Goal: Task Accomplishment & Management: Complete application form

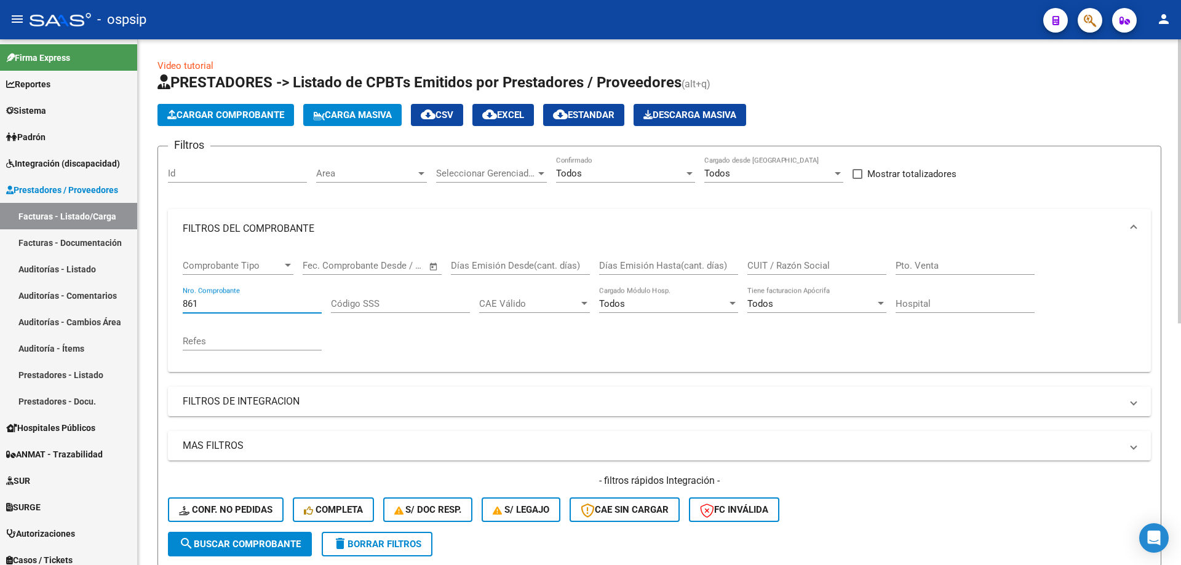
scroll to position [246, 0]
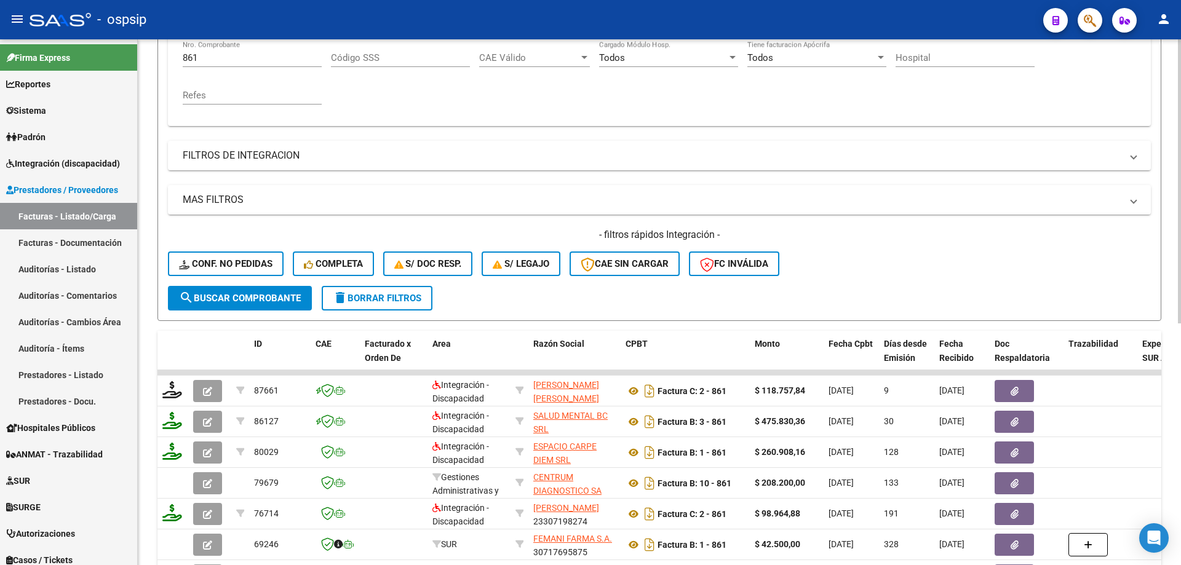
click at [265, 50] on div "861 Nro. Comprobante" at bounding box center [252, 54] width 139 height 26
type input "8"
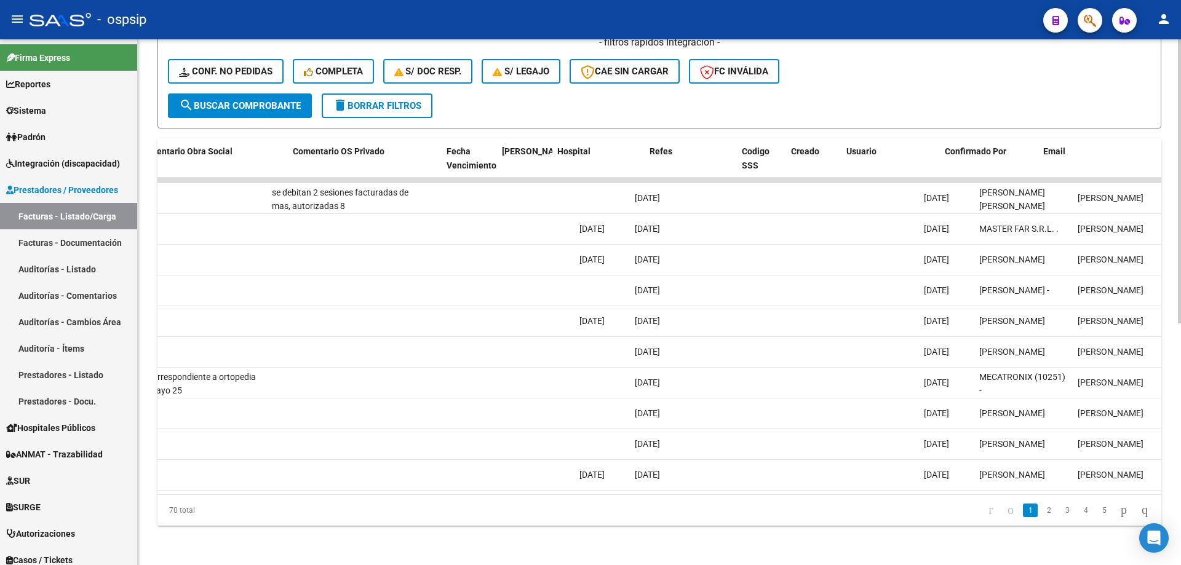
scroll to position [0, 2168]
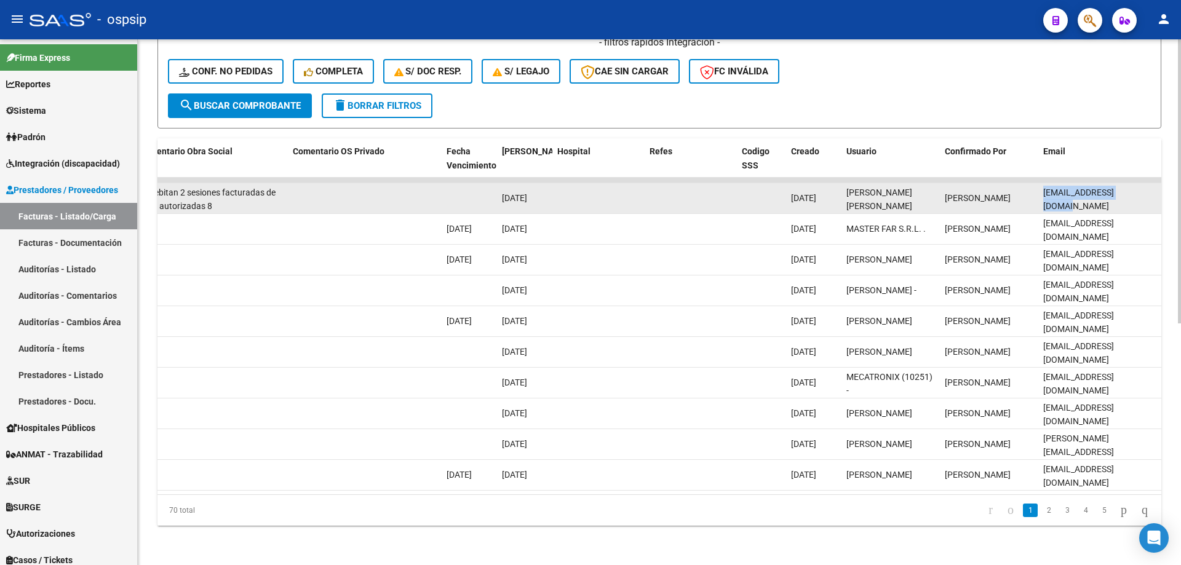
drag, startPoint x: 1143, startPoint y: 185, endPoint x: 1042, endPoint y: 191, distance: 101.1
click at [1042, 191] on datatable-body-cell "mtnicolopez@gmail.com" at bounding box center [1099, 198] width 123 height 30
copy span "mtnicolopez@gmail.com"
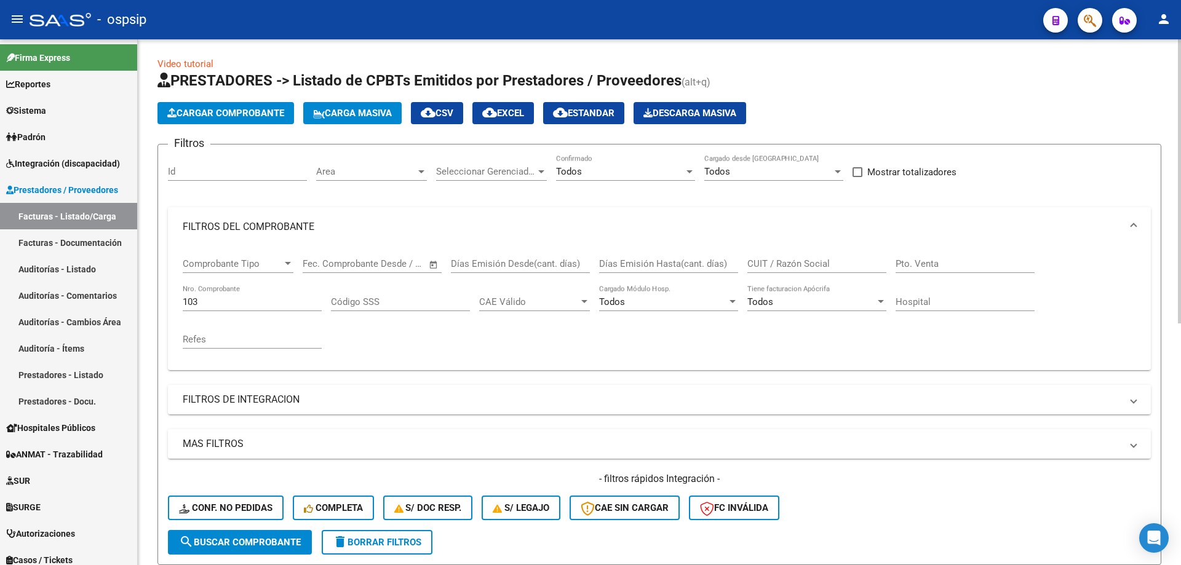
scroll to position [0, 0]
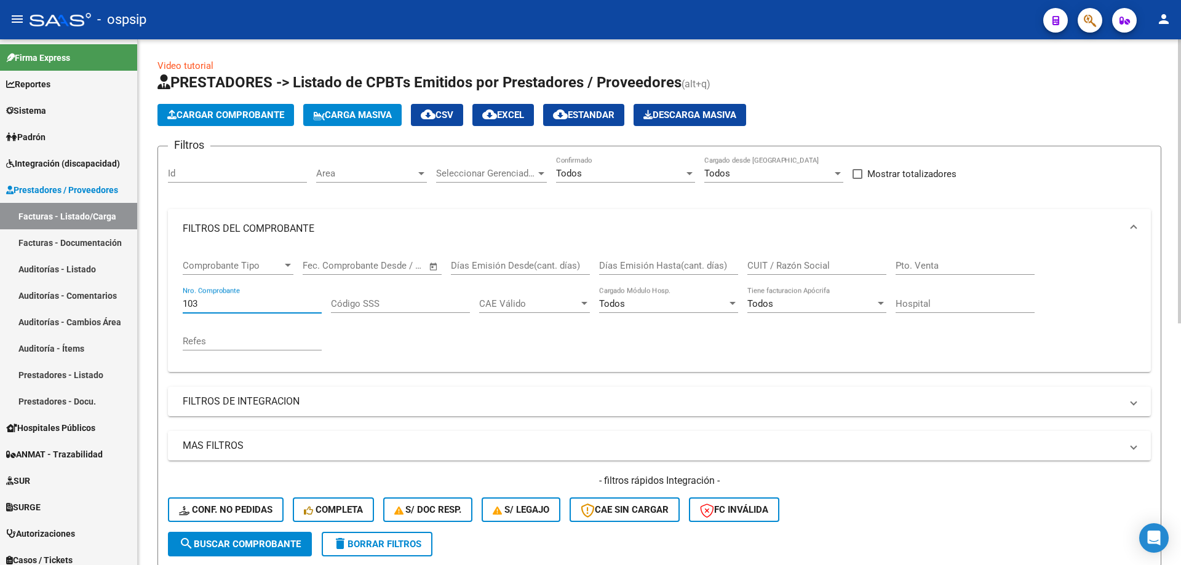
click at [223, 305] on input "103" at bounding box center [252, 303] width 139 height 11
type input "1"
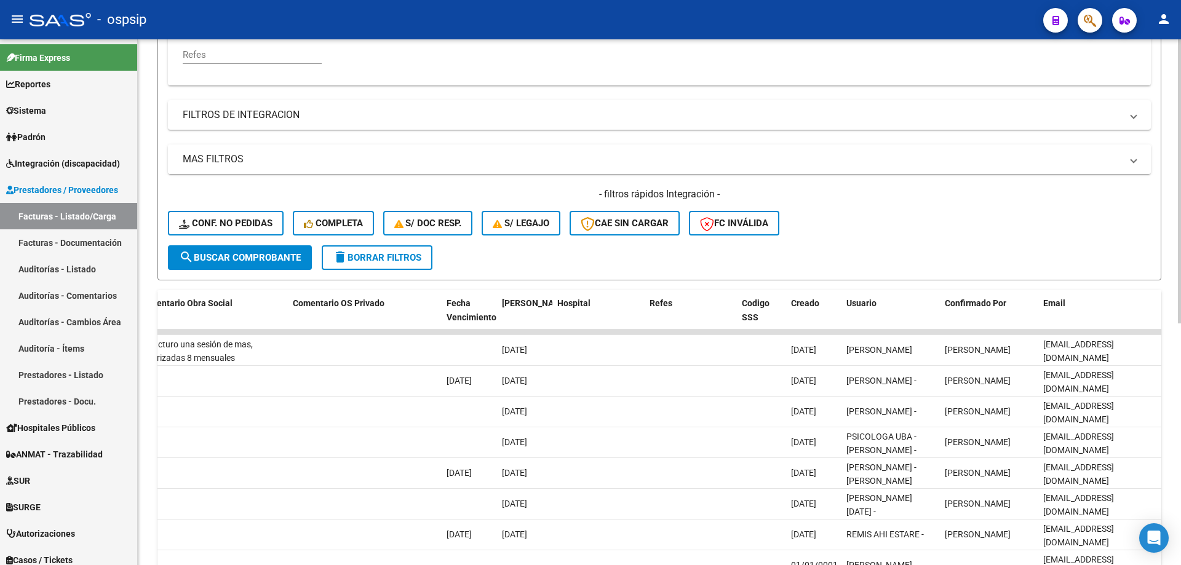
scroll to position [308, 0]
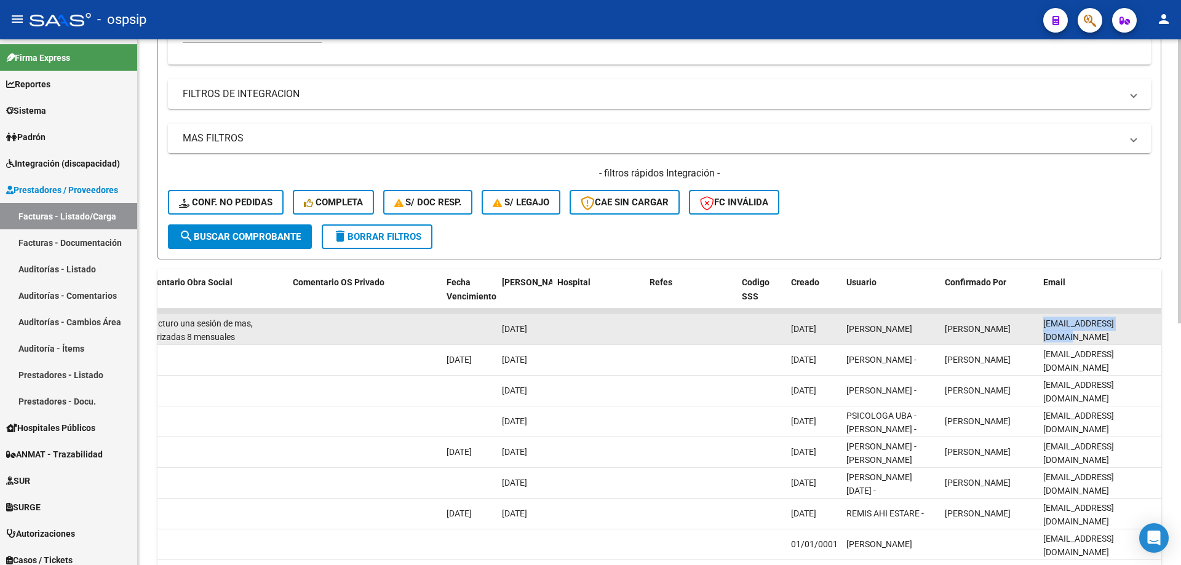
drag, startPoint x: 1042, startPoint y: 329, endPoint x: 1140, endPoint y: 336, distance: 98.7
click at [1140, 336] on datatable-body-cell "noeliab83@hotmail.com" at bounding box center [1099, 329] width 123 height 30
copy span "noeliab83@hotmail.com"
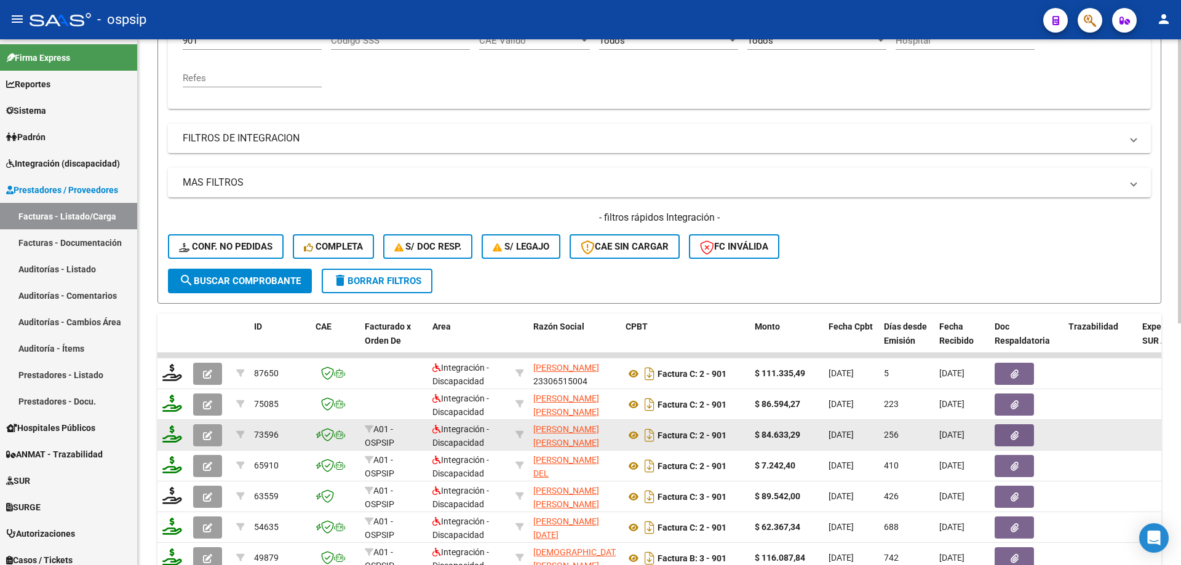
scroll to position [140, 0]
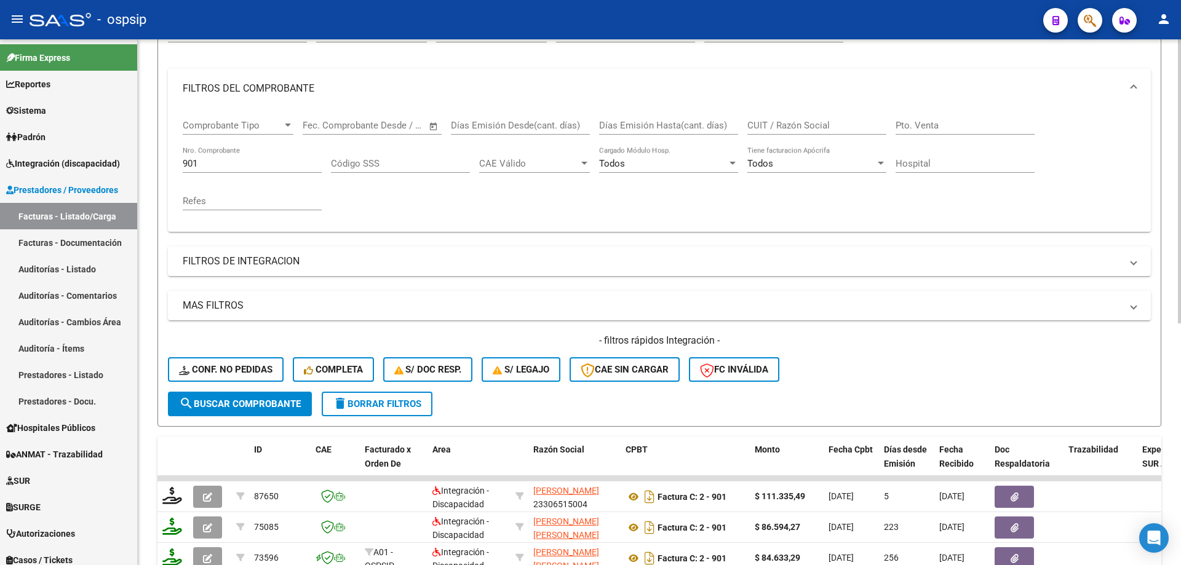
click at [235, 164] on input "901" at bounding box center [252, 163] width 139 height 11
type input "9"
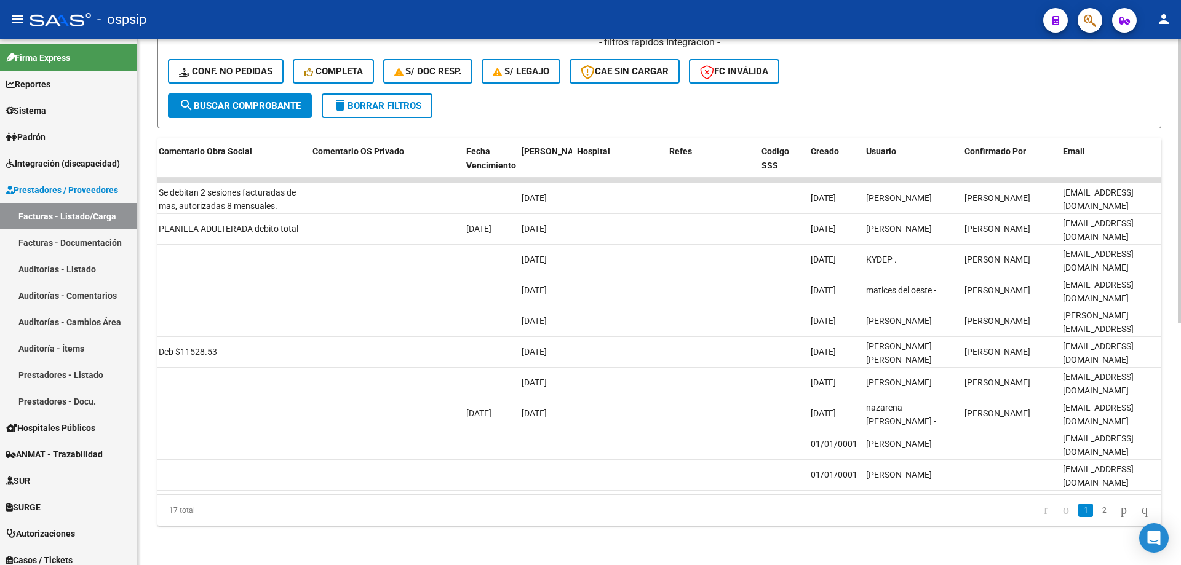
scroll to position [0, 2168]
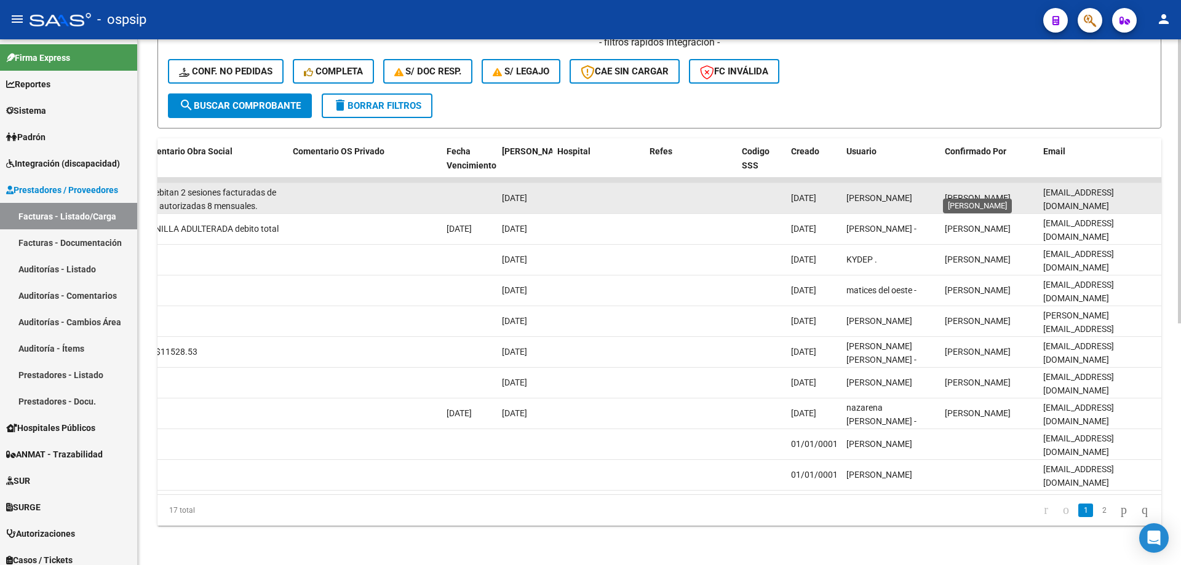
drag, startPoint x: 1156, startPoint y: 189, endPoint x: 1030, endPoint y: 193, distance: 126.8
copy div "riquelmejannet@gmail.com"
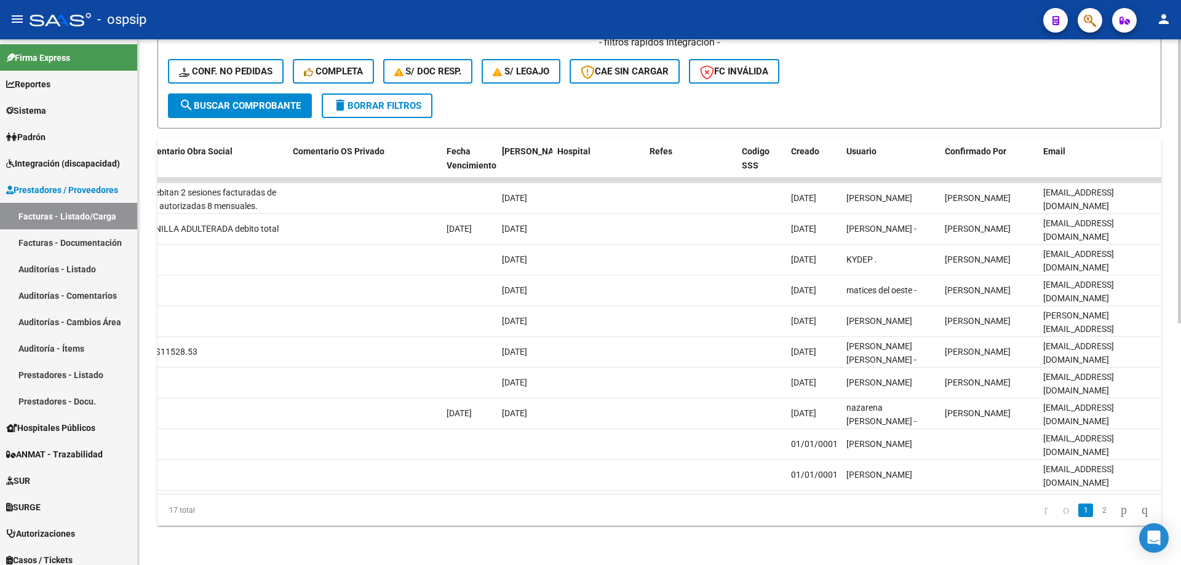
click at [963, 484] on datatable-body "87646 Integración - Discapacidad RIQUELME CARDOZO JANNET LORETO 27327538212 Fac…" at bounding box center [659, 336] width 1004 height 317
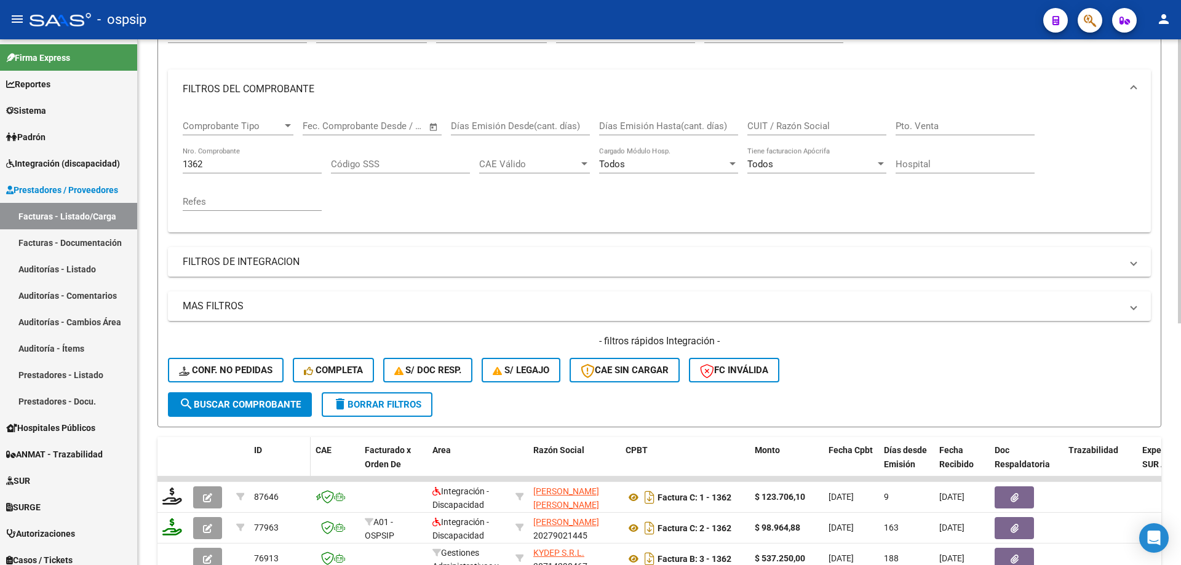
scroll to position [79, 0]
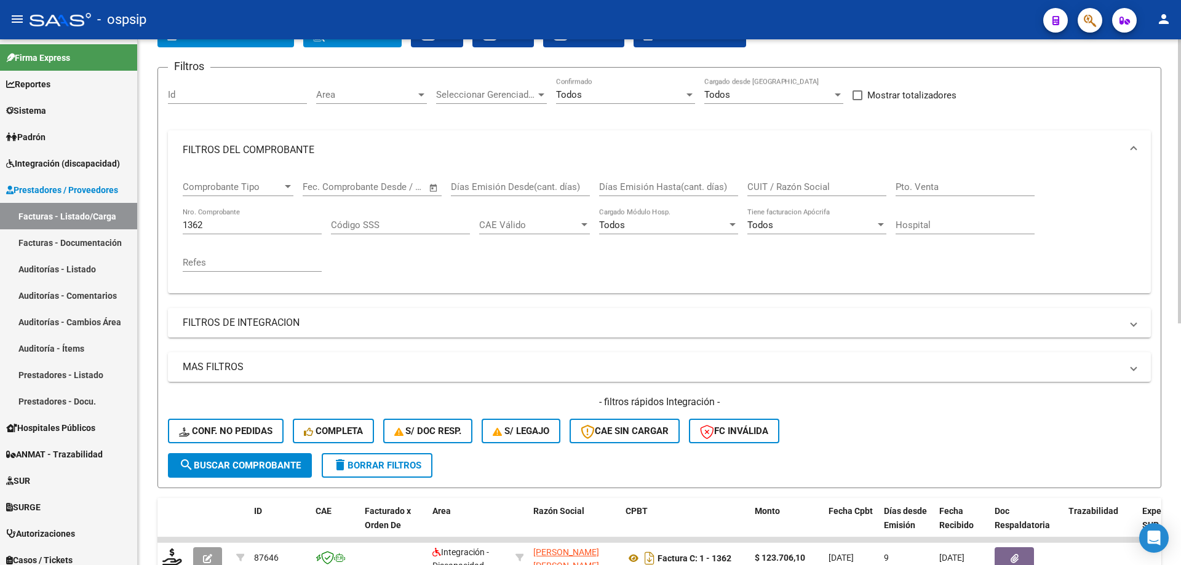
click at [241, 223] on input "1362" at bounding box center [252, 225] width 139 height 11
type input "1"
click at [241, 223] on input "Nro. Comprobante" at bounding box center [252, 225] width 139 height 11
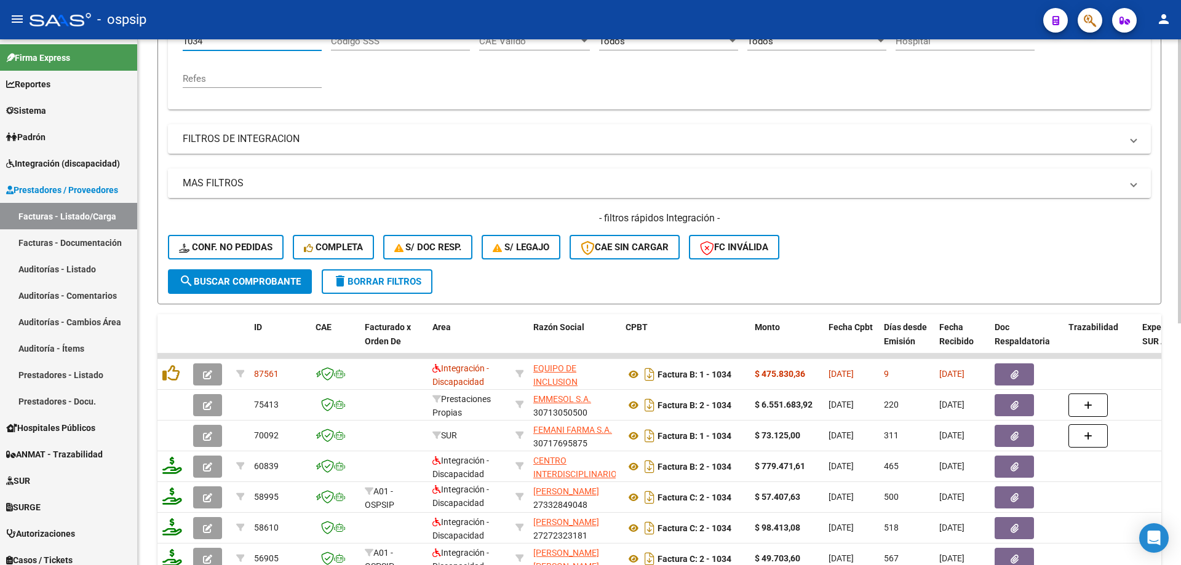
scroll to position [325, 0]
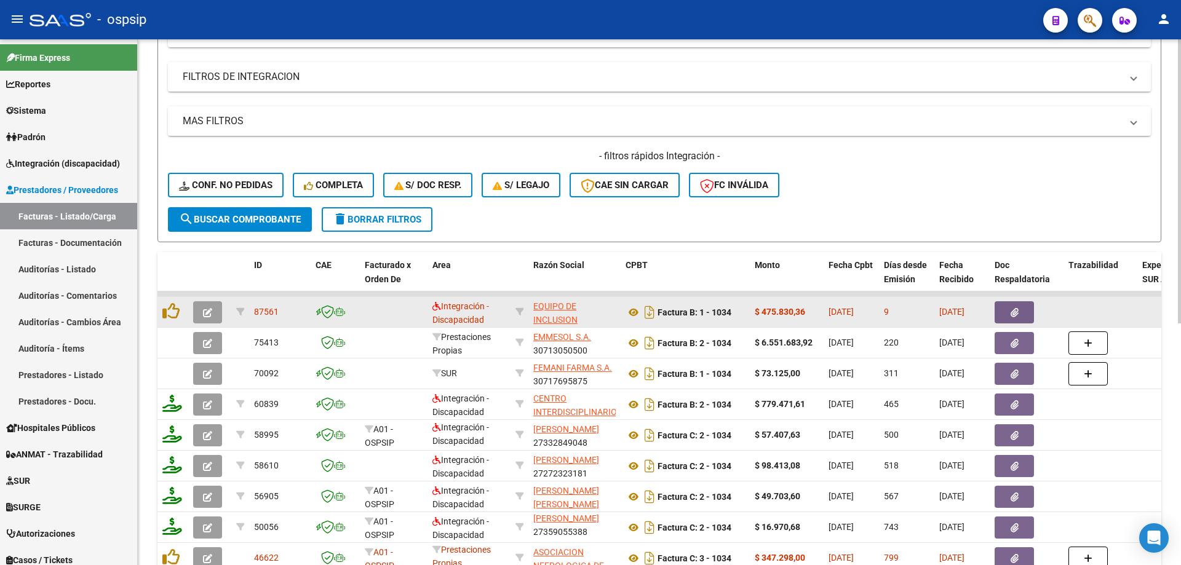
type input "1034"
click at [210, 311] on icon "button" at bounding box center [207, 312] width 9 height 9
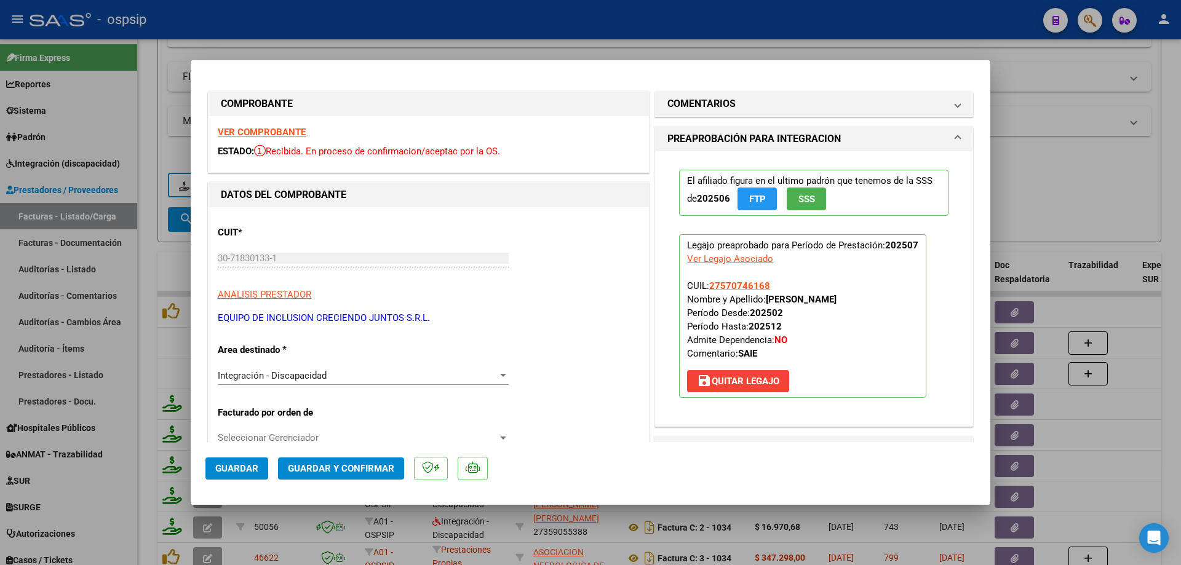
click at [798, 201] on span "SSS" at bounding box center [806, 199] width 17 height 11
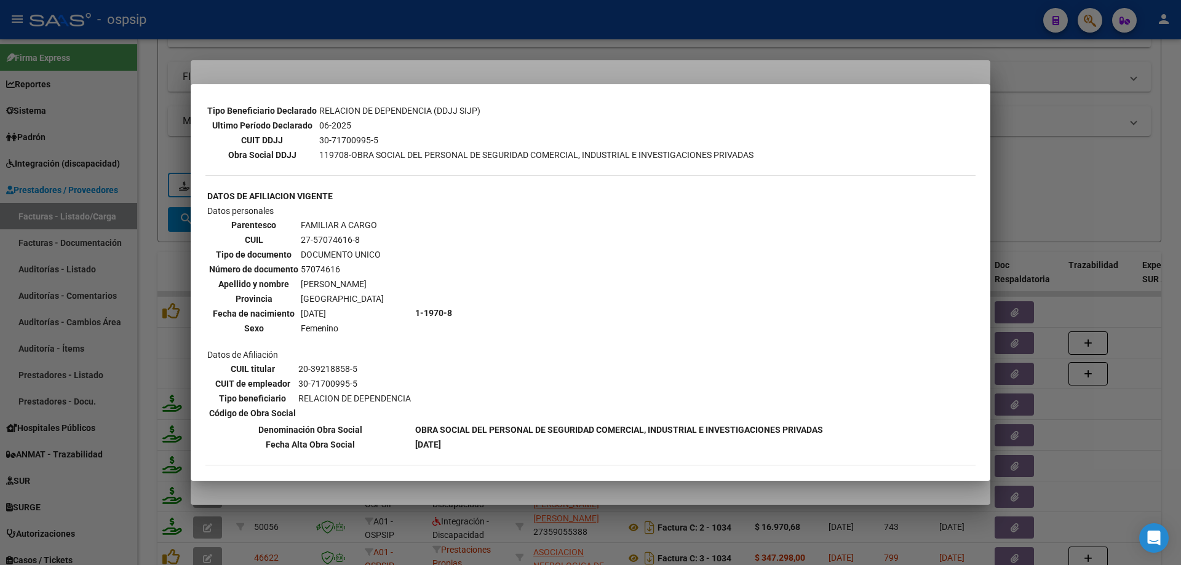
scroll to position [344, 0]
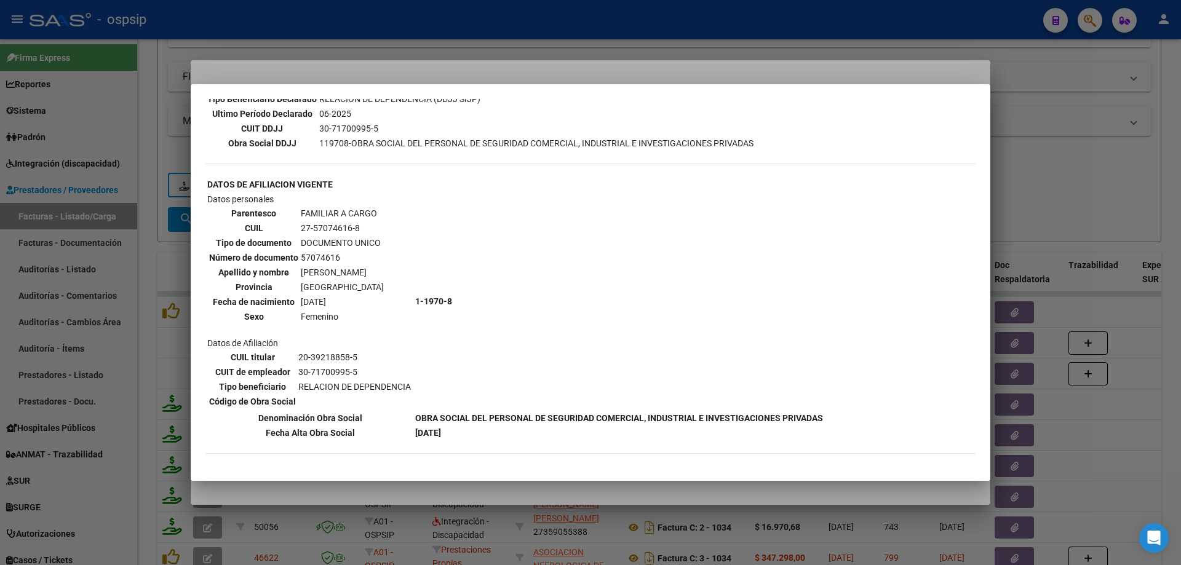
click at [1079, 165] on div at bounding box center [590, 282] width 1181 height 565
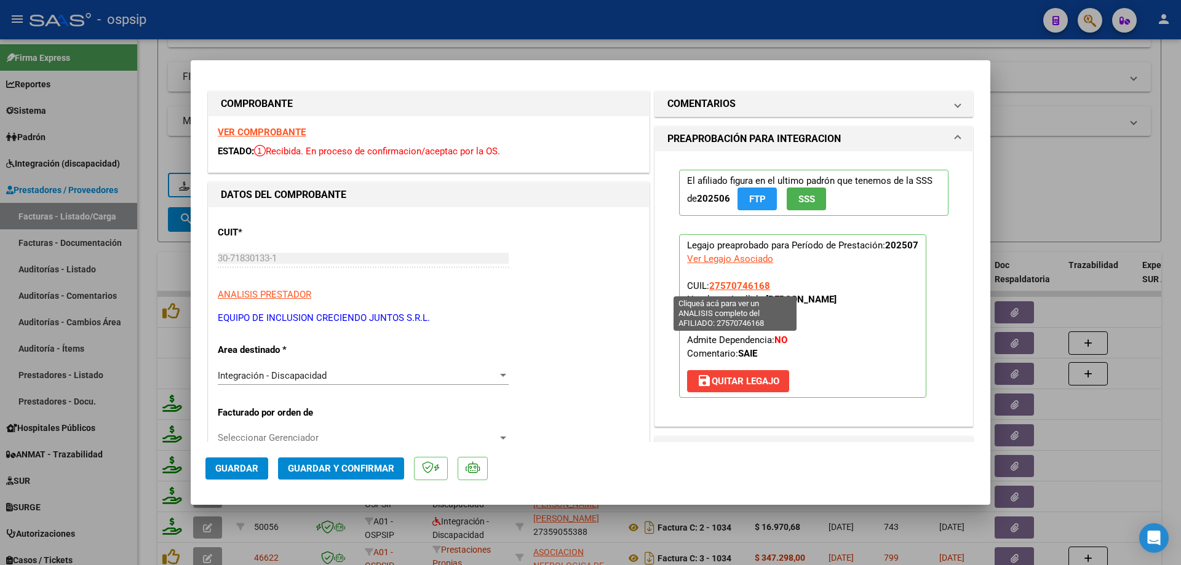
click at [725, 288] on span "27570746168" at bounding box center [739, 285] width 61 height 11
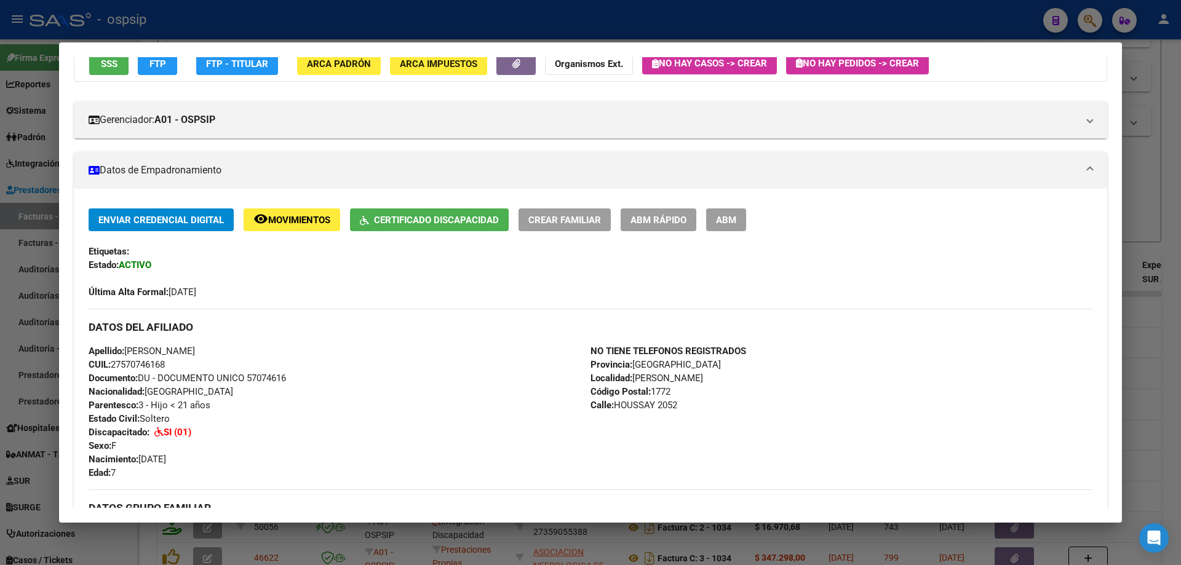
scroll to position [123, 0]
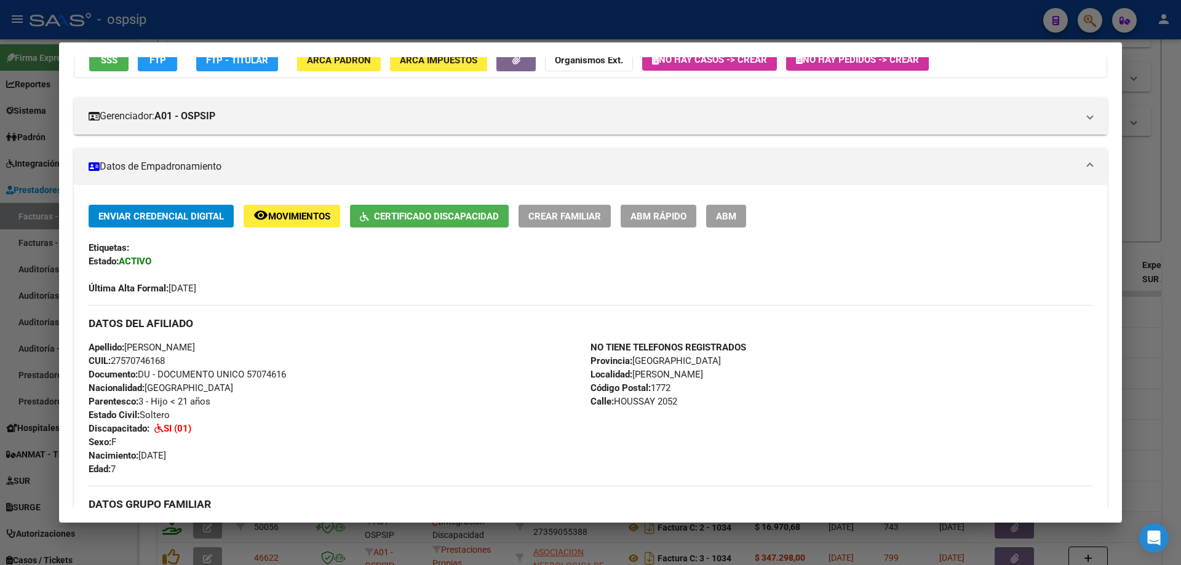
click at [1162, 226] on div at bounding box center [590, 282] width 1181 height 565
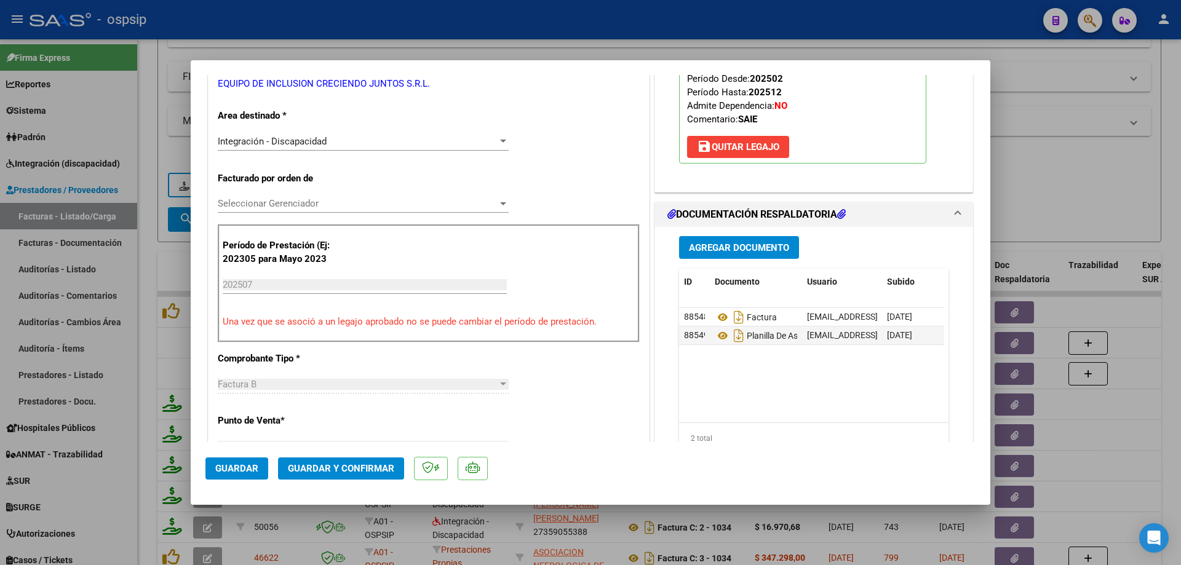
scroll to position [246, 0]
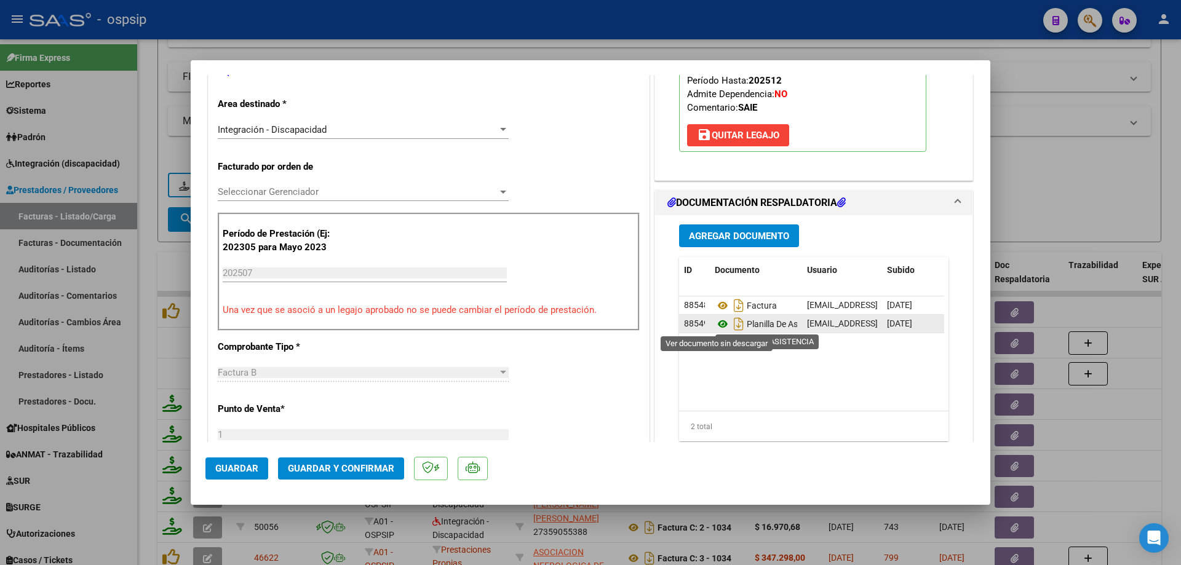
click at [717, 324] on icon at bounding box center [723, 324] width 16 height 15
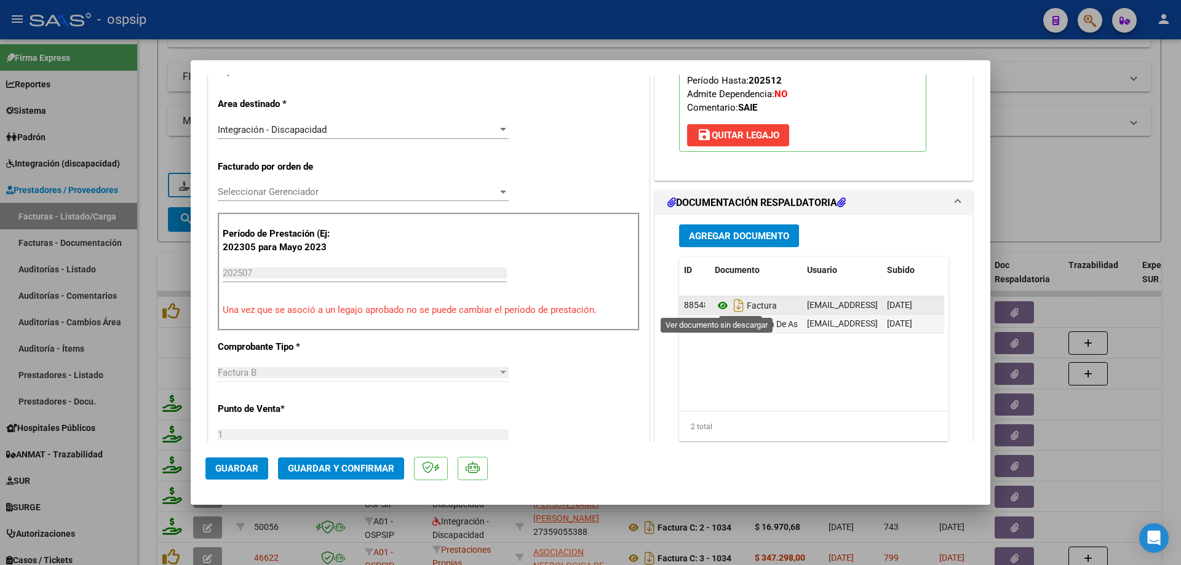
click at [717, 307] on icon at bounding box center [723, 305] width 16 height 15
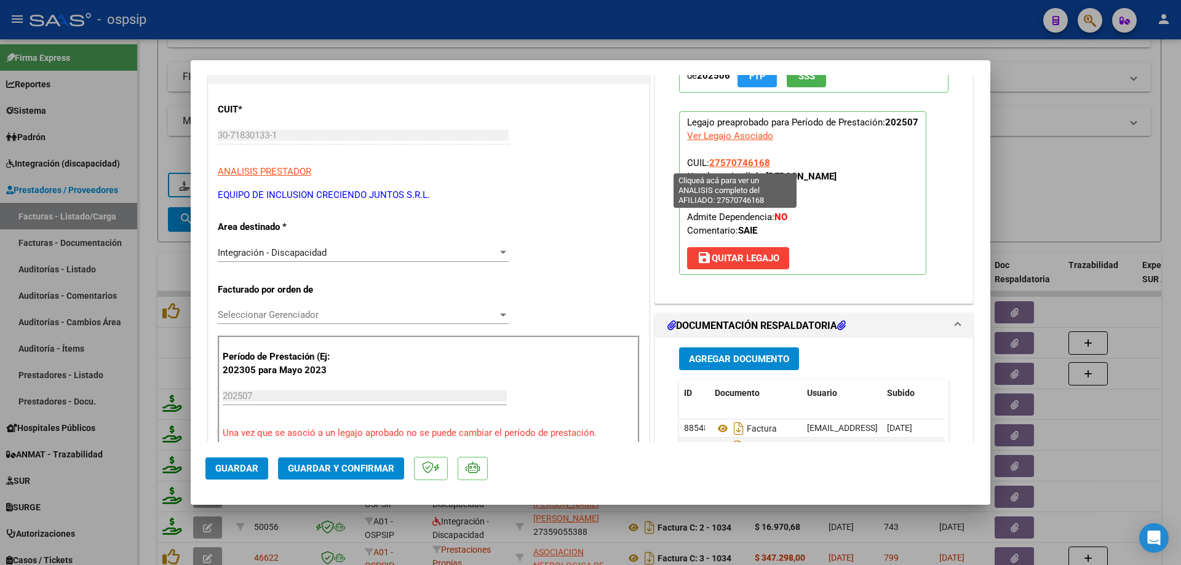
drag, startPoint x: 769, startPoint y: 159, endPoint x: 706, endPoint y: 165, distance: 63.7
click at [706, 165] on p "Legajo preaprobado para Período de Prestación: 202507 Ver Legajo Asociado CUIL:…" at bounding box center [802, 193] width 247 height 164
copy span "27570746168"
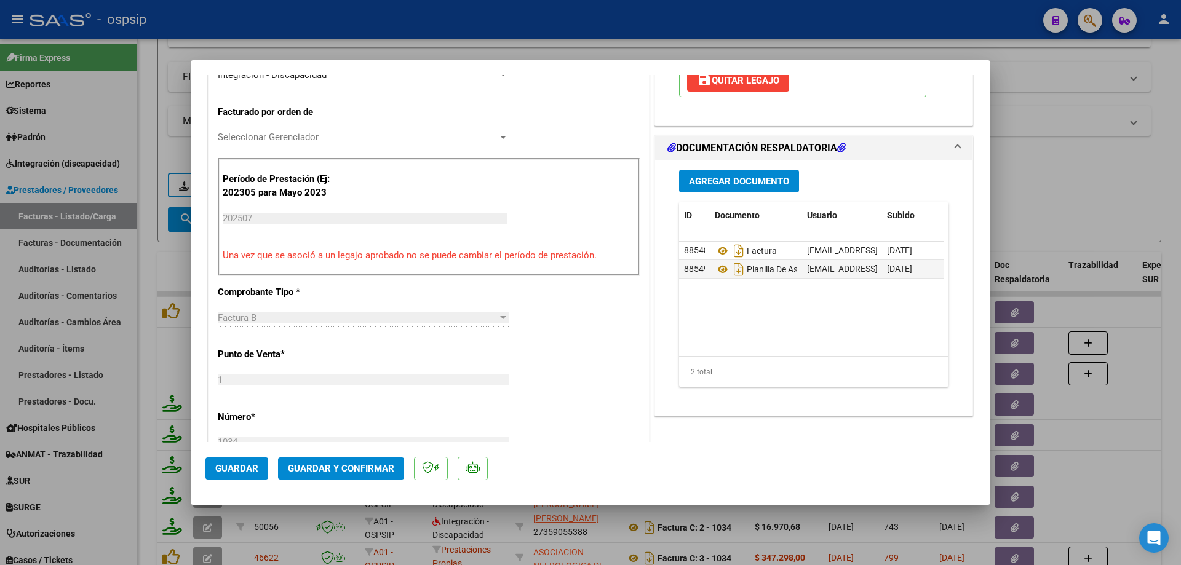
scroll to position [369, 0]
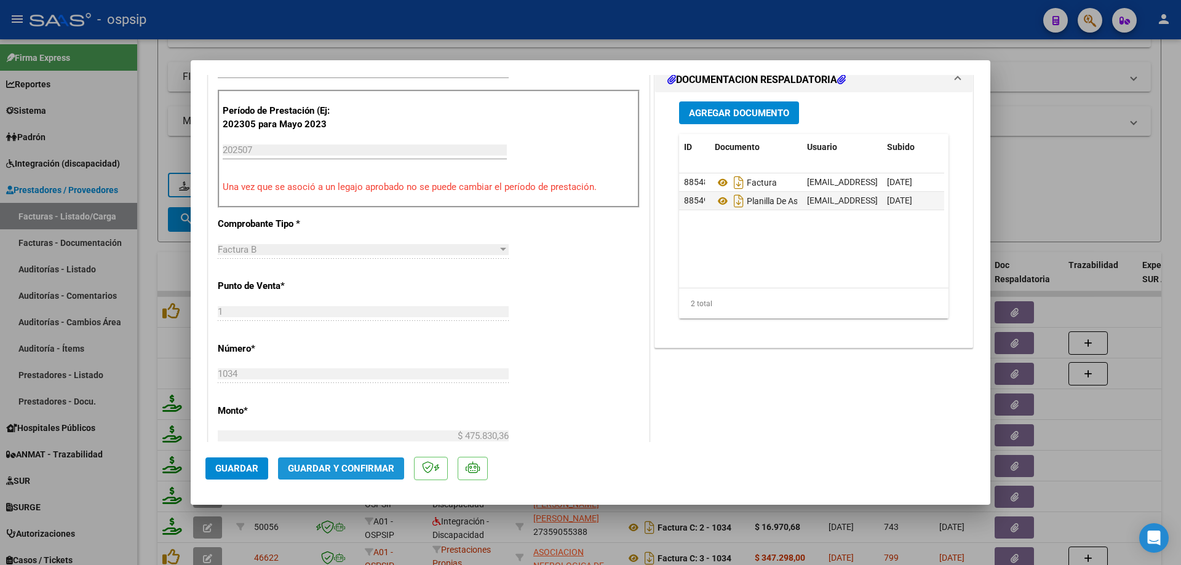
click at [362, 467] on span "Guardar y Confirmar" at bounding box center [341, 468] width 106 height 11
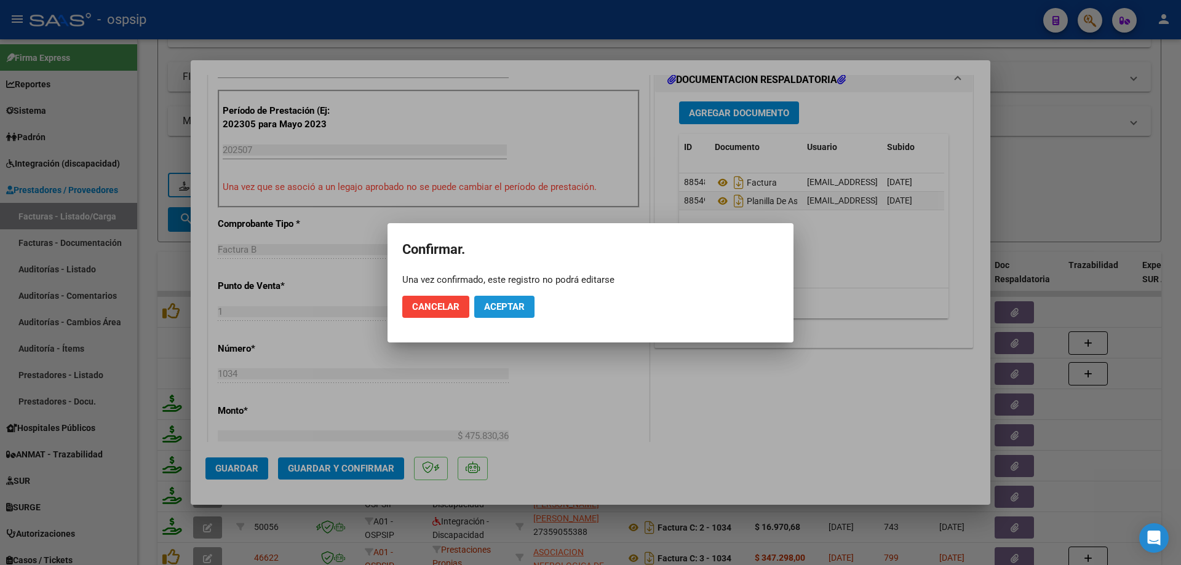
click at [506, 316] on button "Aceptar" at bounding box center [504, 307] width 60 height 22
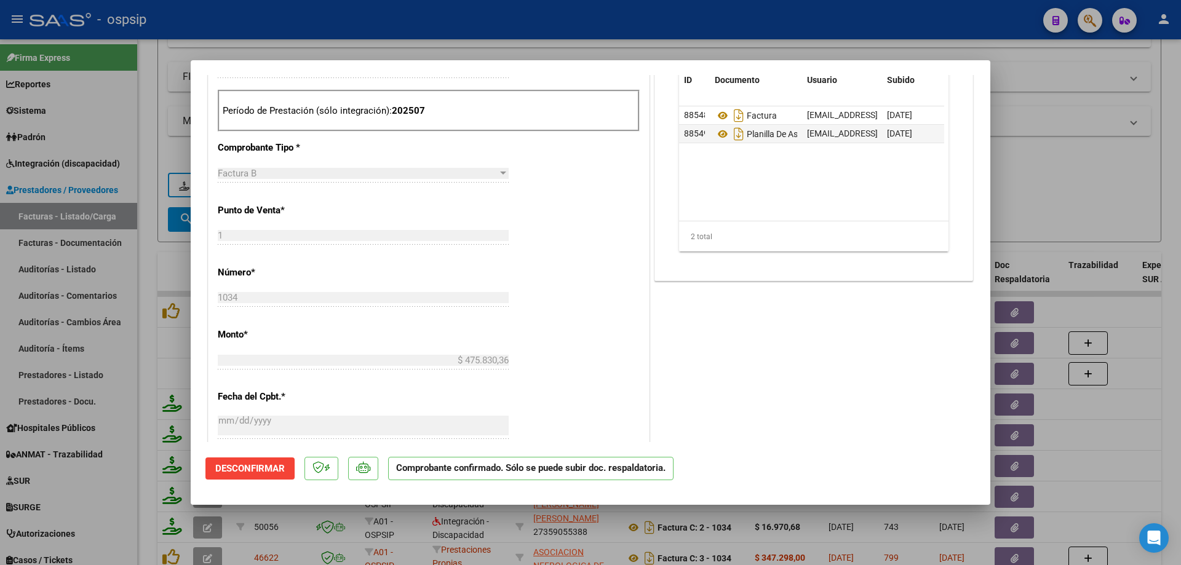
click at [1001, 164] on div at bounding box center [590, 282] width 1181 height 565
type input "$ 0,00"
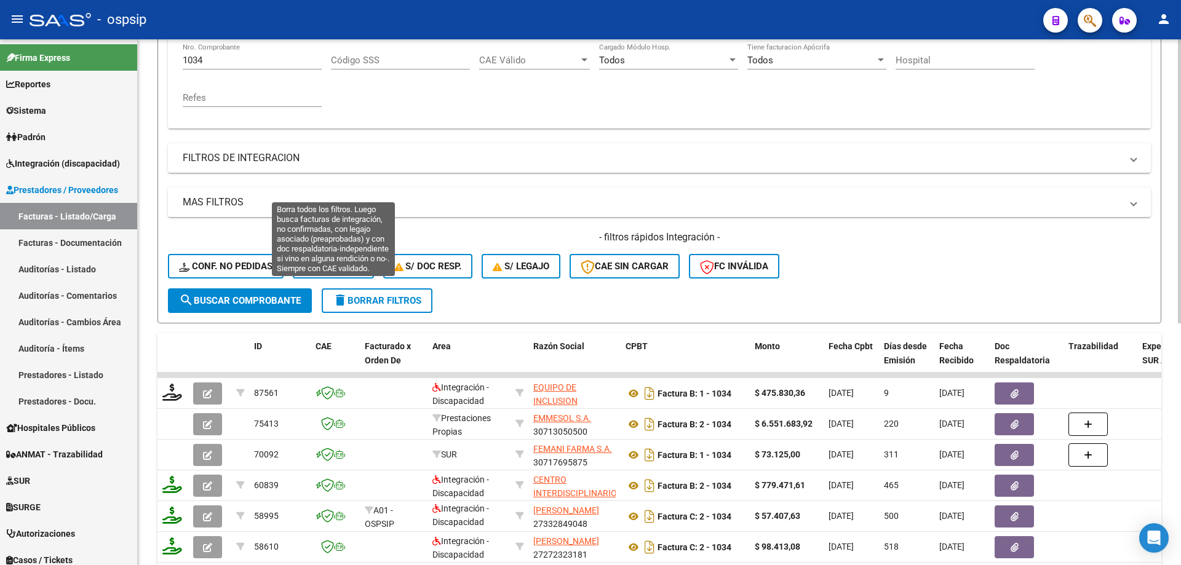
scroll to position [202, 0]
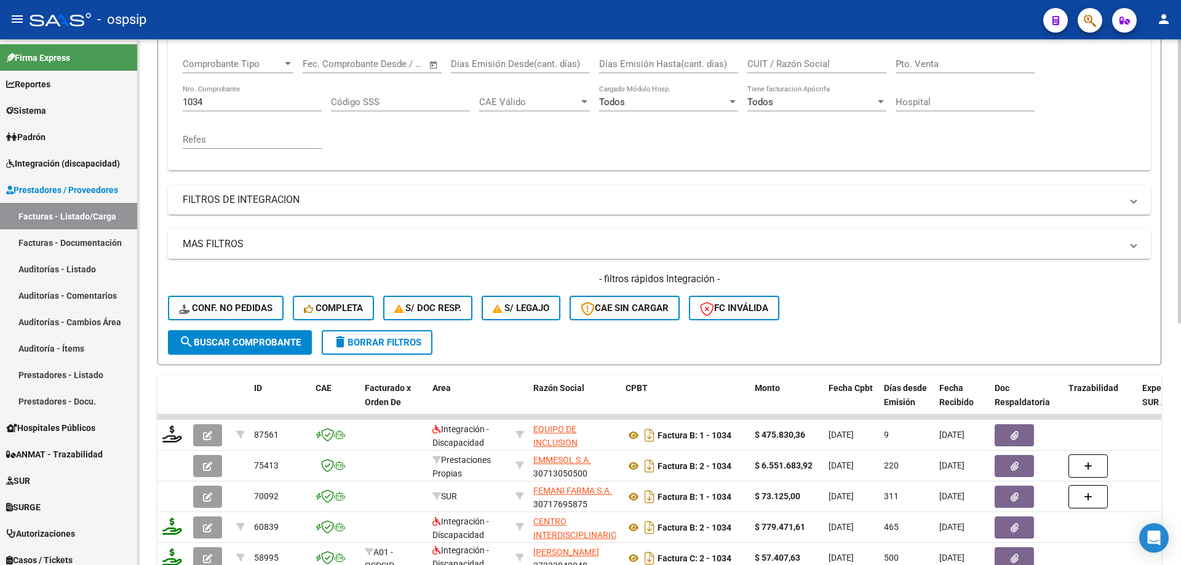
click at [223, 108] on div "1034 Nro. Comprobante" at bounding box center [252, 98] width 139 height 26
type input "1"
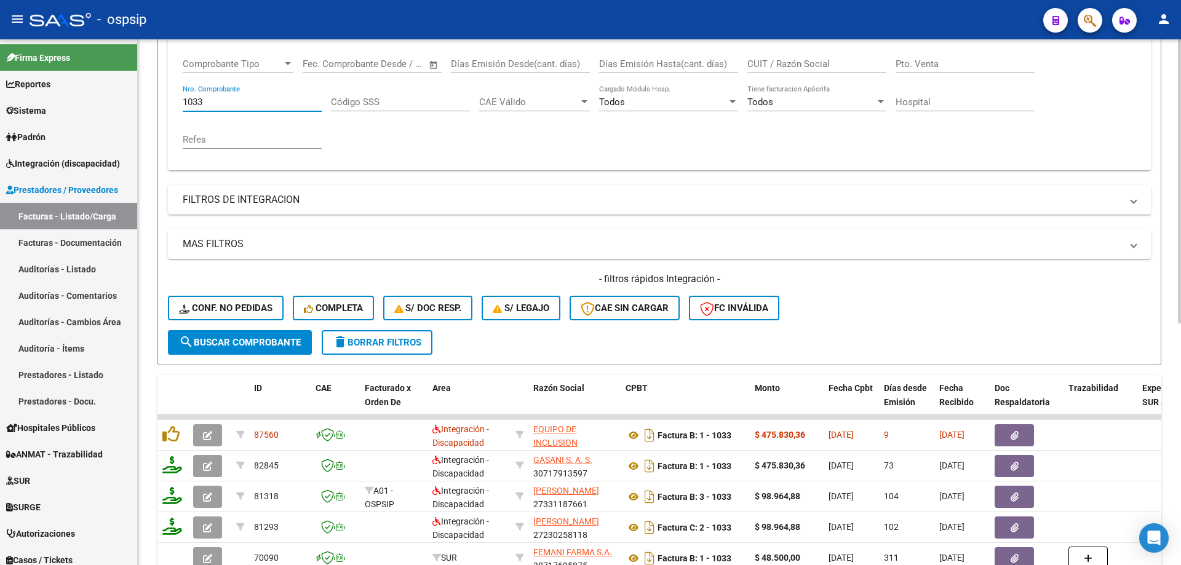
scroll to position [0, 0]
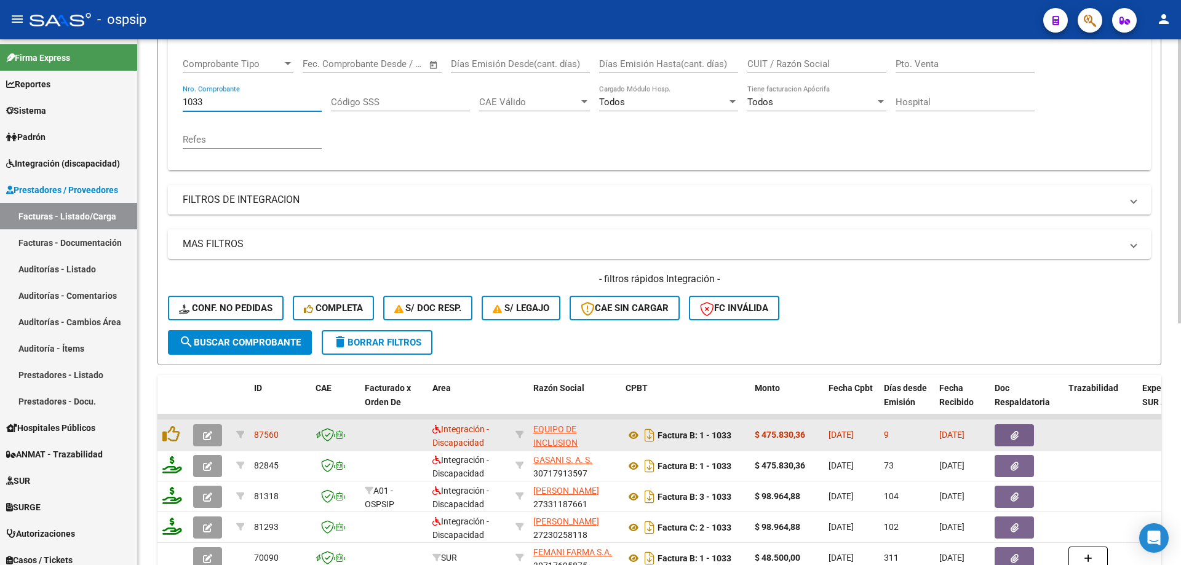
type input "1033"
click at [209, 432] on icon "button" at bounding box center [207, 435] width 9 height 9
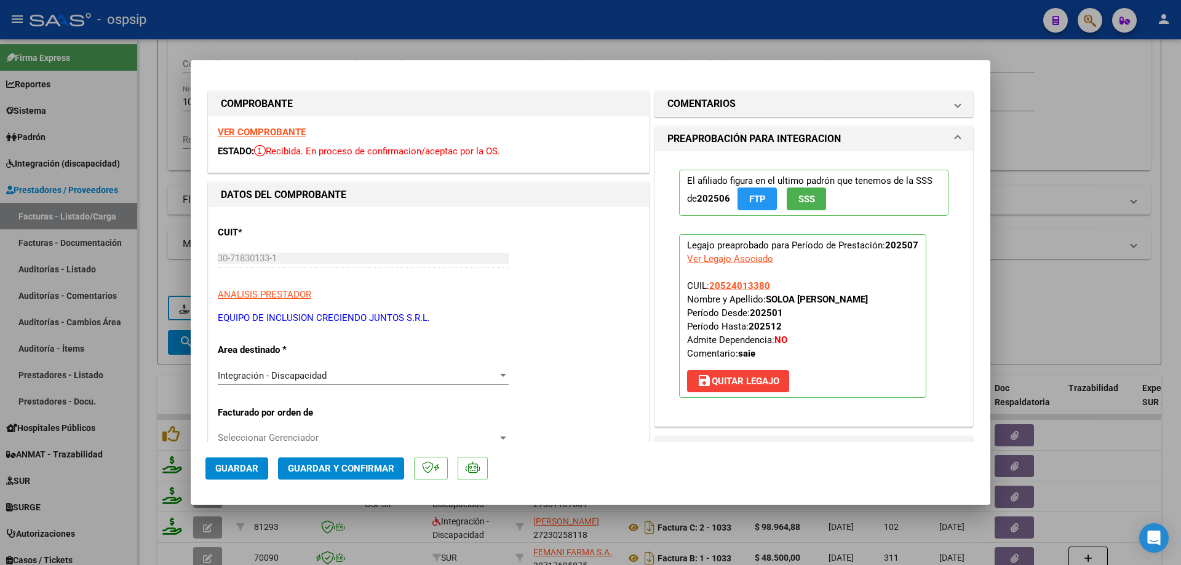
click at [812, 198] on button "SSS" at bounding box center [806, 199] width 39 height 23
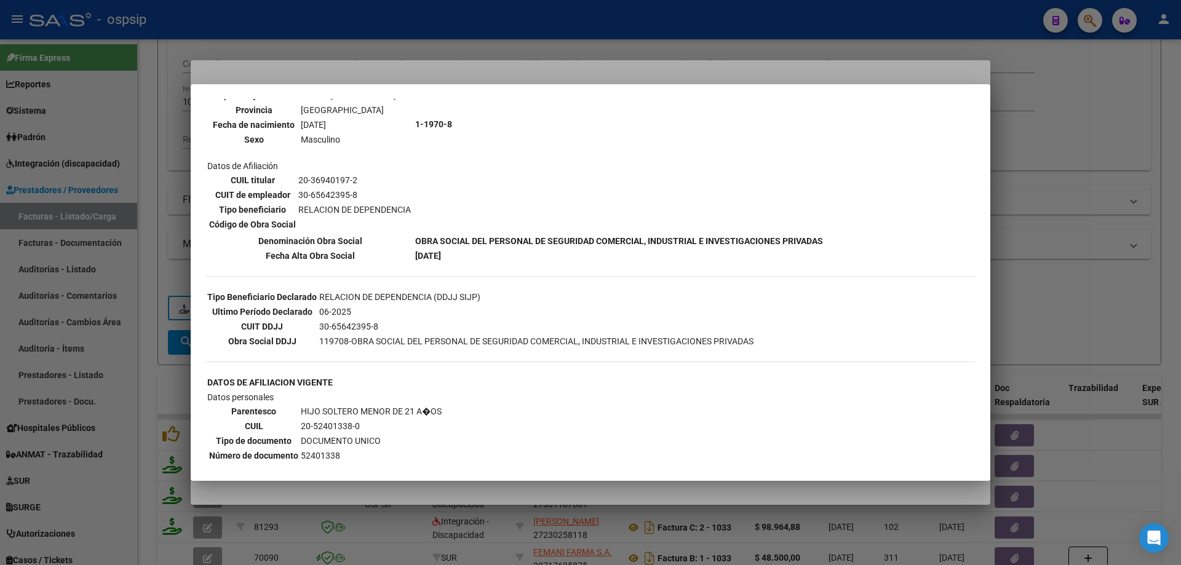
scroll to position [142, 0]
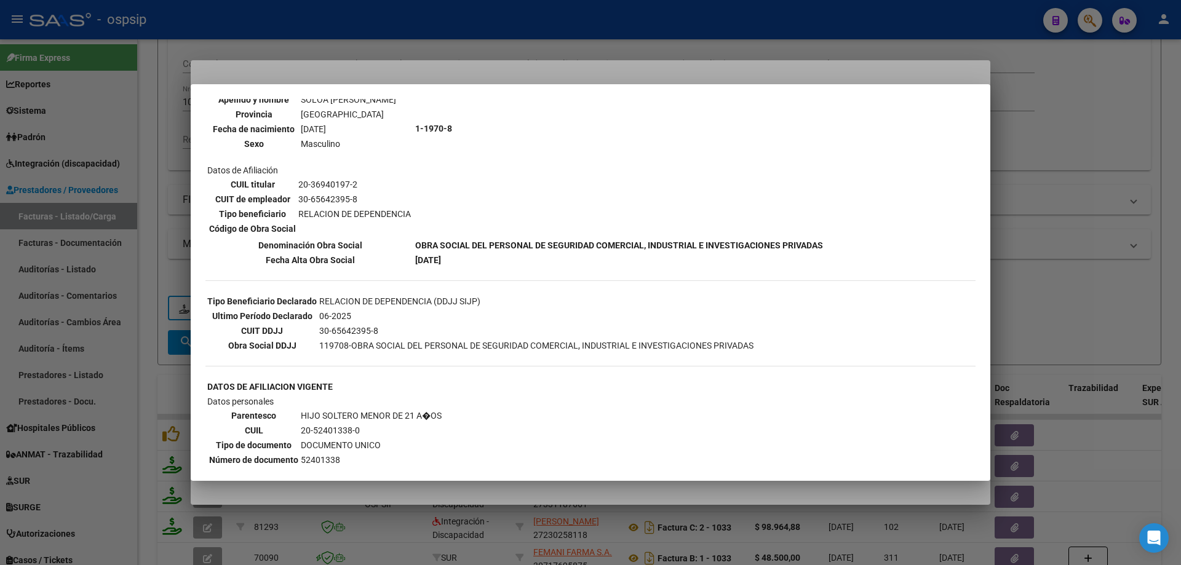
click at [1037, 272] on div at bounding box center [590, 282] width 1181 height 565
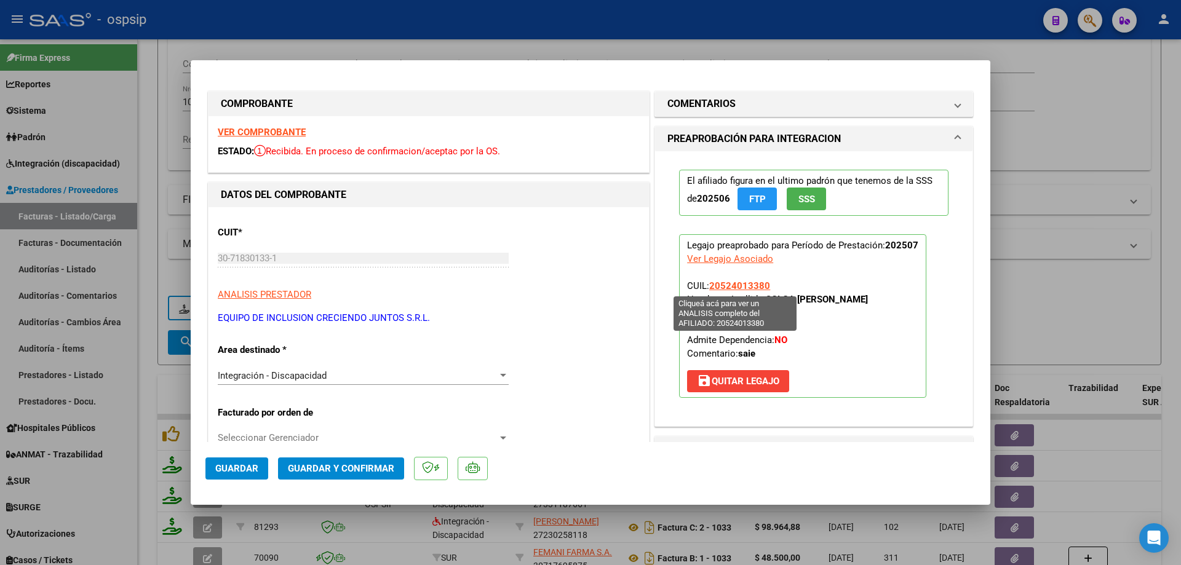
click at [734, 284] on span "20524013380" at bounding box center [739, 285] width 61 height 11
type textarea "20524013380"
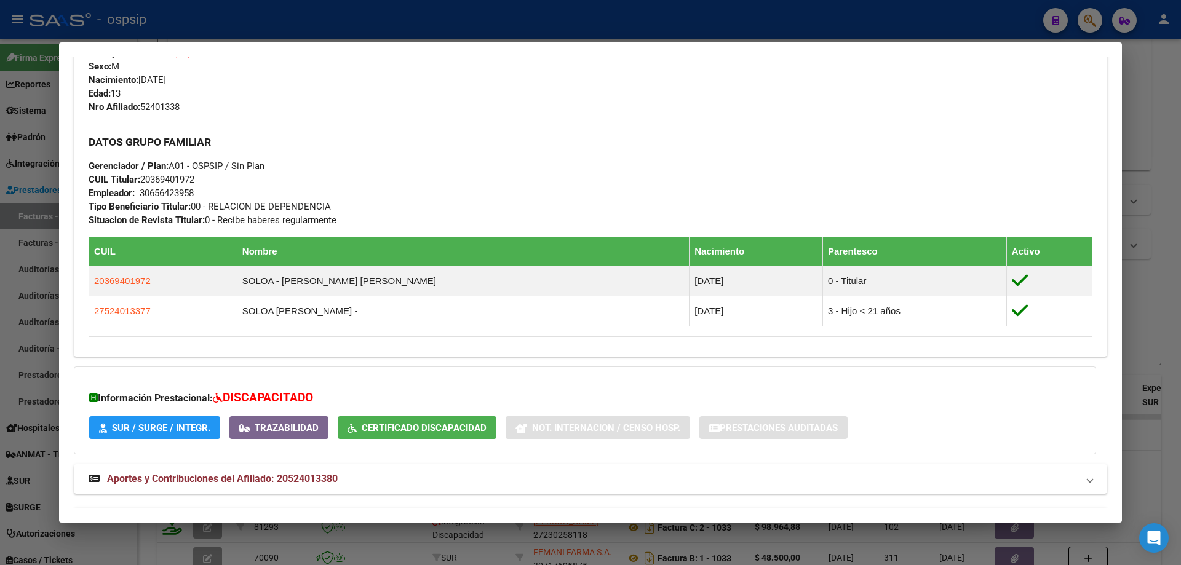
scroll to position [554, 0]
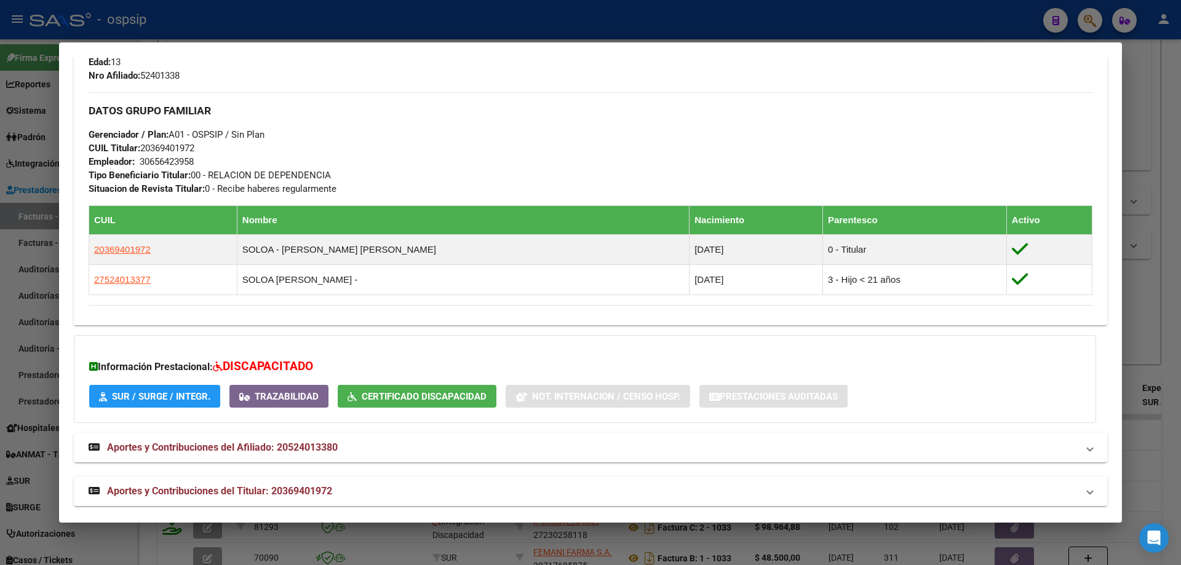
click at [1154, 336] on div at bounding box center [590, 282] width 1181 height 565
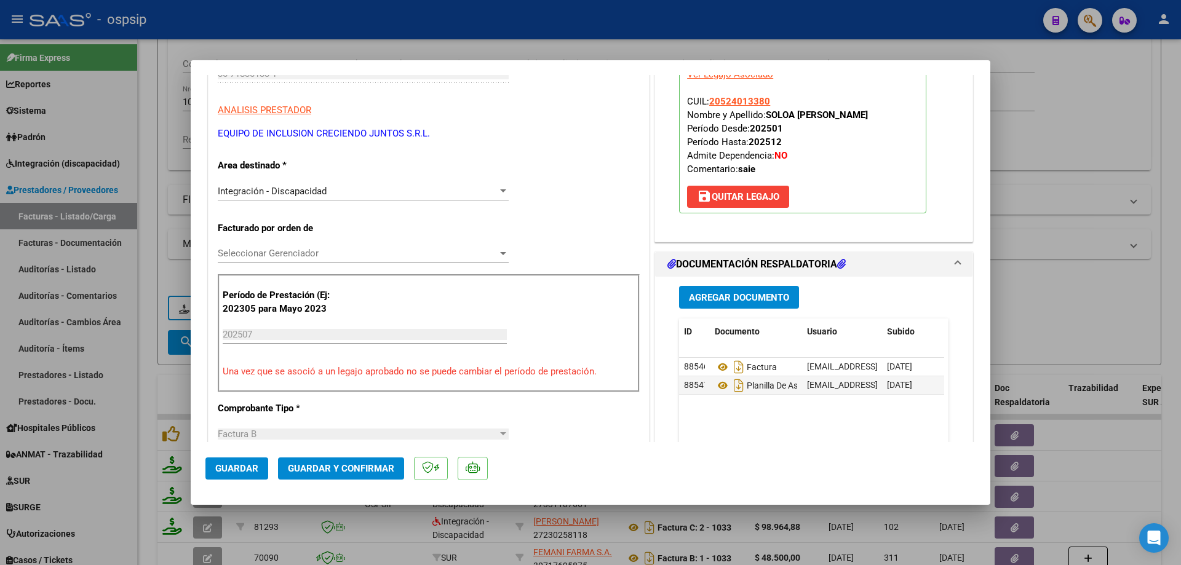
scroll to position [369, 0]
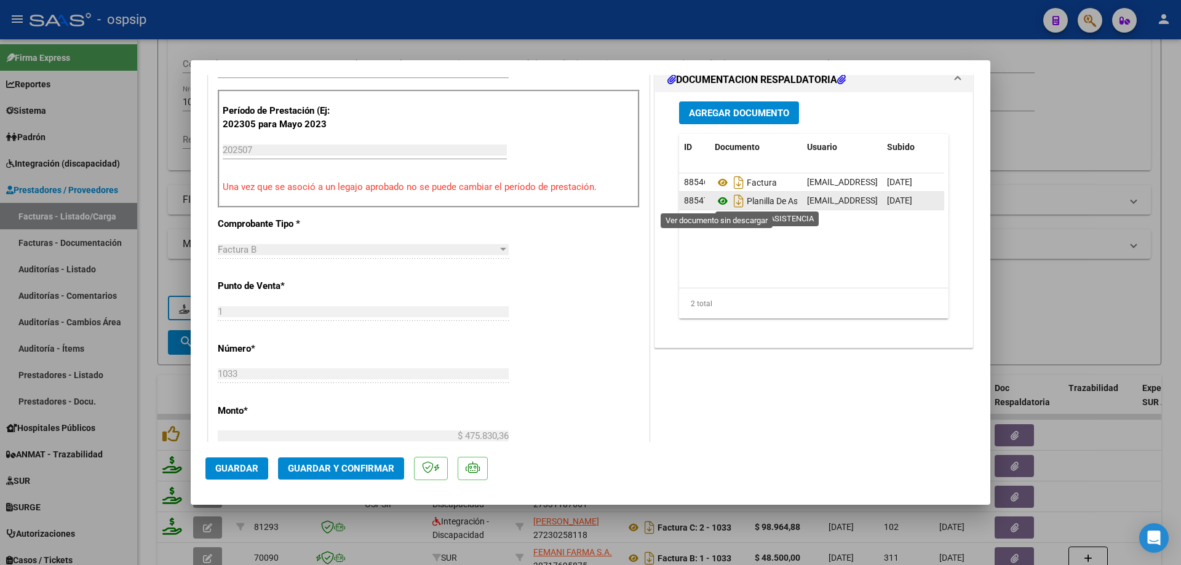
click at [719, 202] on icon at bounding box center [723, 201] width 16 height 15
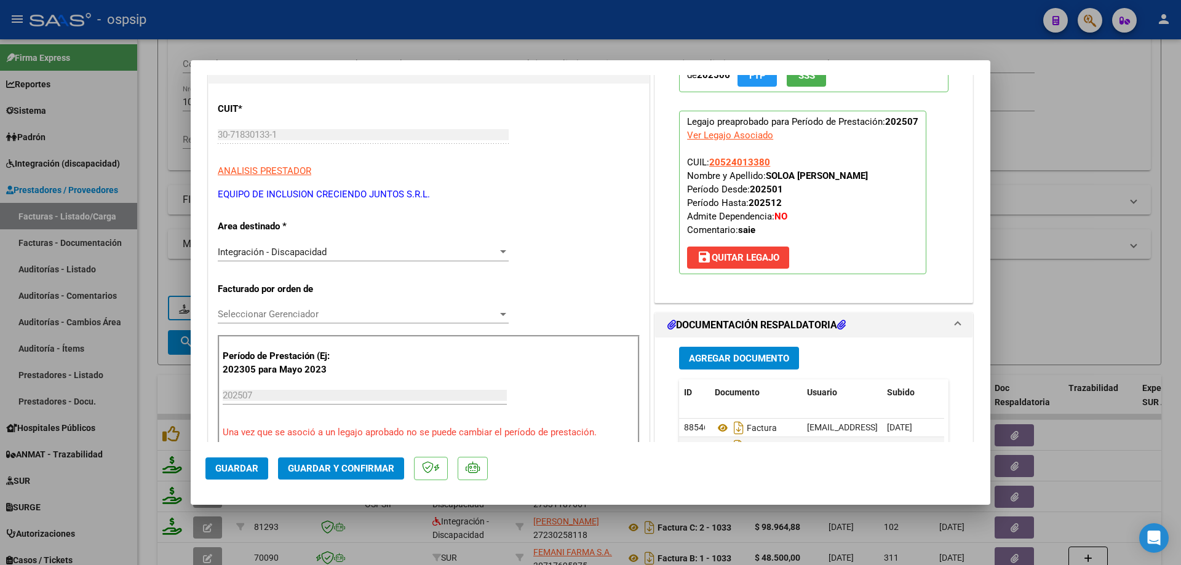
scroll to position [123, 0]
drag, startPoint x: 767, startPoint y: 161, endPoint x: 706, endPoint y: 161, distance: 60.9
click at [706, 161] on p "Legajo preaprobado para Período de Prestación: 202507 Ver Legajo Asociado CUIL:…" at bounding box center [802, 193] width 247 height 164
copy span "20524013380"
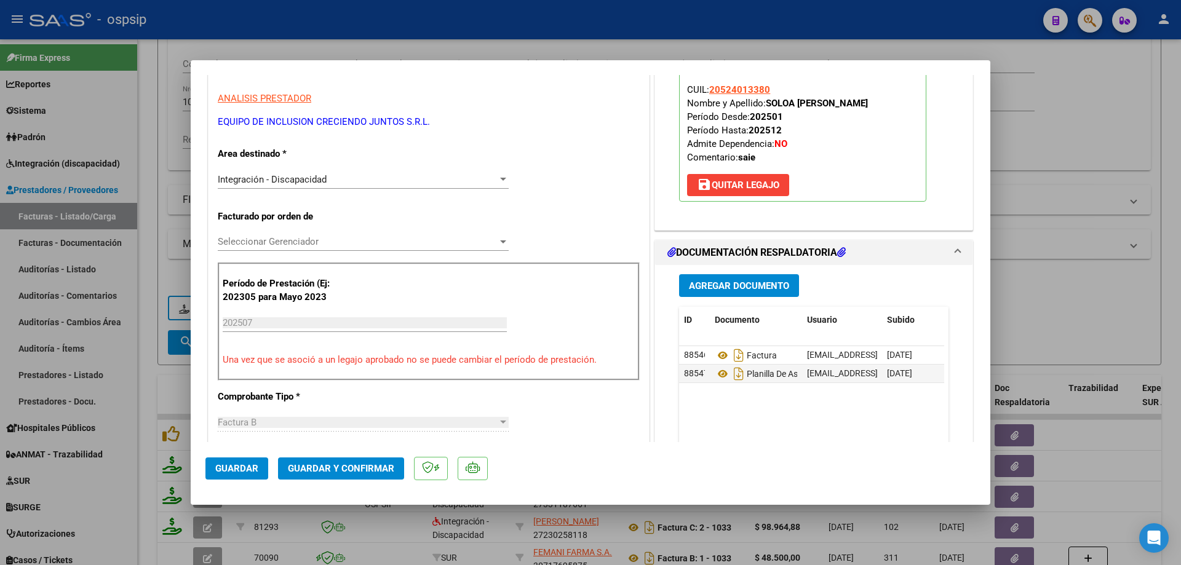
scroll to position [308, 0]
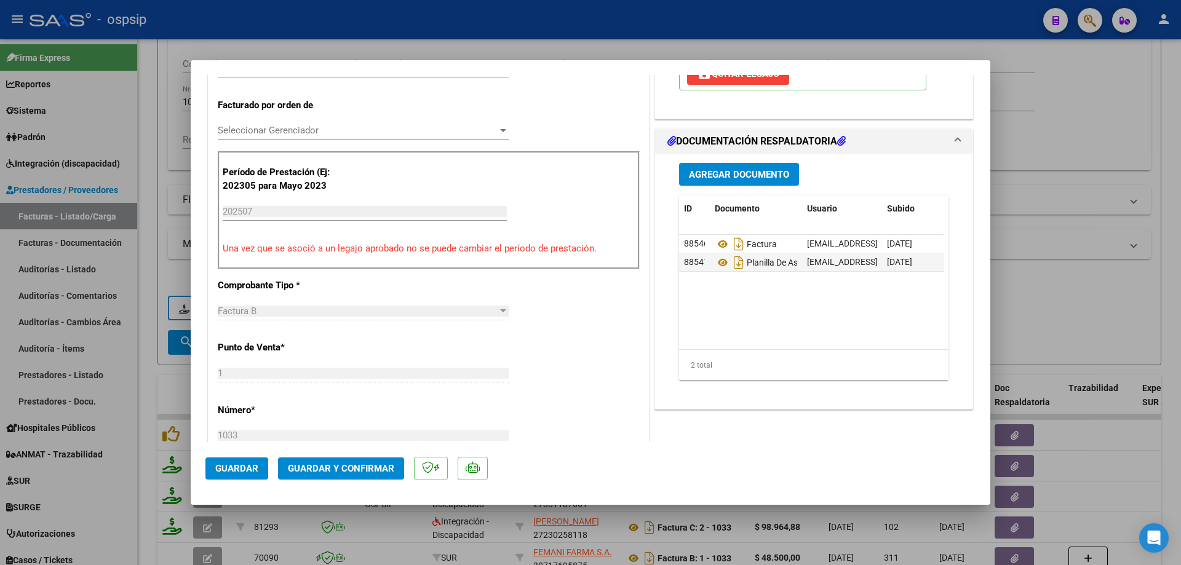
click at [347, 474] on span "Guardar y Confirmar" at bounding box center [341, 468] width 106 height 11
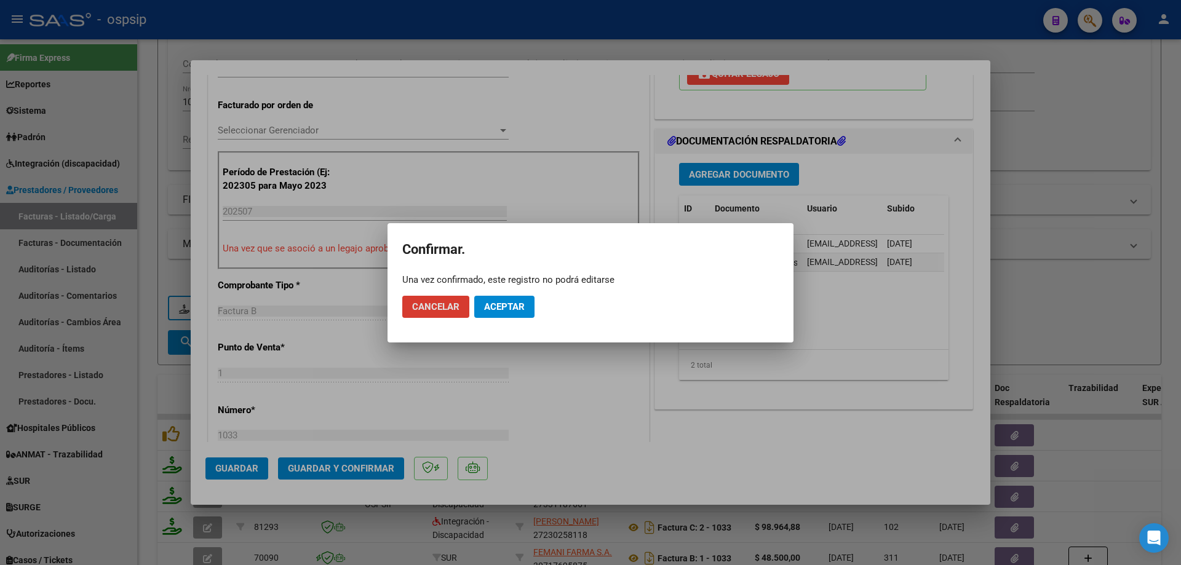
click at [511, 308] on span "Aceptar" at bounding box center [504, 306] width 41 height 11
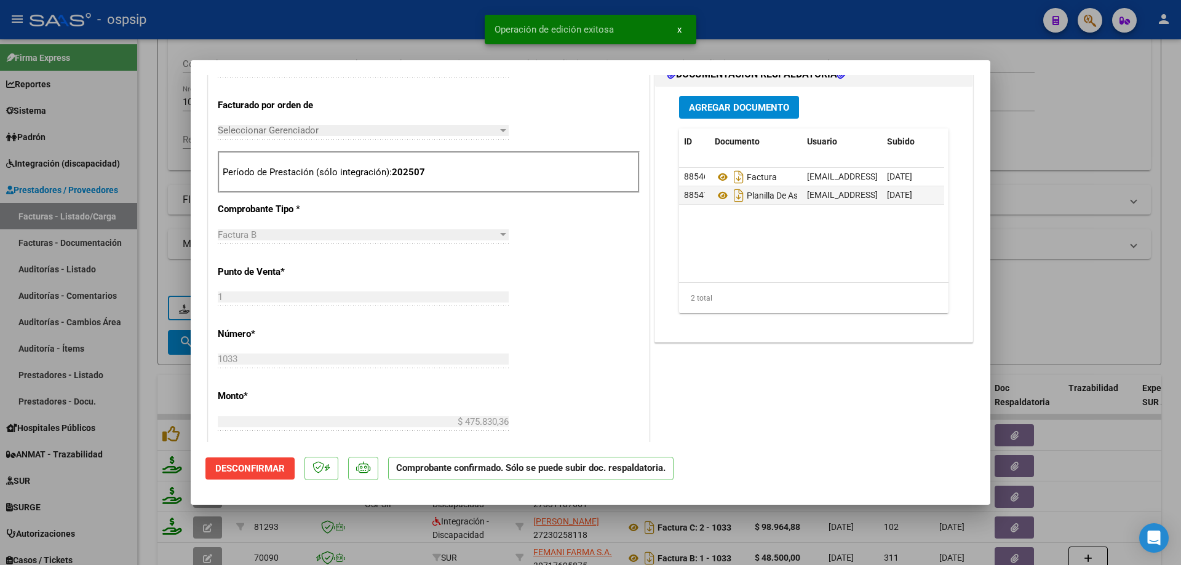
click at [1020, 212] on div at bounding box center [590, 282] width 1181 height 565
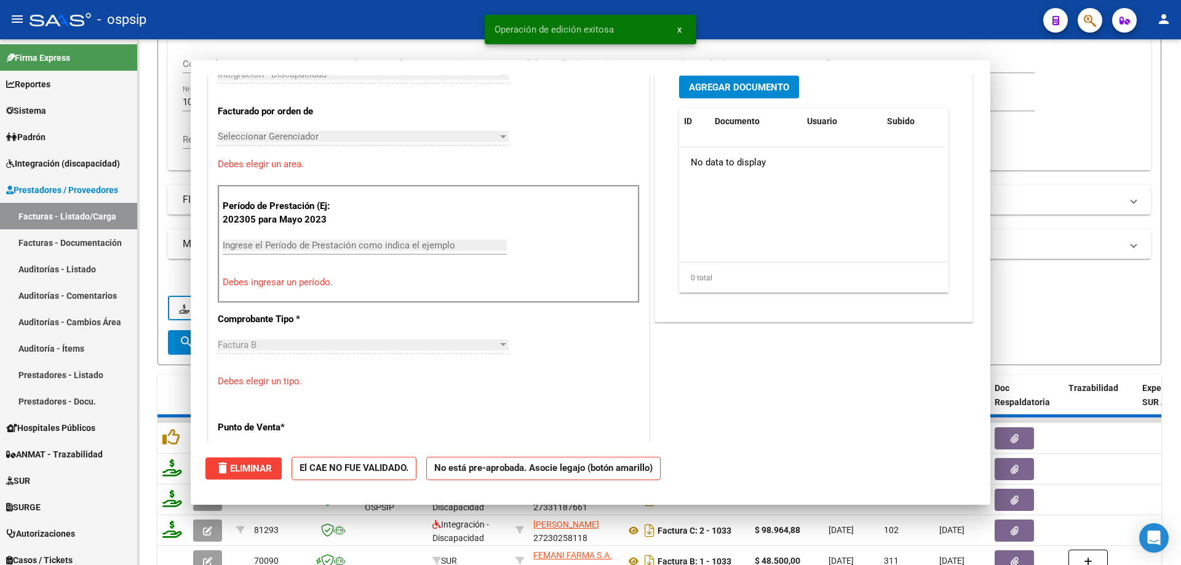
scroll to position [0, 0]
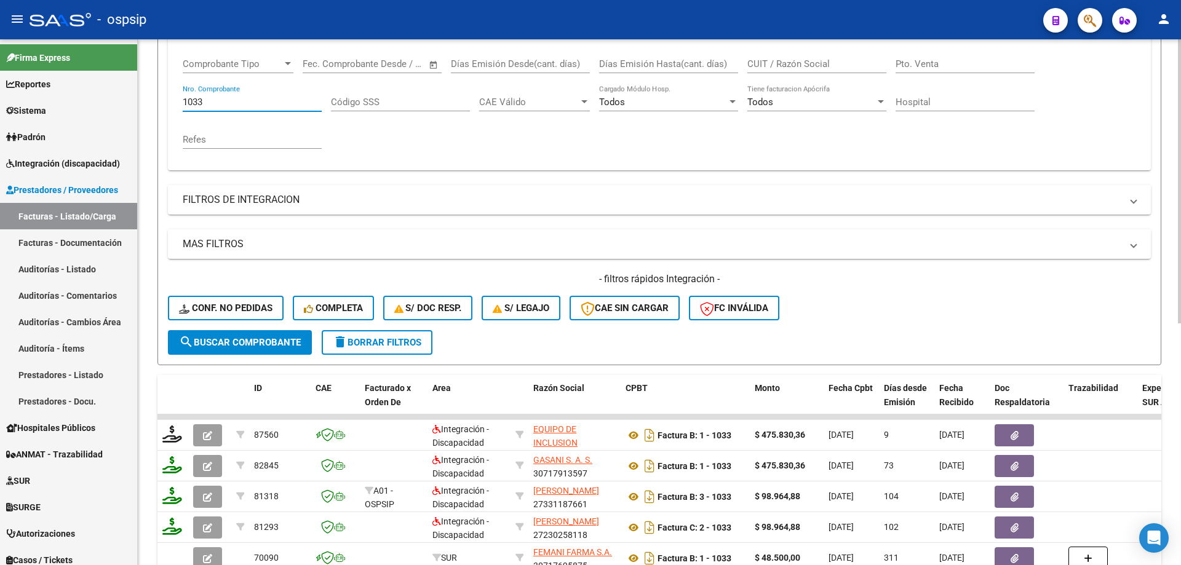
click at [226, 100] on input "1033" at bounding box center [252, 102] width 139 height 11
type input "1"
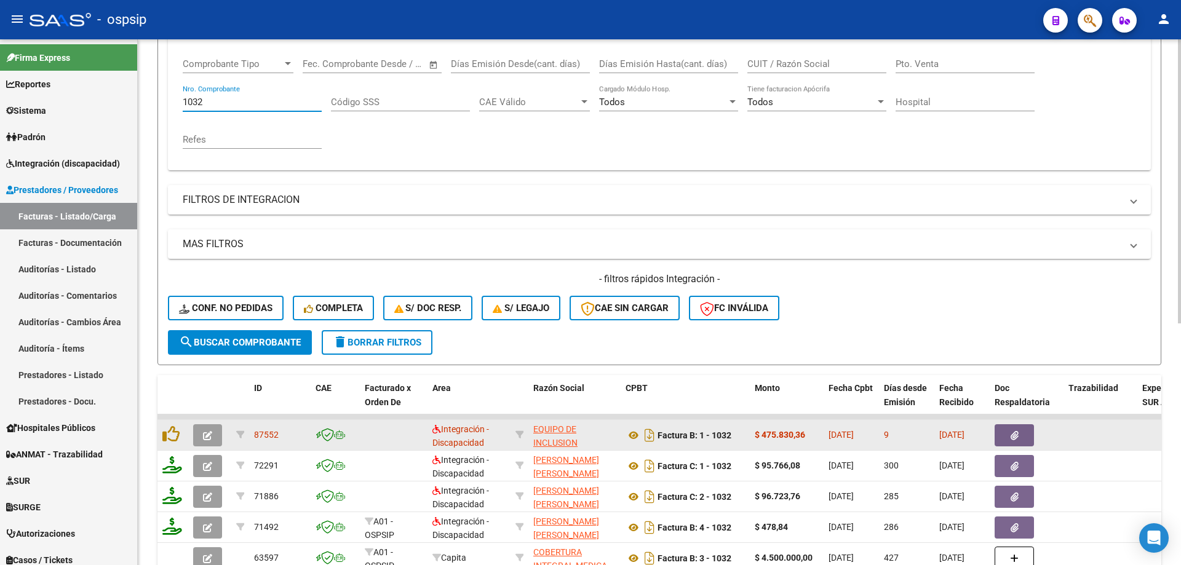
type input "1032"
click at [201, 437] on button "button" at bounding box center [207, 435] width 29 height 22
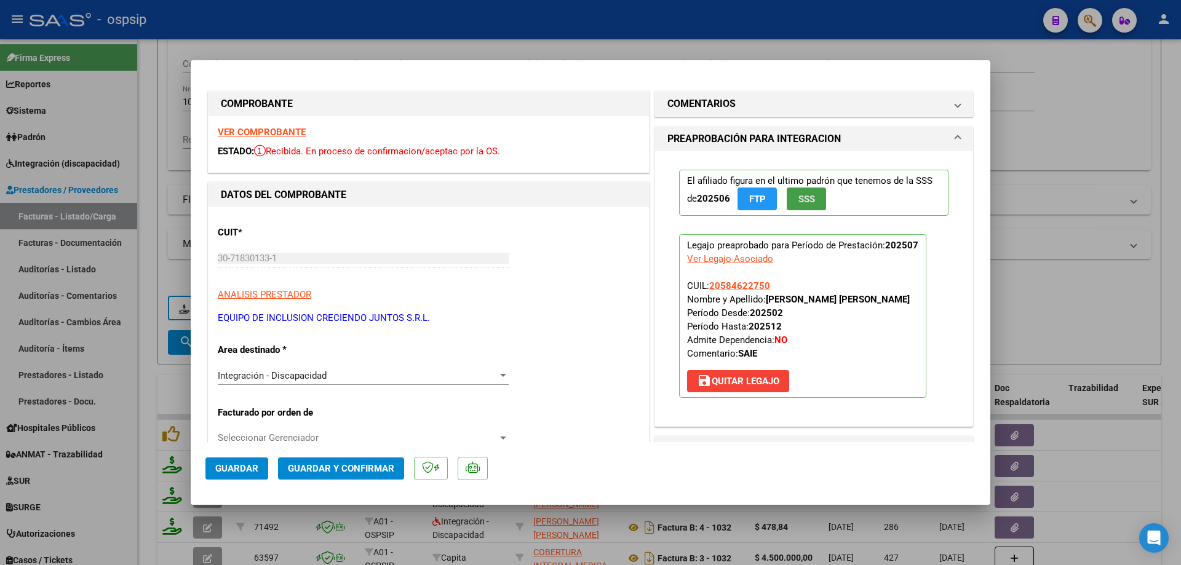
click at [812, 199] on button "SSS" at bounding box center [806, 199] width 39 height 23
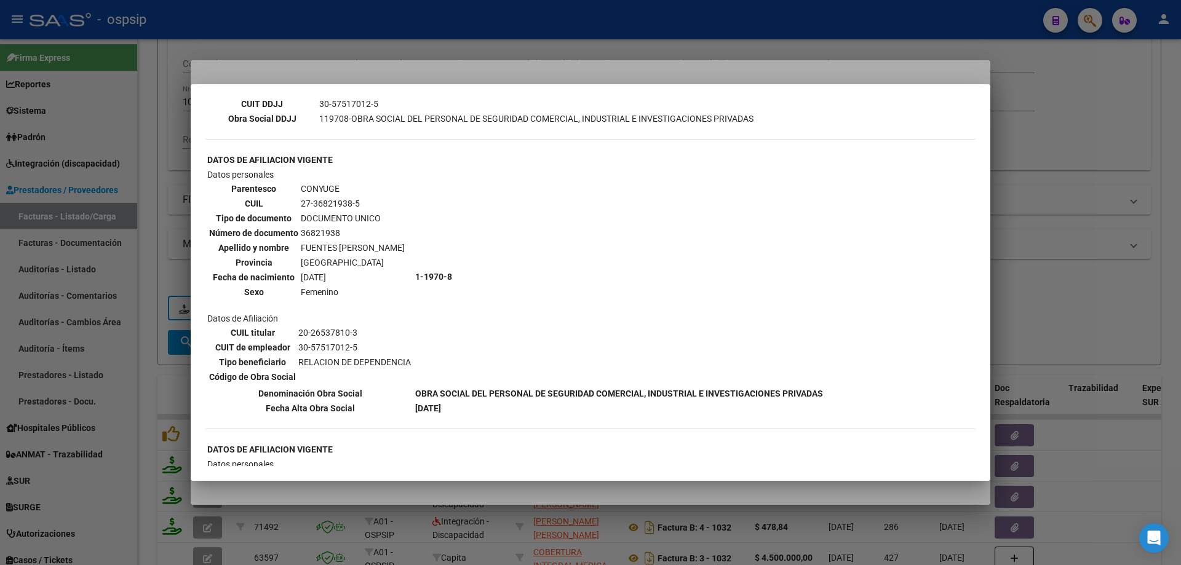
scroll to position [615, 0]
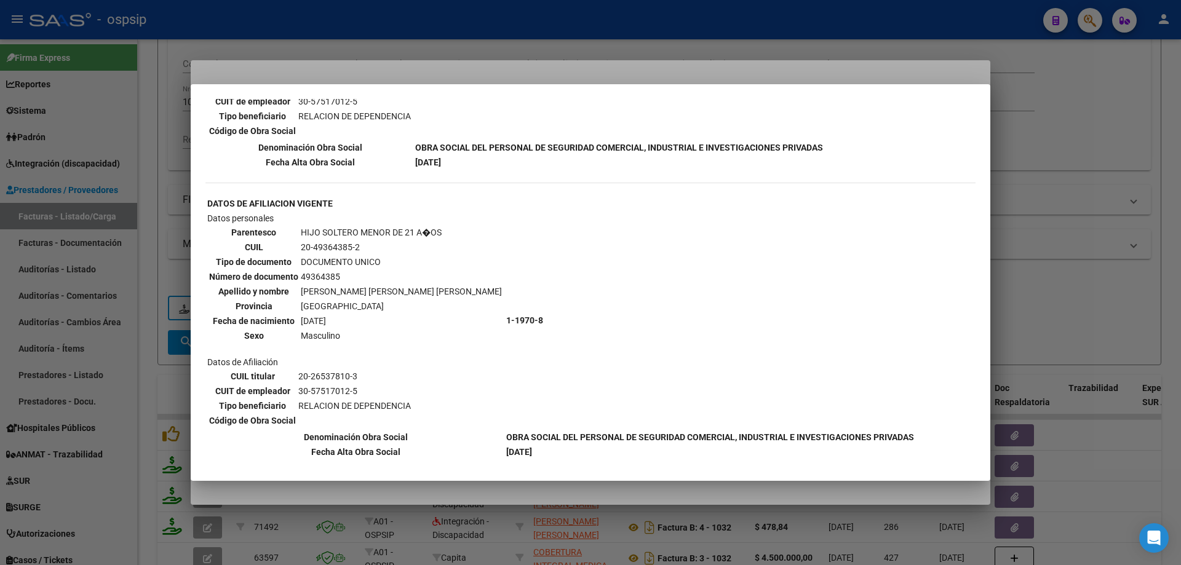
click at [1041, 160] on div at bounding box center [590, 282] width 1181 height 565
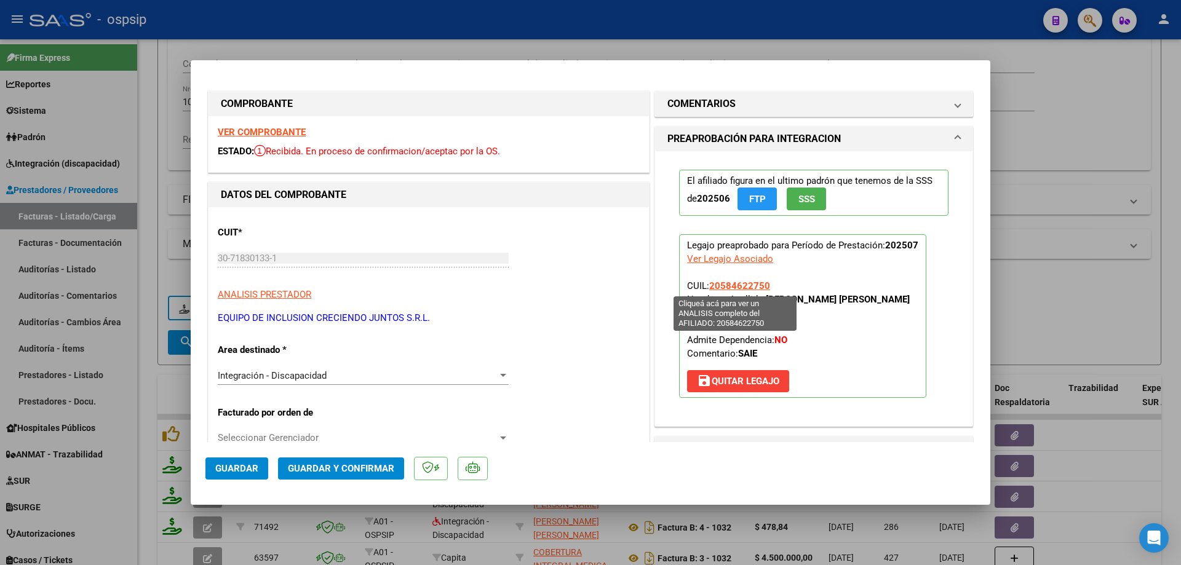
click at [750, 288] on span "20584622750" at bounding box center [739, 285] width 61 height 11
type textarea "20584622750"
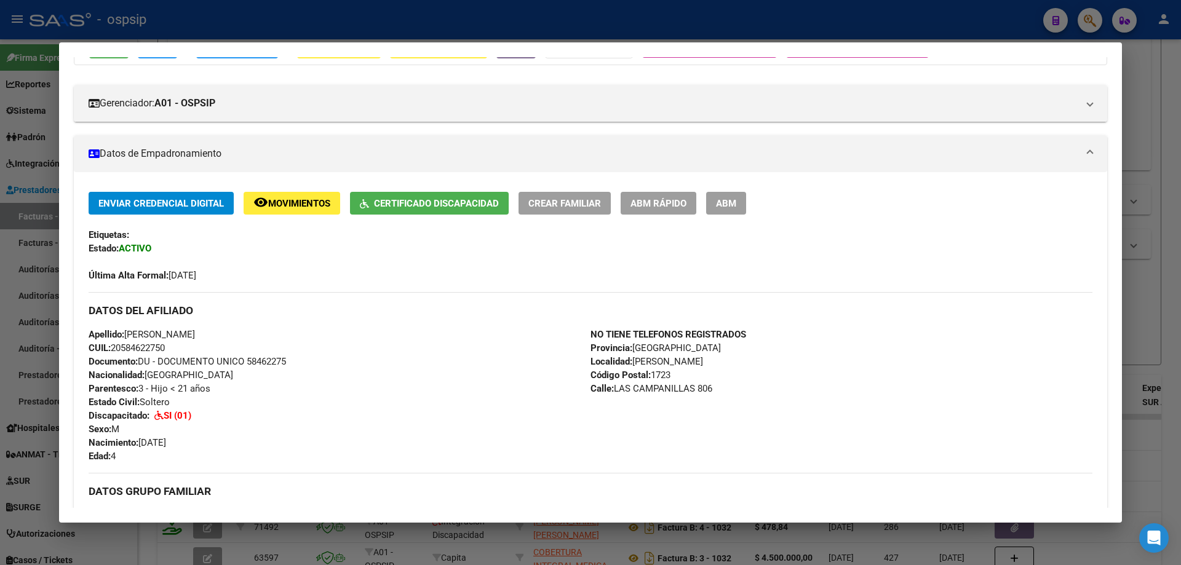
scroll to position [185, 0]
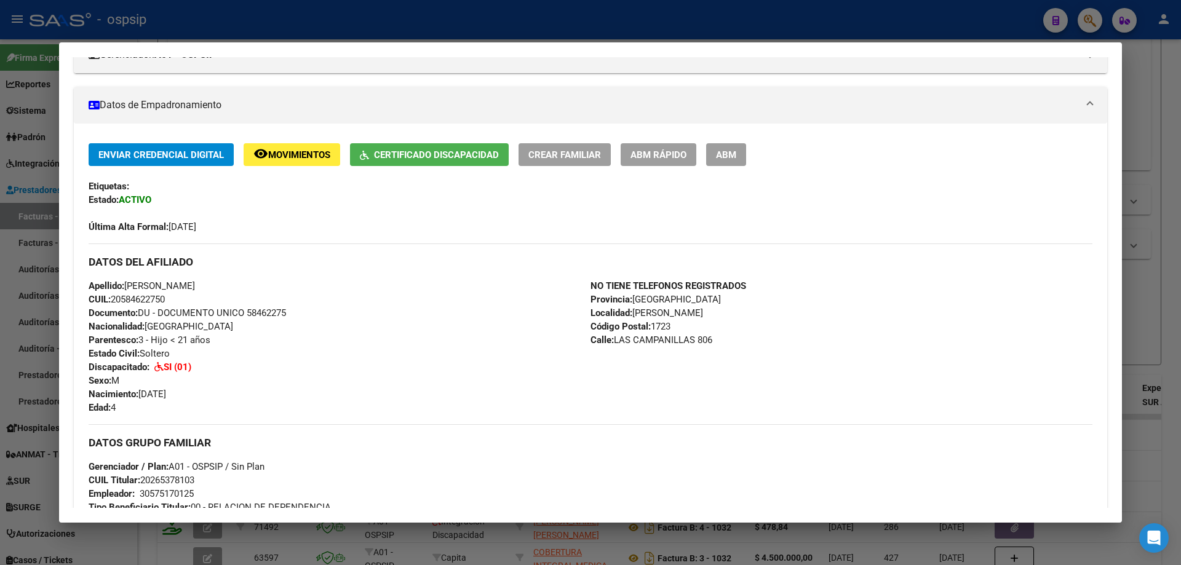
click at [1153, 288] on div at bounding box center [590, 282] width 1181 height 565
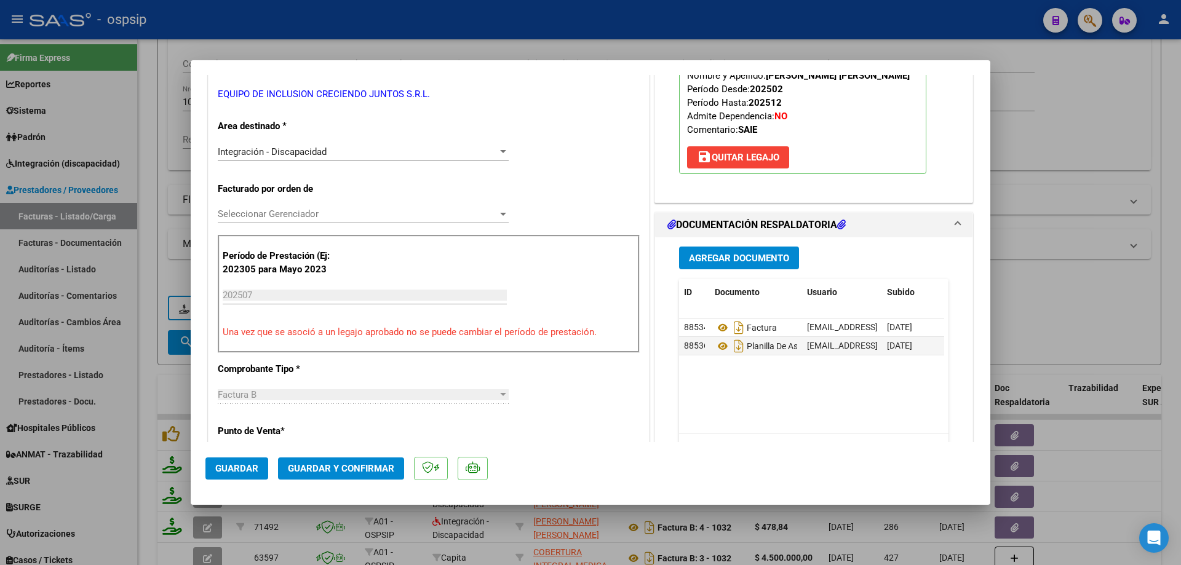
scroll to position [246, 0]
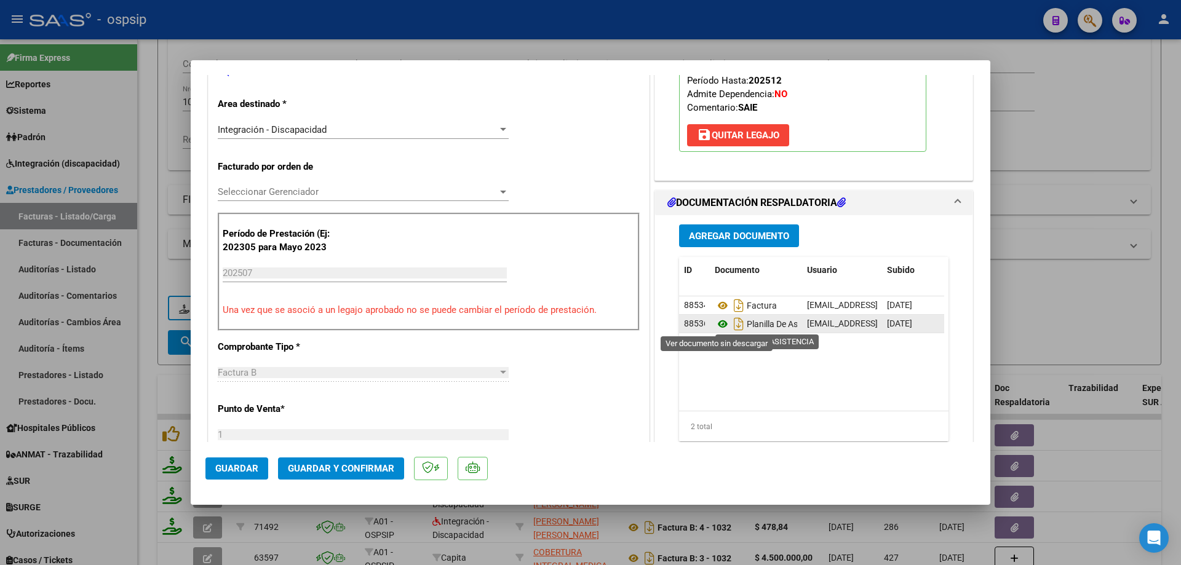
click at [718, 323] on icon at bounding box center [723, 324] width 16 height 15
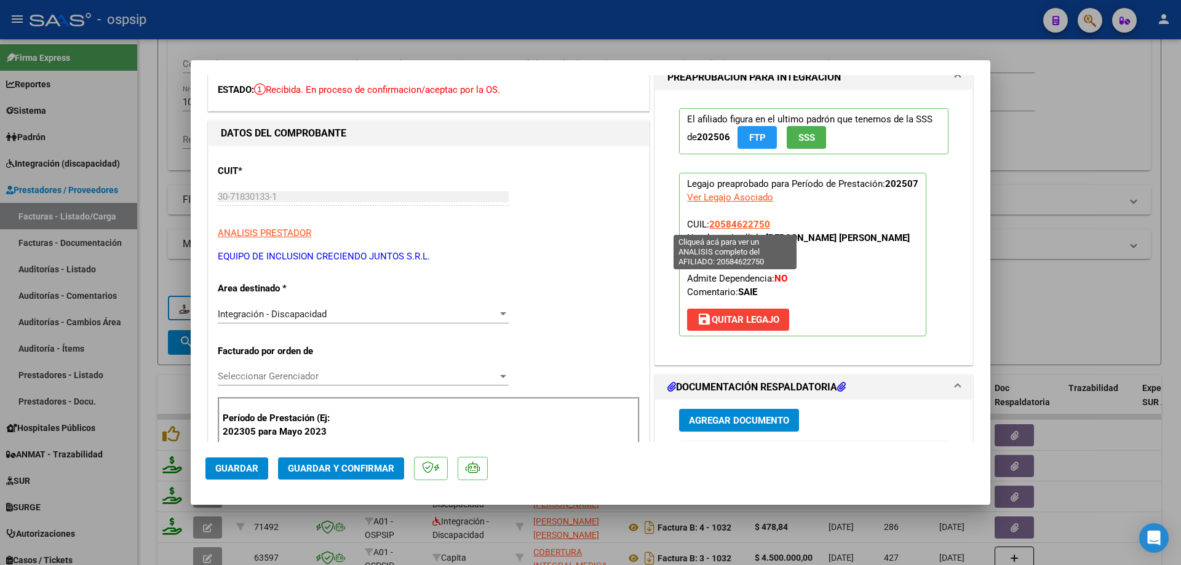
drag, startPoint x: 768, startPoint y: 221, endPoint x: 707, endPoint y: 221, distance: 60.9
click at [707, 221] on p "Legajo preaprobado para Período de Prestación: 202507 Ver Legajo Asociado CUIL:…" at bounding box center [802, 255] width 247 height 164
copy span "20584622750"
click at [373, 461] on button "Guardar y Confirmar" at bounding box center [341, 469] width 126 height 22
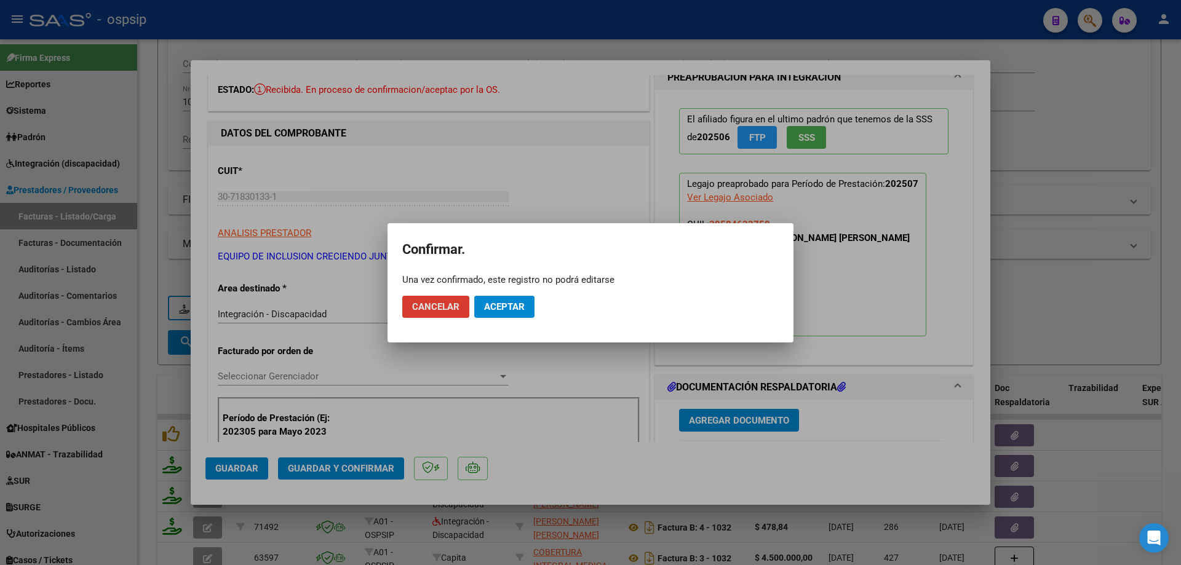
click at [506, 303] on span "Aceptar" at bounding box center [504, 306] width 41 height 11
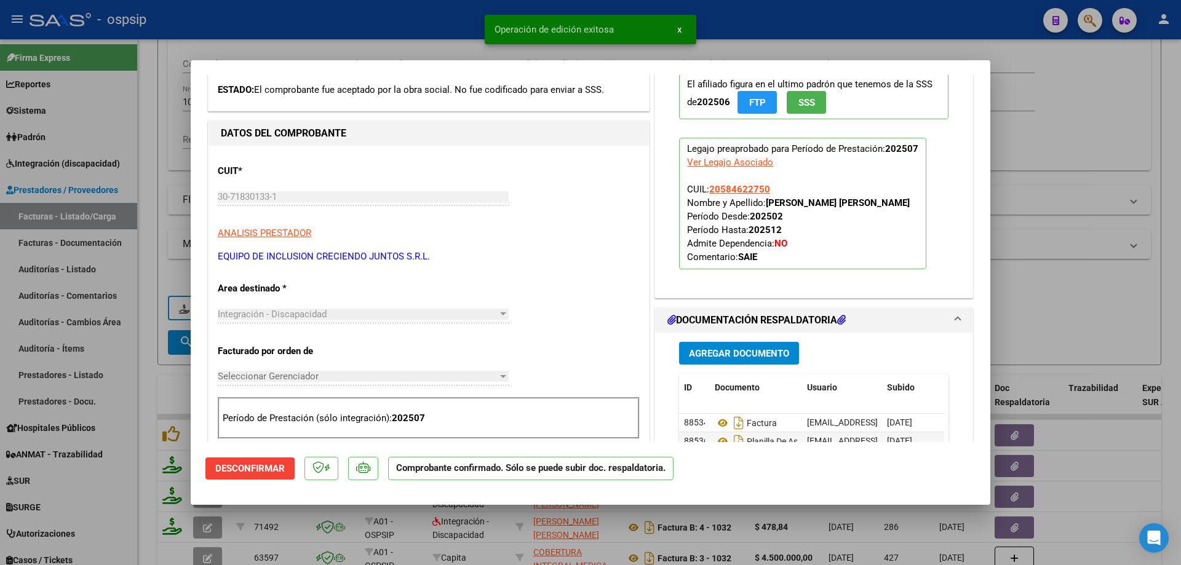
click at [1107, 208] on div at bounding box center [590, 282] width 1181 height 565
type input "$ 0,00"
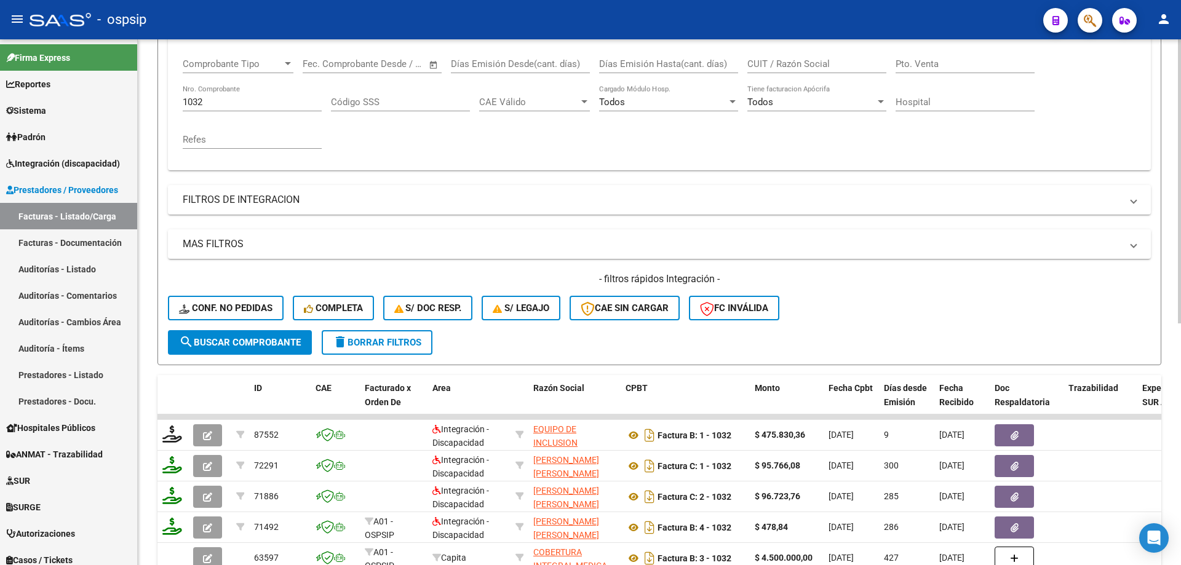
click at [236, 102] on input "1032" at bounding box center [252, 102] width 139 height 11
type input "1"
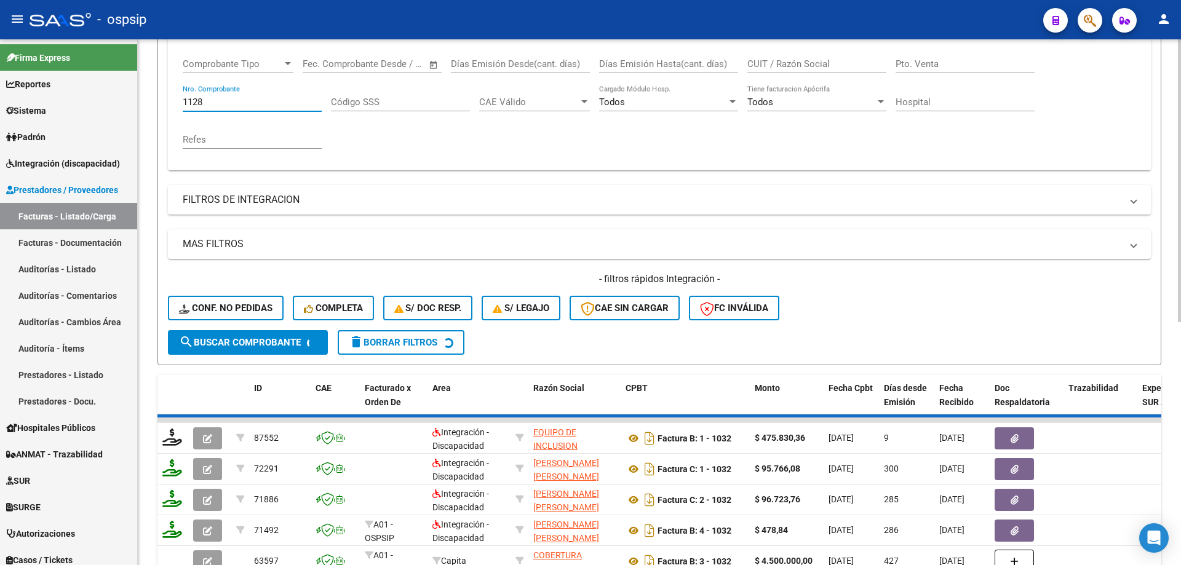
scroll to position [2, 0]
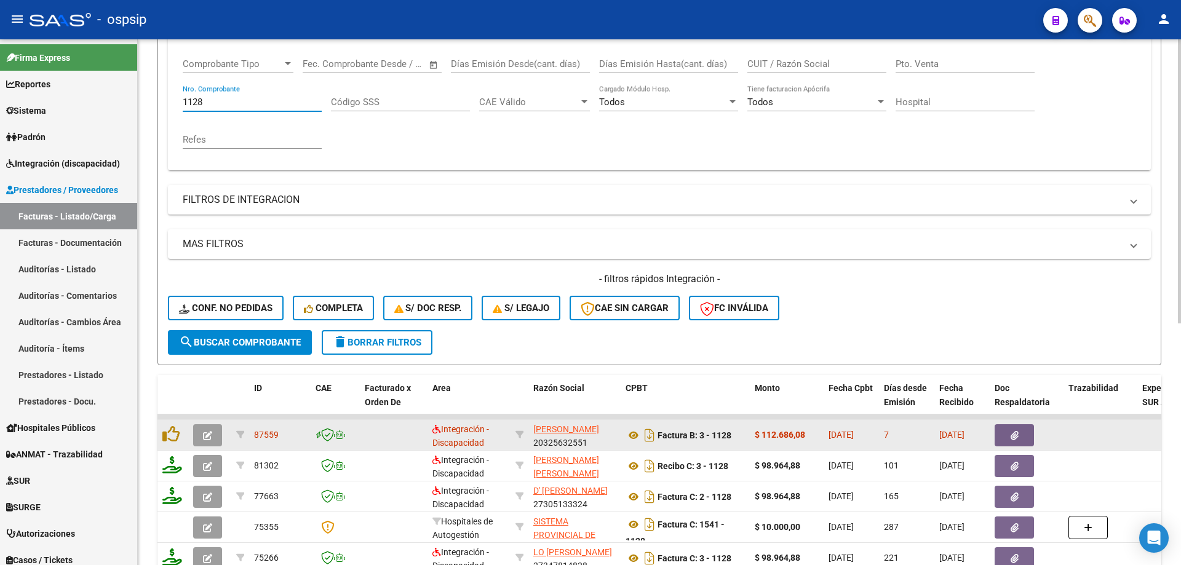
type input "1128"
click at [200, 429] on button "button" at bounding box center [207, 435] width 29 height 22
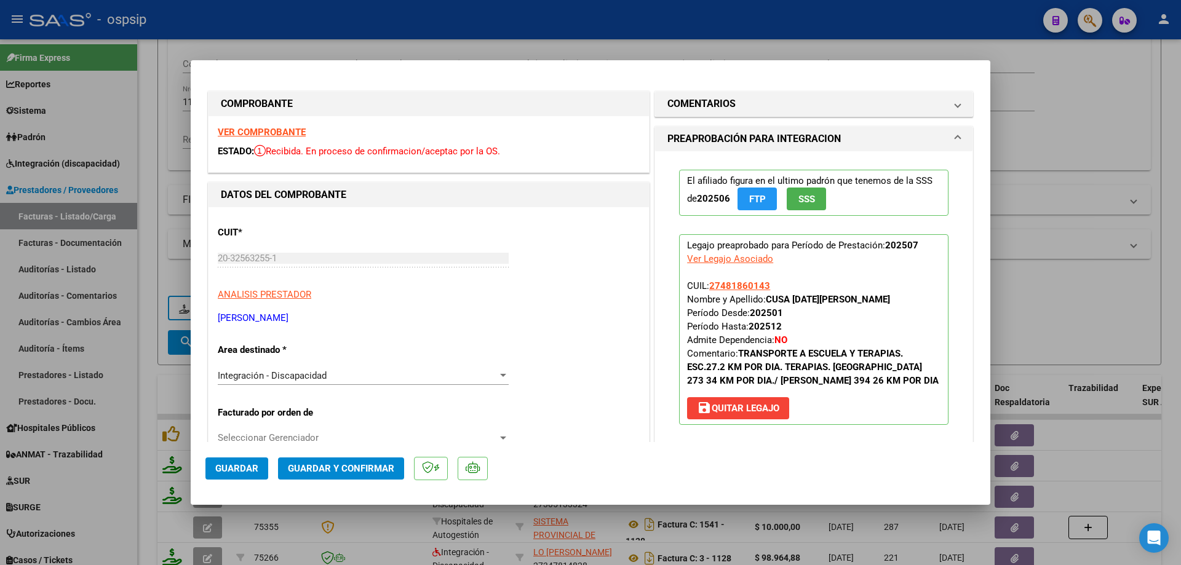
click at [798, 196] on span "SSS" at bounding box center [806, 199] width 17 height 11
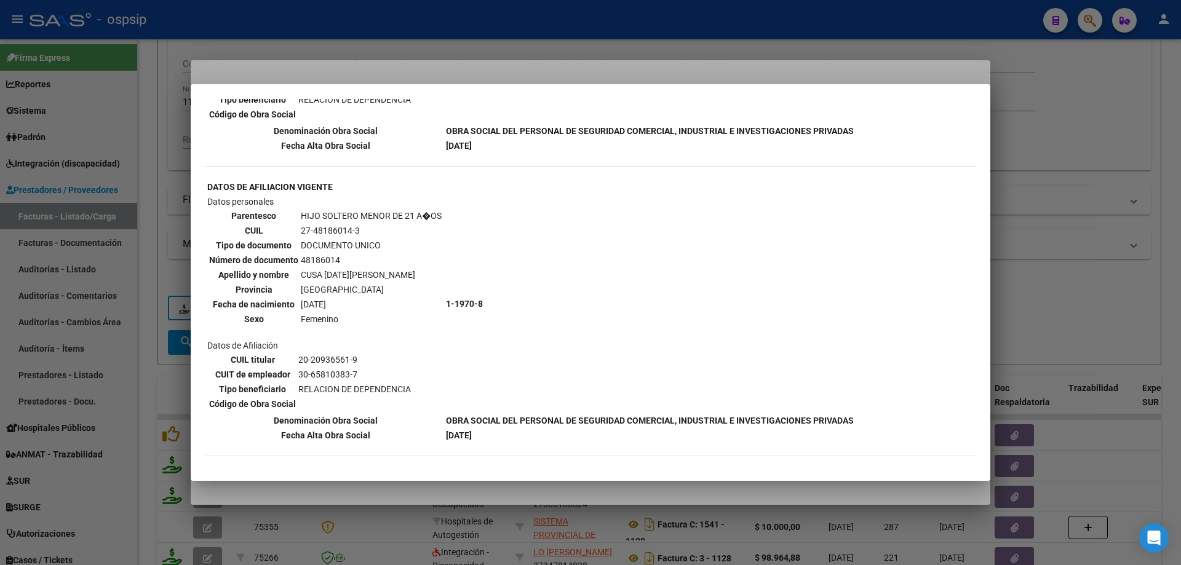
scroll to position [980, 0]
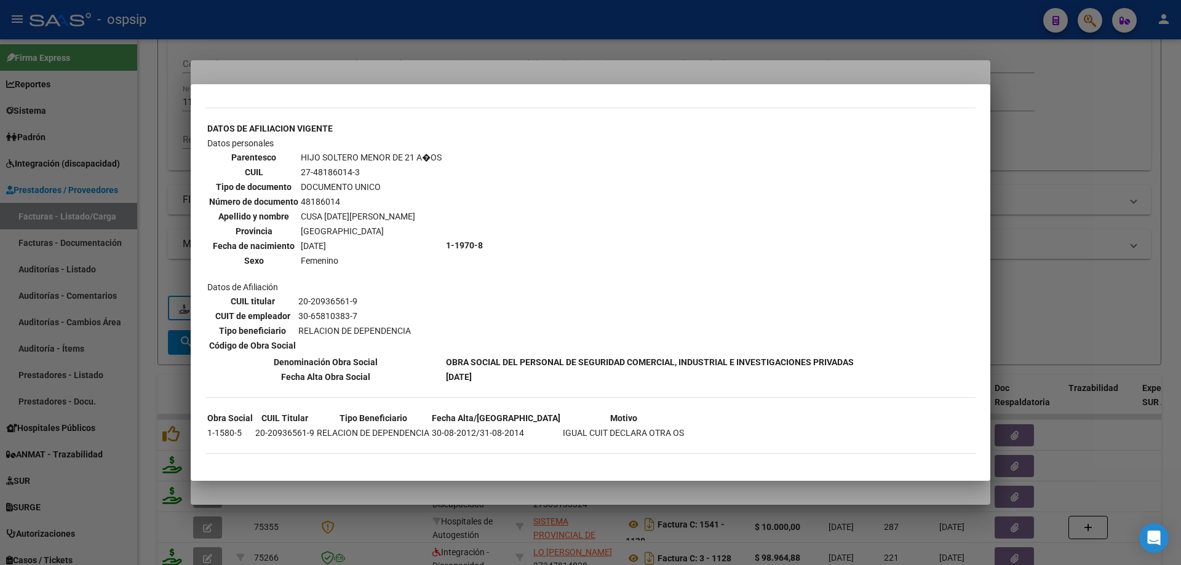
click at [1037, 194] on div at bounding box center [590, 282] width 1181 height 565
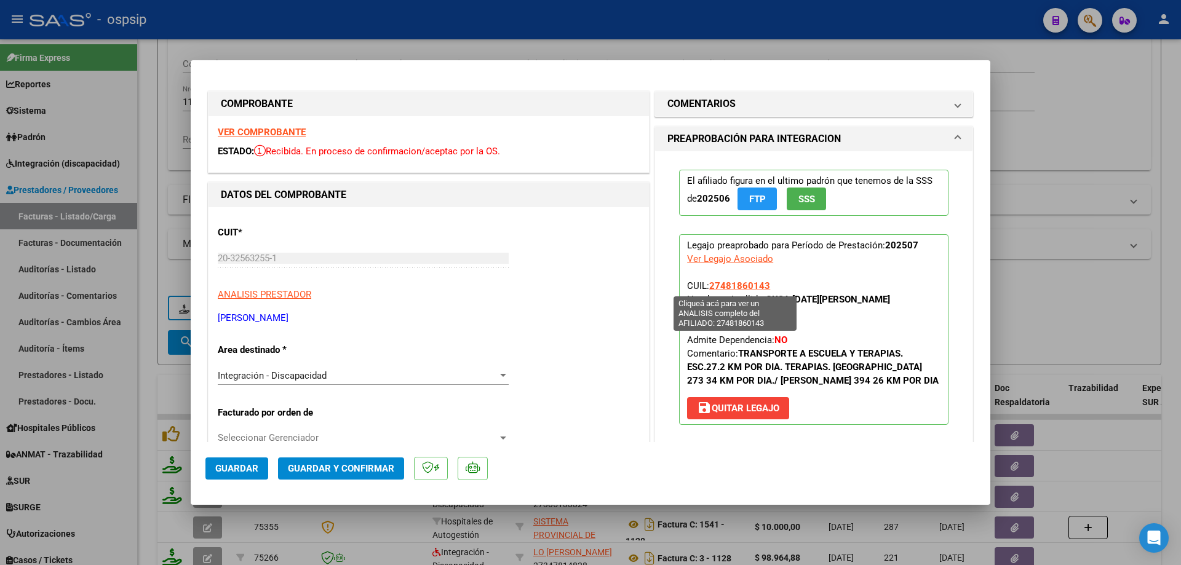
click at [746, 287] on span "27481860143" at bounding box center [739, 285] width 61 height 11
type textarea "27481860143"
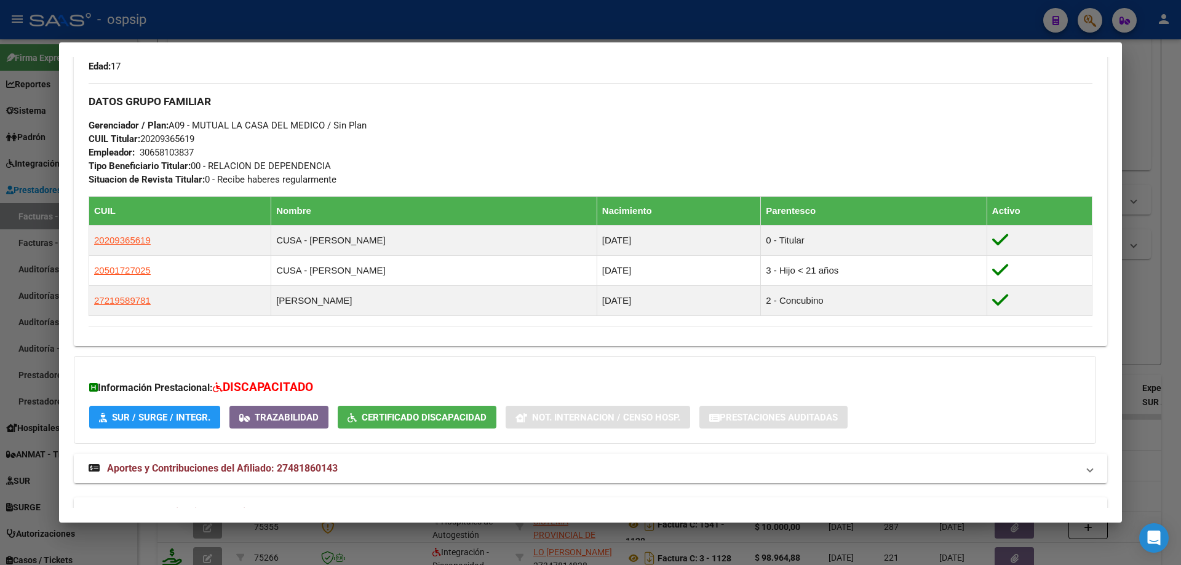
scroll to position [559, 0]
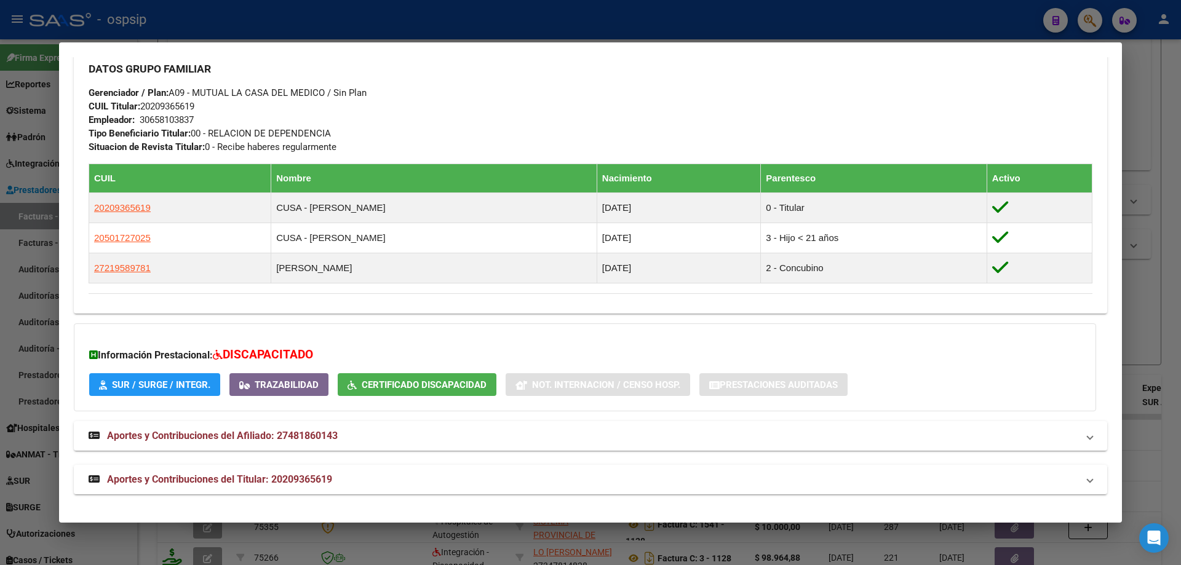
click at [1153, 272] on div at bounding box center [590, 282] width 1181 height 565
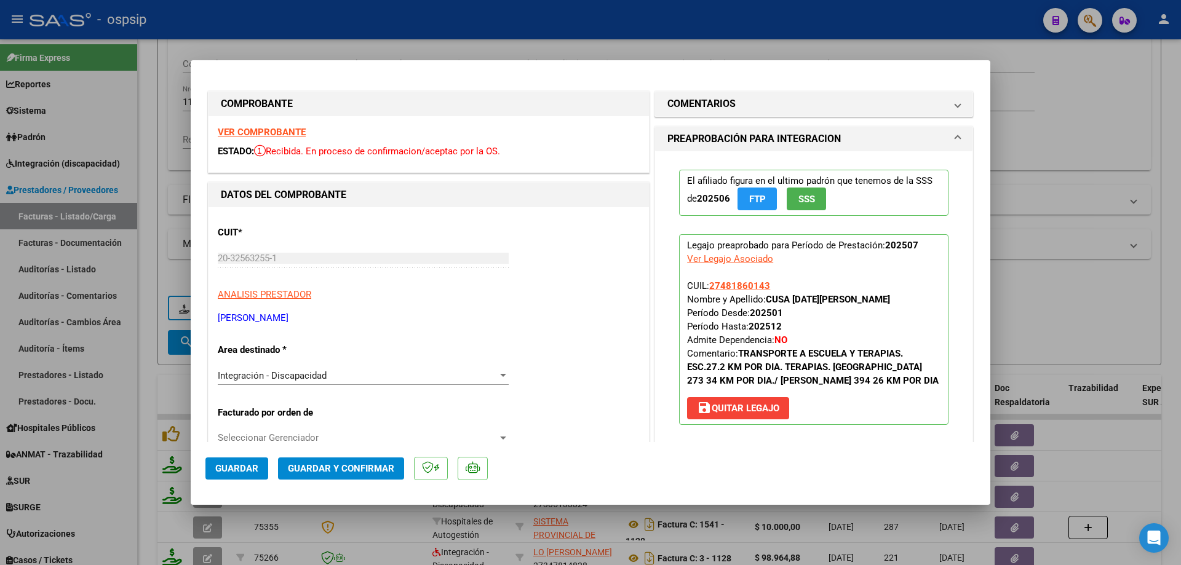
drag, startPoint x: 774, startPoint y: 284, endPoint x: 718, endPoint y: 291, distance: 56.4
click at [706, 291] on p "Legajo preaprobado para Período de Prestación: 202507 Ver Legajo Asociado CUIL:…" at bounding box center [813, 329] width 269 height 191
copy span "27481860143"
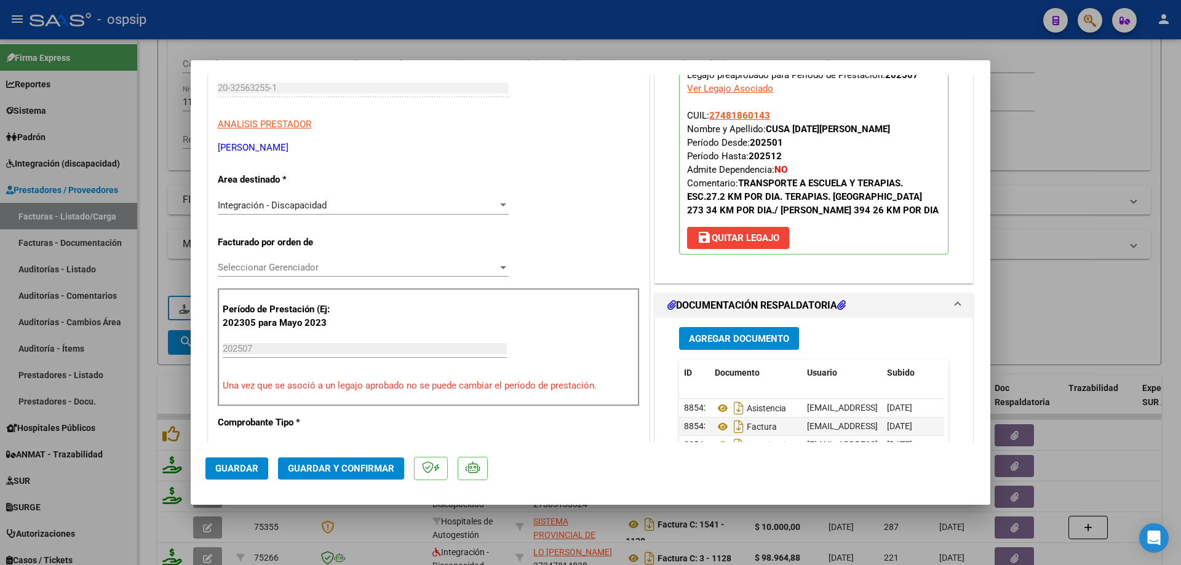
scroll to position [246, 0]
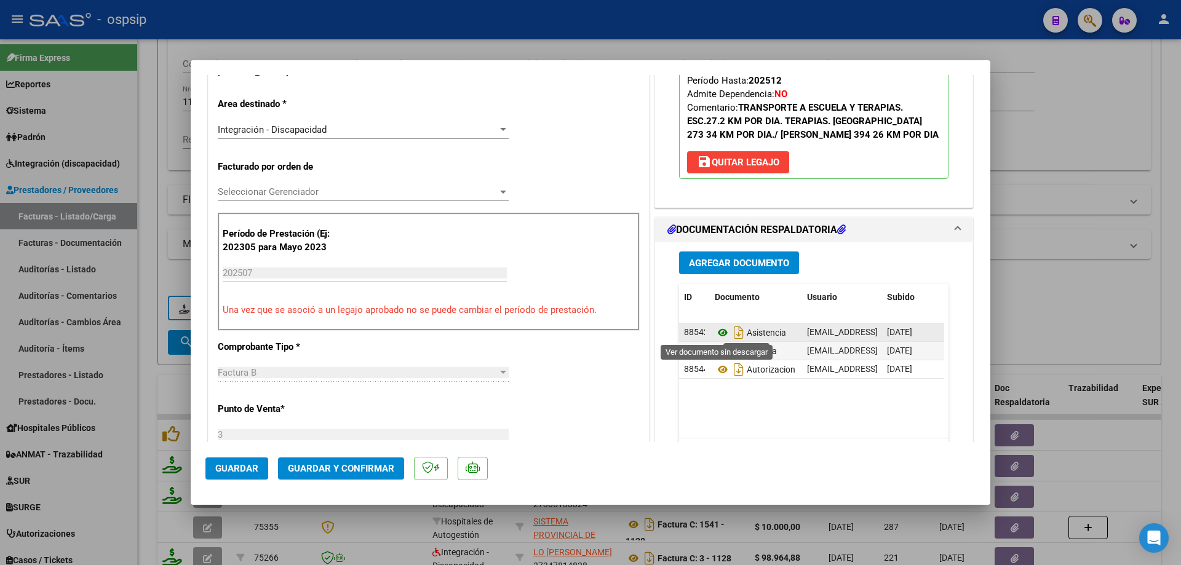
click at [718, 332] on icon at bounding box center [723, 332] width 16 height 15
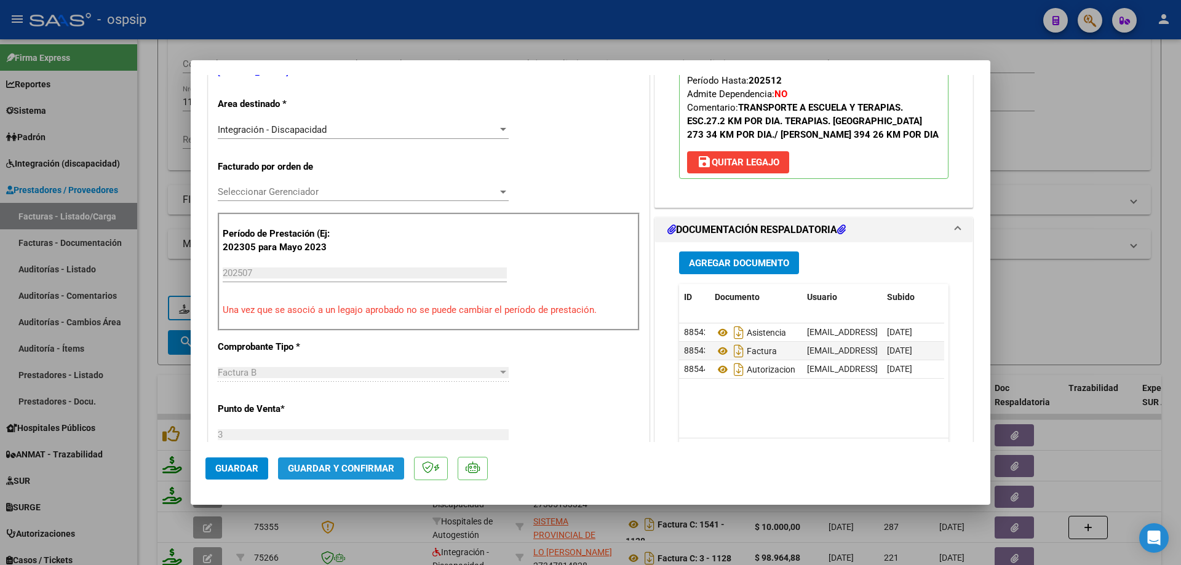
click at [359, 471] on span "Guardar y Confirmar" at bounding box center [341, 468] width 106 height 11
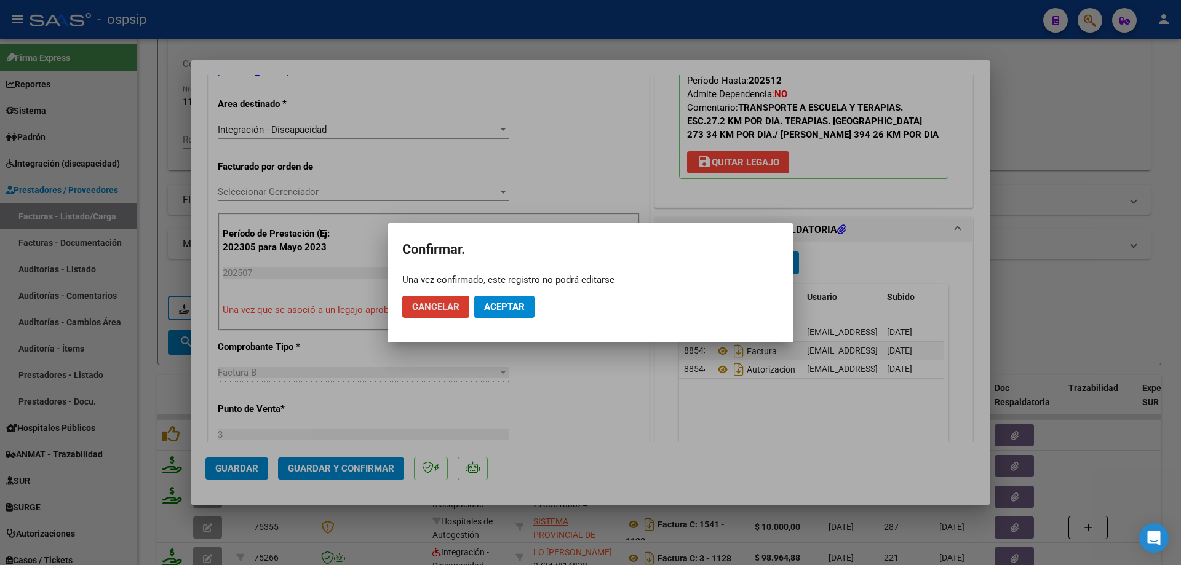
click at [506, 311] on span "Aceptar" at bounding box center [504, 306] width 41 height 11
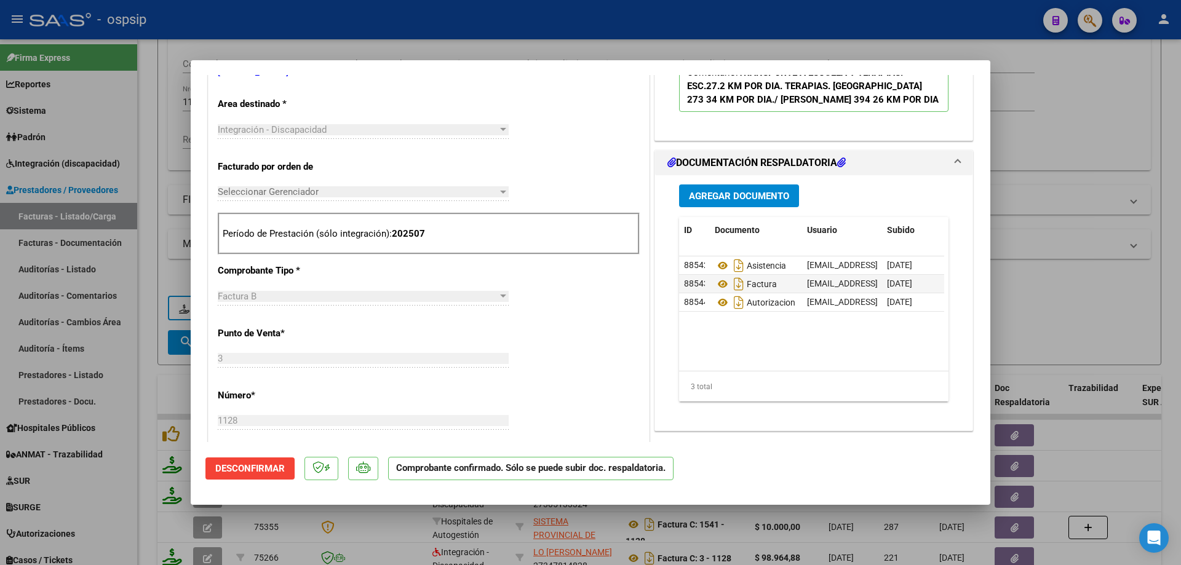
click at [1113, 273] on div at bounding box center [590, 282] width 1181 height 565
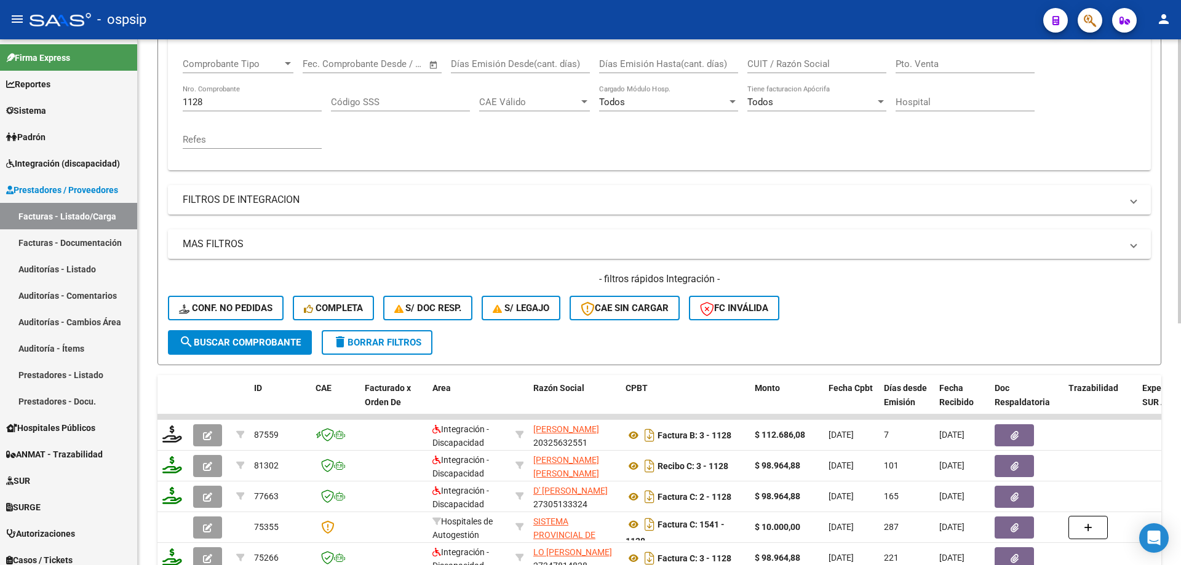
click at [224, 104] on input "1128" at bounding box center [252, 102] width 139 height 11
type input "1"
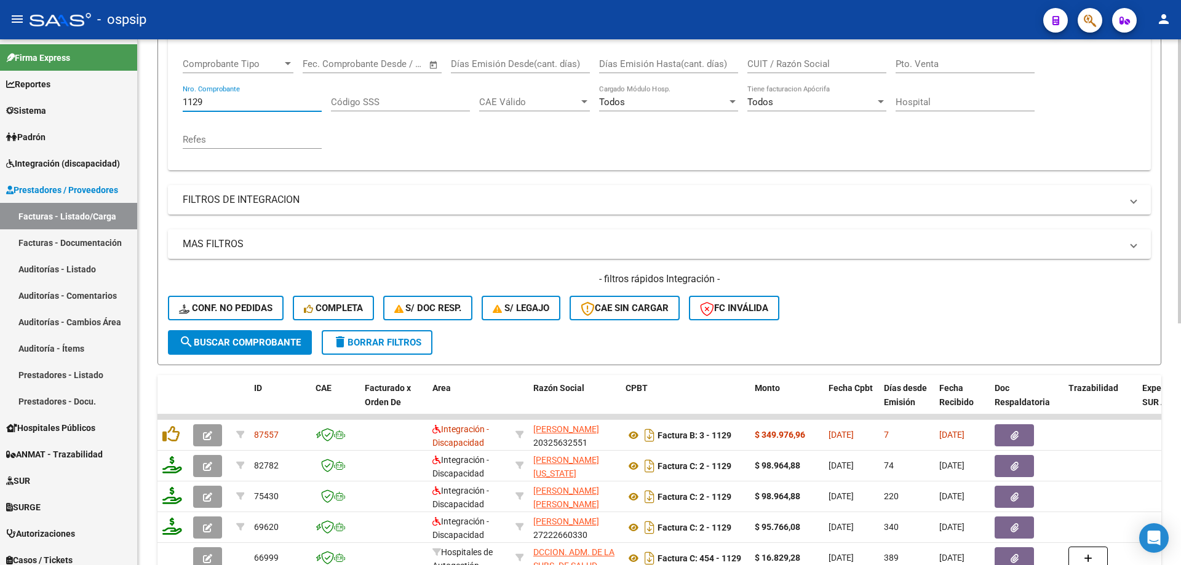
scroll to position [16, 0]
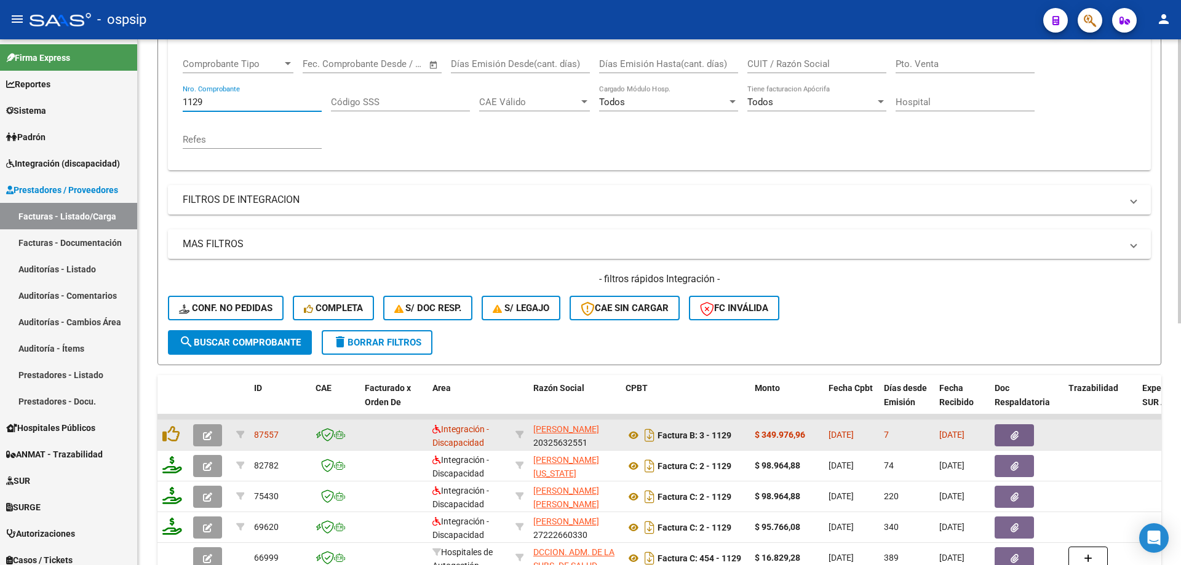
type input "1129"
click at [211, 437] on icon "button" at bounding box center [207, 435] width 9 height 9
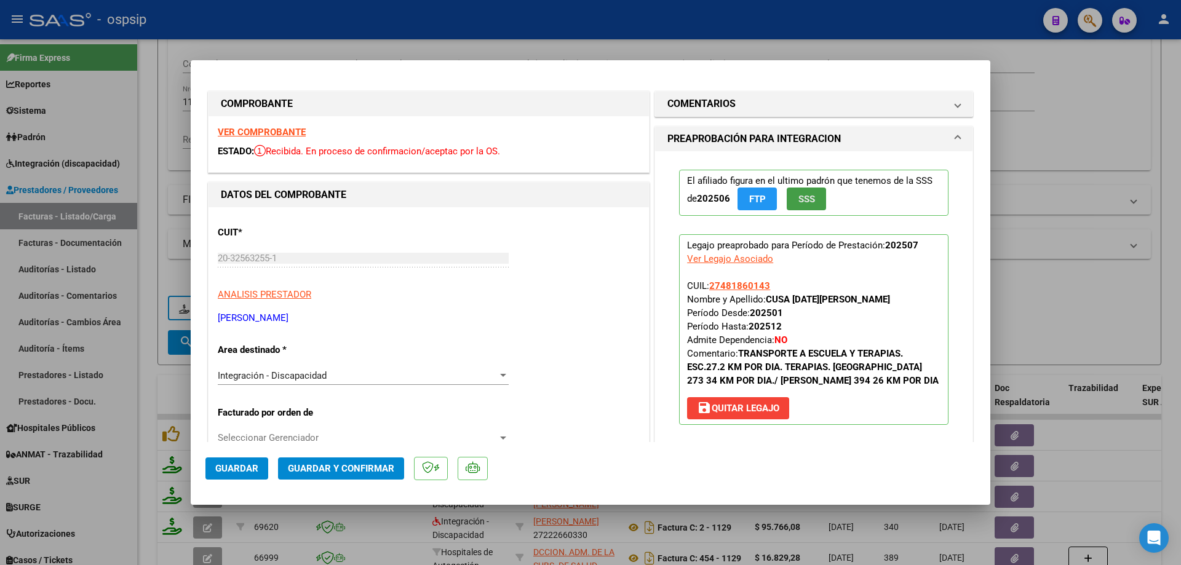
click at [808, 194] on span "SSS" at bounding box center [806, 199] width 17 height 11
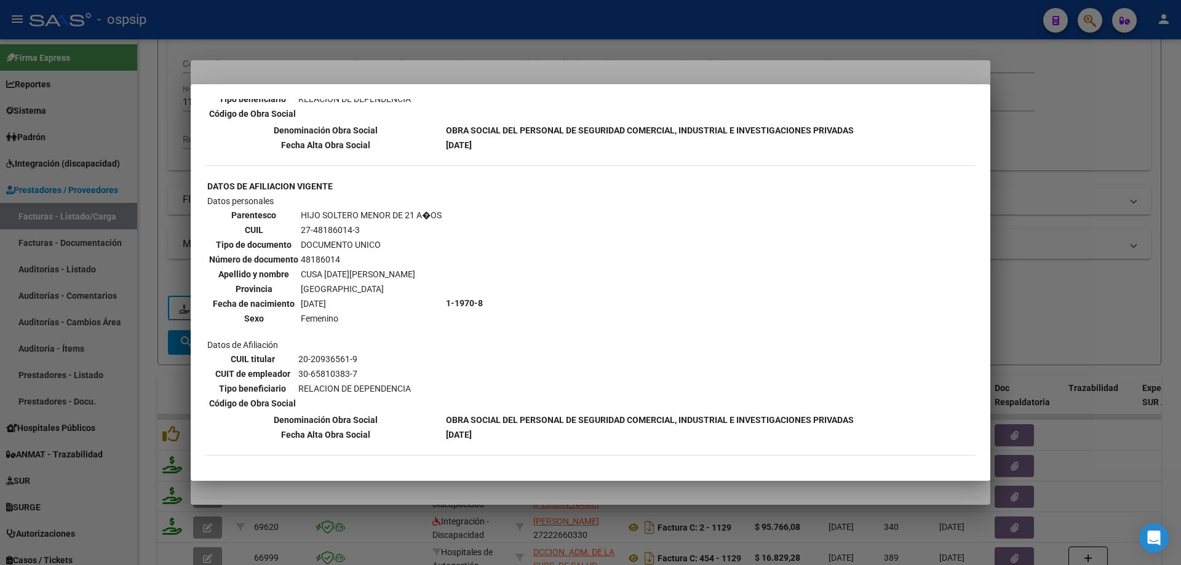
scroll to position [980, 0]
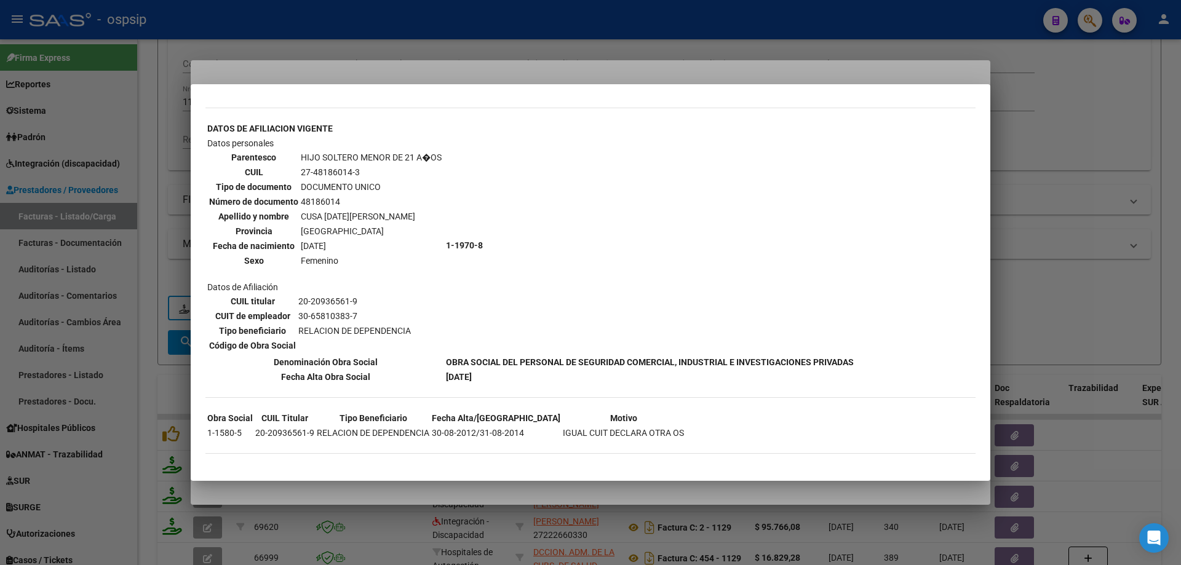
click at [1094, 222] on div at bounding box center [590, 282] width 1181 height 565
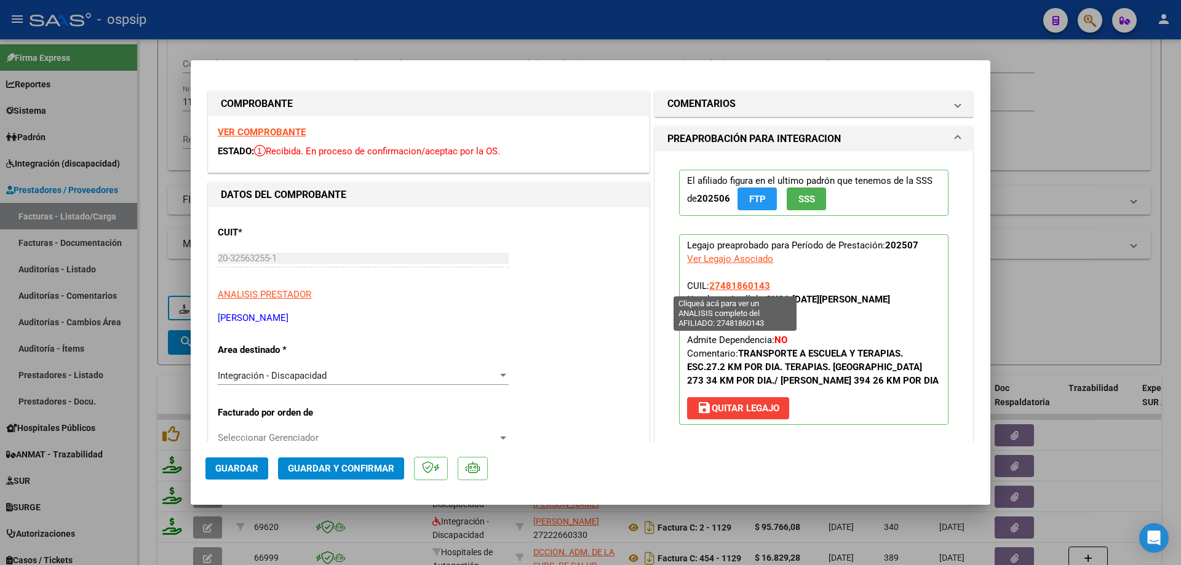
click at [734, 286] on span "27481860143" at bounding box center [739, 285] width 61 height 11
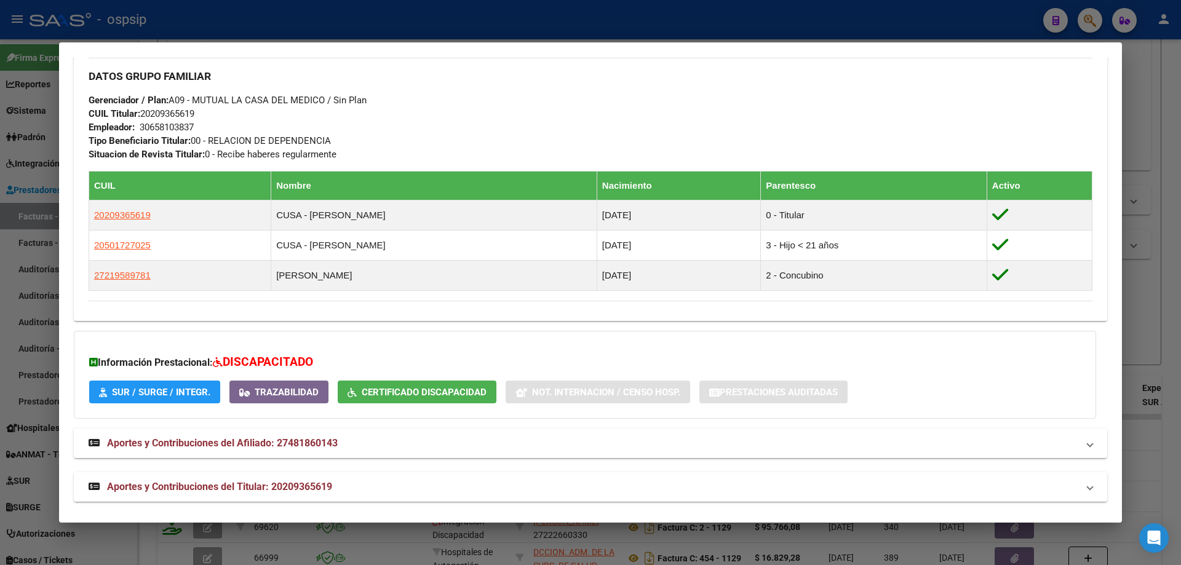
scroll to position [559, 0]
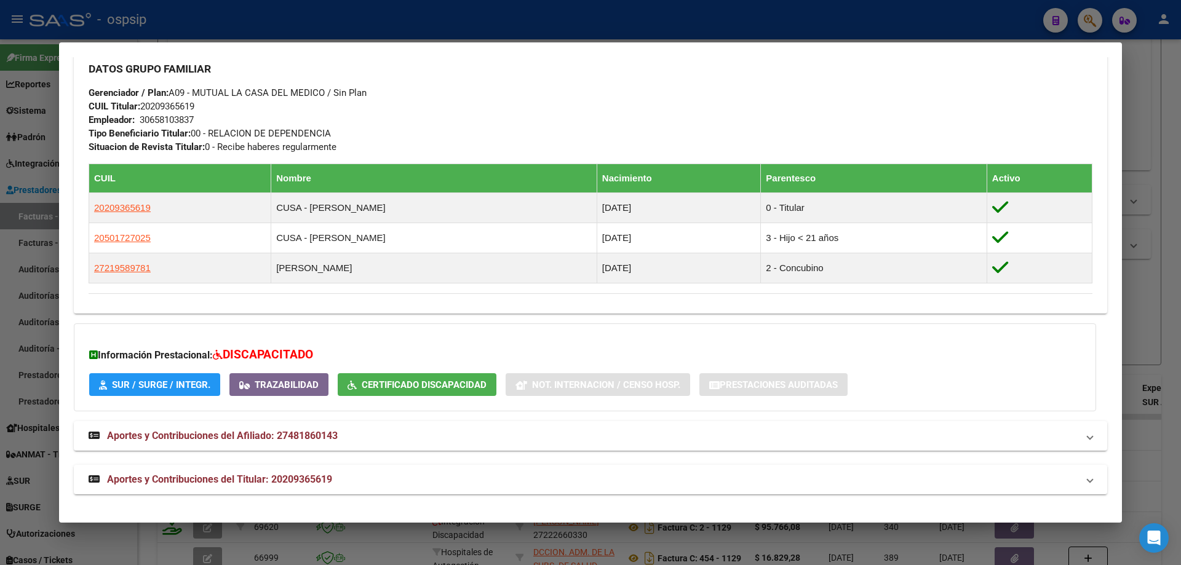
click at [1171, 298] on div at bounding box center [590, 282] width 1181 height 565
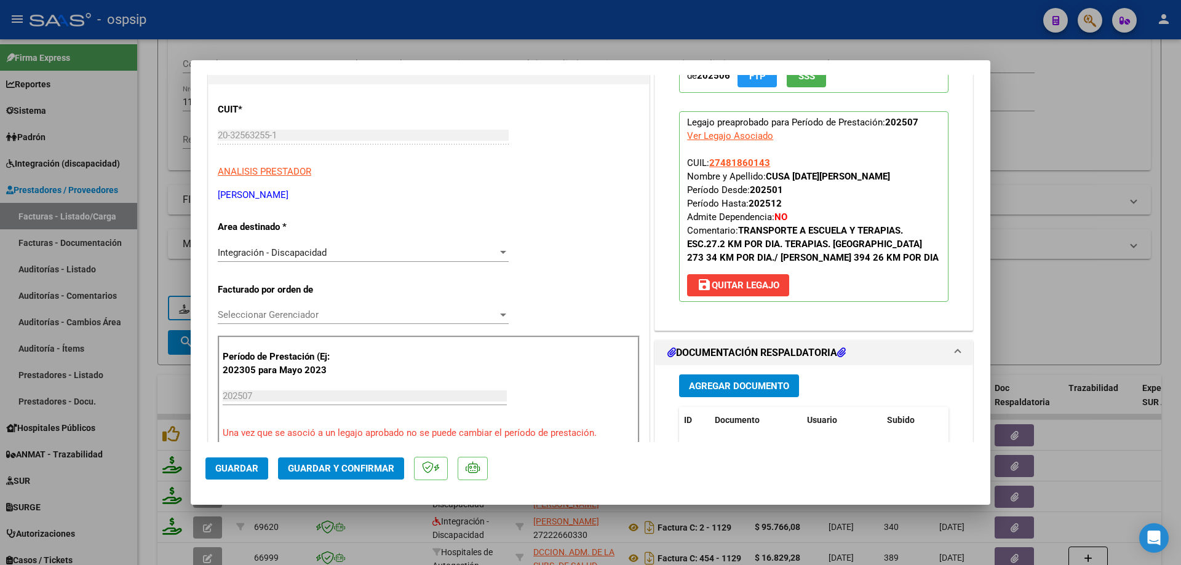
scroll to position [246, 0]
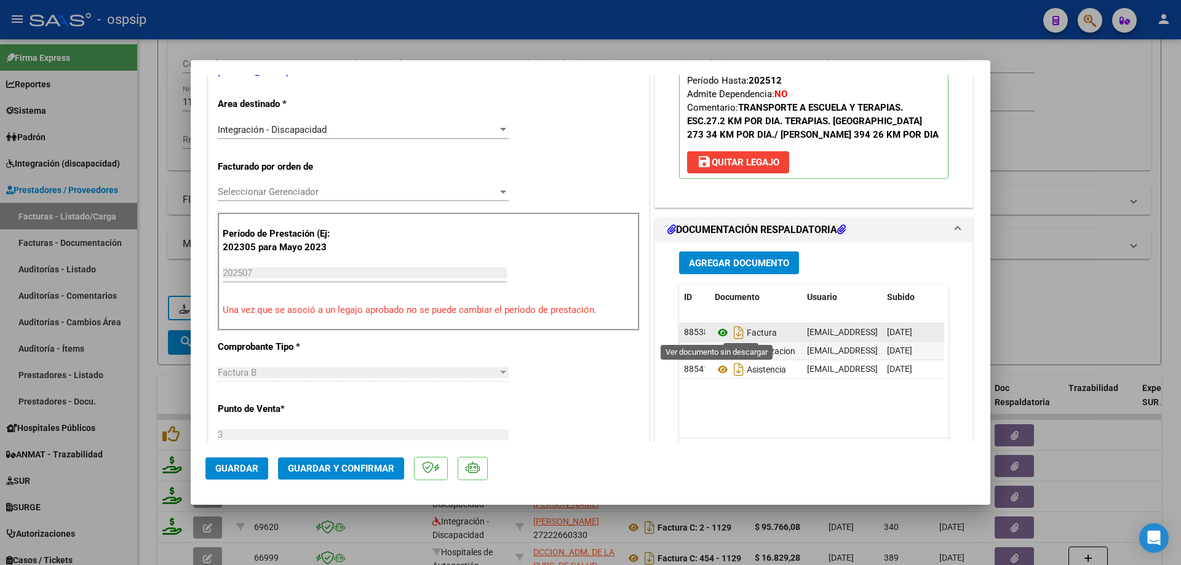
click at [719, 333] on icon at bounding box center [723, 332] width 16 height 15
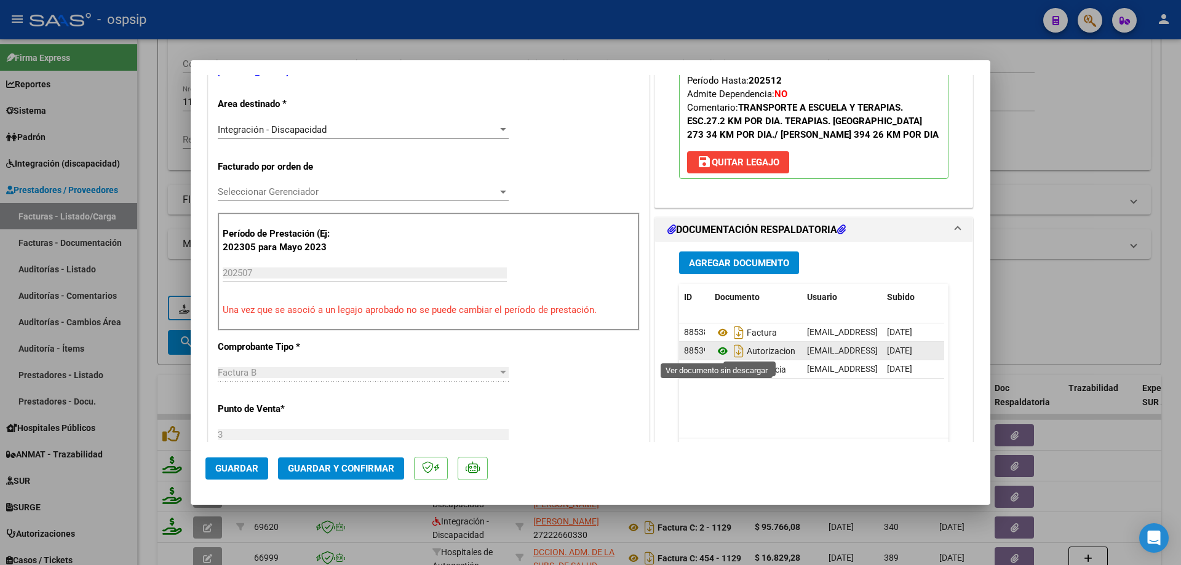
click at [715, 353] on icon at bounding box center [723, 351] width 16 height 15
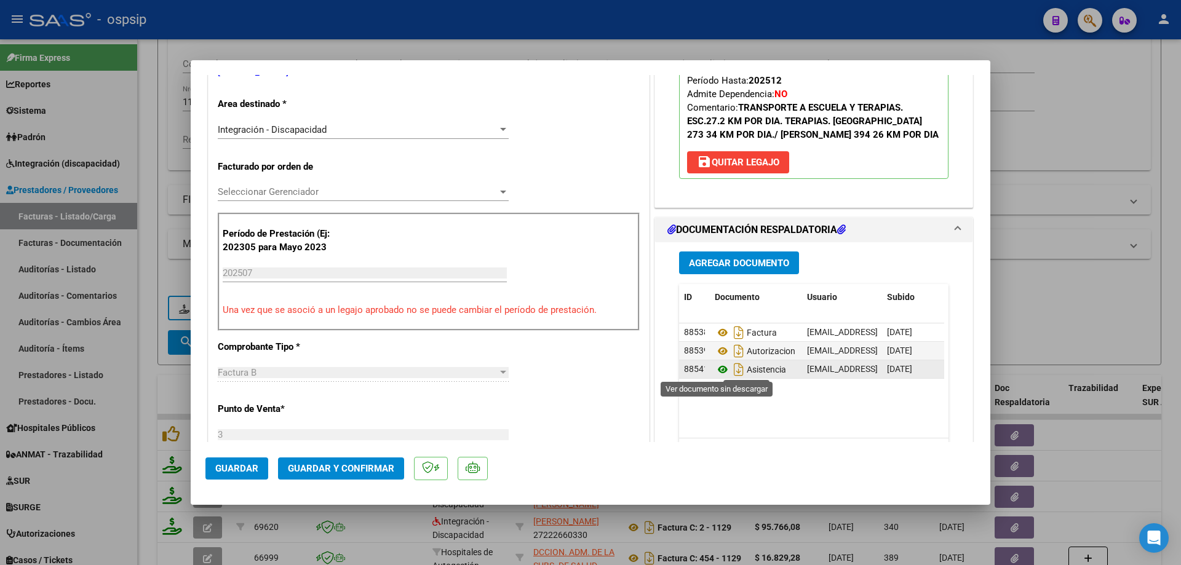
click at [718, 370] on icon at bounding box center [723, 369] width 16 height 15
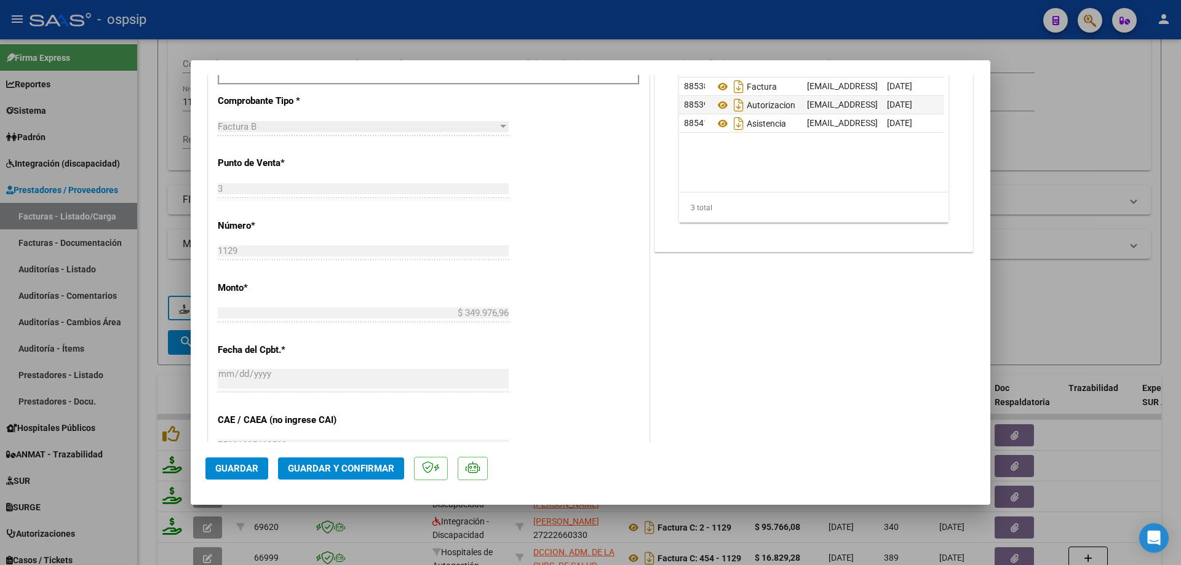
scroll to position [369, 0]
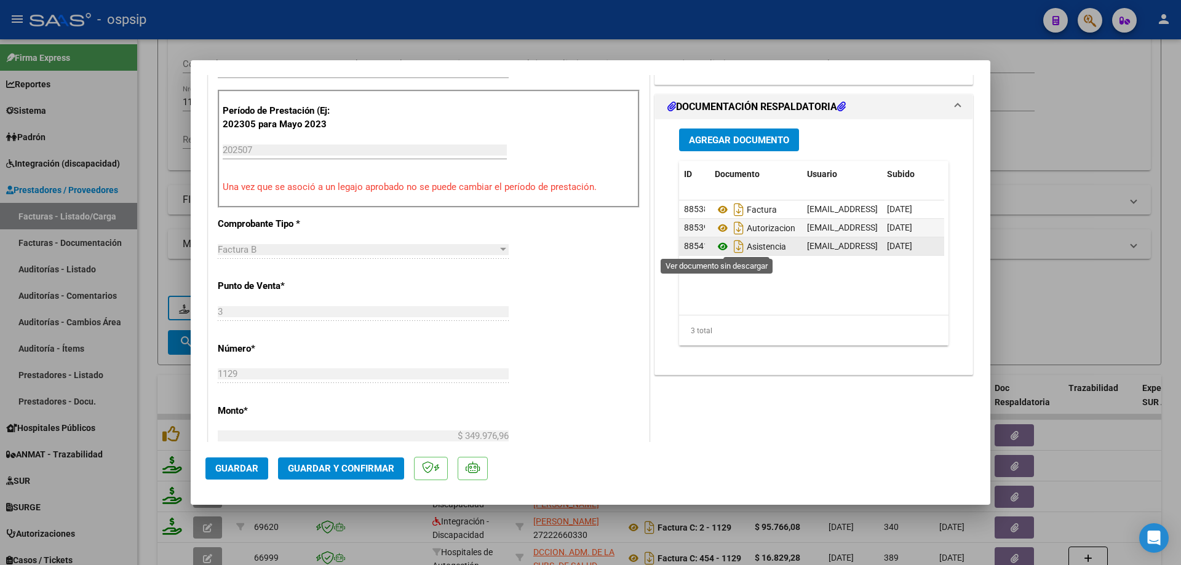
click at [715, 247] on icon at bounding box center [723, 246] width 16 height 15
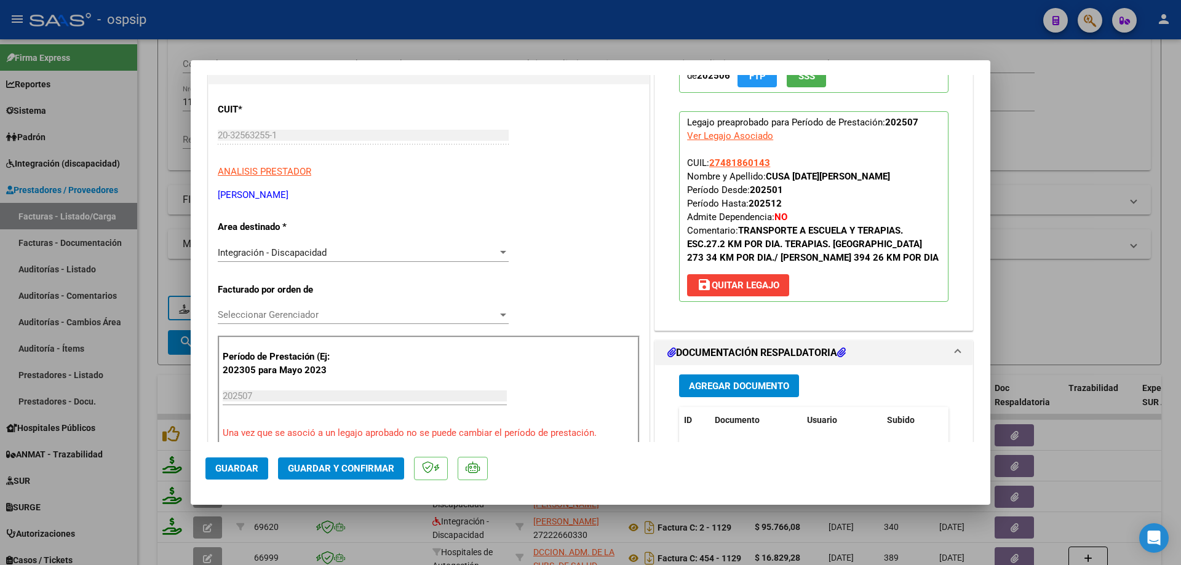
scroll to position [0, 0]
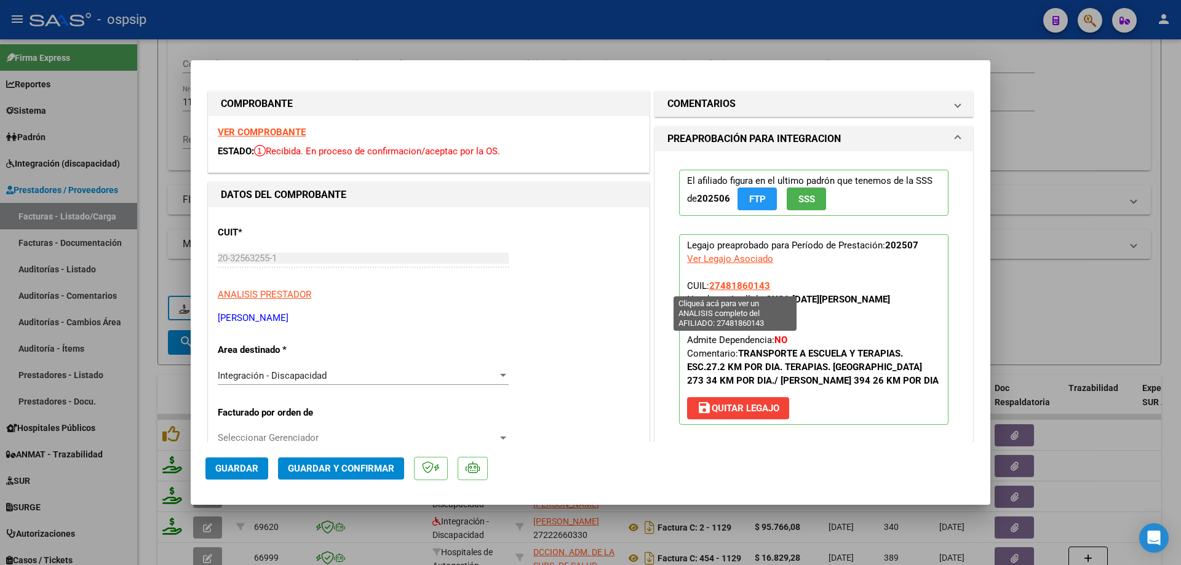
drag, startPoint x: 771, startPoint y: 282, endPoint x: 707, endPoint y: 284, distance: 64.6
click at [707, 284] on p "Legajo preaprobado para Período de Prestación: 202507 Ver Legajo Asociado CUIL:…" at bounding box center [813, 329] width 269 height 191
copy span "27481860143"
click at [1064, 109] on div at bounding box center [590, 282] width 1181 height 565
type input "$ 0,00"
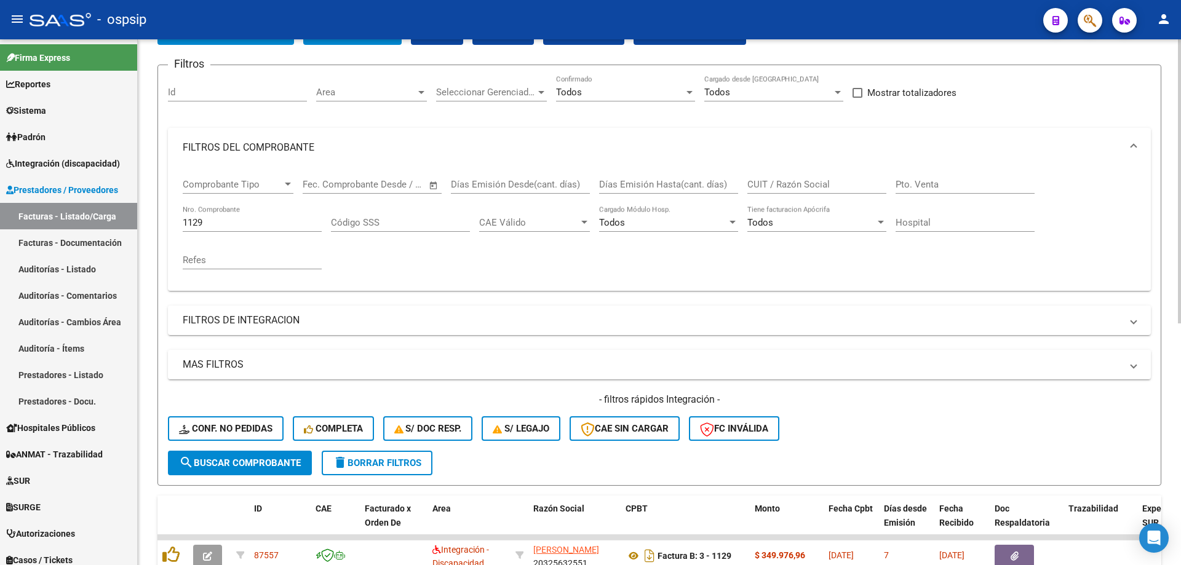
scroll to position [79, 0]
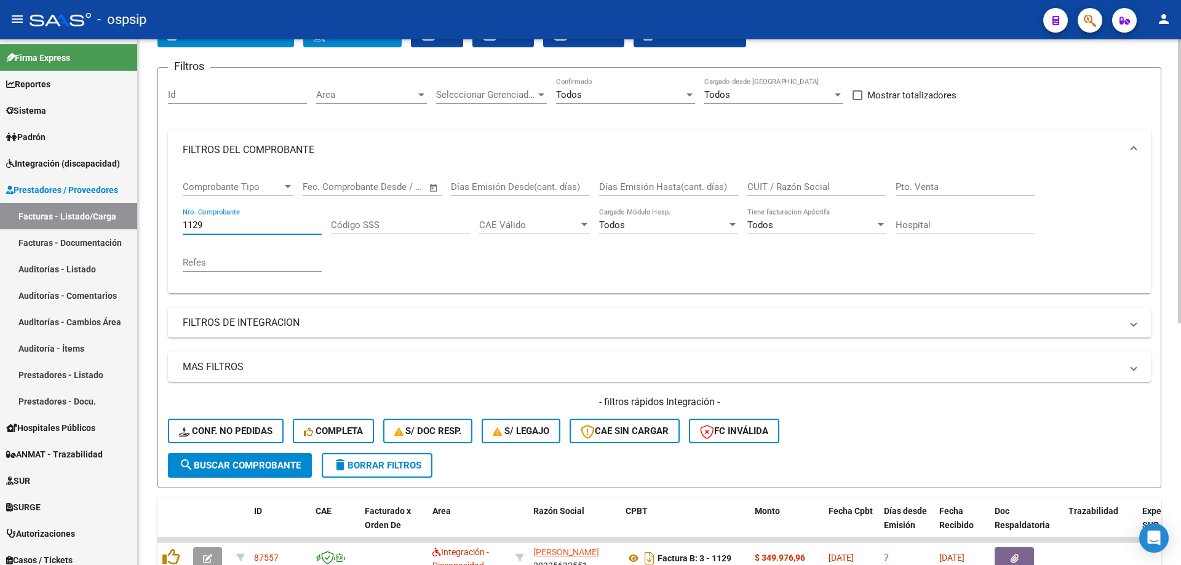
click at [250, 220] on input "1129" at bounding box center [252, 225] width 139 height 11
type input "1"
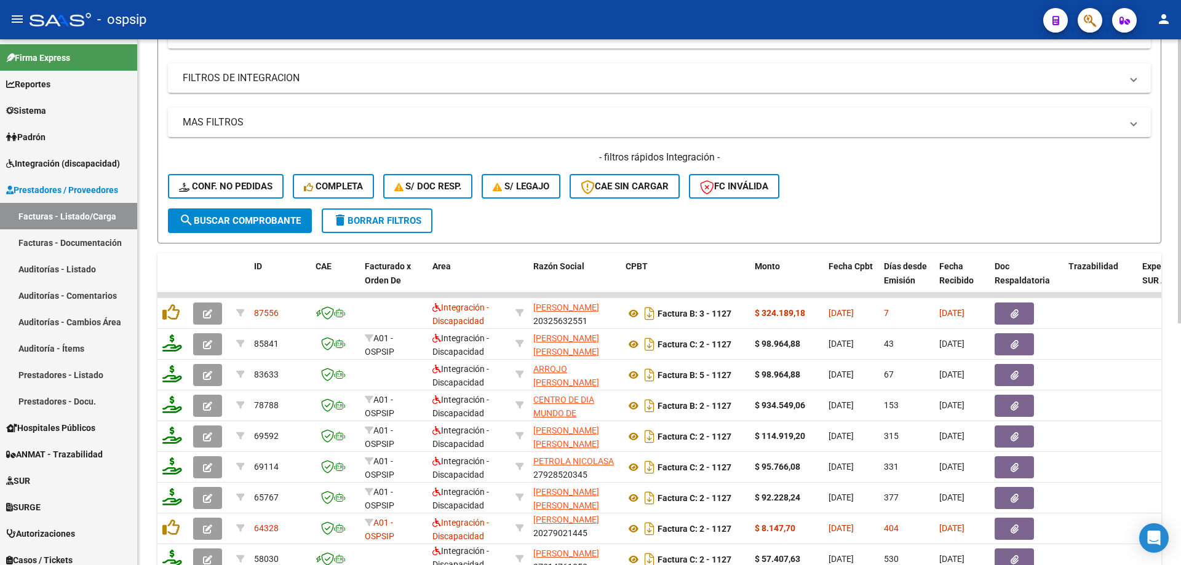
scroll to position [325, 0]
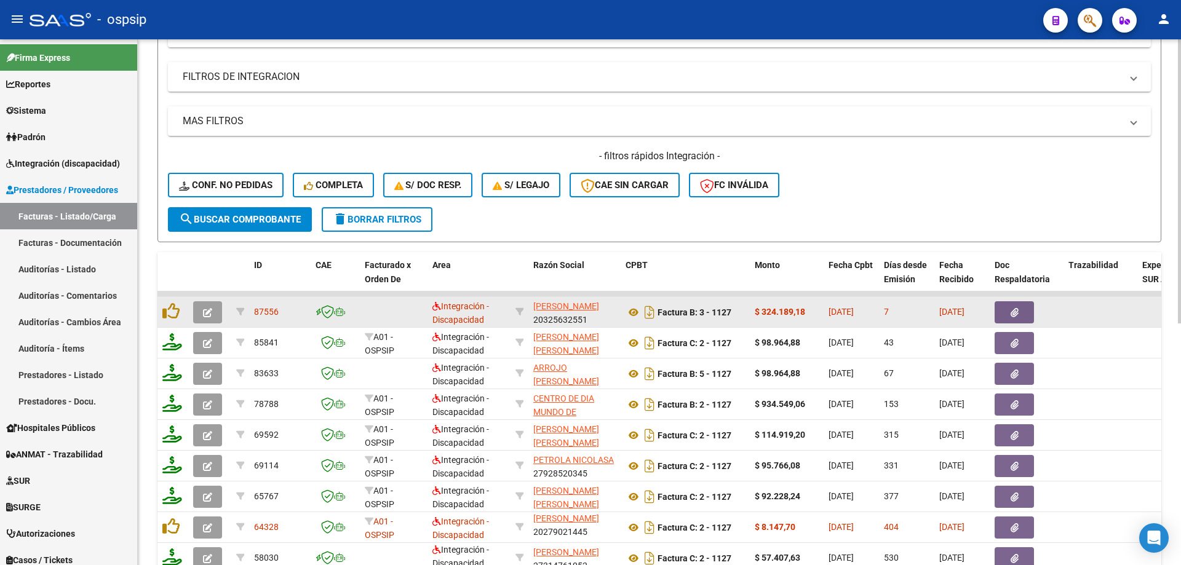
type input "1127"
click at [207, 315] on icon "button" at bounding box center [207, 312] width 9 height 9
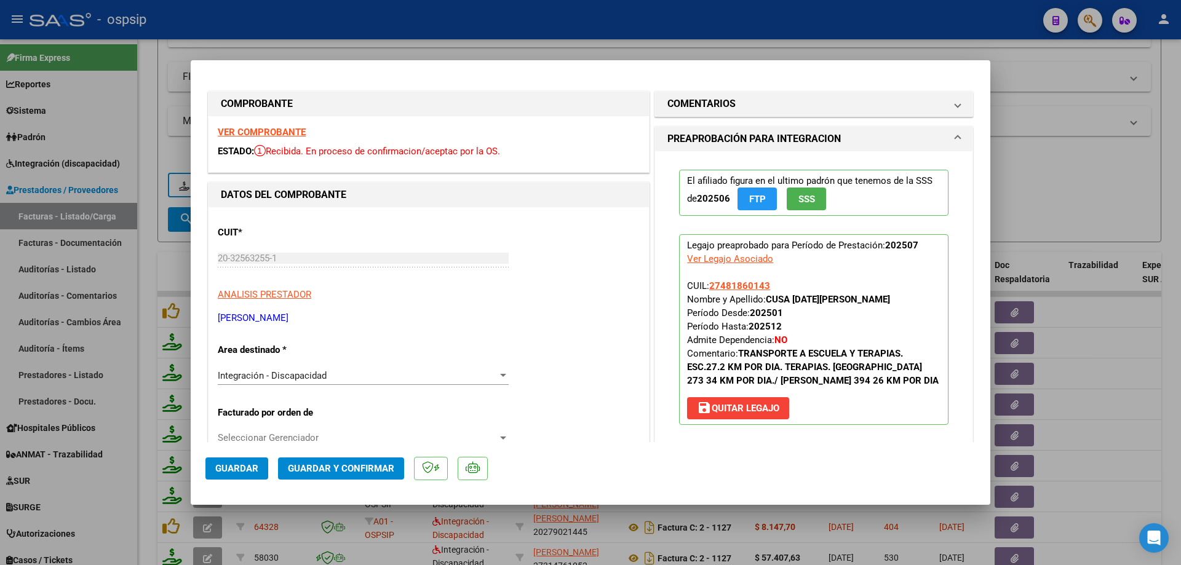
click at [809, 202] on span "SSS" at bounding box center [806, 199] width 17 height 11
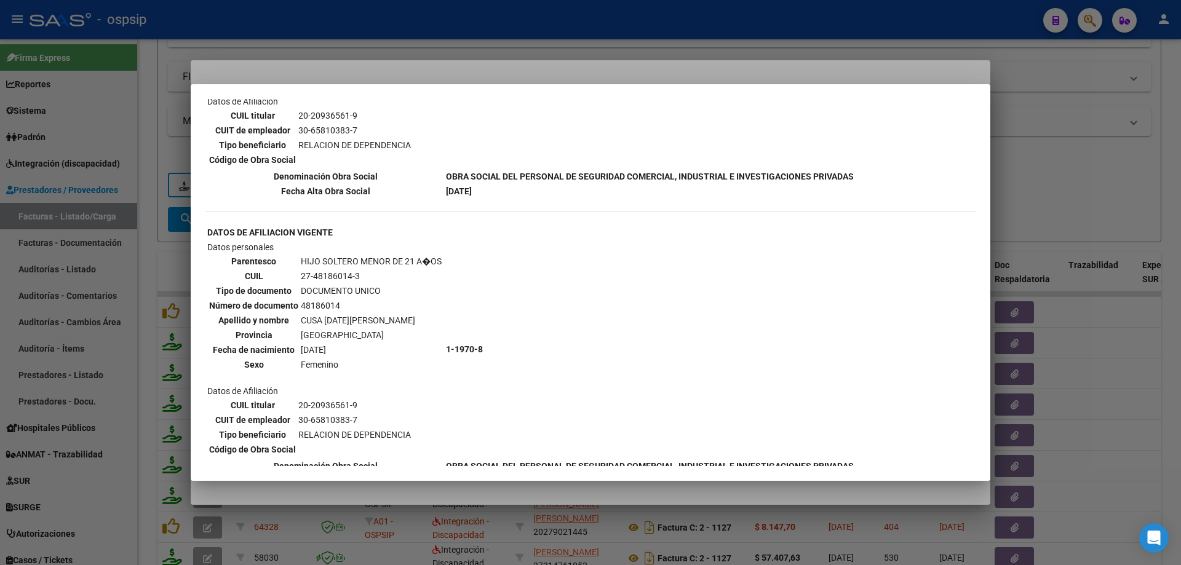
scroll to position [980, 0]
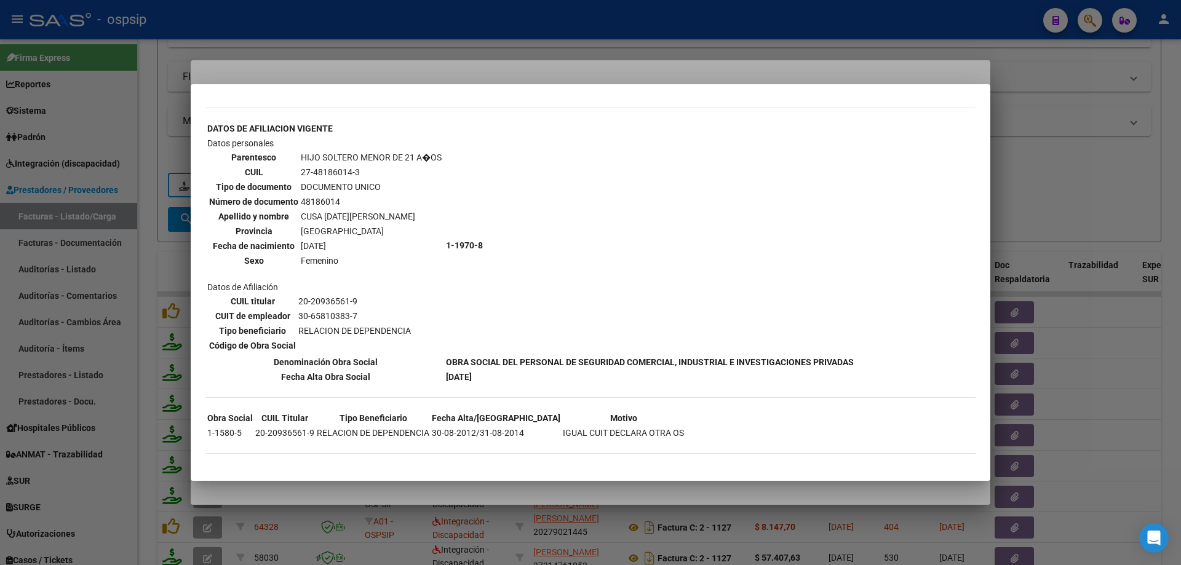
click at [1065, 196] on div at bounding box center [590, 282] width 1181 height 565
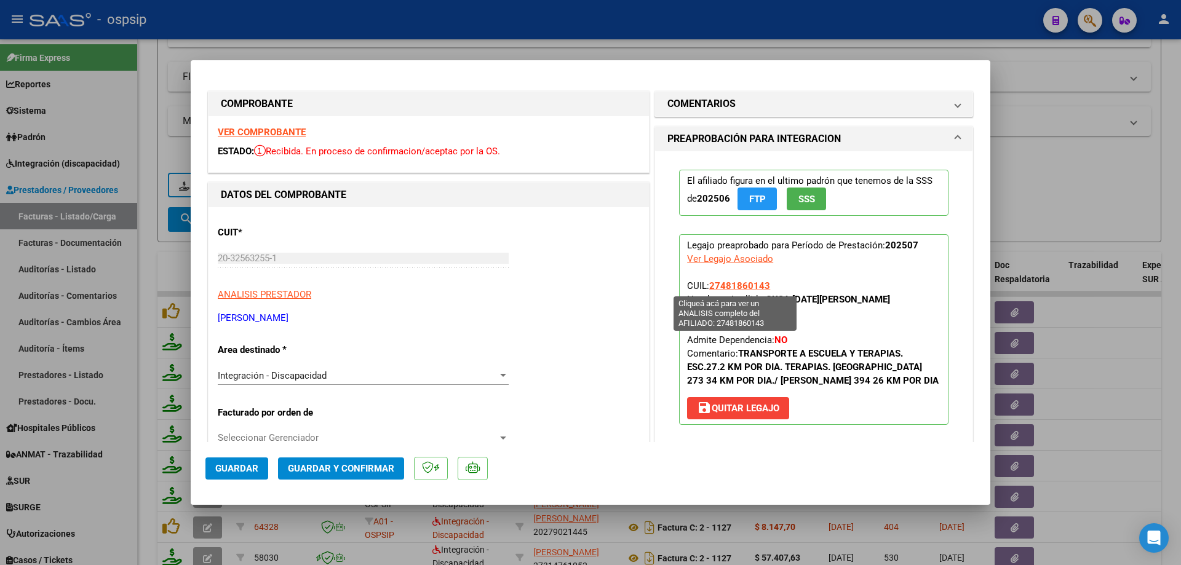
click at [754, 284] on span "27481860143" at bounding box center [739, 285] width 61 height 11
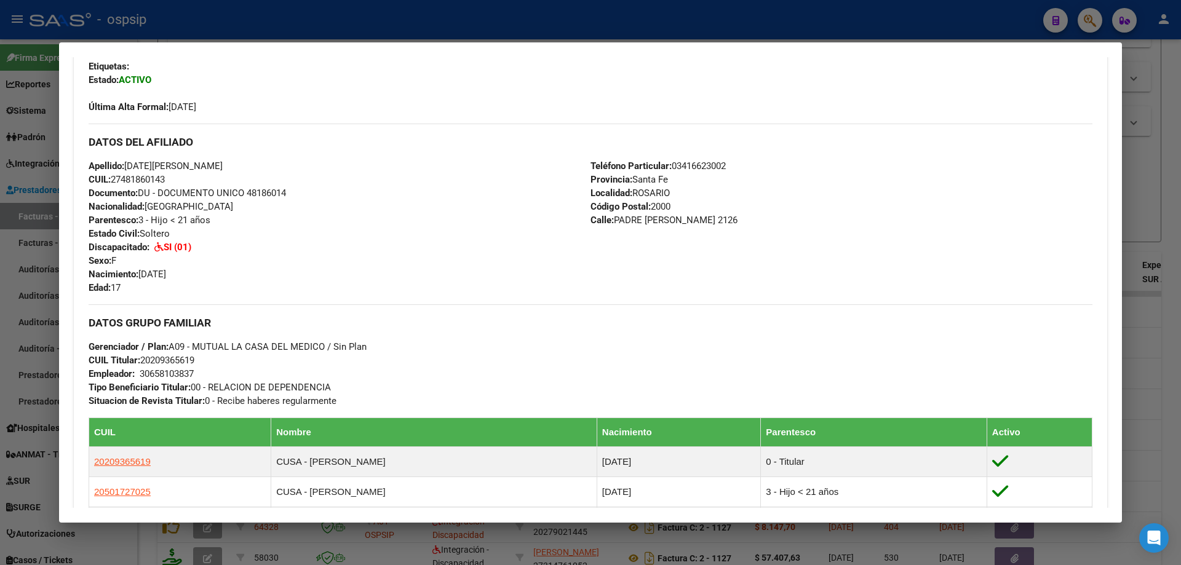
scroll to position [246, 0]
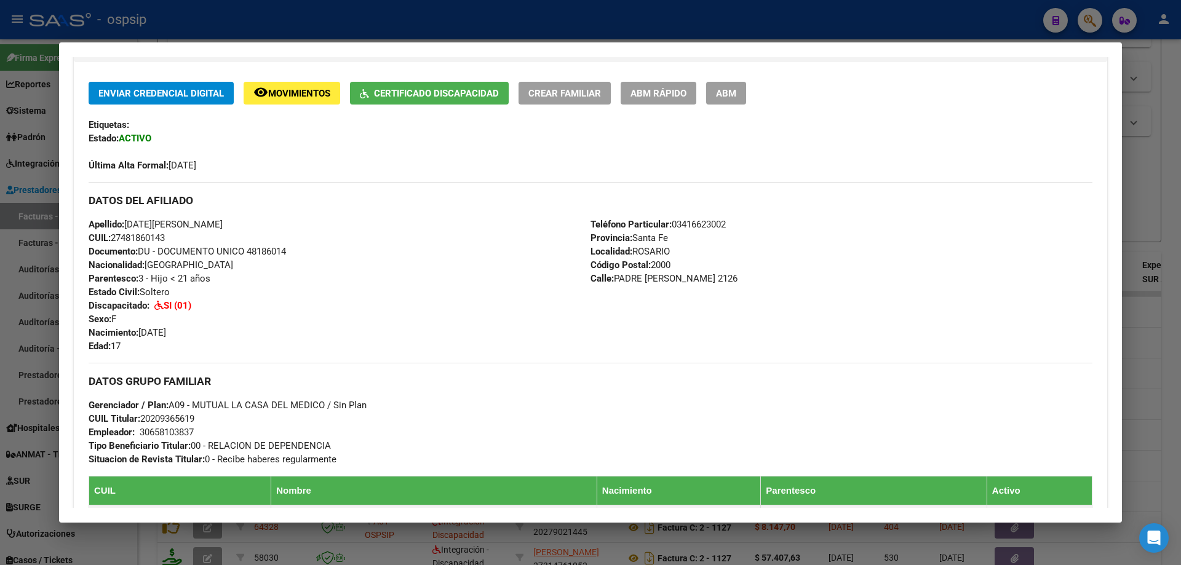
click at [1153, 180] on div at bounding box center [590, 282] width 1181 height 565
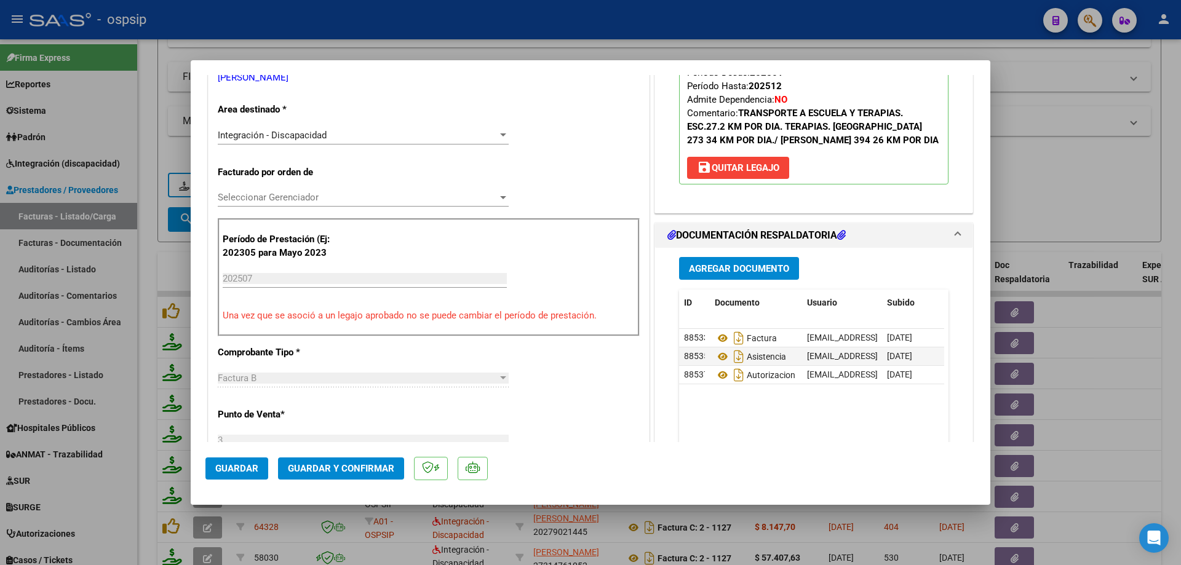
scroll to position [308, 0]
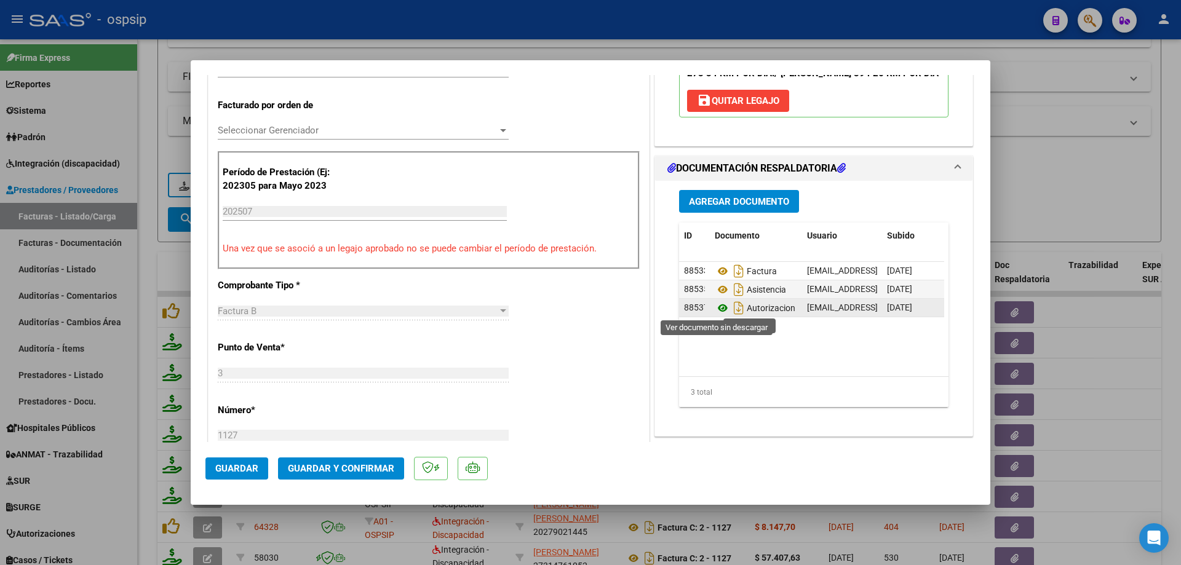
click at [716, 308] on icon at bounding box center [723, 308] width 16 height 15
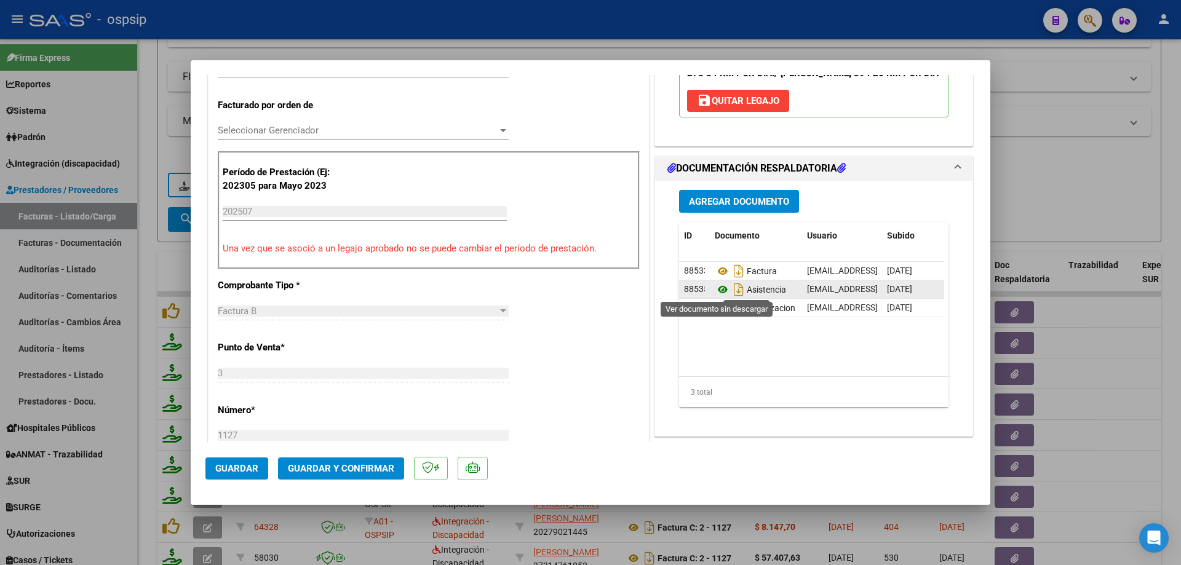
click at [717, 288] on icon at bounding box center [723, 289] width 16 height 15
click at [357, 471] on span "Guardar y Confirmar" at bounding box center [341, 468] width 106 height 11
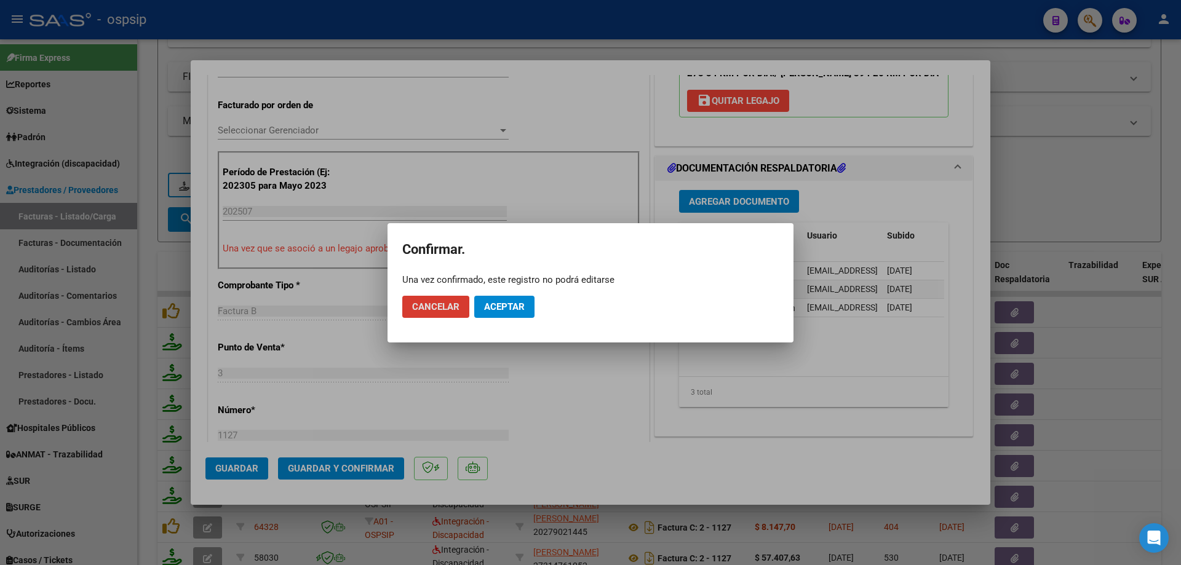
click at [514, 302] on span "Aceptar" at bounding box center [504, 306] width 41 height 11
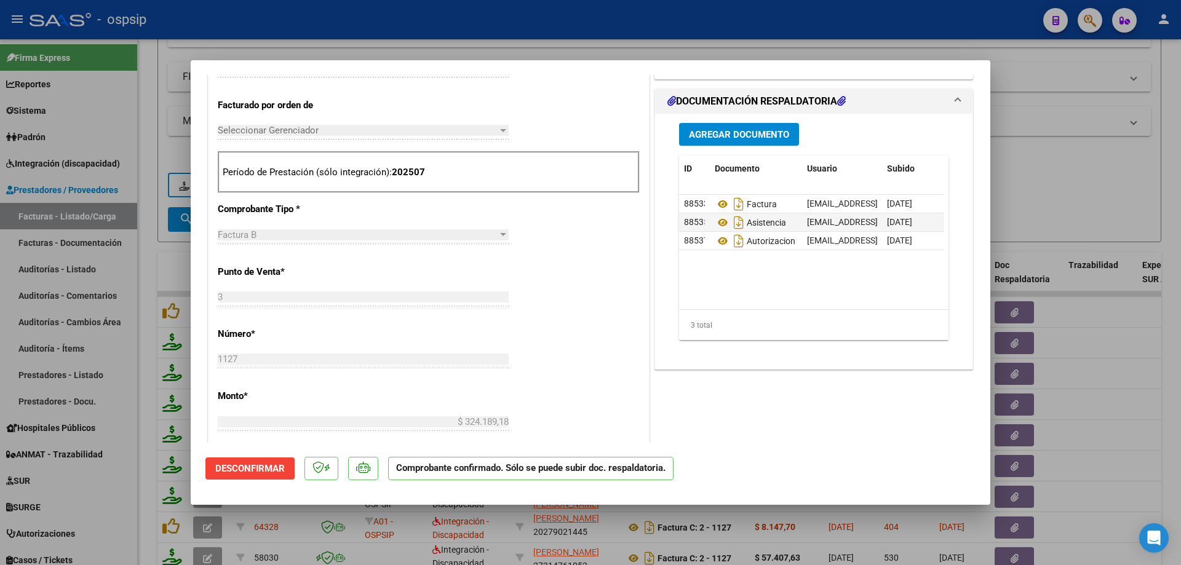
click at [1078, 165] on div at bounding box center [590, 282] width 1181 height 565
type input "$ 0,00"
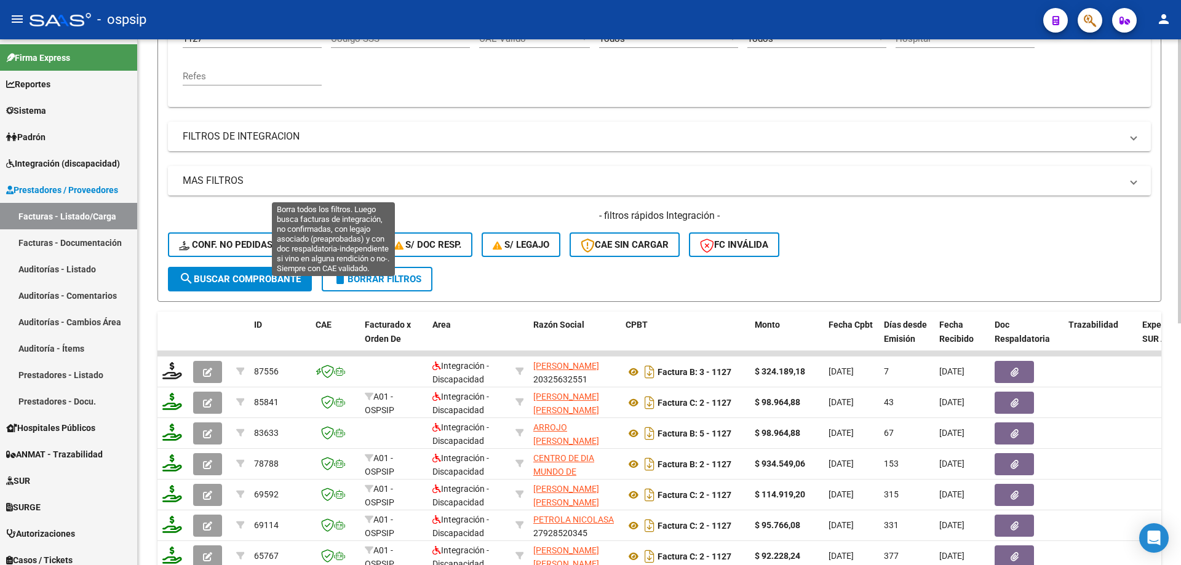
scroll to position [202, 0]
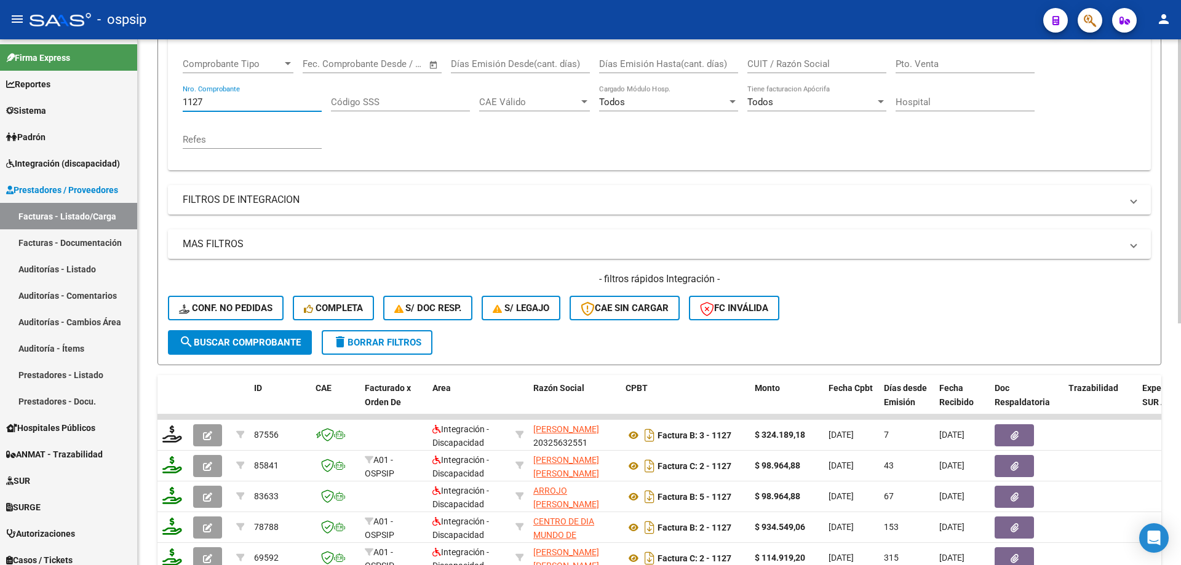
click at [225, 103] on input "1127" at bounding box center [252, 102] width 139 height 11
type input "1"
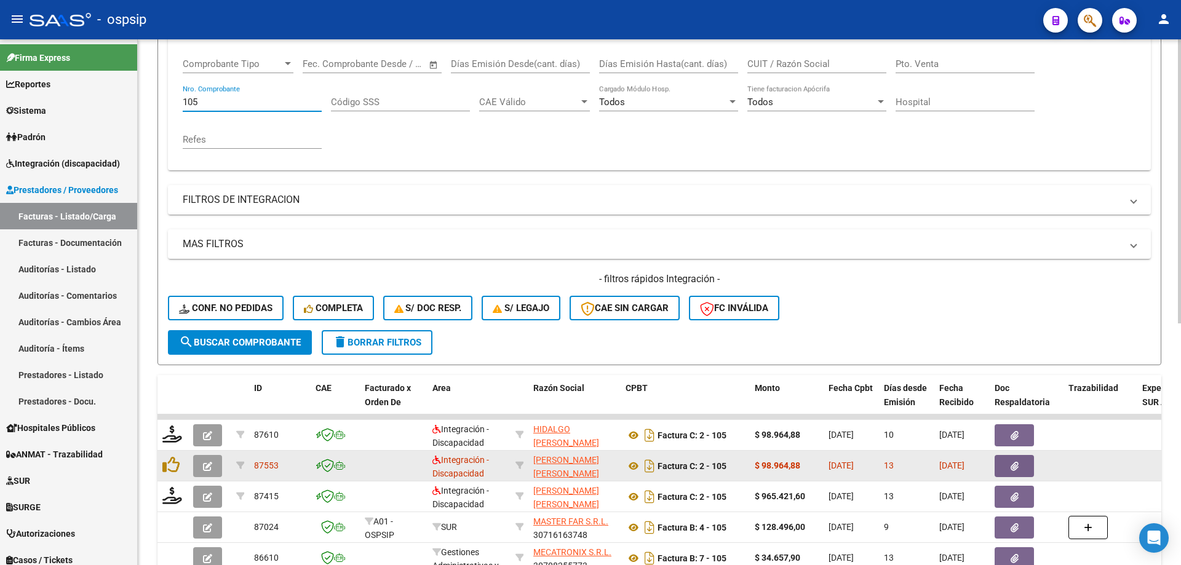
type input "105"
click at [212, 465] on button "button" at bounding box center [207, 466] width 29 height 22
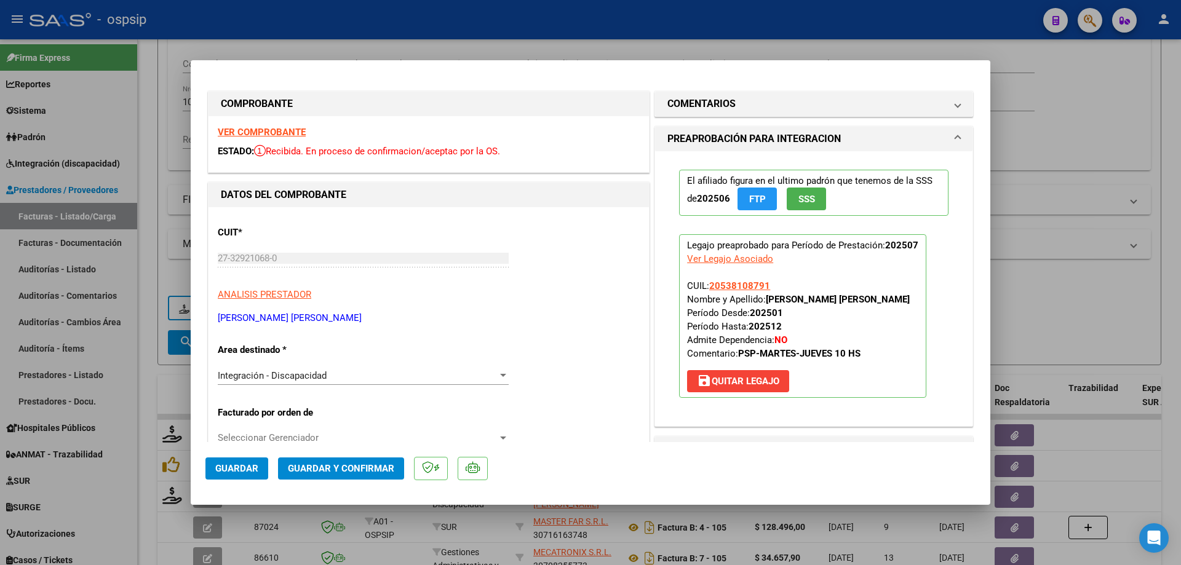
click at [813, 197] on button "SSS" at bounding box center [806, 199] width 39 height 23
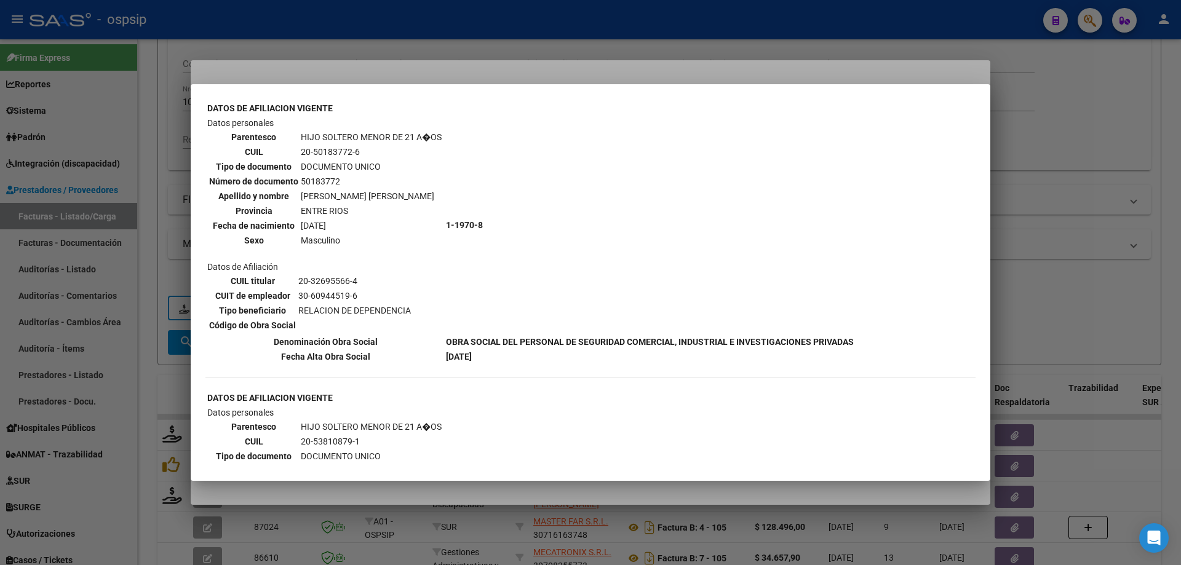
scroll to position [738, 0]
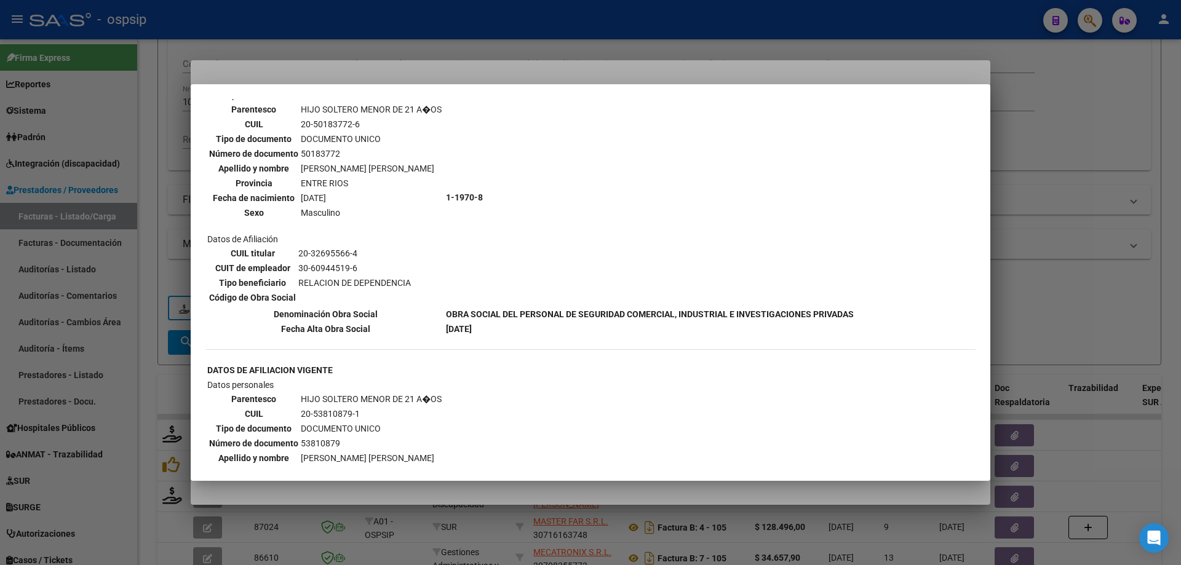
click at [1074, 272] on div at bounding box center [590, 282] width 1181 height 565
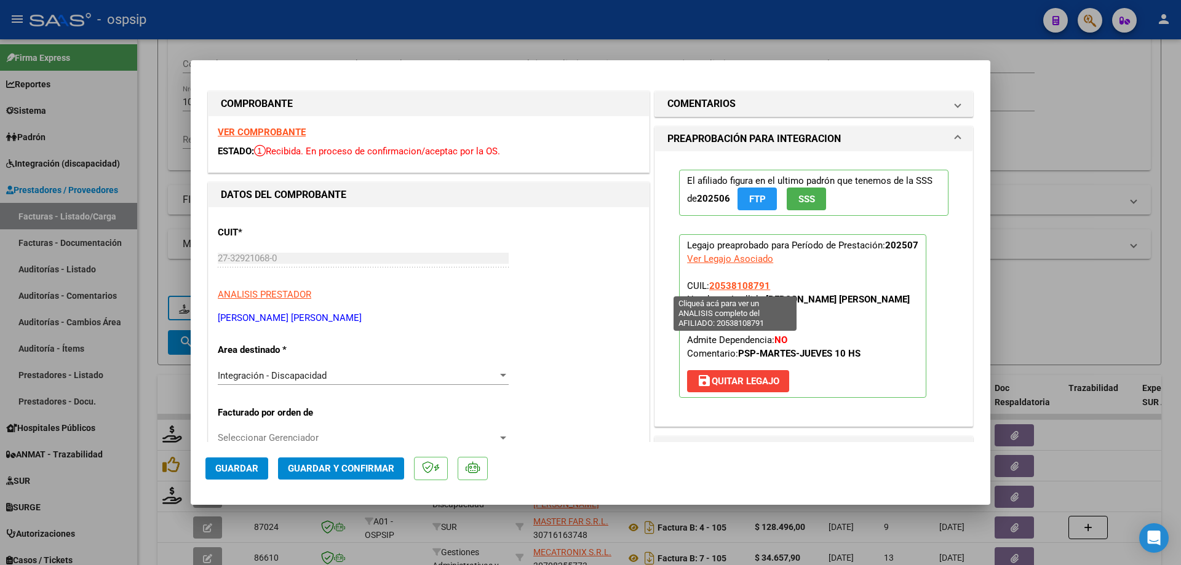
click at [723, 288] on span "20538108791" at bounding box center [739, 285] width 61 height 11
type textarea "20538108791"
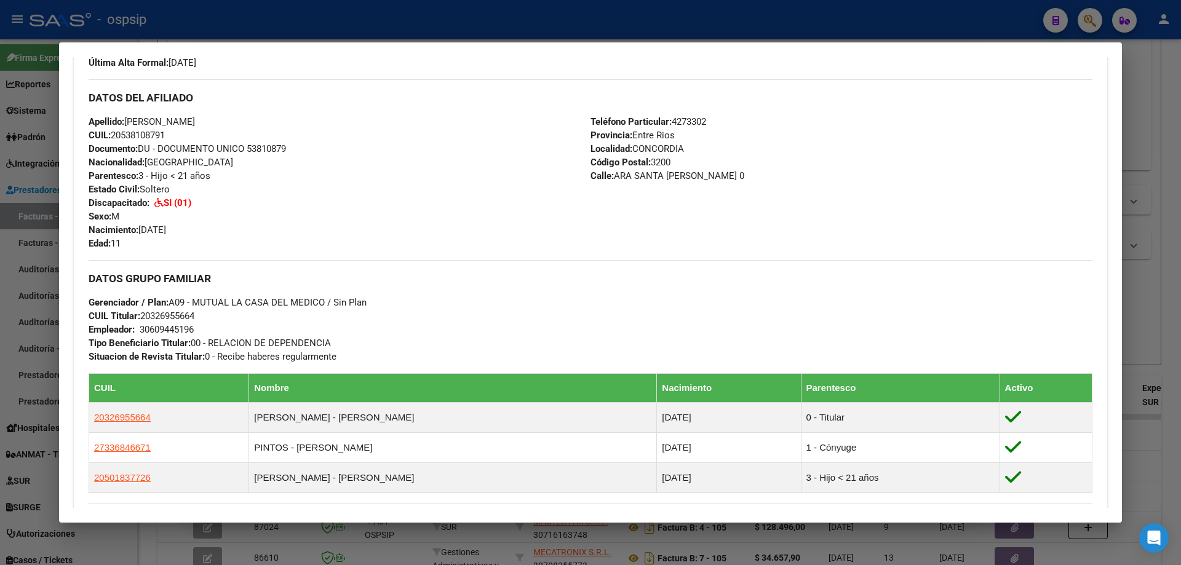
scroll to position [369, 0]
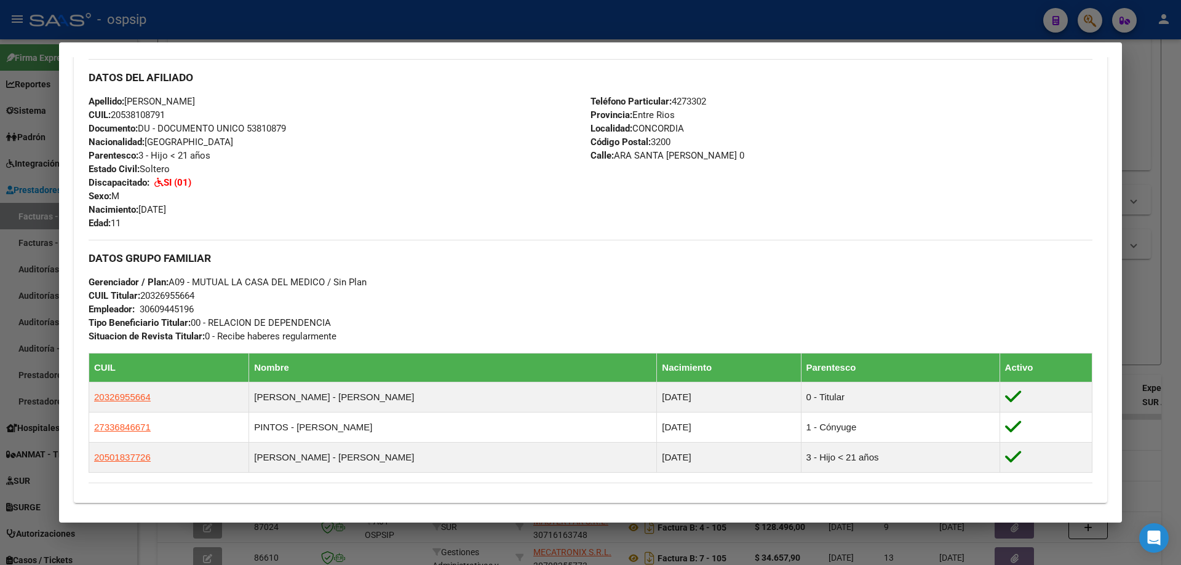
click at [1161, 332] on div at bounding box center [590, 282] width 1181 height 565
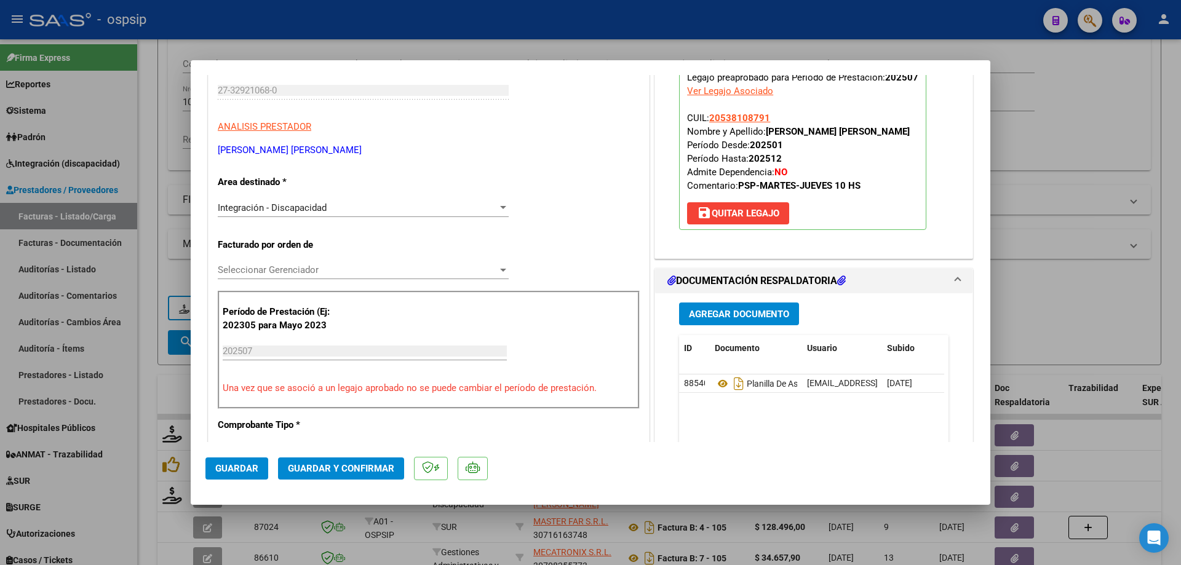
scroll to position [246, 0]
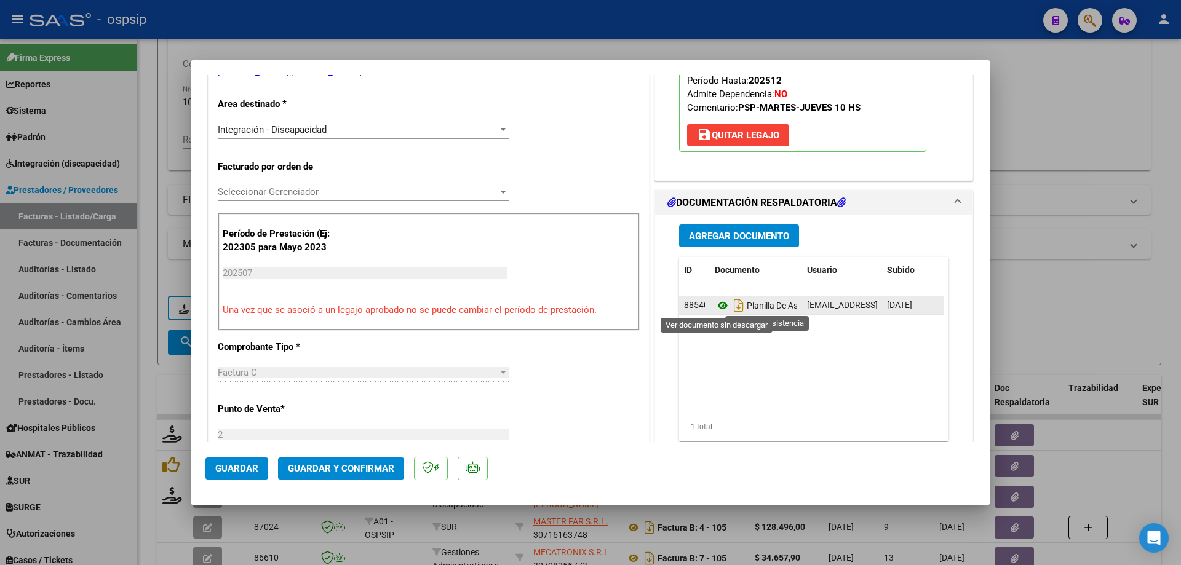
click at [720, 305] on icon at bounding box center [723, 305] width 16 height 15
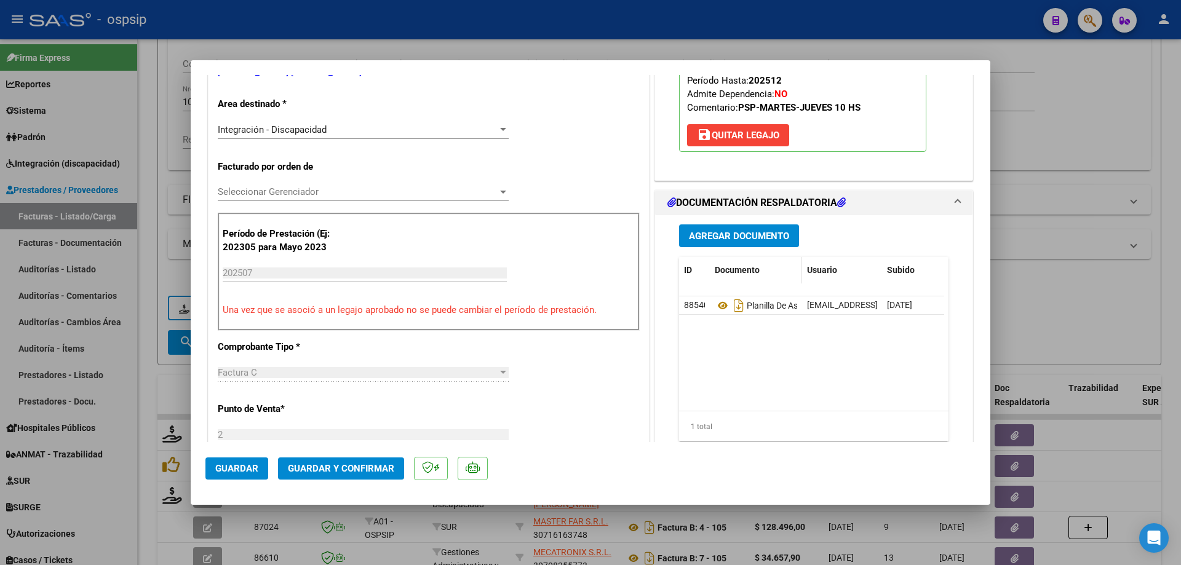
scroll to position [123, 0]
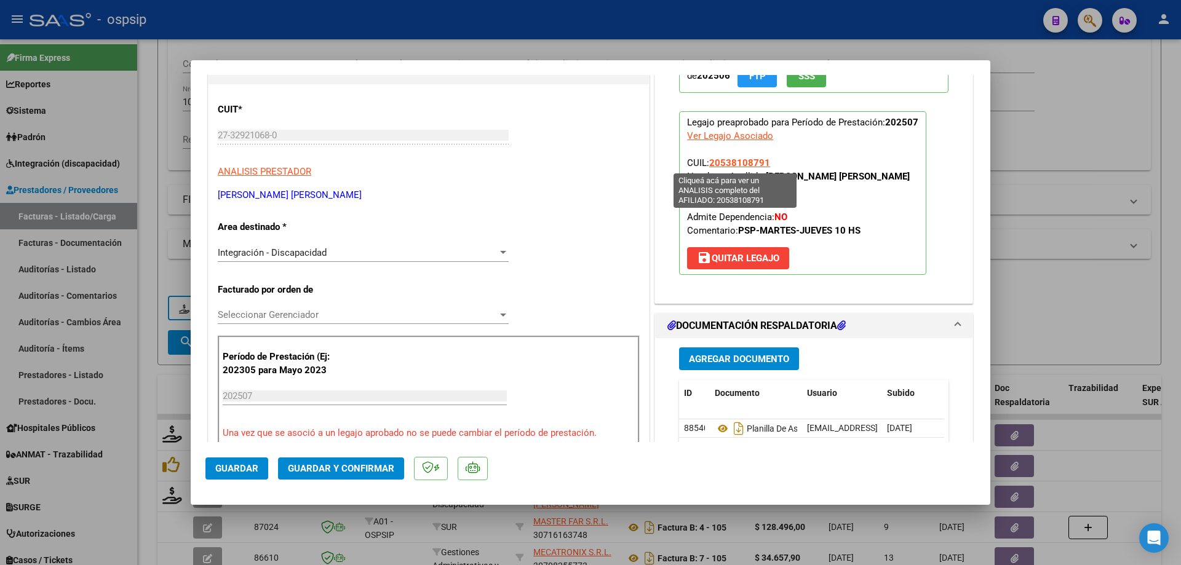
drag, startPoint x: 775, startPoint y: 164, endPoint x: 706, endPoint y: 162, distance: 69.5
click at [706, 162] on p "Legajo preaprobado para Período de Prestación: 202507 Ver Legajo Asociado CUIL:…" at bounding box center [802, 193] width 247 height 164
copy span "20538108791"
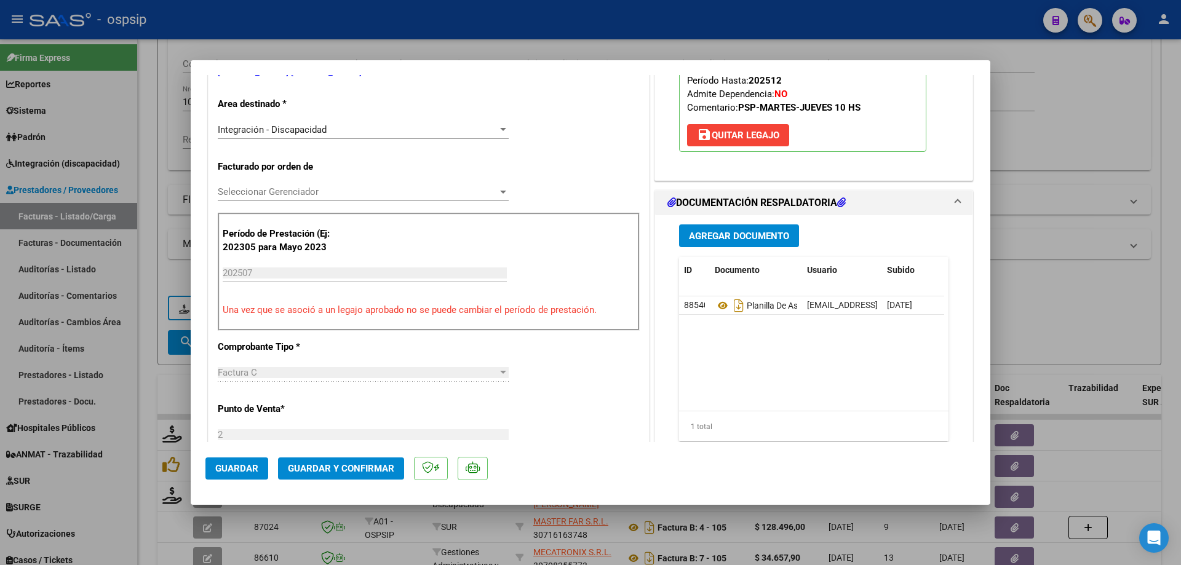
click at [341, 466] on span "Guardar y Confirmar" at bounding box center [341, 468] width 106 height 11
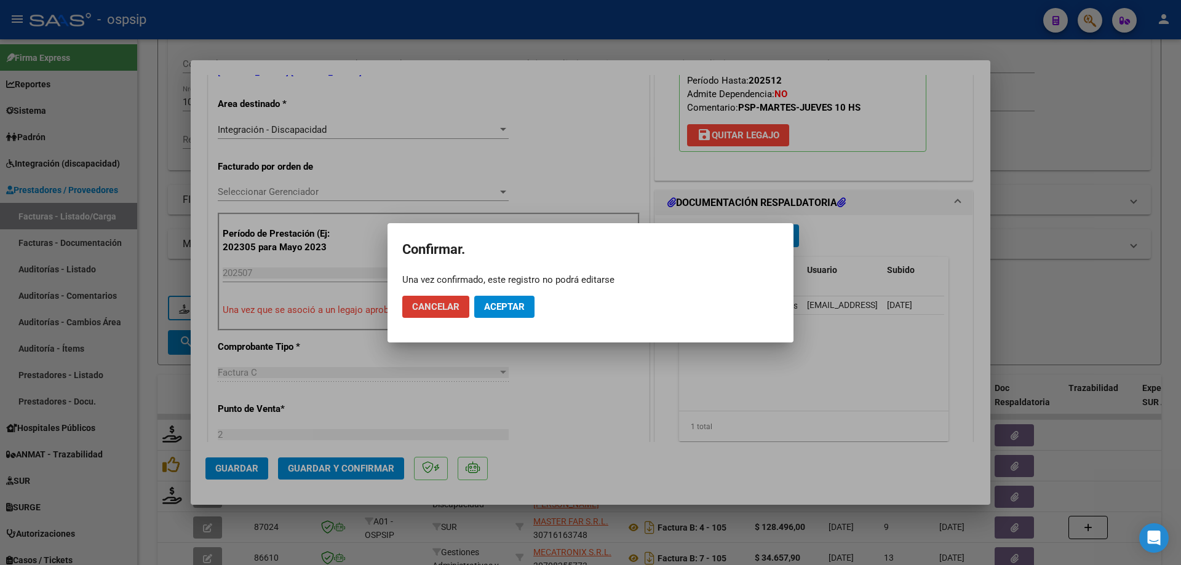
click at [511, 301] on span "Aceptar" at bounding box center [504, 306] width 41 height 11
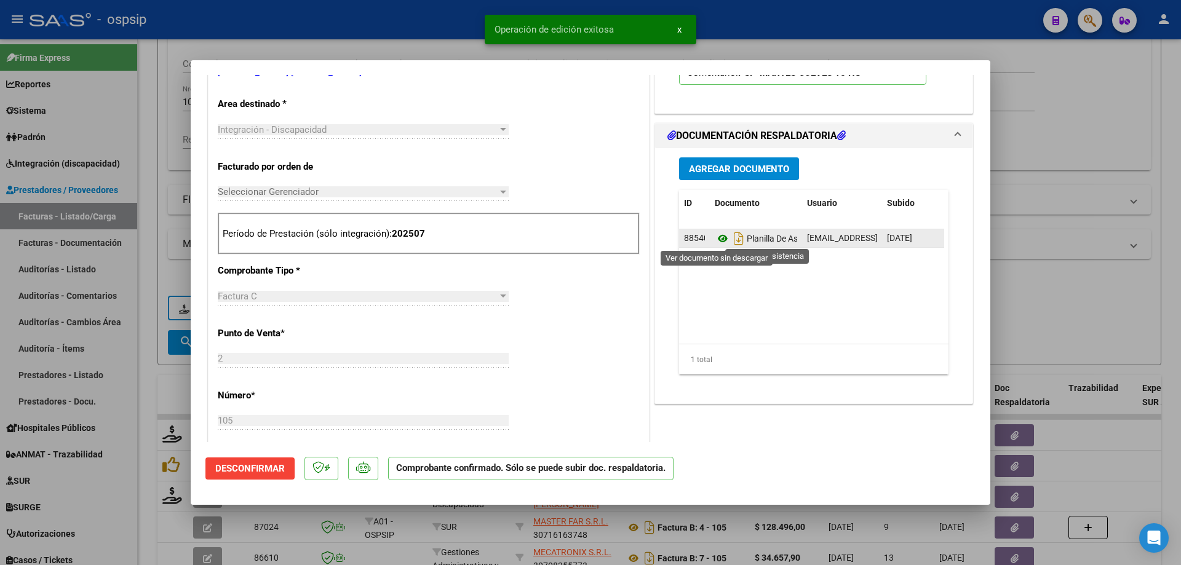
click at [718, 238] on icon at bounding box center [723, 238] width 16 height 15
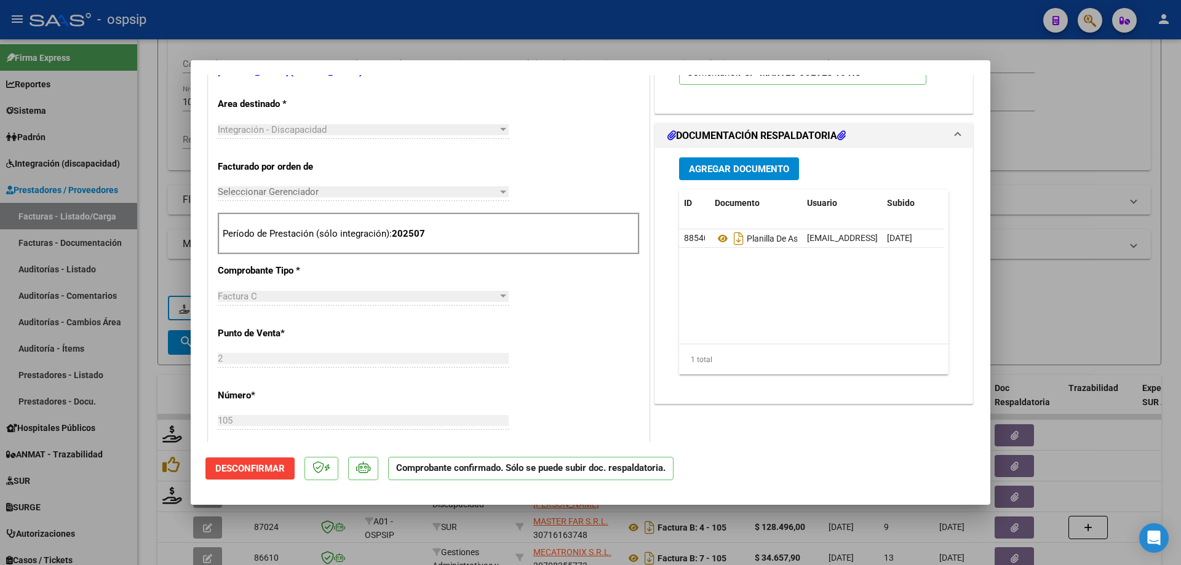
click at [1054, 196] on div at bounding box center [590, 282] width 1181 height 565
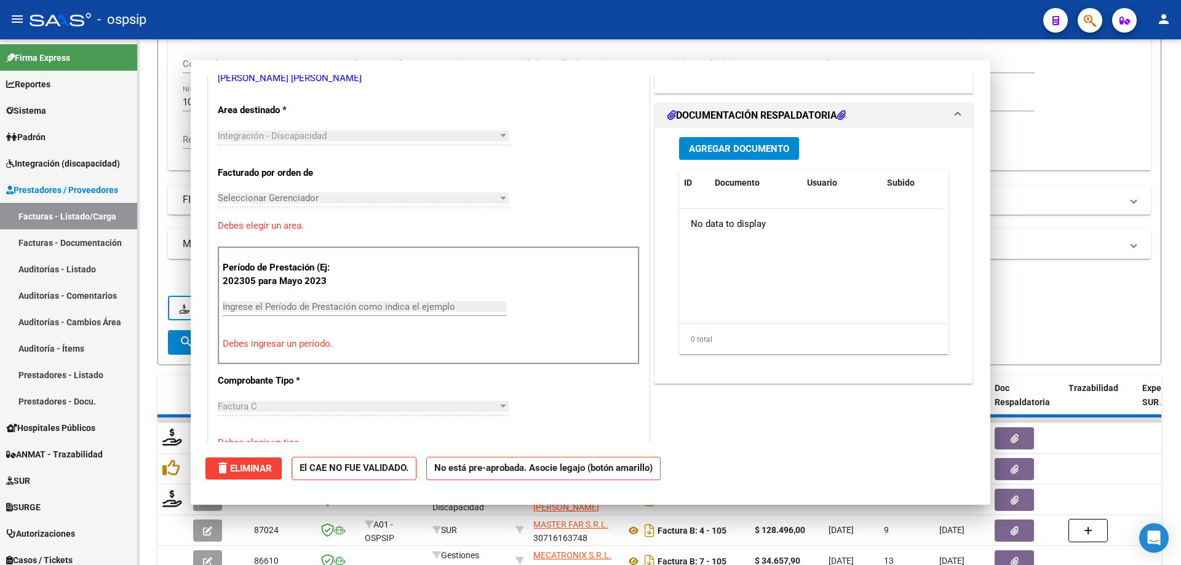
type input "$ 0,00"
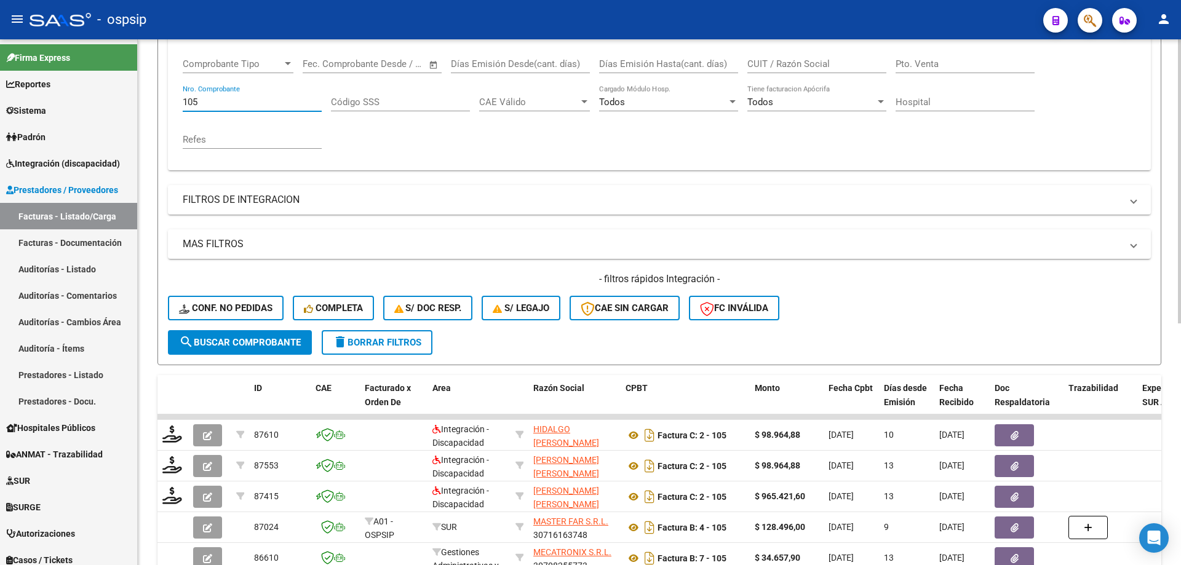
click at [244, 102] on input "105" at bounding box center [252, 102] width 139 height 11
type input "1"
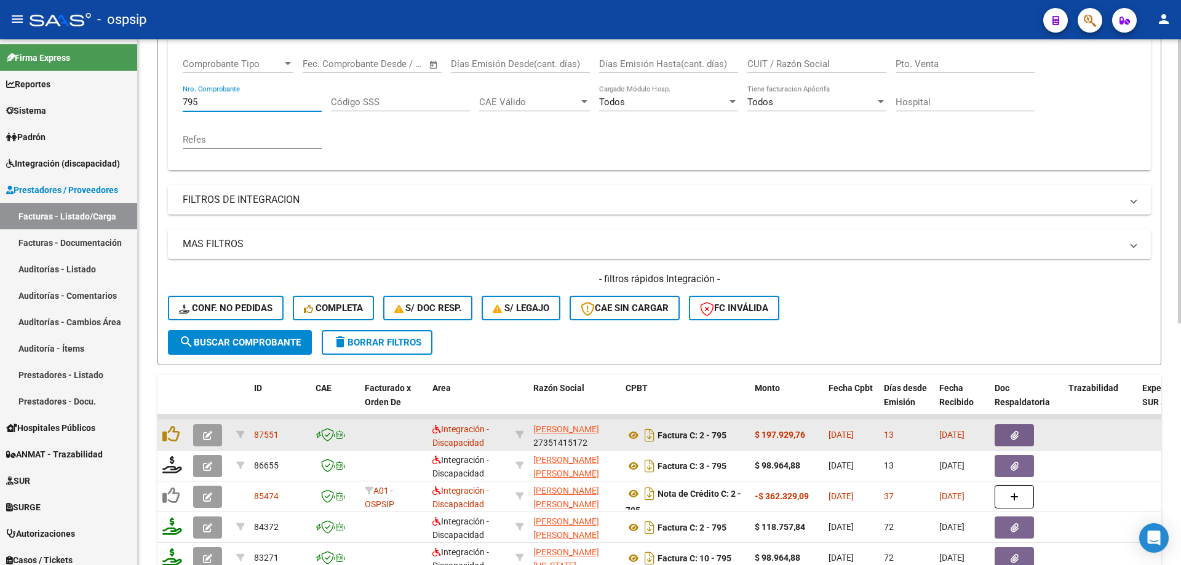
type input "795"
click at [205, 437] on icon "button" at bounding box center [207, 435] width 9 height 9
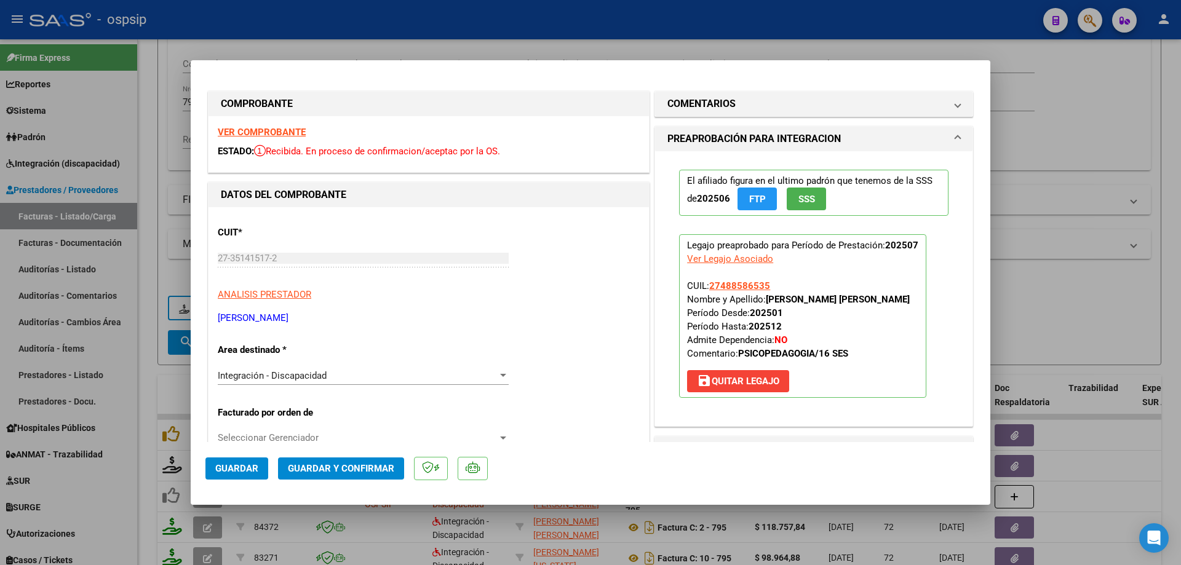
click at [798, 195] on span "SSS" at bounding box center [806, 199] width 17 height 11
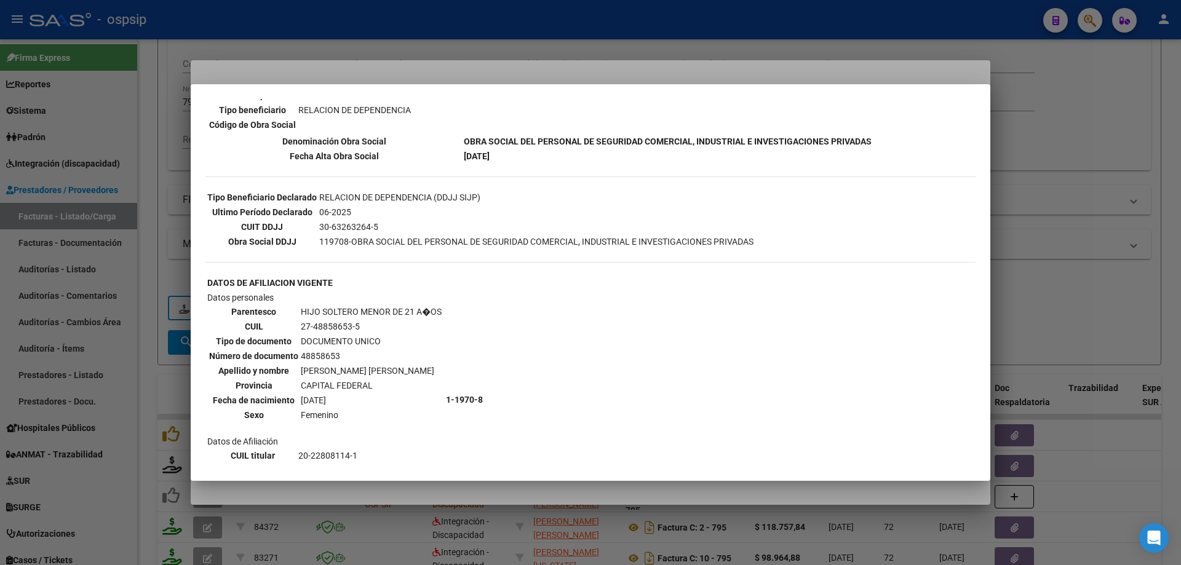
scroll to position [185, 0]
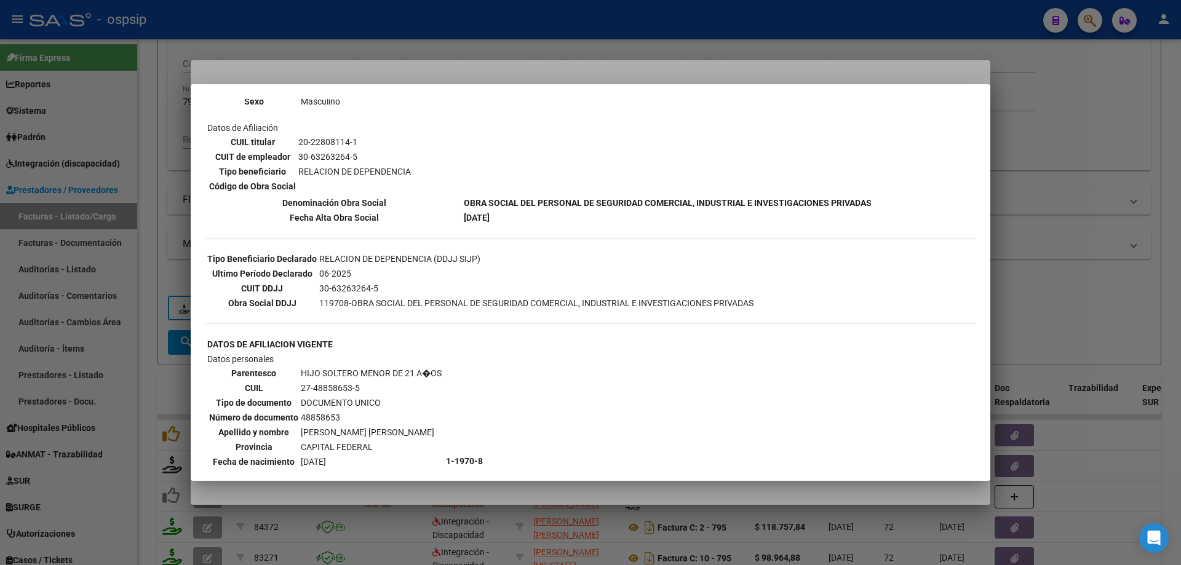
click at [1060, 245] on div at bounding box center [590, 282] width 1181 height 565
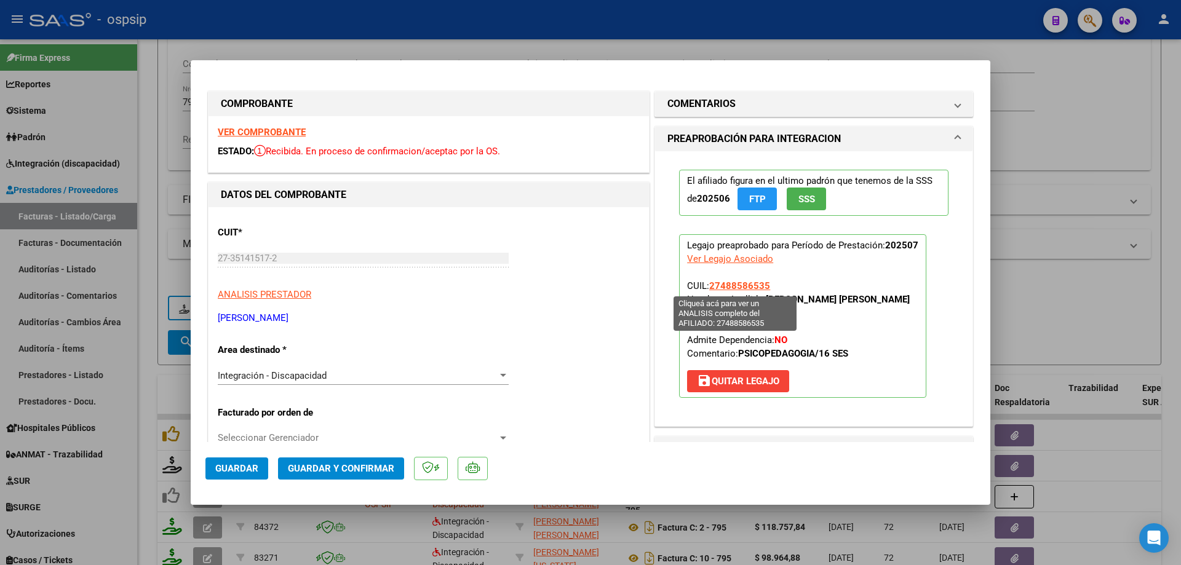
click at [721, 289] on span "27488586535" at bounding box center [739, 285] width 61 height 11
type textarea "27488586535"
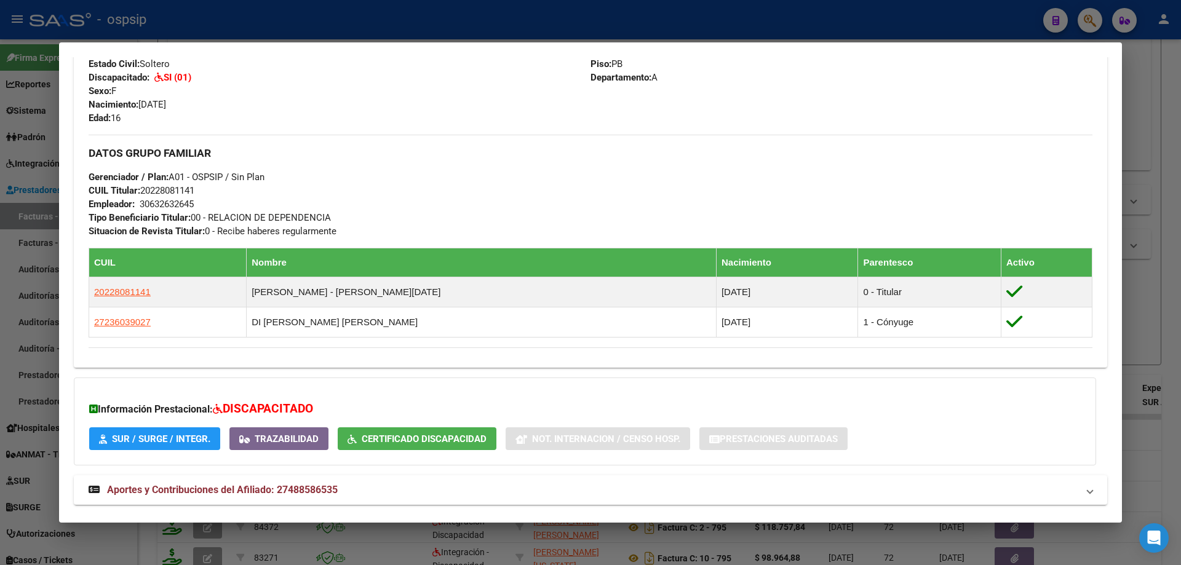
scroll to position [405, 0]
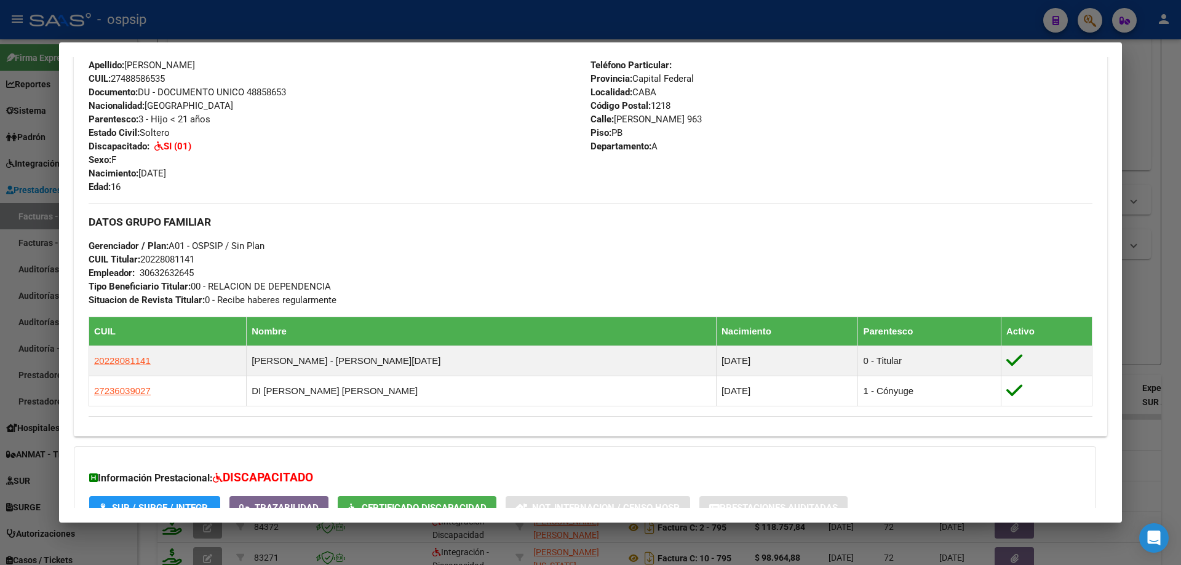
click at [1147, 318] on div at bounding box center [590, 282] width 1181 height 565
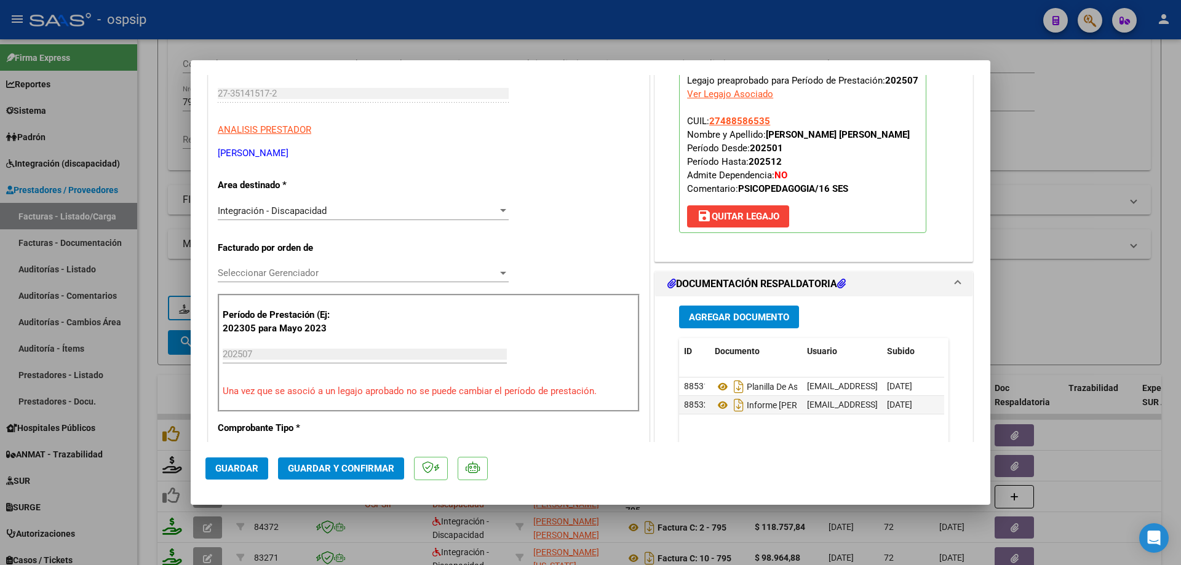
scroll to position [185, 0]
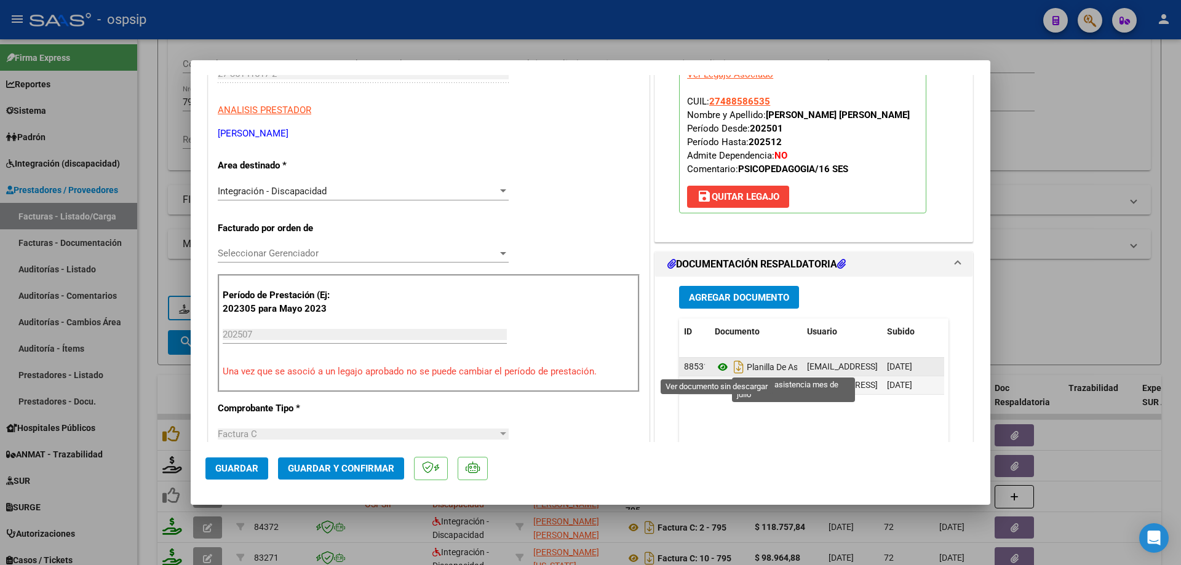
click at [718, 365] on icon at bounding box center [723, 367] width 16 height 15
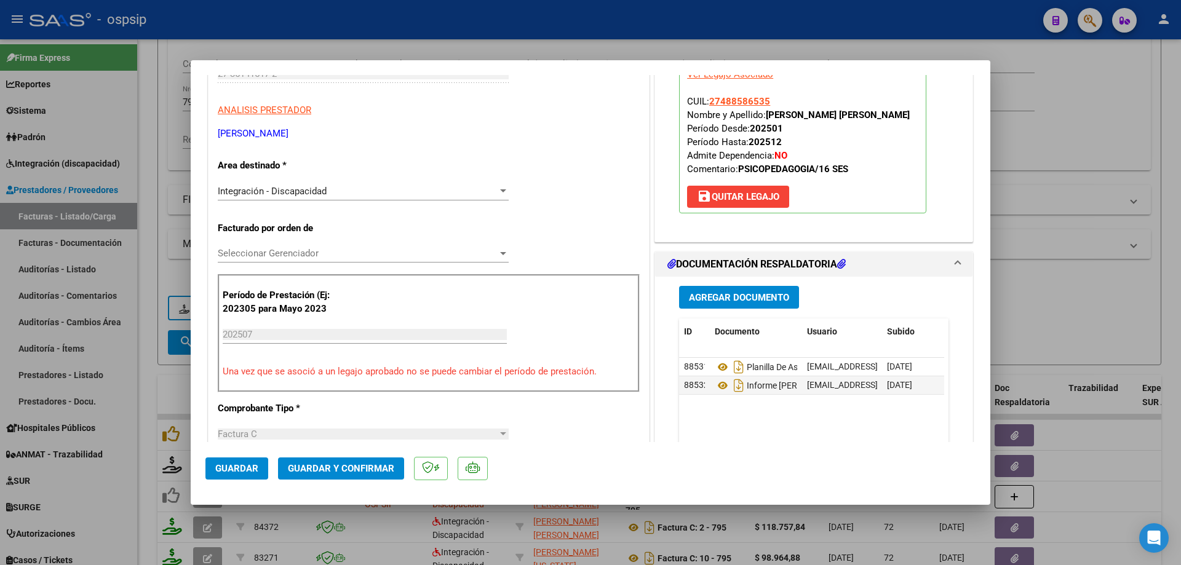
scroll to position [246, 0]
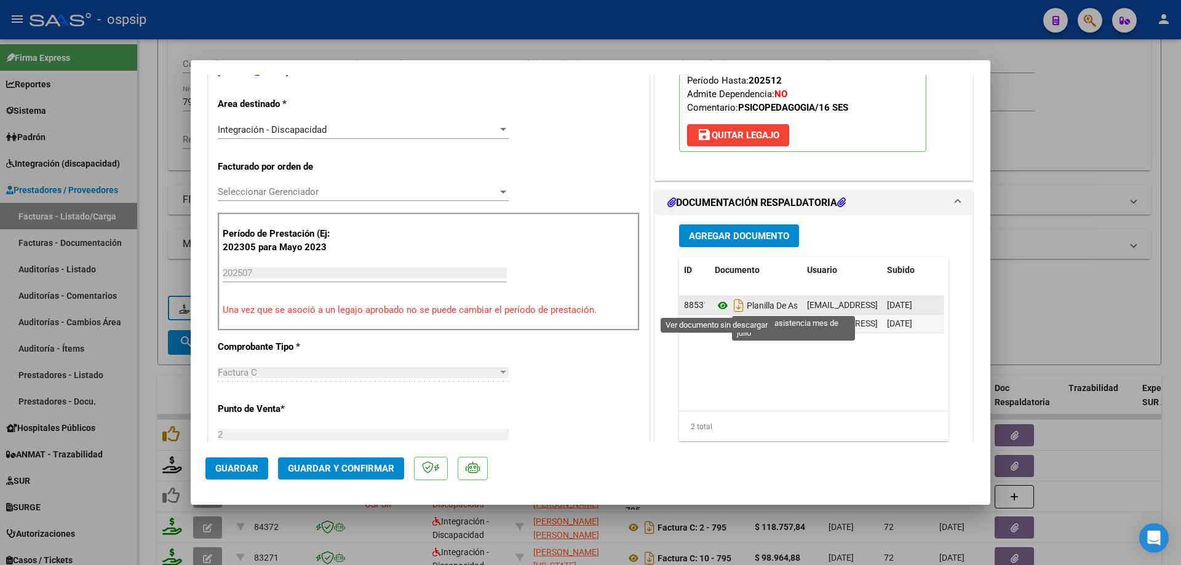
click at [717, 308] on icon at bounding box center [723, 305] width 16 height 15
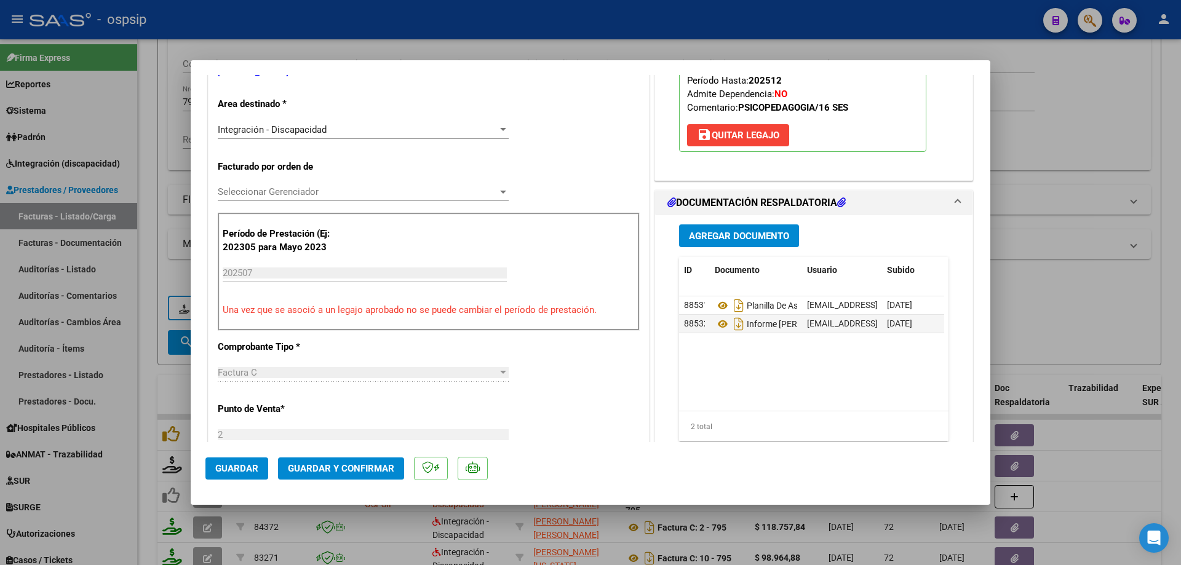
scroll to position [185, 0]
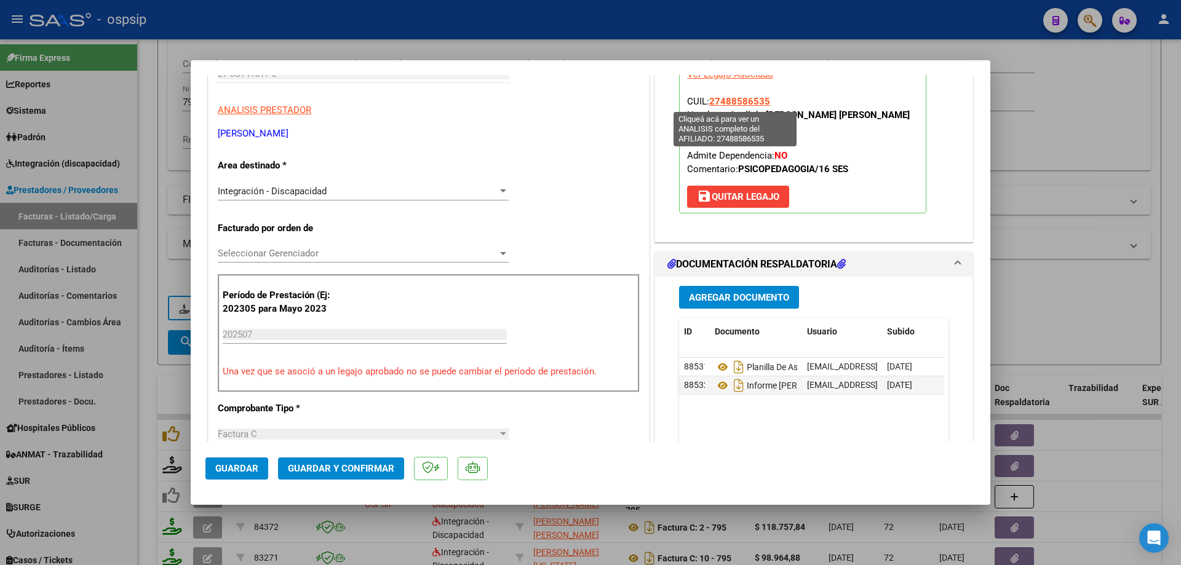
drag, startPoint x: 769, startPoint y: 103, endPoint x: 708, endPoint y: 100, distance: 61.0
click at [708, 100] on p "Legajo preaprobado para Período de Prestación: 202507 Ver Legajo Asociado CUIL:…" at bounding box center [802, 132] width 247 height 164
copy span "27488586535"
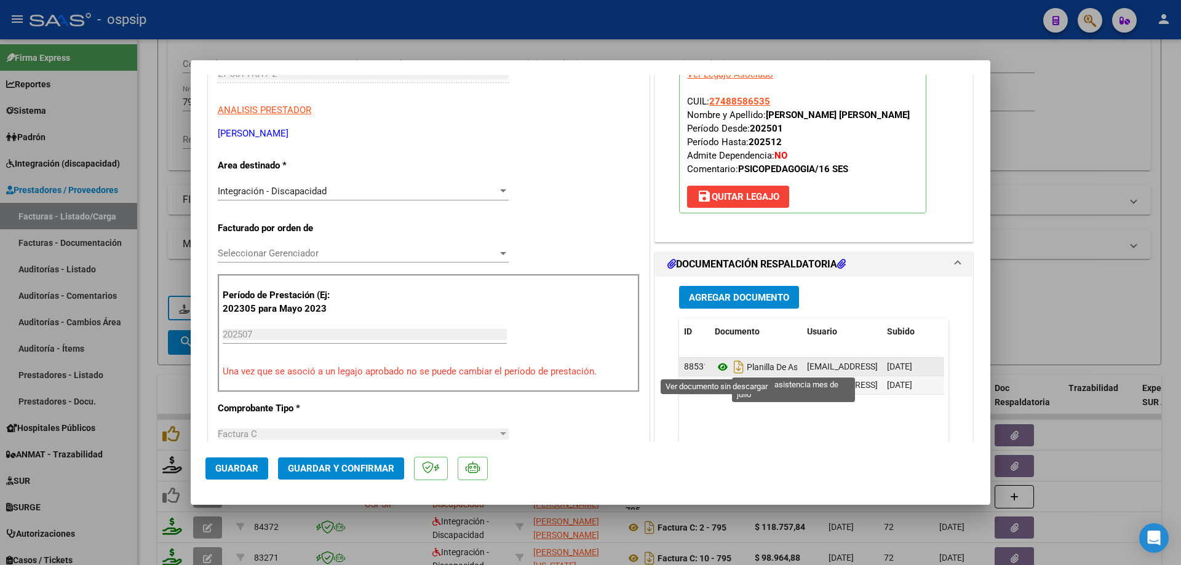
click at [720, 370] on icon at bounding box center [723, 367] width 16 height 15
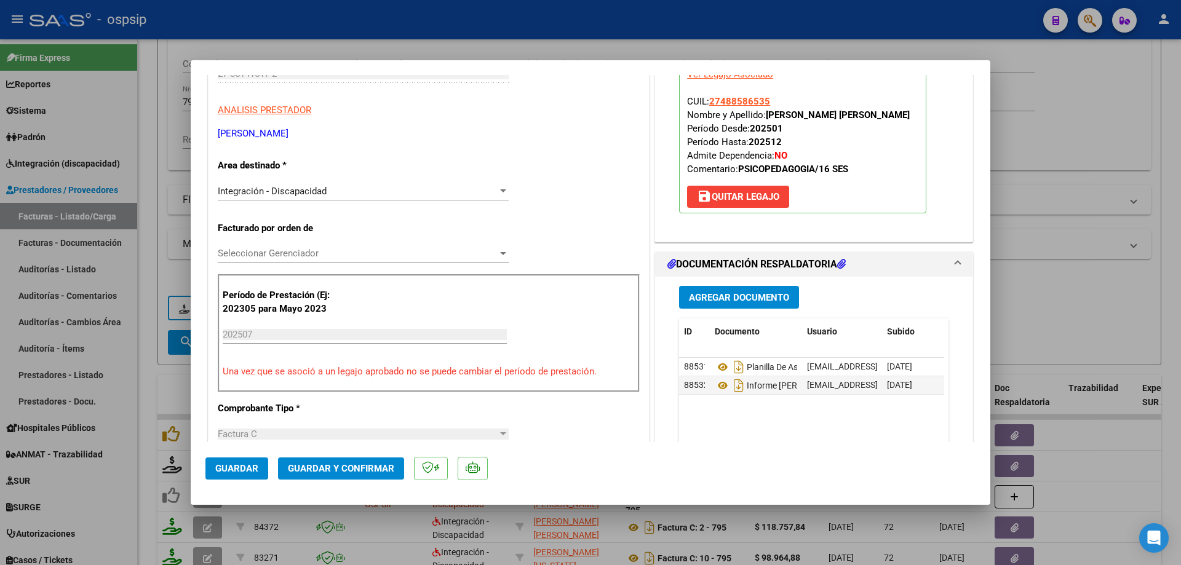
click at [321, 473] on span "Guardar y Confirmar" at bounding box center [341, 468] width 106 height 11
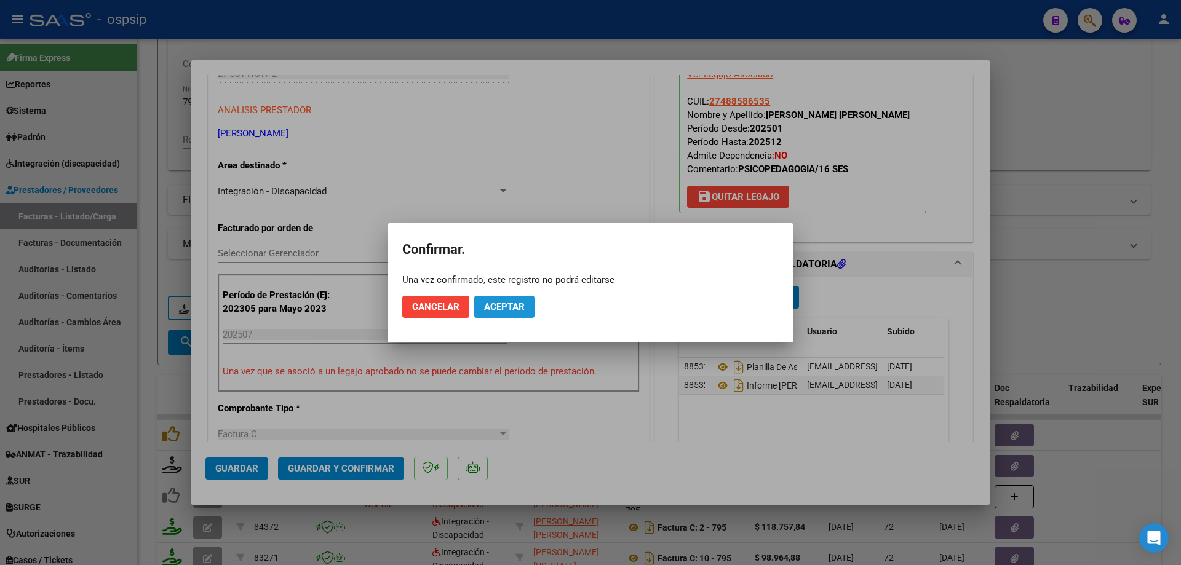
click at [501, 309] on span "Aceptar" at bounding box center [504, 306] width 41 height 11
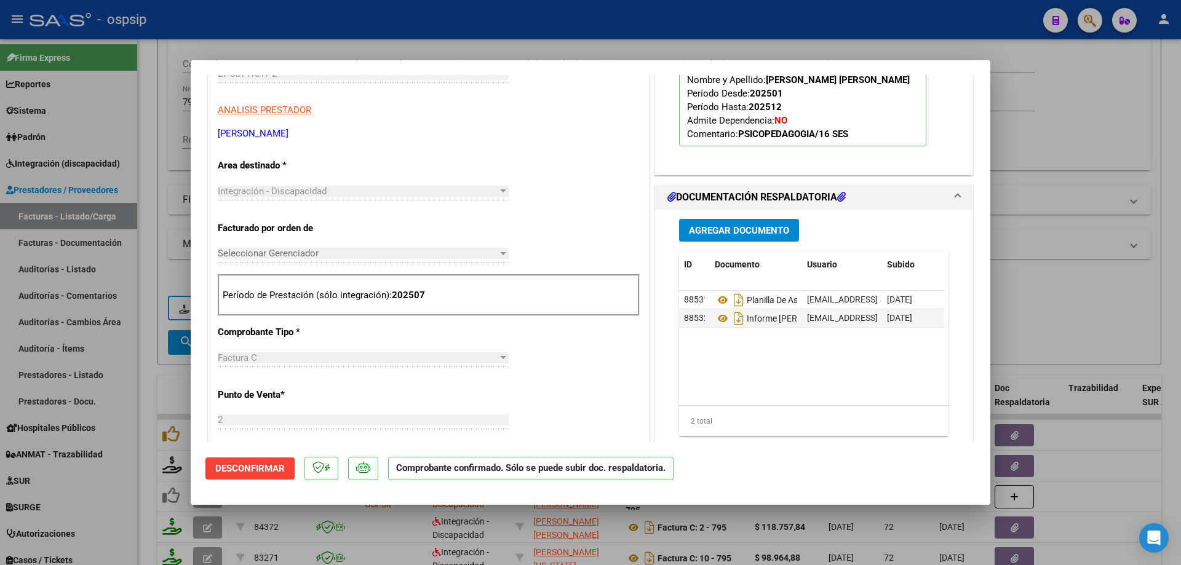
click at [1052, 201] on div at bounding box center [590, 282] width 1181 height 565
type input "$ 0,00"
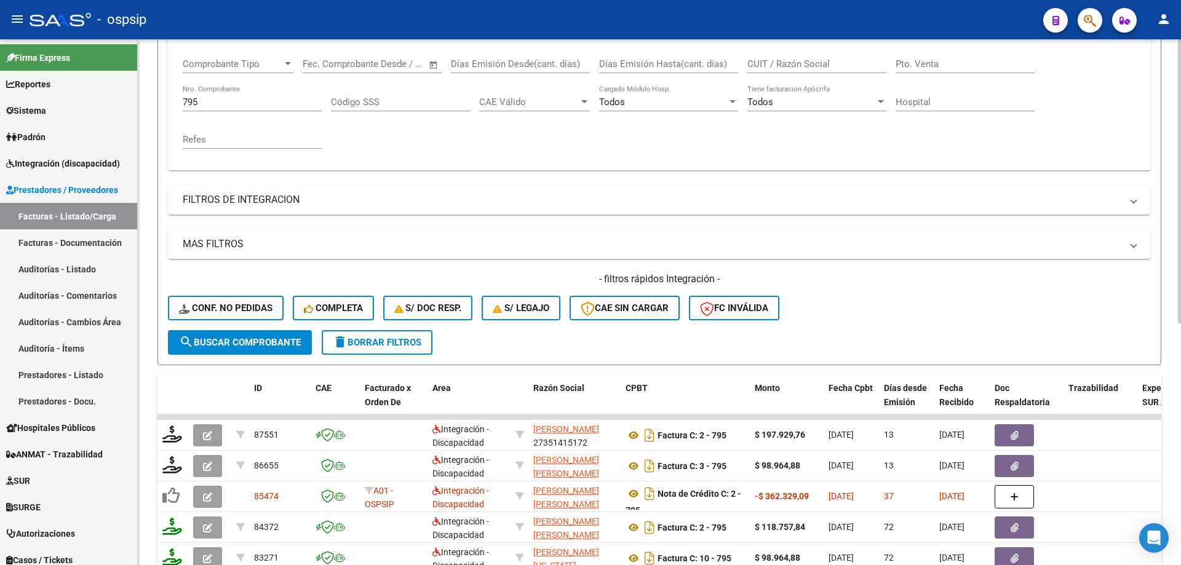
click at [208, 99] on input "795" at bounding box center [252, 102] width 139 height 11
type input "7"
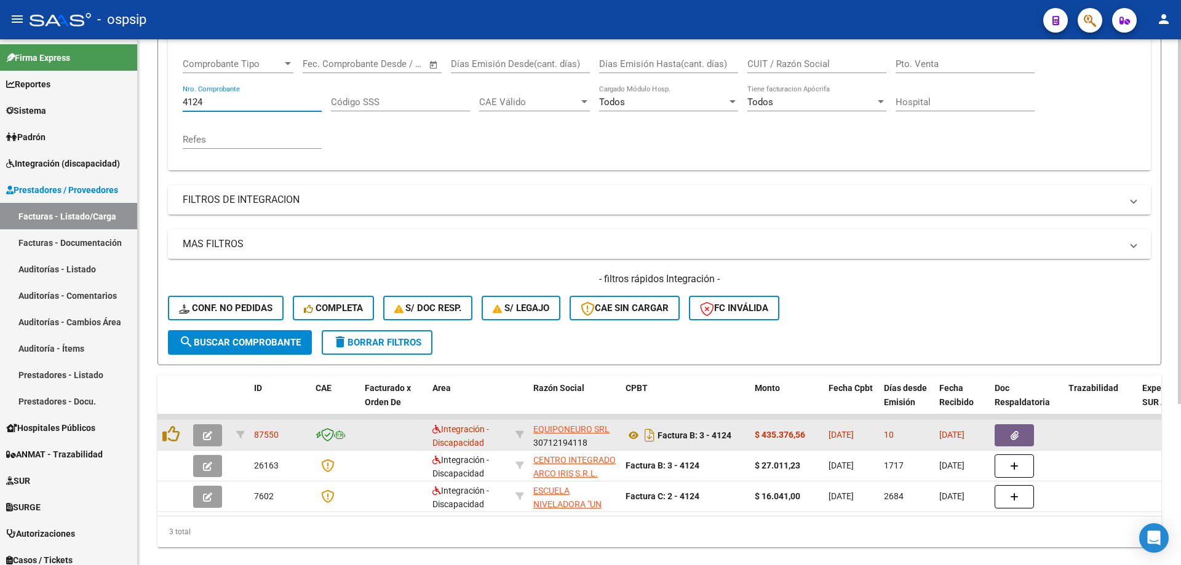
type input "4124"
click at [212, 434] on button "button" at bounding box center [207, 435] width 29 height 22
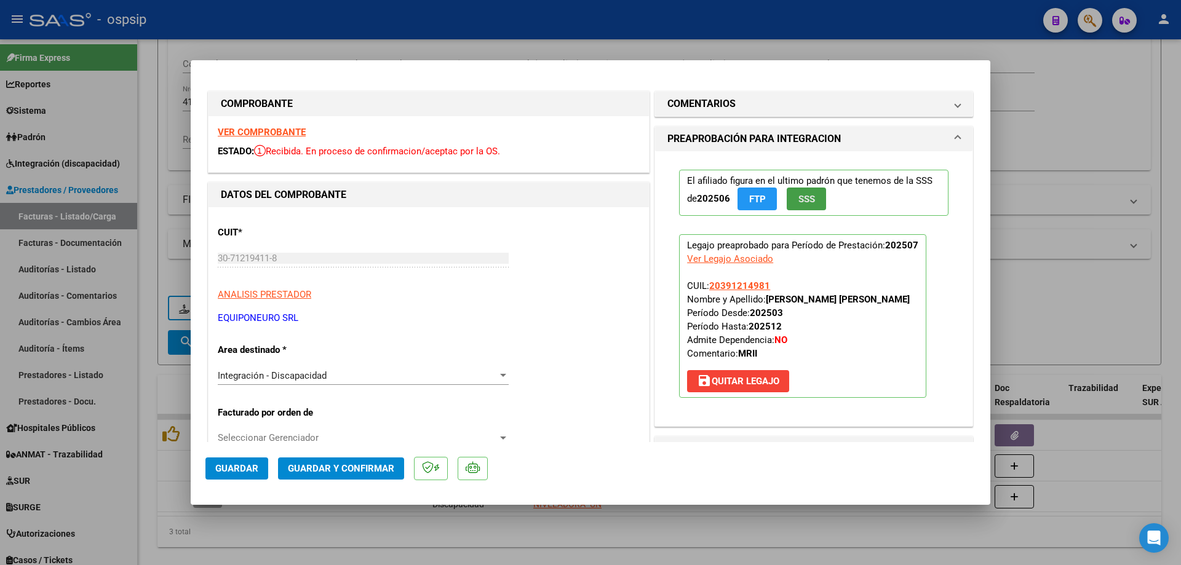
click at [805, 202] on span "SSS" at bounding box center [806, 199] width 17 height 11
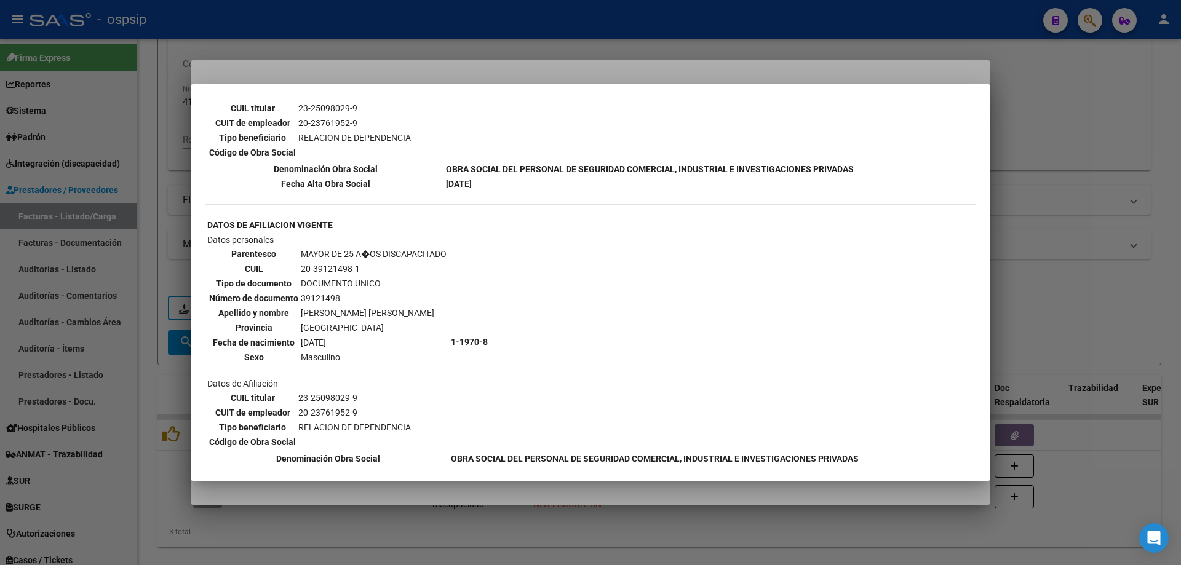
scroll to position [615, 0]
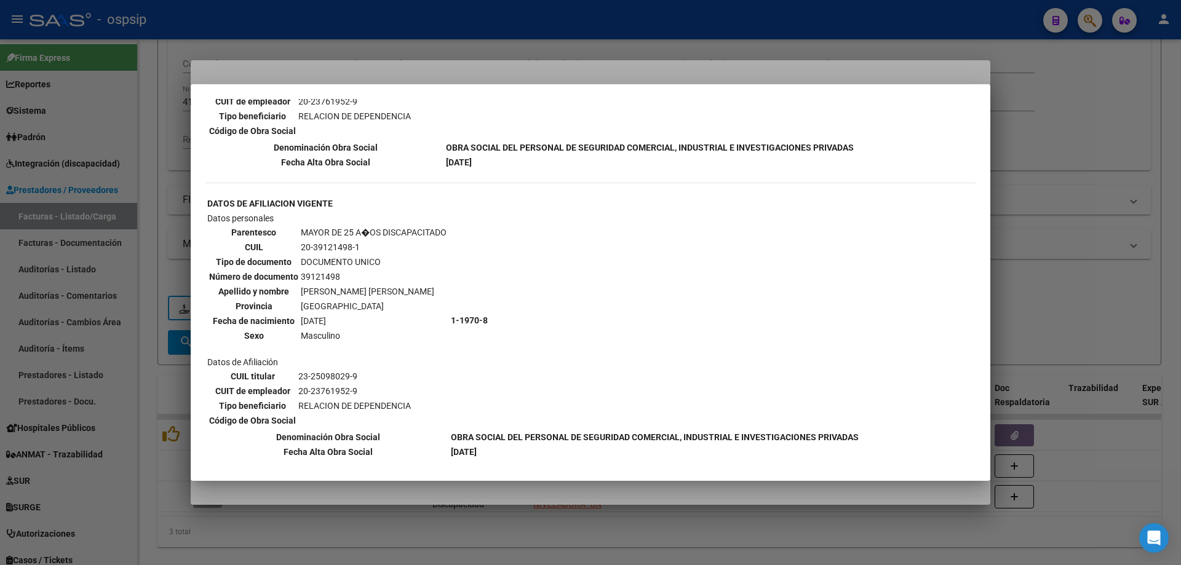
click at [1074, 255] on div at bounding box center [590, 282] width 1181 height 565
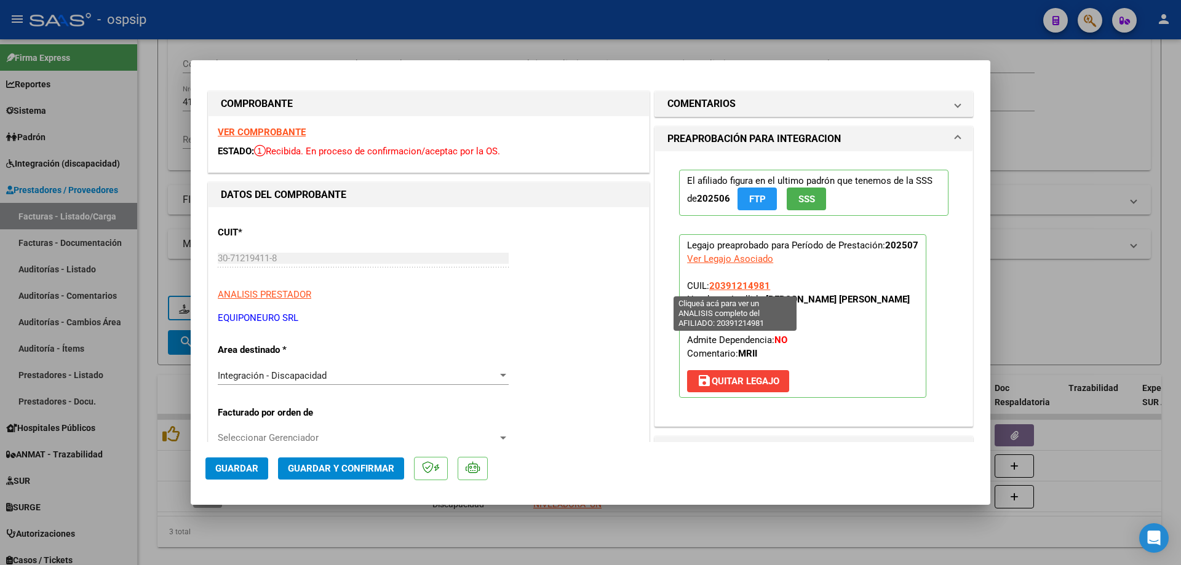
click at [754, 287] on span "20391214981" at bounding box center [739, 285] width 61 height 11
type textarea "20391214981"
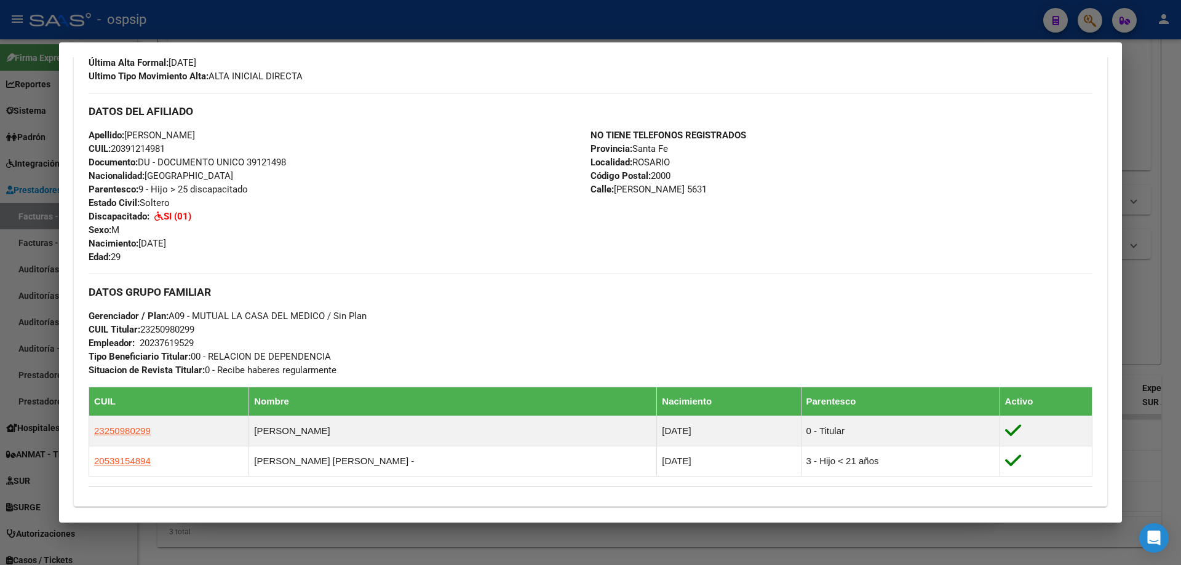
scroll to position [369, 0]
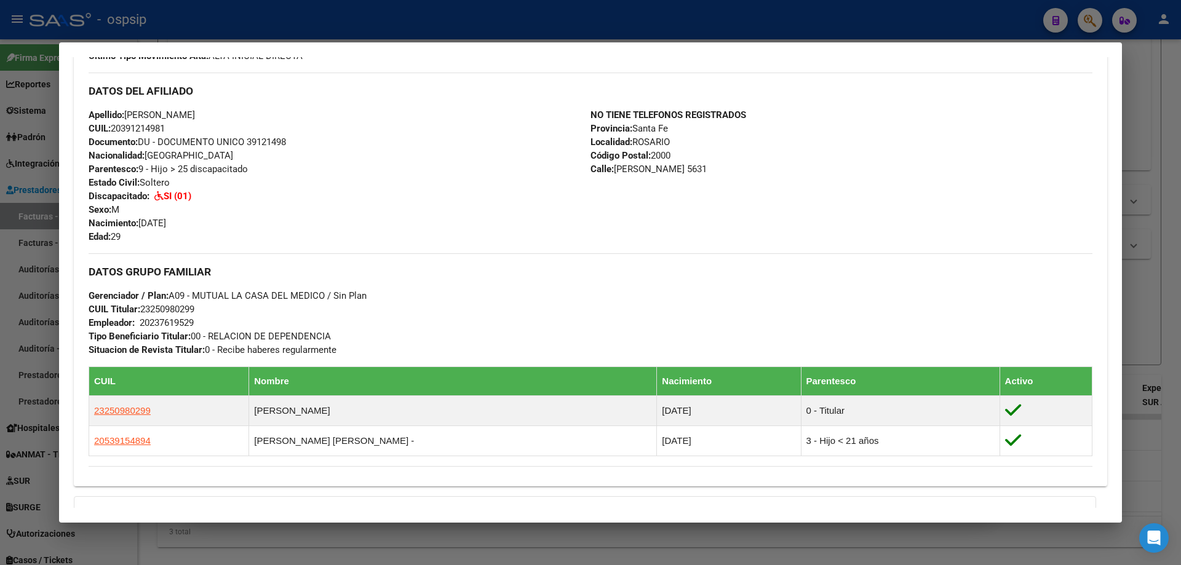
click at [1151, 317] on div at bounding box center [590, 282] width 1181 height 565
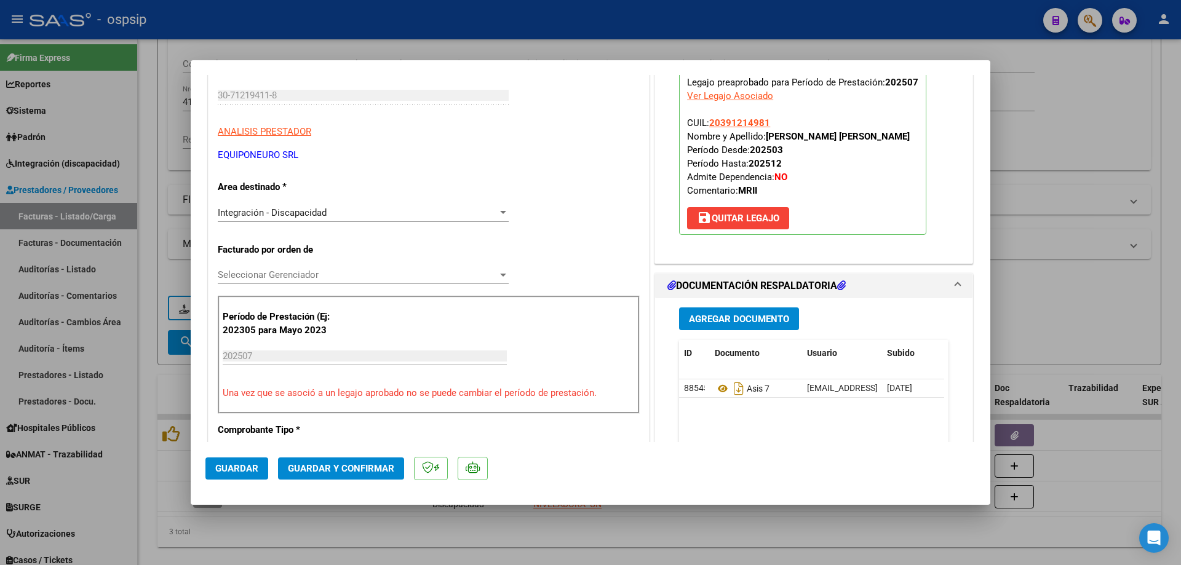
scroll to position [185, 0]
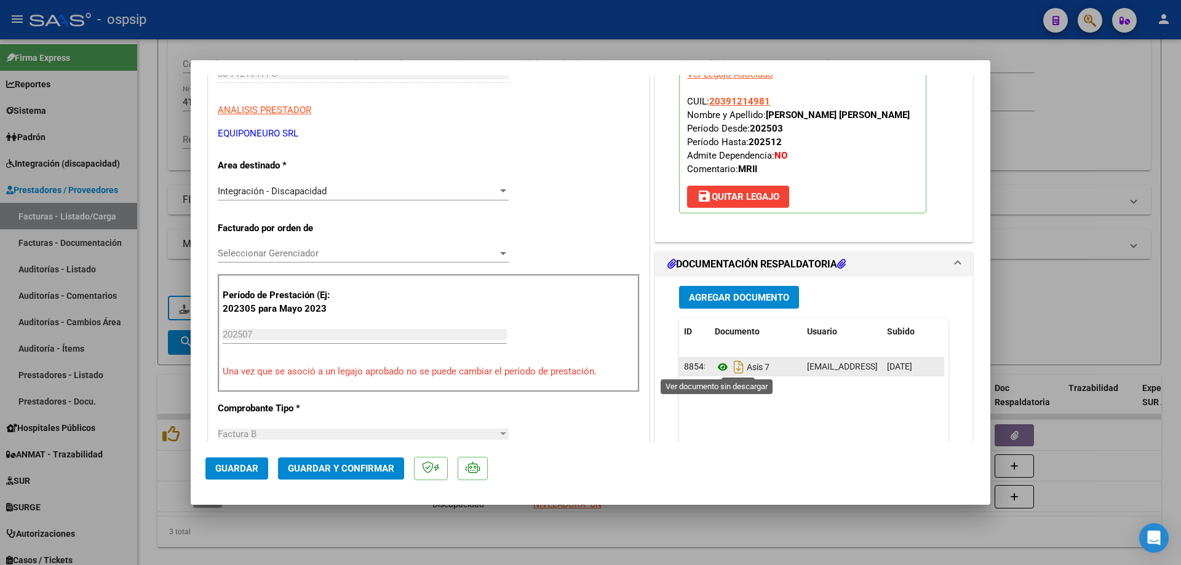
click at [718, 366] on icon at bounding box center [723, 367] width 16 height 15
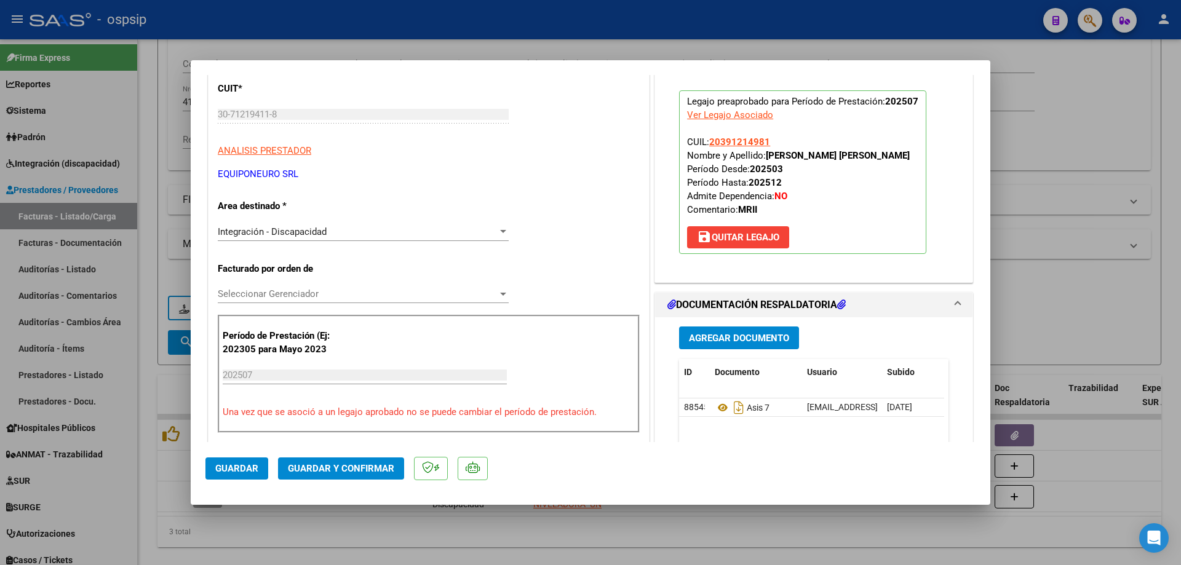
scroll to position [123, 0]
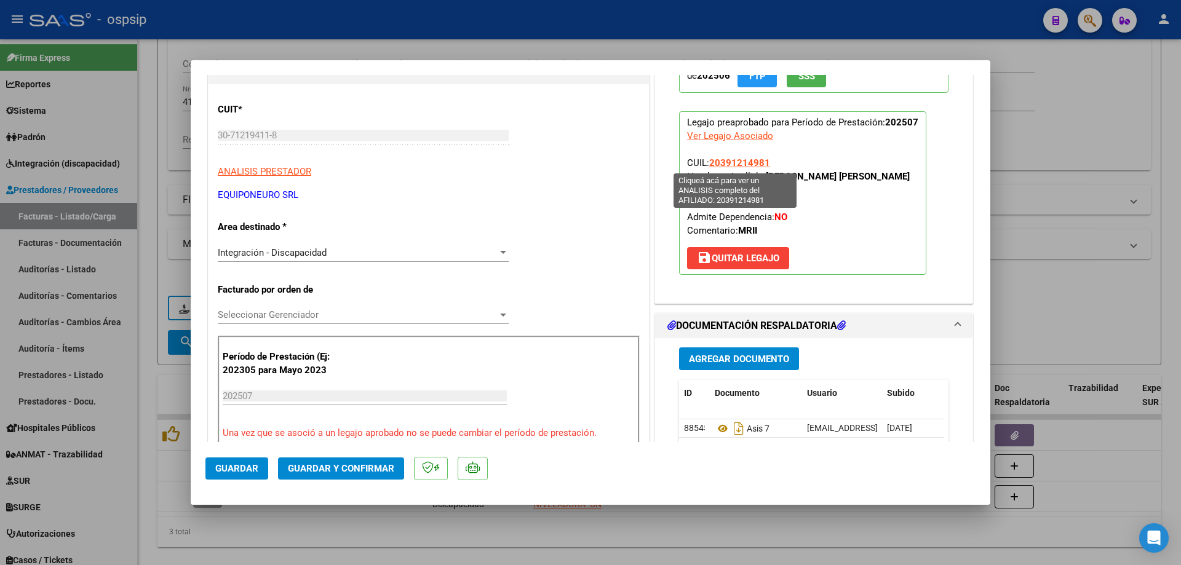
drag, startPoint x: 769, startPoint y: 162, endPoint x: 708, endPoint y: 165, distance: 61.0
click at [708, 165] on p "Legajo preaprobado para Período de Prestación: 202507 Ver Legajo Asociado CUIL:…" at bounding box center [802, 193] width 247 height 164
click at [366, 465] on span "Guardar y Confirmar" at bounding box center [341, 468] width 106 height 11
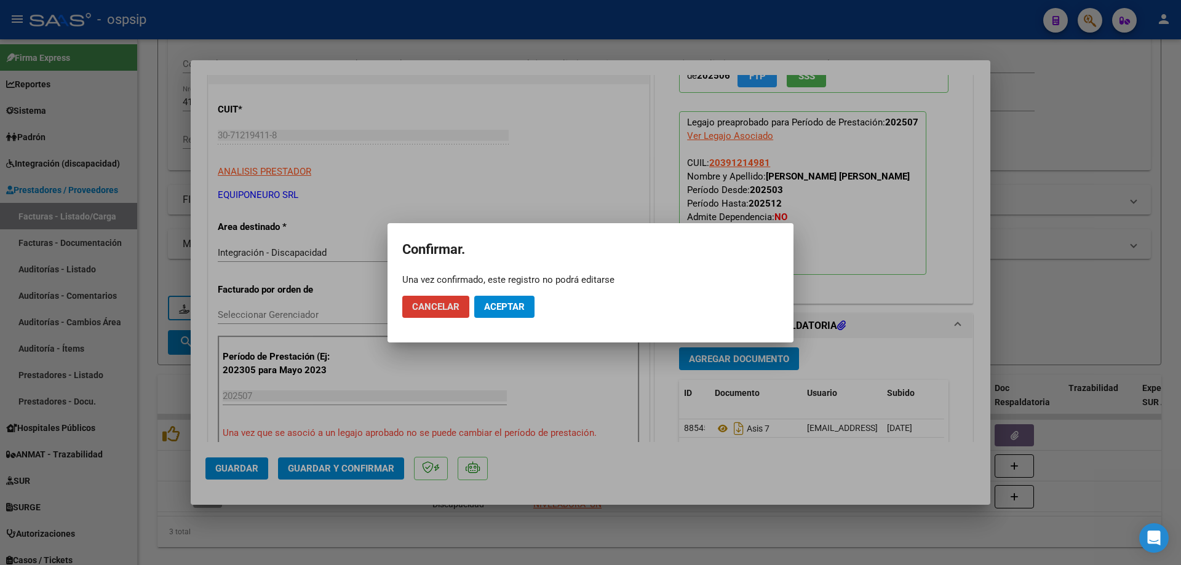
click at [508, 306] on span "Aceptar" at bounding box center [504, 306] width 41 height 11
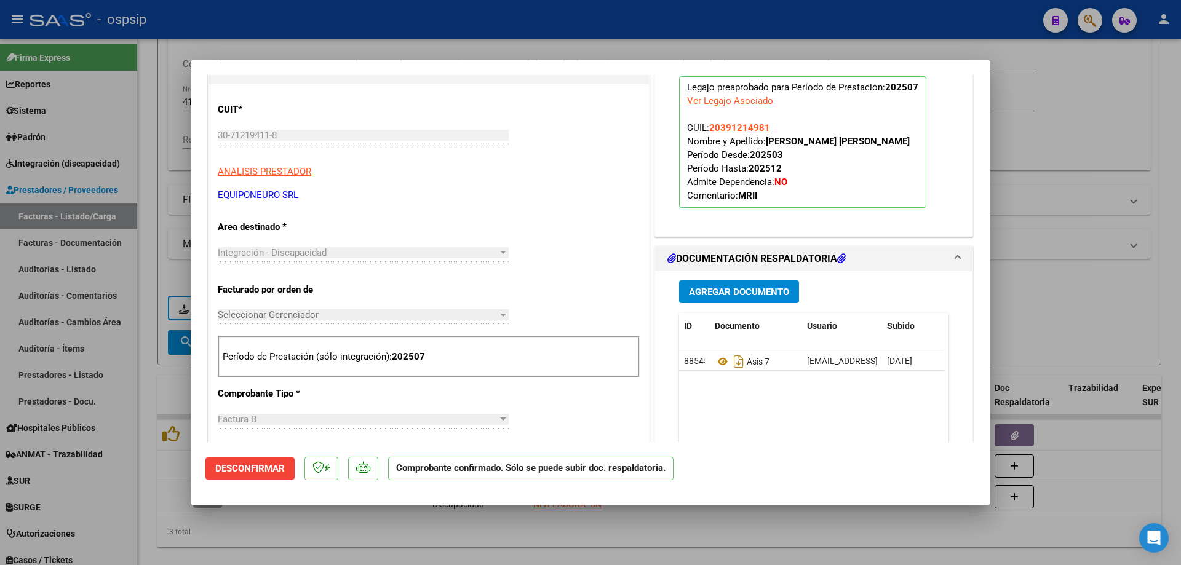
click at [1041, 314] on div at bounding box center [590, 282] width 1181 height 565
type input "$ 0,00"
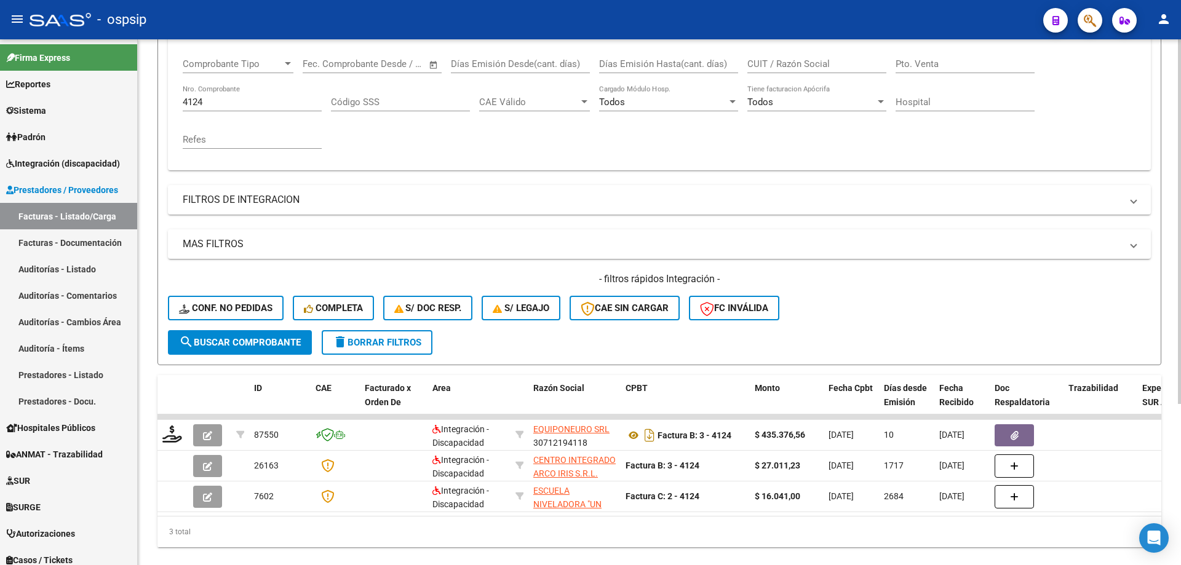
click at [219, 97] on input "4124" at bounding box center [252, 102] width 139 height 11
type input "4"
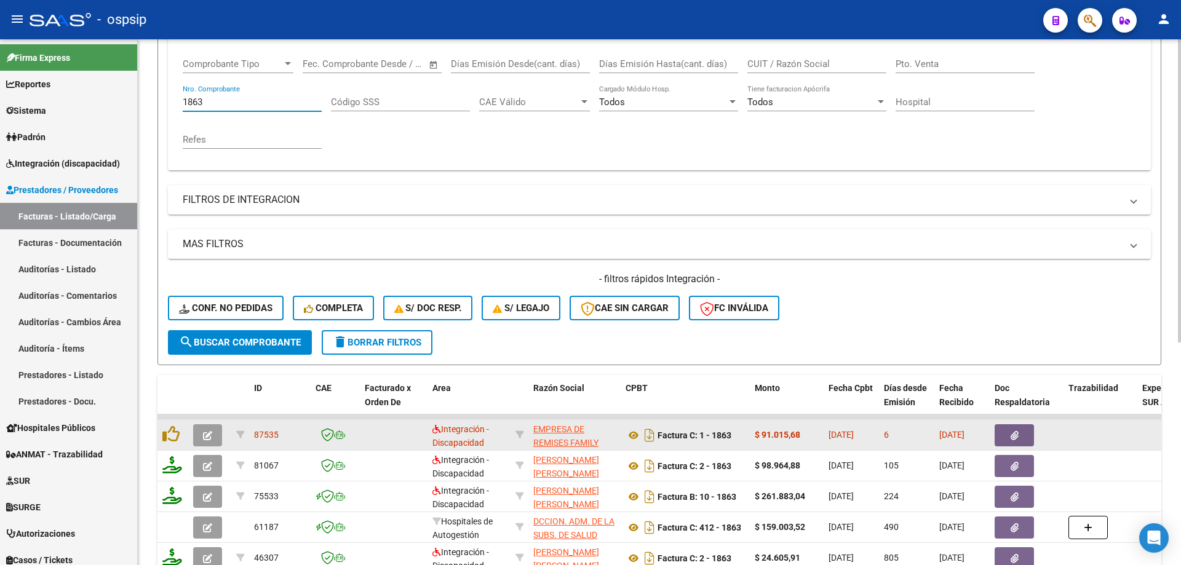
type input "1863"
click at [203, 430] on span "button" at bounding box center [207, 435] width 9 height 11
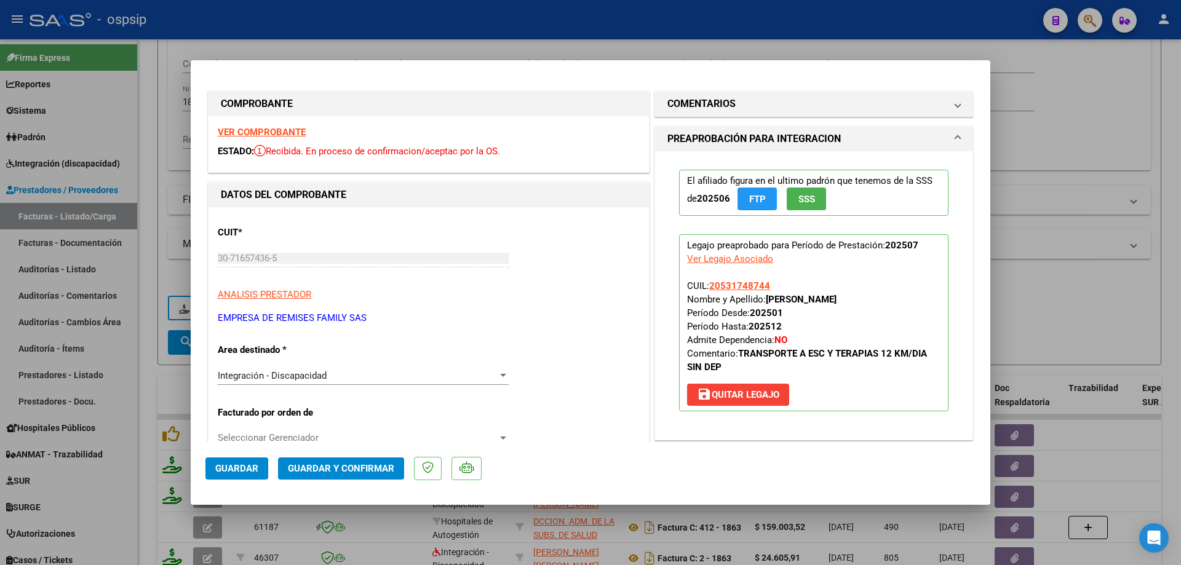
click at [798, 201] on span "SSS" at bounding box center [806, 199] width 17 height 11
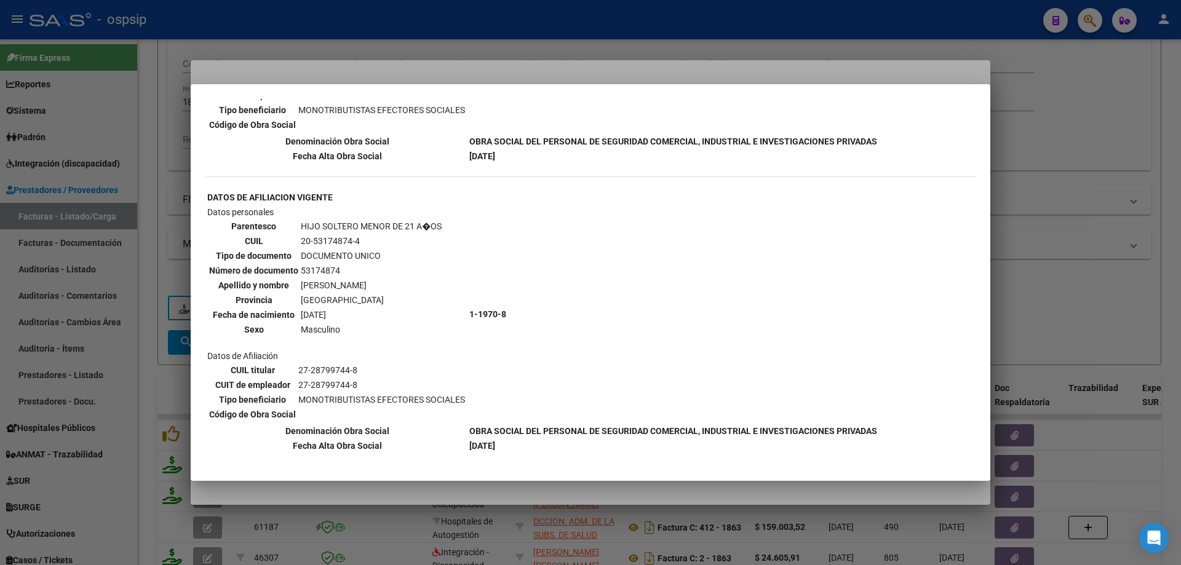
scroll to position [308, 0]
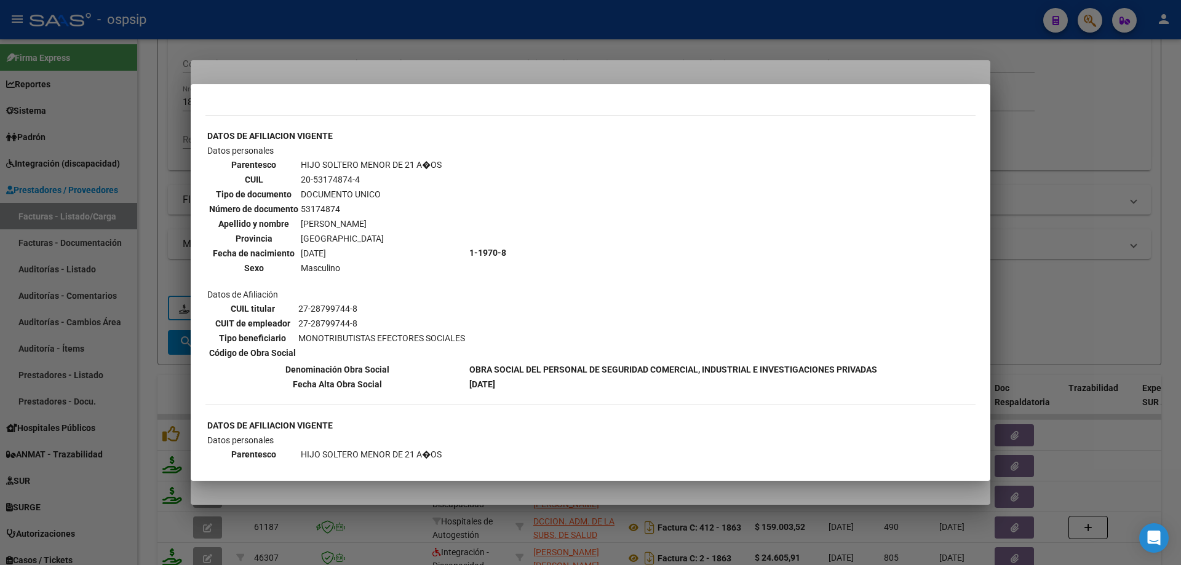
click at [1059, 297] on div at bounding box center [590, 282] width 1181 height 565
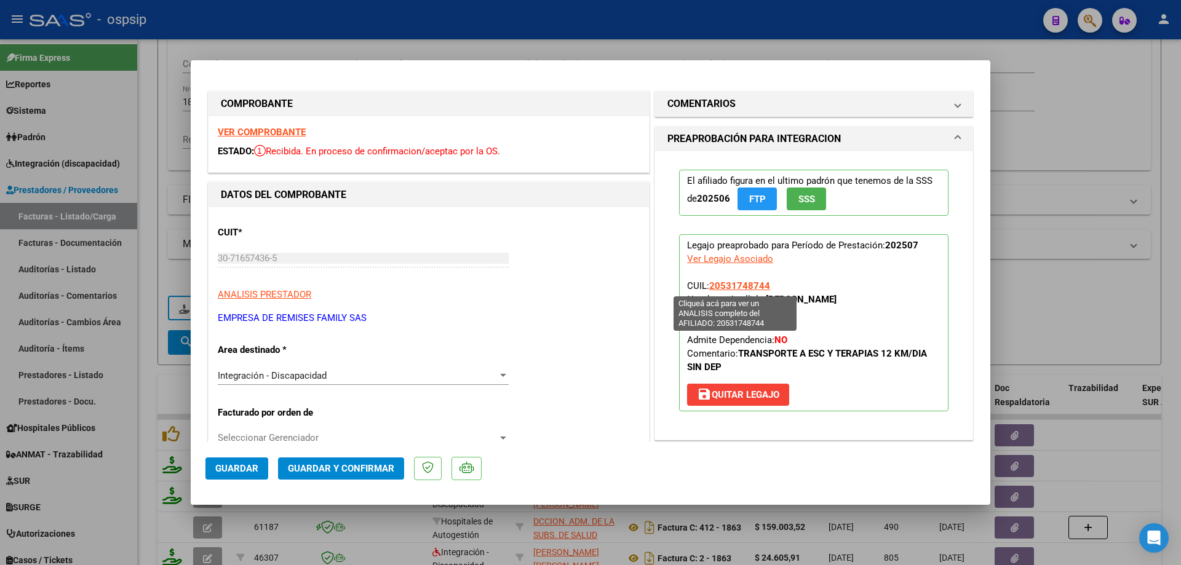
click at [742, 288] on span "20531748744" at bounding box center [739, 285] width 61 height 11
type textarea "20531748744"
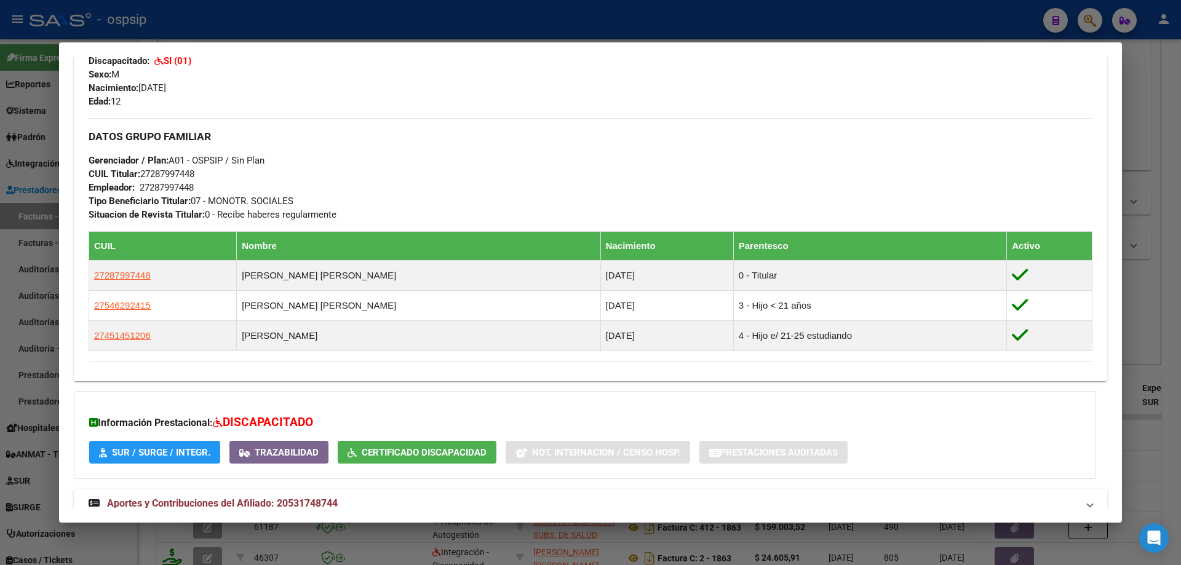
scroll to position [492, 0]
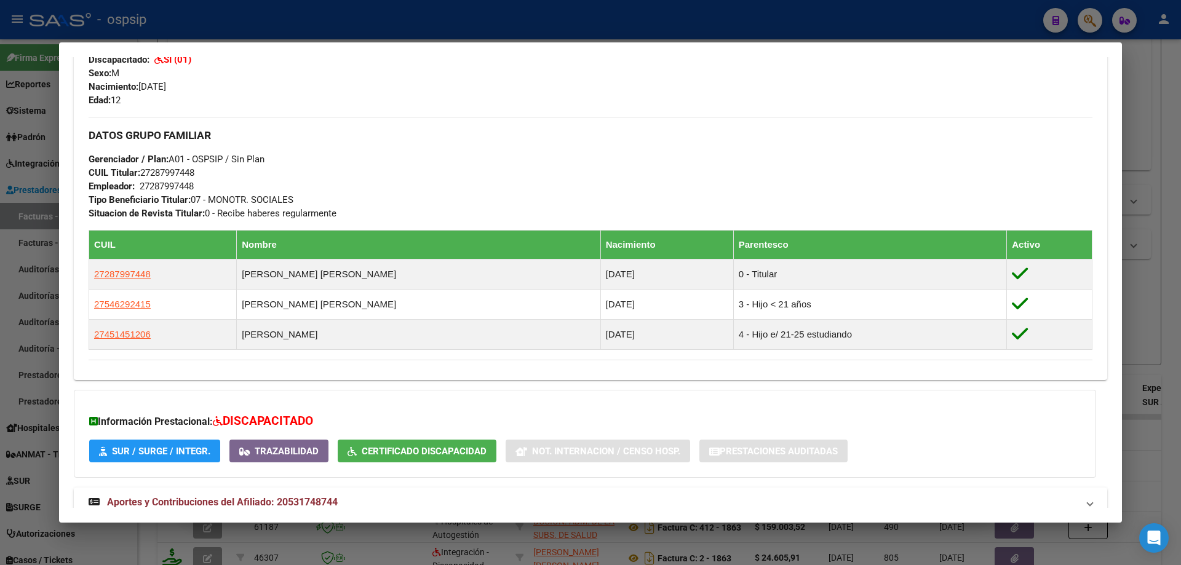
click at [1167, 356] on div at bounding box center [590, 282] width 1181 height 565
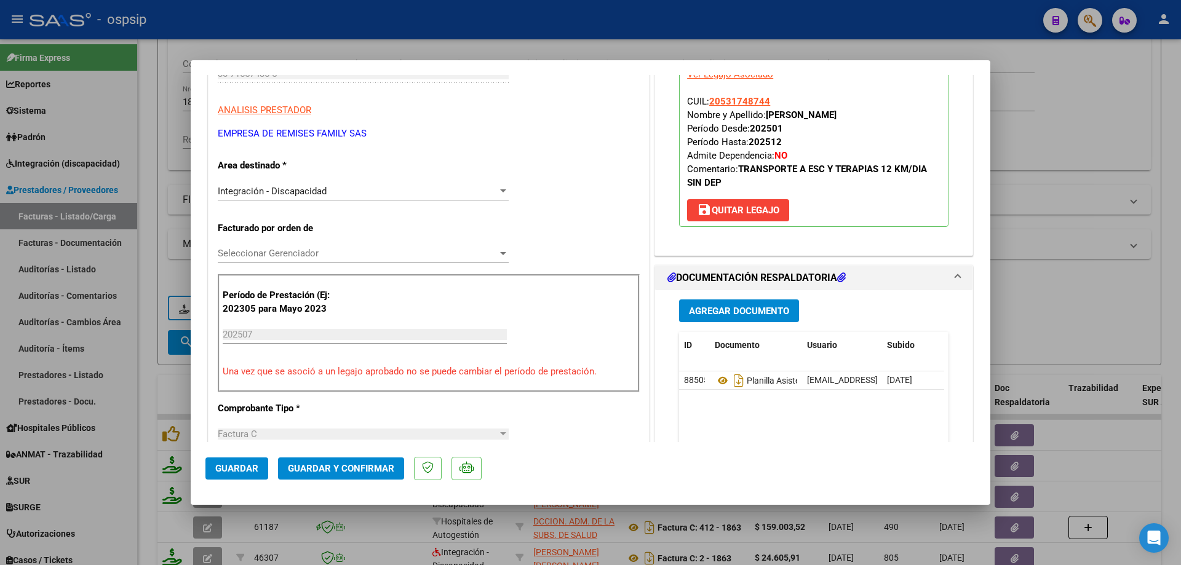
scroll to position [246, 0]
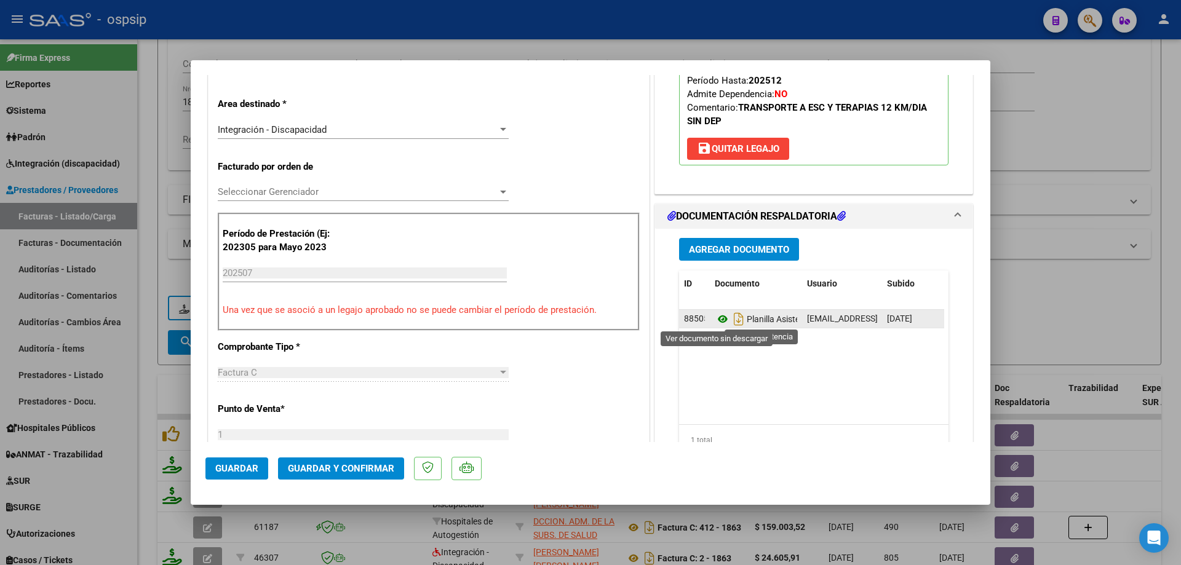
click at [715, 316] on icon at bounding box center [723, 319] width 16 height 15
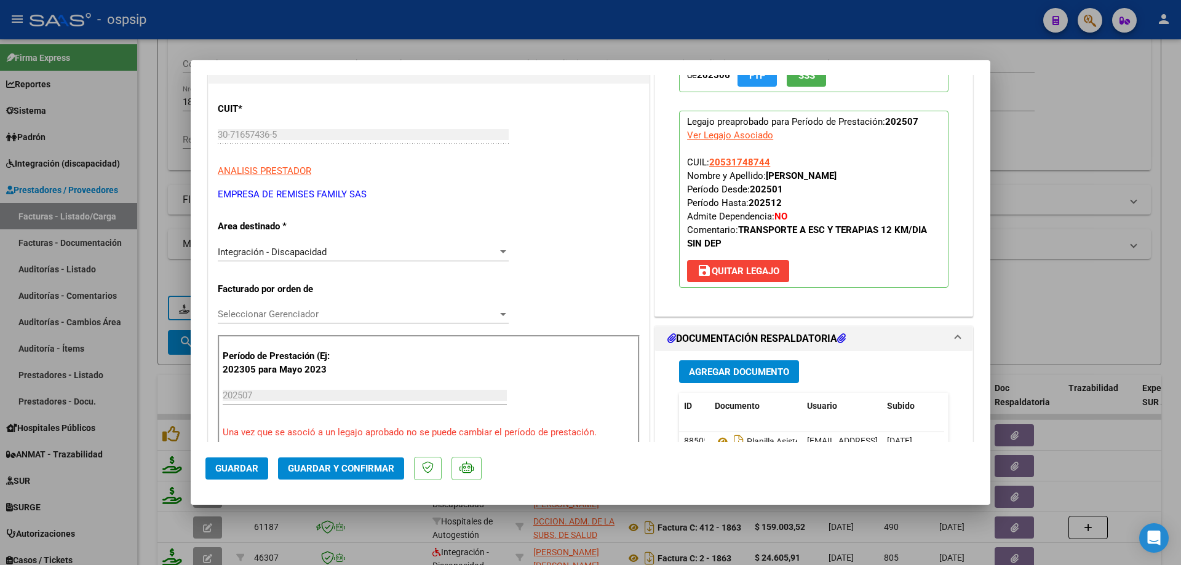
scroll to position [123, 0]
drag, startPoint x: 761, startPoint y: 159, endPoint x: 705, endPoint y: 164, distance: 56.8
click at [705, 164] on span "CUIL: 20531748744 Nombre y Apellido: SANCHEZ KEVIN TIZIANO Período Desde: 20250…" at bounding box center [807, 203] width 240 height 92
click at [1027, 138] on div at bounding box center [590, 282] width 1181 height 565
type input "$ 0,00"
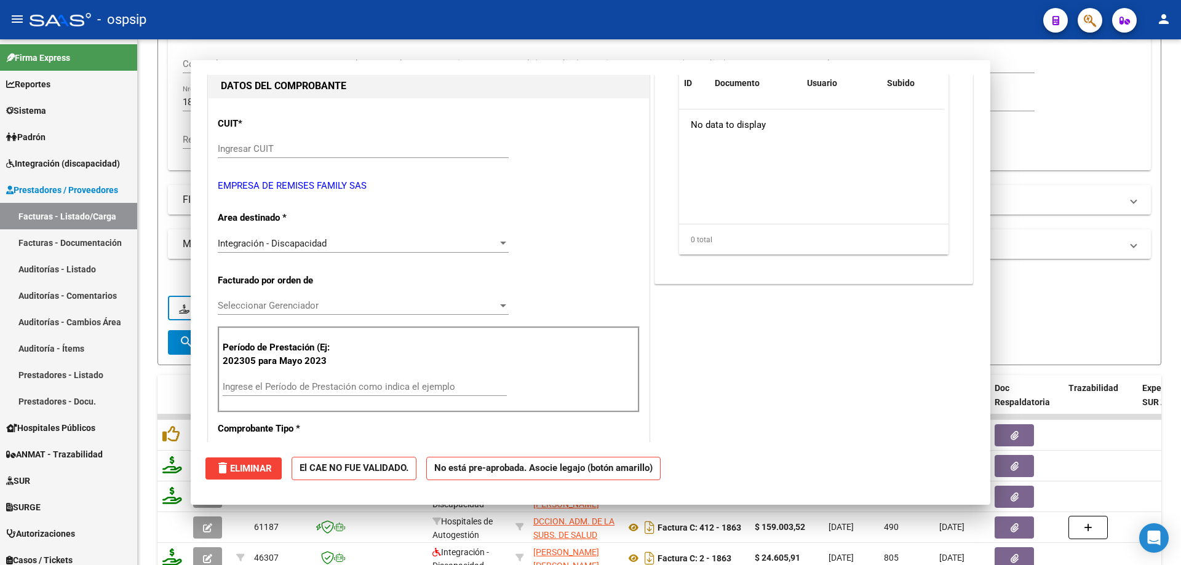
scroll to position [137, 0]
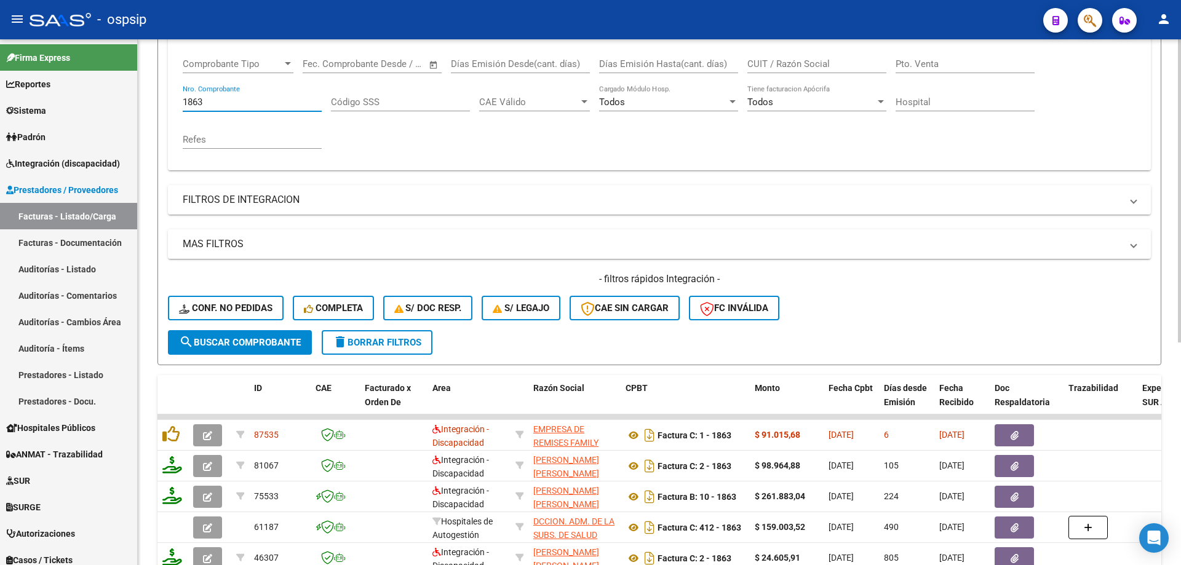
click at [220, 102] on input "1863" at bounding box center [252, 102] width 139 height 11
type input "1"
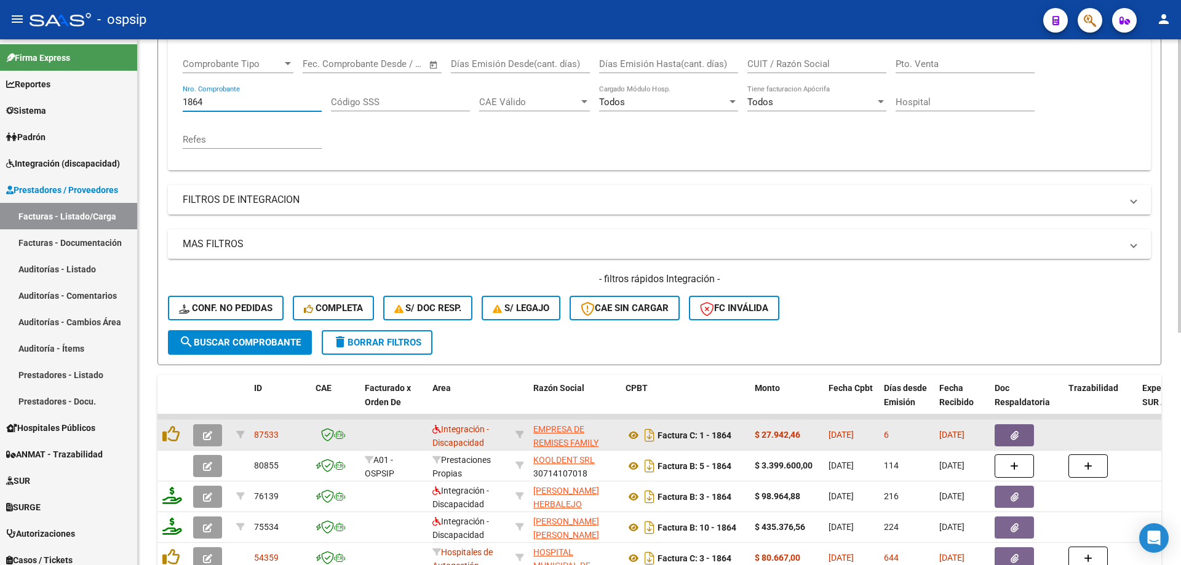
type input "1864"
click at [207, 440] on icon "button" at bounding box center [207, 435] width 9 height 9
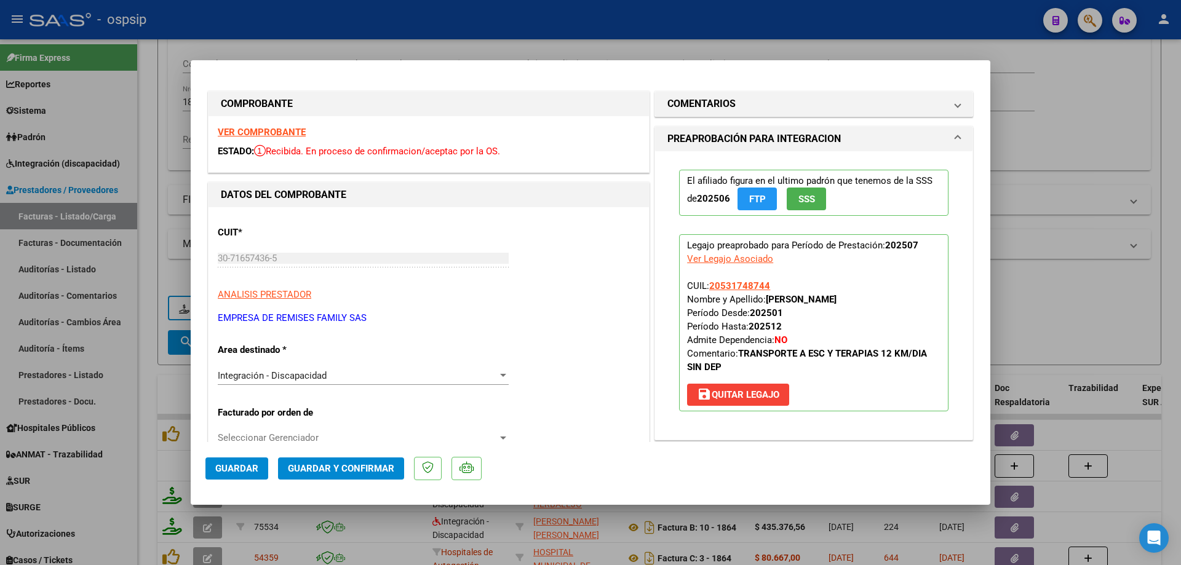
click at [800, 205] on span "SSS" at bounding box center [806, 199] width 17 height 11
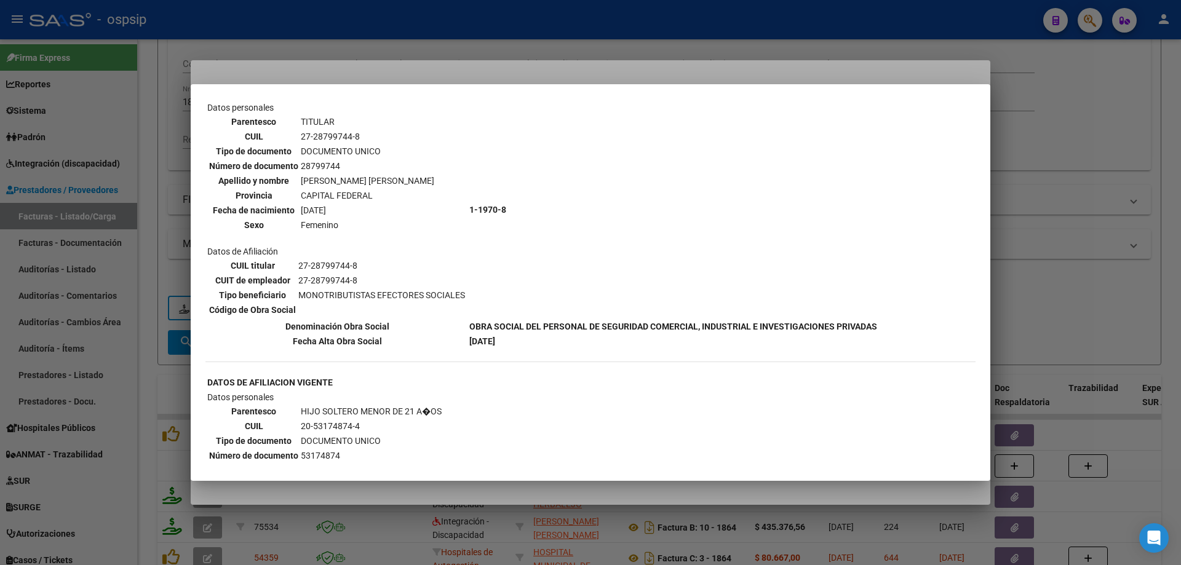
scroll to position [57, 0]
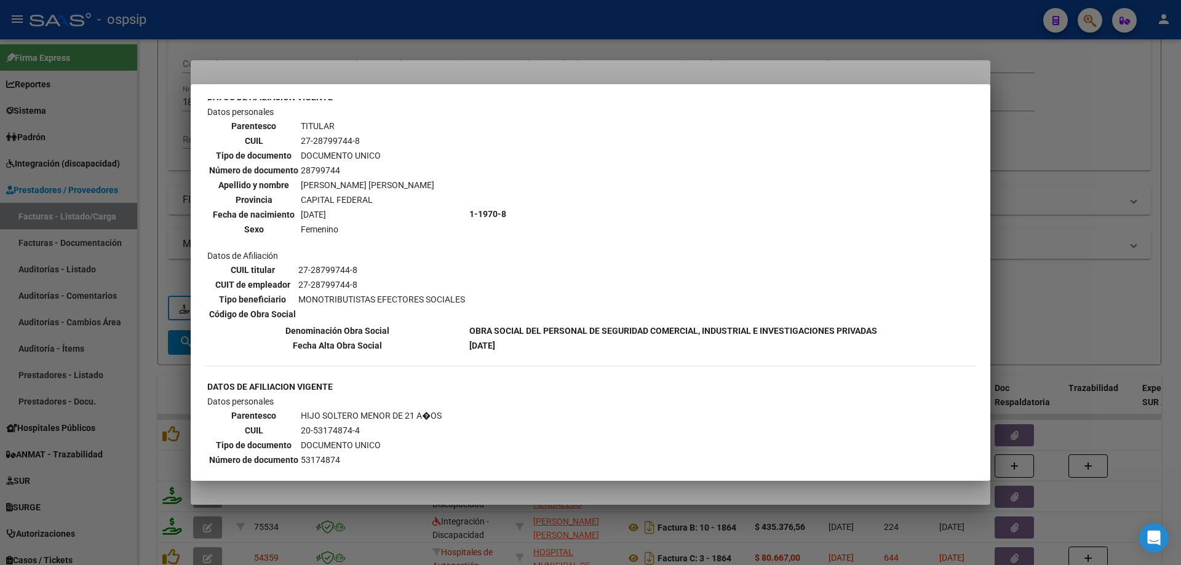
click at [1078, 236] on div at bounding box center [590, 282] width 1181 height 565
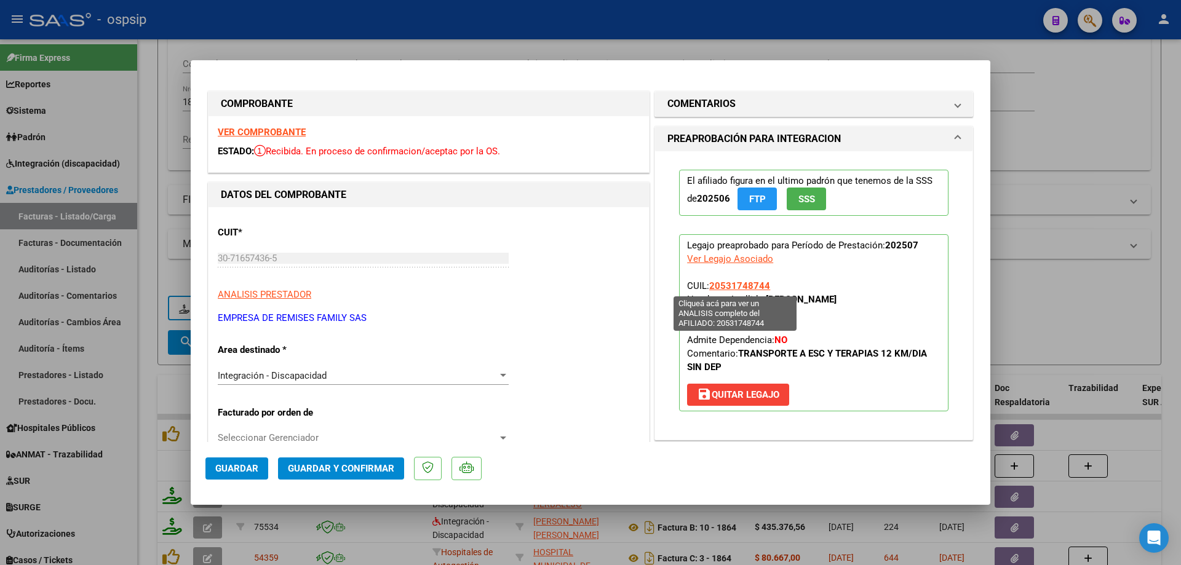
click at [741, 288] on span "20531748744" at bounding box center [739, 285] width 61 height 11
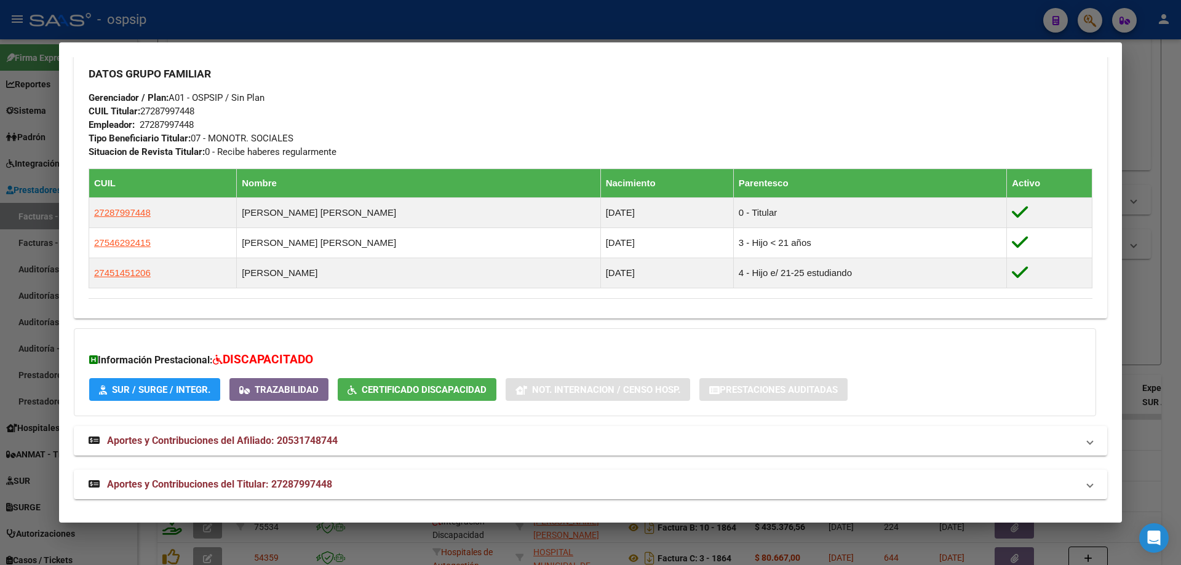
scroll to position [559, 0]
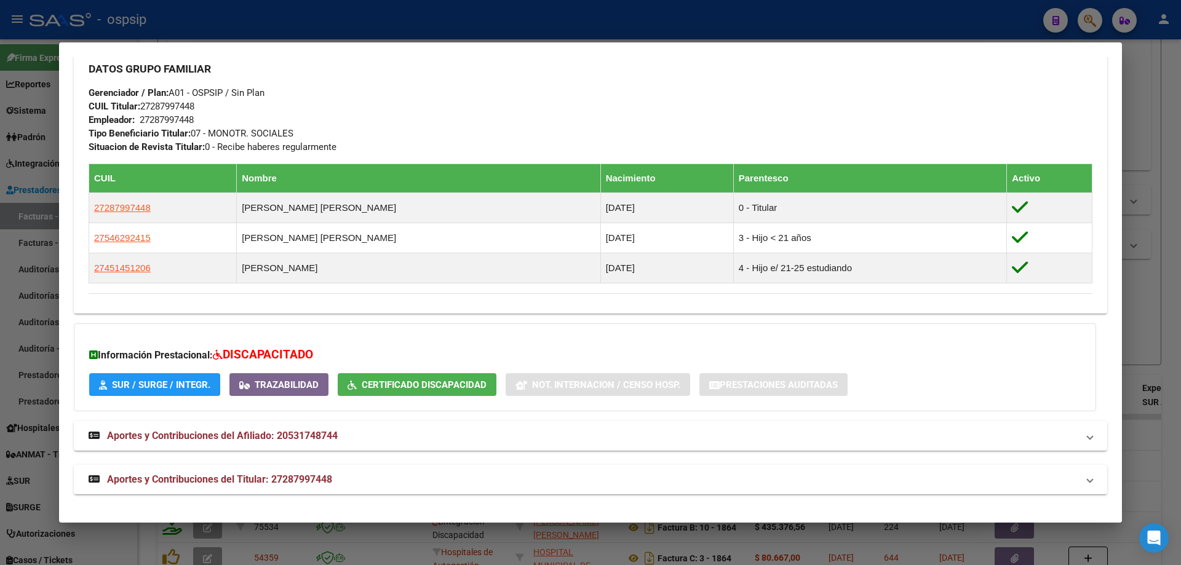
click at [1148, 402] on div at bounding box center [590, 282] width 1181 height 565
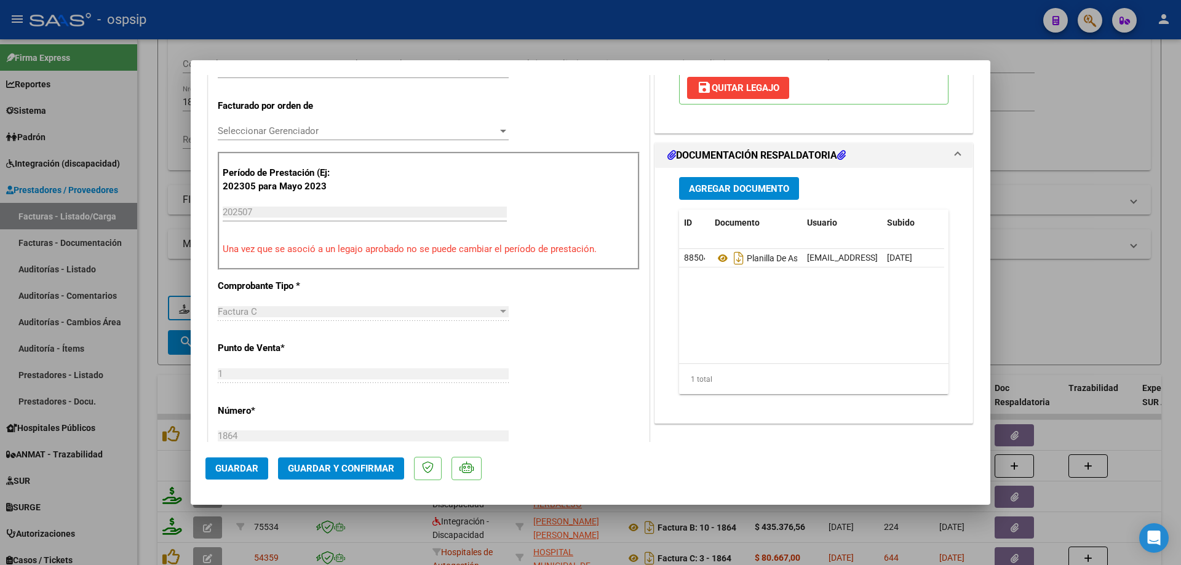
scroll to position [308, 0]
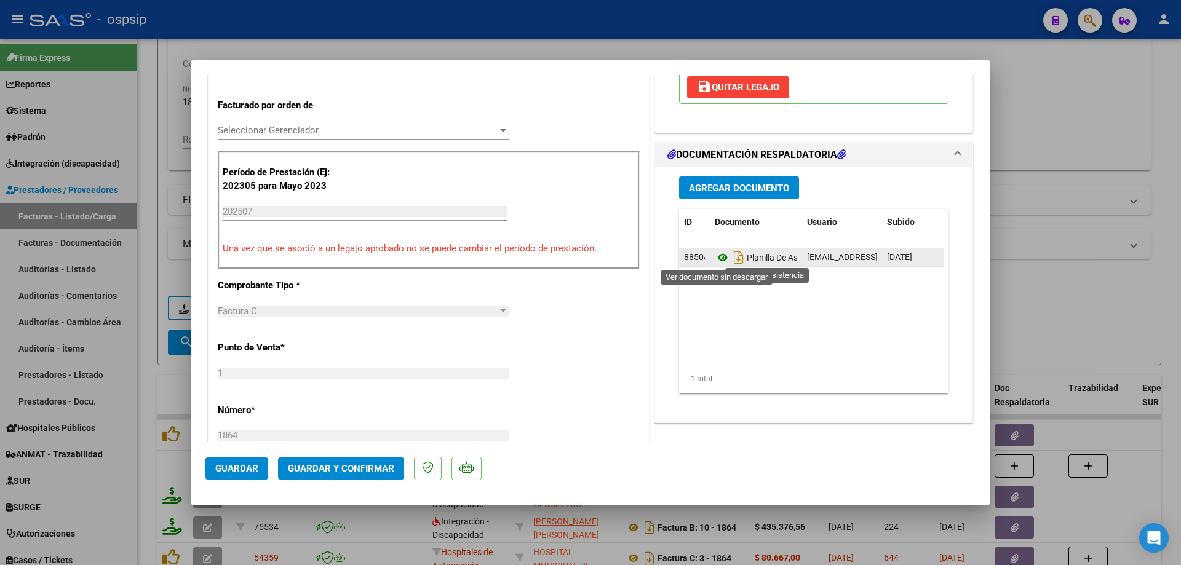
click at [719, 256] on icon at bounding box center [723, 257] width 16 height 15
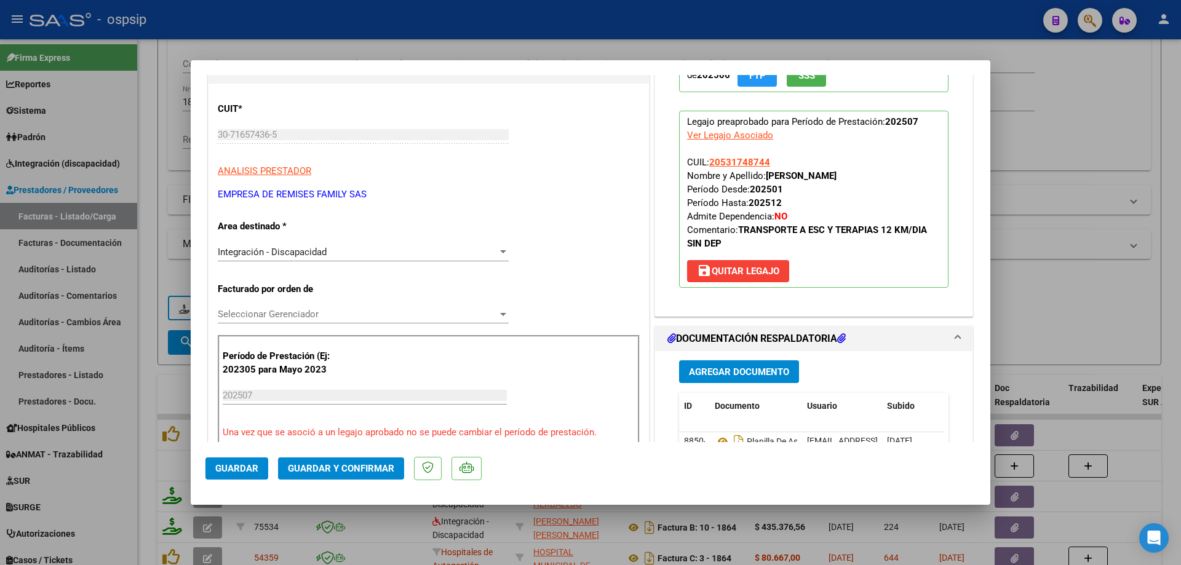
scroll to position [123, 0]
drag, startPoint x: 767, startPoint y: 160, endPoint x: 708, endPoint y: 159, distance: 59.1
click at [708, 159] on p "Legajo preaprobado para Período de Prestación: 202507 Ver Legajo Asociado CUIL:…" at bounding box center [813, 199] width 269 height 177
click at [1123, 133] on div at bounding box center [590, 282] width 1181 height 565
type input "$ 0,00"
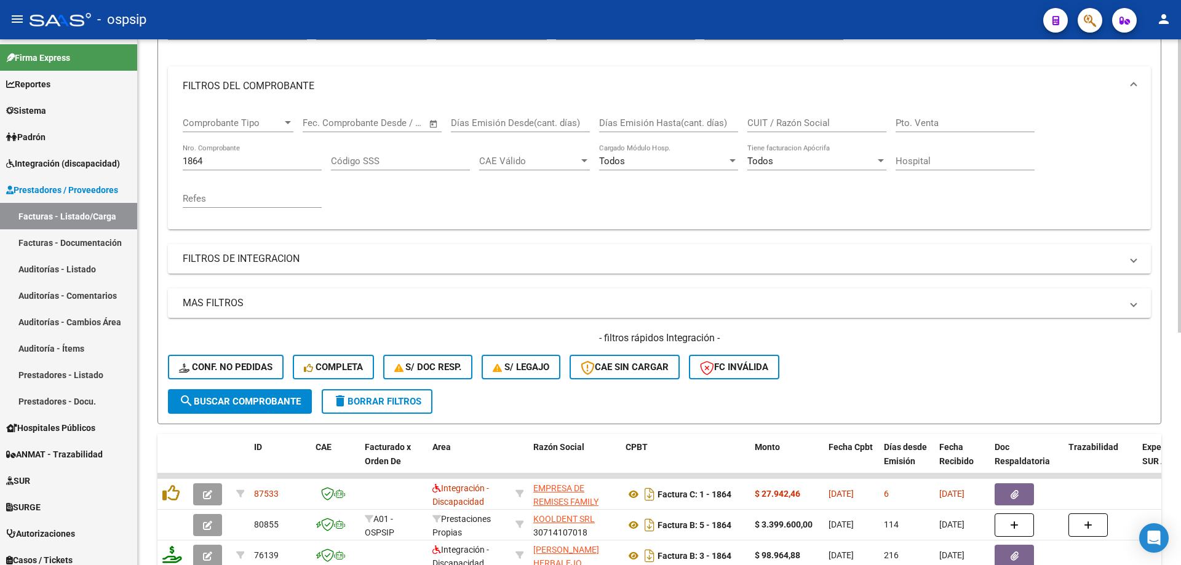
scroll to position [17, 0]
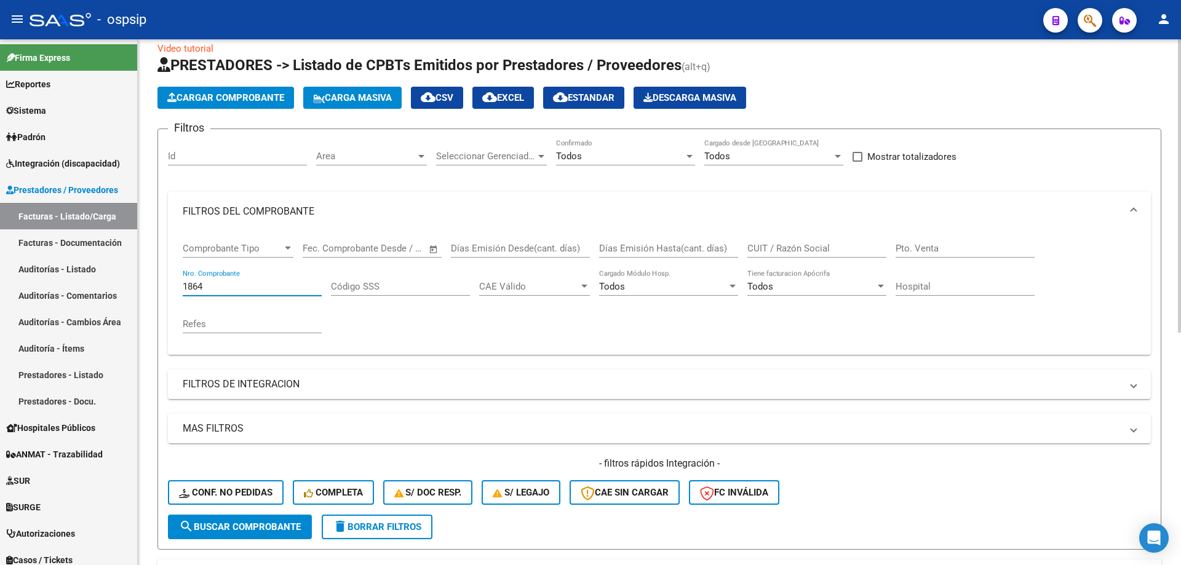
click at [222, 287] on input "1864" at bounding box center [252, 286] width 139 height 11
type input "1"
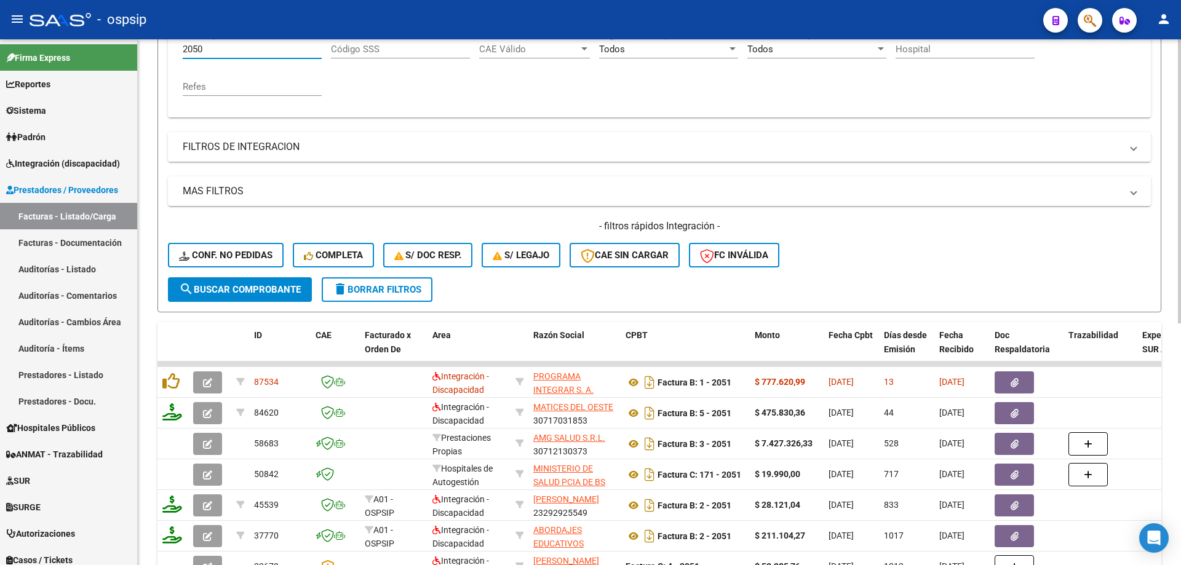
scroll to position [325, 0]
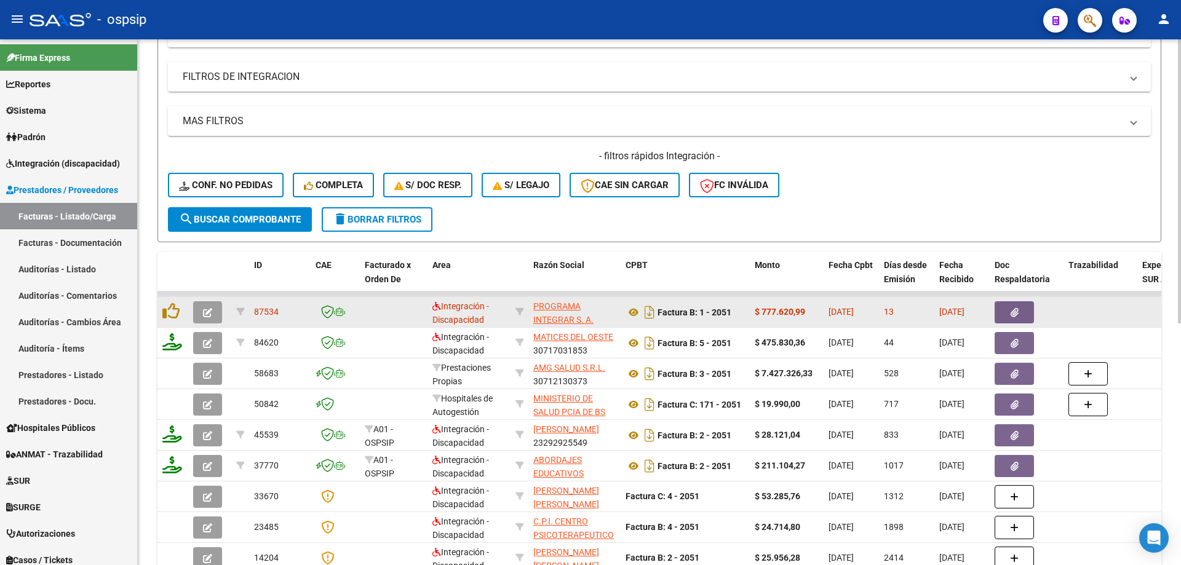
type input "2050"
click at [208, 312] on icon "button" at bounding box center [207, 312] width 9 height 9
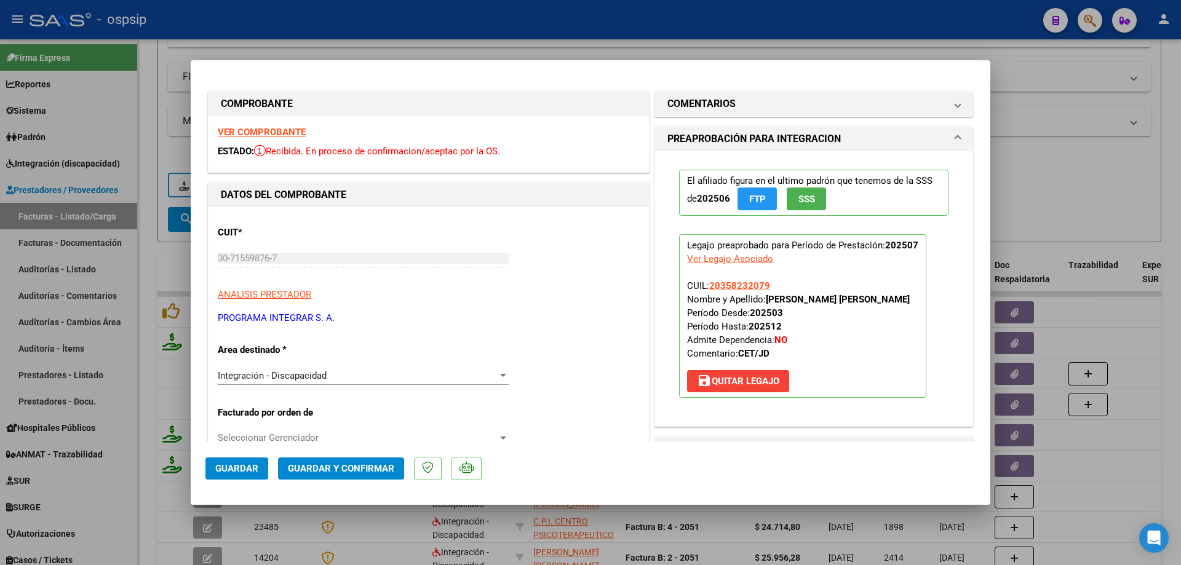
click at [810, 199] on span "SSS" at bounding box center [806, 199] width 17 height 11
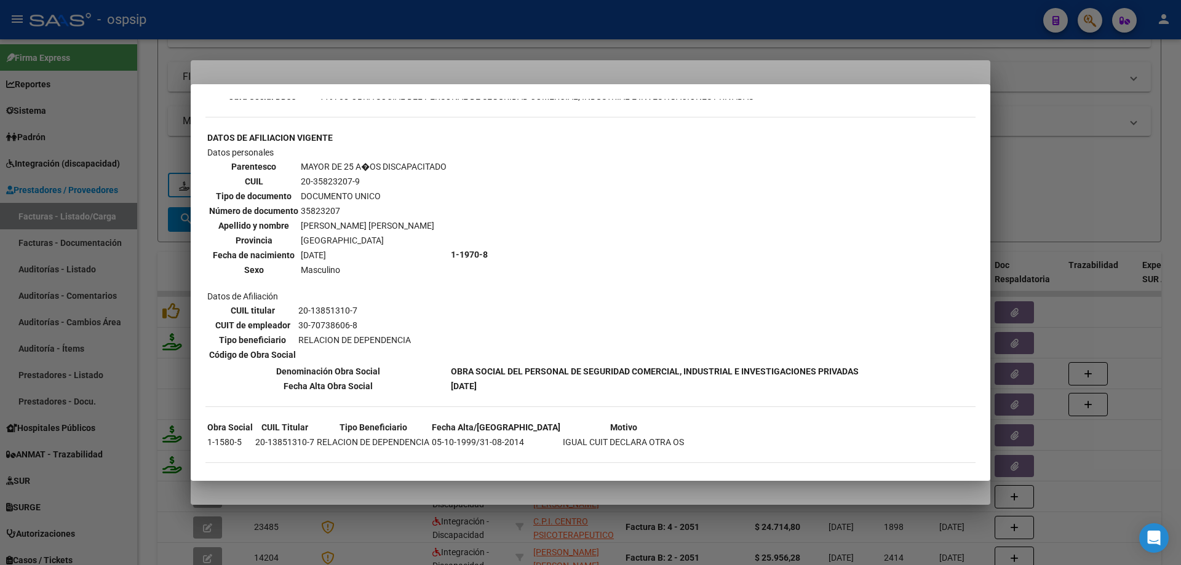
scroll to position [400, 0]
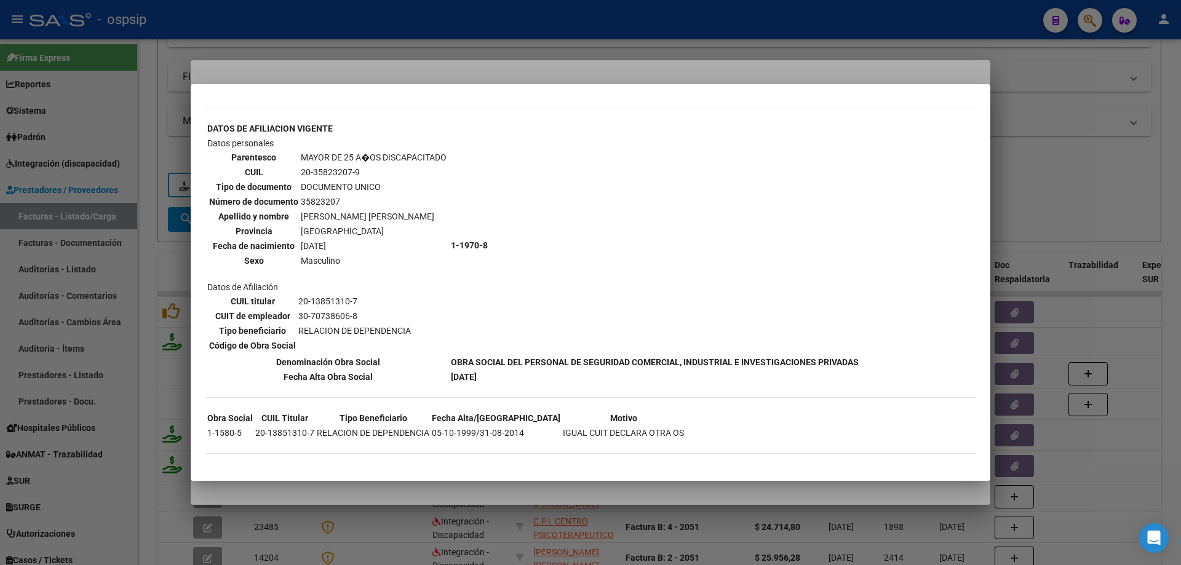
click at [1117, 192] on div at bounding box center [590, 282] width 1181 height 565
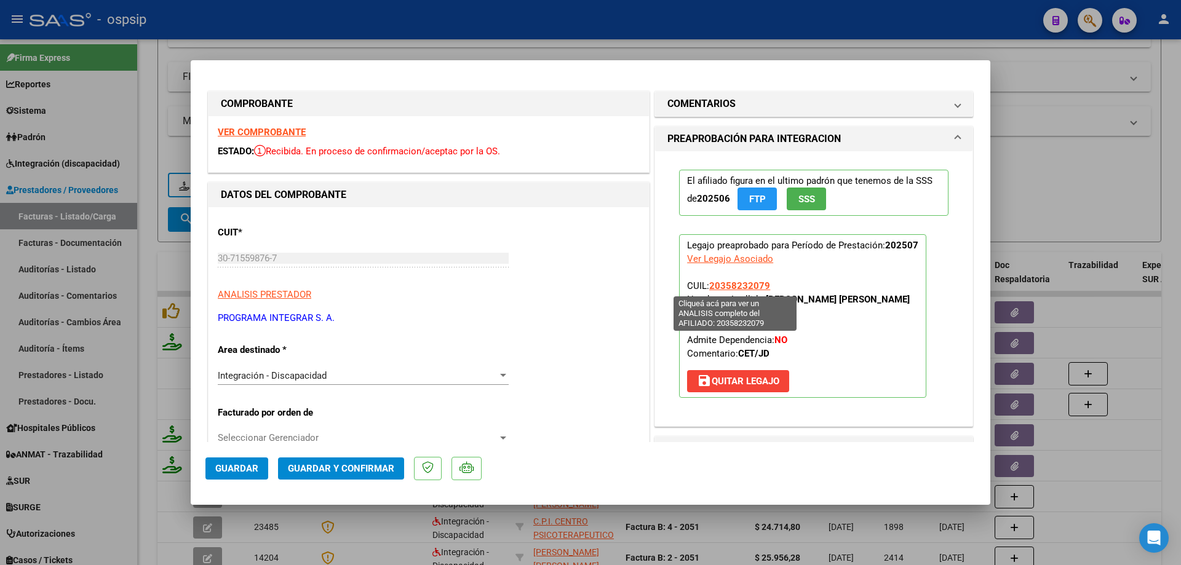
click at [728, 286] on span "20358232079" at bounding box center [739, 285] width 61 height 11
type textarea "20358232079"
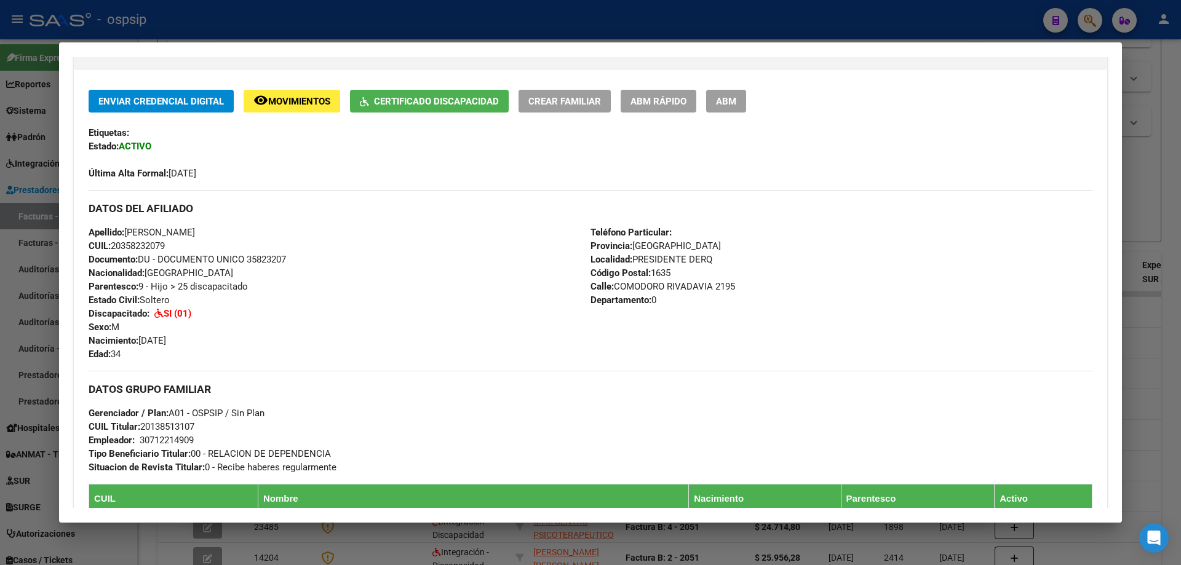
scroll to position [215, 0]
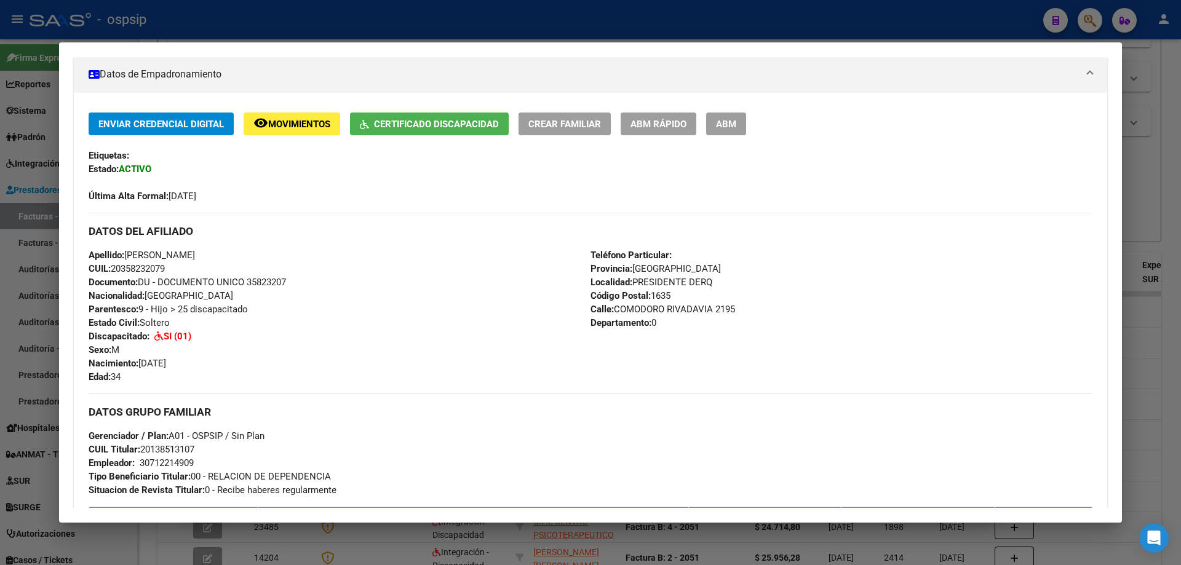
click at [1144, 222] on div at bounding box center [590, 282] width 1181 height 565
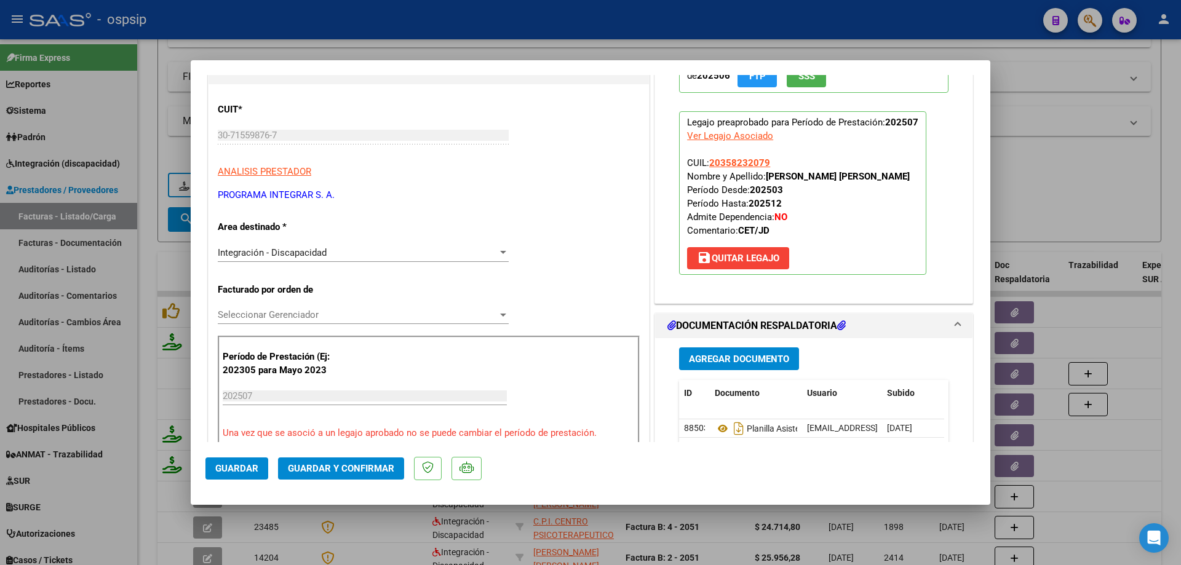
scroll to position [246, 0]
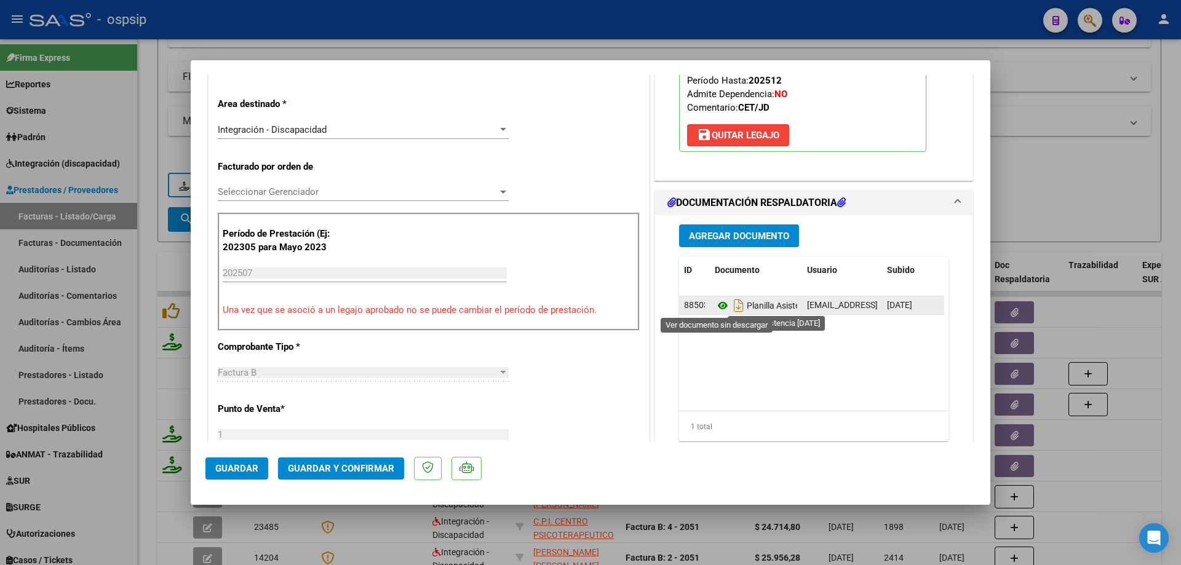
click at [723, 304] on icon at bounding box center [723, 305] width 16 height 15
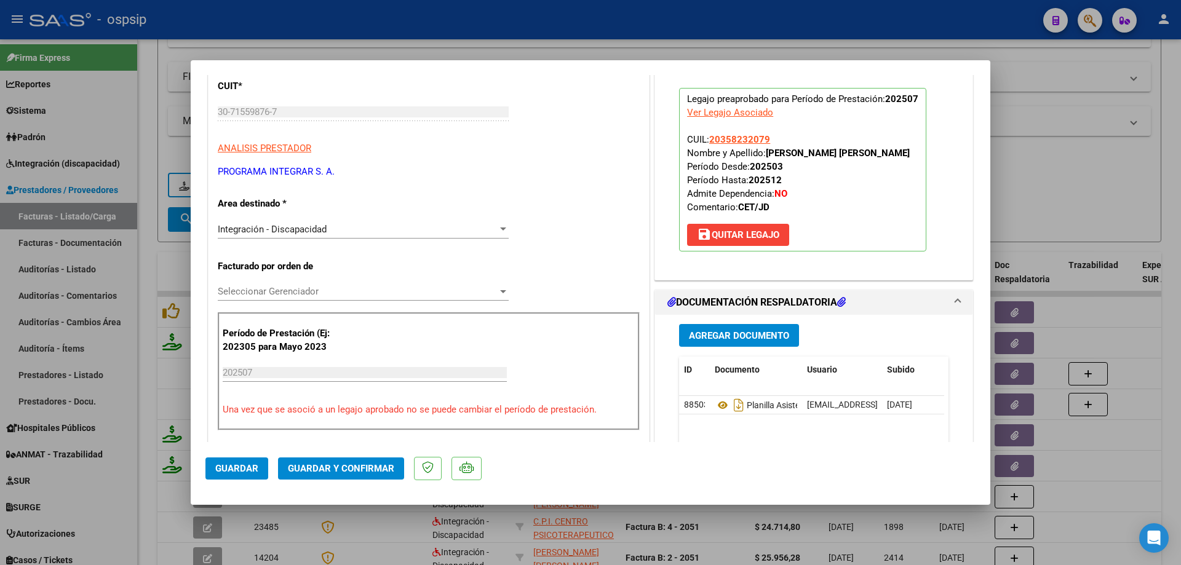
scroll to position [62, 0]
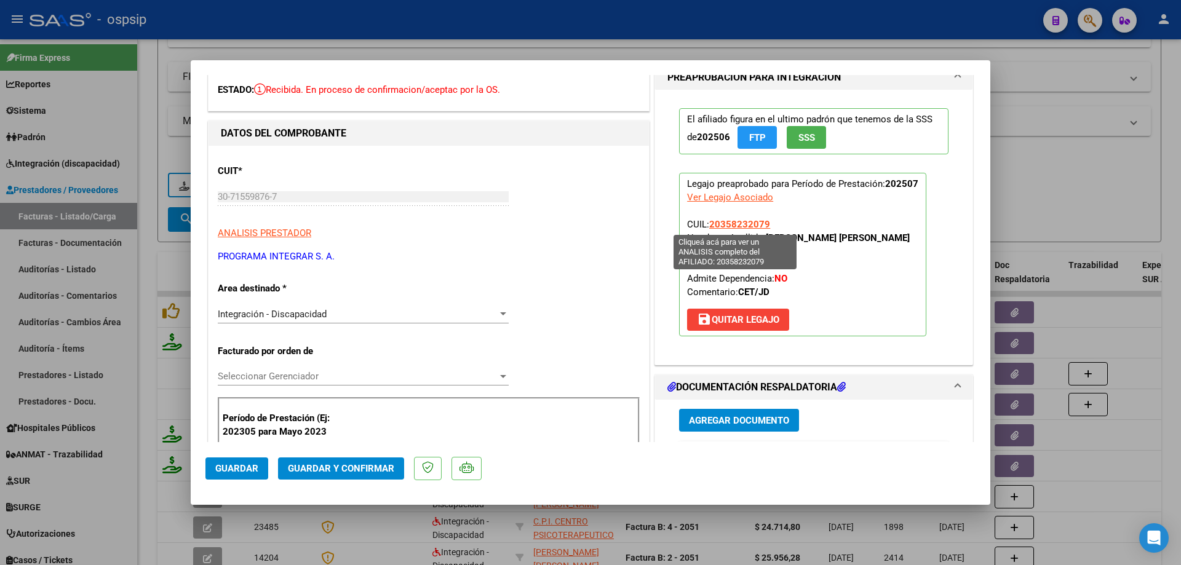
drag, startPoint x: 782, startPoint y: 225, endPoint x: 707, endPoint y: 220, distance: 75.2
click at [707, 220] on p "Legajo preaprobado para Período de Prestación: 202507 Ver Legajo Asociado CUIL:…" at bounding box center [802, 255] width 247 height 164
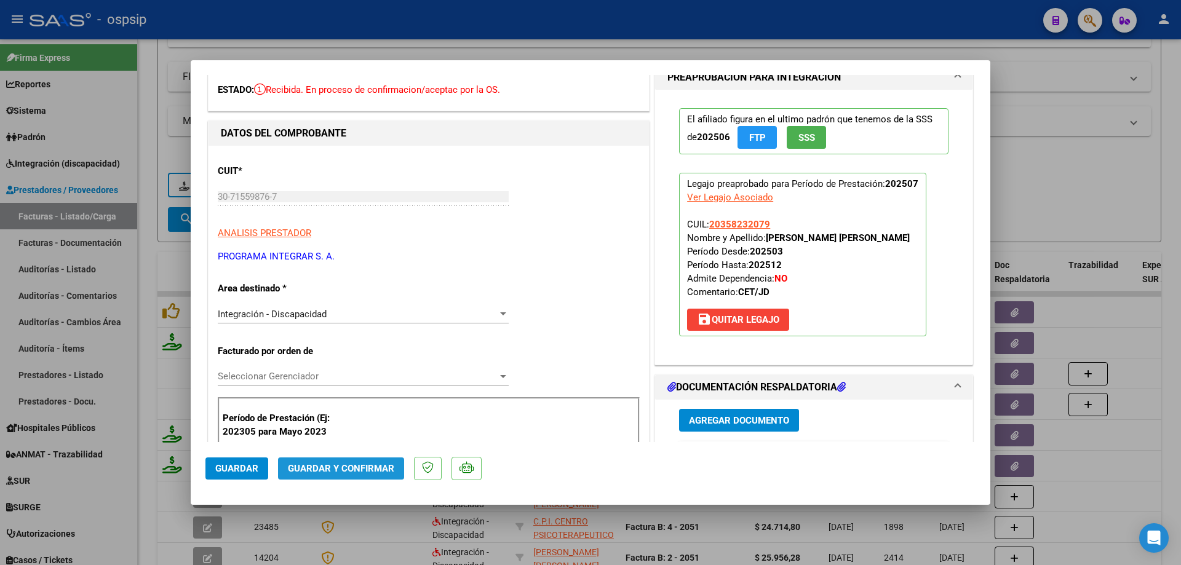
click at [352, 470] on span "Guardar y Confirmar" at bounding box center [341, 468] width 106 height 11
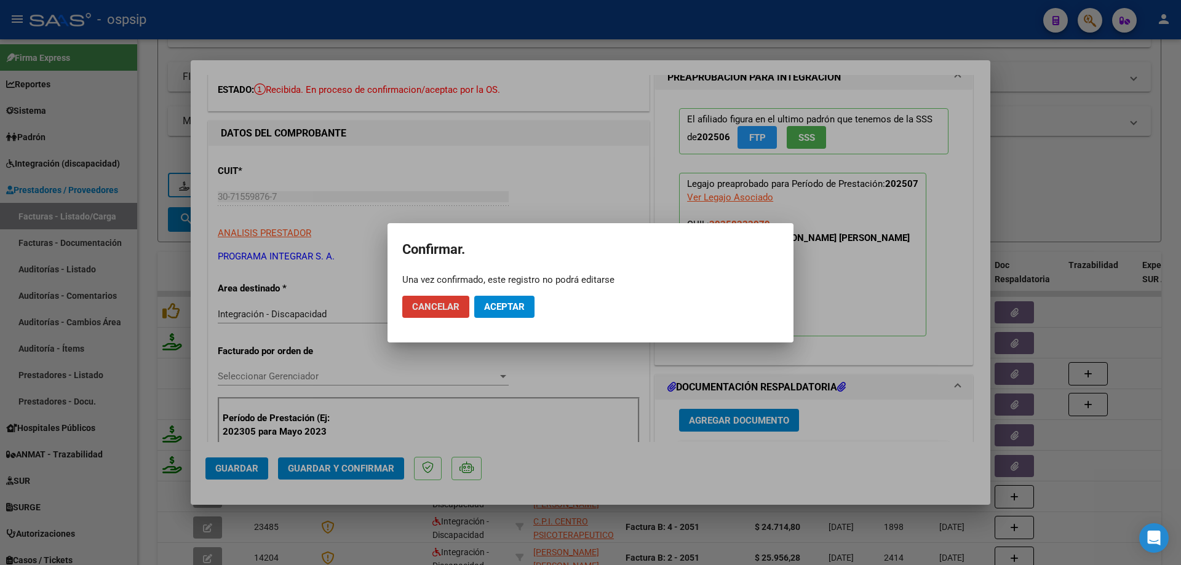
click at [509, 308] on span "Aceptar" at bounding box center [504, 306] width 41 height 11
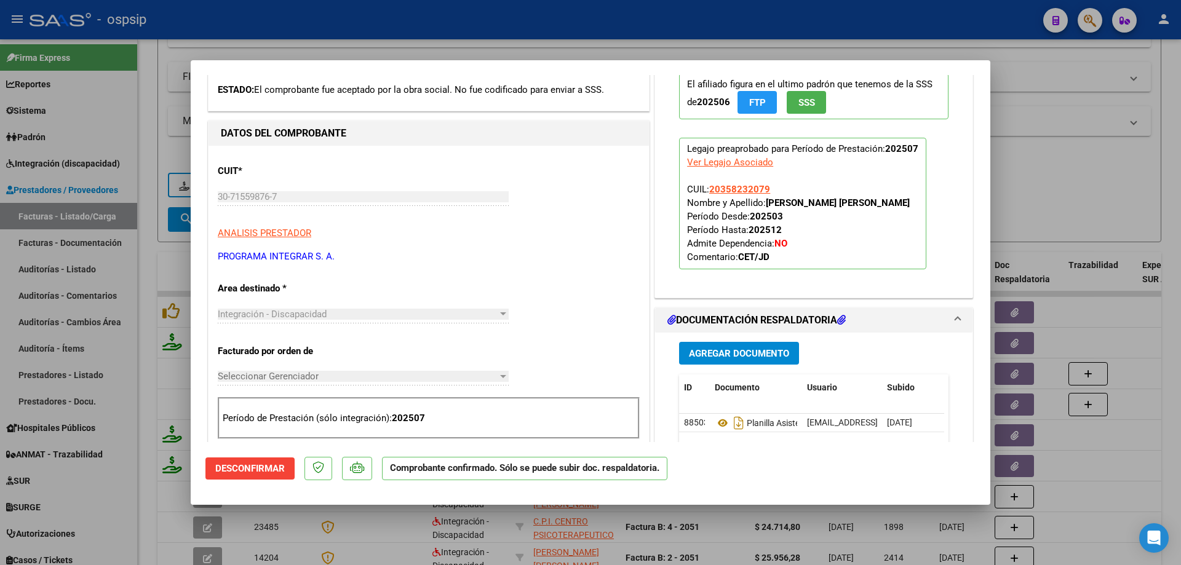
click at [1010, 192] on div at bounding box center [590, 282] width 1181 height 565
type input "$ 0,00"
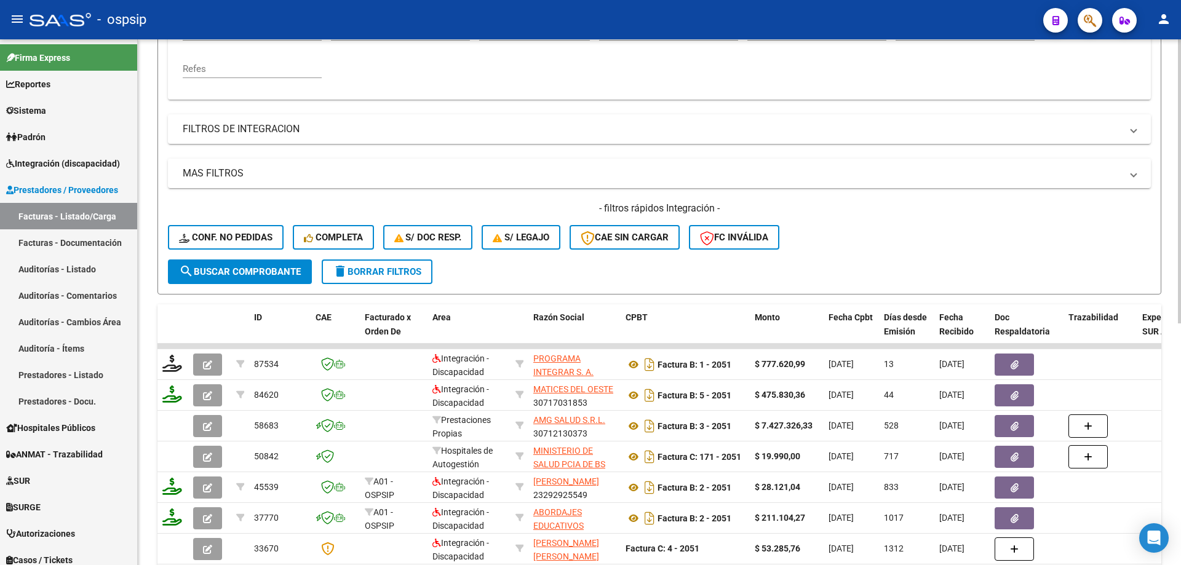
scroll to position [202, 0]
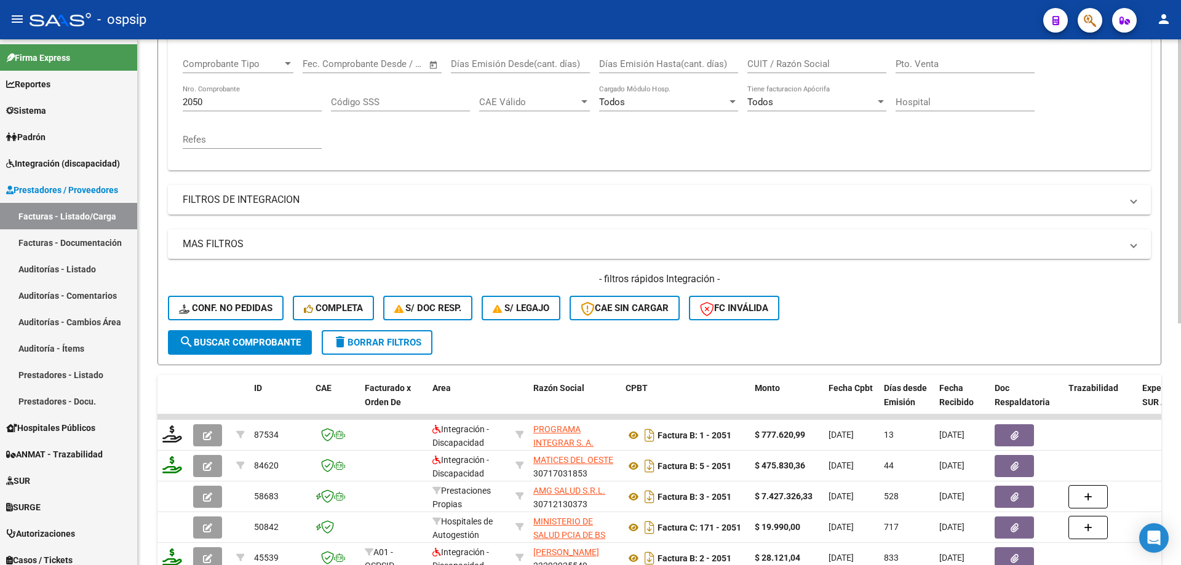
click at [244, 106] on input "2050" at bounding box center [252, 102] width 139 height 11
type input "2"
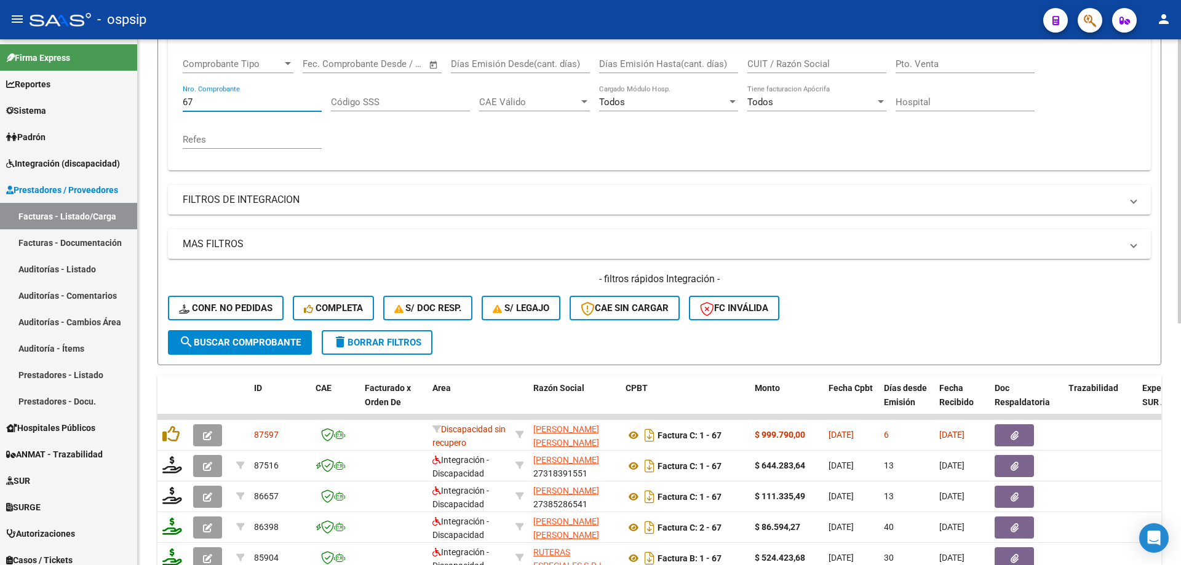
type input "6"
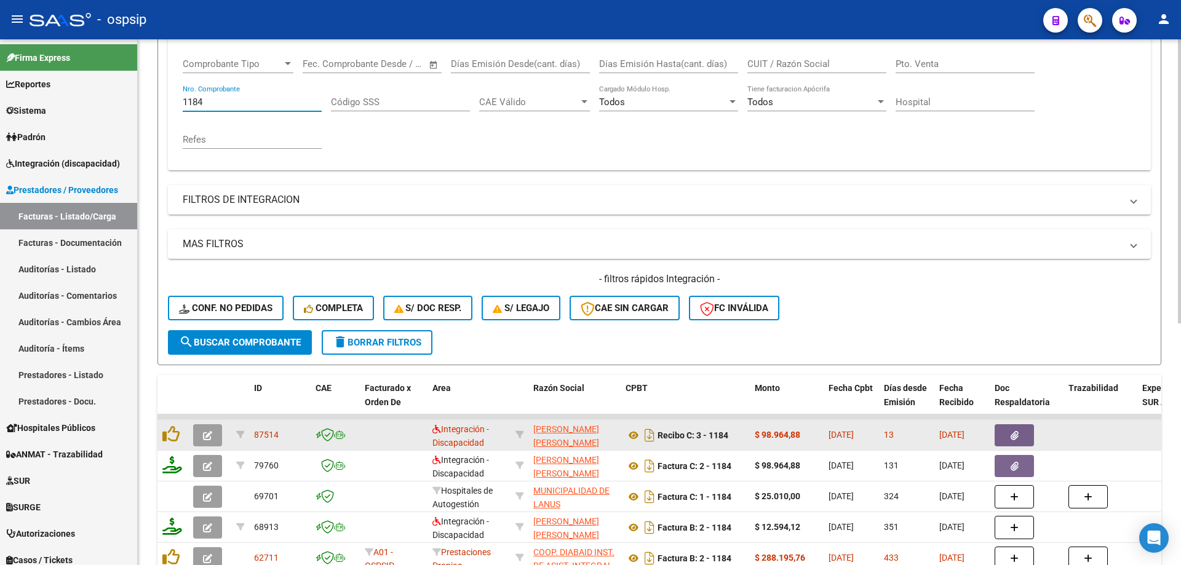
type input "1184"
click at [200, 440] on button "button" at bounding box center [207, 435] width 29 height 22
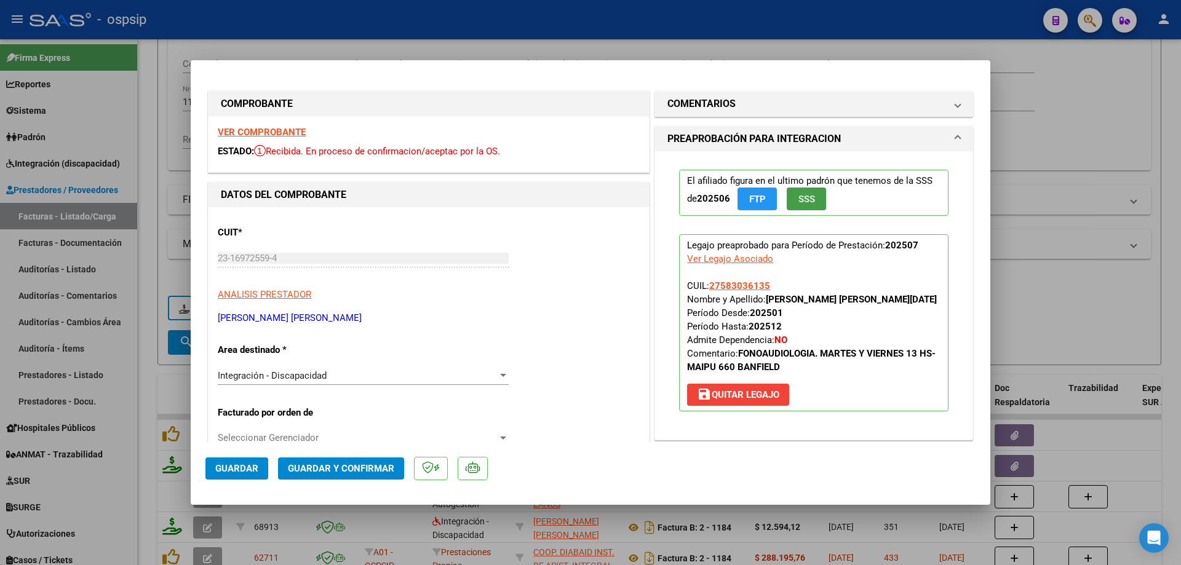
click at [811, 201] on button "SSS" at bounding box center [806, 199] width 39 height 23
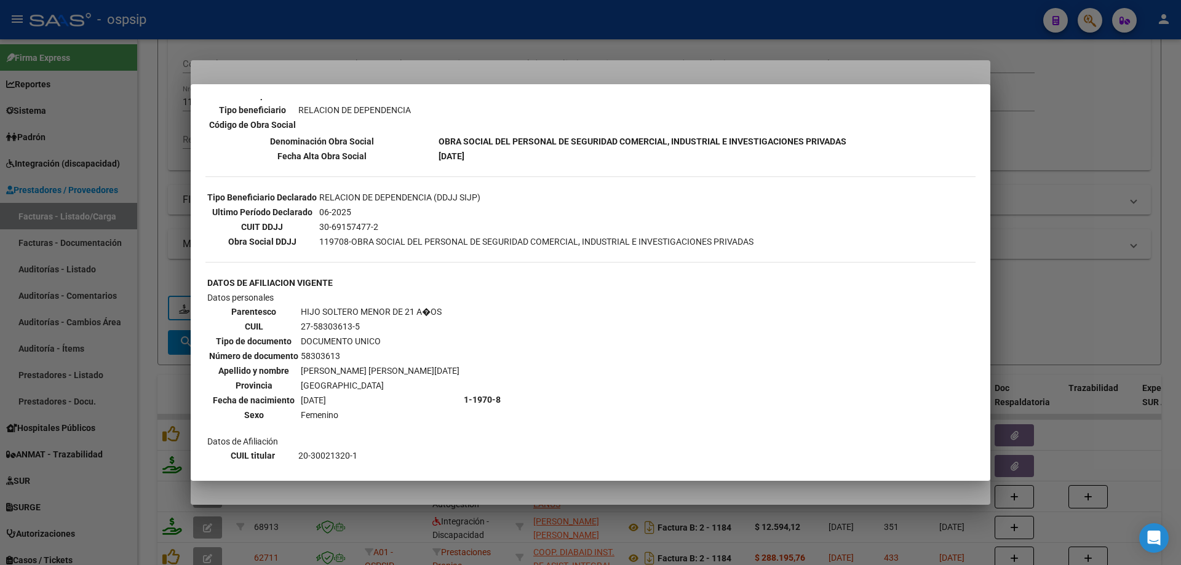
scroll to position [344, 0]
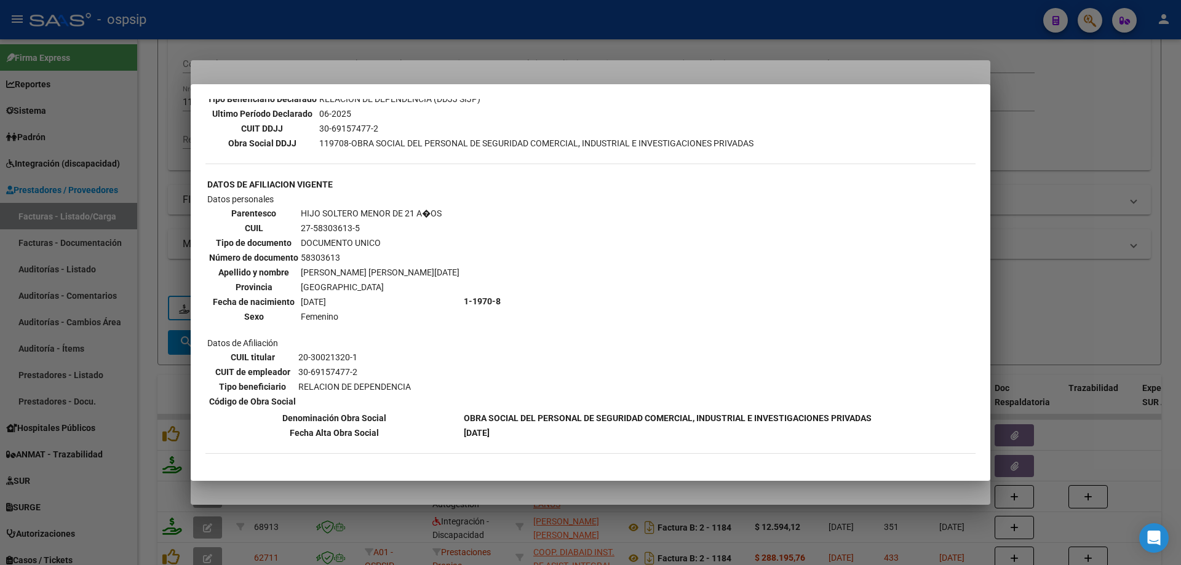
click at [1040, 151] on div at bounding box center [590, 282] width 1181 height 565
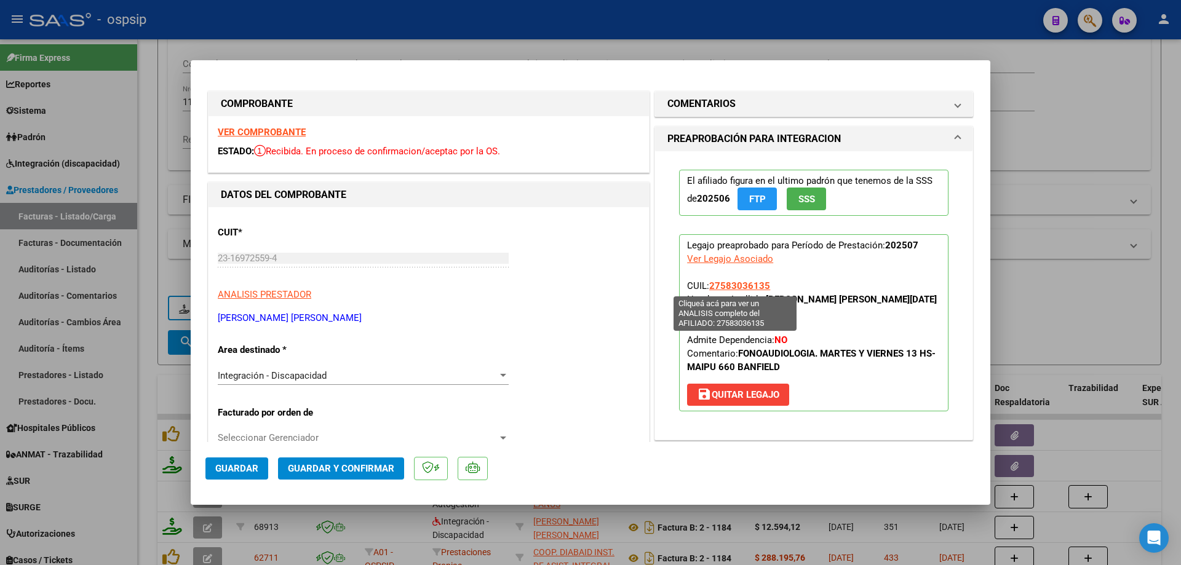
click at [742, 286] on span "27583036135" at bounding box center [739, 285] width 61 height 11
type textarea "27583036135"
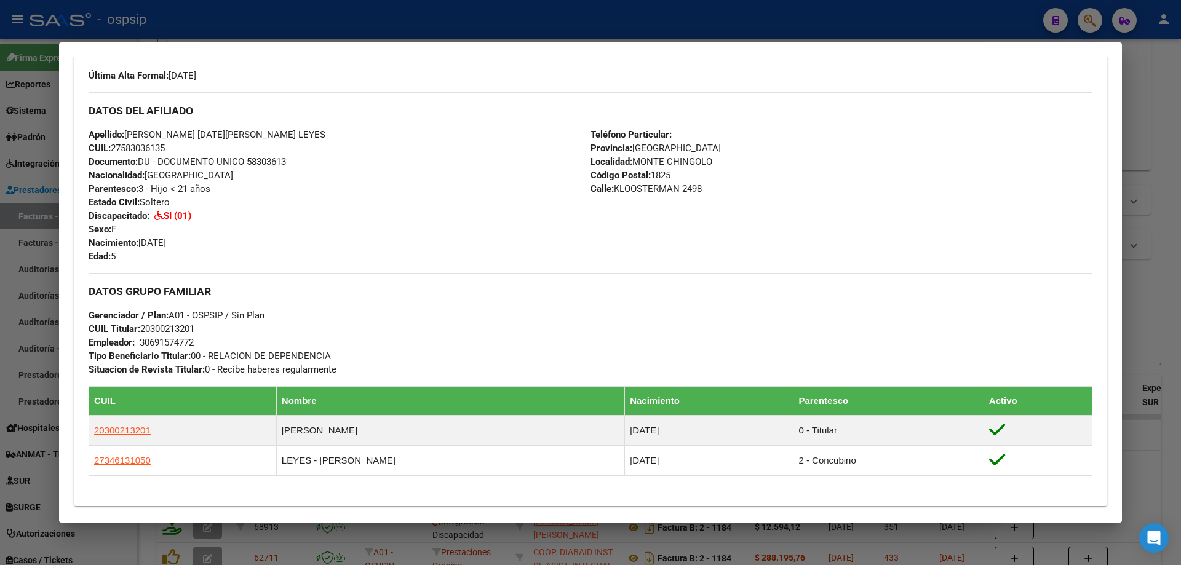
scroll to position [369, 0]
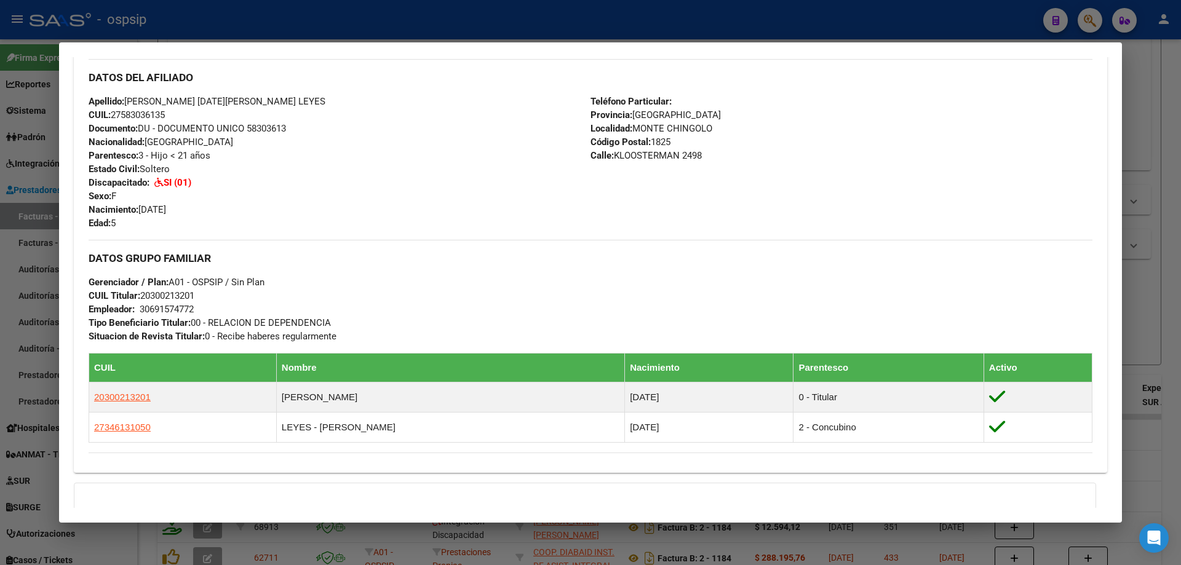
click at [1153, 258] on div at bounding box center [590, 282] width 1181 height 565
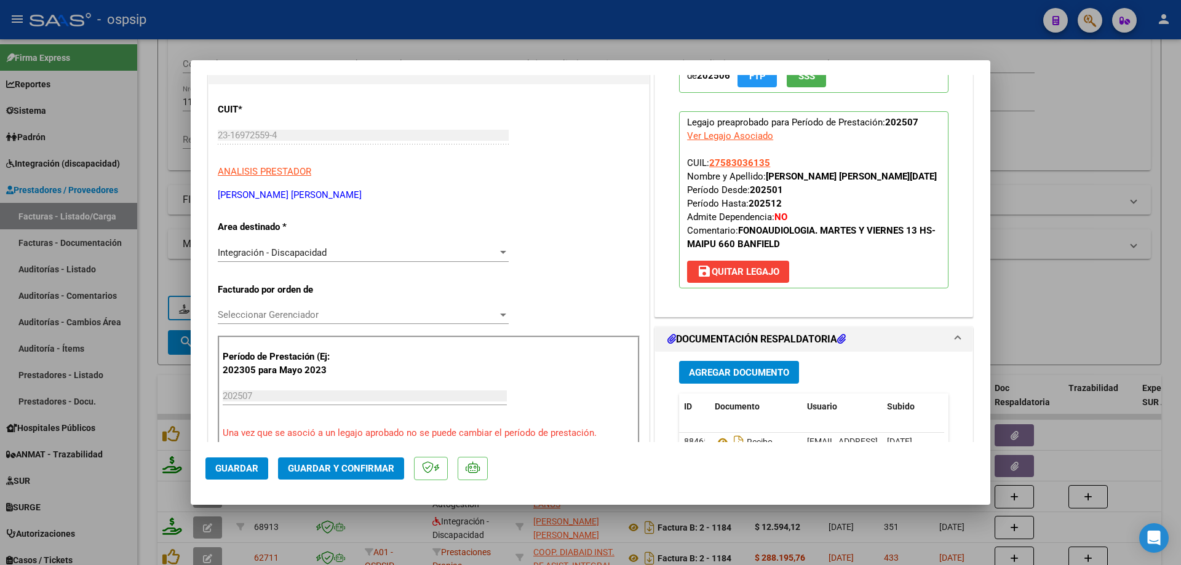
scroll to position [246, 0]
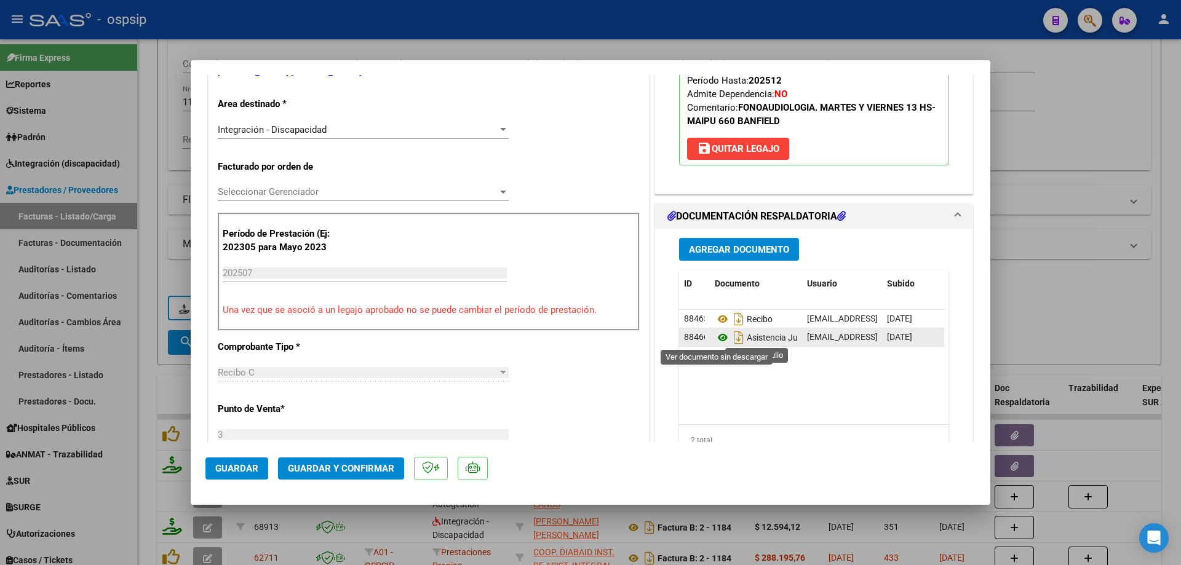
click at [715, 335] on icon at bounding box center [723, 337] width 16 height 15
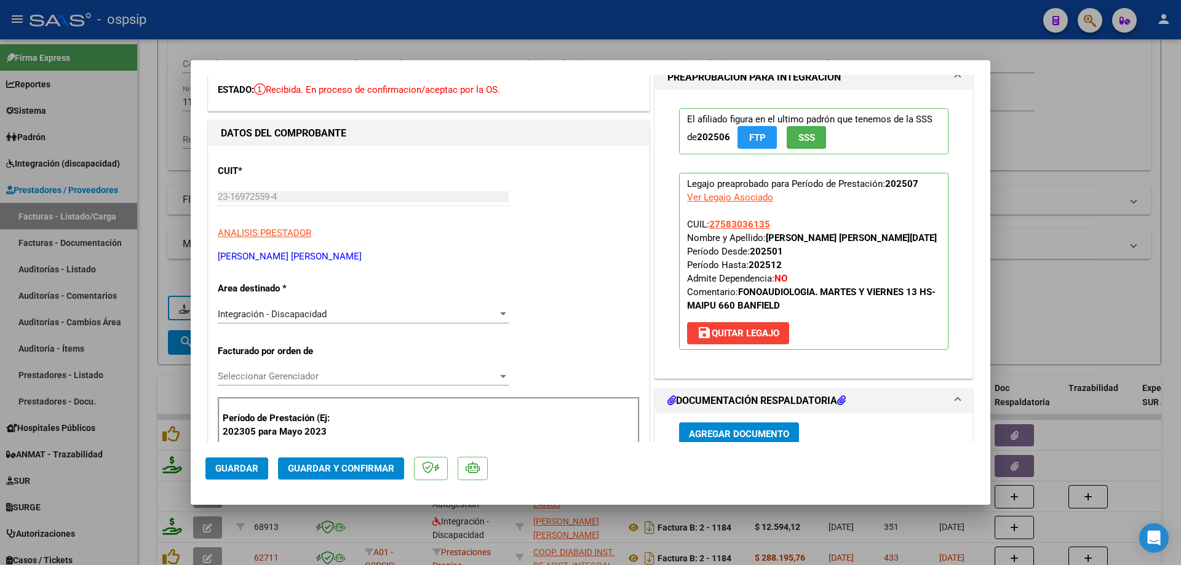
drag, startPoint x: 766, startPoint y: 225, endPoint x: 707, endPoint y: 218, distance: 59.5
click at [707, 218] on p "Legajo preaprobado para Período de Prestación: 202507 Ver Legajo Asociado CUIL:…" at bounding box center [813, 261] width 269 height 177
click at [370, 471] on span "Guardar y Confirmar" at bounding box center [341, 468] width 106 height 11
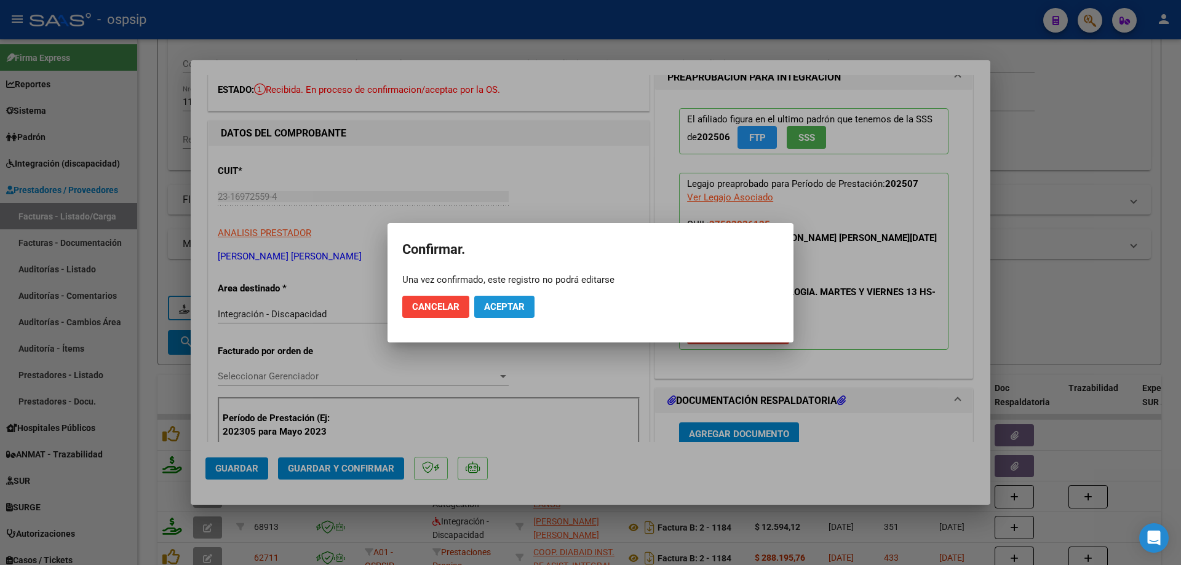
click at [513, 311] on span "Aceptar" at bounding box center [504, 306] width 41 height 11
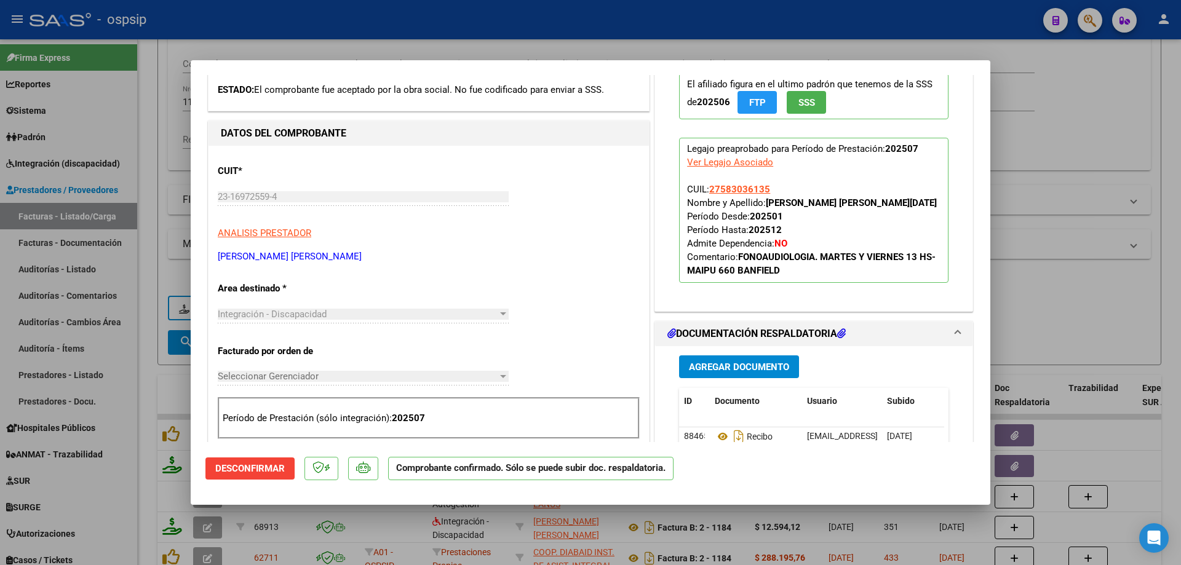
click at [1093, 143] on div at bounding box center [590, 282] width 1181 height 565
type input "$ 0,00"
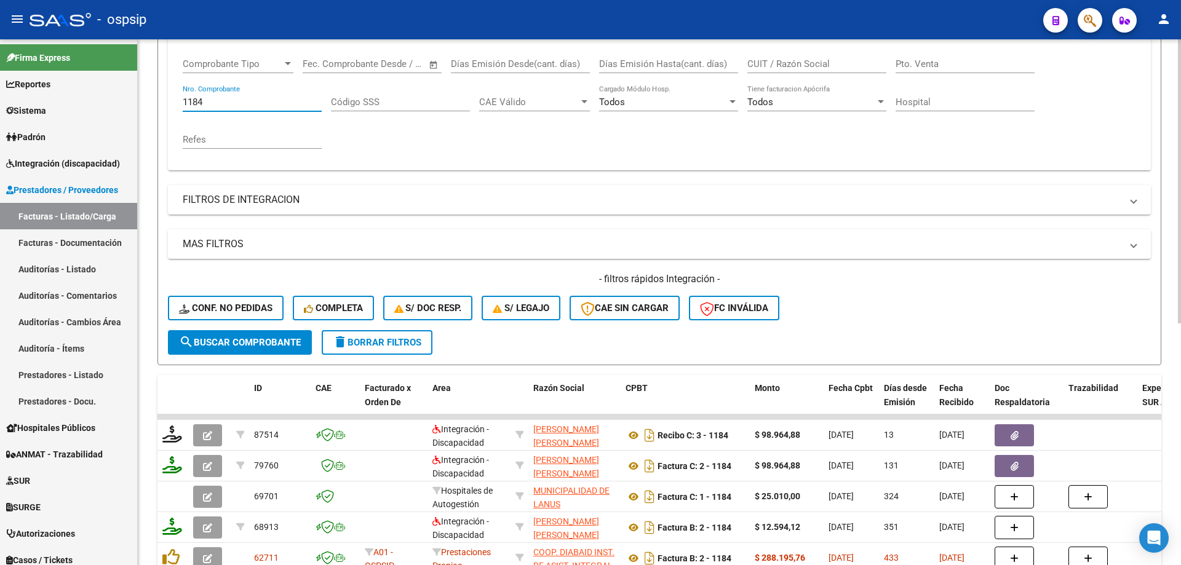
click at [217, 100] on input "1184" at bounding box center [252, 102] width 139 height 11
type input "1"
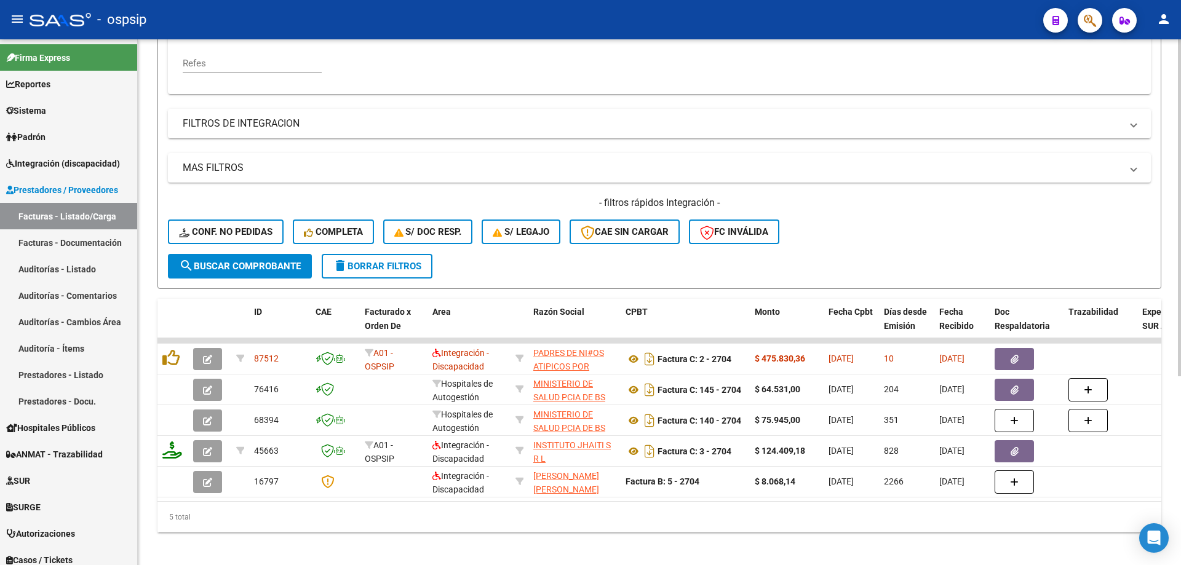
scroll to position [294, 0]
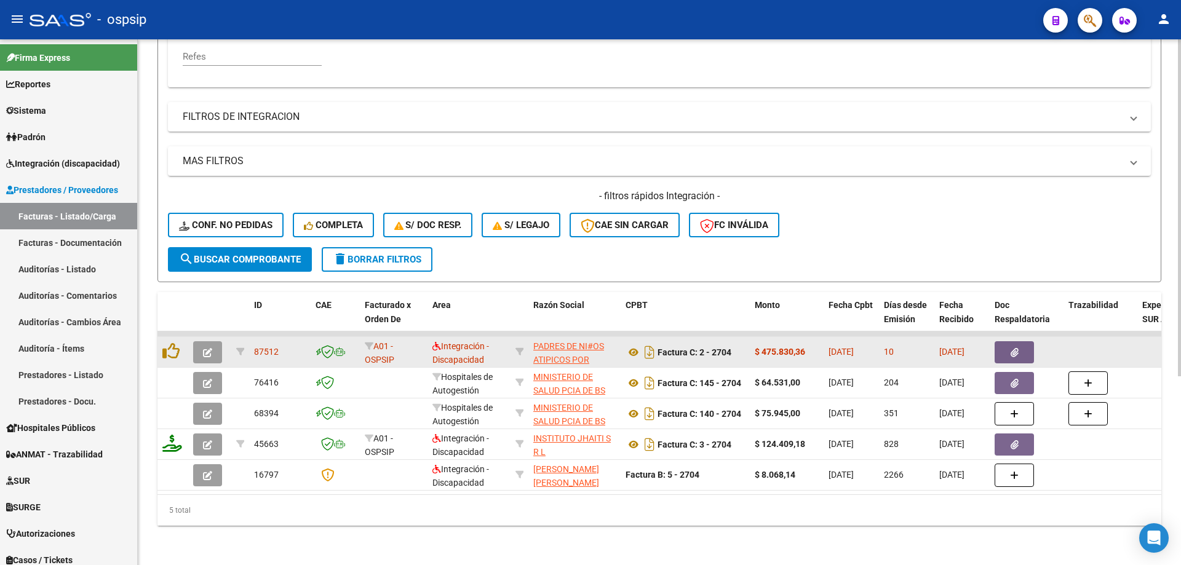
type input "2704"
click at [205, 349] on button "button" at bounding box center [207, 352] width 29 height 22
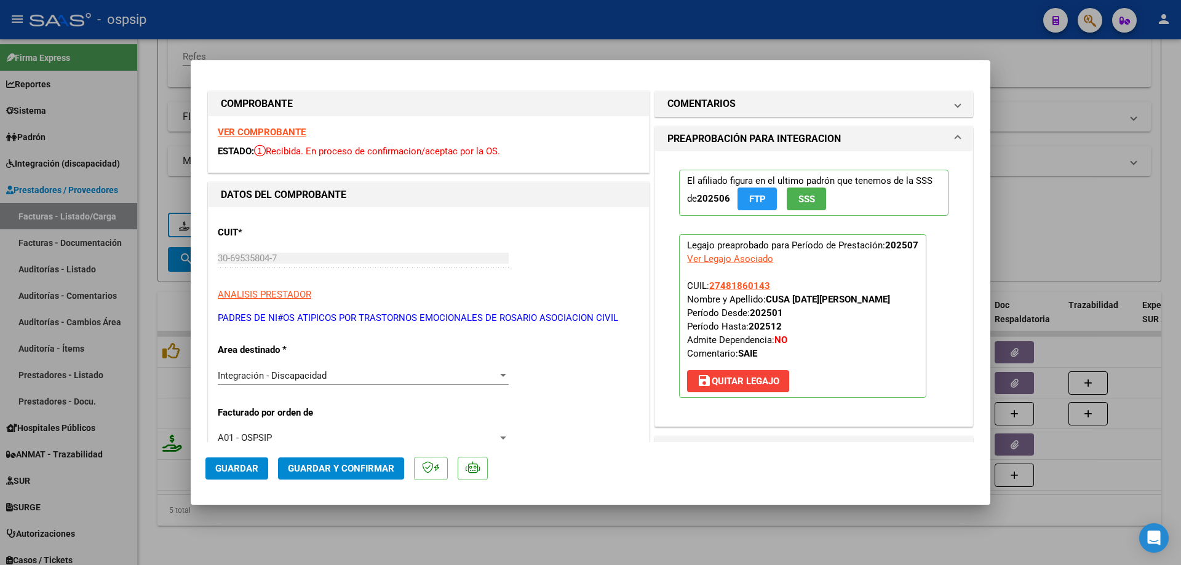
click at [810, 196] on span "SSS" at bounding box center [806, 199] width 17 height 11
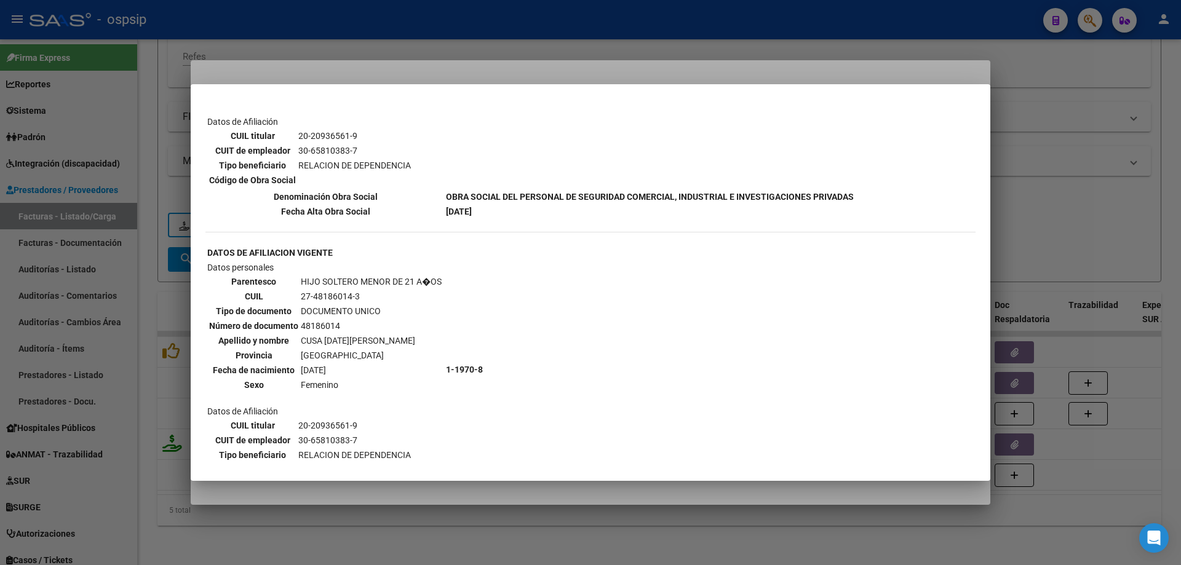
scroll to position [861, 0]
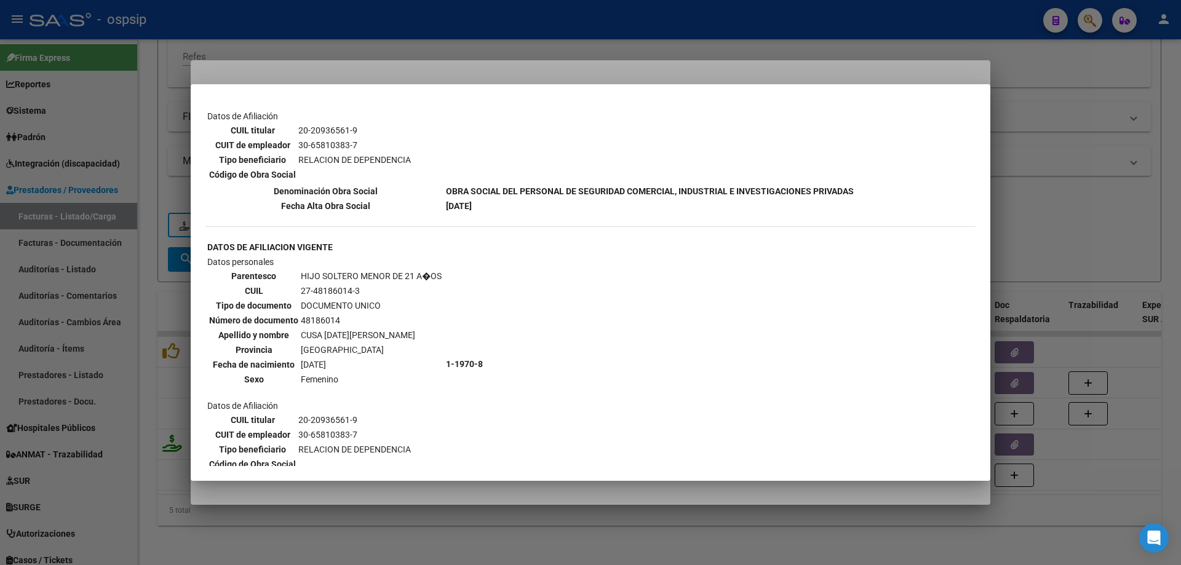
click at [1060, 177] on div at bounding box center [590, 282] width 1181 height 565
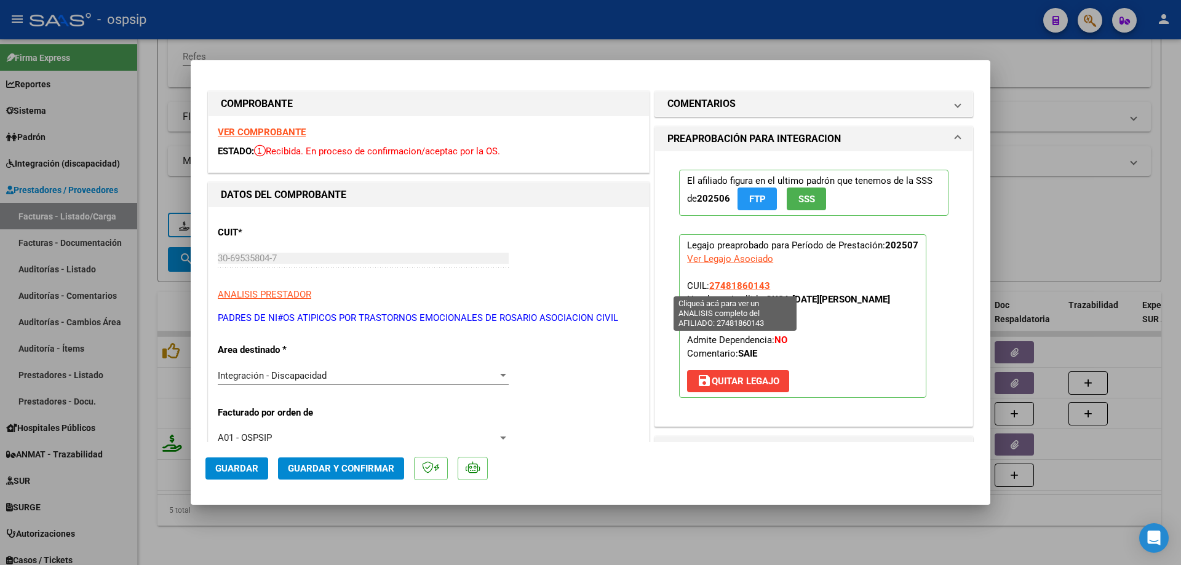
click at [746, 282] on span "27481860143" at bounding box center [739, 285] width 61 height 11
type textarea "27481860143"
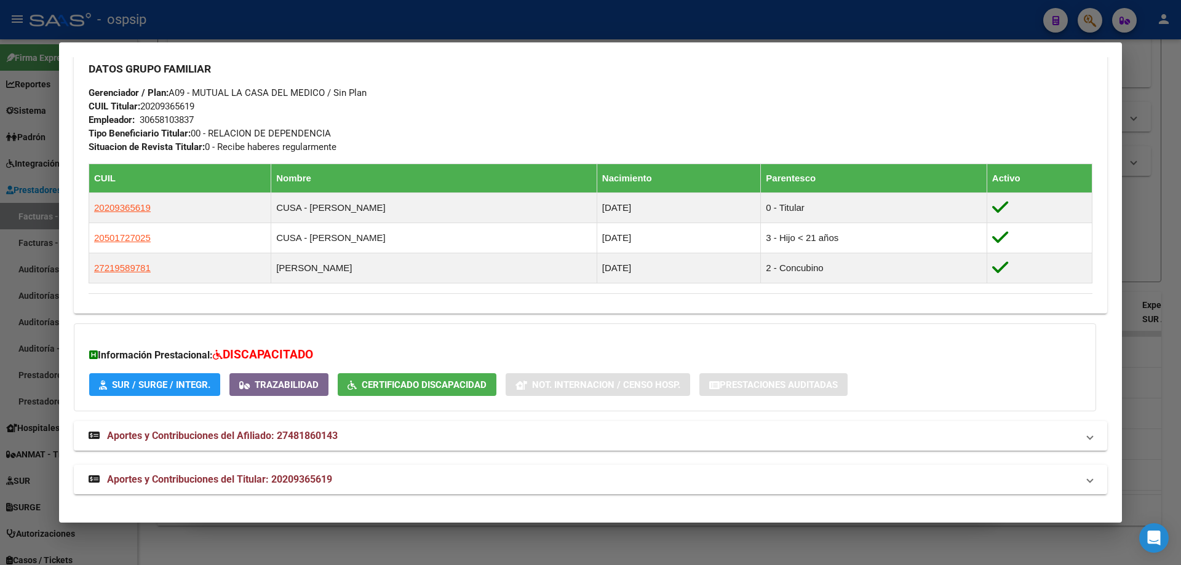
scroll to position [189, 0]
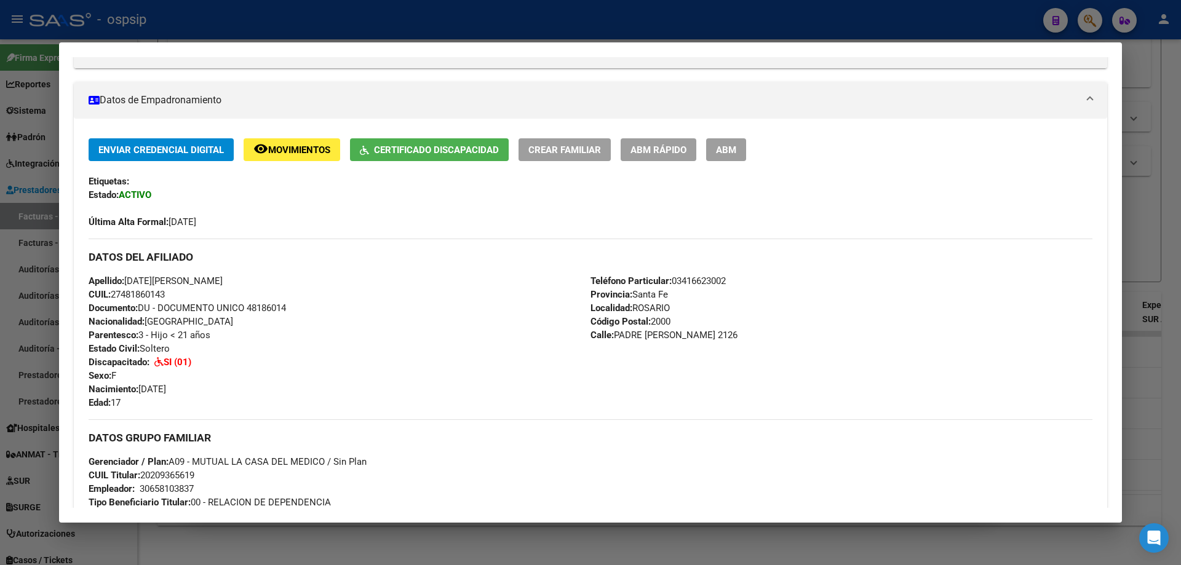
click at [1150, 236] on div at bounding box center [590, 282] width 1181 height 565
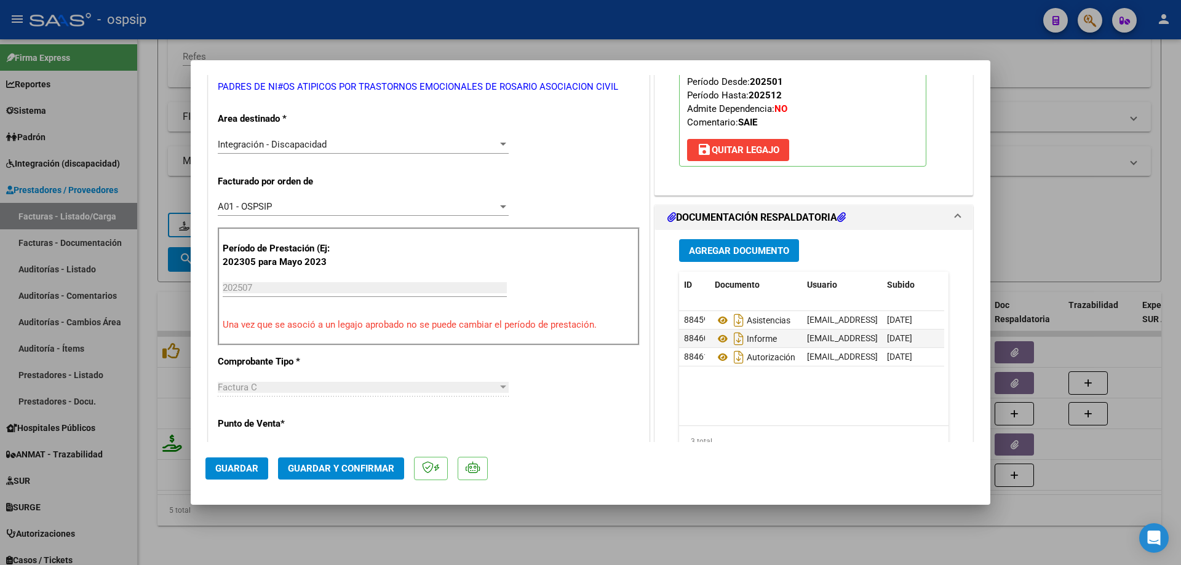
scroll to position [246, 0]
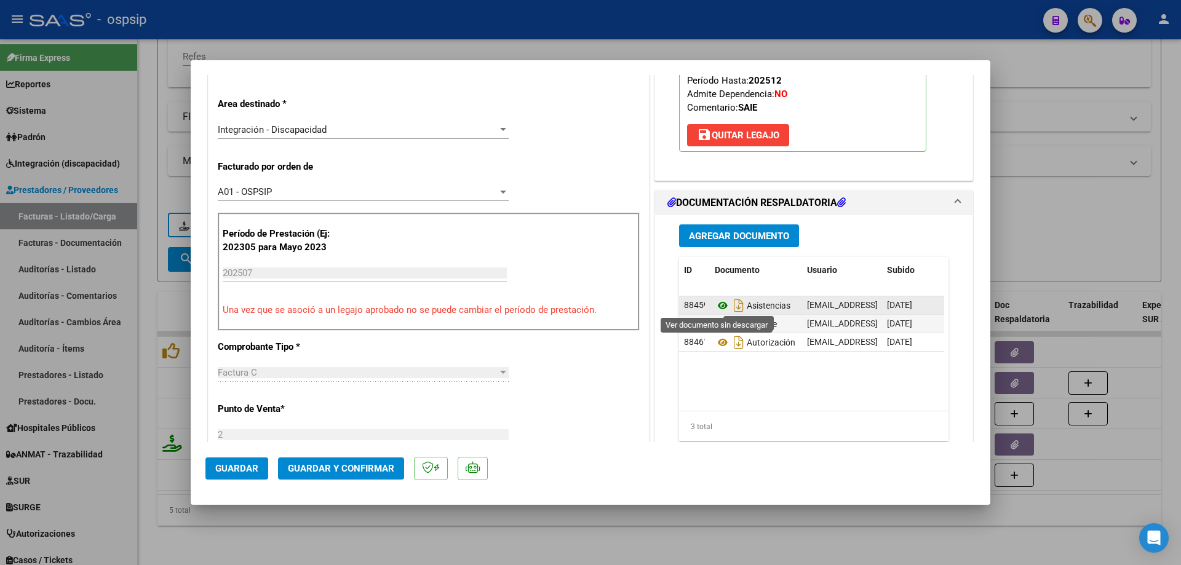
click at [716, 308] on icon at bounding box center [723, 305] width 16 height 15
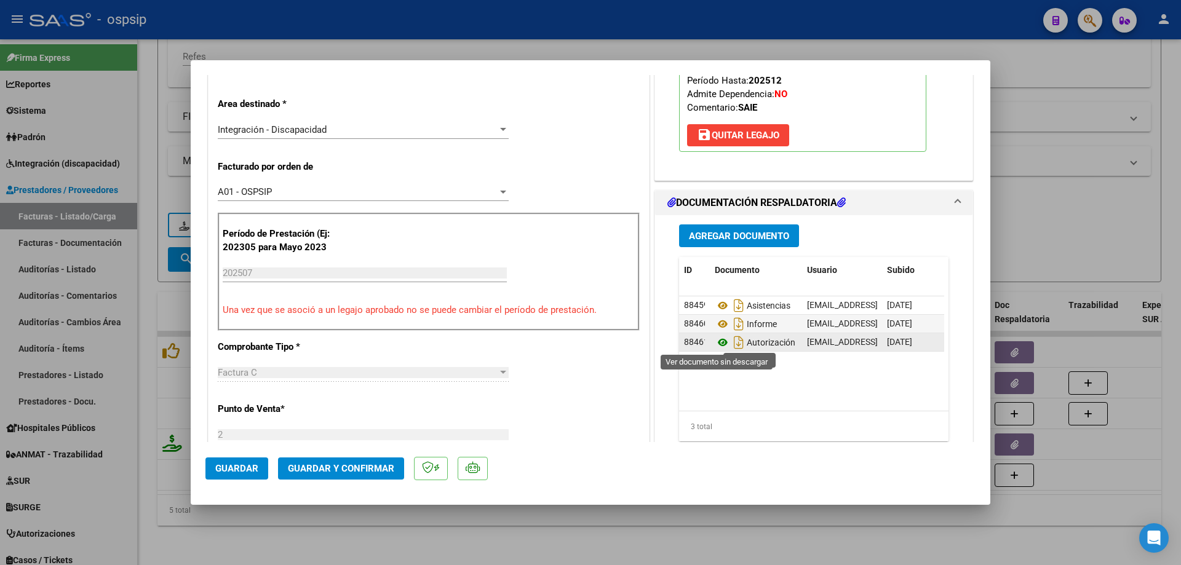
click at [719, 344] on icon at bounding box center [723, 342] width 16 height 15
click at [372, 470] on span "Guardar y Confirmar" at bounding box center [341, 468] width 106 height 11
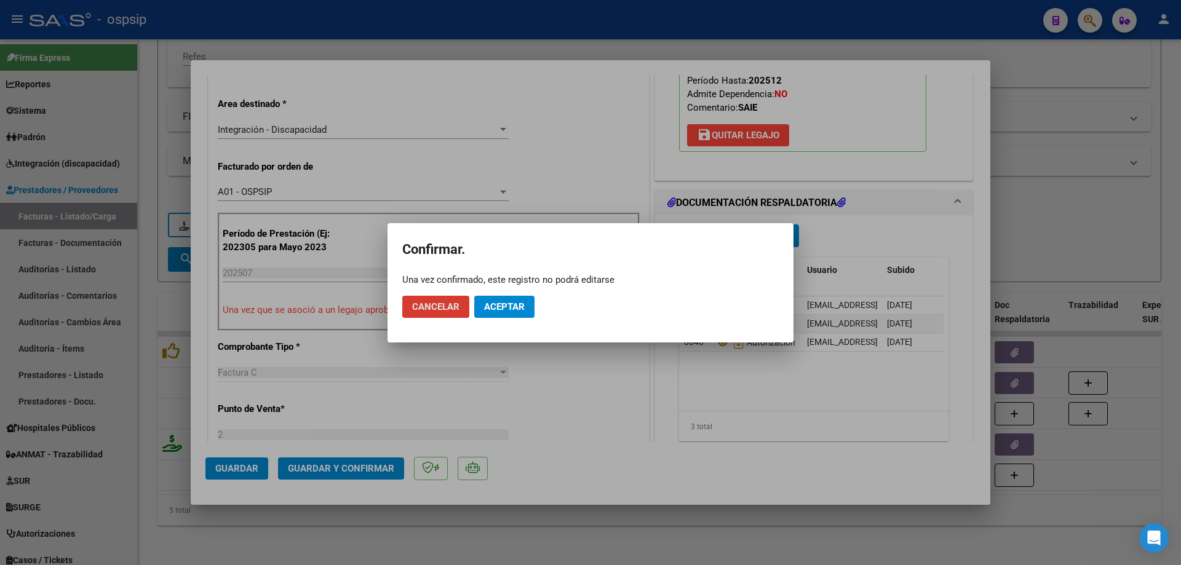
click at [509, 304] on span "Aceptar" at bounding box center [504, 306] width 41 height 11
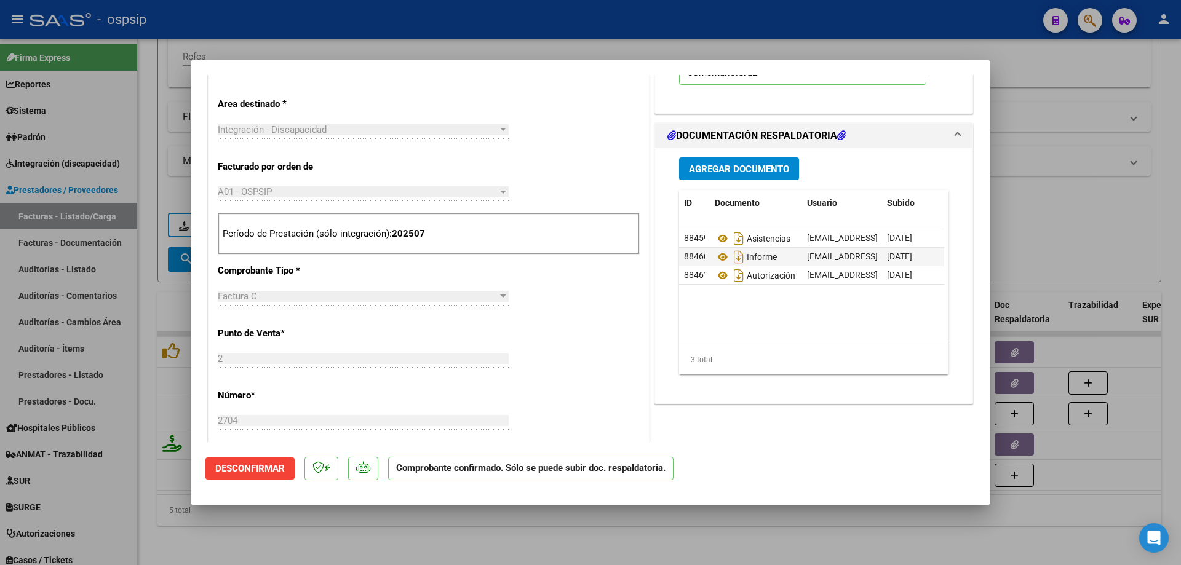
click at [1134, 204] on div at bounding box center [590, 282] width 1181 height 565
type input "$ 0,00"
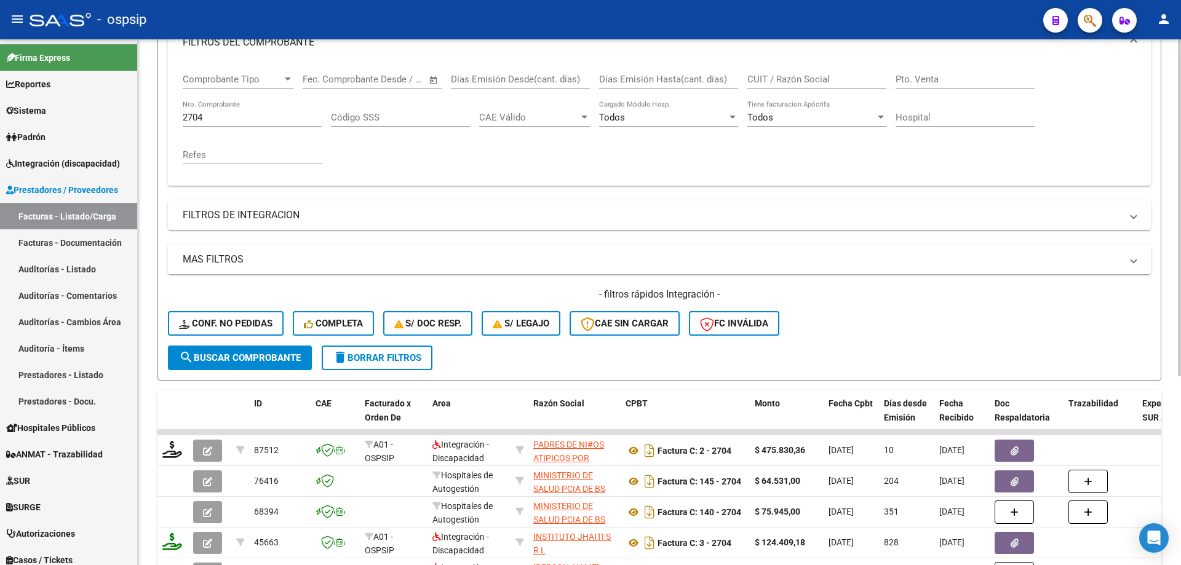
scroll to position [171, 0]
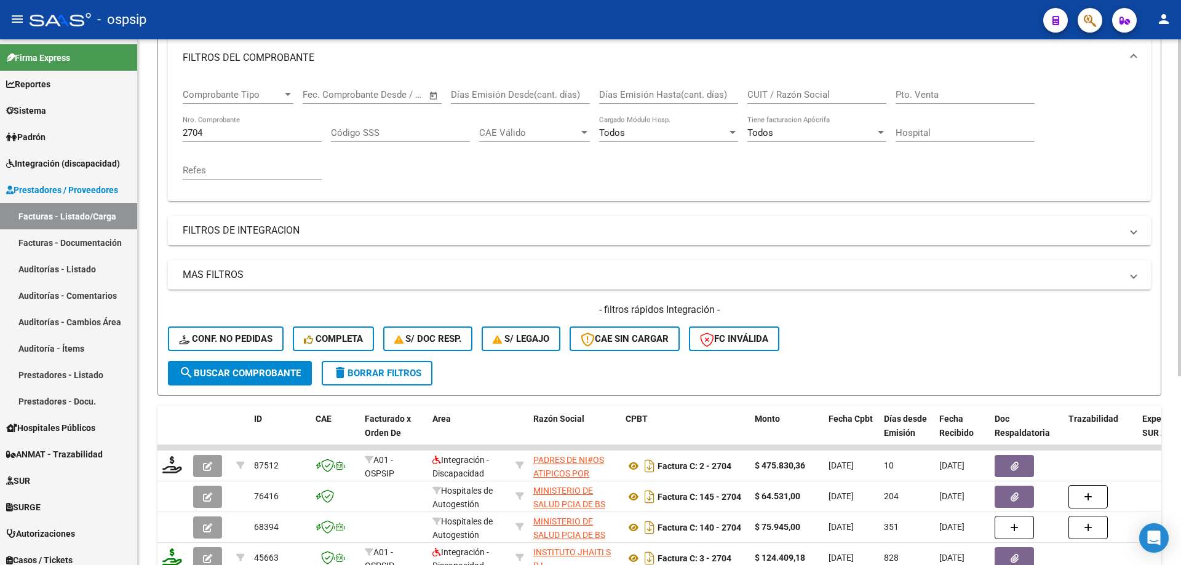
click at [222, 135] on input "2704" at bounding box center [252, 132] width 139 height 11
type input "2"
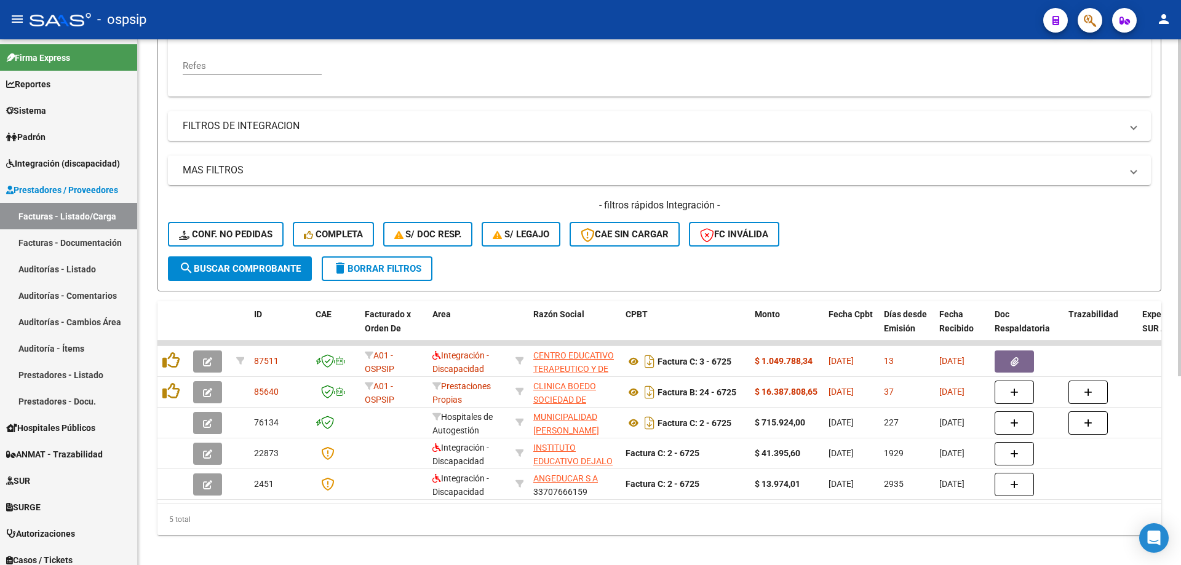
scroll to position [294, 0]
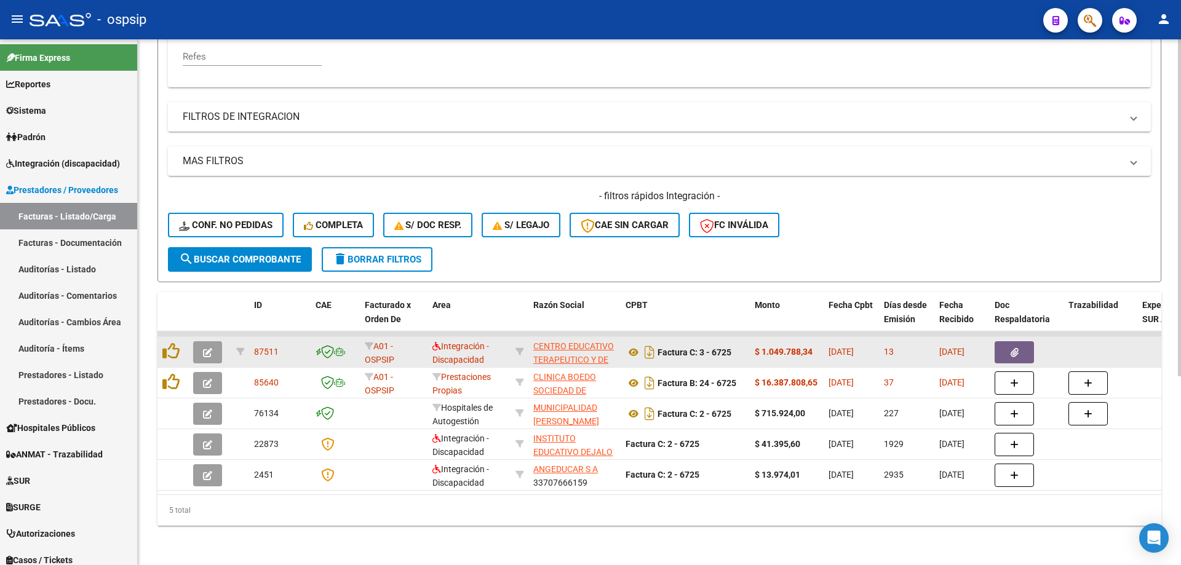
type input "6725"
click at [209, 348] on icon "button" at bounding box center [207, 352] width 9 height 9
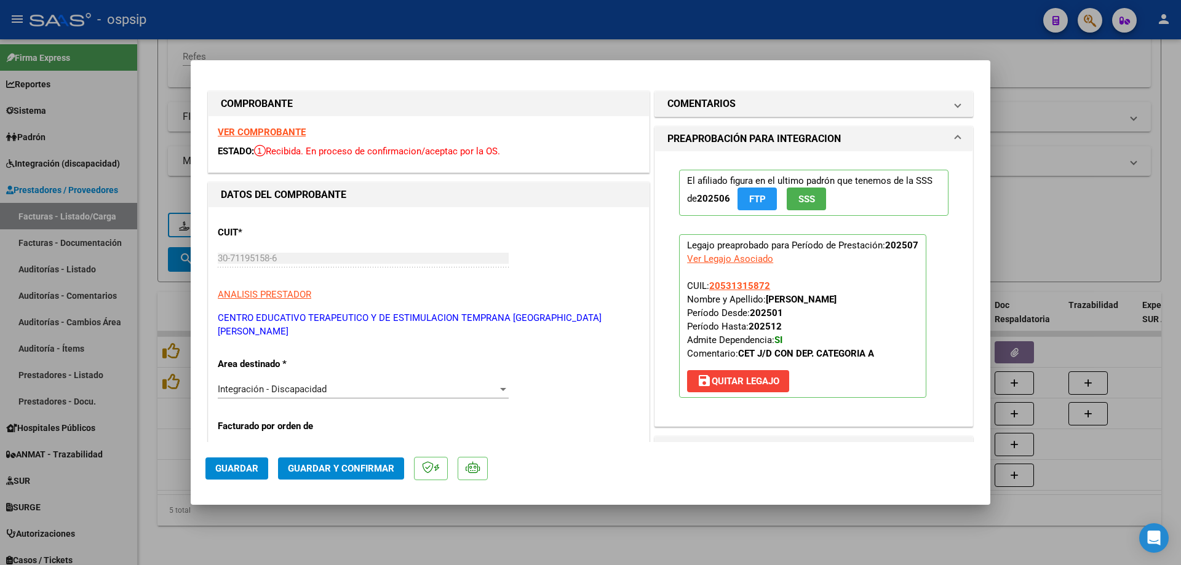
click at [805, 199] on span "SSS" at bounding box center [806, 199] width 17 height 11
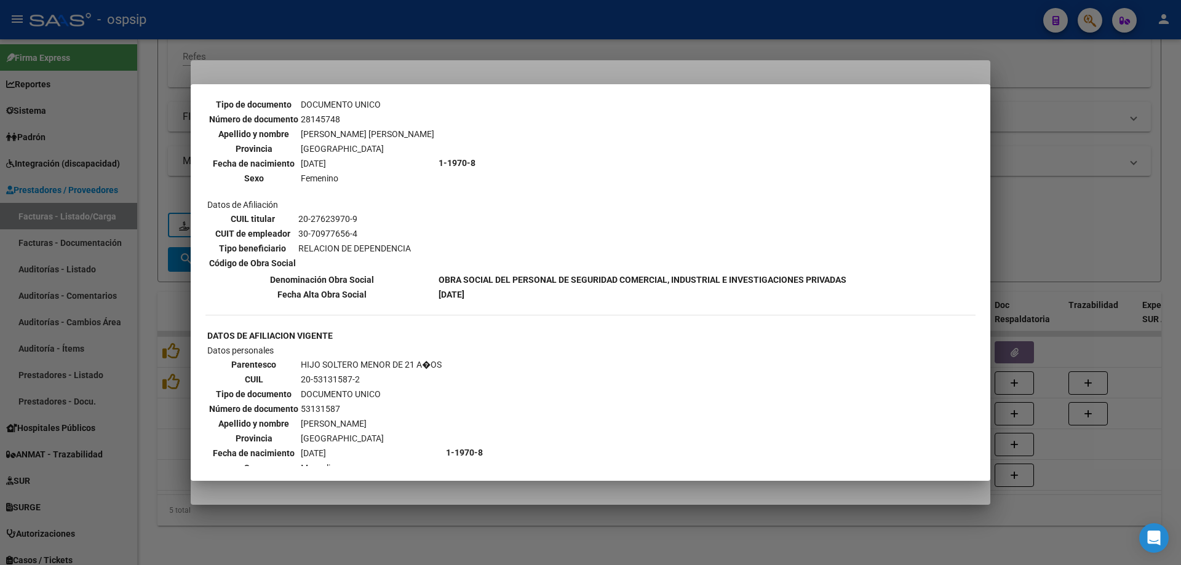
scroll to position [492, 0]
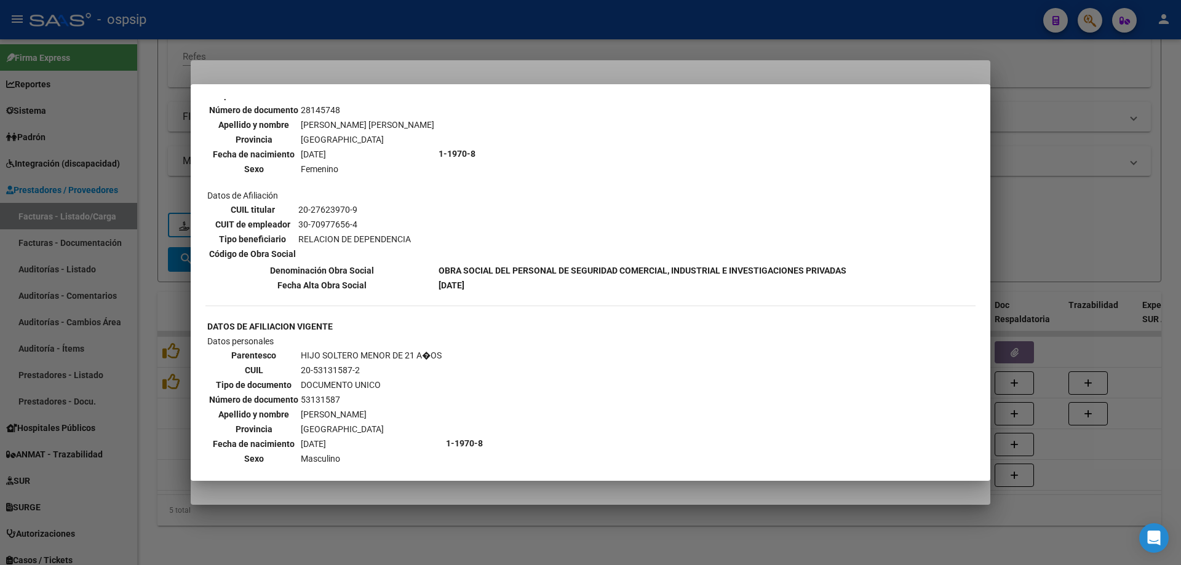
click at [1132, 186] on div at bounding box center [590, 282] width 1181 height 565
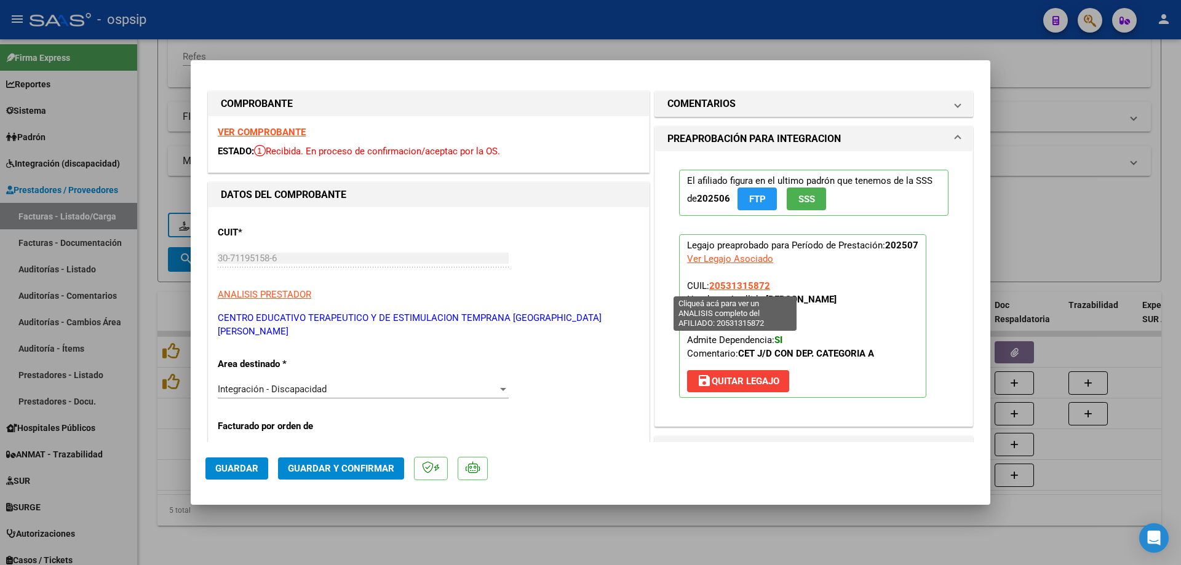
click at [737, 286] on span "20531315872" at bounding box center [739, 285] width 61 height 11
type textarea "20531315872"
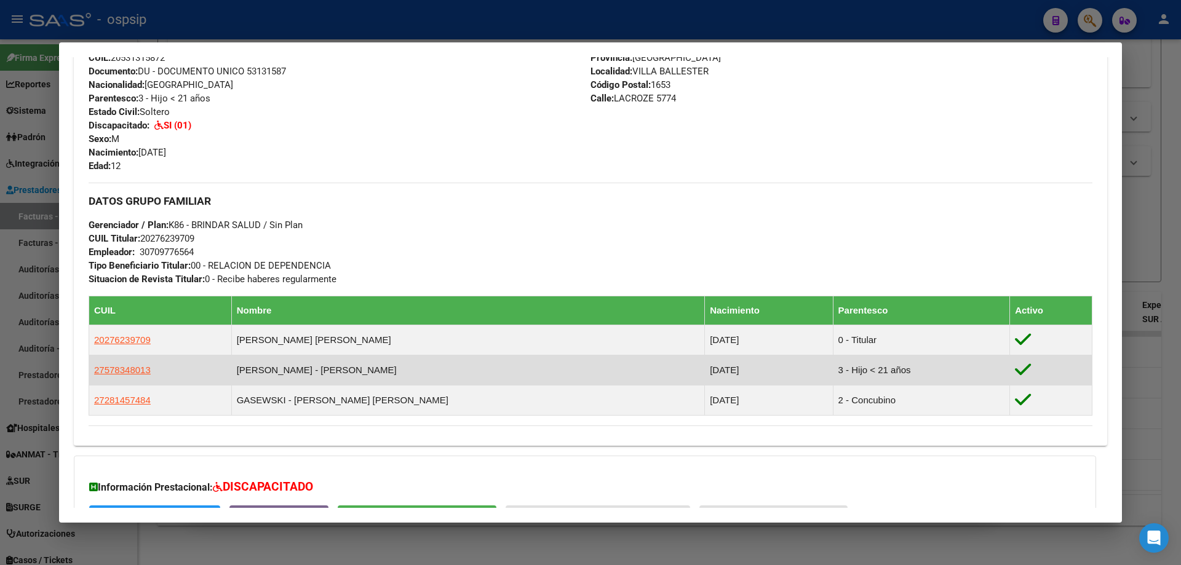
scroll to position [431, 0]
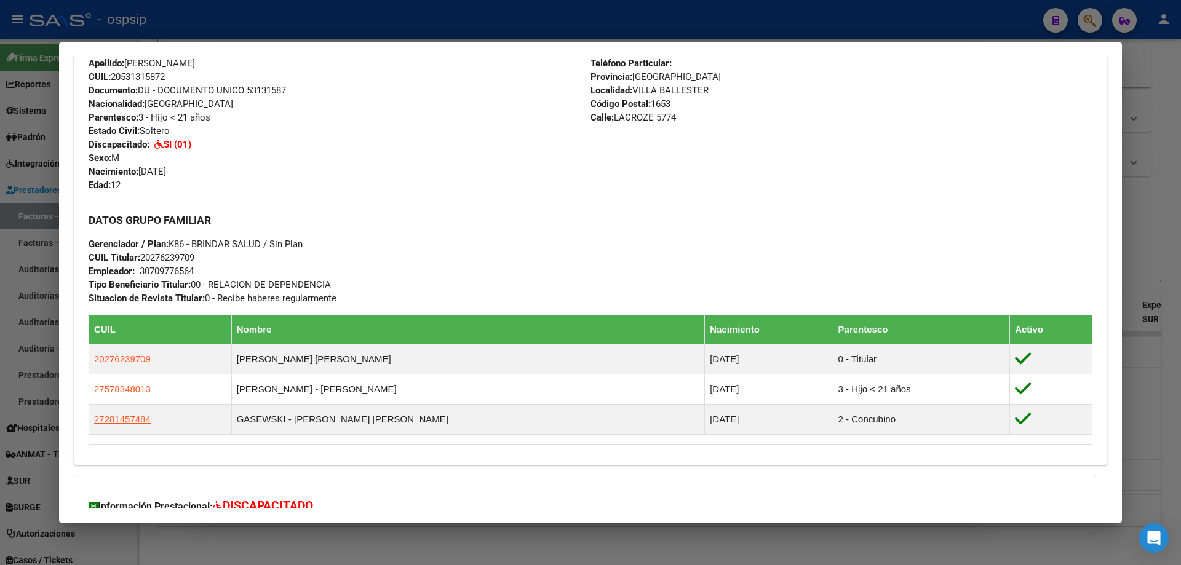
click at [1164, 250] on div at bounding box center [590, 282] width 1181 height 565
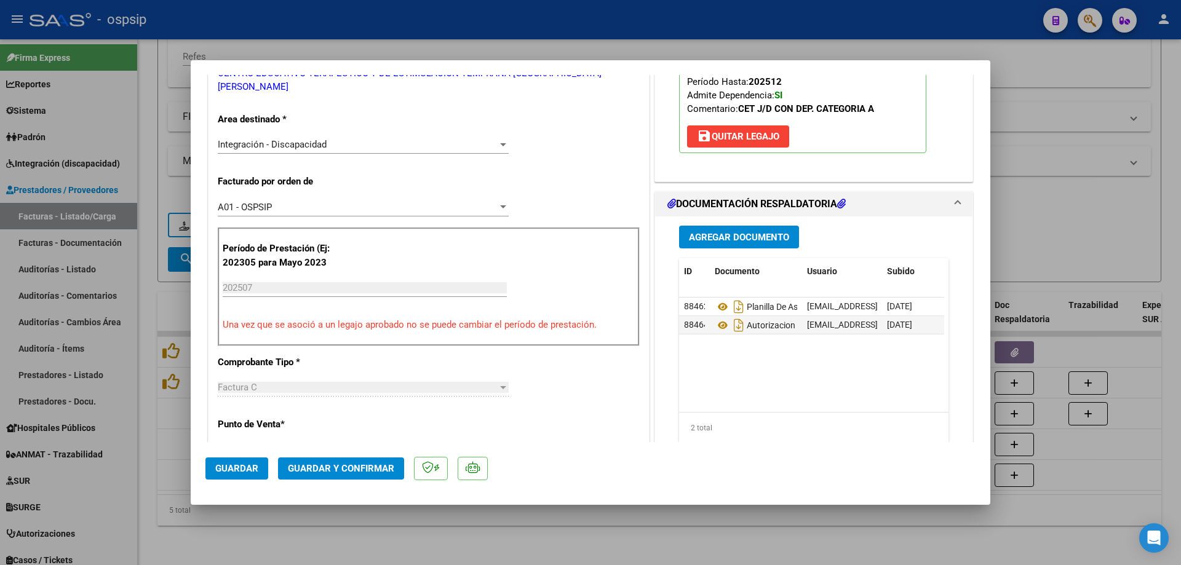
scroll to position [246, 0]
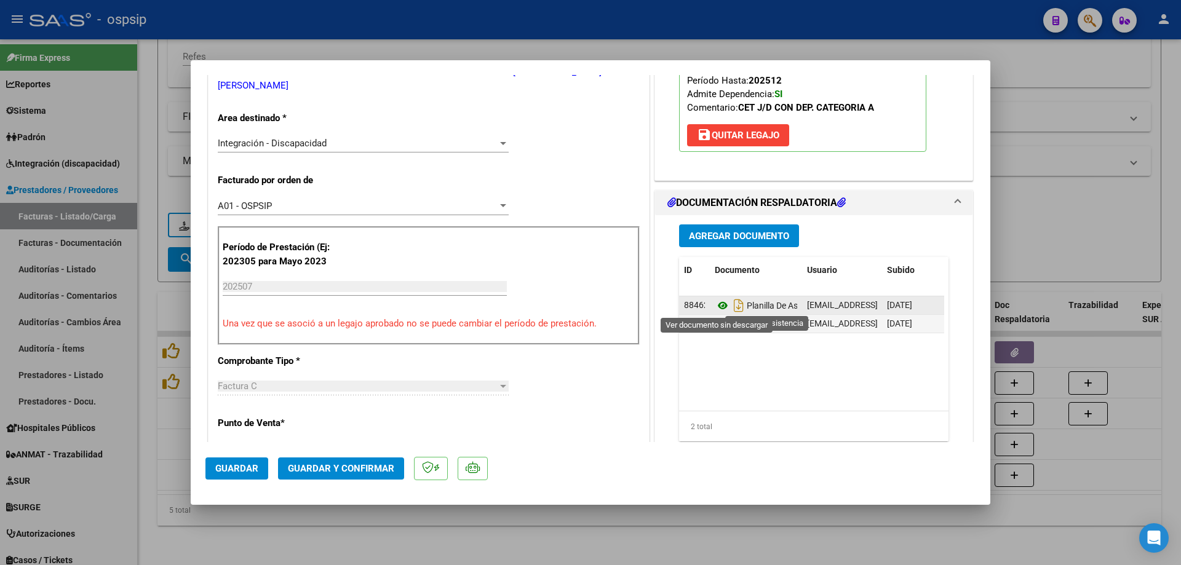
click at [718, 308] on icon at bounding box center [723, 305] width 16 height 15
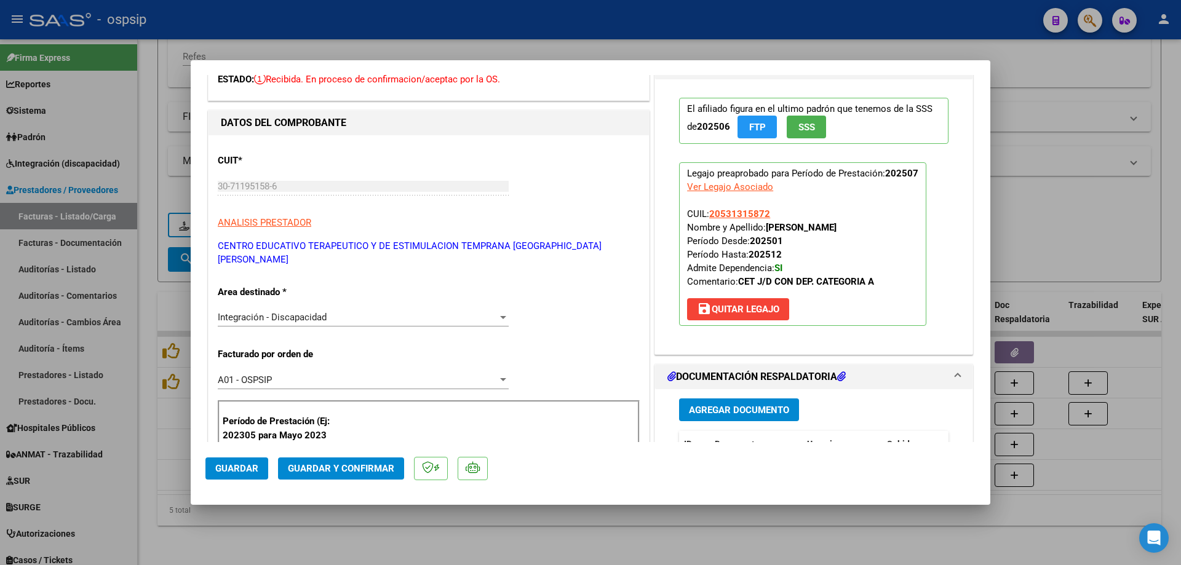
scroll to position [62, 0]
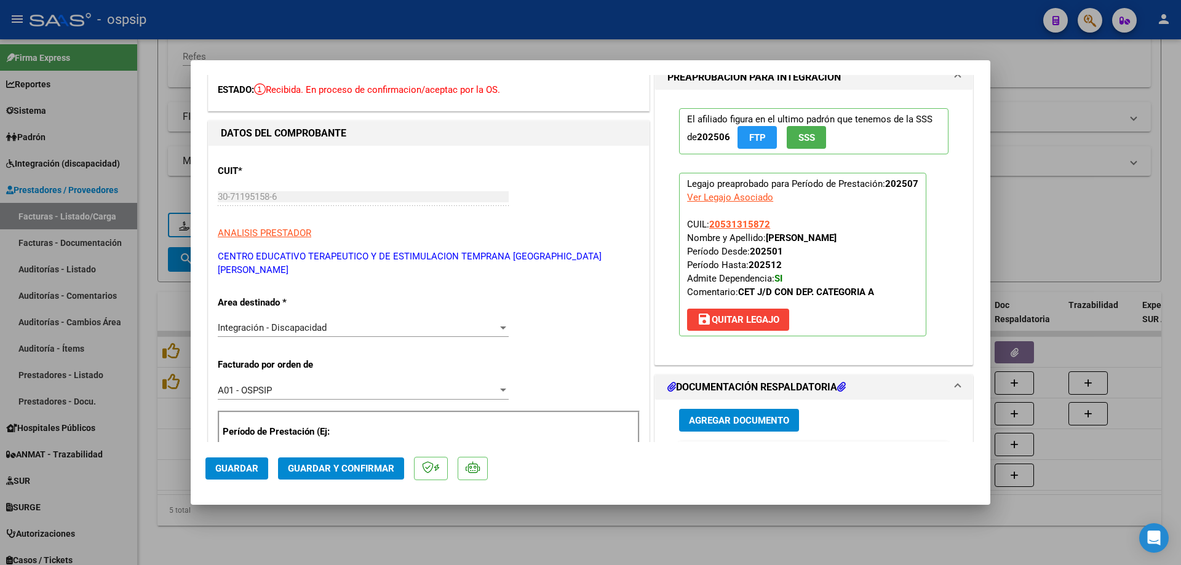
drag, startPoint x: 765, startPoint y: 227, endPoint x: 707, endPoint y: 231, distance: 58.0
click at [707, 231] on p "Legajo preaprobado para Período de Prestación: 202507 Ver Legajo Asociado CUIL:…" at bounding box center [802, 255] width 247 height 164
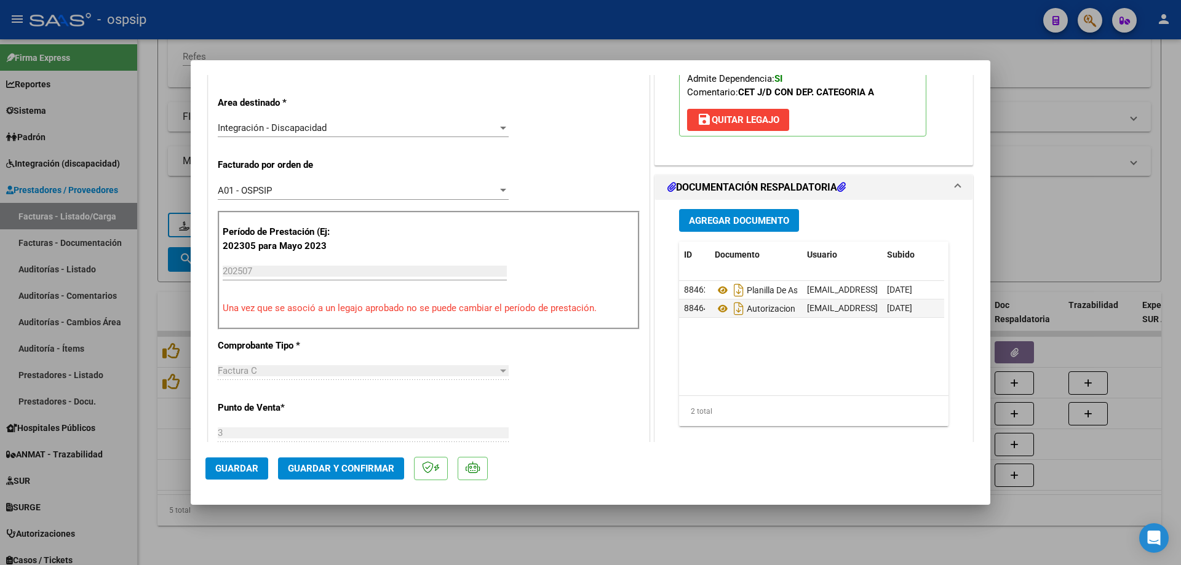
scroll to position [267, 0]
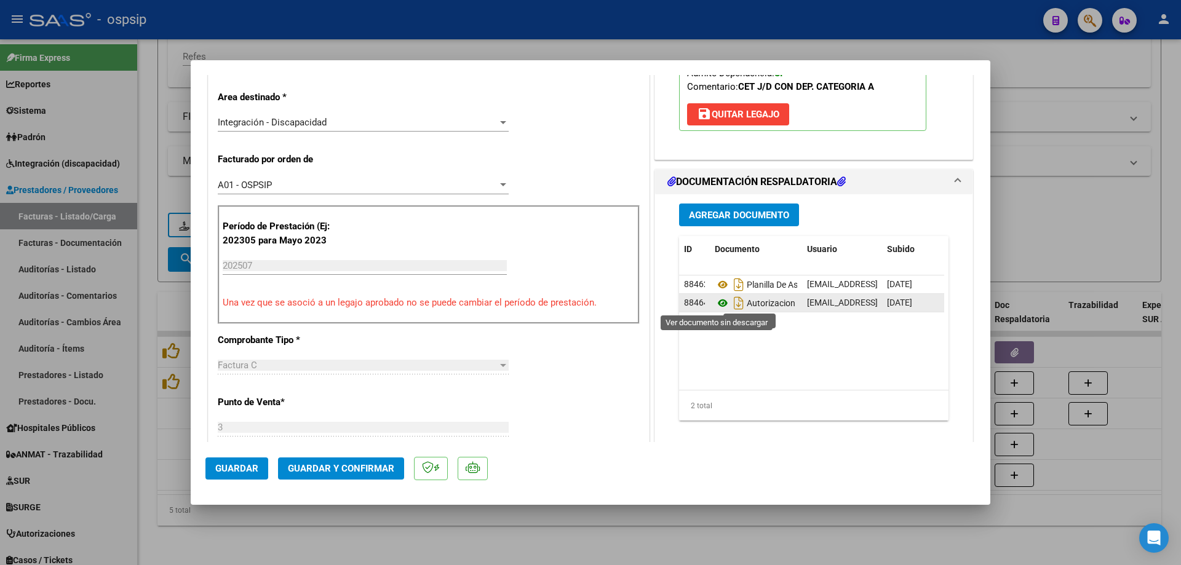
click at [717, 302] on icon at bounding box center [723, 303] width 16 height 15
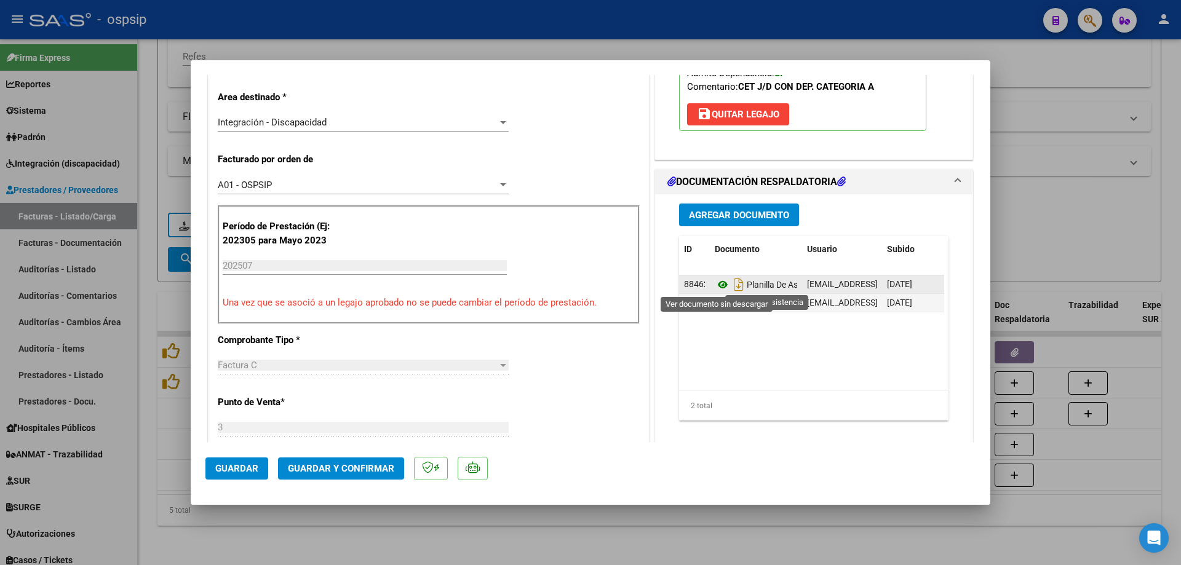
click at [720, 286] on icon at bounding box center [723, 284] width 16 height 15
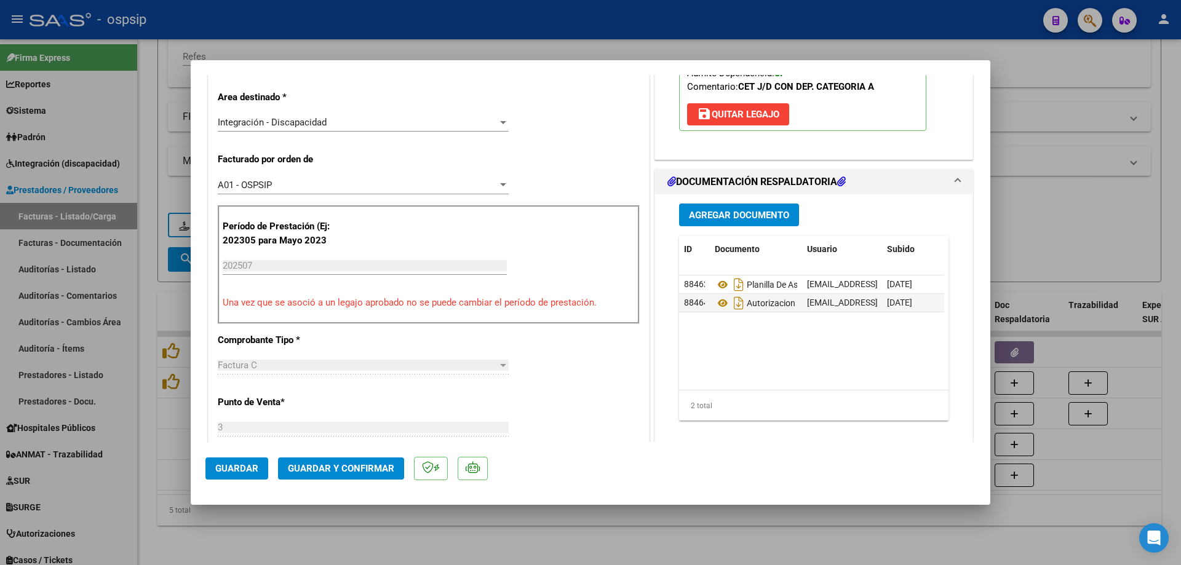
click at [360, 474] on span "Guardar y Confirmar" at bounding box center [341, 468] width 106 height 11
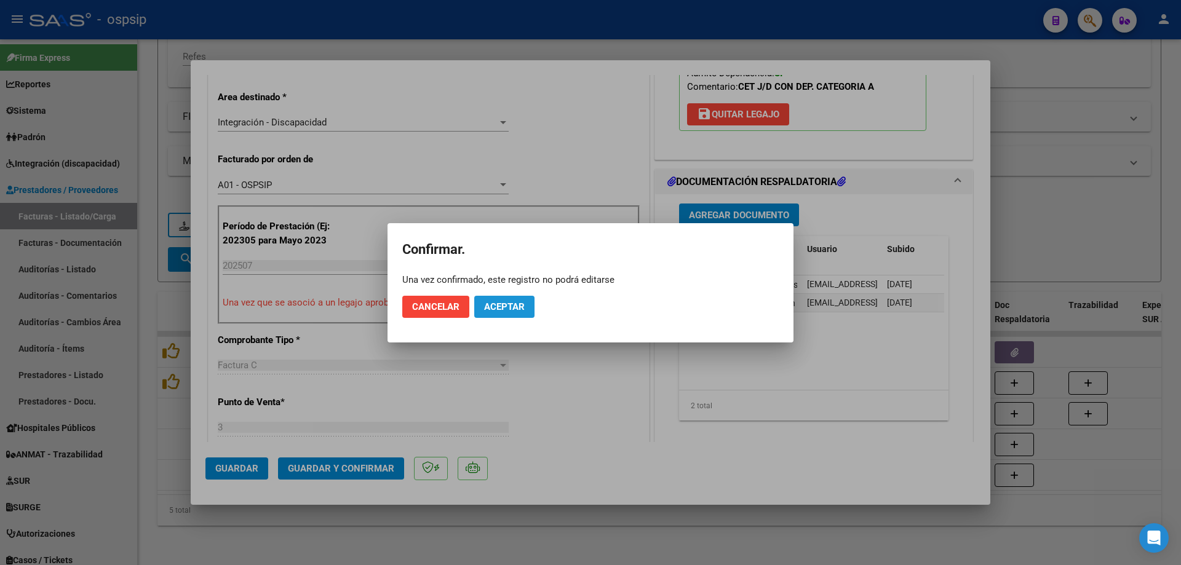
click at [510, 306] on span "Aceptar" at bounding box center [504, 306] width 41 height 11
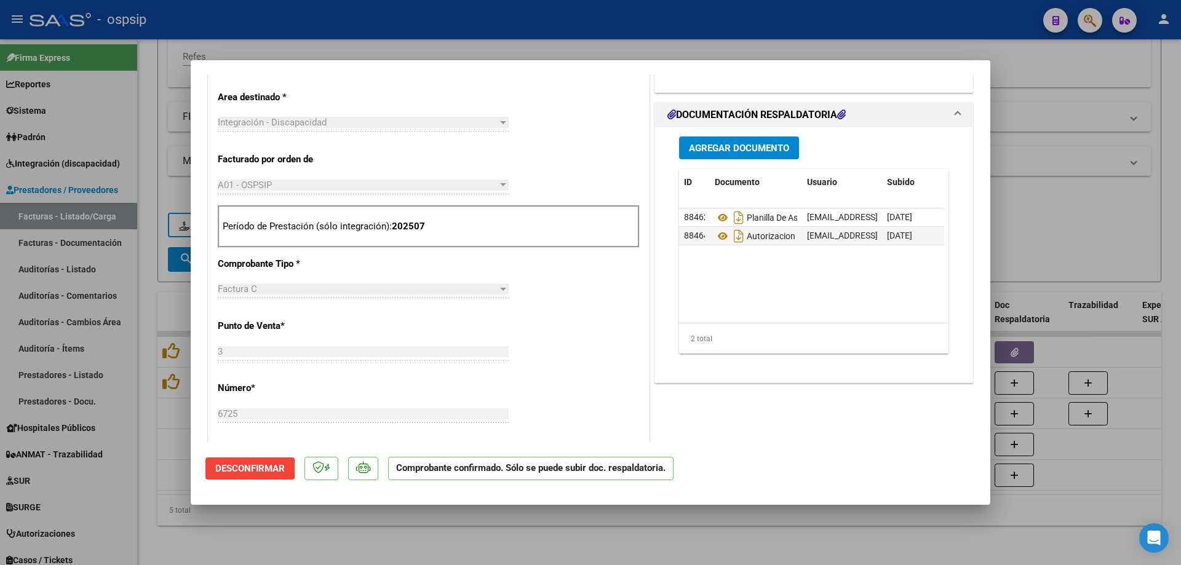
click at [1080, 173] on div at bounding box center [590, 282] width 1181 height 565
type input "$ 0,00"
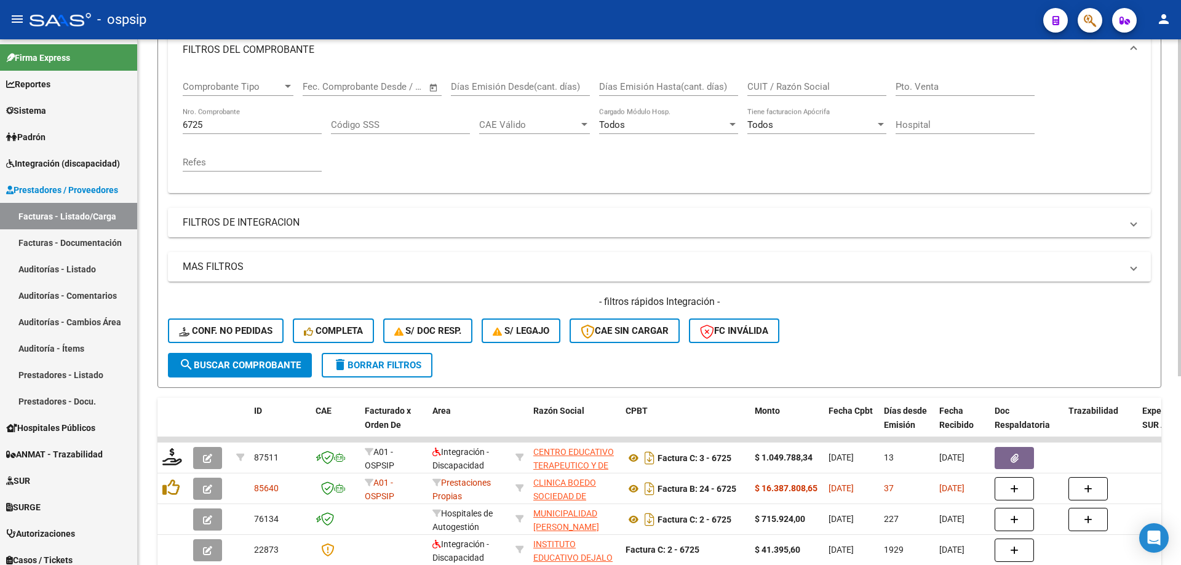
scroll to position [171, 0]
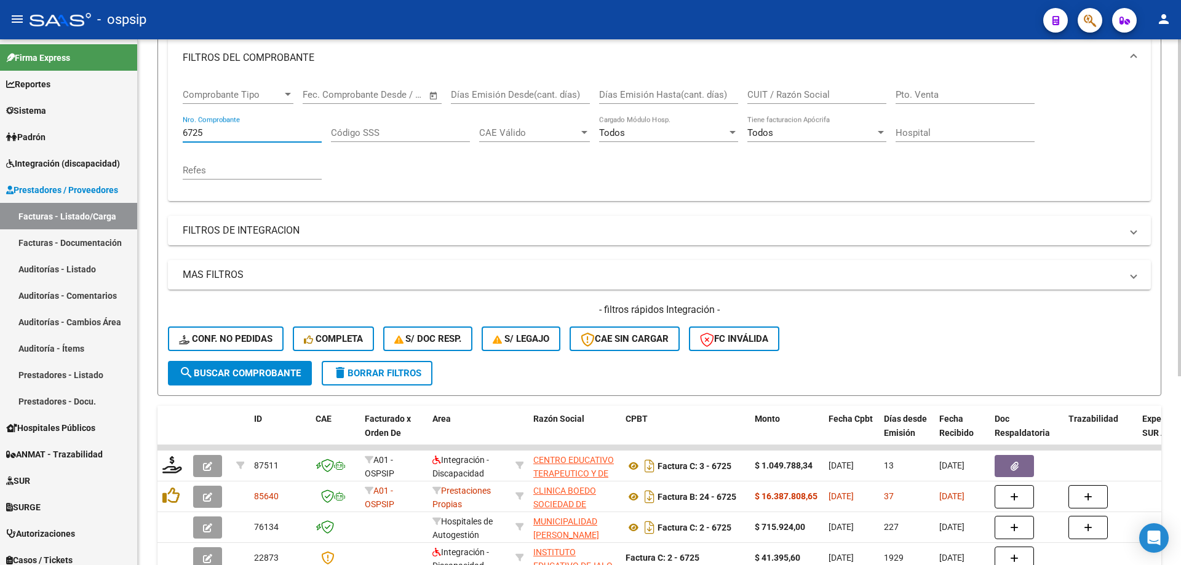
click at [219, 137] on input "6725" at bounding box center [252, 132] width 139 height 11
type input "6"
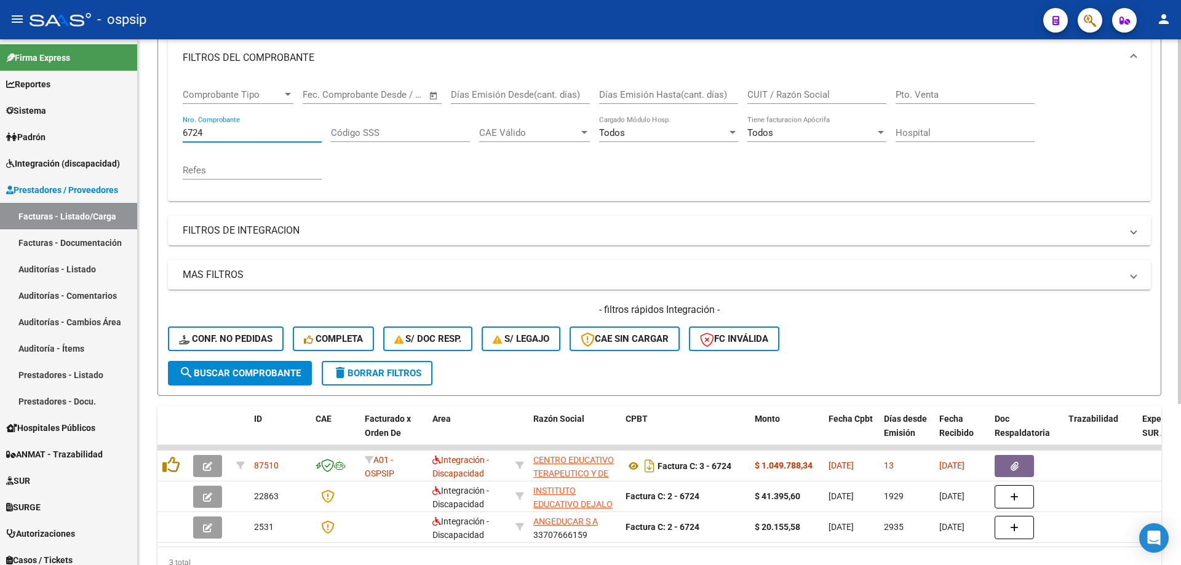
scroll to position [233, 0]
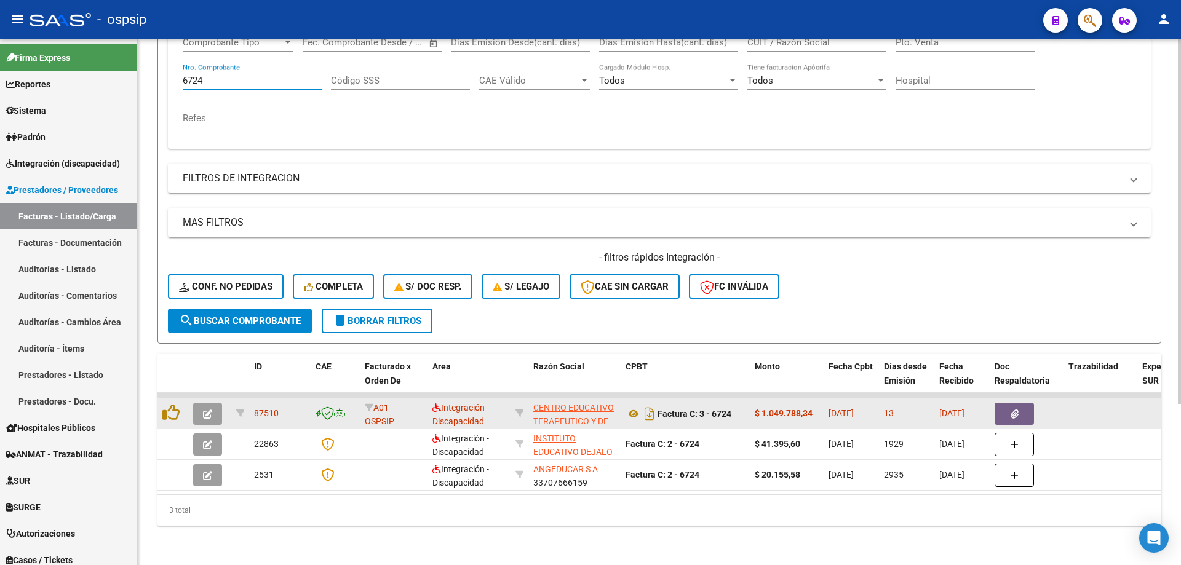
type input "6724"
click at [210, 410] on icon "button" at bounding box center [207, 414] width 9 height 9
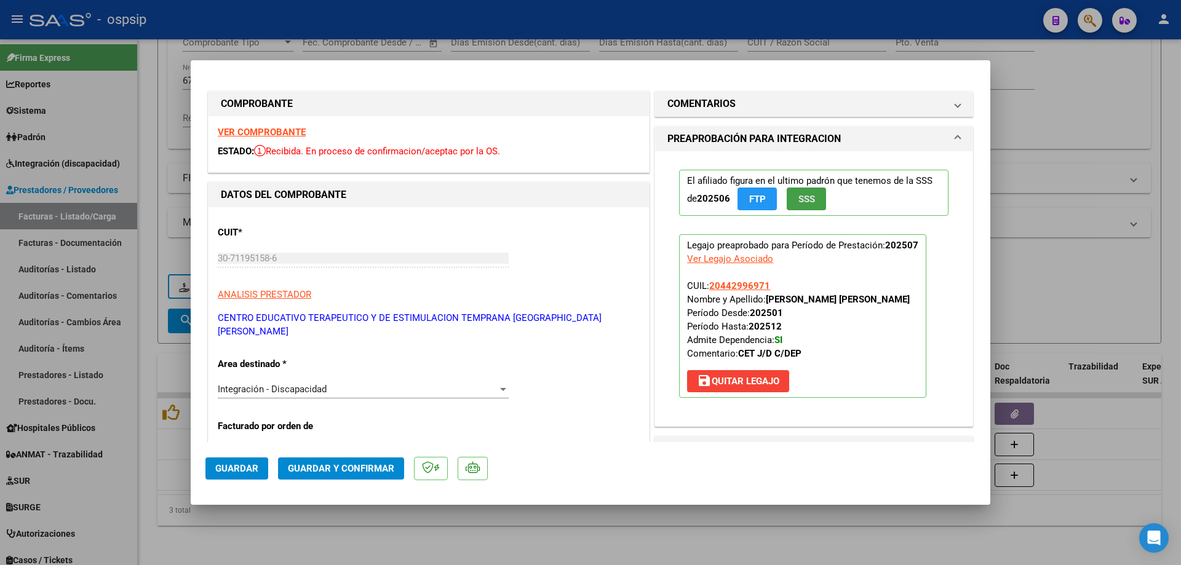
click at [807, 197] on span "SSS" at bounding box center [806, 199] width 17 height 11
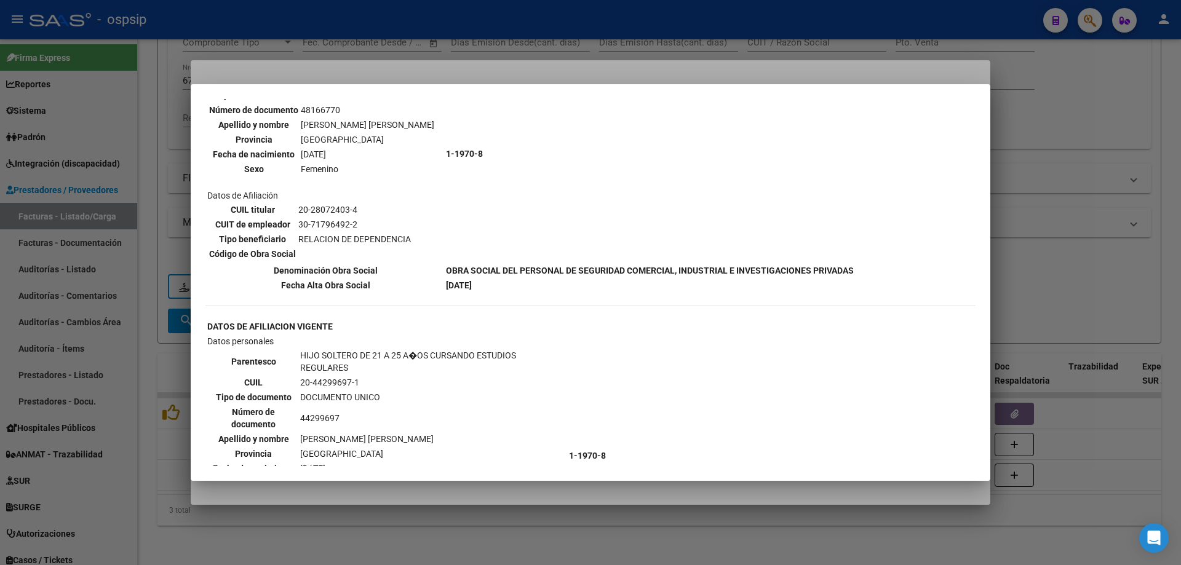
scroll to position [727, 0]
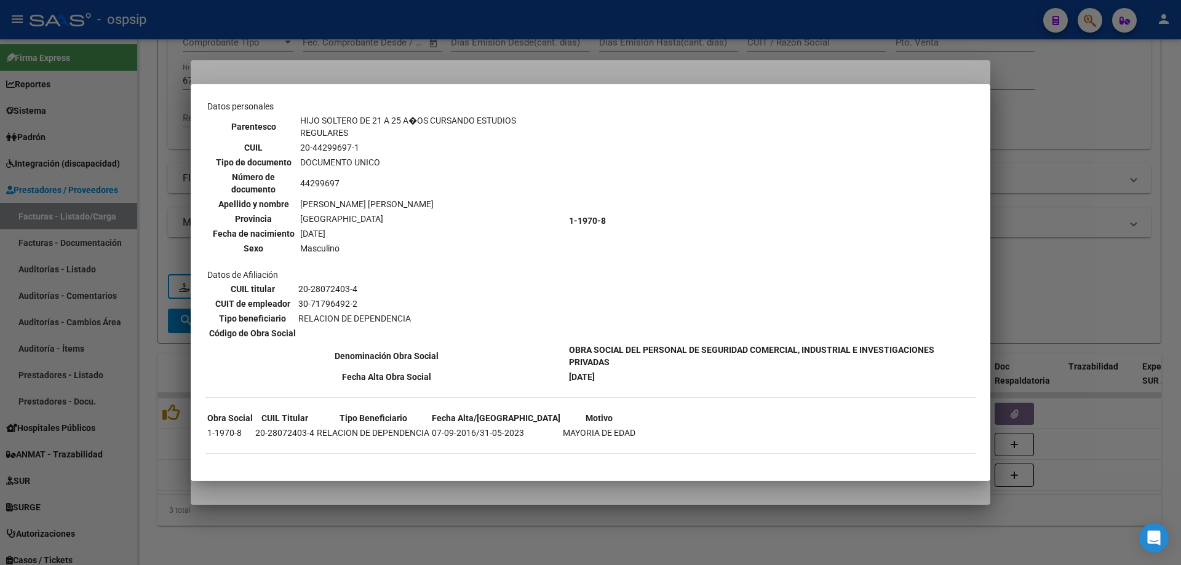
click at [1080, 214] on div at bounding box center [590, 282] width 1181 height 565
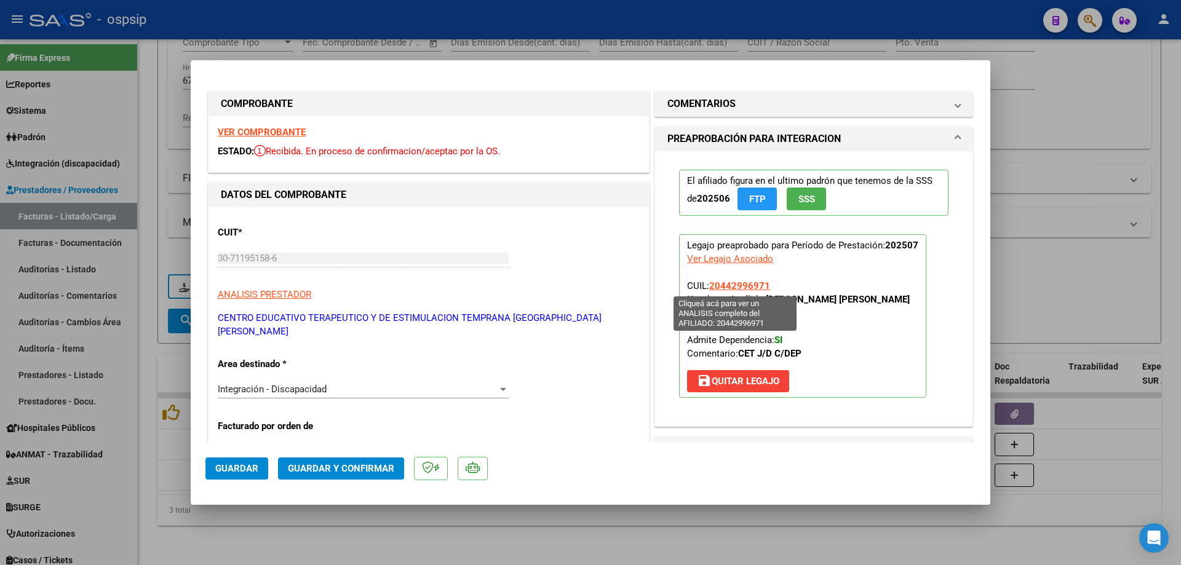
click at [735, 285] on span "20442996971" at bounding box center [739, 285] width 61 height 11
type textarea "20442996971"
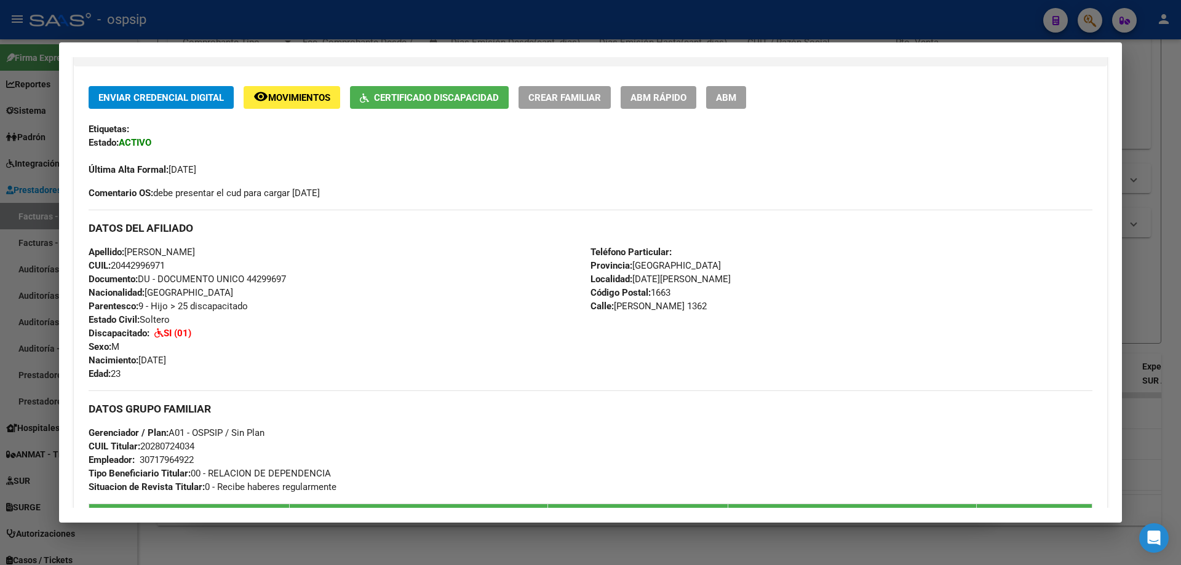
scroll to position [183, 0]
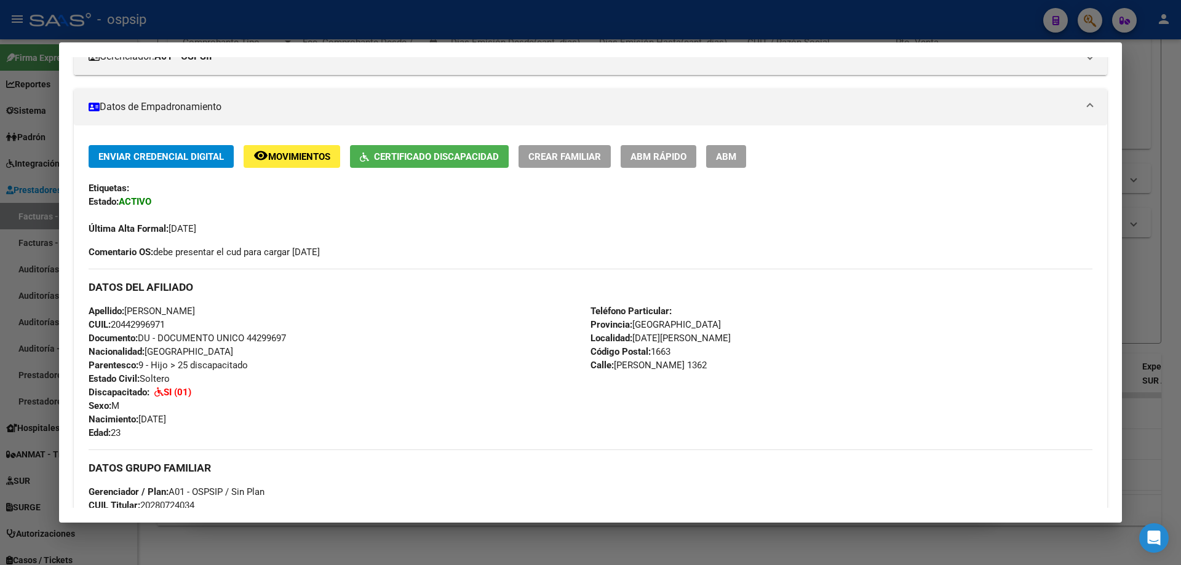
click at [1141, 234] on div at bounding box center [590, 282] width 1181 height 565
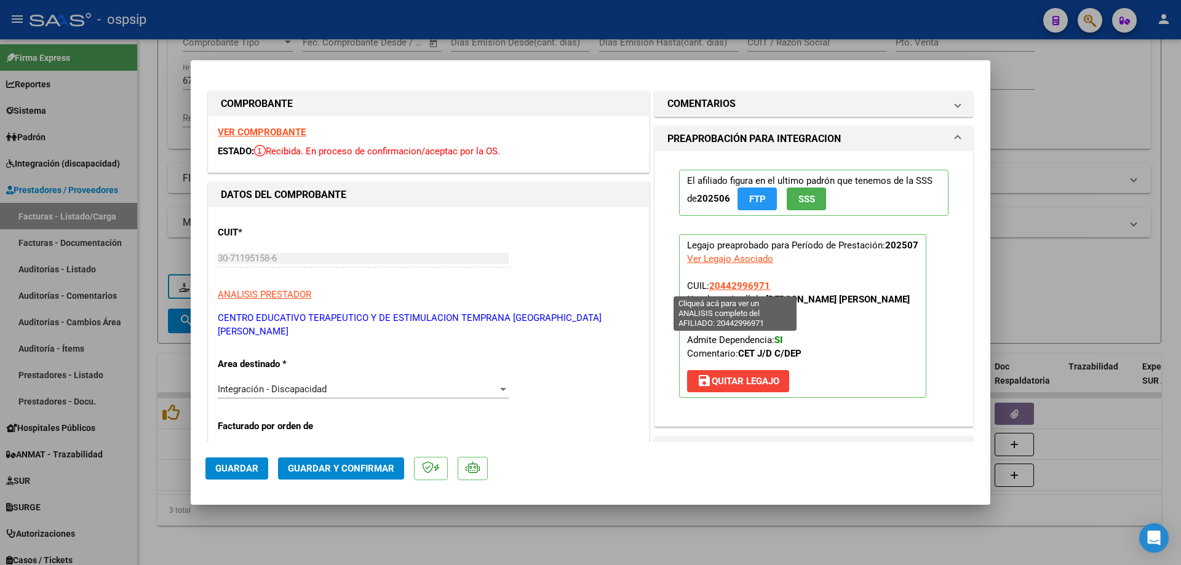
drag, startPoint x: 771, startPoint y: 285, endPoint x: 707, endPoint y: 285, distance: 64.6
click at [707, 285] on p "Legajo preaprobado para Período de Prestación: 202507 Ver Legajo Asociado CUIL:…" at bounding box center [802, 316] width 247 height 164
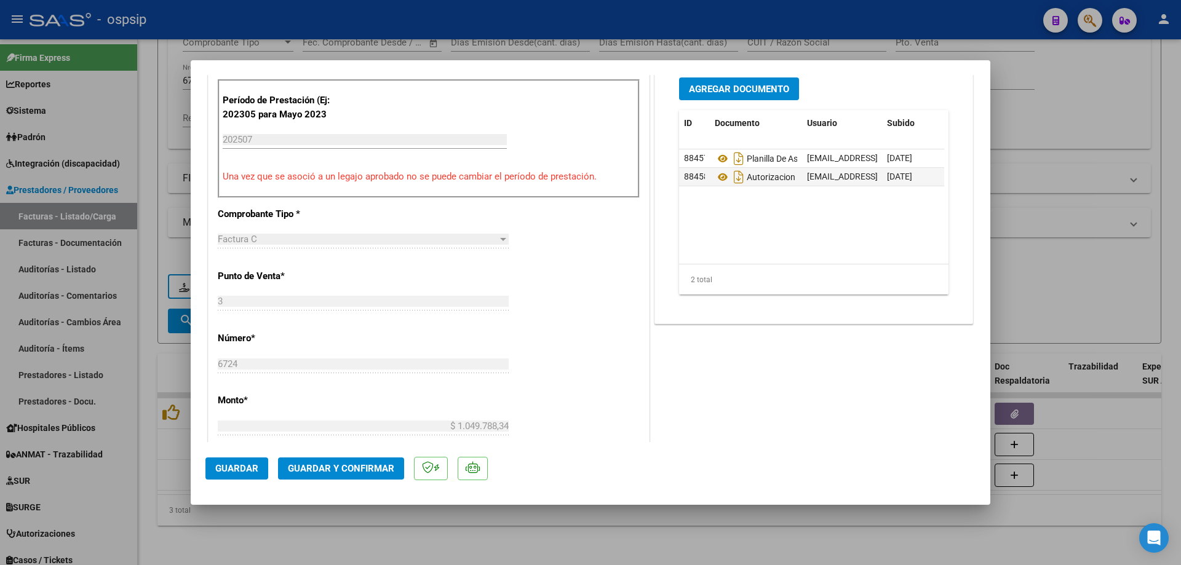
scroll to position [431, 0]
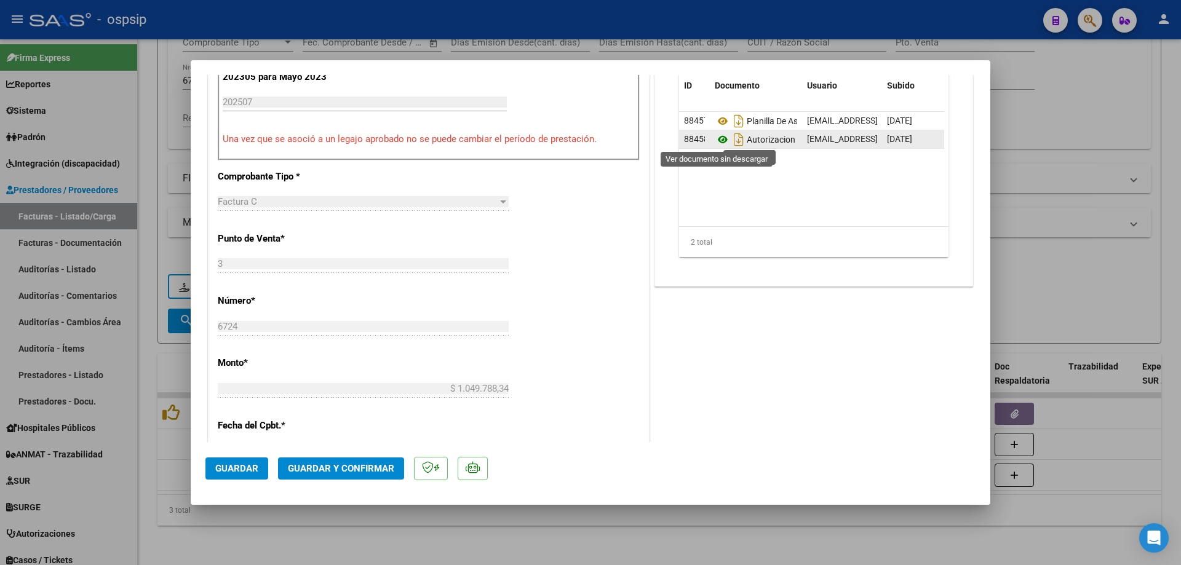
click at [715, 138] on icon at bounding box center [723, 139] width 16 height 15
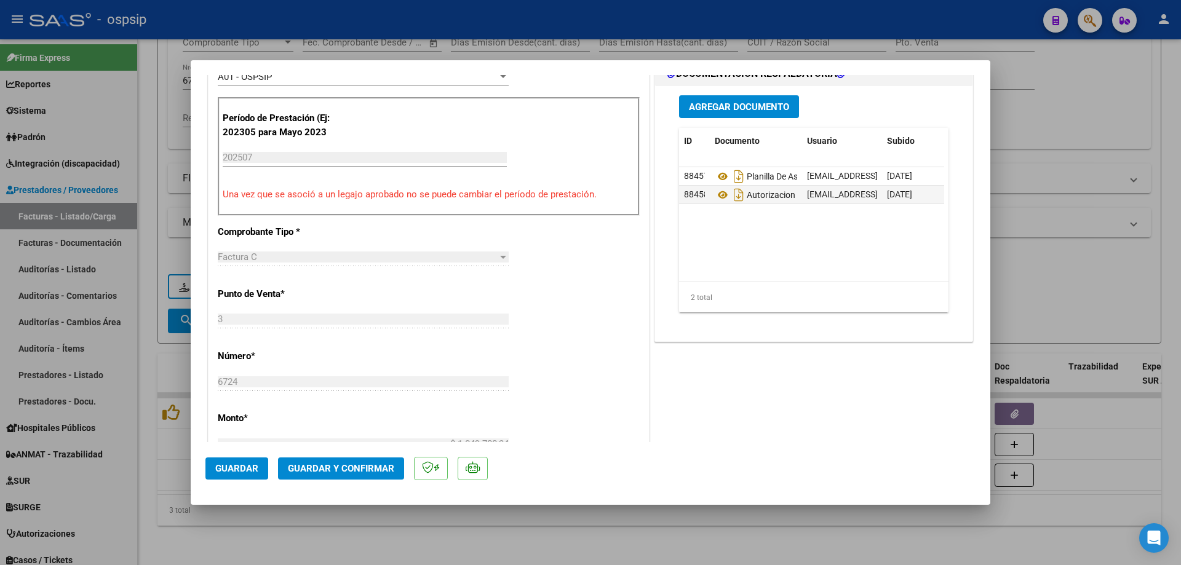
scroll to position [308, 0]
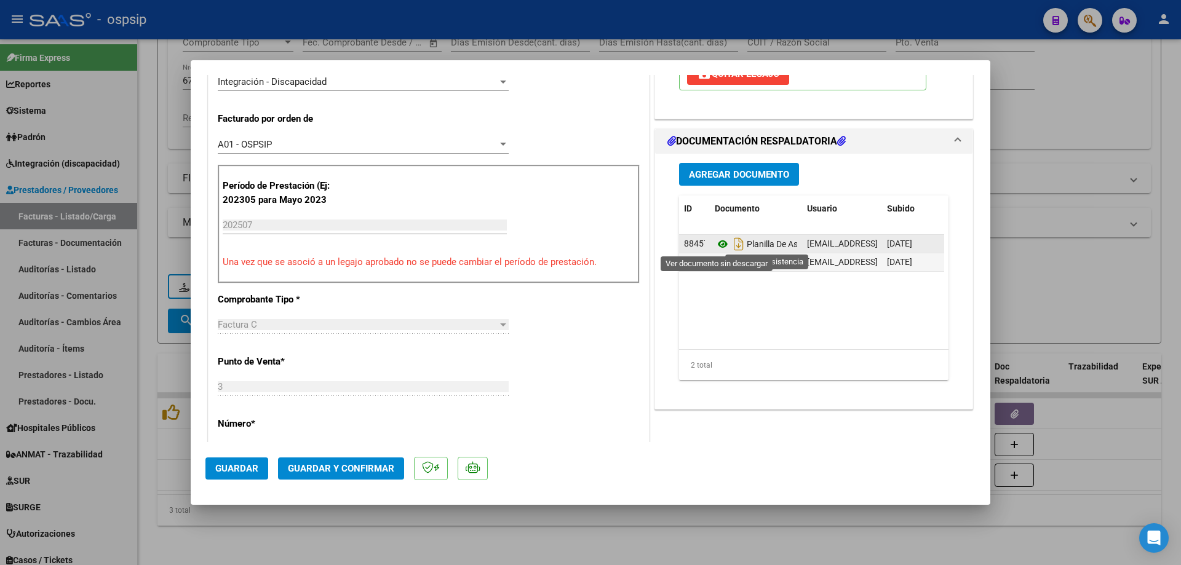
click at [720, 246] on icon at bounding box center [723, 244] width 16 height 15
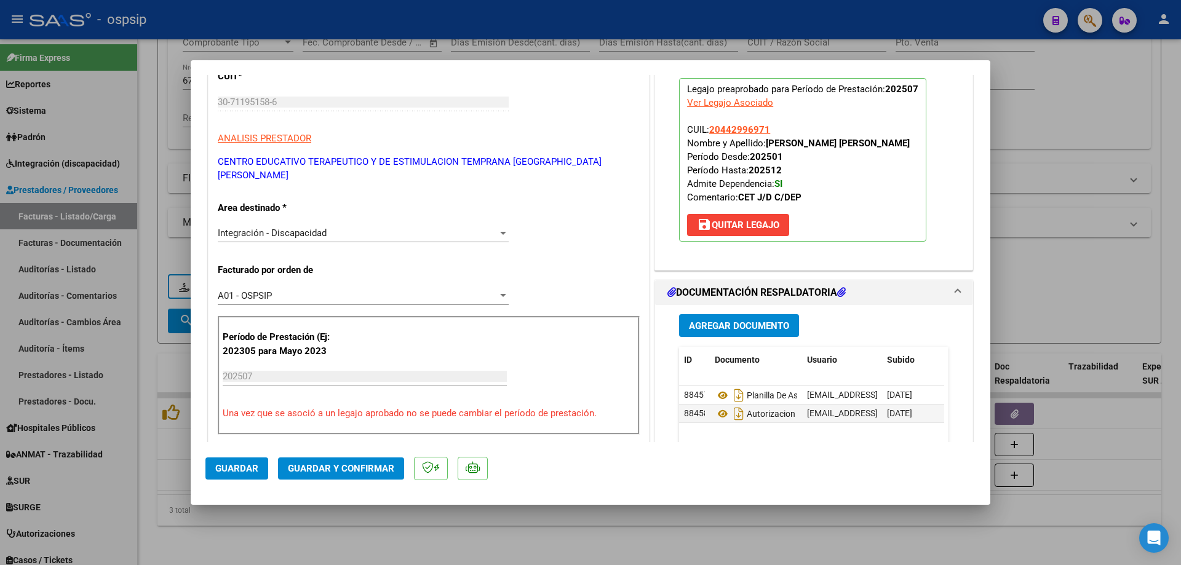
scroll to position [123, 0]
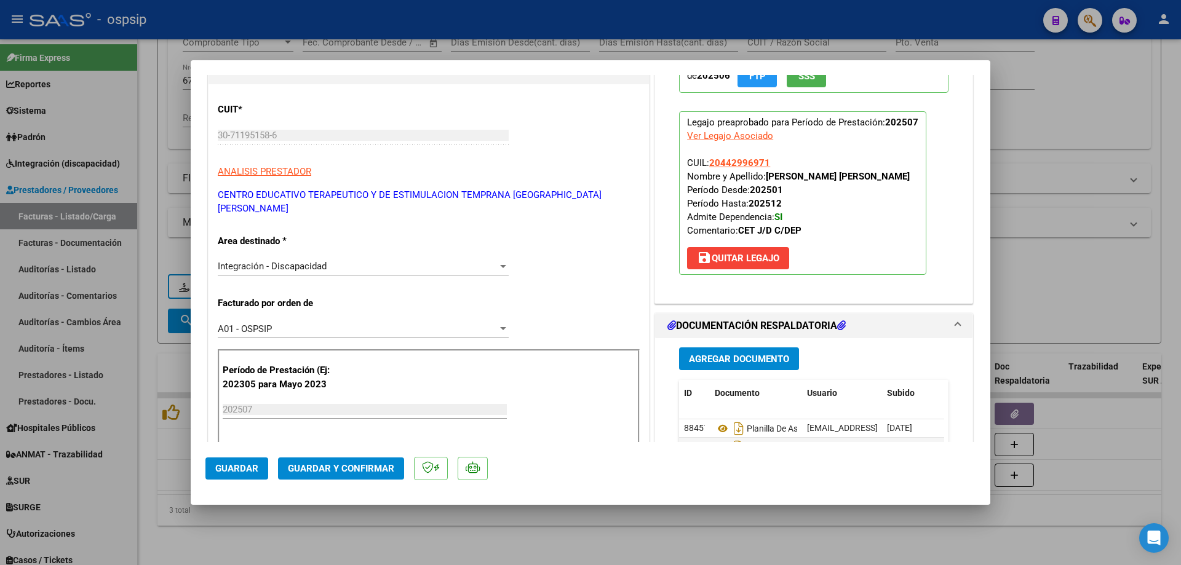
click at [385, 465] on span "Guardar y Confirmar" at bounding box center [341, 468] width 106 height 11
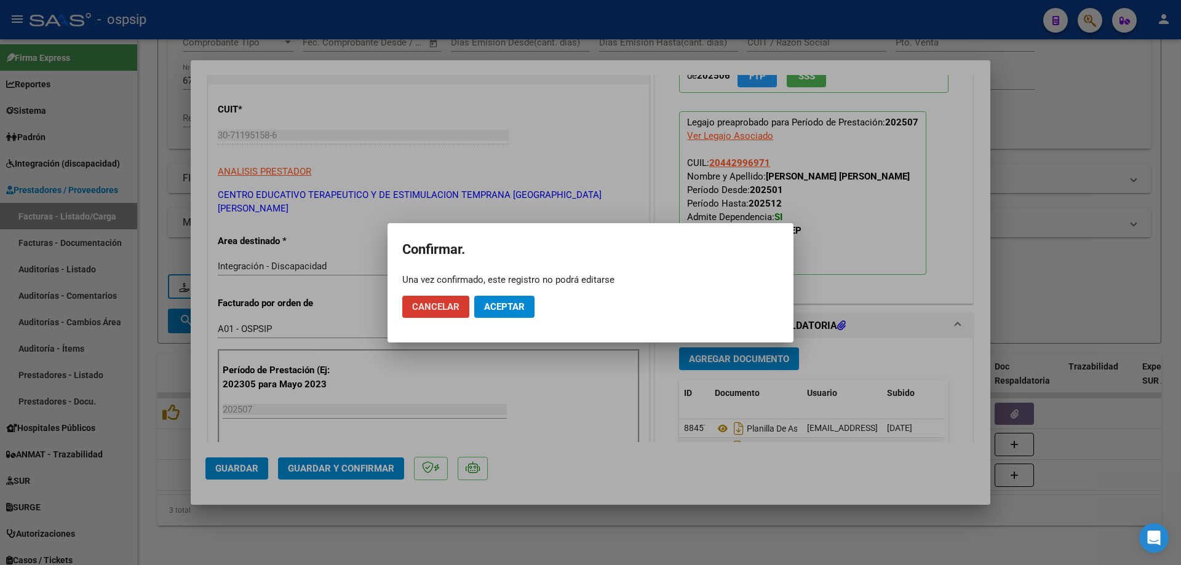
click at [504, 306] on span "Aceptar" at bounding box center [504, 306] width 41 height 11
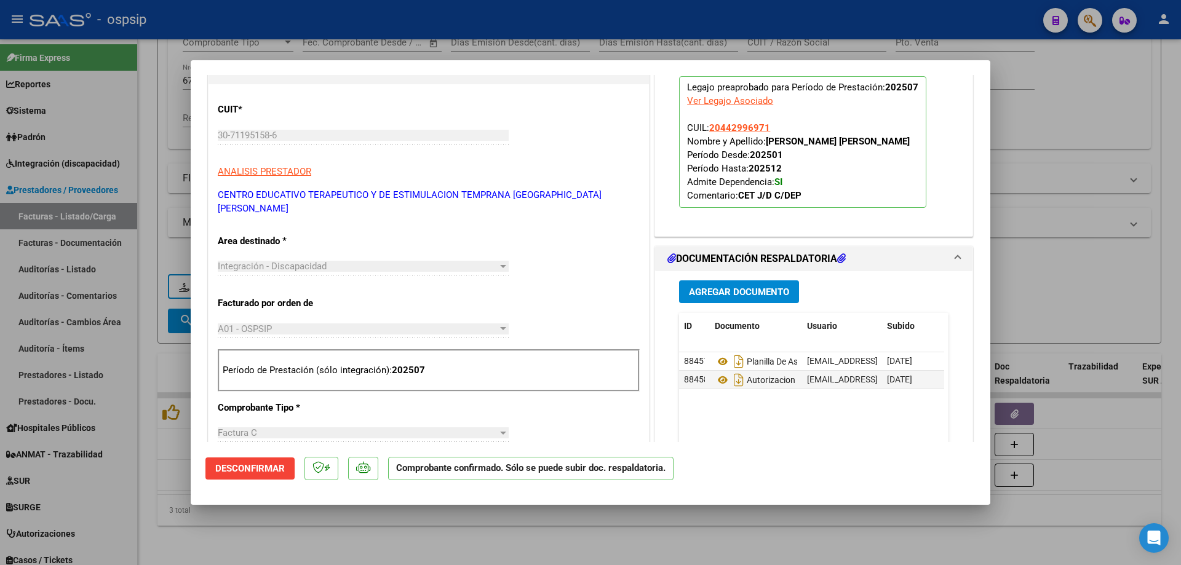
click at [1004, 186] on div at bounding box center [590, 282] width 1181 height 565
type input "$ 0,00"
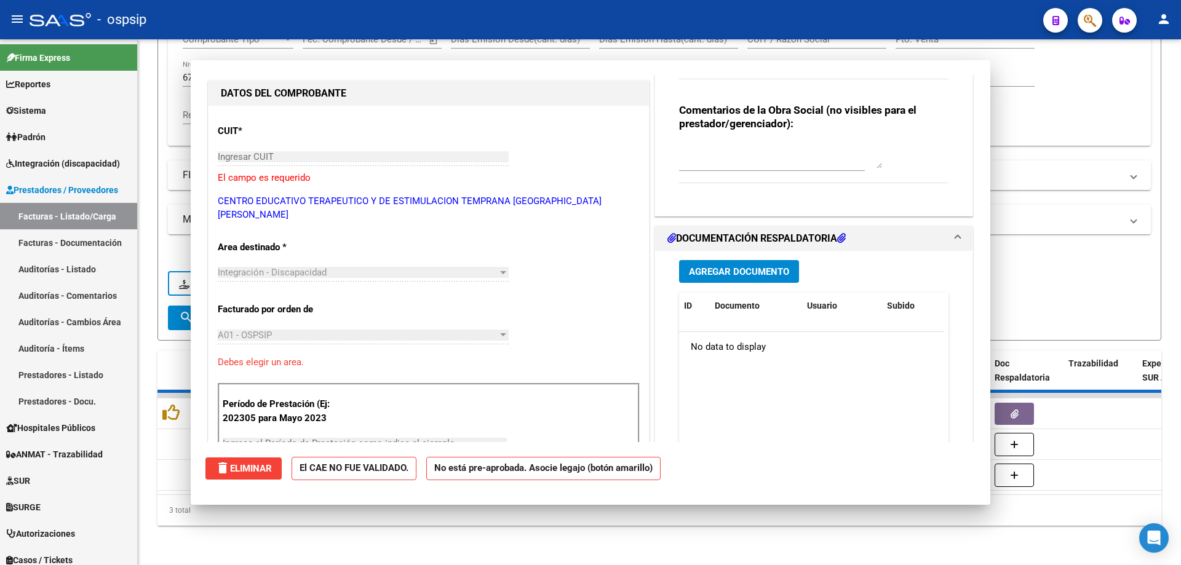
scroll to position [0, 0]
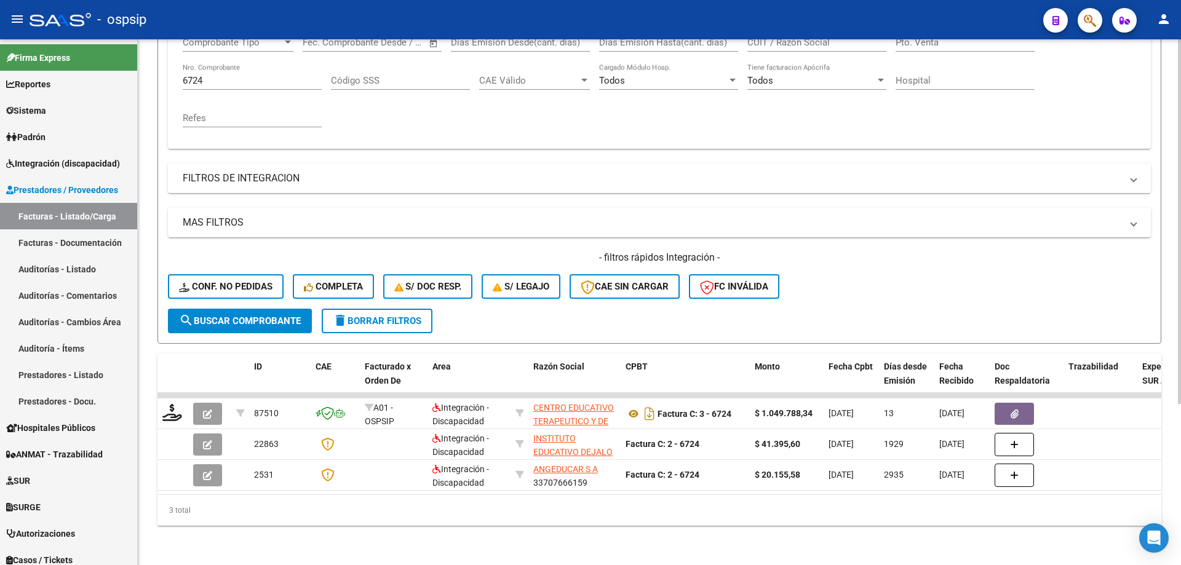
click at [206, 75] on input "6724" at bounding box center [252, 80] width 139 height 11
type input "6"
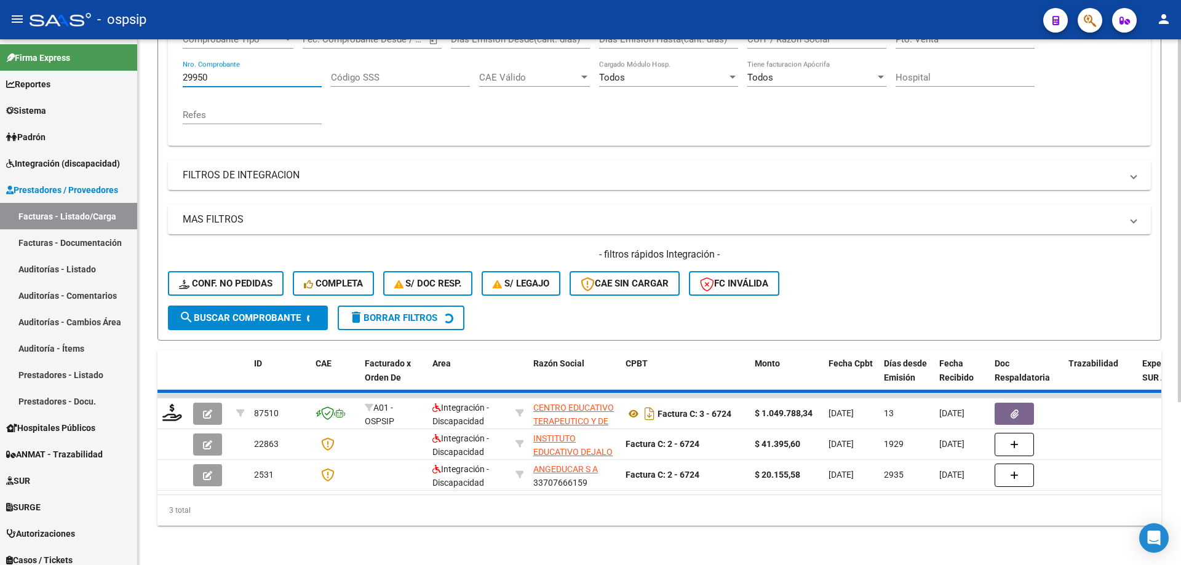
scroll to position [171, 0]
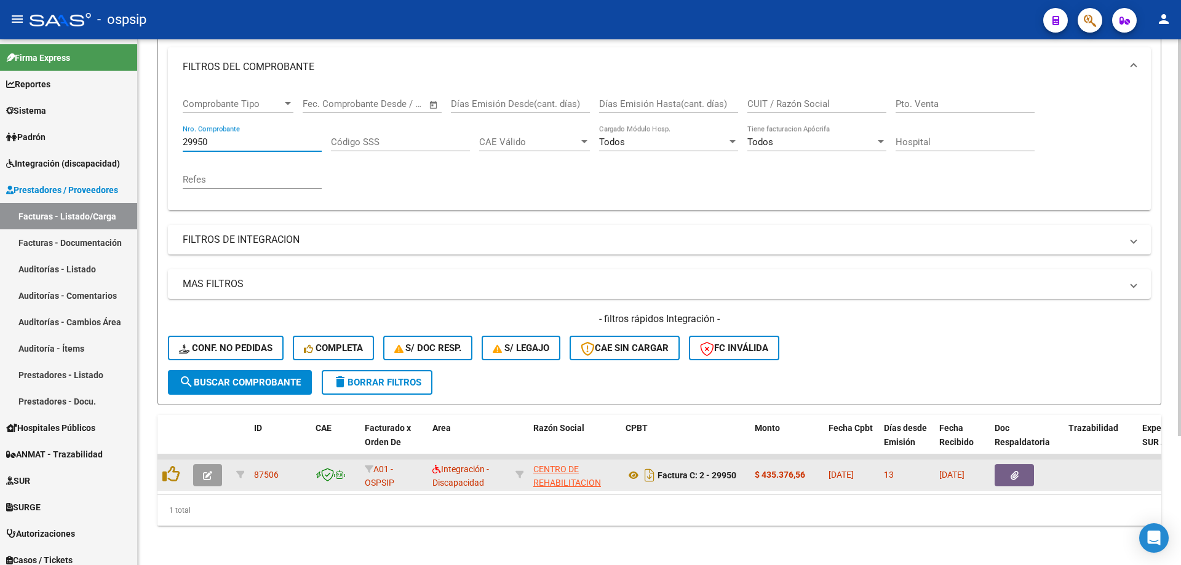
type input "29950"
click at [202, 472] on button "button" at bounding box center [207, 475] width 29 height 22
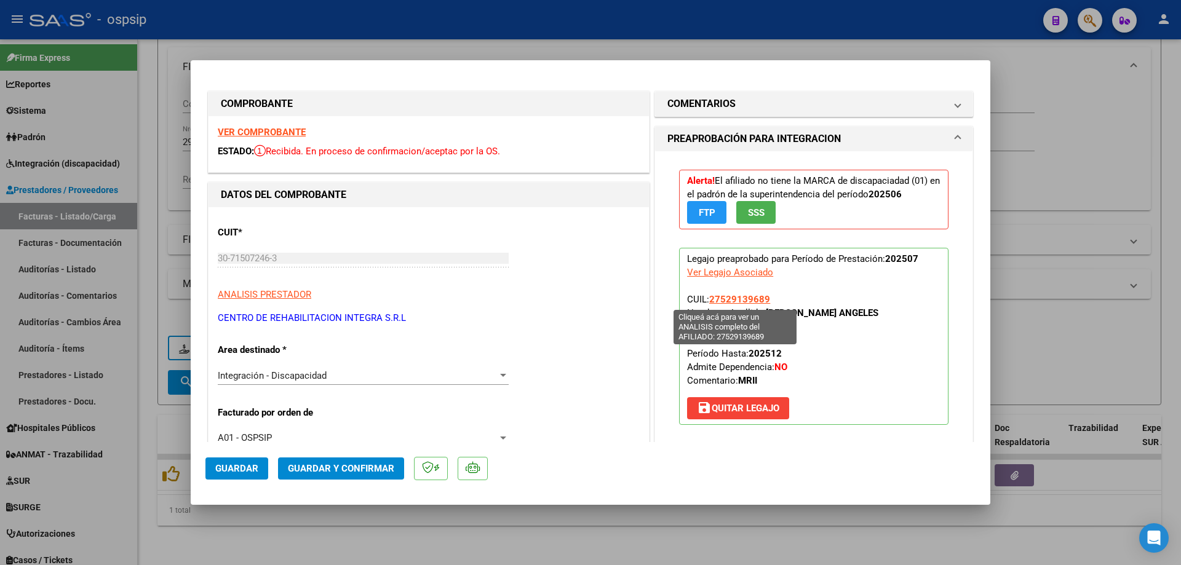
click at [746, 304] on span "27529139689" at bounding box center [739, 299] width 61 height 11
type textarea "27529139689"
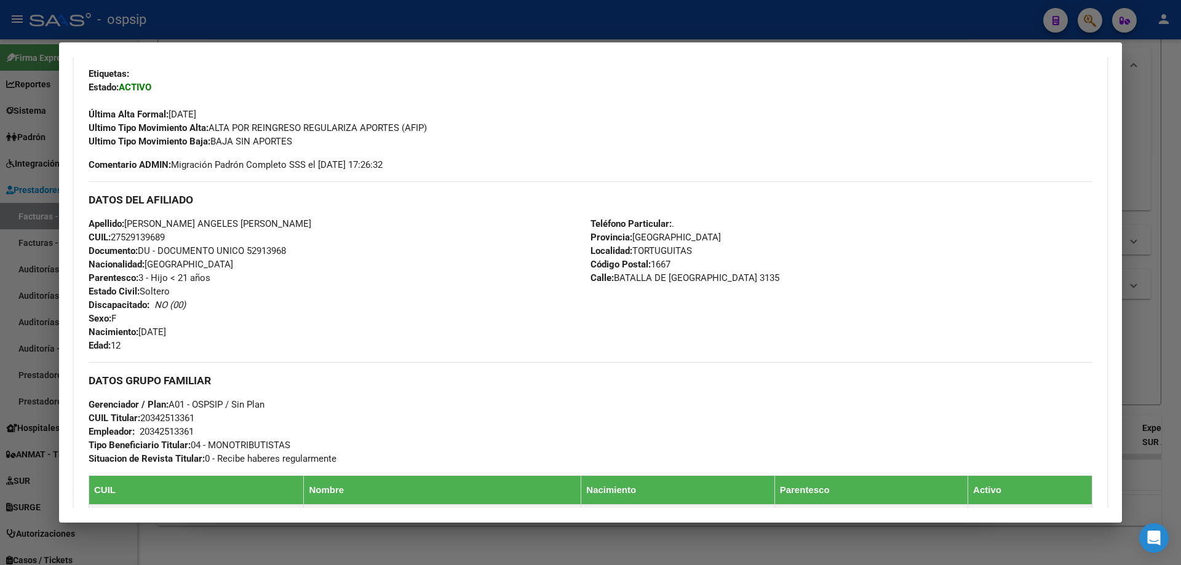
scroll to position [369, 0]
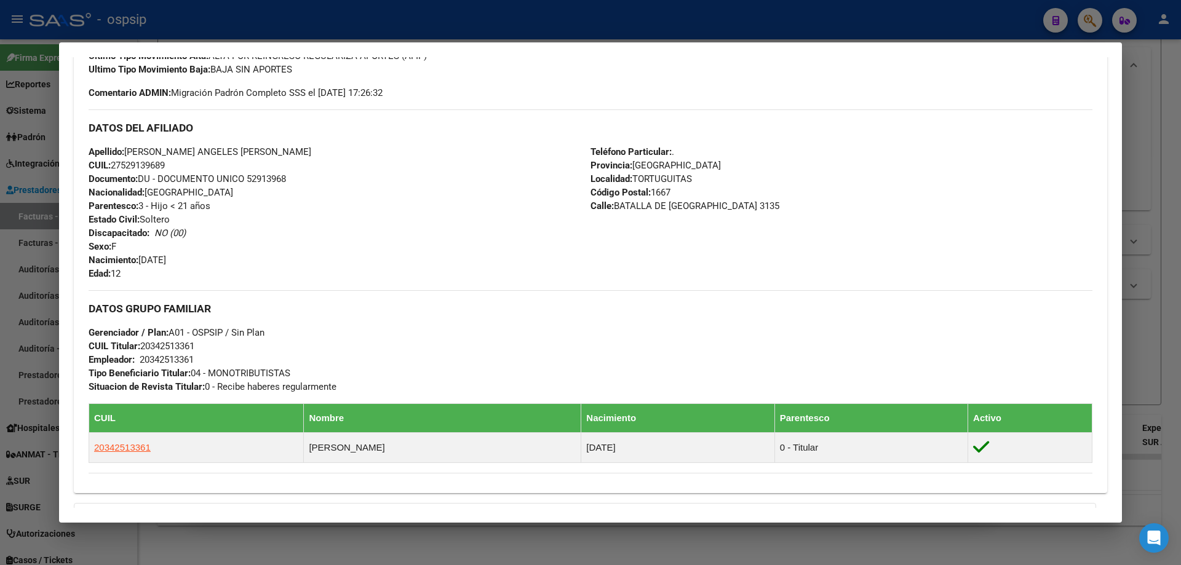
click at [1156, 312] on div at bounding box center [590, 282] width 1181 height 565
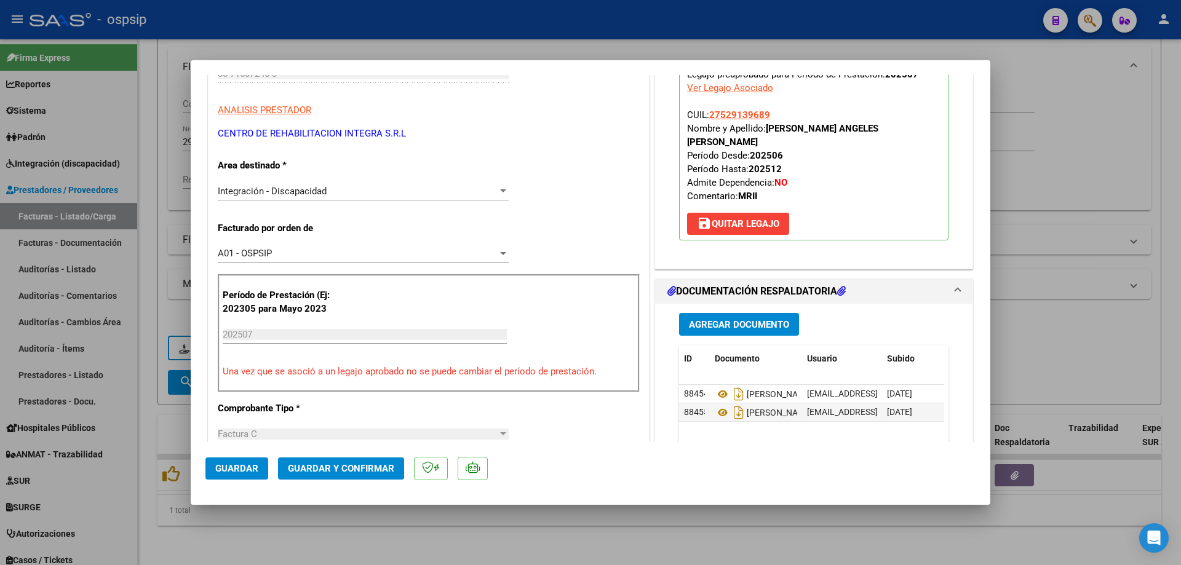
scroll to position [246, 0]
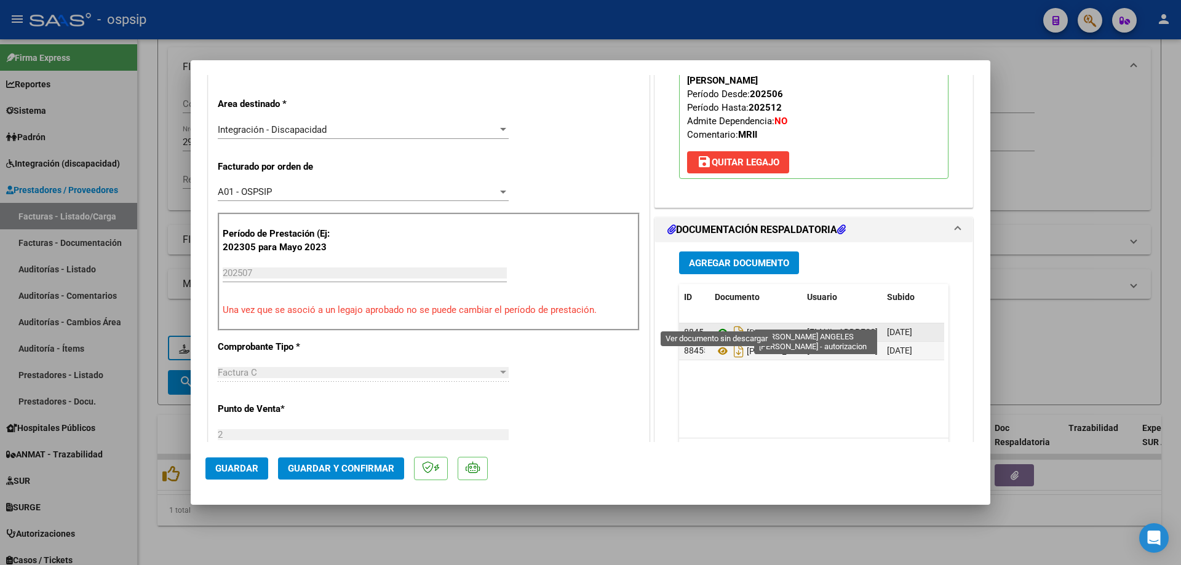
click at [720, 325] on icon at bounding box center [723, 332] width 16 height 15
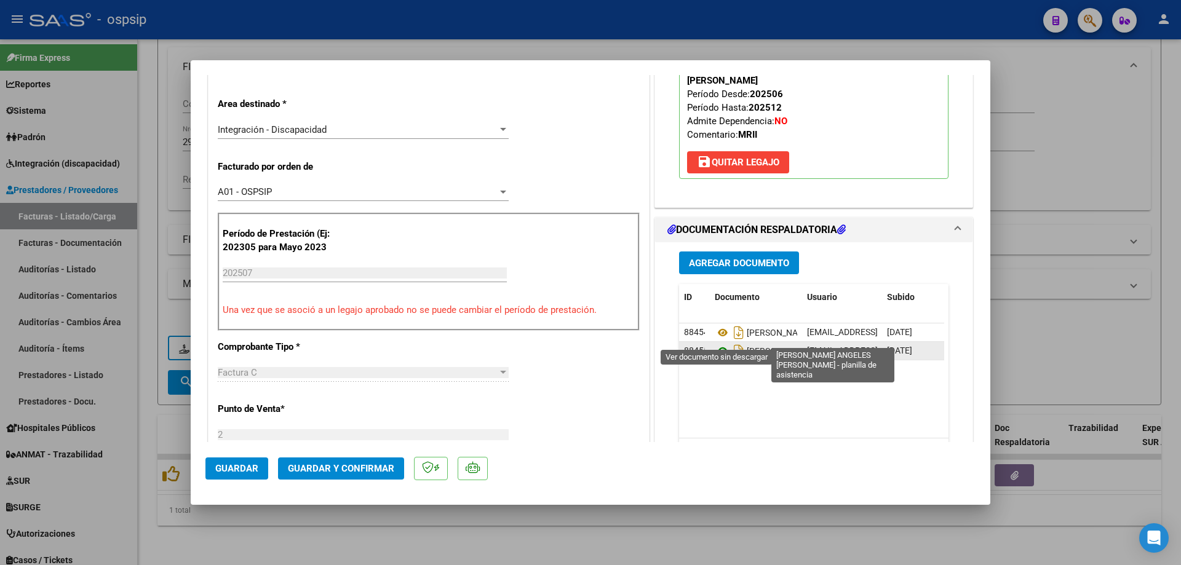
click at [715, 344] on icon at bounding box center [723, 351] width 16 height 15
click at [344, 467] on span "Guardar y Confirmar" at bounding box center [341, 468] width 106 height 11
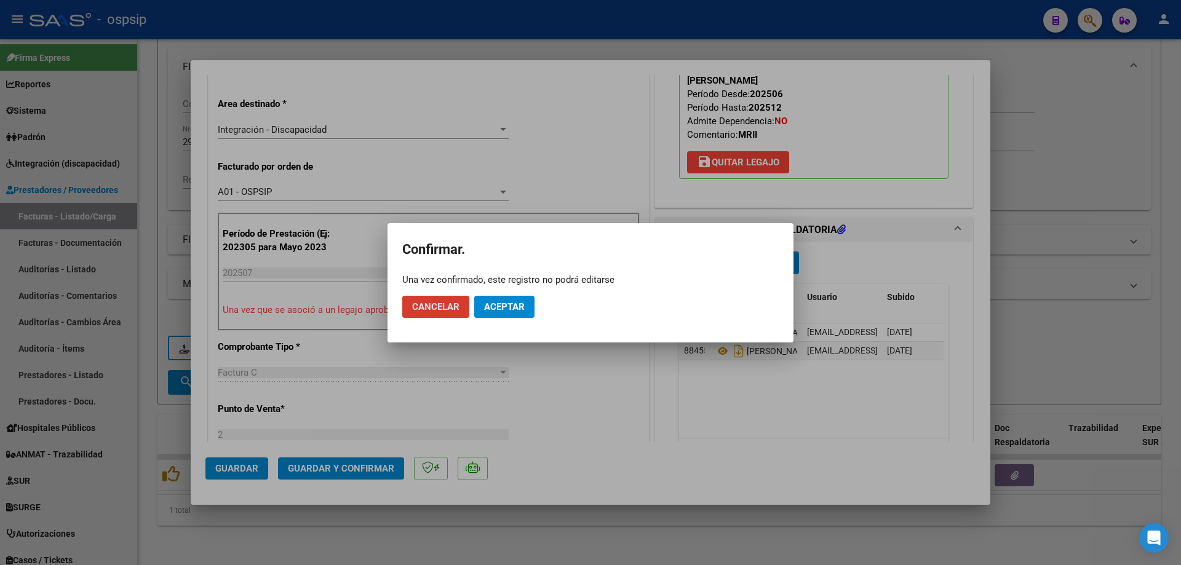
click at [504, 310] on span "Aceptar" at bounding box center [504, 306] width 41 height 11
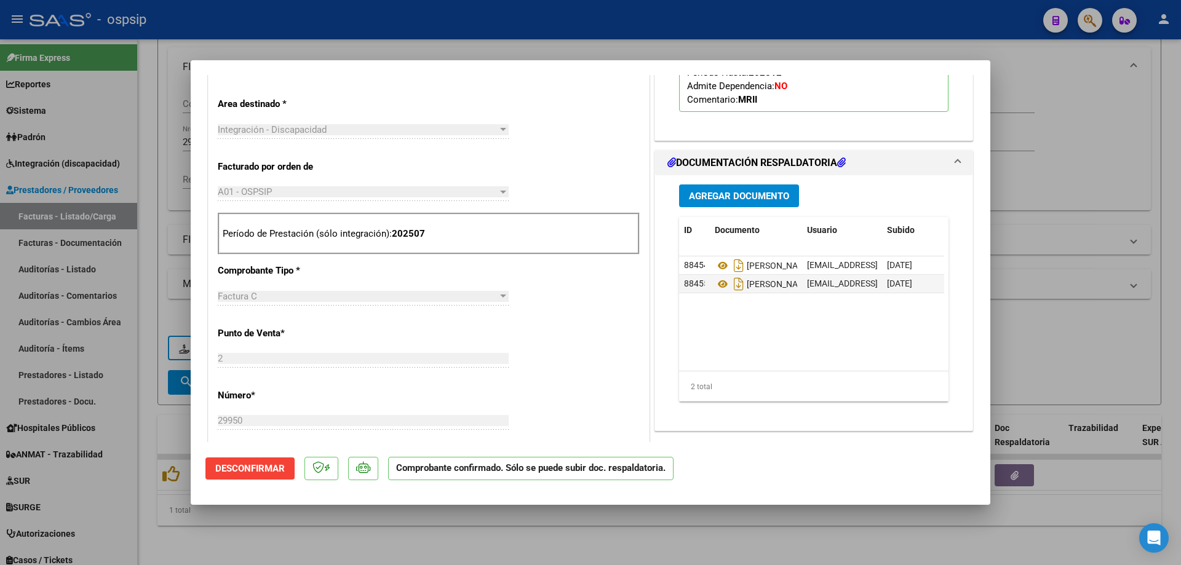
click at [1180, 197] on div at bounding box center [590, 282] width 1181 height 565
type input "$ 0,00"
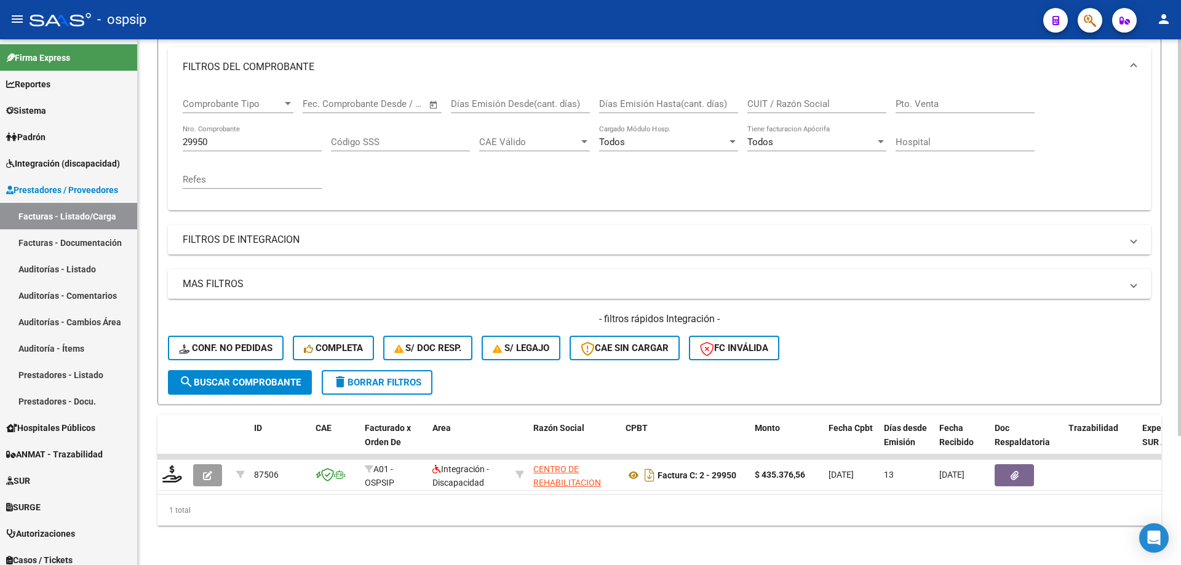
click at [218, 138] on div "29950 Nro. Comprobante" at bounding box center [252, 138] width 139 height 26
type input "2"
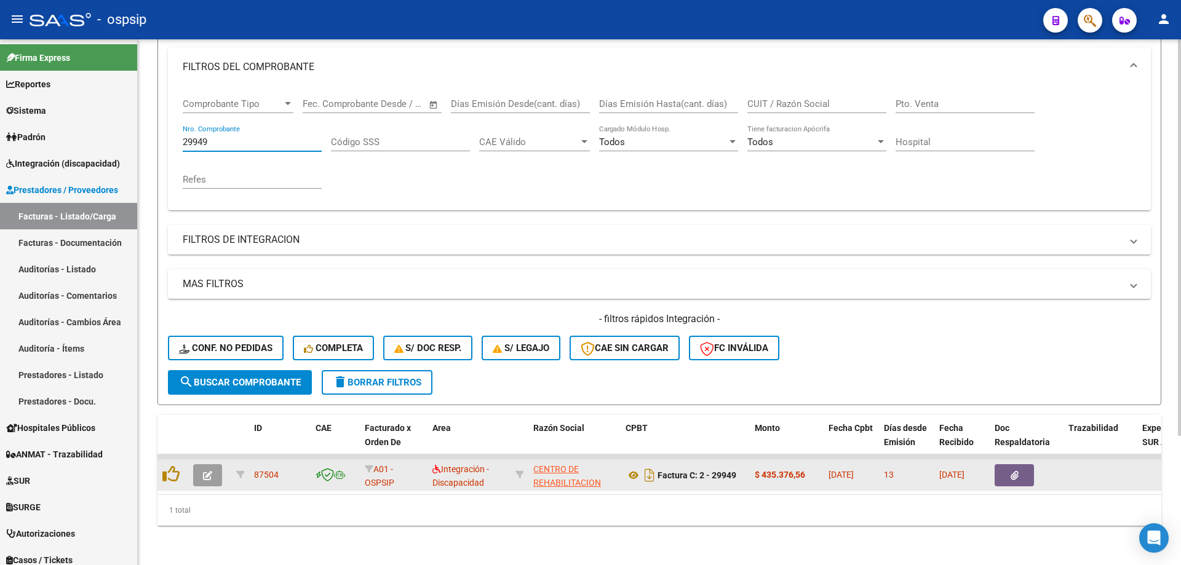
type input "29949"
click at [210, 471] on icon "button" at bounding box center [207, 475] width 9 height 9
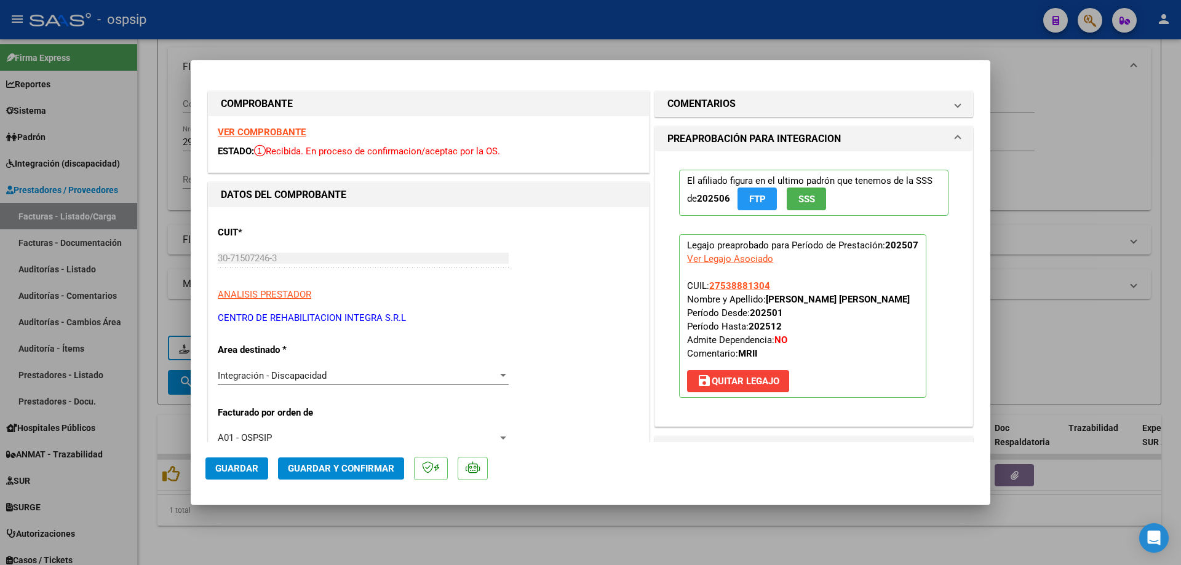
click at [801, 196] on span "SSS" at bounding box center [806, 199] width 17 height 11
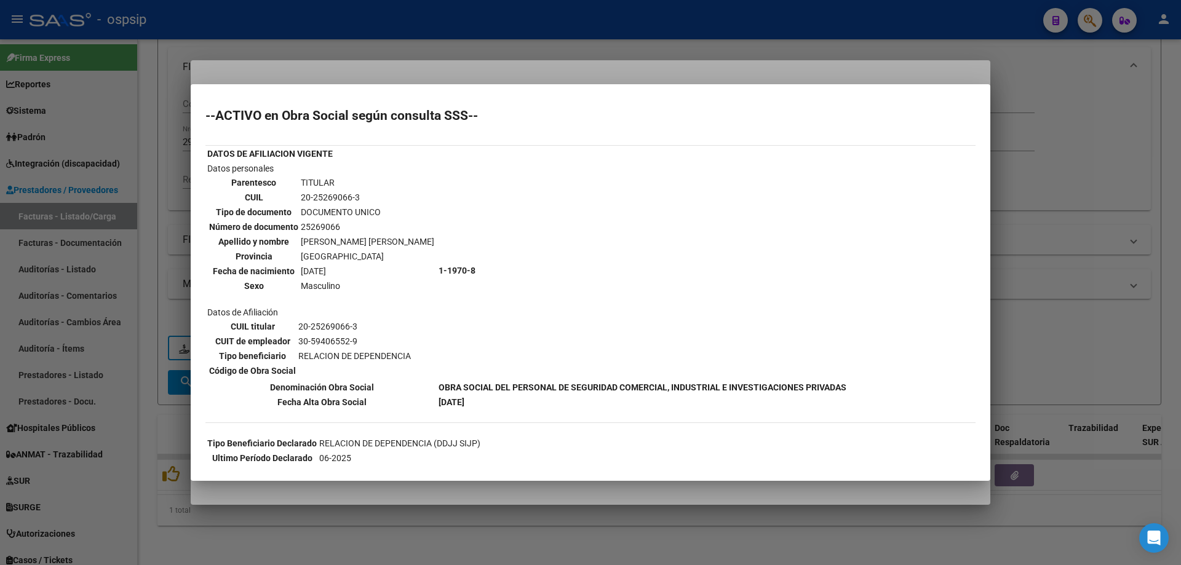
click at [1032, 201] on div at bounding box center [590, 282] width 1181 height 565
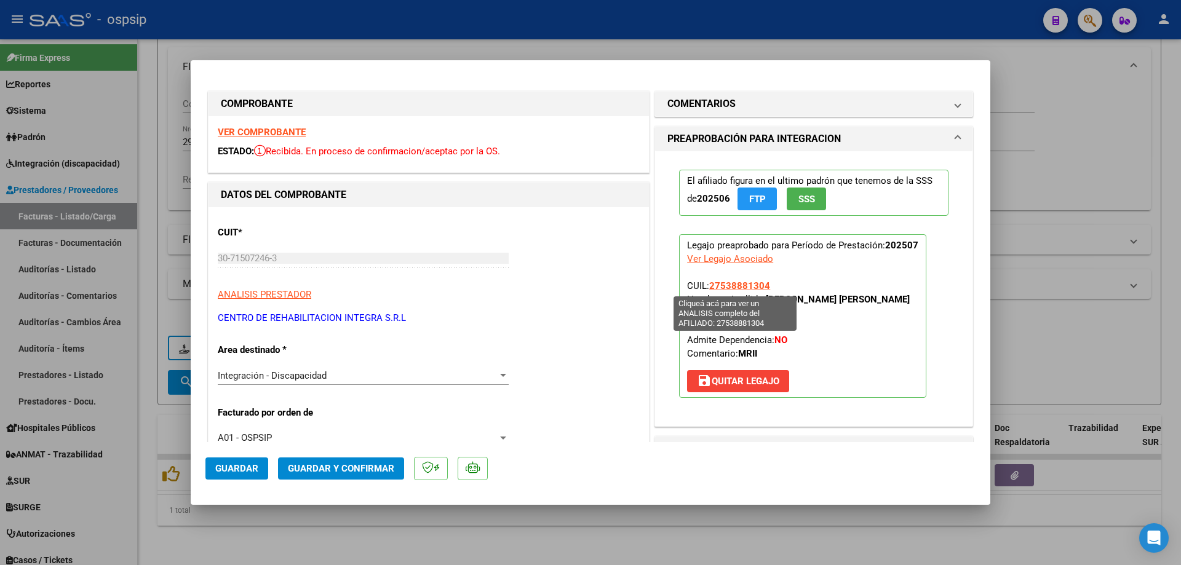
click at [730, 284] on span "27538881304" at bounding box center [739, 285] width 61 height 11
type textarea "27538881304"
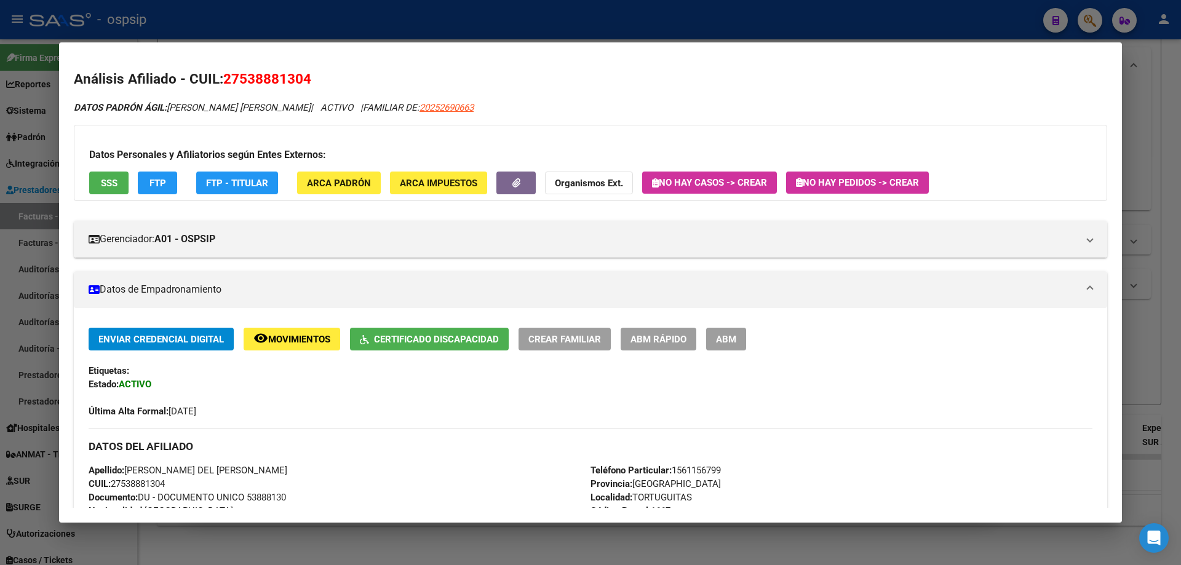
click at [1147, 306] on div at bounding box center [590, 282] width 1181 height 565
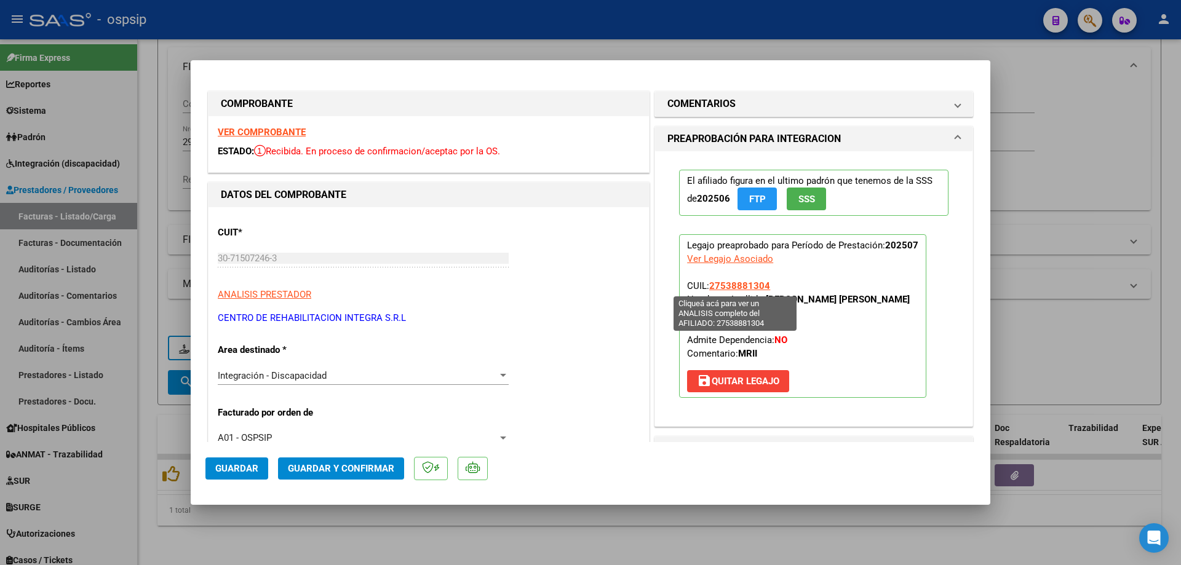
click at [731, 286] on span "27538881304" at bounding box center [739, 285] width 61 height 11
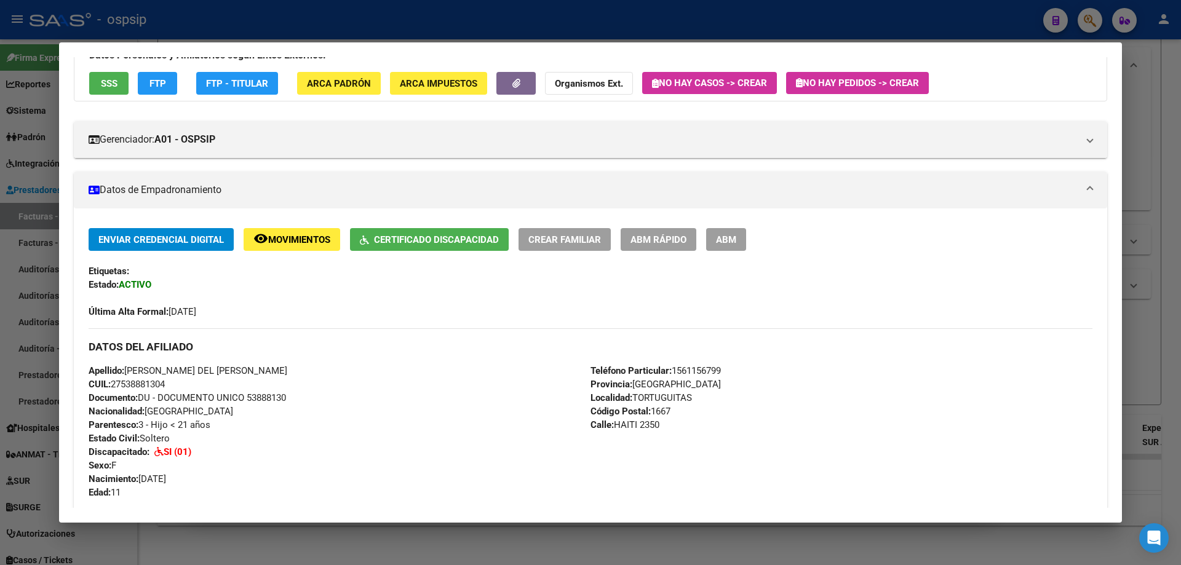
scroll to position [98, 0]
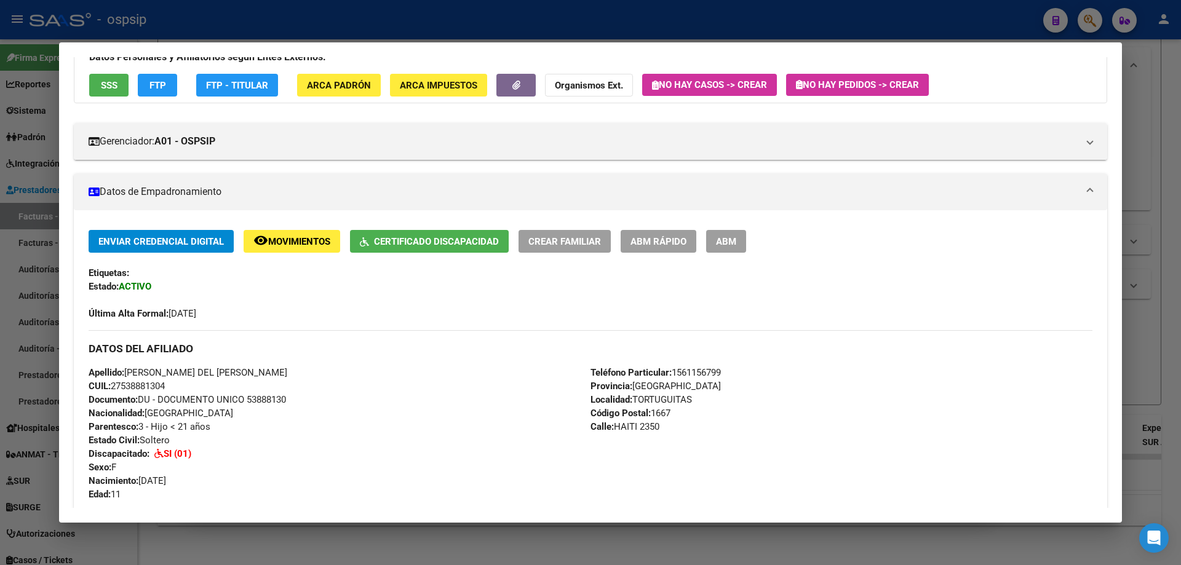
click at [1139, 344] on div at bounding box center [590, 282] width 1181 height 565
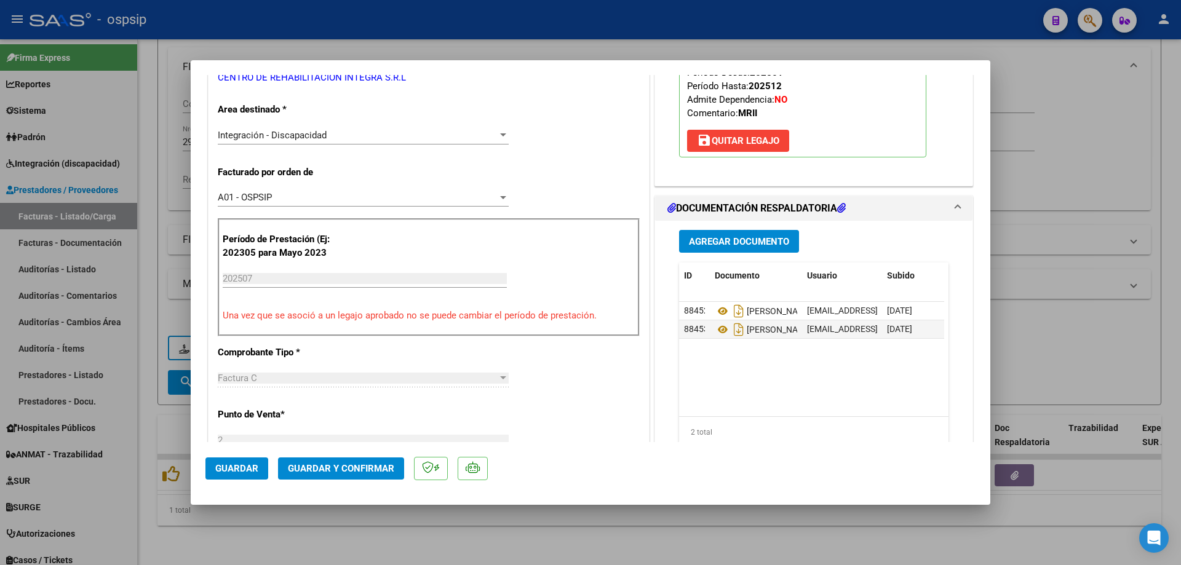
scroll to position [246, 0]
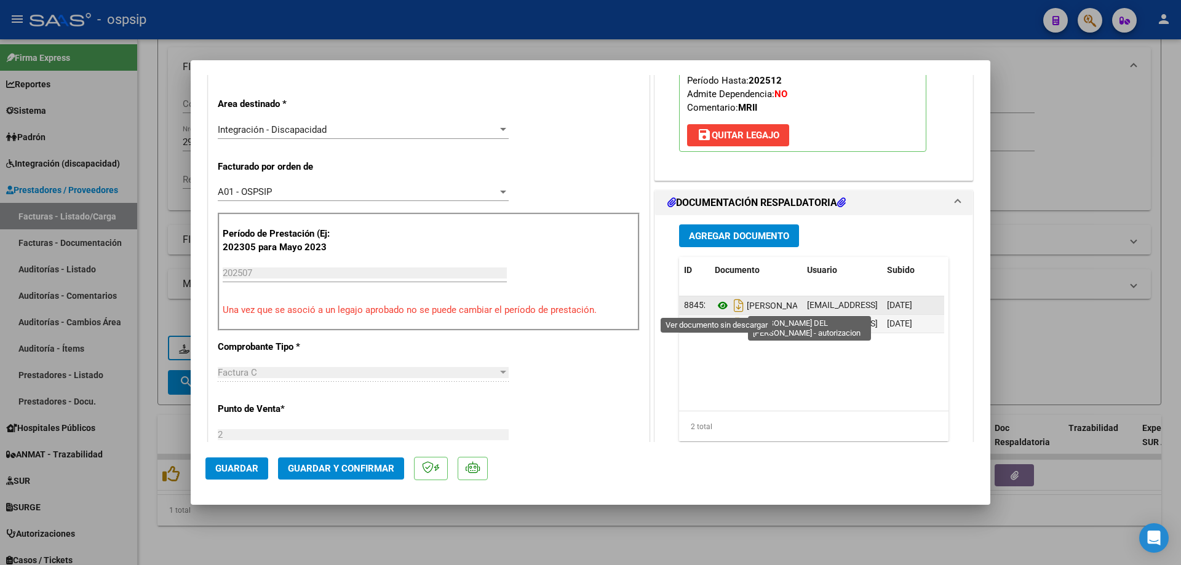
click at [715, 301] on icon at bounding box center [723, 305] width 16 height 15
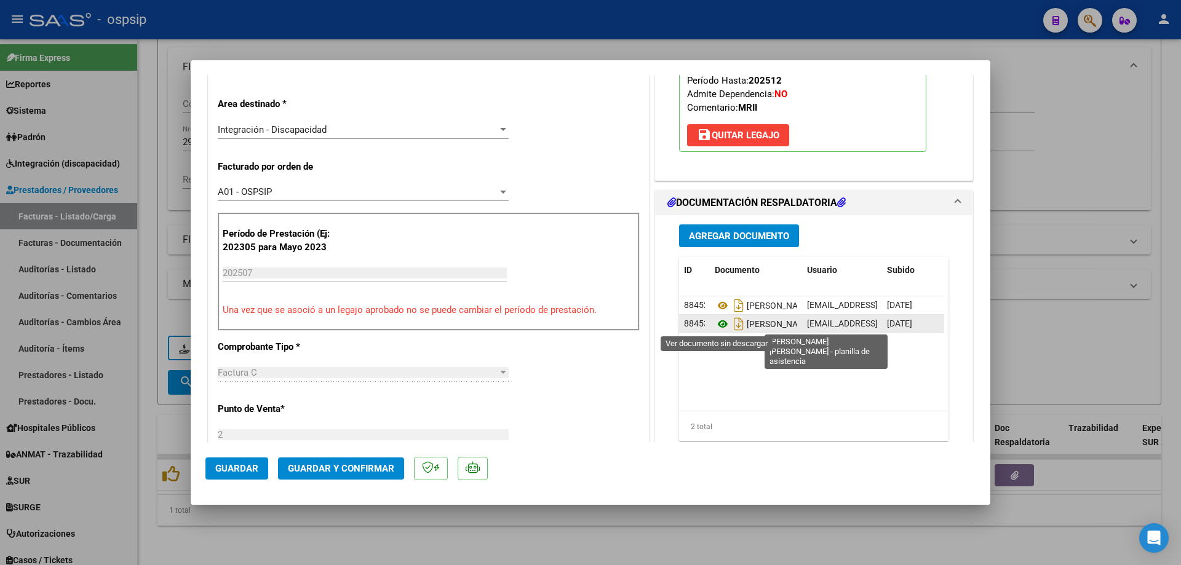
click at [715, 328] on icon at bounding box center [723, 324] width 16 height 15
click at [720, 322] on icon at bounding box center [723, 324] width 16 height 15
click at [715, 327] on icon at bounding box center [723, 324] width 16 height 15
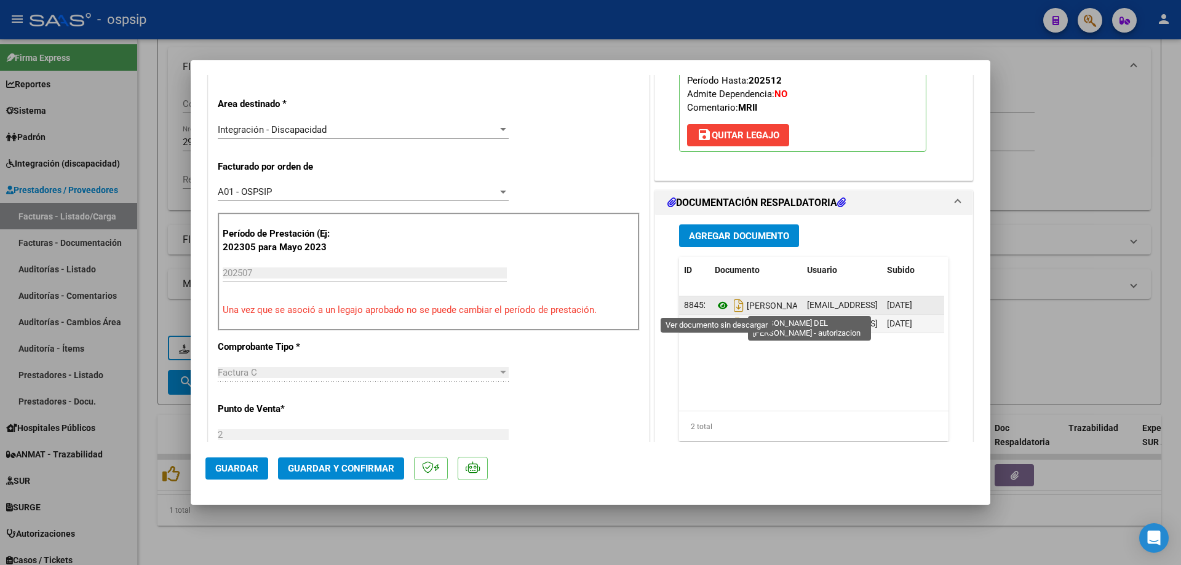
click at [718, 300] on icon at bounding box center [723, 305] width 16 height 15
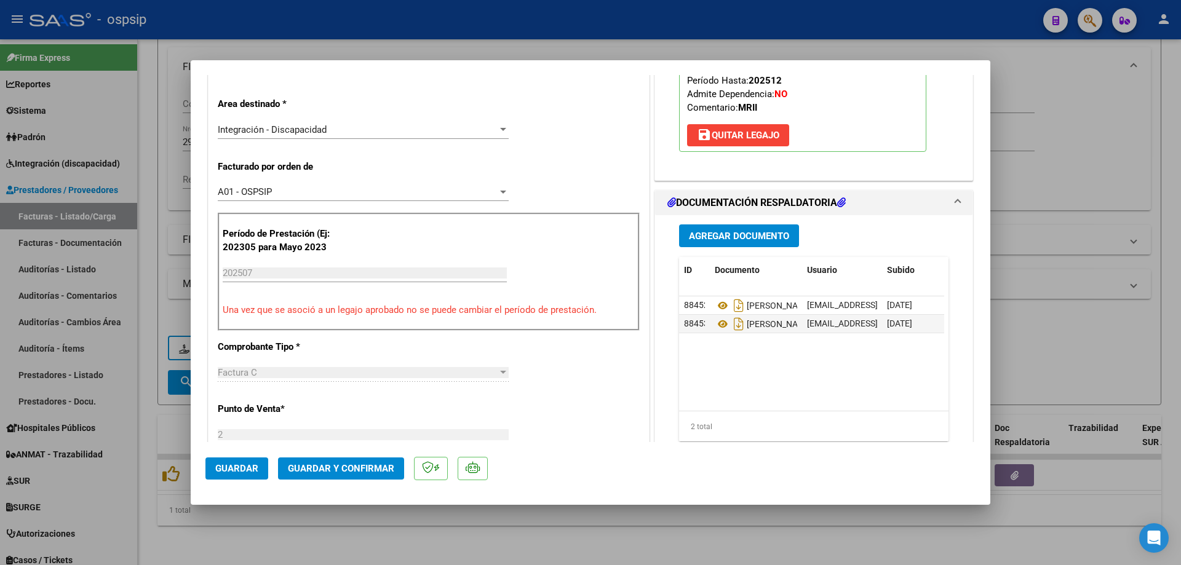
click at [371, 463] on span "Guardar y Confirmar" at bounding box center [341, 468] width 106 height 11
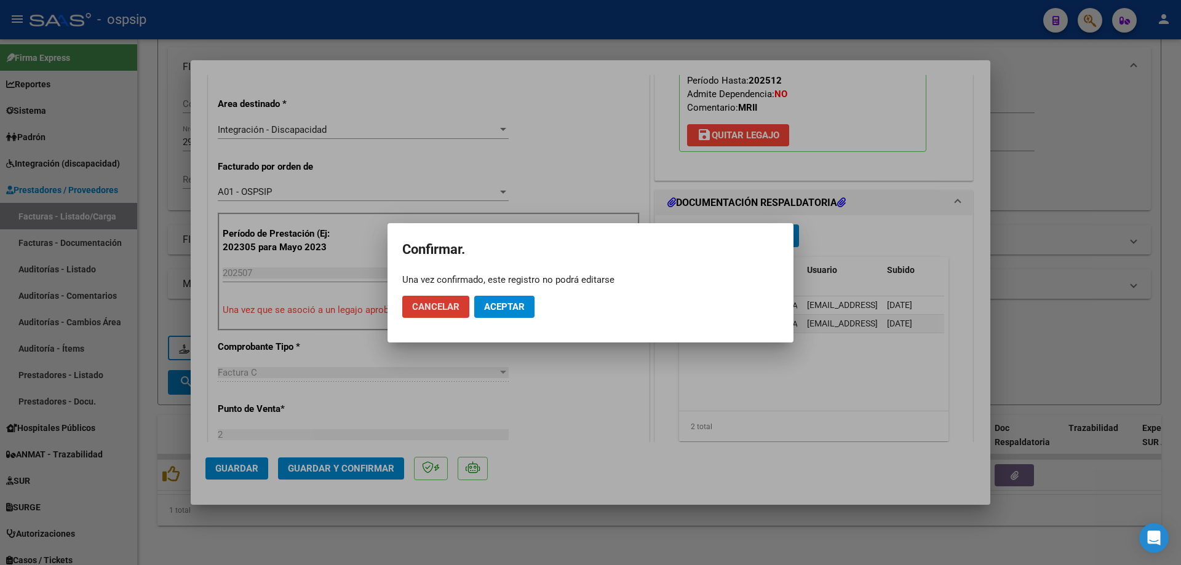
click at [501, 304] on span "Aceptar" at bounding box center [504, 306] width 41 height 11
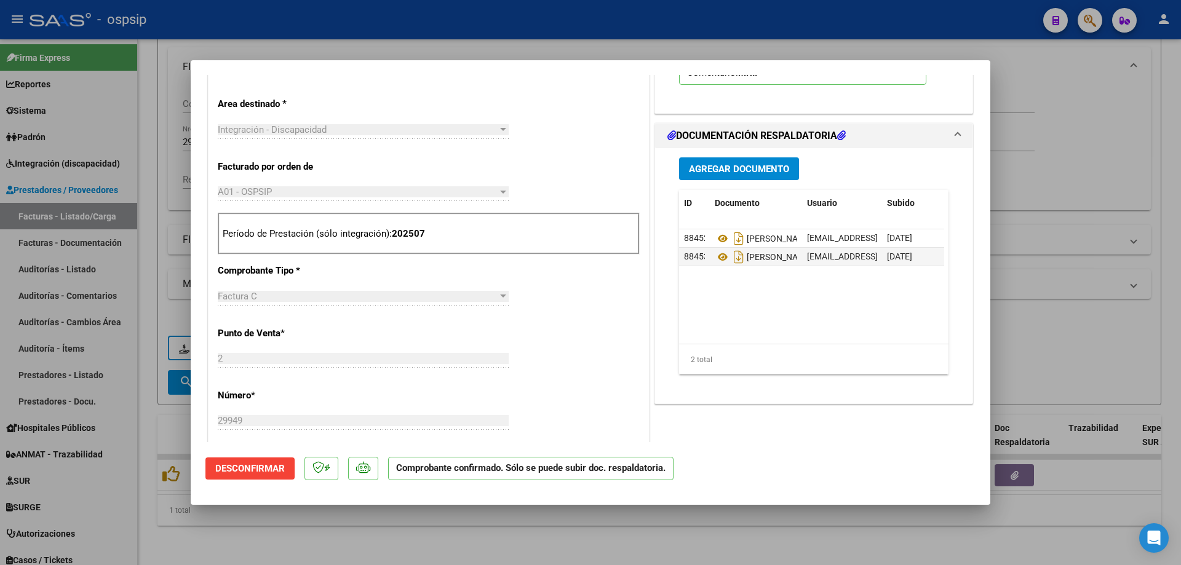
click at [1035, 157] on div at bounding box center [590, 282] width 1181 height 565
type input "$ 0,00"
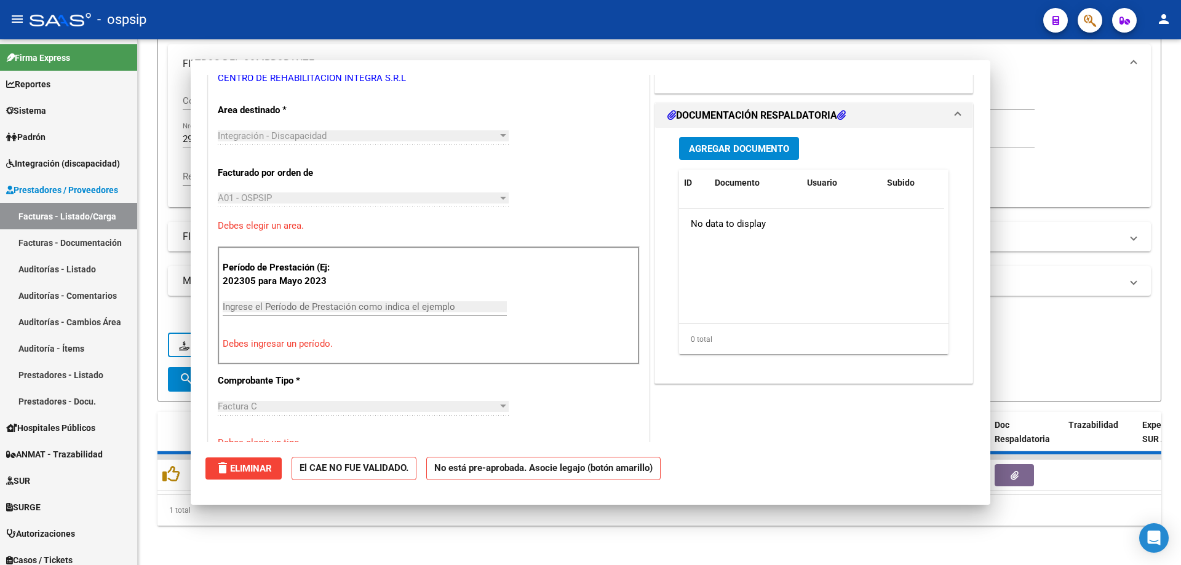
scroll to position [0, 0]
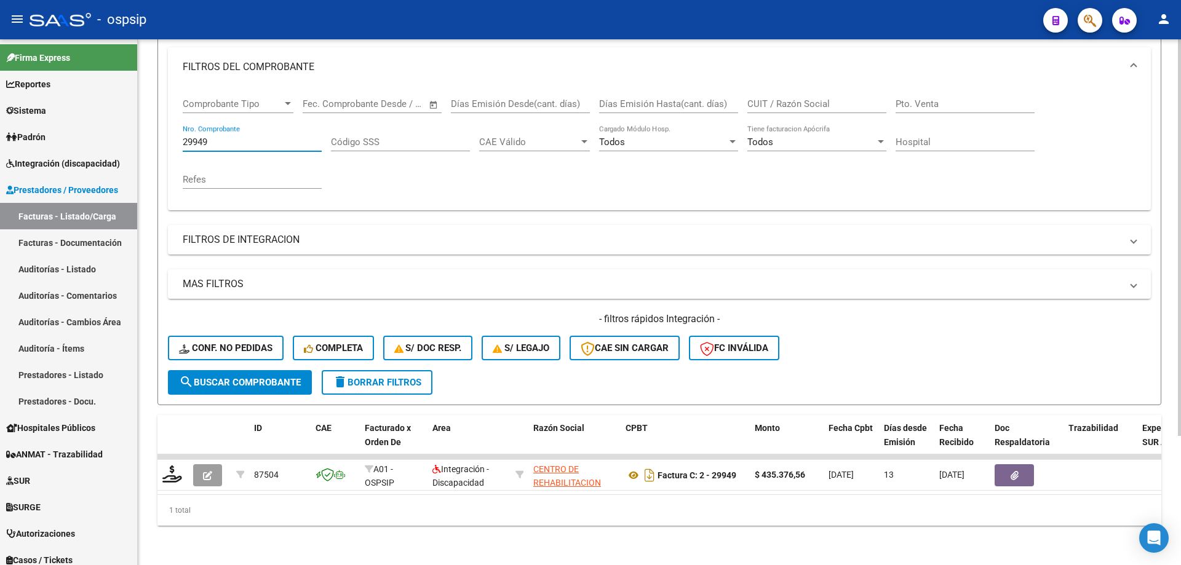
click at [224, 137] on input "29949" at bounding box center [252, 142] width 139 height 11
type input "2"
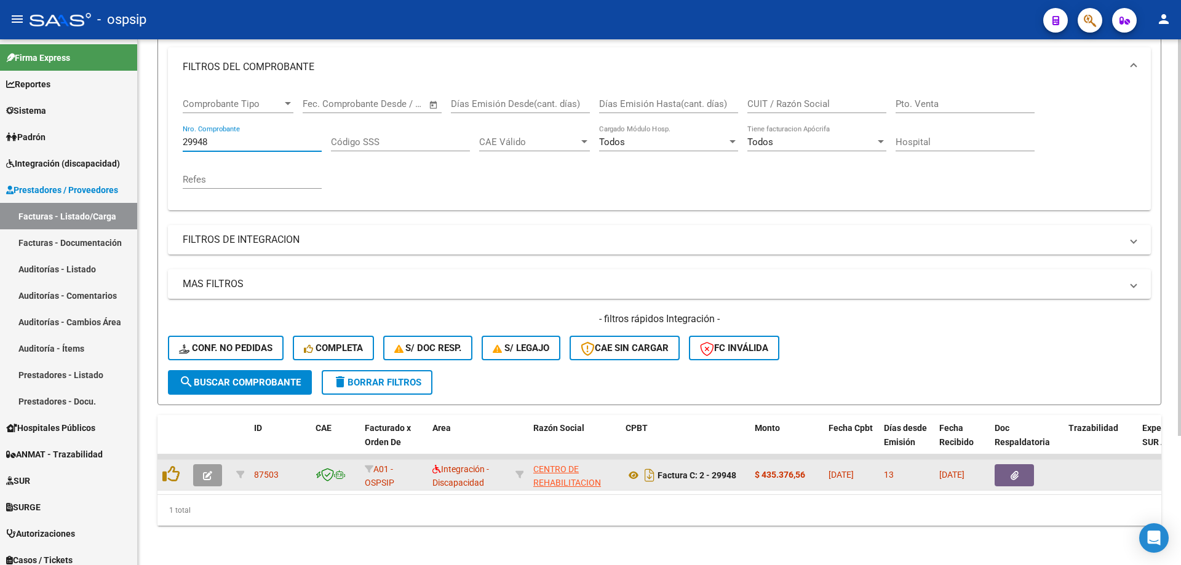
type input "29948"
click at [204, 471] on icon "button" at bounding box center [207, 475] width 9 height 9
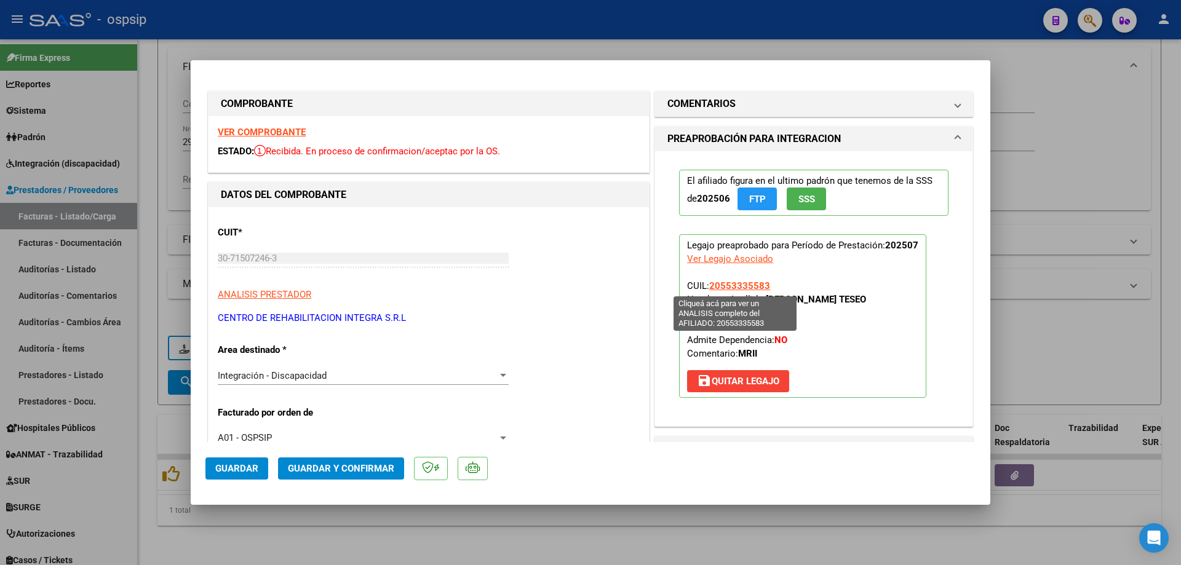
click at [747, 287] on span "20553335583" at bounding box center [739, 285] width 61 height 11
type textarea "20553335583"
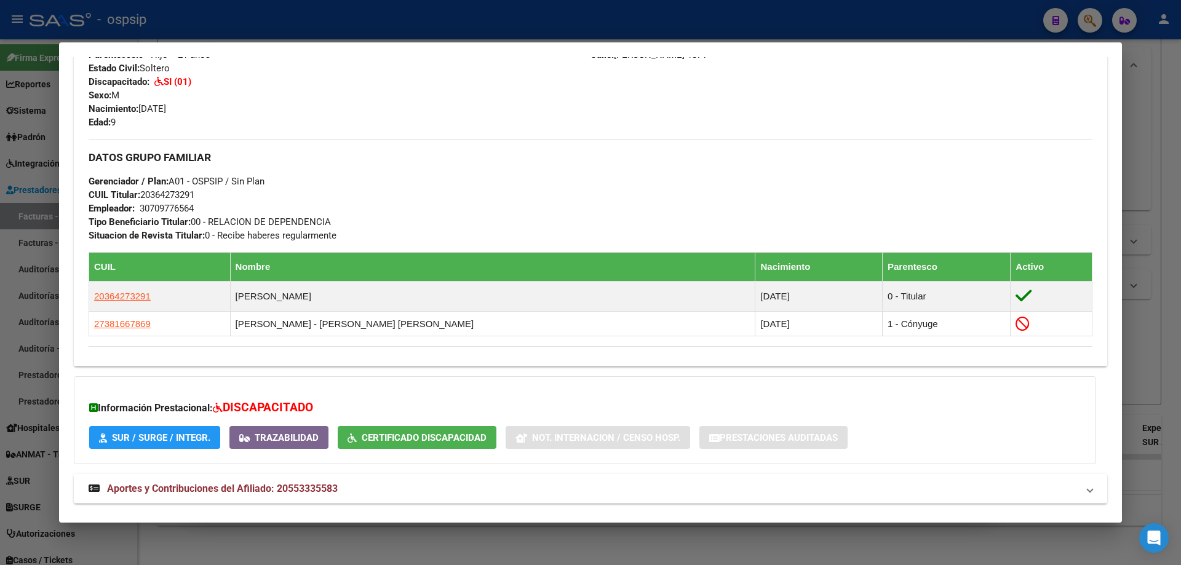
scroll to position [546, 0]
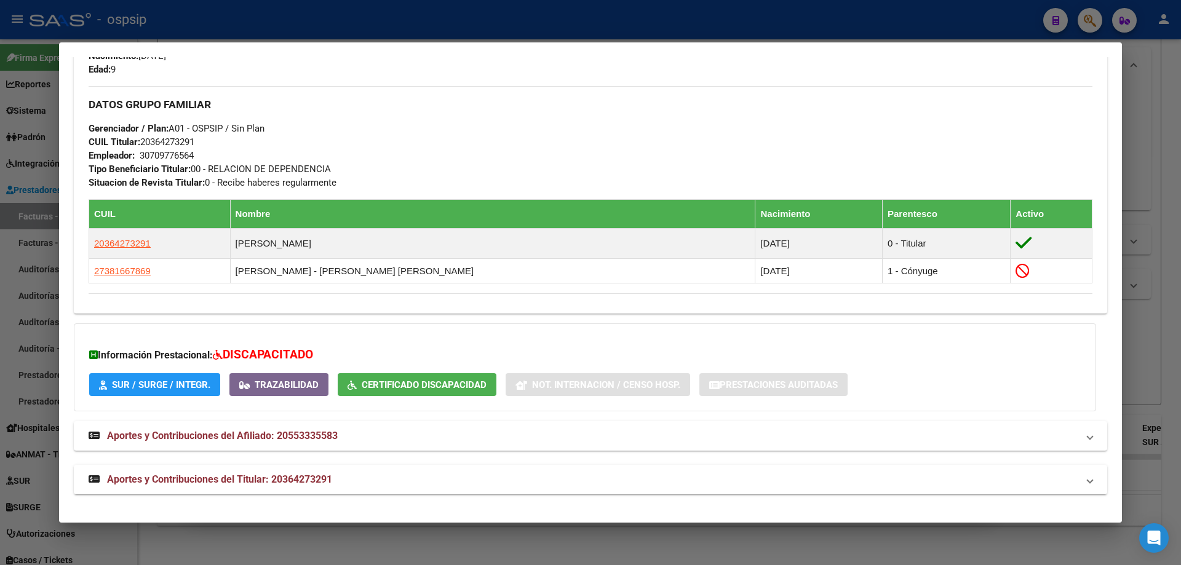
click at [1168, 318] on div at bounding box center [590, 282] width 1181 height 565
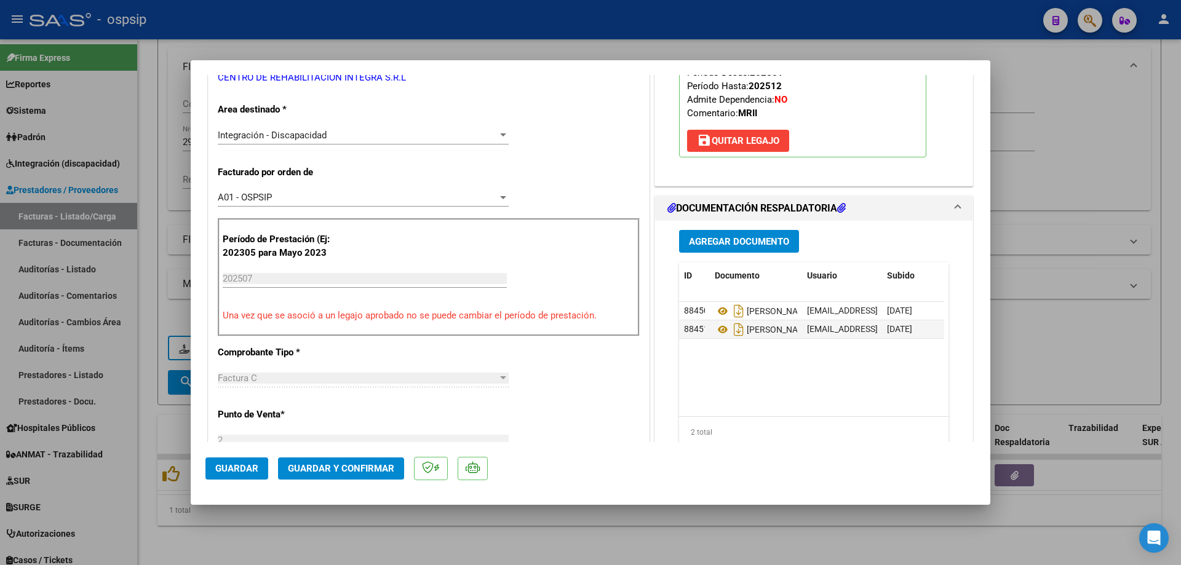
scroll to position [246, 0]
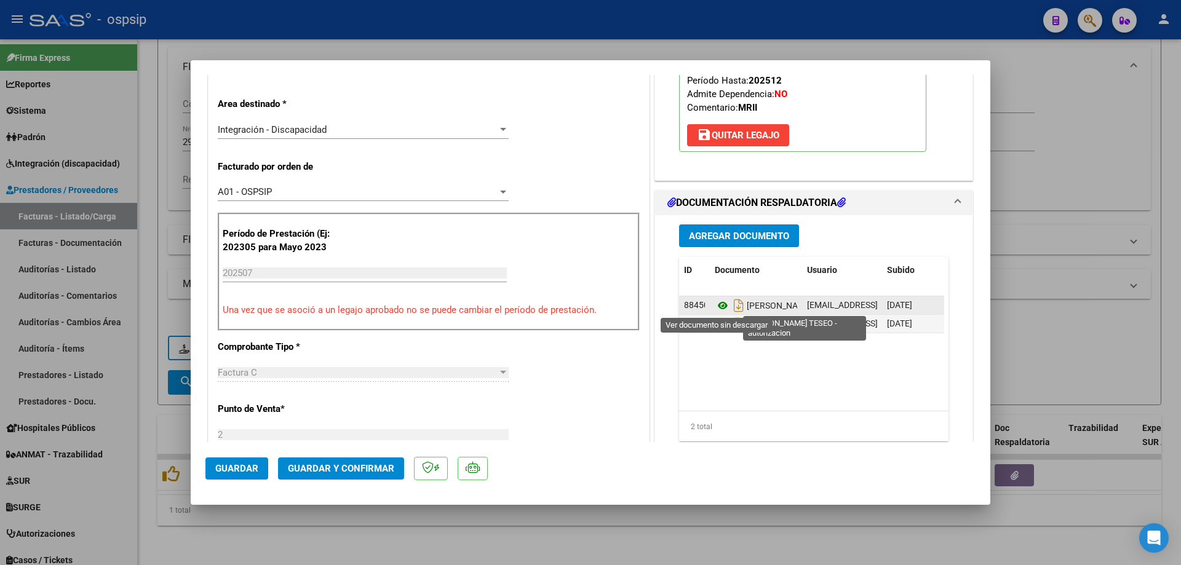
click at [722, 305] on icon at bounding box center [723, 305] width 16 height 15
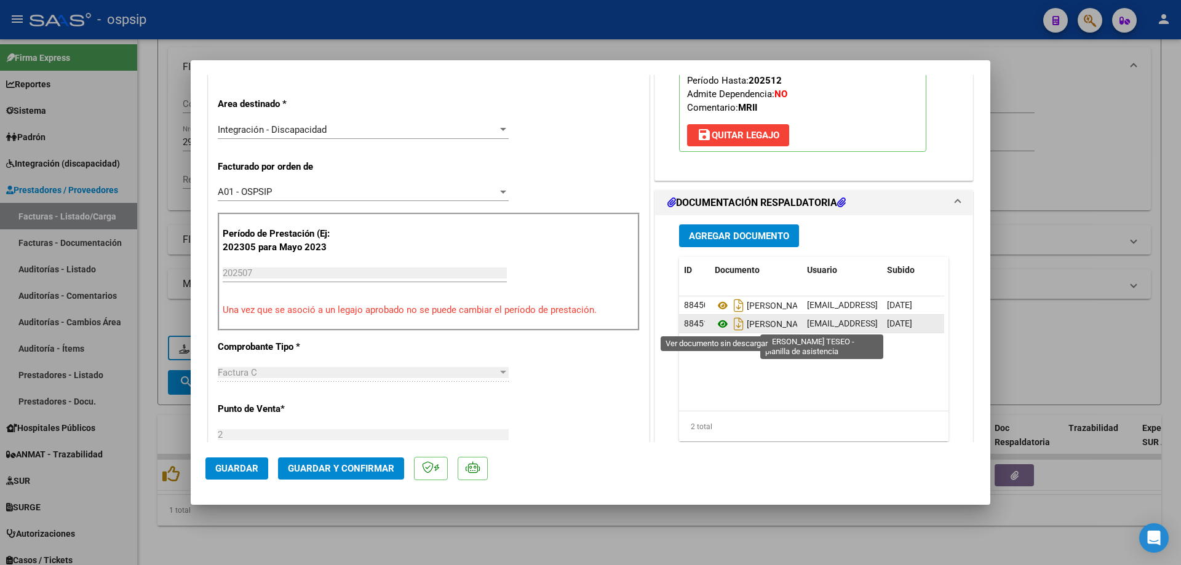
click at [715, 326] on icon at bounding box center [723, 324] width 16 height 15
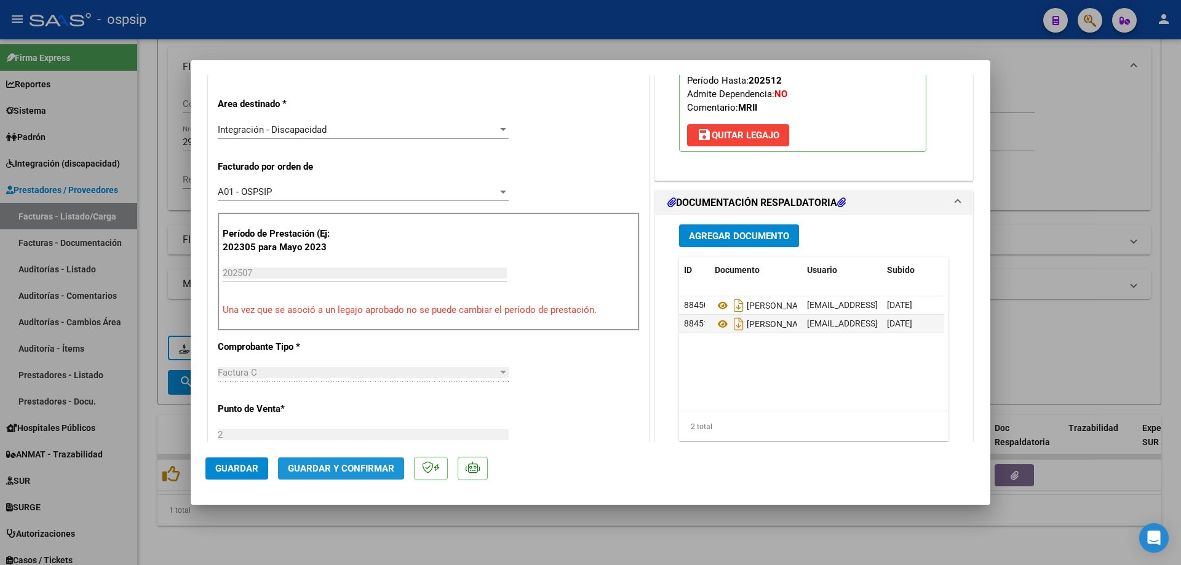
click at [385, 469] on span "Guardar y Confirmar" at bounding box center [341, 468] width 106 height 11
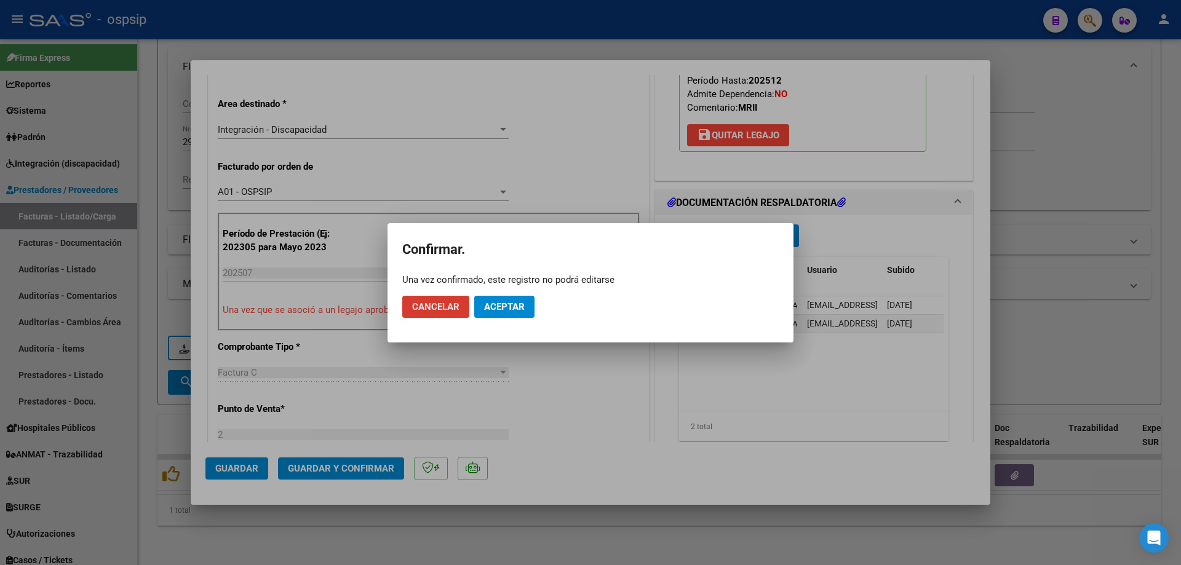
click at [510, 303] on span "Aceptar" at bounding box center [504, 306] width 41 height 11
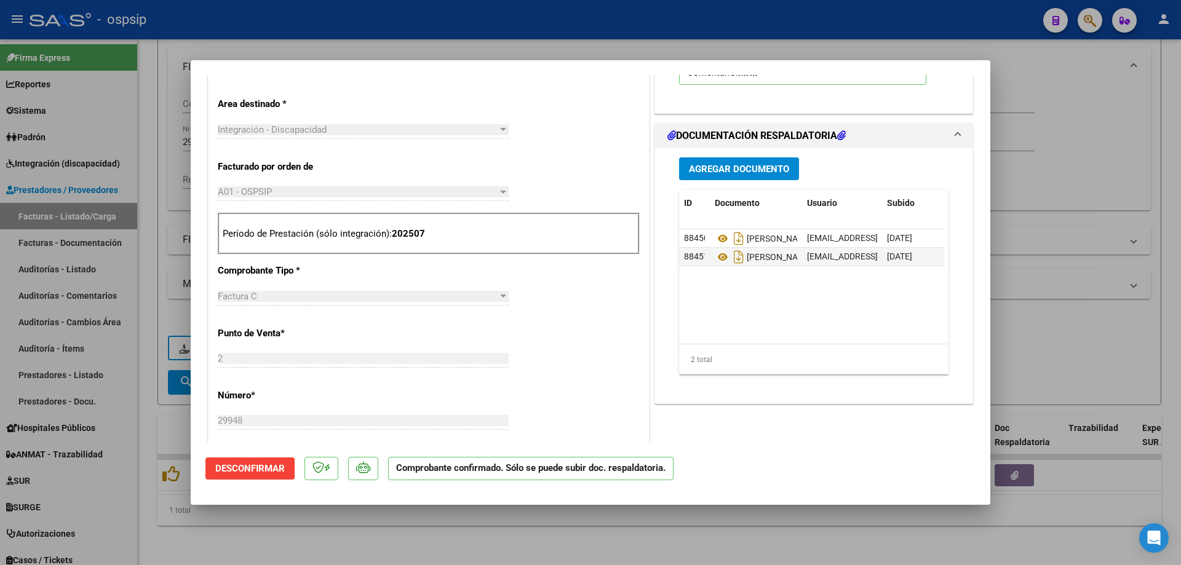
click at [1108, 201] on div at bounding box center [590, 282] width 1181 height 565
type input "$ 0,00"
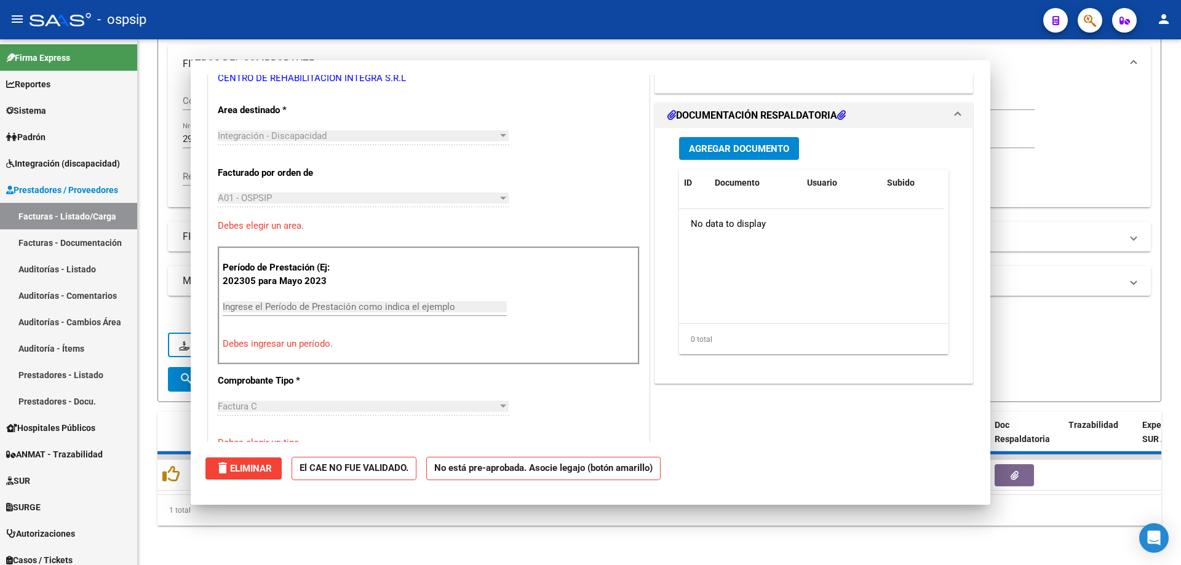
scroll to position [0, 0]
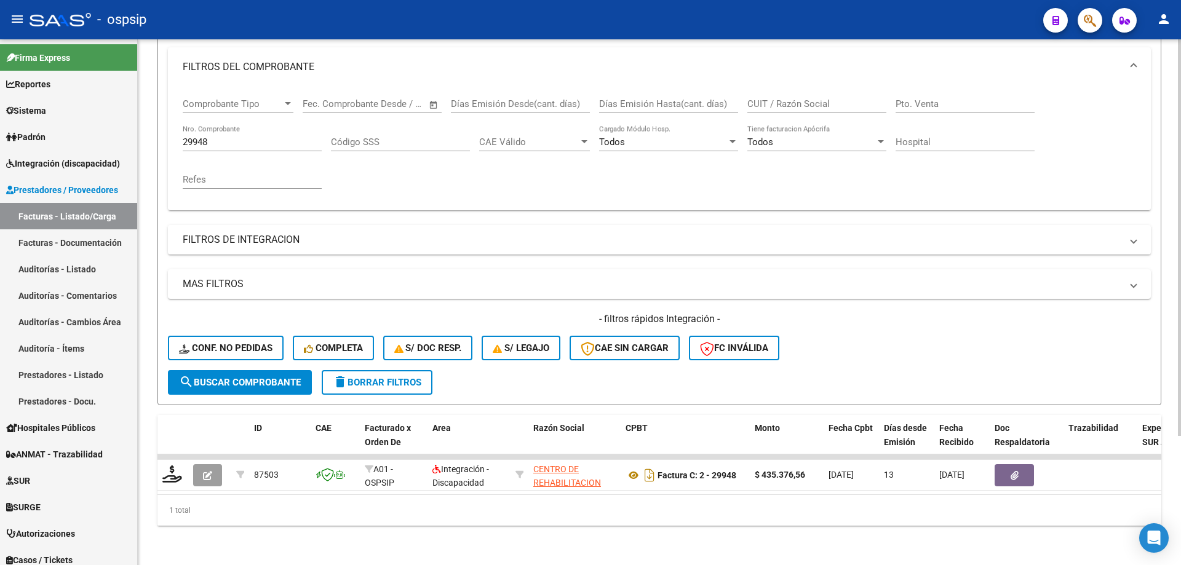
click at [229, 137] on input "29948" at bounding box center [252, 142] width 139 height 11
type input "2"
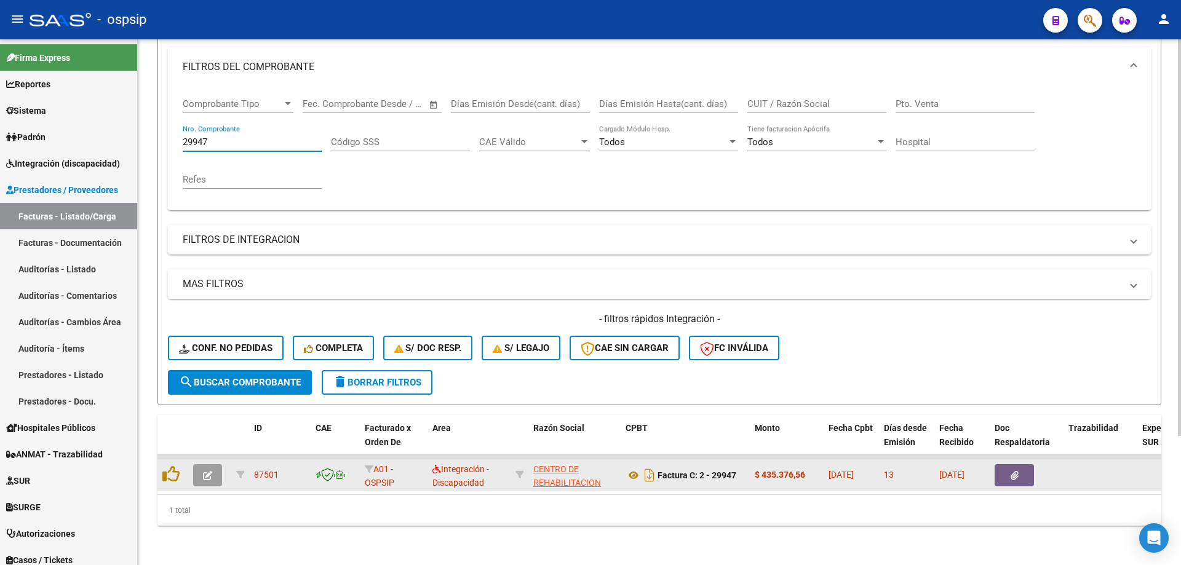
type input "29947"
click at [208, 471] on icon "button" at bounding box center [207, 475] width 9 height 9
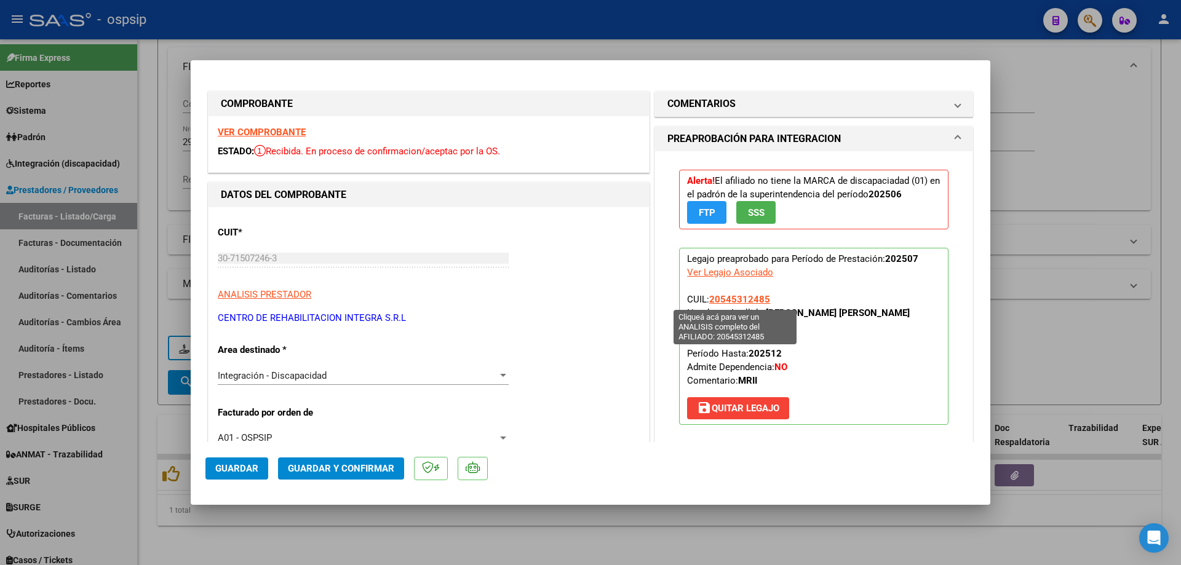
click at [736, 298] on span "20545312485" at bounding box center [739, 299] width 61 height 11
type textarea "20545312485"
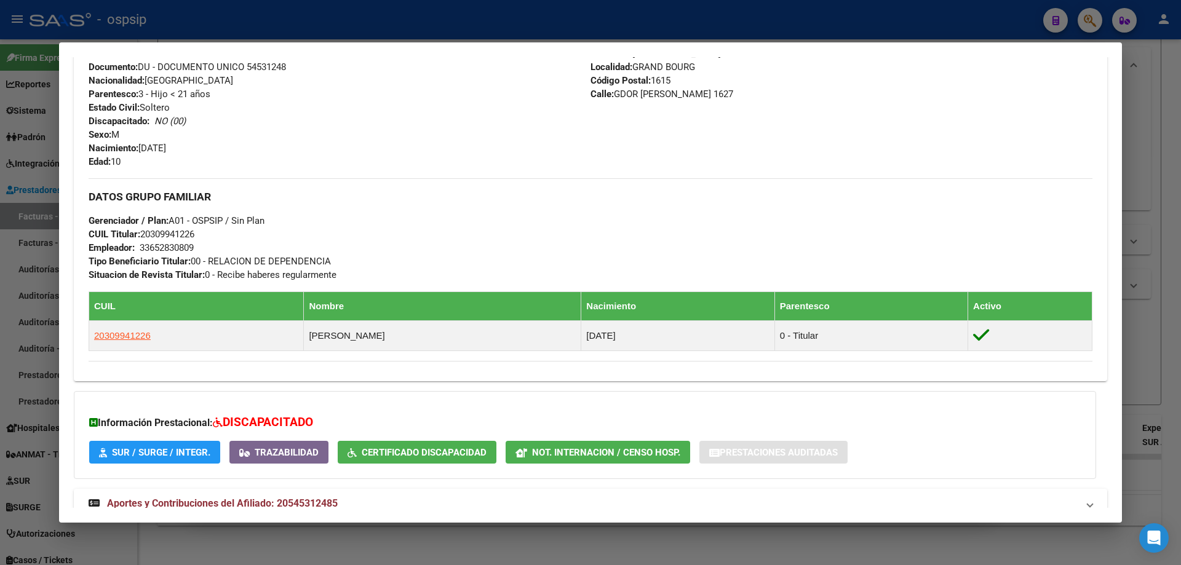
scroll to position [498, 0]
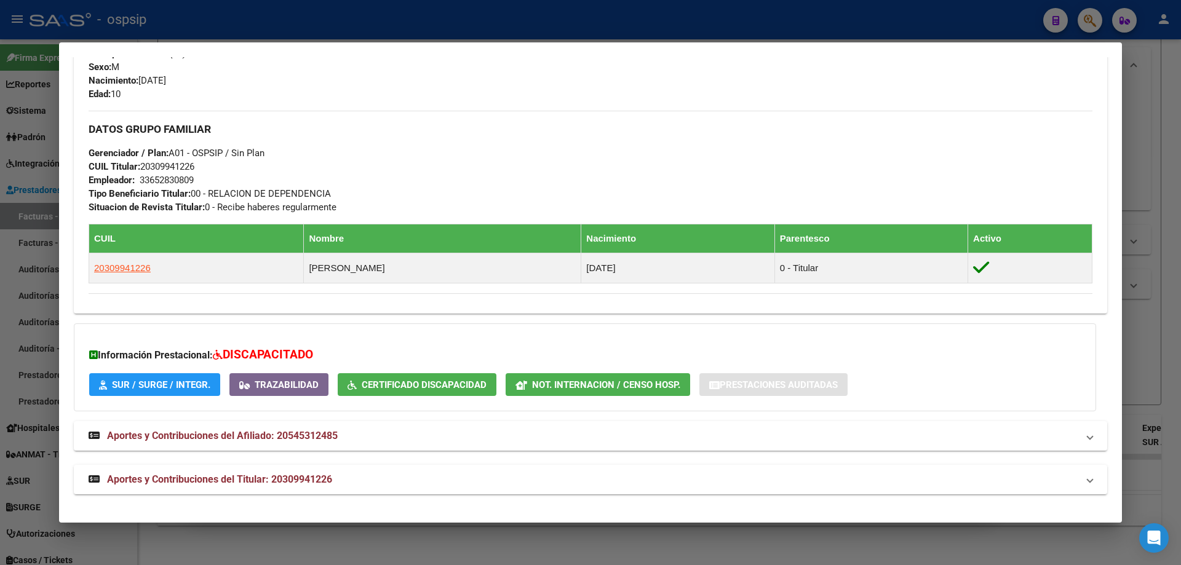
click at [1164, 323] on div at bounding box center [590, 282] width 1181 height 565
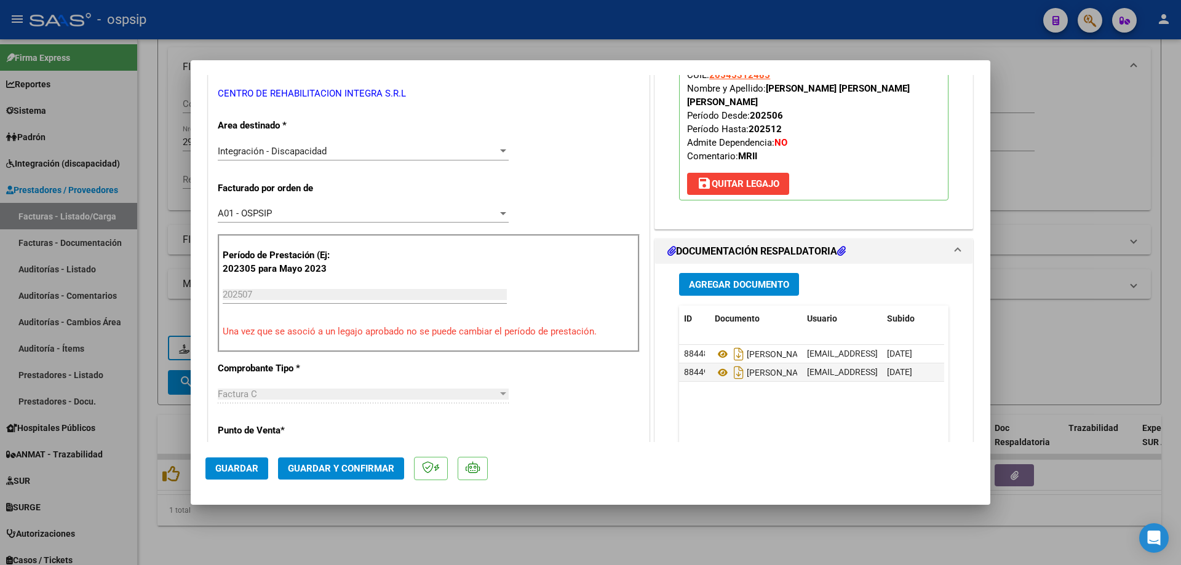
scroll to position [246, 0]
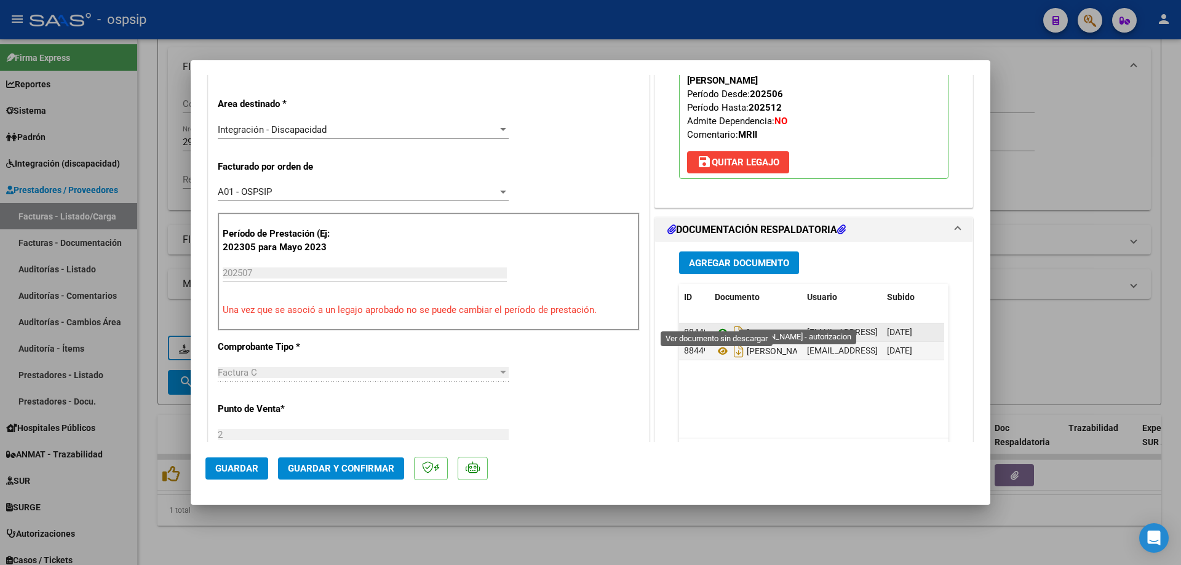
click at [721, 325] on icon at bounding box center [723, 332] width 16 height 15
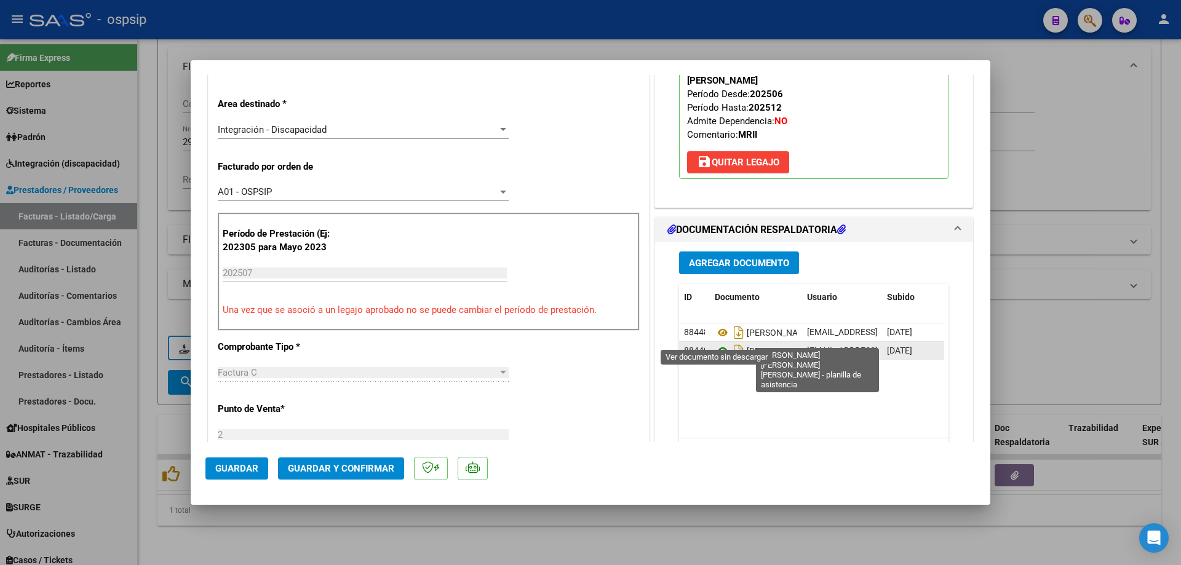
click at [715, 344] on icon at bounding box center [723, 351] width 16 height 15
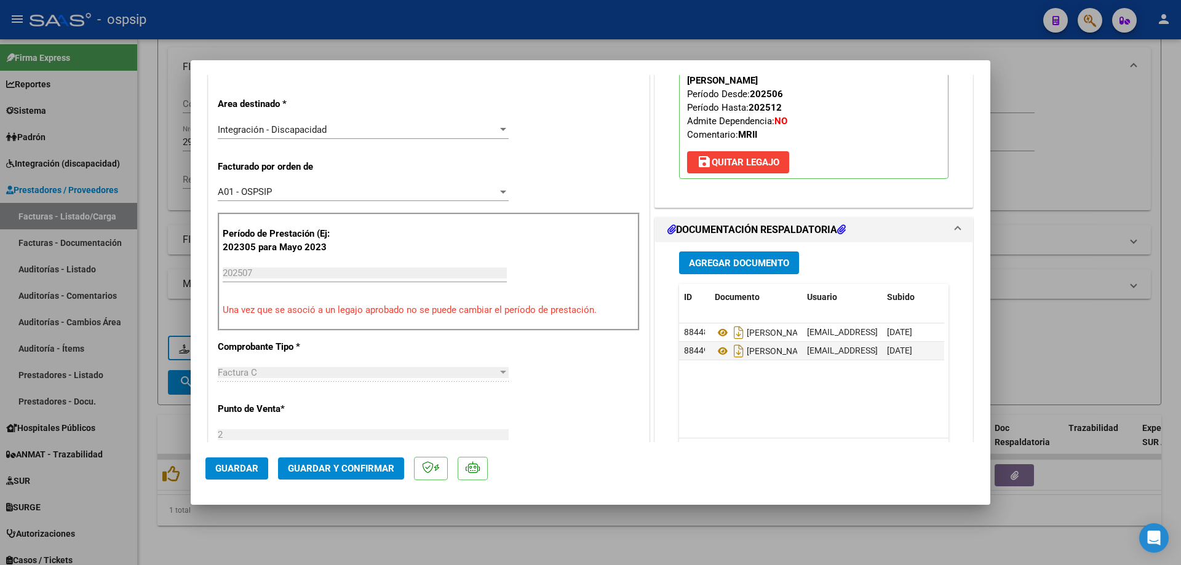
scroll to position [308, 0]
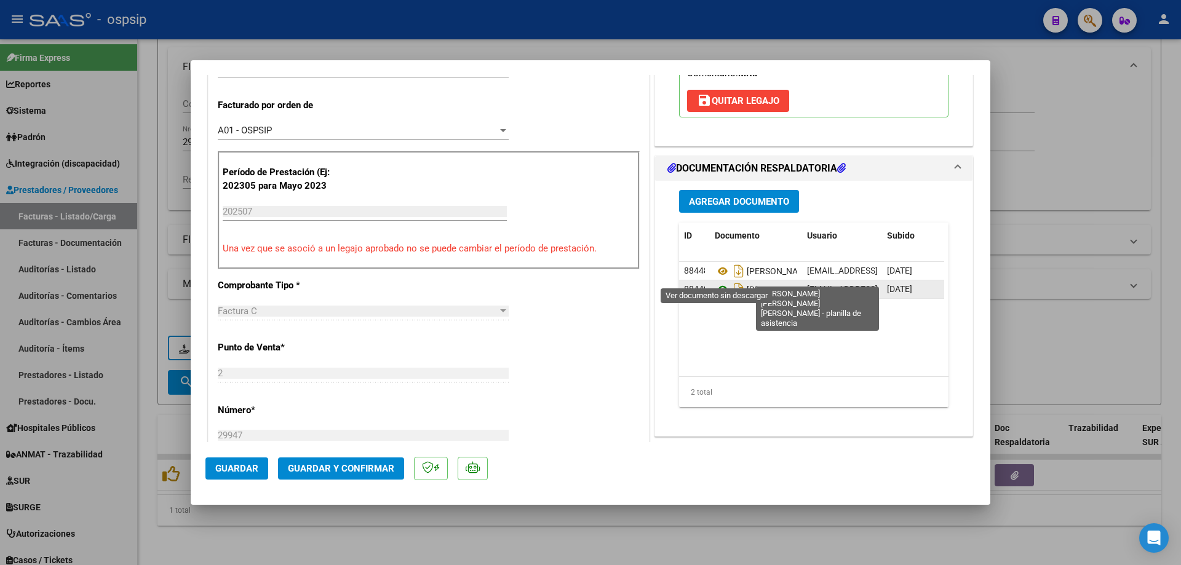
click at [715, 282] on icon at bounding box center [723, 289] width 16 height 15
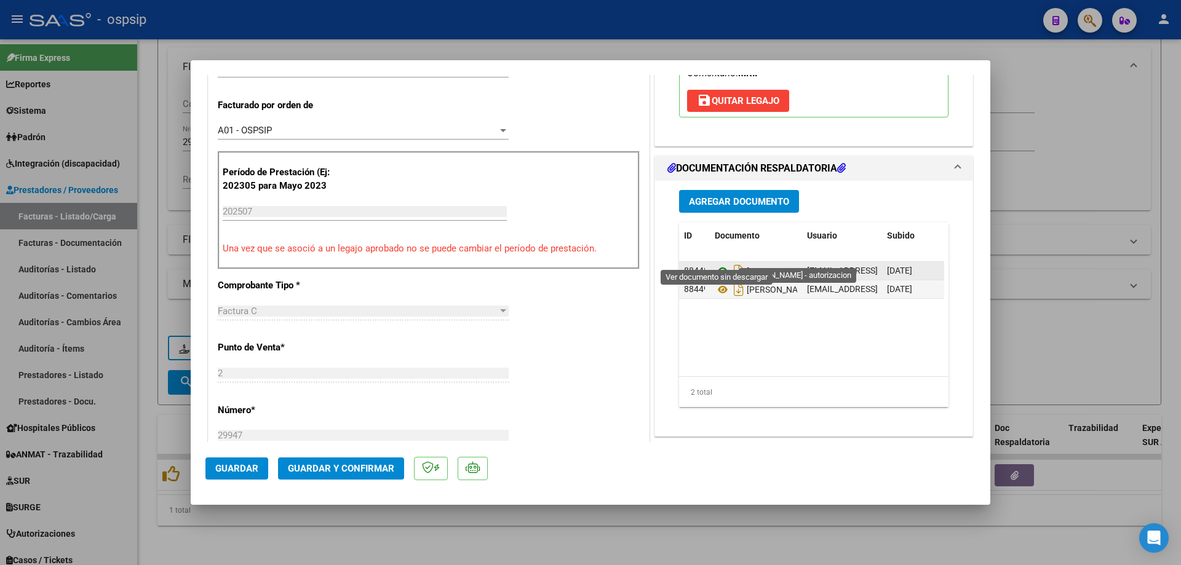
click at [715, 264] on icon at bounding box center [723, 271] width 16 height 15
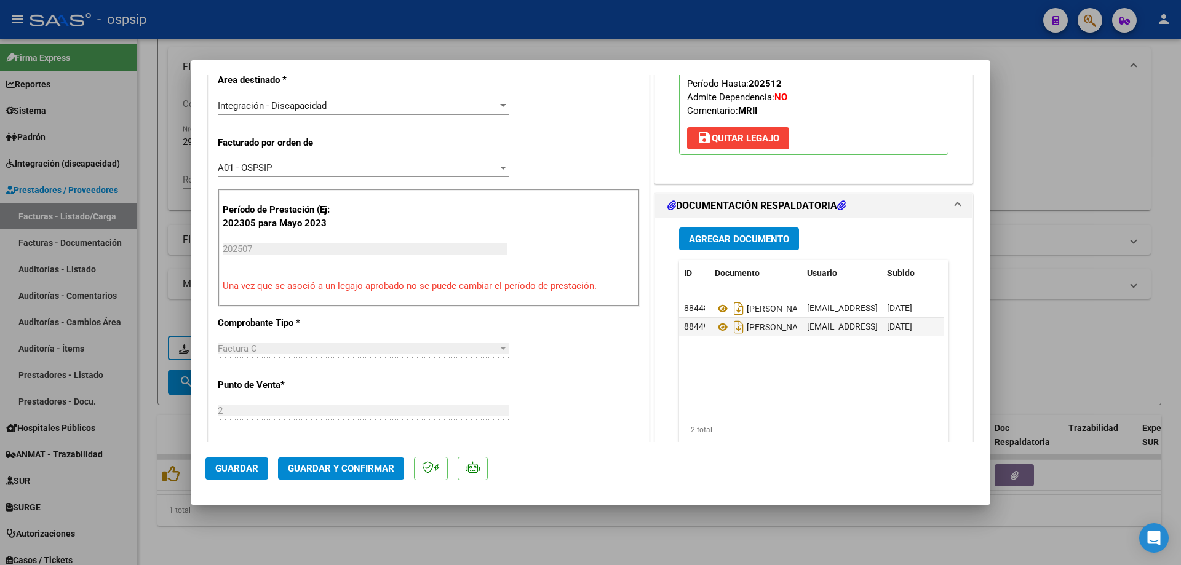
scroll to position [185, 0]
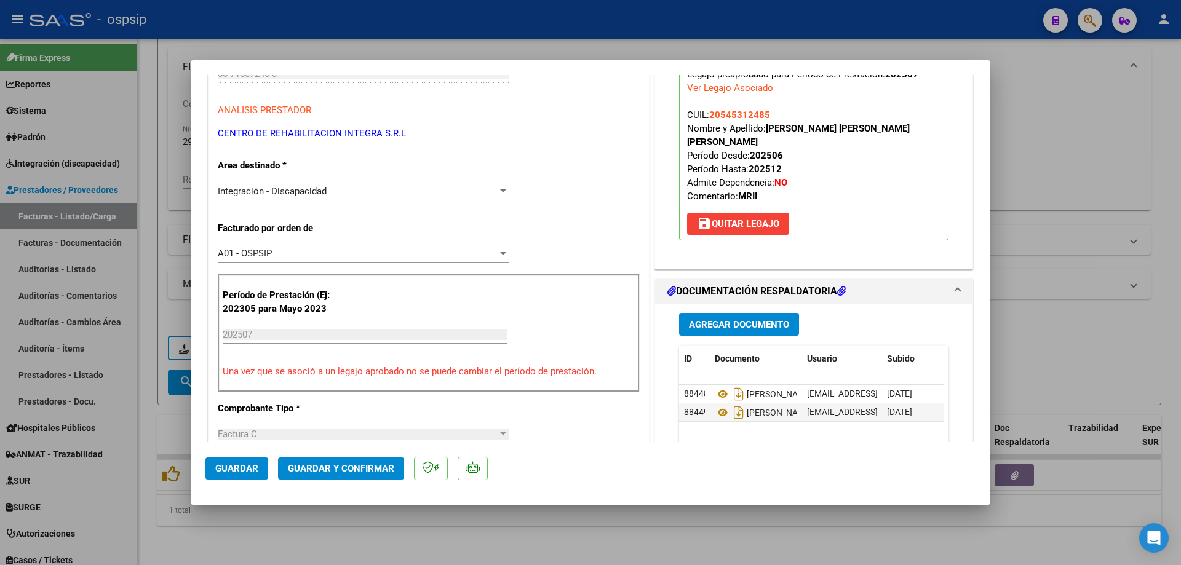
click at [381, 465] on span "Guardar y Confirmar" at bounding box center [341, 468] width 106 height 11
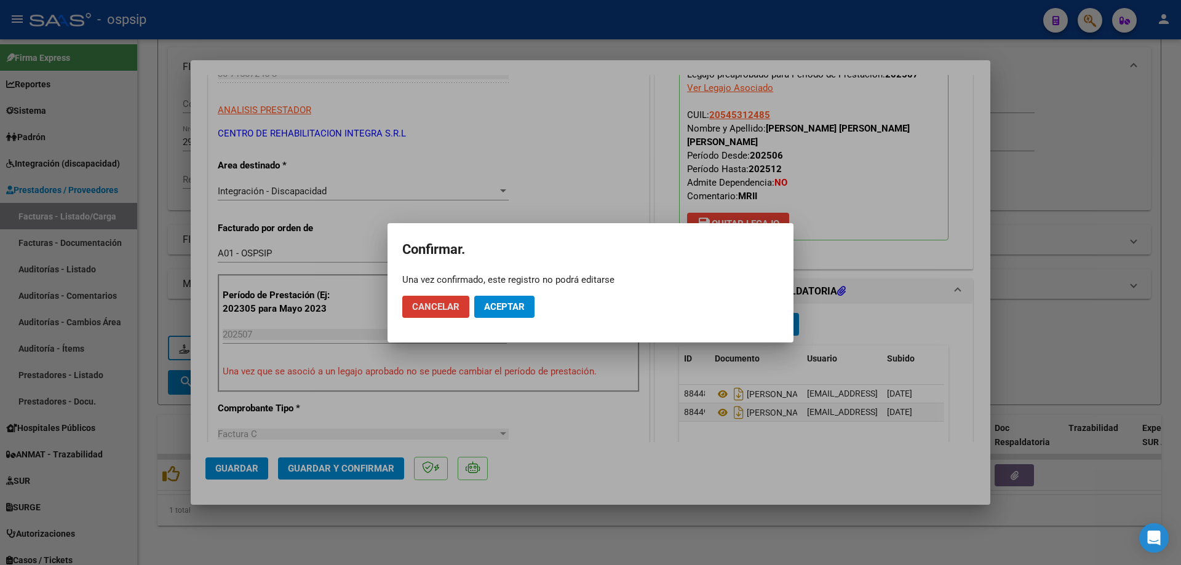
click at [506, 309] on span "Aceptar" at bounding box center [504, 306] width 41 height 11
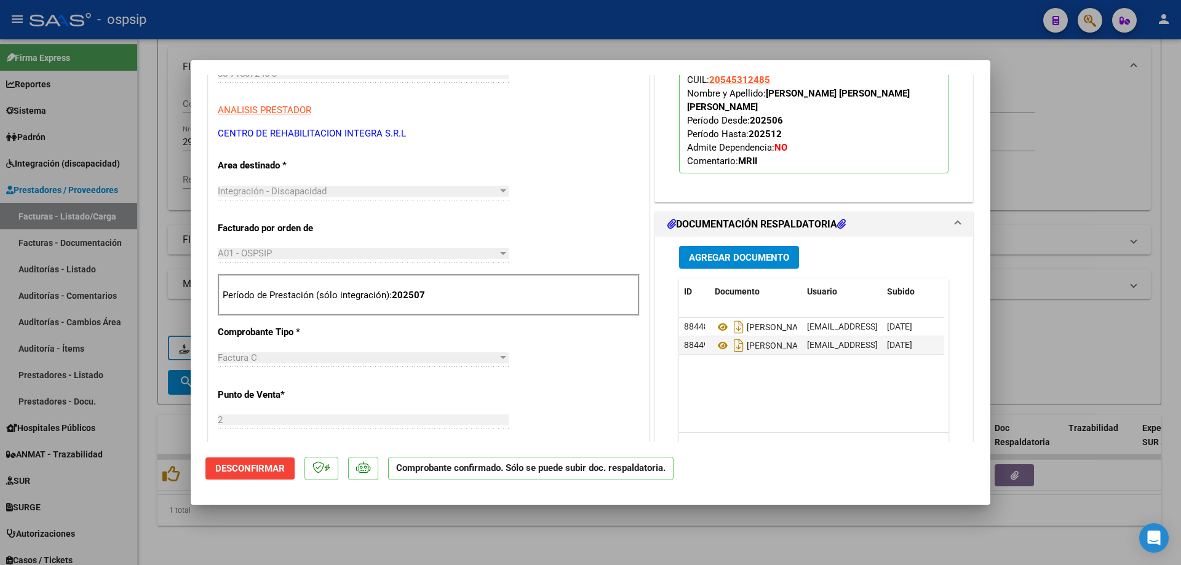
click at [1086, 326] on div at bounding box center [590, 282] width 1181 height 565
type input "$ 0,00"
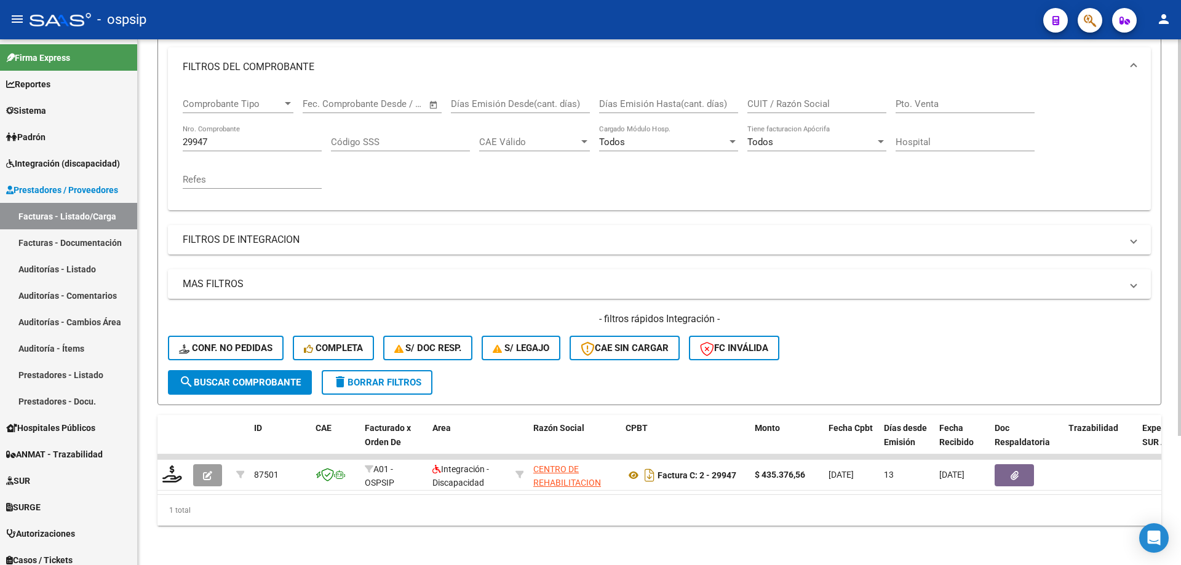
click at [216, 137] on input "29947" at bounding box center [252, 142] width 139 height 11
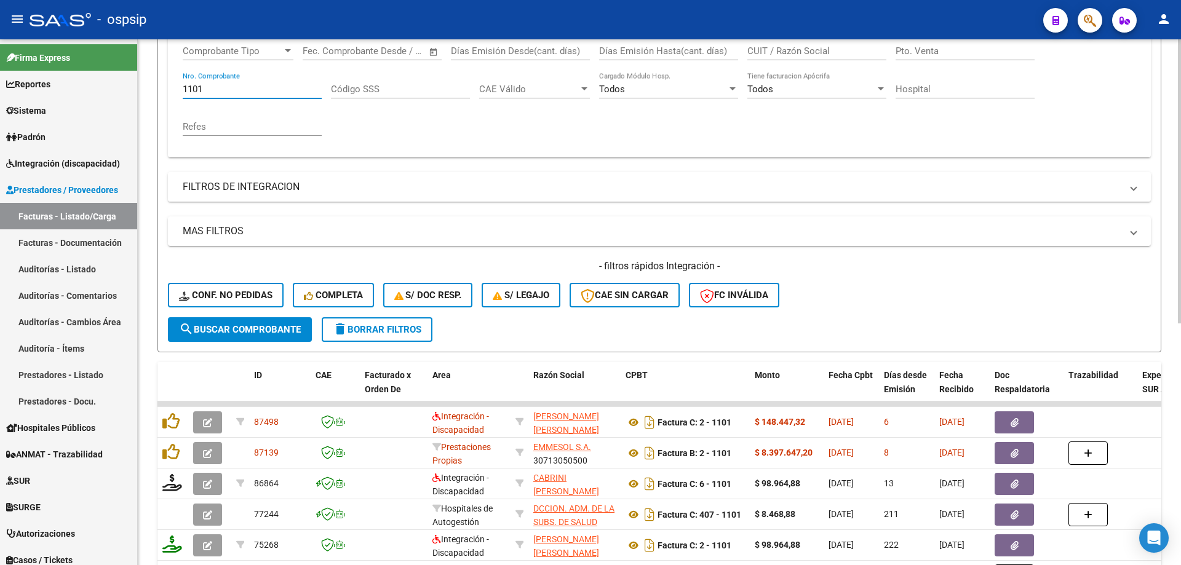
scroll to position [233, 0]
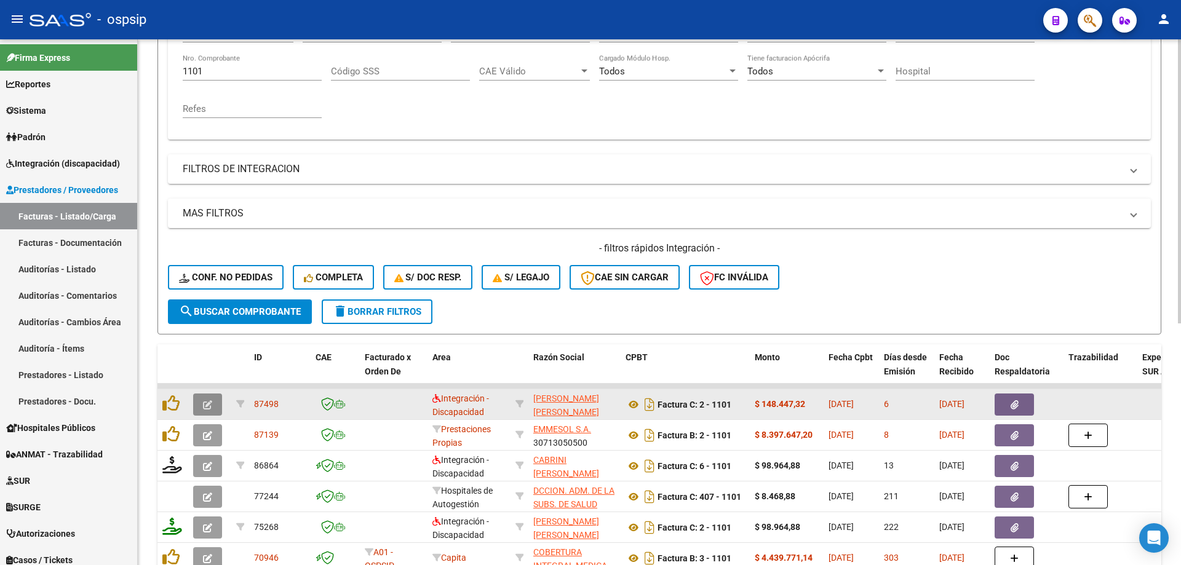
click at [206, 410] on button "button" at bounding box center [207, 405] width 29 height 22
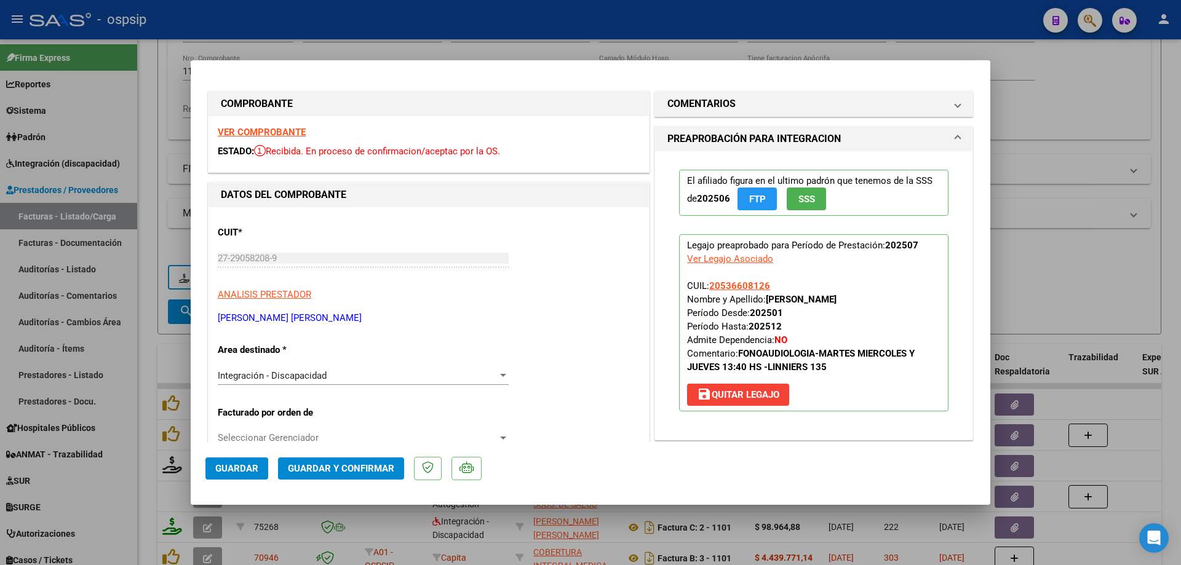
click at [801, 199] on span "SSS" at bounding box center [806, 199] width 17 height 11
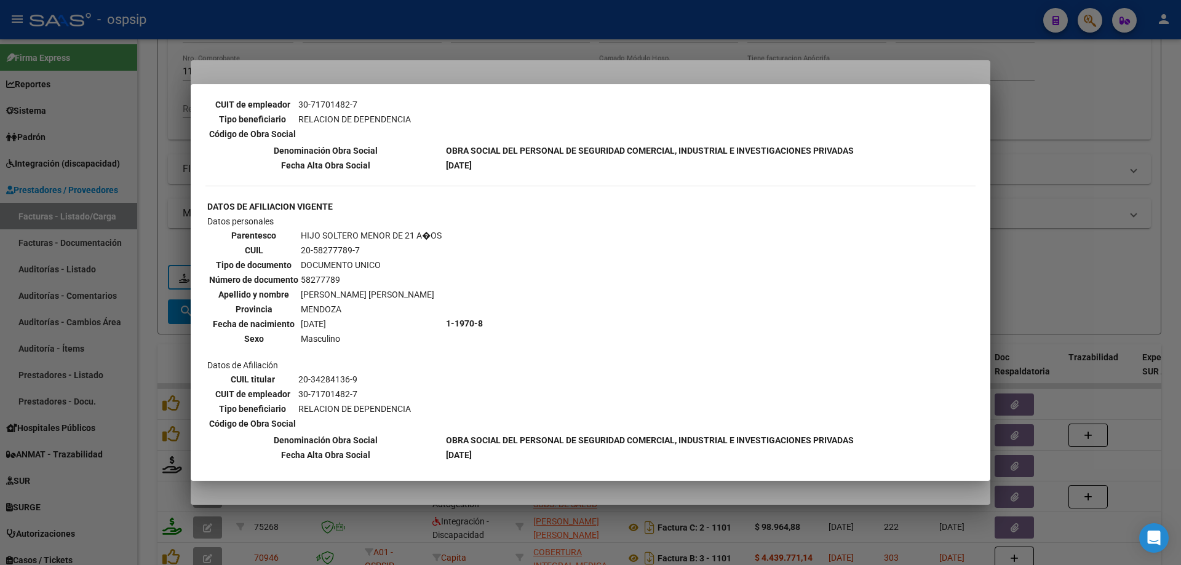
scroll to position [924, 0]
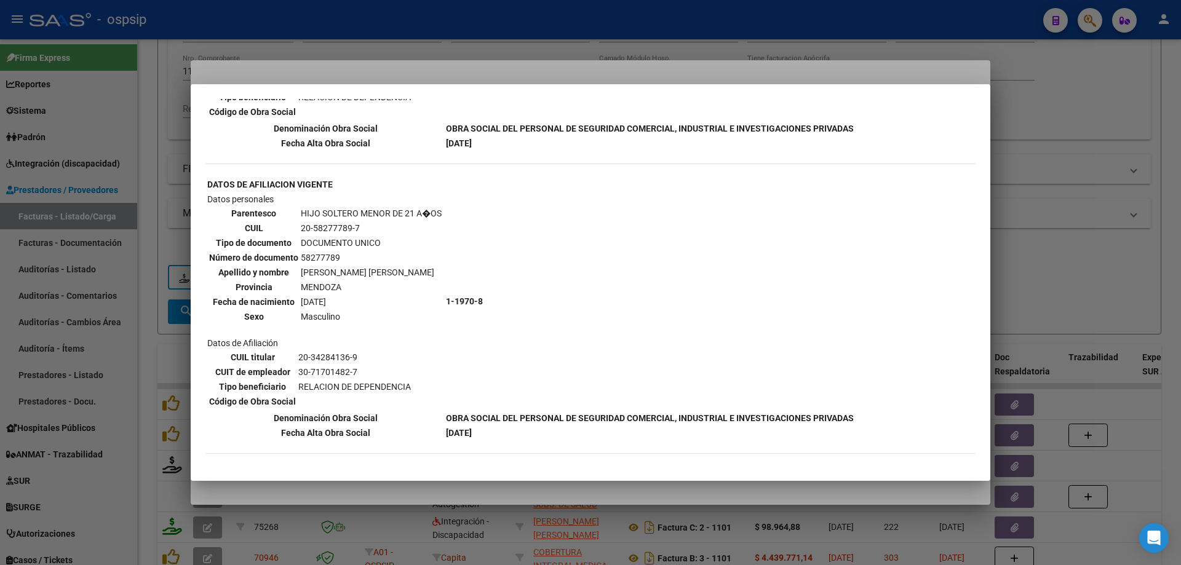
click at [1064, 196] on div at bounding box center [590, 282] width 1181 height 565
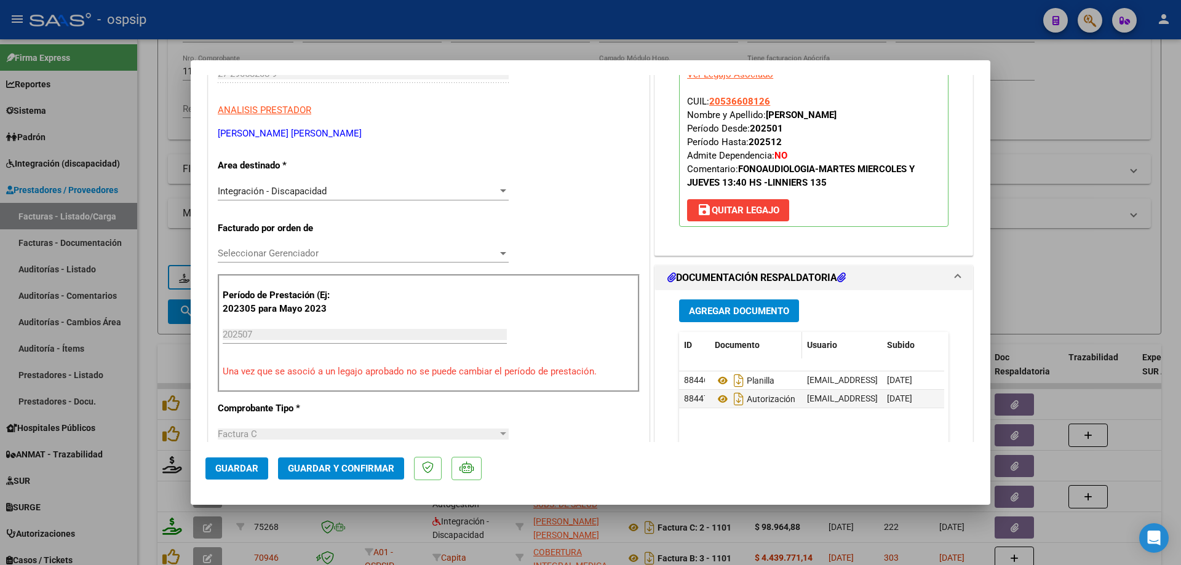
scroll to position [246, 0]
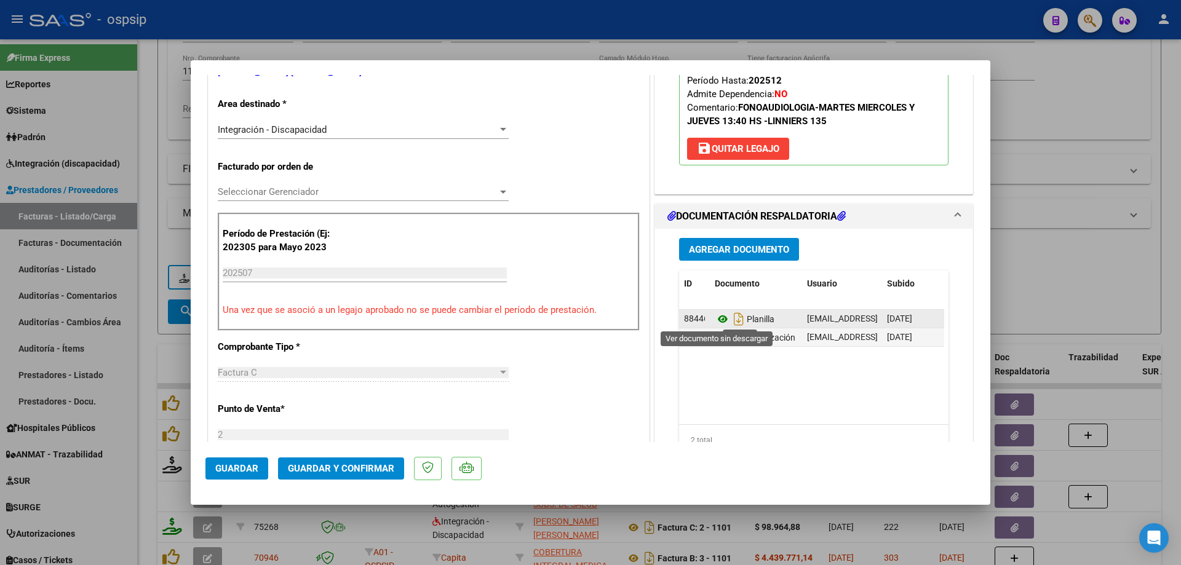
click at [718, 321] on icon at bounding box center [723, 319] width 16 height 15
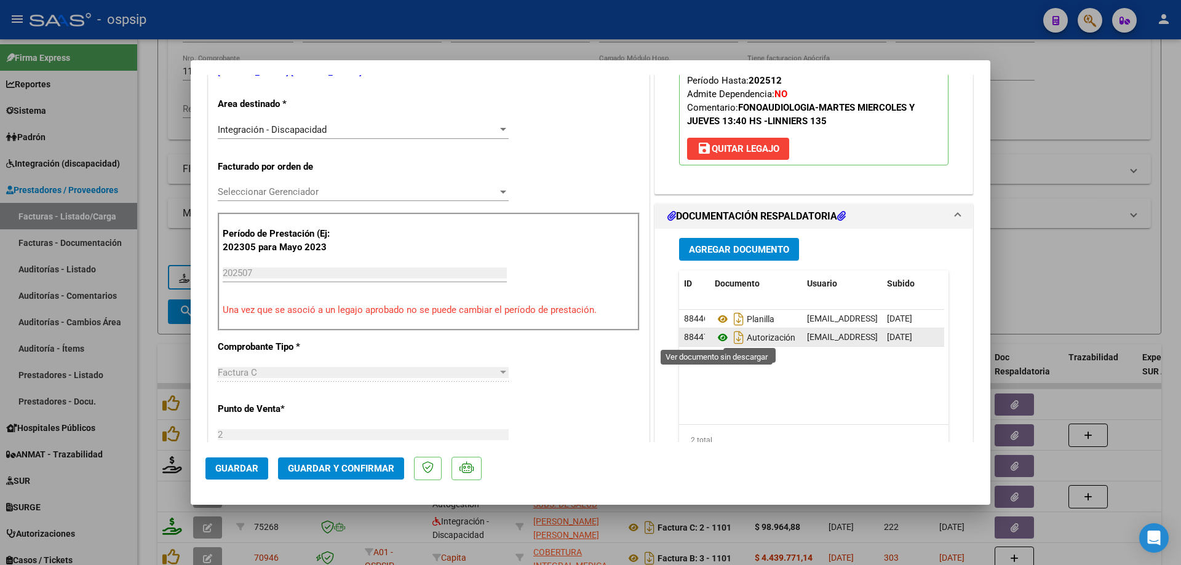
click at [715, 337] on icon at bounding box center [723, 337] width 16 height 15
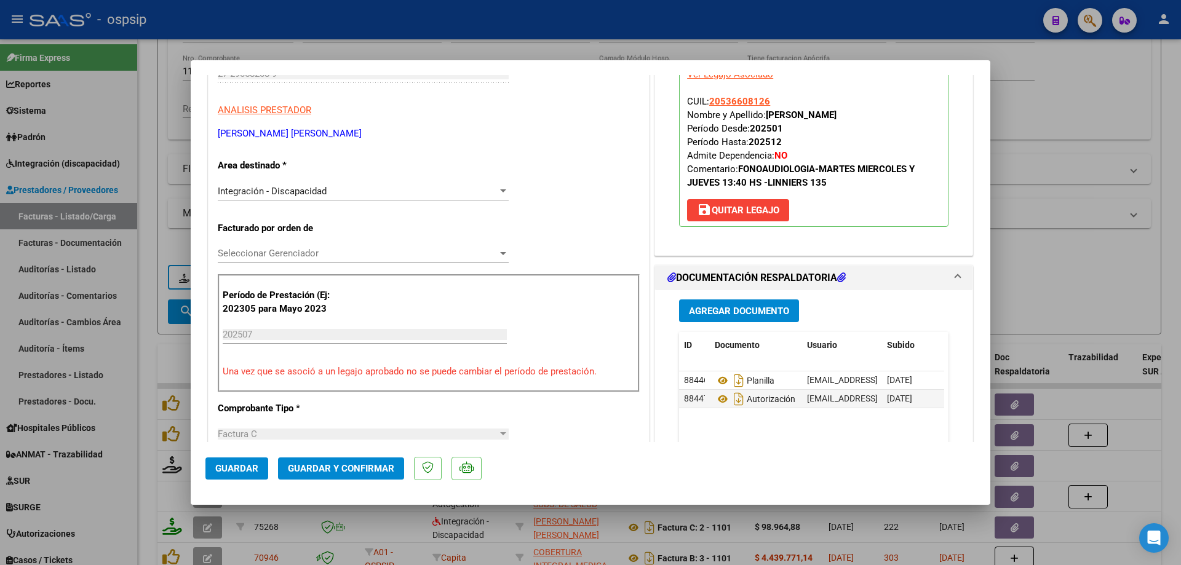
scroll to position [123, 0]
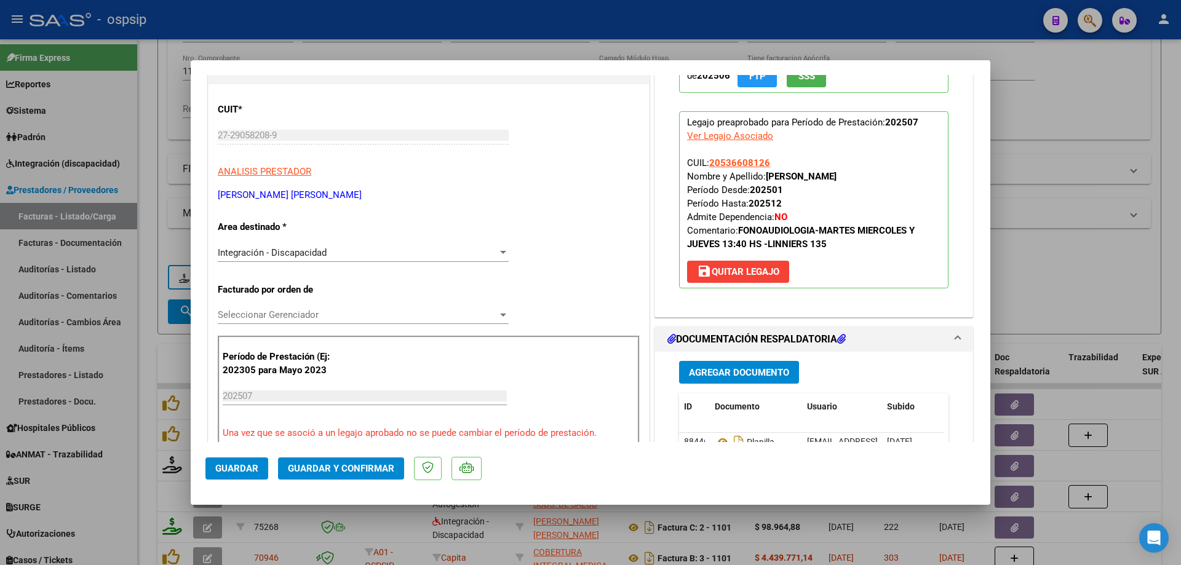
click at [771, 161] on p "Legajo preaprobado para Período de Prestación: 202507 Ver Legajo Asociado CUIL:…" at bounding box center [813, 199] width 269 height 177
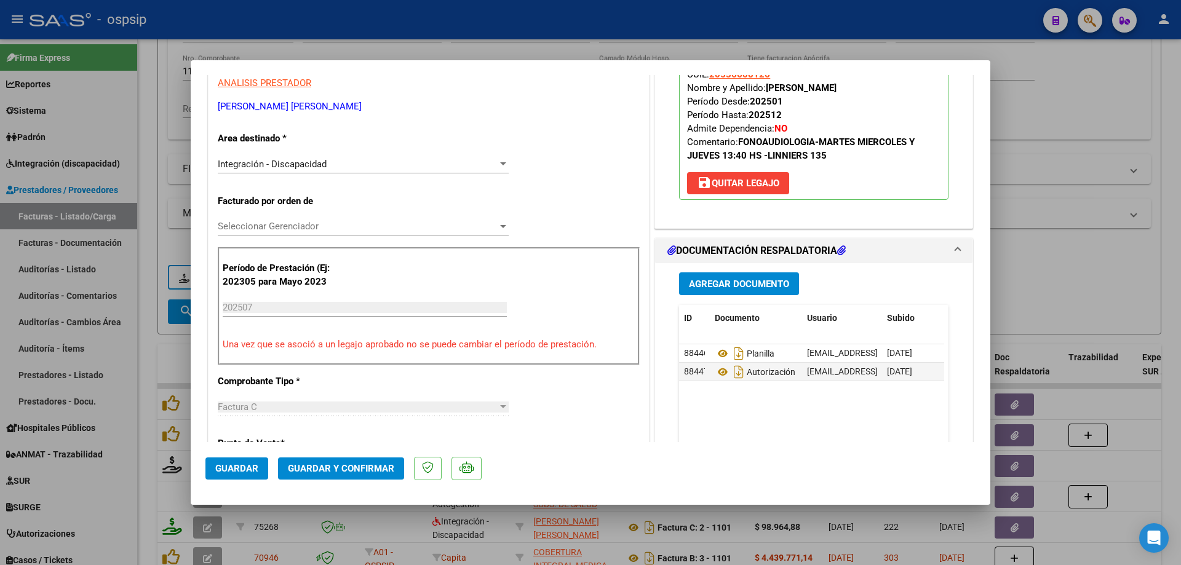
scroll to position [246, 0]
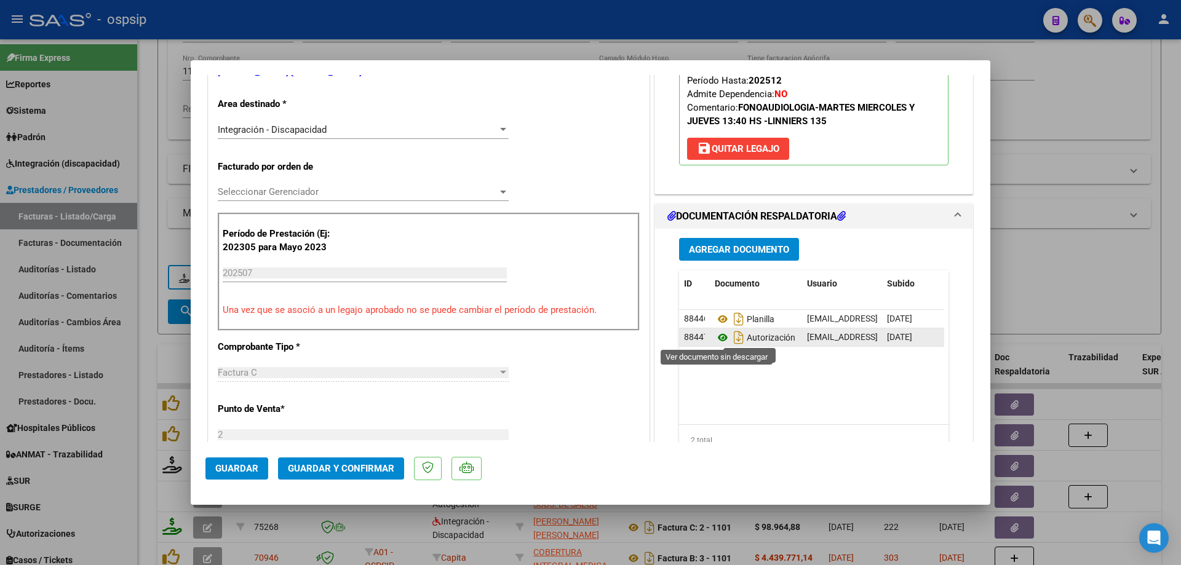
click at [722, 333] on icon at bounding box center [723, 337] width 16 height 15
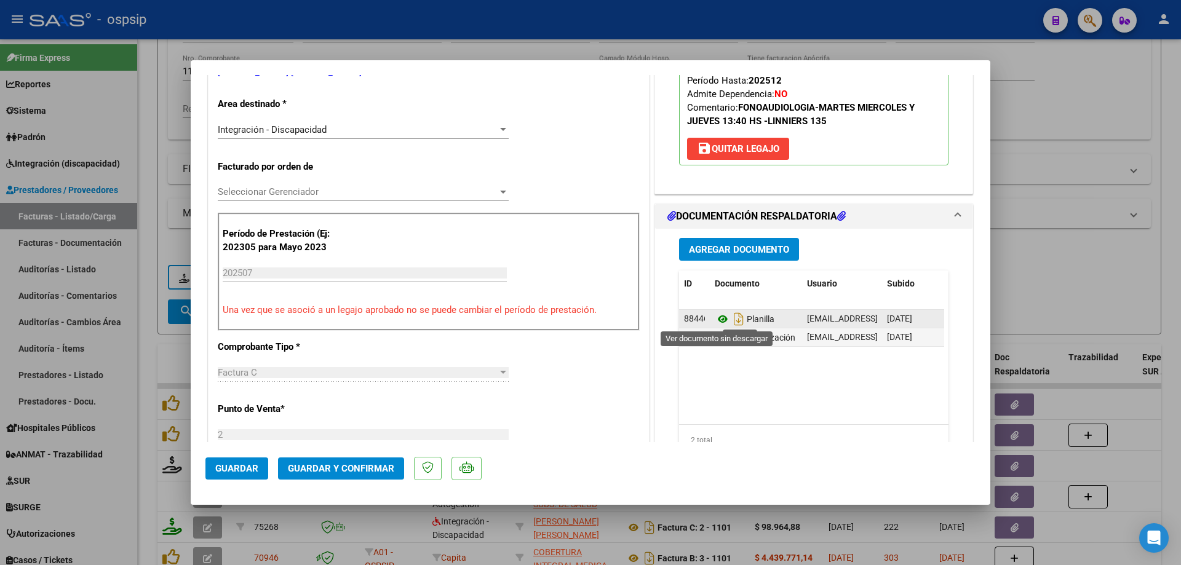
click at [717, 319] on icon at bounding box center [723, 319] width 16 height 15
click at [361, 466] on span "Guardar y Confirmar" at bounding box center [341, 468] width 106 height 11
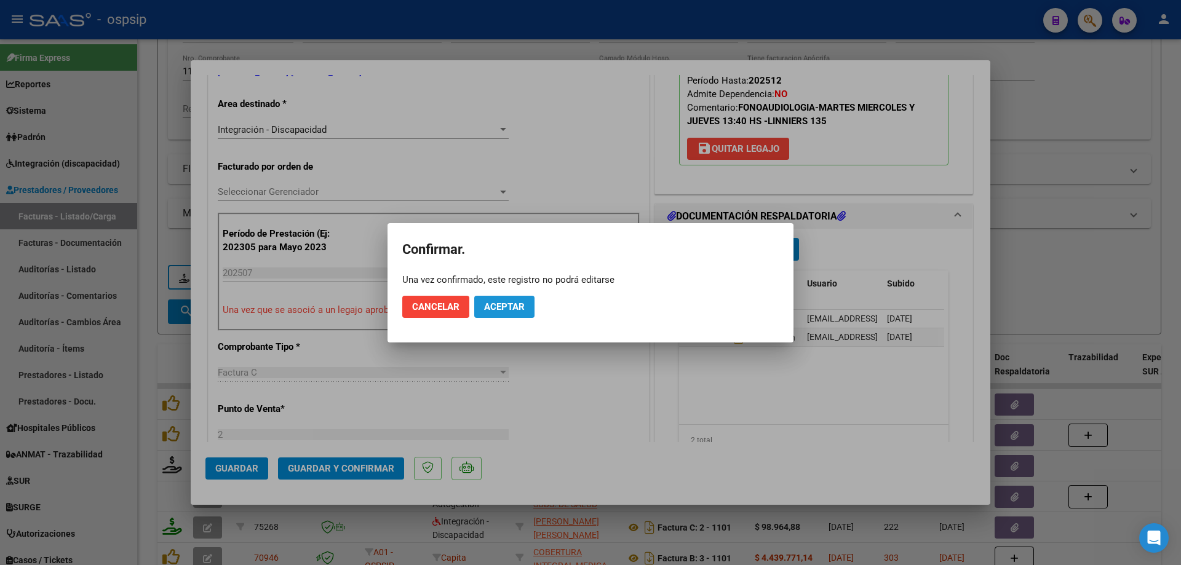
click at [497, 300] on button "Aceptar" at bounding box center [504, 307] width 60 height 22
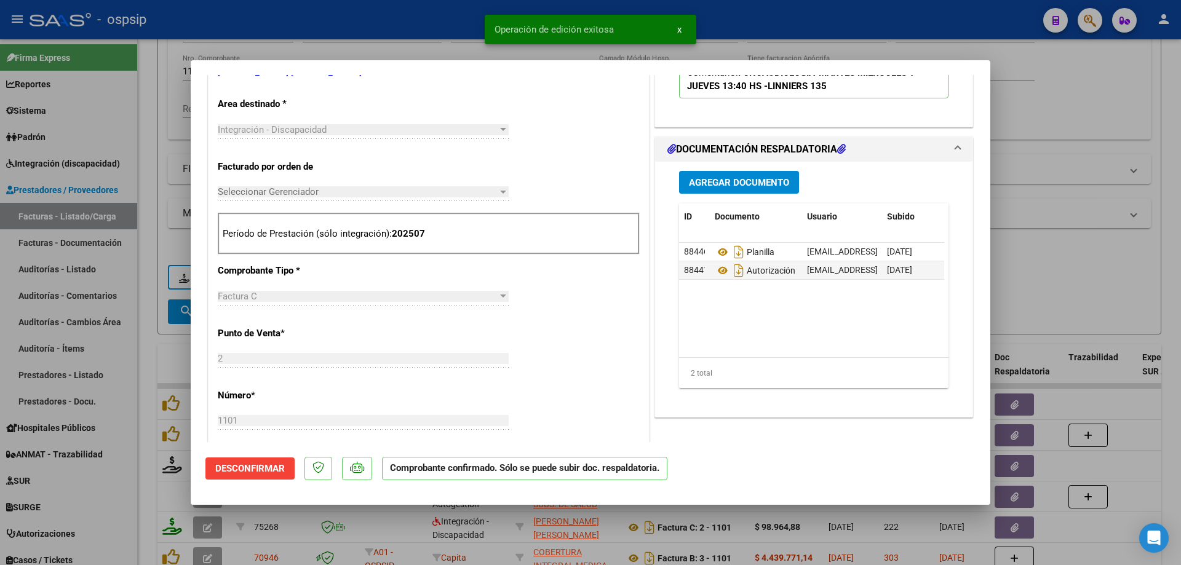
click at [1033, 220] on div at bounding box center [590, 282] width 1181 height 565
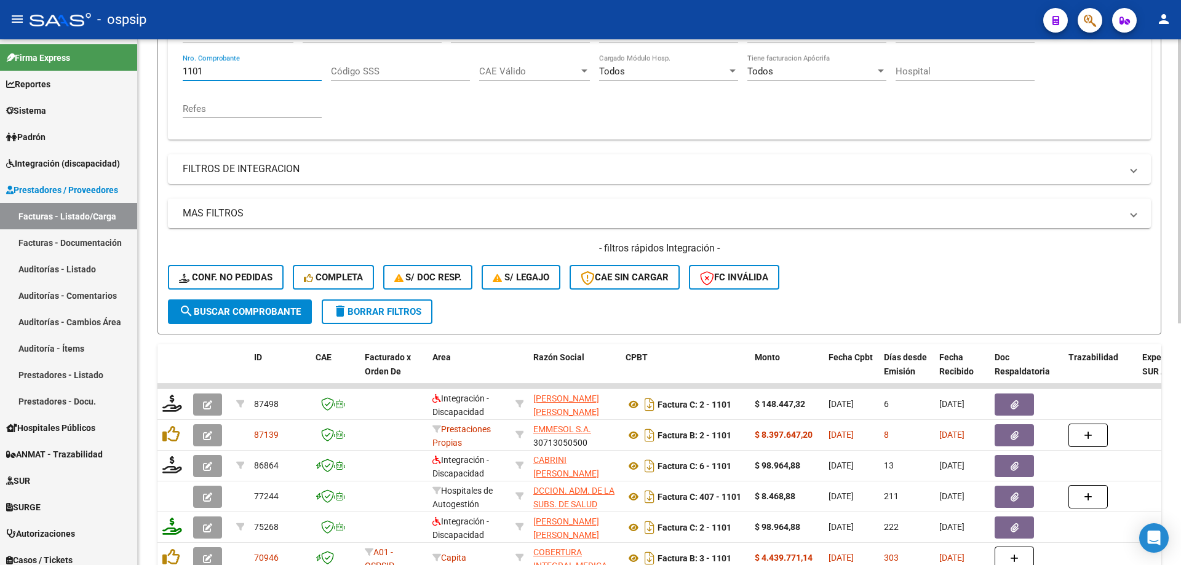
click at [236, 70] on input "1101" at bounding box center [252, 71] width 139 height 11
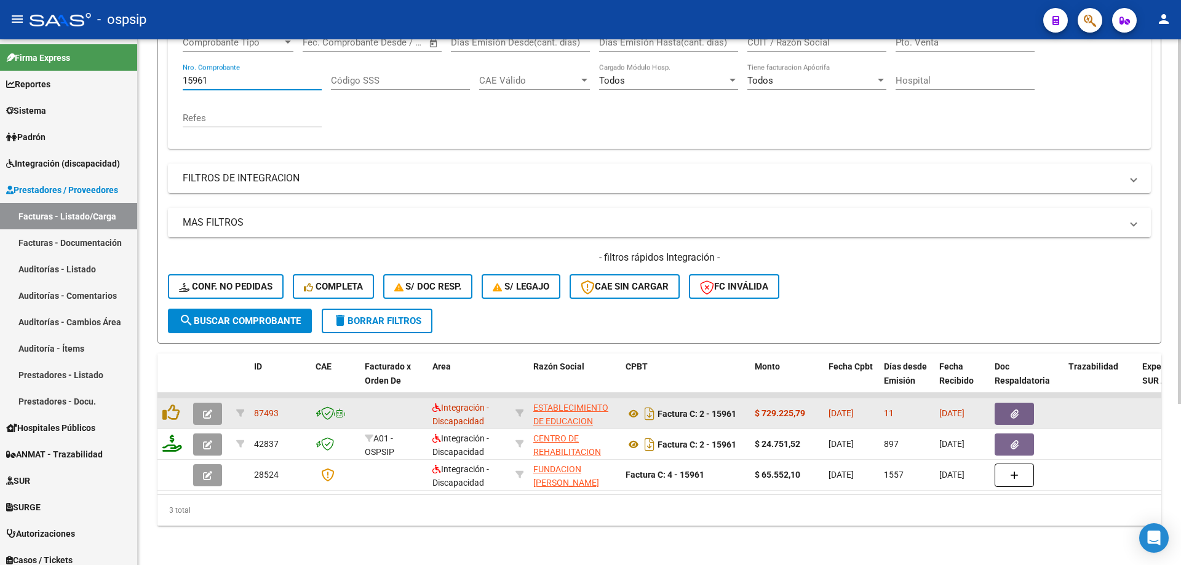
click at [200, 408] on button "button" at bounding box center [207, 414] width 29 height 22
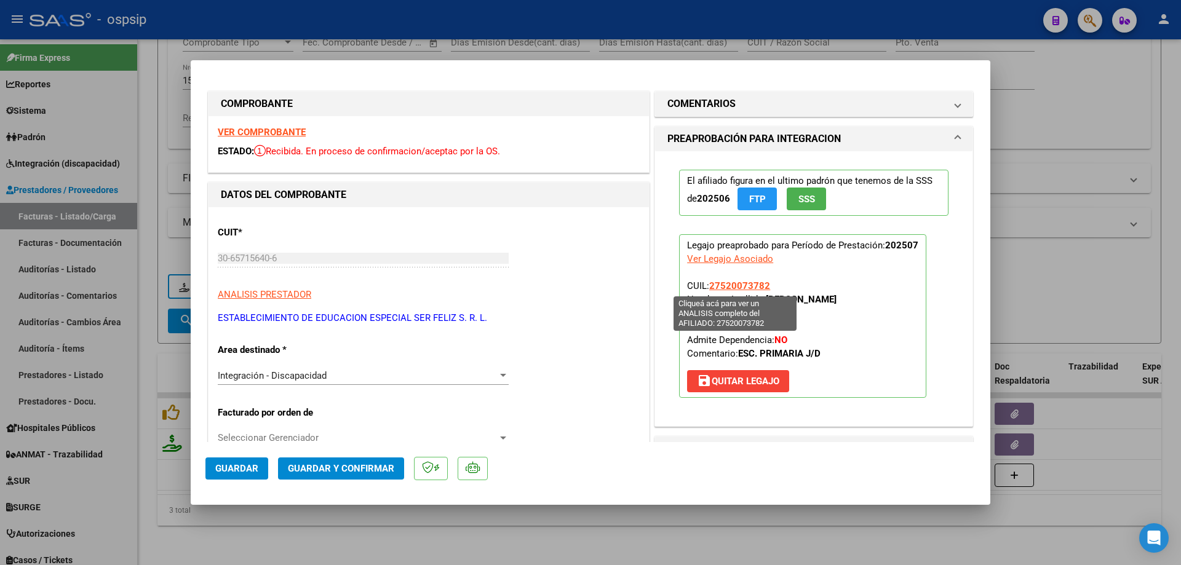
click at [746, 288] on span "27520073782" at bounding box center [739, 285] width 61 height 11
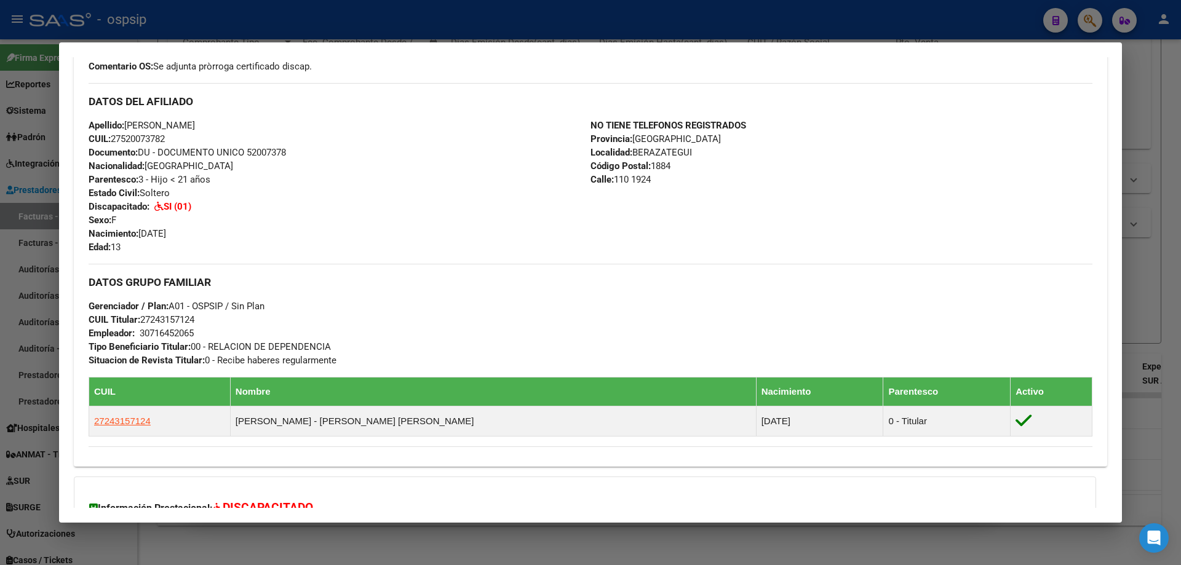
scroll to position [522, 0]
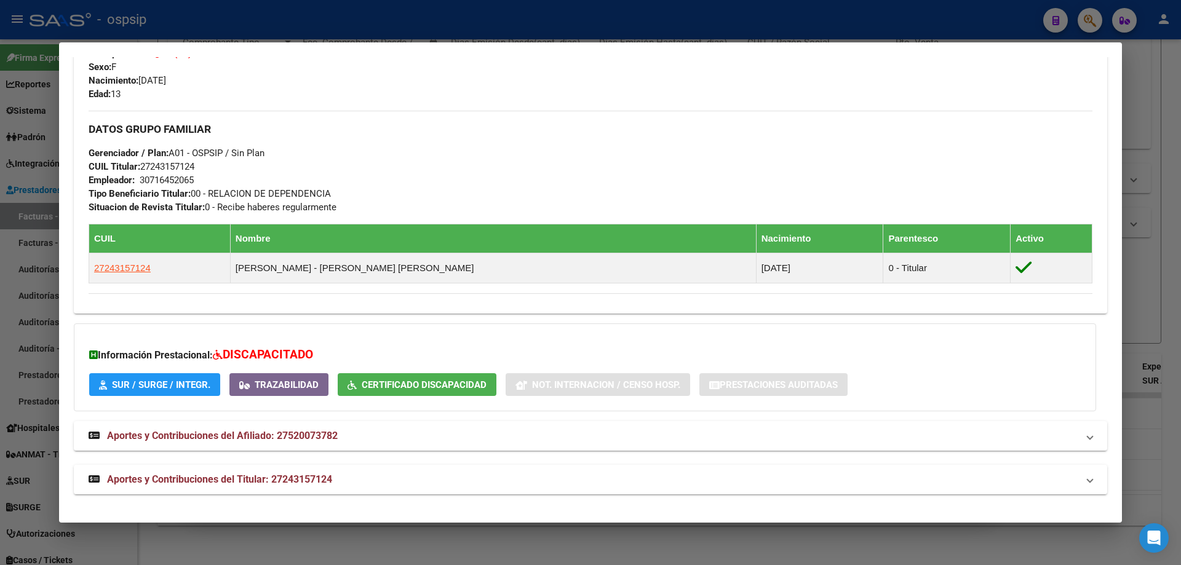
click at [1163, 333] on div at bounding box center [590, 282] width 1181 height 565
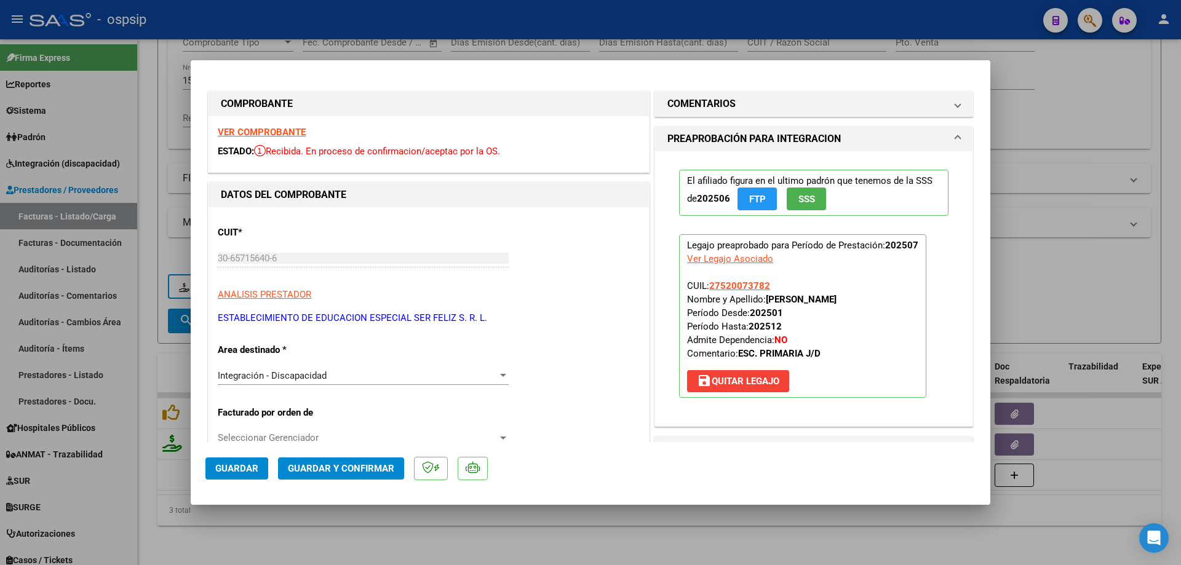
click at [813, 199] on button "SSS" at bounding box center [806, 199] width 39 height 23
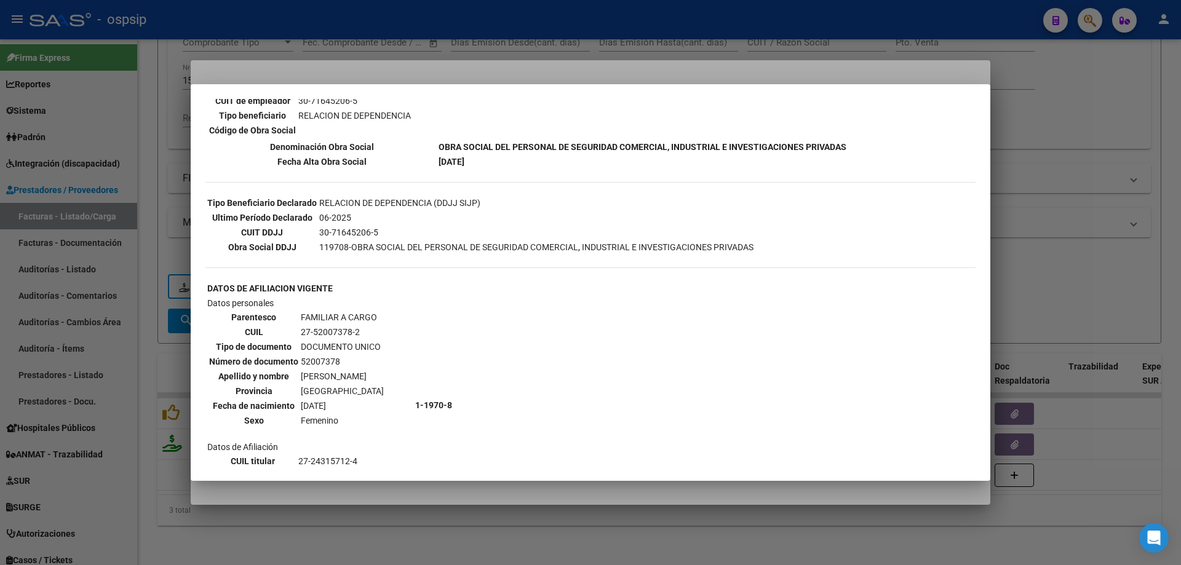
scroll to position [415, 0]
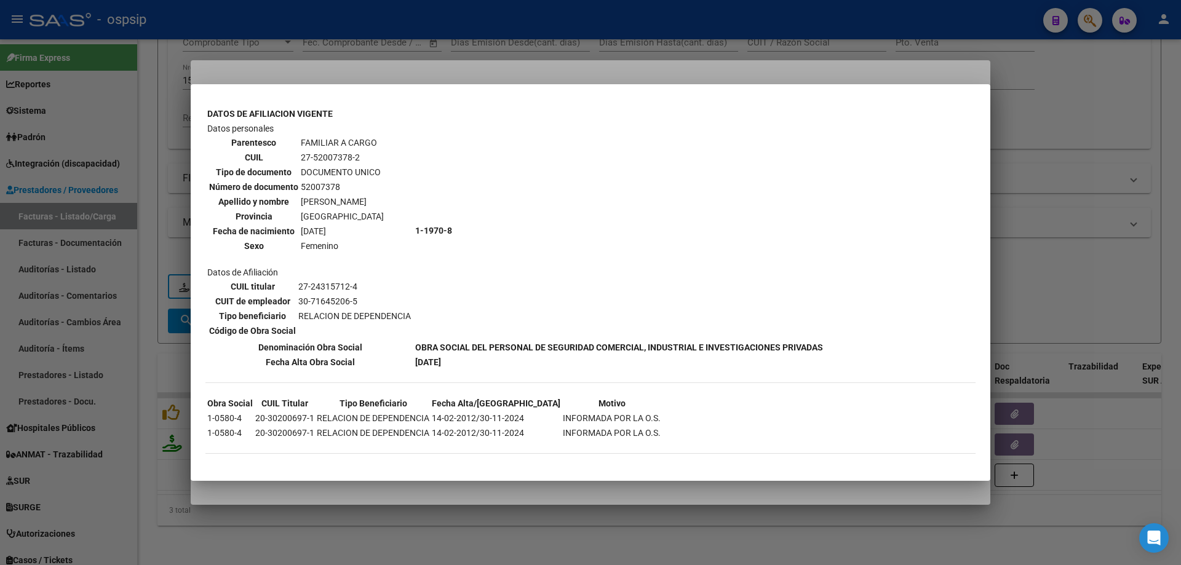
click at [1062, 263] on div at bounding box center [590, 282] width 1181 height 565
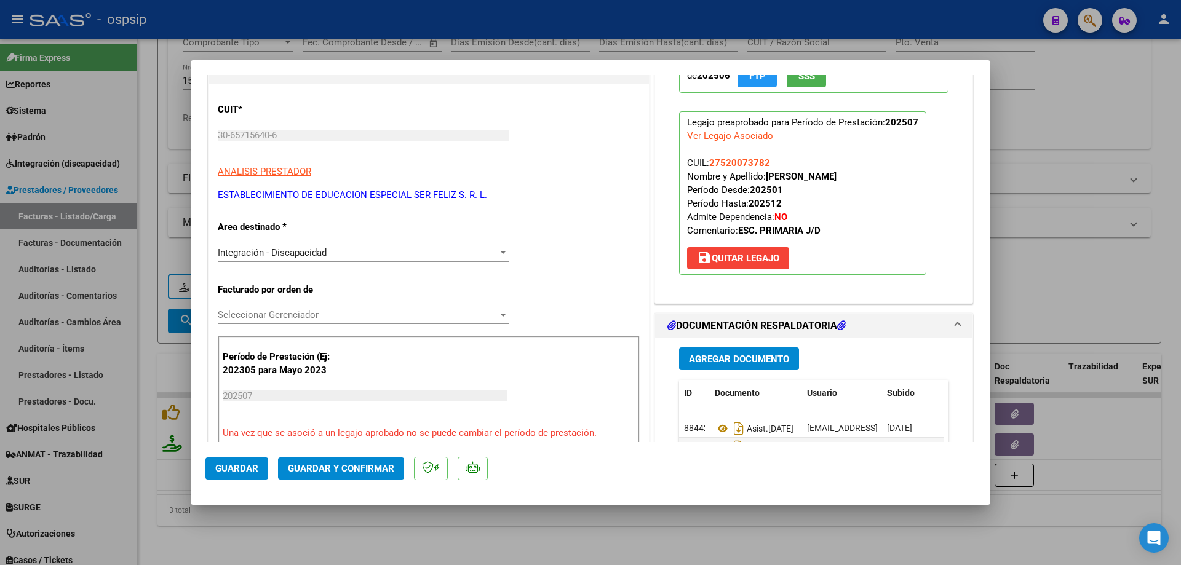
scroll to position [185, 0]
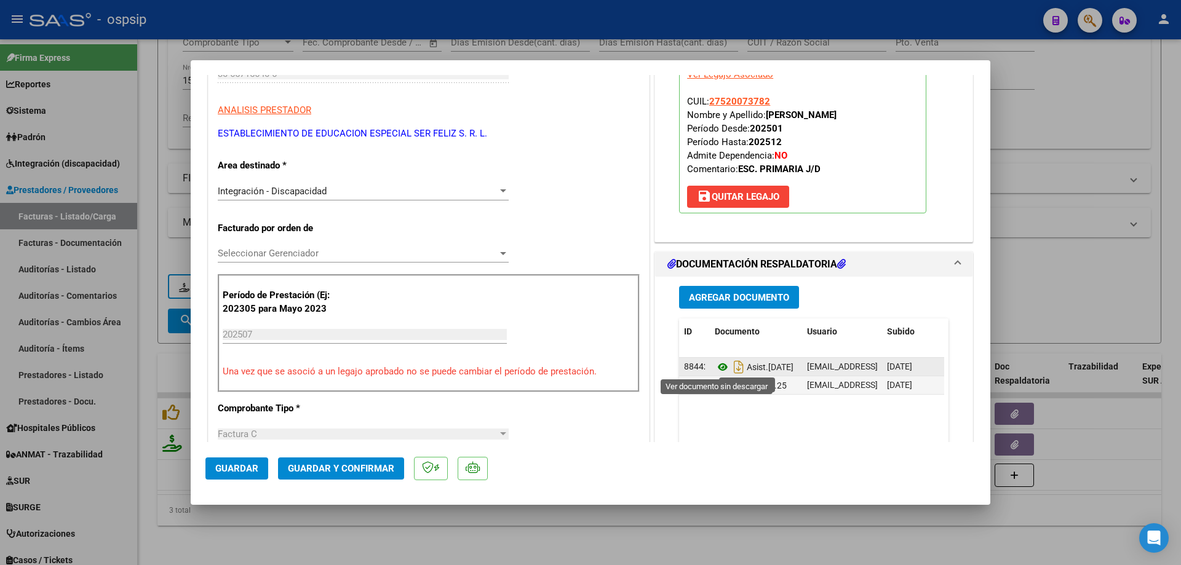
click at [722, 368] on icon at bounding box center [723, 367] width 16 height 15
click at [717, 386] on icon at bounding box center [723, 385] width 16 height 15
click at [381, 476] on button "Guardar y Confirmar" at bounding box center [341, 469] width 126 height 22
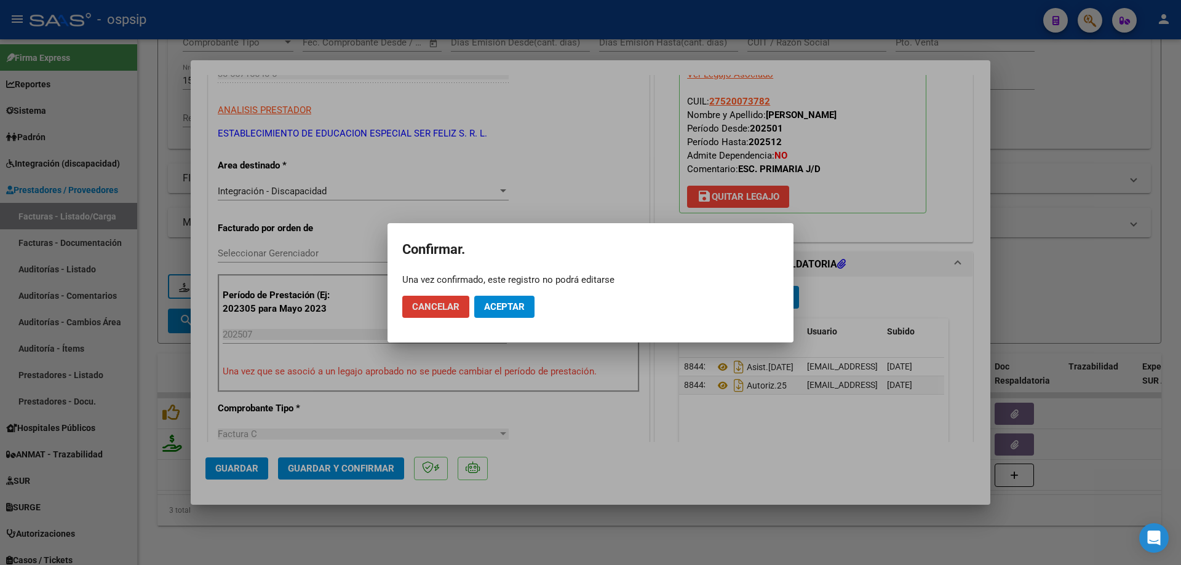
click at [523, 312] on span "Aceptar" at bounding box center [504, 306] width 41 height 11
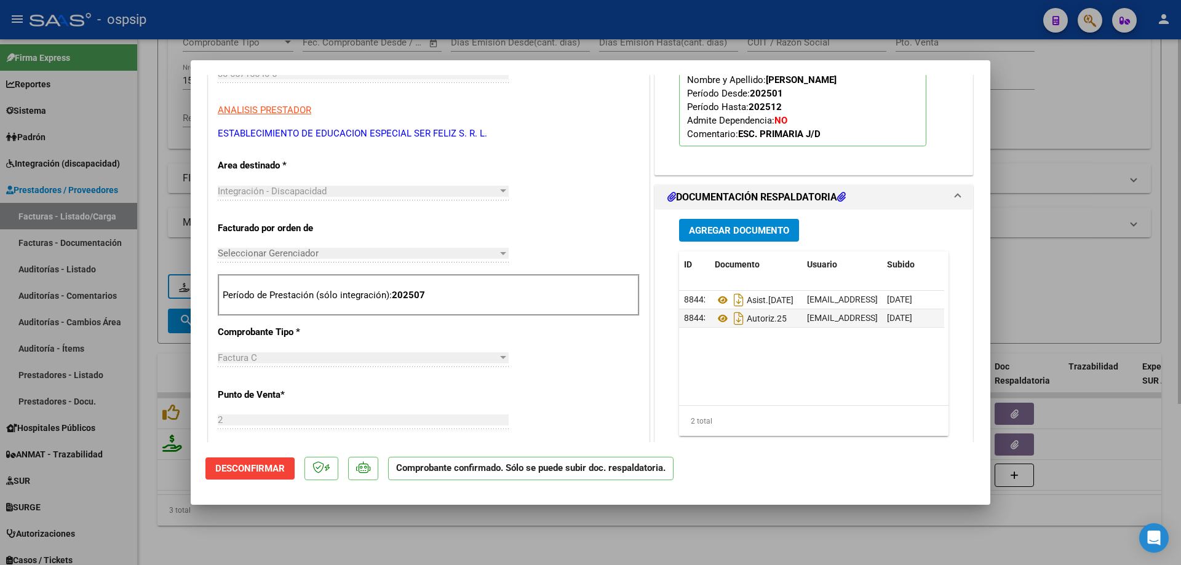
click at [1028, 118] on div at bounding box center [590, 282] width 1181 height 565
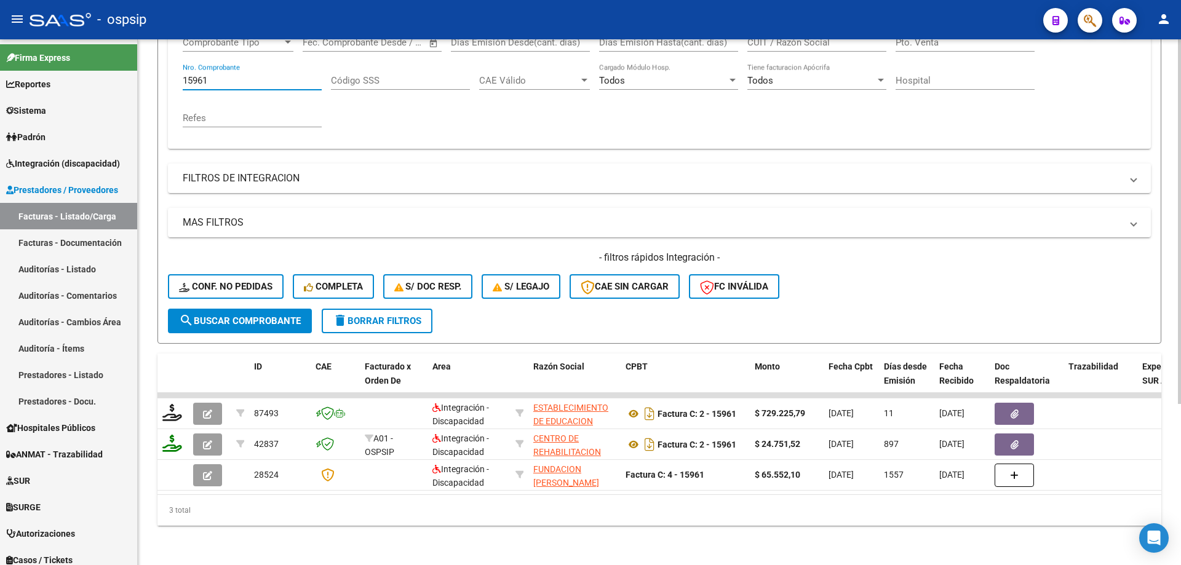
click at [231, 75] on input "15961" at bounding box center [252, 80] width 139 height 11
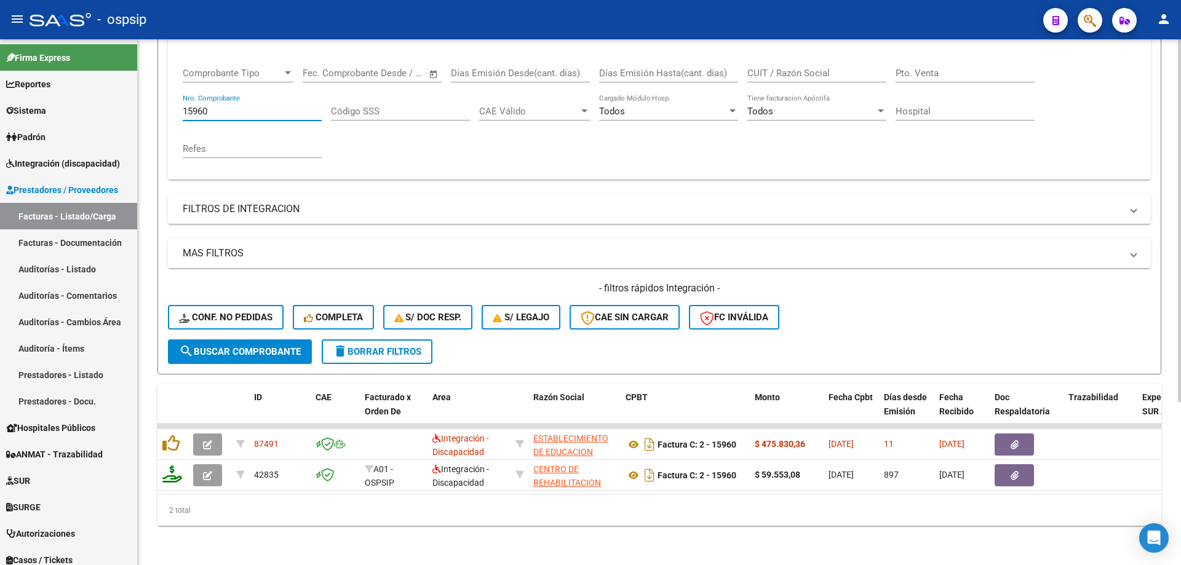
scroll to position [202, 0]
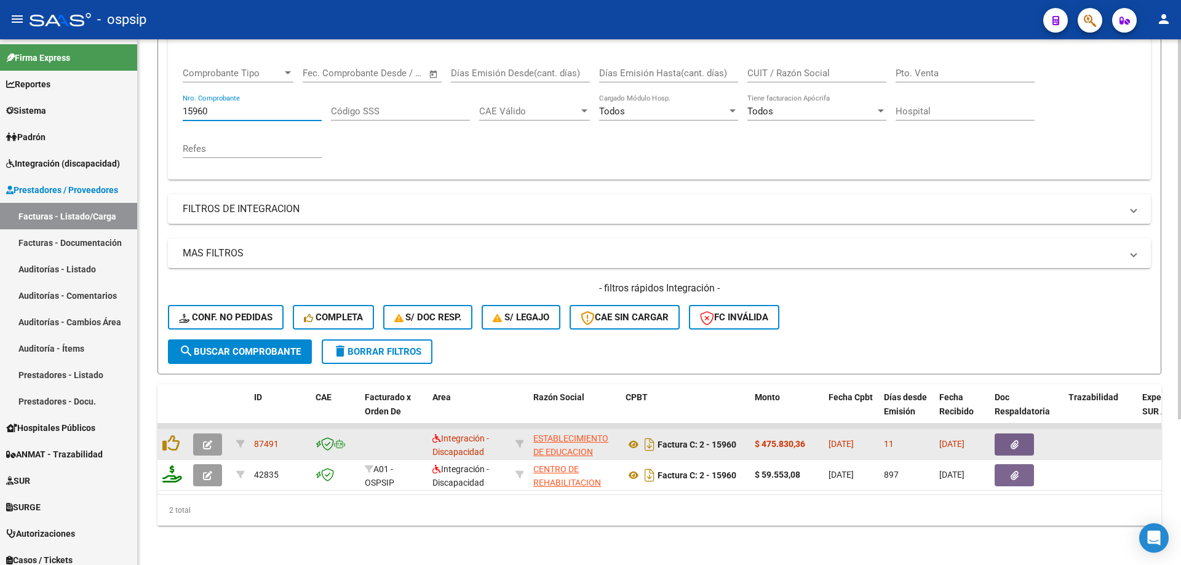
click at [212, 439] on span "button" at bounding box center [207, 444] width 9 height 11
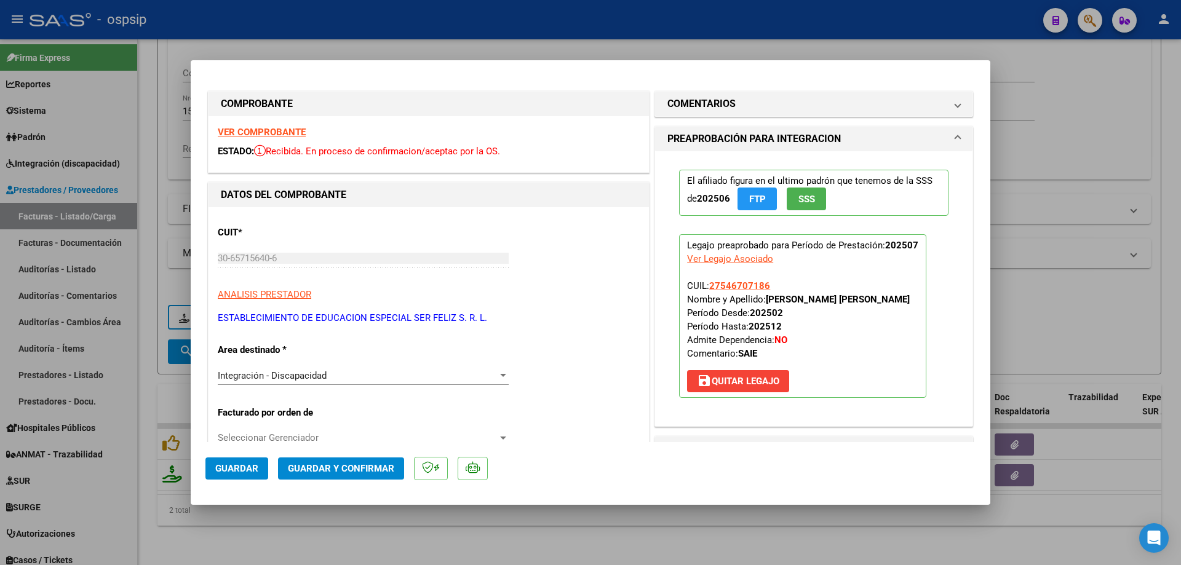
click at [801, 202] on span "SSS" at bounding box center [806, 199] width 17 height 11
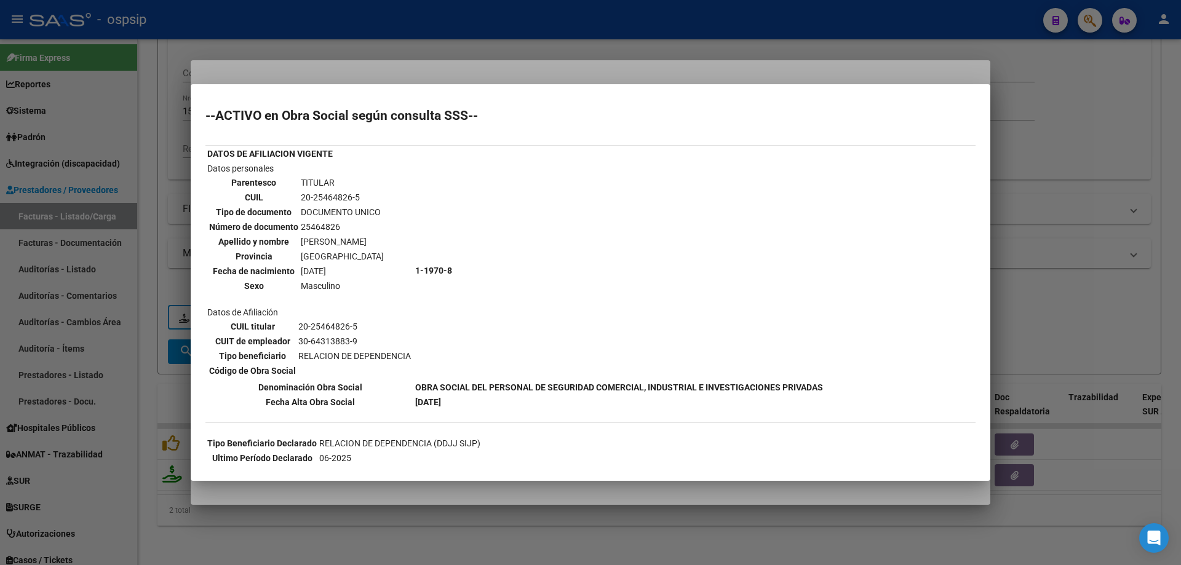
click at [1029, 206] on div at bounding box center [590, 282] width 1181 height 565
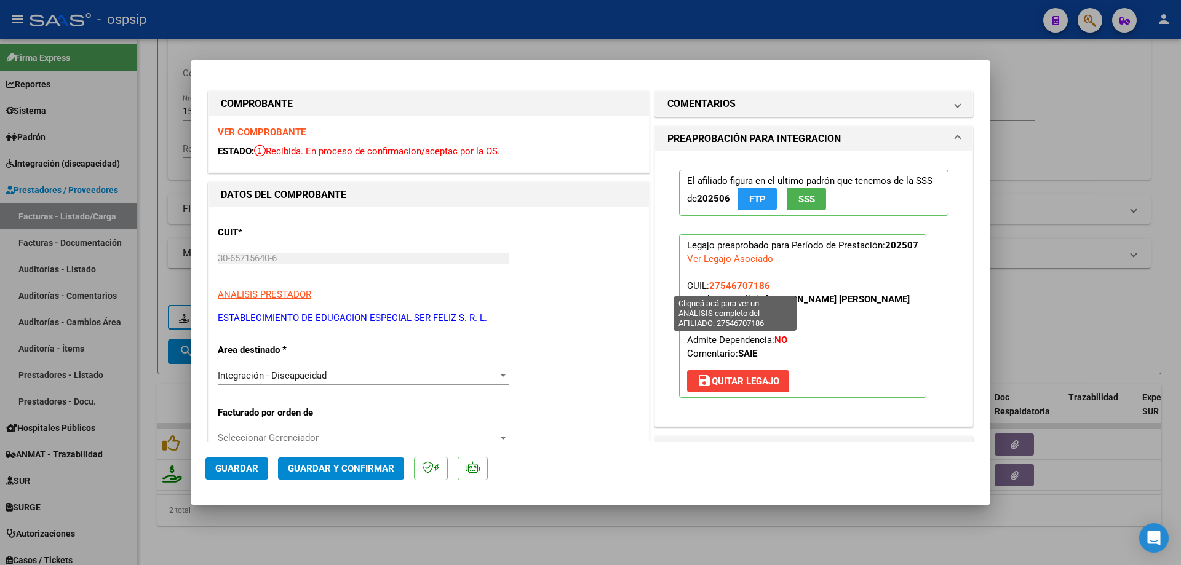
click at [723, 290] on span "27546707186" at bounding box center [739, 285] width 61 height 11
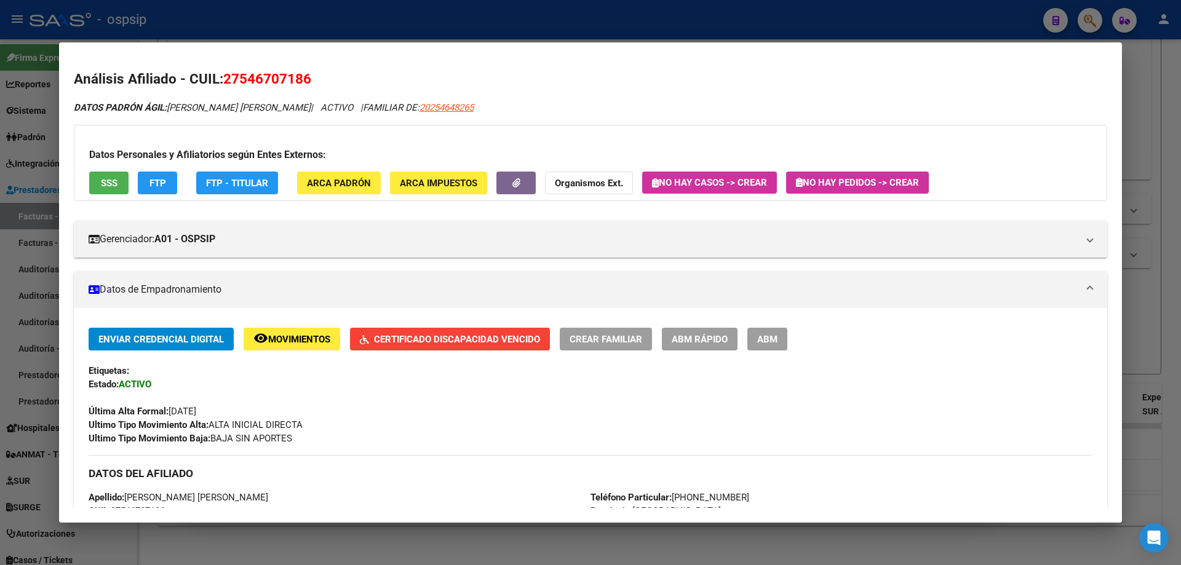
click at [507, 335] on span "Certificado Discapacidad Vencido" at bounding box center [457, 339] width 166 height 11
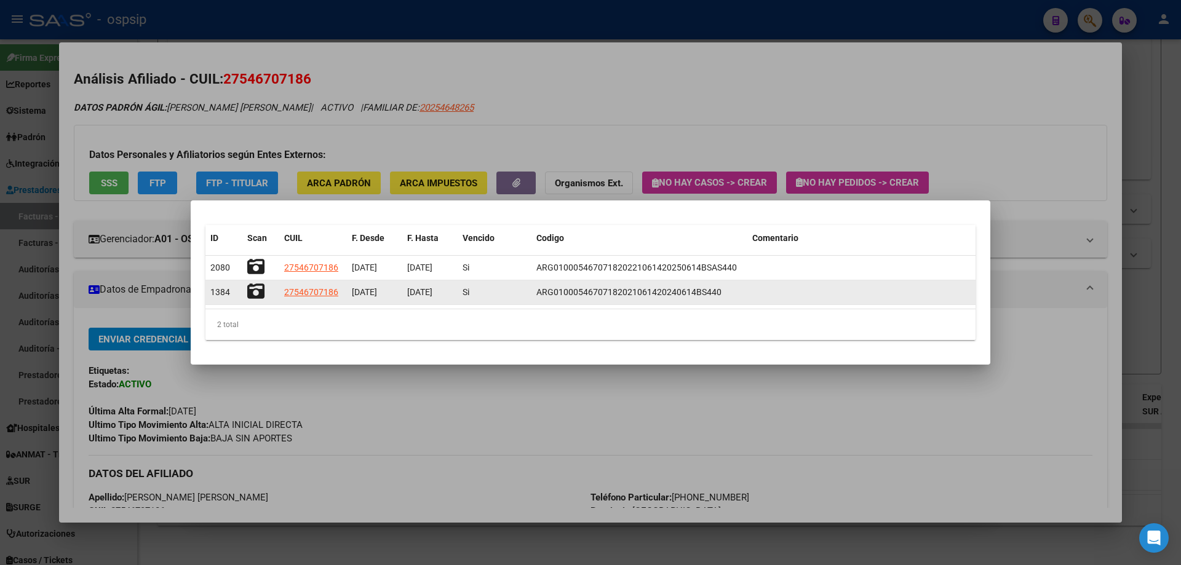
click at [259, 298] on icon at bounding box center [255, 291] width 17 height 17
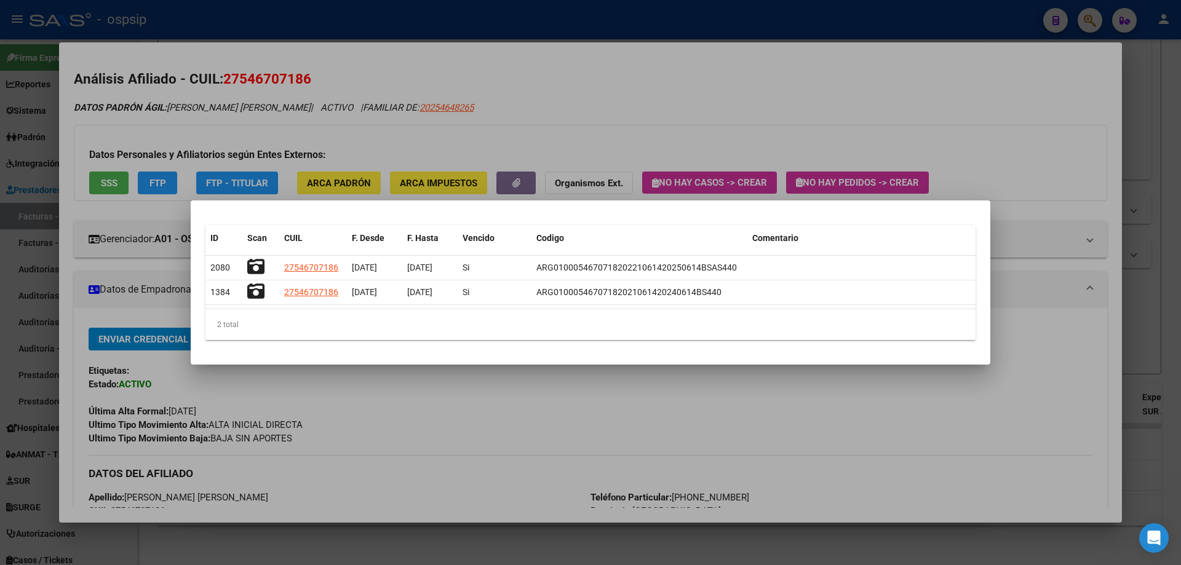
click at [1068, 284] on div at bounding box center [590, 282] width 1181 height 565
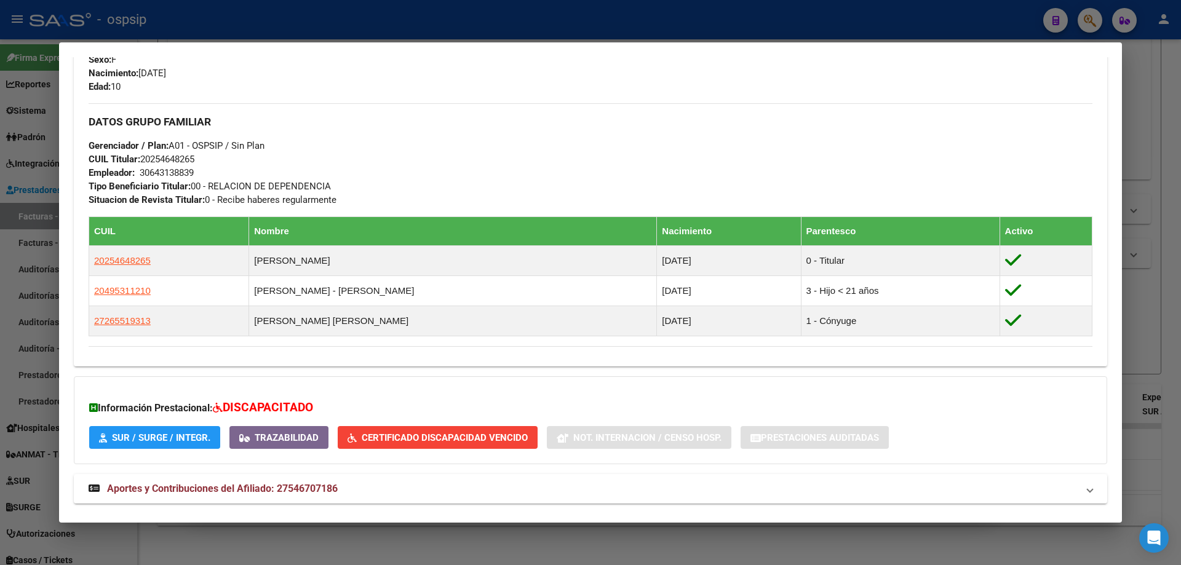
scroll to position [554, 0]
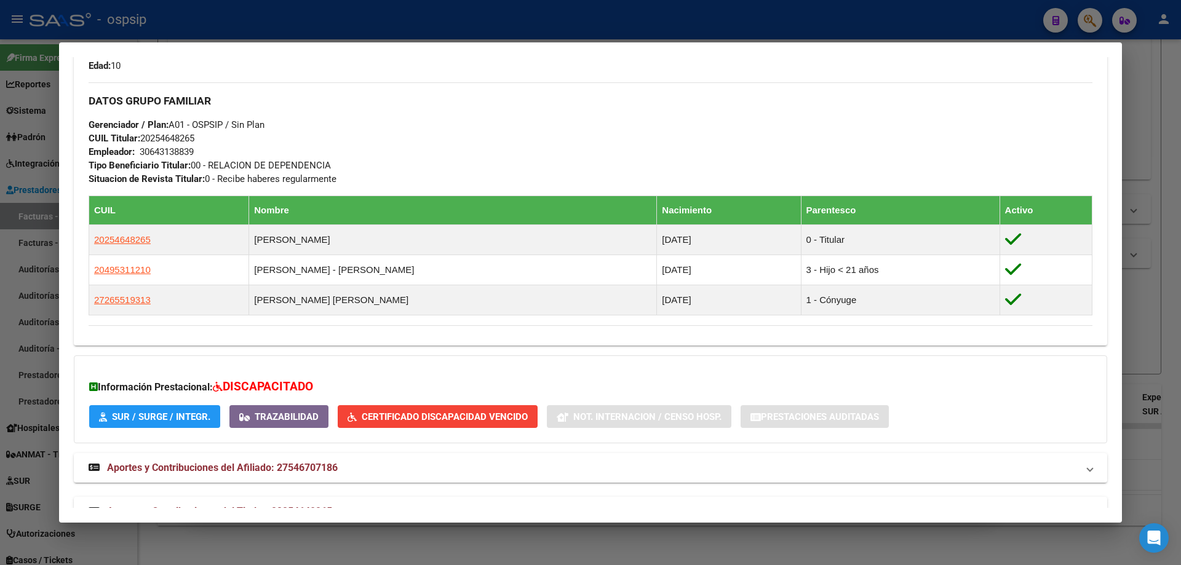
click at [1145, 164] on div at bounding box center [590, 282] width 1181 height 565
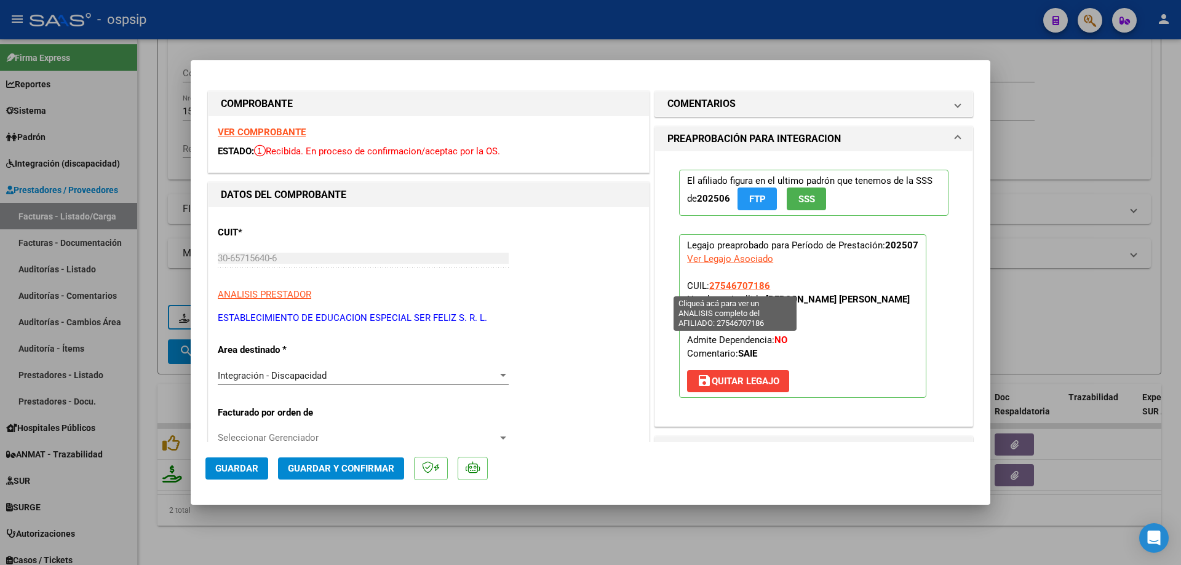
click at [748, 288] on span "27546707186" at bounding box center [739, 285] width 61 height 11
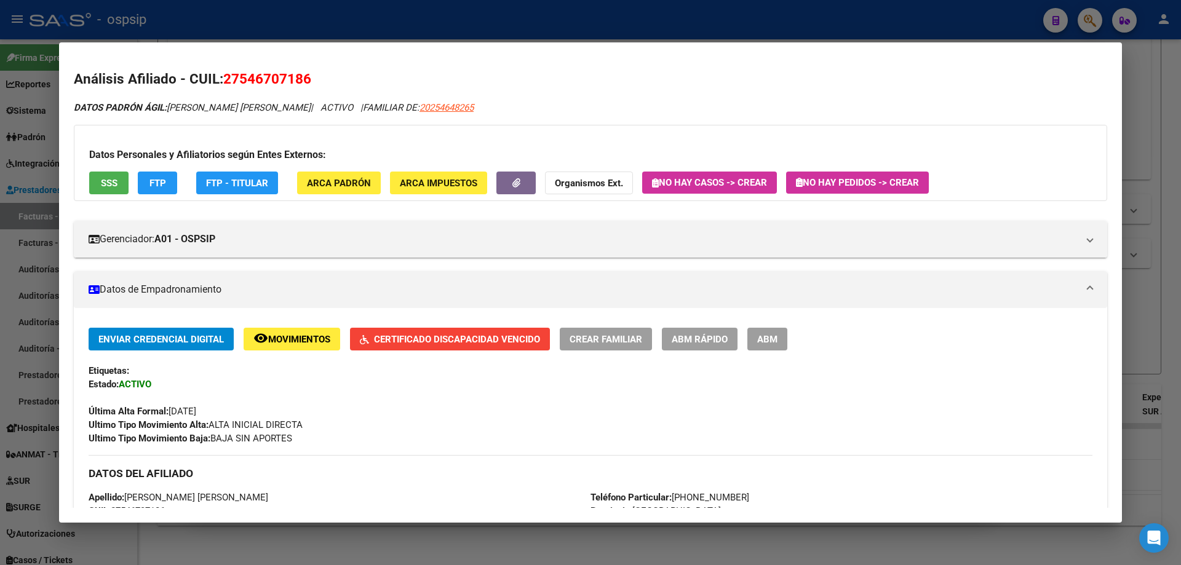
click at [1129, 279] on div at bounding box center [590, 282] width 1181 height 565
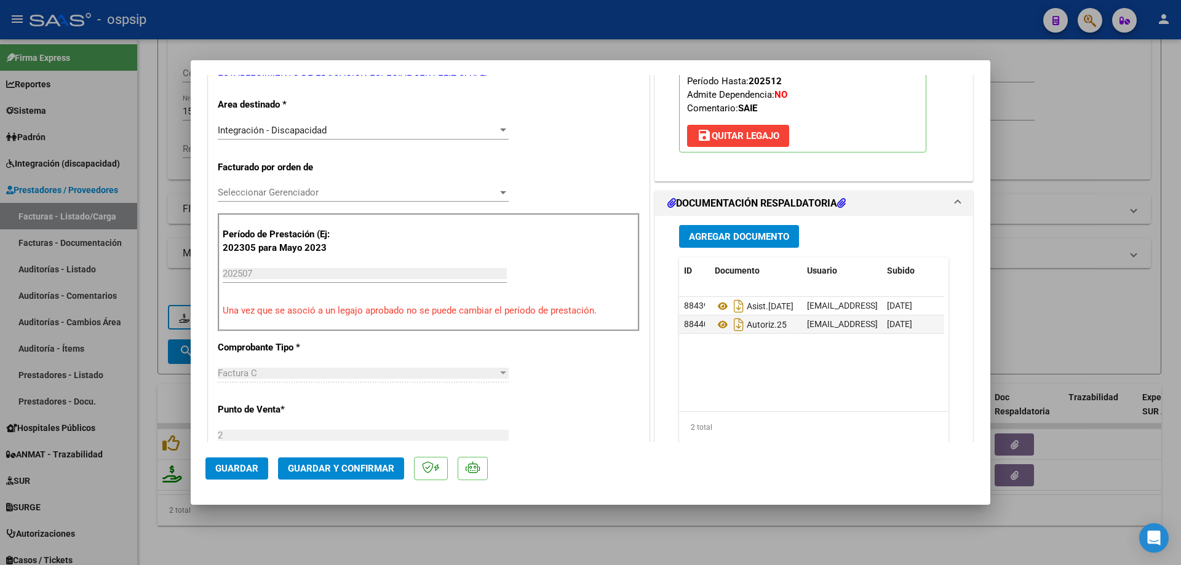
scroll to position [246, 0]
click at [718, 324] on icon at bounding box center [723, 324] width 16 height 15
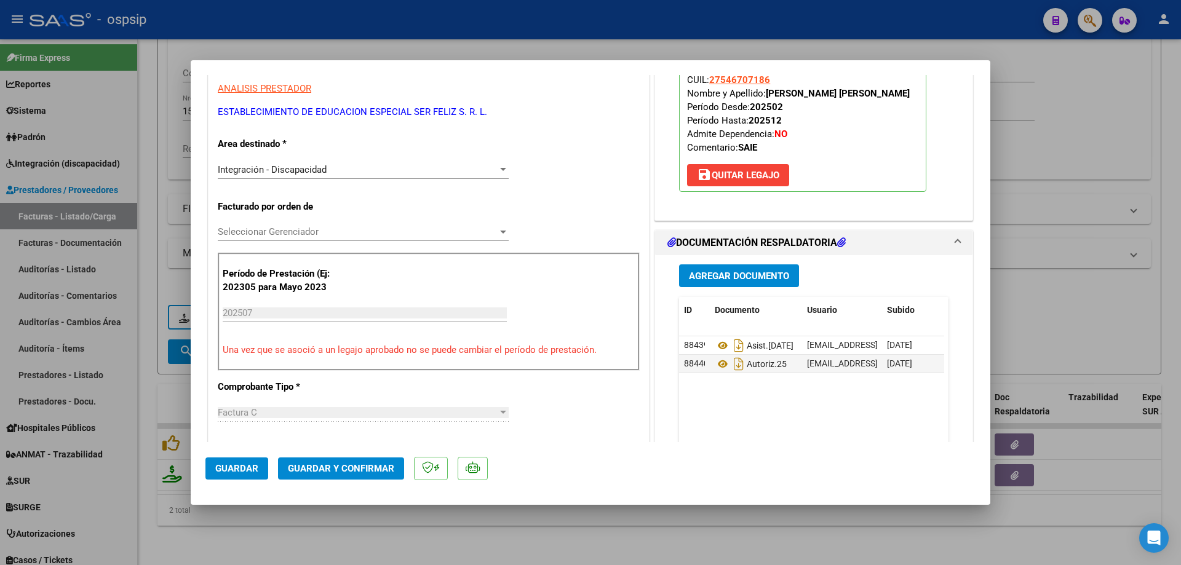
scroll to position [185, 0]
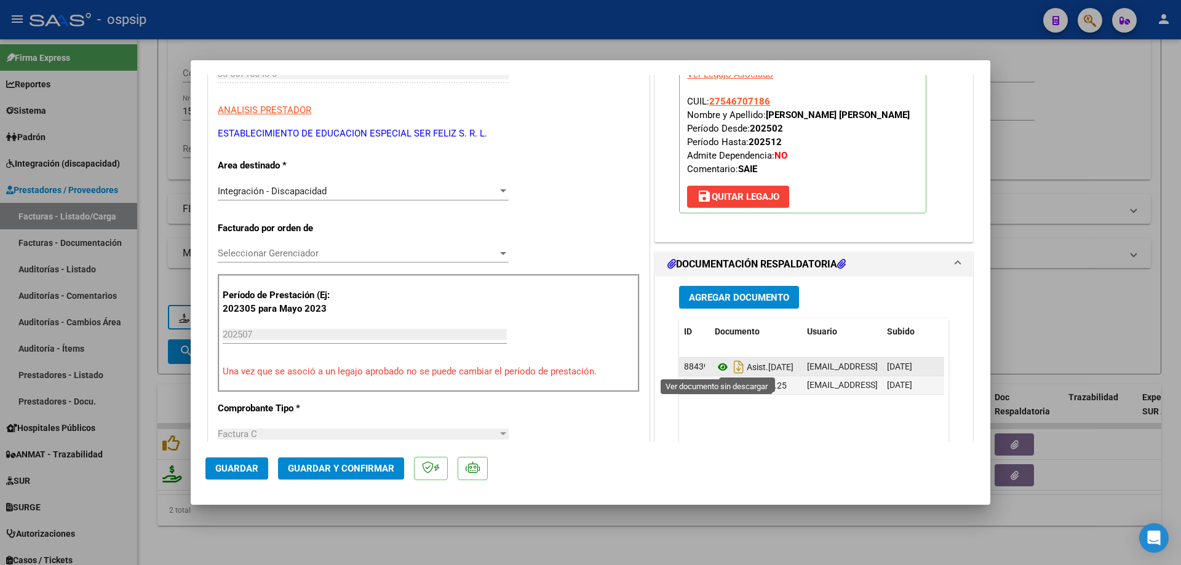
click at [719, 364] on icon at bounding box center [723, 367] width 16 height 15
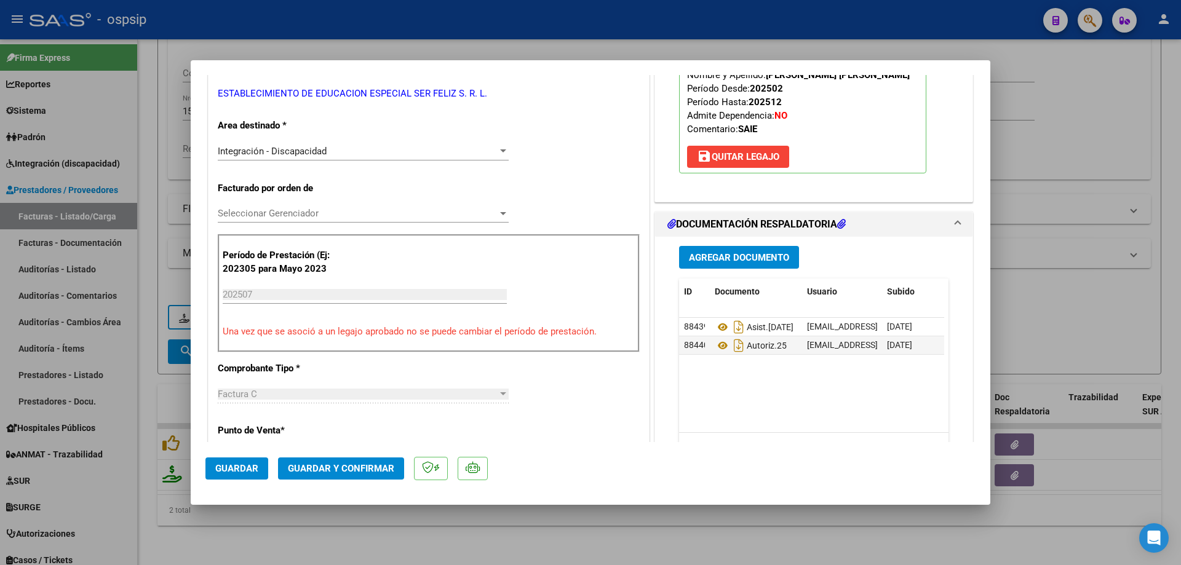
scroll to position [246, 0]
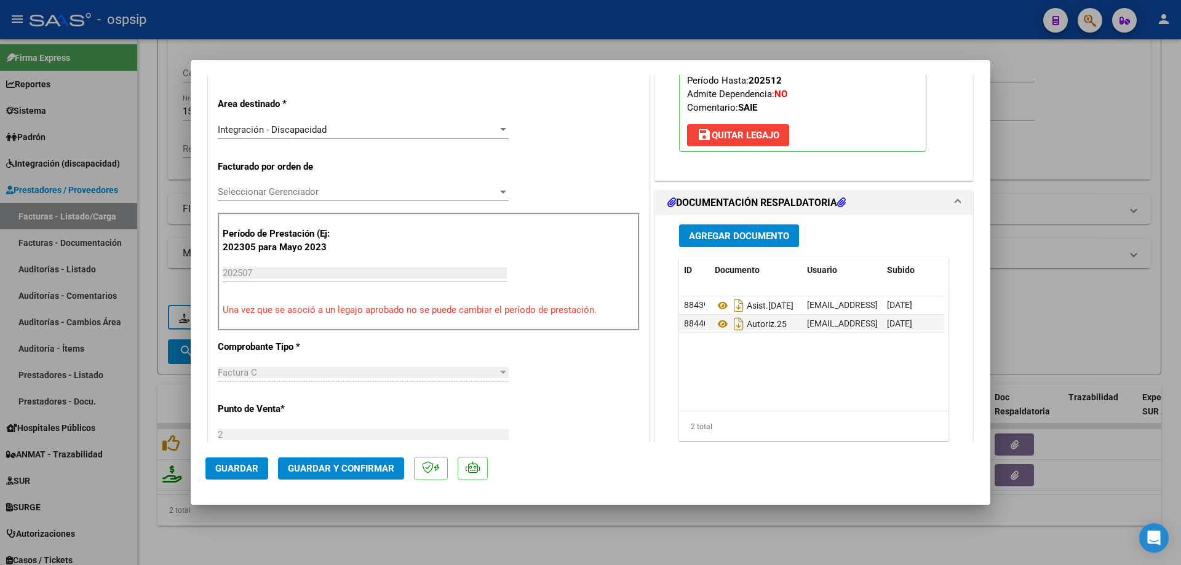
click at [359, 467] on span "Guardar y Confirmar" at bounding box center [341, 468] width 106 height 11
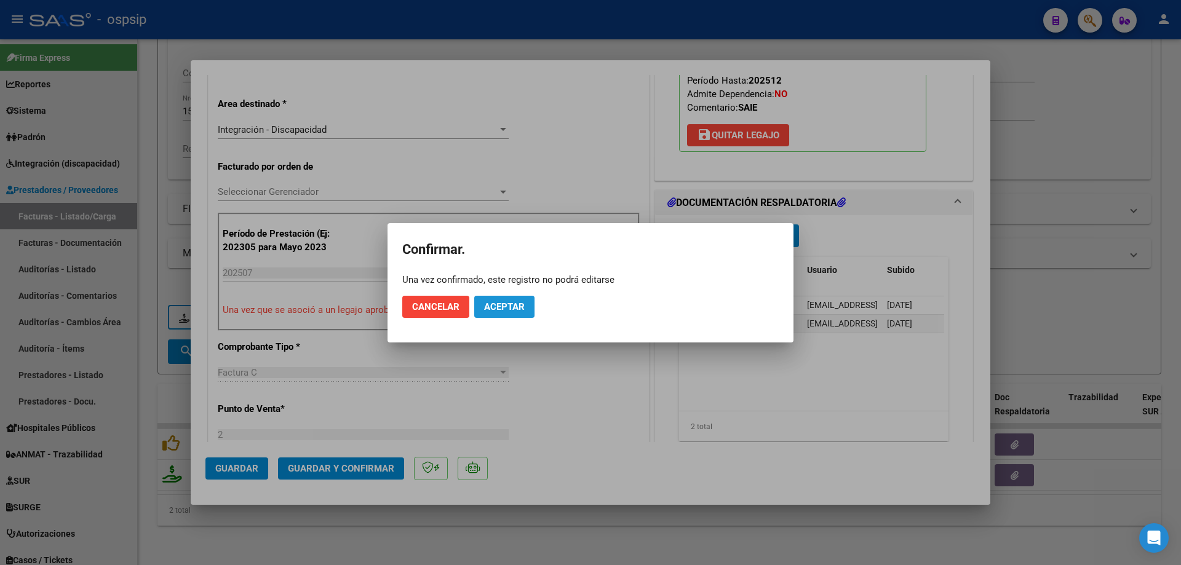
click at [512, 304] on span "Aceptar" at bounding box center [504, 306] width 41 height 11
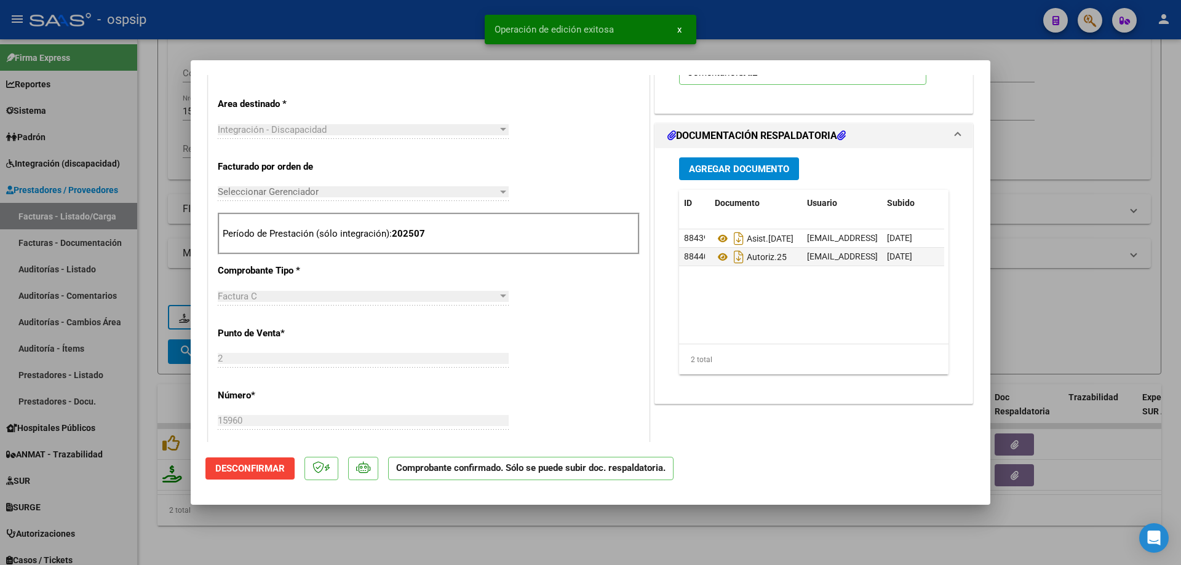
click at [1012, 156] on div at bounding box center [590, 282] width 1181 height 565
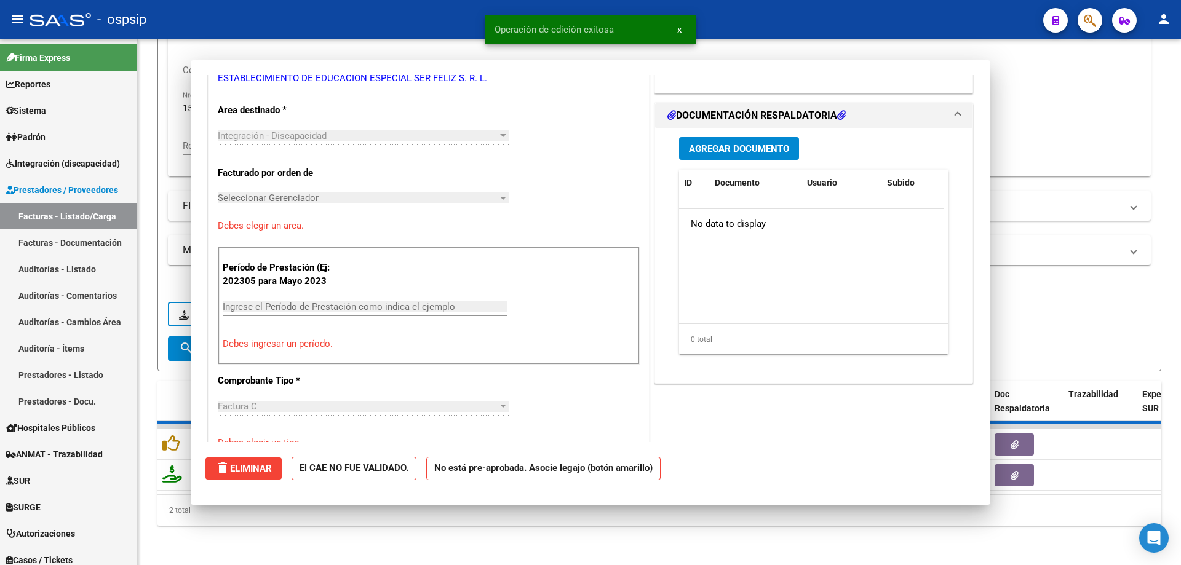
scroll to position [0, 0]
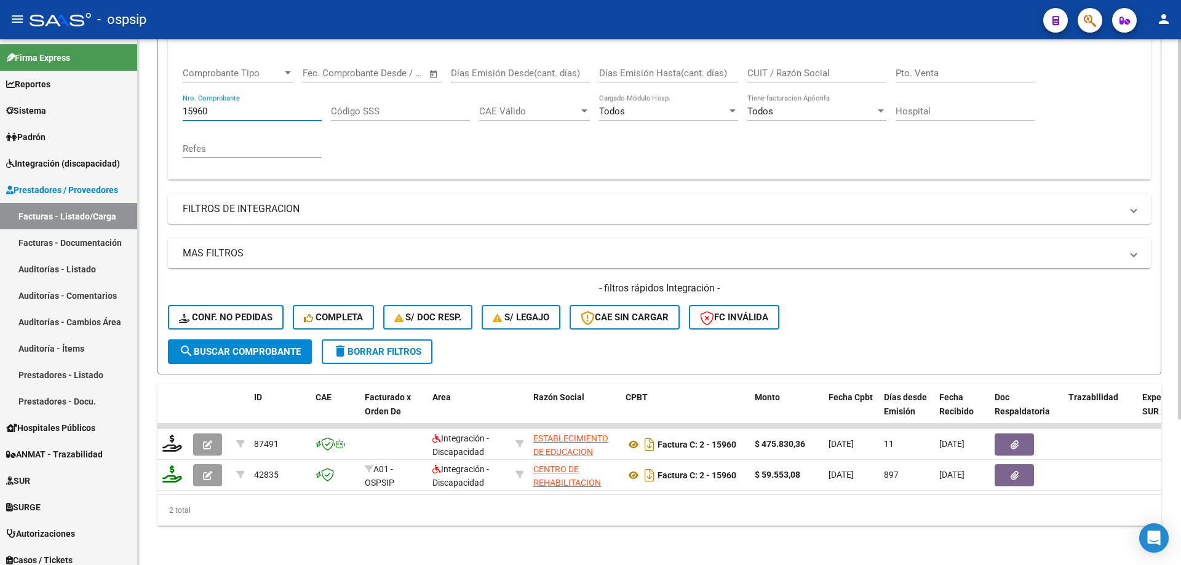
click at [242, 106] on input "15960" at bounding box center [252, 111] width 139 height 11
click at [244, 106] on input "Nro. Comprobante" at bounding box center [252, 111] width 139 height 11
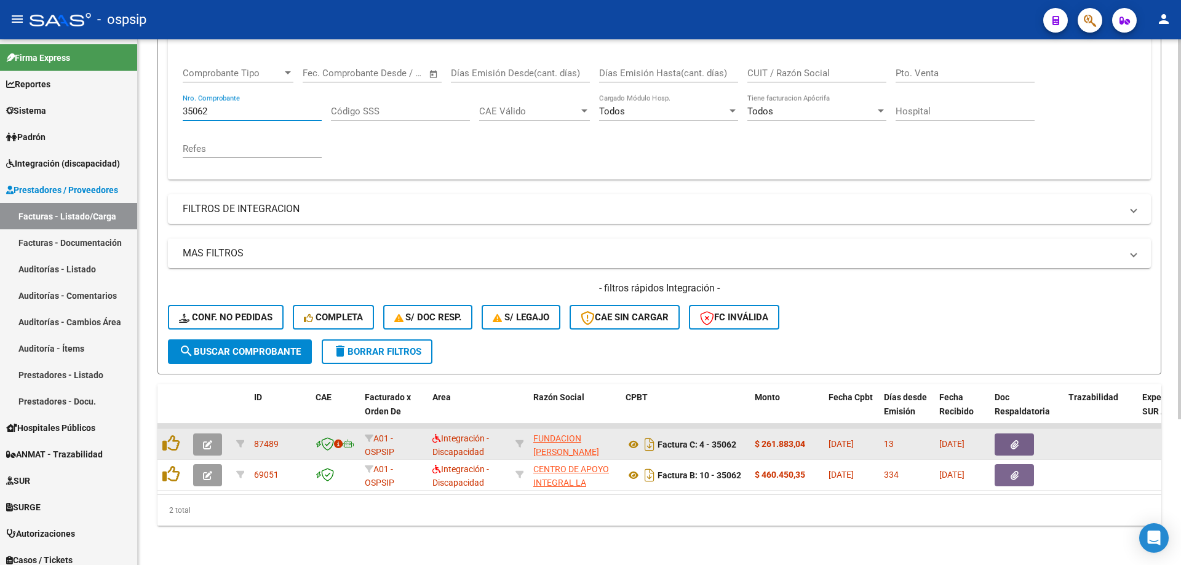
click at [202, 442] on button "button" at bounding box center [207, 445] width 29 height 22
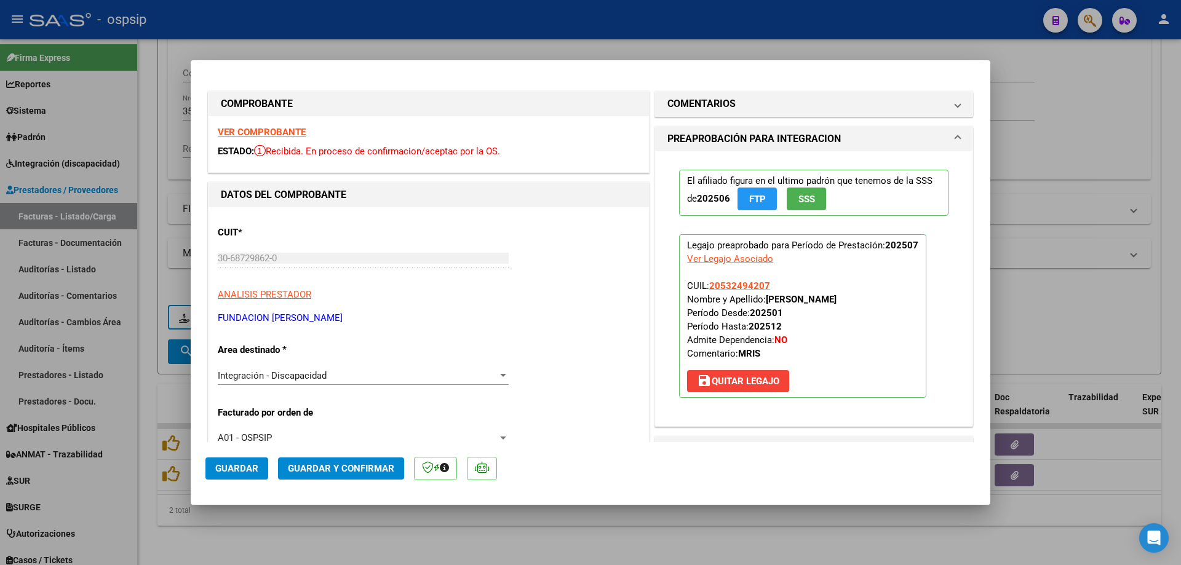
click at [803, 193] on span "SSS" at bounding box center [806, 198] width 17 height 11
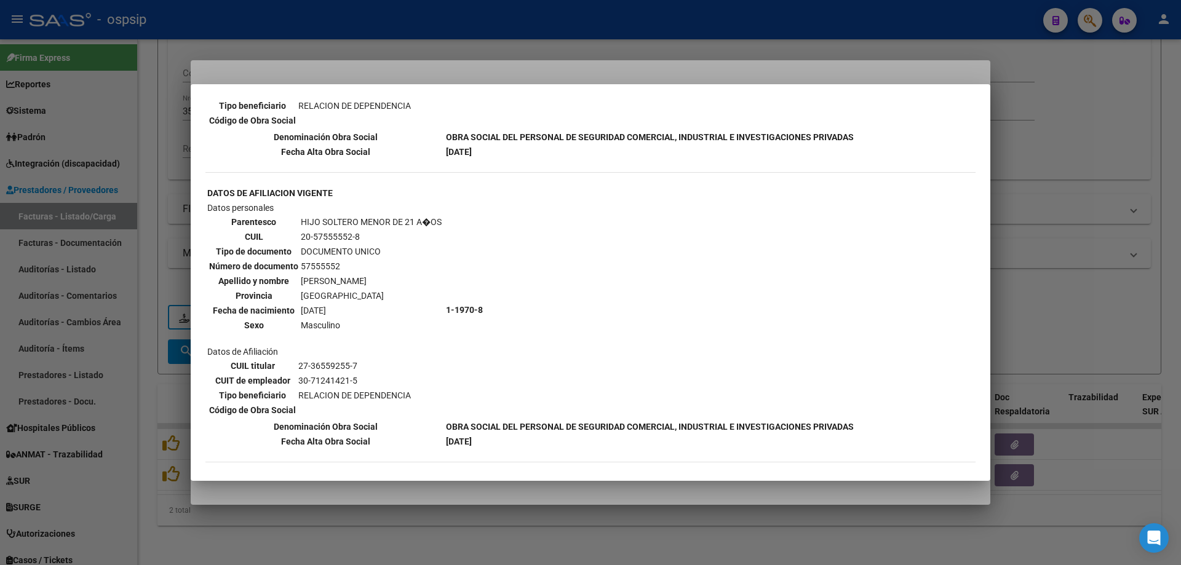
scroll to position [634, 0]
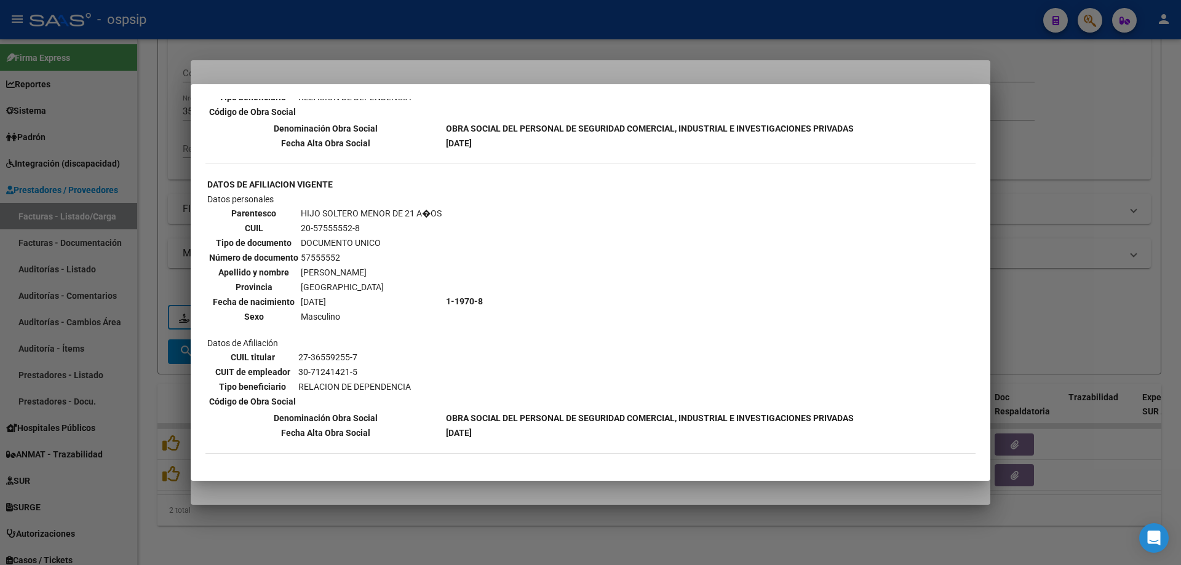
click at [1090, 130] on div at bounding box center [590, 282] width 1181 height 565
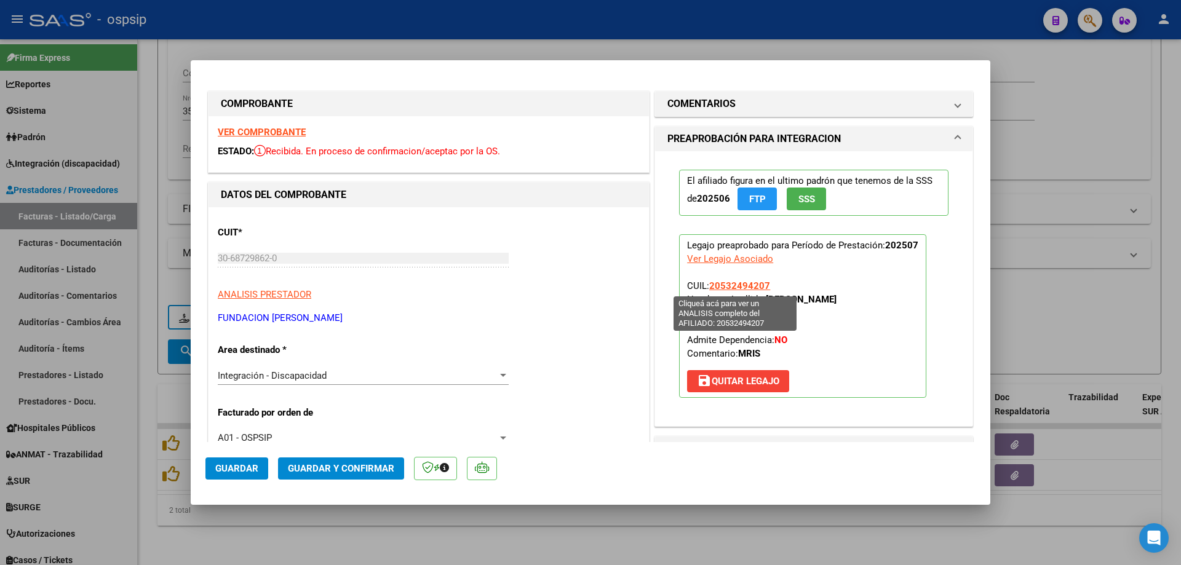
click at [726, 285] on span "20532494207" at bounding box center [739, 285] width 61 height 11
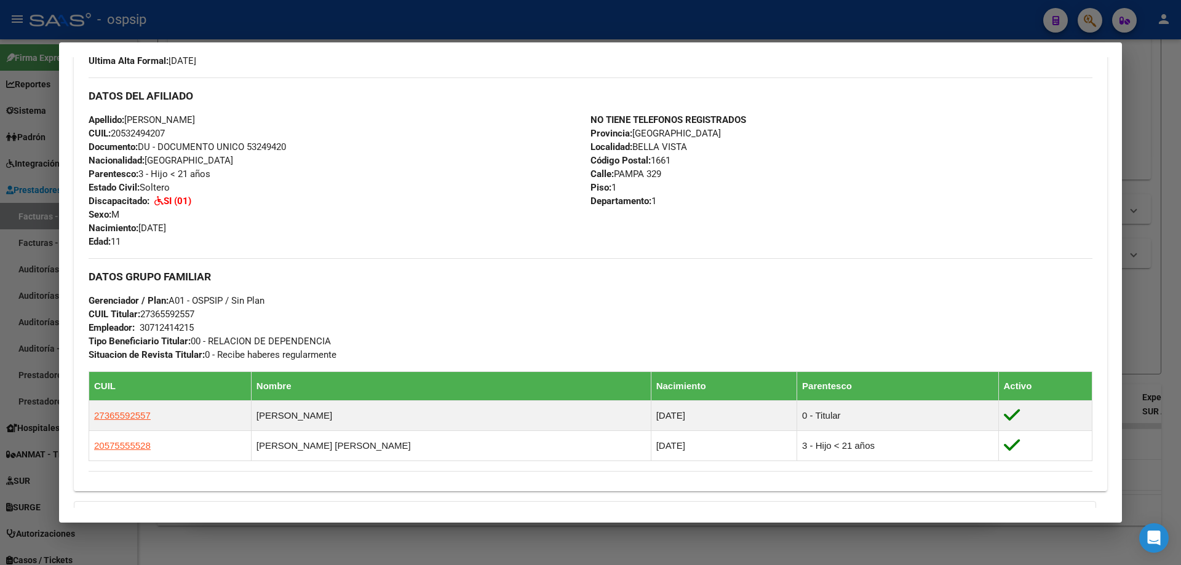
scroll to position [344, 0]
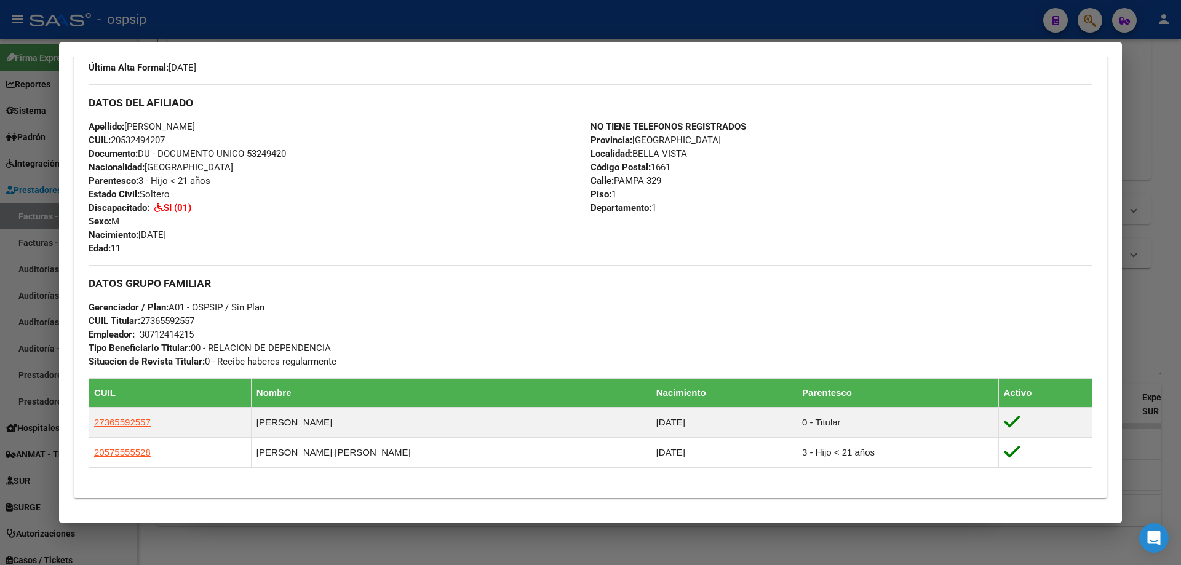
click at [1156, 289] on div at bounding box center [590, 282] width 1181 height 565
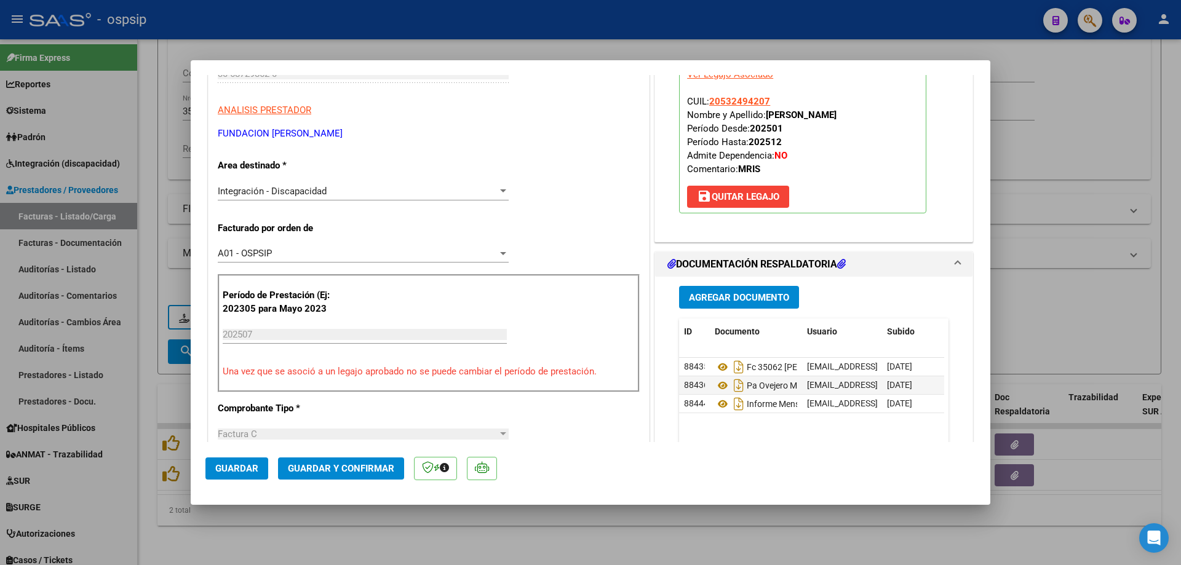
scroll to position [246, 0]
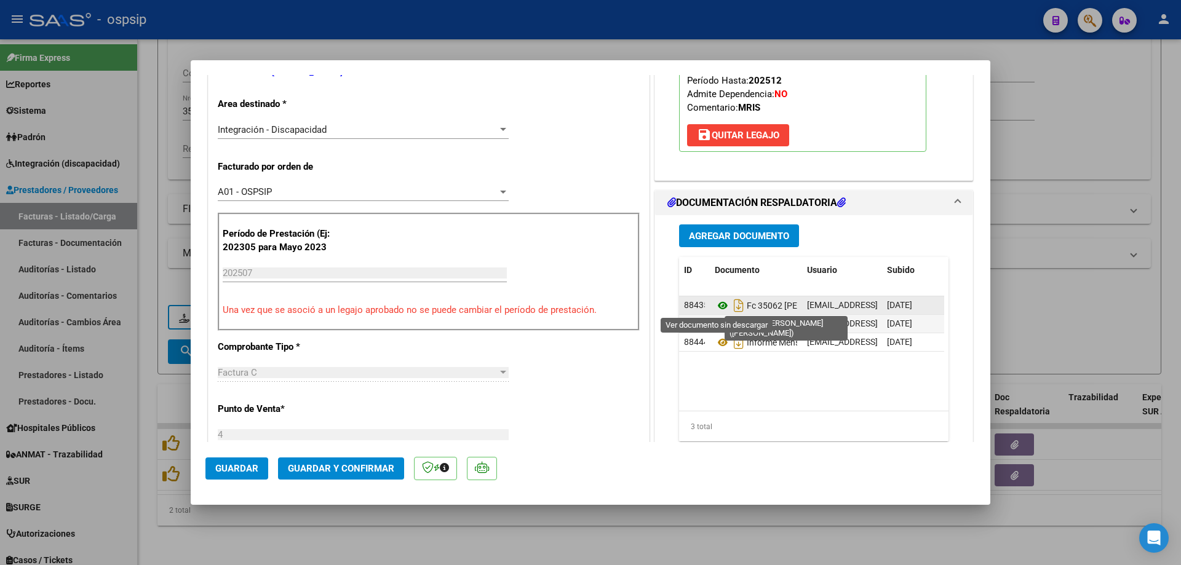
click at [715, 308] on icon at bounding box center [723, 305] width 16 height 15
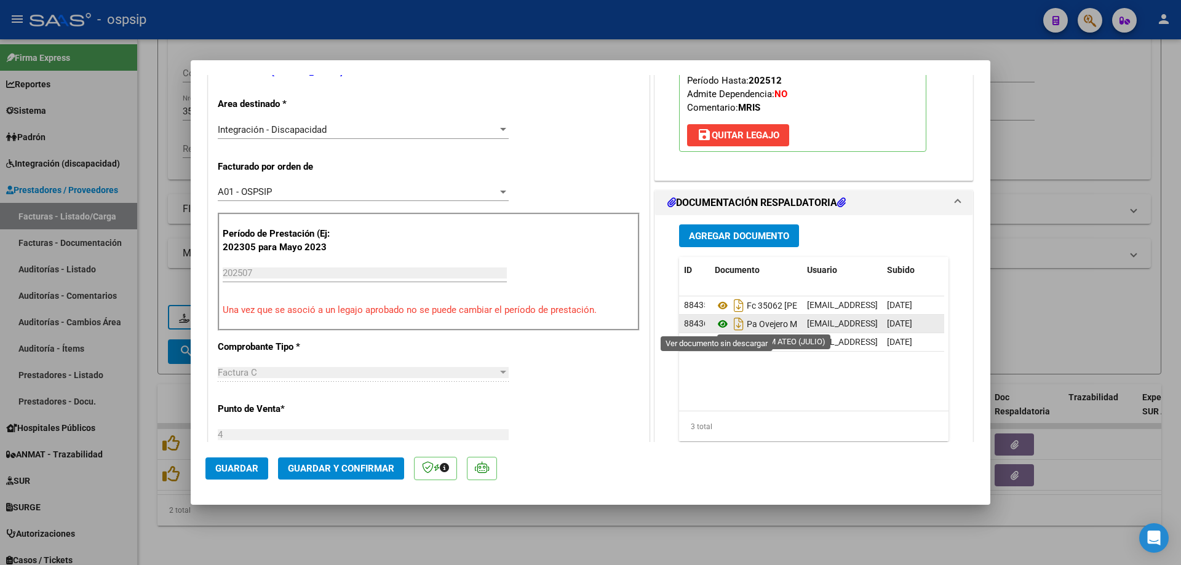
click at [722, 325] on icon at bounding box center [723, 324] width 16 height 15
click at [717, 320] on icon at bounding box center [723, 324] width 16 height 15
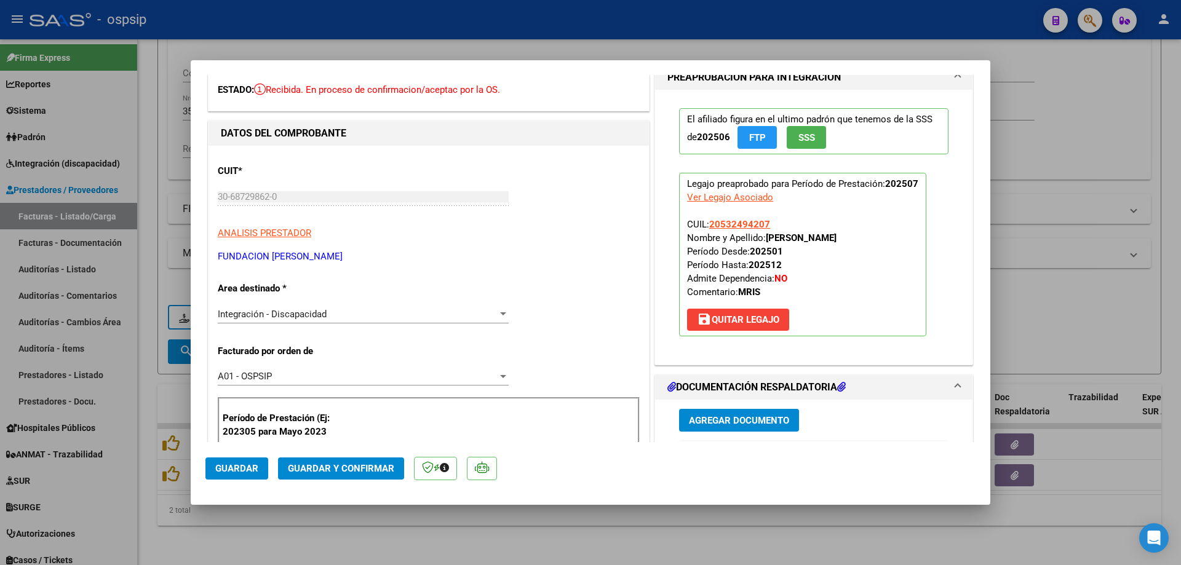
scroll to position [0, 0]
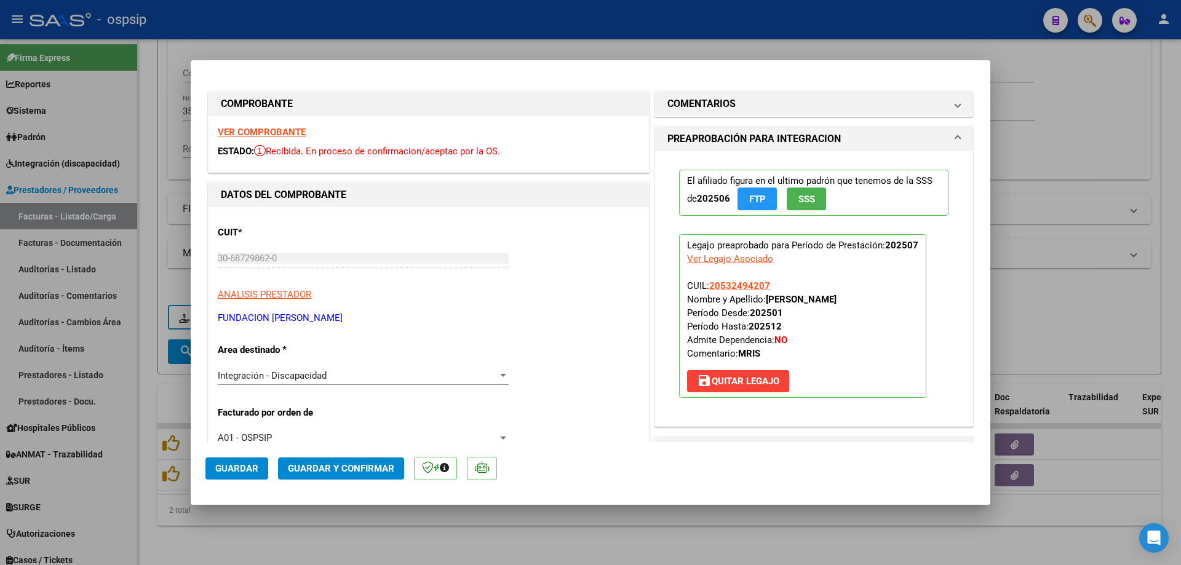
drag, startPoint x: 767, startPoint y: 287, endPoint x: 705, endPoint y: 284, distance: 62.2
click at [705, 284] on p "Legajo preaprobado para Período de Prestación: 202507 Ver Legajo Asociado CUIL:…" at bounding box center [802, 316] width 247 height 164
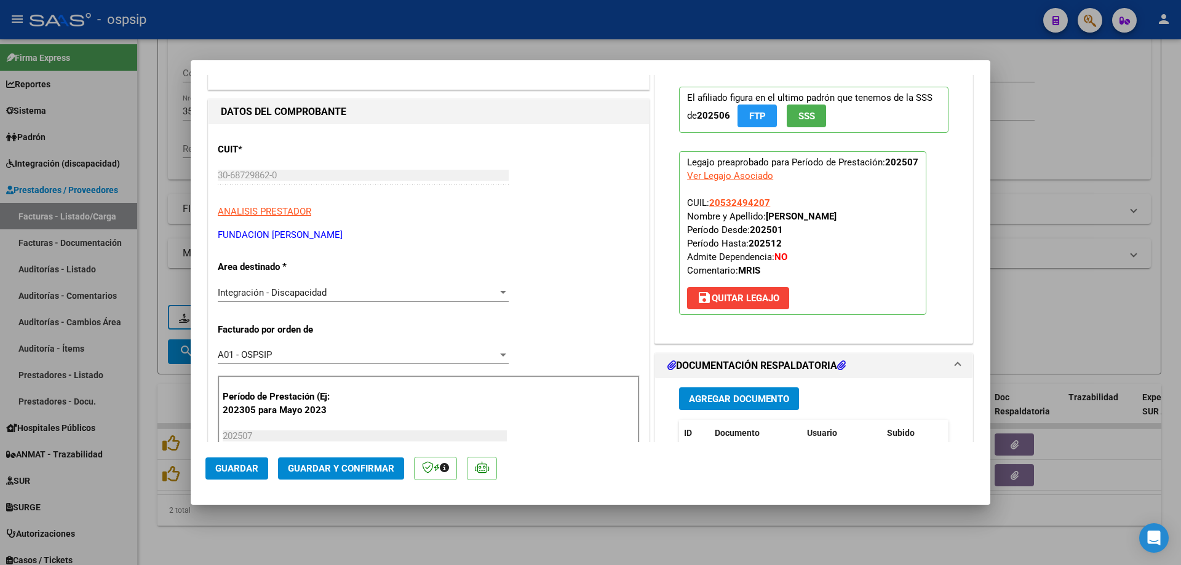
scroll to position [62, 0]
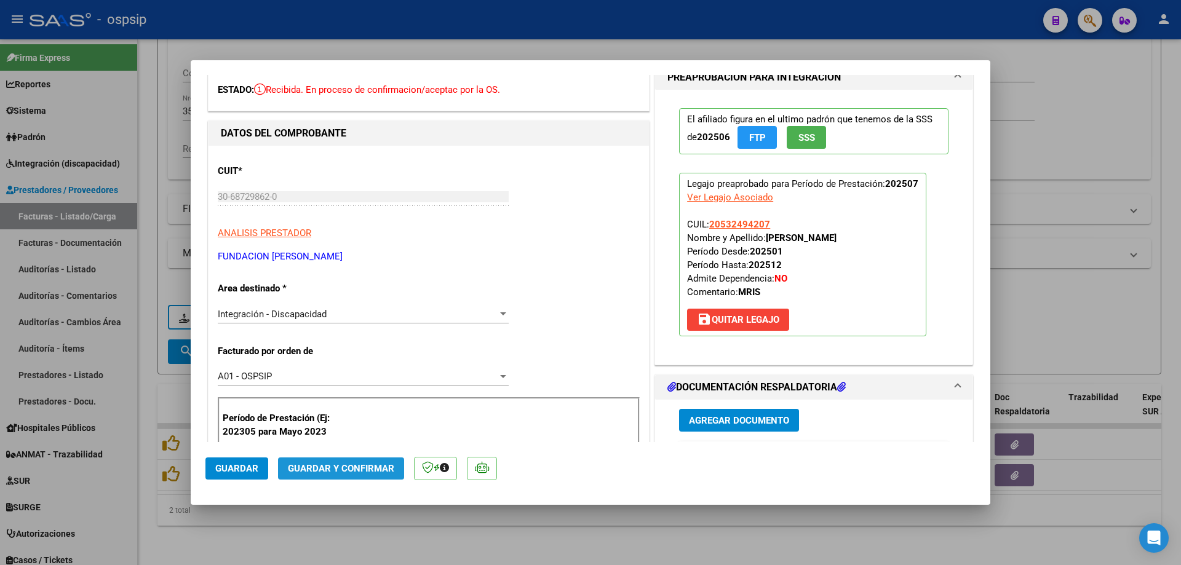
click at [377, 466] on span "Guardar y Confirmar" at bounding box center [341, 468] width 106 height 11
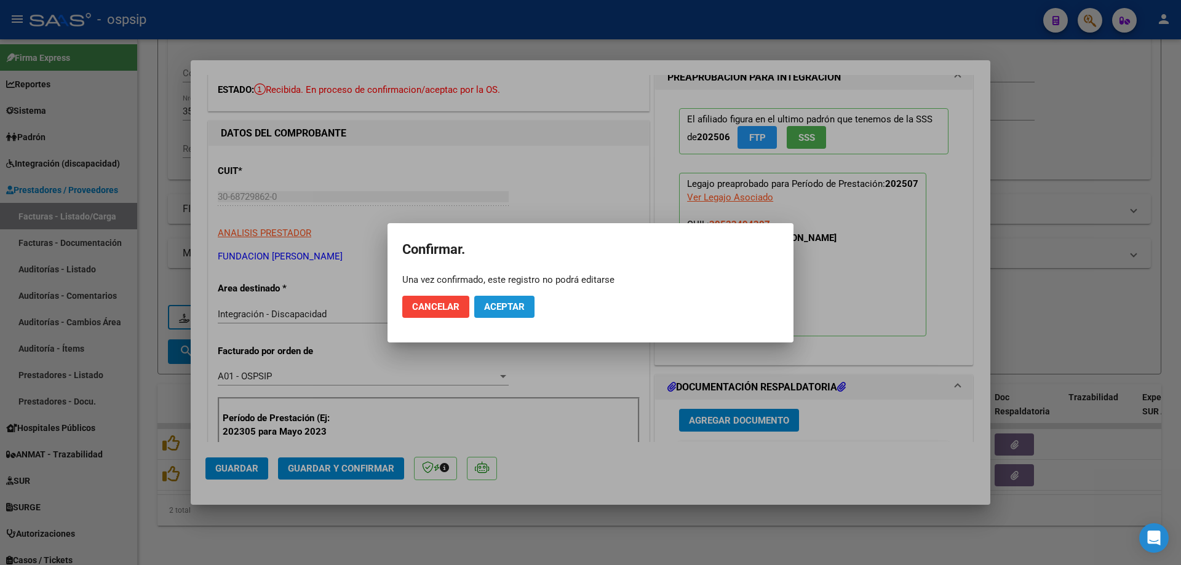
click at [523, 307] on span "Aceptar" at bounding box center [504, 306] width 41 height 11
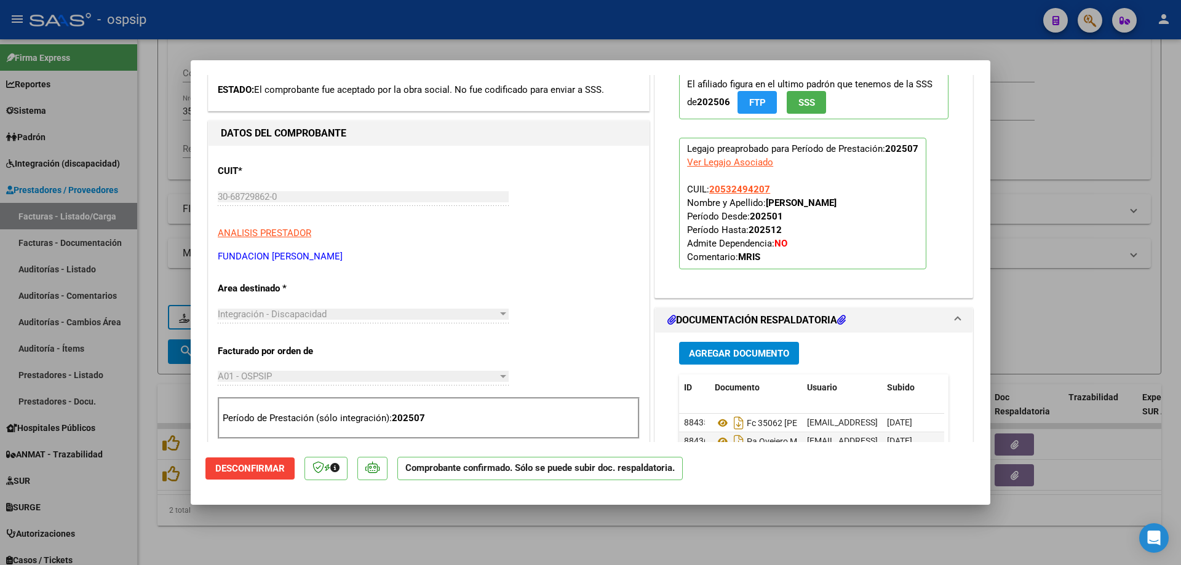
click at [1134, 210] on div at bounding box center [590, 282] width 1181 height 565
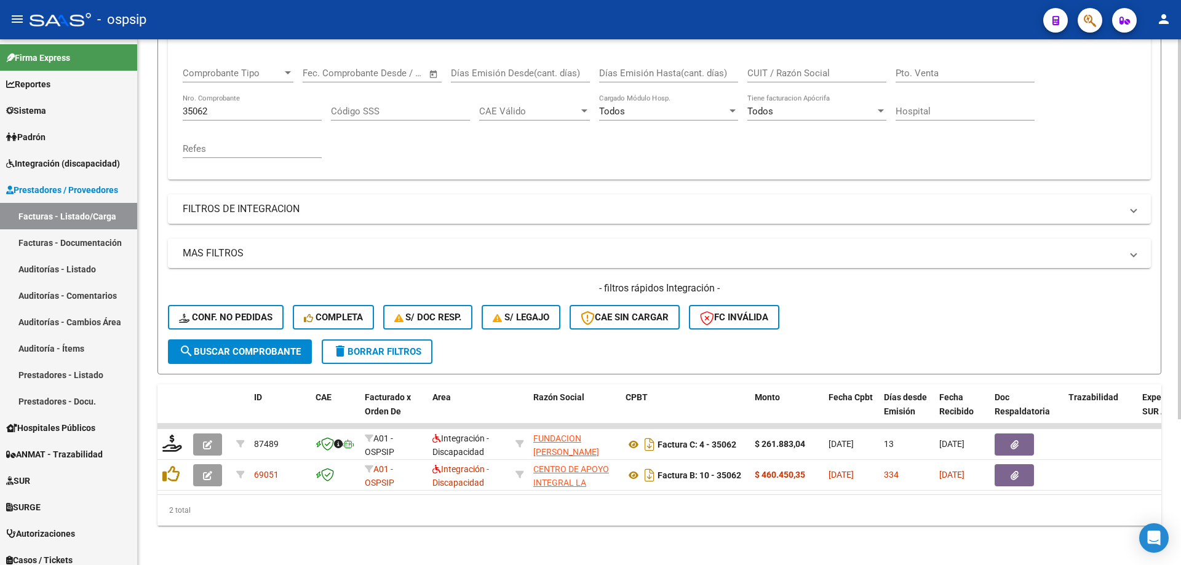
click at [260, 94] on div "35062 Nro. Comprobante" at bounding box center [252, 107] width 139 height 26
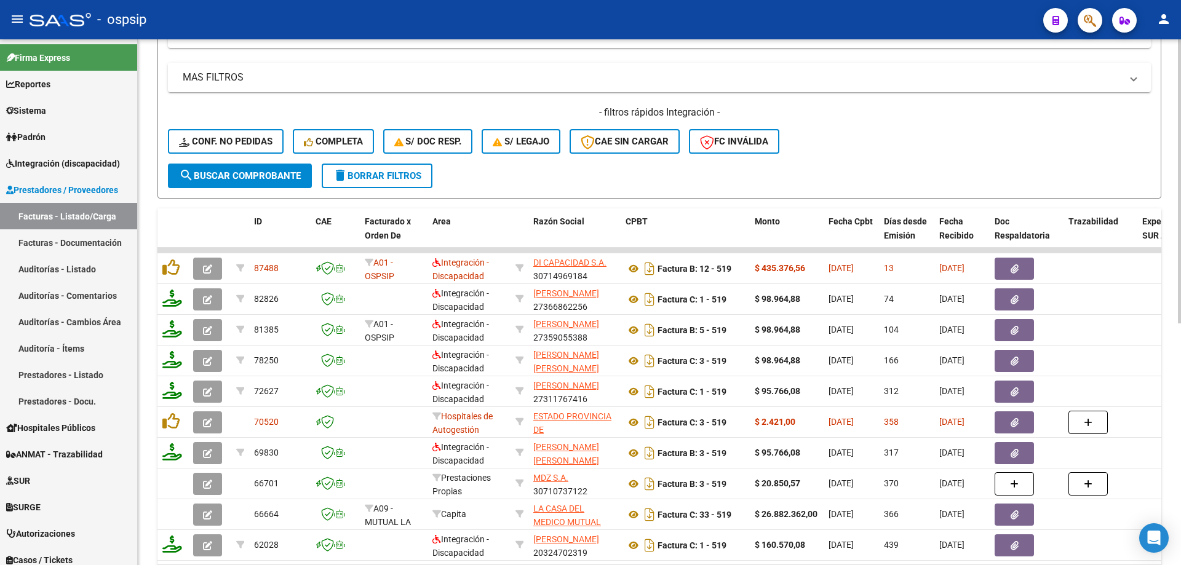
scroll to position [386, 0]
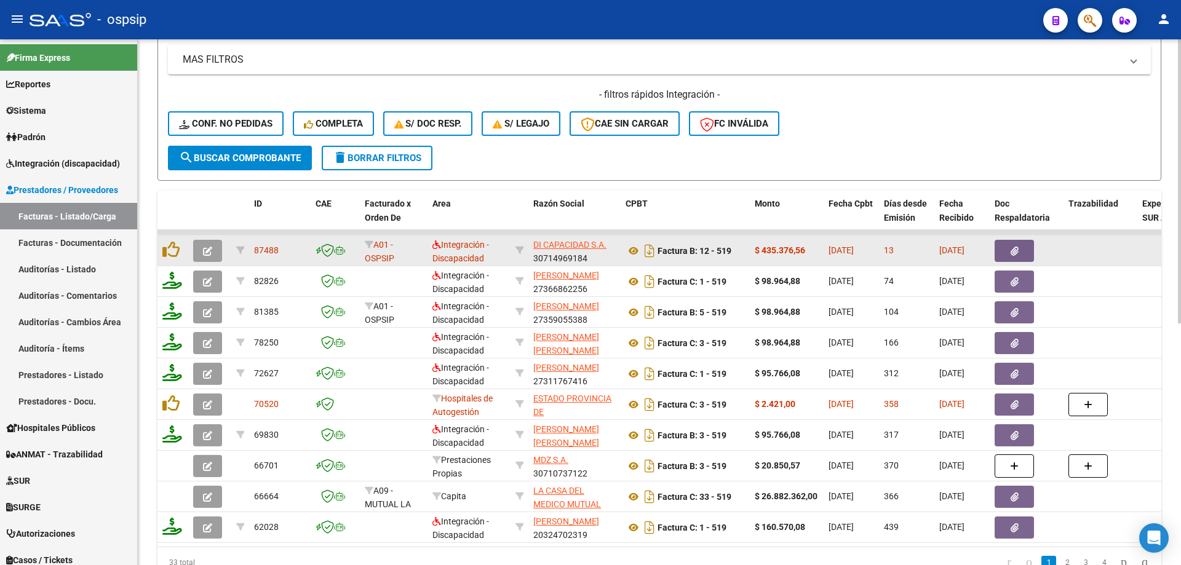
click at [207, 245] on span "button" at bounding box center [207, 250] width 9 height 11
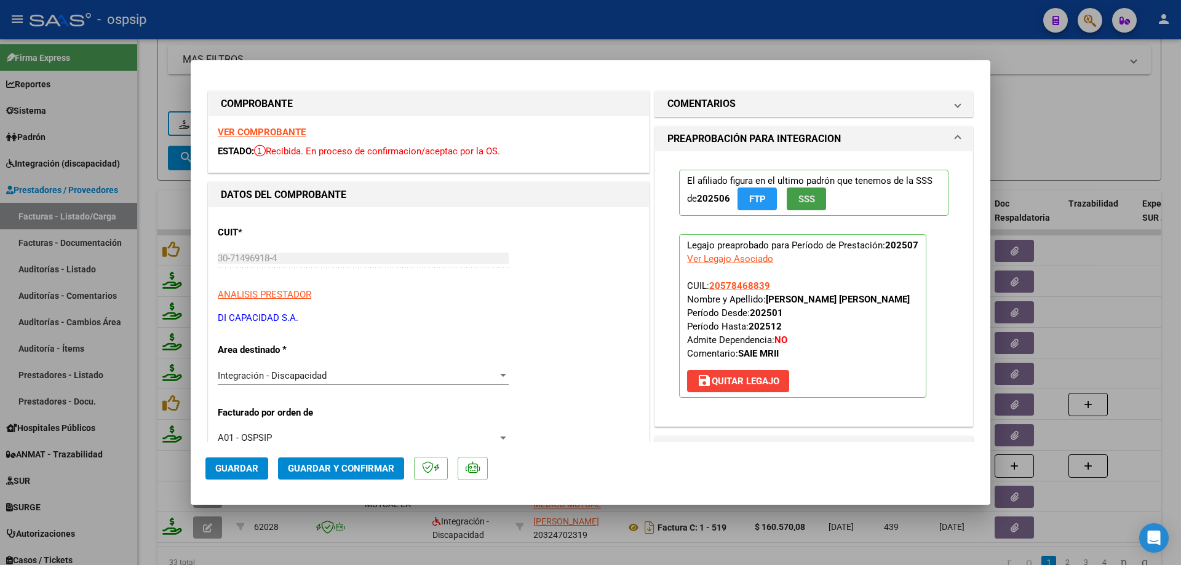
click at [802, 197] on span "SSS" at bounding box center [806, 199] width 17 height 11
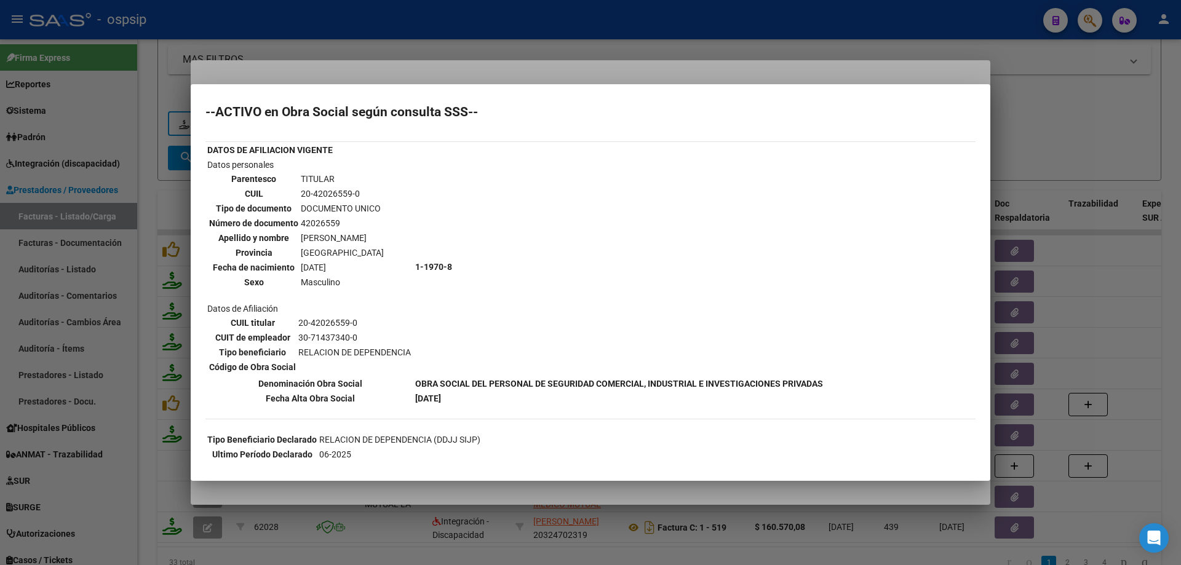
scroll to position [0, 0]
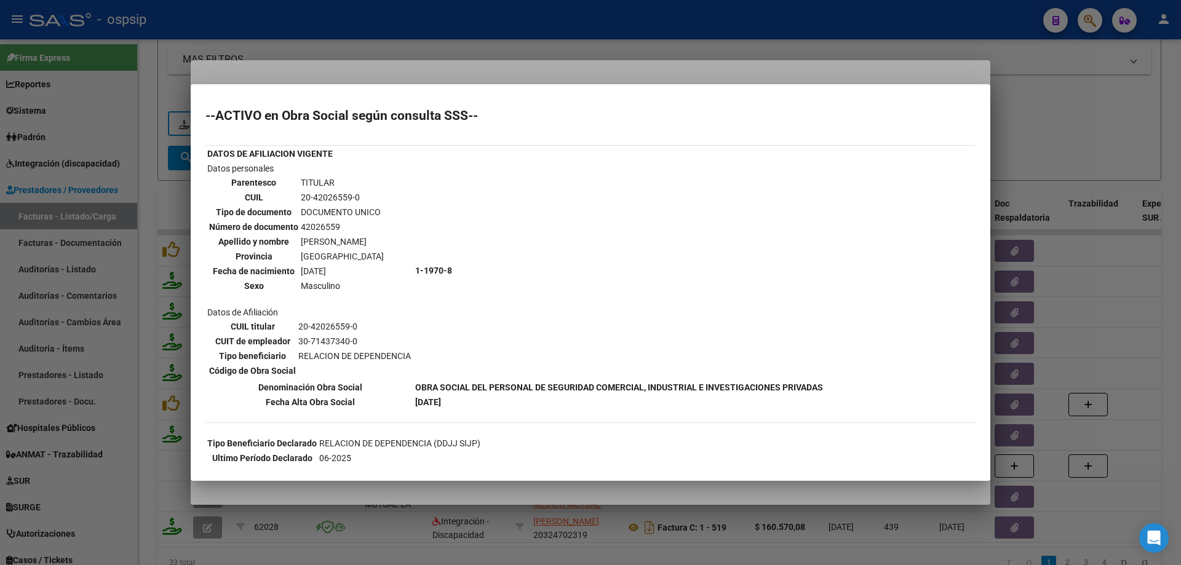
click at [1046, 116] on div at bounding box center [590, 282] width 1181 height 565
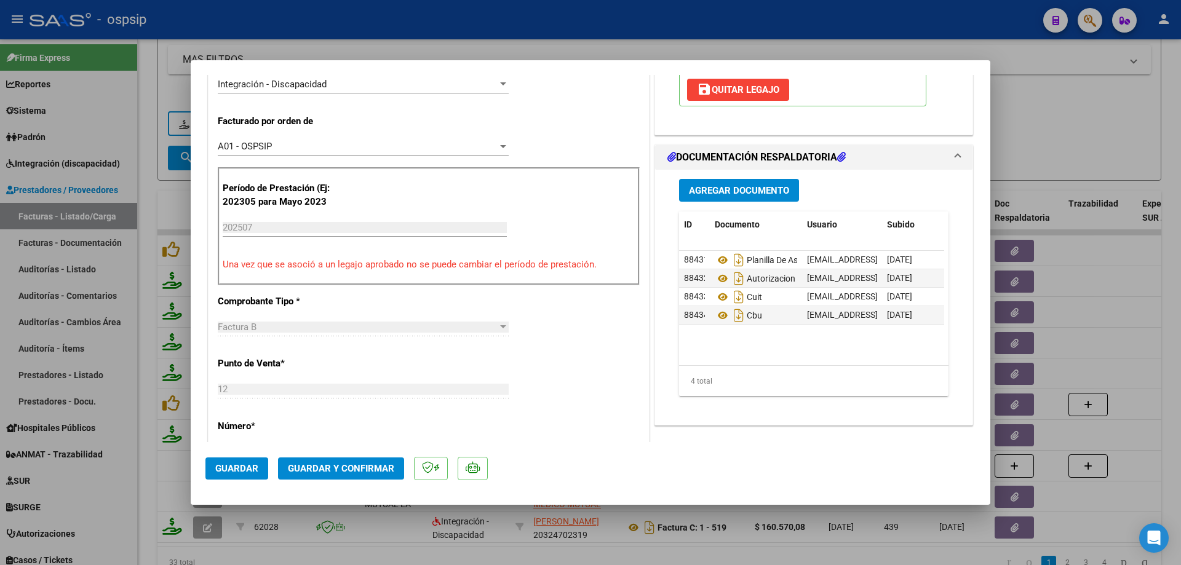
scroll to position [308, 0]
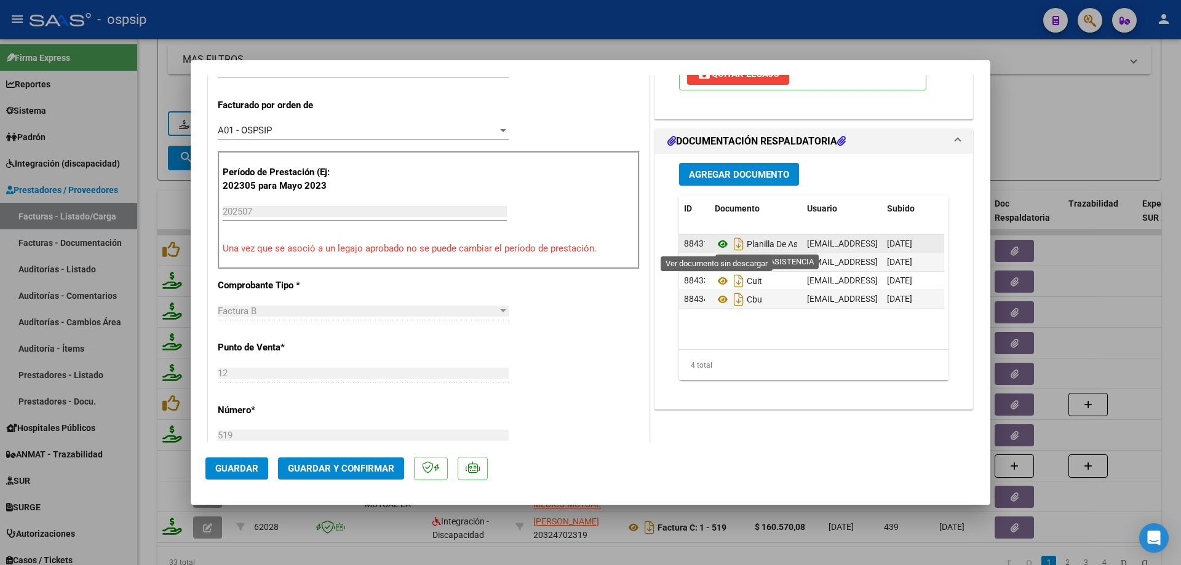
click at [718, 245] on icon at bounding box center [723, 244] width 16 height 15
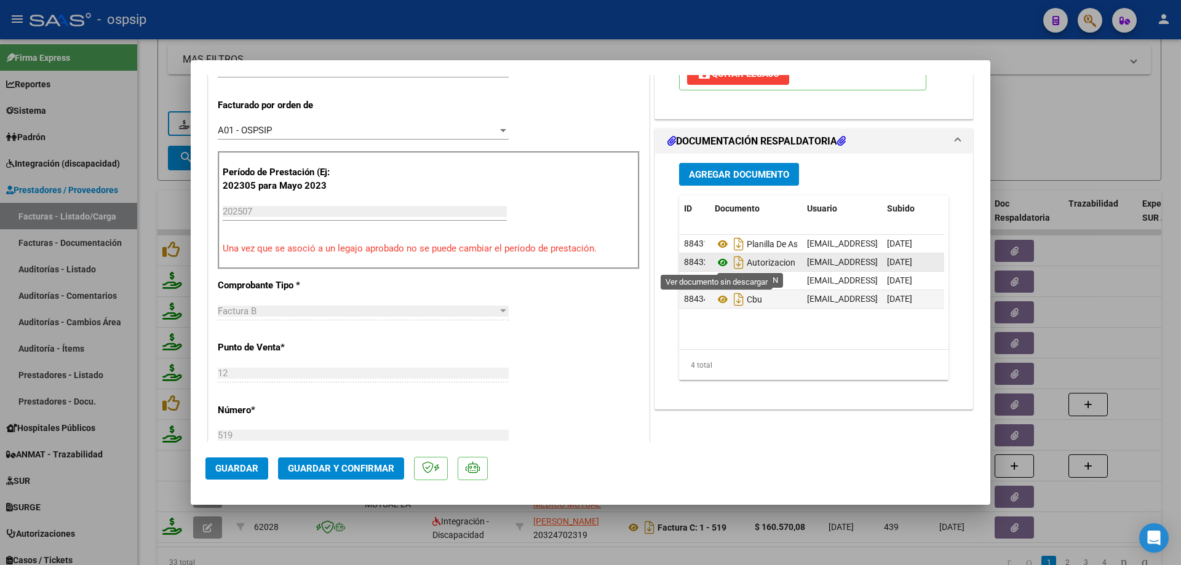
click at [719, 261] on icon at bounding box center [723, 262] width 16 height 15
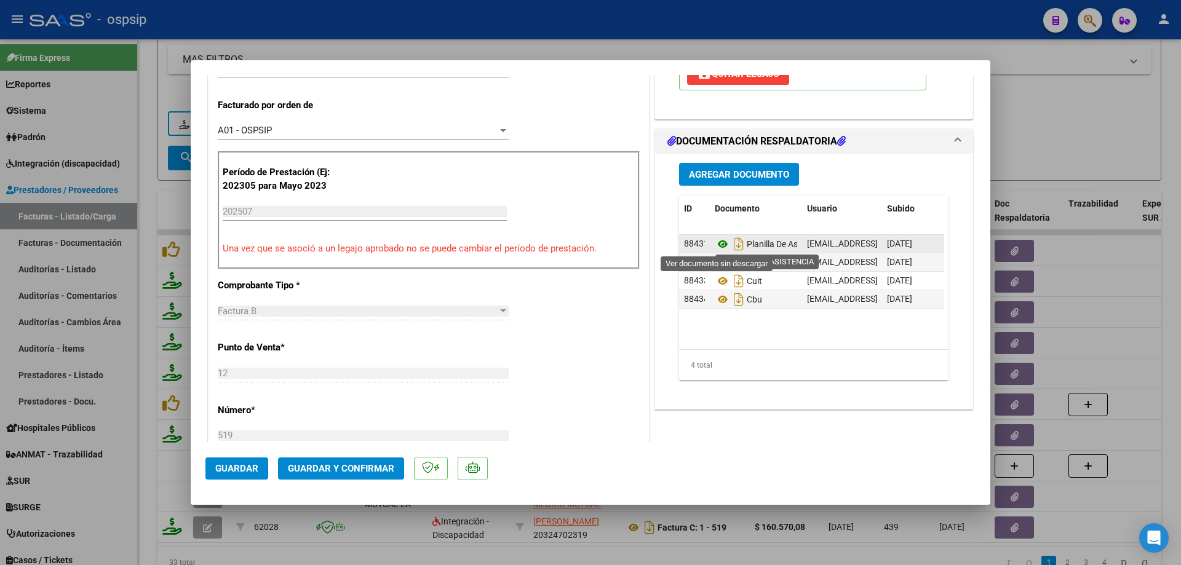
click at [719, 244] on icon at bounding box center [723, 244] width 16 height 15
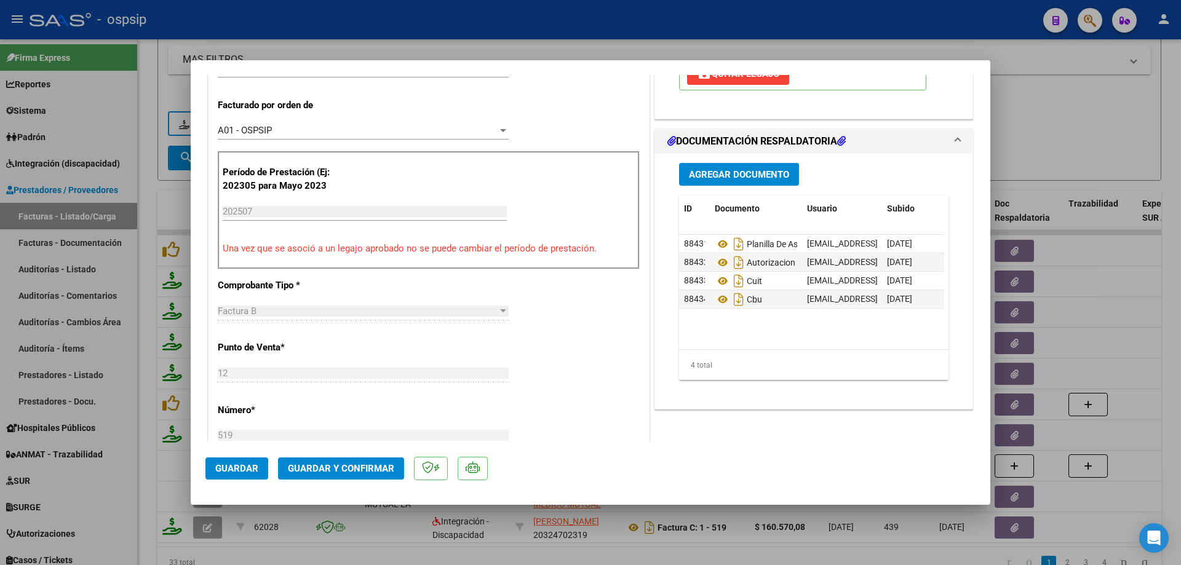
click at [356, 472] on span "Guardar y Confirmar" at bounding box center [341, 468] width 106 height 11
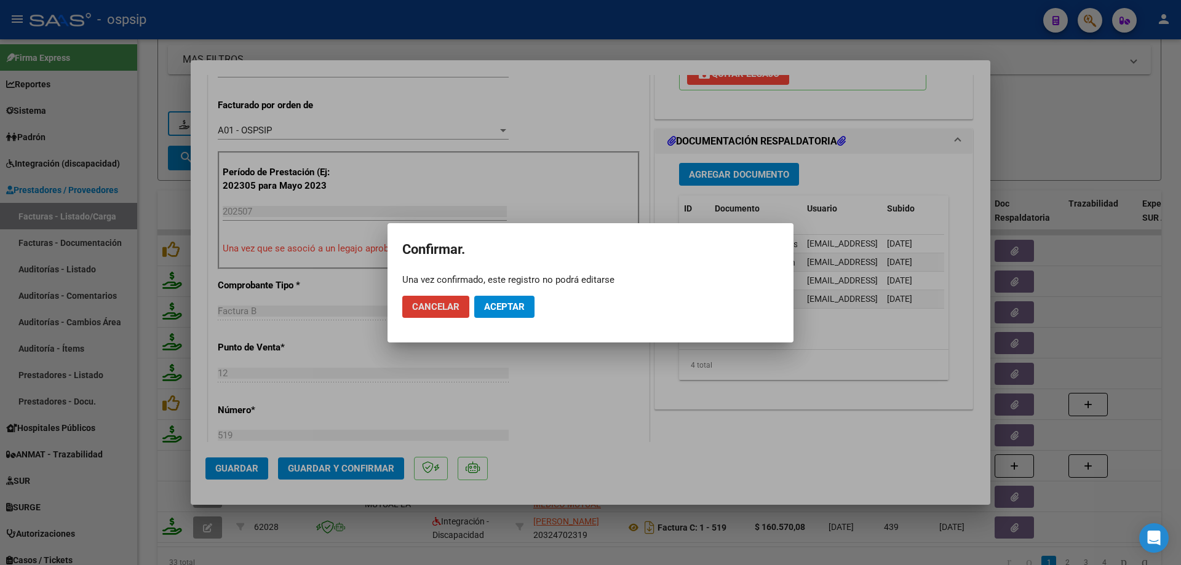
click at [515, 303] on span "Aceptar" at bounding box center [504, 306] width 41 height 11
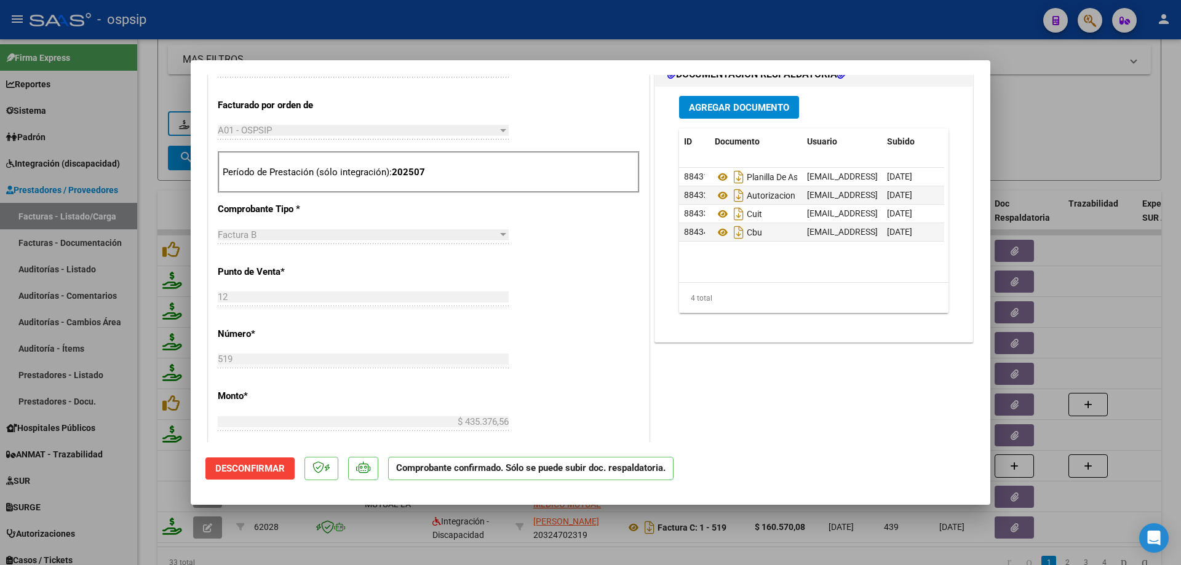
click at [1102, 149] on div at bounding box center [590, 282] width 1181 height 565
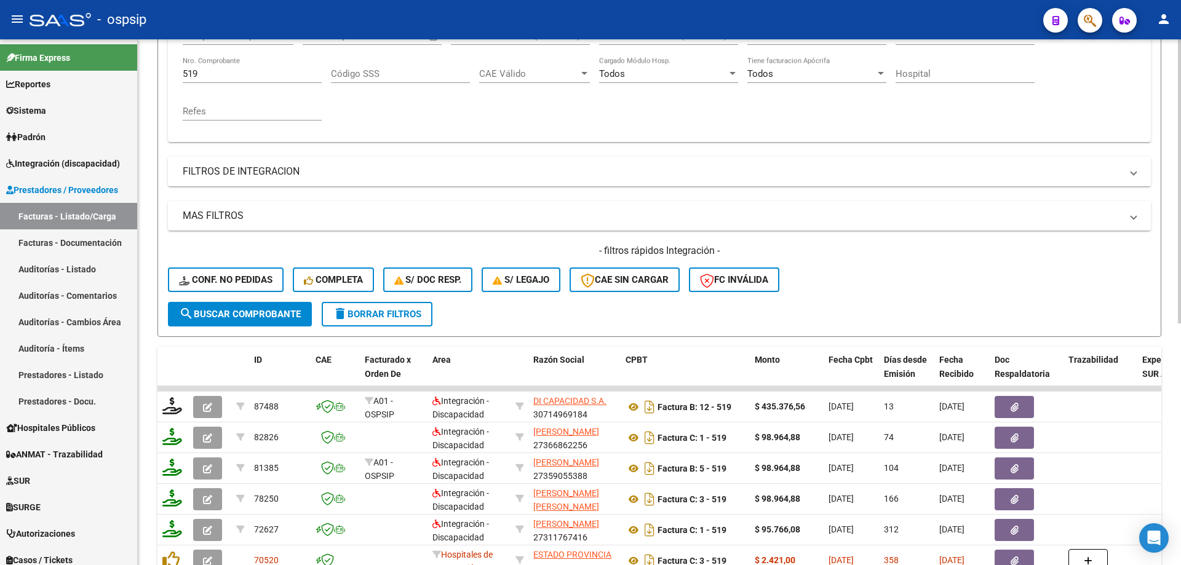
scroll to position [202, 0]
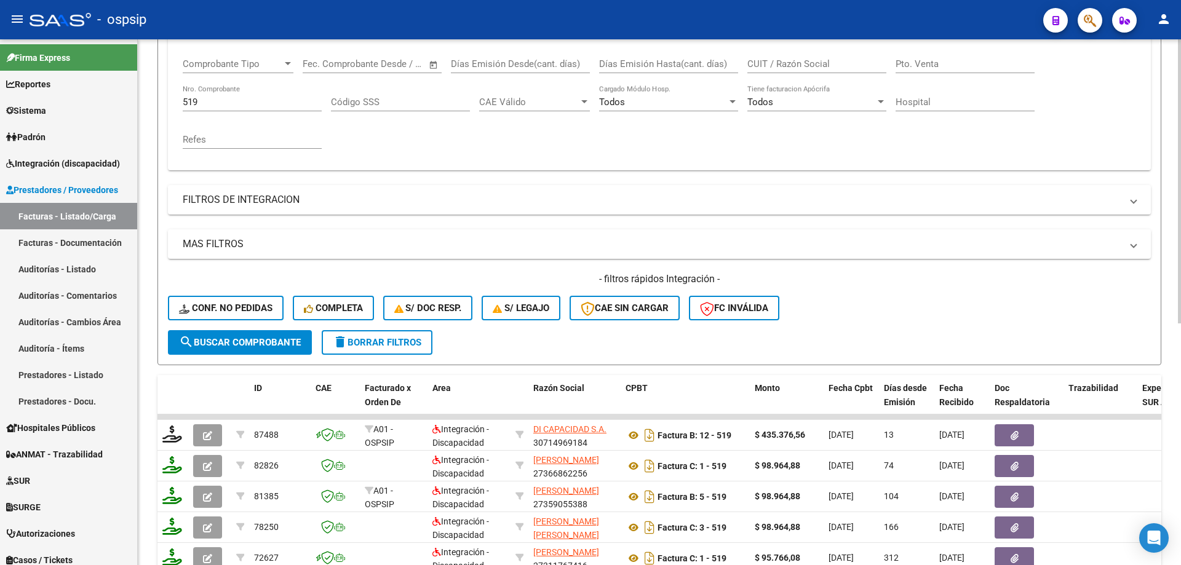
click at [247, 101] on input "519" at bounding box center [252, 102] width 139 height 11
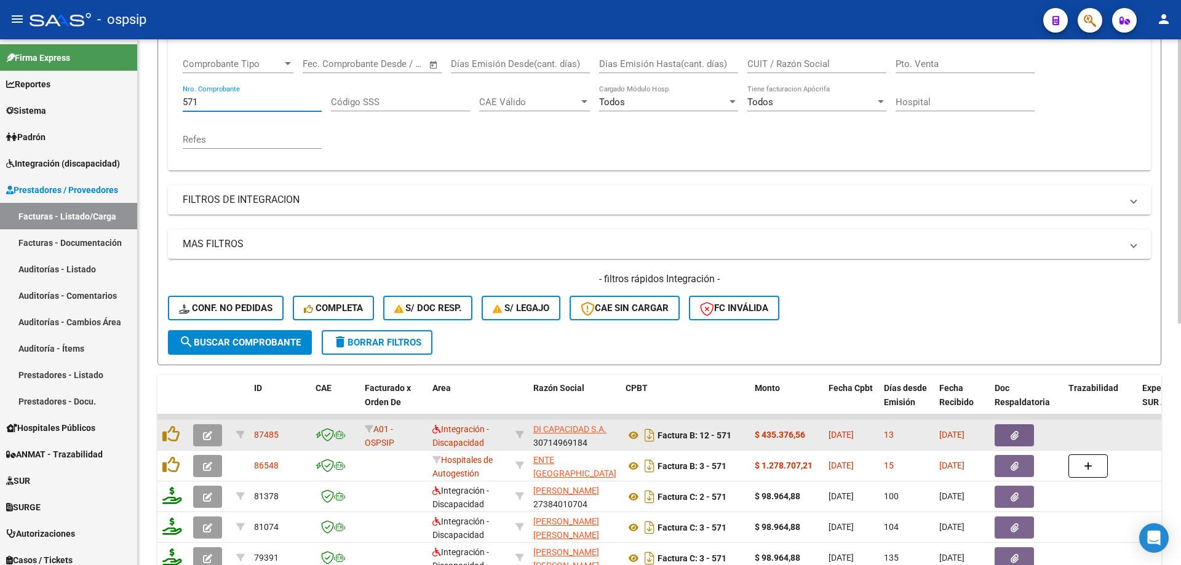
click at [204, 439] on icon "button" at bounding box center [207, 435] width 9 height 9
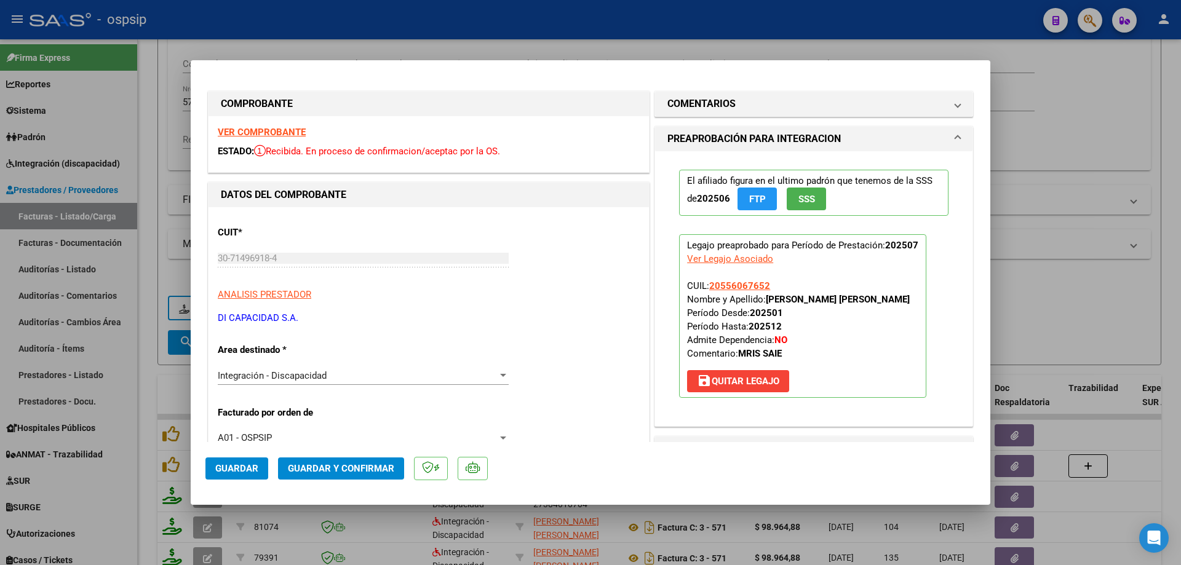
click at [798, 200] on span "SSS" at bounding box center [806, 199] width 17 height 11
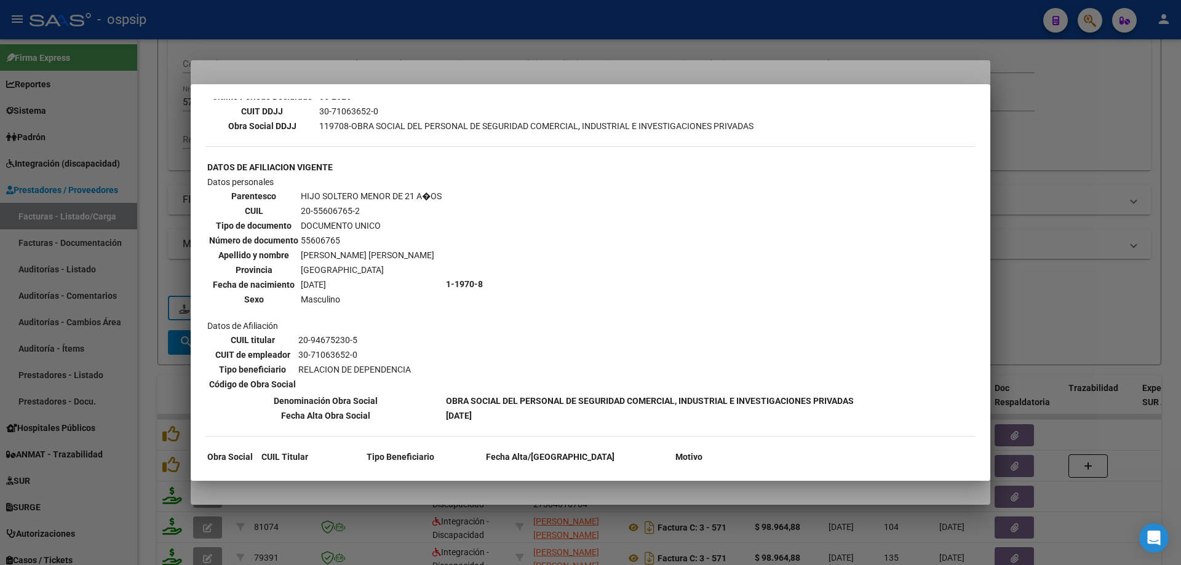
scroll to position [415, 0]
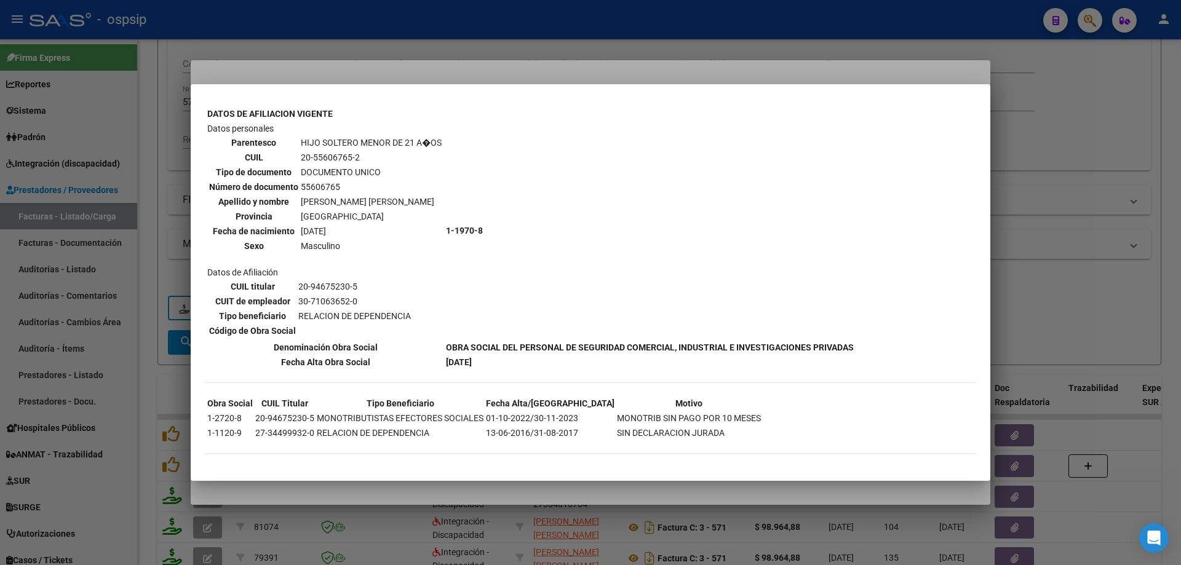
click at [1097, 206] on div at bounding box center [590, 282] width 1181 height 565
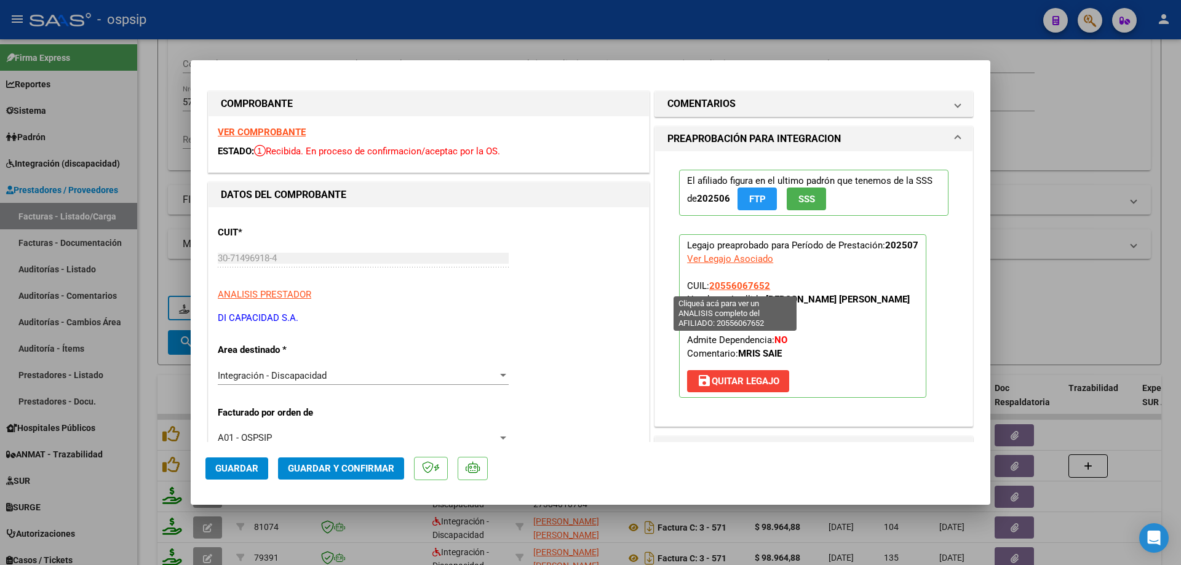
click at [721, 282] on span "20556067652" at bounding box center [739, 285] width 61 height 11
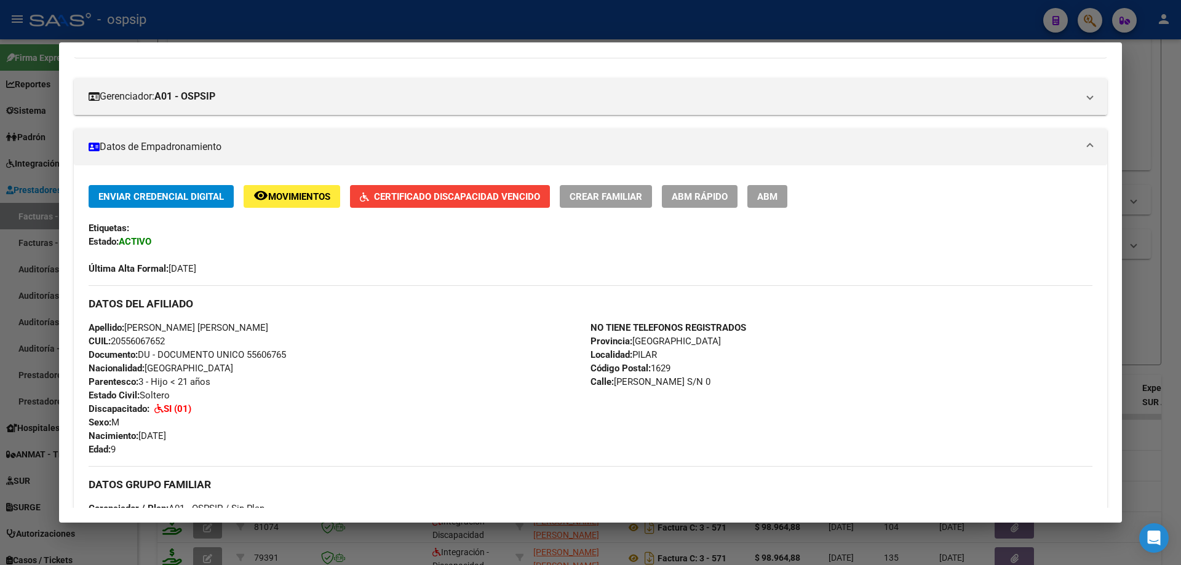
scroll to position [185, 0]
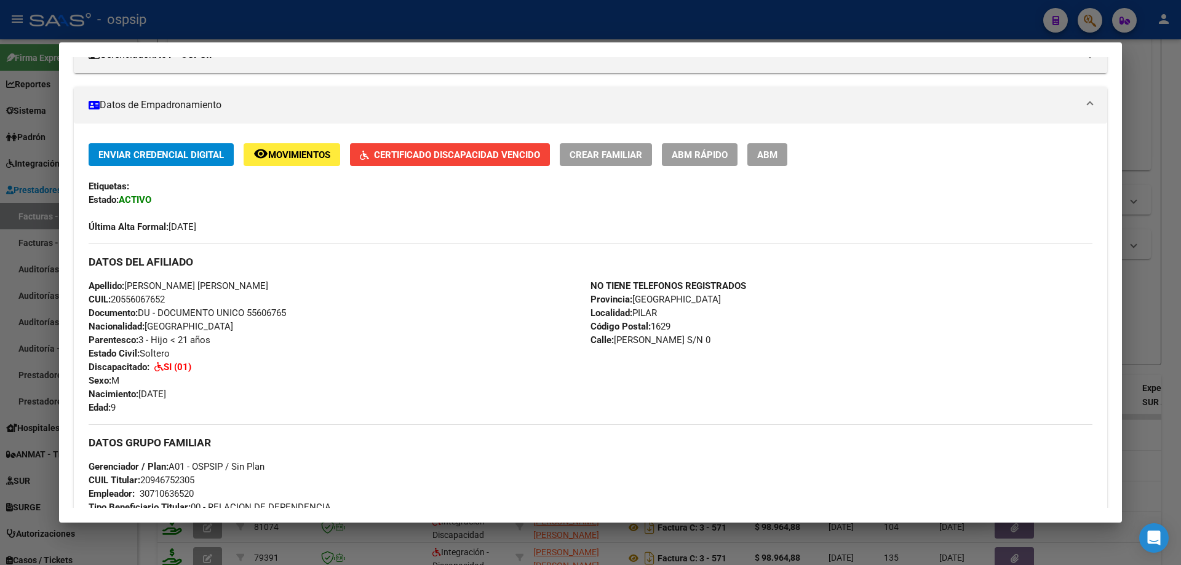
click at [524, 162] on button "Certificado Discapacidad Vencido" at bounding box center [450, 154] width 200 height 23
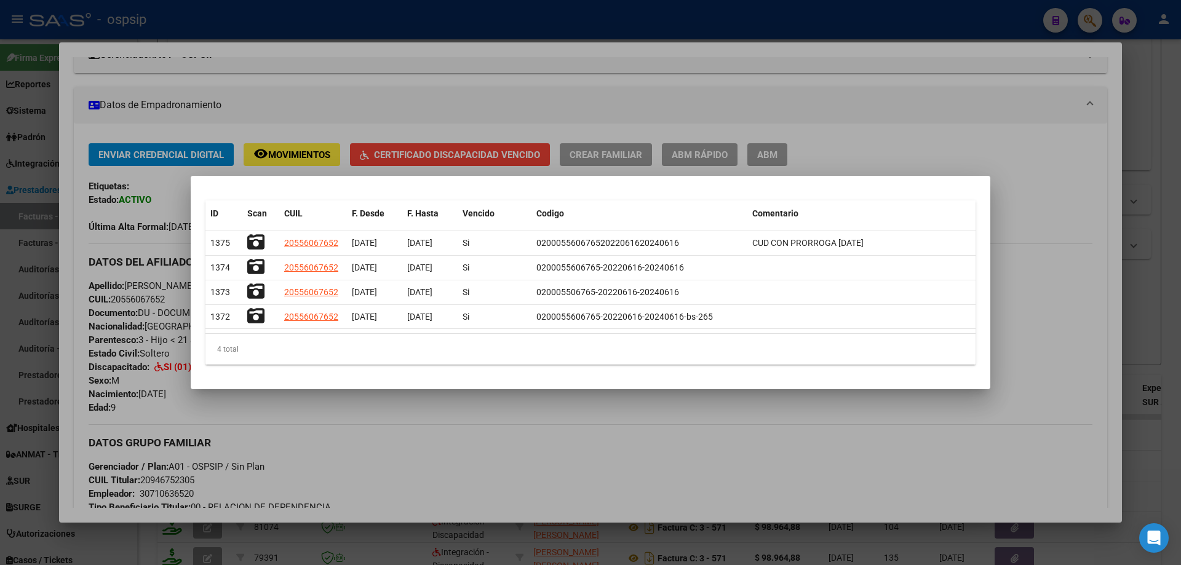
click at [1065, 285] on div at bounding box center [590, 282] width 1181 height 565
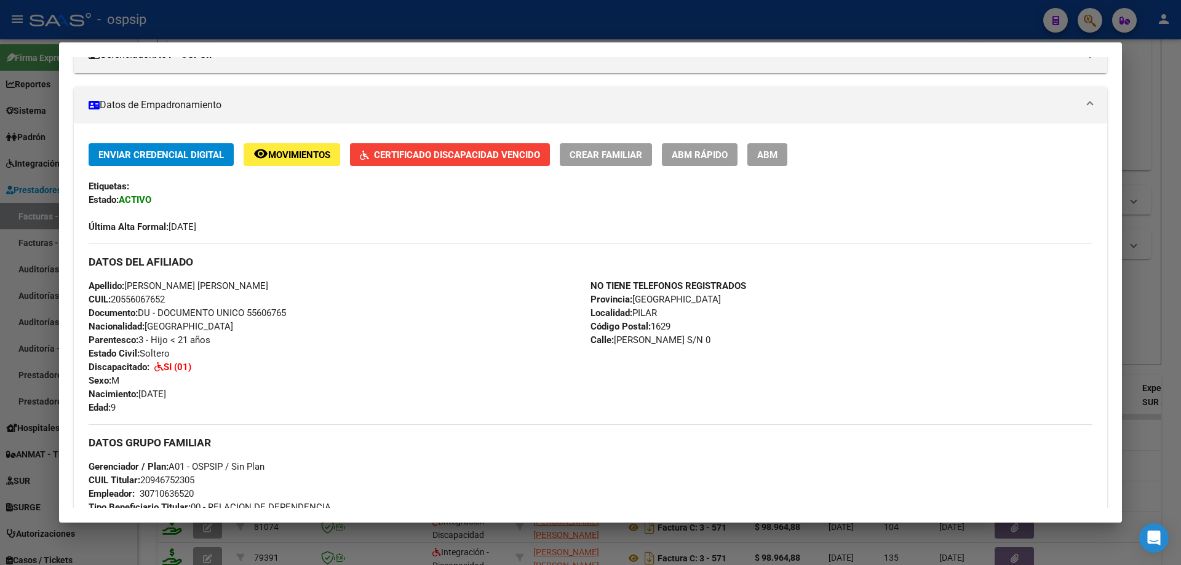
click at [1156, 92] on div at bounding box center [590, 282] width 1181 height 565
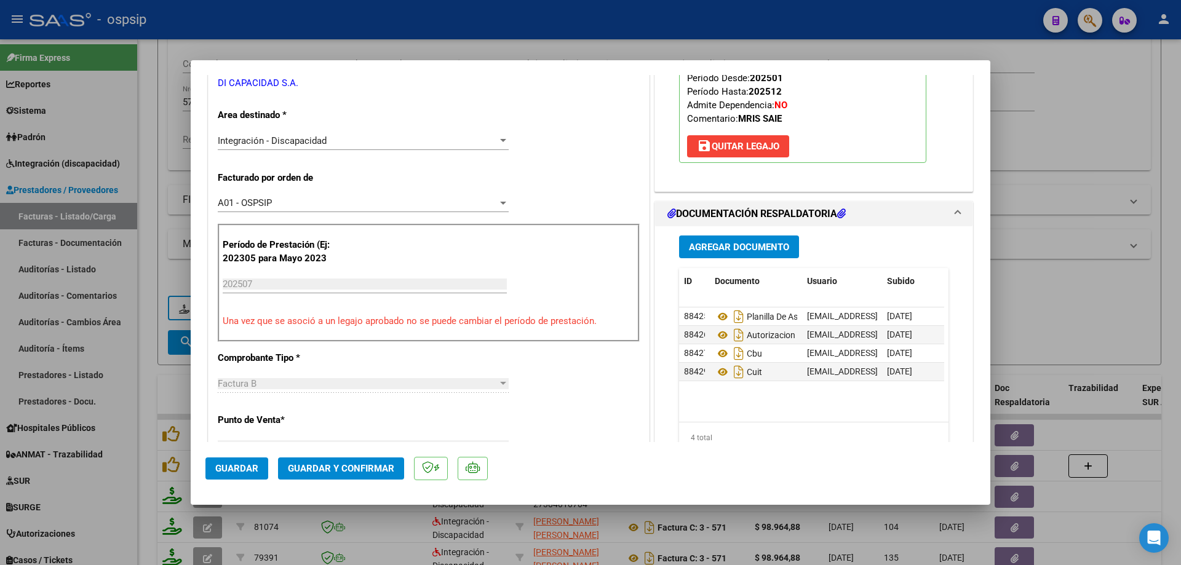
scroll to position [246, 0]
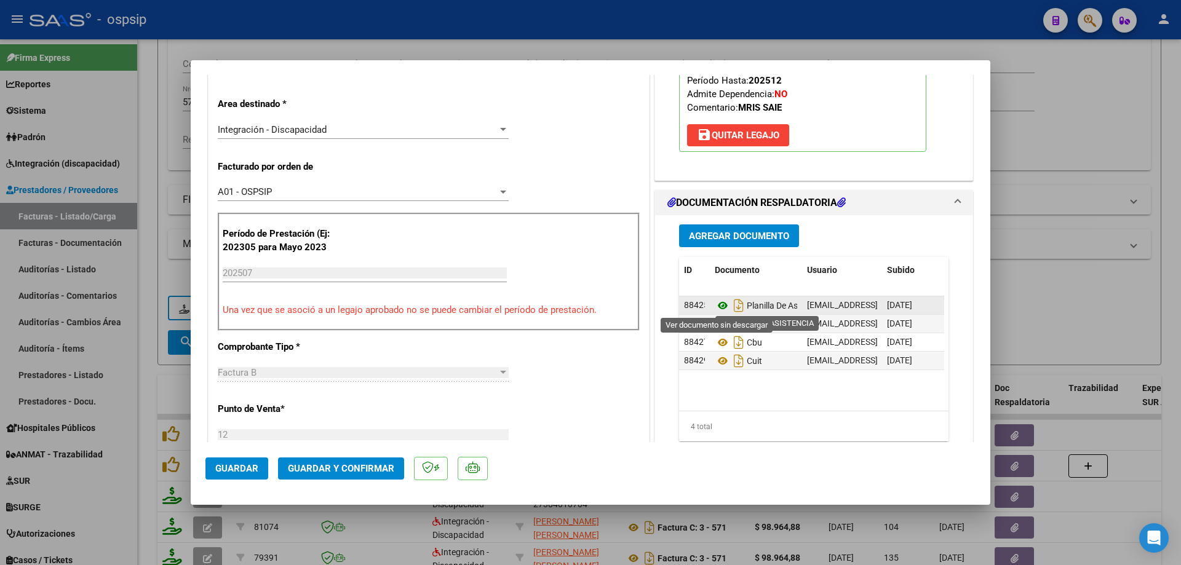
click at [715, 304] on icon at bounding box center [723, 305] width 16 height 15
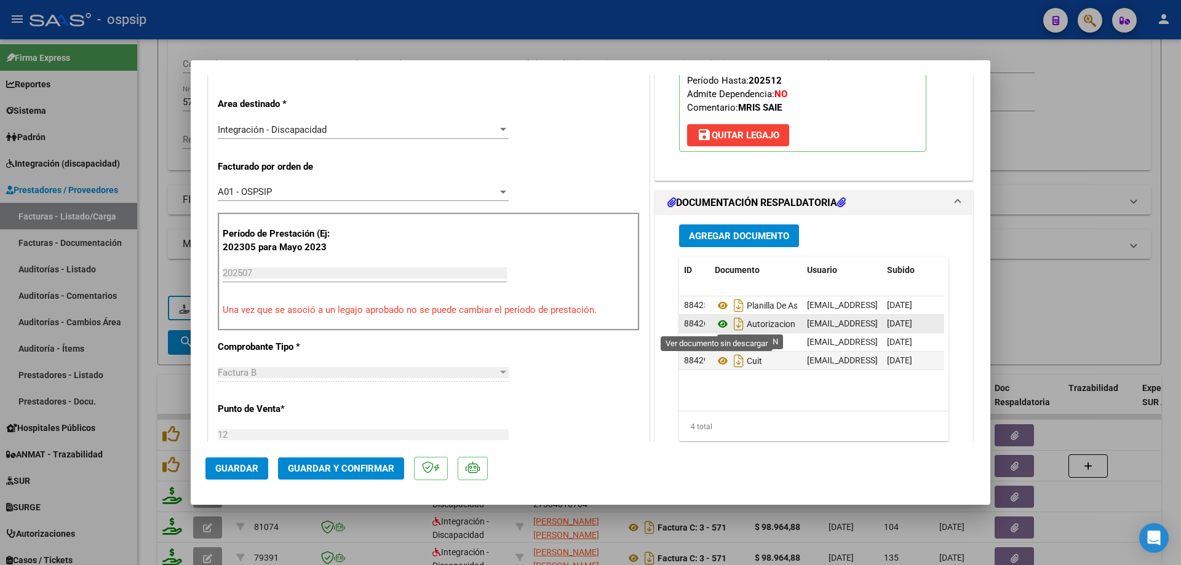
click at [715, 329] on icon at bounding box center [723, 324] width 16 height 15
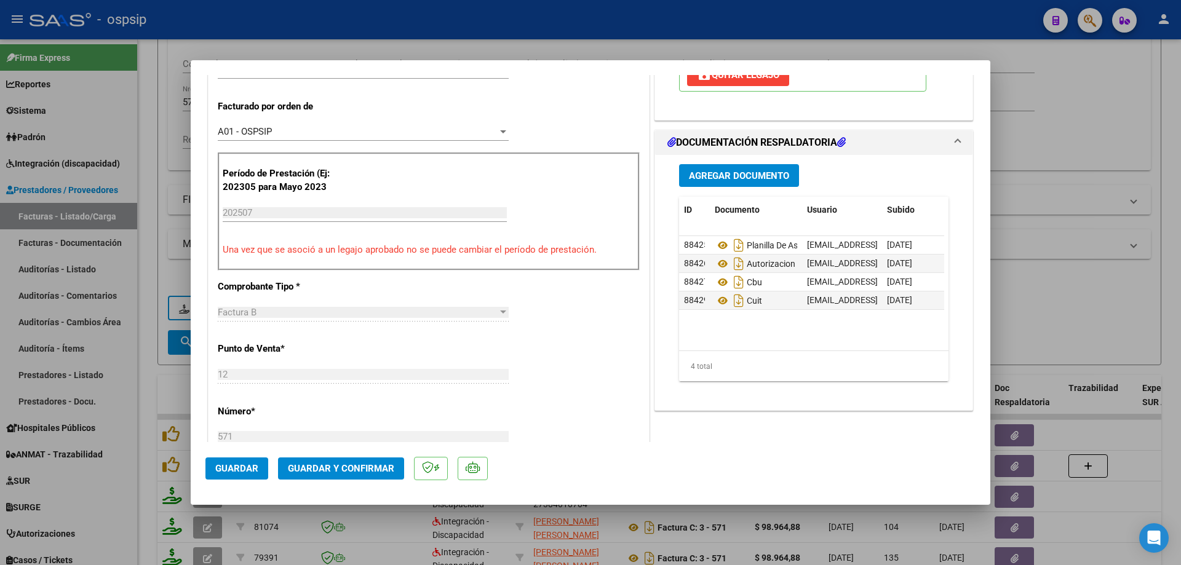
scroll to position [308, 0]
click at [356, 468] on span "Guardar y Confirmar" at bounding box center [341, 468] width 106 height 11
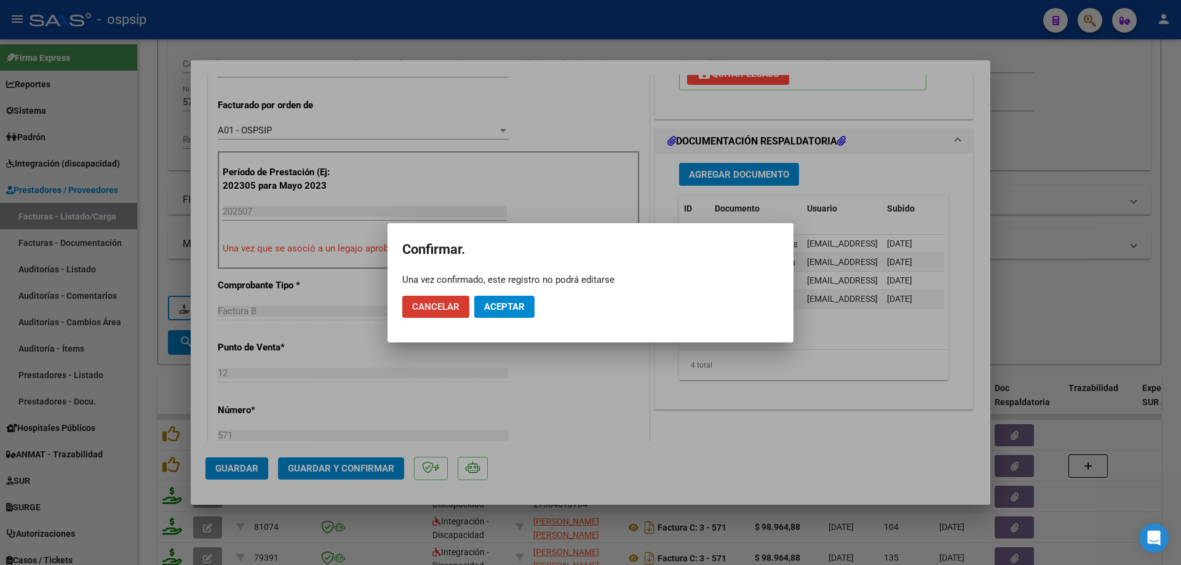
click at [510, 310] on span "Aceptar" at bounding box center [504, 306] width 41 height 11
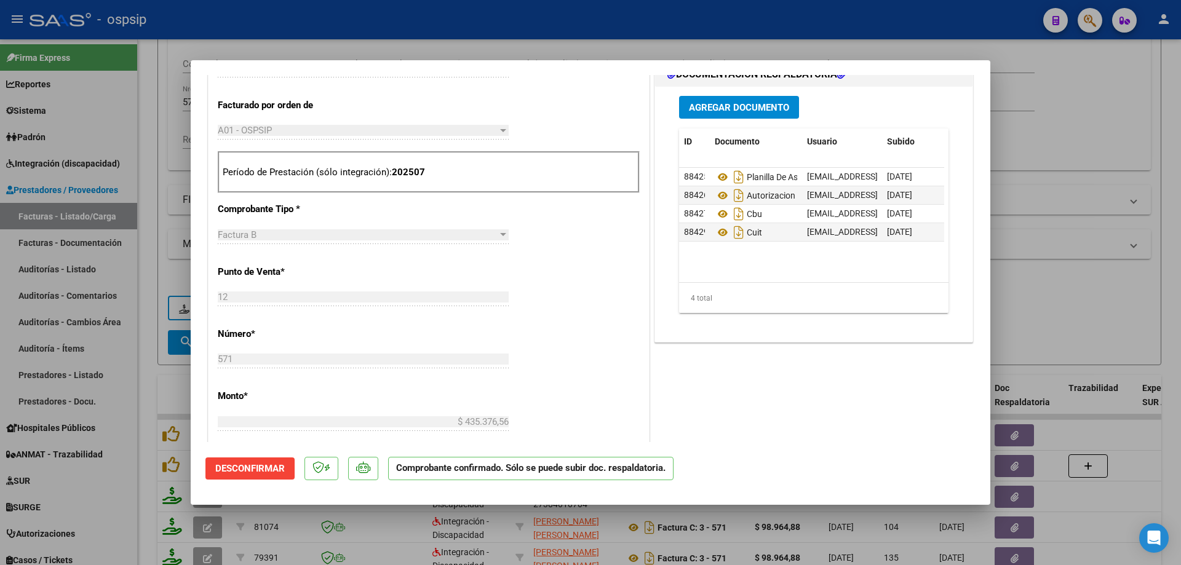
click at [1094, 249] on div at bounding box center [590, 282] width 1181 height 565
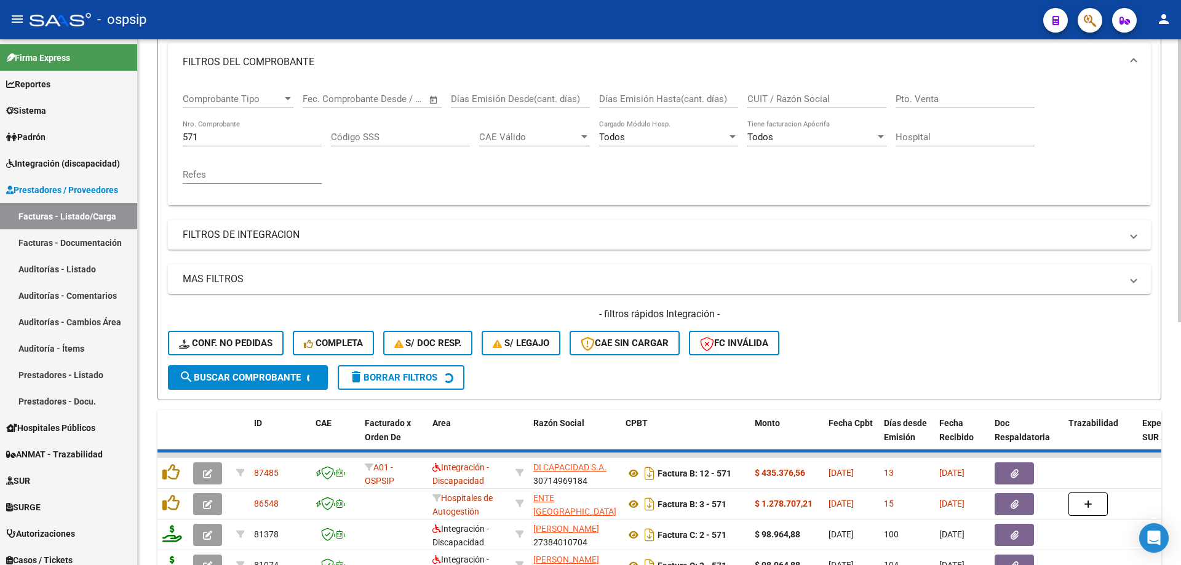
scroll to position [79, 0]
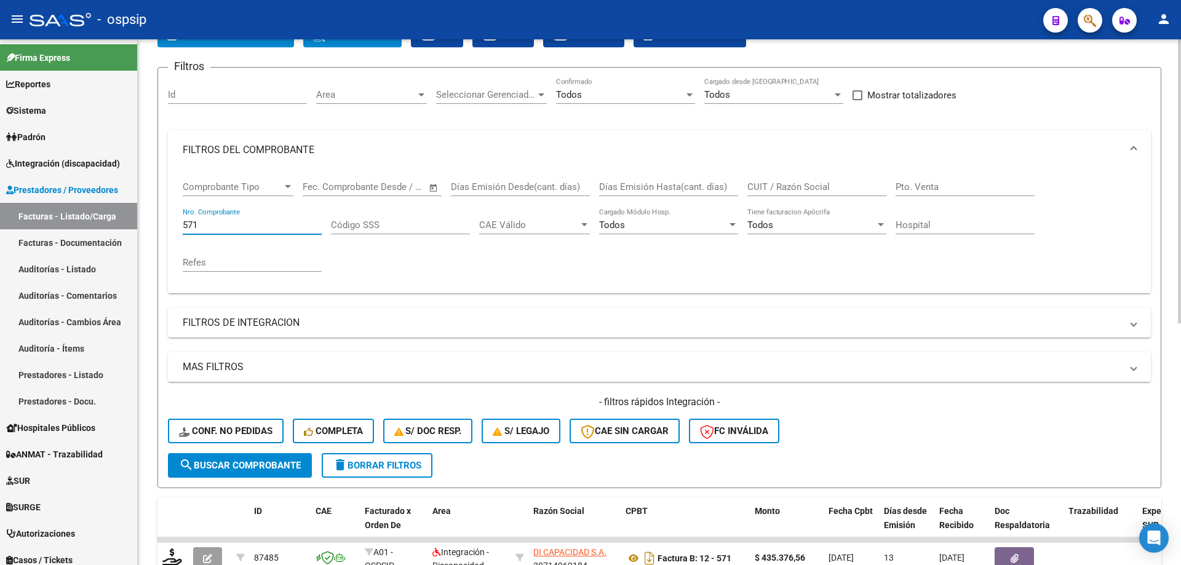
click at [205, 222] on input "571" at bounding box center [252, 225] width 139 height 11
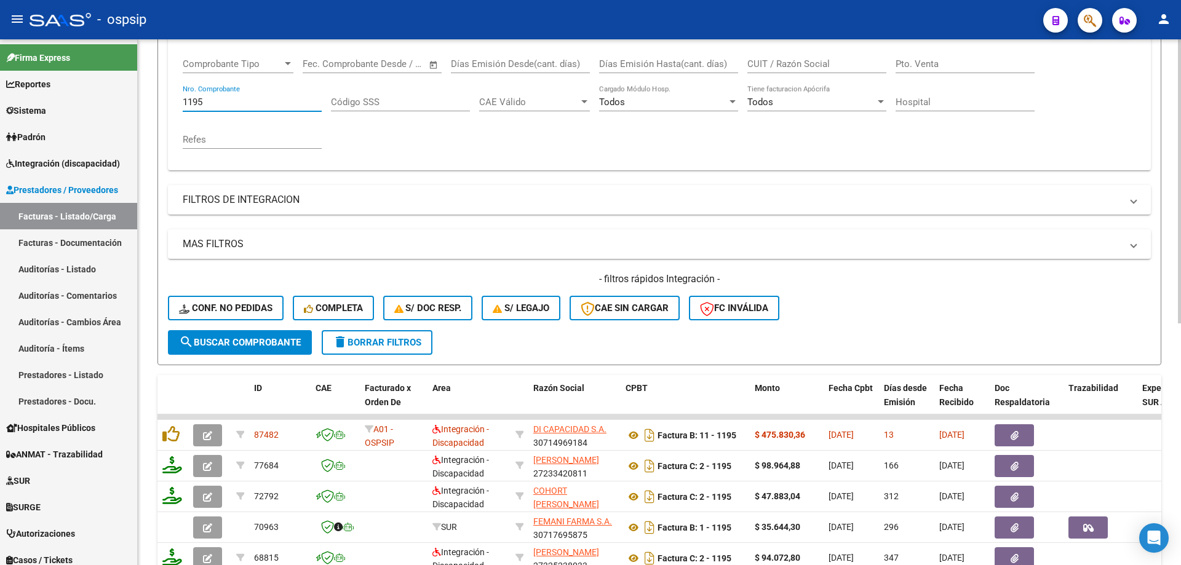
scroll to position [263, 0]
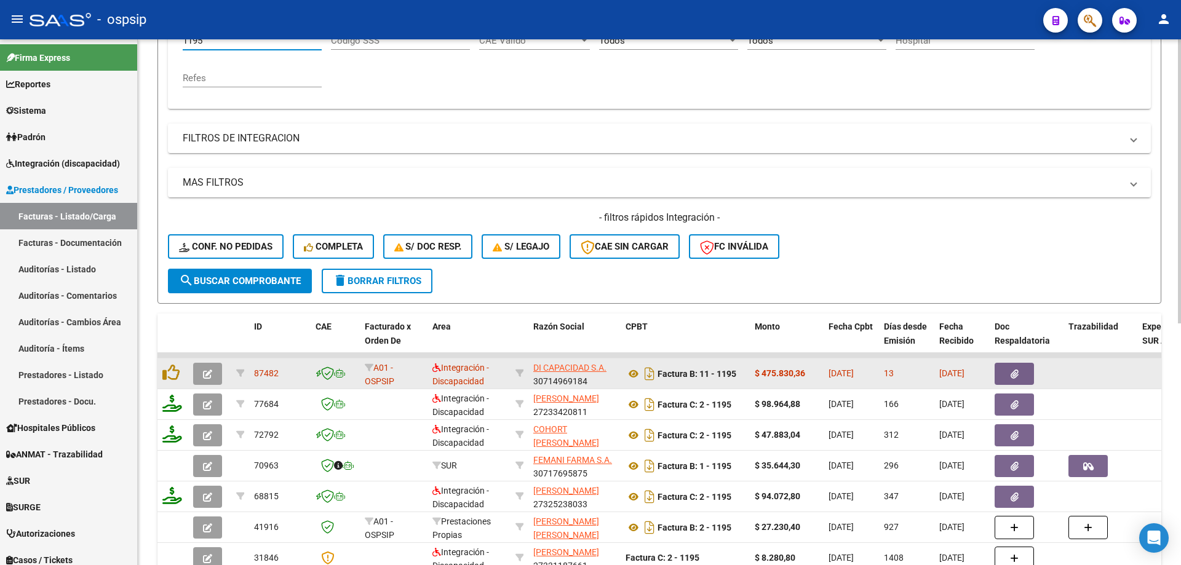
click at [208, 380] on button "button" at bounding box center [207, 374] width 29 height 22
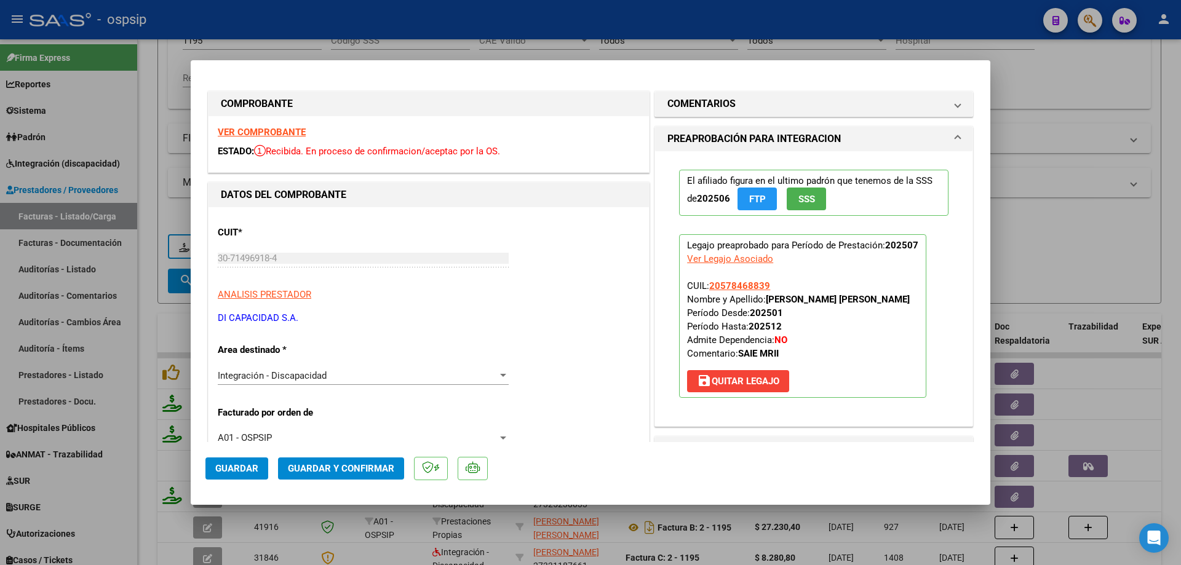
click at [810, 194] on span "SSS" at bounding box center [806, 199] width 17 height 11
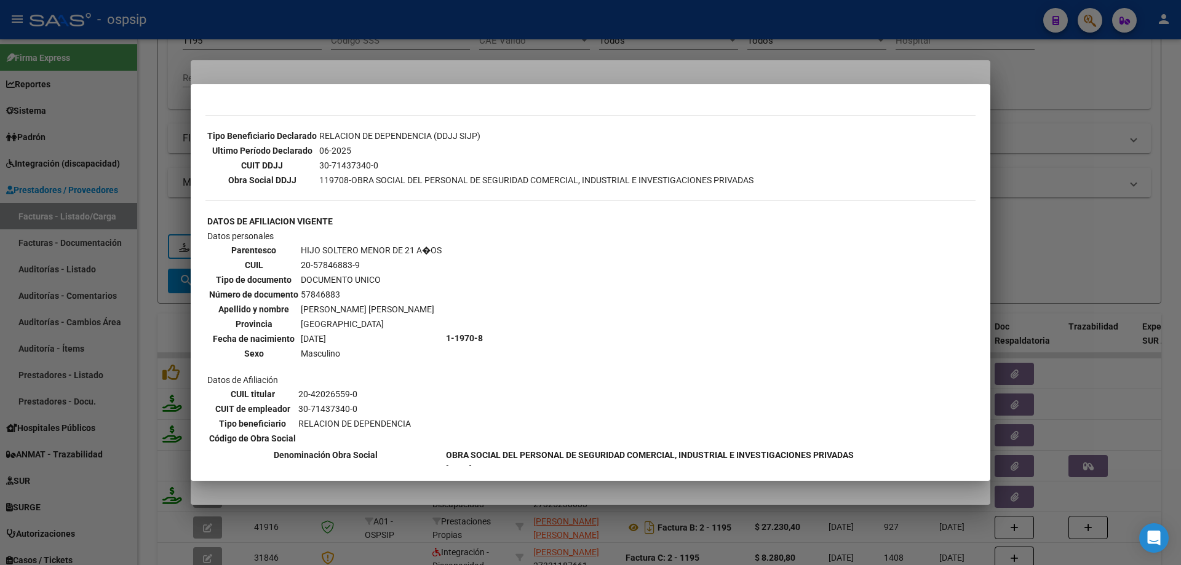
scroll to position [344, 0]
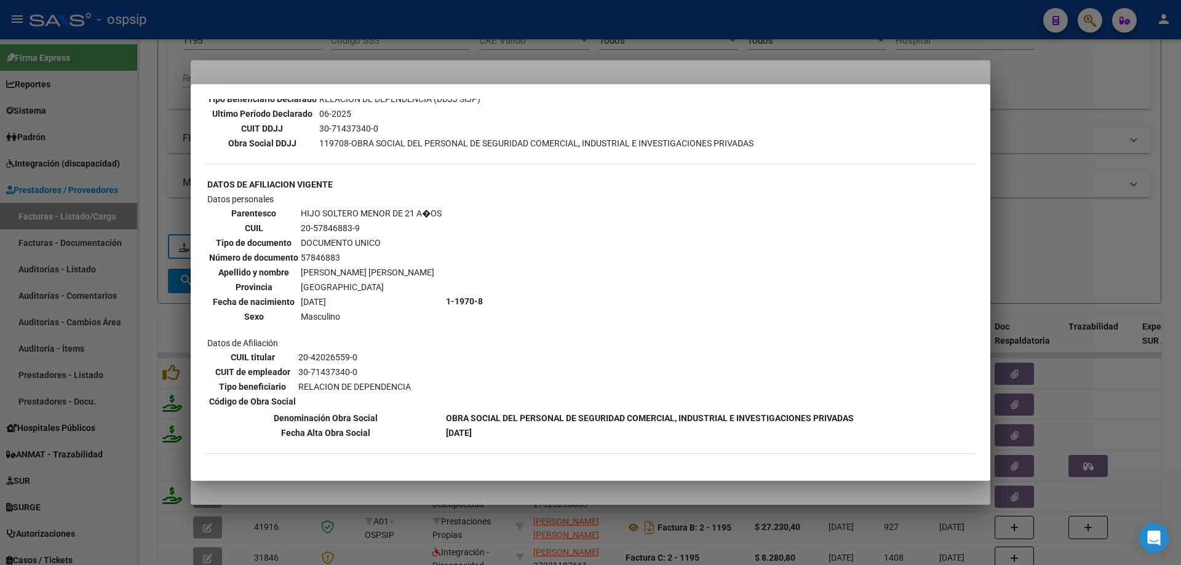
click at [1049, 265] on div at bounding box center [590, 282] width 1181 height 565
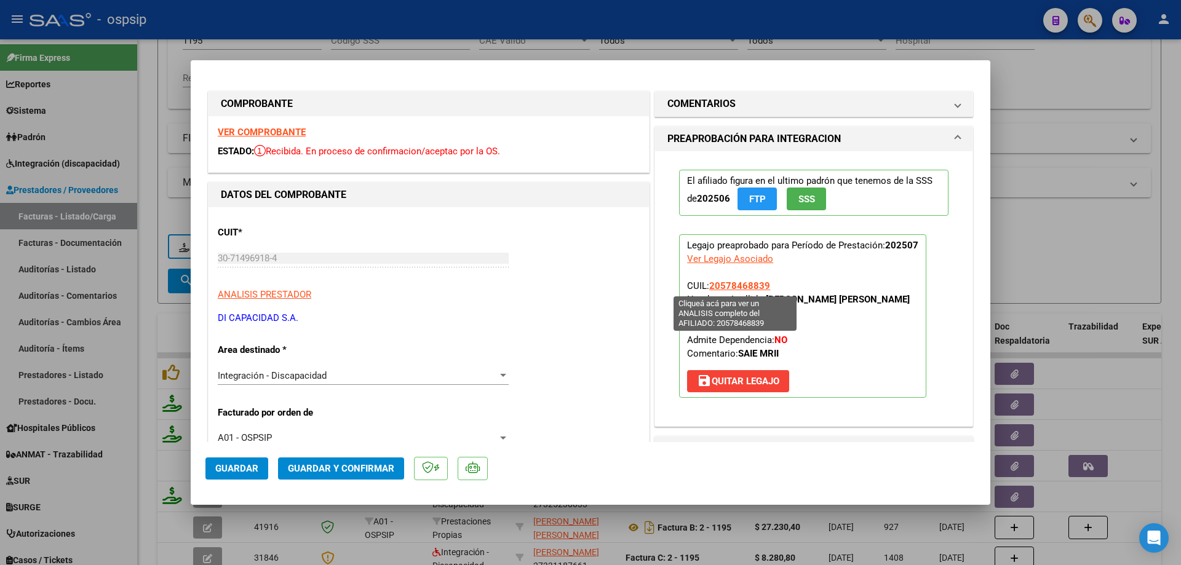
click at [739, 282] on span "20578468839" at bounding box center [739, 285] width 61 height 11
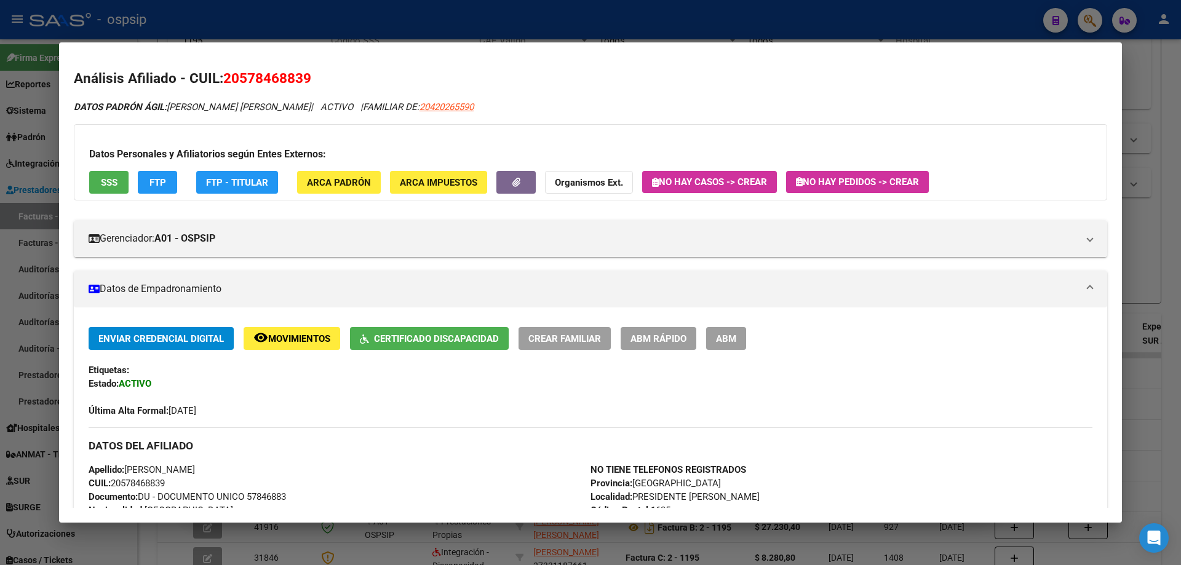
scroll to position [0, 0]
click at [1162, 259] on div at bounding box center [590, 282] width 1181 height 565
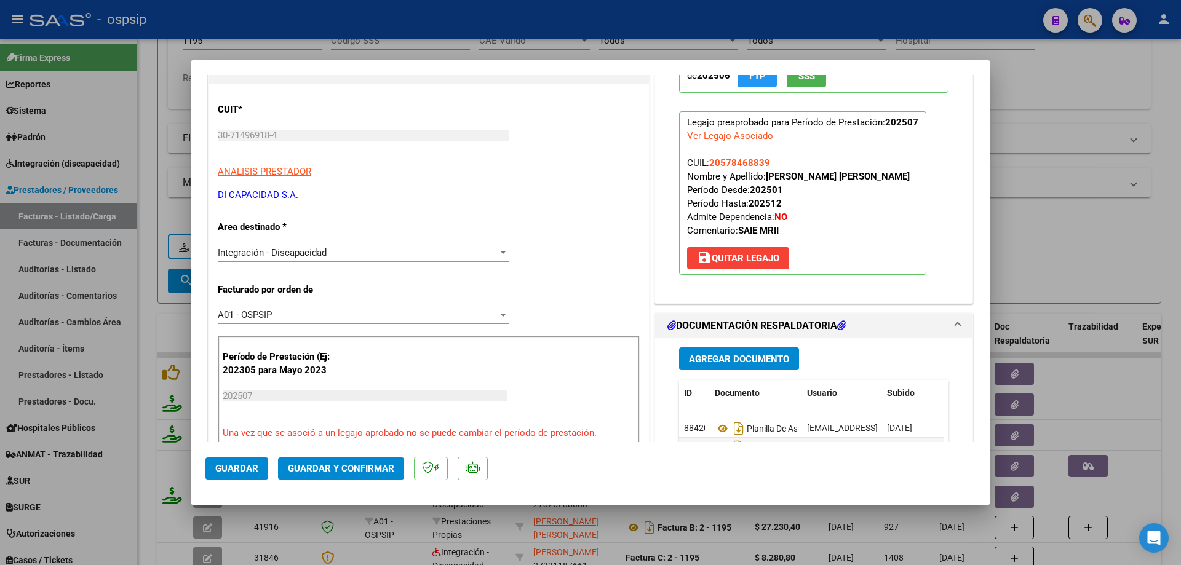
scroll to position [246, 0]
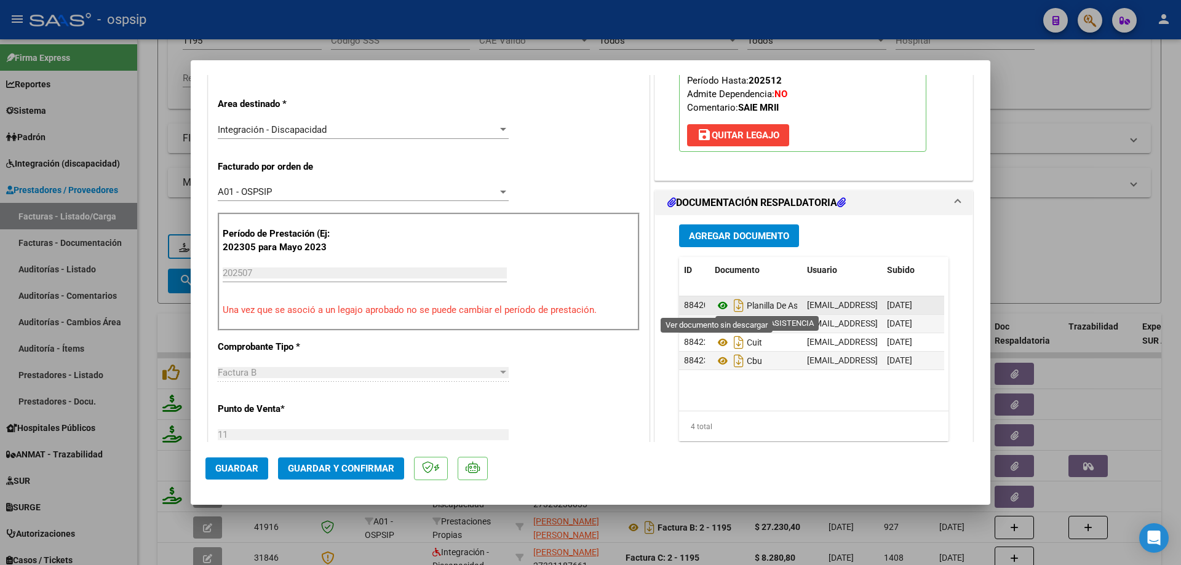
click at [717, 301] on icon at bounding box center [723, 305] width 16 height 15
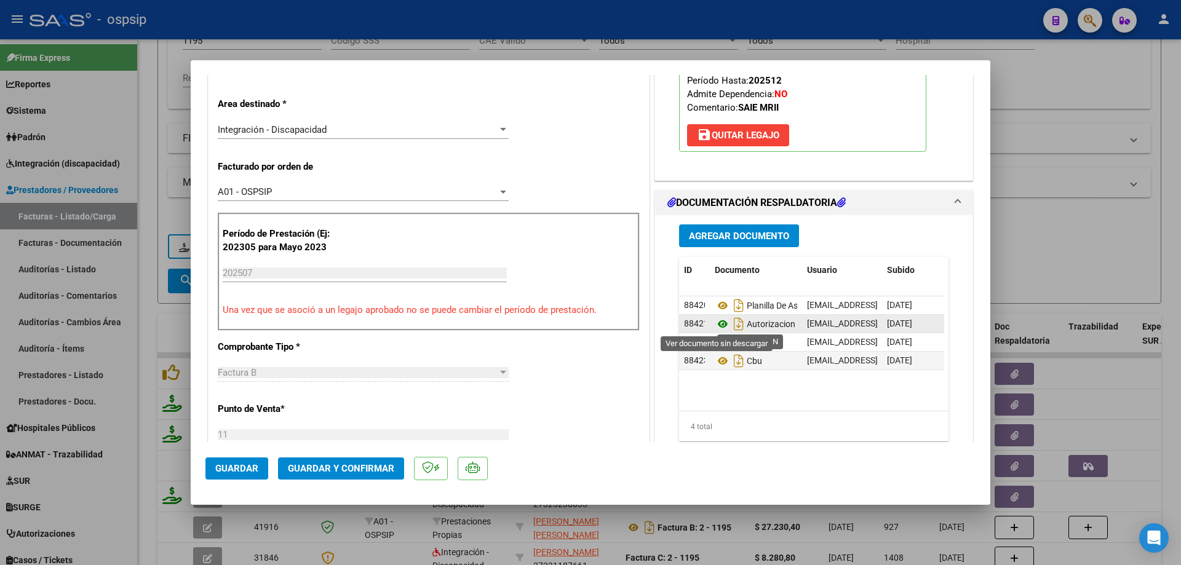
click at [715, 328] on icon at bounding box center [723, 324] width 16 height 15
click at [377, 469] on span "Guardar y Confirmar" at bounding box center [341, 468] width 106 height 11
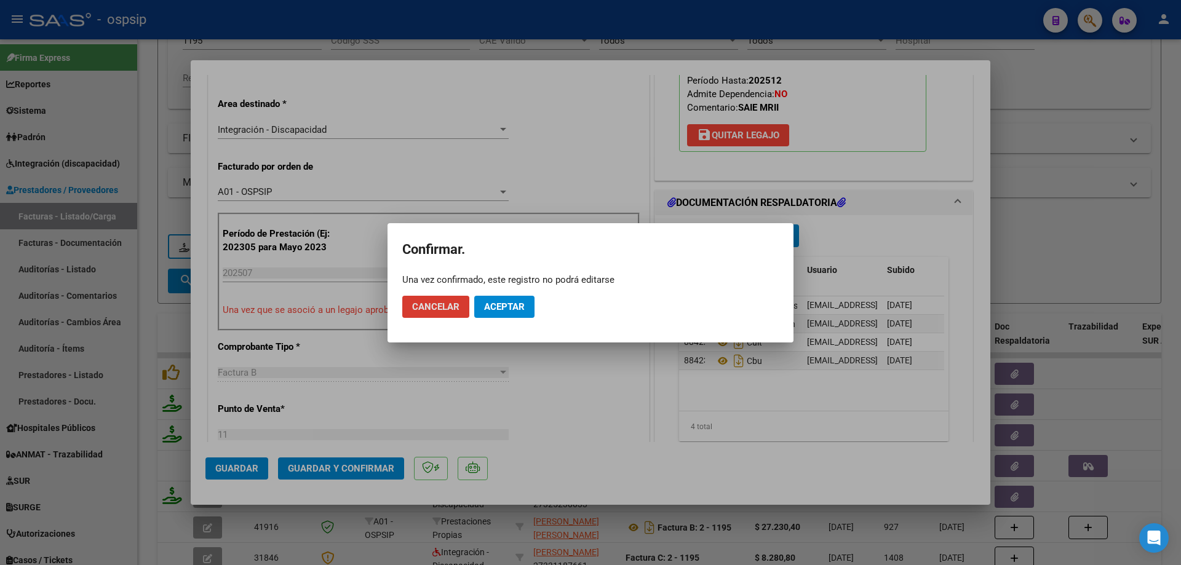
click at [514, 304] on span "Aceptar" at bounding box center [504, 306] width 41 height 11
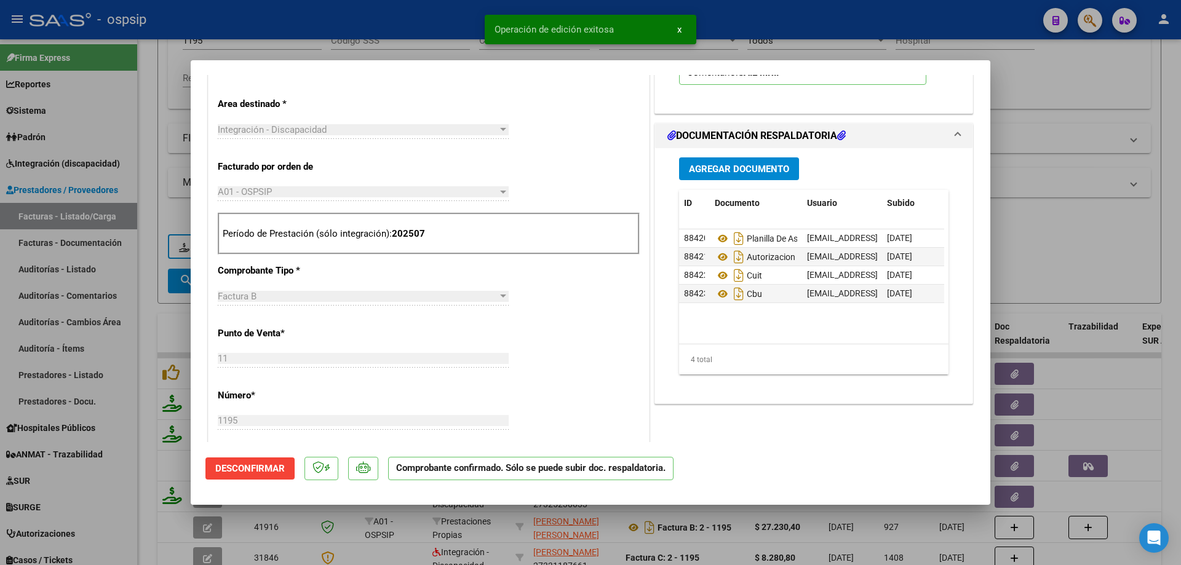
click at [1128, 265] on div at bounding box center [590, 282] width 1181 height 565
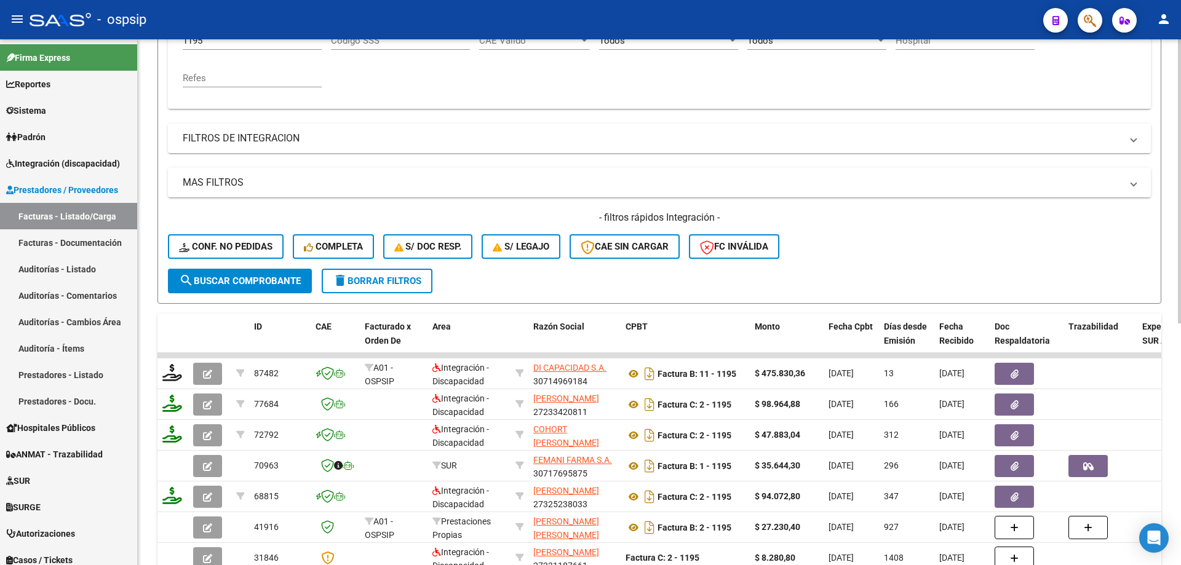
scroll to position [140, 0]
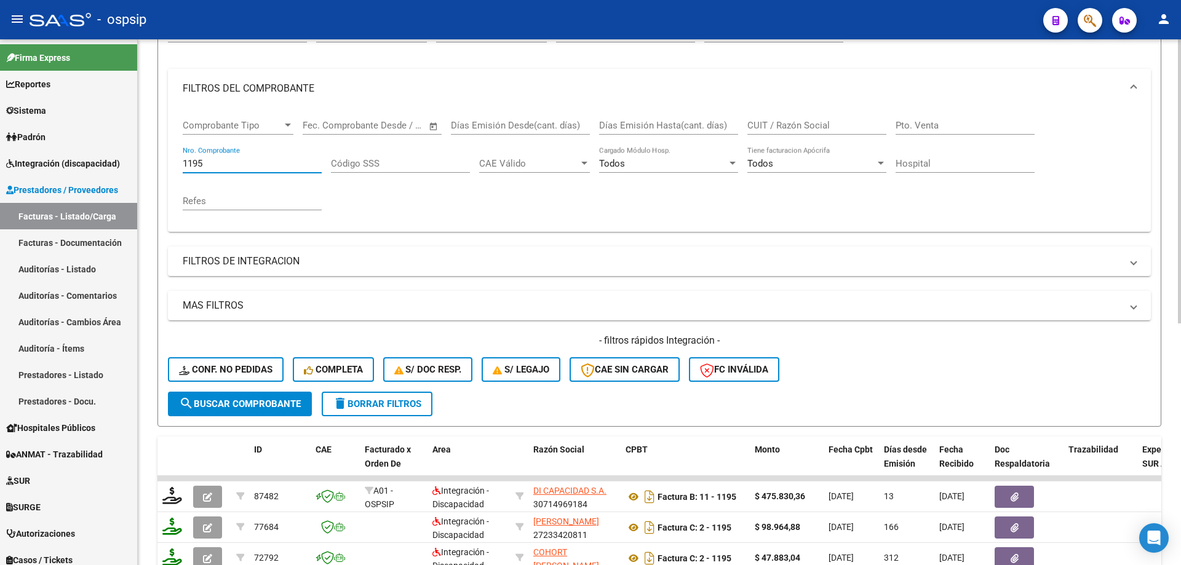
click at [217, 164] on input "1195" at bounding box center [252, 163] width 139 height 11
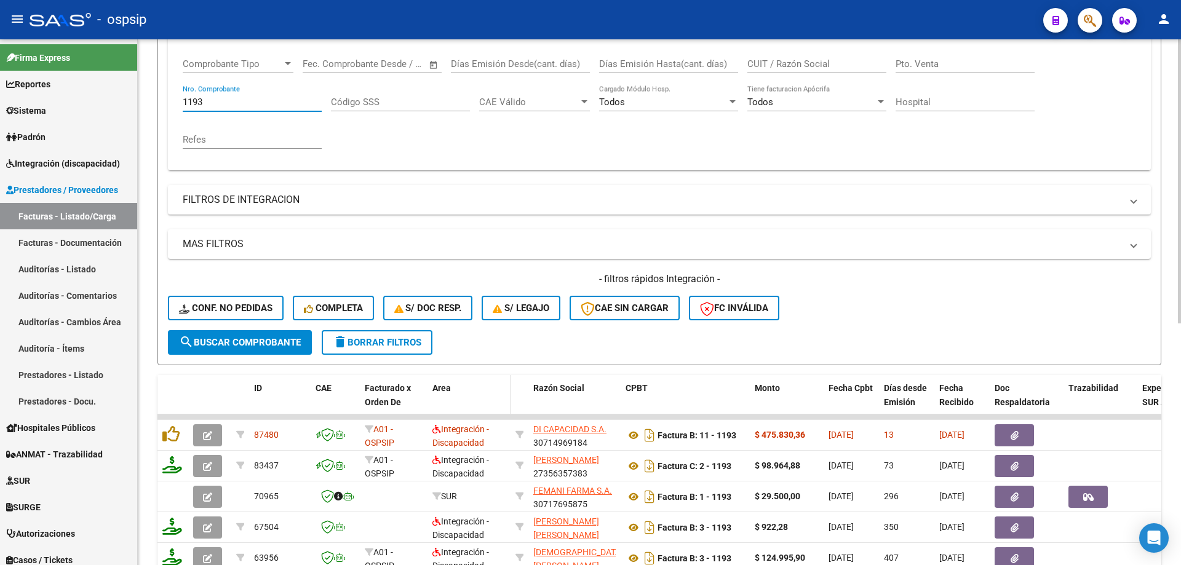
scroll to position [263, 0]
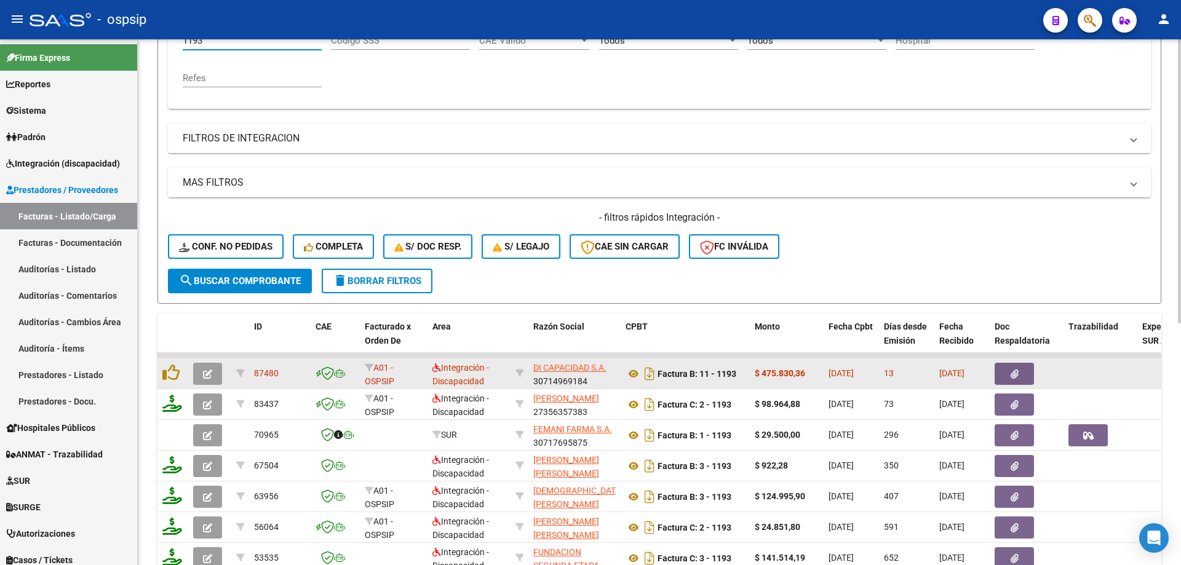
click at [203, 376] on icon "button" at bounding box center [207, 374] width 9 height 9
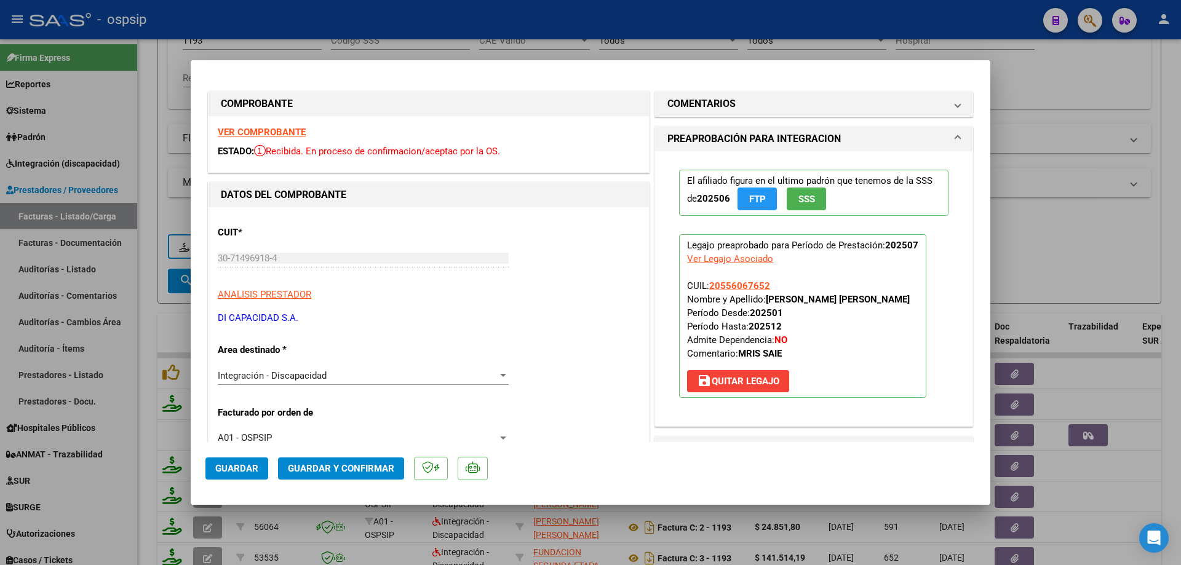
click at [791, 202] on button "SSS" at bounding box center [806, 199] width 39 height 23
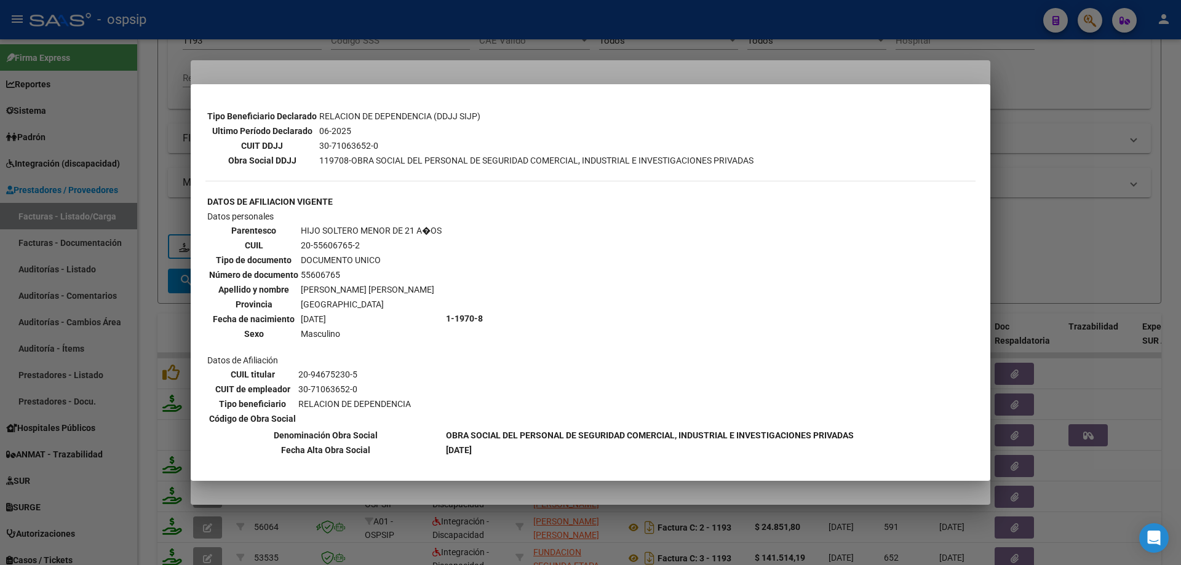
scroll to position [415, 0]
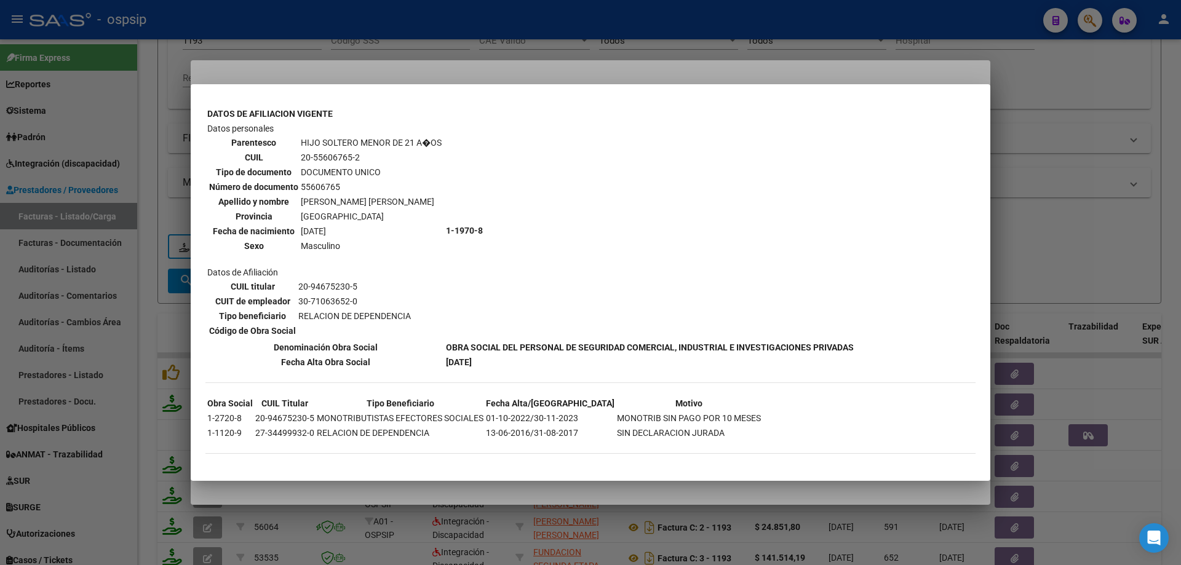
click at [1019, 221] on div at bounding box center [590, 282] width 1181 height 565
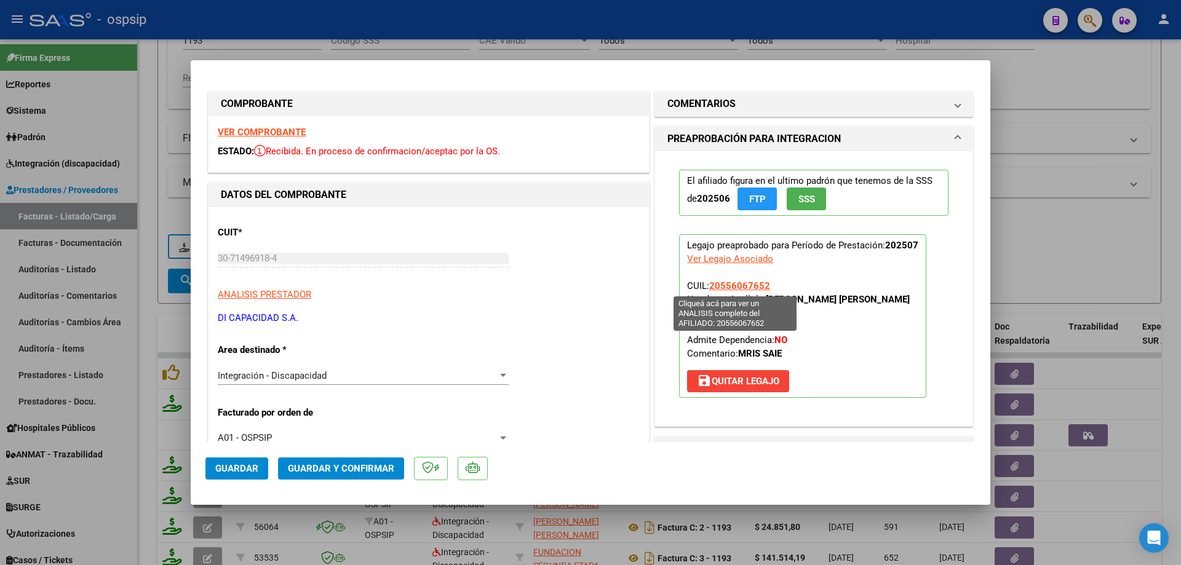
click at [731, 282] on span "20556067652" at bounding box center [739, 285] width 61 height 11
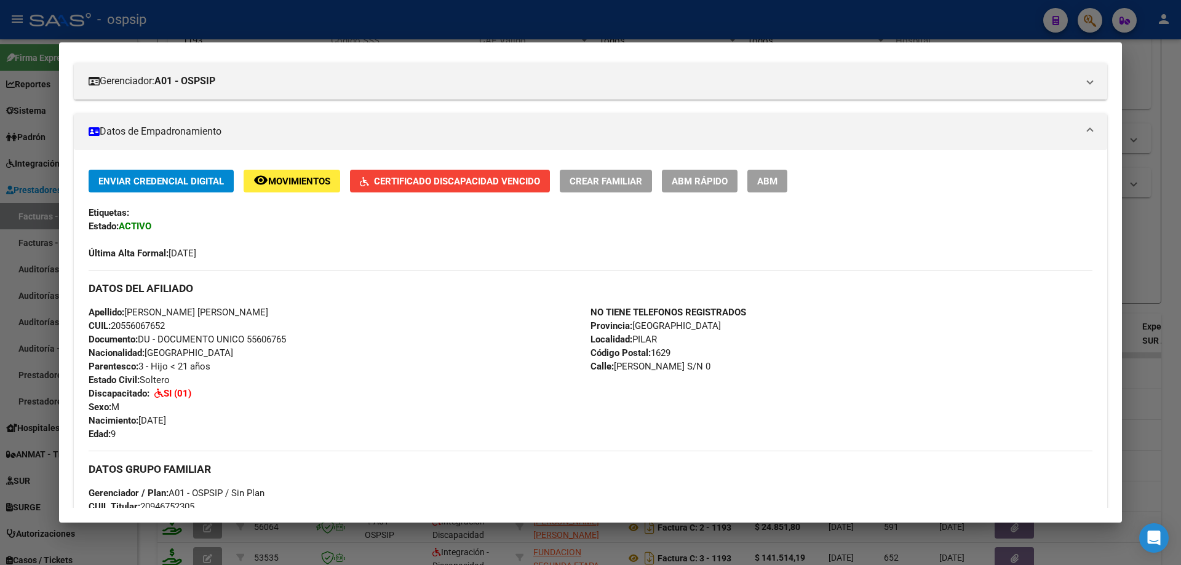
scroll to position [185, 0]
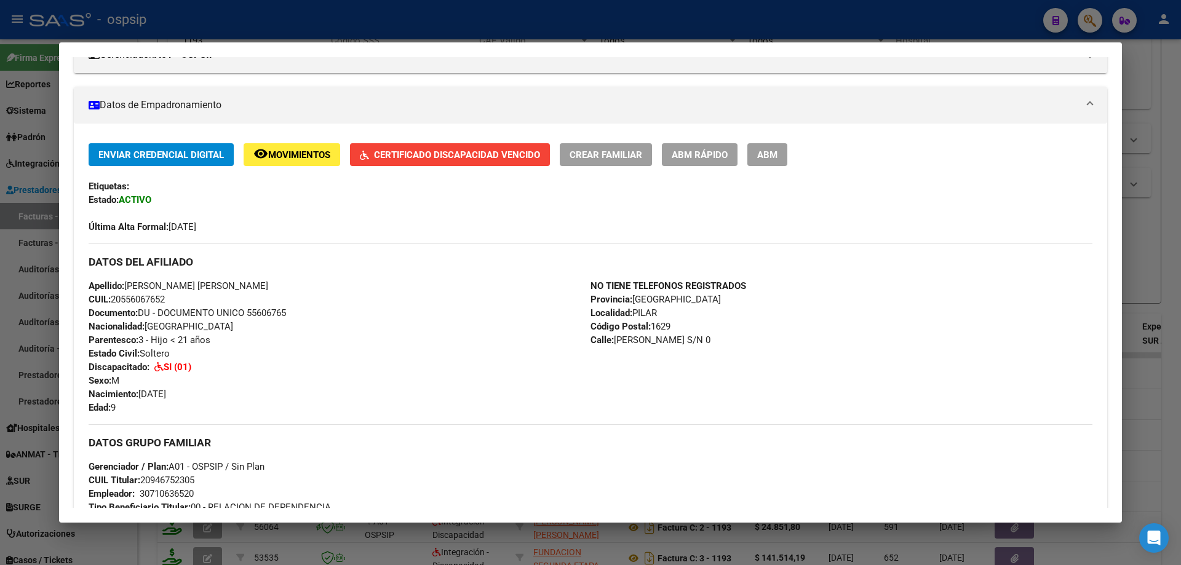
click at [528, 159] on span "Certificado Discapacidad Vencido" at bounding box center [457, 154] width 166 height 11
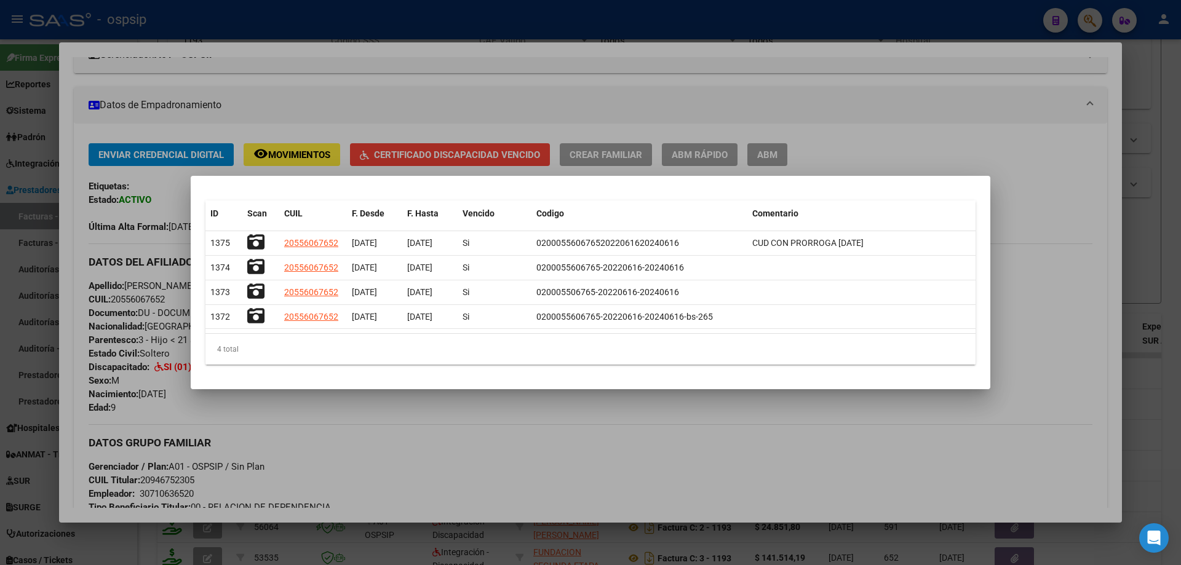
click at [1024, 260] on div at bounding box center [590, 282] width 1181 height 565
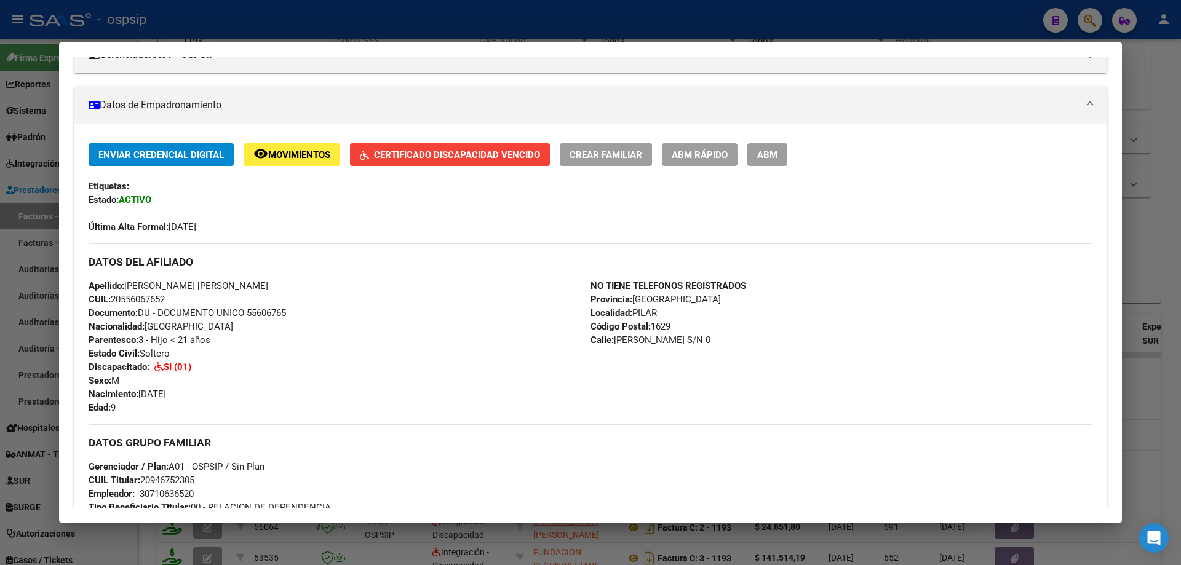
click at [1179, 236] on div at bounding box center [590, 282] width 1181 height 565
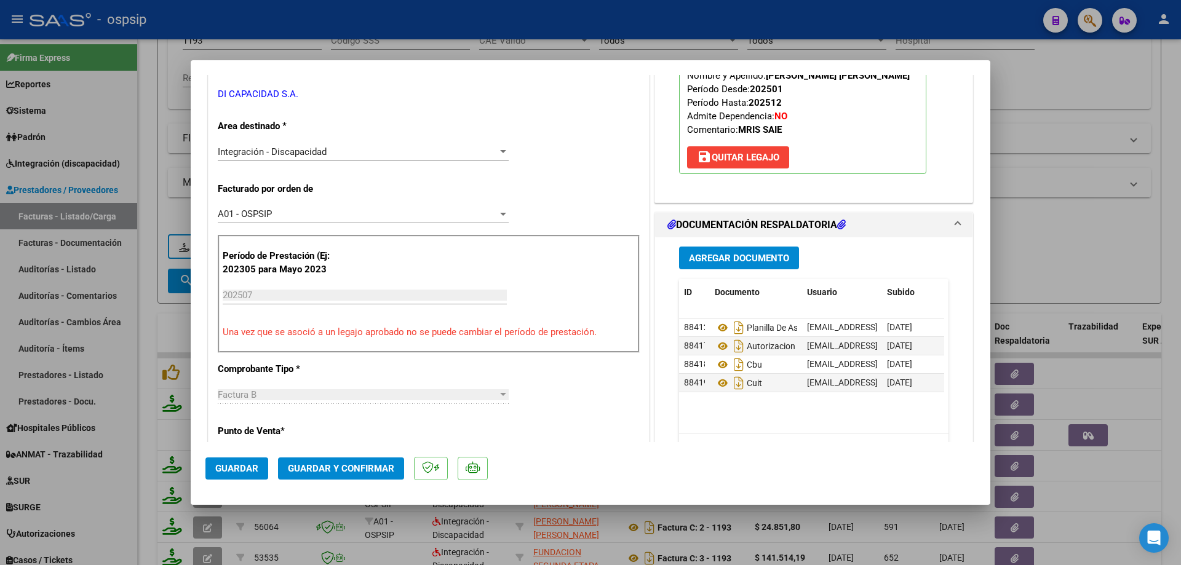
scroll to position [246, 0]
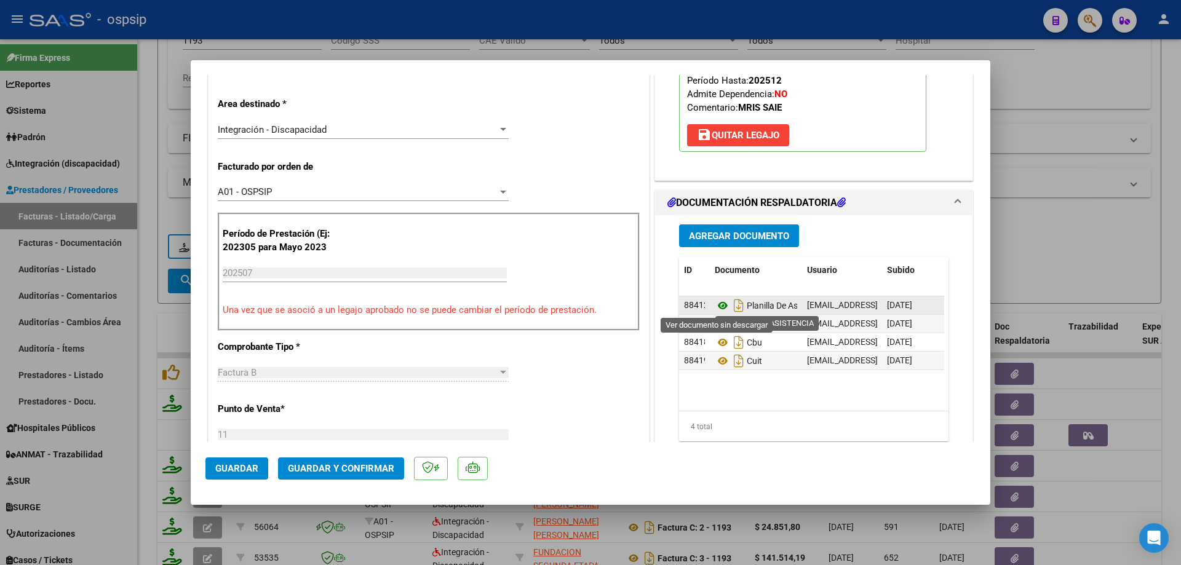
click at [716, 304] on icon at bounding box center [723, 305] width 16 height 15
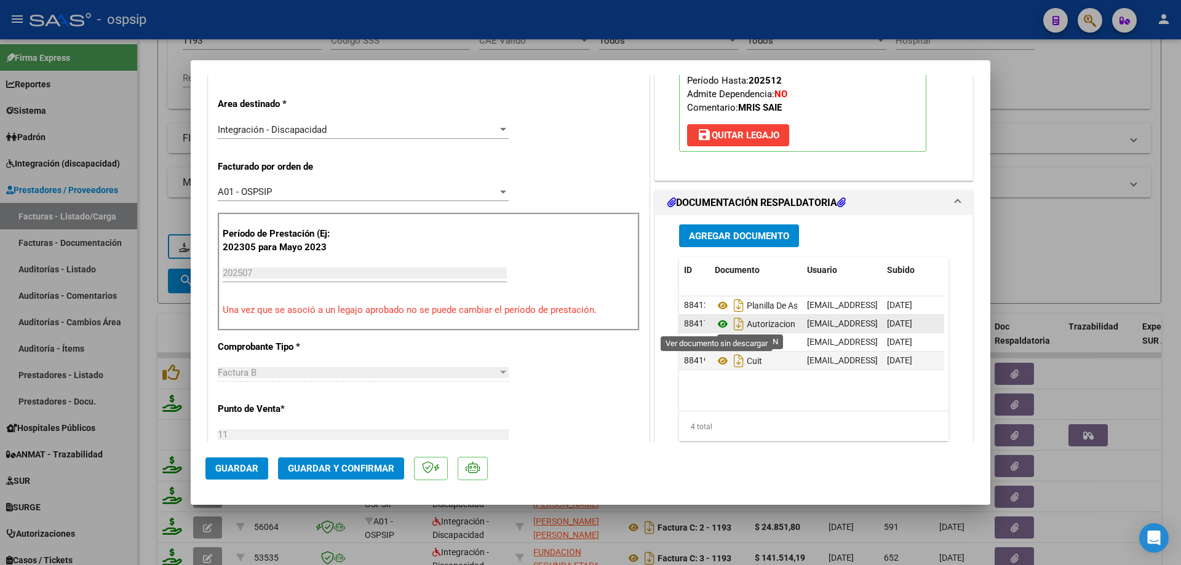
click at [718, 324] on icon at bounding box center [723, 324] width 16 height 15
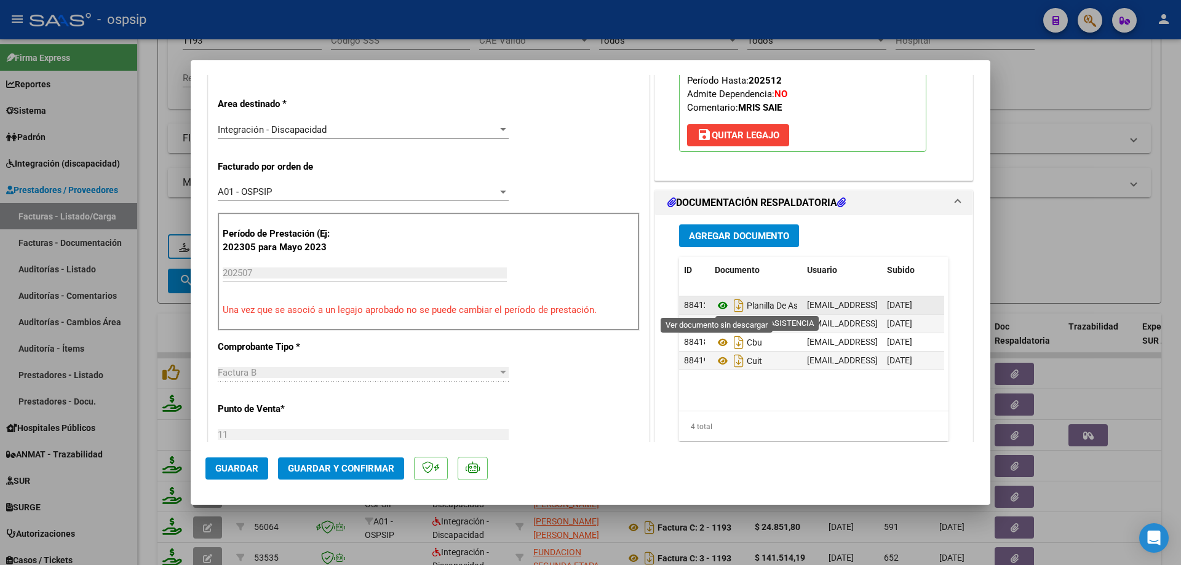
click at [720, 303] on icon at bounding box center [723, 305] width 16 height 15
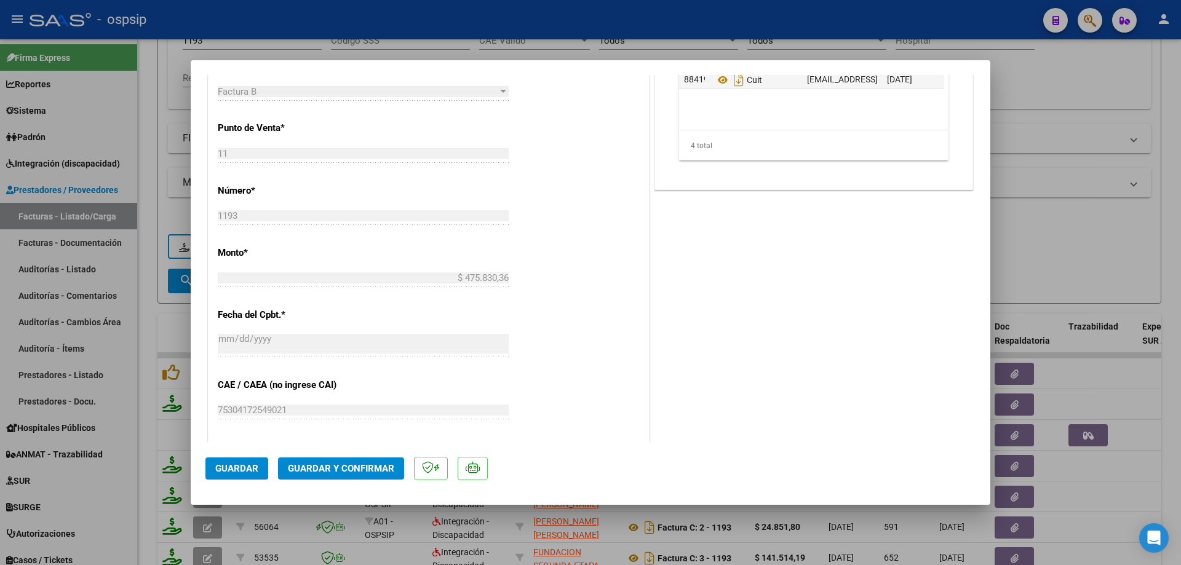
scroll to position [615, 0]
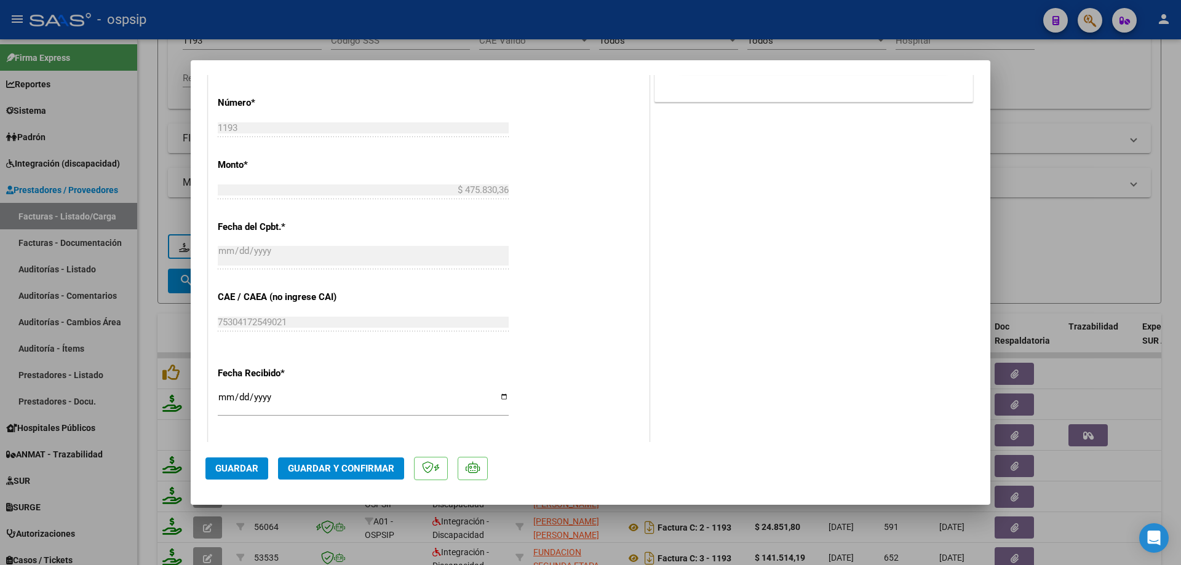
click at [338, 472] on span "Guardar y Confirmar" at bounding box center [341, 468] width 106 height 11
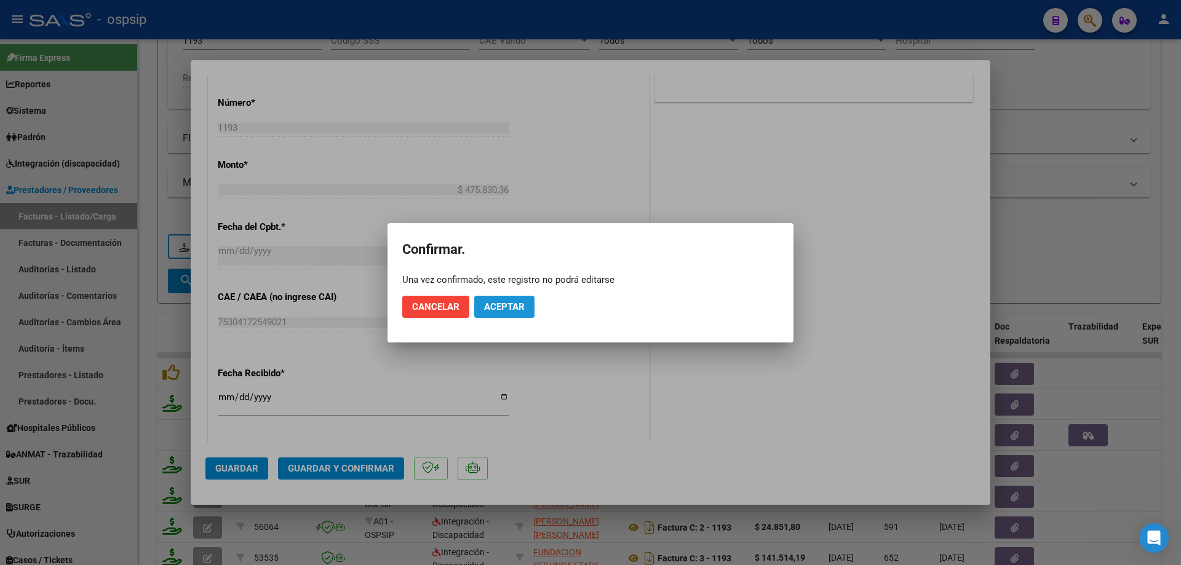
click at [509, 309] on span "Aceptar" at bounding box center [504, 306] width 41 height 11
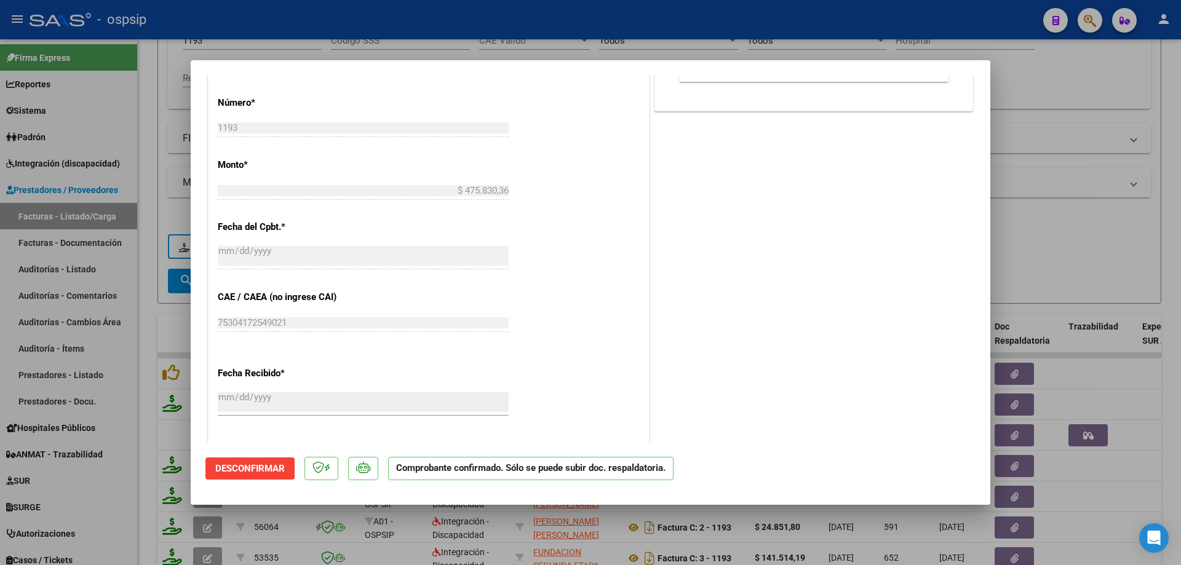
click at [1097, 237] on div at bounding box center [590, 282] width 1181 height 565
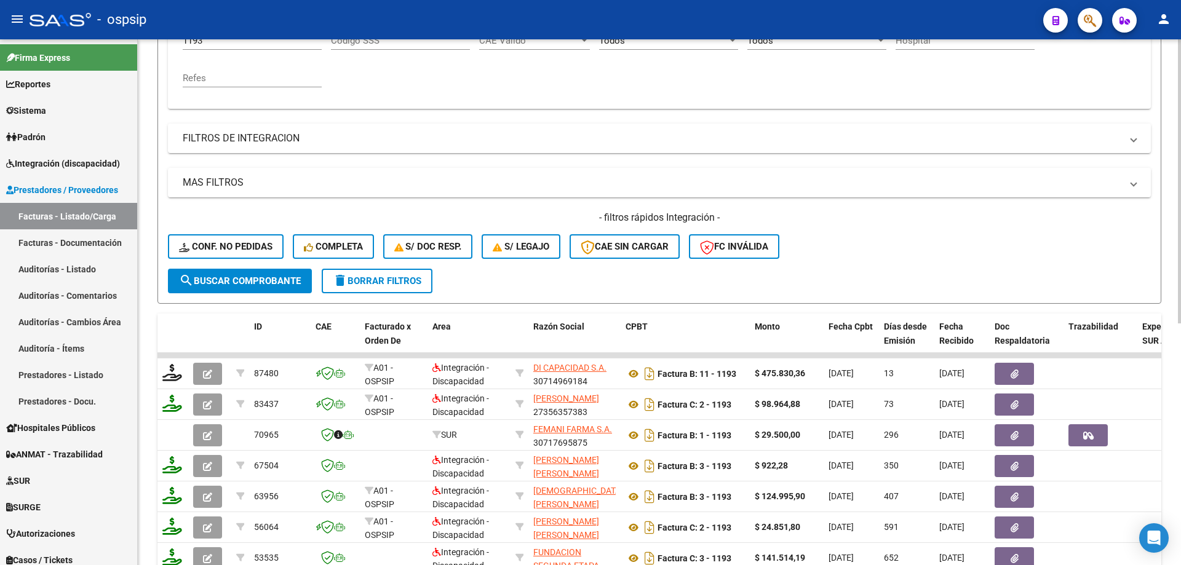
scroll to position [140, 0]
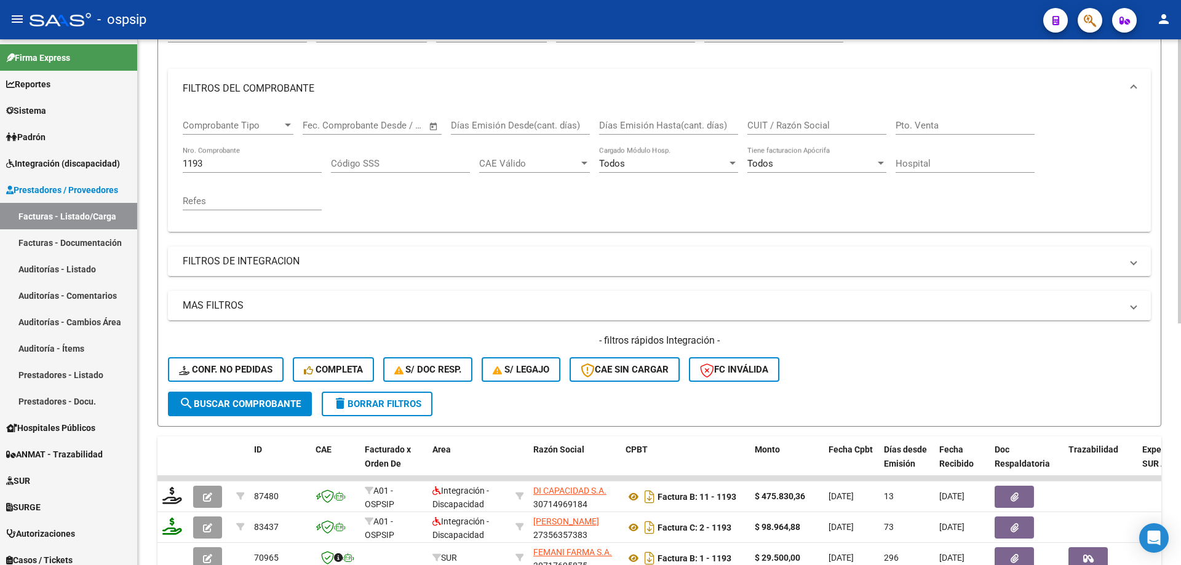
click at [216, 162] on input "1193" at bounding box center [252, 163] width 139 height 11
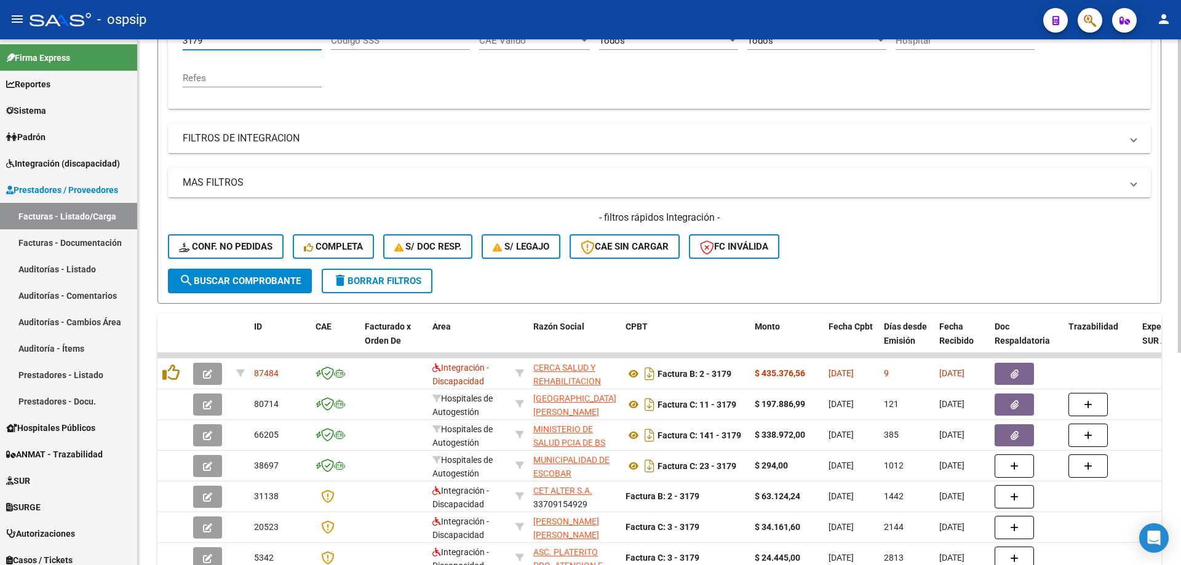
scroll to position [325, 0]
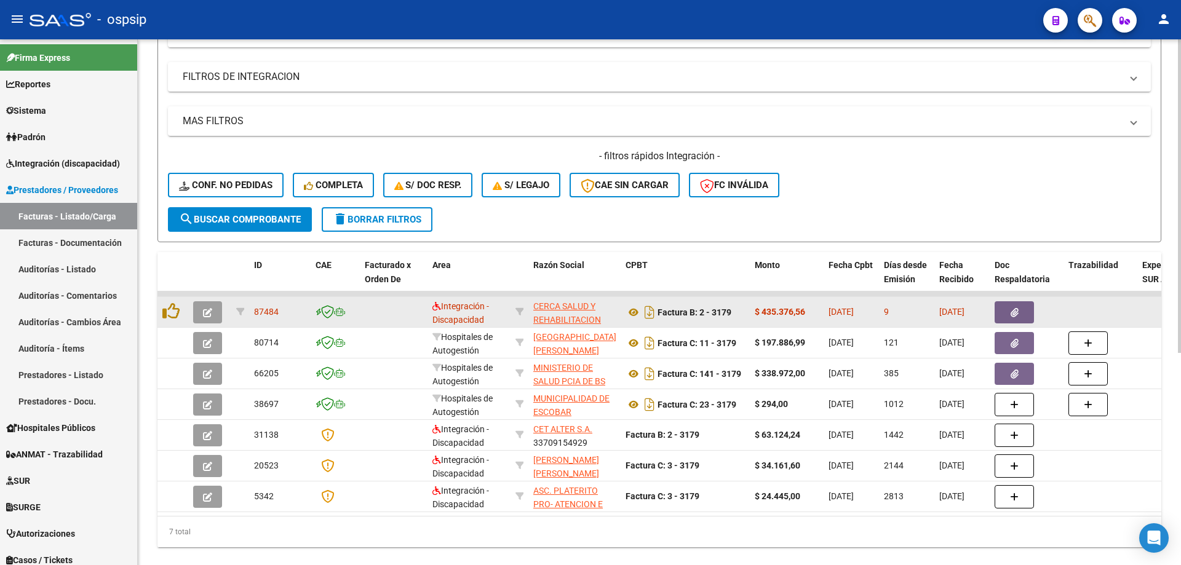
click at [209, 310] on icon "button" at bounding box center [207, 312] width 9 height 9
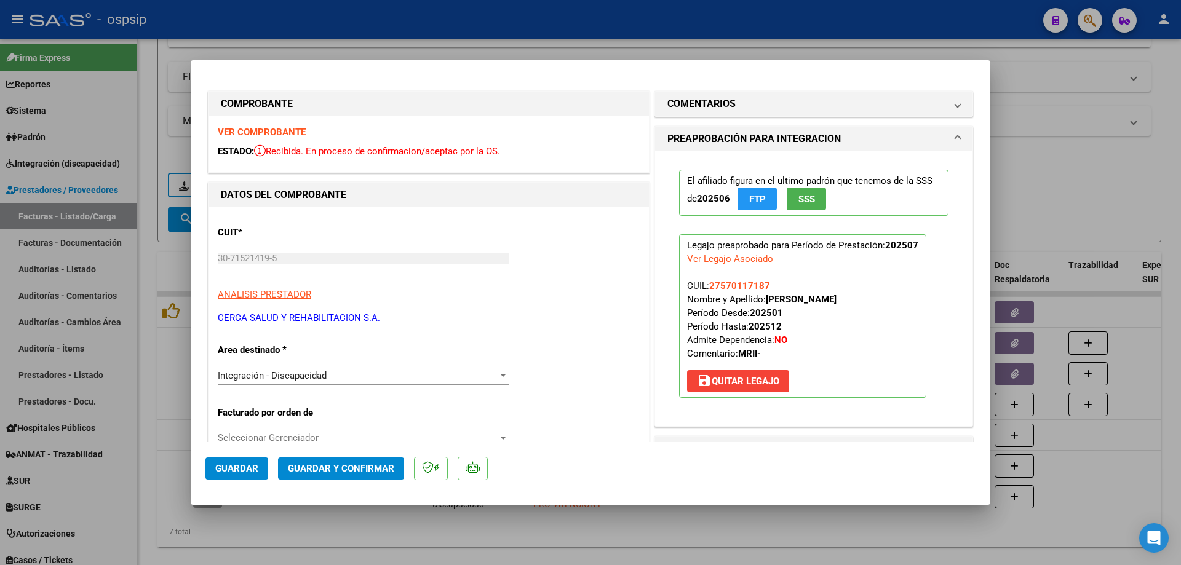
click at [798, 205] on span "SSS" at bounding box center [806, 199] width 17 height 11
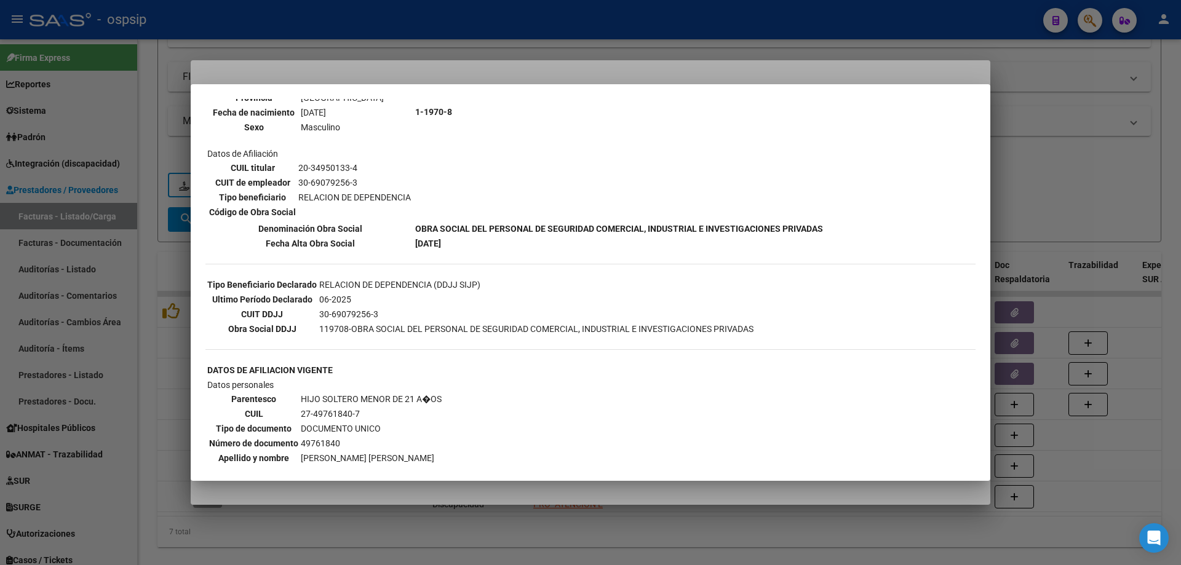
scroll to position [246, 0]
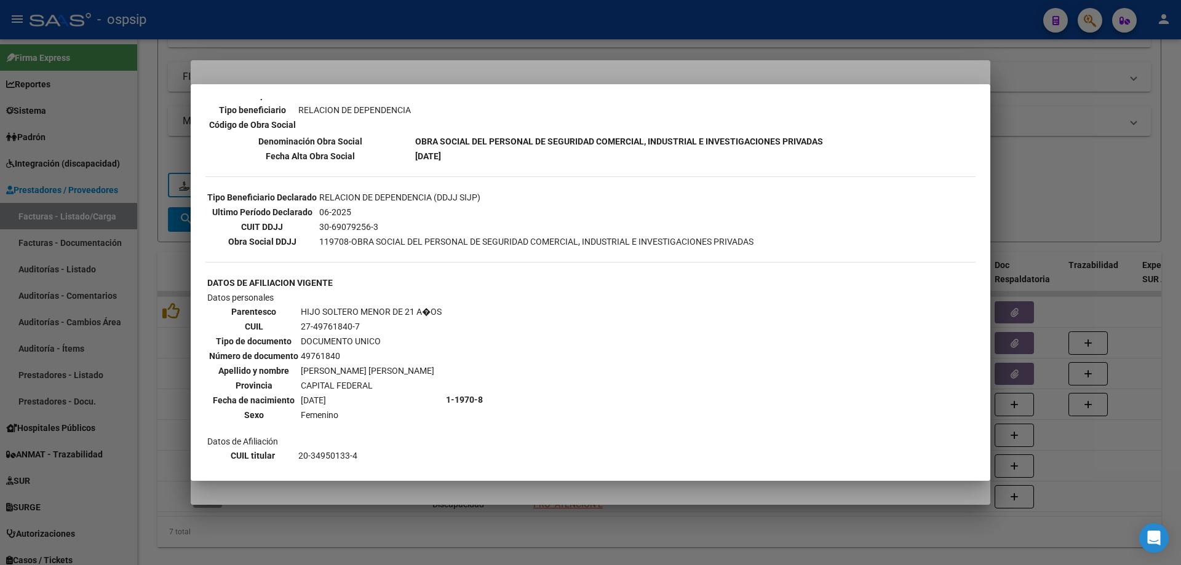
click at [1072, 223] on div at bounding box center [590, 282] width 1181 height 565
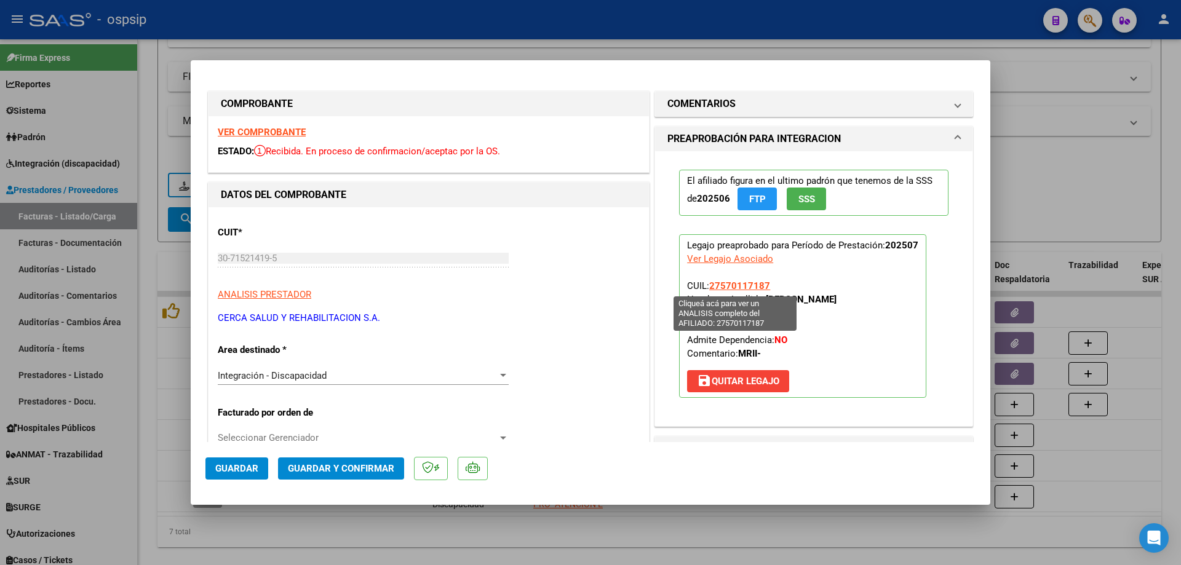
click at [745, 287] on span "27570117187" at bounding box center [739, 285] width 61 height 11
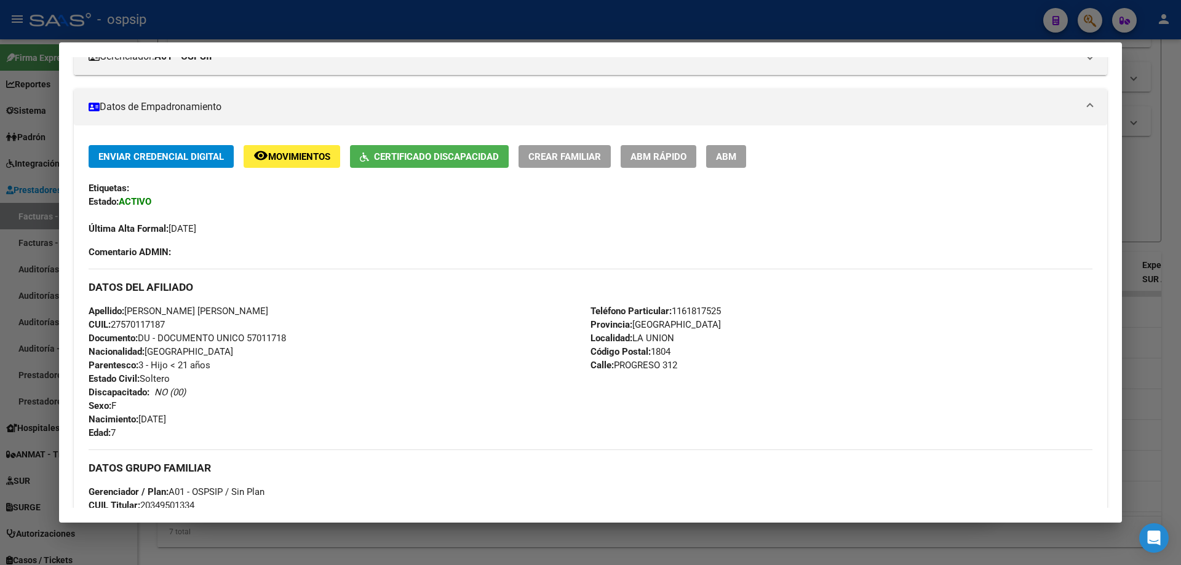
scroll to position [0, 0]
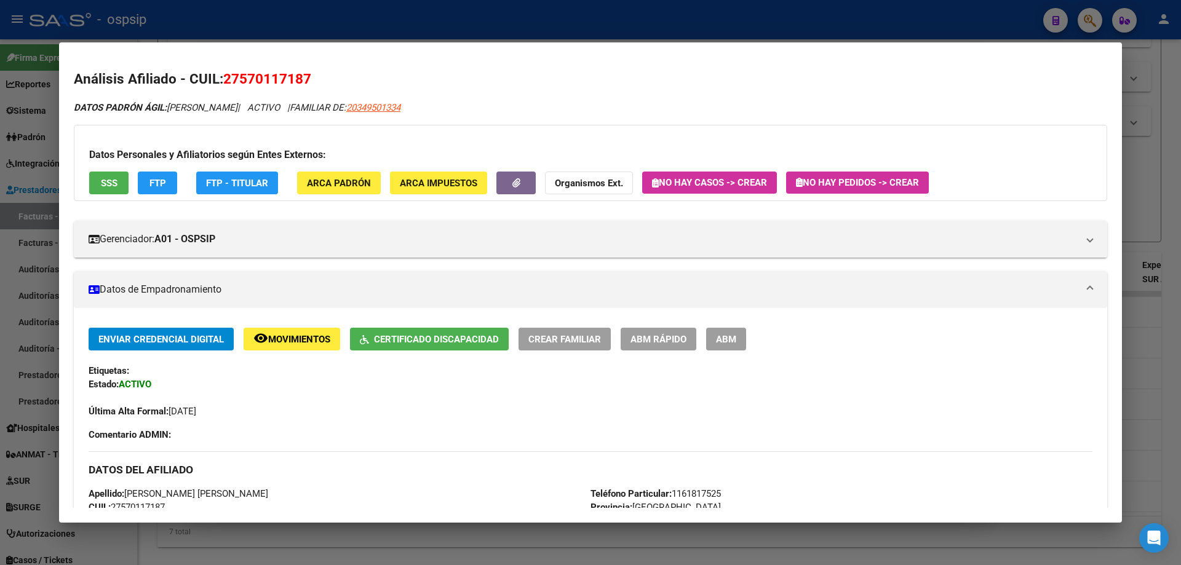
click at [1140, 200] on div at bounding box center [590, 282] width 1181 height 565
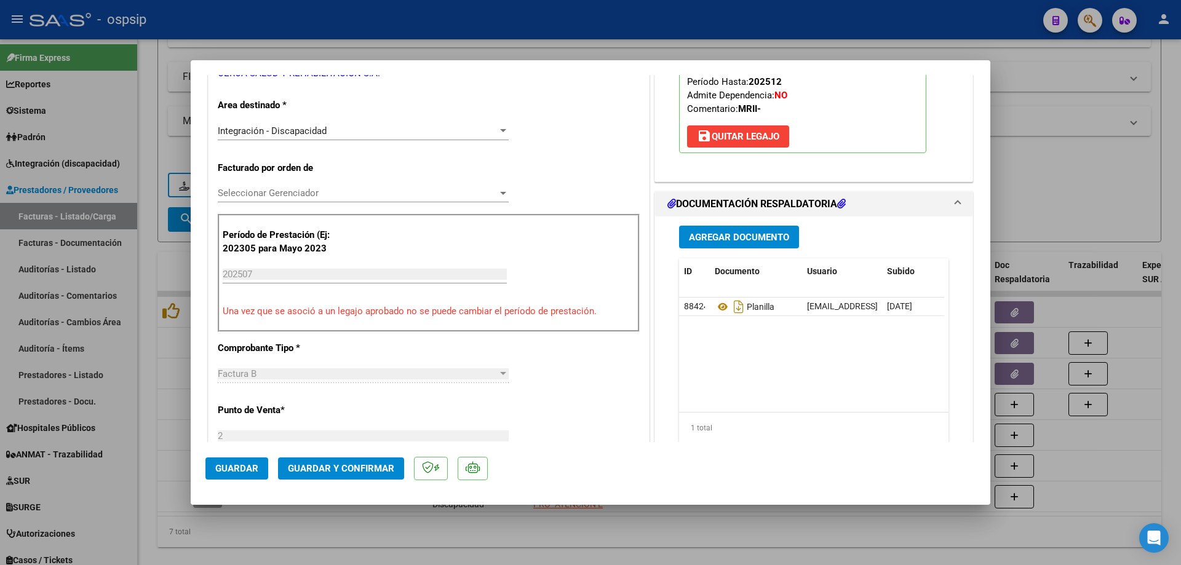
scroll to position [246, 0]
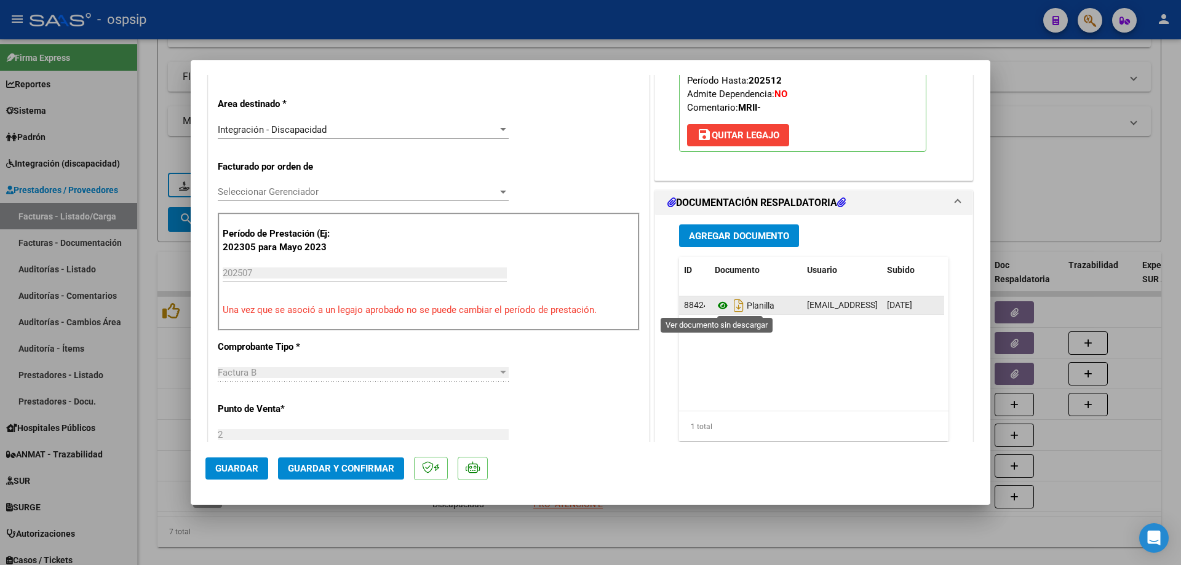
click at [716, 304] on icon at bounding box center [723, 305] width 16 height 15
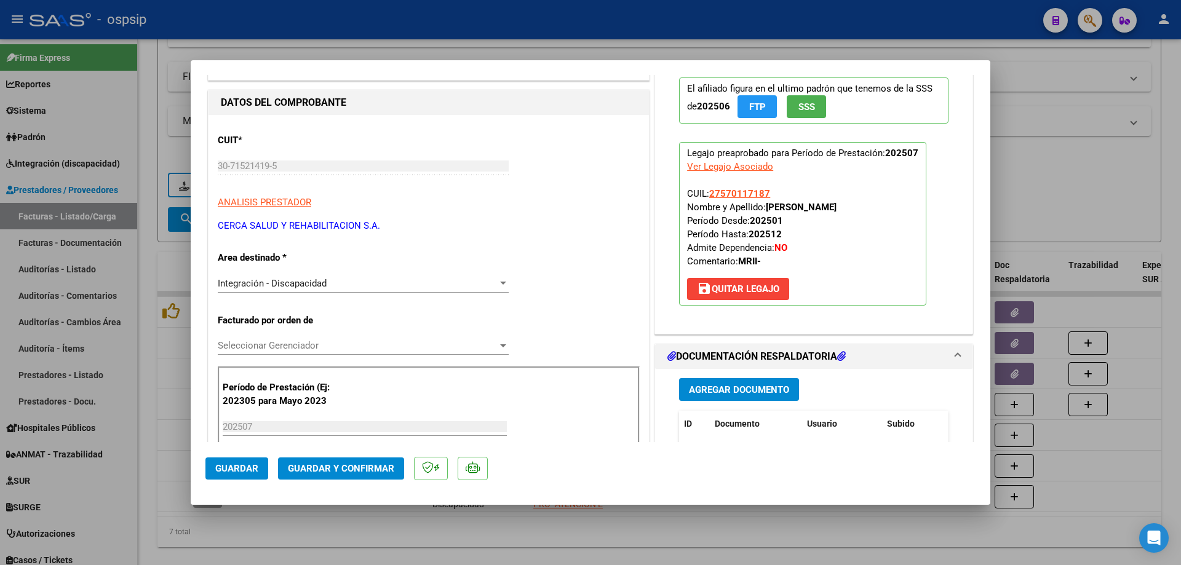
scroll to position [62, 0]
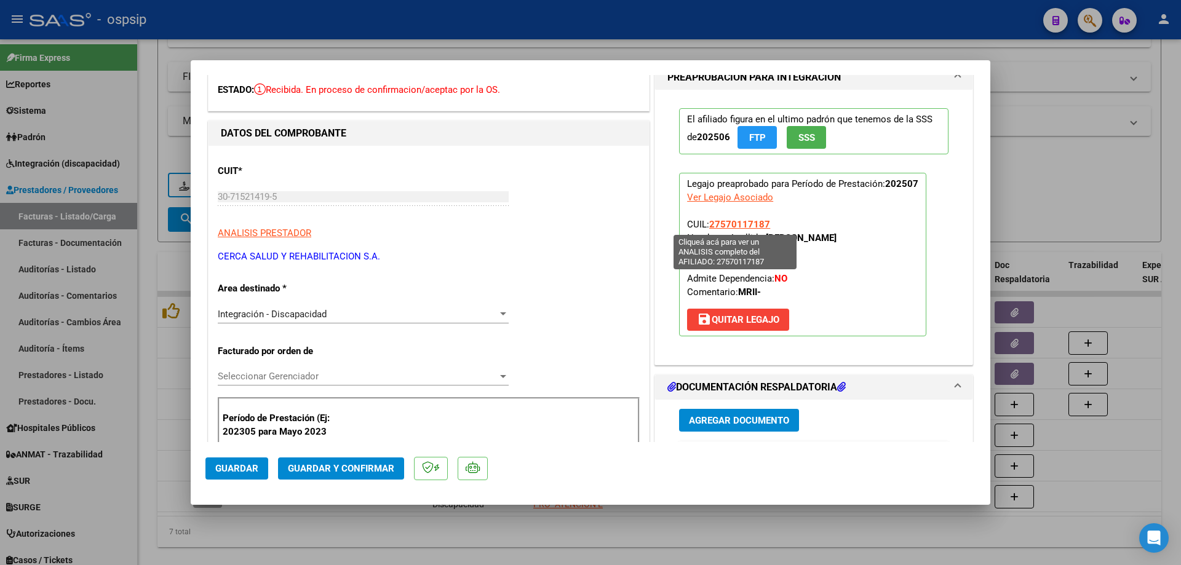
drag, startPoint x: 769, startPoint y: 221, endPoint x: 706, endPoint y: 226, distance: 63.5
click at [706, 226] on p "Legajo preaprobado para Período de Prestación: 202507 Ver Legajo Asociado CUIL:…" at bounding box center [802, 255] width 247 height 164
click at [359, 466] on span "Guardar y Confirmar" at bounding box center [341, 468] width 106 height 11
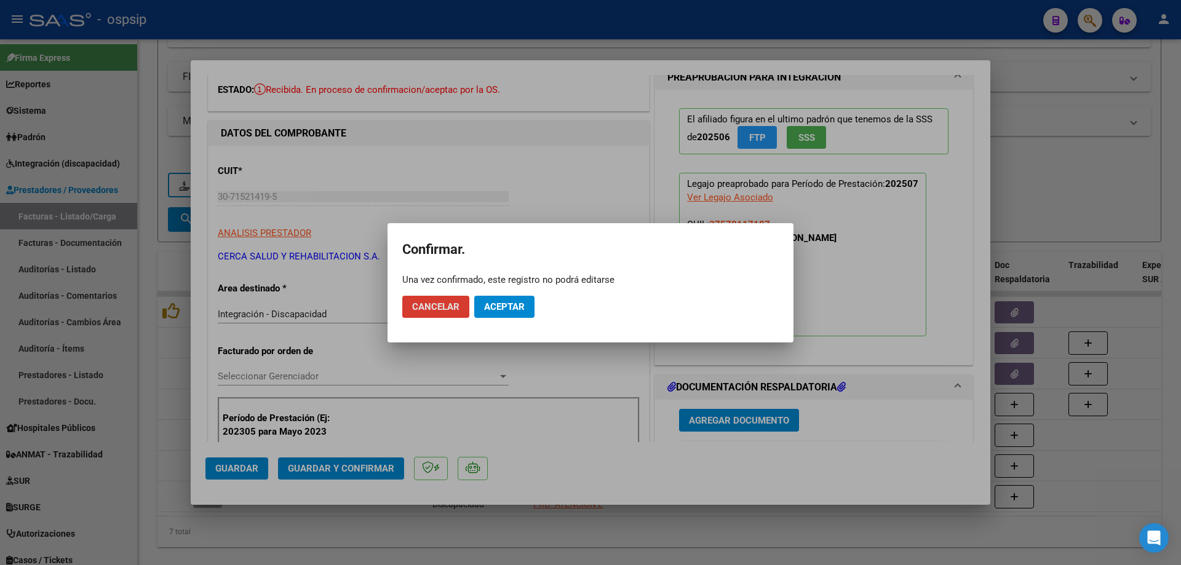
click at [499, 319] on mat-dialog-actions "Cancelar Aceptar" at bounding box center [590, 307] width 376 height 42
click at [499, 308] on span "Aceptar" at bounding box center [504, 306] width 41 height 11
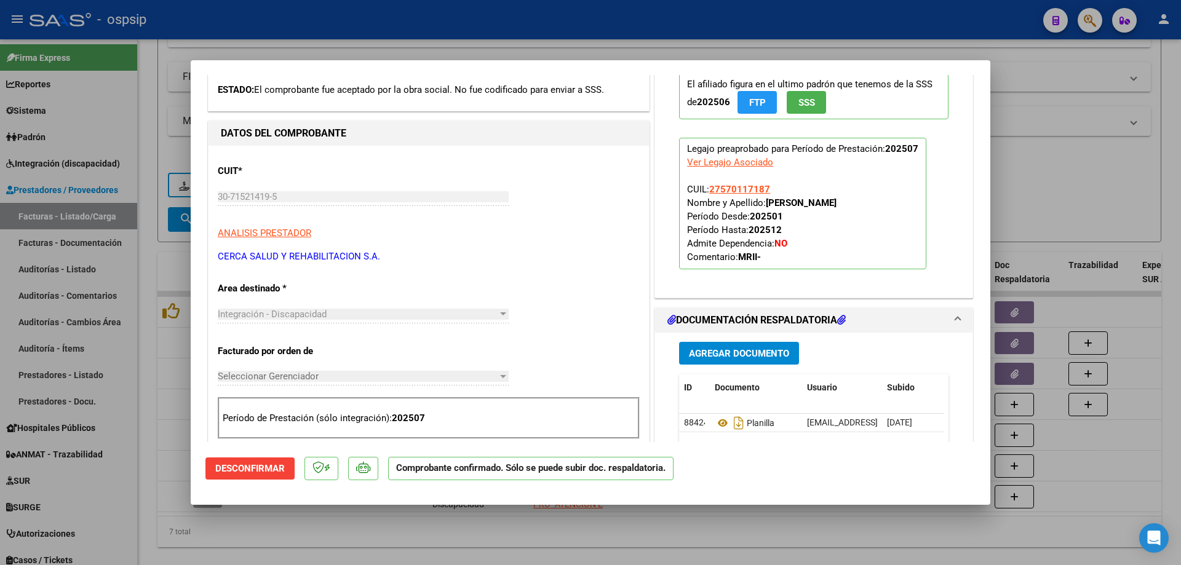
click at [1113, 195] on div at bounding box center [590, 282] width 1181 height 565
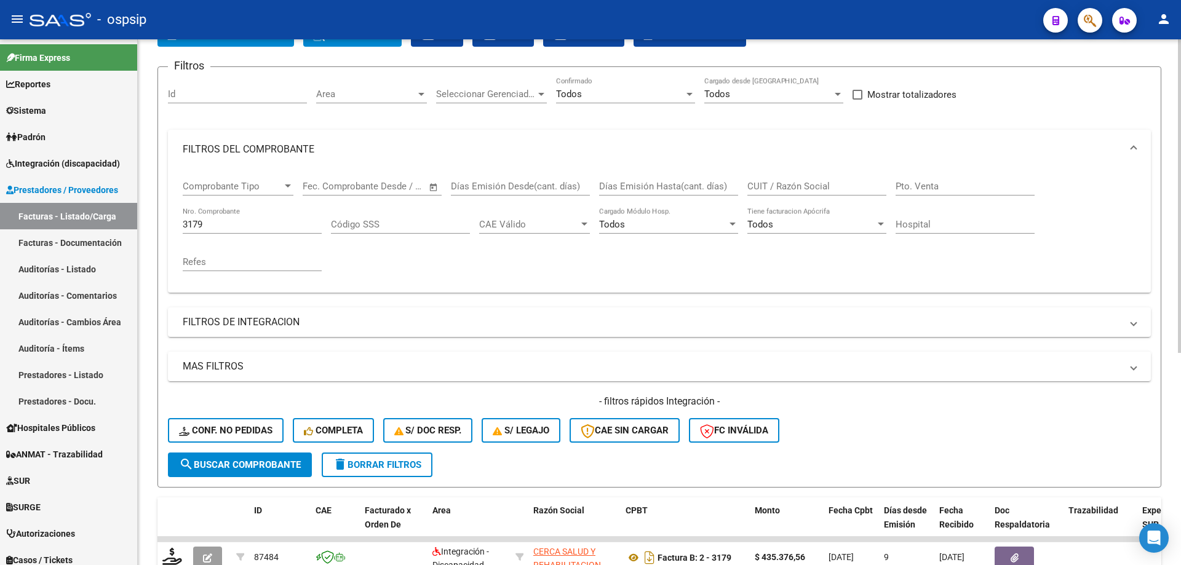
scroll to position [79, 0]
click at [250, 216] on div "3179 Nro. Comprobante" at bounding box center [252, 221] width 139 height 26
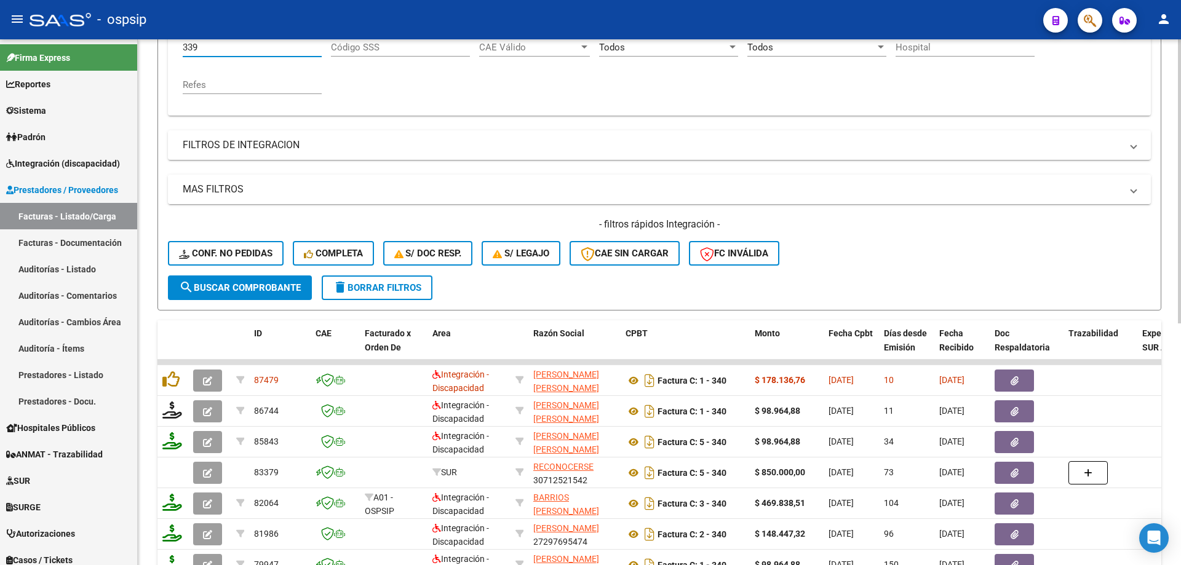
scroll to position [325, 0]
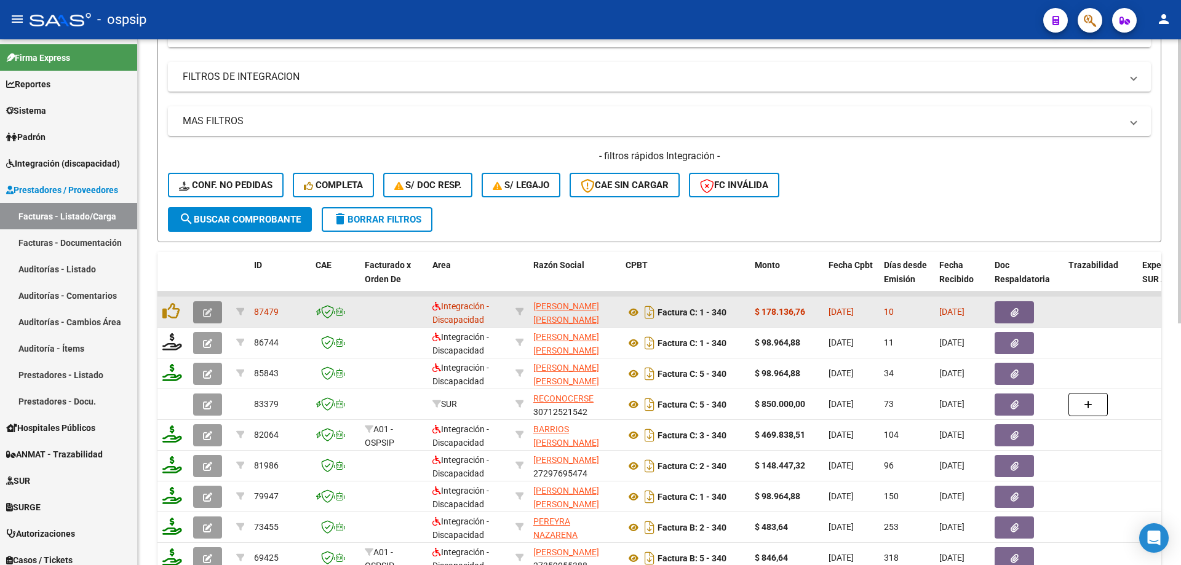
click at [204, 317] on icon "button" at bounding box center [207, 312] width 9 height 9
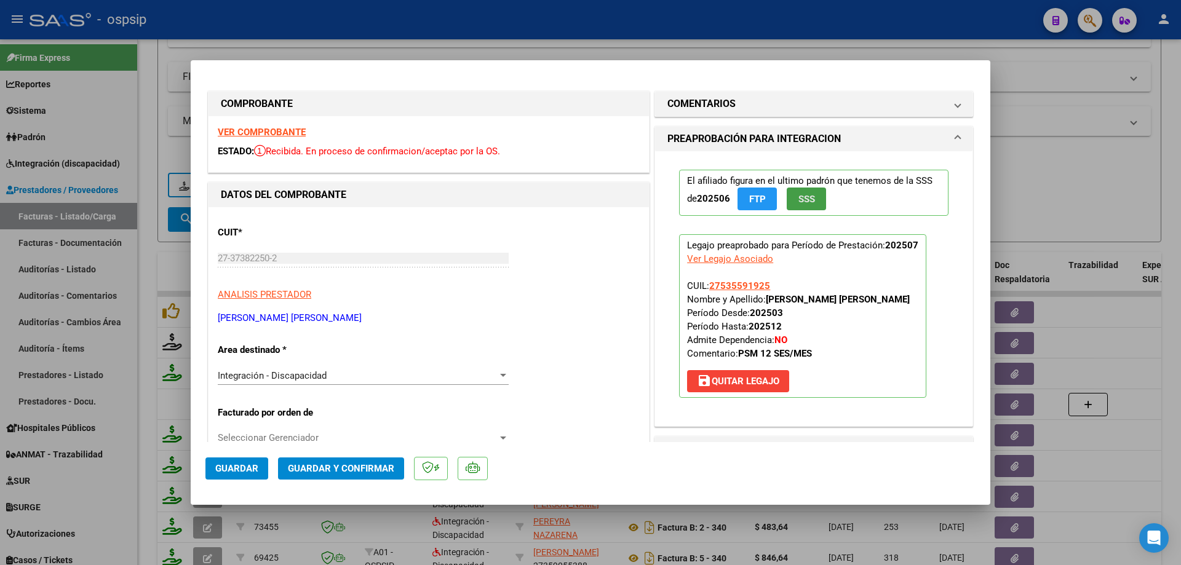
click at [798, 204] on span "SSS" at bounding box center [806, 199] width 17 height 11
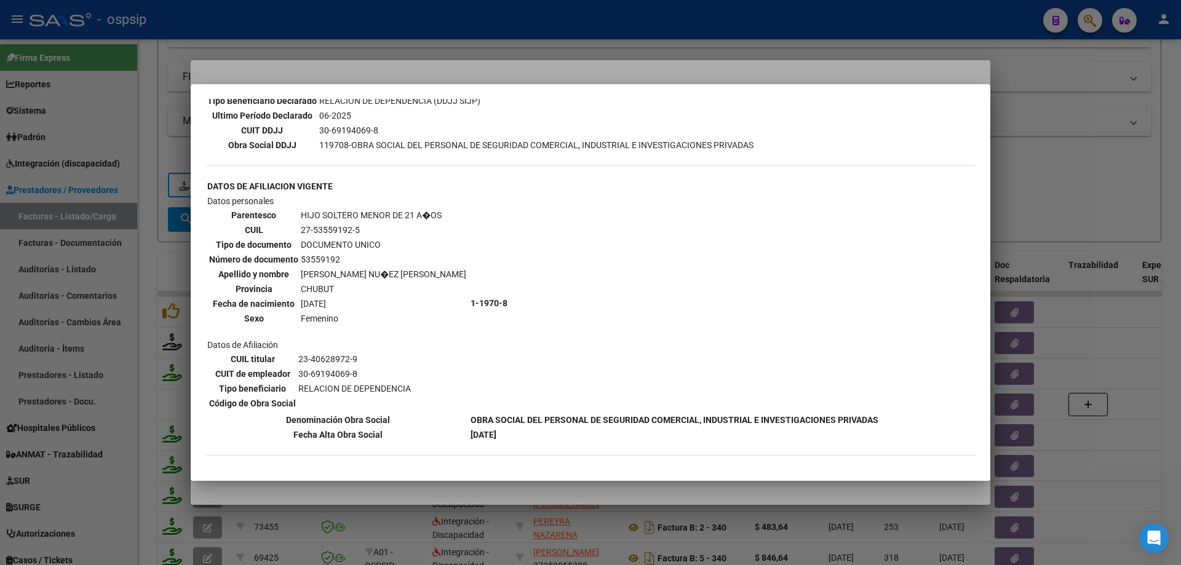
scroll to position [344, 0]
click at [1102, 189] on div at bounding box center [590, 282] width 1181 height 565
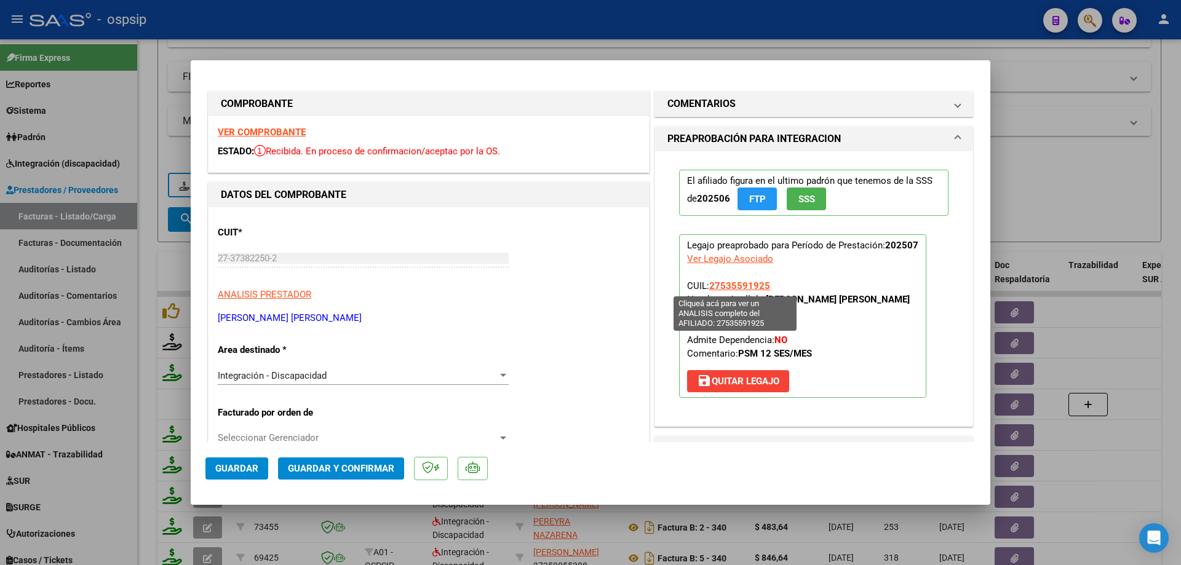
click at [717, 287] on span "27535591925" at bounding box center [739, 285] width 61 height 11
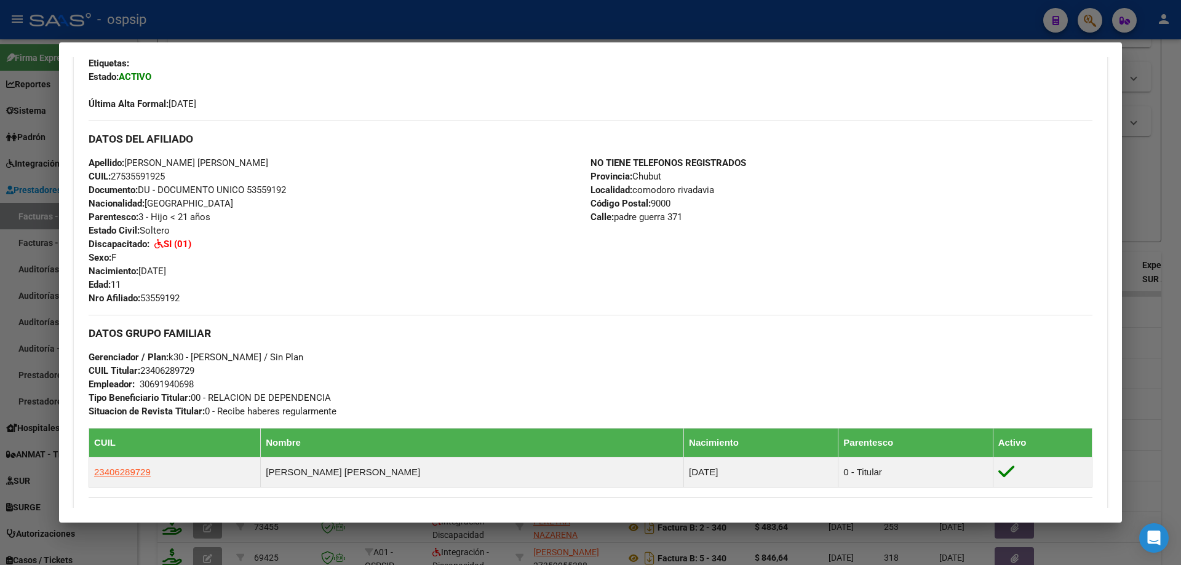
scroll to position [492, 0]
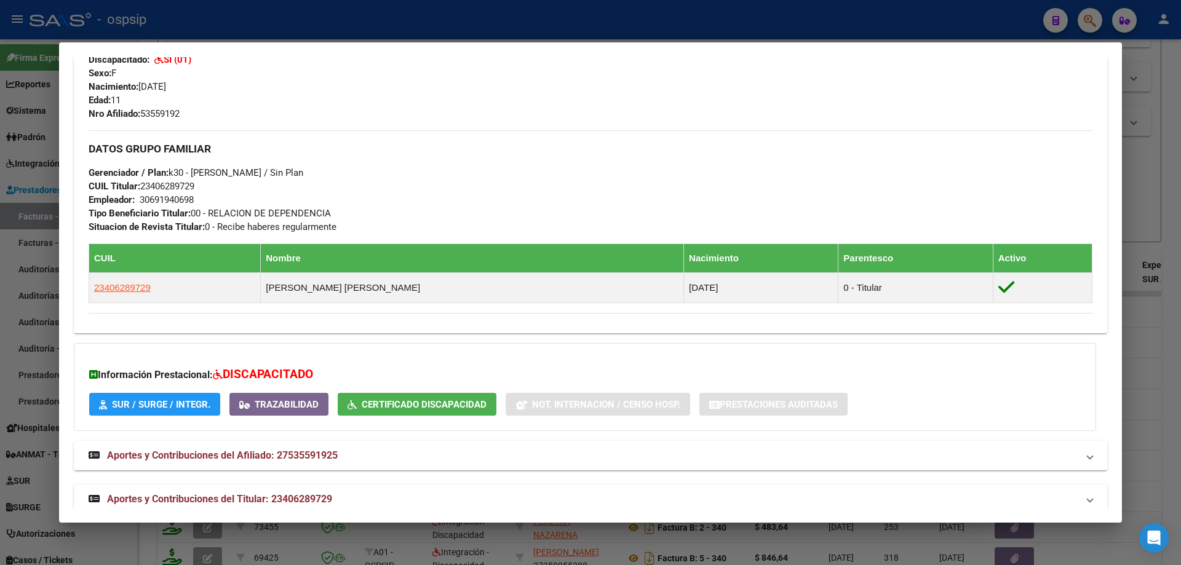
click at [1172, 357] on div at bounding box center [590, 282] width 1181 height 565
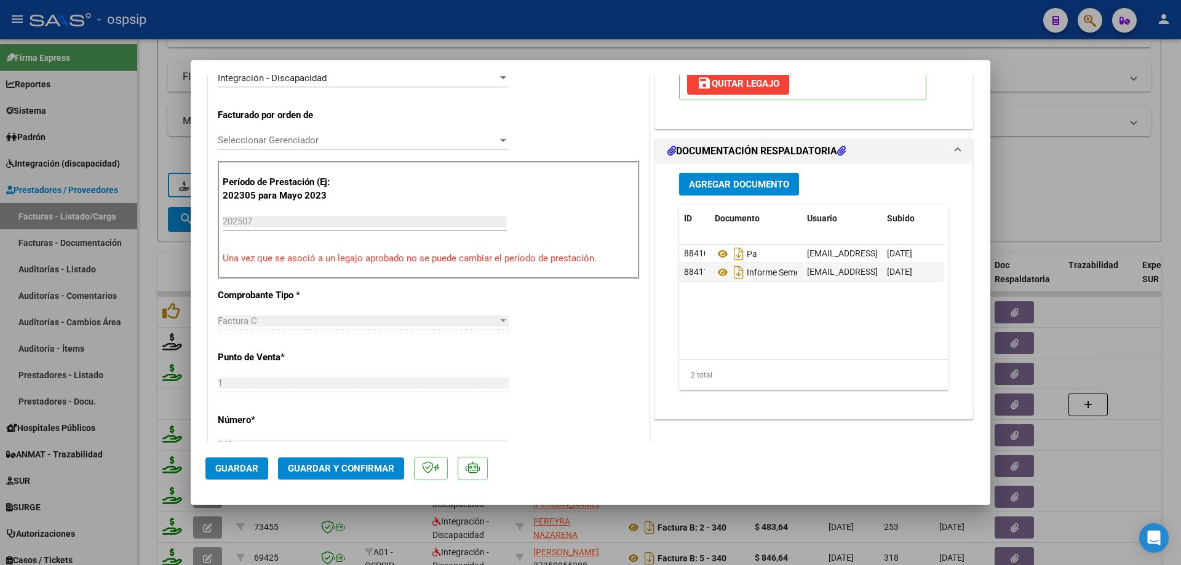
scroll to position [308, 0]
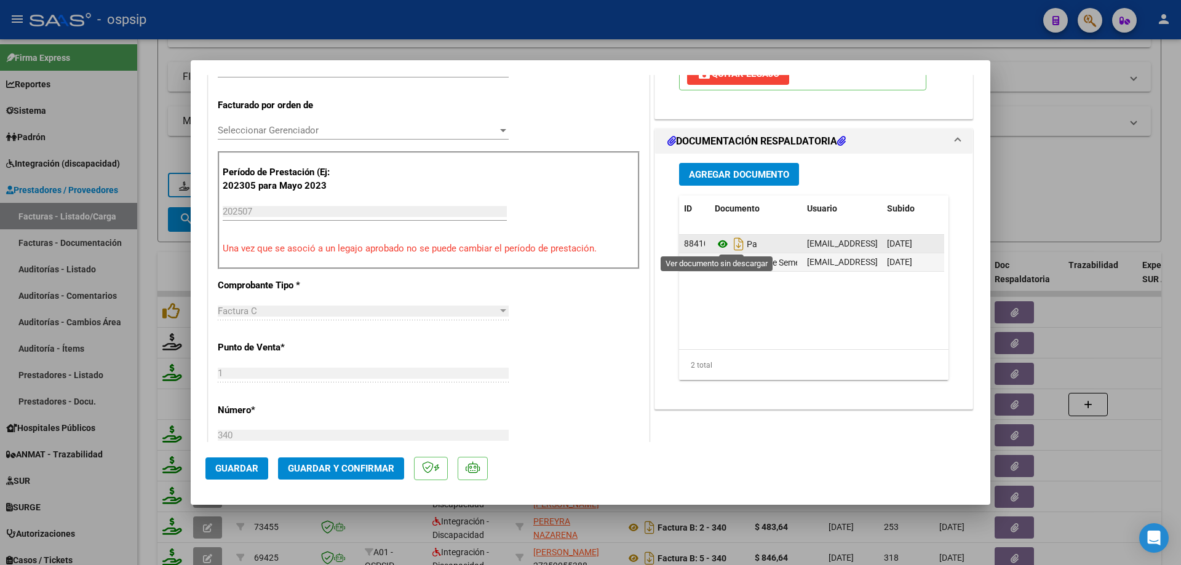
click at [720, 248] on icon at bounding box center [723, 244] width 16 height 15
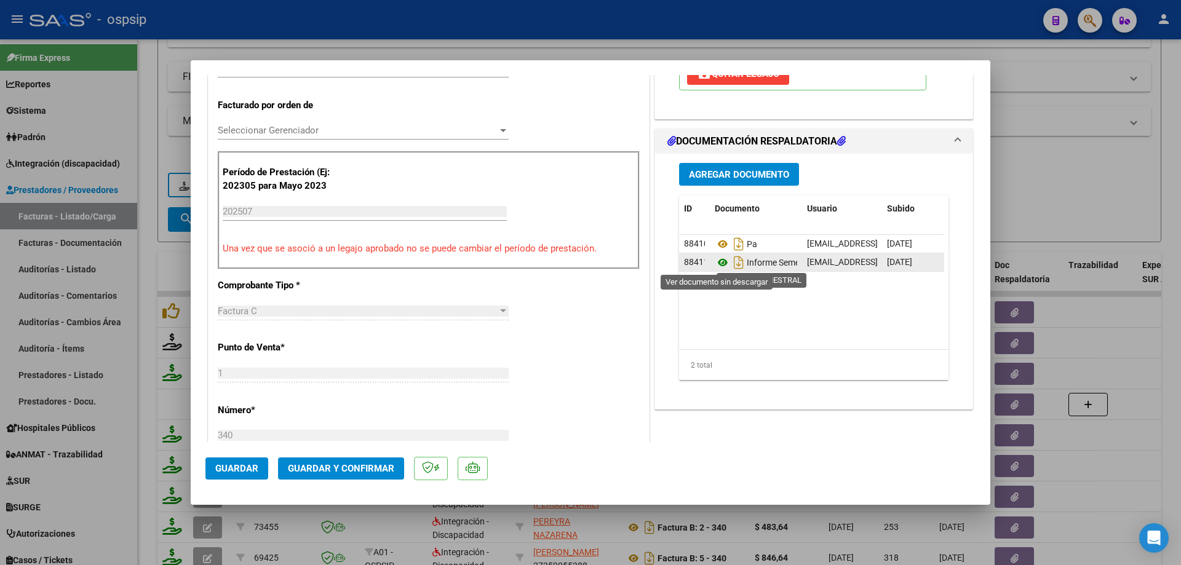
click at [715, 259] on icon at bounding box center [723, 262] width 16 height 15
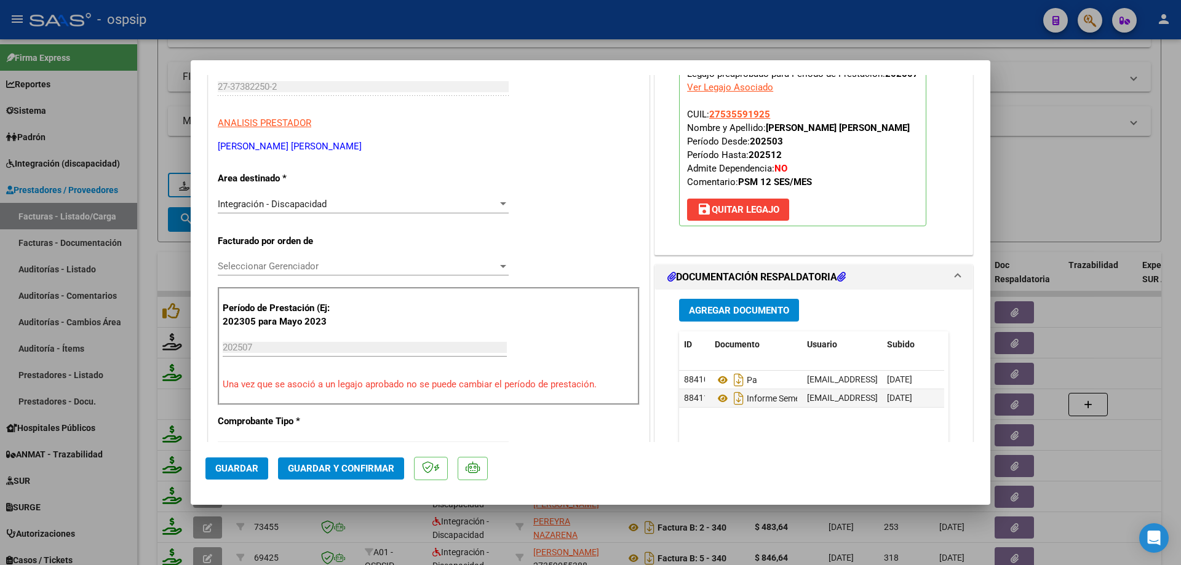
scroll to position [123, 0]
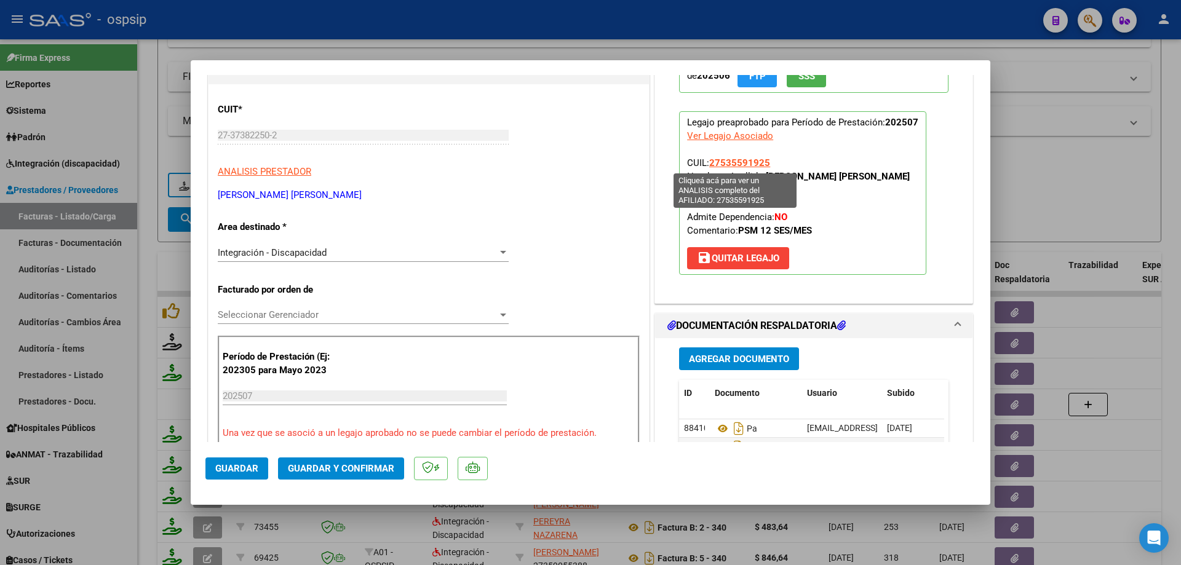
drag, startPoint x: 770, startPoint y: 157, endPoint x: 708, endPoint y: 162, distance: 62.3
click at [708, 162] on p "Legajo preaprobado para Período de Prestación: 202507 Ver Legajo Asociado CUIL:…" at bounding box center [802, 193] width 247 height 164
drag, startPoint x: 718, startPoint y: 155, endPoint x: 802, endPoint y: 149, distance: 84.5
click at [811, 144] on p "Legajo preaprobado para Período de Prestación: 202507 Ver Legajo Asociado CUIL:…" at bounding box center [802, 193] width 247 height 164
drag, startPoint x: 769, startPoint y: 162, endPoint x: 707, endPoint y: 159, distance: 61.6
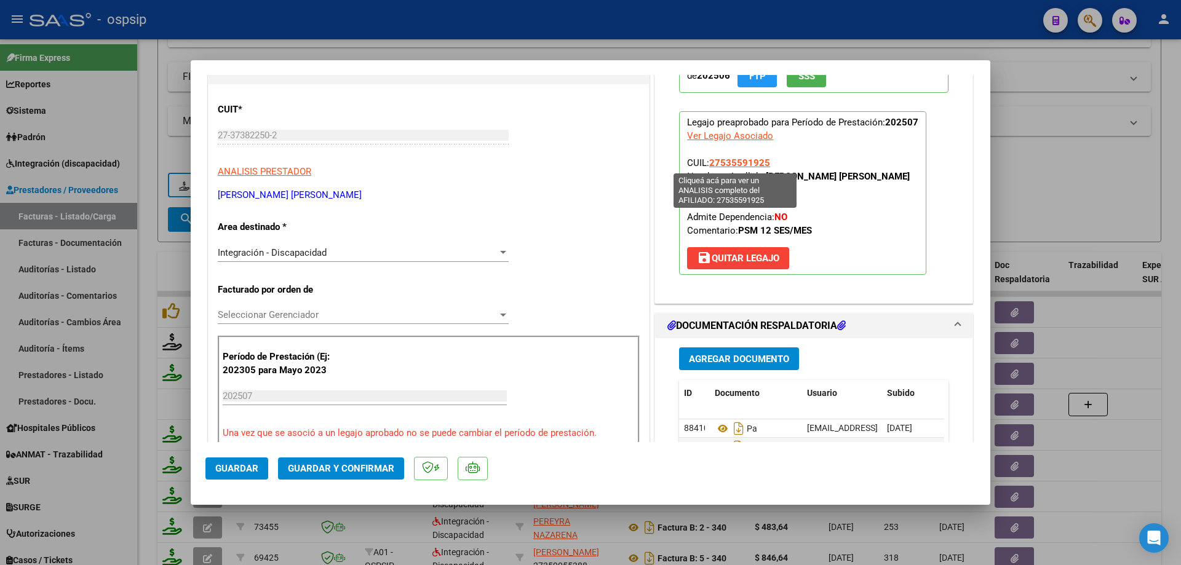
click at [707, 159] on p "Legajo preaprobado para Período de Prestación: 202507 Ver Legajo Asociado CUIL:…" at bounding box center [802, 193] width 247 height 164
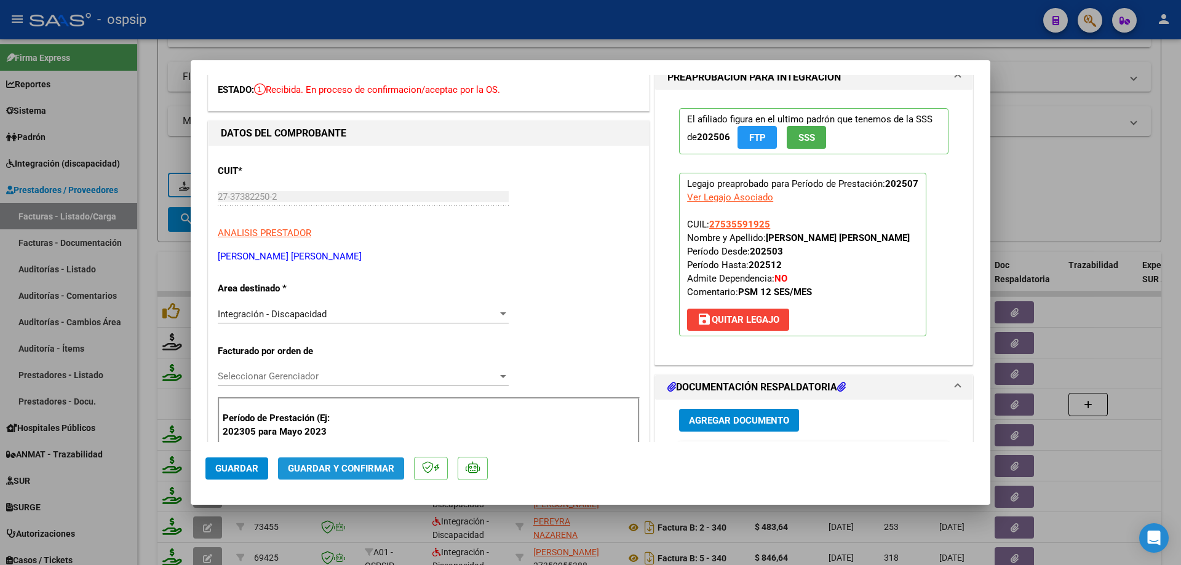
click at [344, 461] on button "Guardar y Confirmar" at bounding box center [341, 469] width 126 height 22
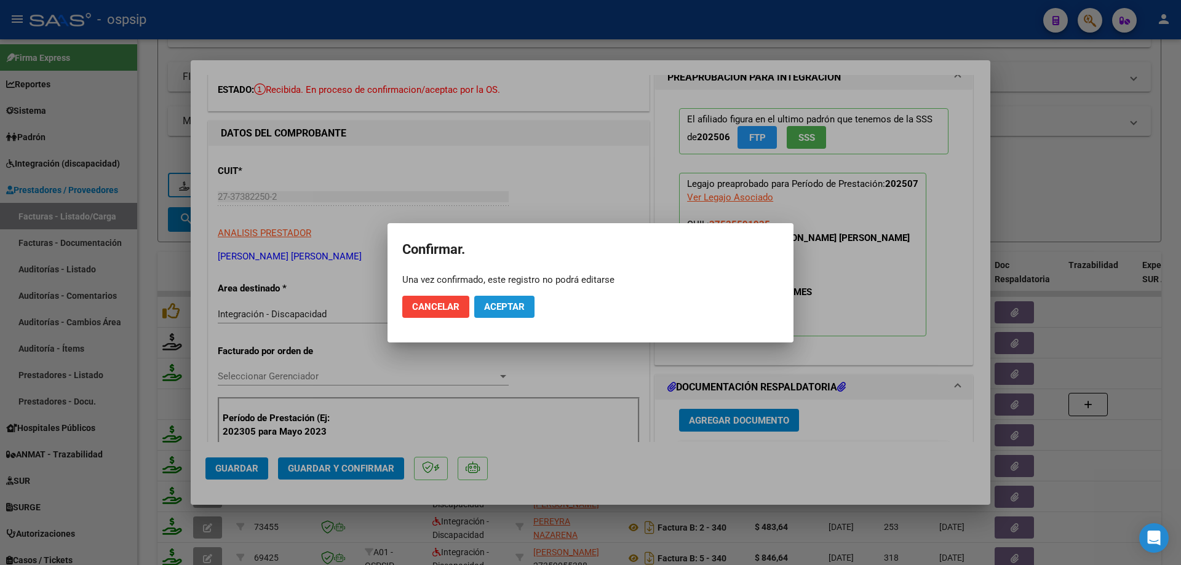
click at [499, 310] on span "Aceptar" at bounding box center [504, 306] width 41 height 11
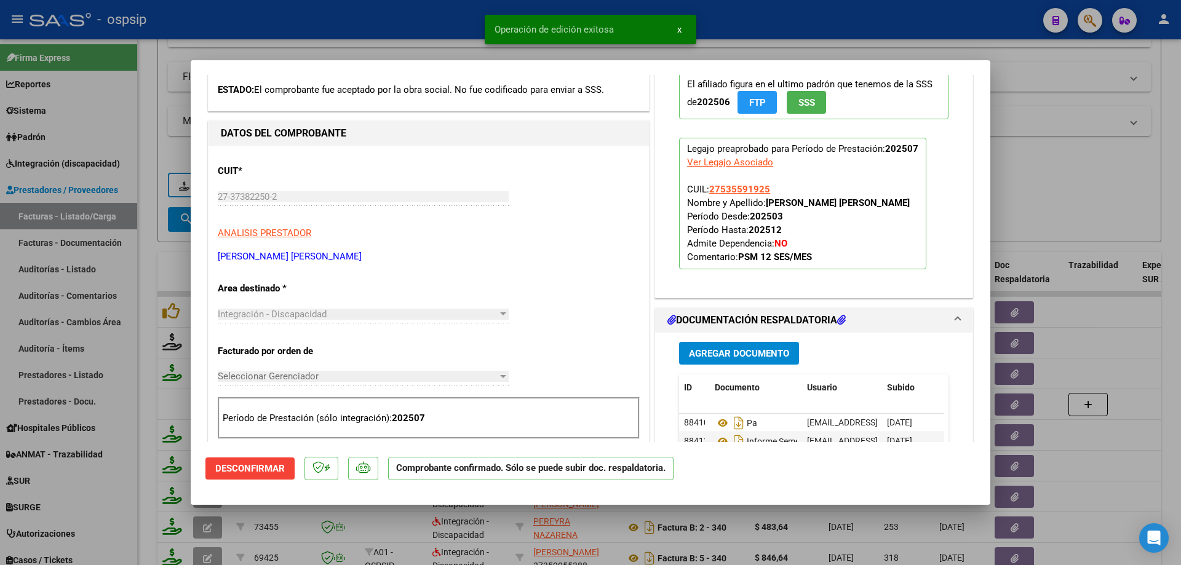
click at [1103, 201] on div at bounding box center [590, 282] width 1181 height 565
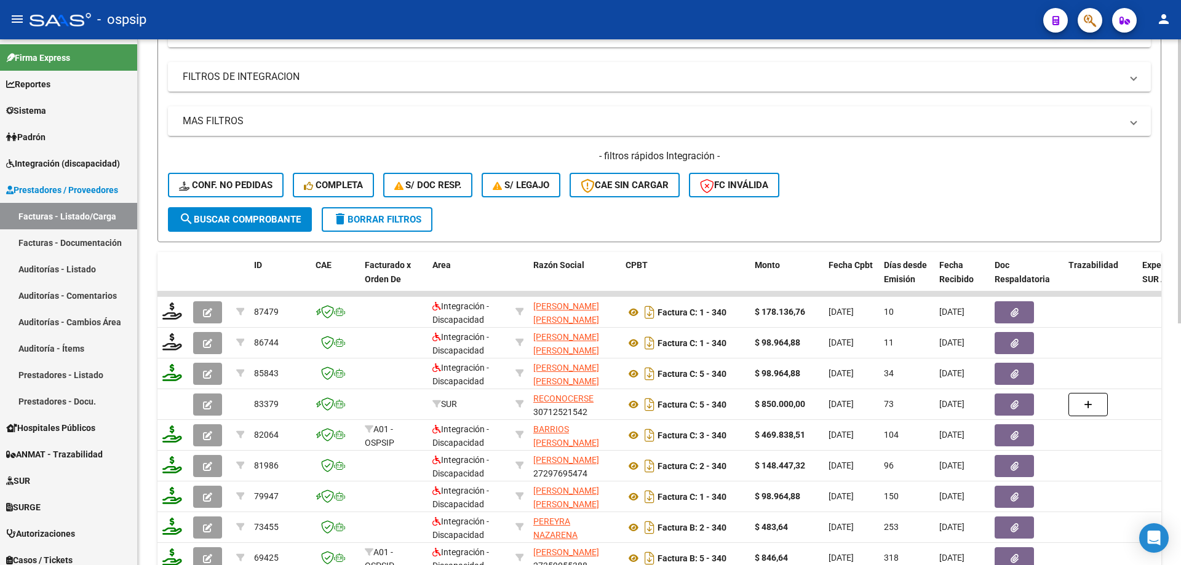
scroll to position [140, 0]
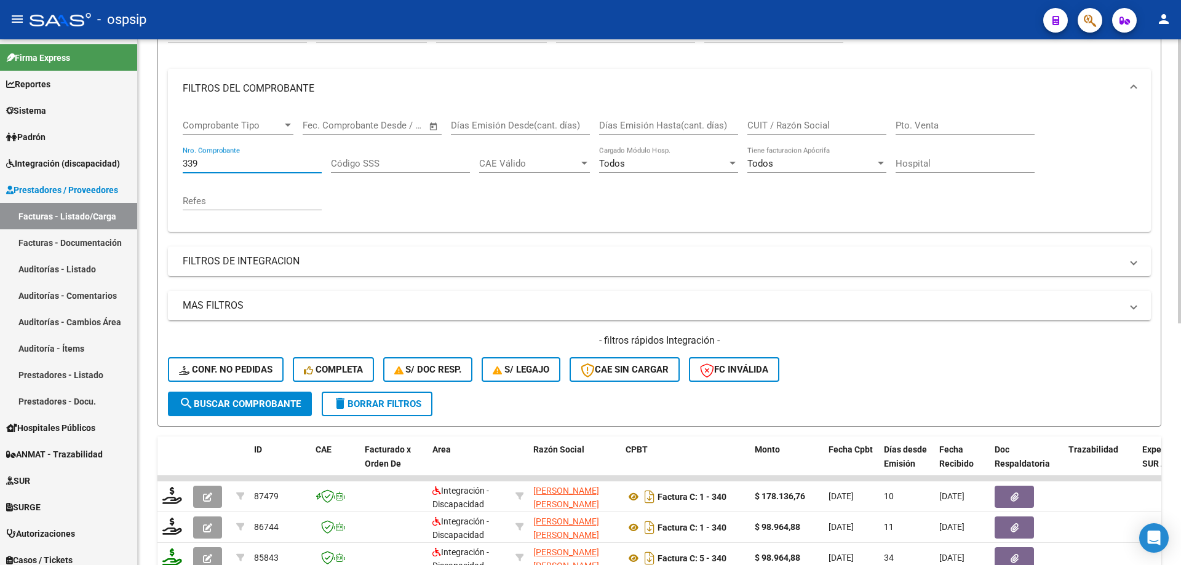
click at [199, 167] on input "339" at bounding box center [252, 163] width 139 height 11
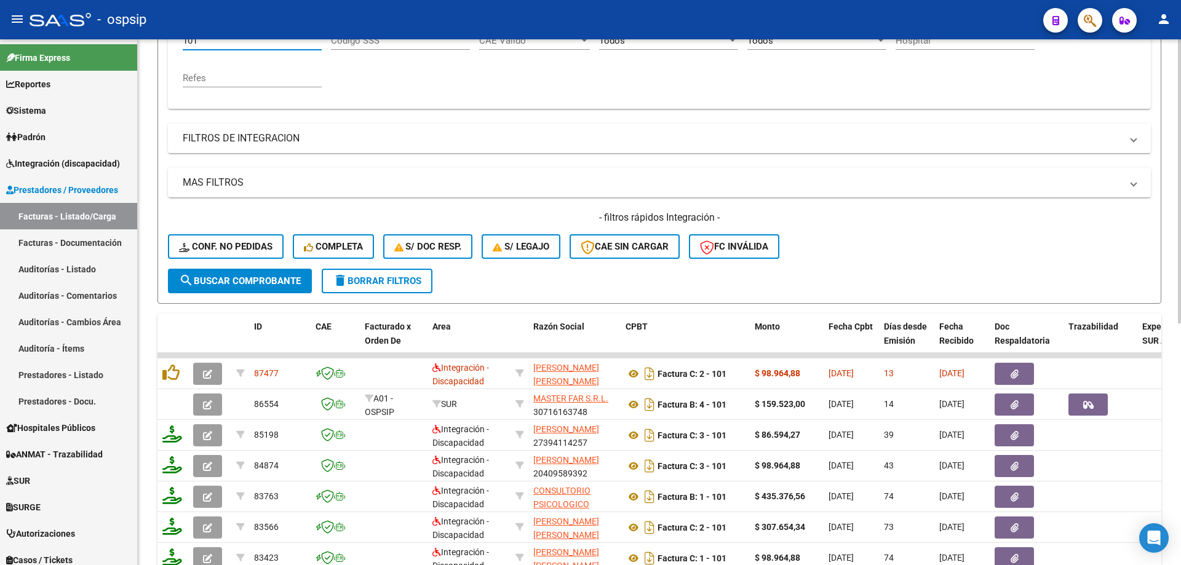
scroll to position [325, 0]
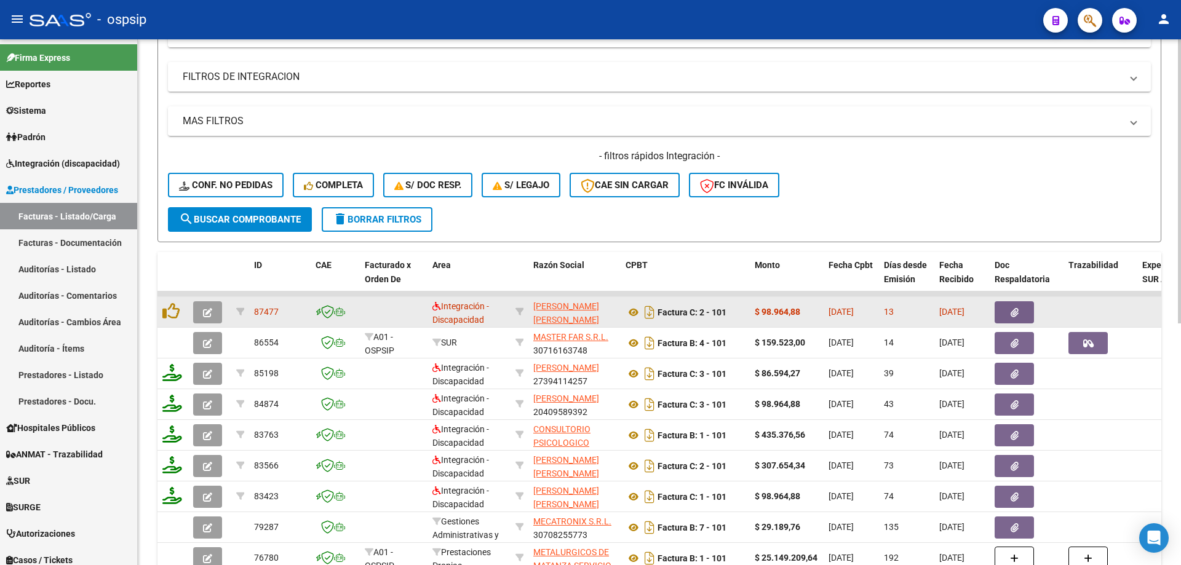
click at [212, 314] on icon "button" at bounding box center [207, 312] width 9 height 9
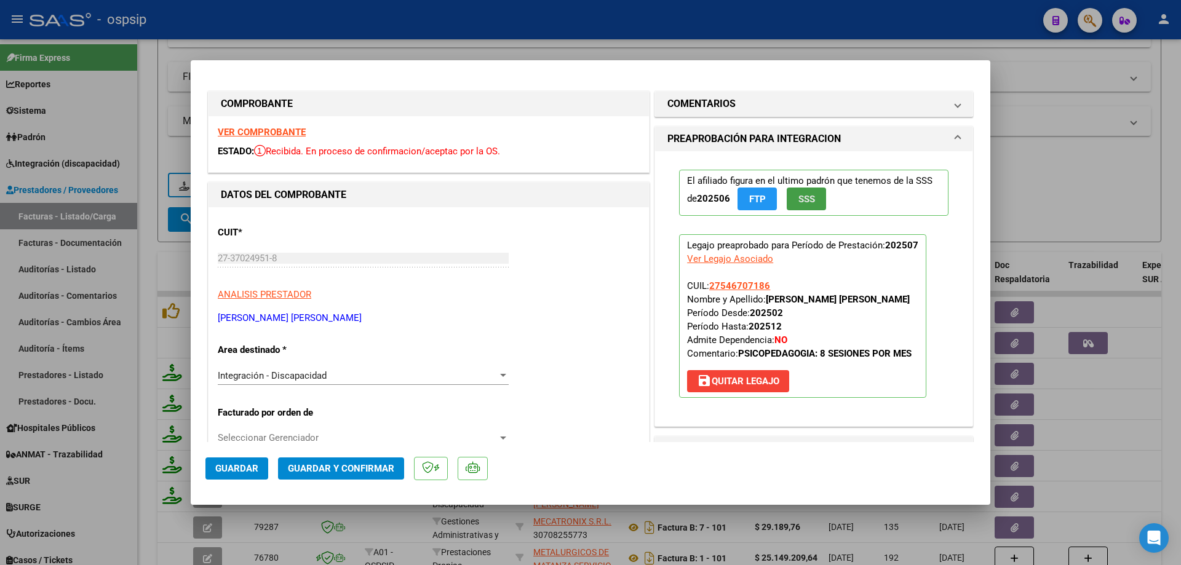
click at [805, 198] on span "SSS" at bounding box center [806, 199] width 17 height 11
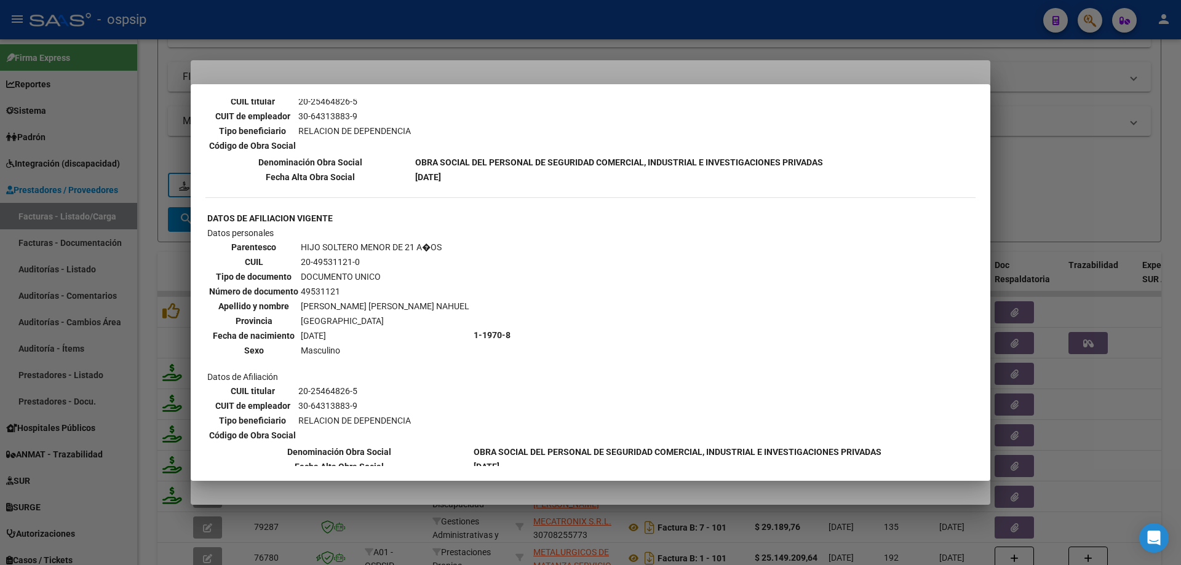
scroll to position [738, 0]
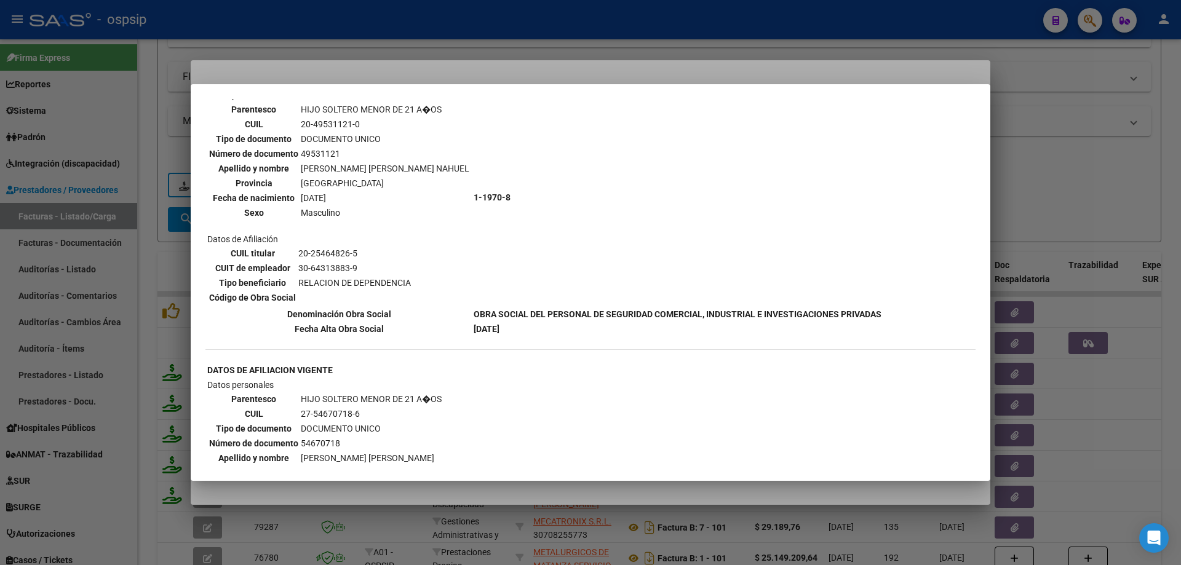
click at [1126, 145] on div at bounding box center [590, 282] width 1181 height 565
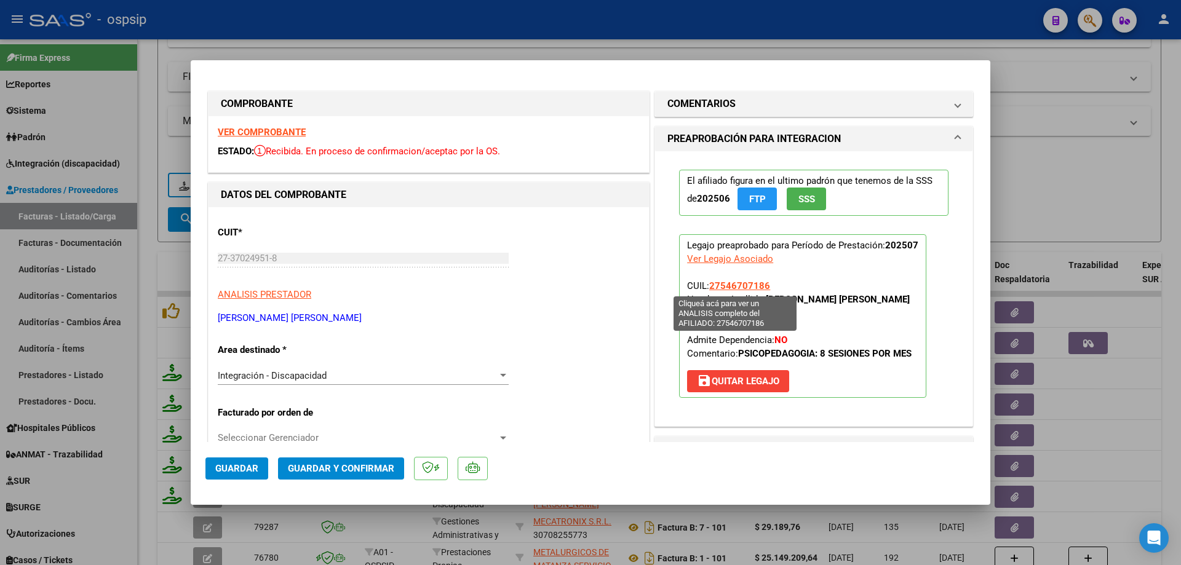
click at [720, 281] on span "27546707186" at bounding box center [739, 285] width 61 height 11
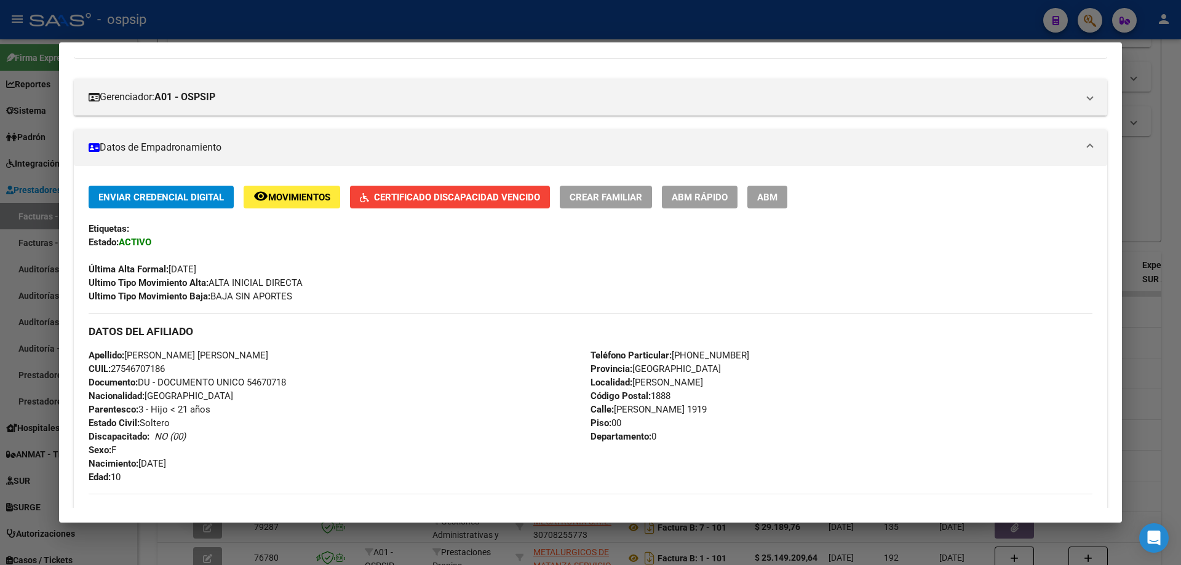
scroll to position [185, 0]
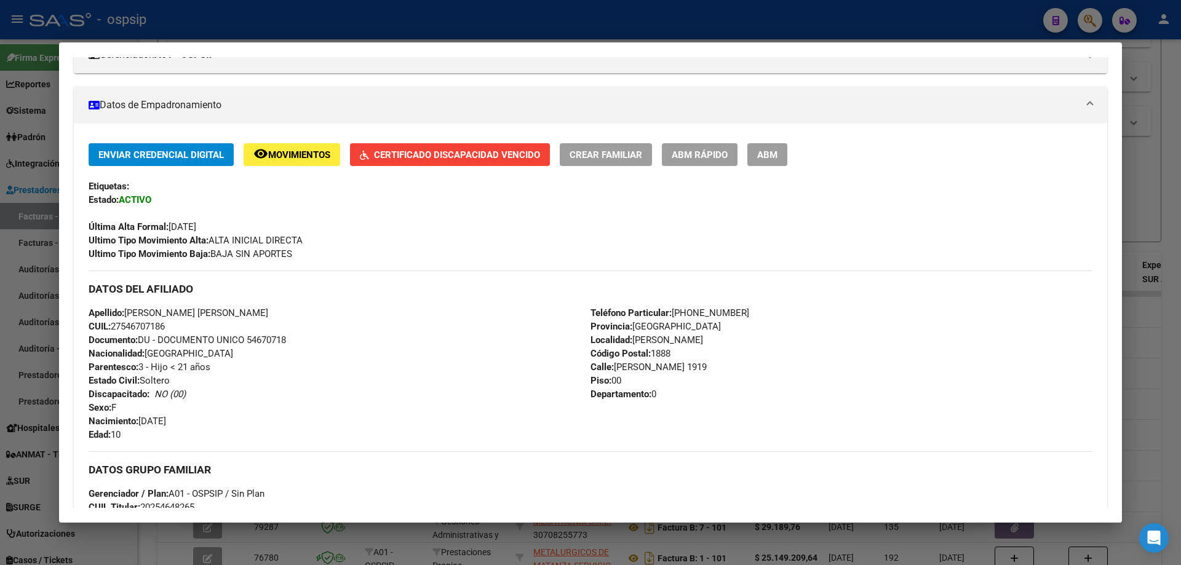
click at [499, 152] on span "Certificado Discapacidad Vencido" at bounding box center [457, 154] width 166 height 11
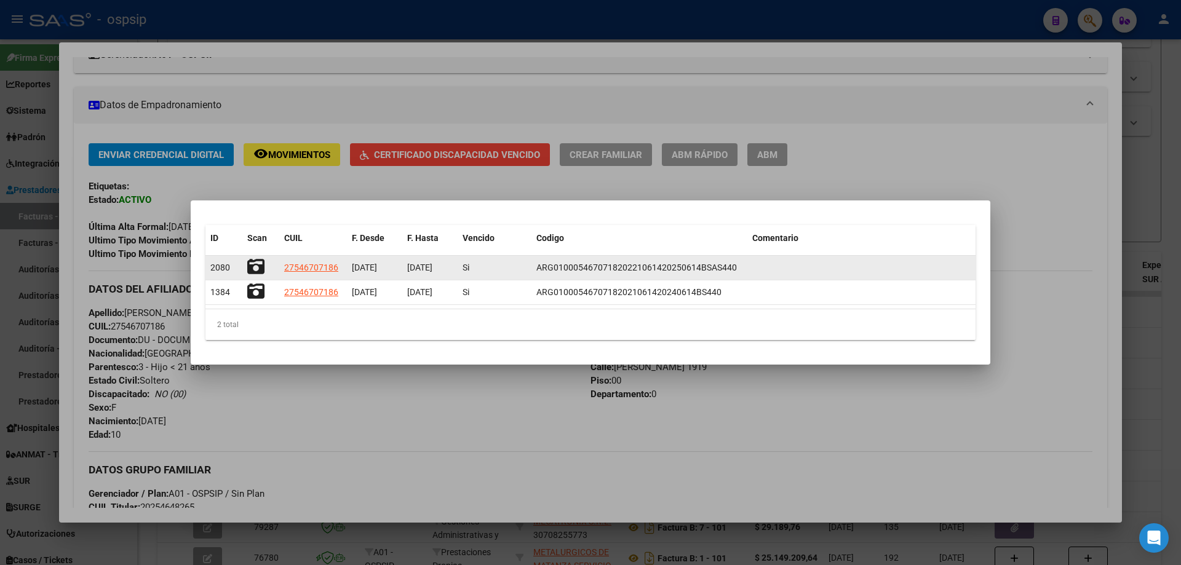
click at [255, 269] on icon at bounding box center [255, 266] width 17 height 17
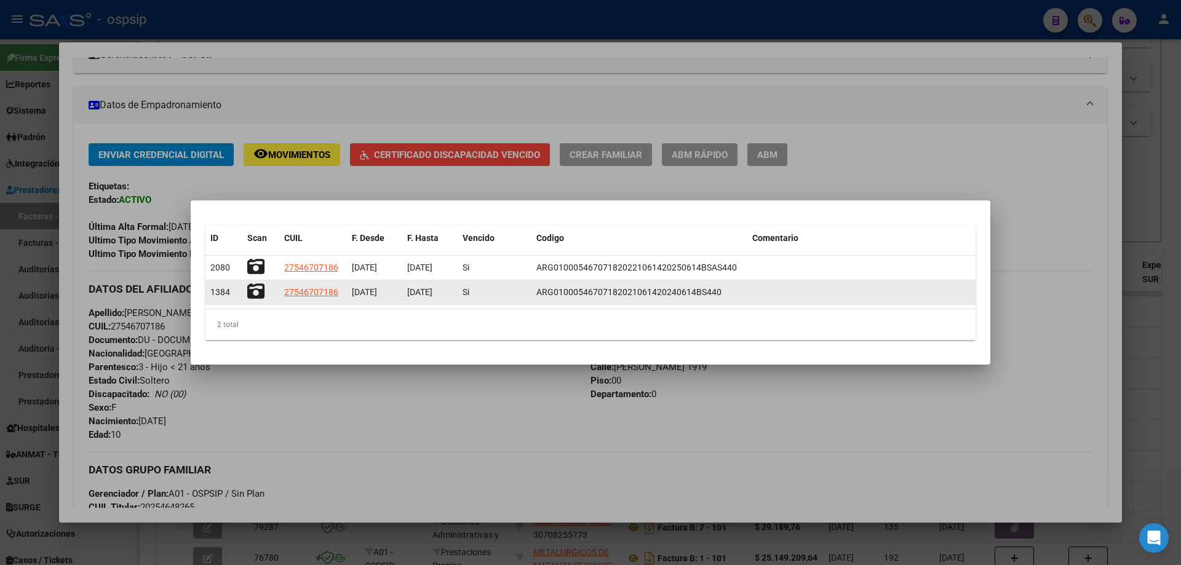
click at [261, 285] on icon at bounding box center [255, 291] width 17 height 17
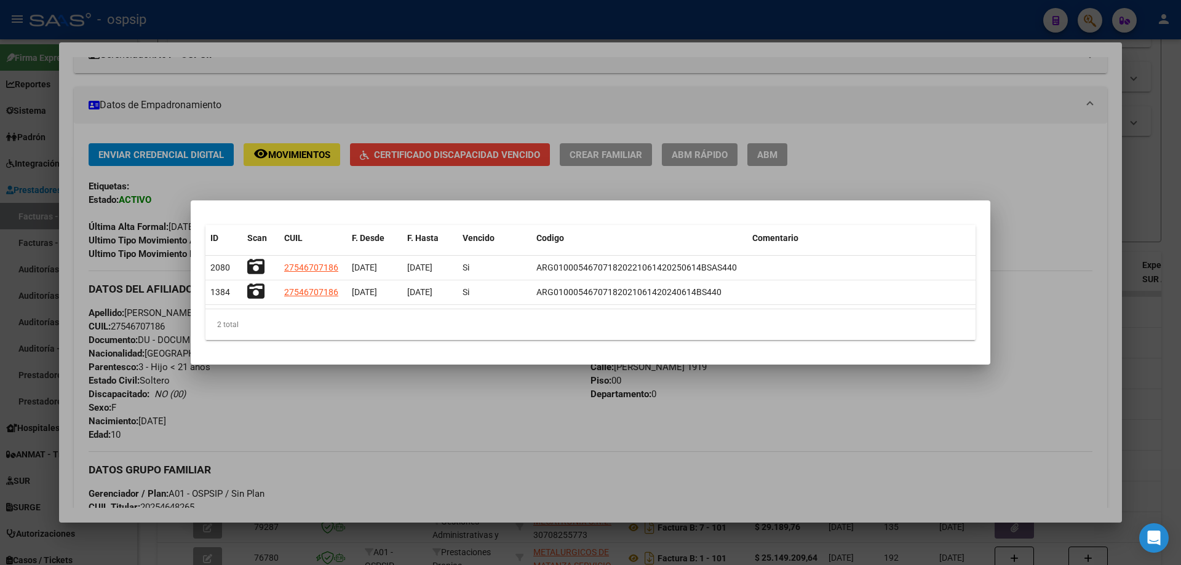
click at [1022, 167] on div at bounding box center [590, 282] width 1181 height 565
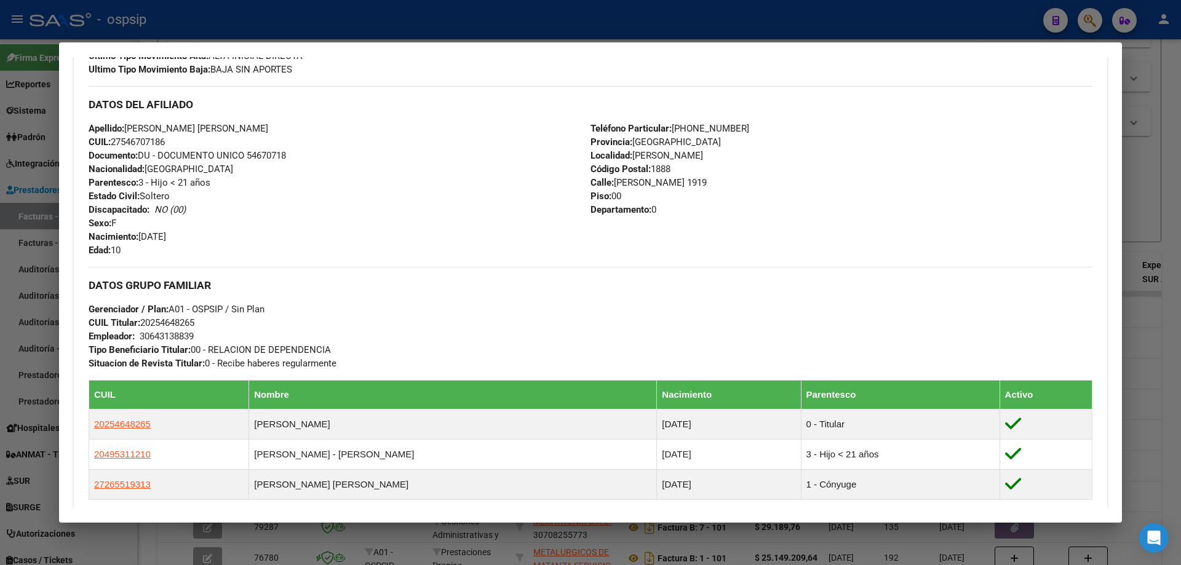
scroll to position [586, 0]
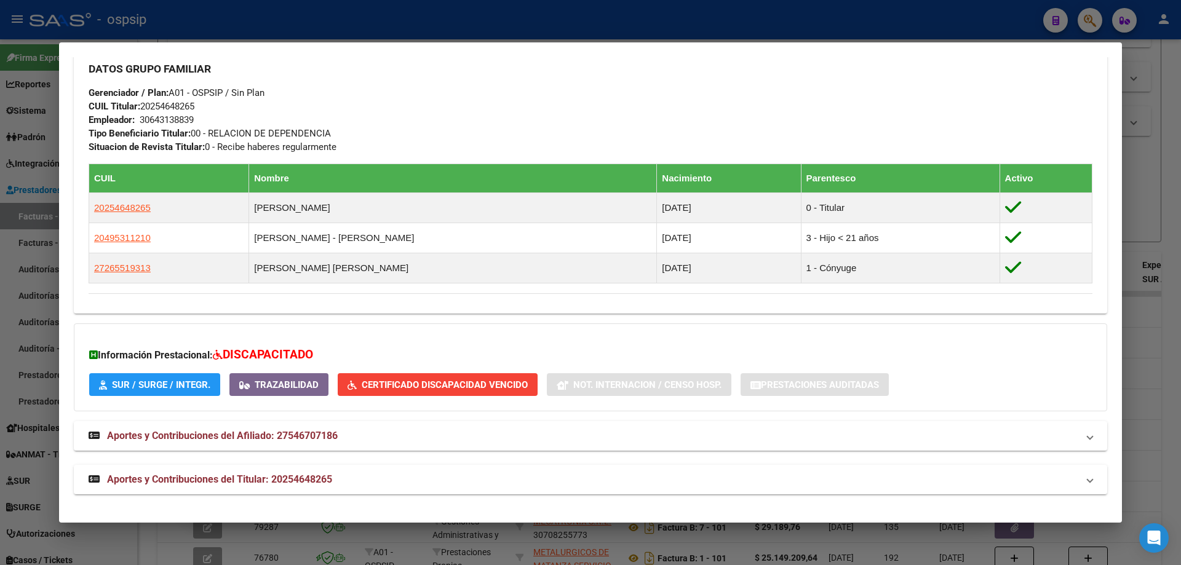
click at [1150, 196] on div at bounding box center [590, 282] width 1181 height 565
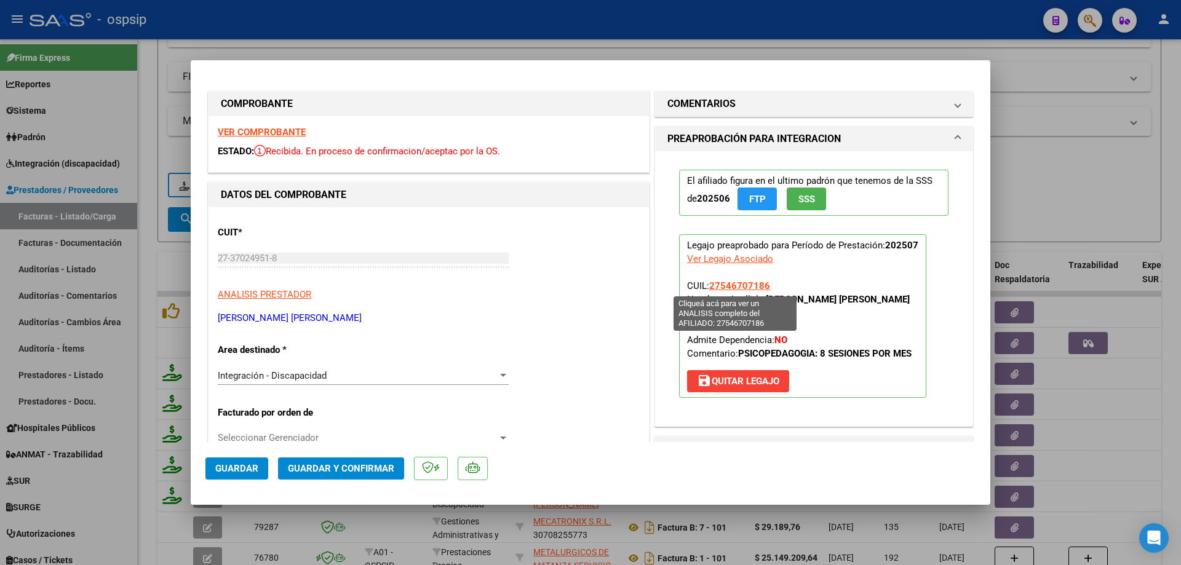
drag, startPoint x: 769, startPoint y: 282, endPoint x: 706, endPoint y: 285, distance: 63.4
click at [706, 285] on p "Legajo preaprobado para Período de Prestación: 202507 Ver Legajo Asociado CUIL:…" at bounding box center [802, 316] width 247 height 164
click at [361, 471] on span "Guardar y Confirmar" at bounding box center [341, 468] width 106 height 11
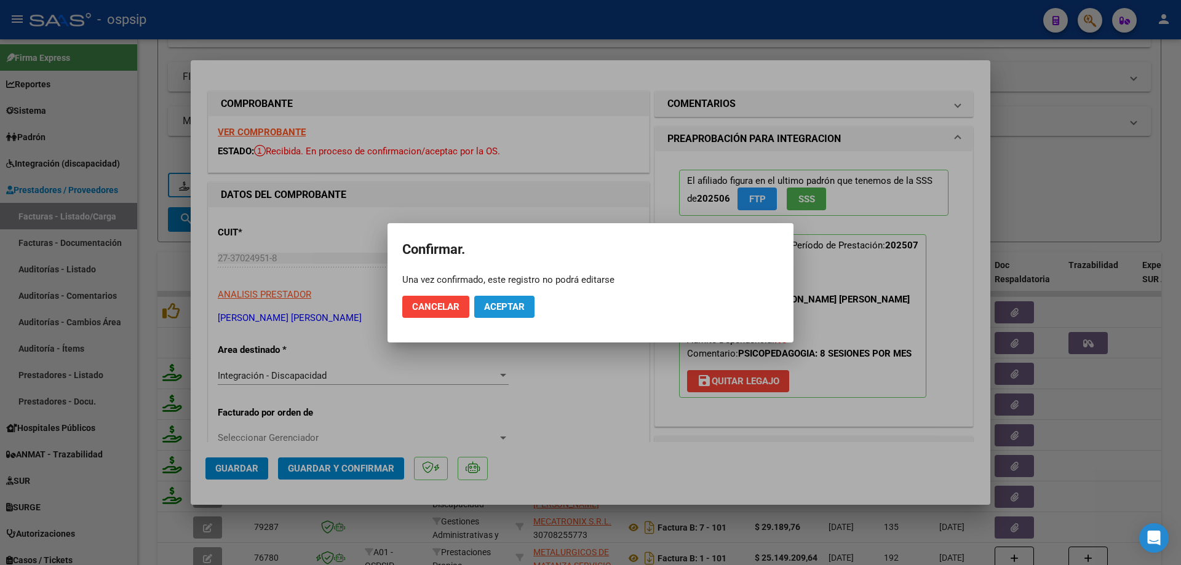
click at [509, 308] on span "Aceptar" at bounding box center [504, 306] width 41 height 11
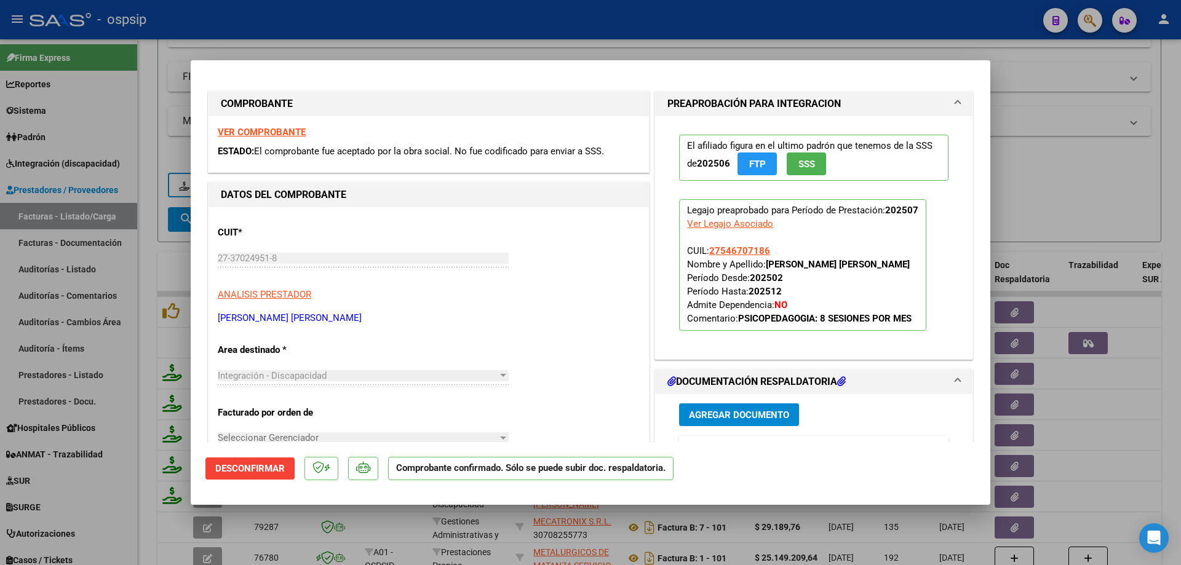
click at [1122, 154] on div at bounding box center [590, 282] width 1181 height 565
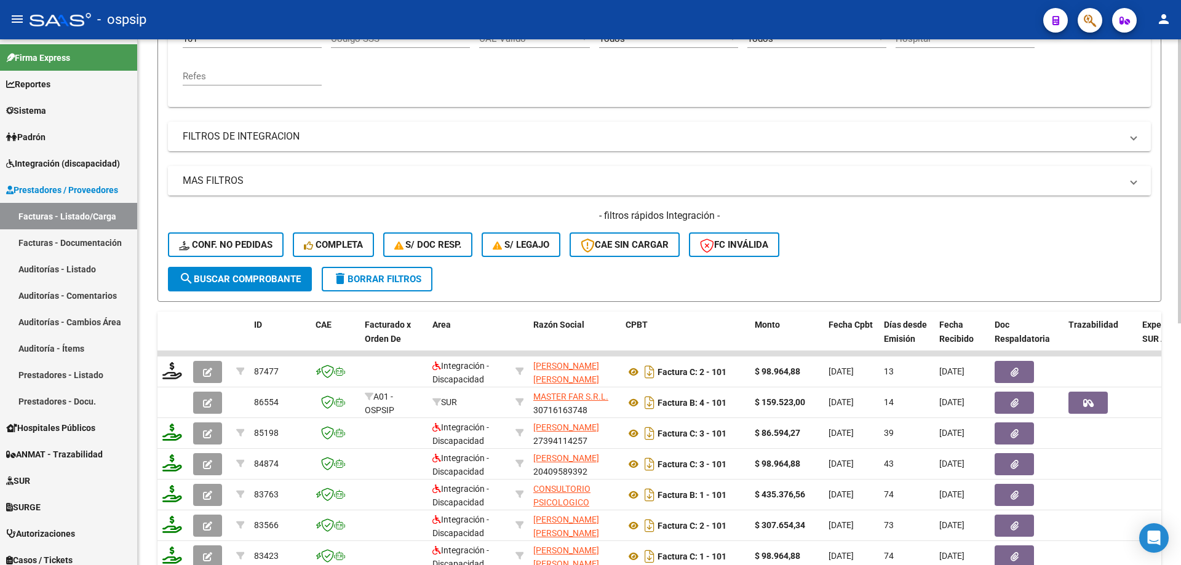
scroll to position [202, 0]
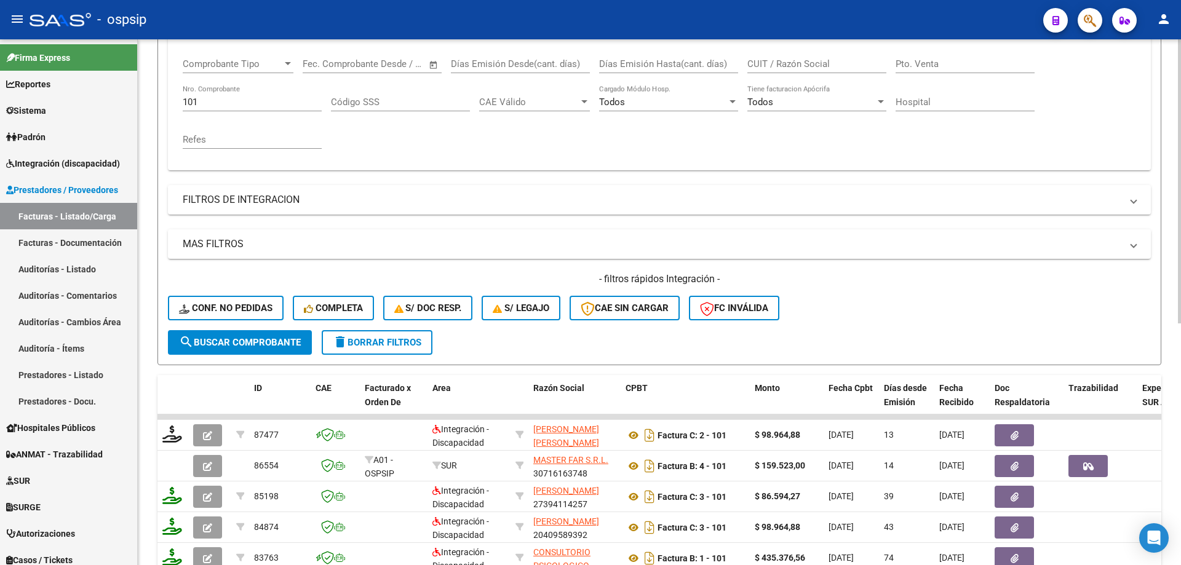
click at [224, 103] on input "101" at bounding box center [252, 102] width 139 height 11
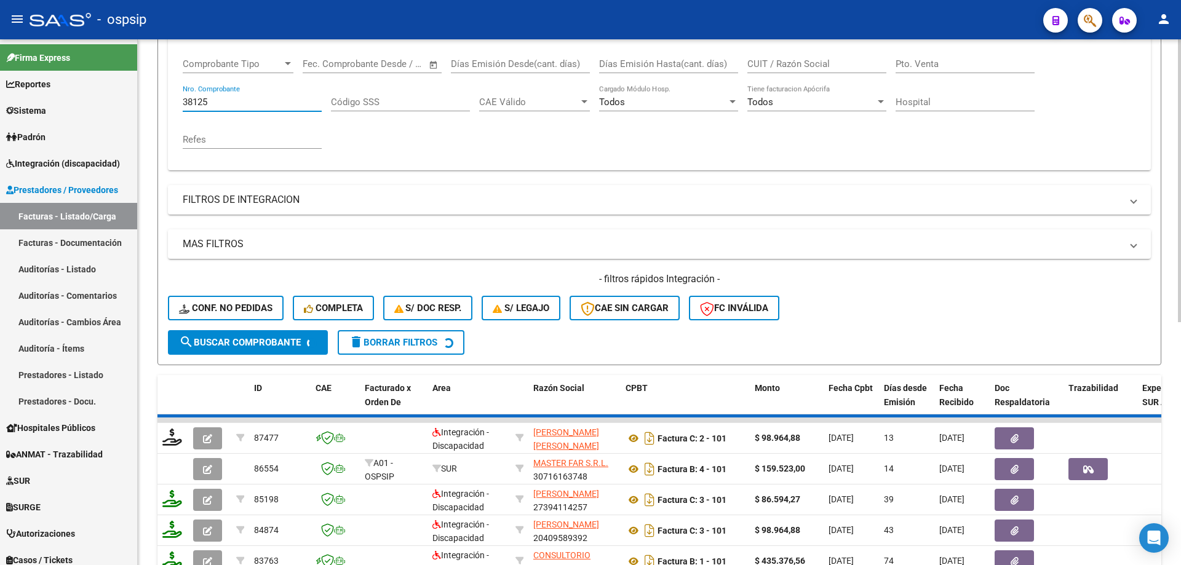
scroll to position [171, 0]
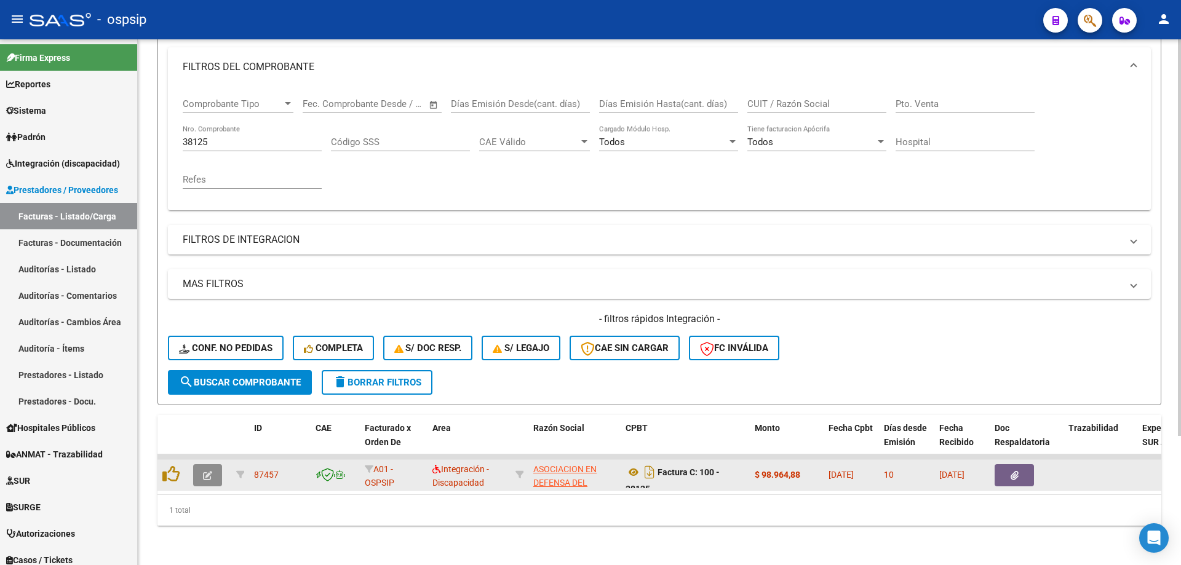
click at [209, 472] on button "button" at bounding box center [207, 475] width 29 height 22
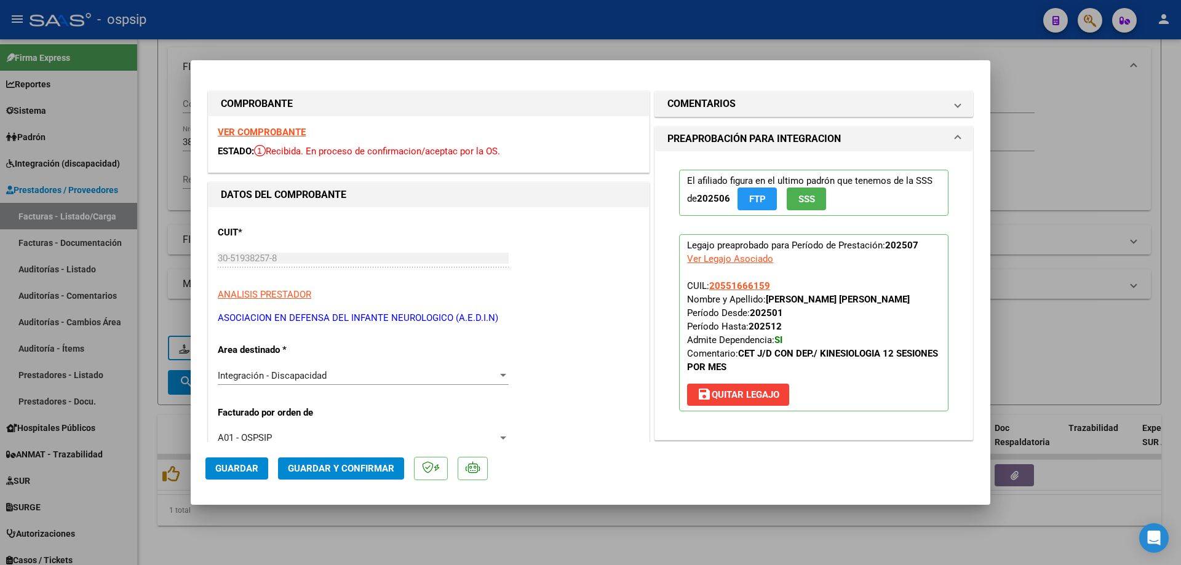
click at [811, 195] on button "SSS" at bounding box center [806, 199] width 39 height 23
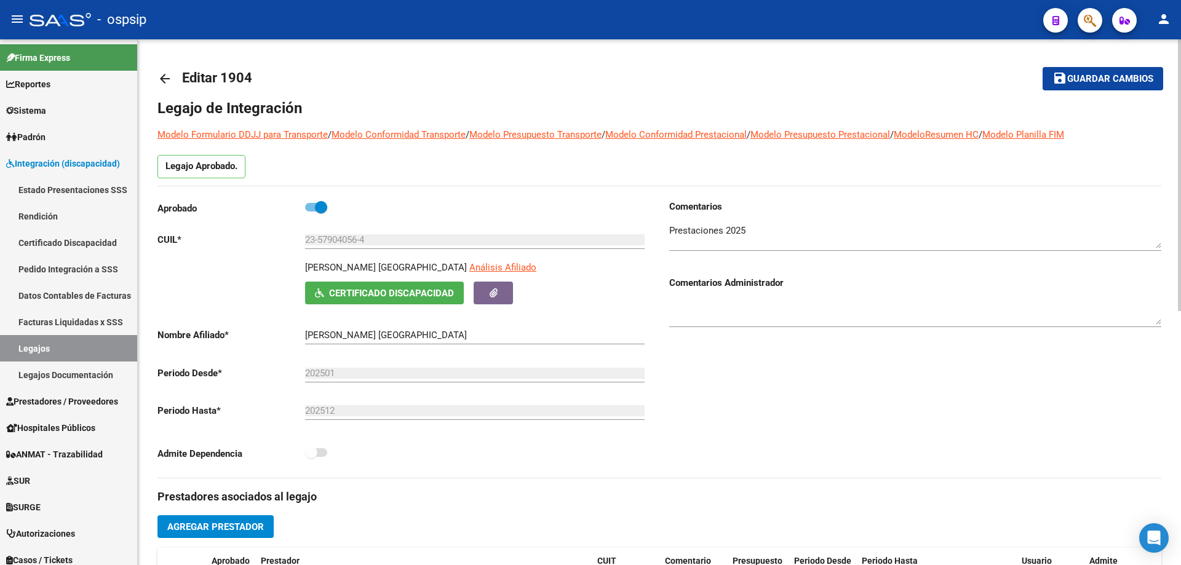
click at [163, 73] on mat-icon "arrow_back" at bounding box center [164, 78] width 15 height 15
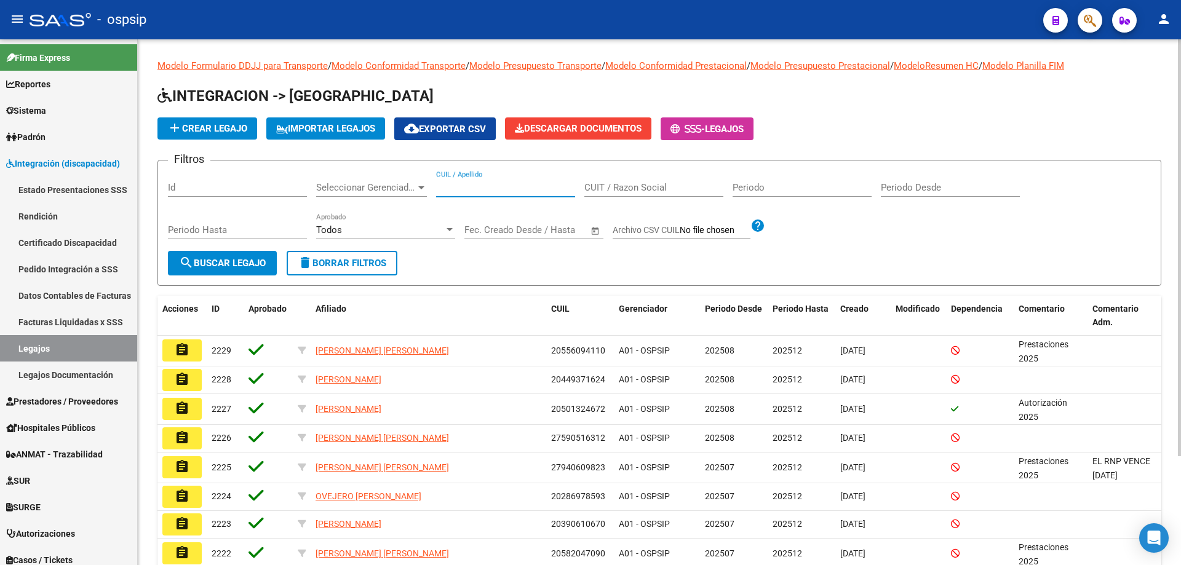
paste input "27570746168"
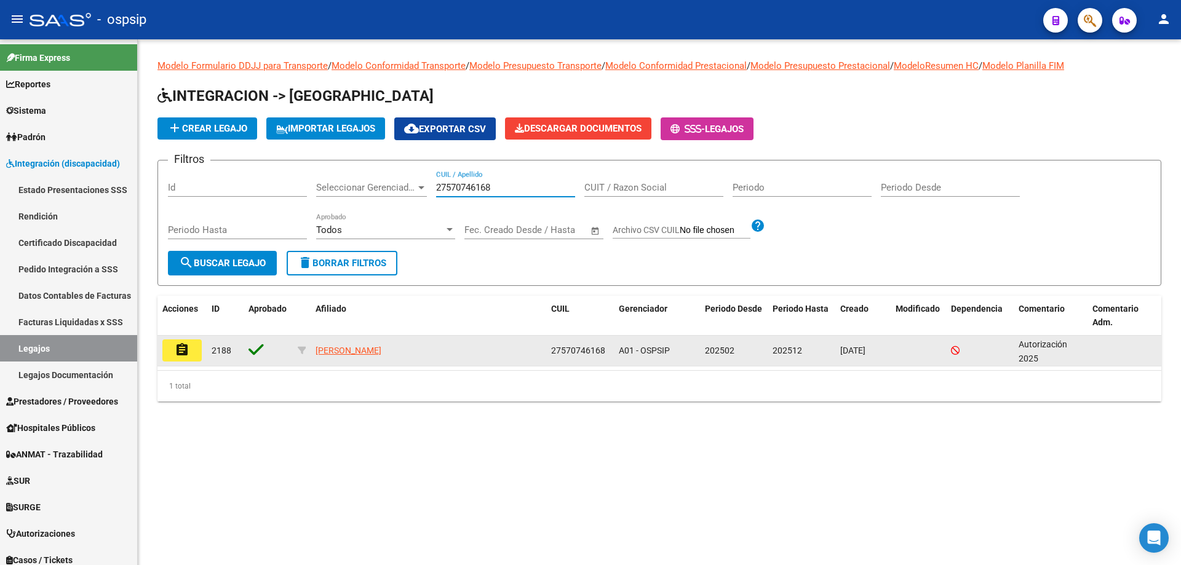
type input "27570746168"
click at [171, 357] on button "assignment" at bounding box center [181, 351] width 39 height 22
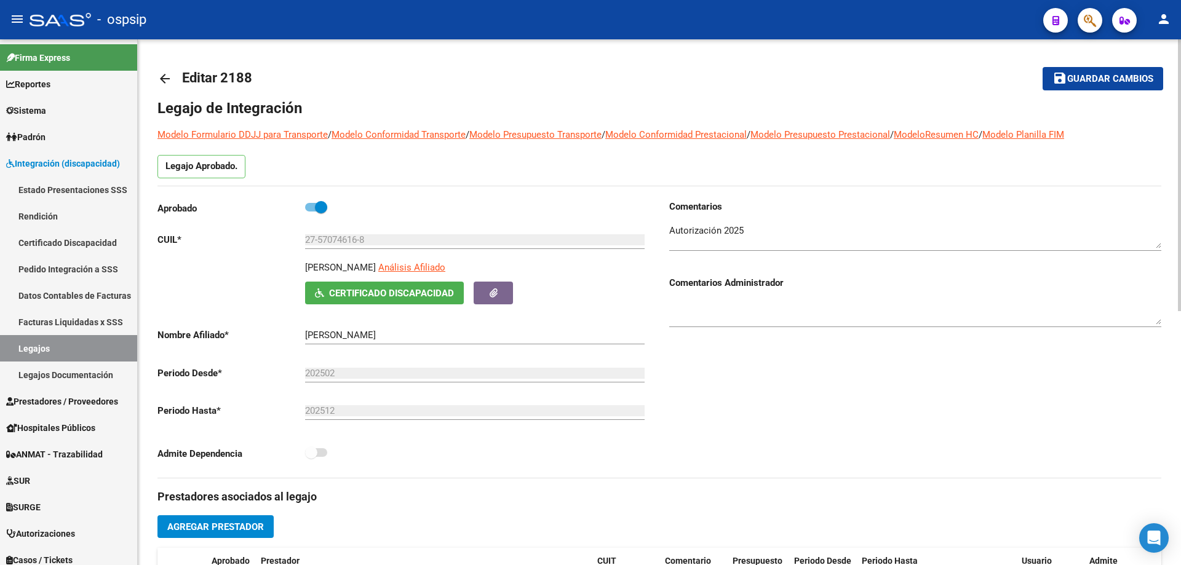
click at [162, 82] on mat-icon "arrow_back" at bounding box center [164, 78] width 15 height 15
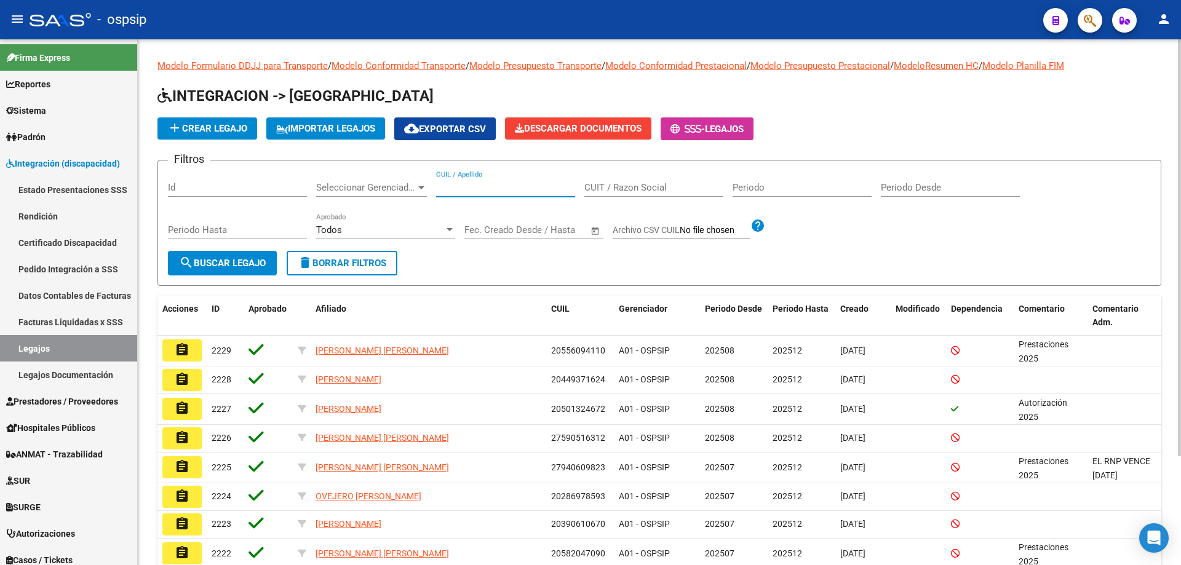
paste input "20524013380"
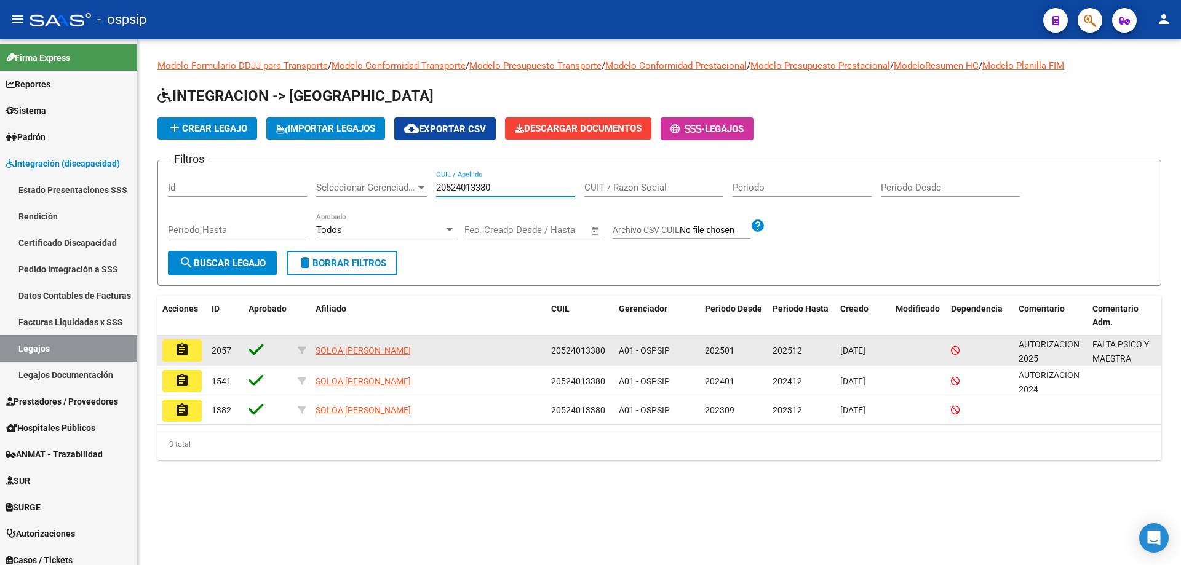
type input "20524013380"
click at [178, 357] on mat-icon "assignment" at bounding box center [182, 350] width 15 height 15
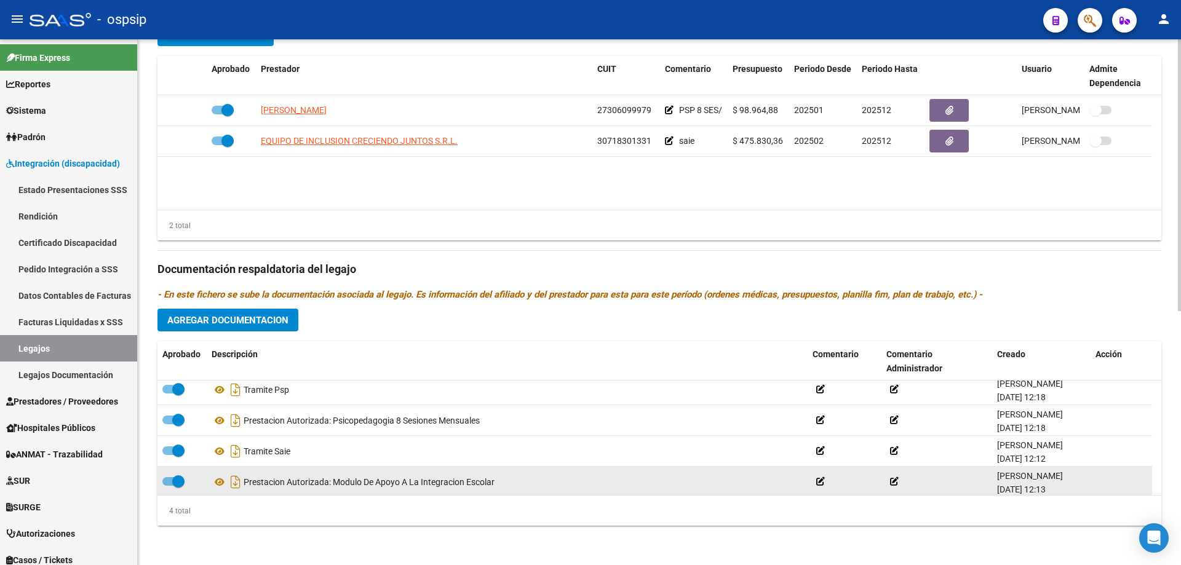
scroll to position [12, 0]
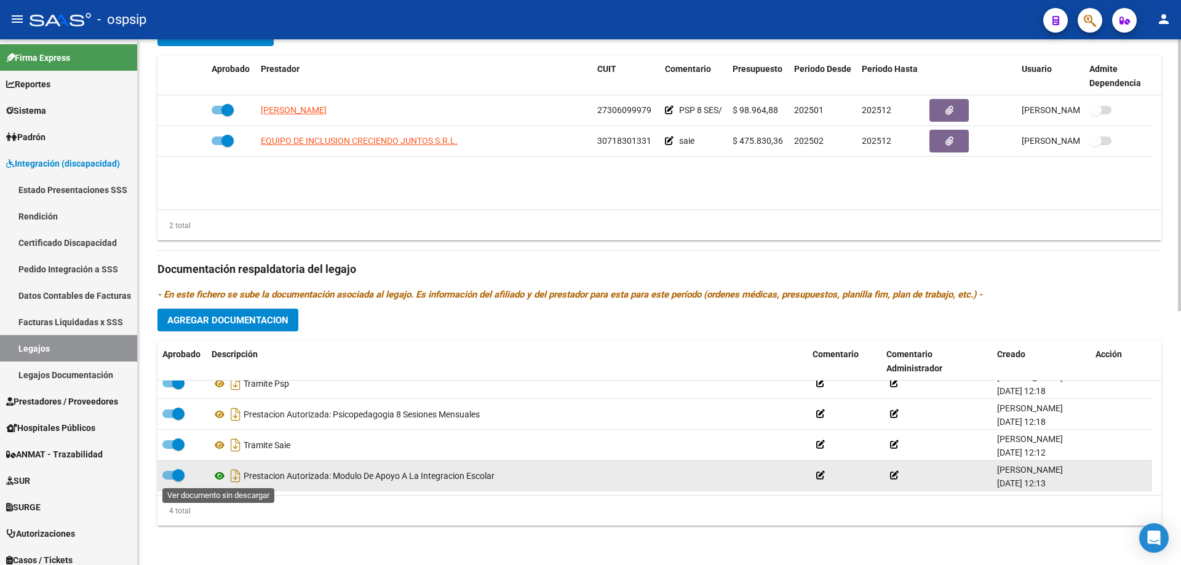
click at [216, 474] on icon at bounding box center [220, 476] width 16 height 15
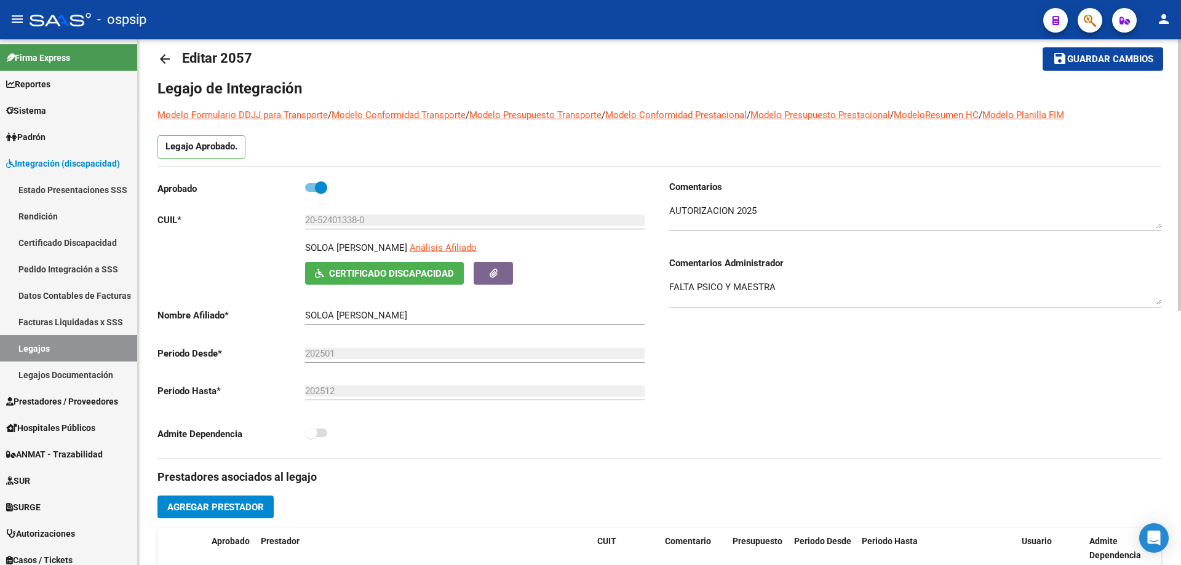
scroll to position [0, 0]
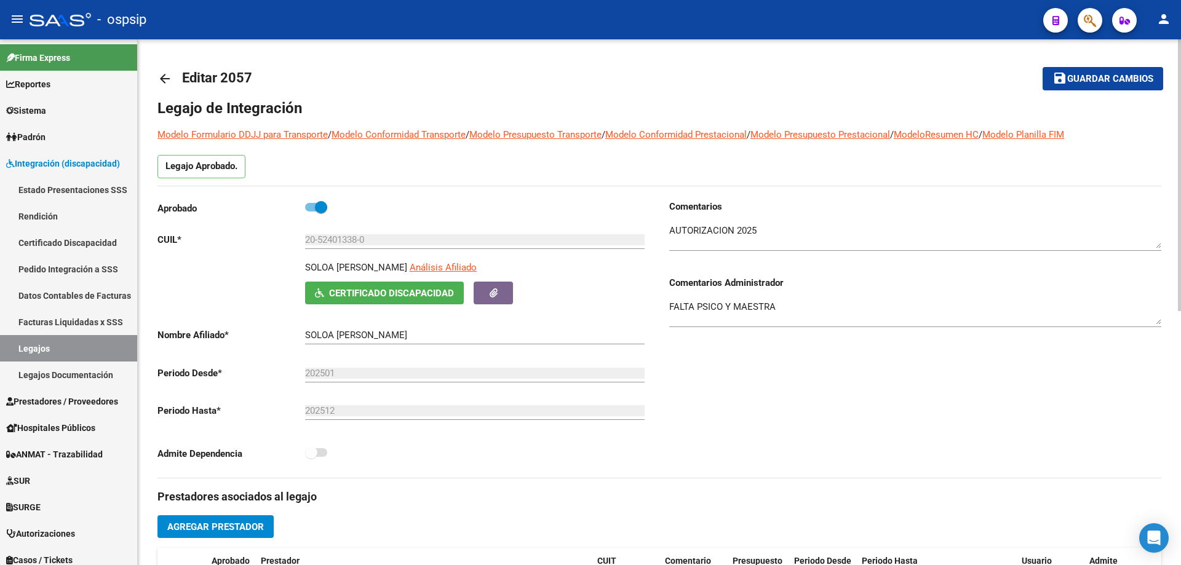
click at [159, 79] on mat-icon "arrow_back" at bounding box center [164, 78] width 15 height 15
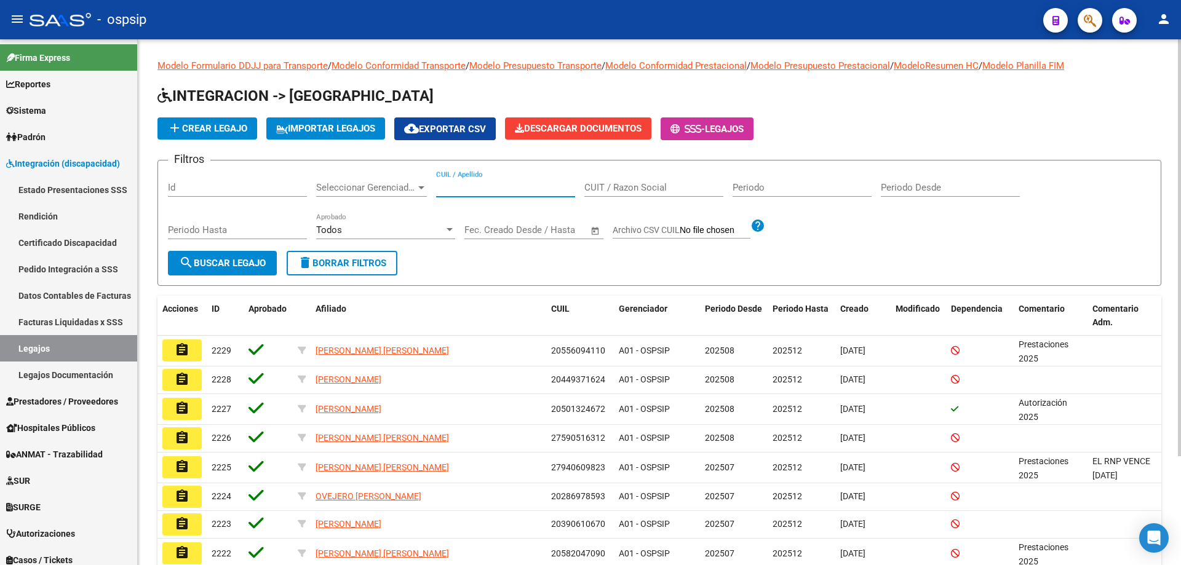
paste input "20584622750"
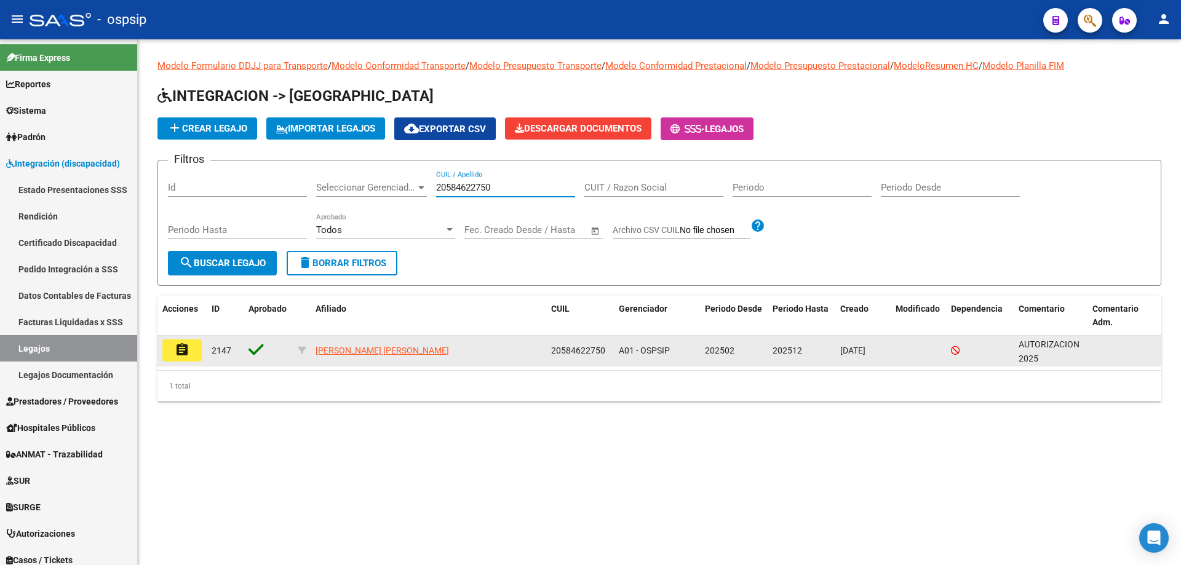
type input "20584622750"
click at [180, 354] on mat-icon "assignment" at bounding box center [182, 350] width 15 height 15
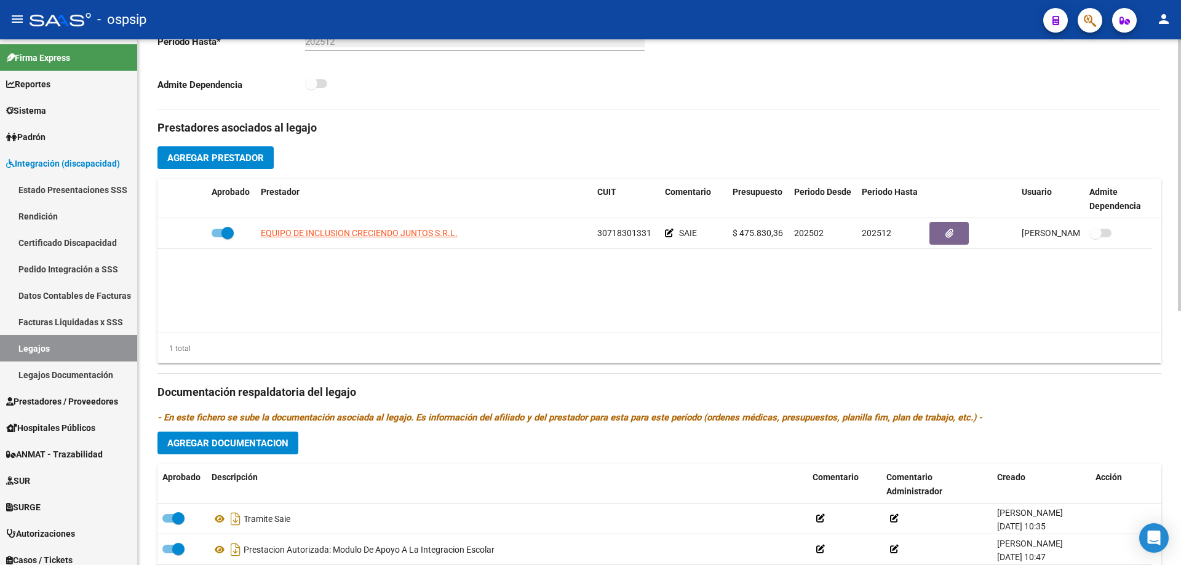
scroll to position [492, 0]
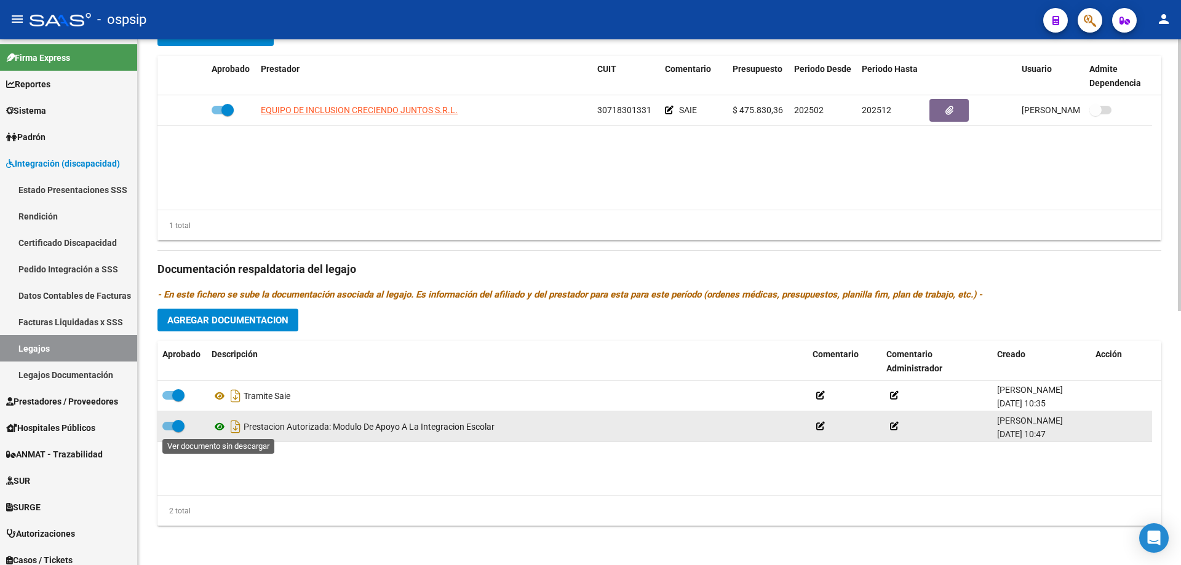
click at [220, 428] on icon at bounding box center [220, 427] width 16 height 15
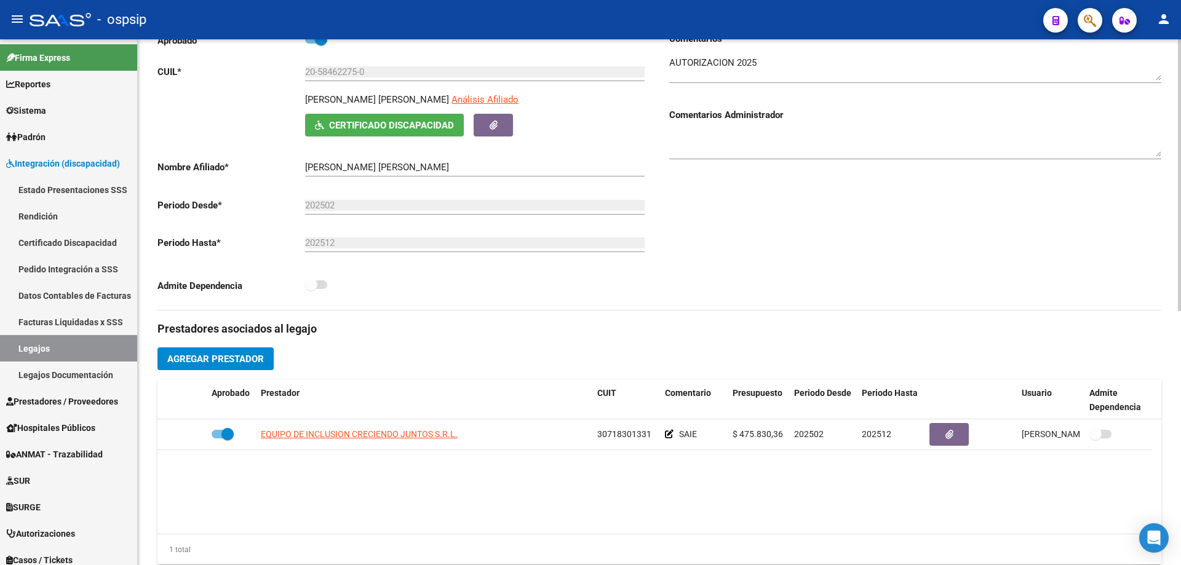
scroll to position [0, 0]
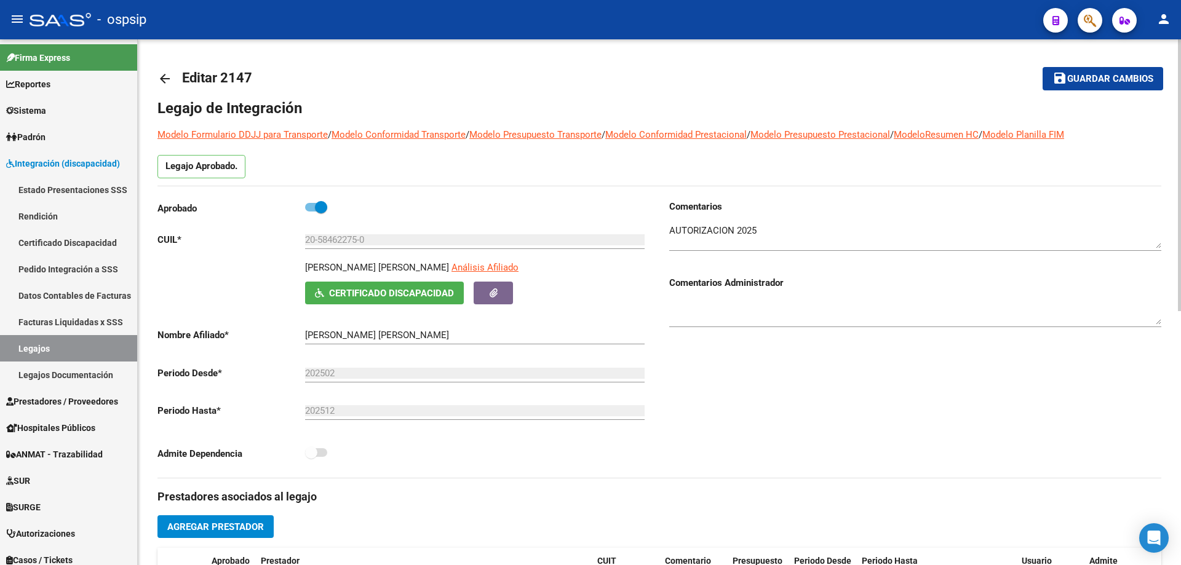
click at [168, 74] on mat-icon "arrow_back" at bounding box center [164, 78] width 15 height 15
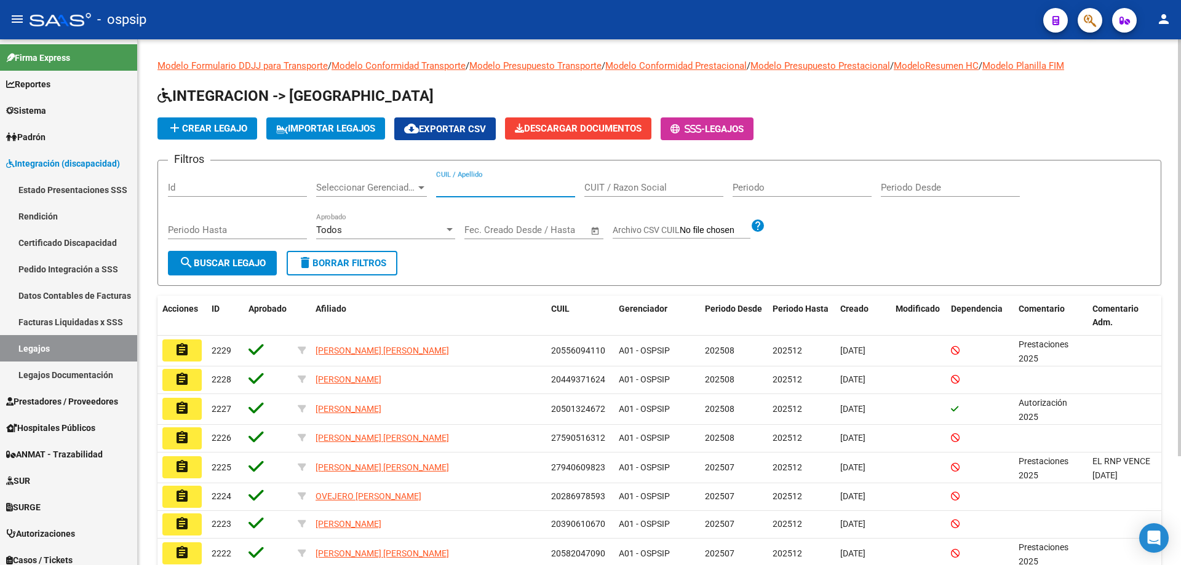
paste input "27481860143"
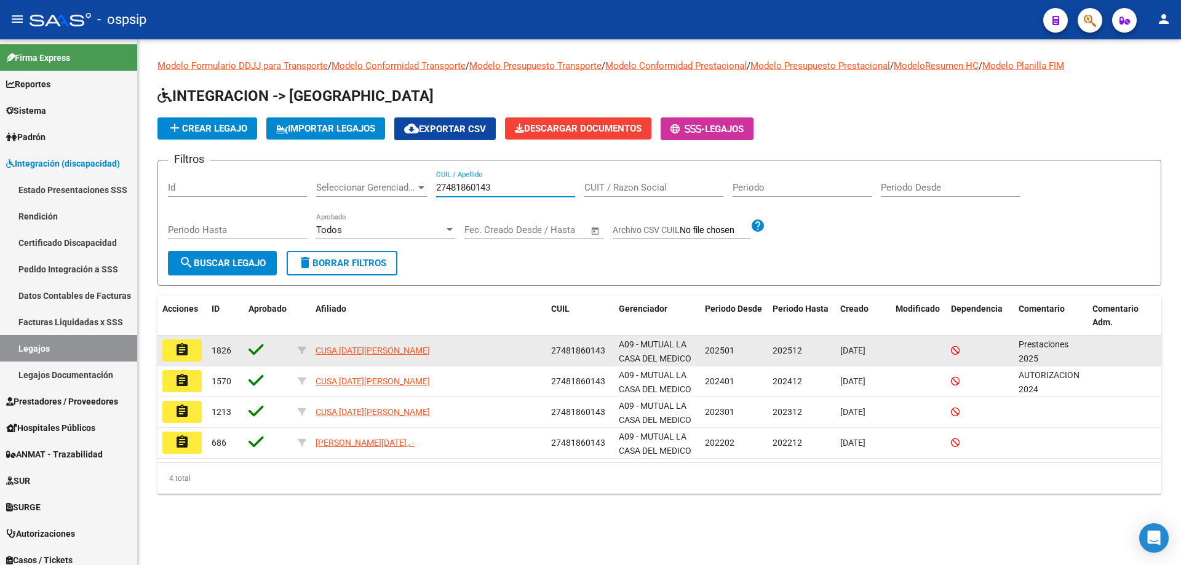
type input "27481860143"
click at [191, 344] on button "assignment" at bounding box center [181, 351] width 39 height 22
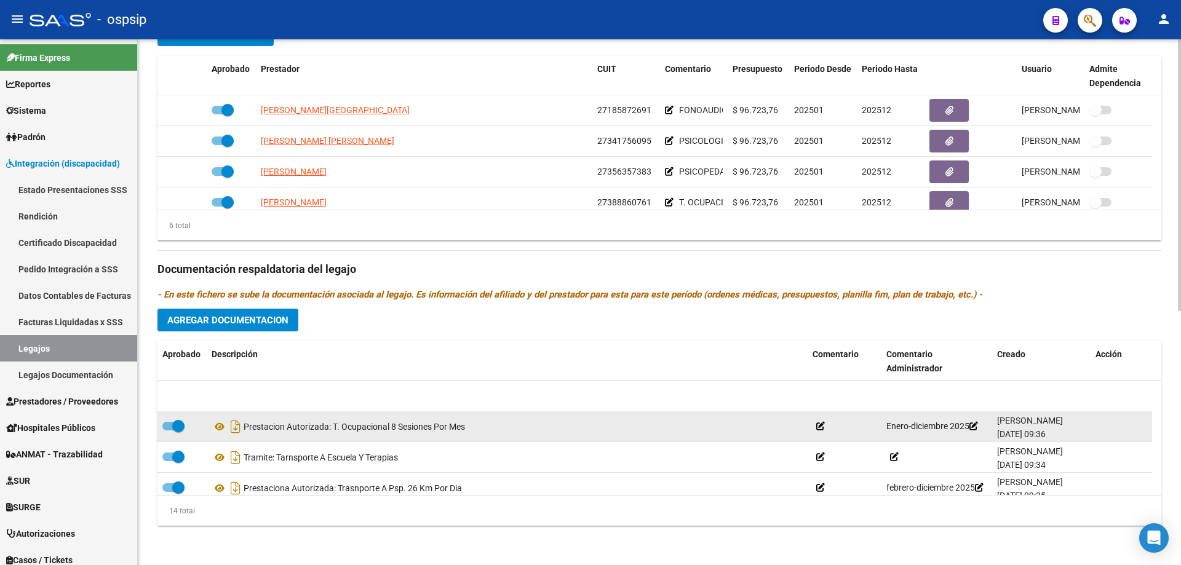
scroll to position [246, 0]
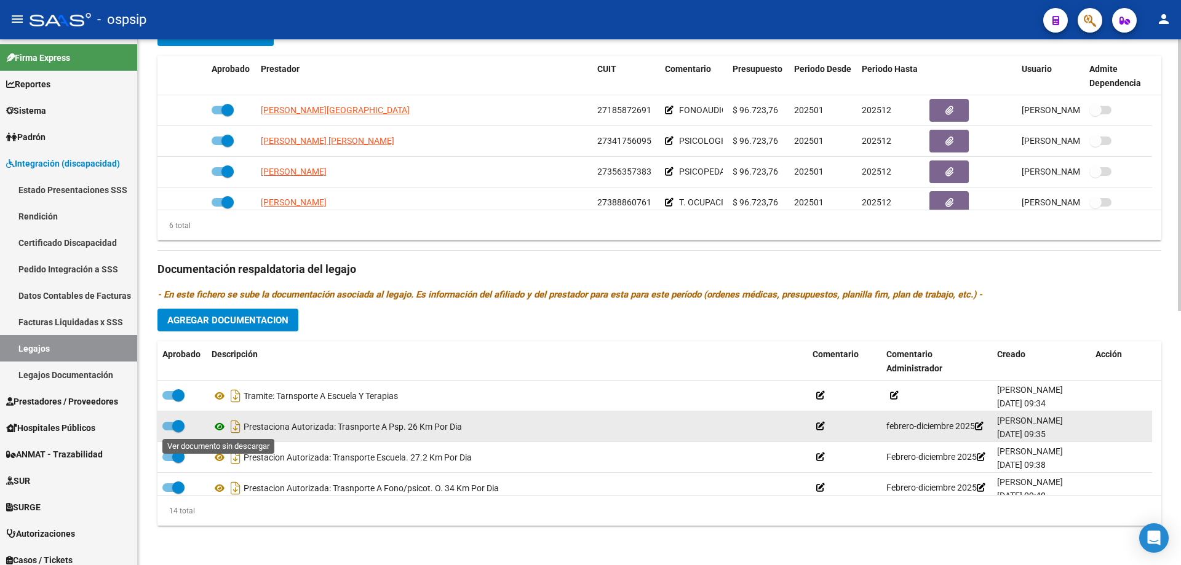
click at [217, 426] on icon at bounding box center [220, 427] width 16 height 15
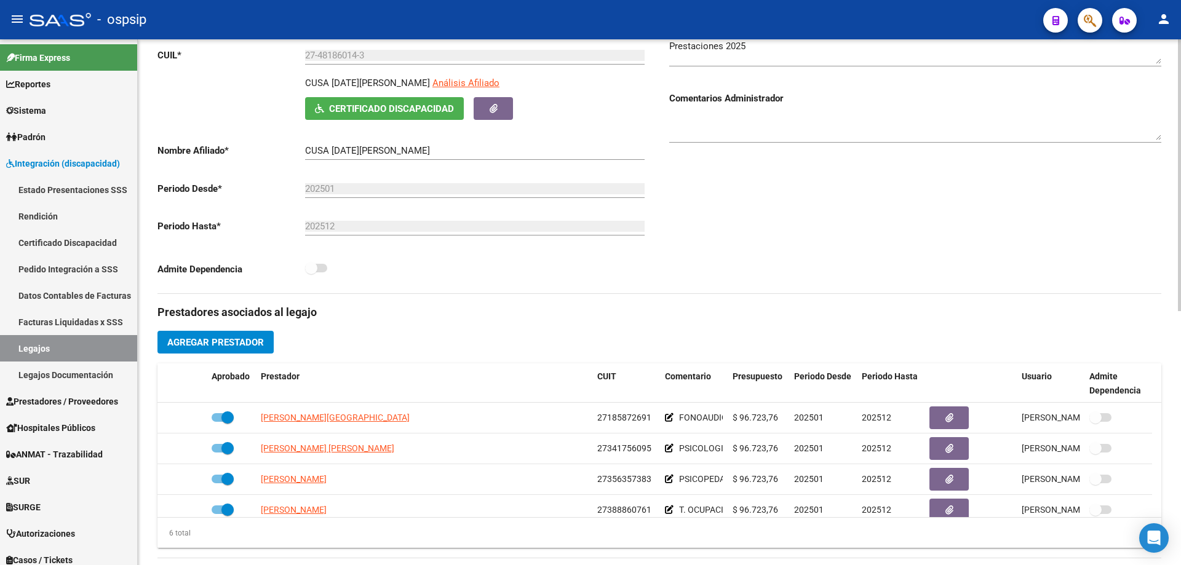
scroll to position [0, 0]
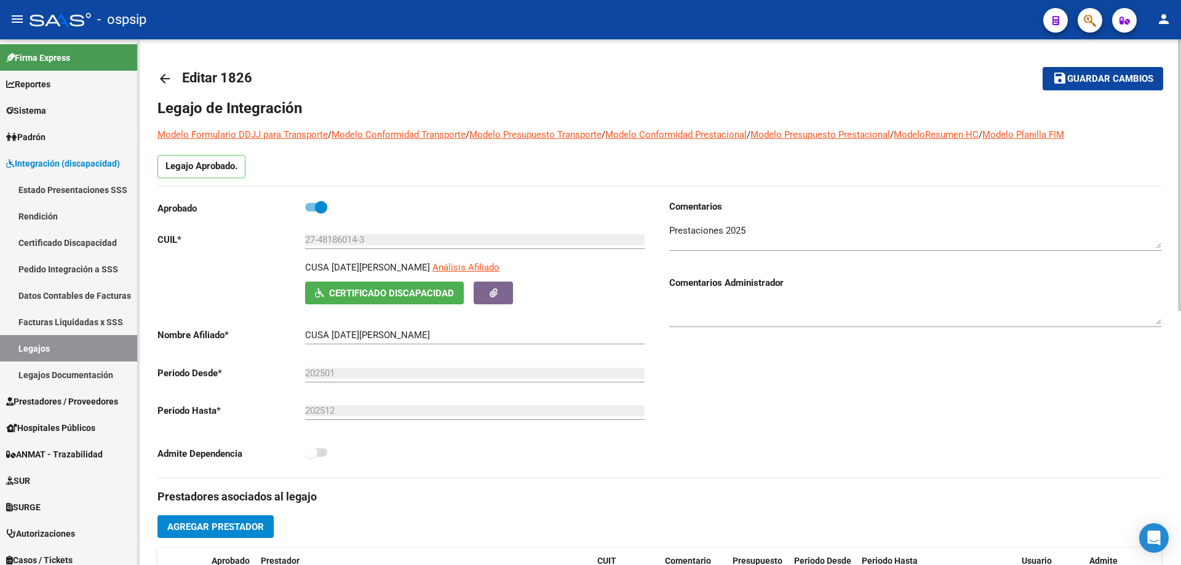
click at [165, 79] on mat-icon "arrow_back" at bounding box center [164, 78] width 15 height 15
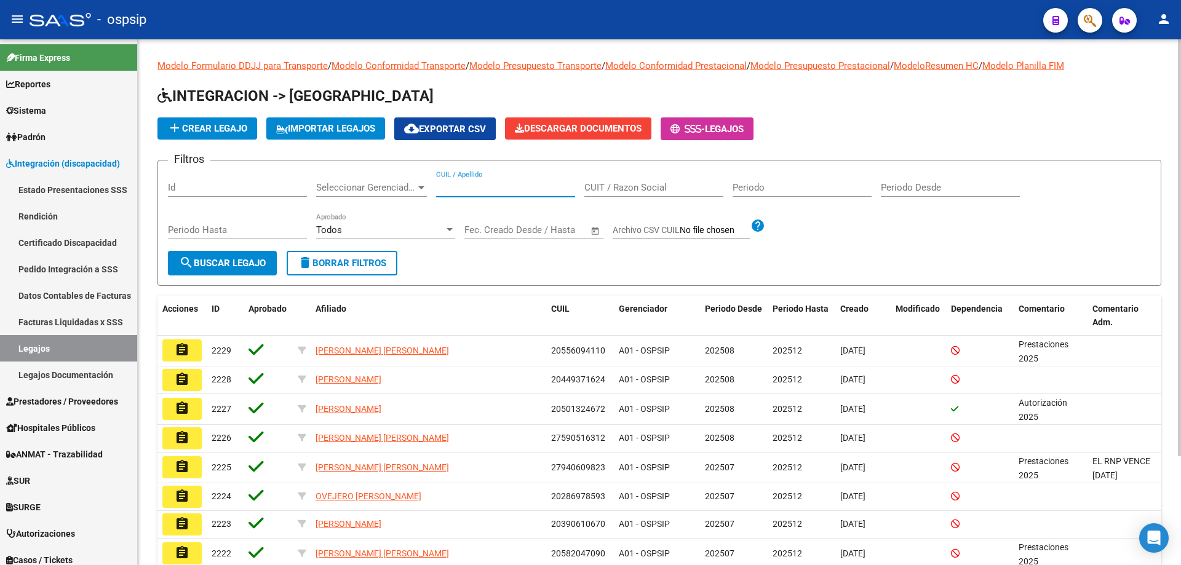
paste input "27481860143"
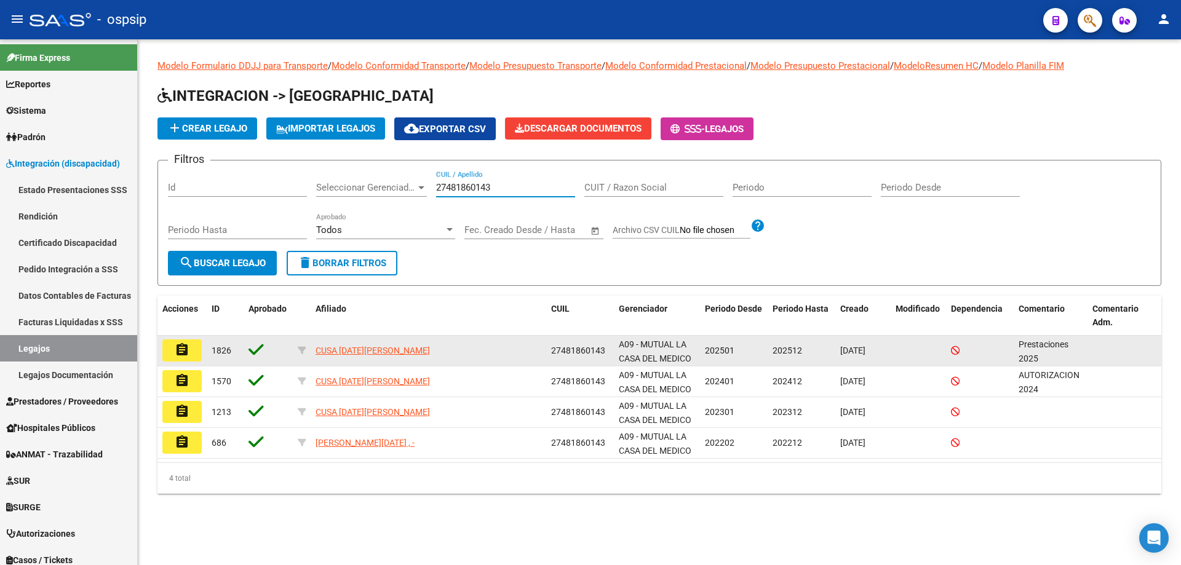
type input "27481860143"
click at [194, 350] on button "assignment" at bounding box center [181, 351] width 39 height 22
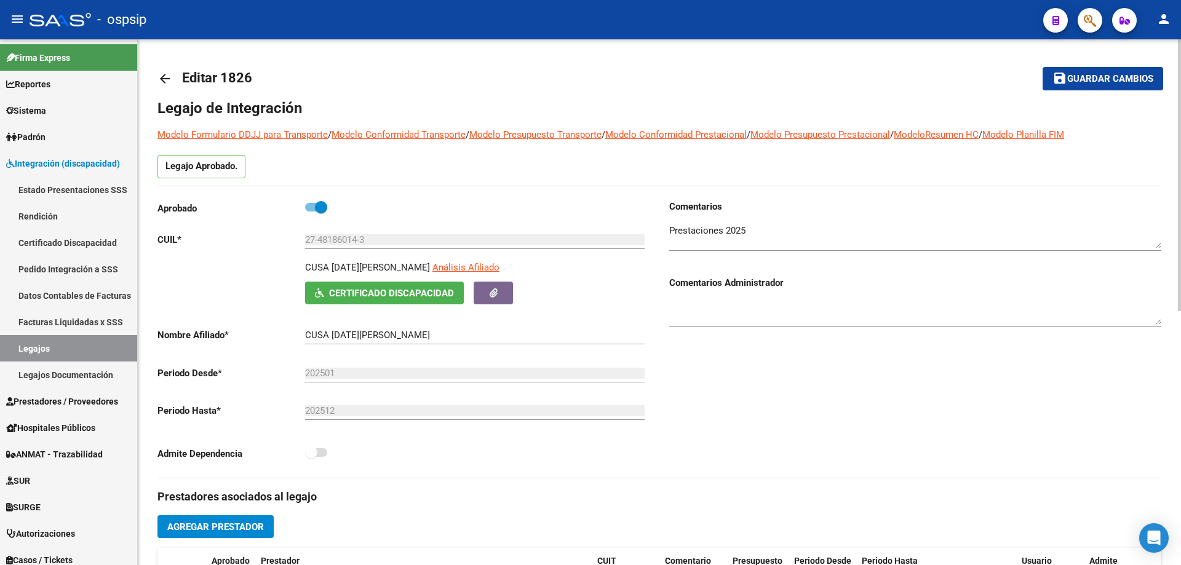
click at [165, 79] on mat-icon "arrow_back" at bounding box center [164, 78] width 15 height 15
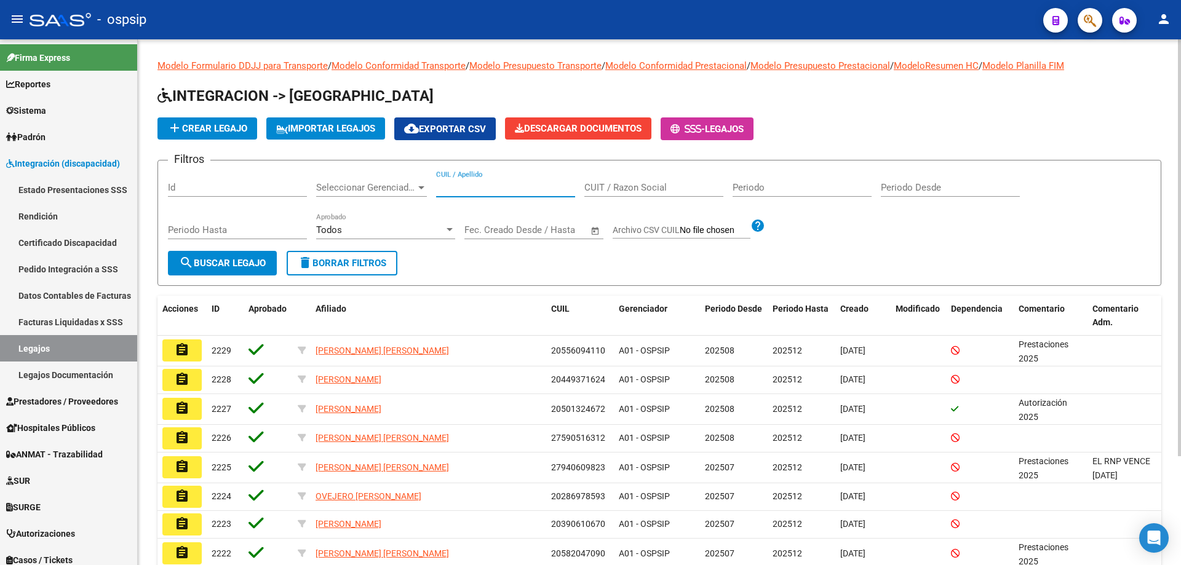
paste input "20538108791"
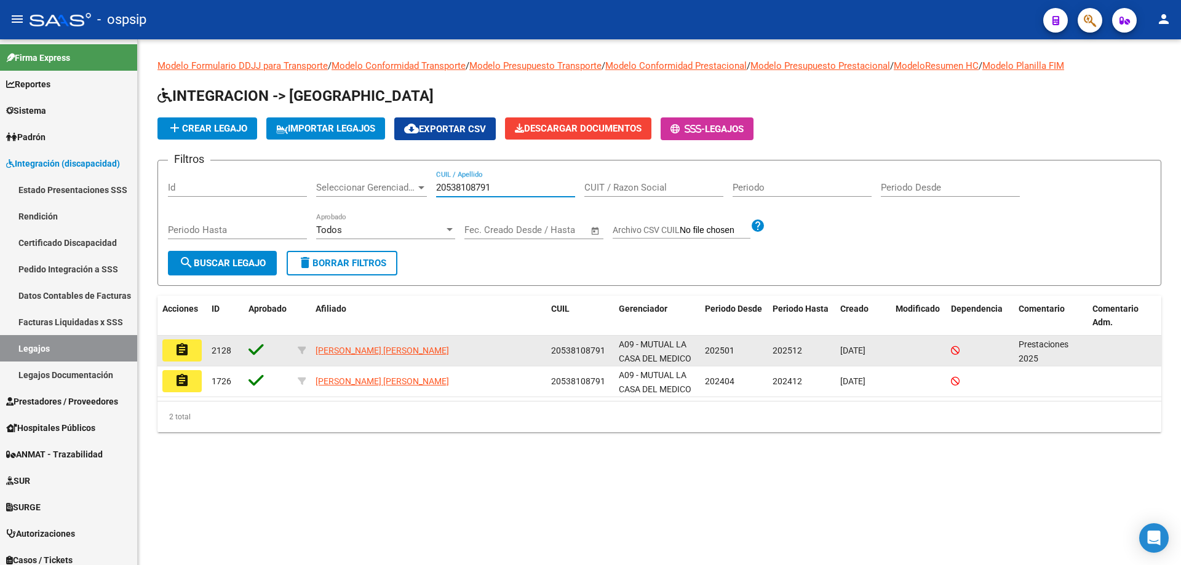
type input "20538108791"
click at [176, 348] on mat-icon "assignment" at bounding box center [182, 350] width 15 height 15
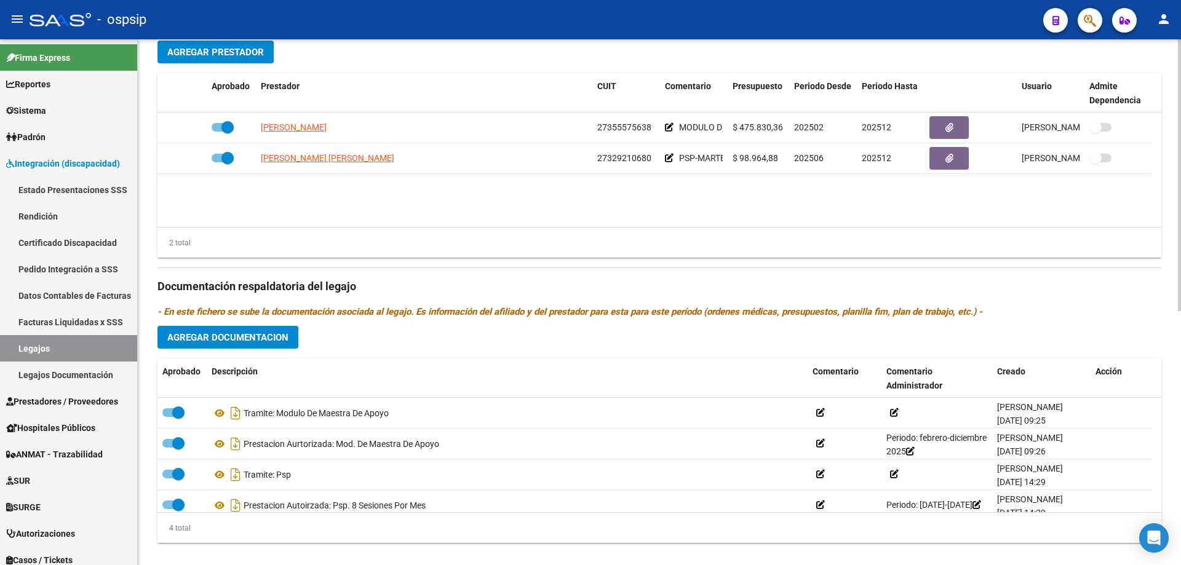
scroll to position [492, 0]
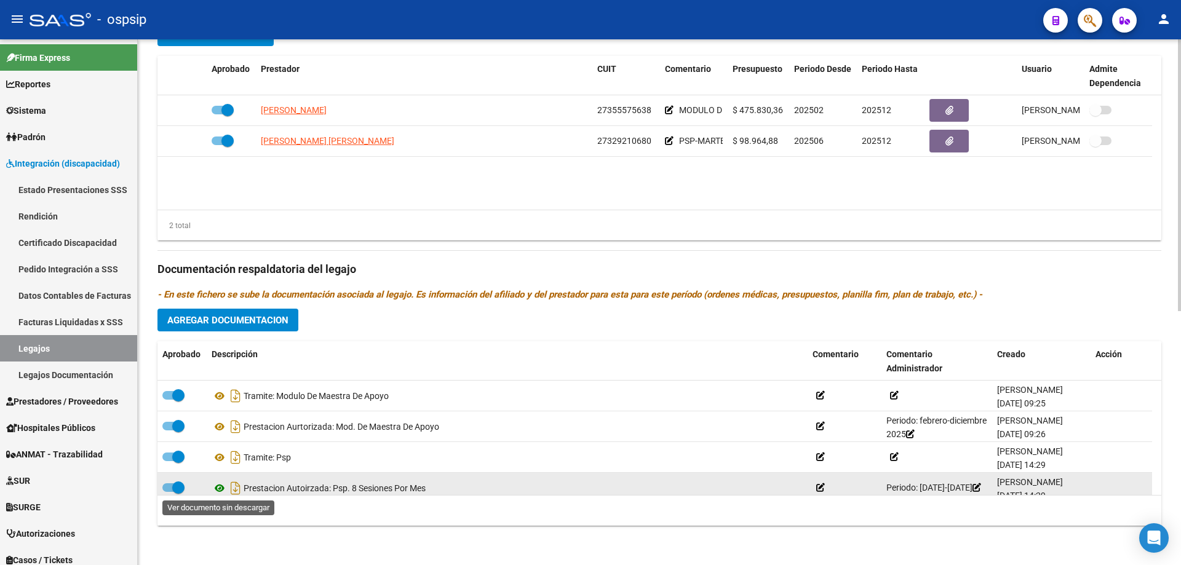
click at [223, 488] on icon at bounding box center [220, 488] width 16 height 15
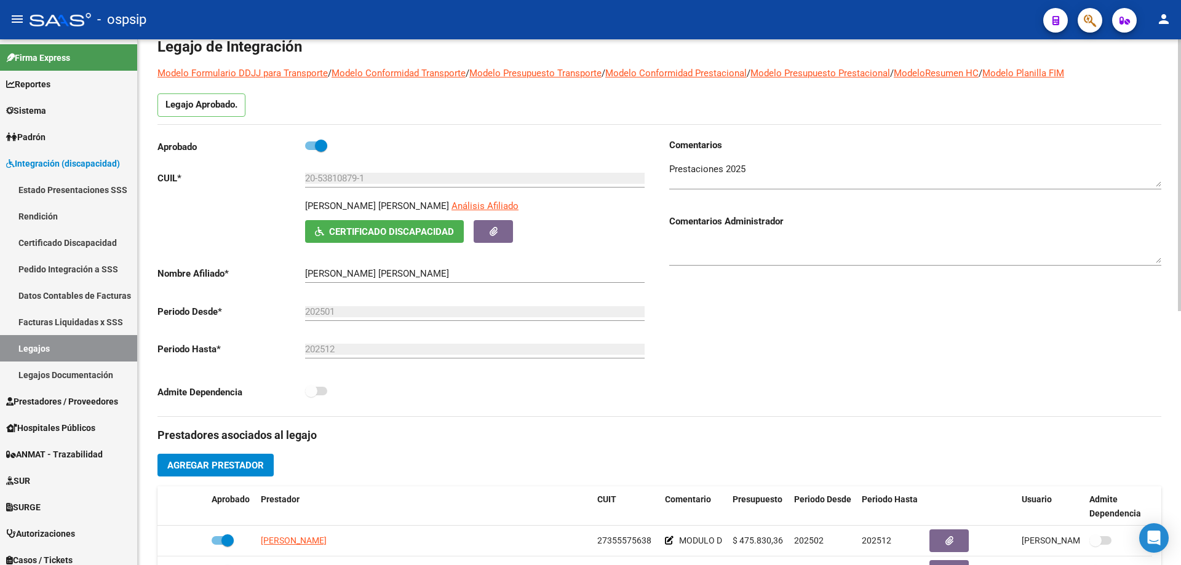
scroll to position [0, 0]
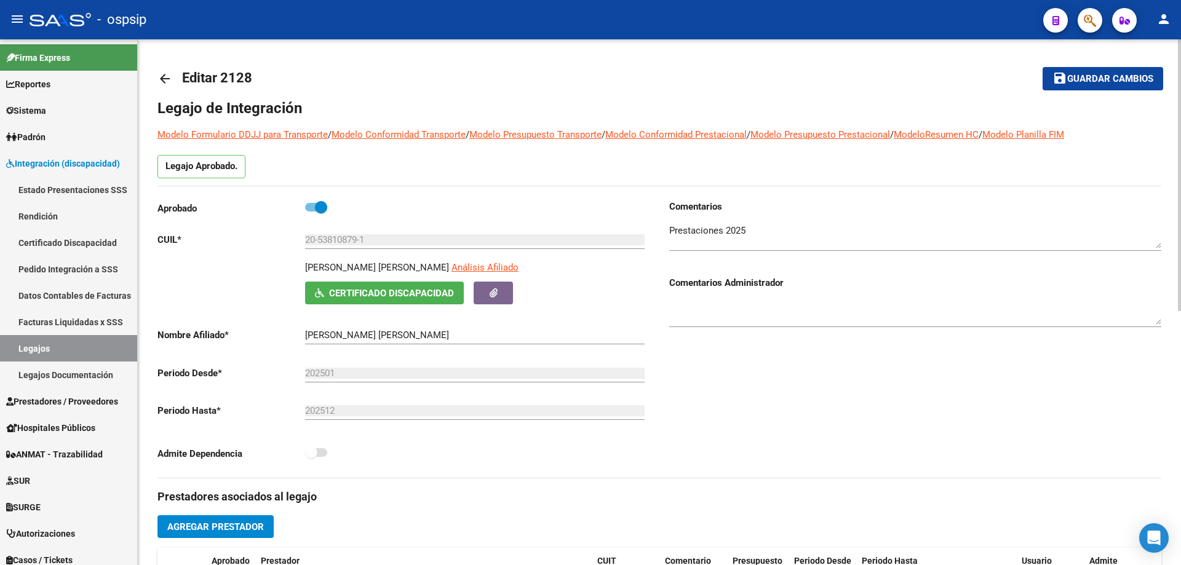
click at [170, 77] on mat-icon "arrow_back" at bounding box center [164, 78] width 15 height 15
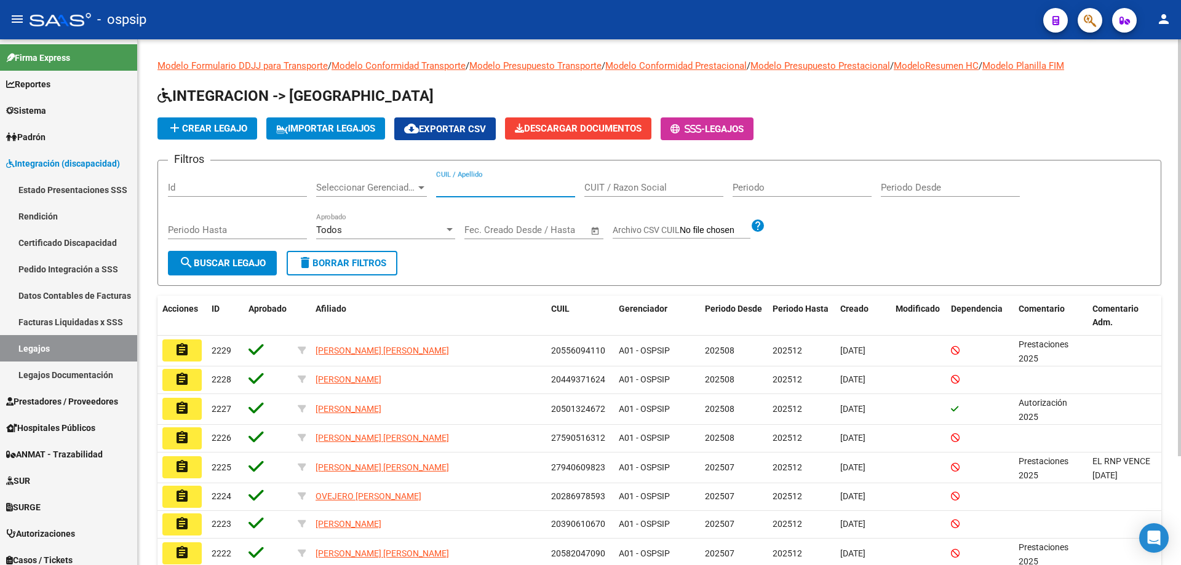
paste input "27488586535"
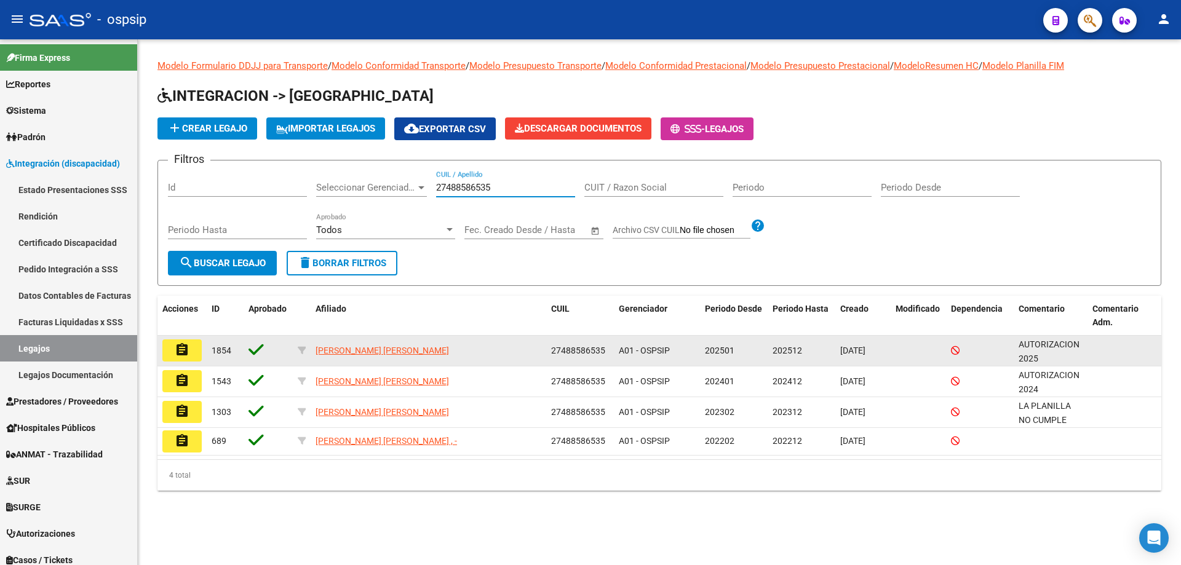
type input "27488586535"
click at [173, 348] on button "assignment" at bounding box center [181, 351] width 39 height 22
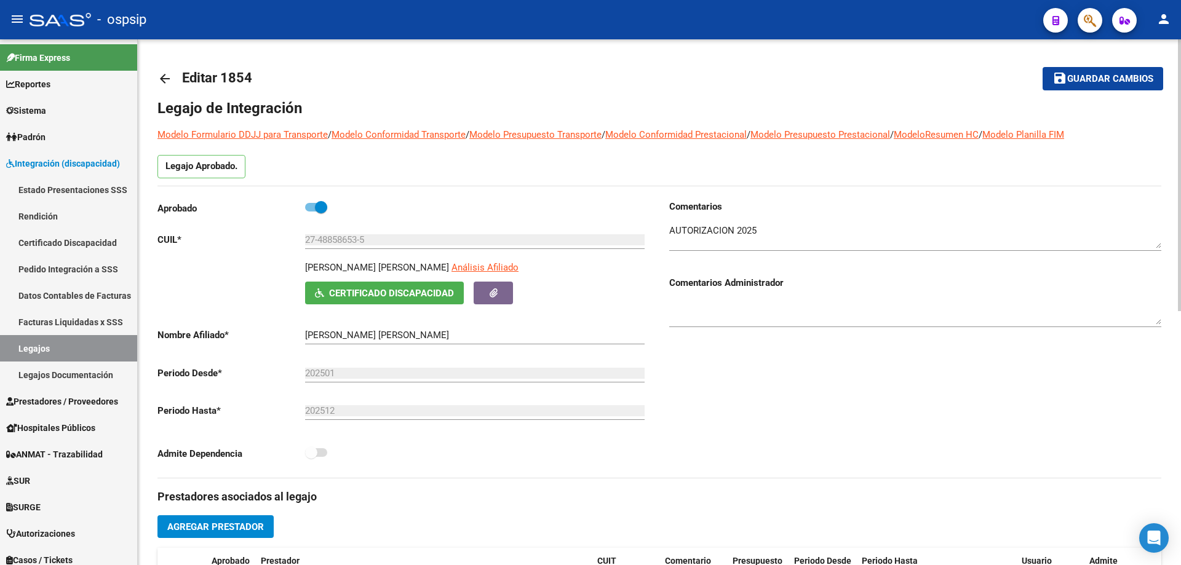
click at [162, 78] on mat-icon "arrow_back" at bounding box center [164, 78] width 15 height 15
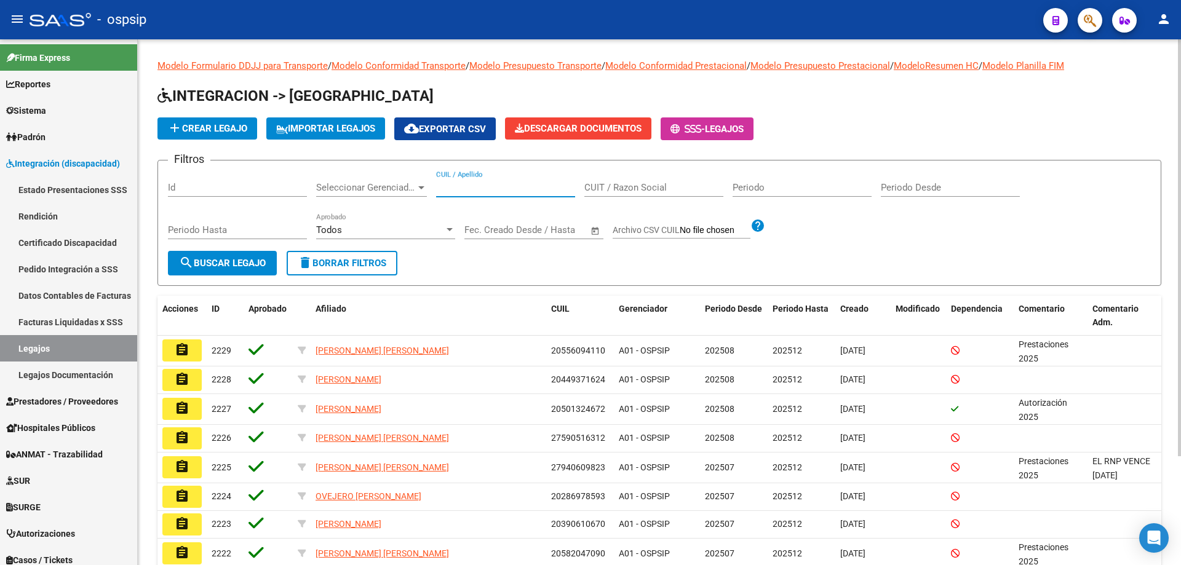
paste input "20391214981"
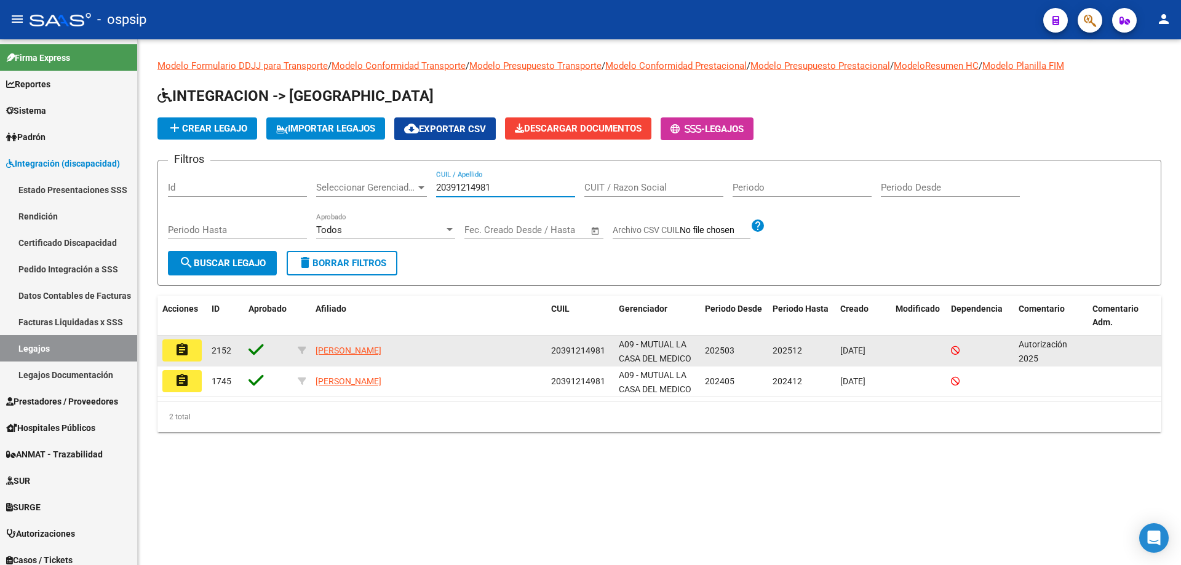
type input "20391214981"
click at [197, 350] on button "assignment" at bounding box center [181, 351] width 39 height 22
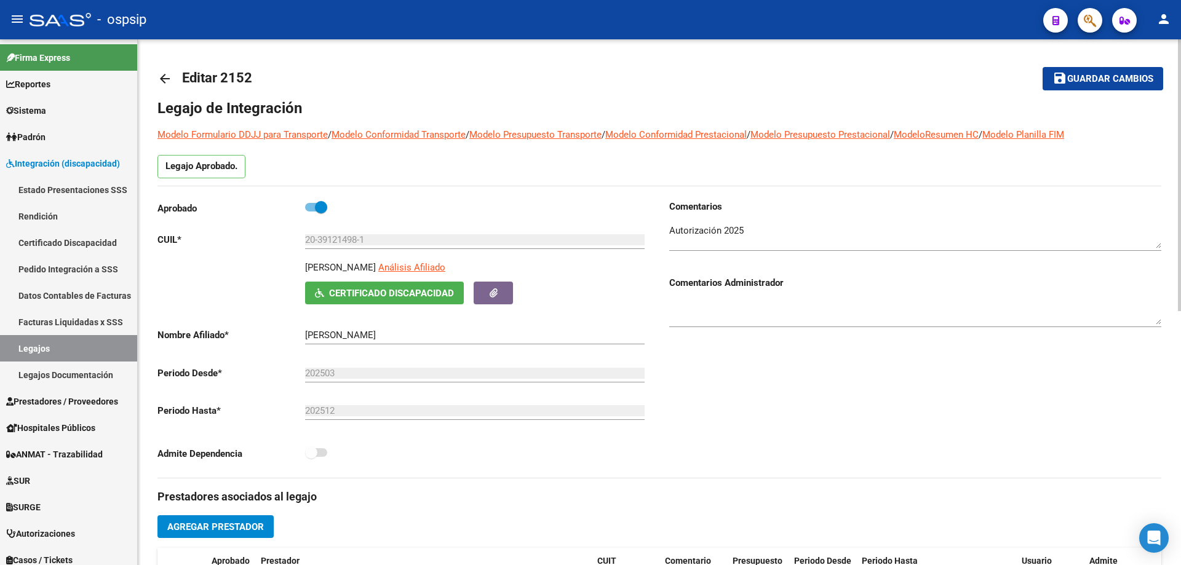
click at [166, 83] on mat-icon "arrow_back" at bounding box center [164, 78] width 15 height 15
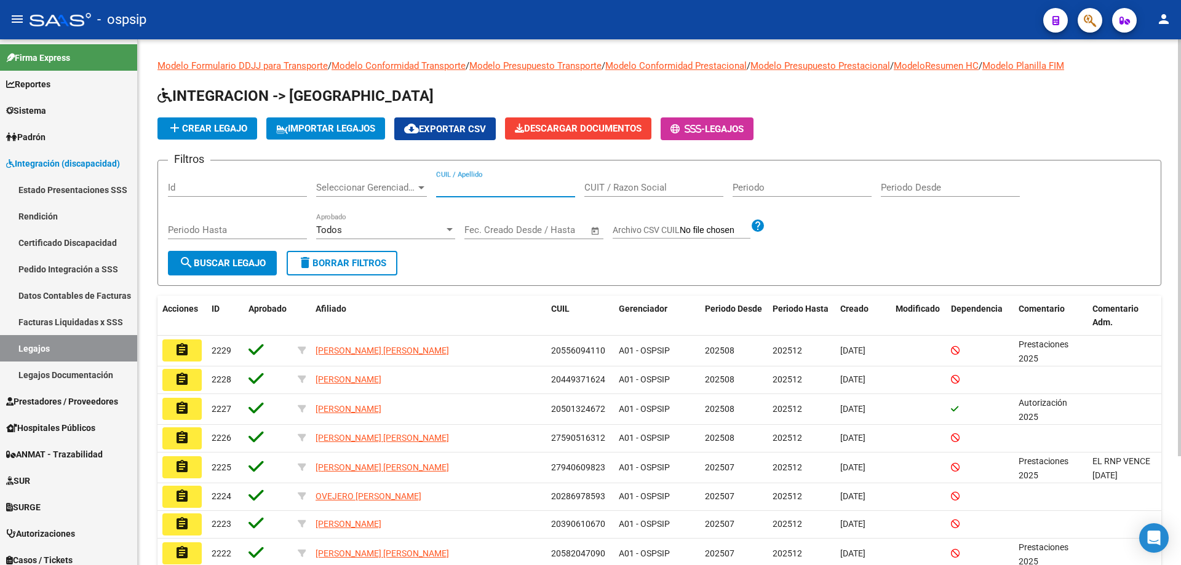
paste input "20531748744"
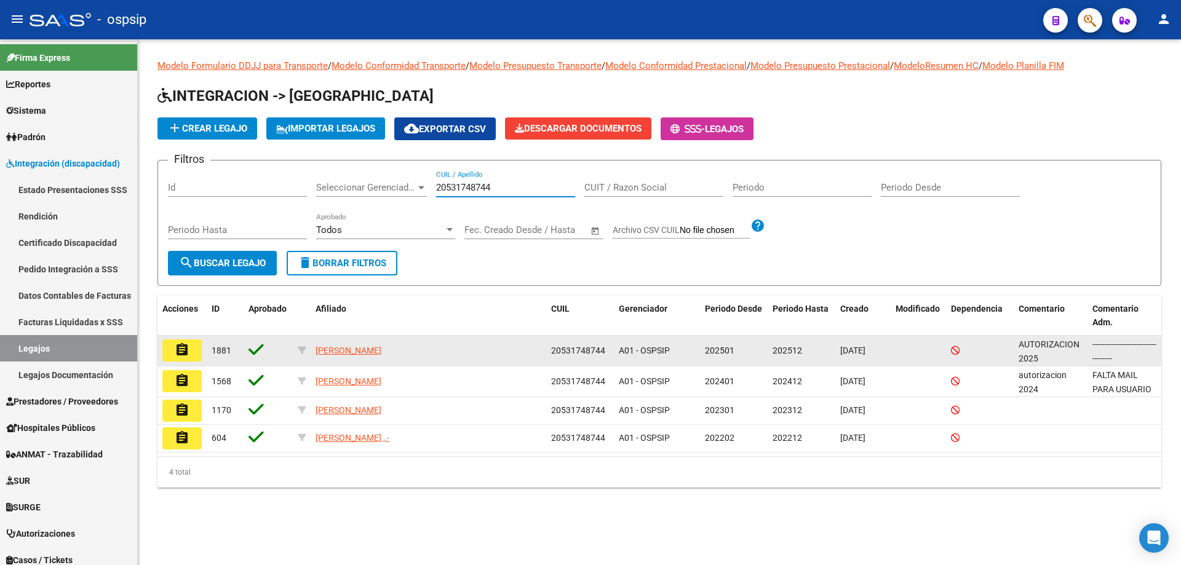
type input "20531748744"
click at [176, 346] on mat-icon "assignment" at bounding box center [182, 350] width 15 height 15
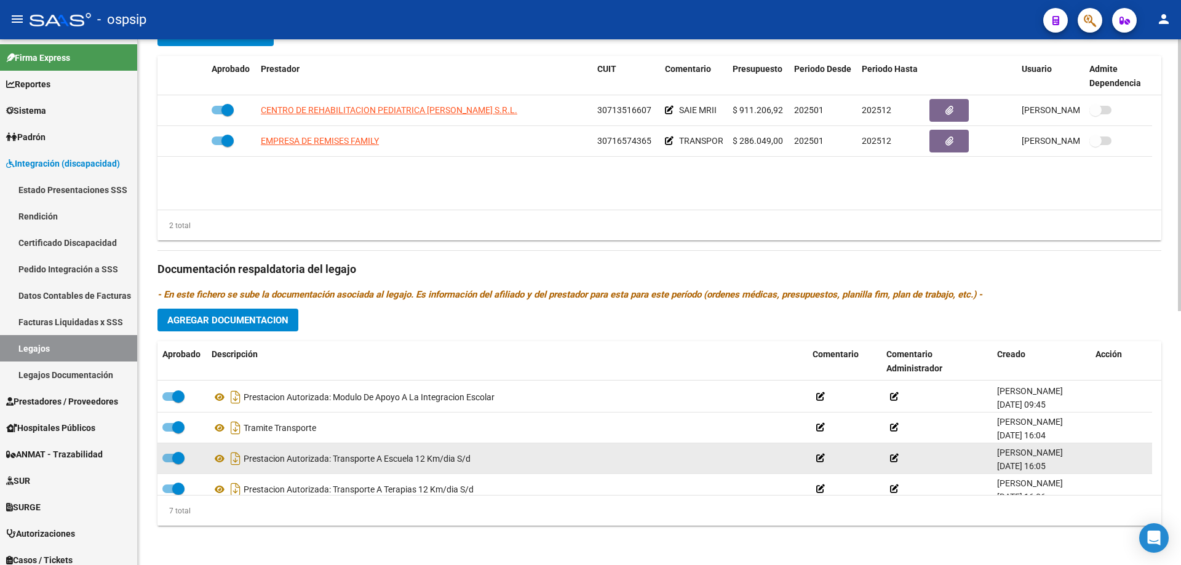
scroll to position [105, 0]
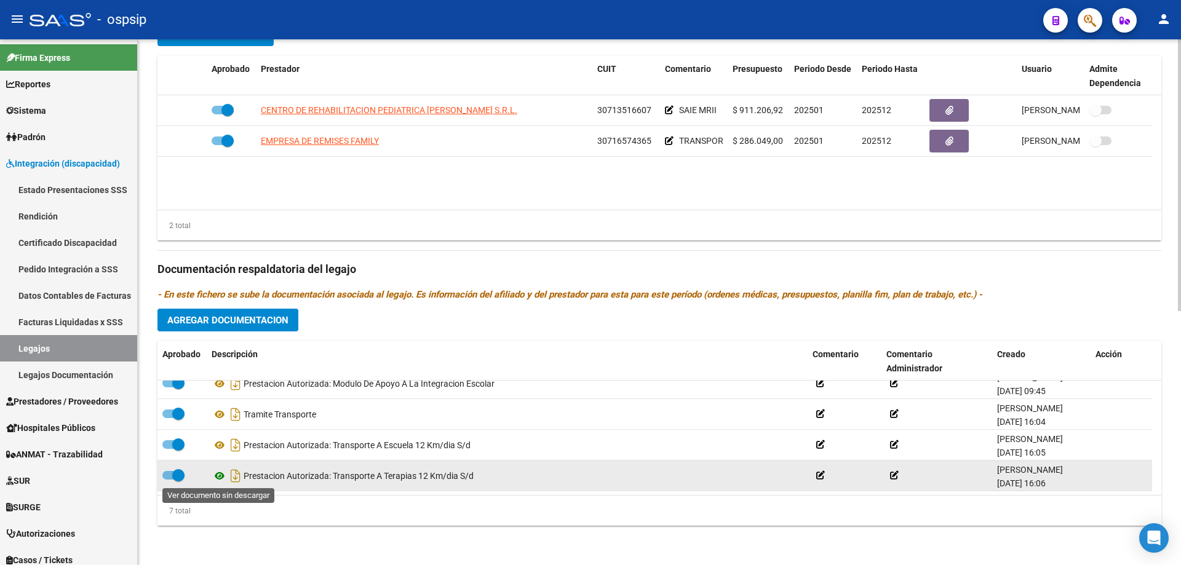
click at [221, 471] on icon at bounding box center [220, 476] width 16 height 15
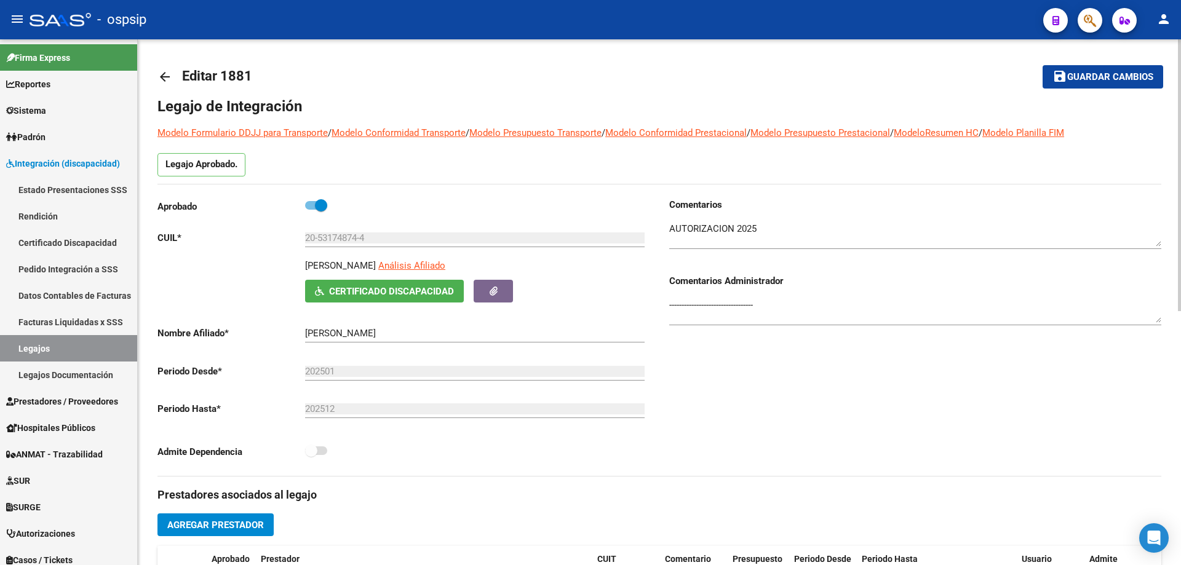
scroll to position [0, 0]
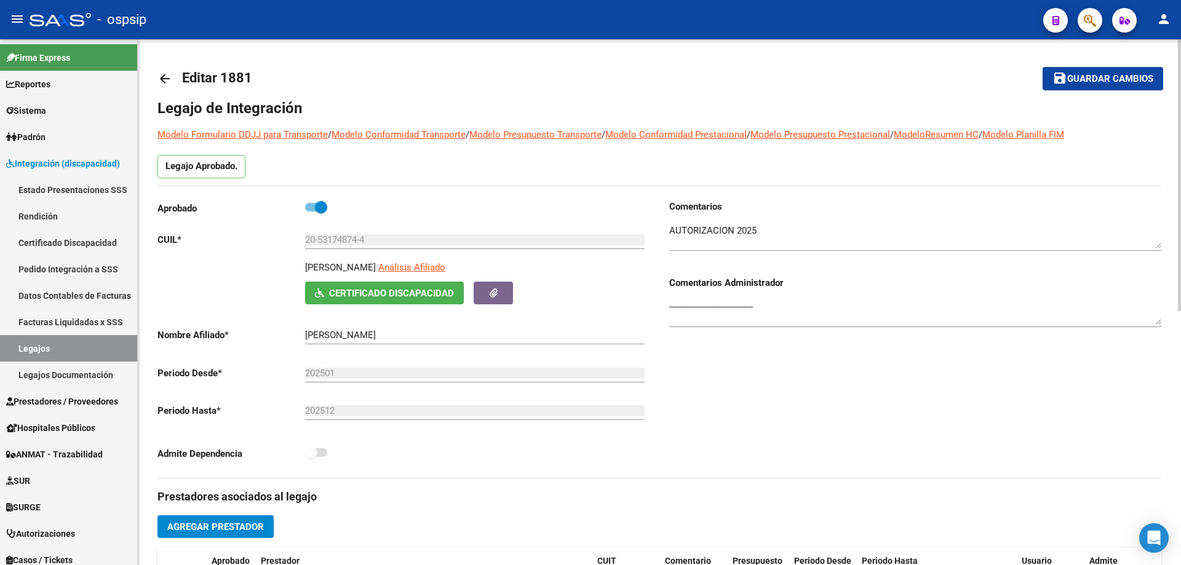
click at [165, 74] on mat-icon "arrow_back" at bounding box center [164, 78] width 15 height 15
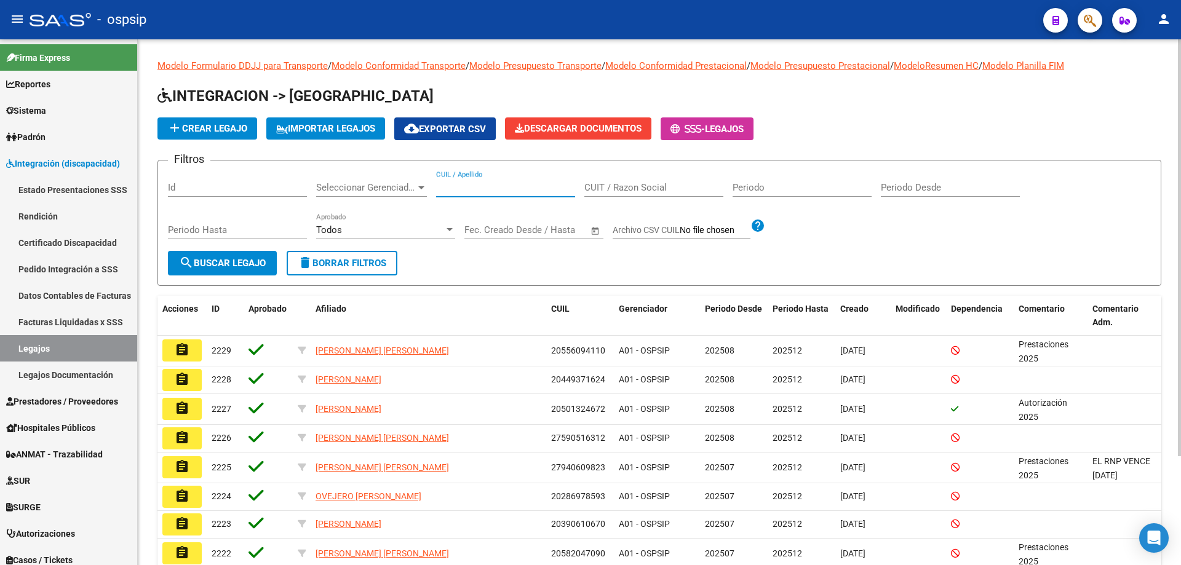
paste input "20531748744"
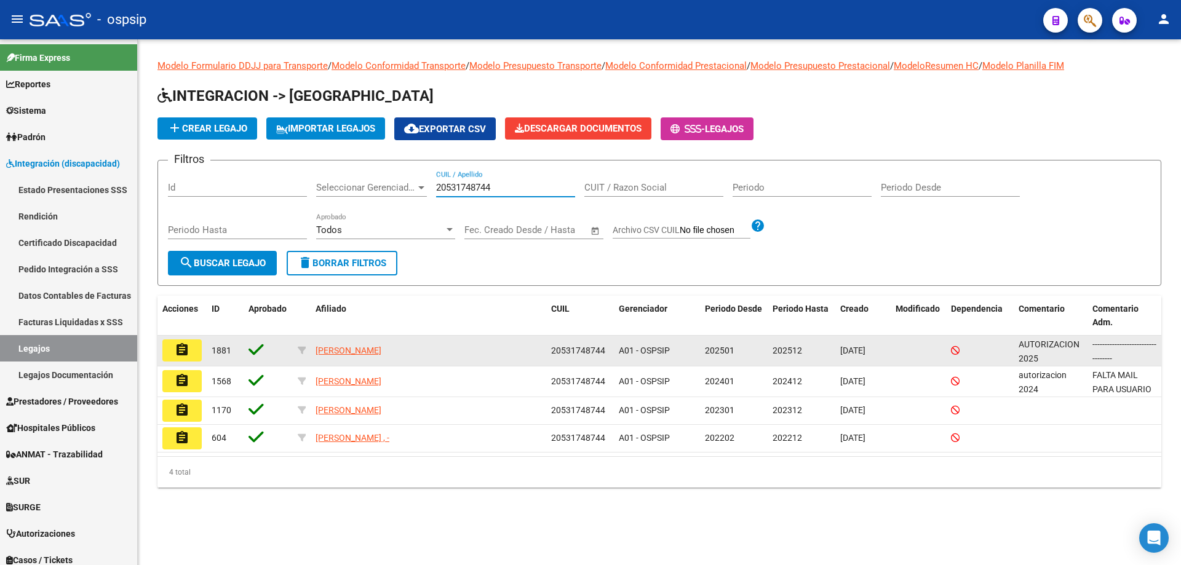
type input "20531748744"
click at [181, 354] on mat-icon "assignment" at bounding box center [182, 350] width 15 height 15
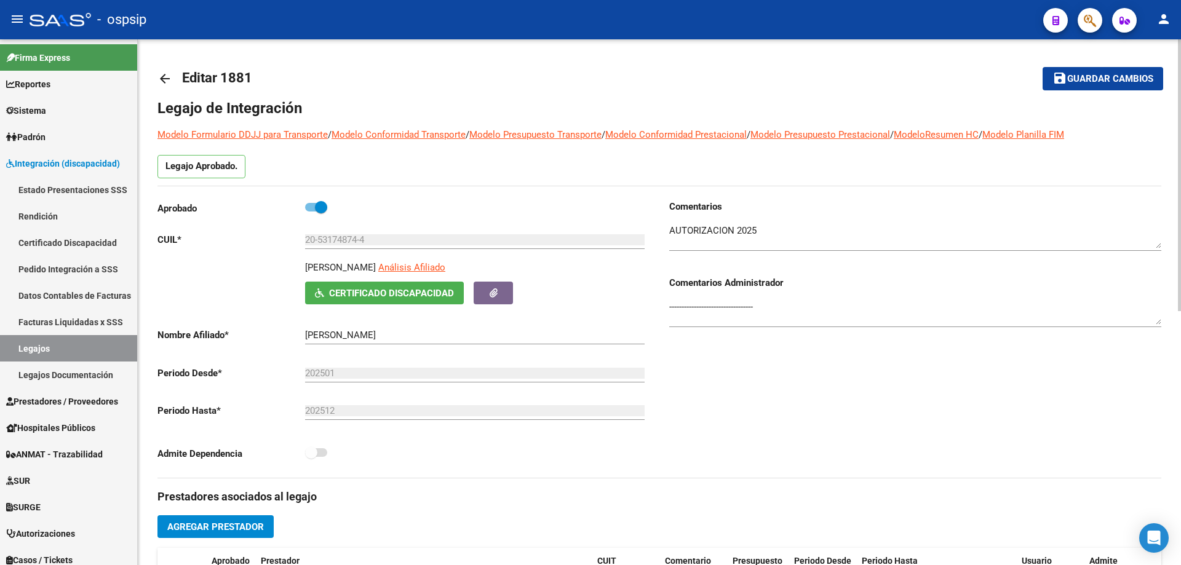
click at [163, 75] on mat-icon "arrow_back" at bounding box center [164, 78] width 15 height 15
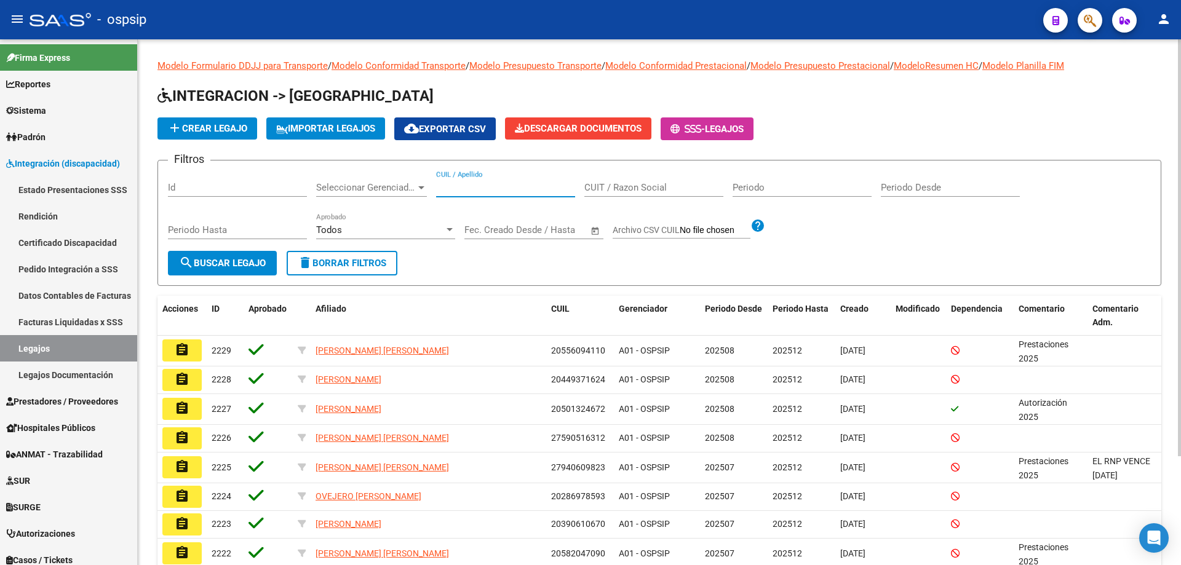
paste input "20358232079"
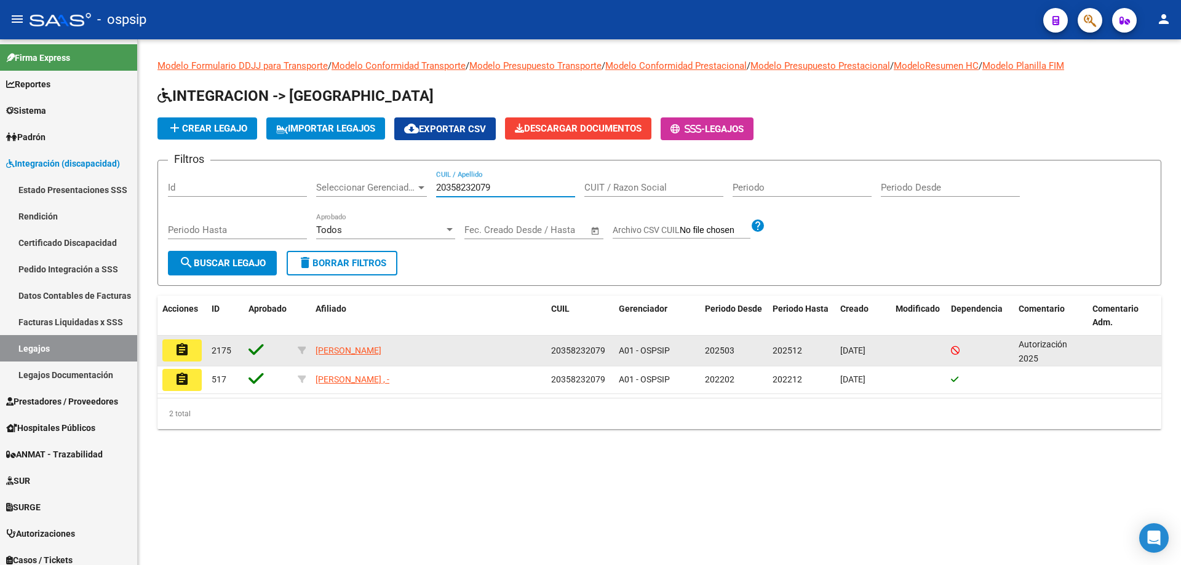
type input "20358232079"
click at [176, 354] on mat-icon "assignment" at bounding box center [182, 350] width 15 height 15
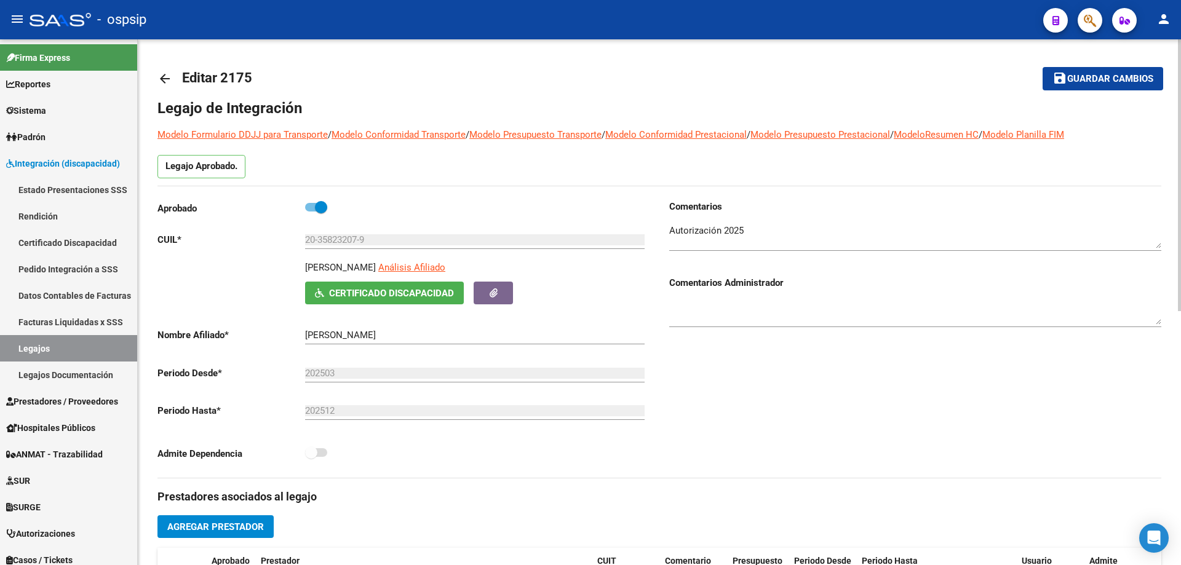
click at [166, 82] on mat-icon "arrow_back" at bounding box center [164, 78] width 15 height 15
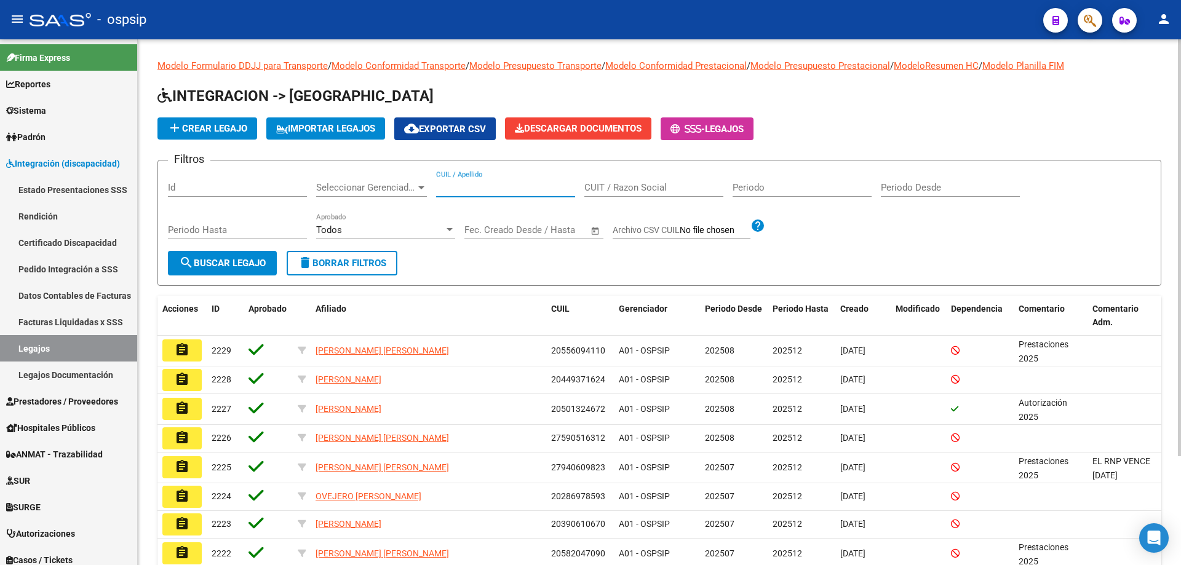
paste input "27583036135"
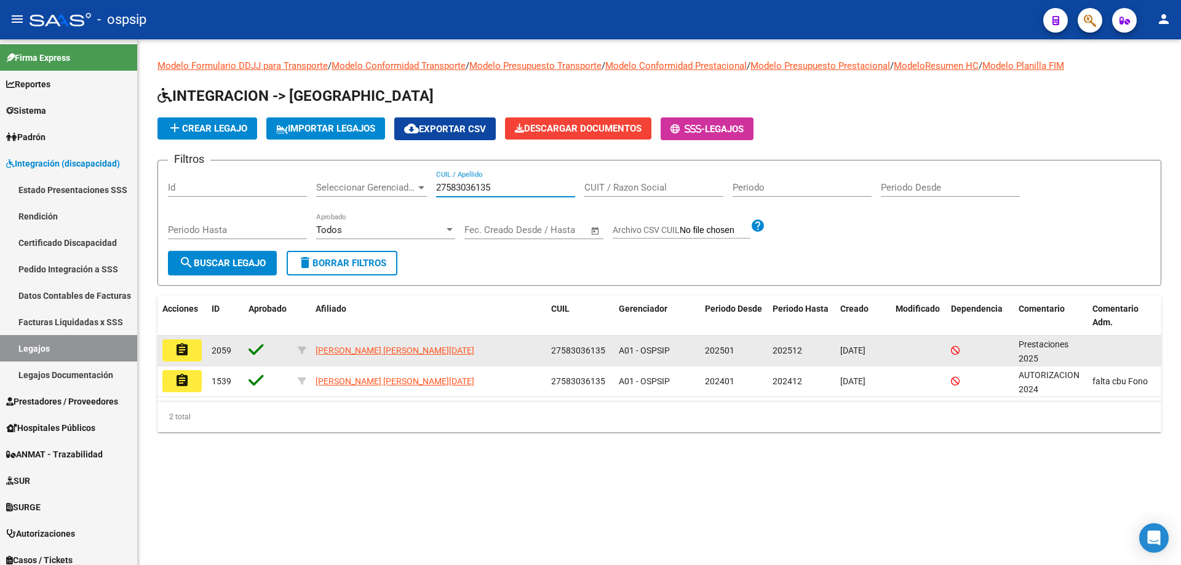
type input "27583036135"
click at [192, 360] on button "assignment" at bounding box center [181, 351] width 39 height 22
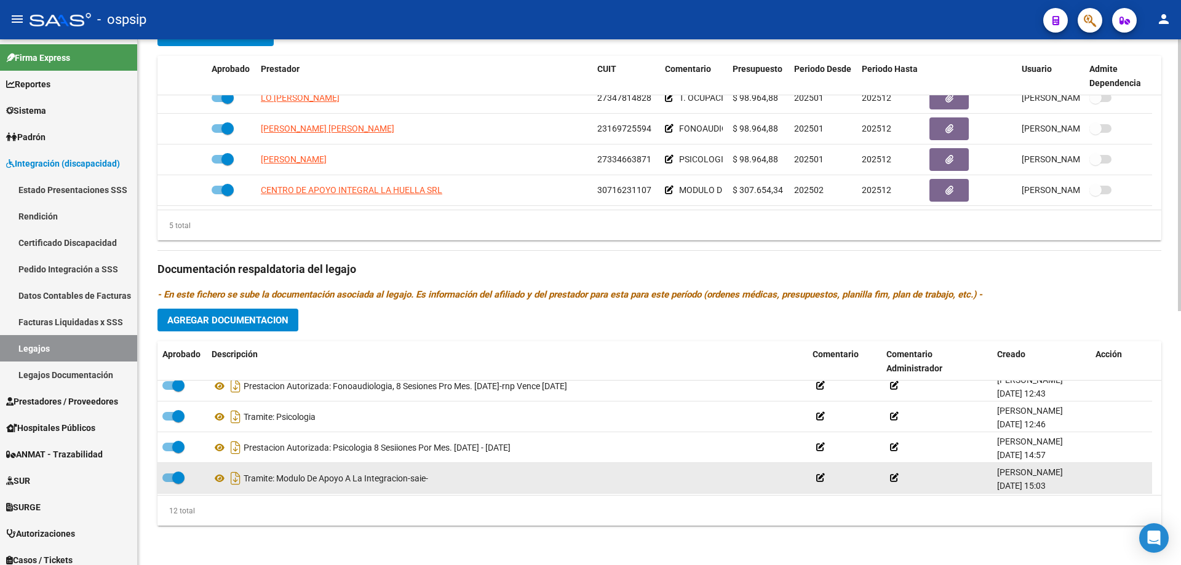
scroll to position [135, 0]
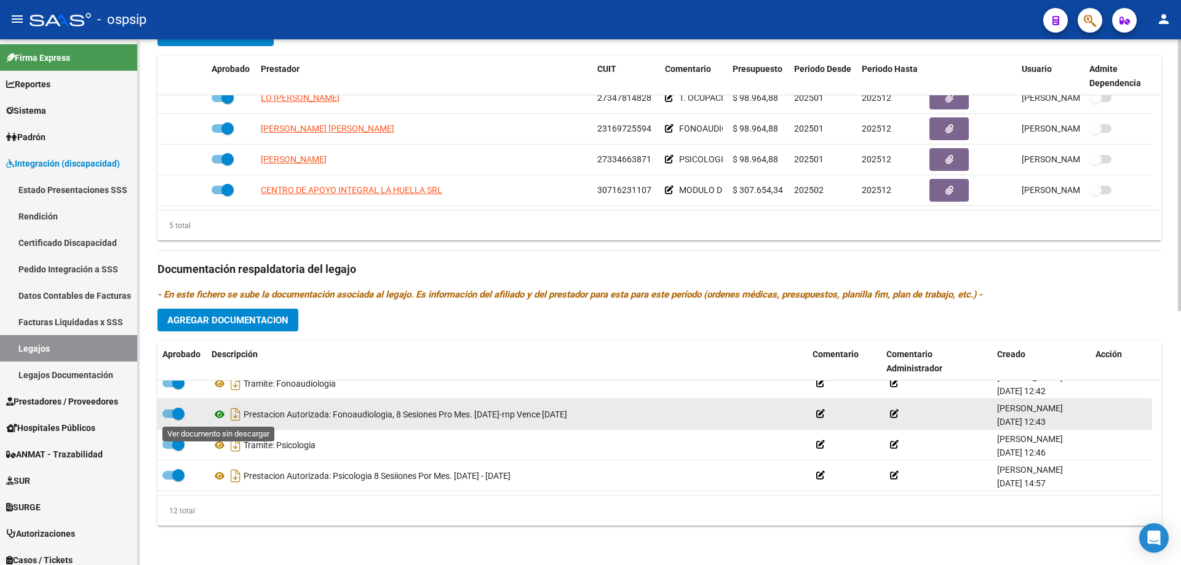
click at [220, 413] on icon at bounding box center [220, 414] width 16 height 15
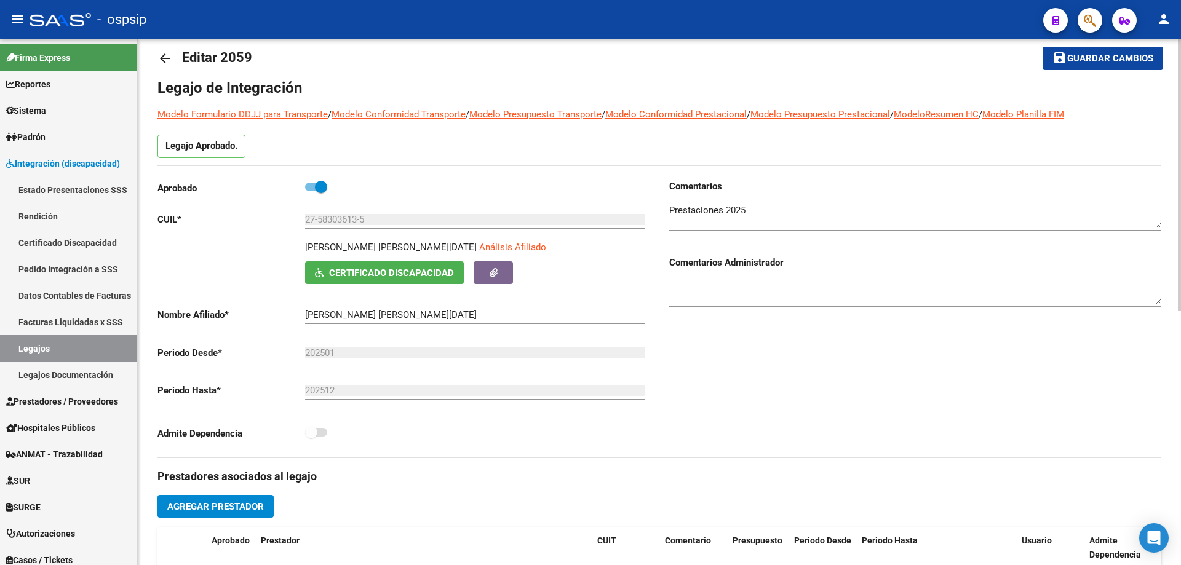
scroll to position [0, 0]
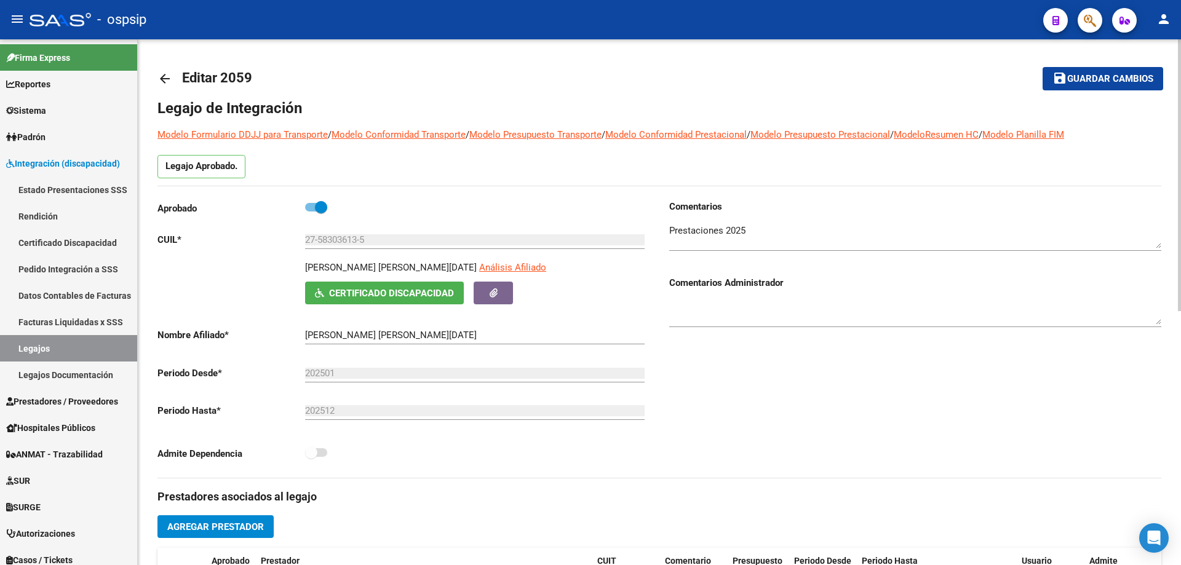
click at [158, 81] on mat-icon "arrow_back" at bounding box center [164, 78] width 15 height 15
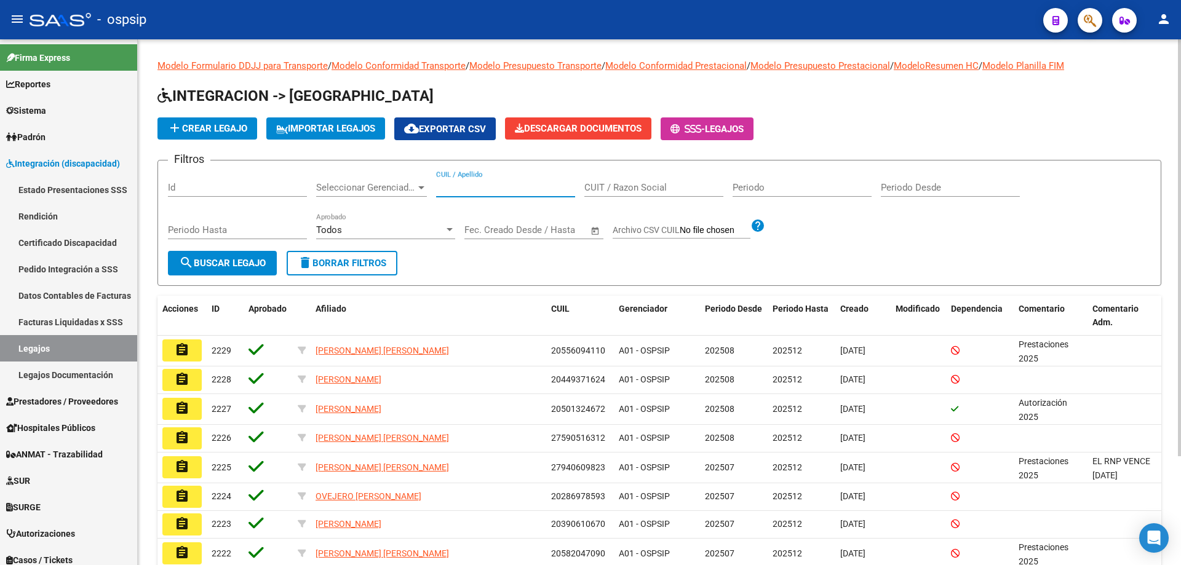
paste input "27583036135"
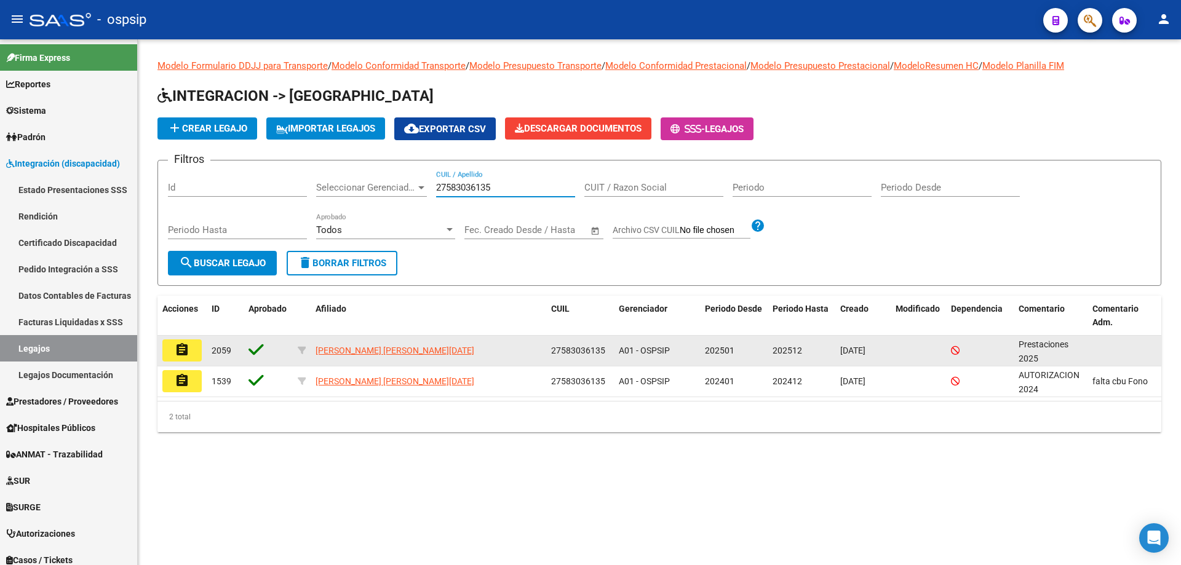
type input "27583036135"
click at [193, 350] on button "assignment" at bounding box center [181, 351] width 39 height 22
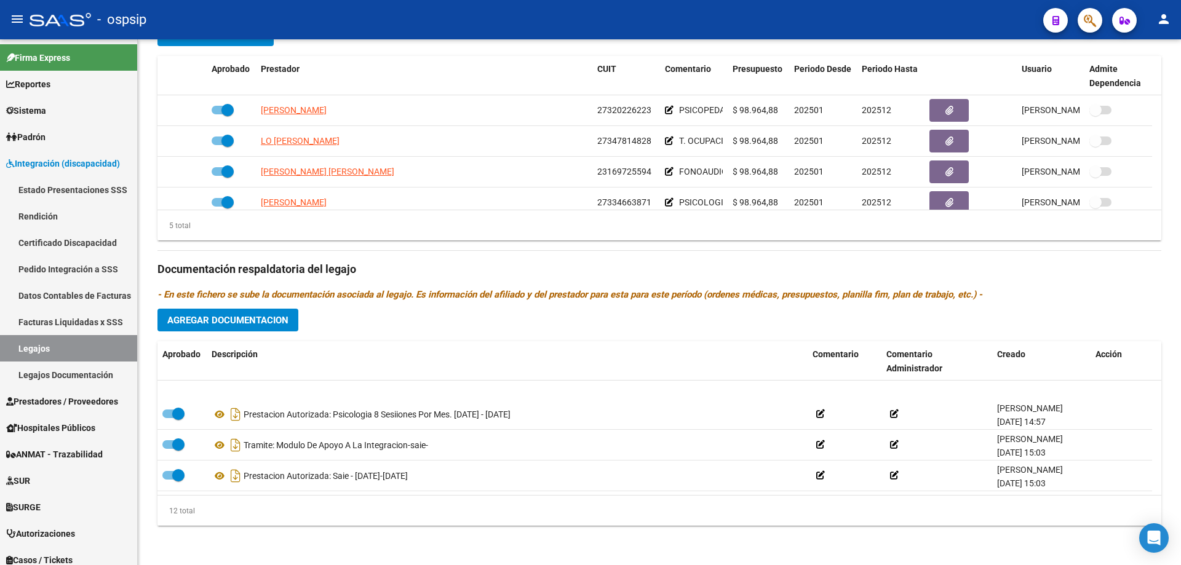
scroll to position [258, 0]
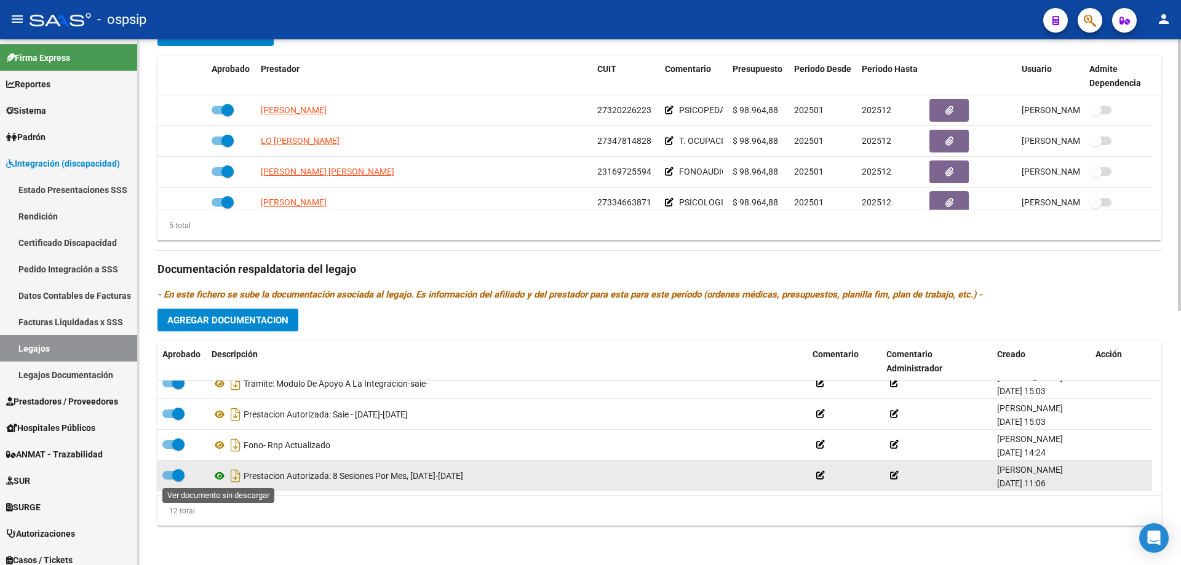
click at [220, 475] on icon at bounding box center [220, 476] width 16 height 15
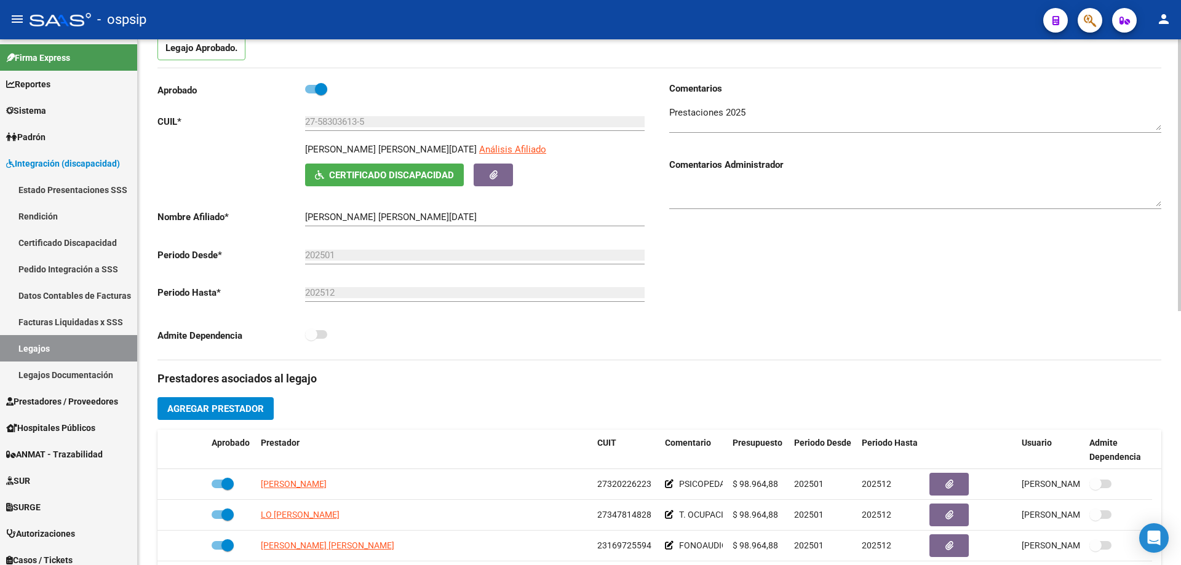
scroll to position [0, 0]
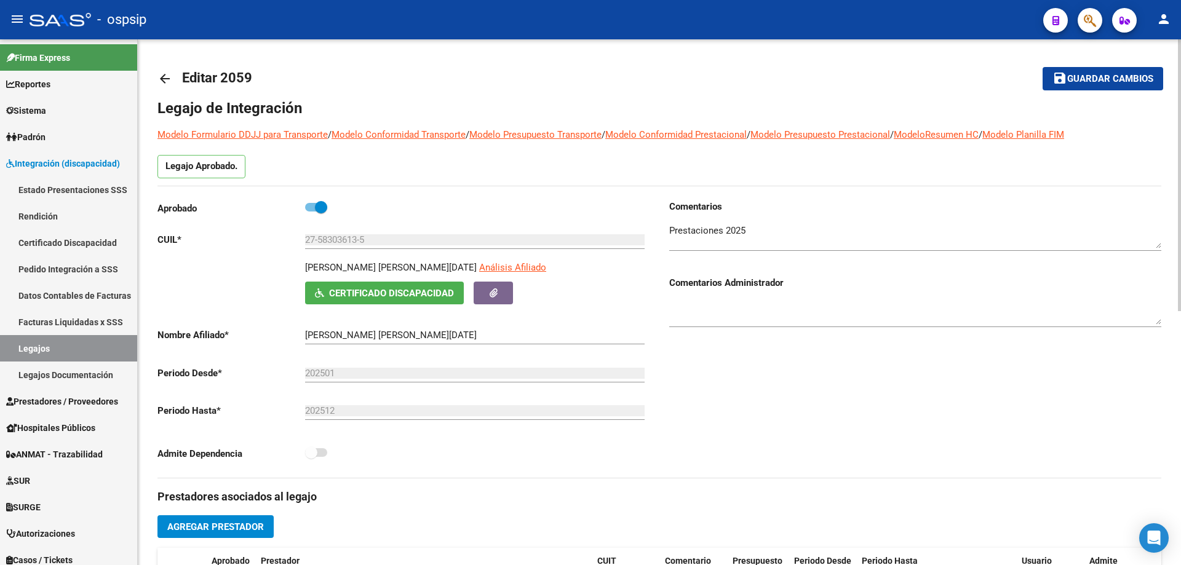
click at [165, 77] on mat-icon "arrow_back" at bounding box center [164, 78] width 15 height 15
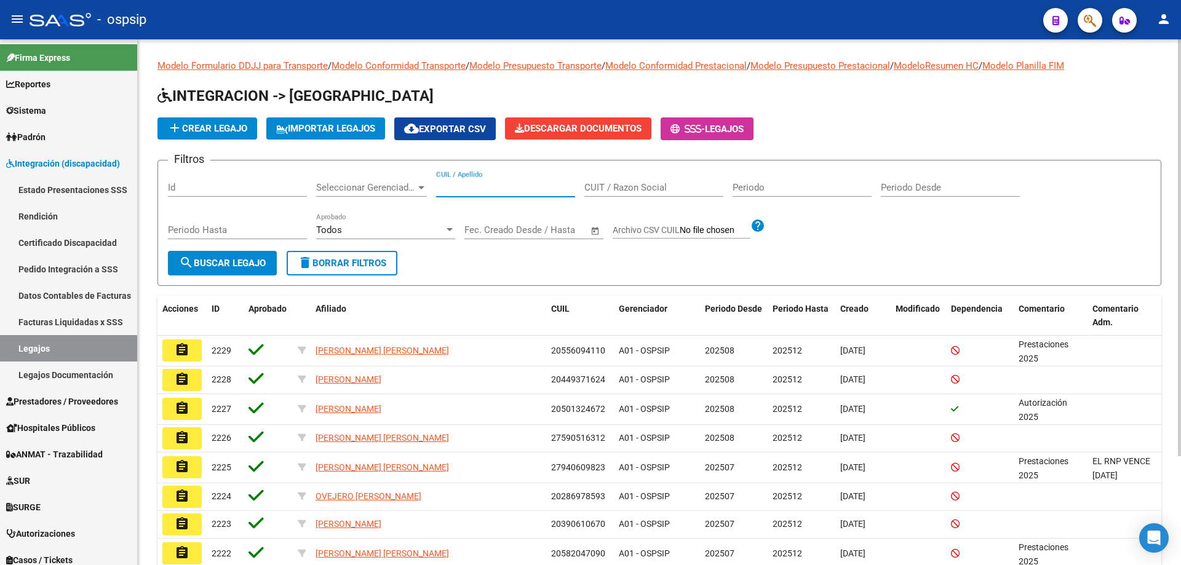
paste input "20531315872"
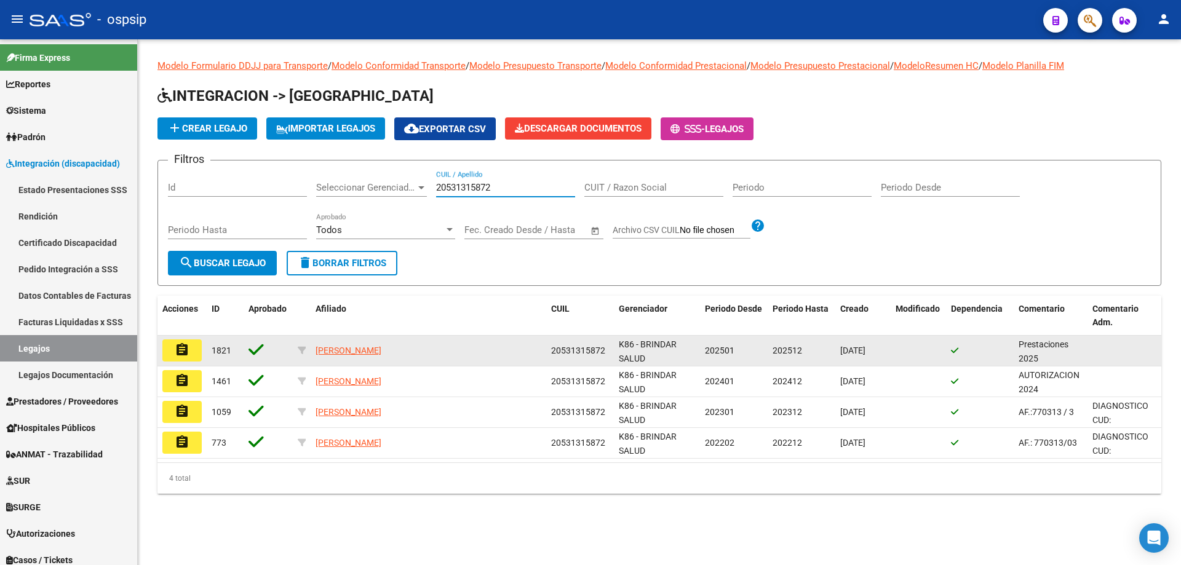
type input "20531315872"
click at [168, 351] on button "assignment" at bounding box center [181, 351] width 39 height 22
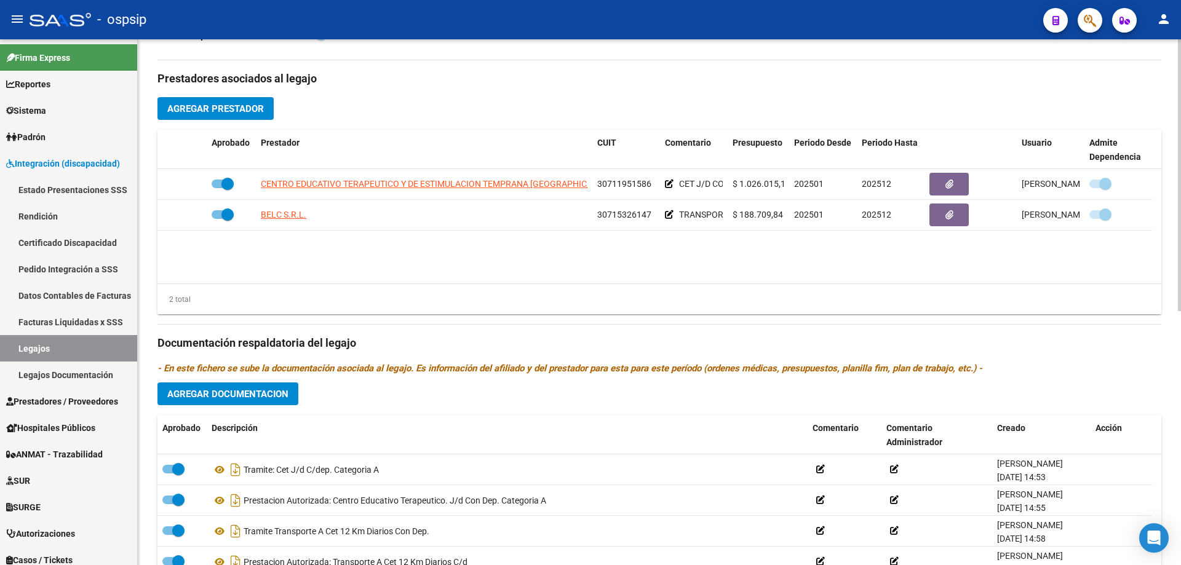
scroll to position [431, 0]
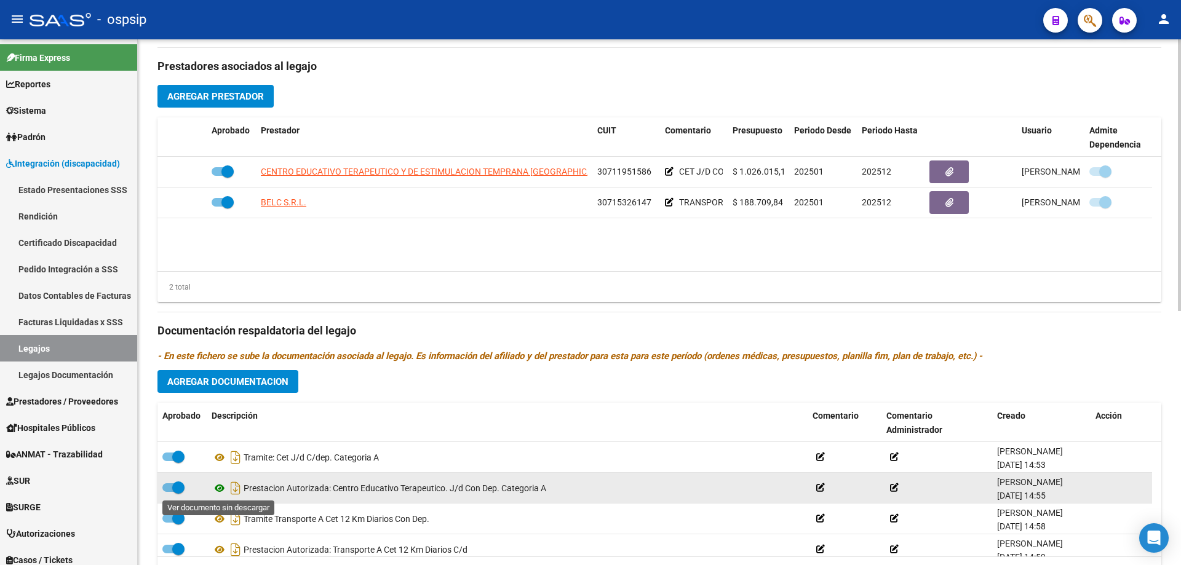
click at [222, 490] on icon at bounding box center [220, 488] width 16 height 15
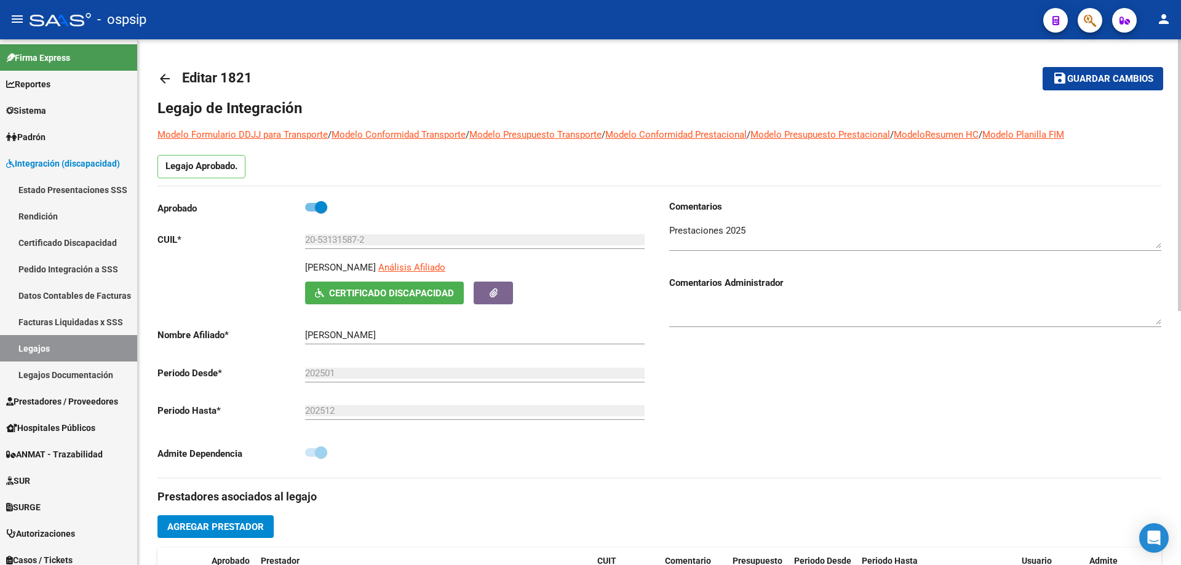
click at [164, 78] on mat-icon "arrow_back" at bounding box center [164, 78] width 15 height 15
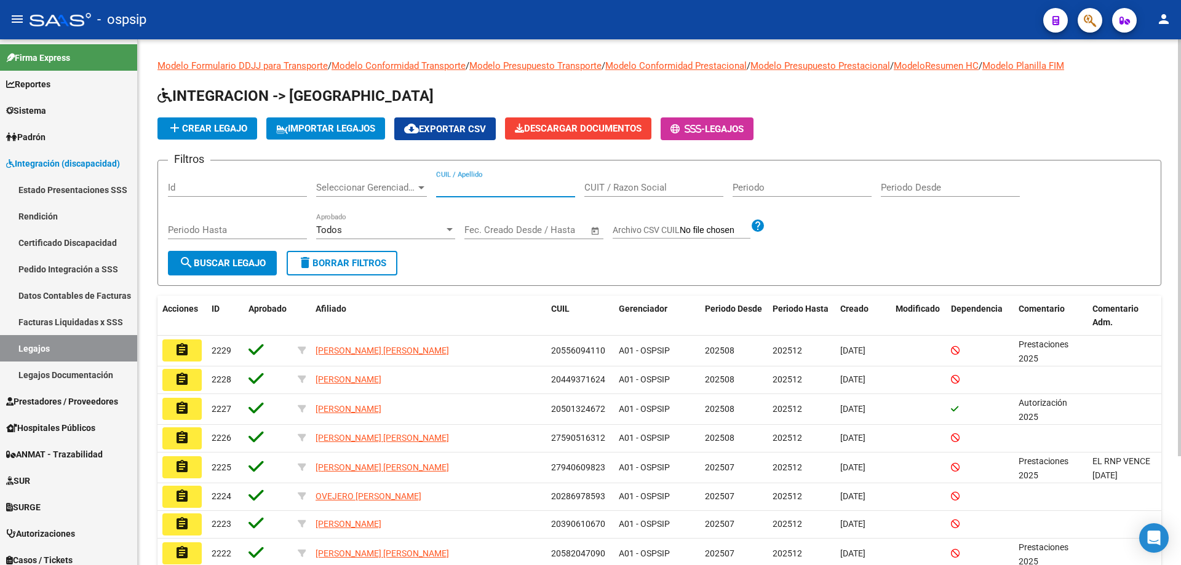
paste input "20532494207"
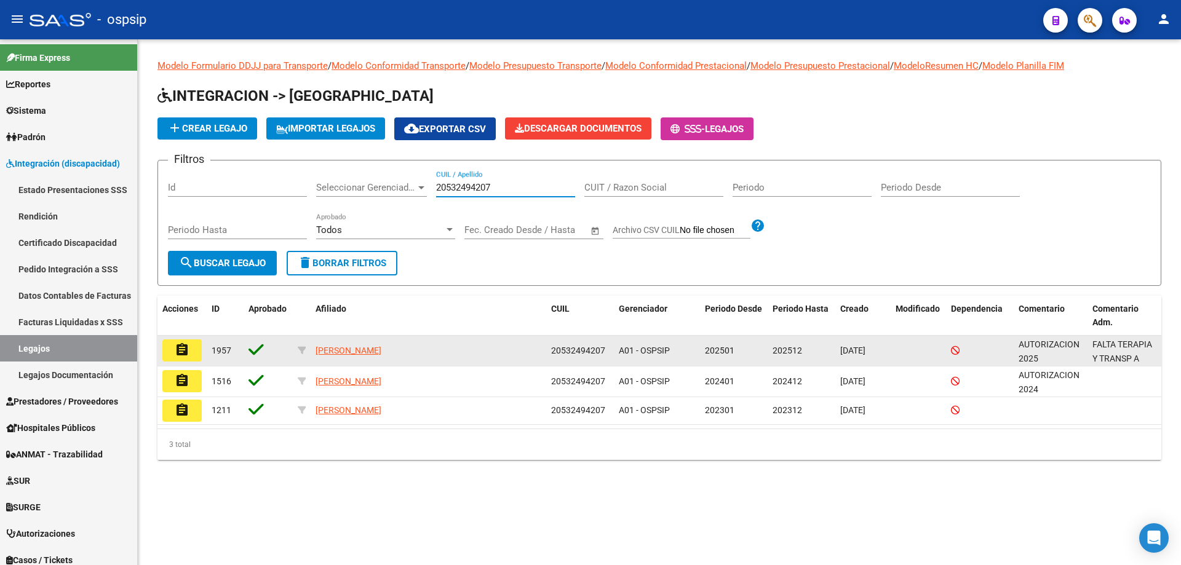
type input "20532494207"
click at [182, 349] on mat-icon "assignment" at bounding box center [182, 350] width 15 height 15
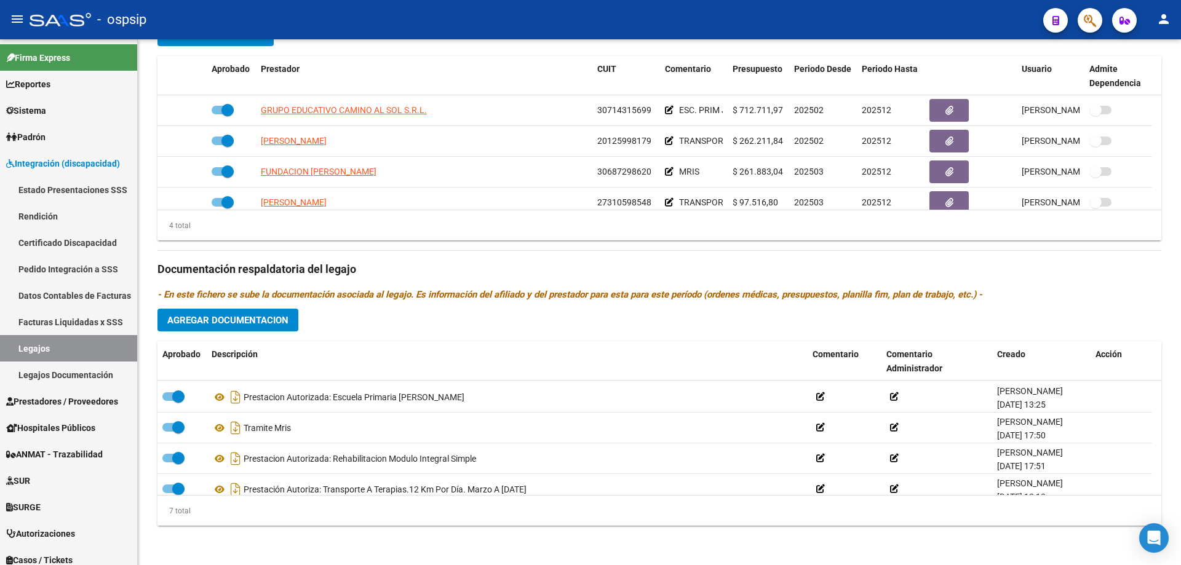
scroll to position [105, 0]
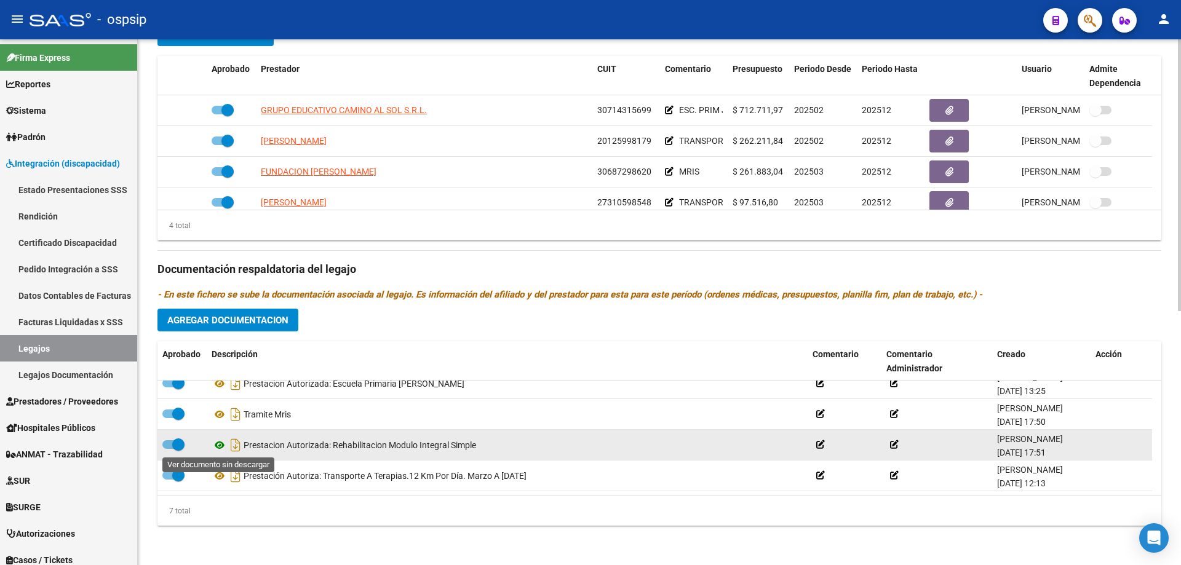
click at [217, 449] on icon at bounding box center [220, 445] width 16 height 15
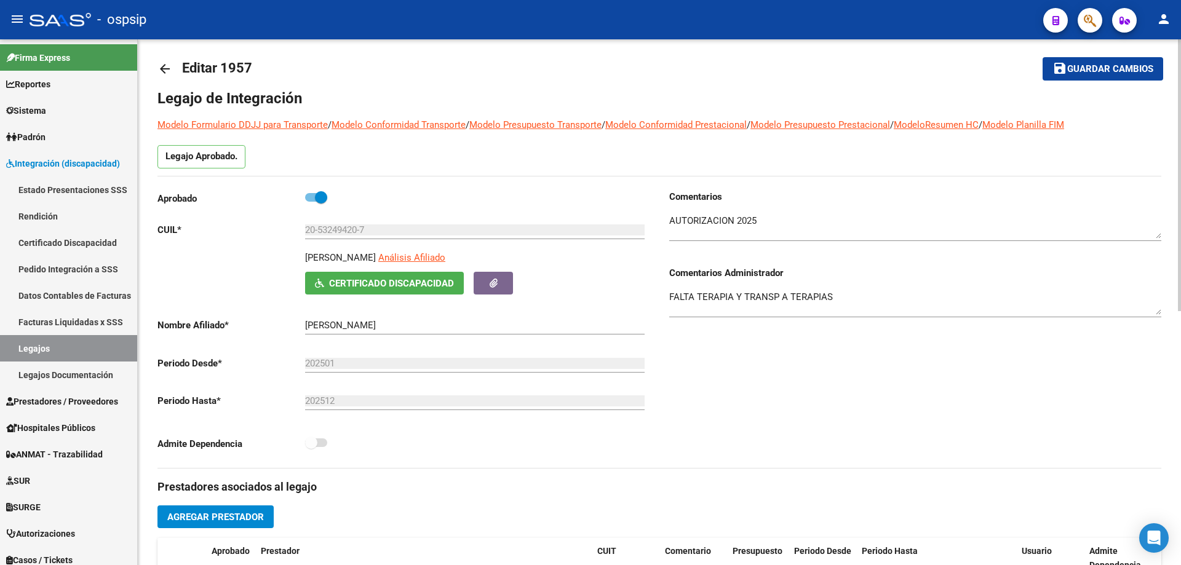
scroll to position [0, 0]
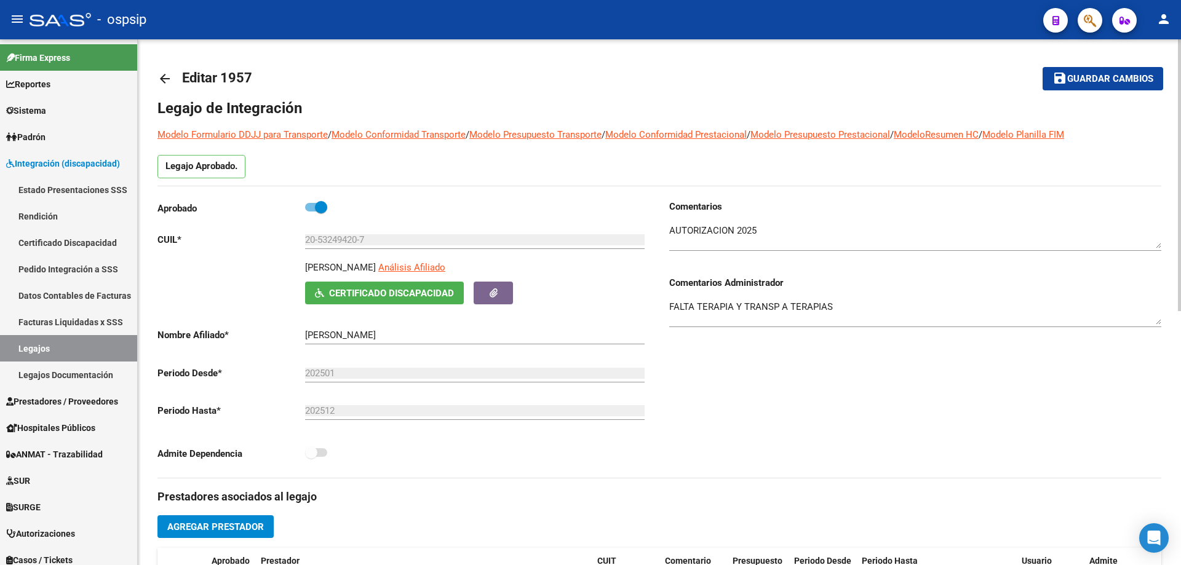
click at [161, 76] on mat-icon "arrow_back" at bounding box center [164, 78] width 15 height 15
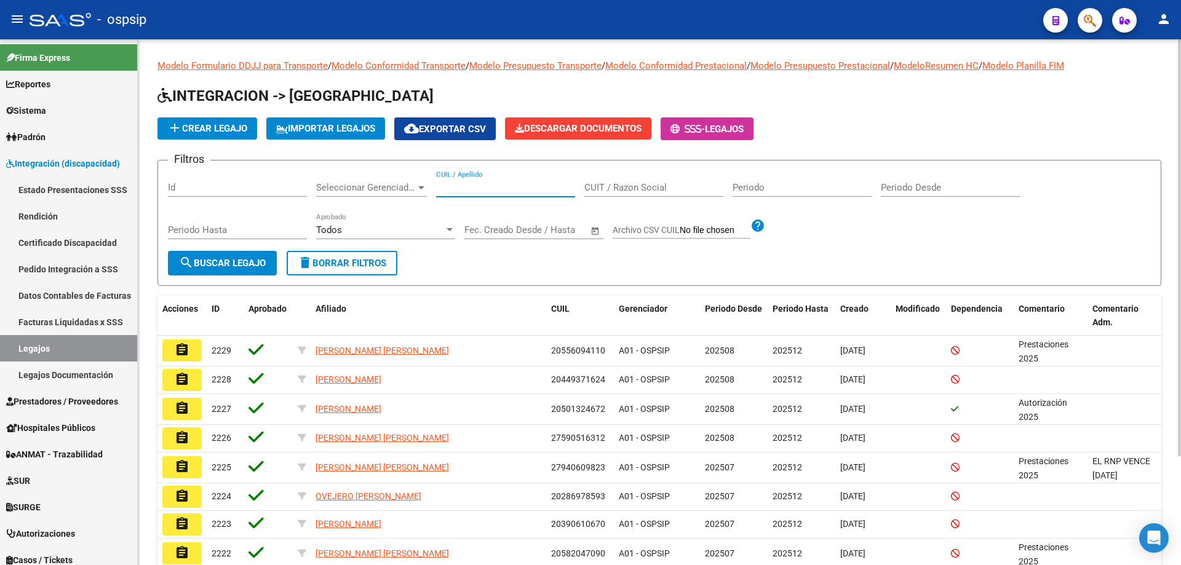
paste input "27570117187"
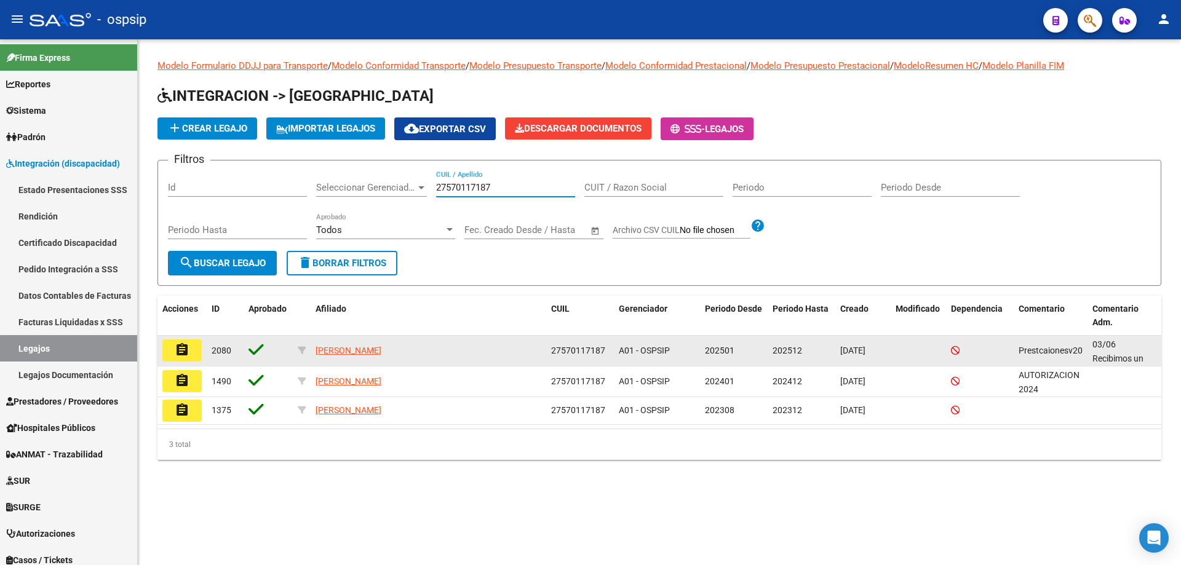
type input "27570117187"
click at [173, 354] on button "assignment" at bounding box center [181, 351] width 39 height 22
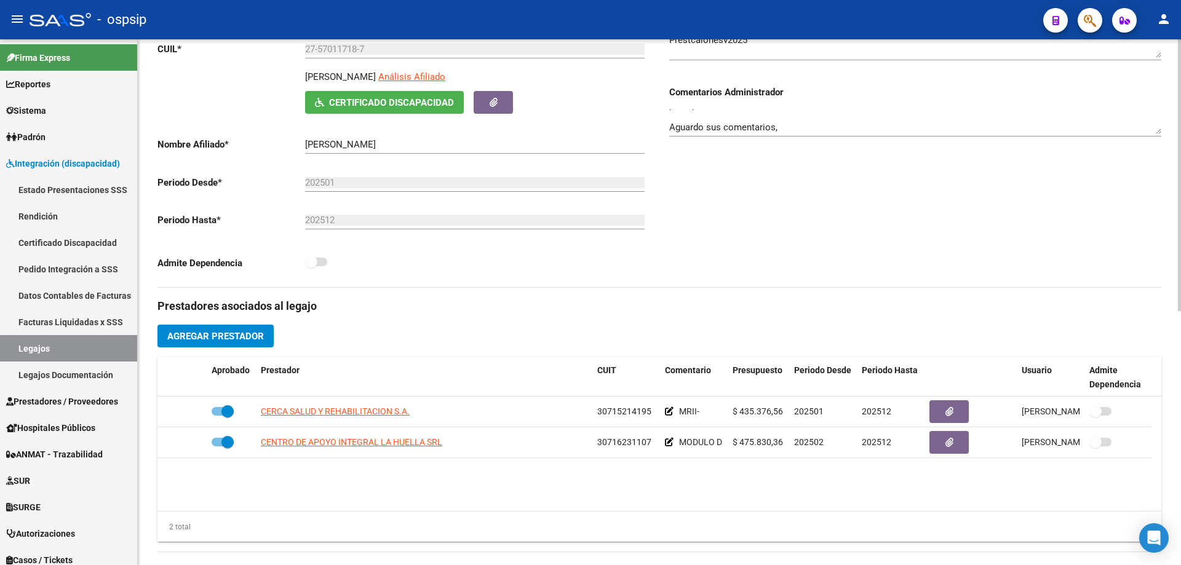
scroll to position [185, 0]
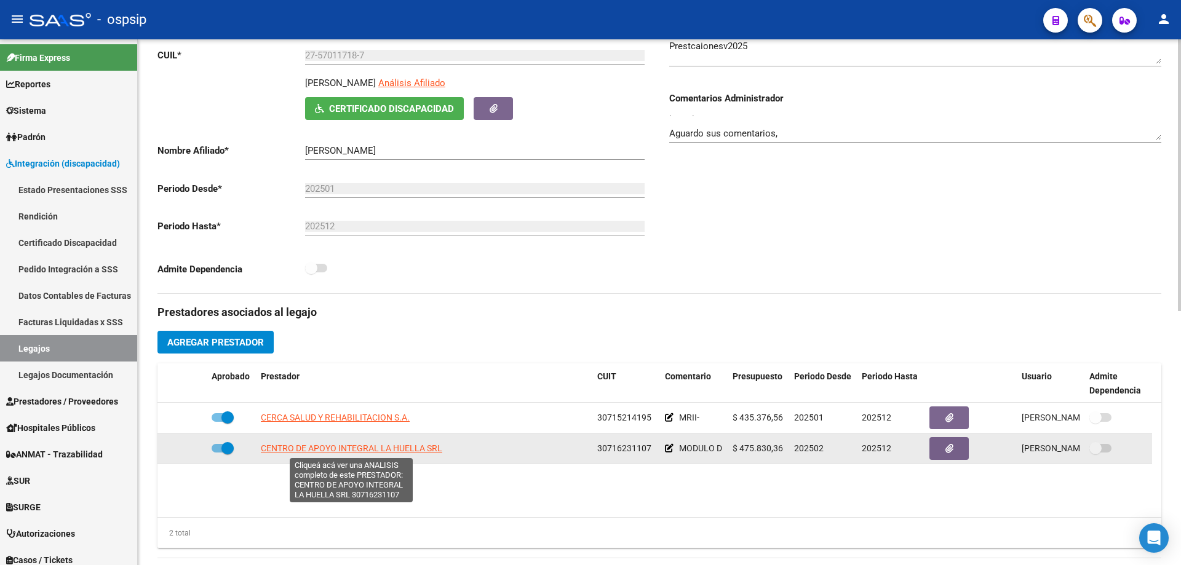
click at [411, 447] on span "CENTRO DE APOYO INTEGRAL LA HUELLA SRL" at bounding box center [351, 448] width 181 height 10
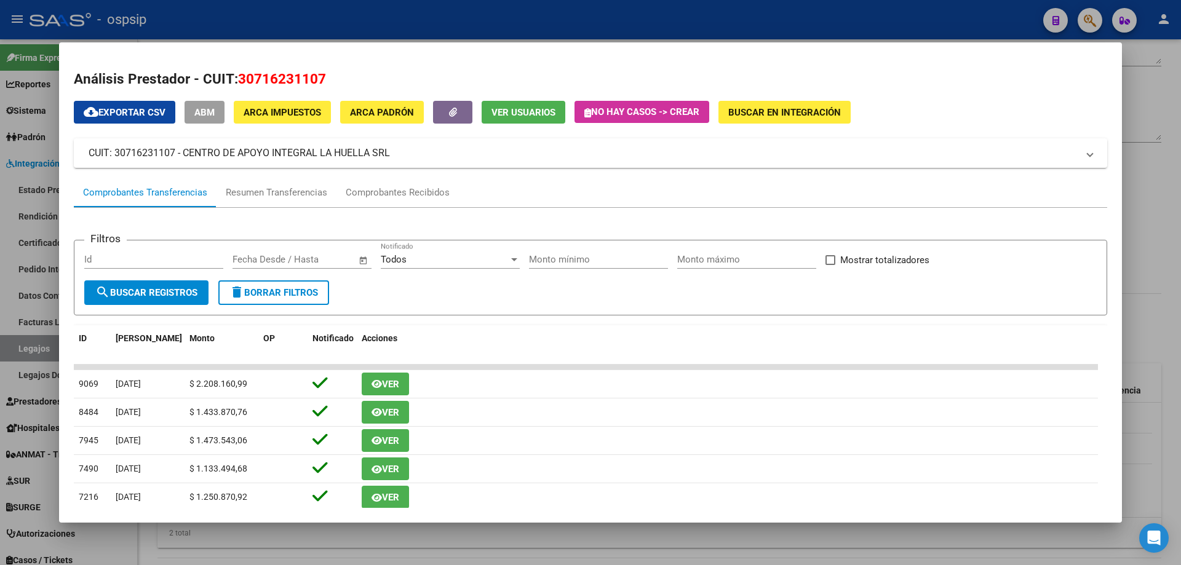
click at [1145, 341] on div at bounding box center [590, 282] width 1181 height 565
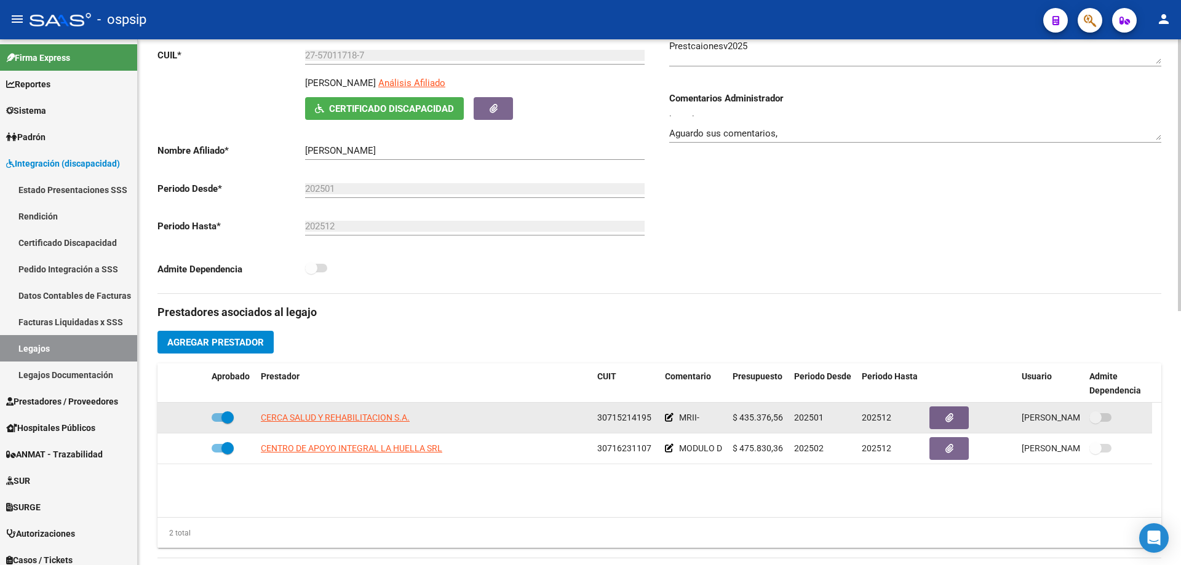
click at [372, 412] on app-link-go-to "CERCA SALUD Y REHABILITACION S.A." at bounding box center [335, 418] width 149 height 14
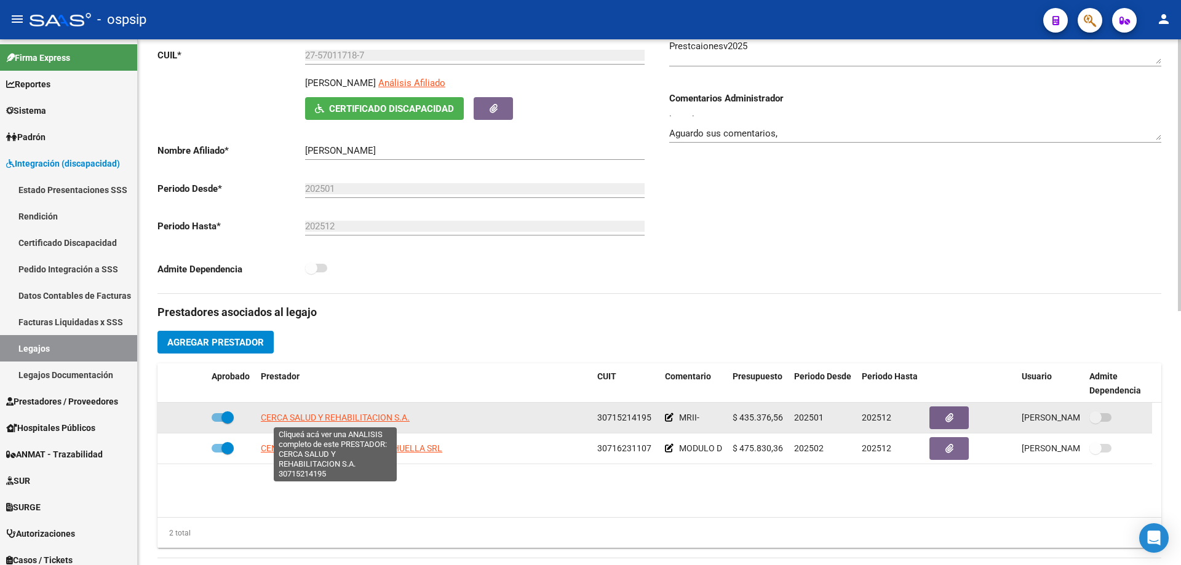
click at [372, 415] on span "CERCA SALUD Y REHABILITACION S.A." at bounding box center [335, 418] width 149 height 10
type textarea "30715214195"
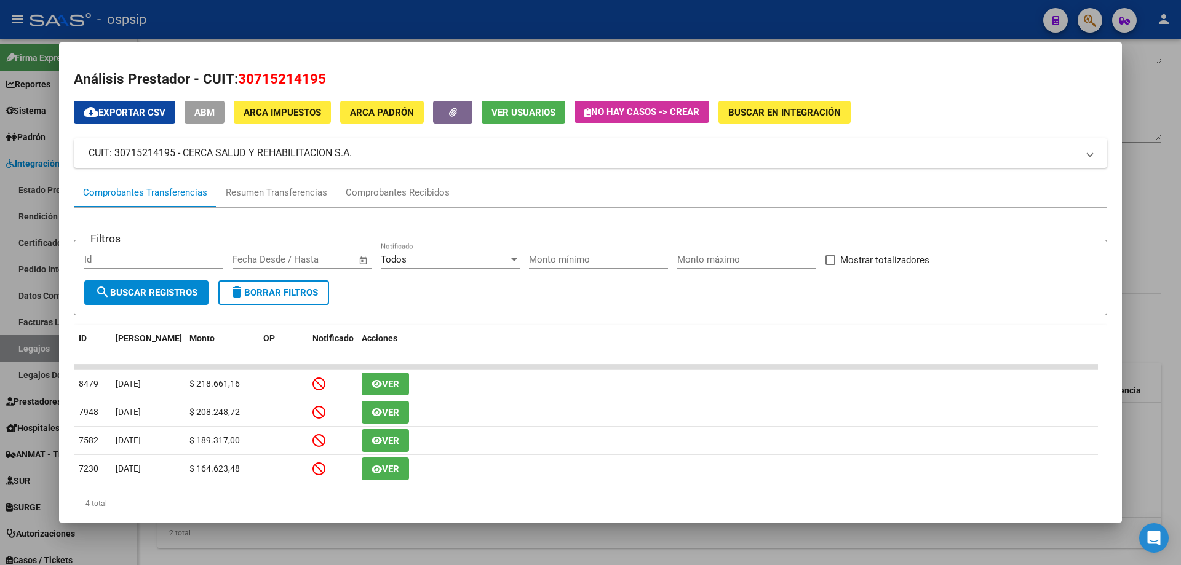
click at [1158, 321] on div at bounding box center [590, 282] width 1181 height 565
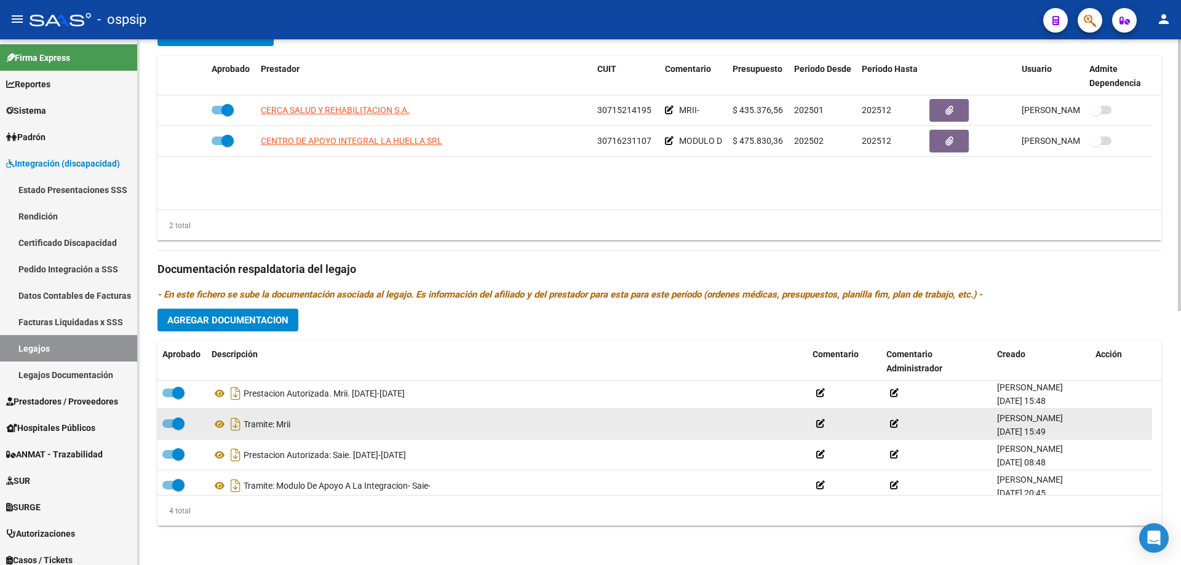
scroll to position [0, 0]
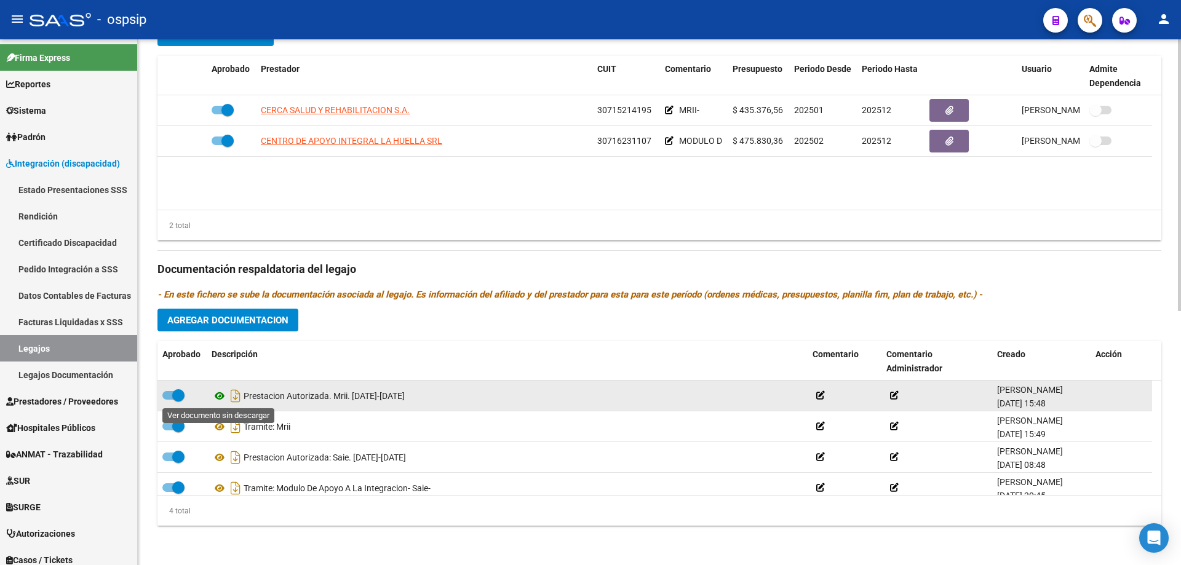
click at [225, 394] on icon at bounding box center [220, 396] width 16 height 15
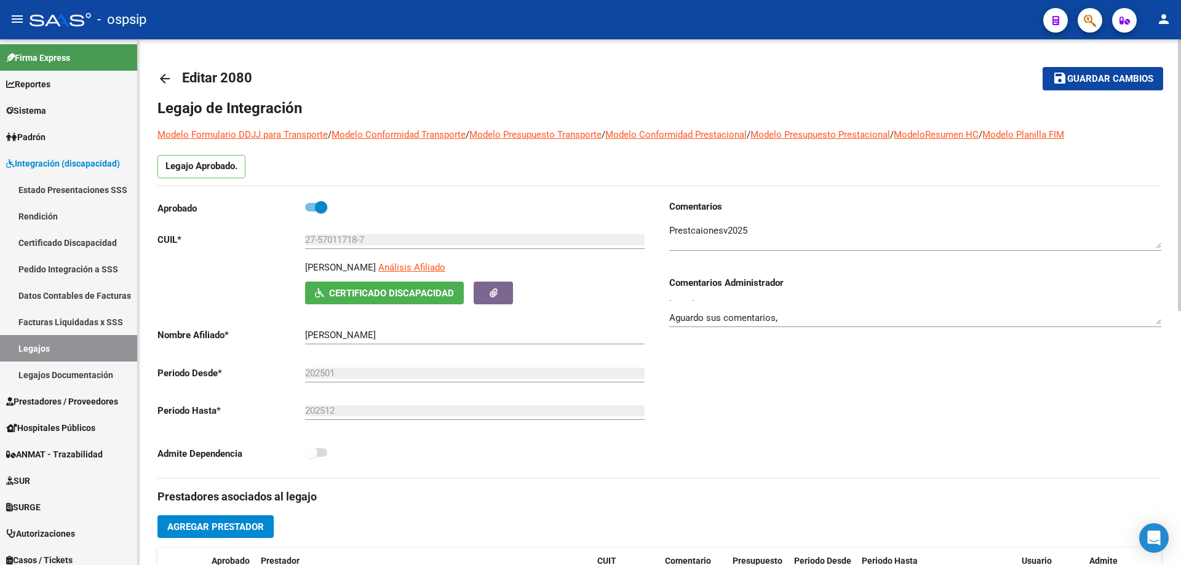
click at [162, 84] on mat-icon "arrow_back" at bounding box center [164, 78] width 15 height 15
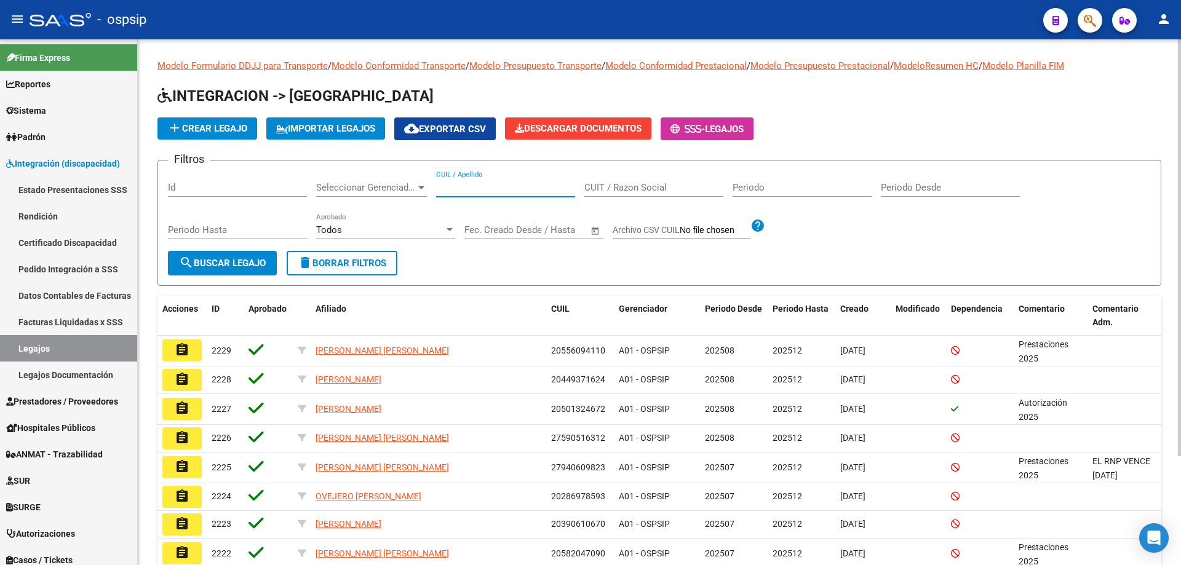
paste input "27535591925"
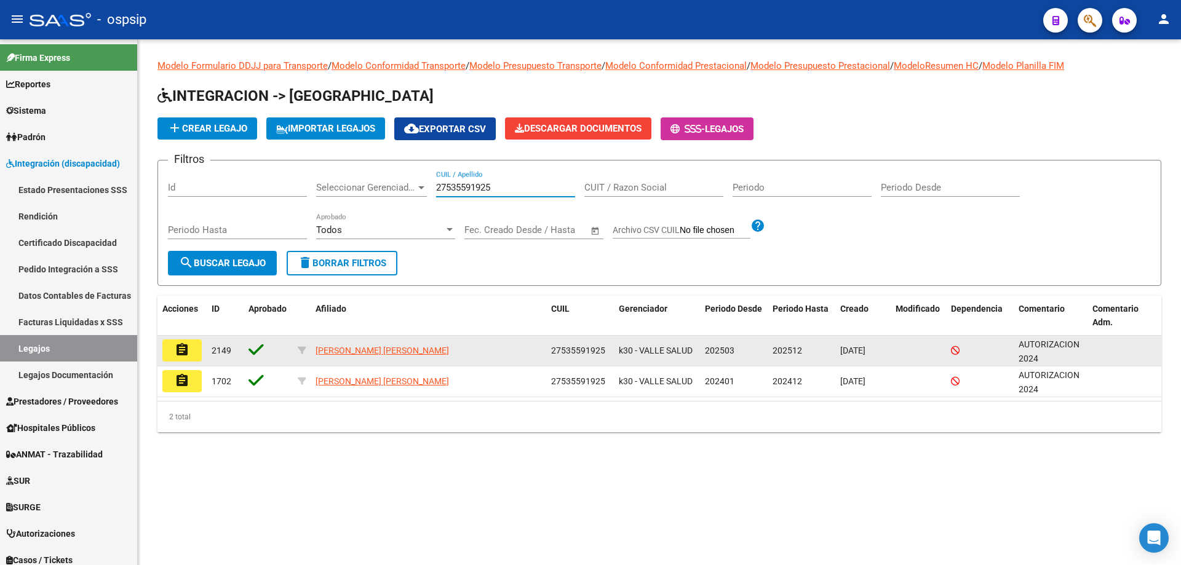
type input "27535591925"
click at [189, 352] on mat-icon "assignment" at bounding box center [182, 350] width 15 height 15
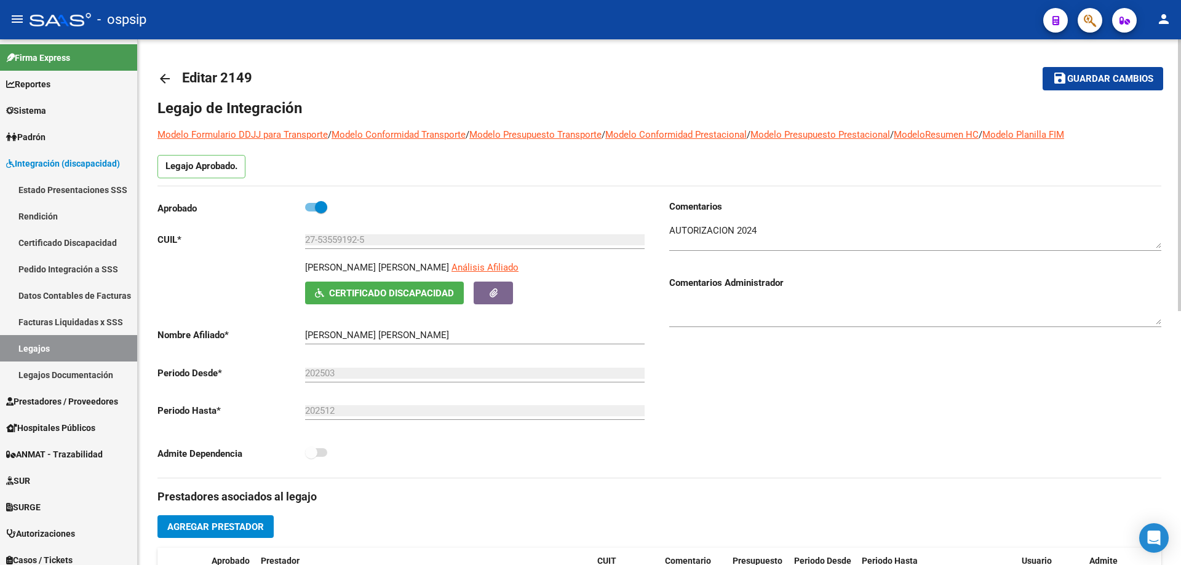
click at [167, 79] on mat-icon "arrow_back" at bounding box center [164, 78] width 15 height 15
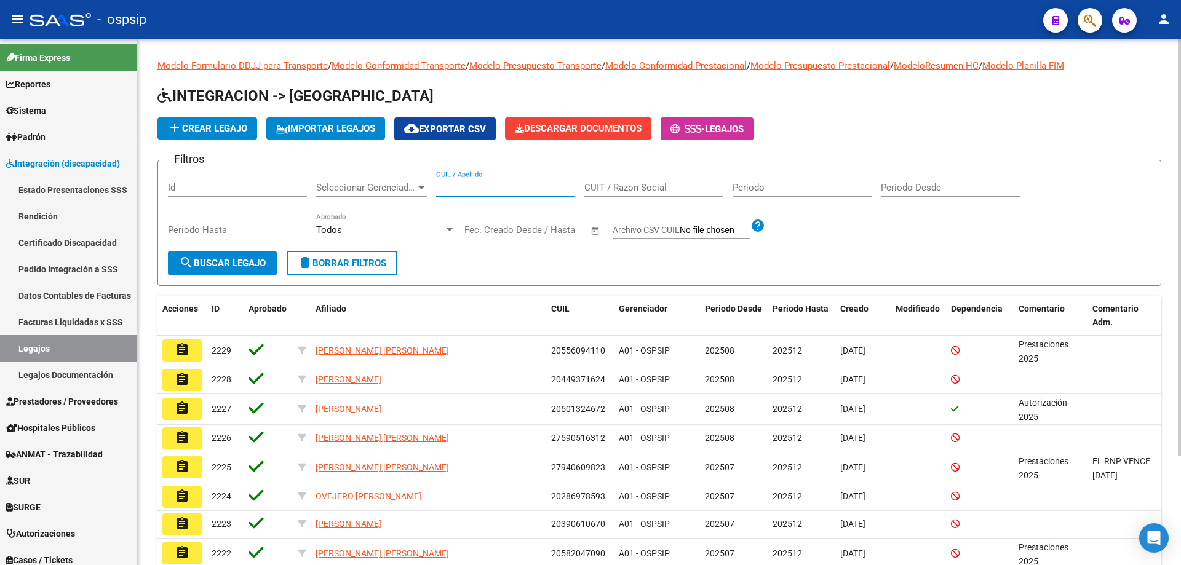
paste input "27546707186"
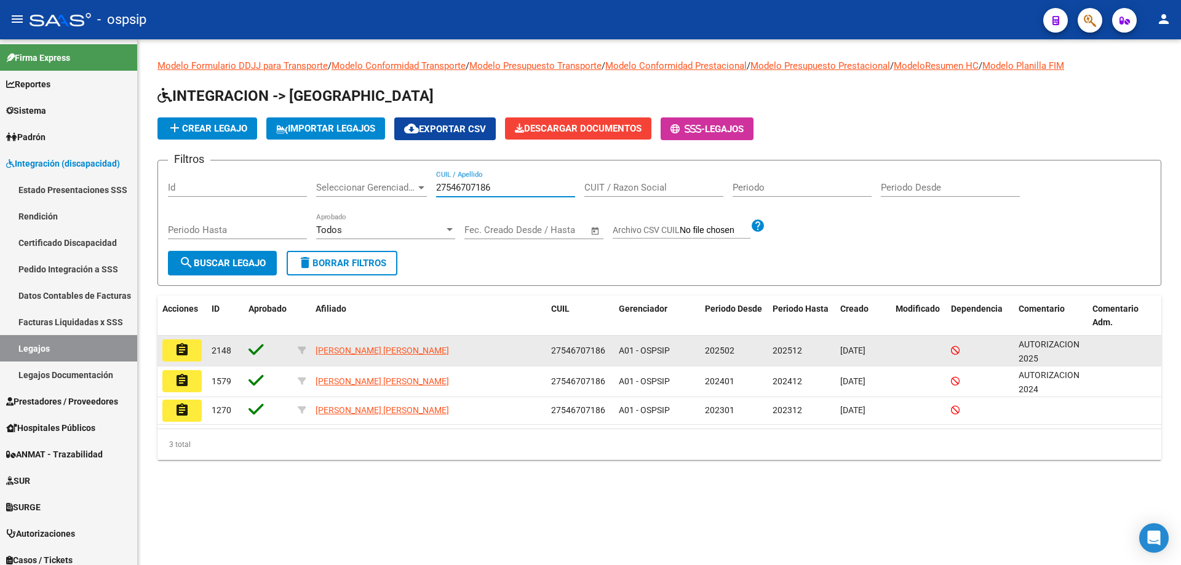
type input "27546707186"
click at [178, 349] on mat-icon "assignment" at bounding box center [182, 350] width 15 height 15
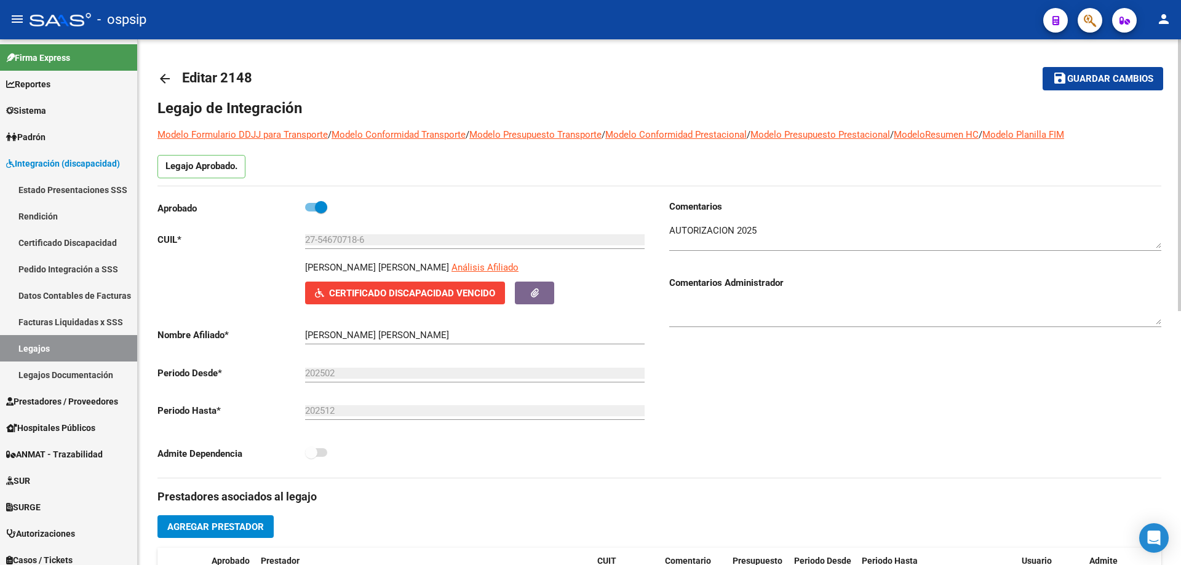
click at [481, 295] on span "Certificado Discapacidad Vencido" at bounding box center [412, 293] width 166 height 11
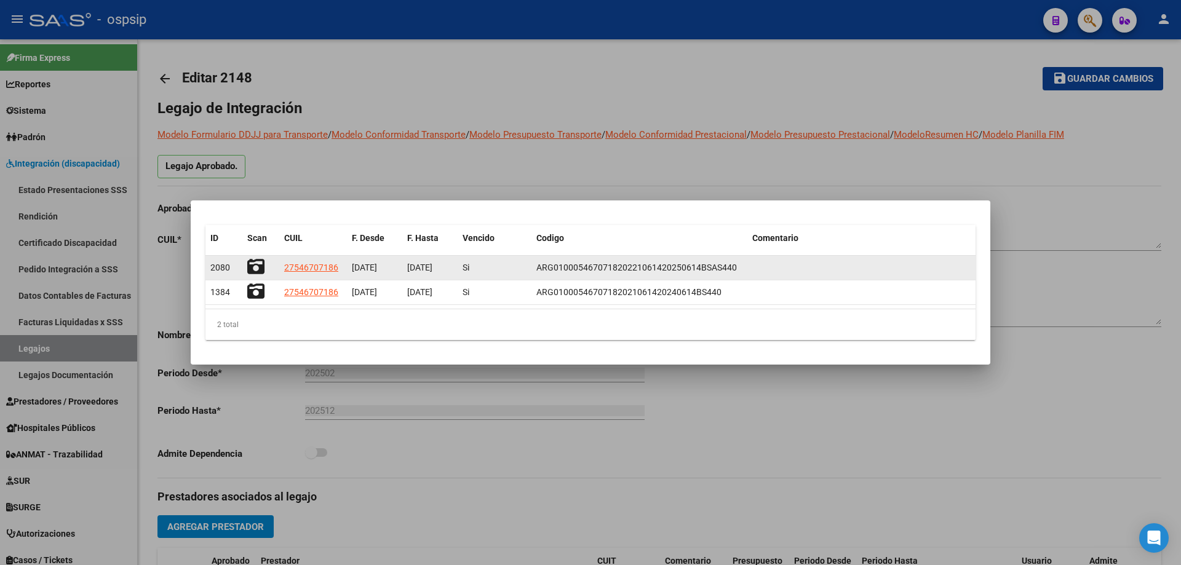
click at [249, 261] on icon at bounding box center [255, 266] width 17 height 17
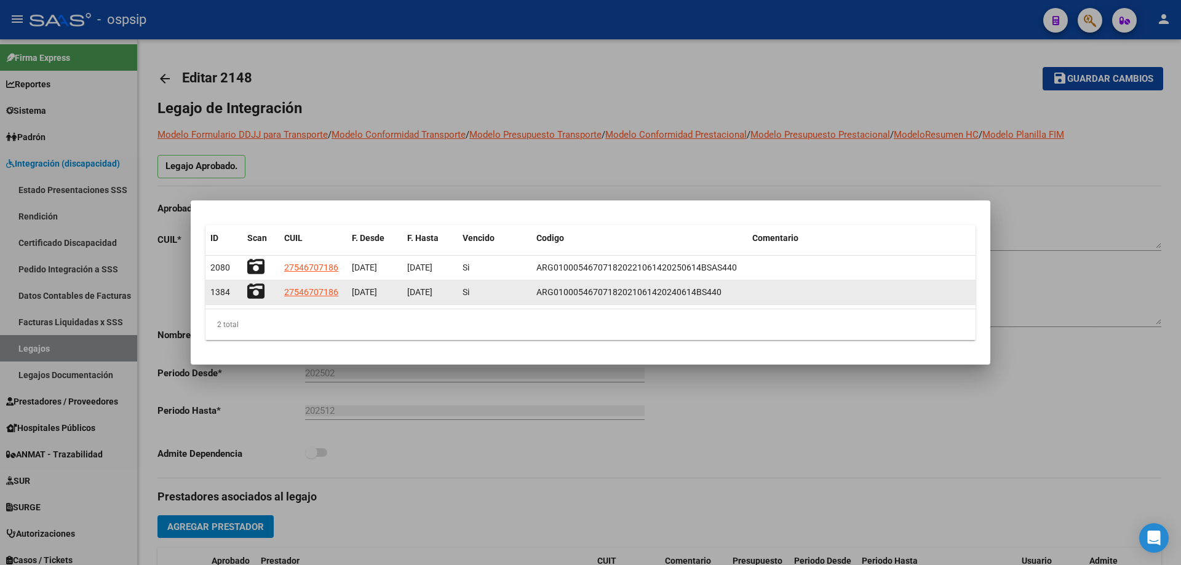
click at [260, 296] on icon at bounding box center [255, 291] width 17 height 17
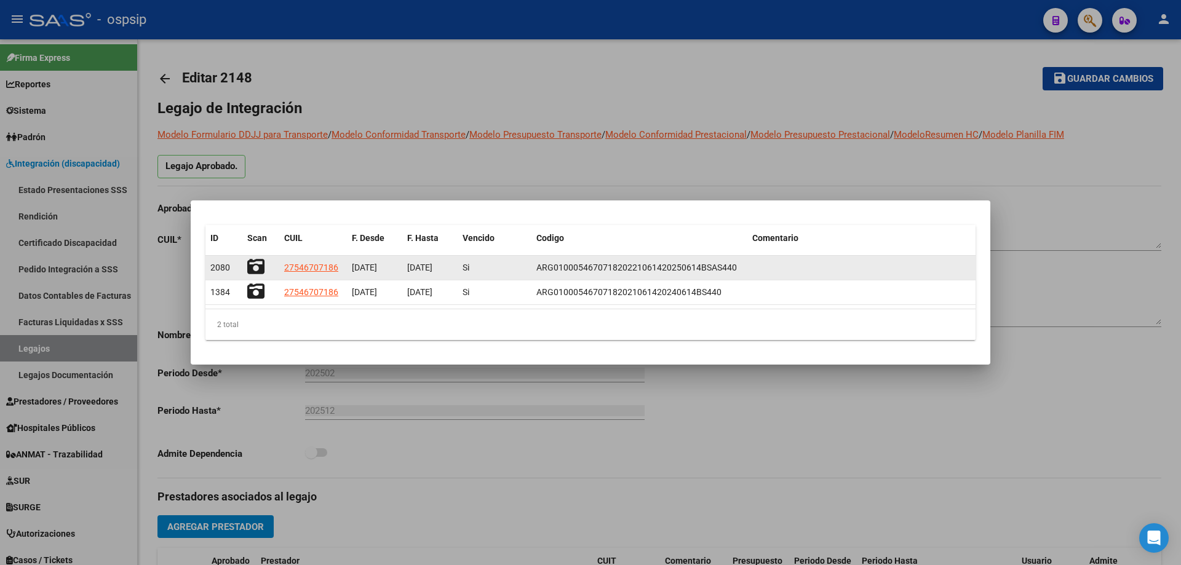
click at [261, 264] on icon at bounding box center [255, 266] width 17 height 17
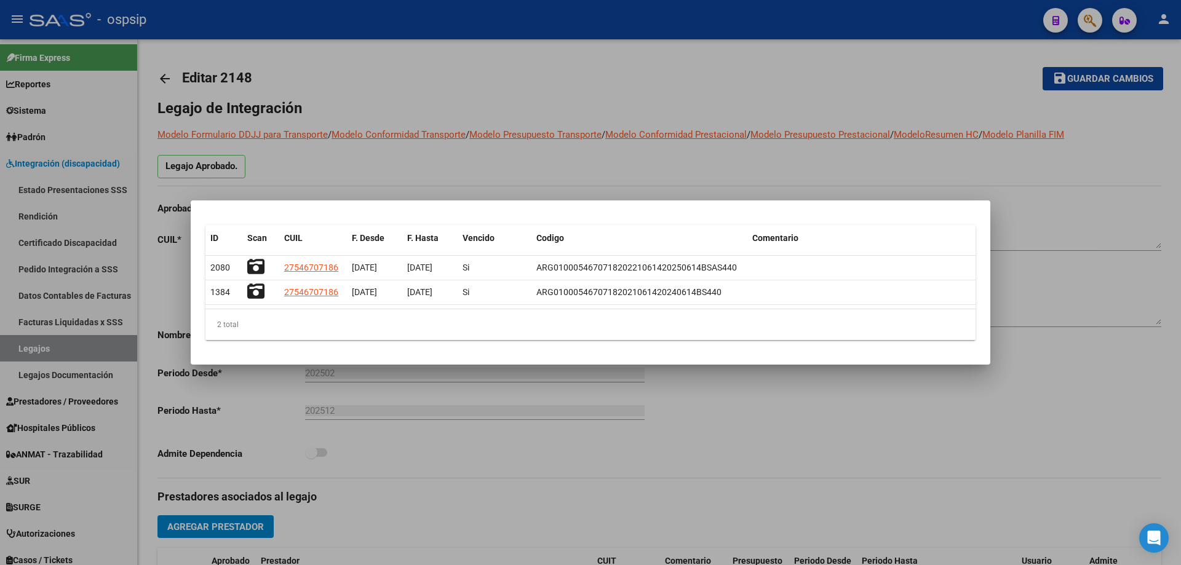
click at [648, 174] on div at bounding box center [590, 282] width 1181 height 565
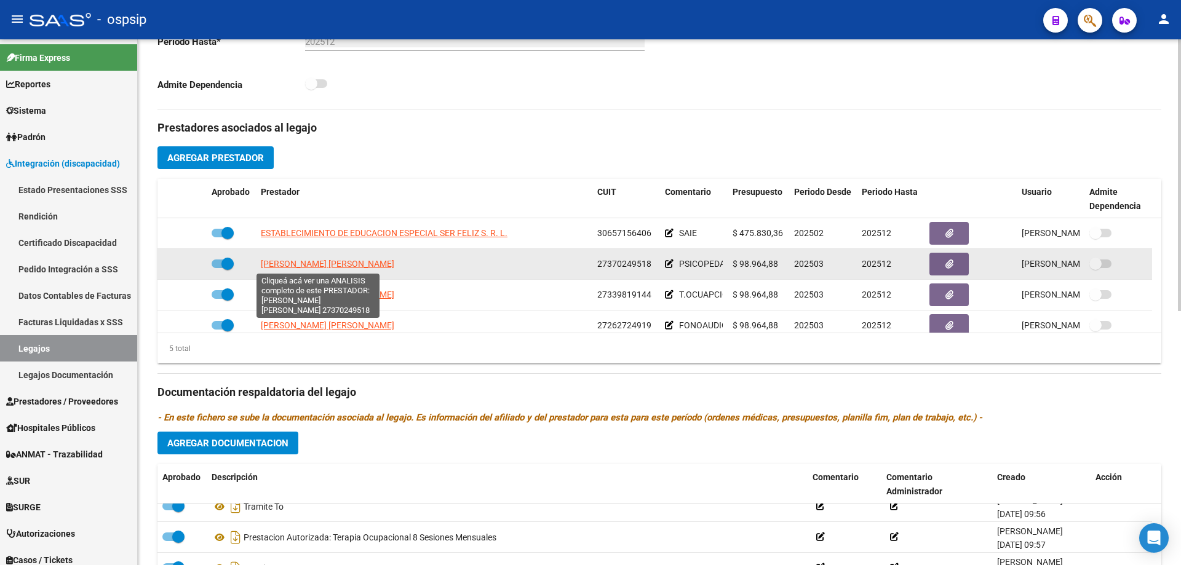
click at [315, 260] on span "GUTIERREZ SABRINA ESTELA" at bounding box center [327, 264] width 133 height 10
type textarea "27370249518"
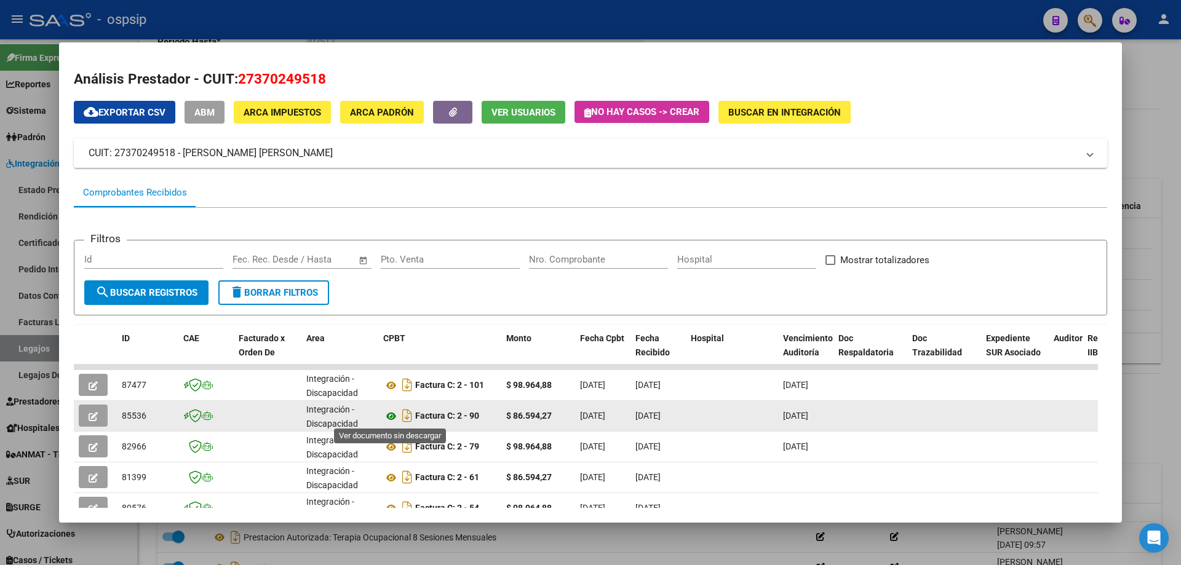
click at [394, 418] on icon at bounding box center [391, 416] width 16 height 15
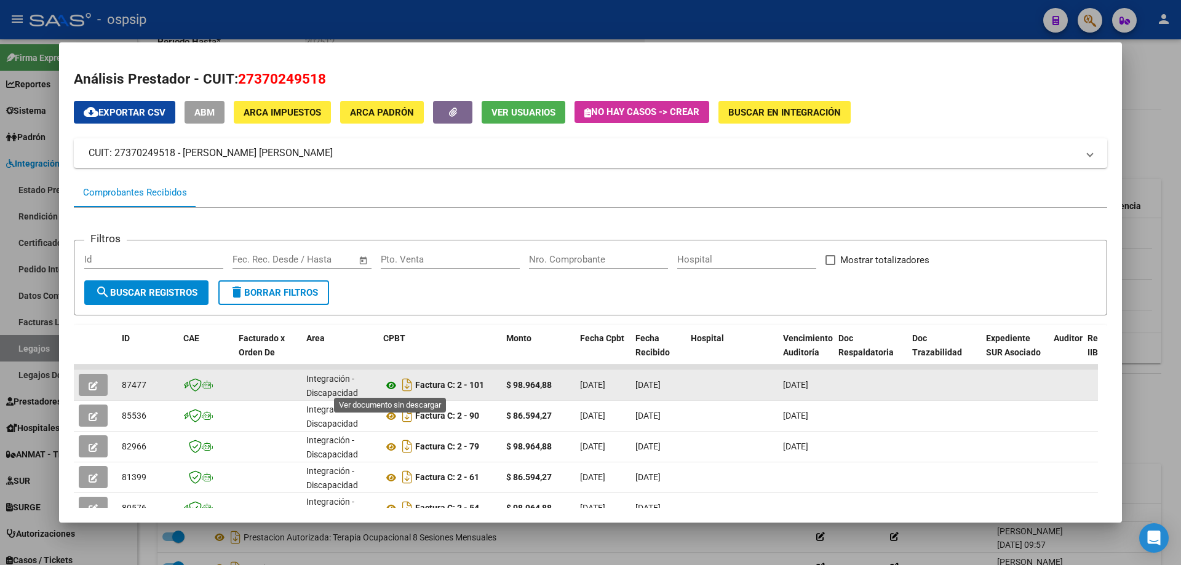
click at [385, 389] on icon at bounding box center [391, 385] width 16 height 15
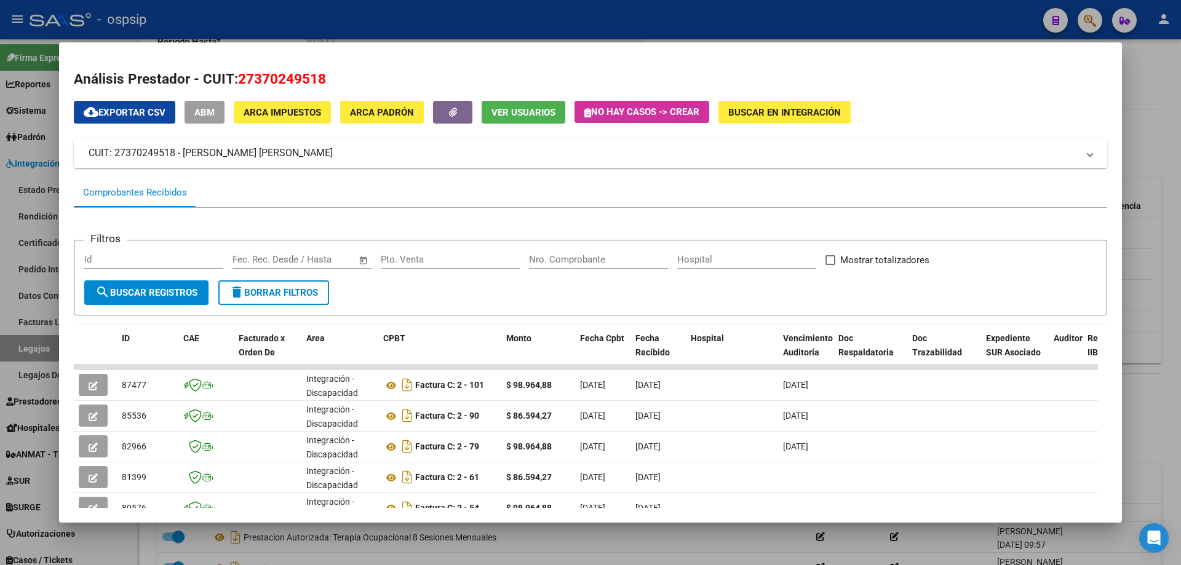
click at [1177, 73] on div at bounding box center [590, 282] width 1181 height 565
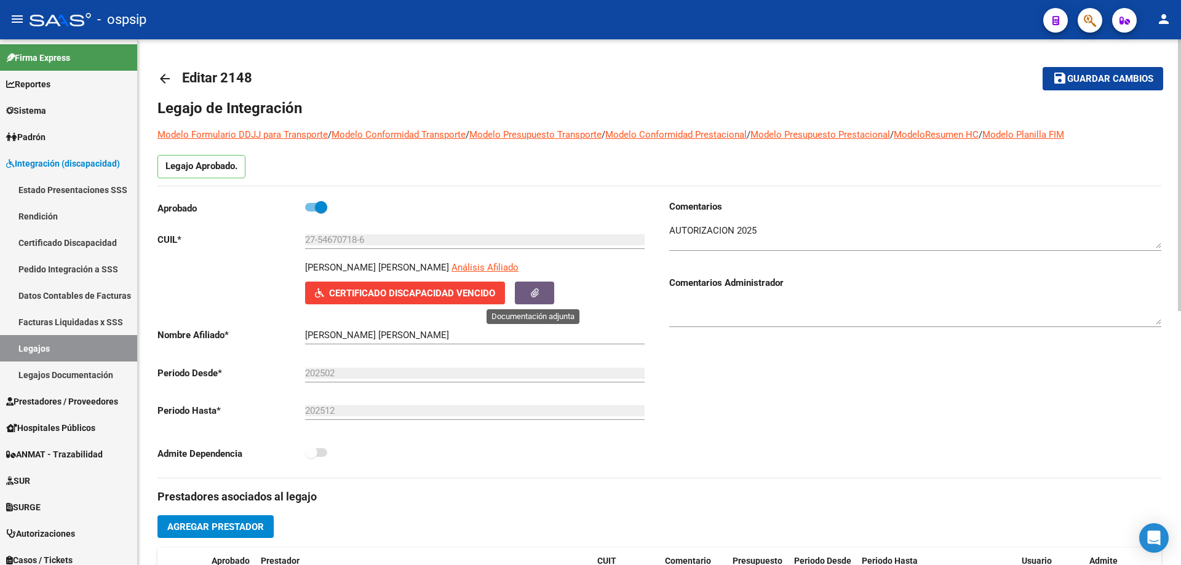
click at [525, 293] on button "button" at bounding box center [534, 293] width 39 height 23
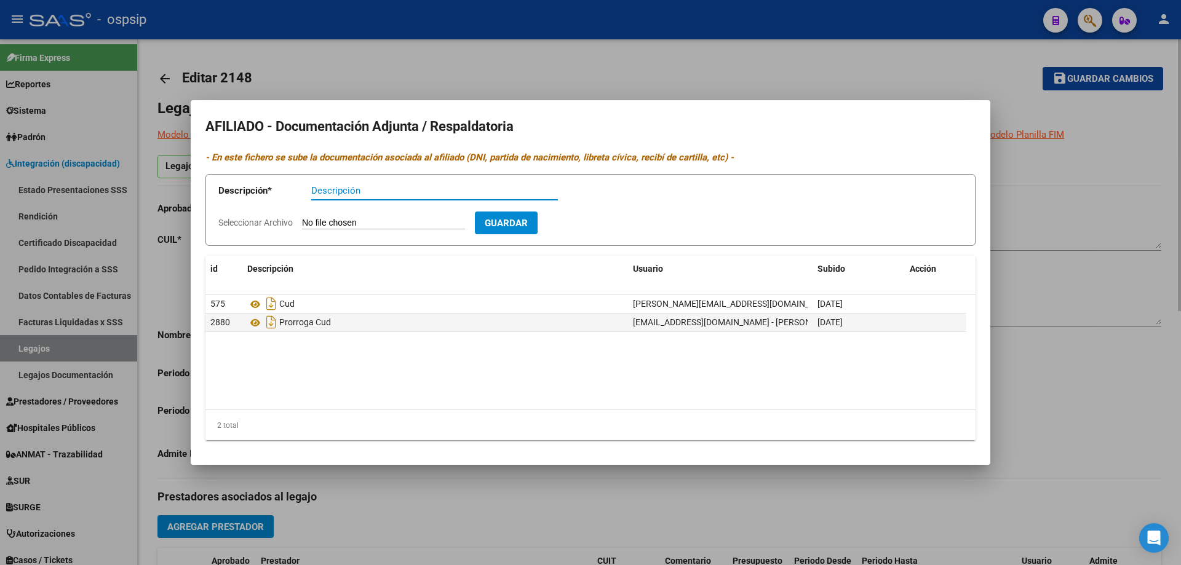
click at [1086, 330] on div at bounding box center [590, 282] width 1181 height 565
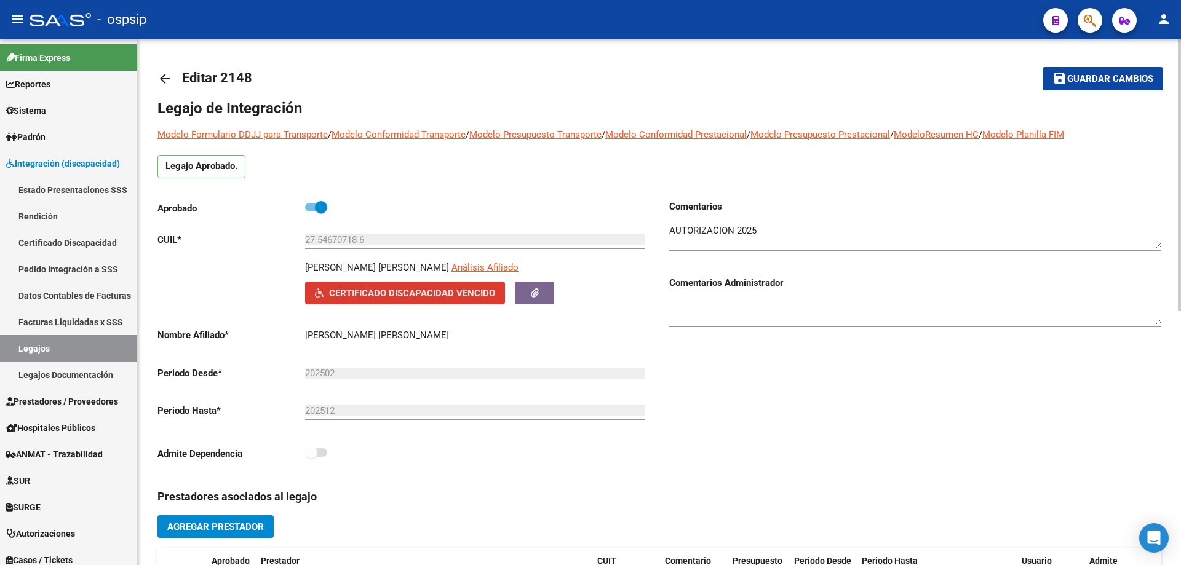
click at [481, 288] on span "Certificado Discapacidad Vencido" at bounding box center [412, 293] width 166 height 11
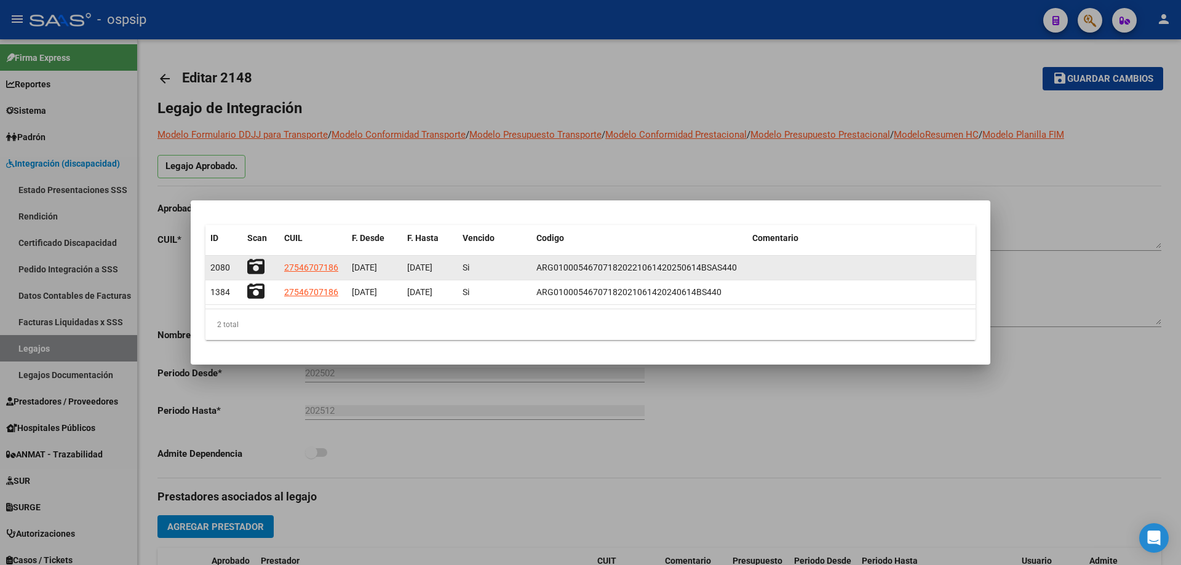
click at [249, 265] on icon at bounding box center [255, 266] width 17 height 17
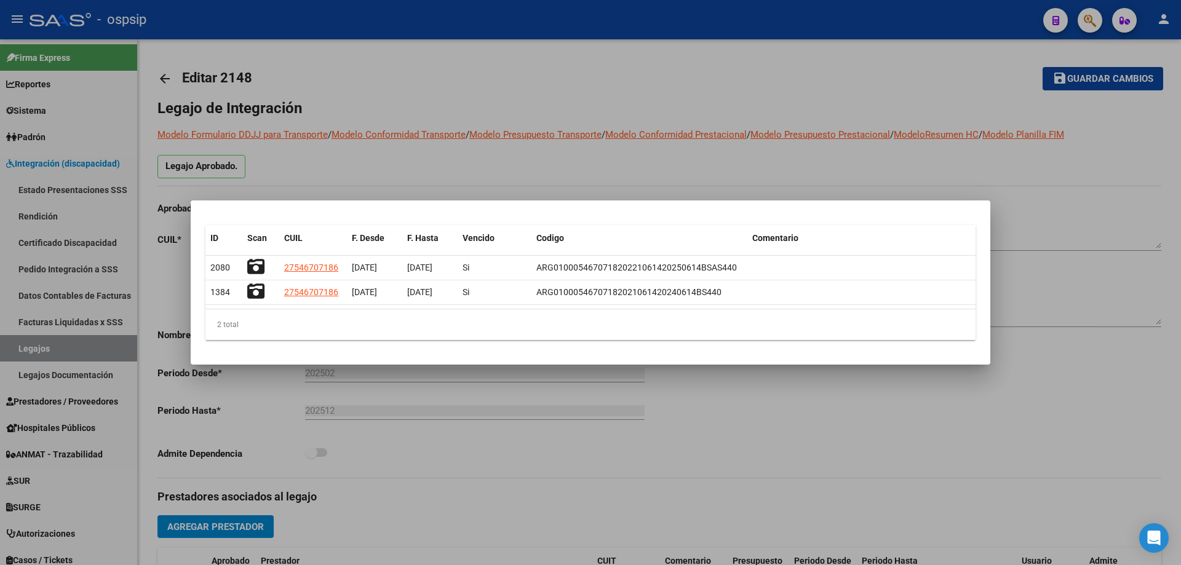
click at [642, 188] on div at bounding box center [590, 282] width 1181 height 565
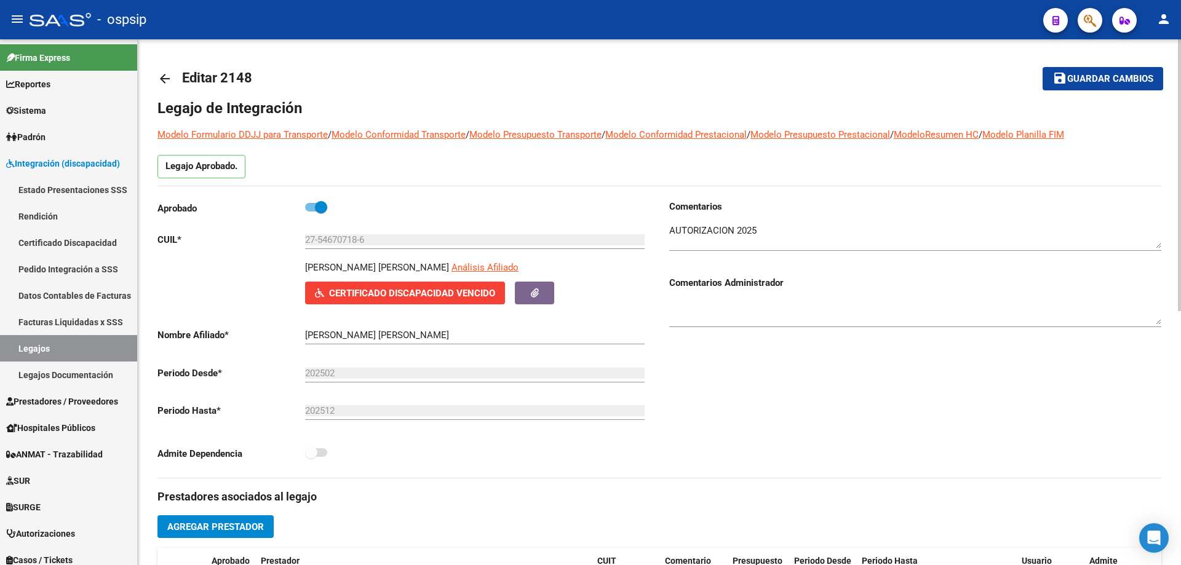
click at [161, 72] on mat-icon "arrow_back" at bounding box center [164, 78] width 15 height 15
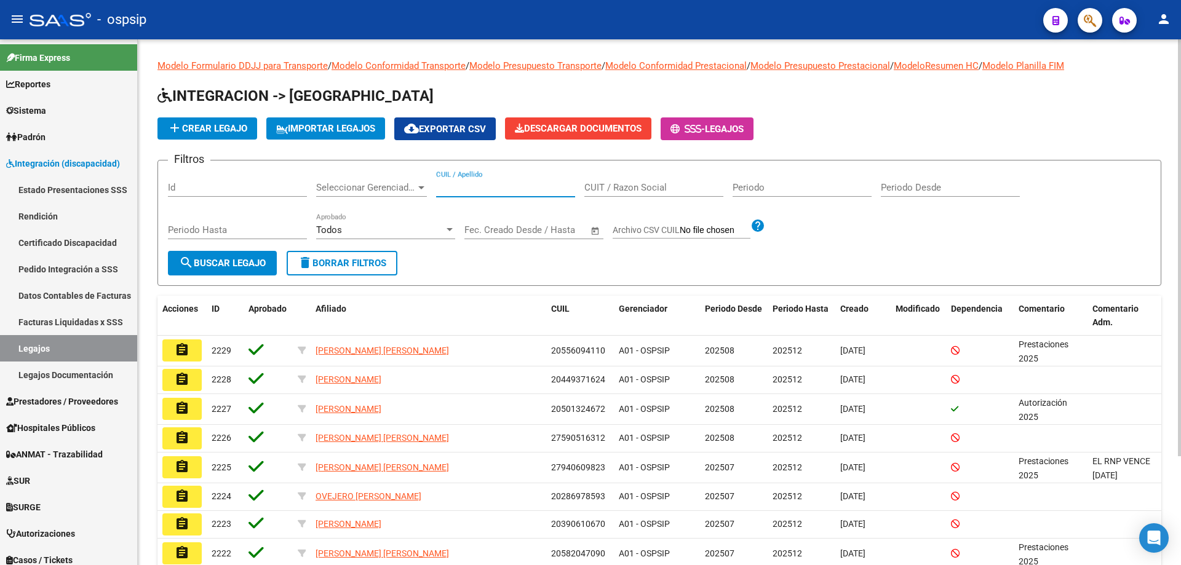
paste input "20551666159"
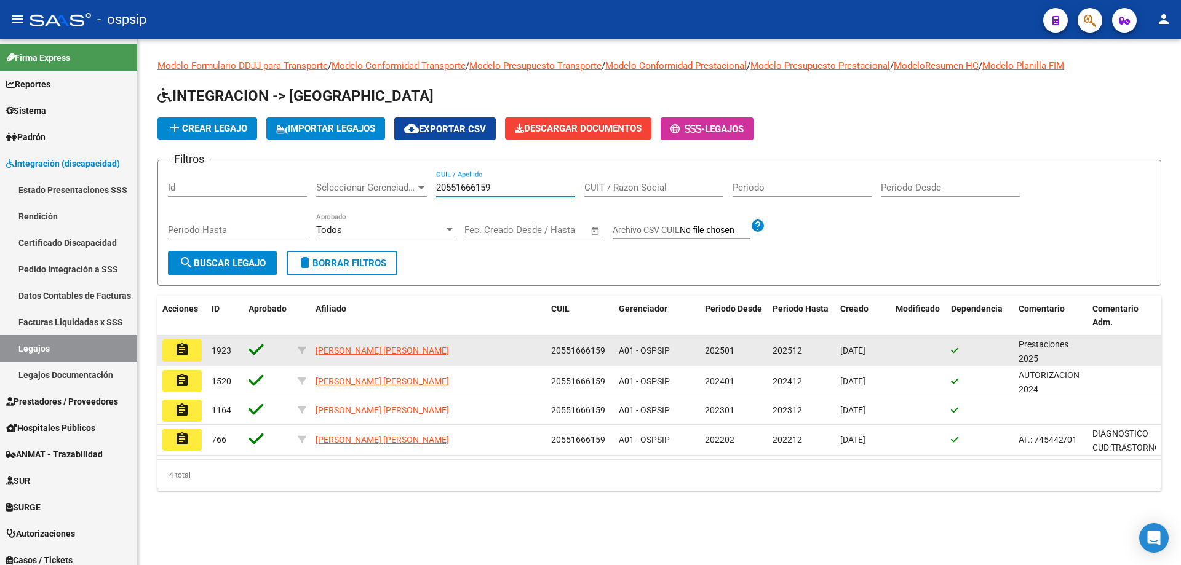
type input "20551666159"
click at [172, 347] on button "assignment" at bounding box center [181, 351] width 39 height 22
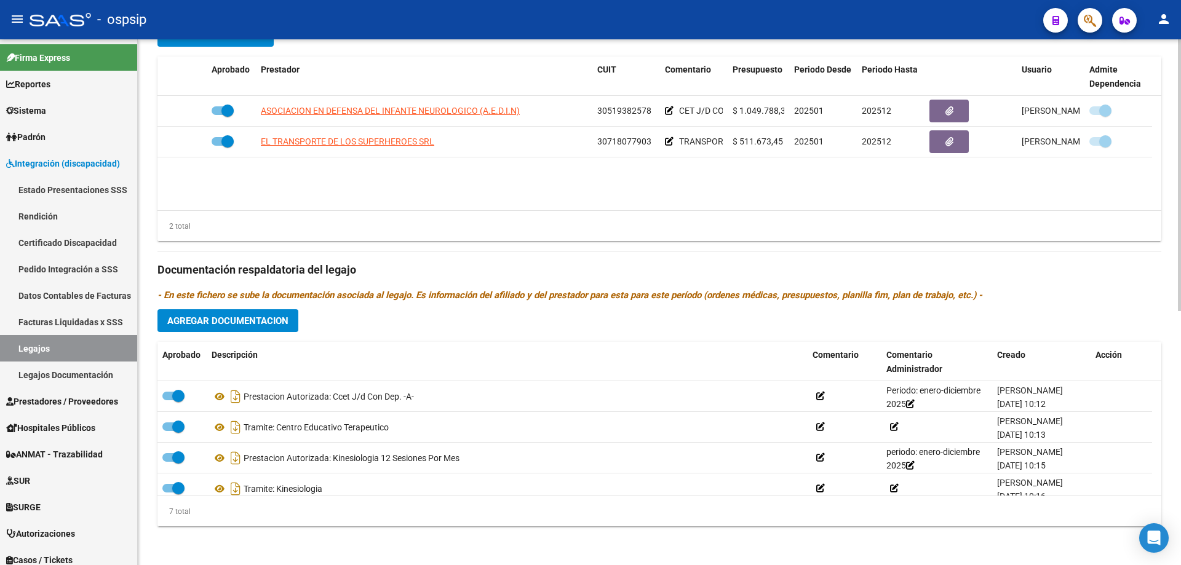
scroll to position [492, 0]
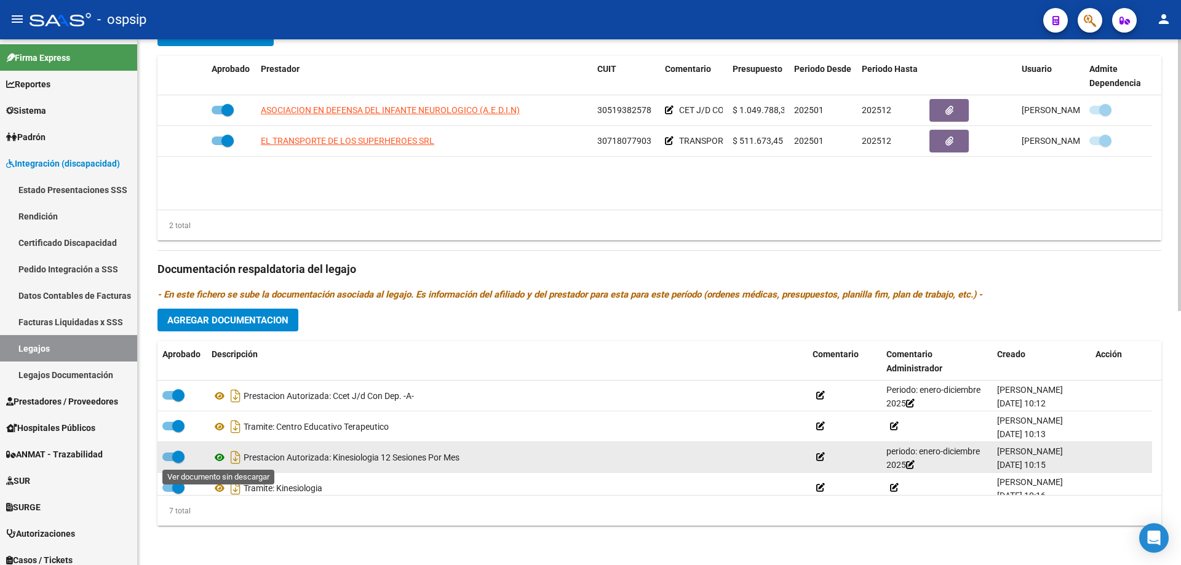
click at [220, 457] on icon at bounding box center [220, 457] width 16 height 15
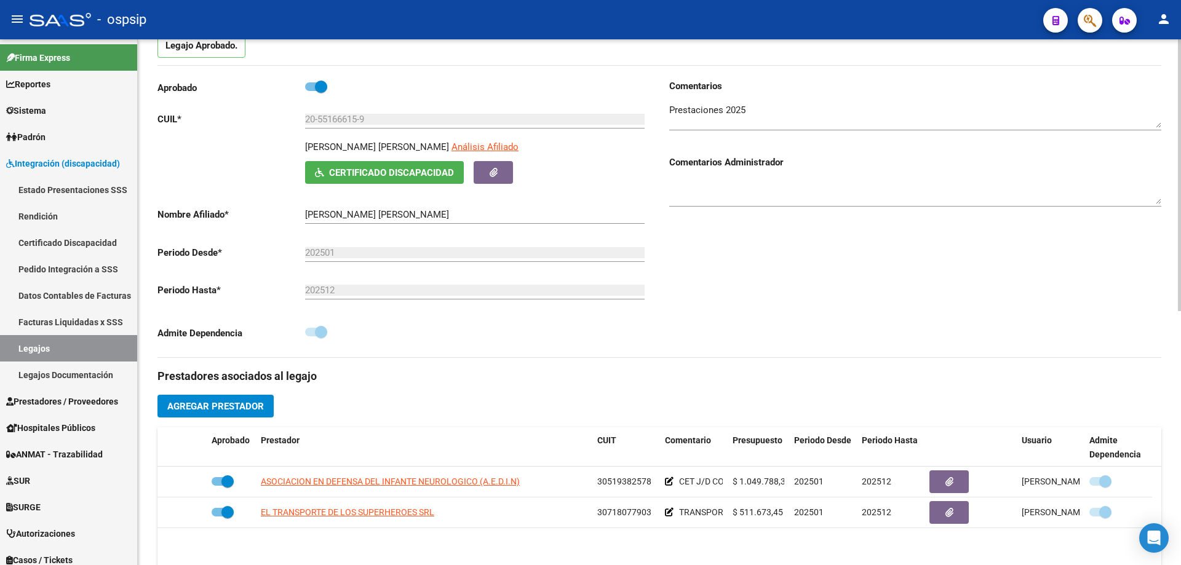
scroll to position [0, 0]
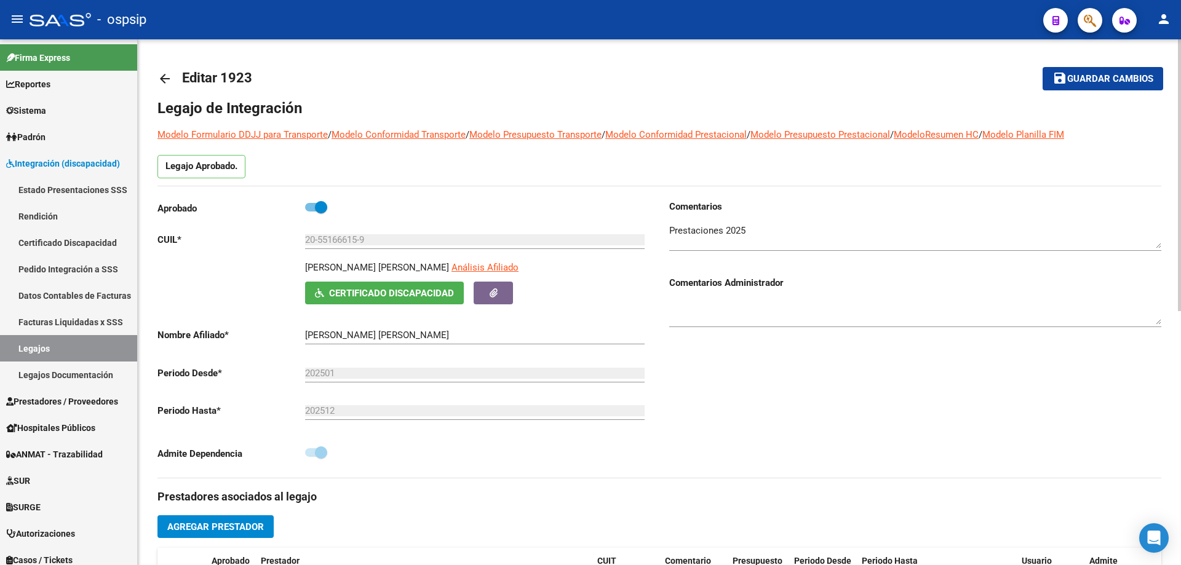
click at [163, 71] on mat-icon "arrow_back" at bounding box center [164, 78] width 15 height 15
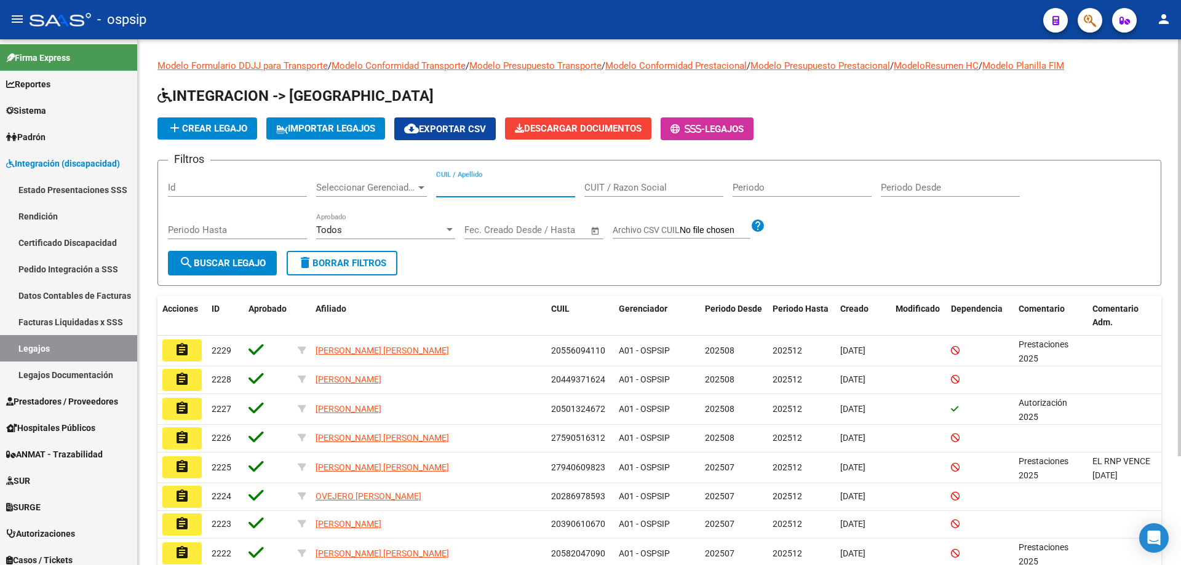
paste input "20551666159"
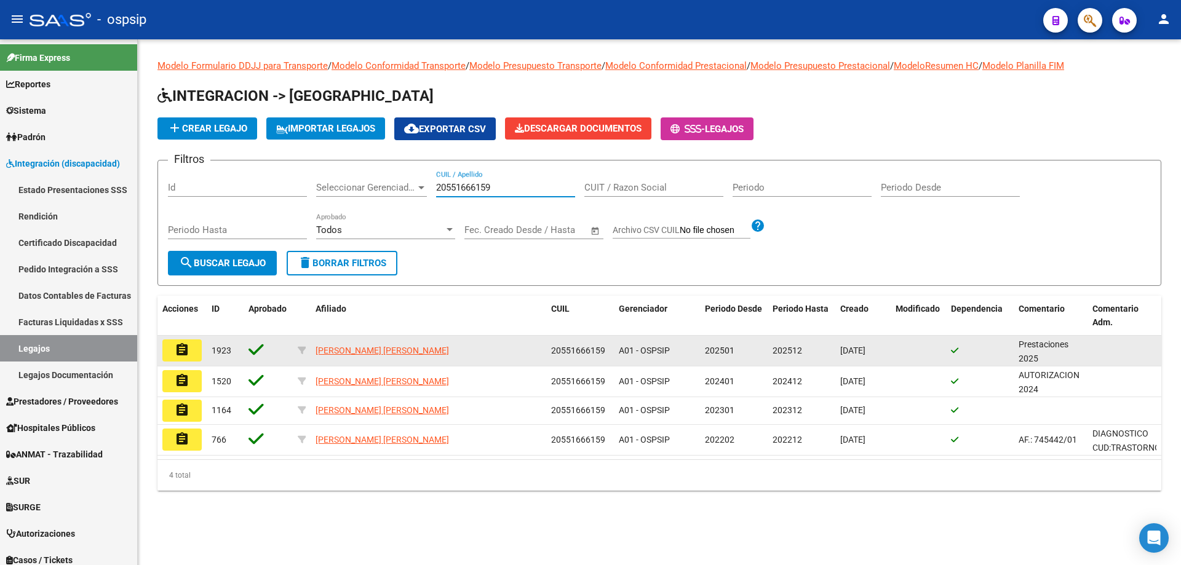
type input "20551666159"
click at [184, 359] on button "assignment" at bounding box center [181, 351] width 39 height 22
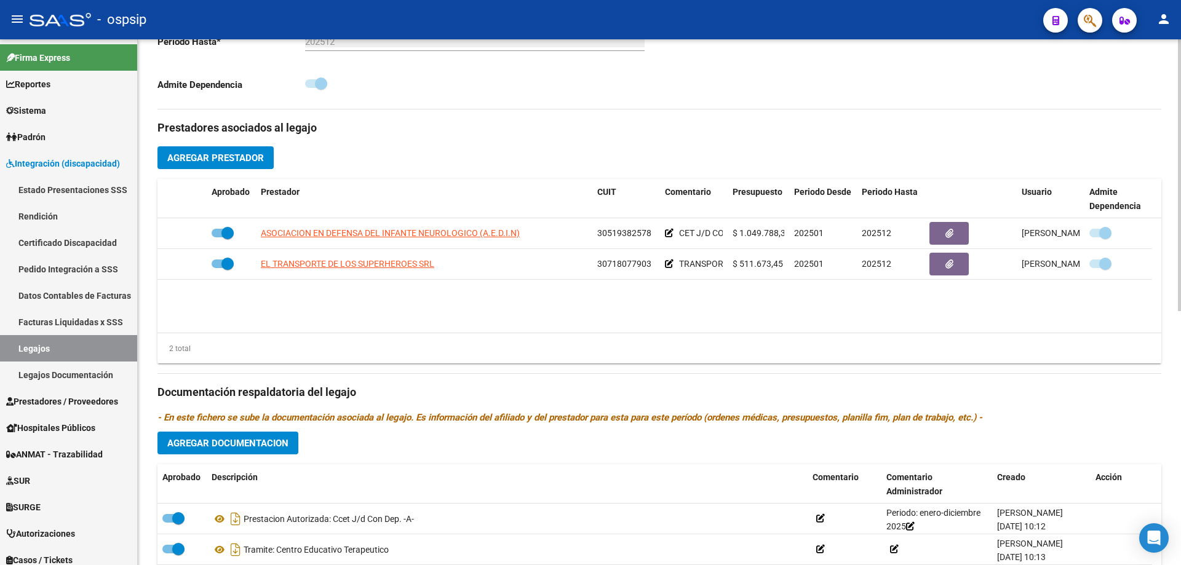
scroll to position [492, 0]
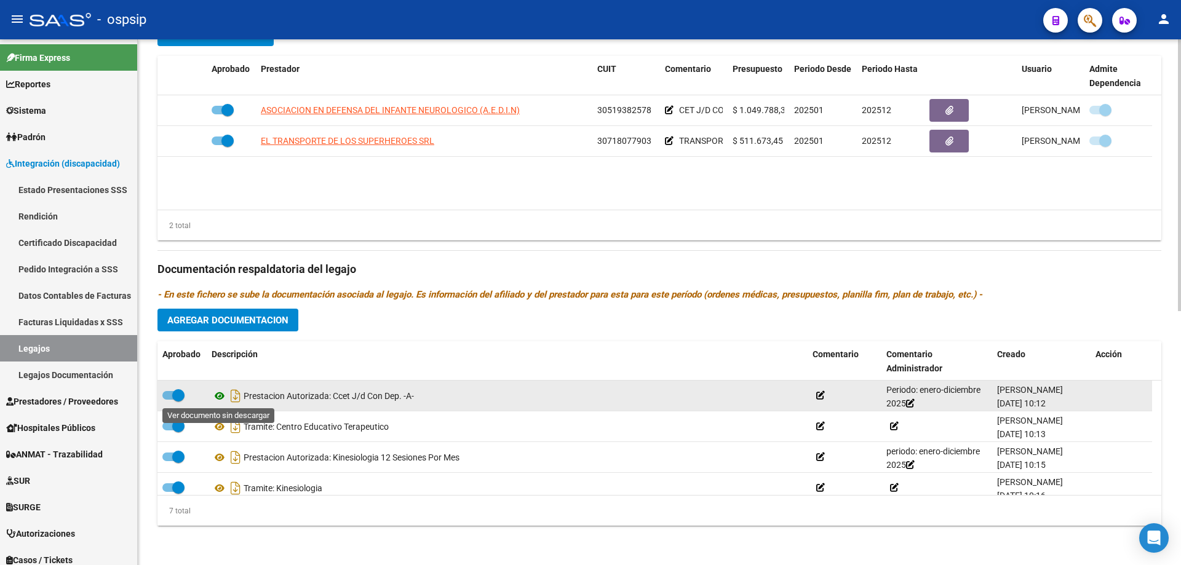
click at [221, 396] on icon at bounding box center [220, 396] width 16 height 15
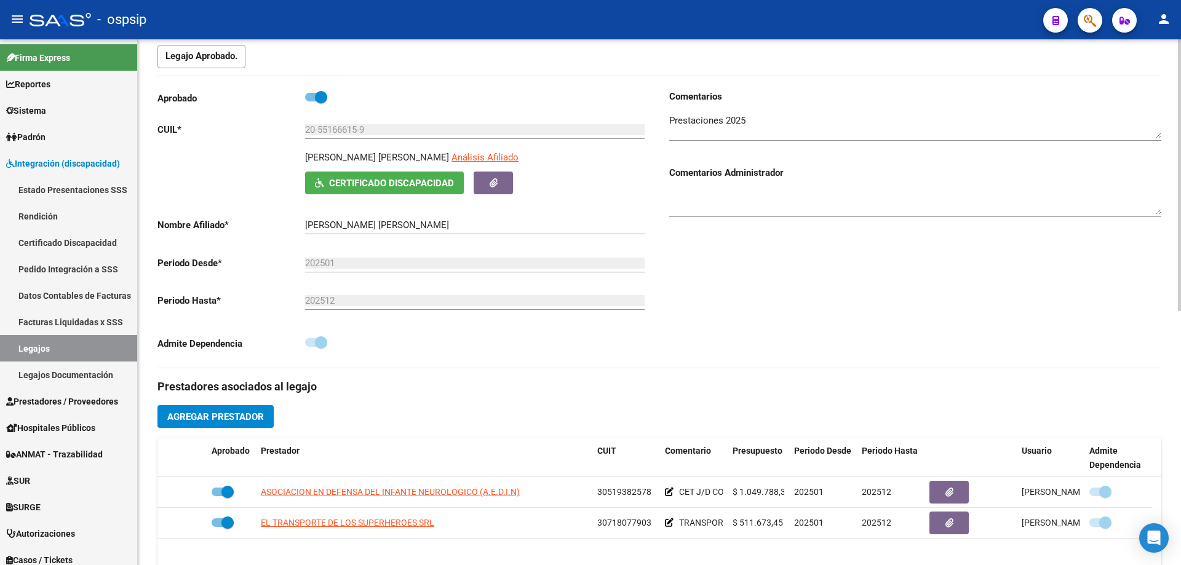
scroll to position [0, 0]
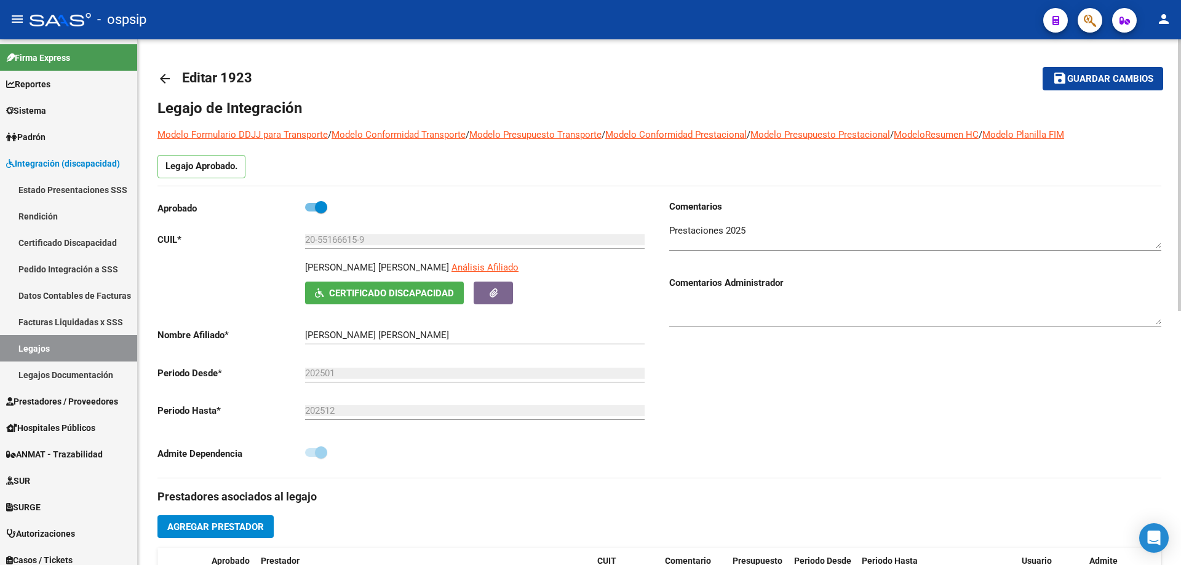
click at [164, 82] on mat-icon "arrow_back" at bounding box center [164, 78] width 15 height 15
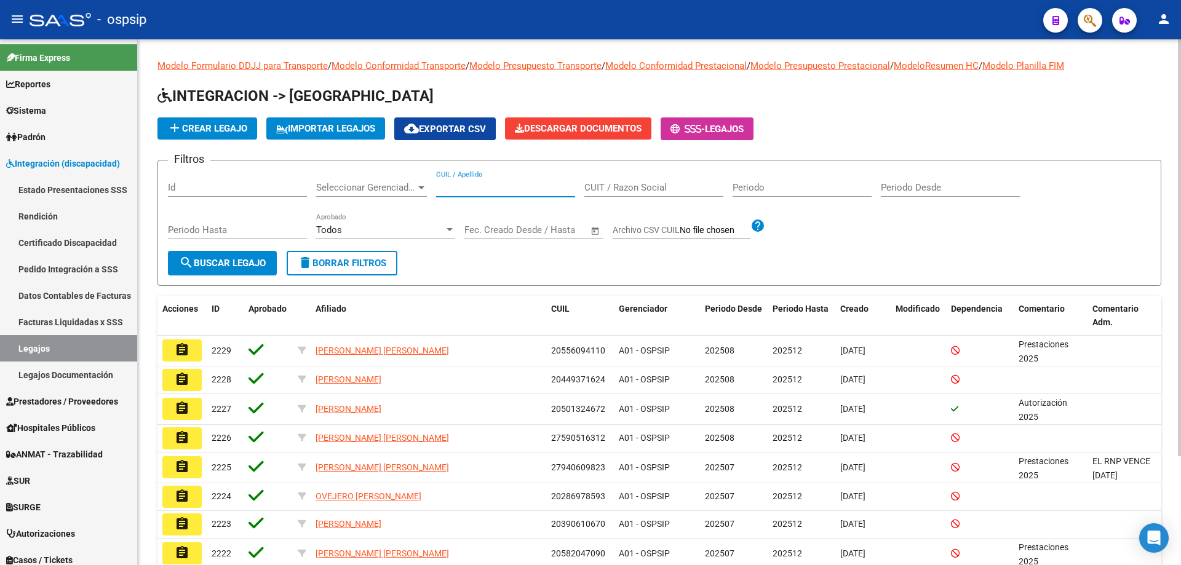
paste input "20585132668"
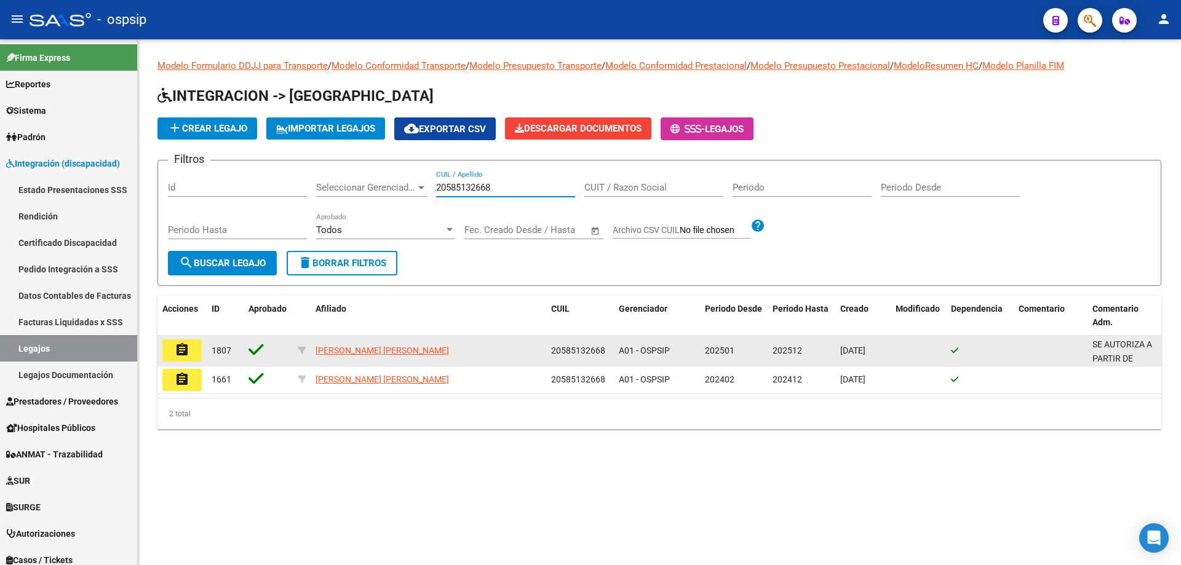
type input "20585132668"
click at [177, 348] on mat-icon "assignment" at bounding box center [182, 350] width 15 height 15
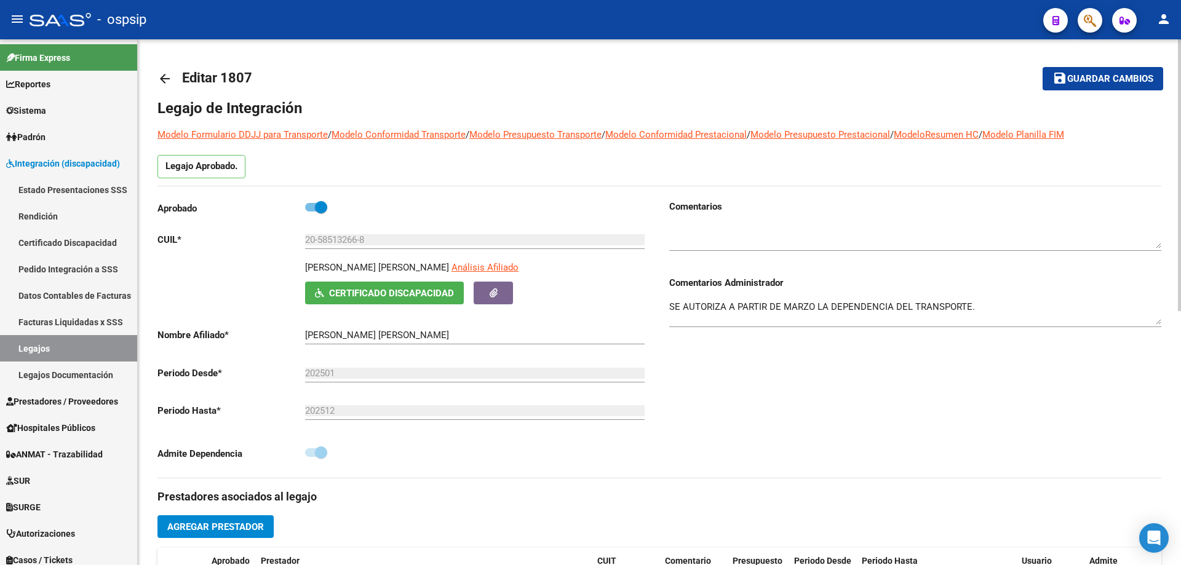
click at [160, 72] on mat-icon "arrow_back" at bounding box center [164, 78] width 15 height 15
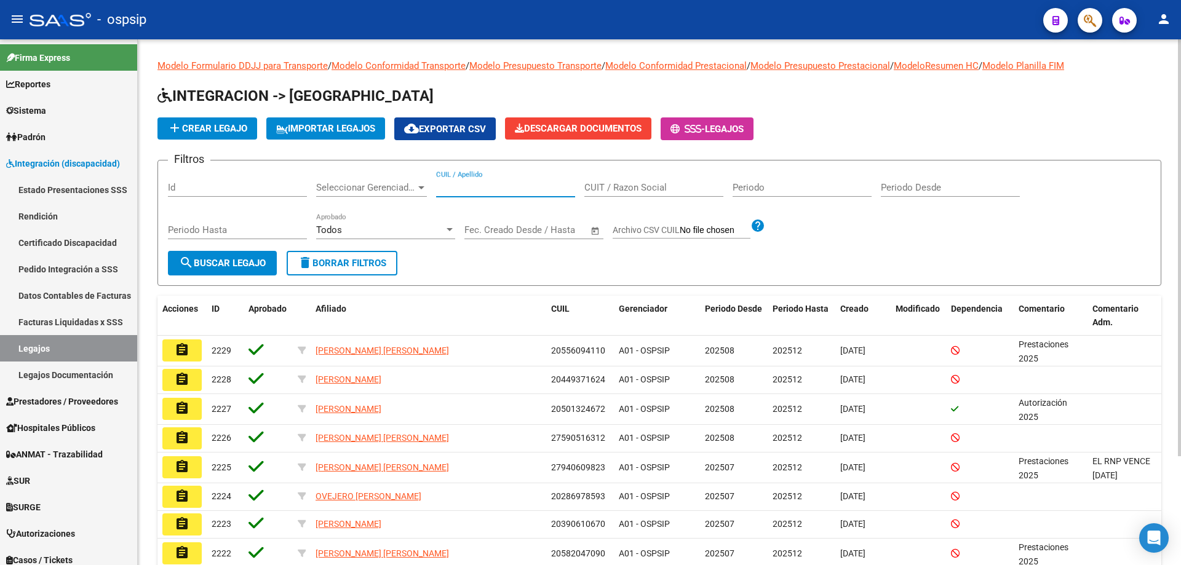
paste input "20585132668"
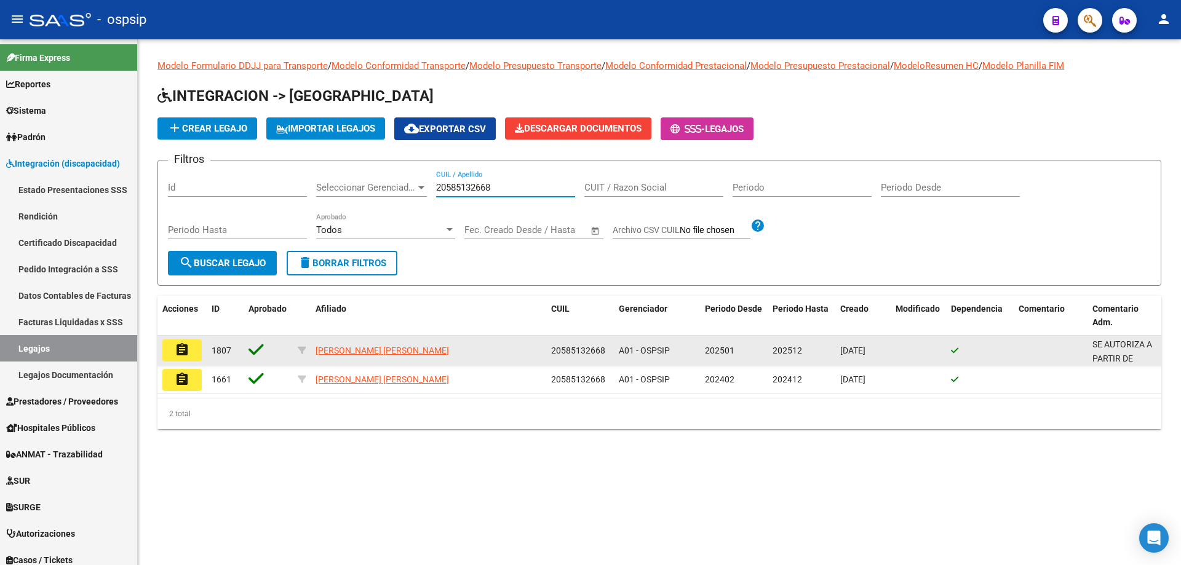
type input "20585132668"
click at [174, 351] on button "assignment" at bounding box center [181, 351] width 39 height 22
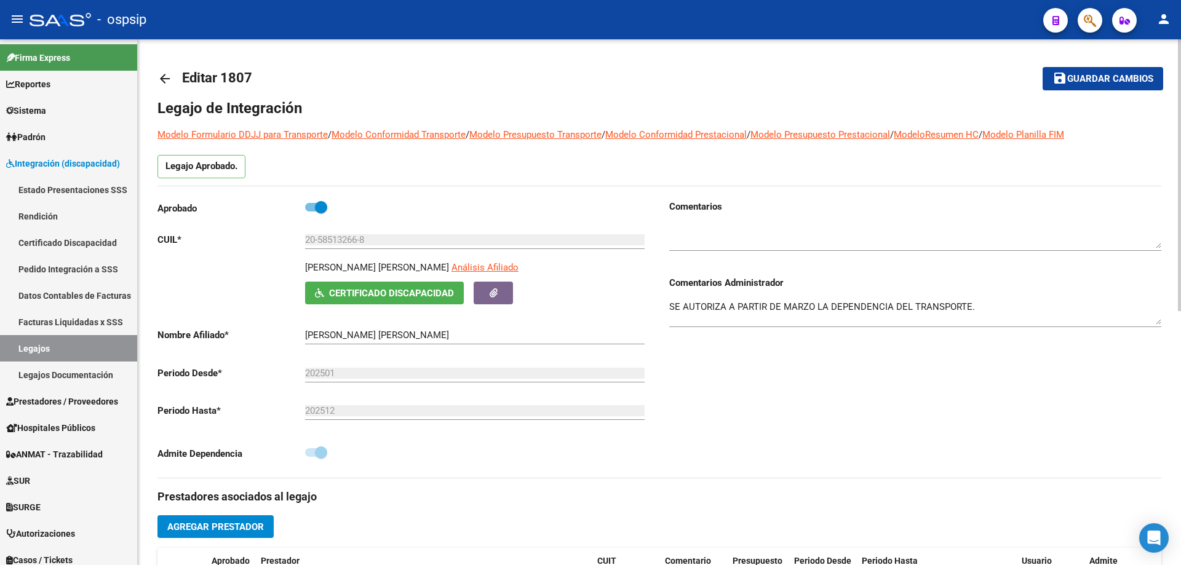
click at [161, 73] on mat-icon "arrow_back" at bounding box center [164, 78] width 15 height 15
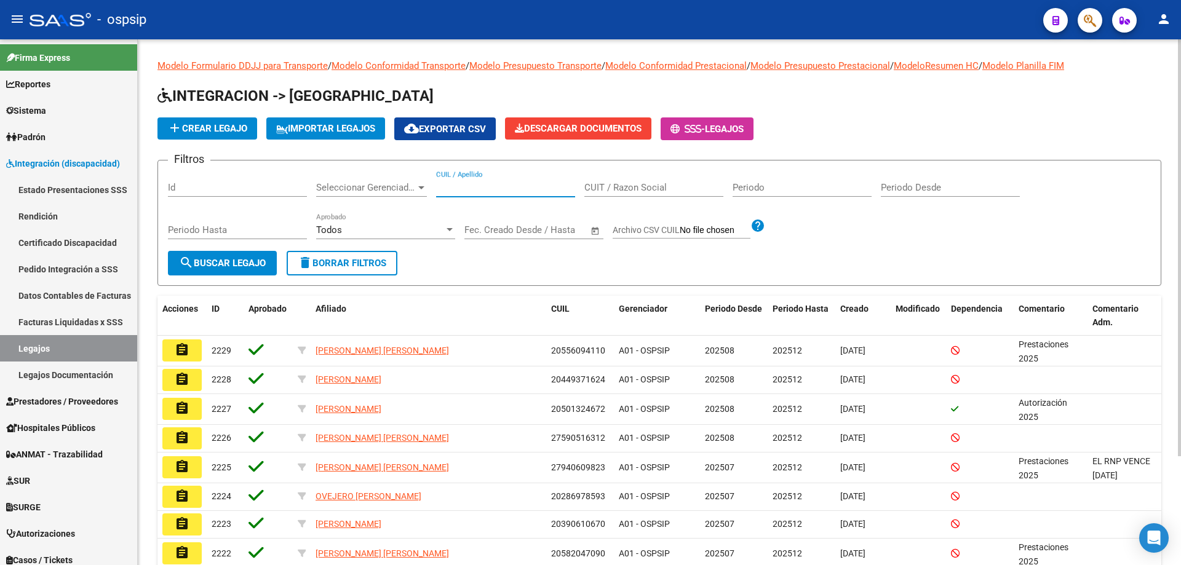
paste input "20548520534"
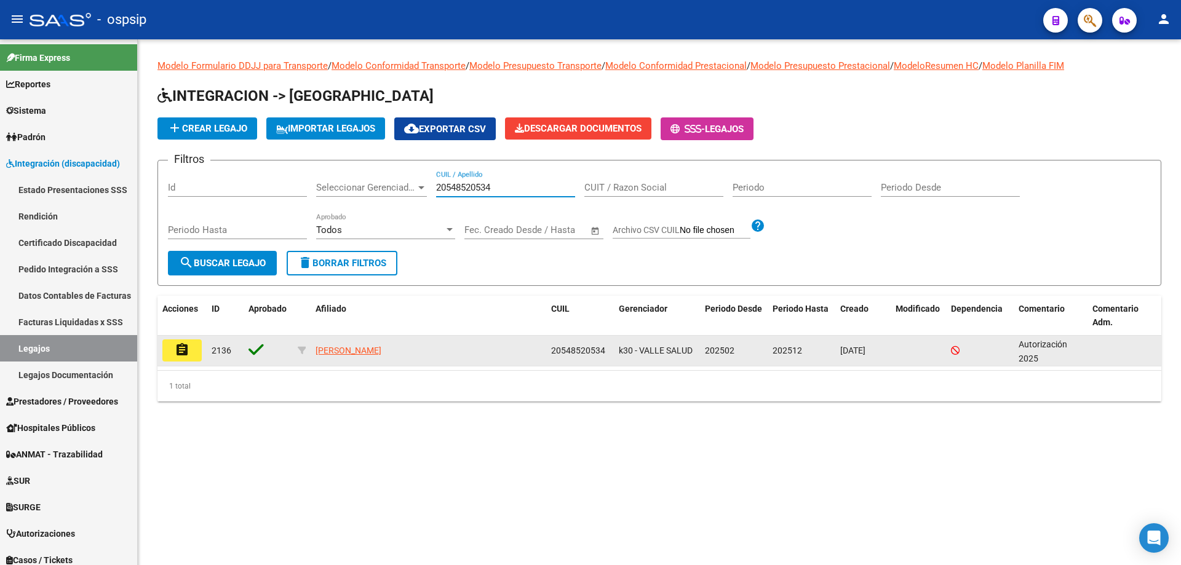
type input "20548520534"
click at [187, 346] on mat-icon "assignment" at bounding box center [182, 350] width 15 height 15
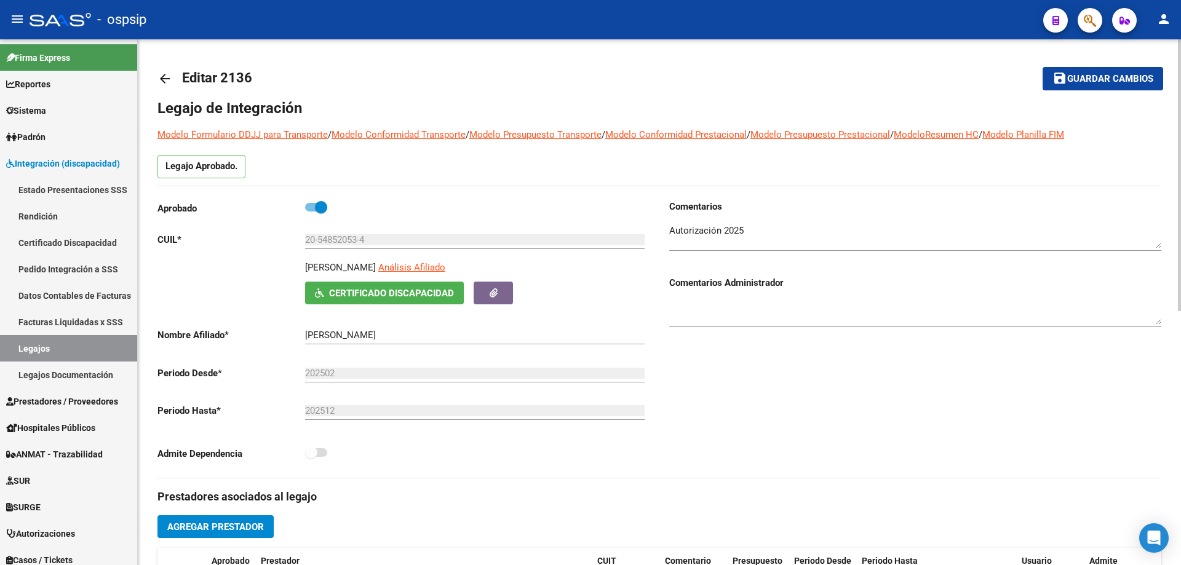
click at [165, 75] on mat-icon "arrow_back" at bounding box center [164, 78] width 15 height 15
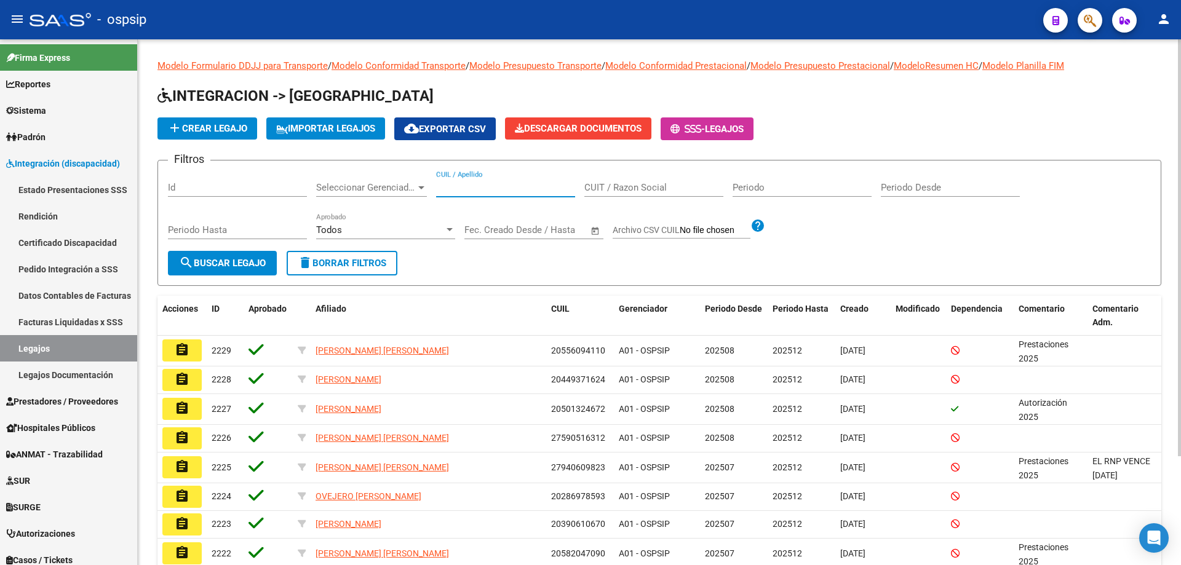
paste input "20495201164"
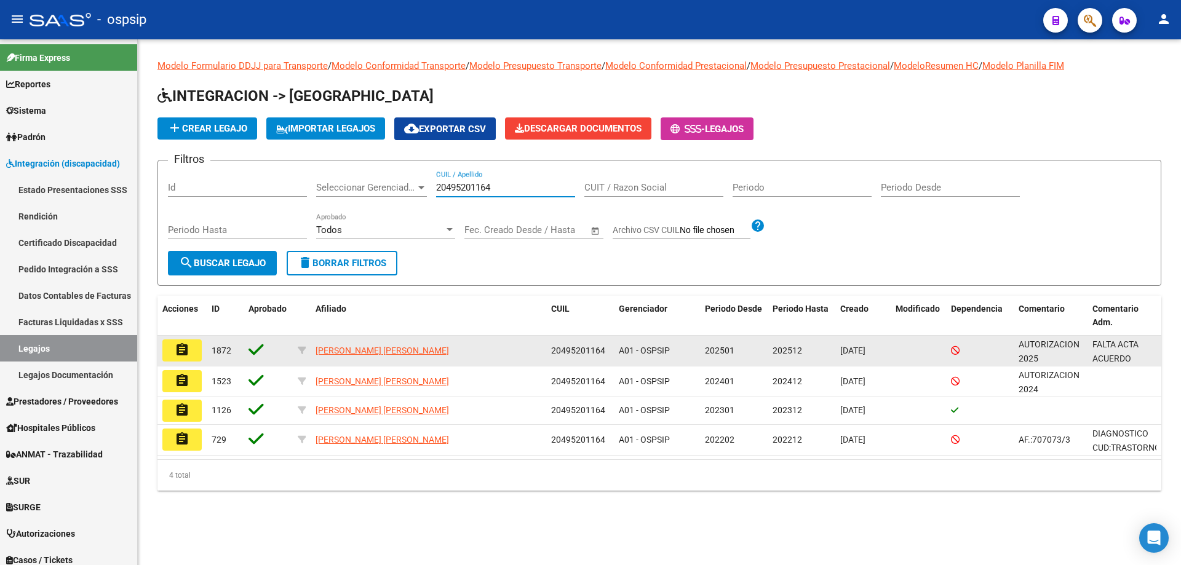
type input "20495201164"
click at [173, 348] on button "assignment" at bounding box center [181, 351] width 39 height 22
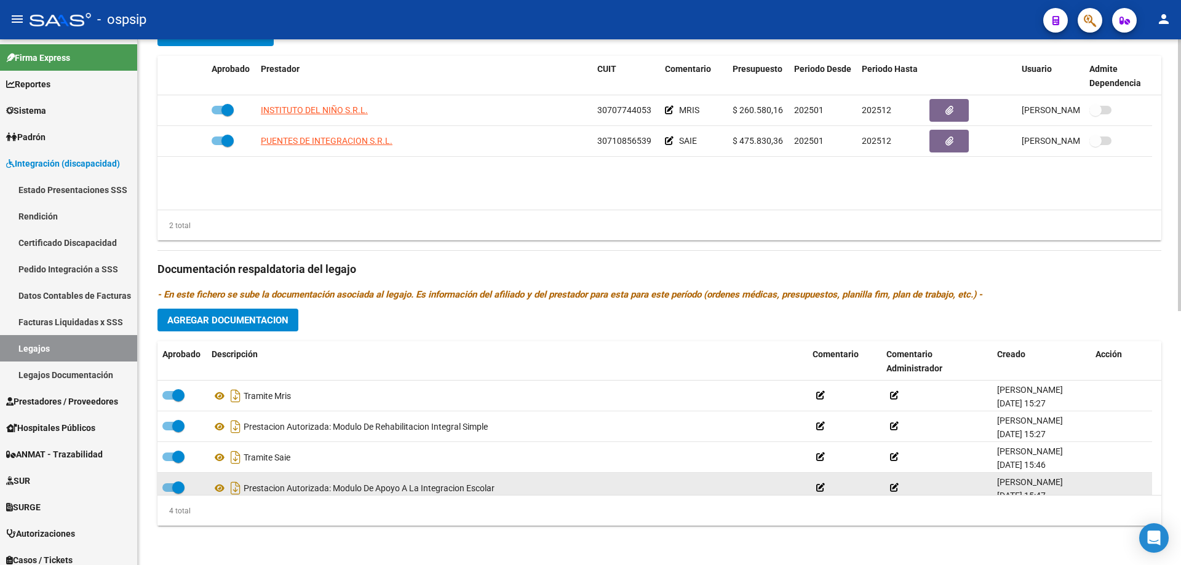
scroll to position [12, 0]
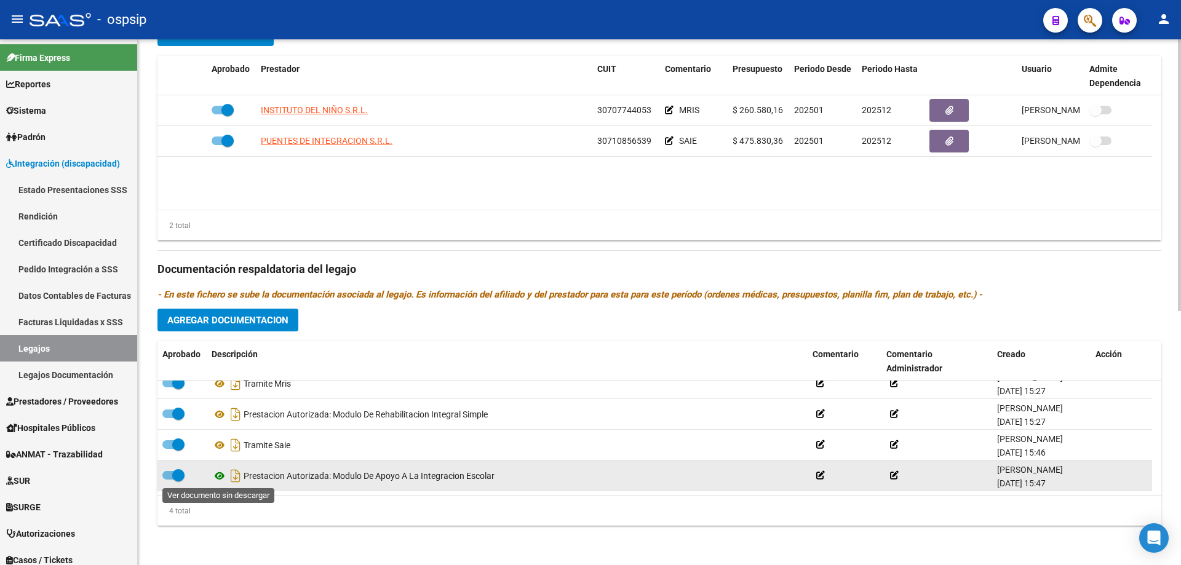
click at [217, 474] on icon at bounding box center [220, 476] width 16 height 15
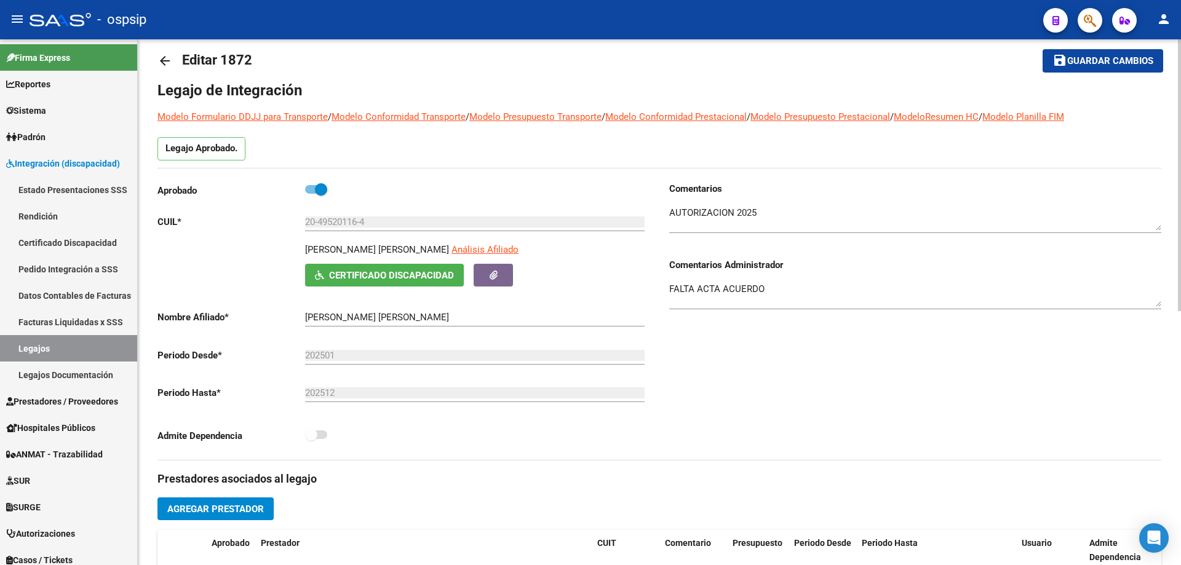
scroll to position [0, 0]
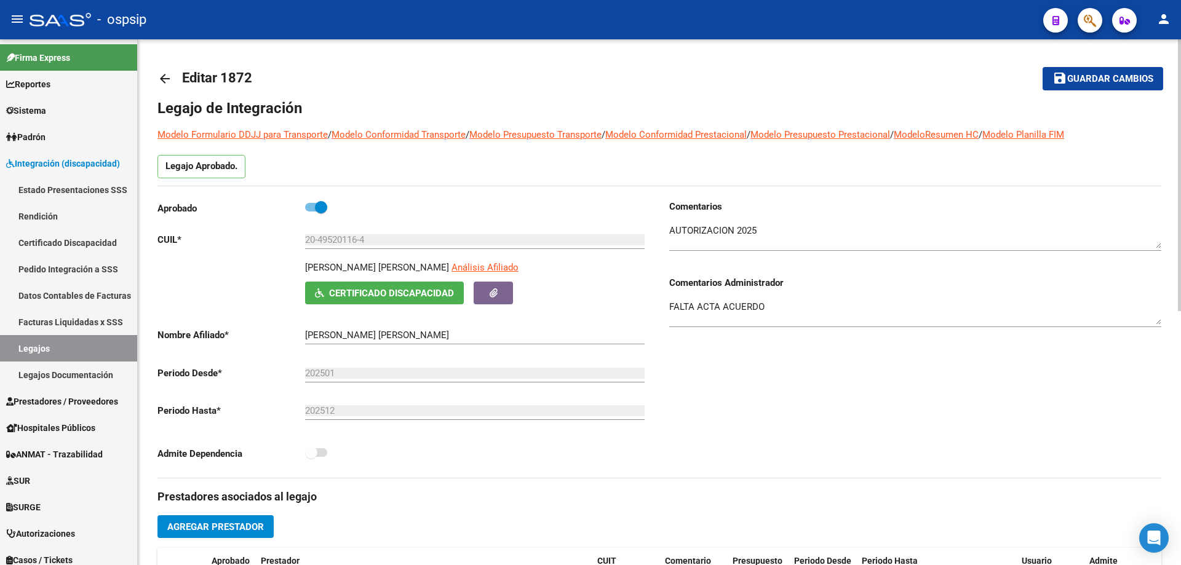
click at [169, 77] on mat-icon "arrow_back" at bounding box center [164, 78] width 15 height 15
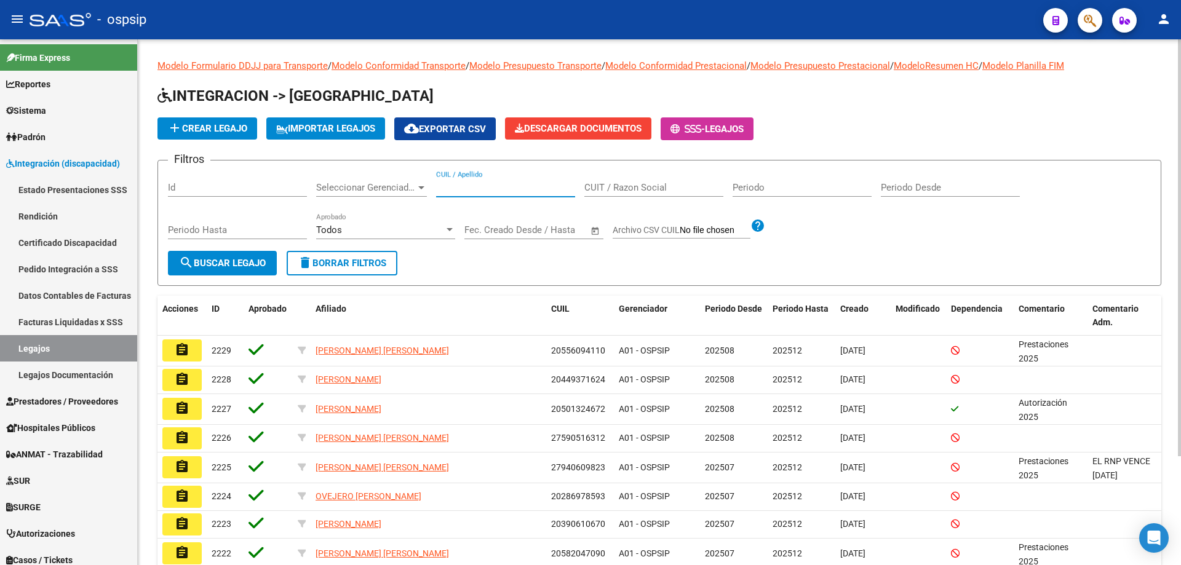
paste input "20566270782"
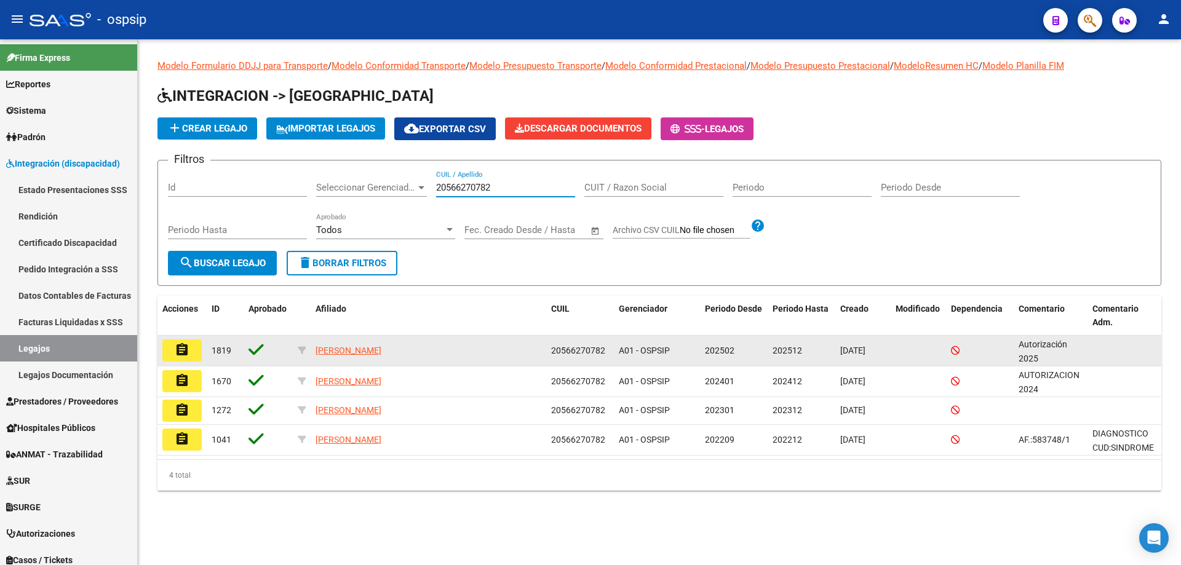
type input "20566270782"
click at [172, 352] on button "assignment" at bounding box center [181, 351] width 39 height 22
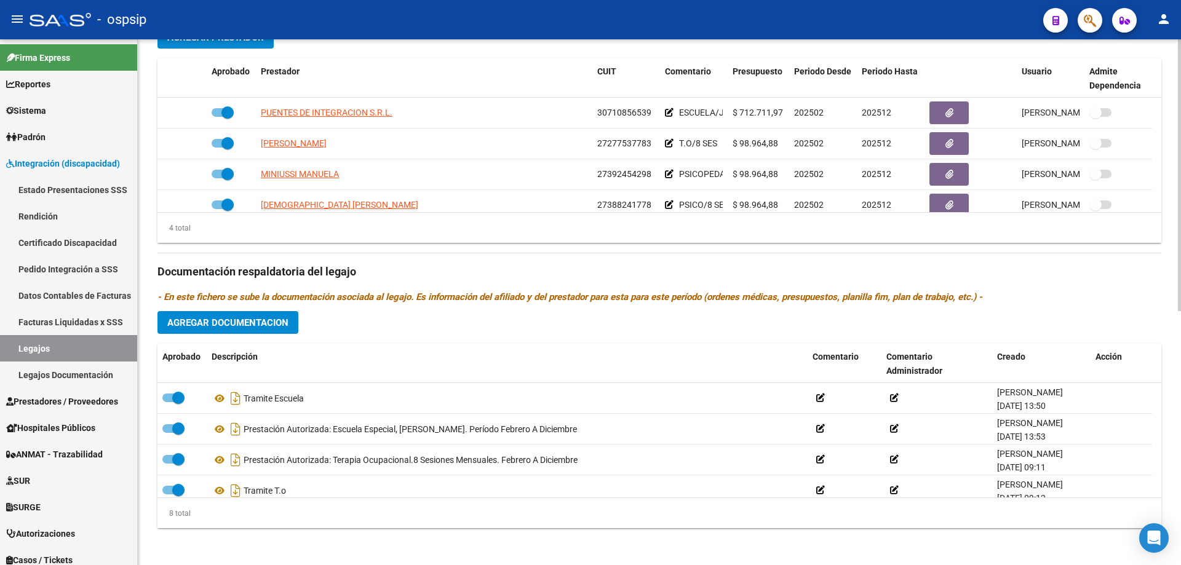
scroll to position [492, 0]
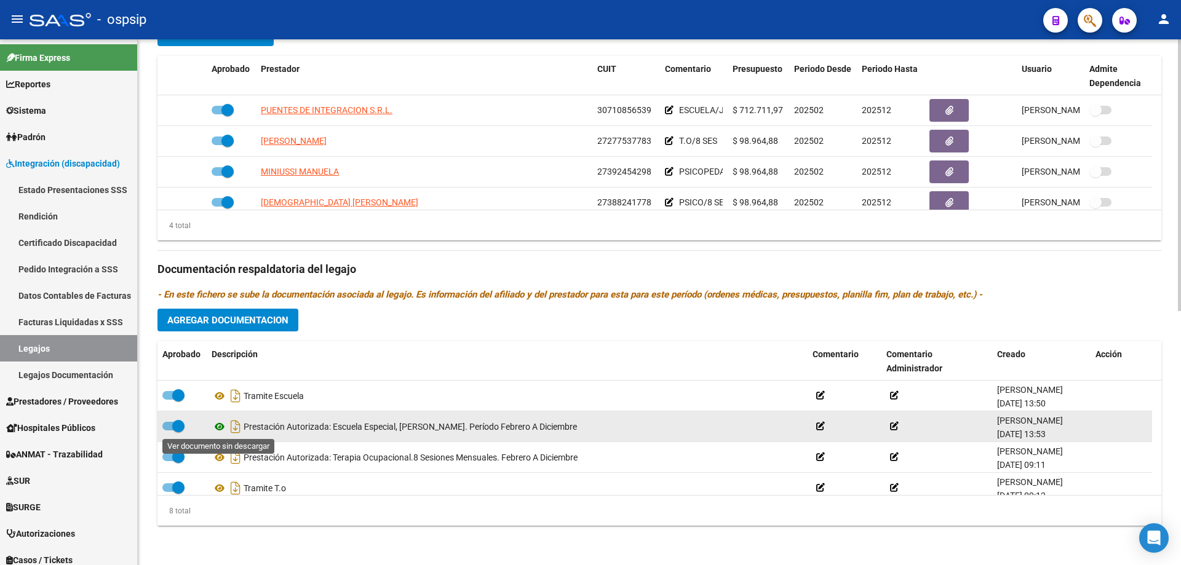
click at [217, 426] on icon at bounding box center [220, 427] width 16 height 15
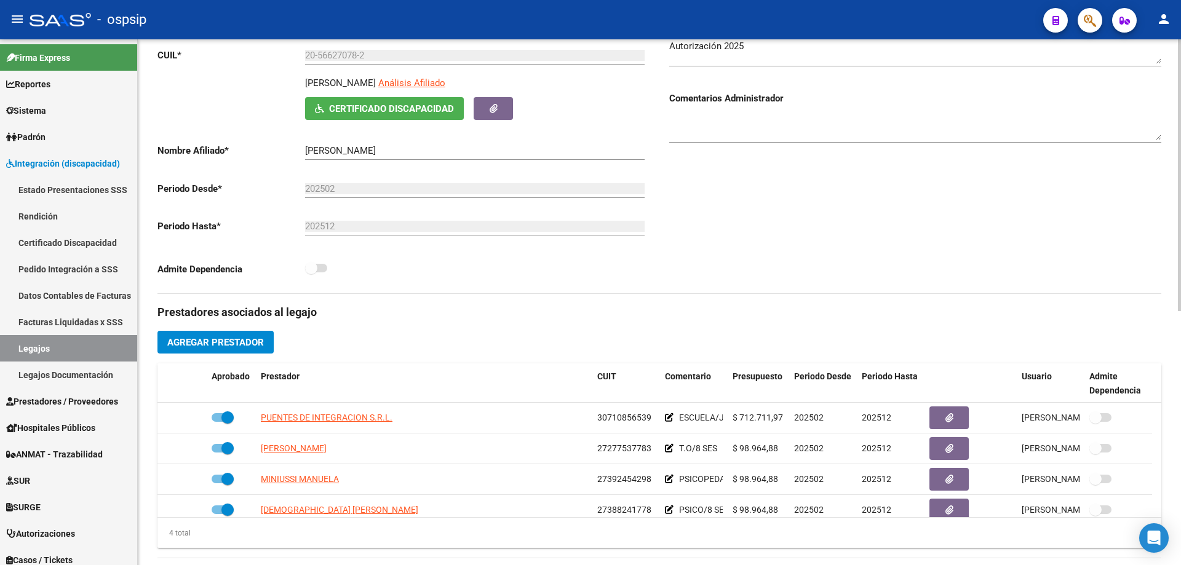
scroll to position [0, 0]
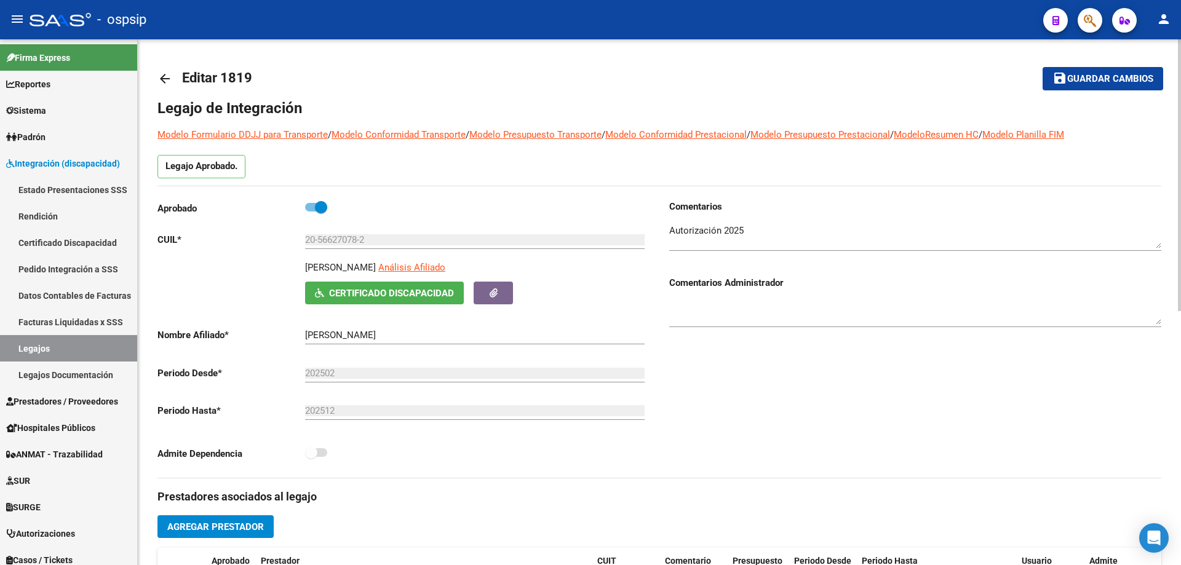
click at [164, 80] on mat-icon "arrow_back" at bounding box center [164, 78] width 15 height 15
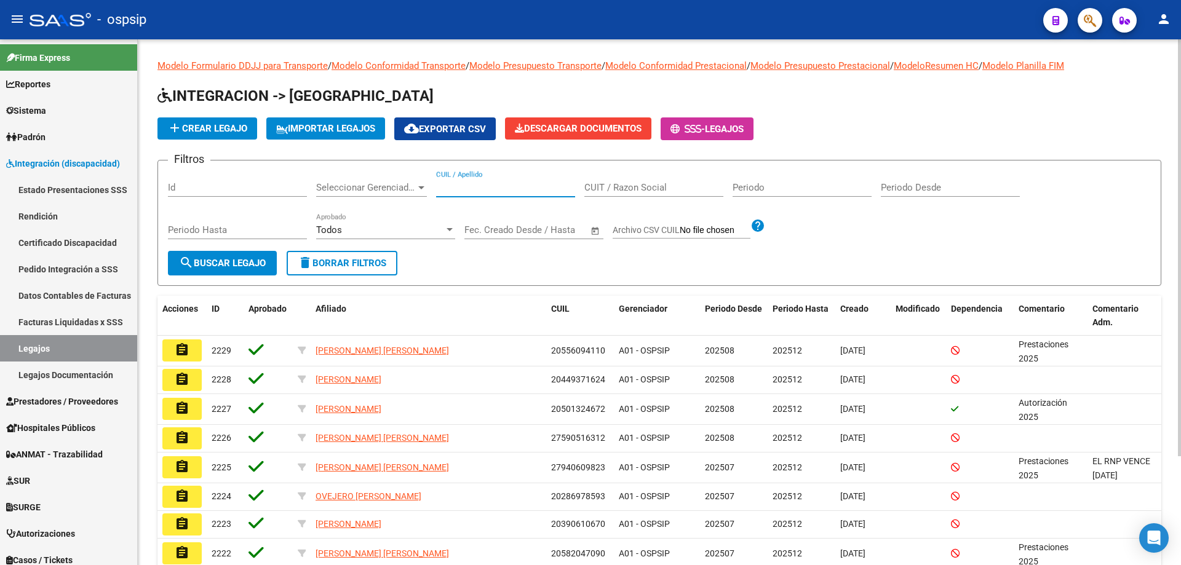
paste input "20573905963"
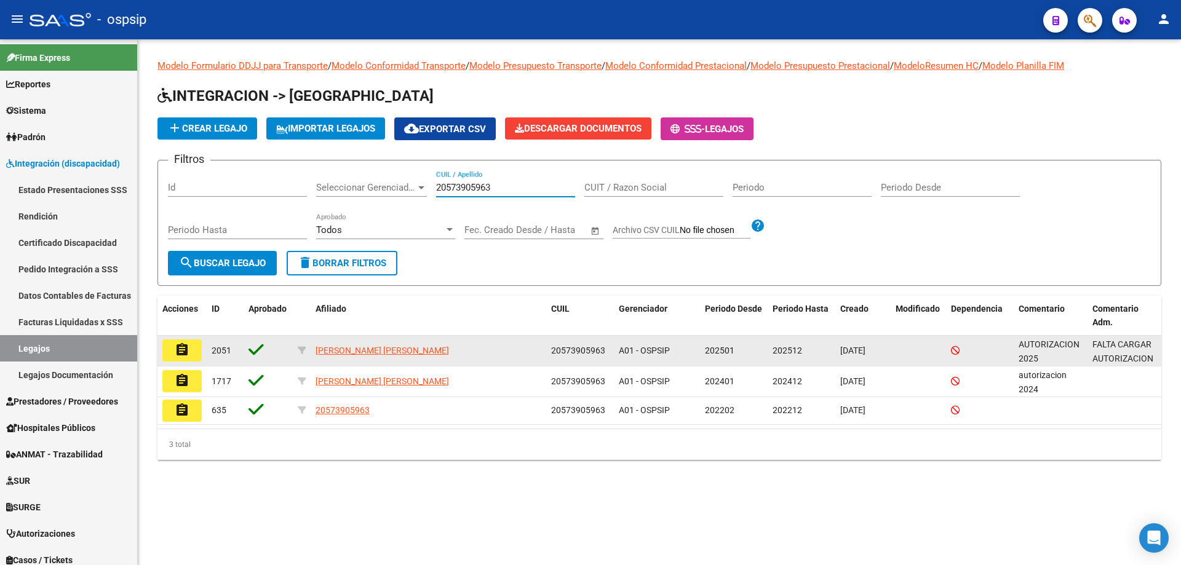
type input "20573905963"
click at [181, 350] on mat-icon "assignment" at bounding box center [182, 350] width 15 height 15
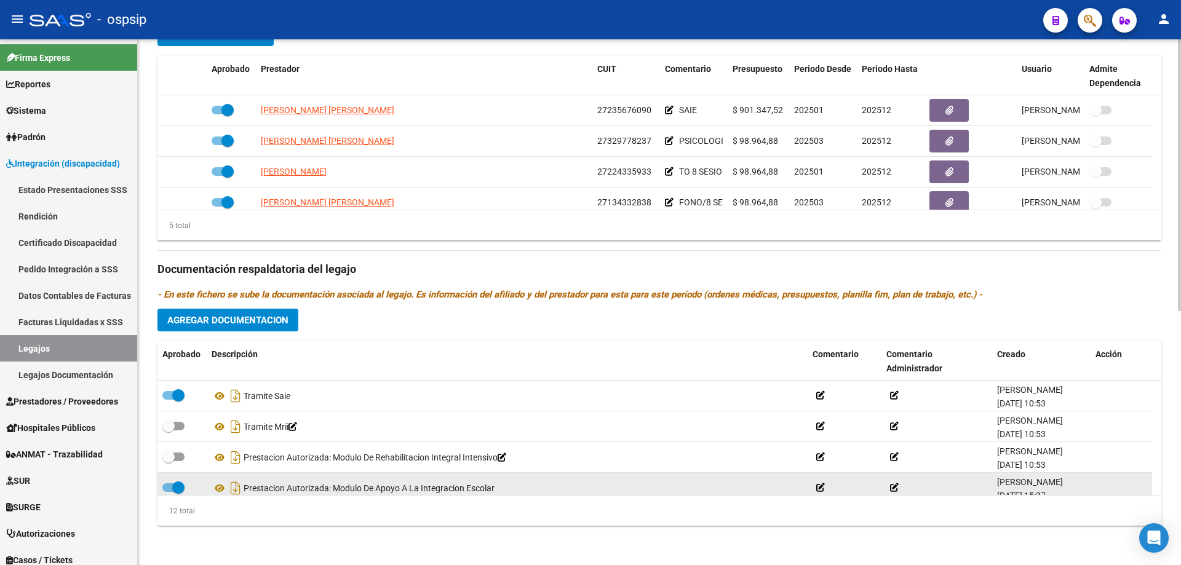
scroll to position [62, 0]
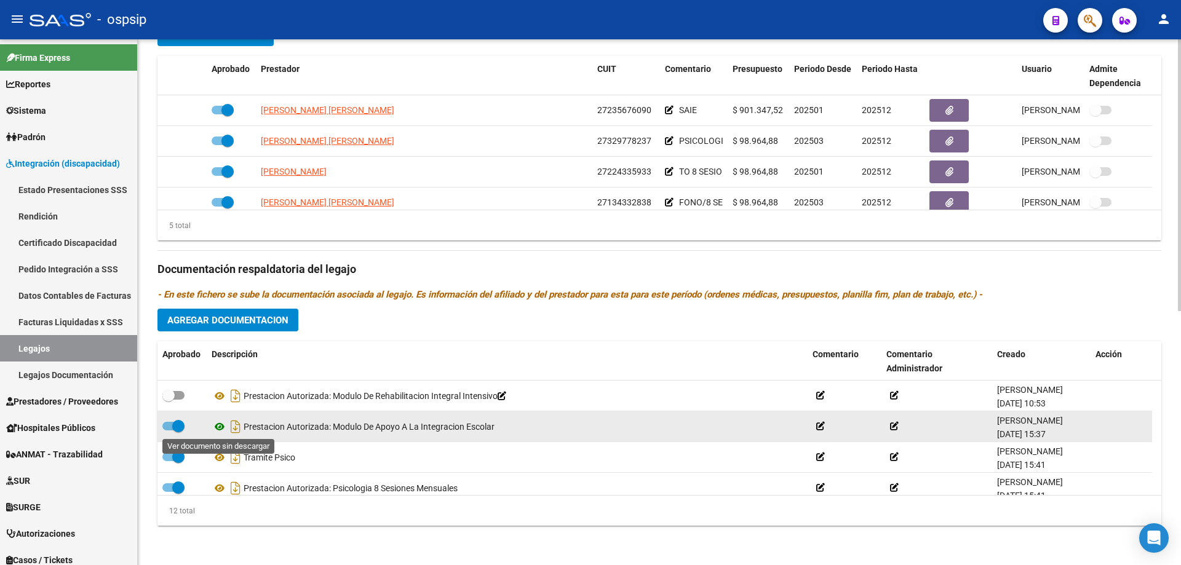
click at [221, 424] on icon at bounding box center [220, 427] width 16 height 15
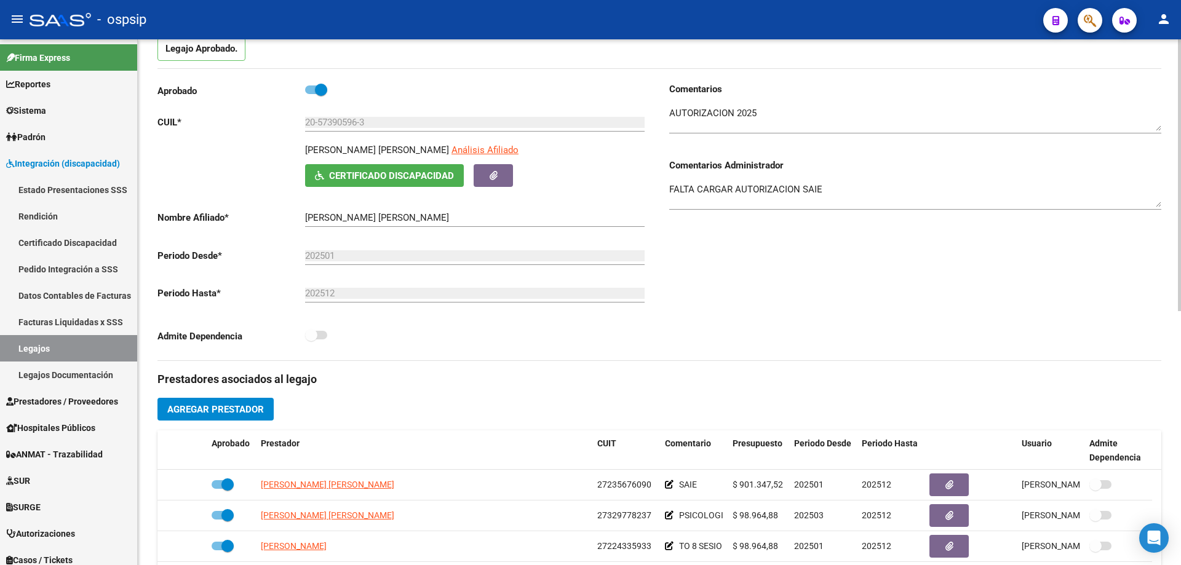
scroll to position [0, 0]
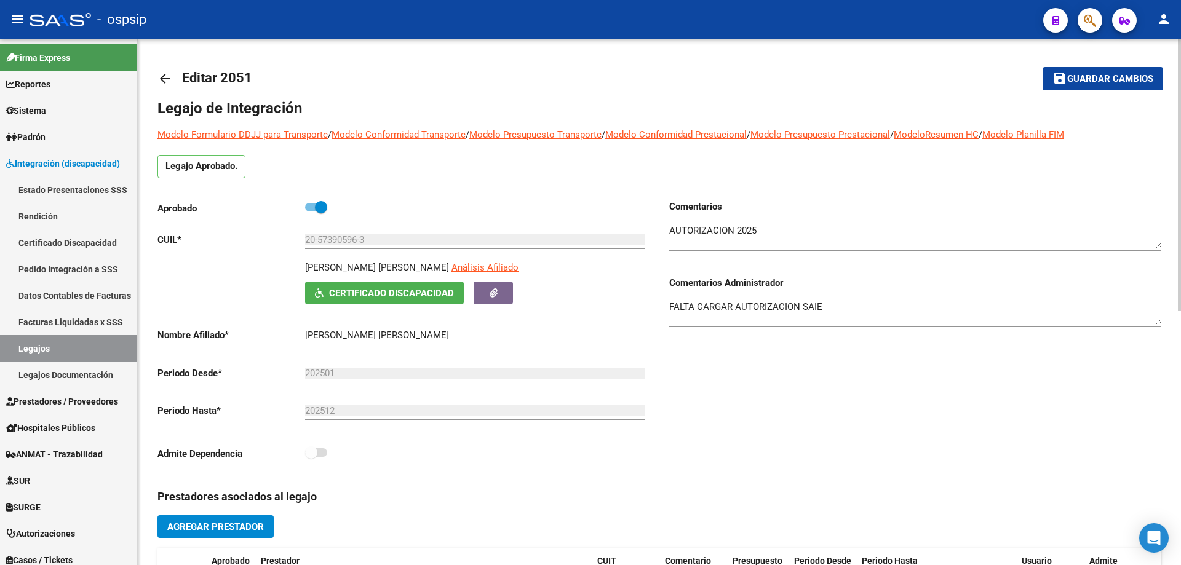
click at [161, 76] on mat-icon "arrow_back" at bounding box center [164, 78] width 15 height 15
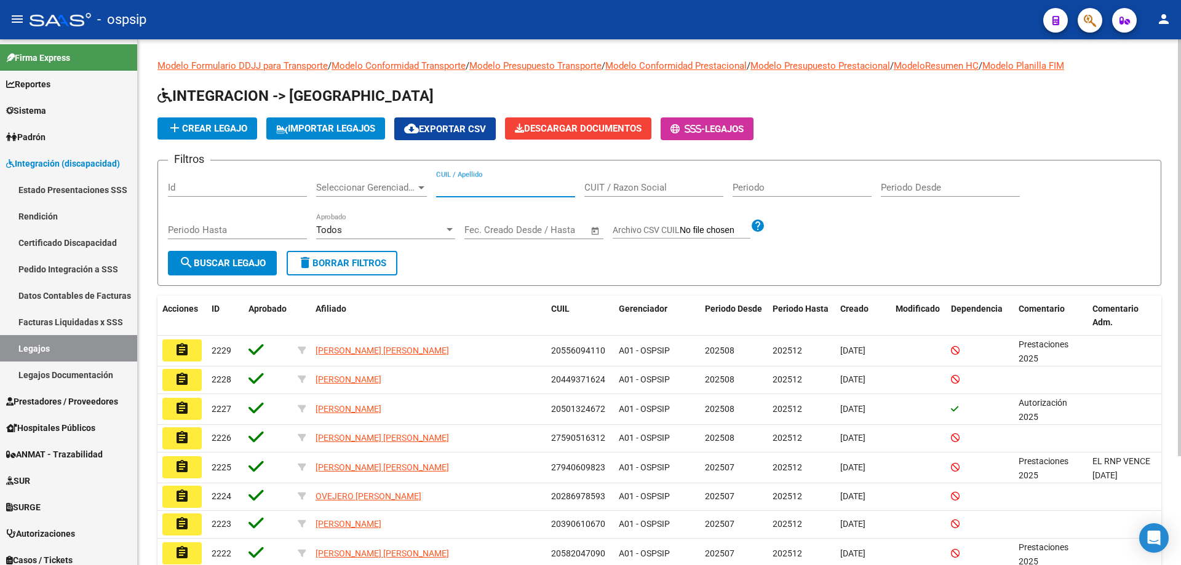
paste input "20545990939"
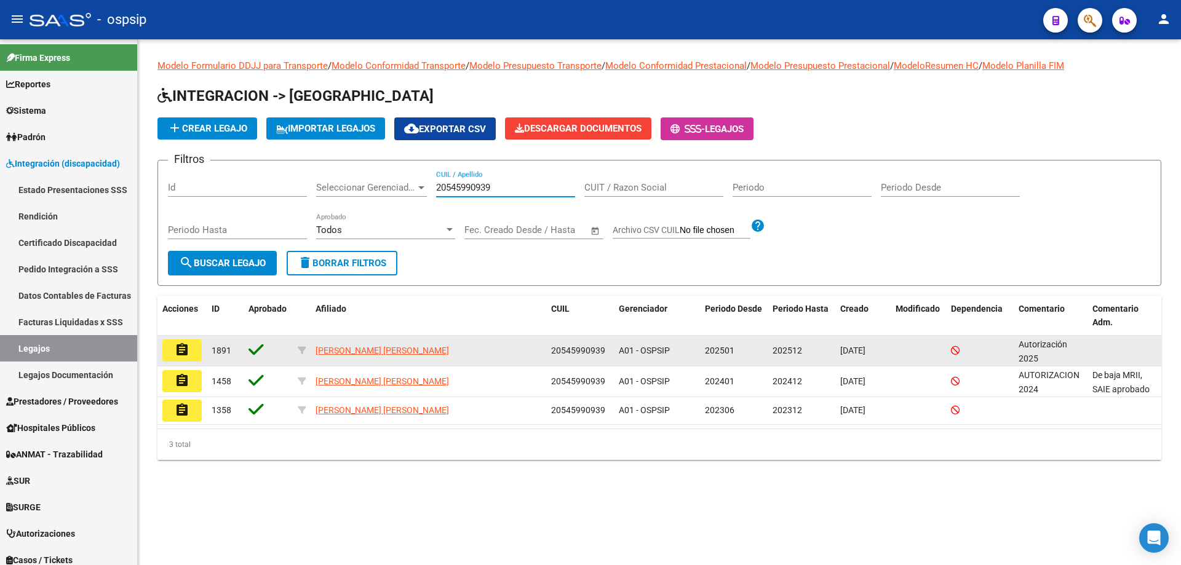
type input "20545990939"
click at [170, 345] on button "assignment" at bounding box center [181, 351] width 39 height 22
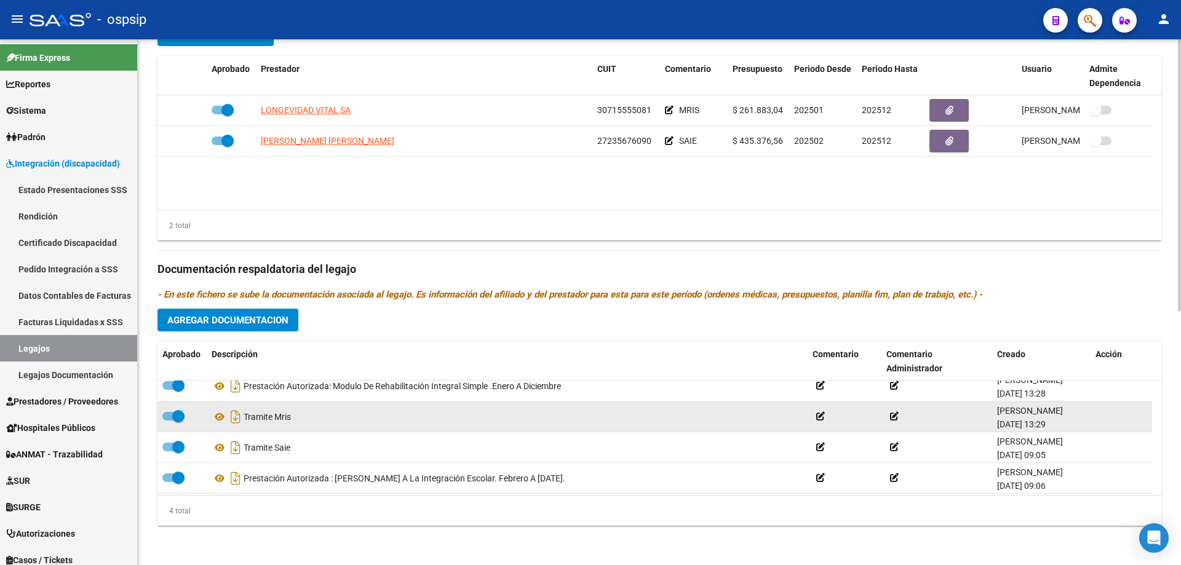
scroll to position [12, 0]
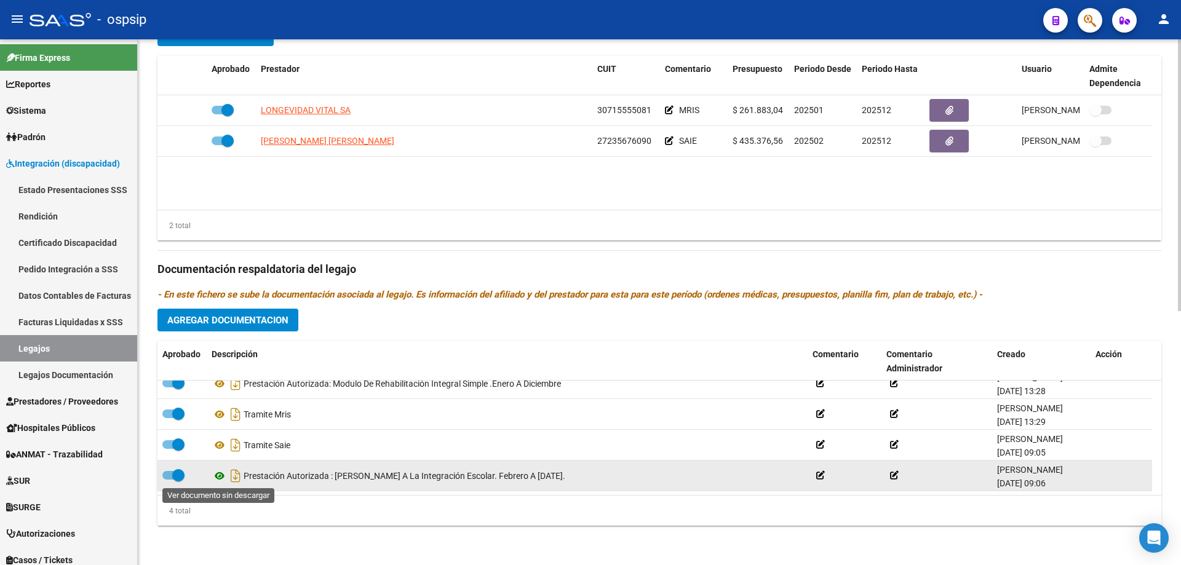
click at [222, 477] on icon at bounding box center [220, 476] width 16 height 15
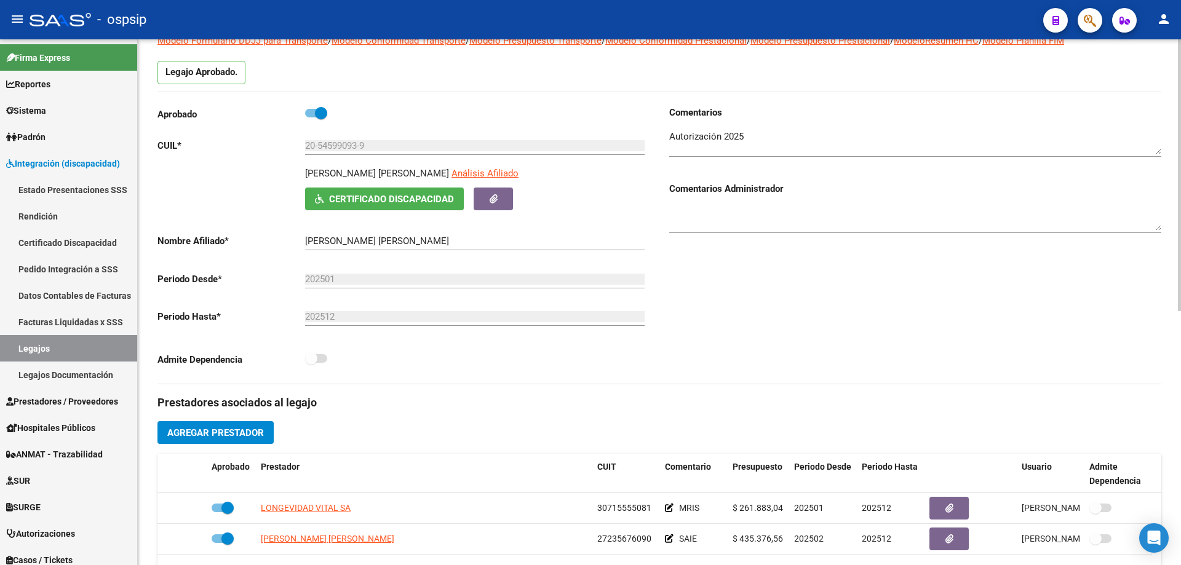
scroll to position [0, 0]
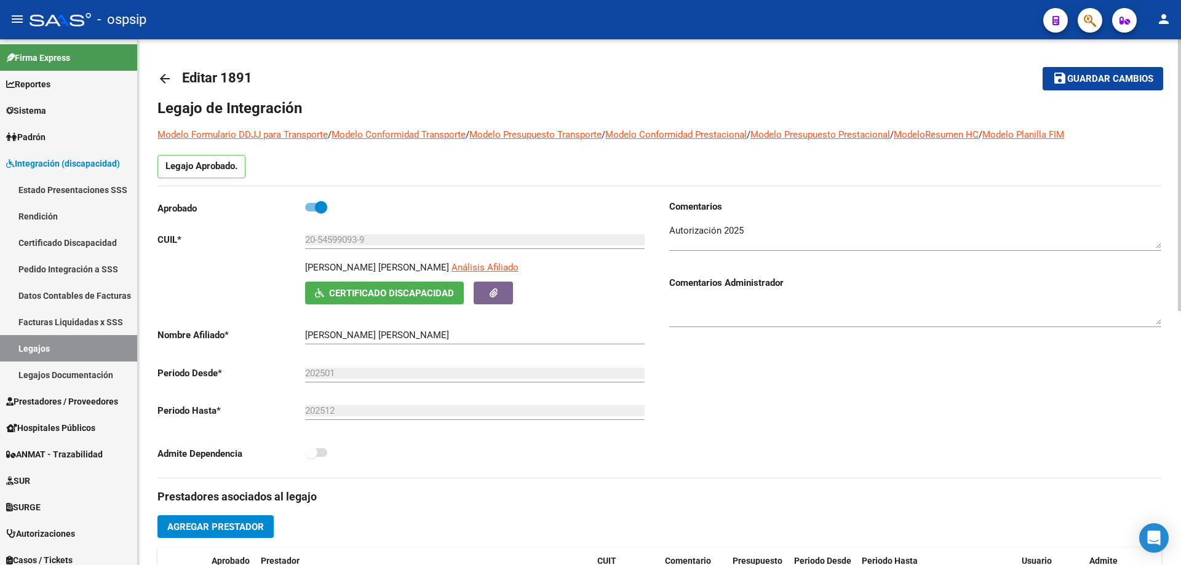
click at [159, 71] on mat-icon "arrow_back" at bounding box center [164, 78] width 15 height 15
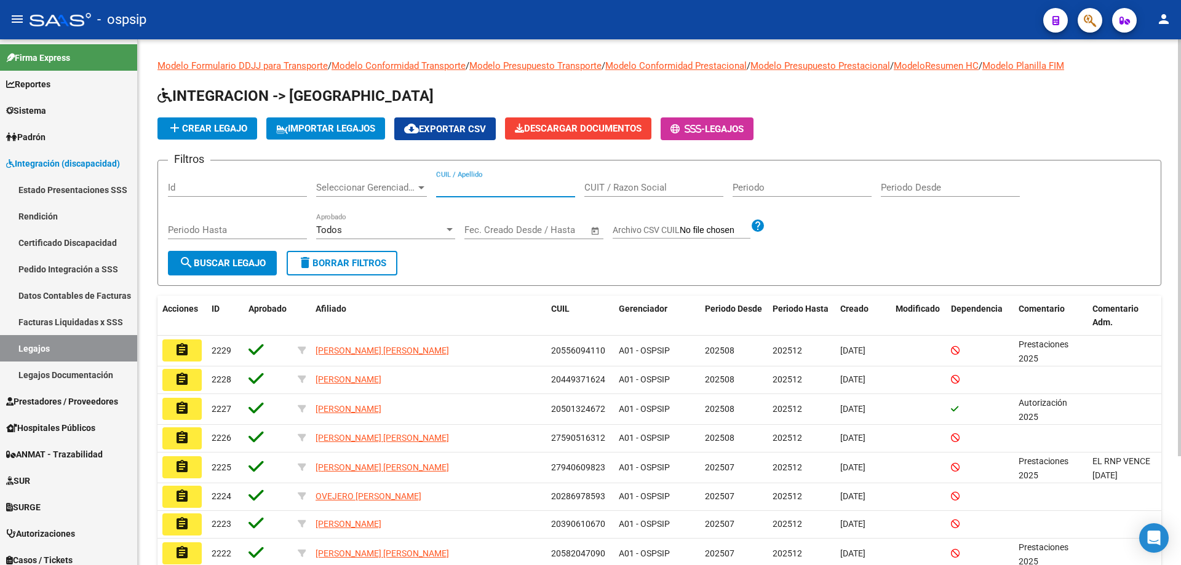
paste input "20573942060"
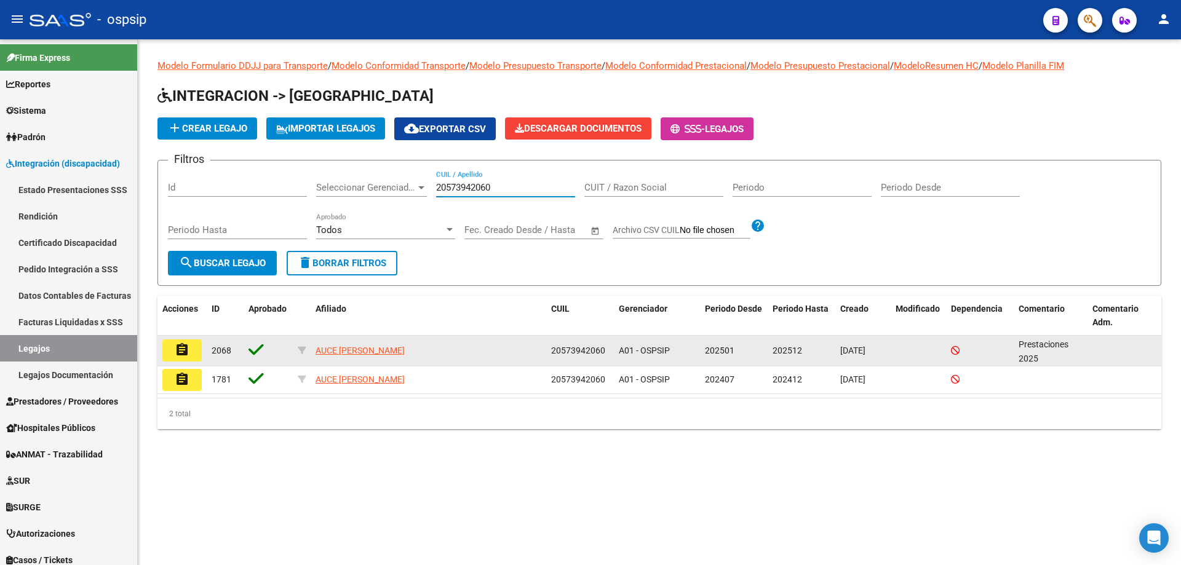
type input "20573942060"
click at [188, 350] on mat-icon "assignment" at bounding box center [182, 350] width 15 height 15
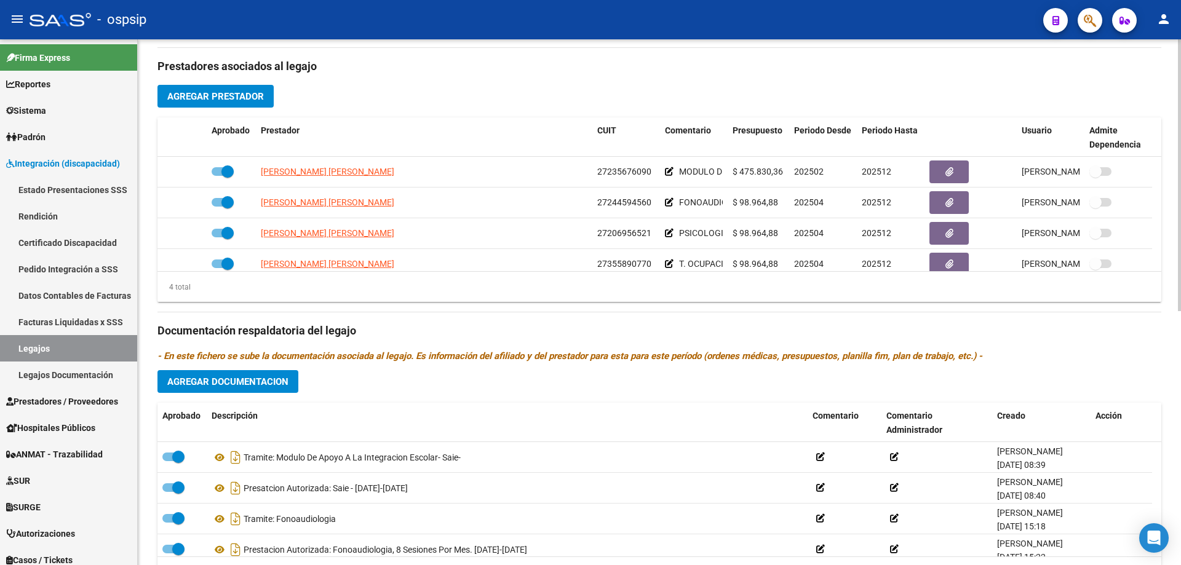
scroll to position [492, 0]
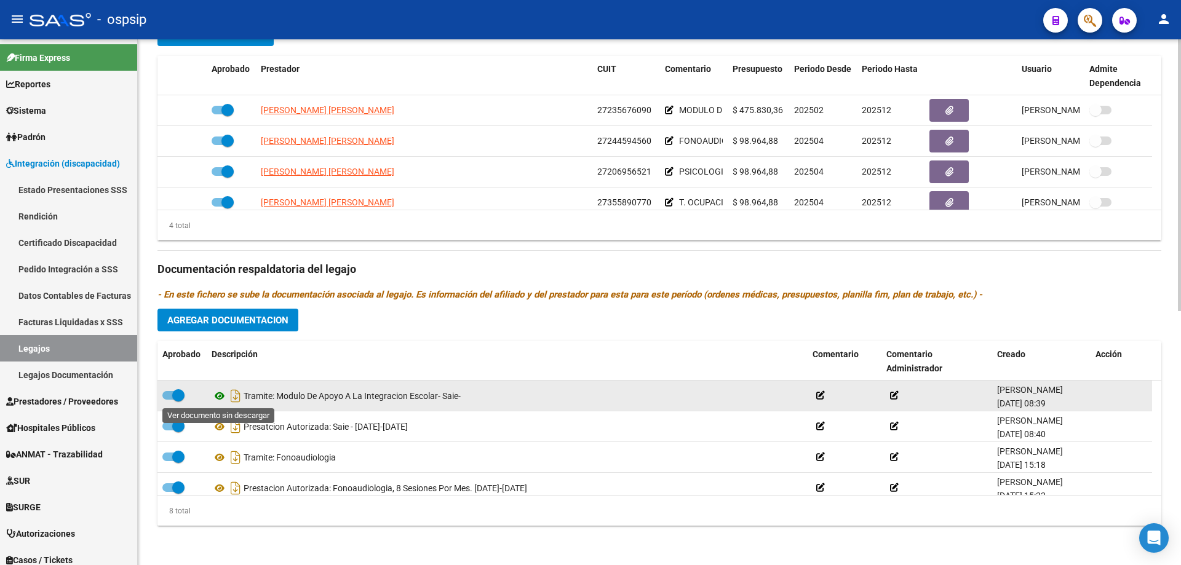
click at [221, 399] on icon at bounding box center [220, 396] width 16 height 15
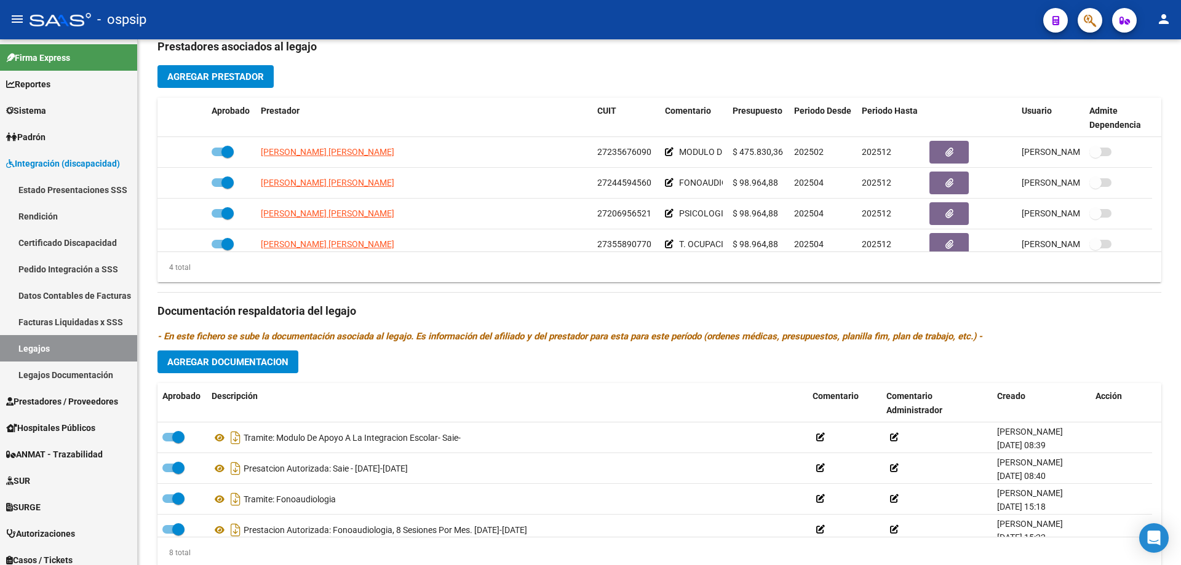
scroll to position [431, 0]
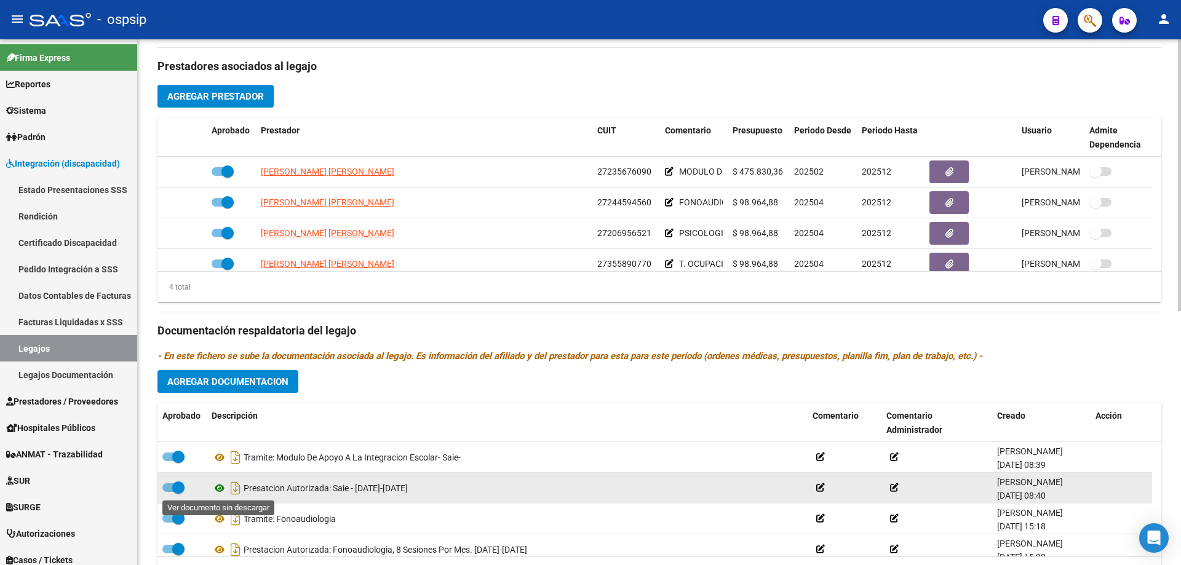
click at [220, 490] on icon at bounding box center [220, 488] width 16 height 15
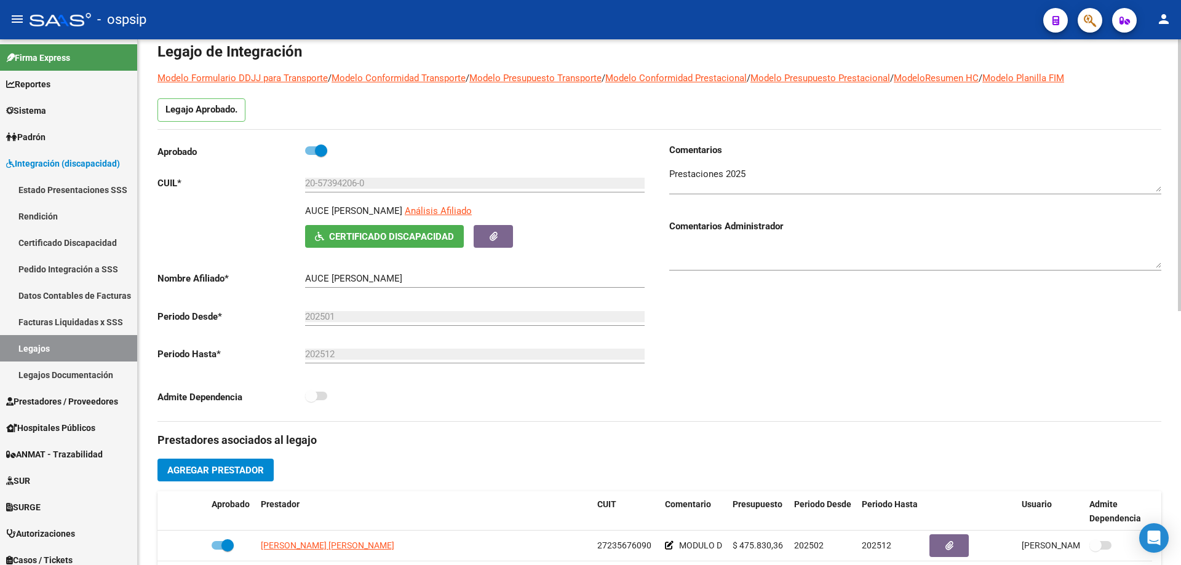
scroll to position [0, 0]
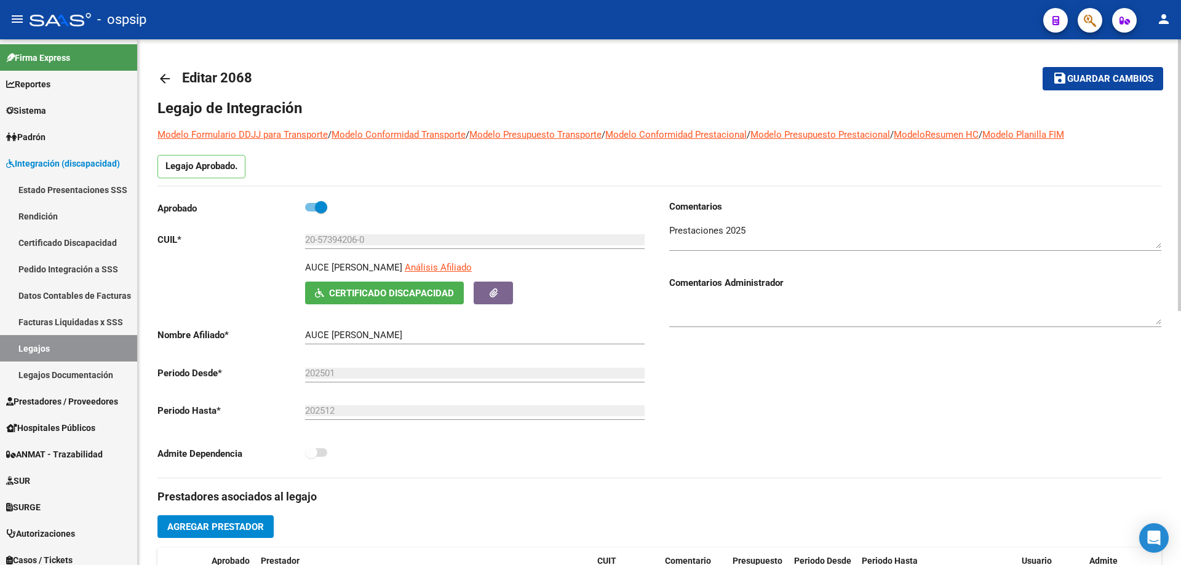
click at [160, 81] on mat-icon "arrow_back" at bounding box center [164, 78] width 15 height 15
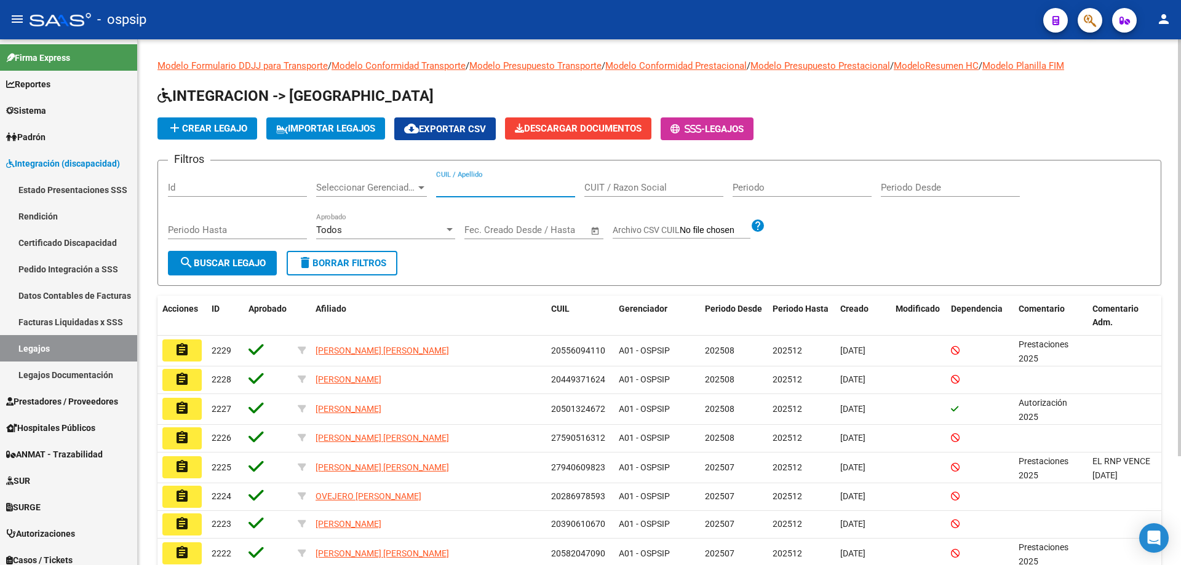
paste input "20556724696"
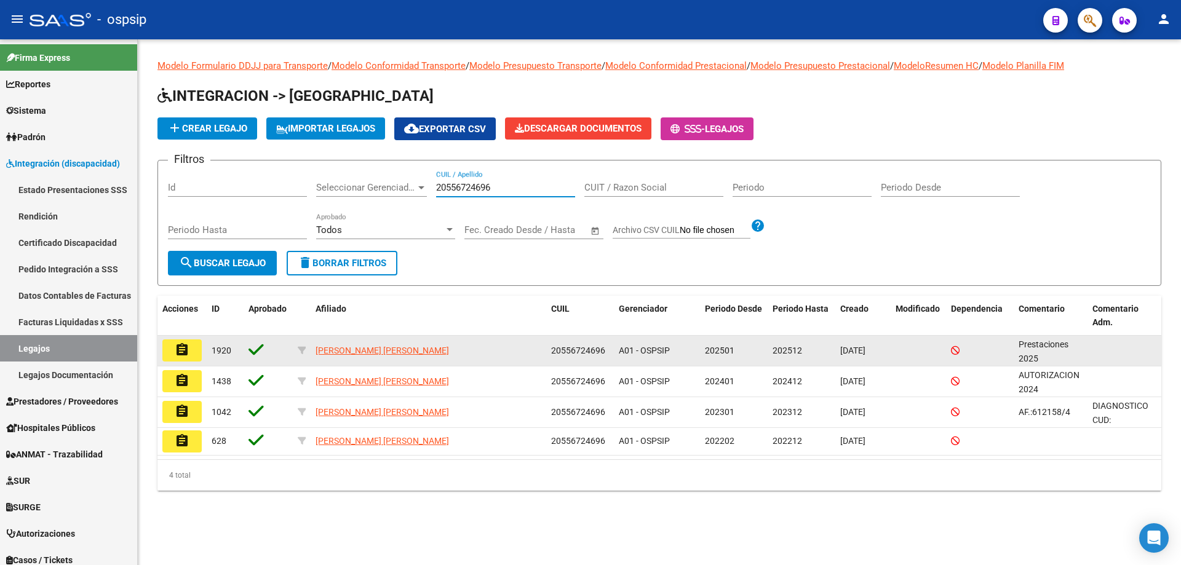
type input "20556724696"
click at [178, 356] on mat-icon "assignment" at bounding box center [182, 350] width 15 height 15
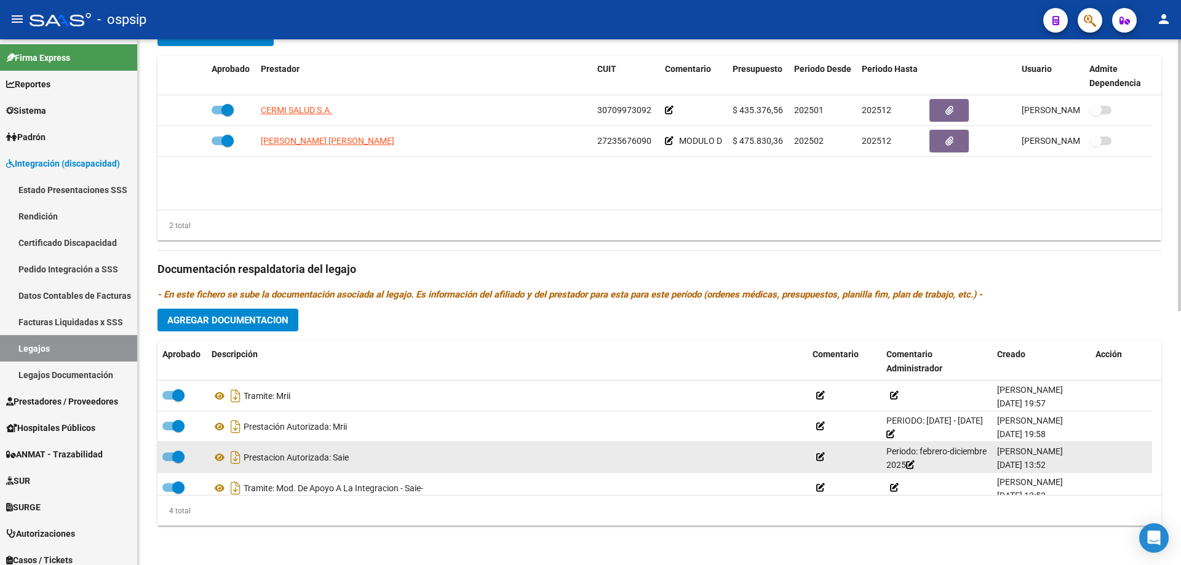
scroll to position [12, 0]
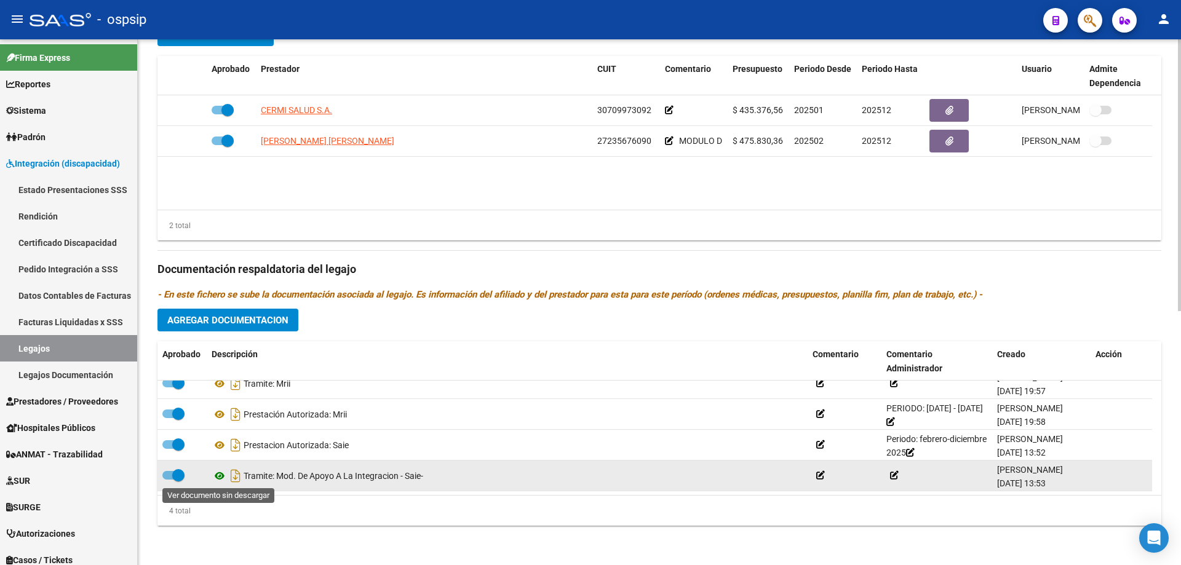
click at [217, 477] on icon at bounding box center [220, 476] width 16 height 15
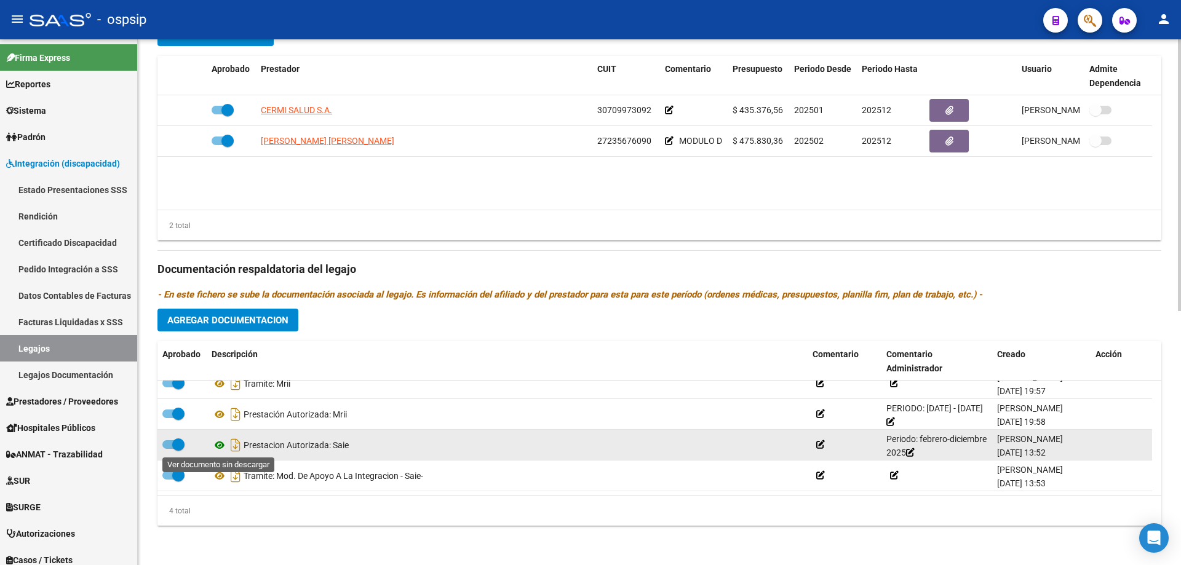
click at [218, 445] on icon at bounding box center [220, 445] width 16 height 15
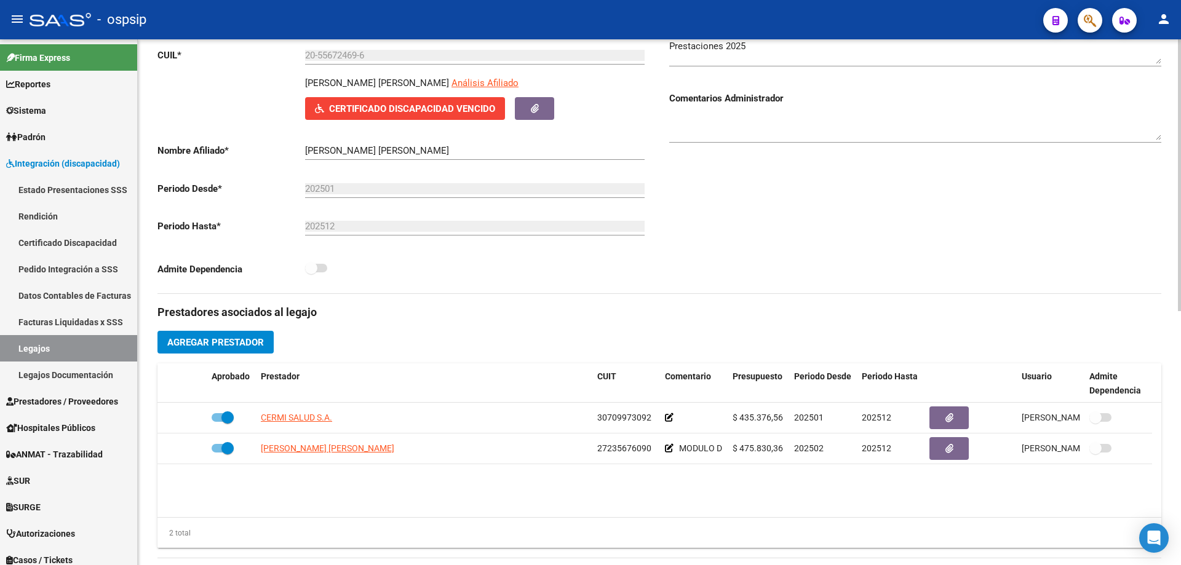
scroll to position [0, 0]
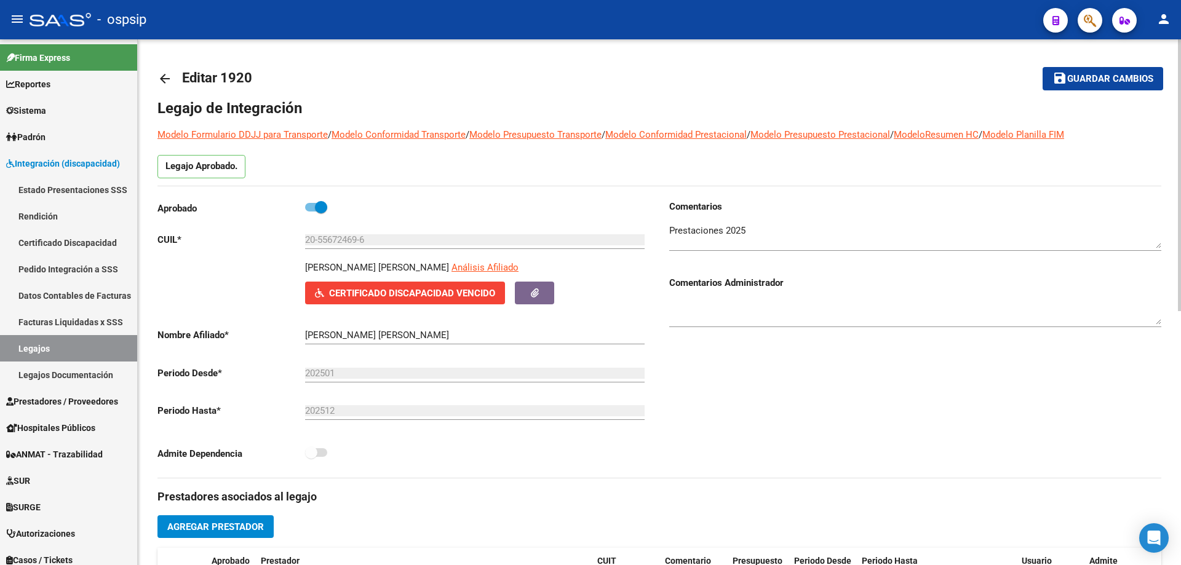
click at [170, 79] on mat-icon "arrow_back" at bounding box center [164, 78] width 15 height 15
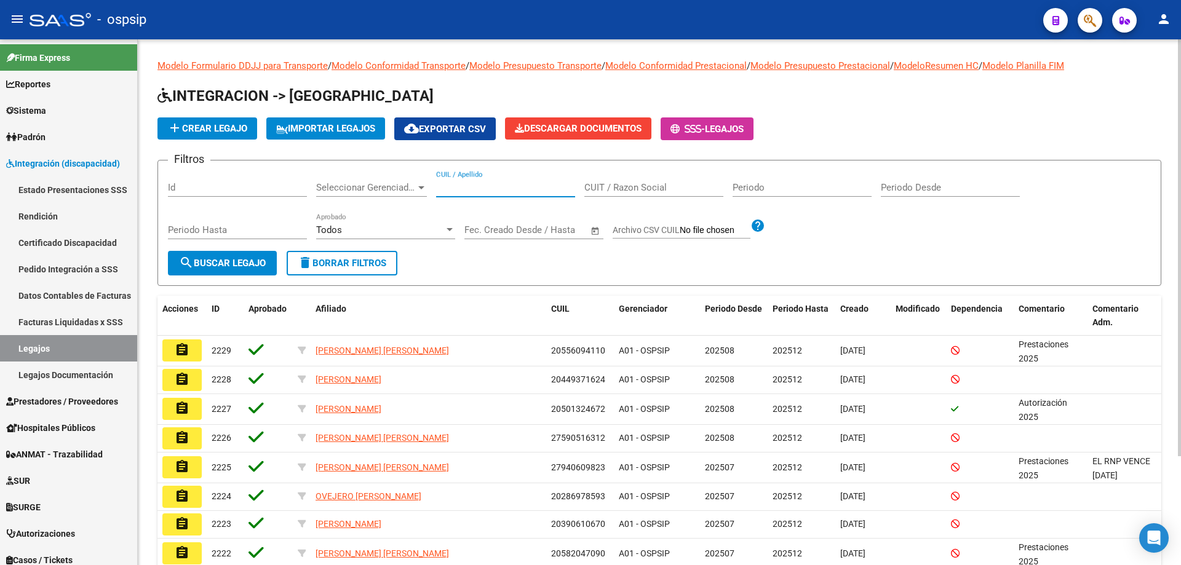
paste input "20559904202"
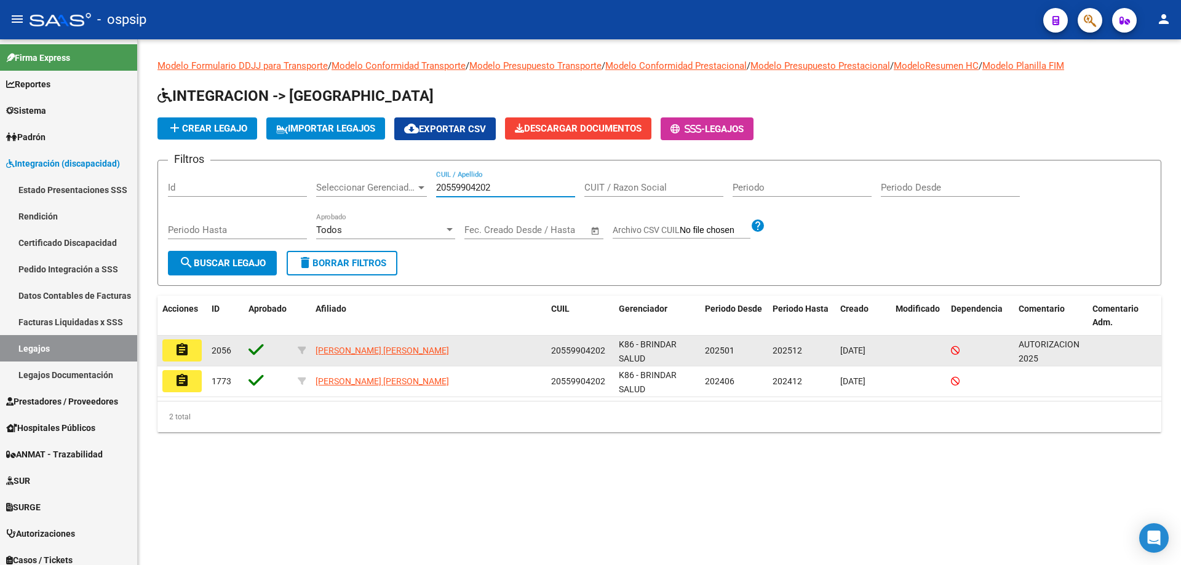
type input "20559904202"
click at [170, 358] on button "assignment" at bounding box center [181, 351] width 39 height 22
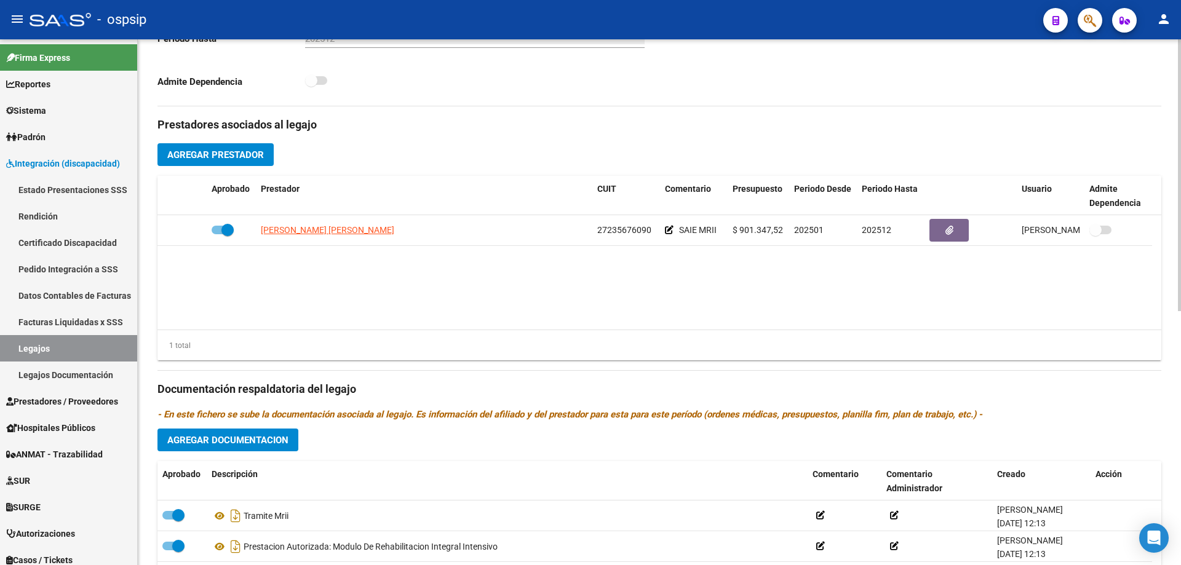
scroll to position [492, 0]
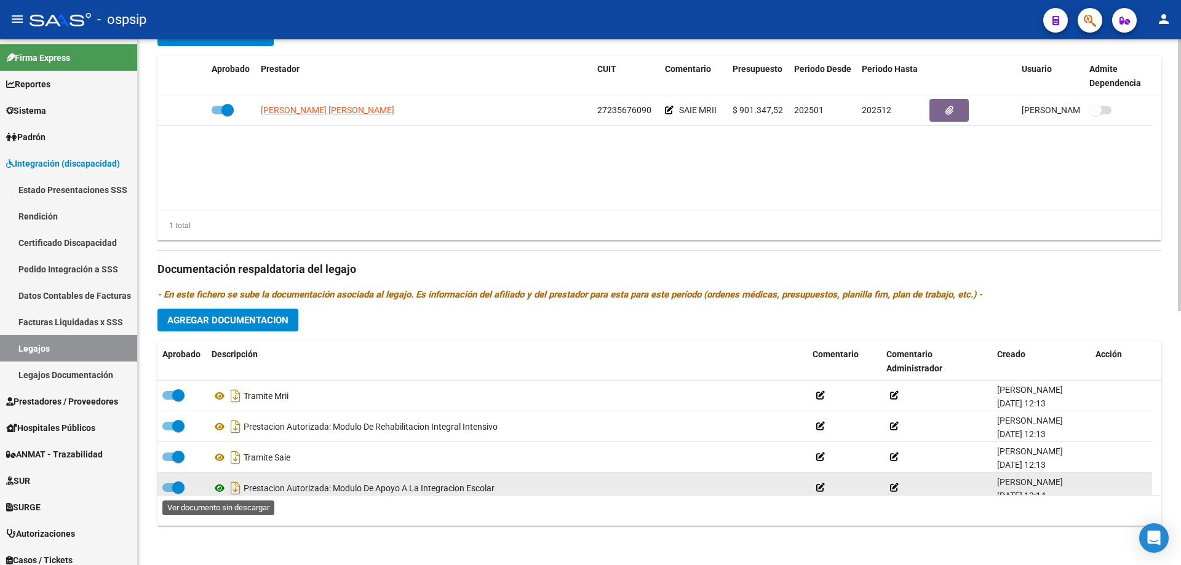
click at [217, 490] on icon at bounding box center [220, 488] width 16 height 15
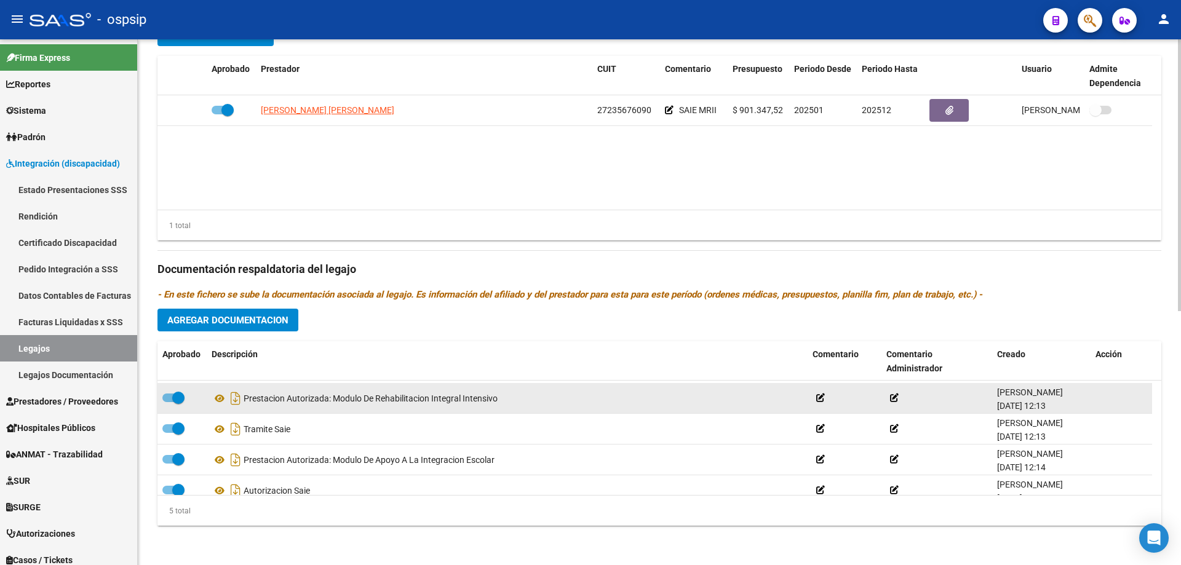
scroll to position [43, 0]
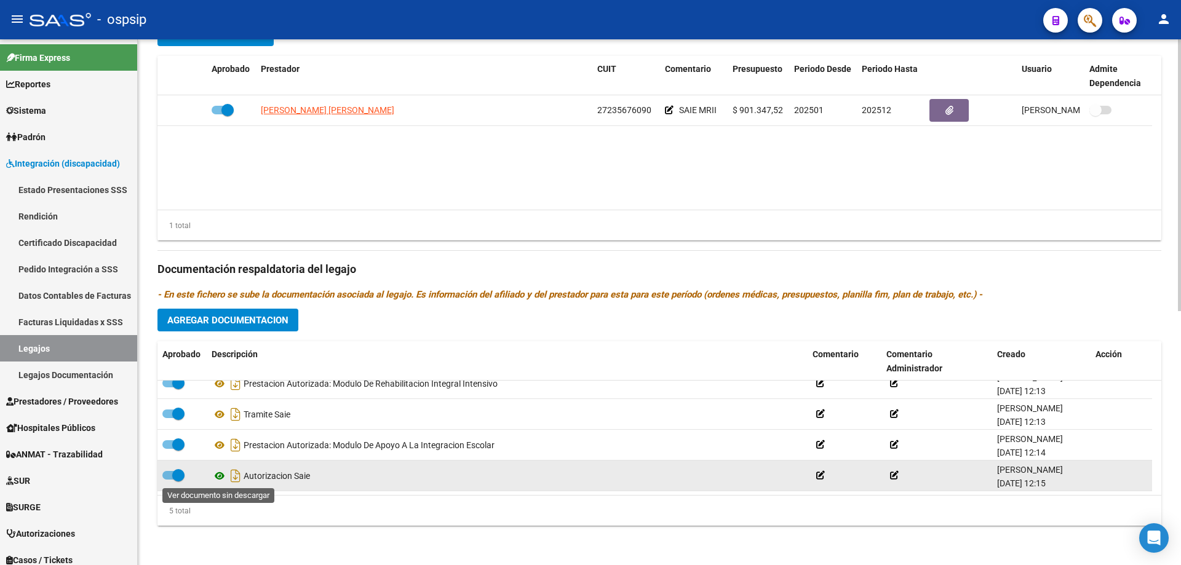
click at [220, 476] on icon at bounding box center [220, 476] width 16 height 15
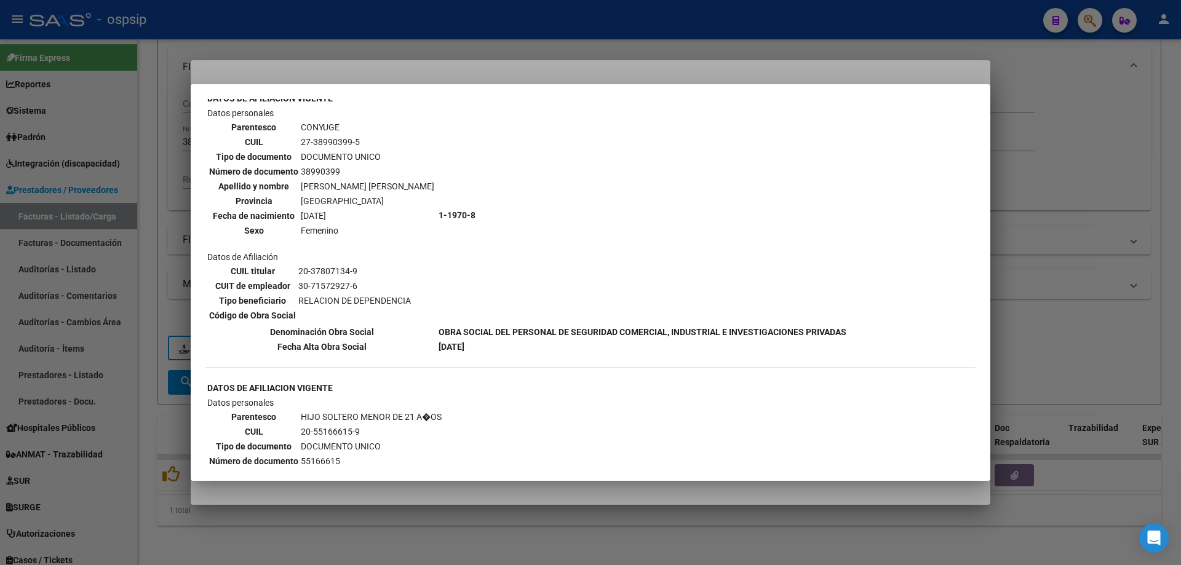
scroll to position [615, 0]
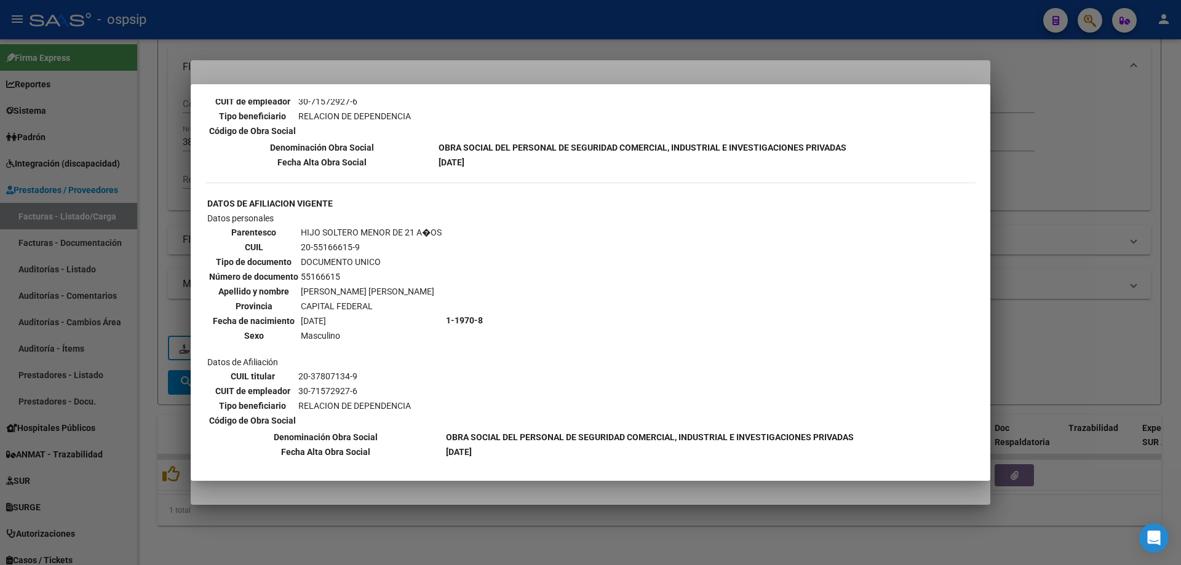
click at [1110, 194] on div at bounding box center [590, 282] width 1181 height 565
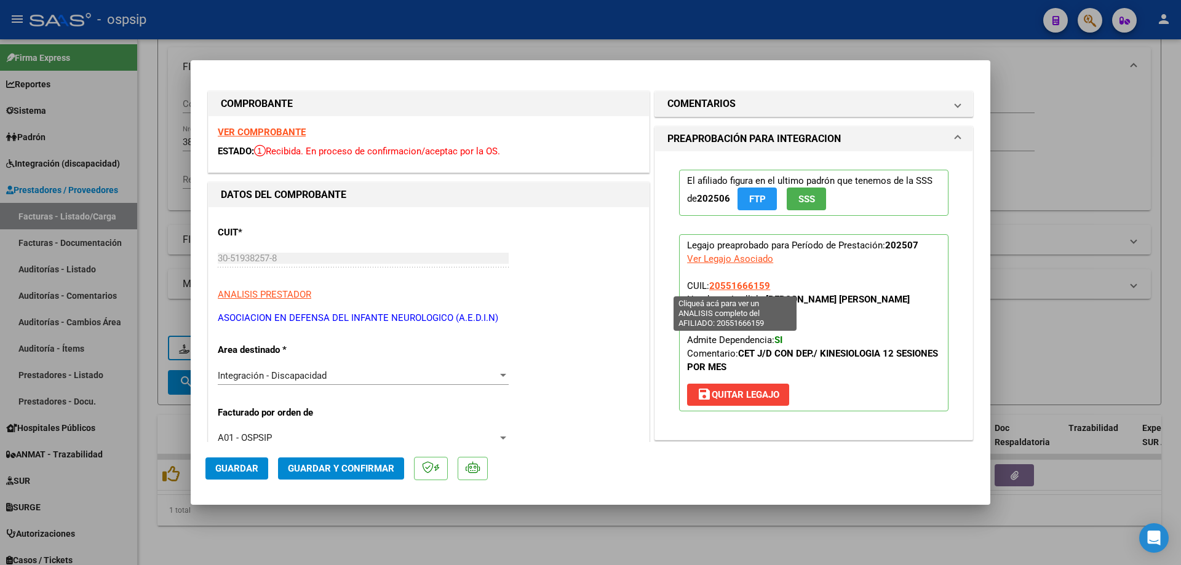
click at [731, 284] on span "20551666159" at bounding box center [739, 285] width 61 height 11
type textarea "20551666159"
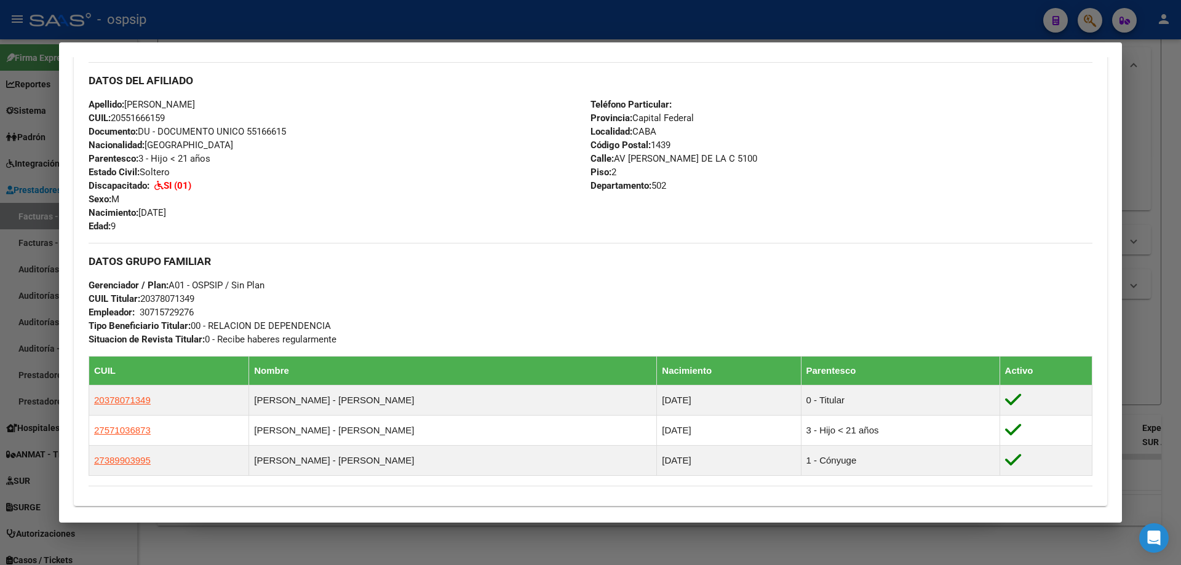
scroll to position [369, 0]
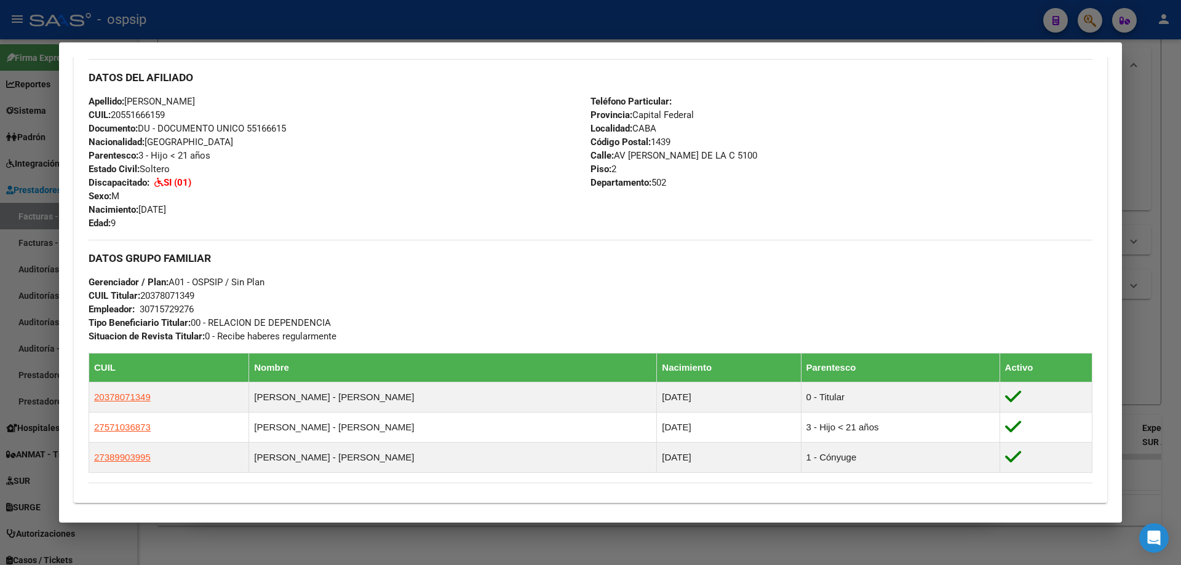
click at [1151, 285] on div at bounding box center [590, 282] width 1181 height 565
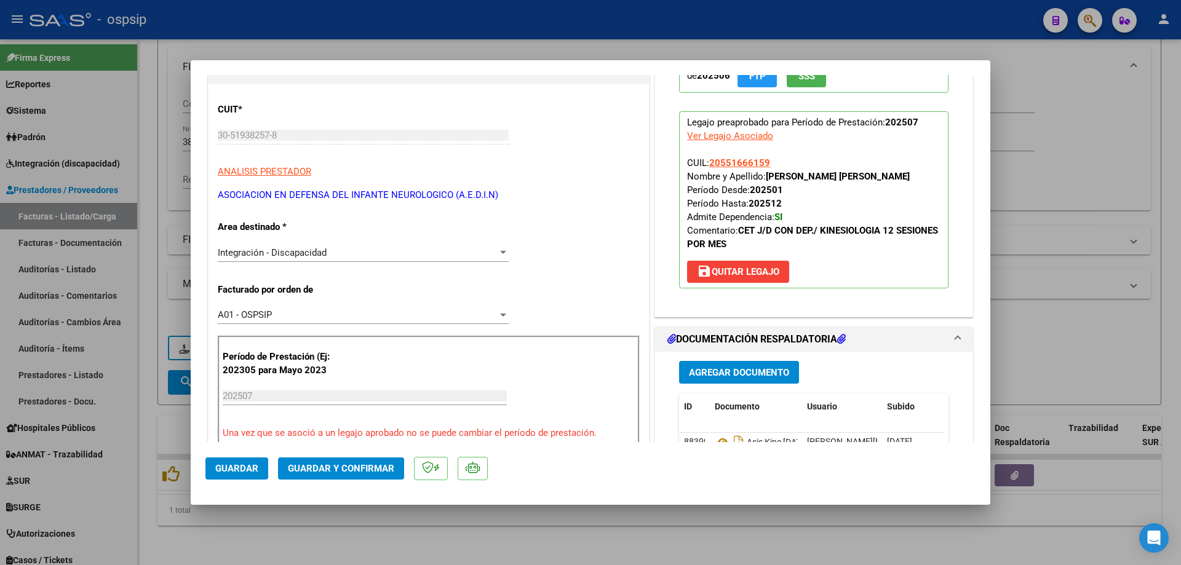
scroll to position [185, 0]
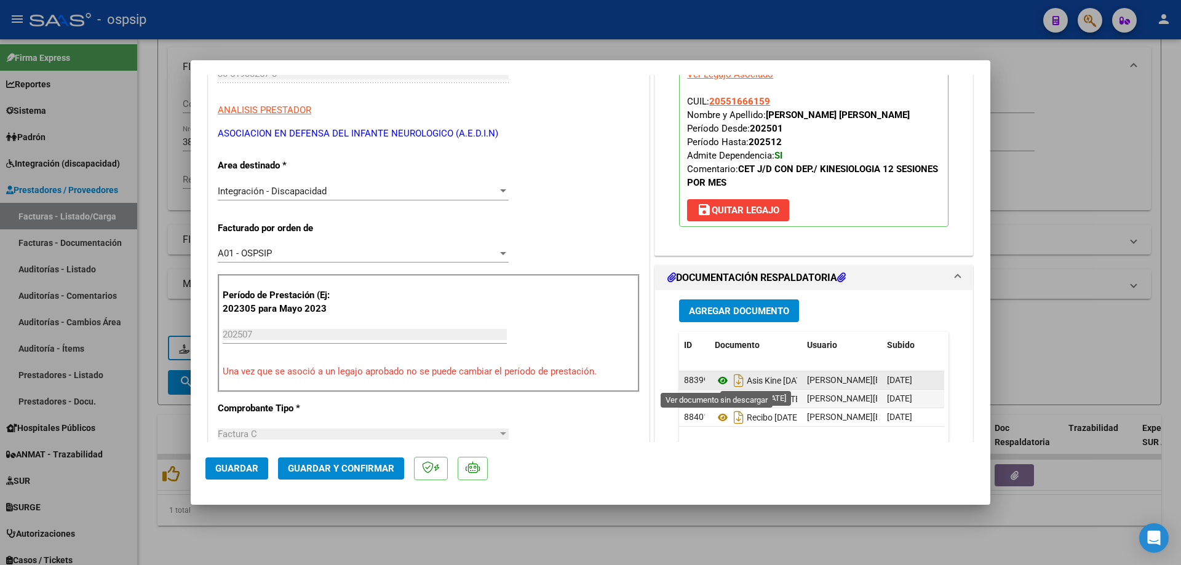
click at [719, 380] on icon at bounding box center [723, 380] width 16 height 15
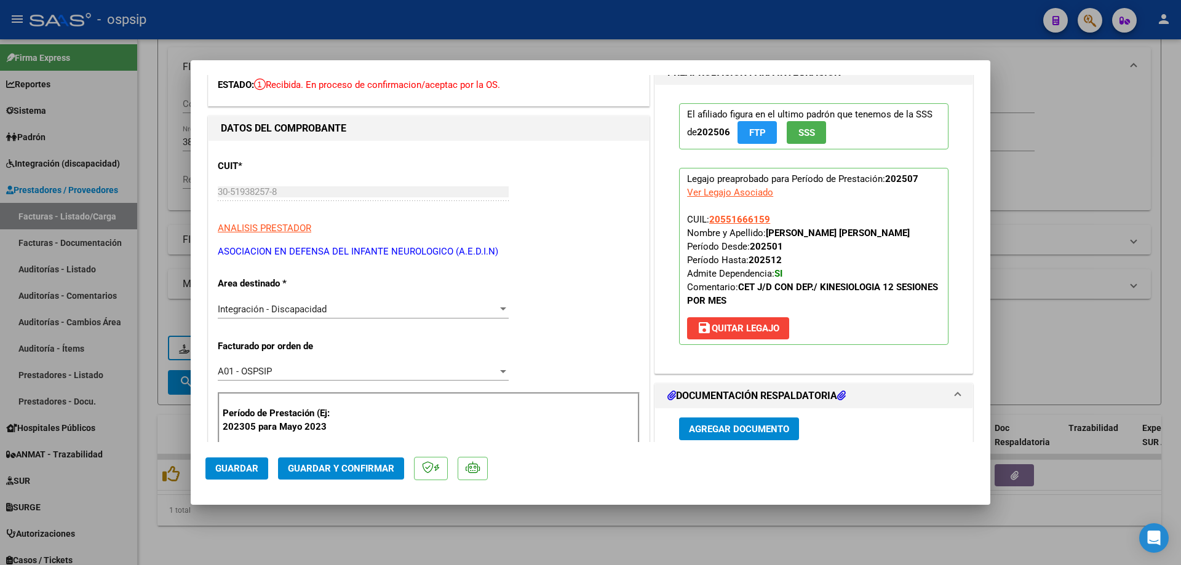
scroll to position [62, 0]
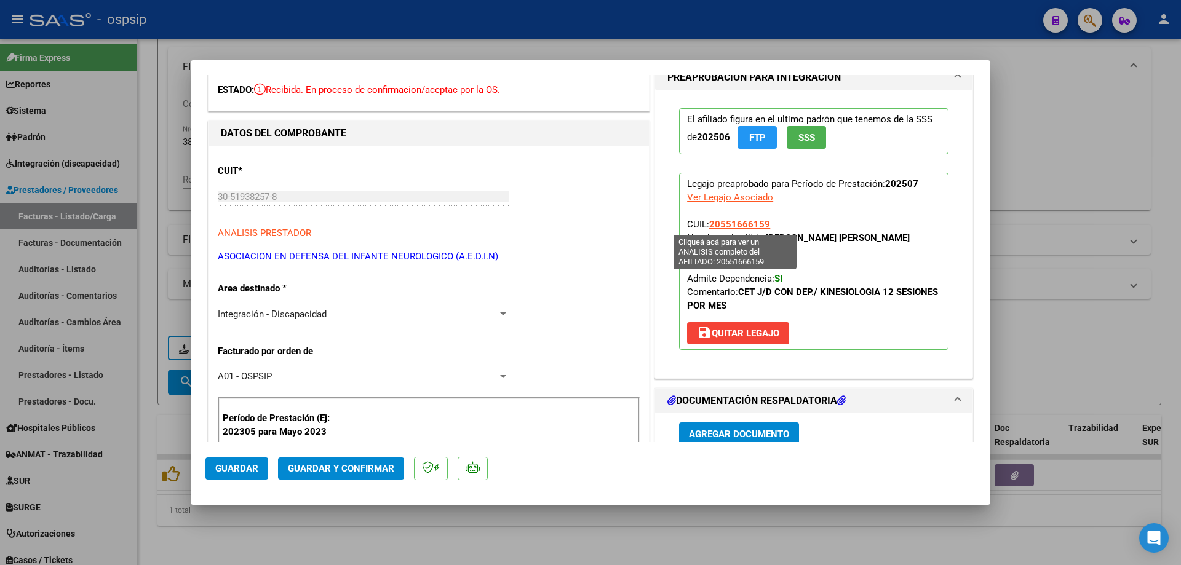
drag, startPoint x: 774, startPoint y: 223, endPoint x: 707, endPoint y: 224, distance: 67.1
click at [707, 224] on p "Legajo preaprobado para Período de Prestación: 202507 Ver Legajo Asociado CUIL:…" at bounding box center [813, 261] width 269 height 177
copy span "20551666159"
click at [352, 464] on span "Guardar y Confirmar" at bounding box center [341, 468] width 106 height 11
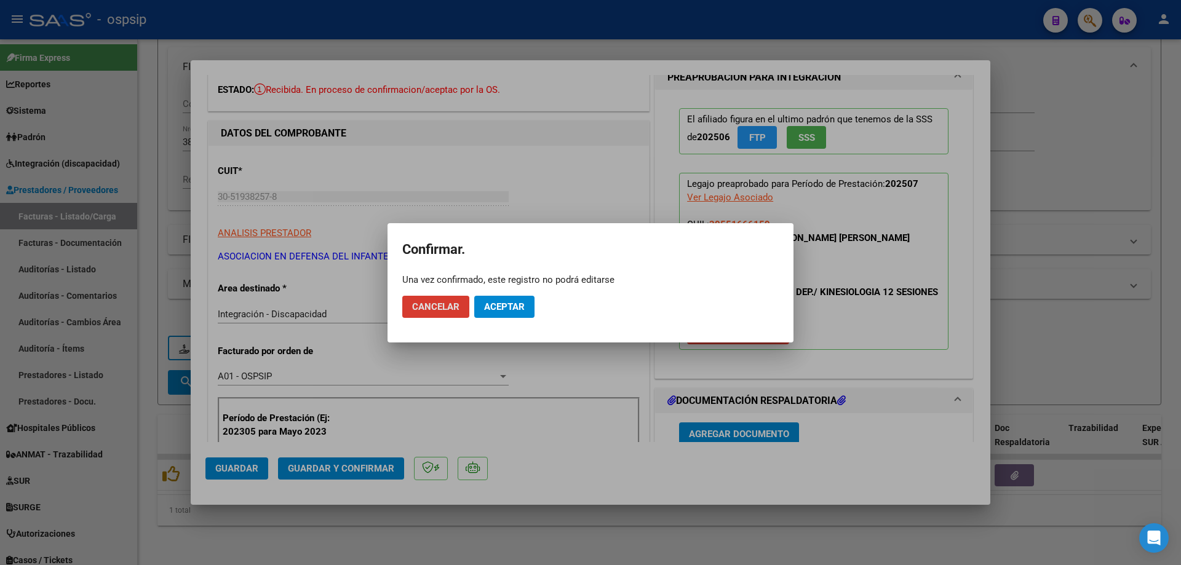
click at [506, 308] on span "Aceptar" at bounding box center [504, 306] width 41 height 11
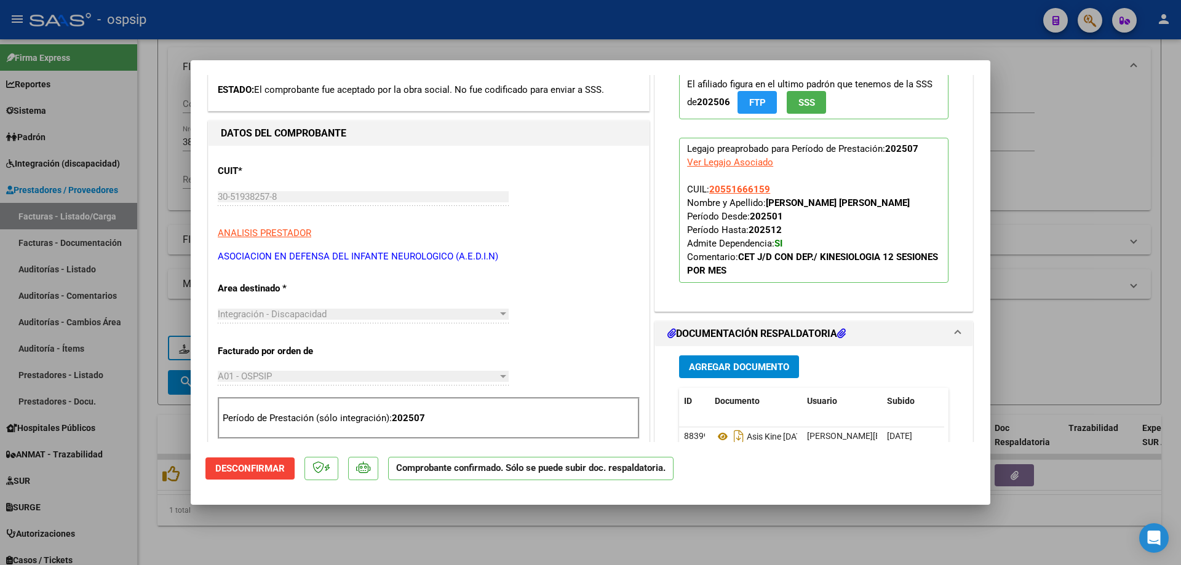
click at [1033, 251] on div at bounding box center [590, 282] width 1181 height 565
type input "$ 0,00"
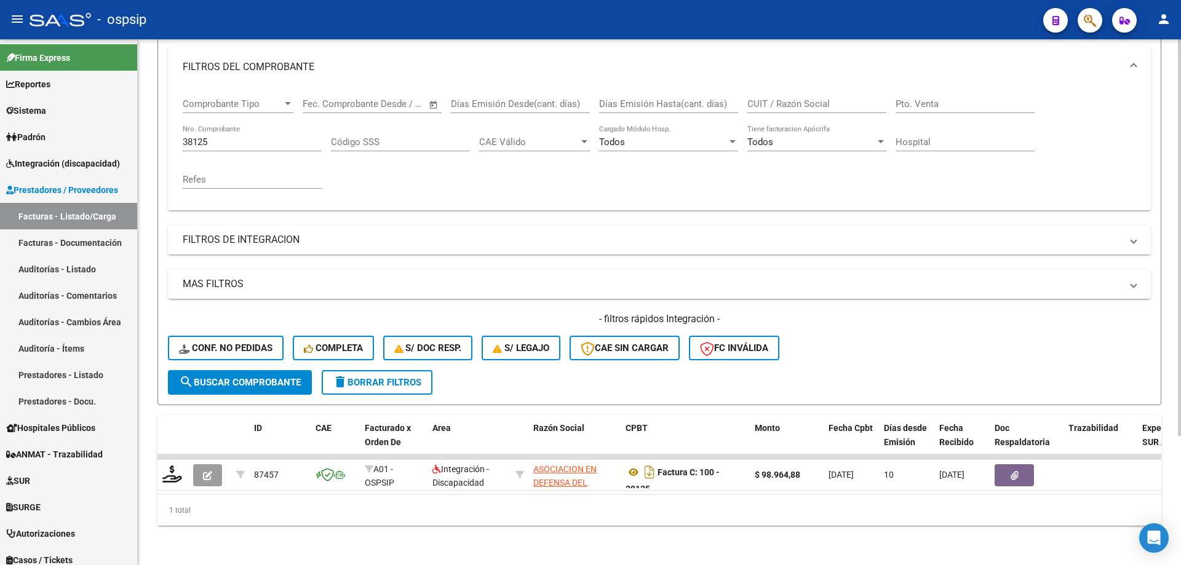
click at [275, 137] on input "38125" at bounding box center [252, 142] width 139 height 11
type input "3"
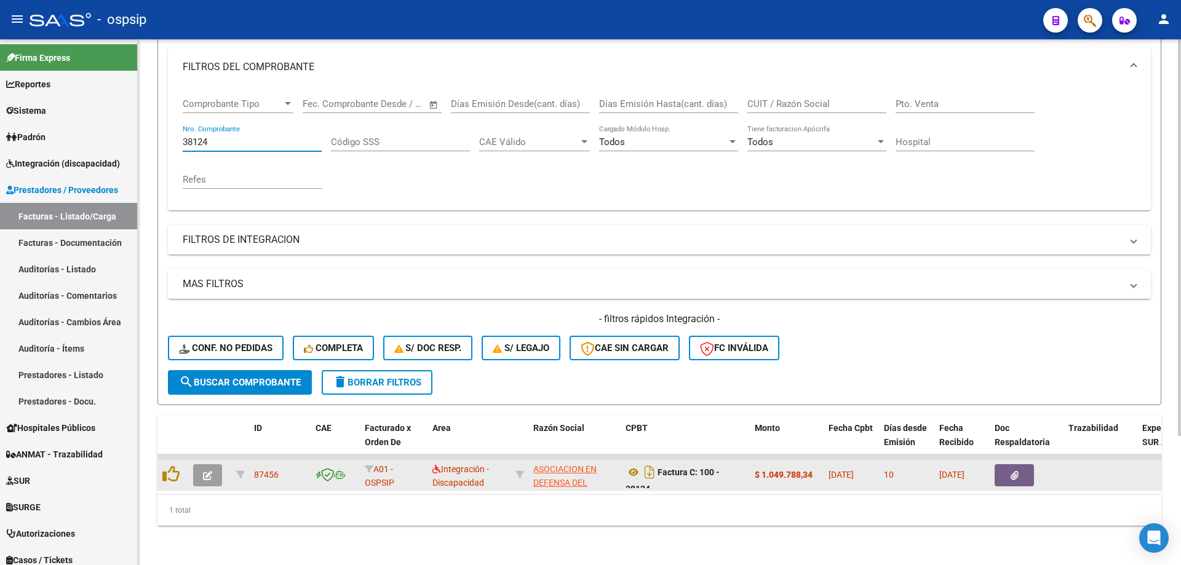
type input "38124"
click at [209, 471] on icon "button" at bounding box center [207, 475] width 9 height 9
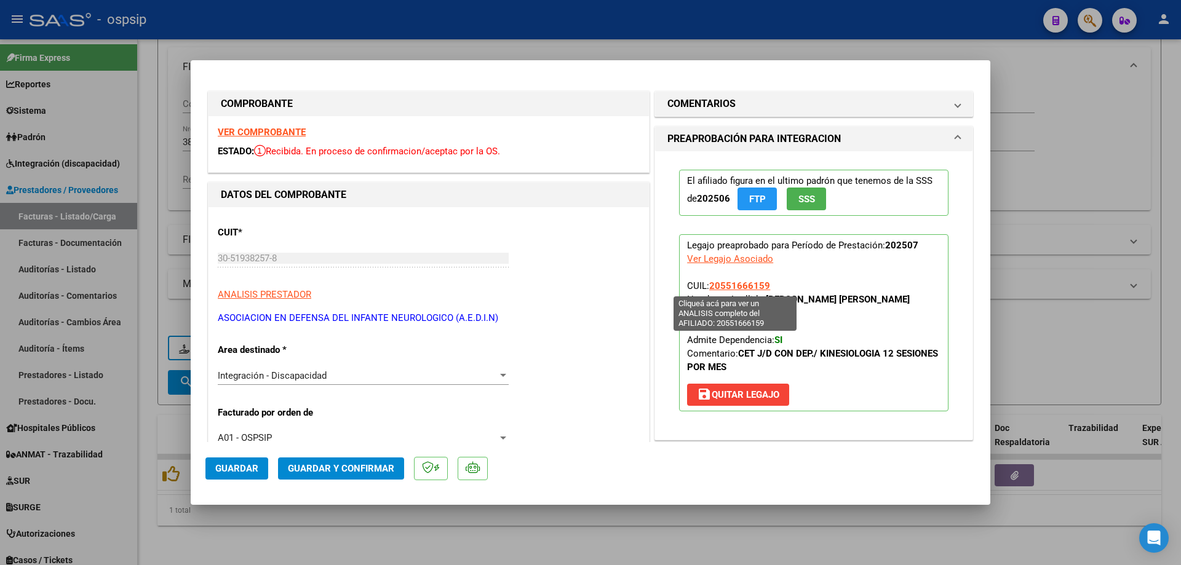
click at [734, 287] on span "20551666159" at bounding box center [739, 285] width 61 height 11
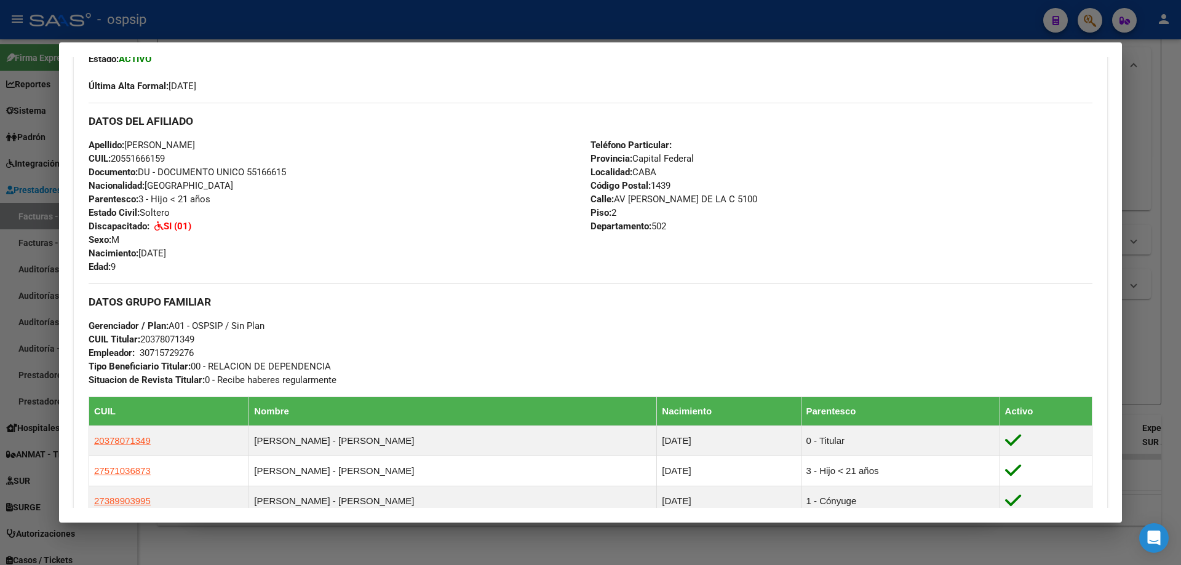
scroll to position [431, 0]
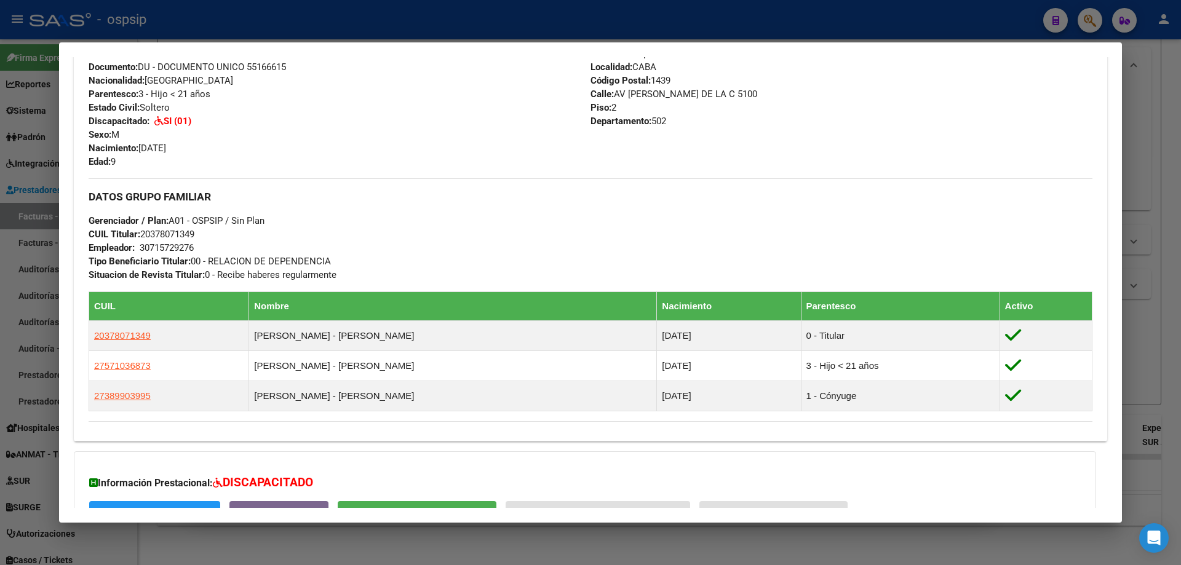
click at [1161, 272] on div at bounding box center [590, 282] width 1181 height 565
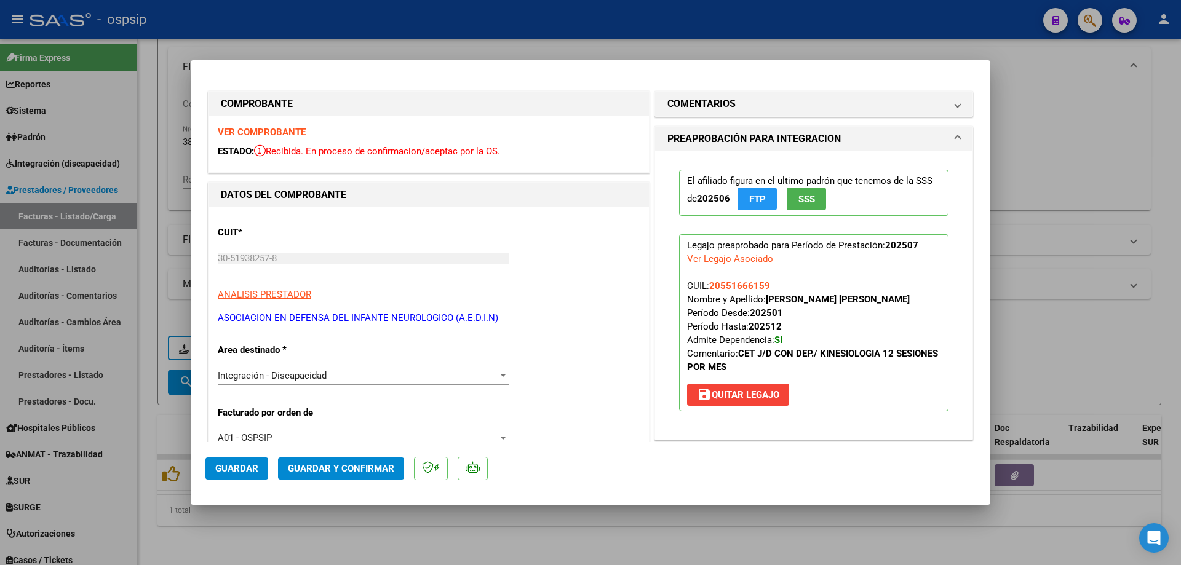
click at [803, 202] on span "SSS" at bounding box center [806, 199] width 17 height 11
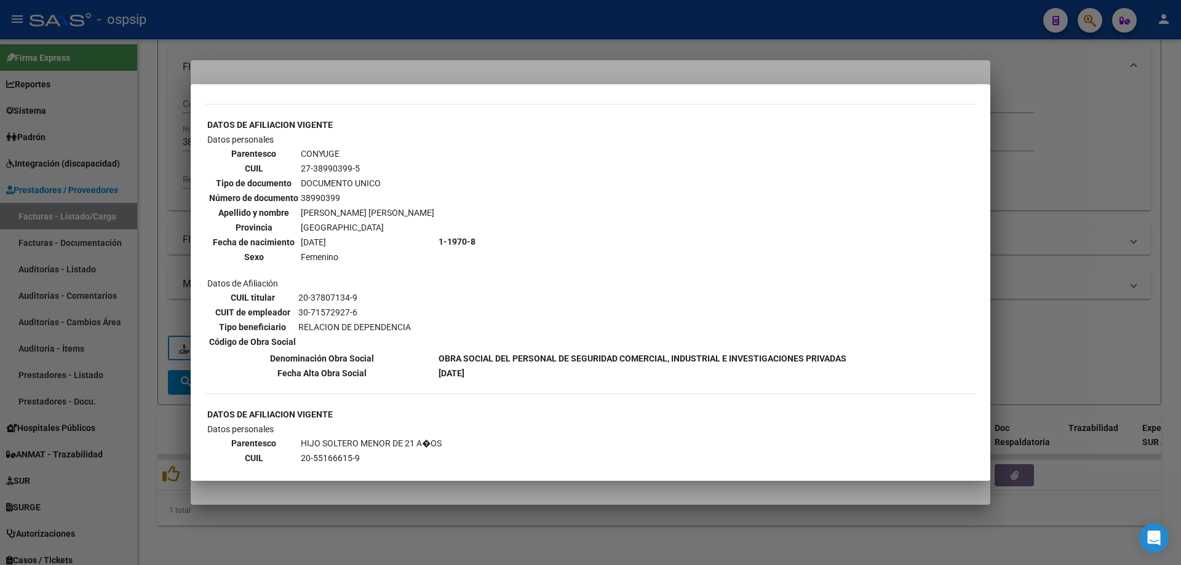
scroll to position [554, 0]
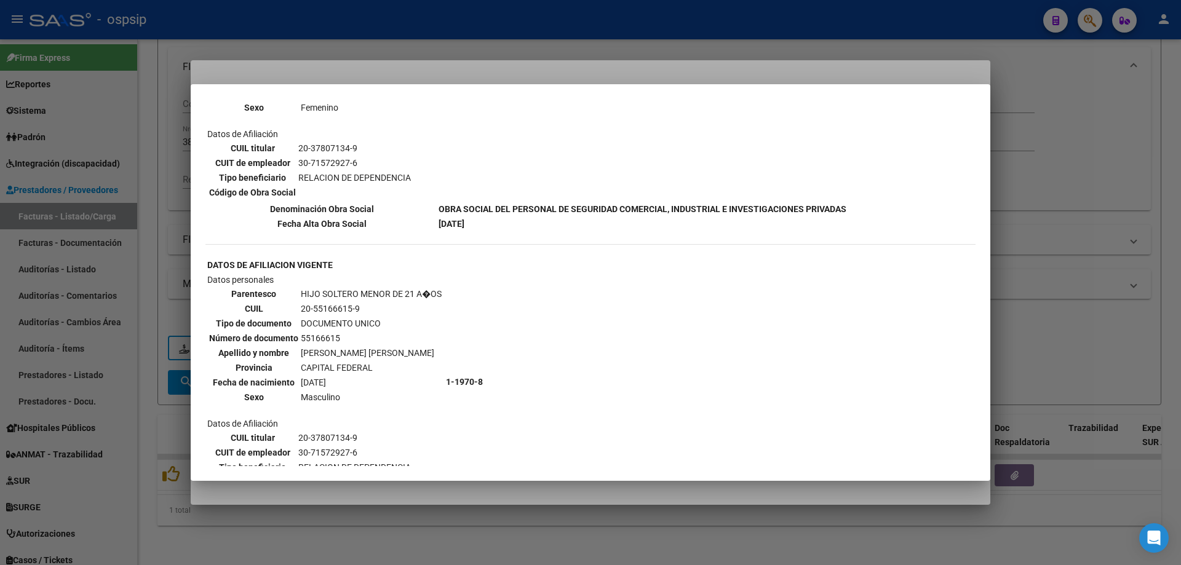
click at [1040, 170] on div at bounding box center [590, 282] width 1181 height 565
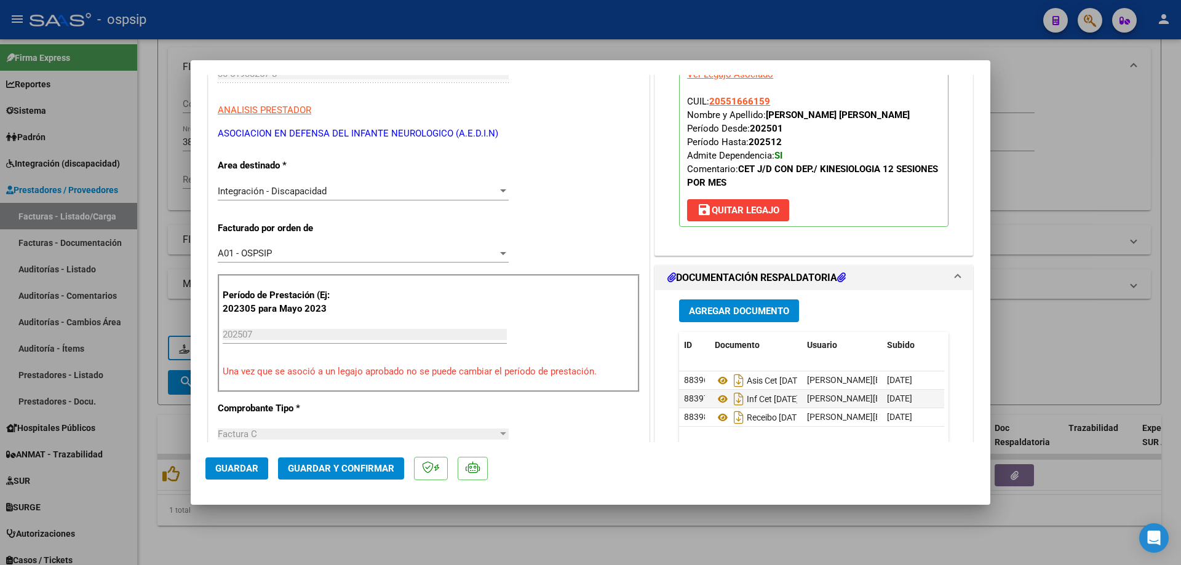
scroll to position [246, 0]
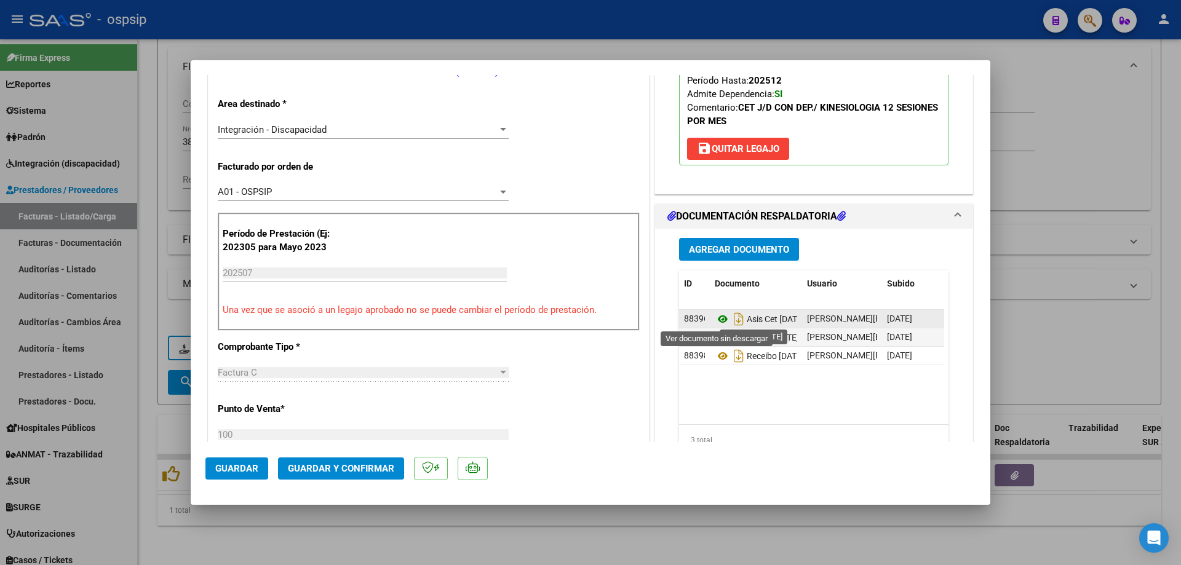
click at [717, 320] on icon at bounding box center [723, 319] width 16 height 15
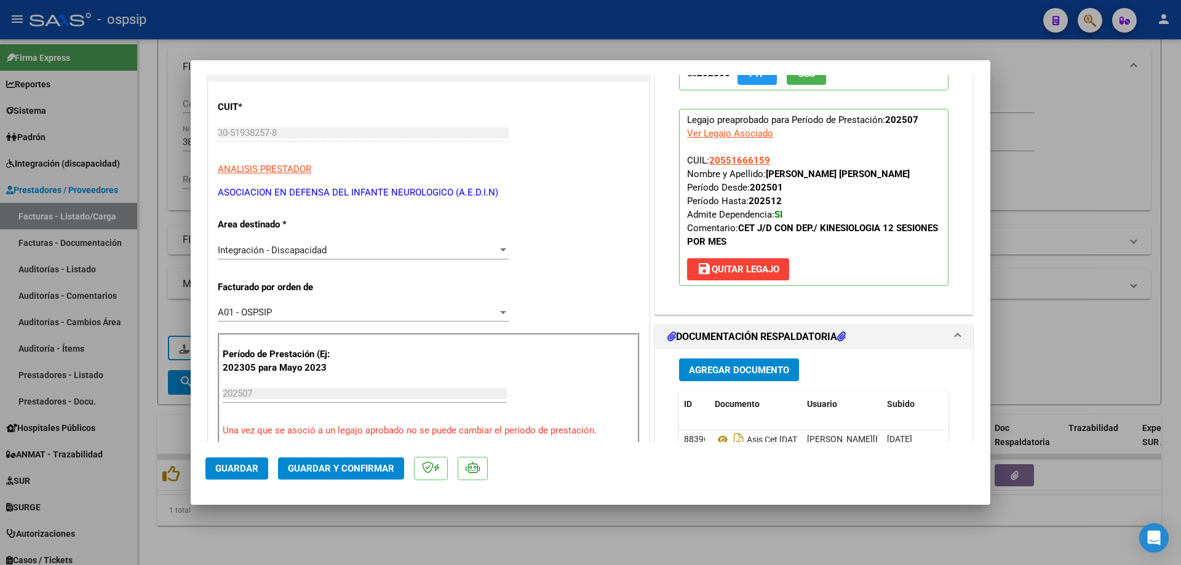
scroll to position [123, 0]
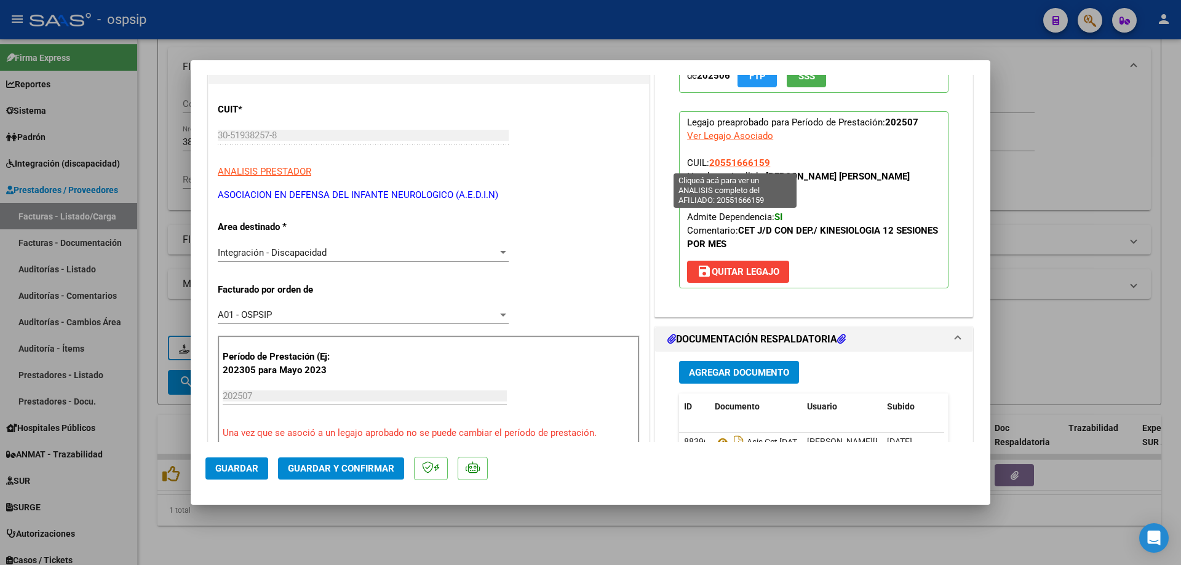
drag, startPoint x: 764, startPoint y: 160, endPoint x: 706, endPoint y: 164, distance: 58.6
click at [709, 164] on span "20551666159" at bounding box center [739, 162] width 61 height 11
copy span "20551666159"
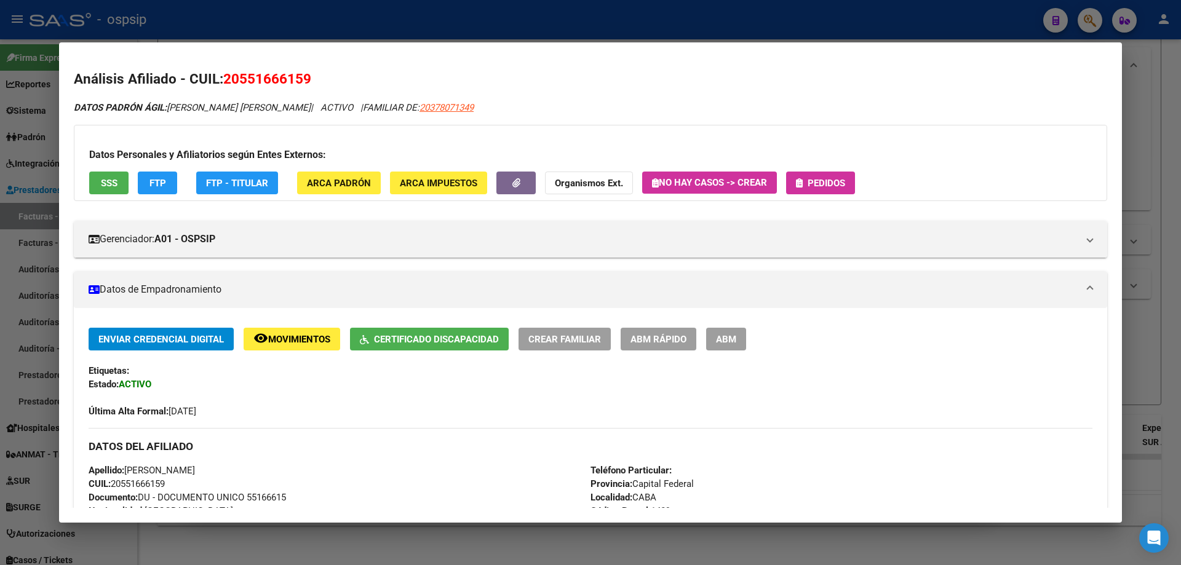
click at [1178, 161] on div at bounding box center [590, 282] width 1181 height 565
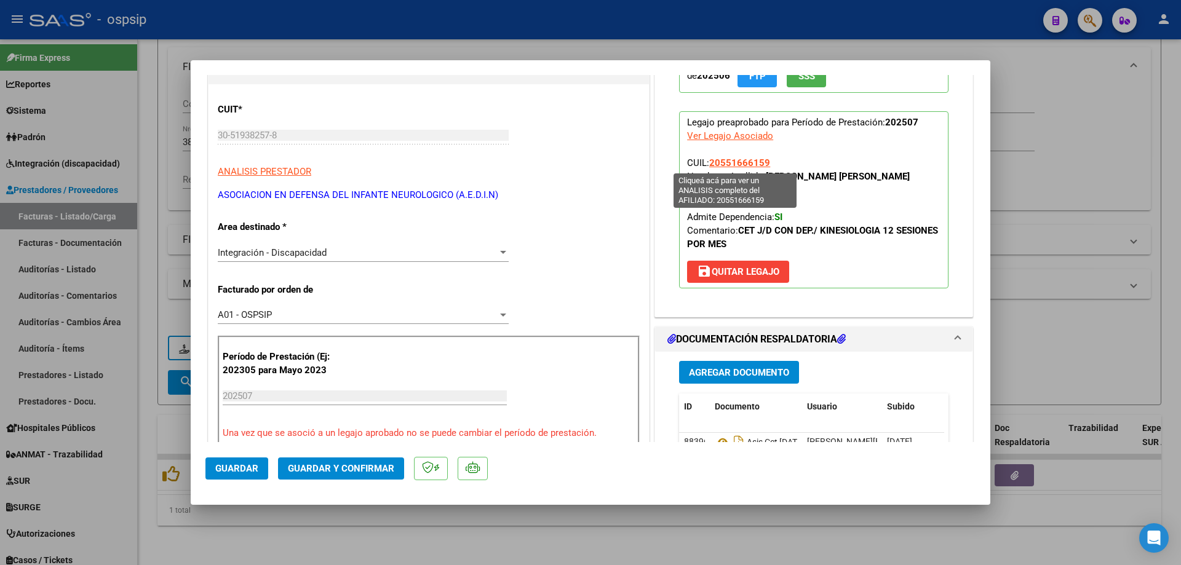
drag, startPoint x: 777, startPoint y: 163, endPoint x: 706, endPoint y: 167, distance: 72.1
click at [706, 167] on p "Legajo preaprobado para Período de Prestación: 202507 Ver Legajo Asociado CUIL:…" at bounding box center [813, 199] width 269 height 177
copy span "20551666159"
click at [358, 471] on span "Guardar y Confirmar" at bounding box center [341, 468] width 106 height 11
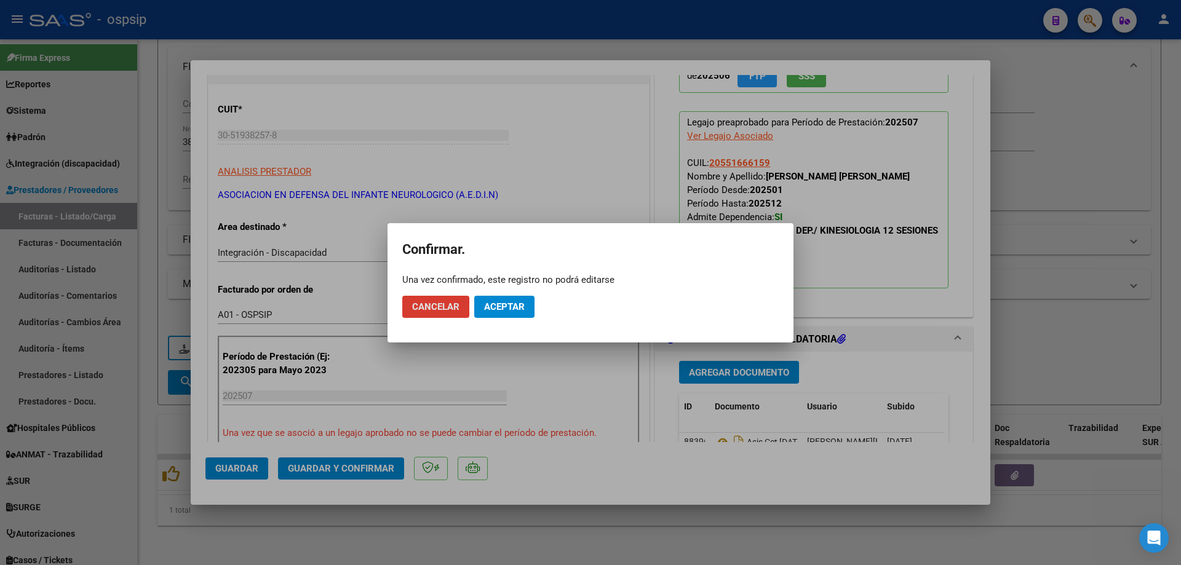
click at [520, 305] on span "Aceptar" at bounding box center [504, 306] width 41 height 11
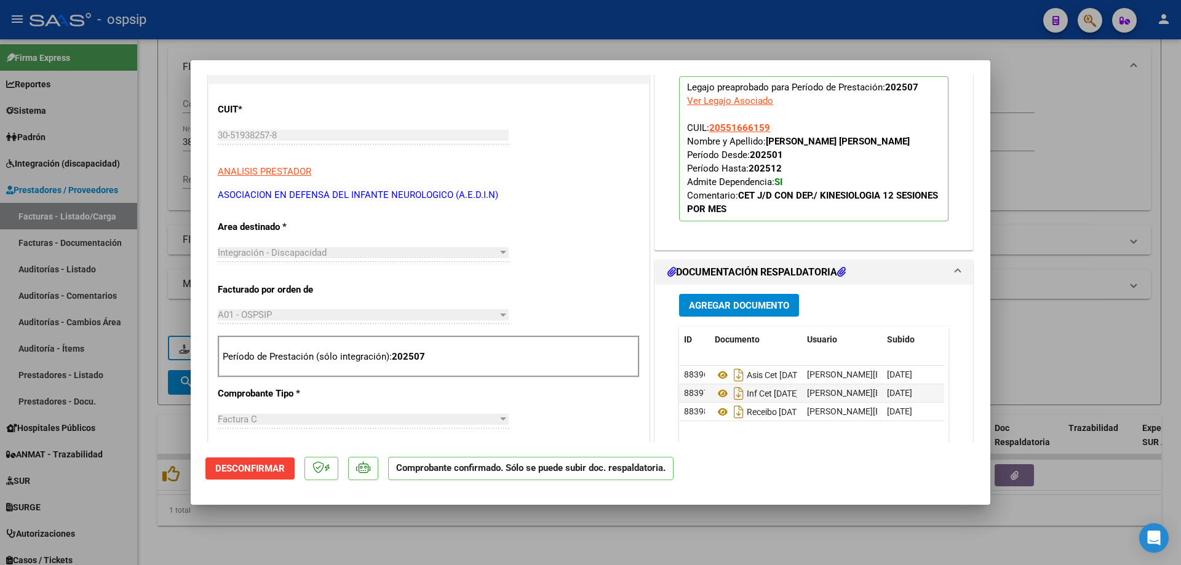
click at [1028, 140] on div at bounding box center [590, 282] width 1181 height 565
type input "$ 0,00"
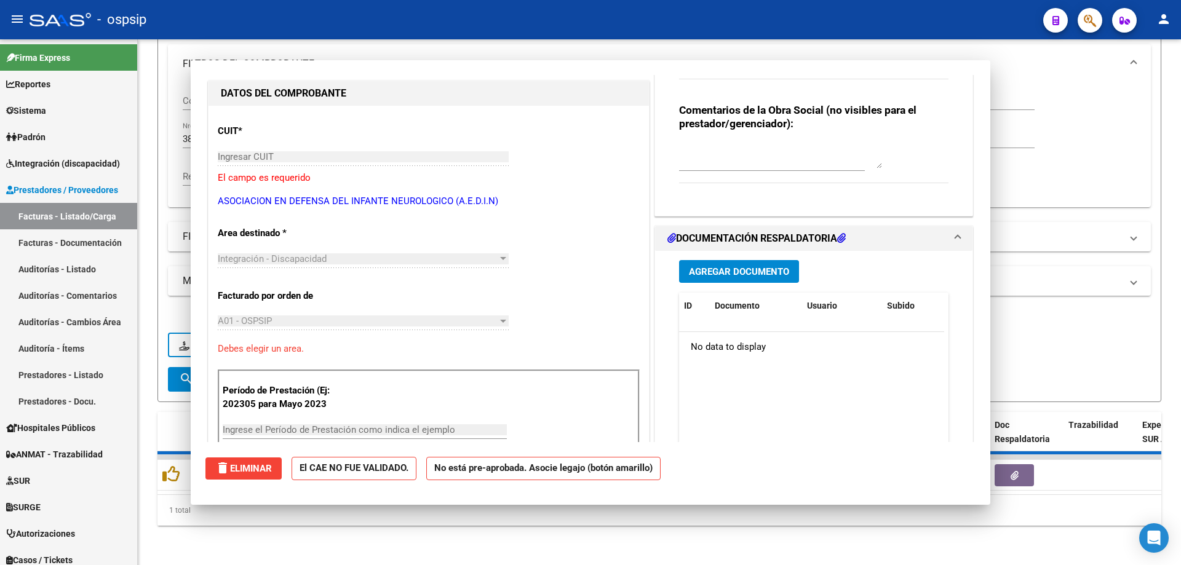
scroll to position [0, 0]
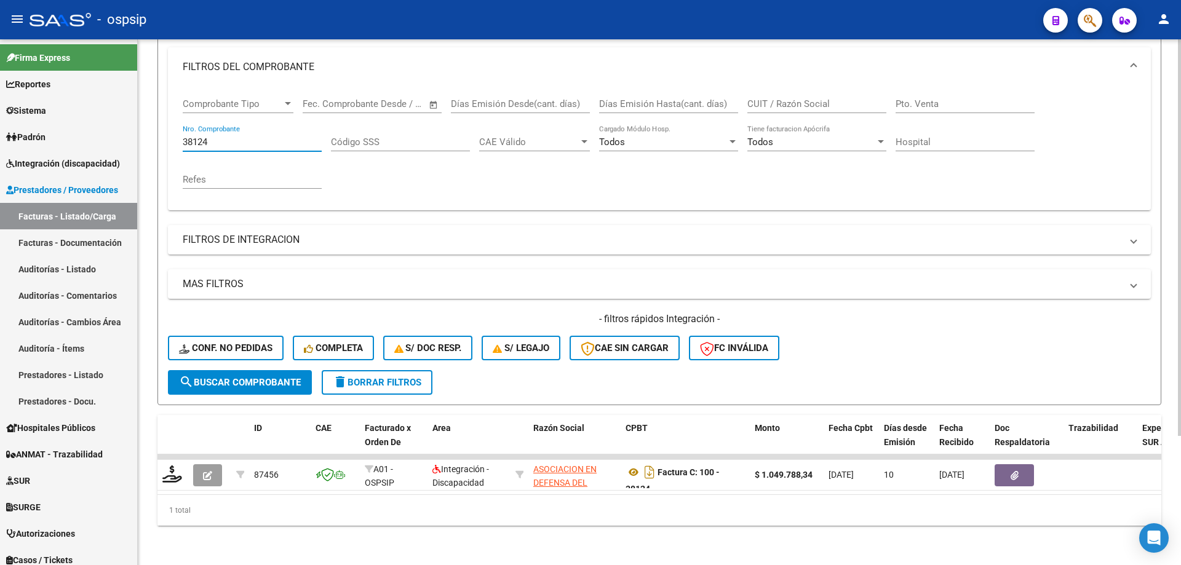
click at [238, 137] on input "38124" at bounding box center [252, 142] width 139 height 11
type input "3"
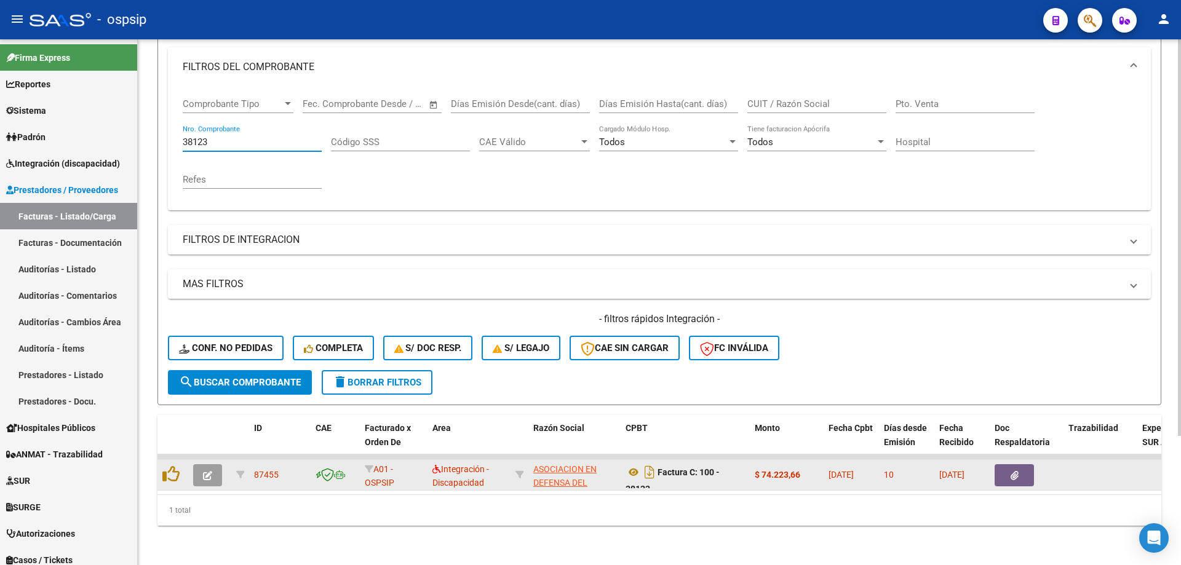
type input "38123"
click at [207, 471] on icon "button" at bounding box center [207, 475] width 9 height 9
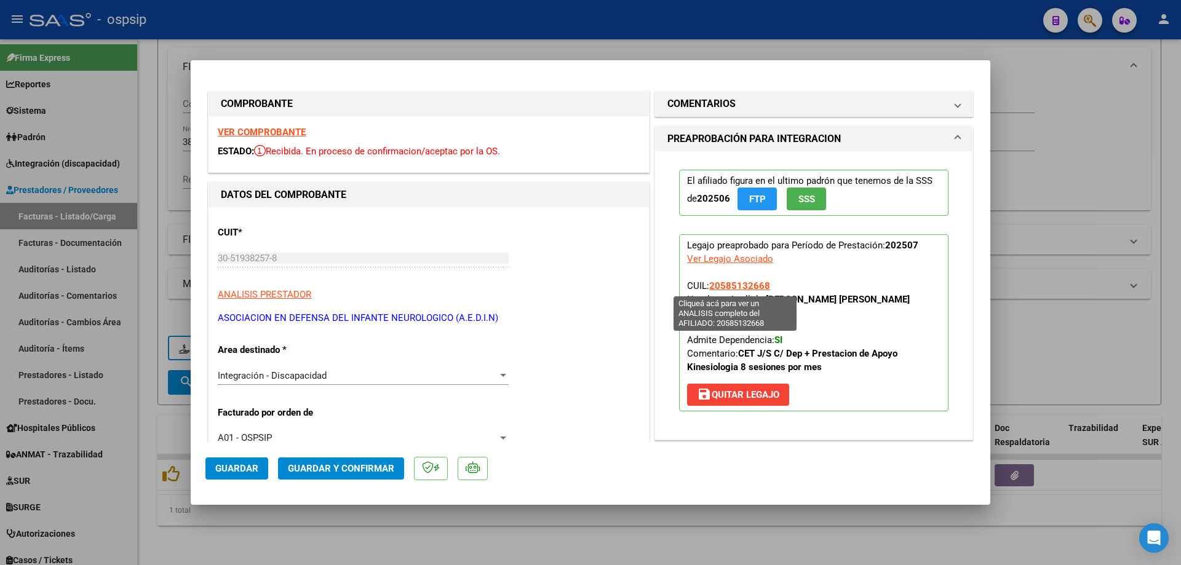
click at [735, 282] on span "20585132668" at bounding box center [739, 285] width 61 height 11
type textarea "20585132668"
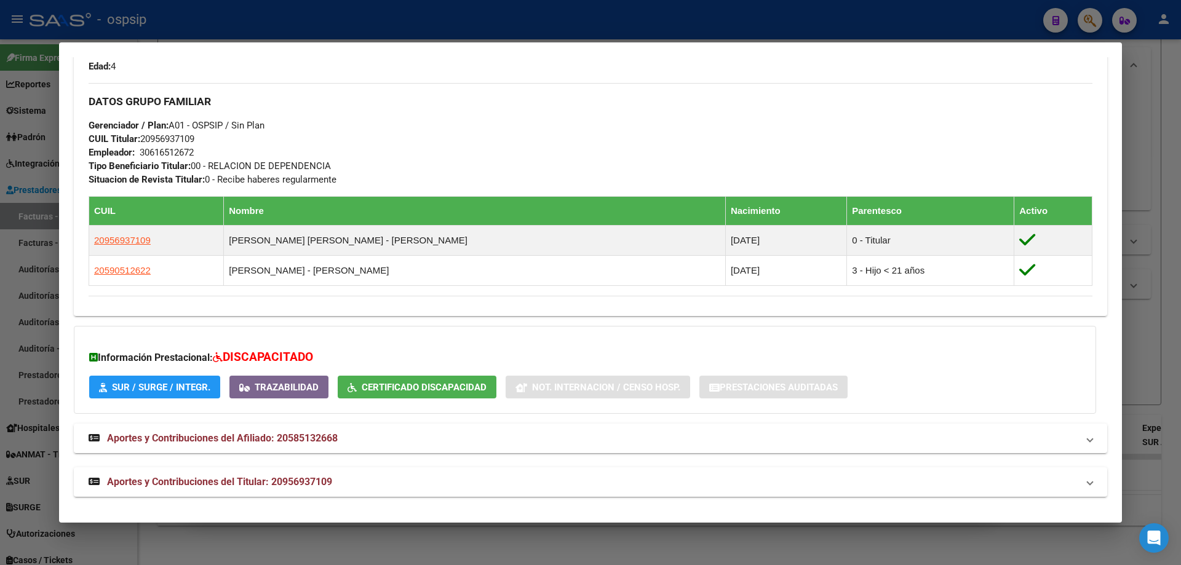
scroll to position [528, 0]
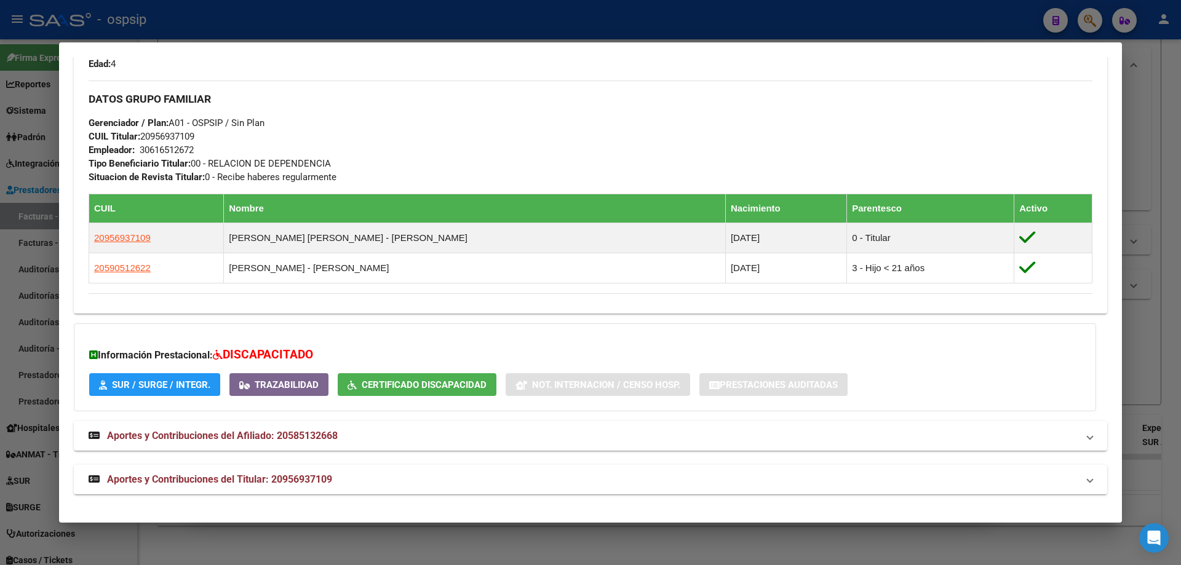
click at [1142, 272] on div at bounding box center [590, 282] width 1181 height 565
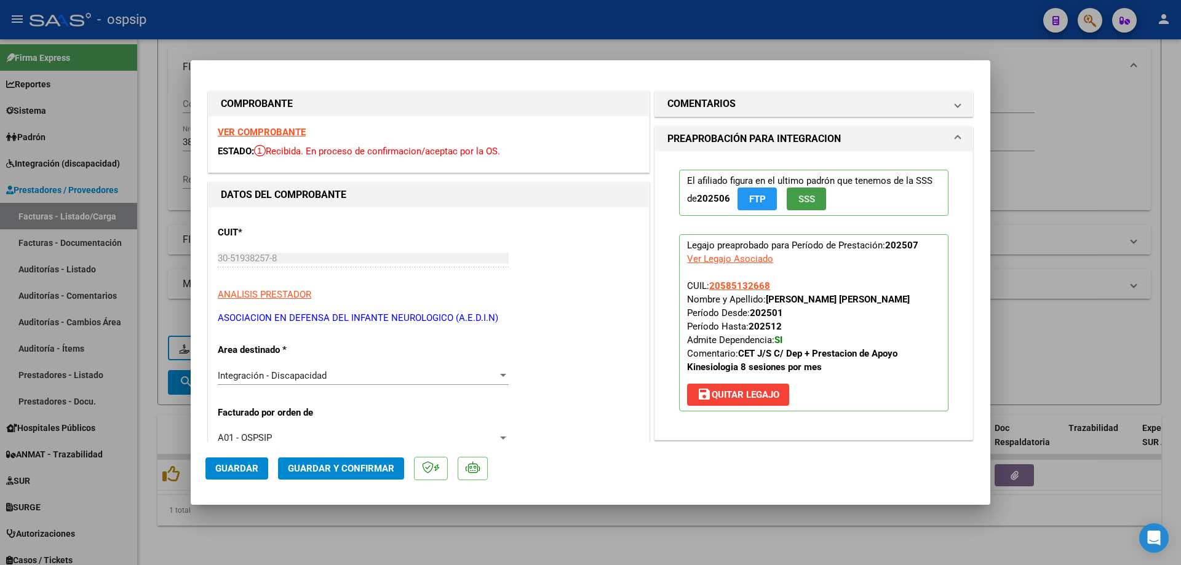
click at [812, 203] on button "SSS" at bounding box center [806, 199] width 39 height 23
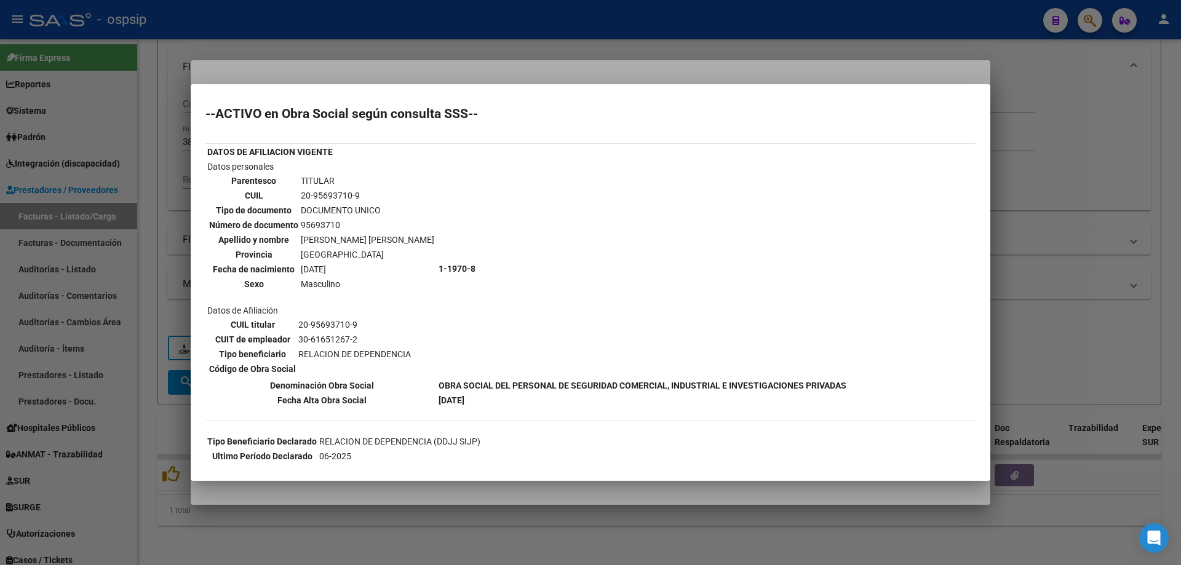
scroll to position [0, 0]
click at [1066, 201] on div at bounding box center [590, 282] width 1181 height 565
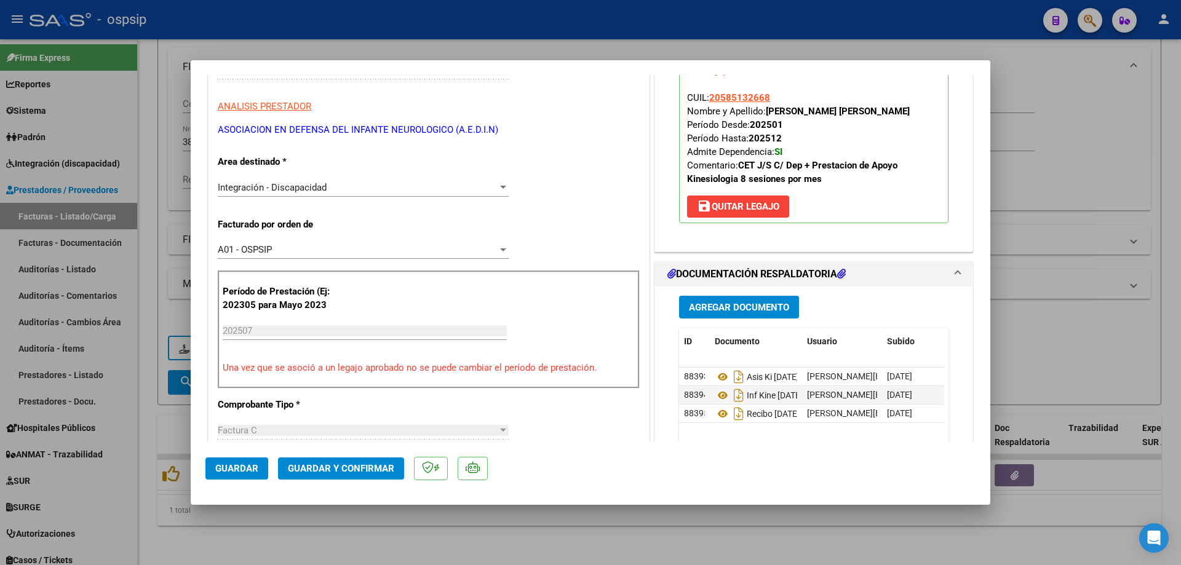
scroll to position [246, 0]
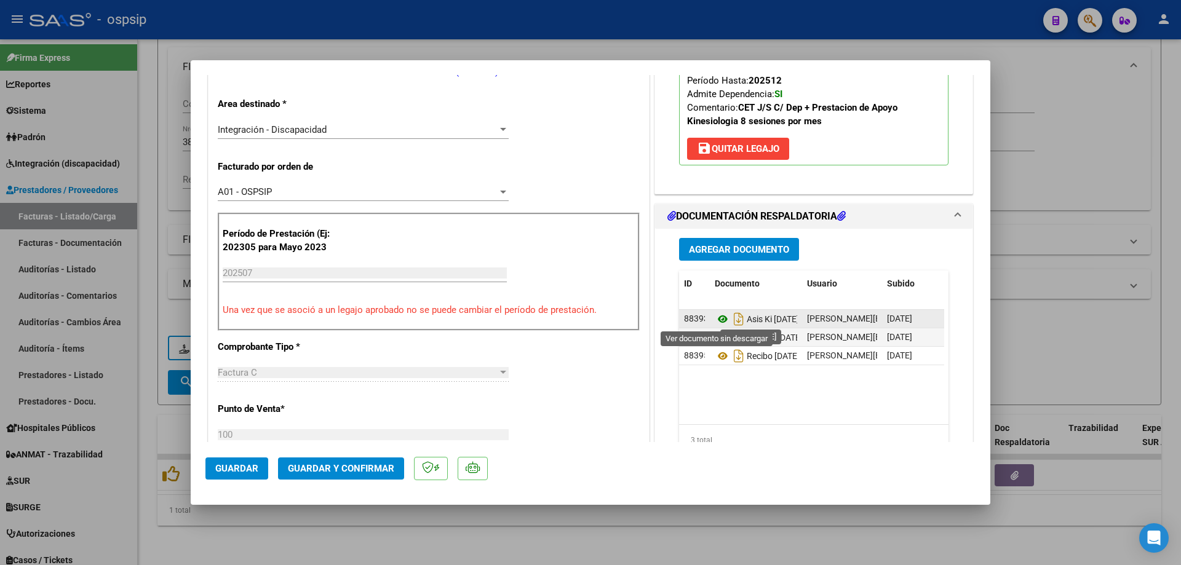
click at [715, 322] on icon at bounding box center [723, 319] width 16 height 15
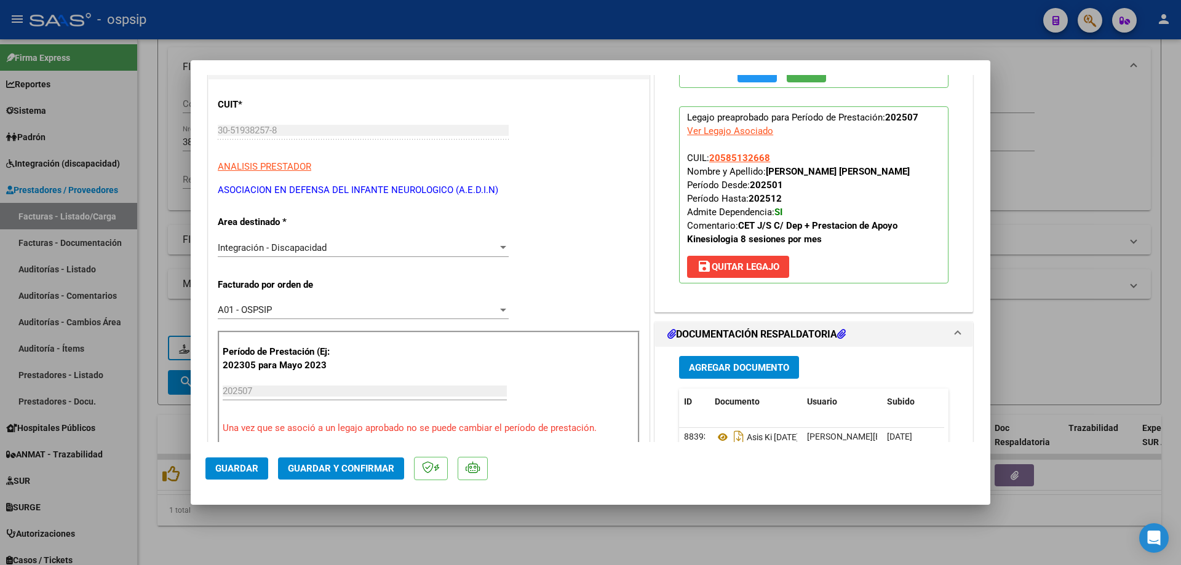
scroll to position [123, 0]
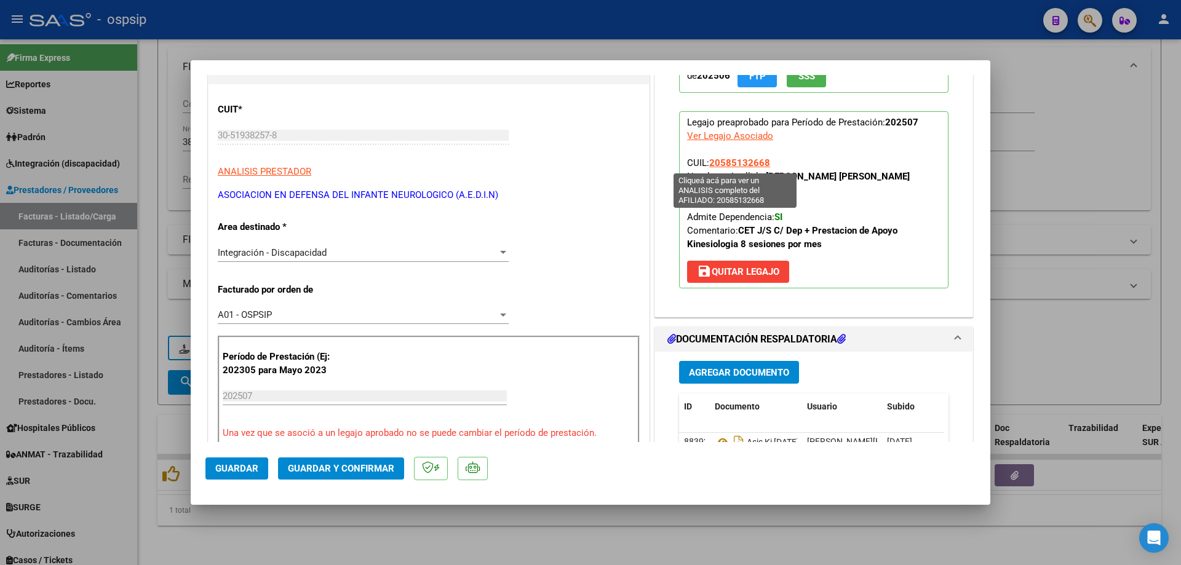
drag, startPoint x: 766, startPoint y: 162, endPoint x: 706, endPoint y: 165, distance: 60.4
click at [706, 165] on p "Legajo preaprobado para Período de Prestación: 202507 Ver Legajo Asociado CUIL:…" at bounding box center [813, 199] width 269 height 177
copy span "20585132668"
click at [365, 476] on button "Guardar y Confirmar" at bounding box center [341, 469] width 126 height 22
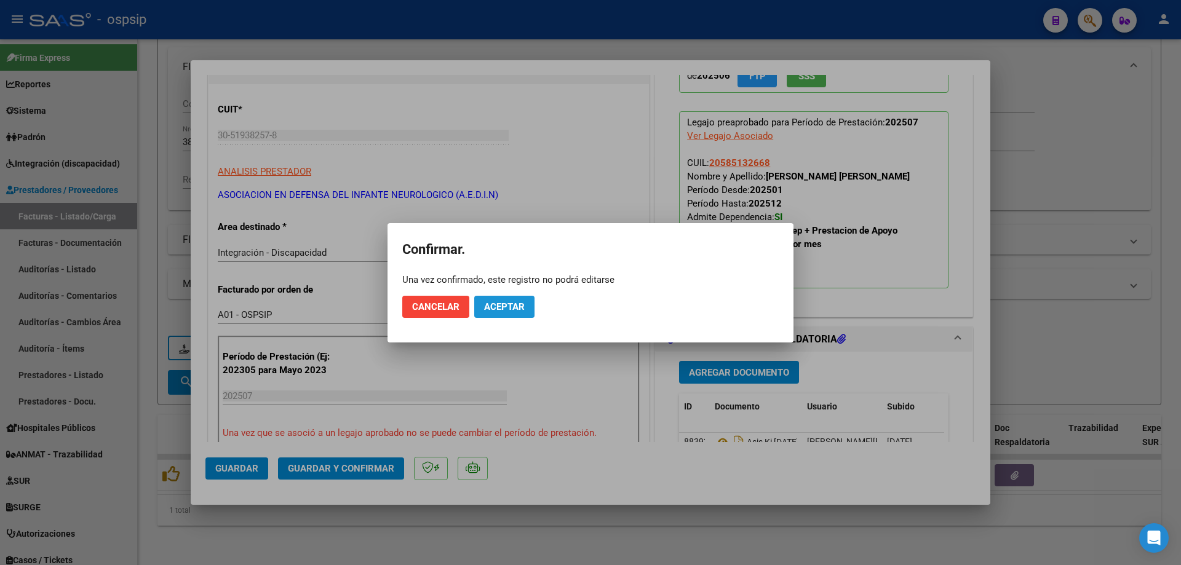
click at [501, 305] on span "Aceptar" at bounding box center [504, 306] width 41 height 11
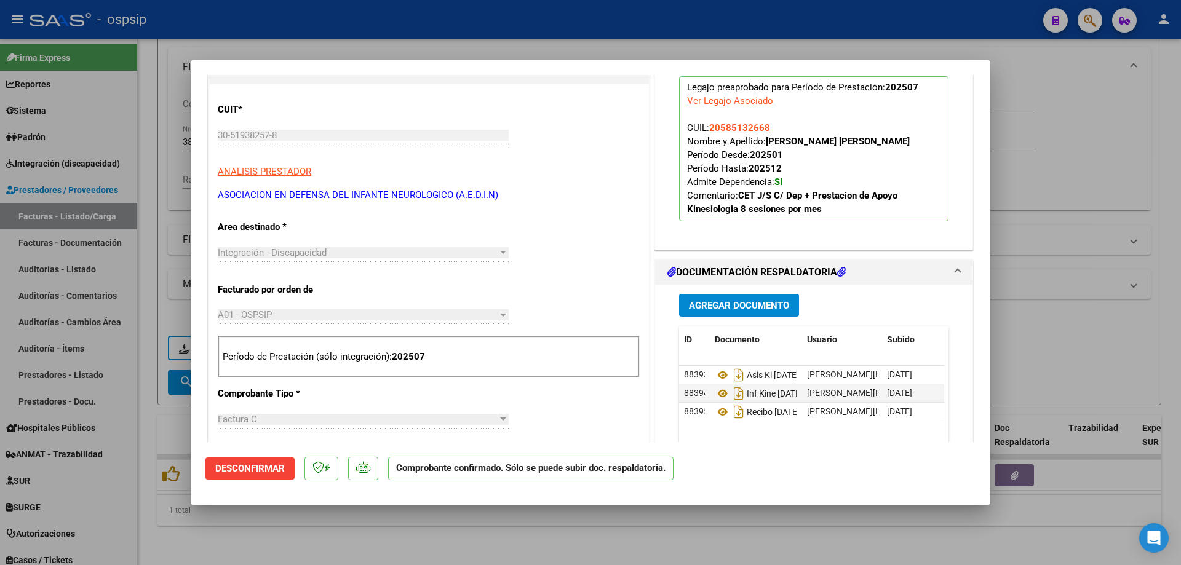
click at [1069, 121] on div at bounding box center [590, 282] width 1181 height 565
type input "$ 0,00"
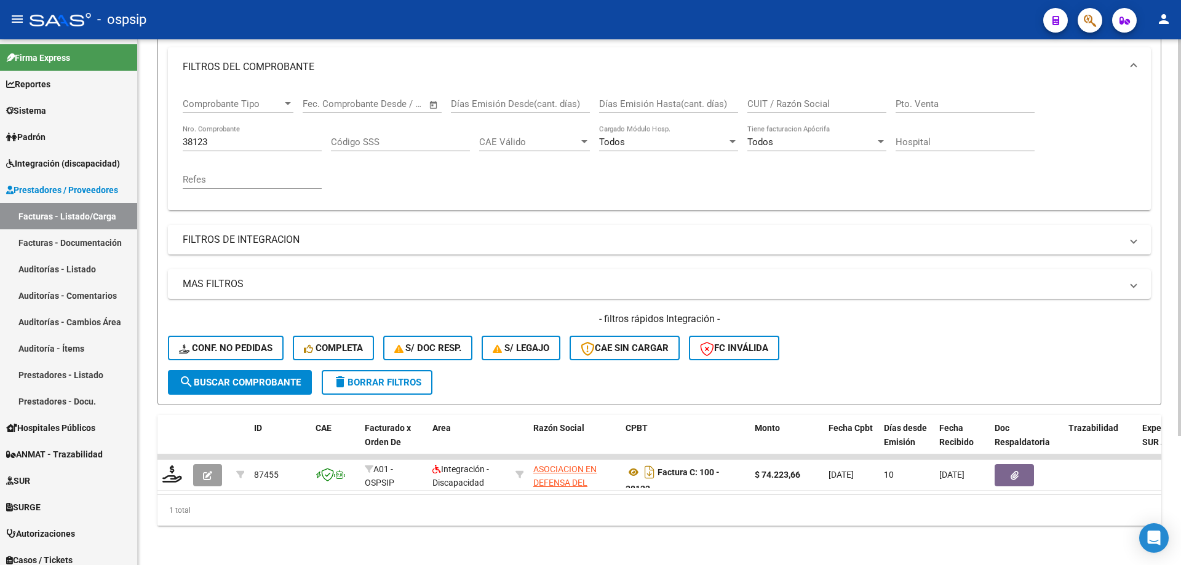
click at [218, 137] on input "38123" at bounding box center [252, 142] width 139 height 11
type input "3"
type input "38120"
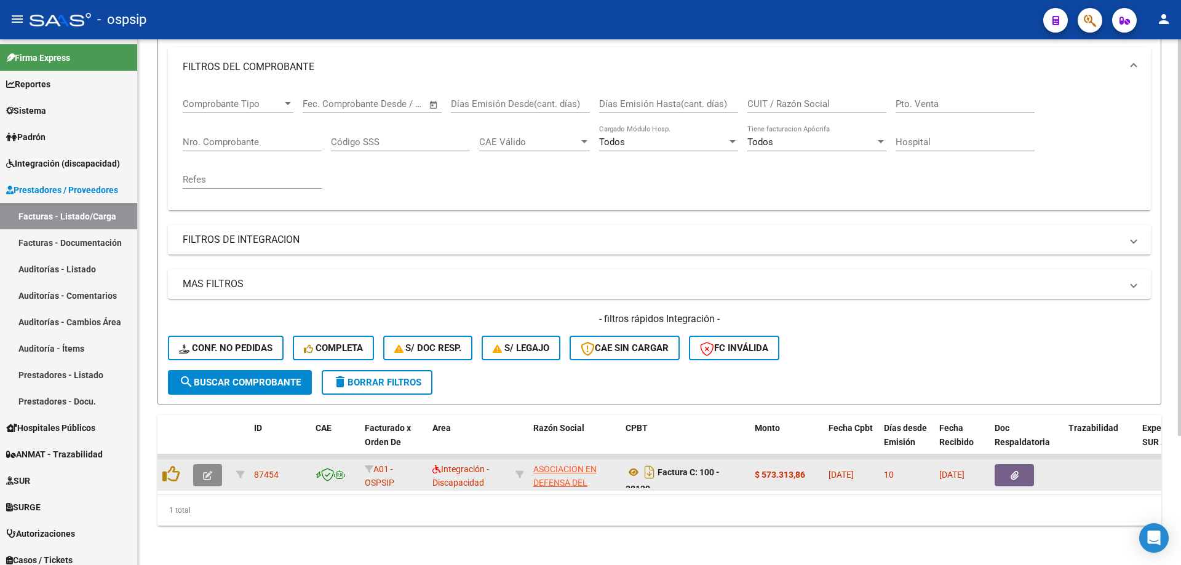
click at [211, 471] on icon "button" at bounding box center [207, 475] width 9 height 9
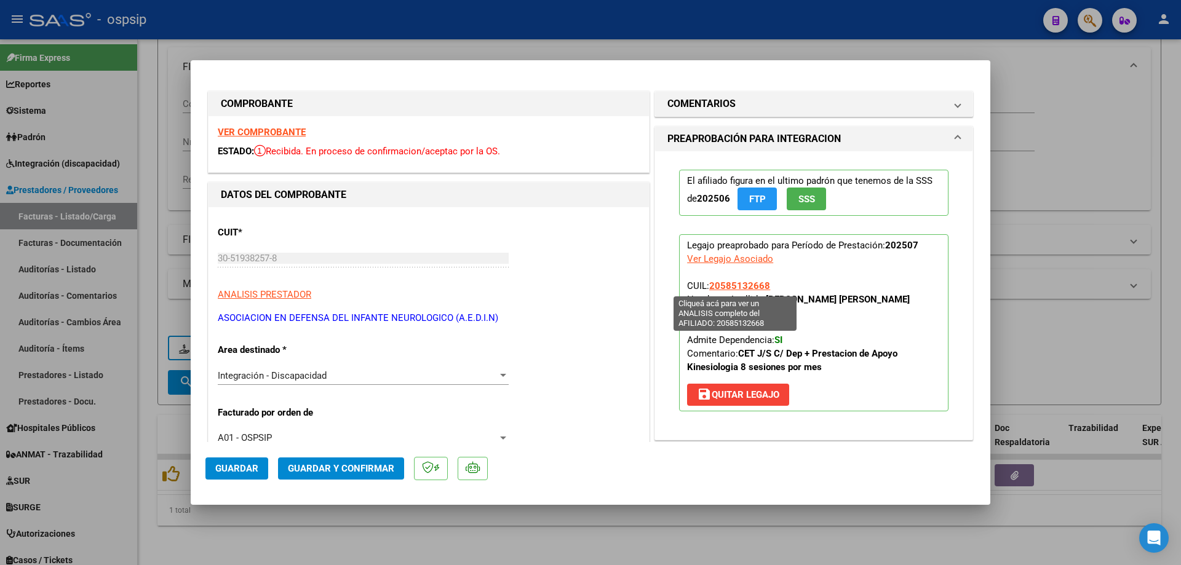
click at [743, 284] on span "20585132668" at bounding box center [739, 285] width 61 height 11
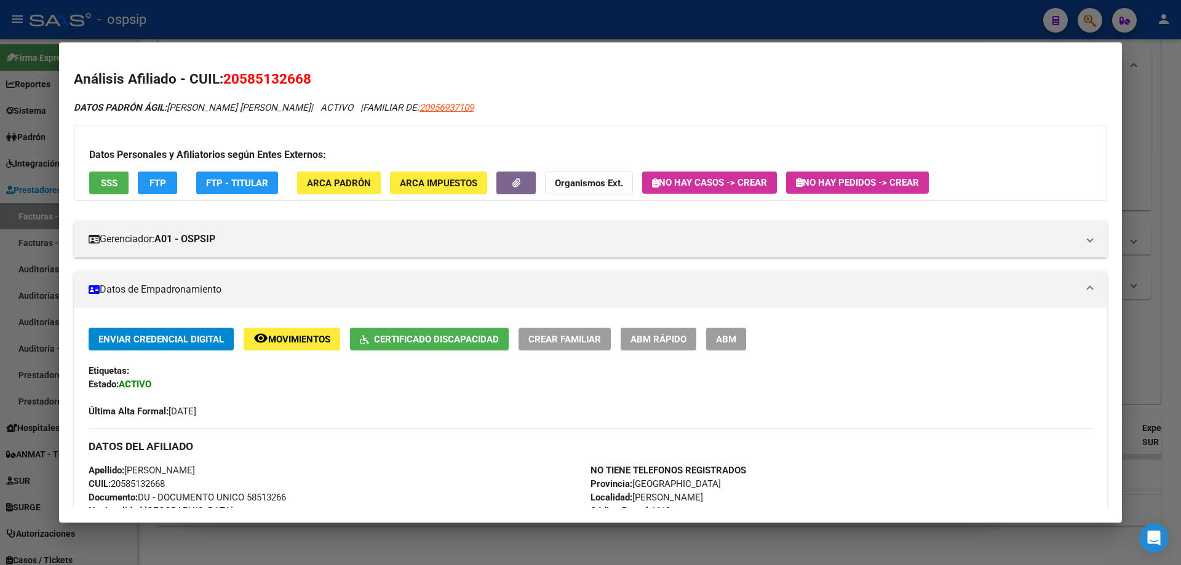
click at [1152, 310] on div at bounding box center [590, 282] width 1181 height 565
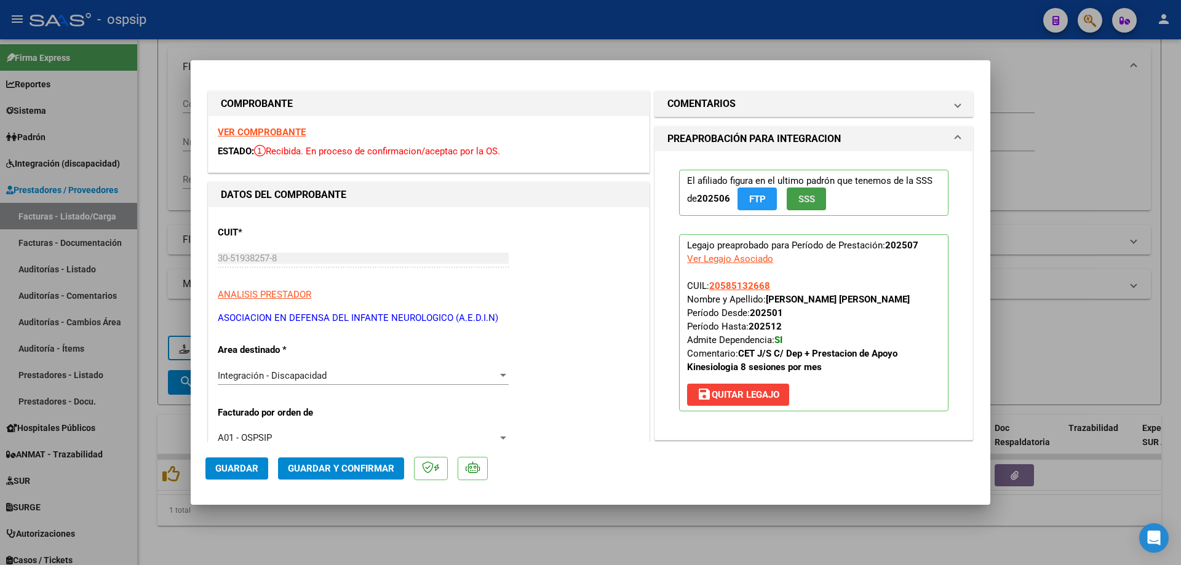
click at [801, 202] on span "SSS" at bounding box center [806, 199] width 17 height 11
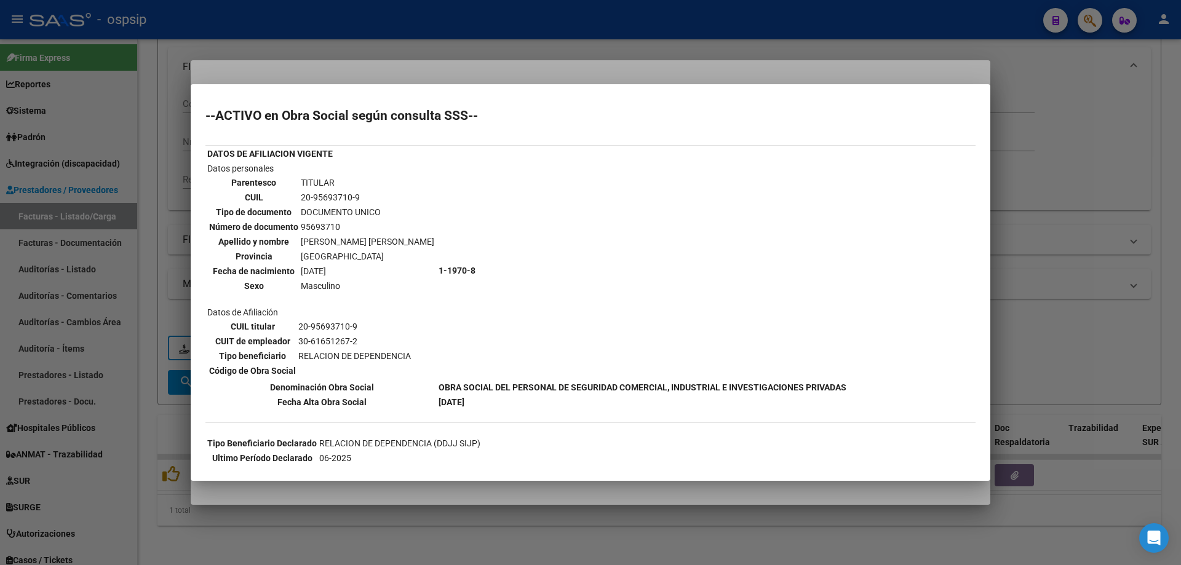
click at [1021, 223] on div at bounding box center [590, 282] width 1181 height 565
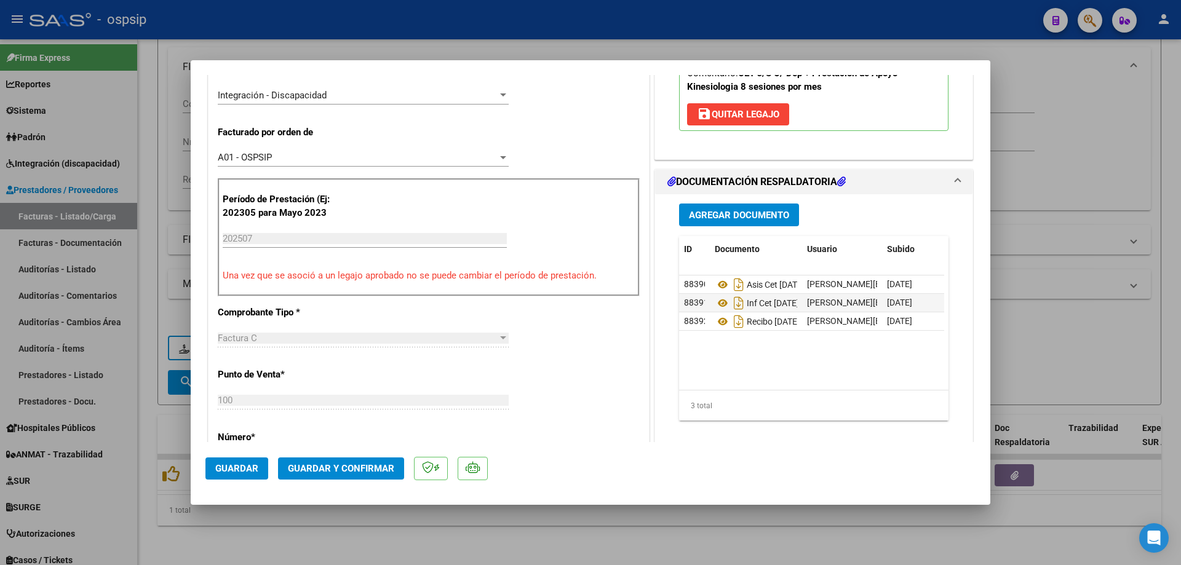
scroll to position [308, 0]
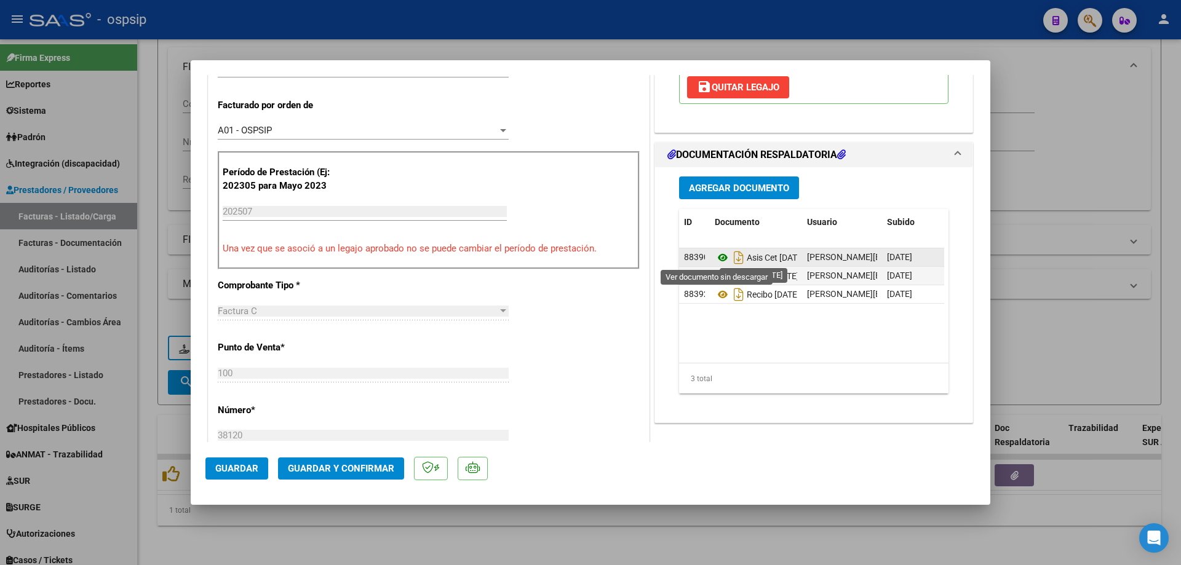
click at [715, 256] on icon at bounding box center [723, 257] width 16 height 15
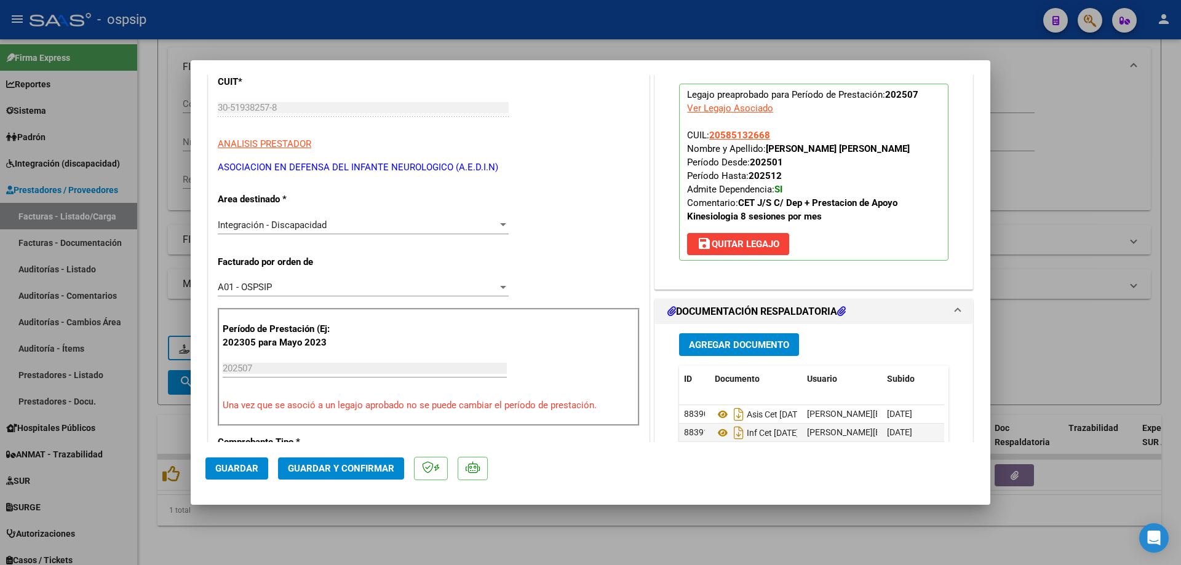
scroll to position [123, 0]
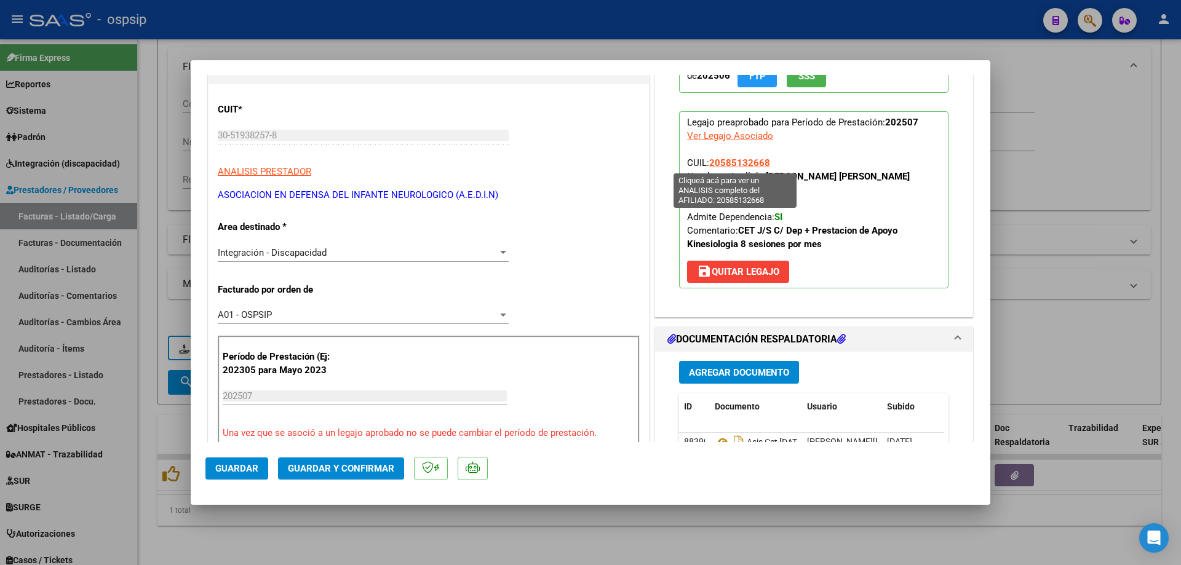
drag, startPoint x: 768, startPoint y: 159, endPoint x: 707, endPoint y: 159, distance: 61.5
click at [707, 159] on p "Legajo preaprobado para Período de Prestación: 202507 Ver Legajo Asociado CUIL:…" at bounding box center [813, 199] width 269 height 177
copy span "20585132668"
click at [360, 472] on span "Guardar y Confirmar" at bounding box center [341, 468] width 106 height 11
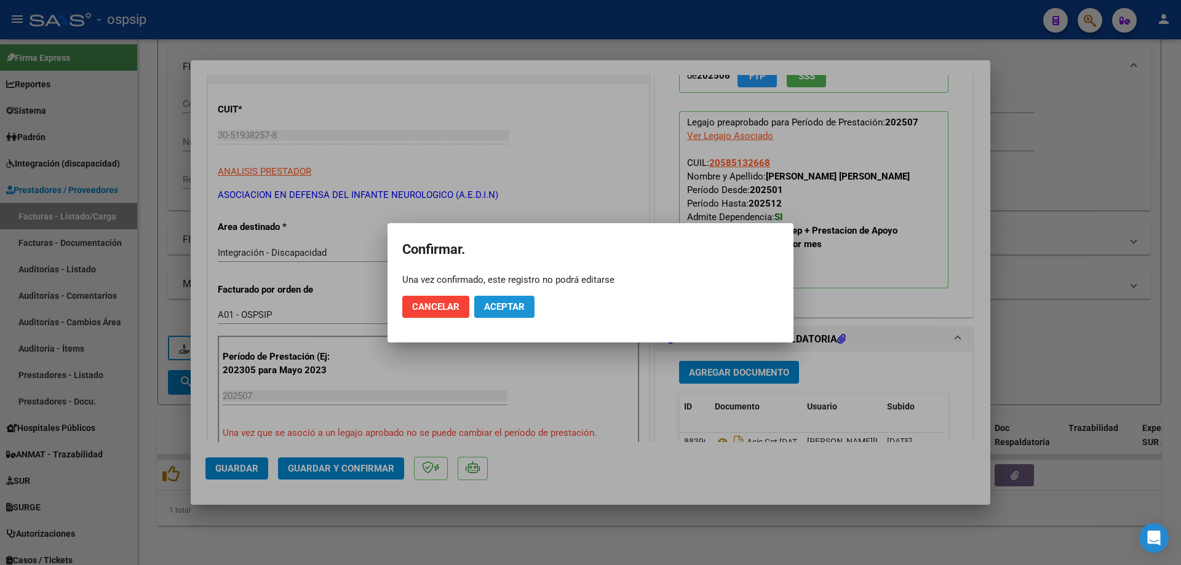
click at [514, 299] on button "Aceptar" at bounding box center [504, 307] width 60 height 22
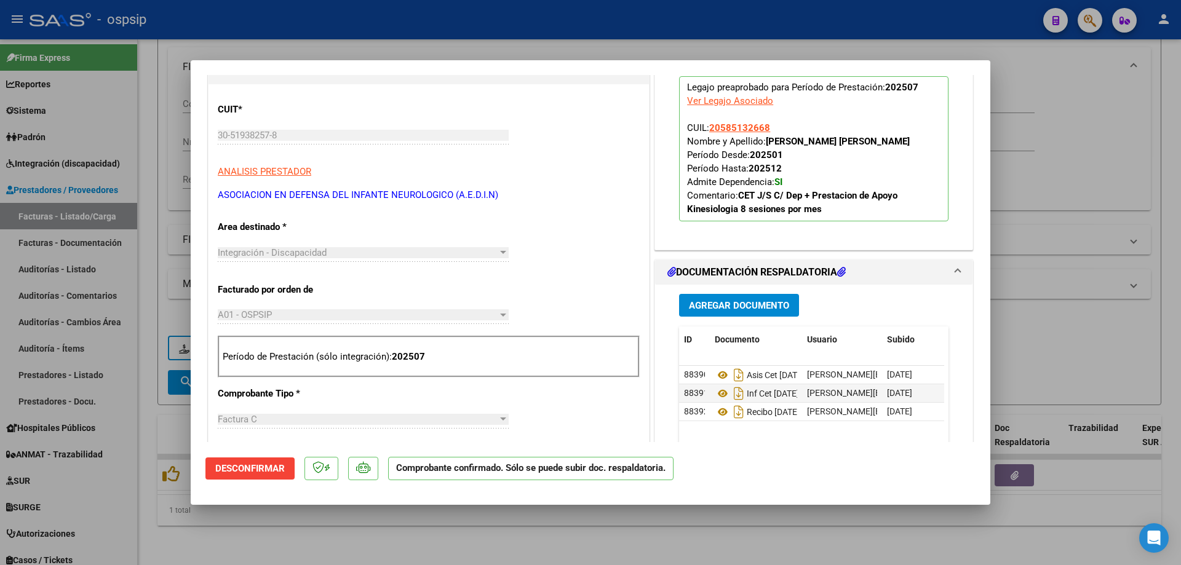
click at [1036, 156] on div at bounding box center [590, 282] width 1181 height 565
type input "$ 0,00"
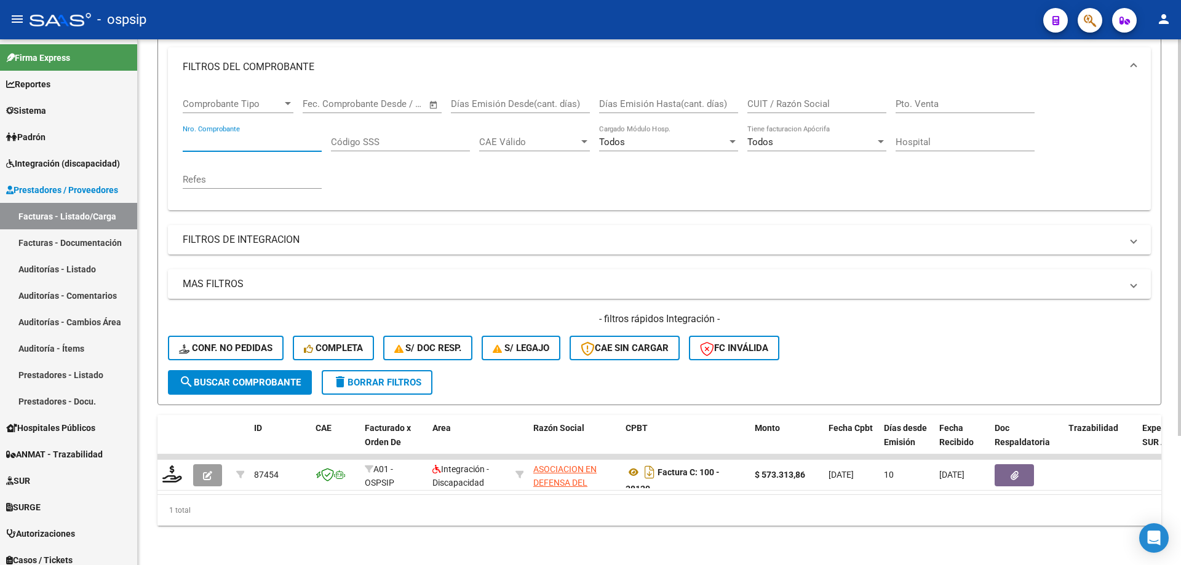
click at [241, 137] on input "Nro. Comprobante" at bounding box center [252, 142] width 139 height 11
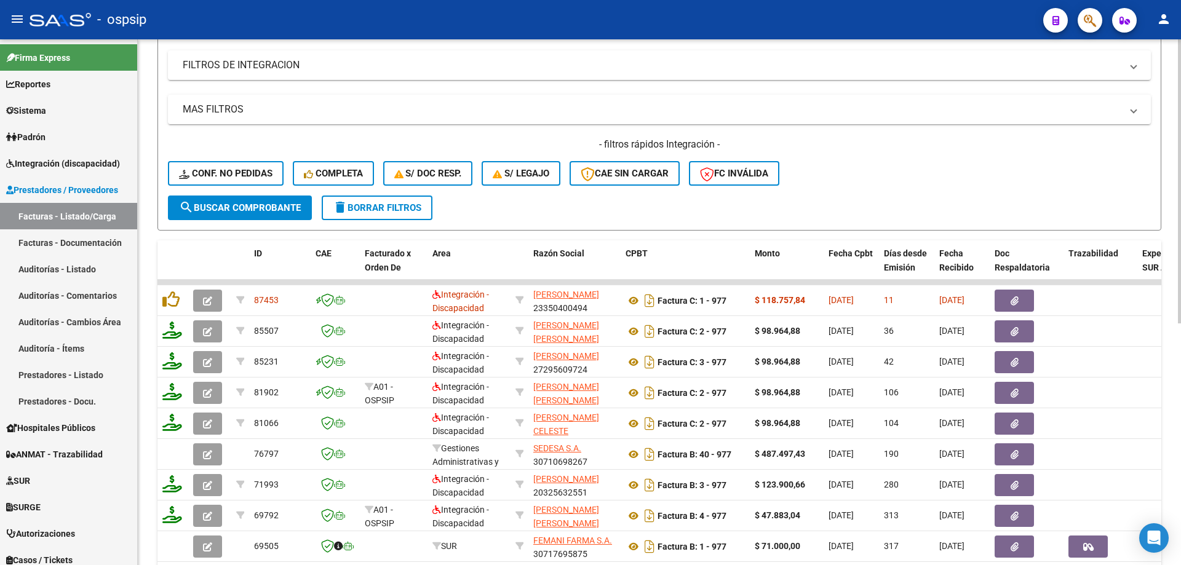
scroll to position [356, 0]
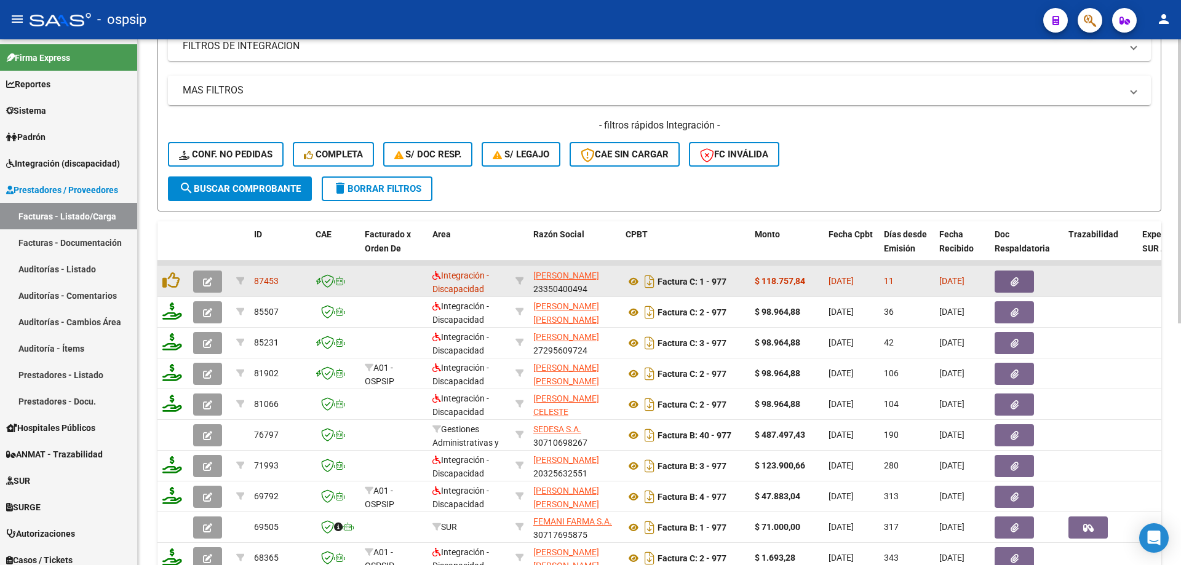
type input "977"
click at [211, 280] on icon "button" at bounding box center [207, 281] width 9 height 9
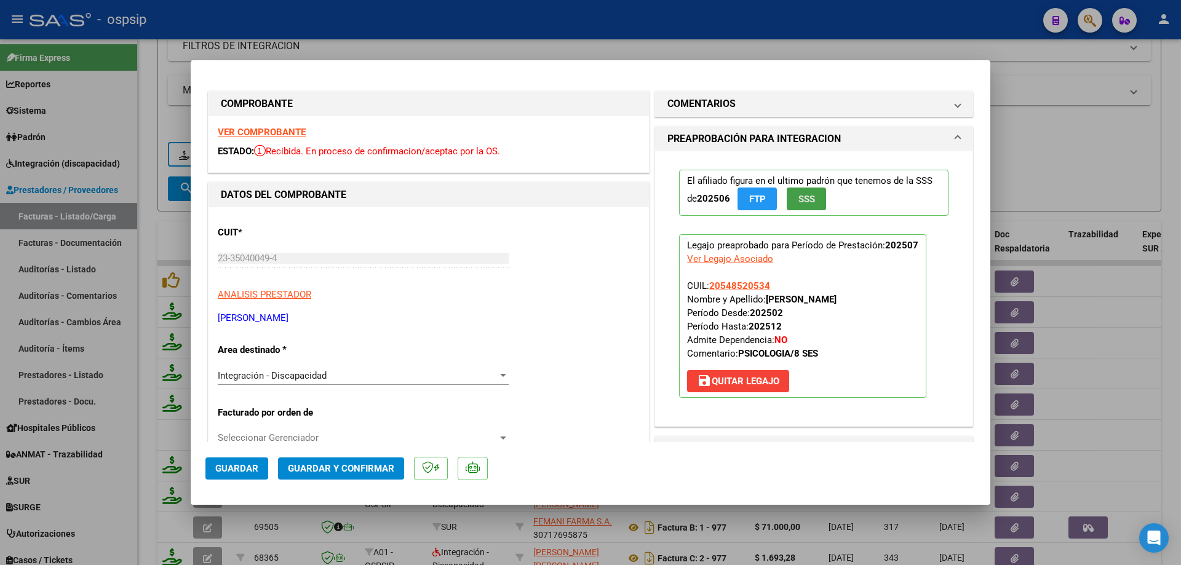
click at [798, 202] on span "SSS" at bounding box center [806, 199] width 17 height 11
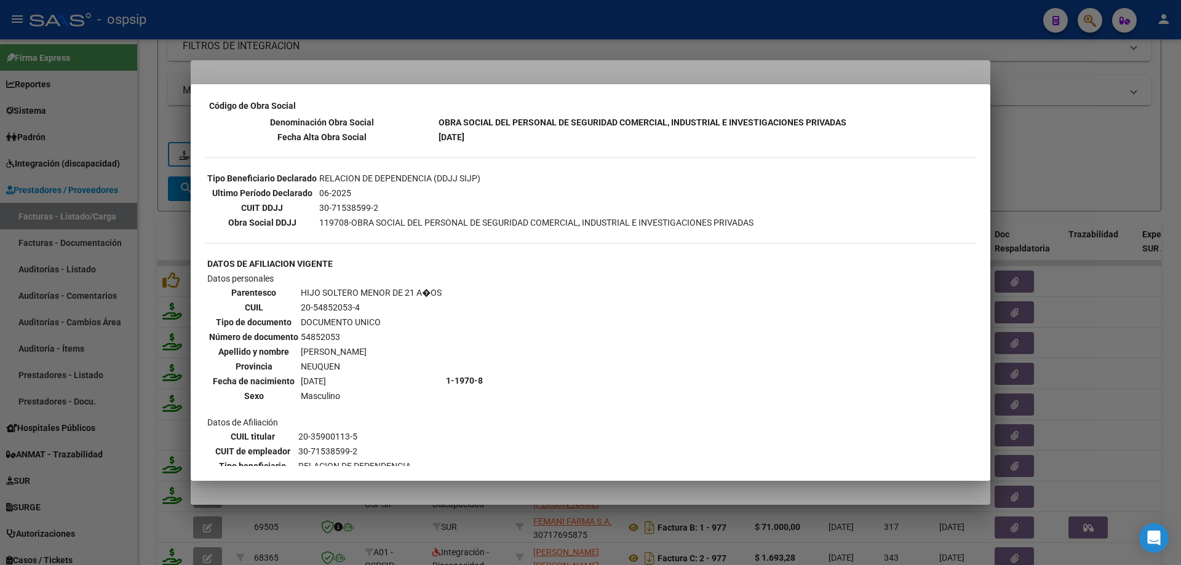
scroll to position [210, 0]
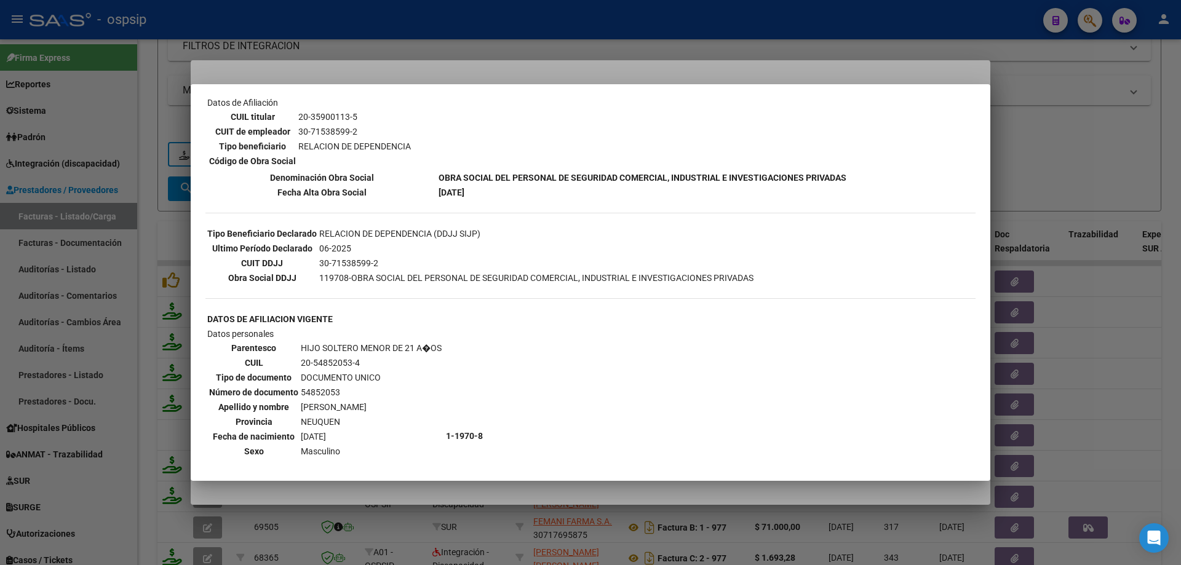
click at [1081, 142] on div at bounding box center [590, 282] width 1181 height 565
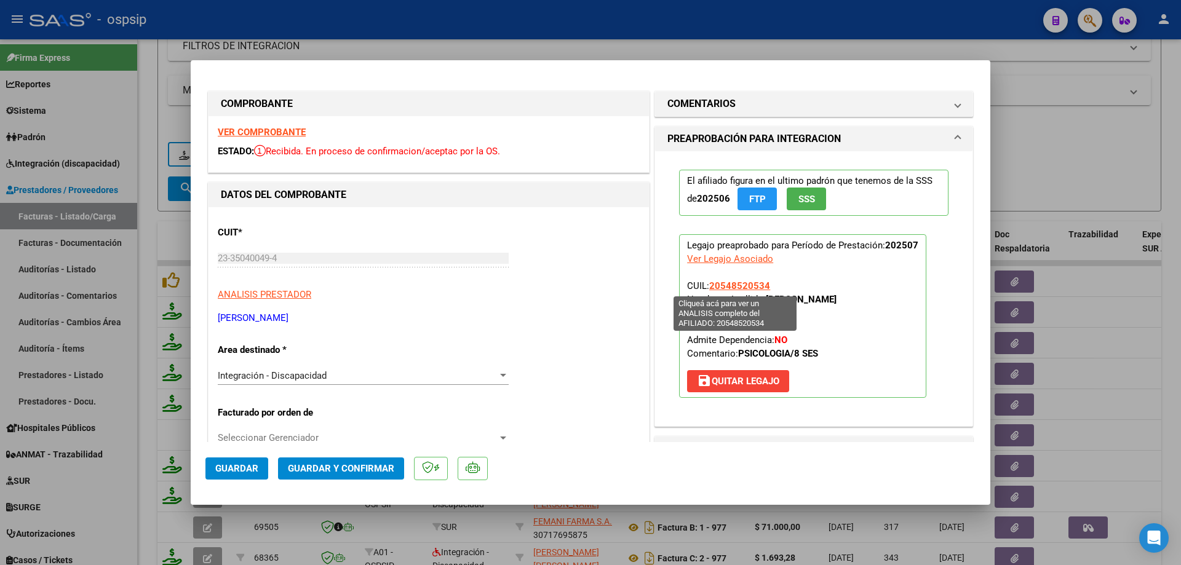
click at [749, 282] on span "20548520534" at bounding box center [739, 285] width 61 height 11
type textarea "20548520534"
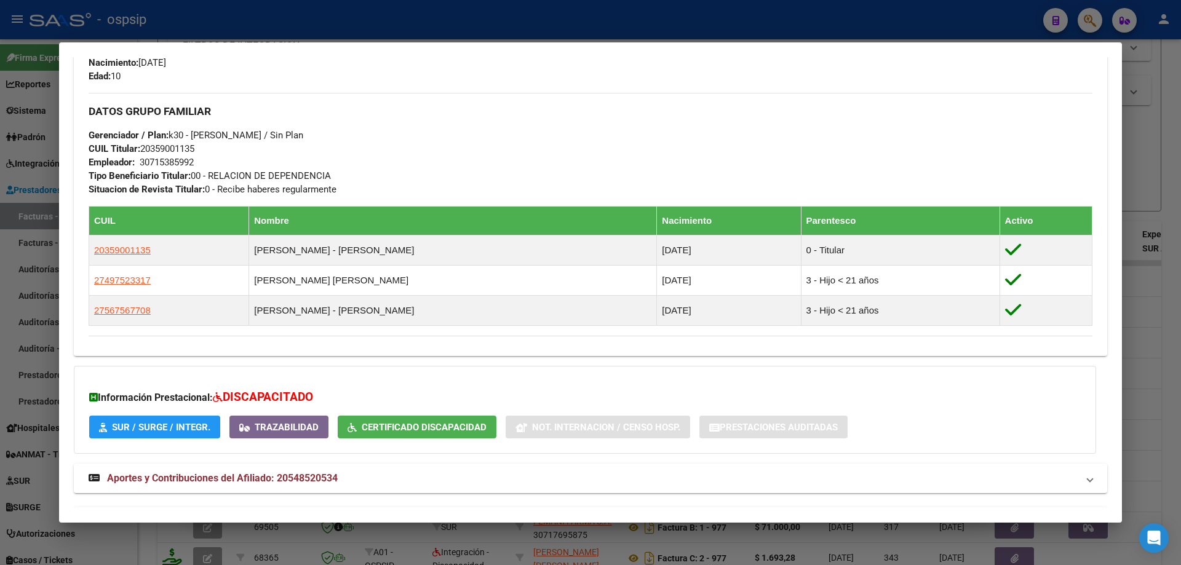
scroll to position [497, 0]
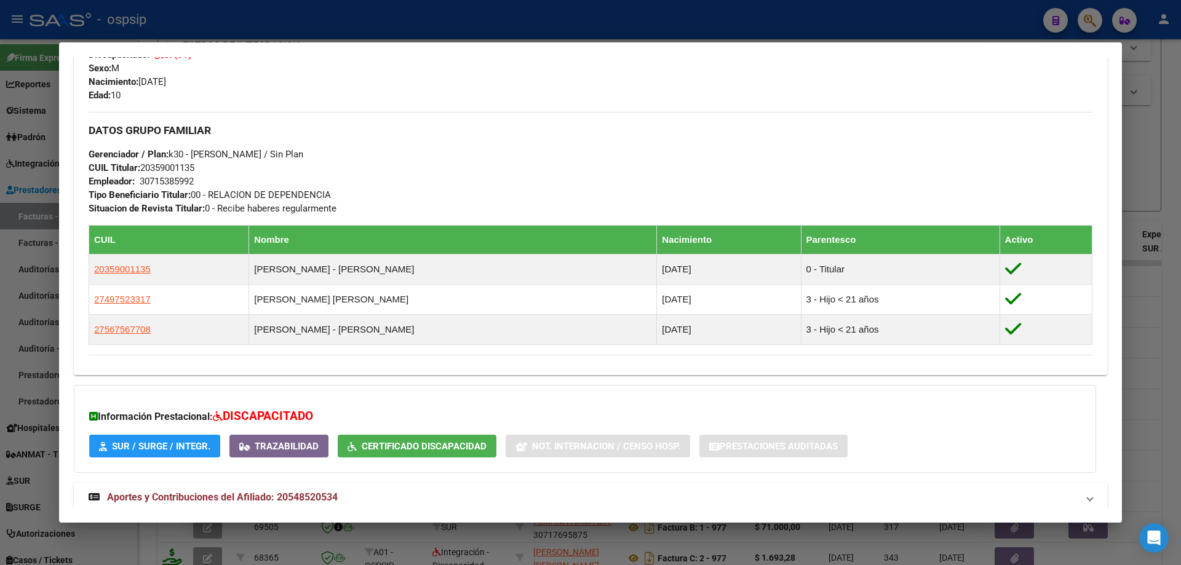
click at [1147, 159] on div at bounding box center [590, 282] width 1181 height 565
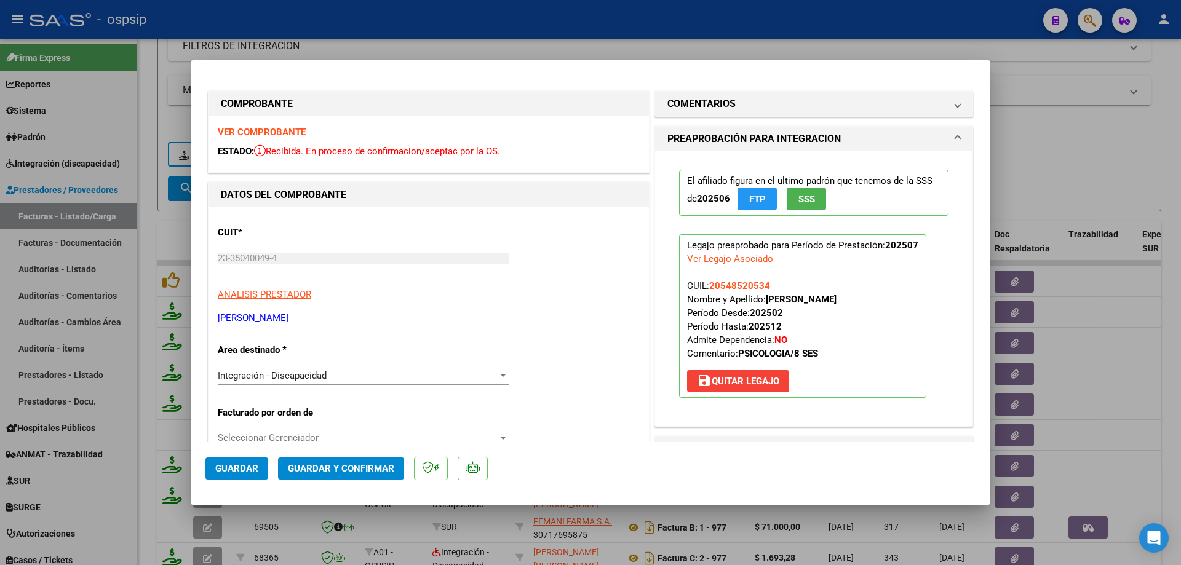
scroll to position [185, 0]
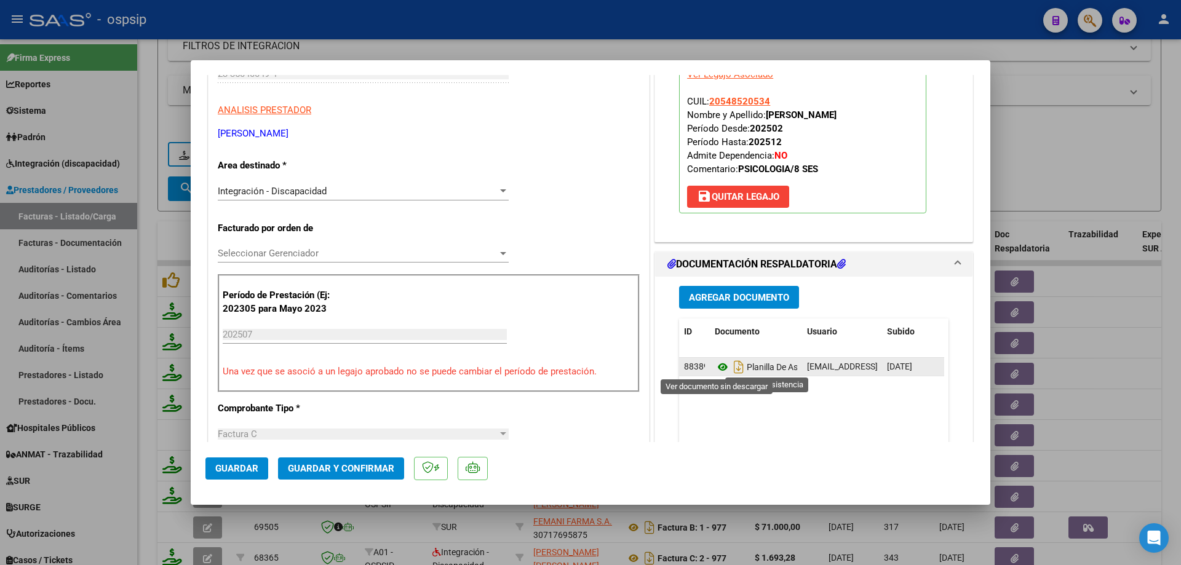
click at [719, 370] on icon at bounding box center [723, 367] width 16 height 15
click at [715, 367] on icon at bounding box center [723, 367] width 16 height 15
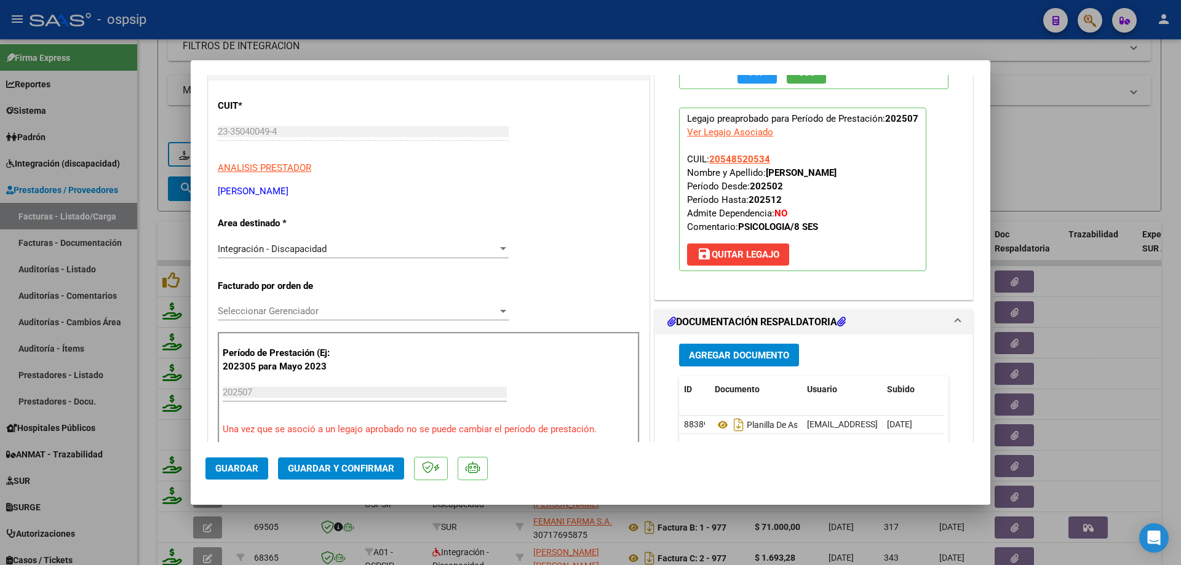
scroll to position [62, 0]
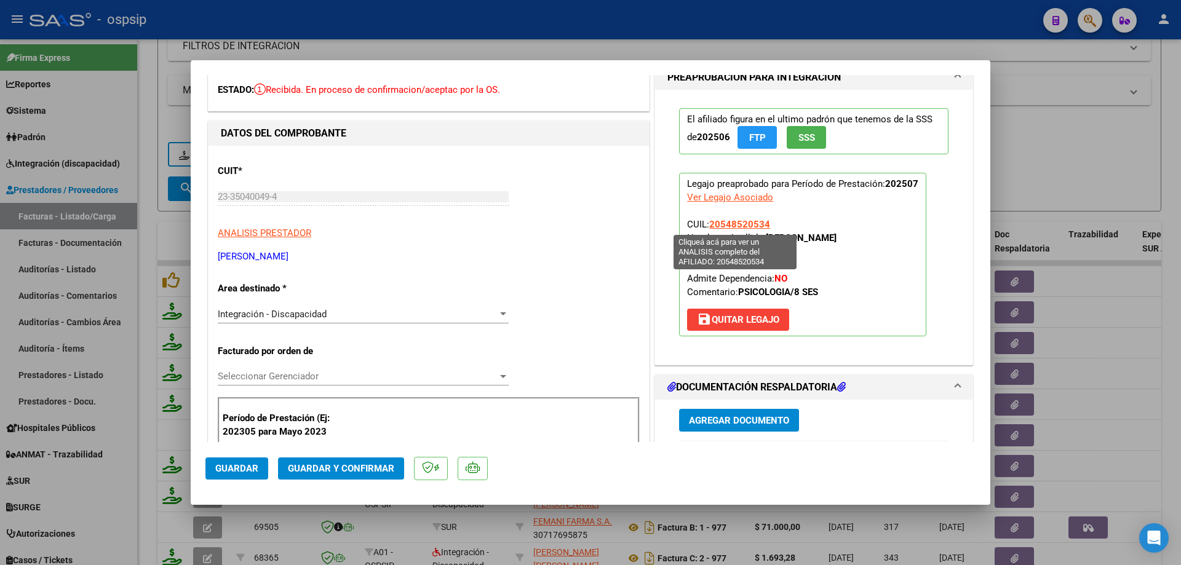
drag, startPoint x: 774, startPoint y: 220, endPoint x: 707, endPoint y: 222, distance: 67.1
click at [707, 222] on p "Legajo preaprobado para Período de Prestación: 202507 Ver Legajo Asociado CUIL:…" at bounding box center [802, 255] width 247 height 164
copy span "20548520534"
click at [354, 464] on span "Guardar y Confirmar" at bounding box center [341, 468] width 106 height 11
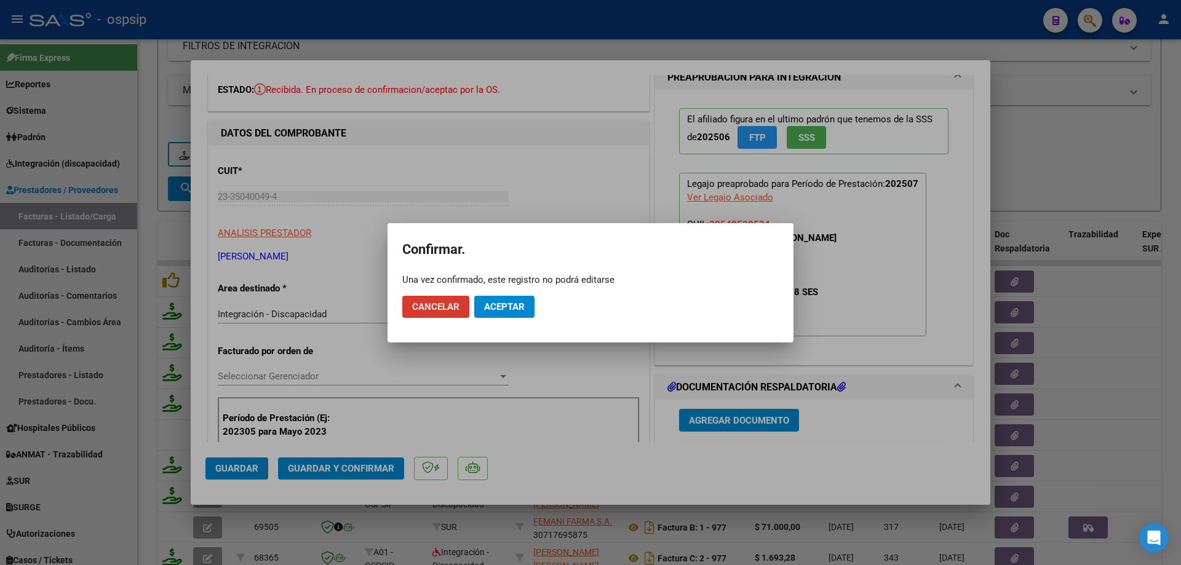
click at [523, 310] on span "Aceptar" at bounding box center [504, 306] width 41 height 11
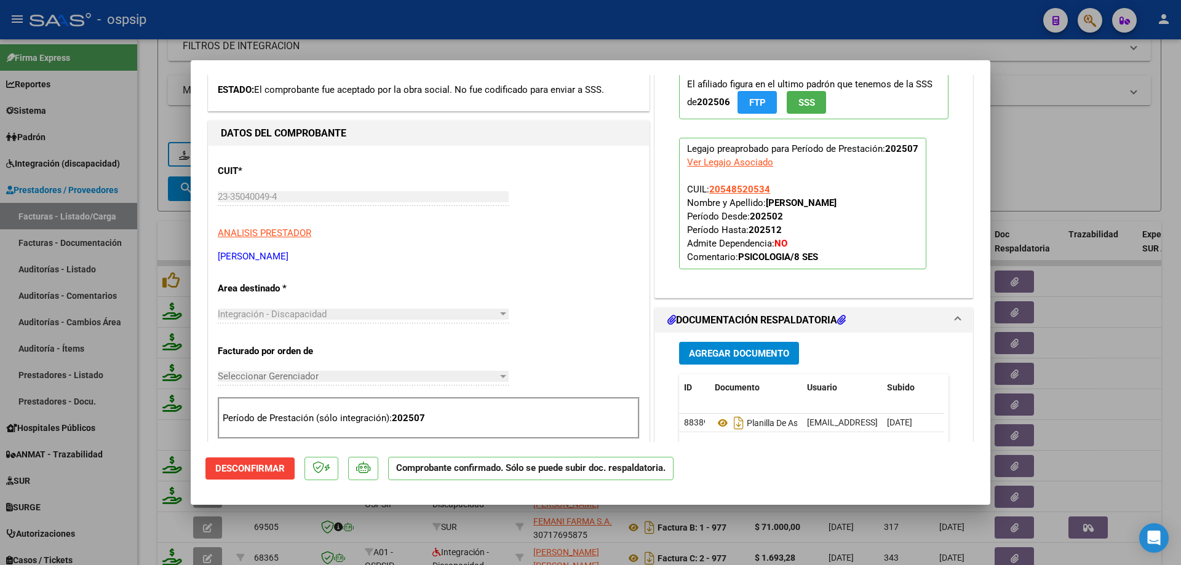
click at [1032, 157] on div at bounding box center [590, 282] width 1181 height 565
type input "$ 0,00"
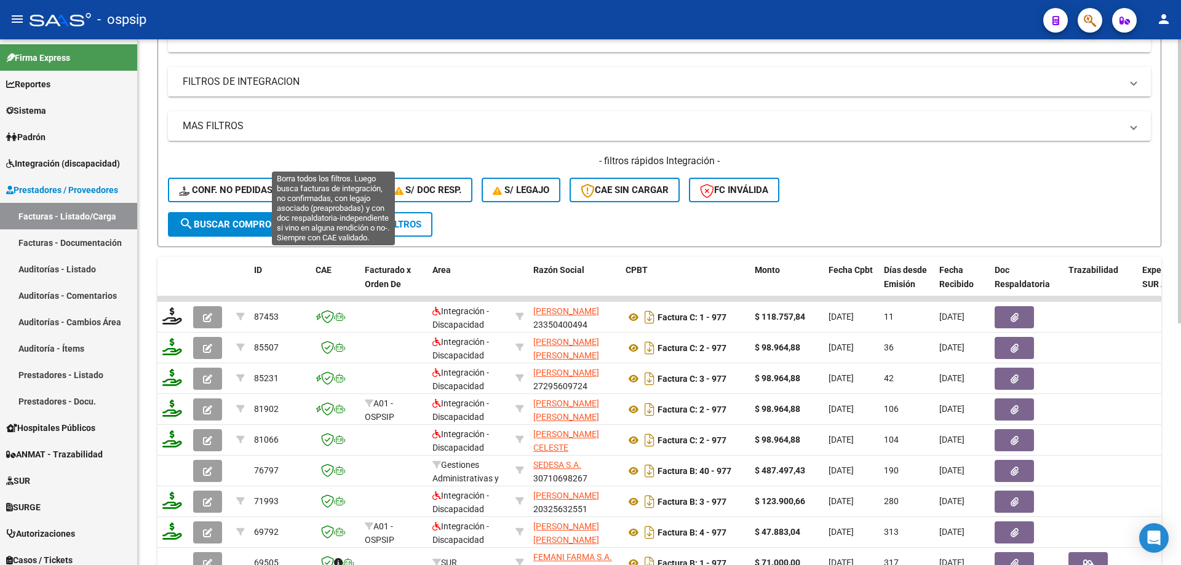
scroll to position [171, 0]
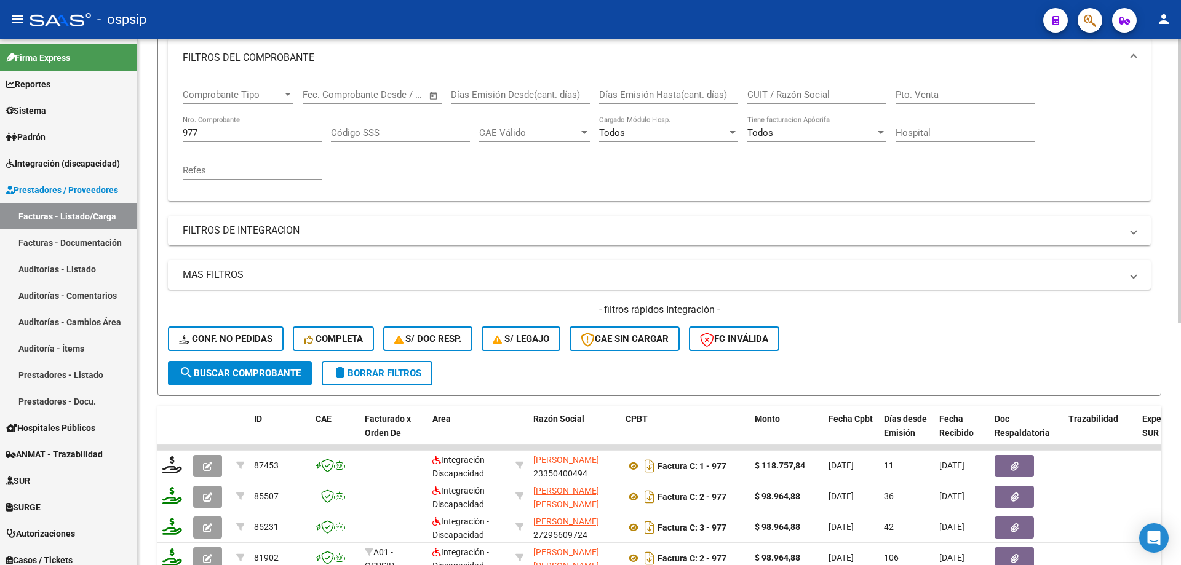
click at [209, 127] on input "977" at bounding box center [252, 132] width 139 height 11
type input "9"
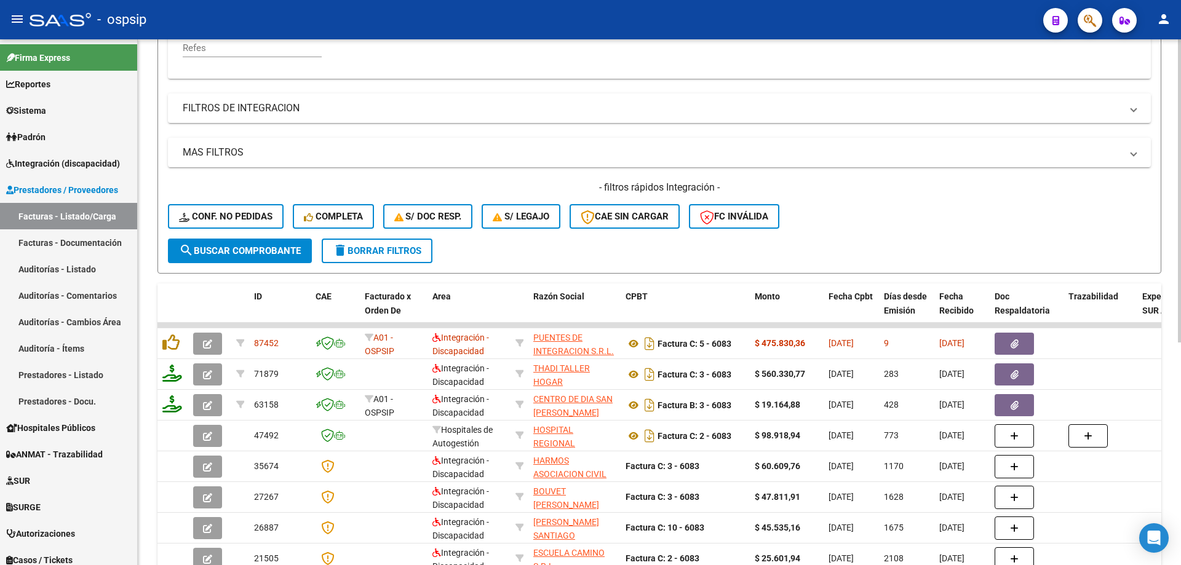
scroll to position [294, 0]
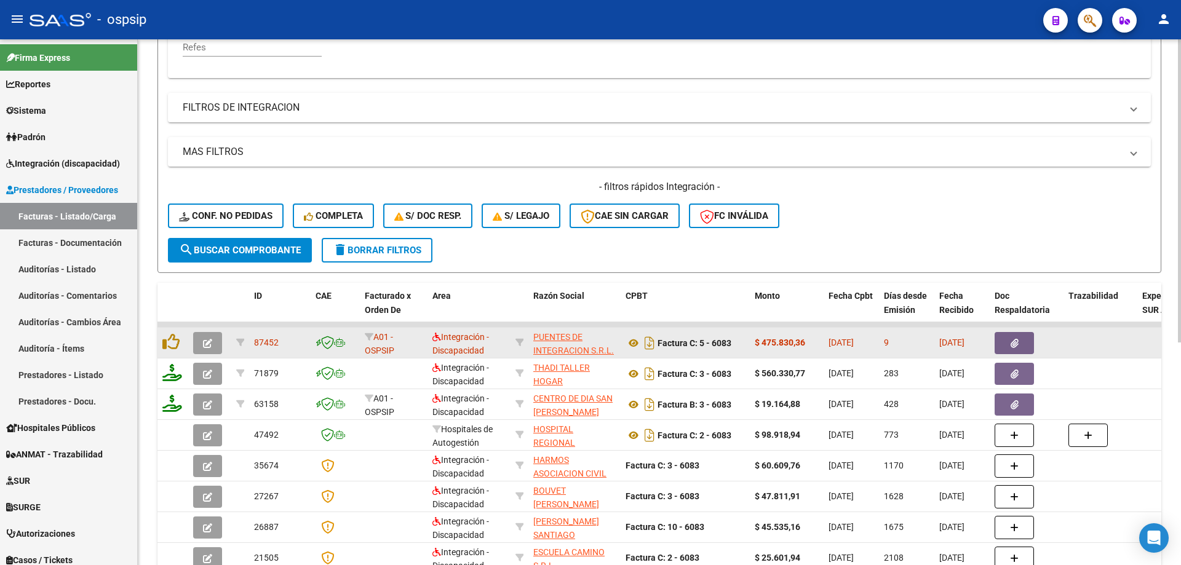
type input "6083"
click at [212, 341] on button "button" at bounding box center [207, 343] width 29 height 22
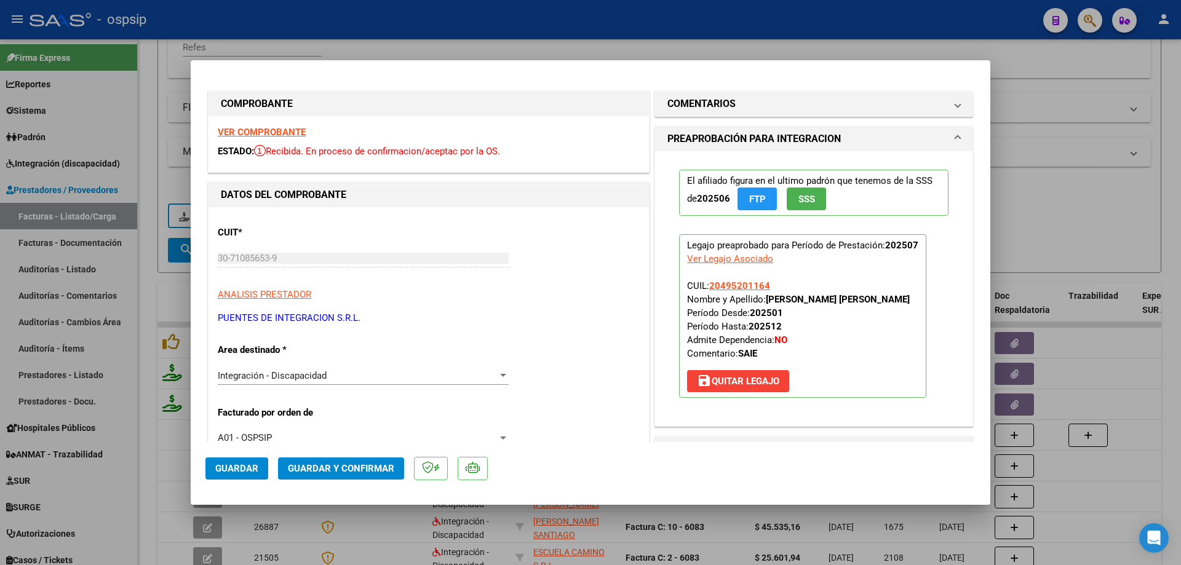
click at [798, 197] on span "SSS" at bounding box center [806, 199] width 17 height 11
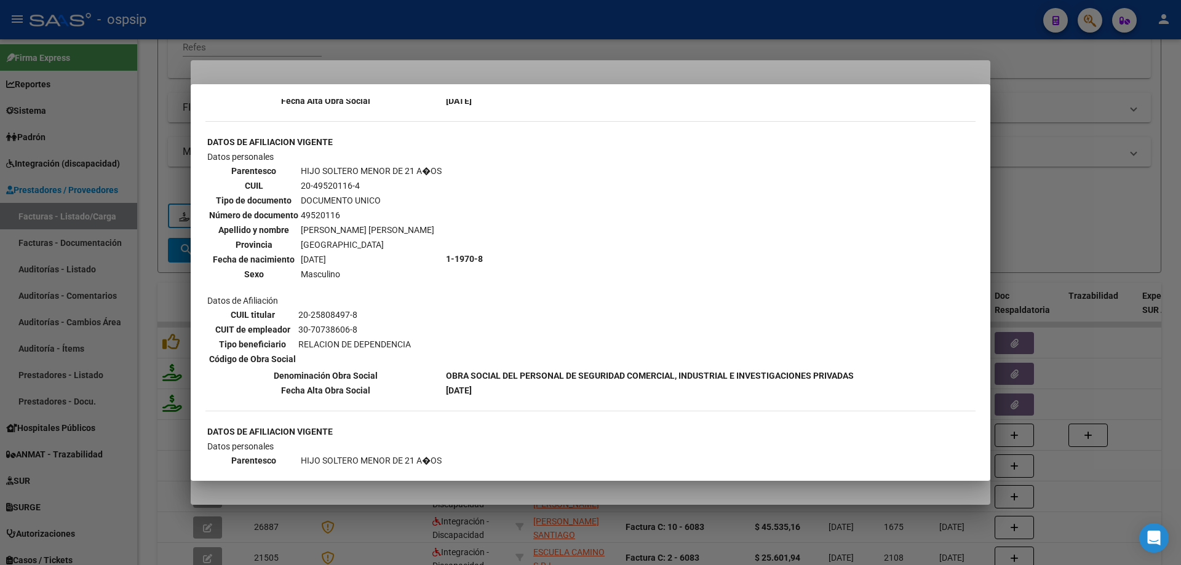
scroll to position [738, 0]
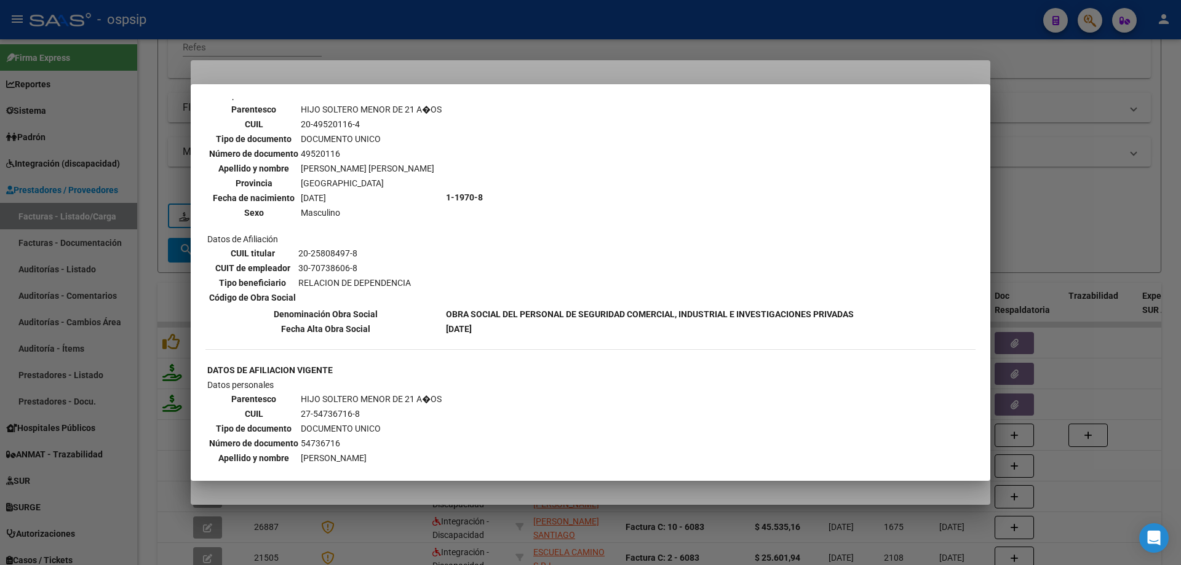
click at [1065, 146] on div at bounding box center [590, 282] width 1181 height 565
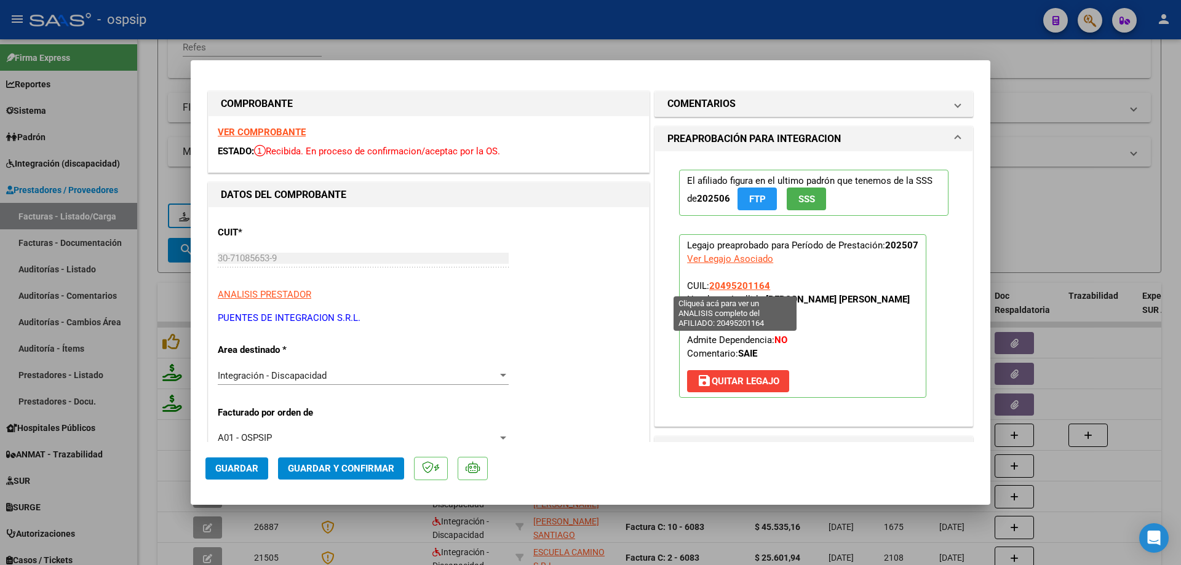
click at [718, 288] on span "20495201164" at bounding box center [739, 285] width 61 height 11
type textarea "20495201164"
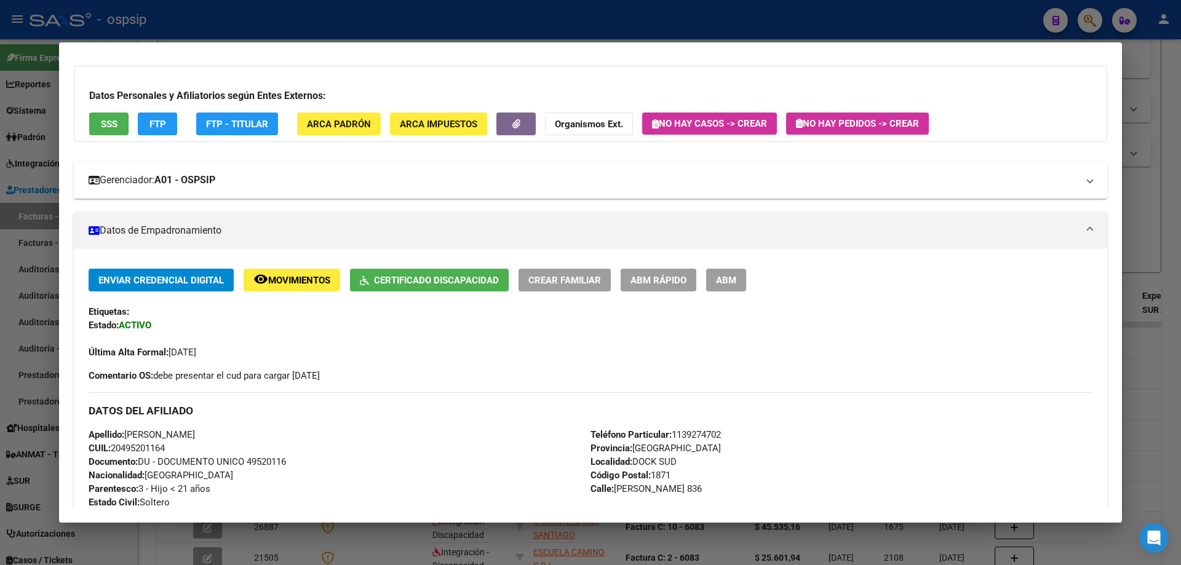
scroll to position [28, 0]
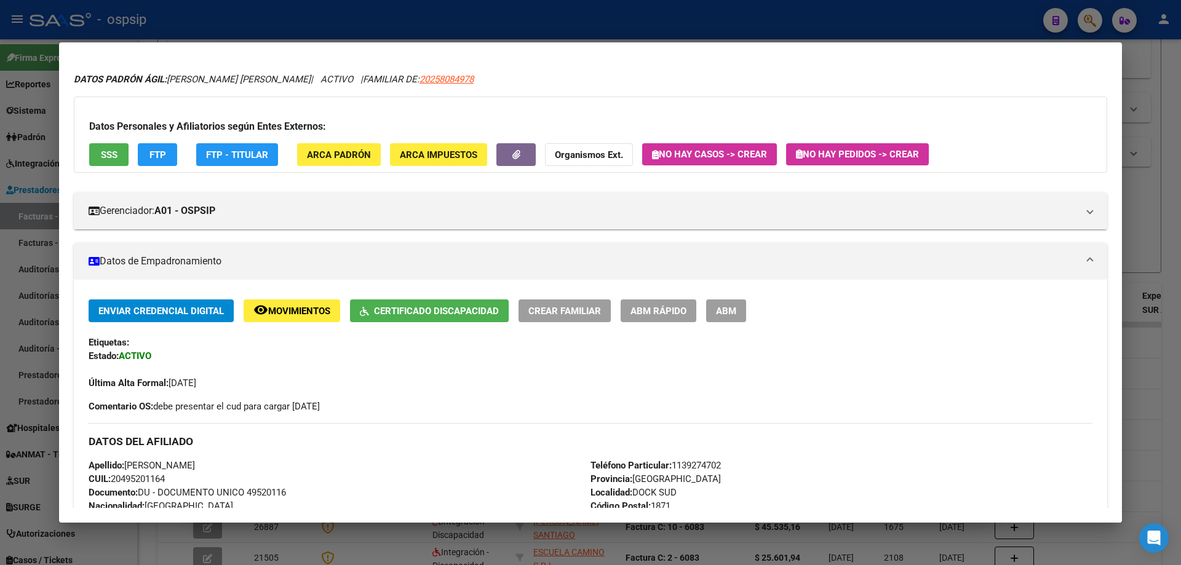
click at [1170, 189] on div at bounding box center [590, 282] width 1181 height 565
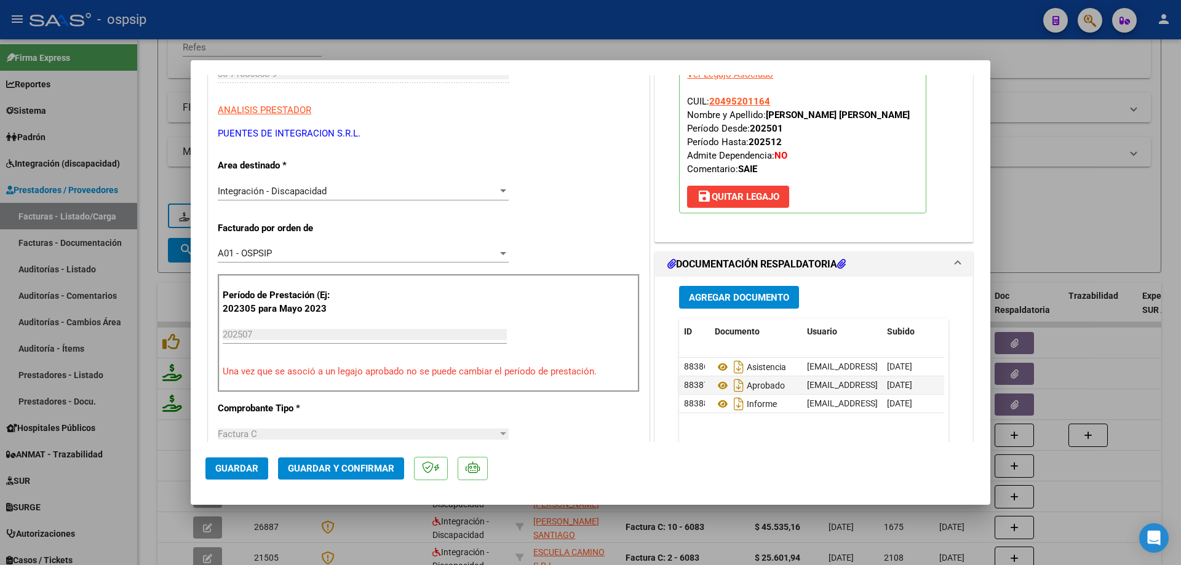
scroll to position [246, 0]
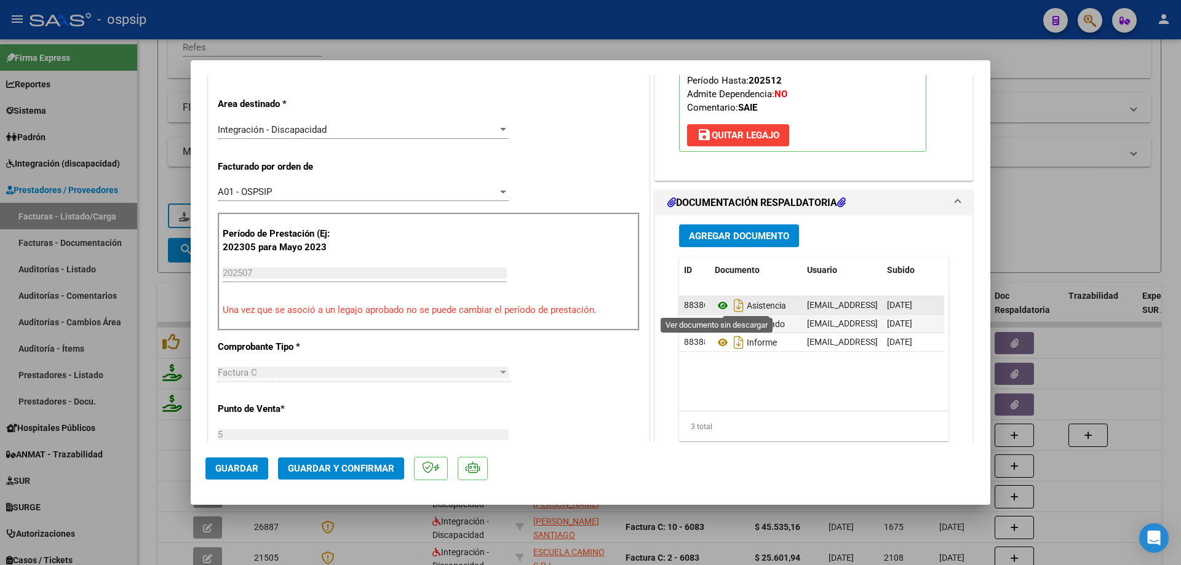
click at [717, 306] on icon at bounding box center [723, 305] width 16 height 15
click at [718, 324] on icon at bounding box center [723, 324] width 16 height 15
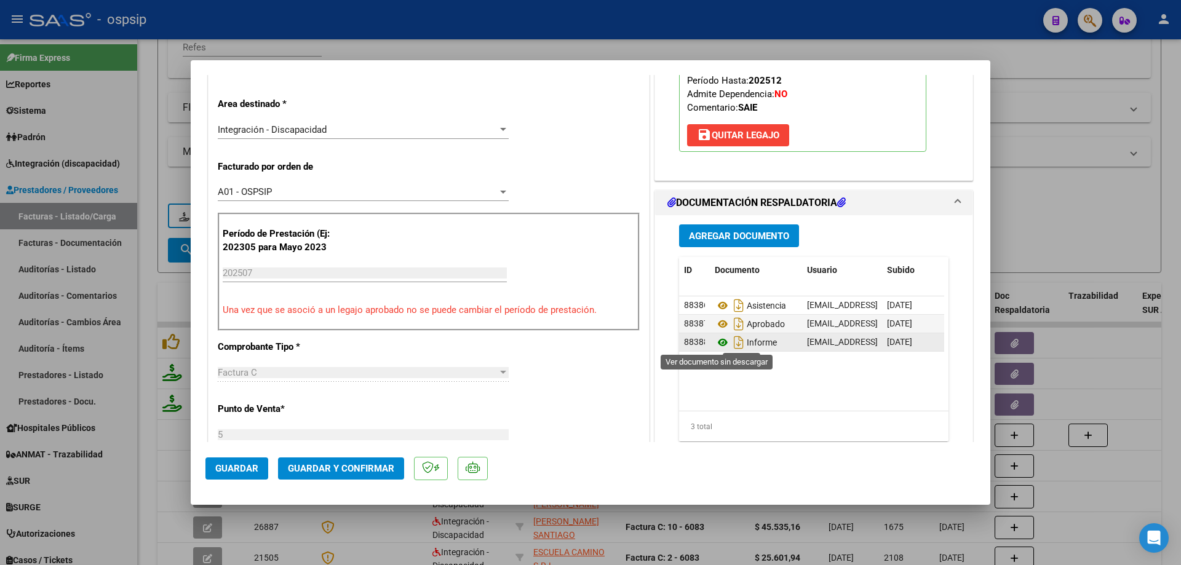
click at [719, 338] on icon at bounding box center [723, 342] width 16 height 15
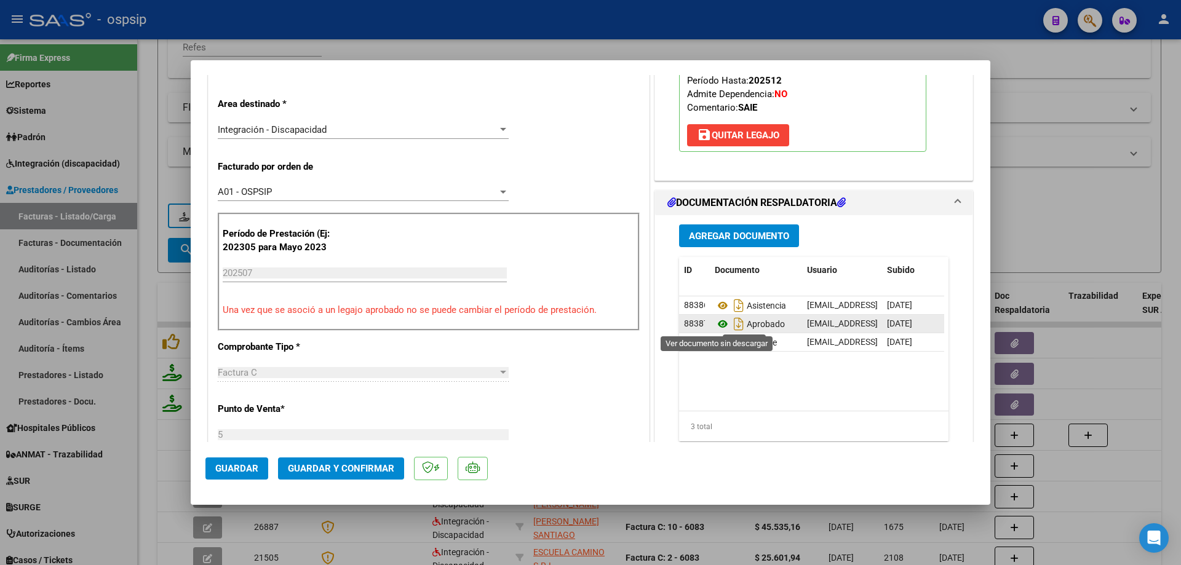
click at [716, 325] on icon at bounding box center [723, 324] width 16 height 15
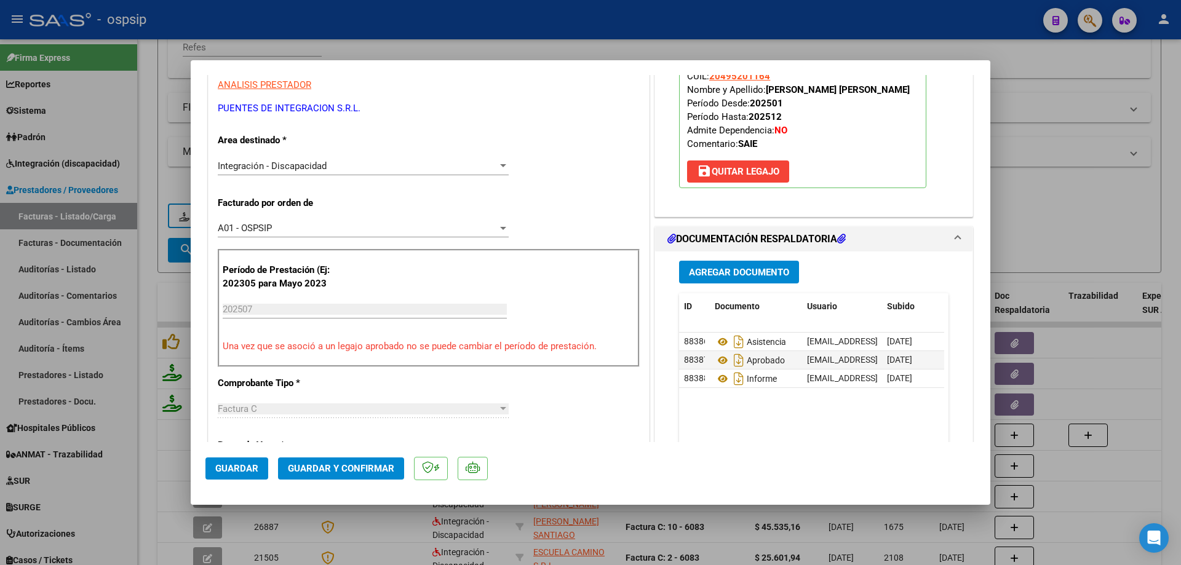
scroll to position [0, 0]
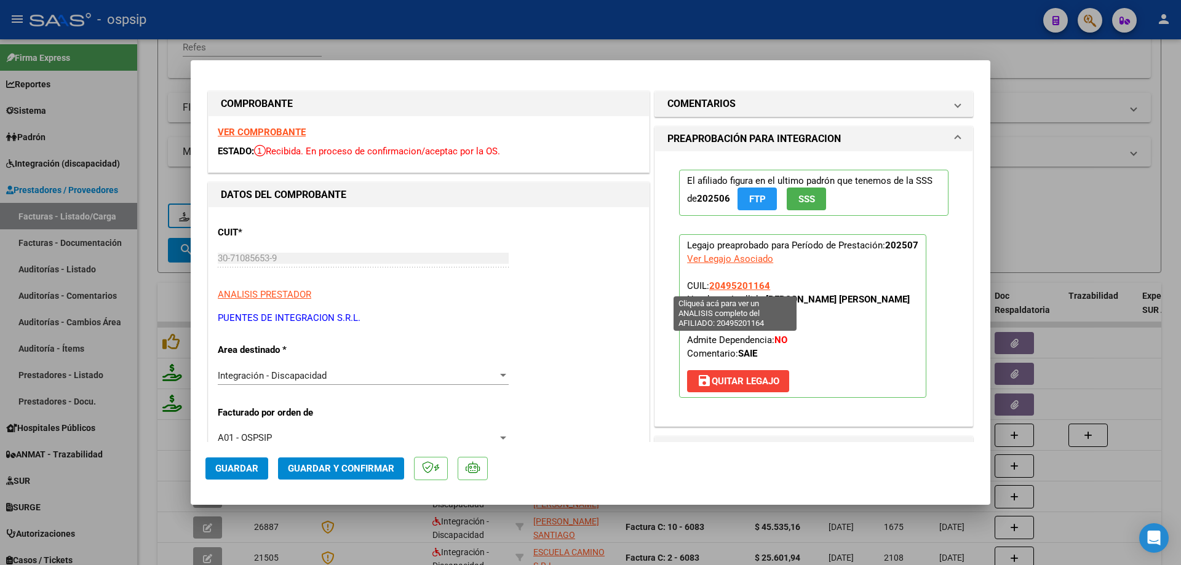
drag, startPoint x: 766, startPoint y: 285, endPoint x: 708, endPoint y: 286, distance: 57.8
click at [708, 286] on p "Legajo preaprobado para Período de Prestación: 202507 Ver Legajo Asociado CUIL:…" at bounding box center [802, 316] width 247 height 164
copy span "20495201164"
click at [368, 461] on button "Guardar y Confirmar" at bounding box center [341, 469] width 126 height 22
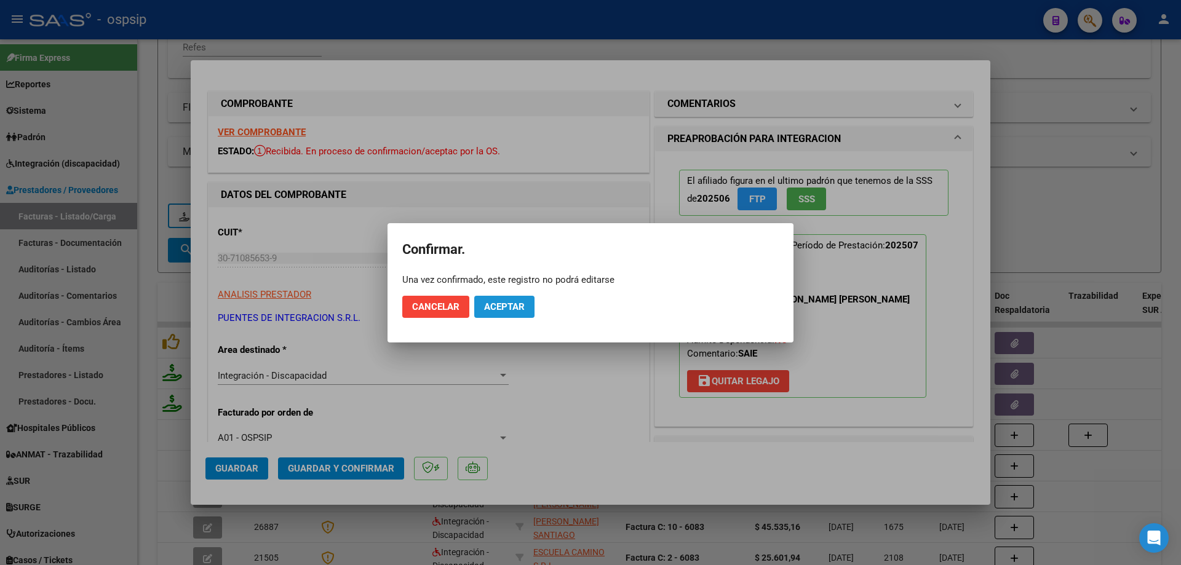
click at [487, 304] on span "Aceptar" at bounding box center [504, 306] width 41 height 11
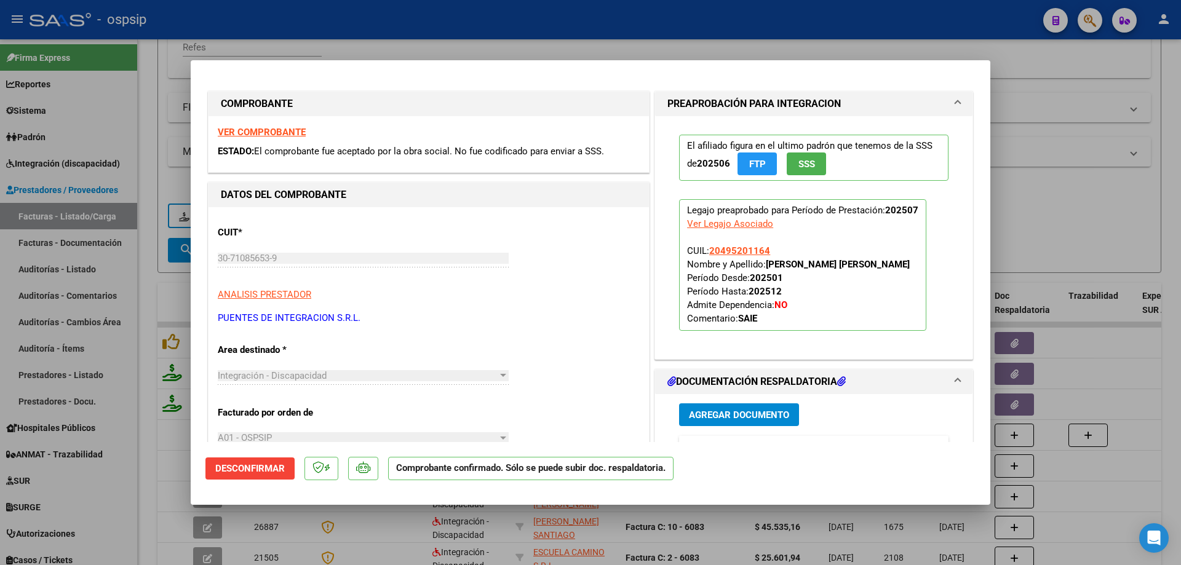
click at [1033, 238] on div at bounding box center [590, 282] width 1181 height 565
type input "$ 0,00"
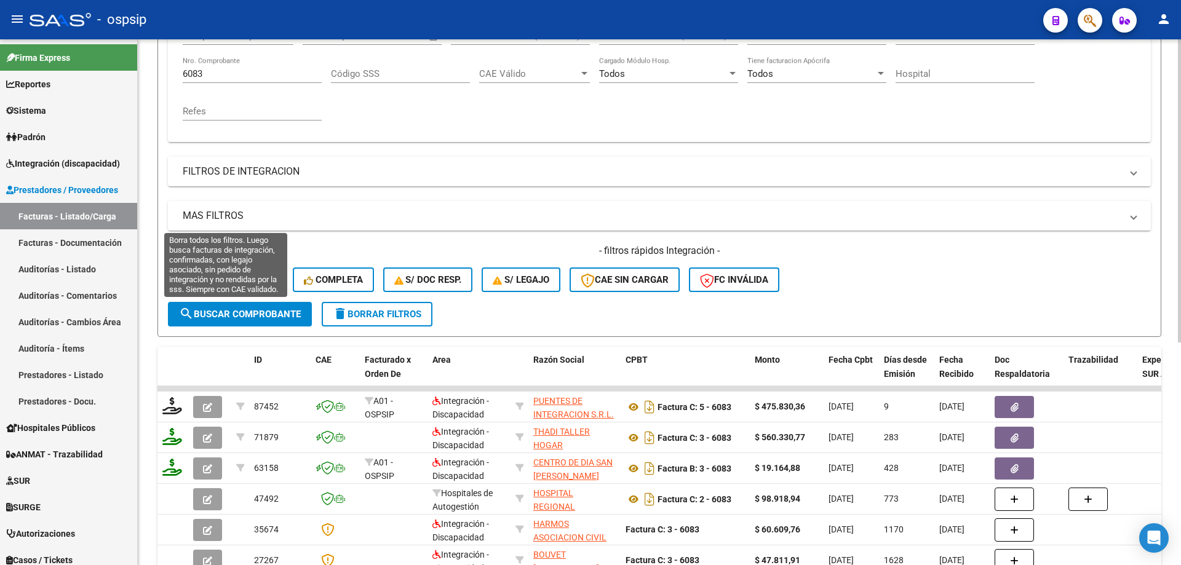
scroll to position [171, 0]
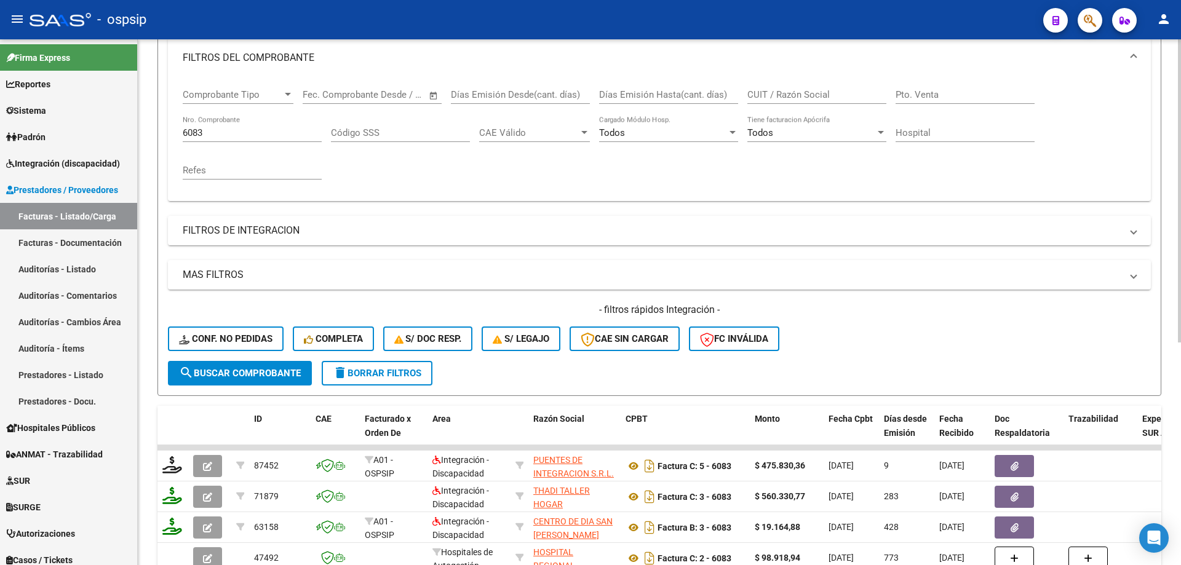
click at [207, 129] on input "6083" at bounding box center [252, 132] width 139 height 11
type input "6"
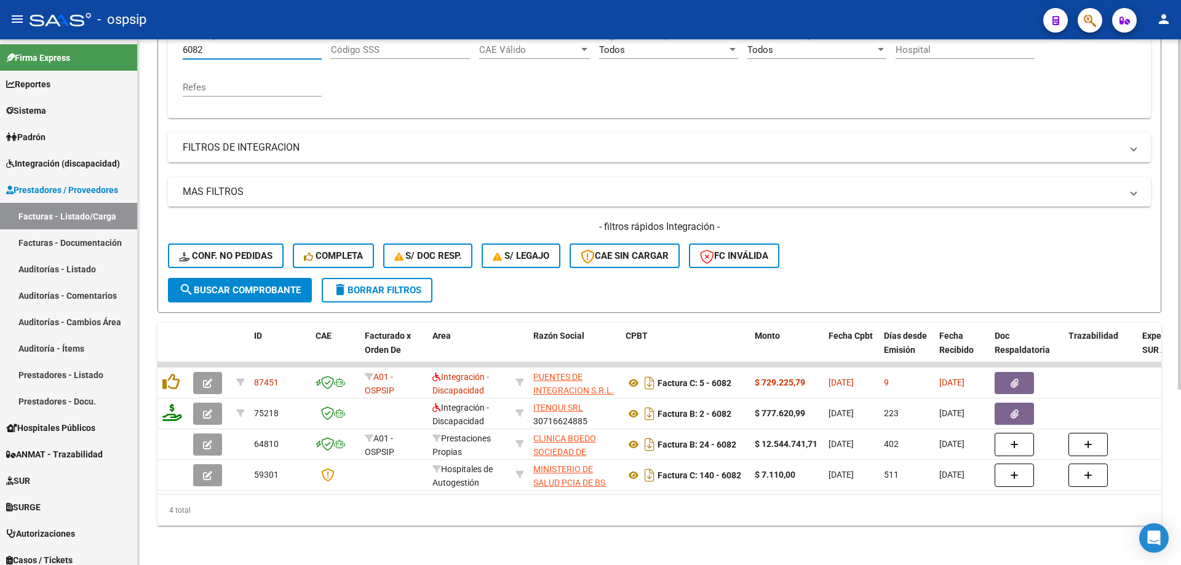
scroll to position [263, 0]
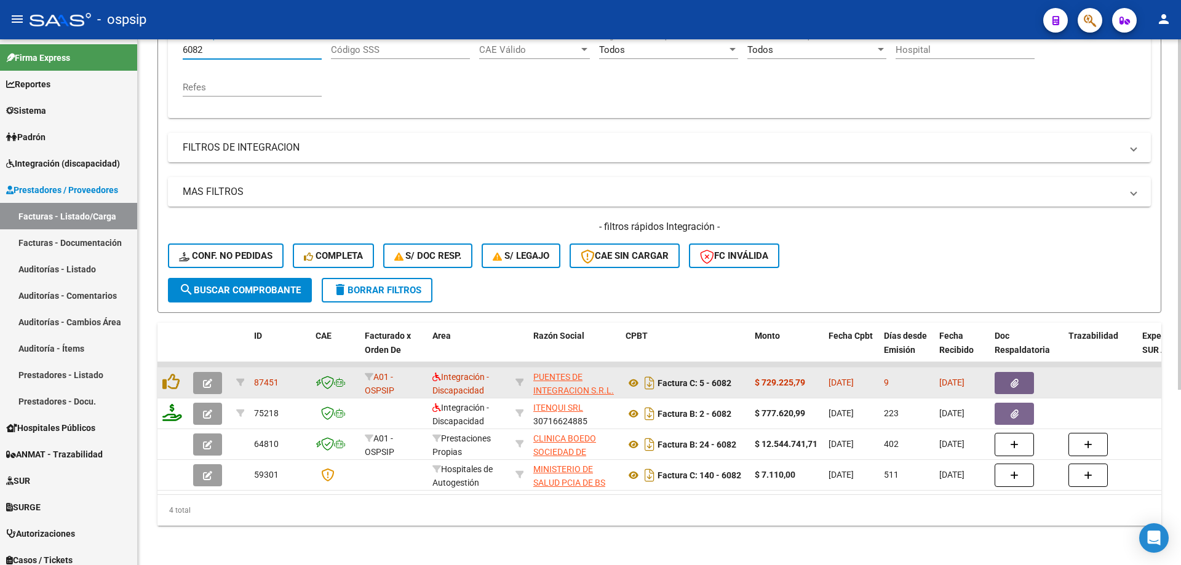
type input "6082"
click at [207, 378] on span "button" at bounding box center [207, 383] width 9 height 11
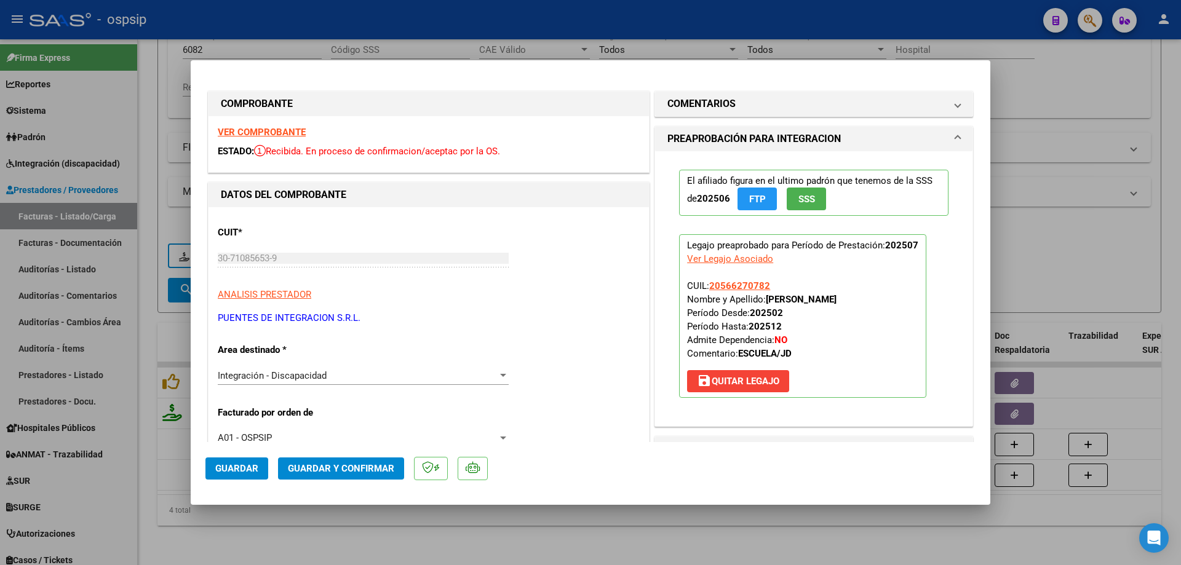
click at [809, 195] on span "SSS" at bounding box center [806, 199] width 17 height 11
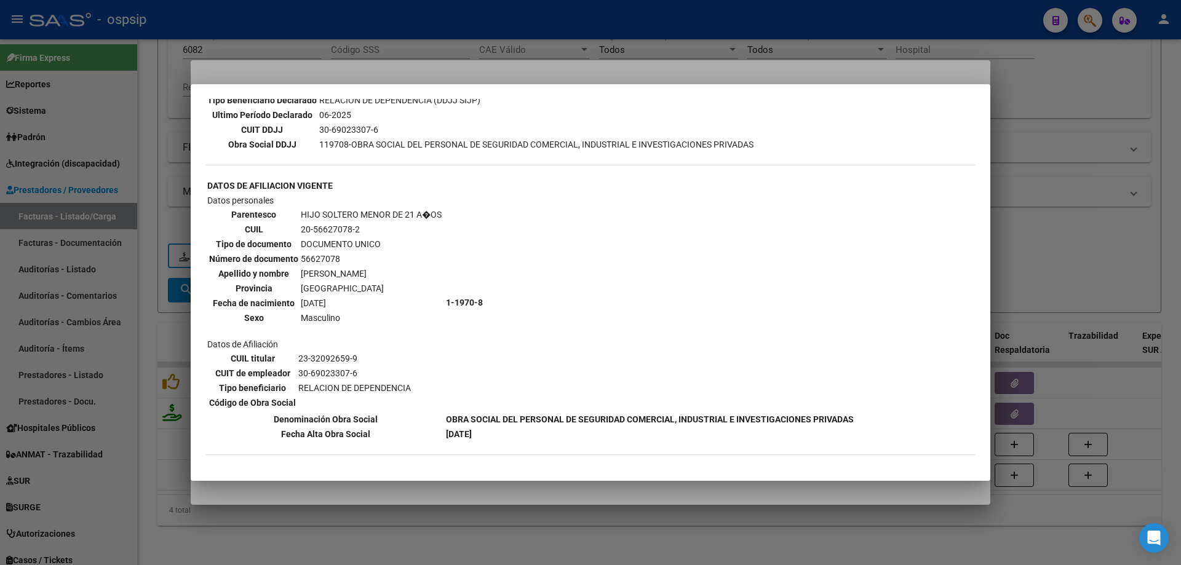
scroll to position [344, 0]
click at [1078, 209] on div at bounding box center [590, 282] width 1181 height 565
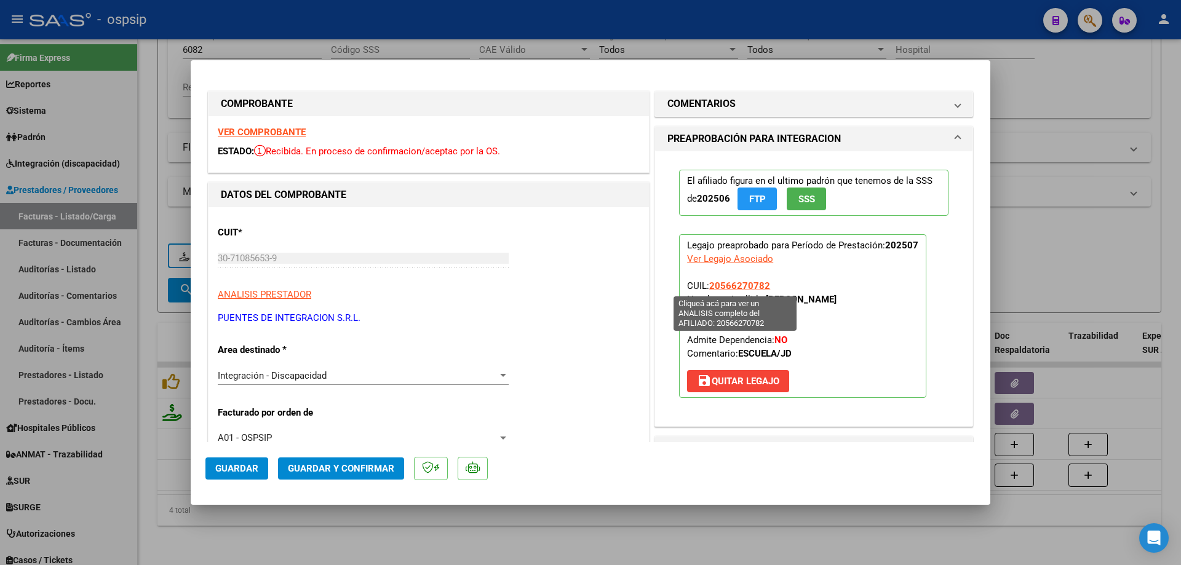
click at [741, 287] on span "20566270782" at bounding box center [739, 285] width 61 height 11
type textarea "20566270782"
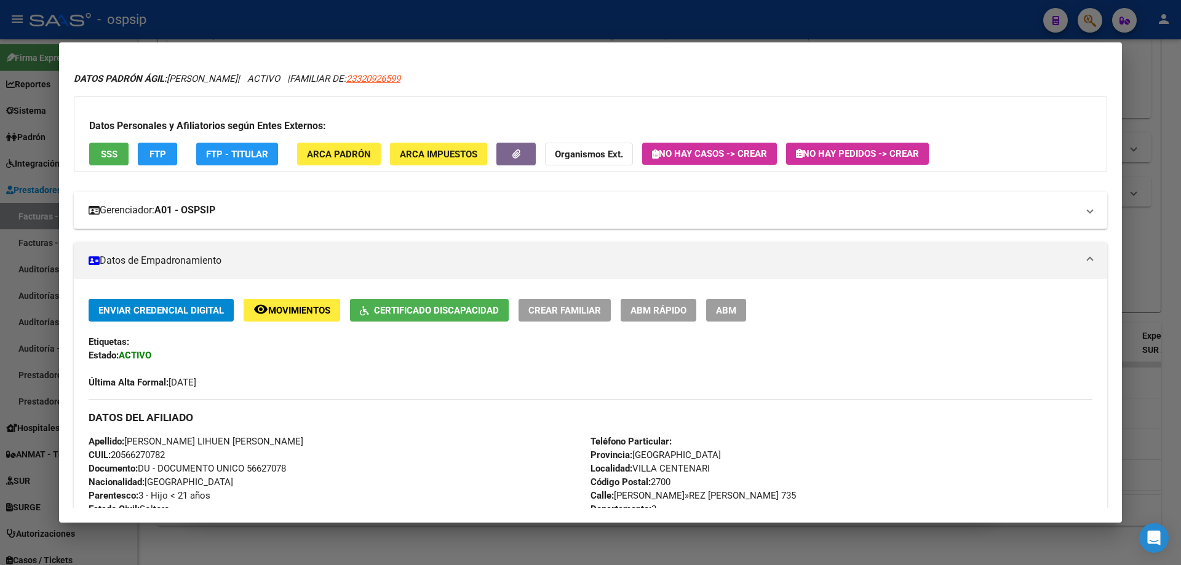
scroll to position [6, 0]
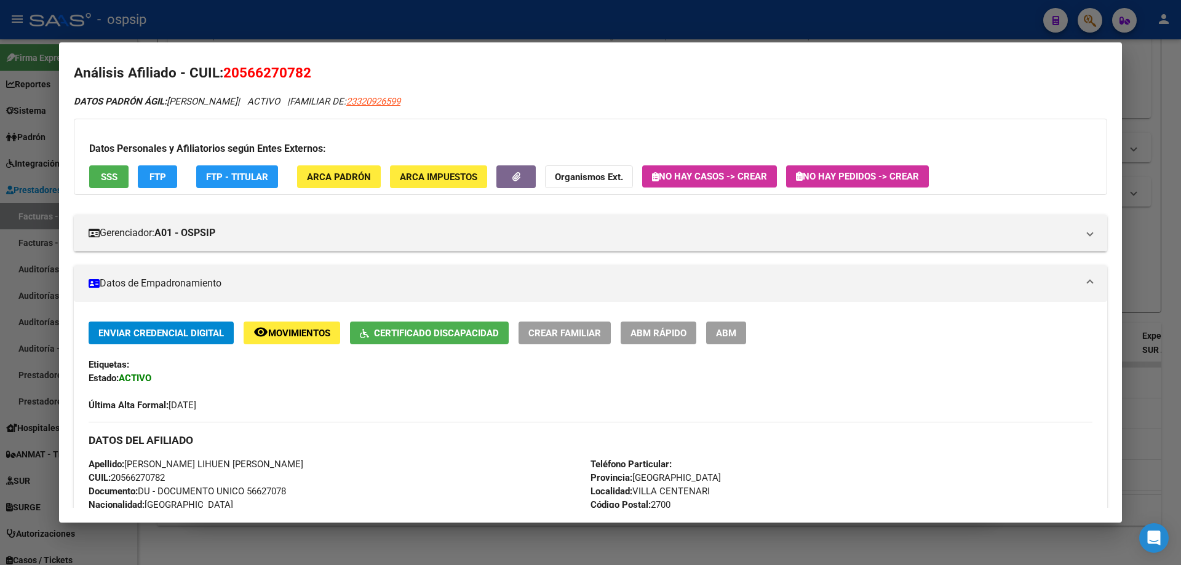
click at [1164, 218] on div at bounding box center [590, 282] width 1181 height 565
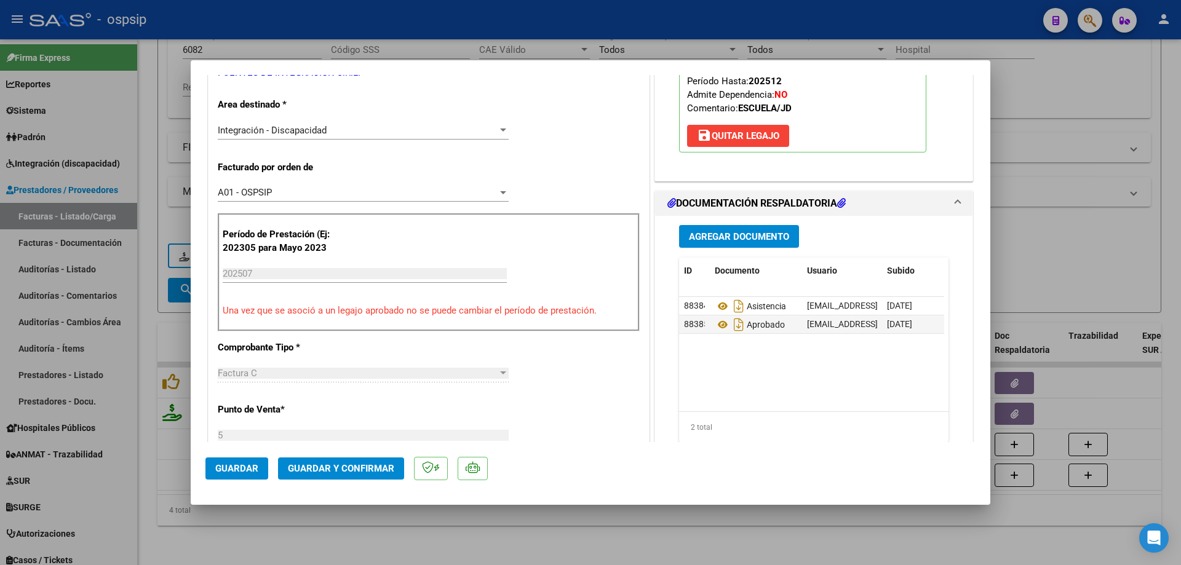
scroll to position [246, 0]
click at [719, 307] on icon at bounding box center [723, 305] width 16 height 15
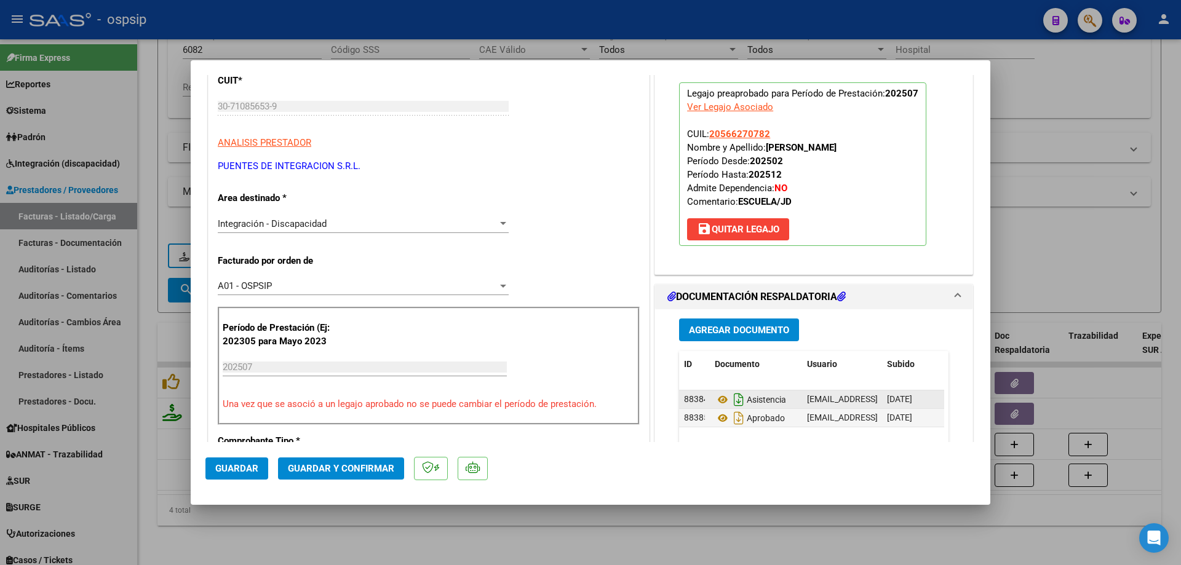
scroll to position [123, 0]
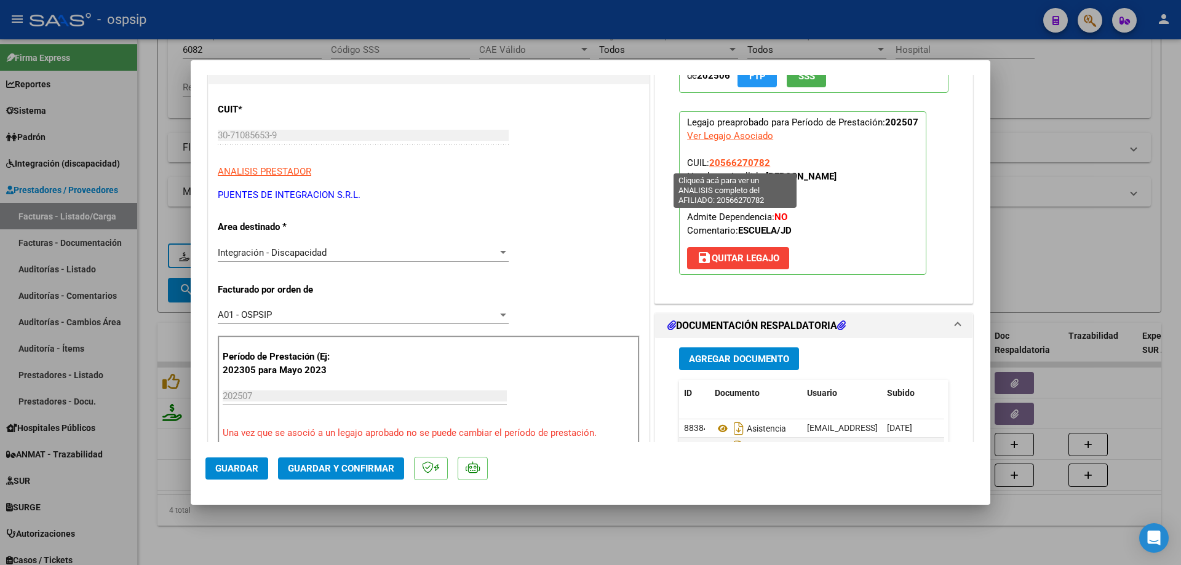
drag, startPoint x: 774, startPoint y: 163, endPoint x: 707, endPoint y: 159, distance: 67.1
click at [707, 159] on p "Legajo preaprobado para Período de Prestación: 202507 Ver Legajo Asociado CUIL:…" at bounding box center [802, 193] width 247 height 164
copy span "20566270782"
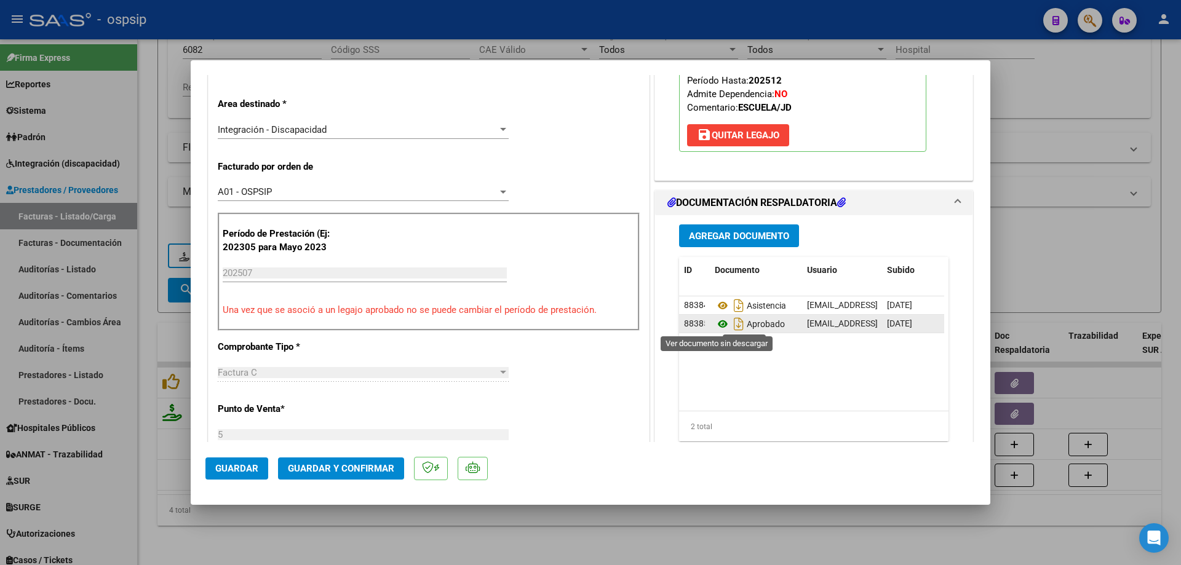
click at [715, 325] on icon at bounding box center [723, 324] width 16 height 15
click at [370, 465] on span "Guardar y Confirmar" at bounding box center [341, 468] width 106 height 11
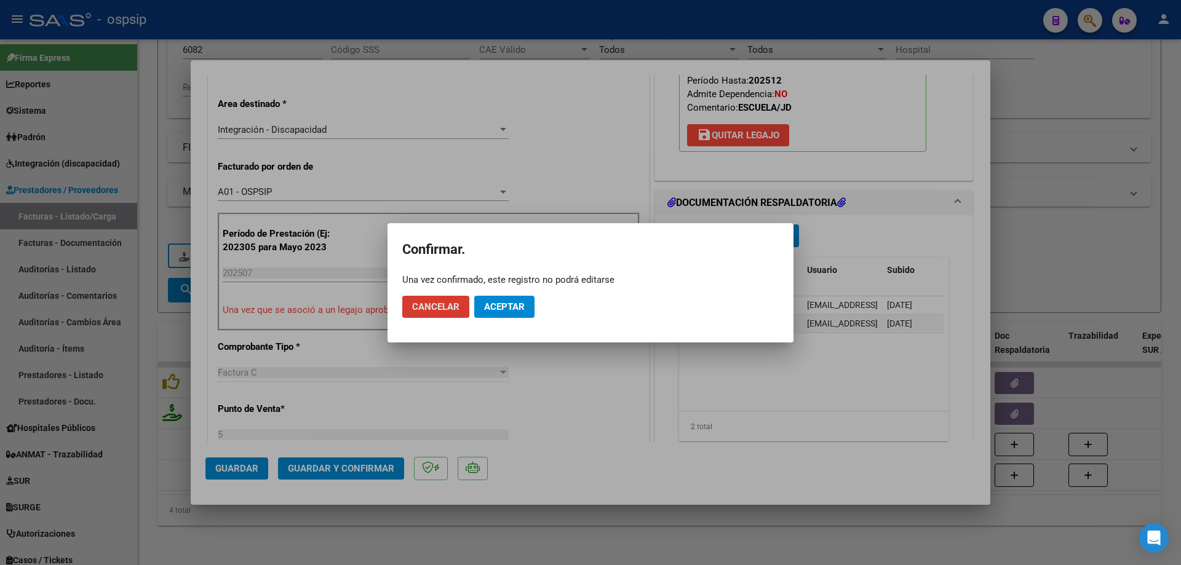
click at [495, 311] on span "Aceptar" at bounding box center [504, 306] width 41 height 11
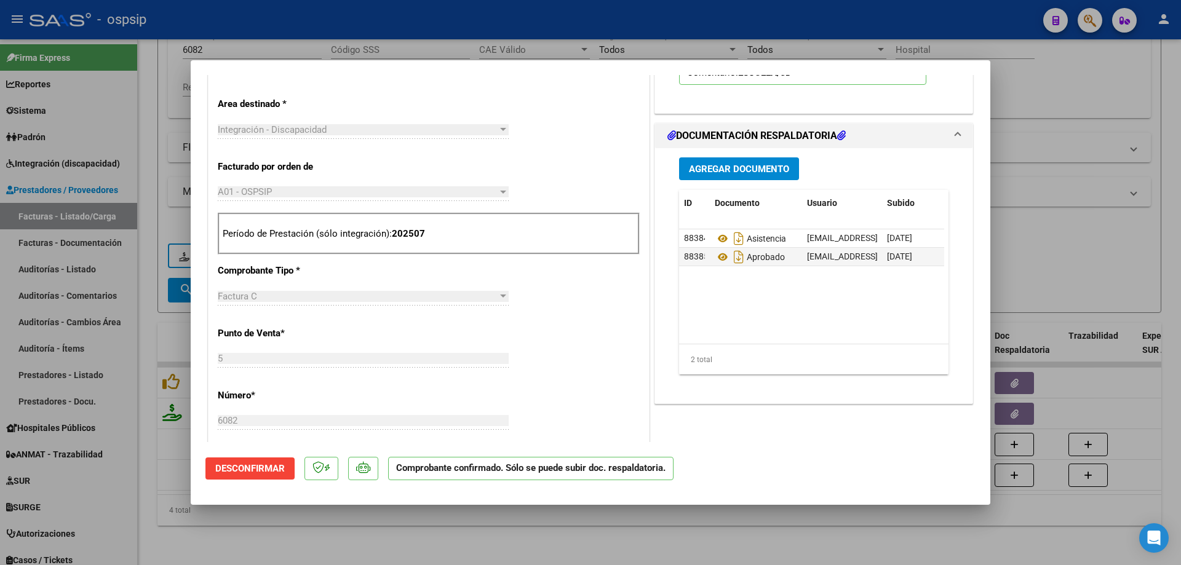
click at [1041, 217] on div at bounding box center [590, 282] width 1181 height 565
type input "$ 0,00"
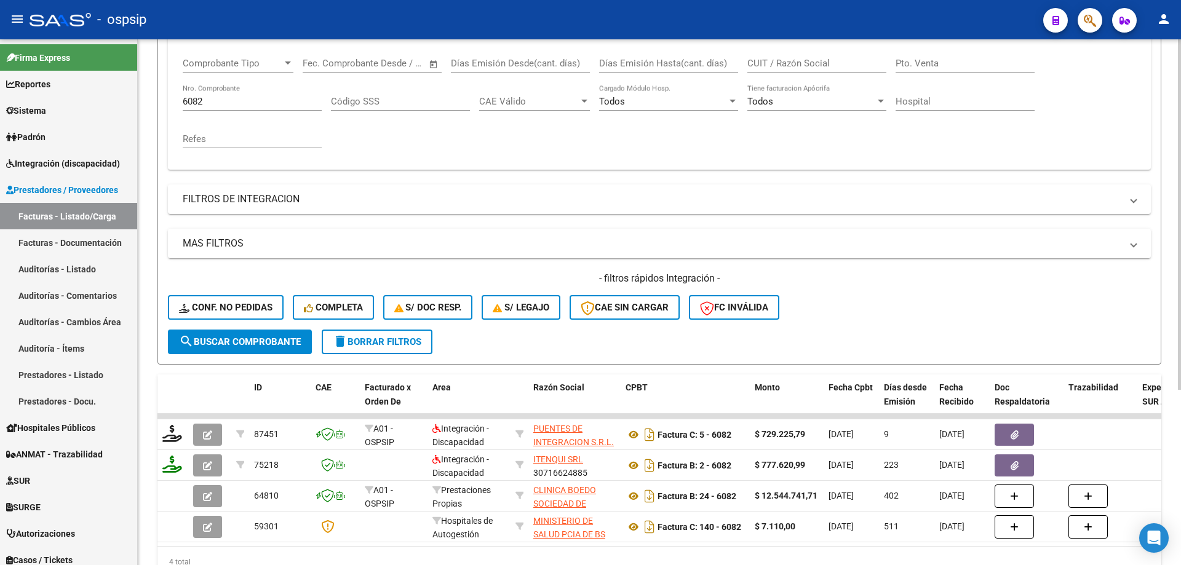
scroll to position [79, 0]
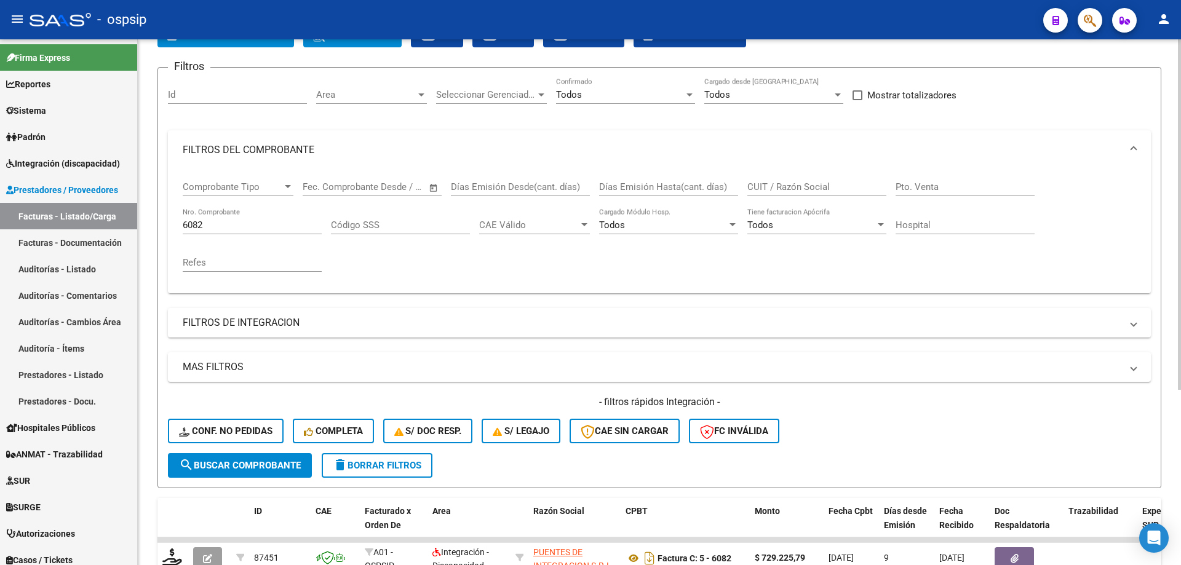
click at [223, 223] on input "6082" at bounding box center [252, 225] width 139 height 11
type input "6"
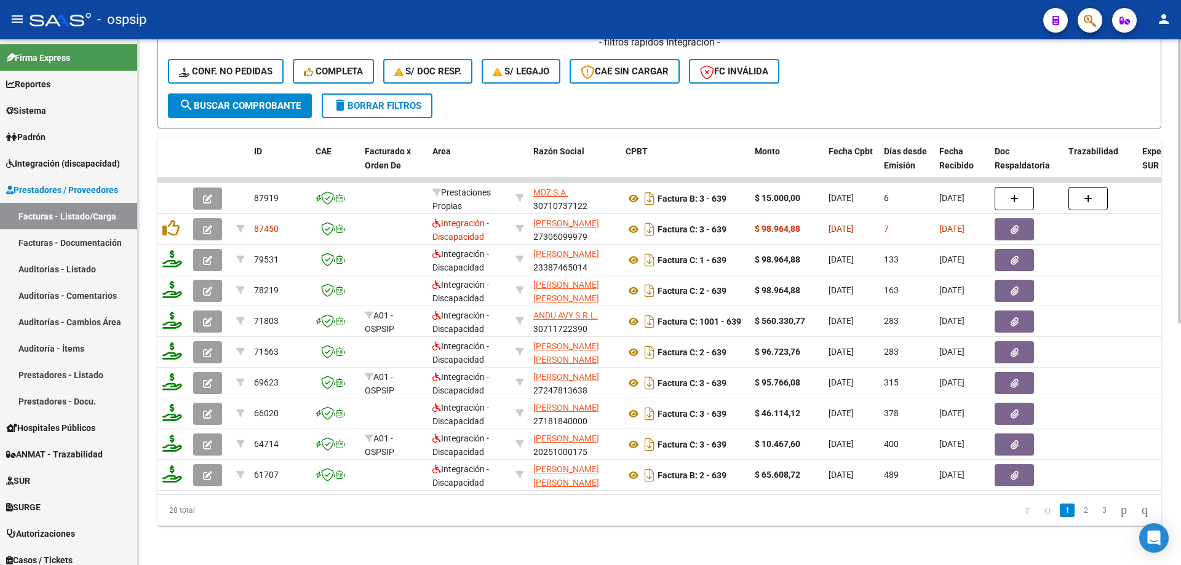
scroll to position [448, 0]
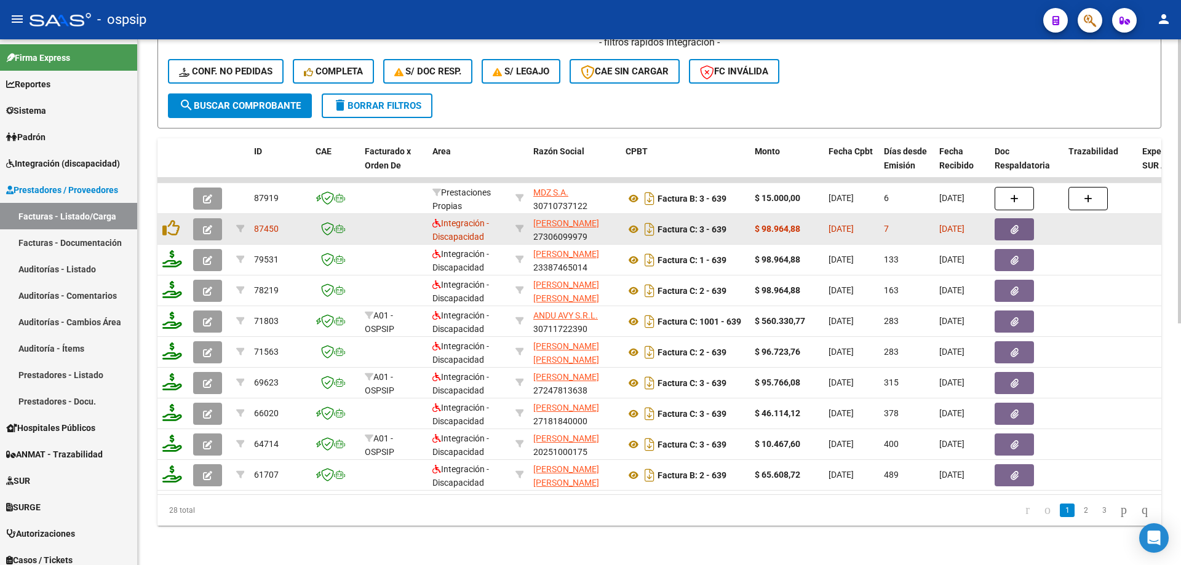
type input "639"
click at [207, 225] on icon "button" at bounding box center [207, 229] width 9 height 9
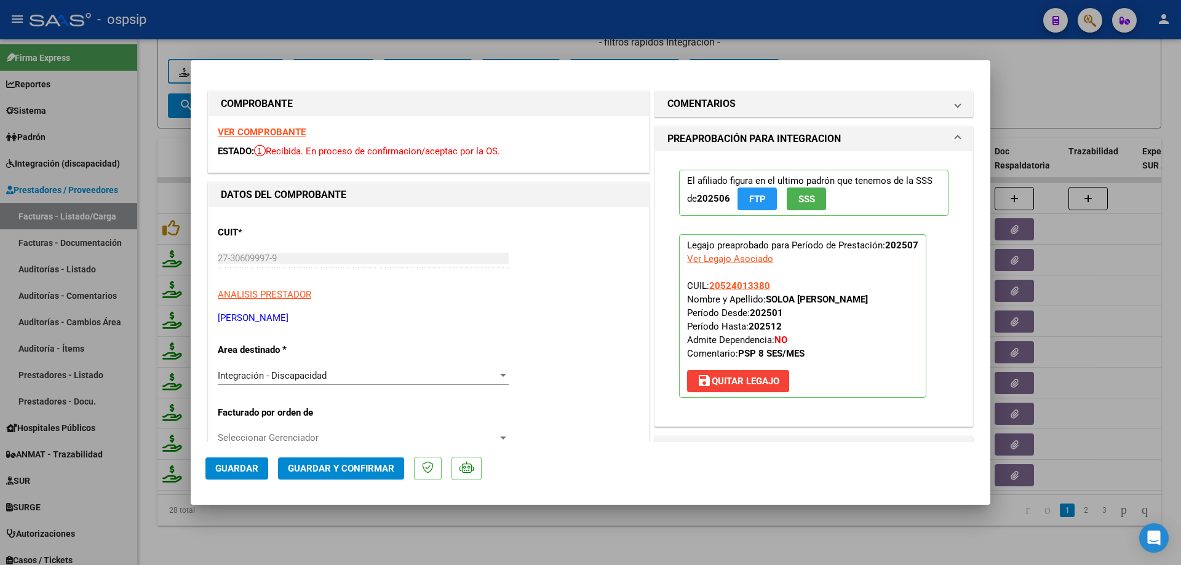
click at [799, 201] on span "SSS" at bounding box center [806, 199] width 17 height 11
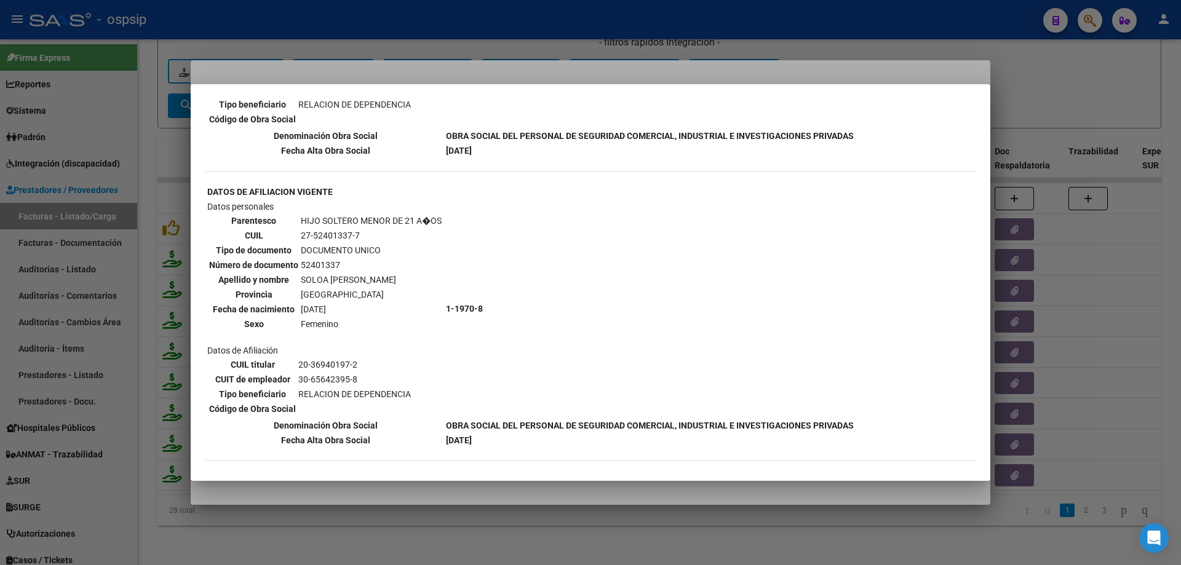
scroll to position [634, 0]
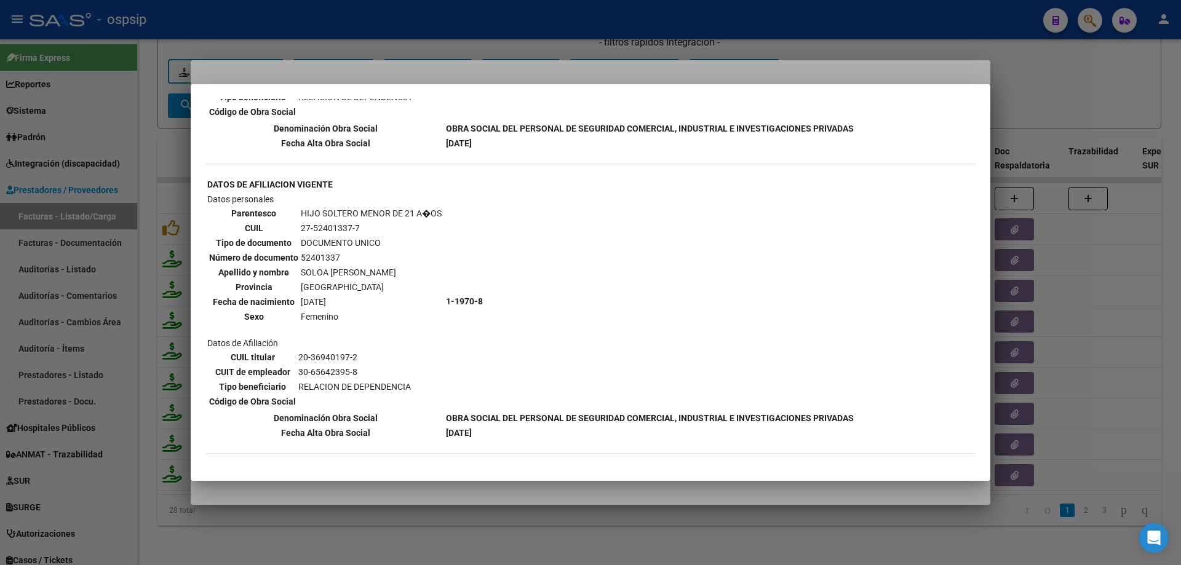
click at [1027, 89] on div at bounding box center [590, 282] width 1181 height 565
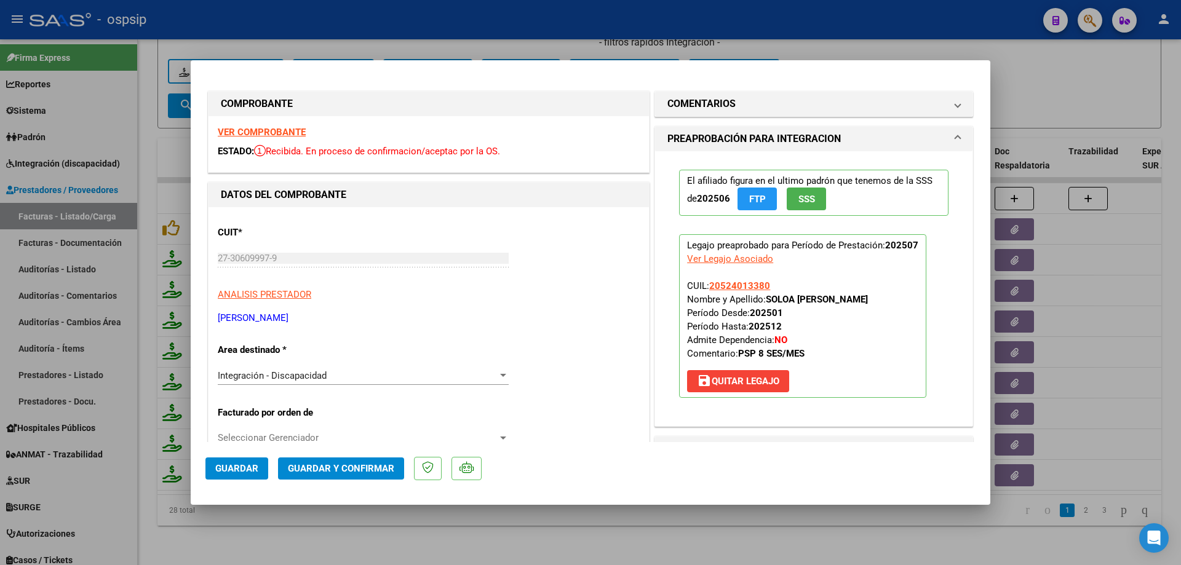
click at [756, 280] on app-link-go-to "20524013380" at bounding box center [739, 286] width 61 height 14
click at [754, 282] on span "20524013380" at bounding box center [739, 285] width 61 height 11
type textarea "20524013380"
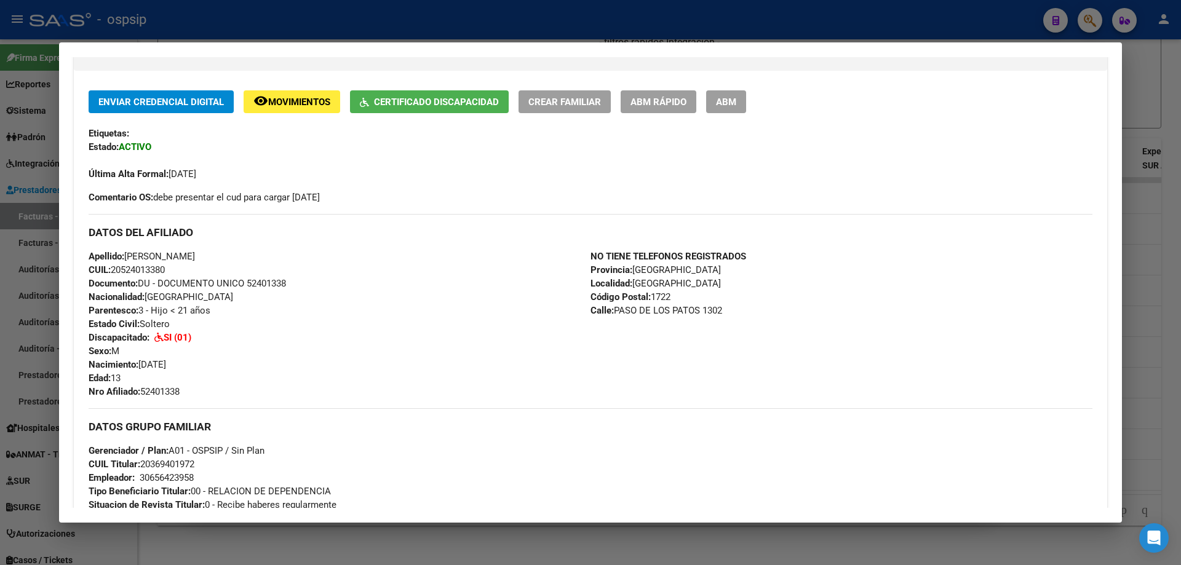
scroll to position [185, 0]
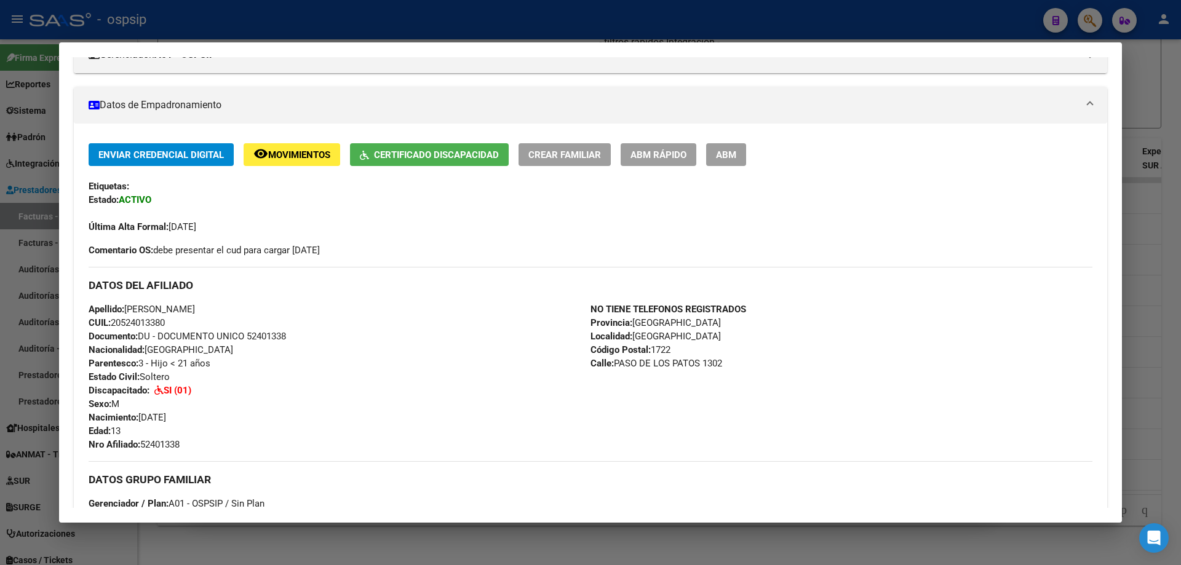
click at [1145, 219] on div at bounding box center [590, 282] width 1181 height 565
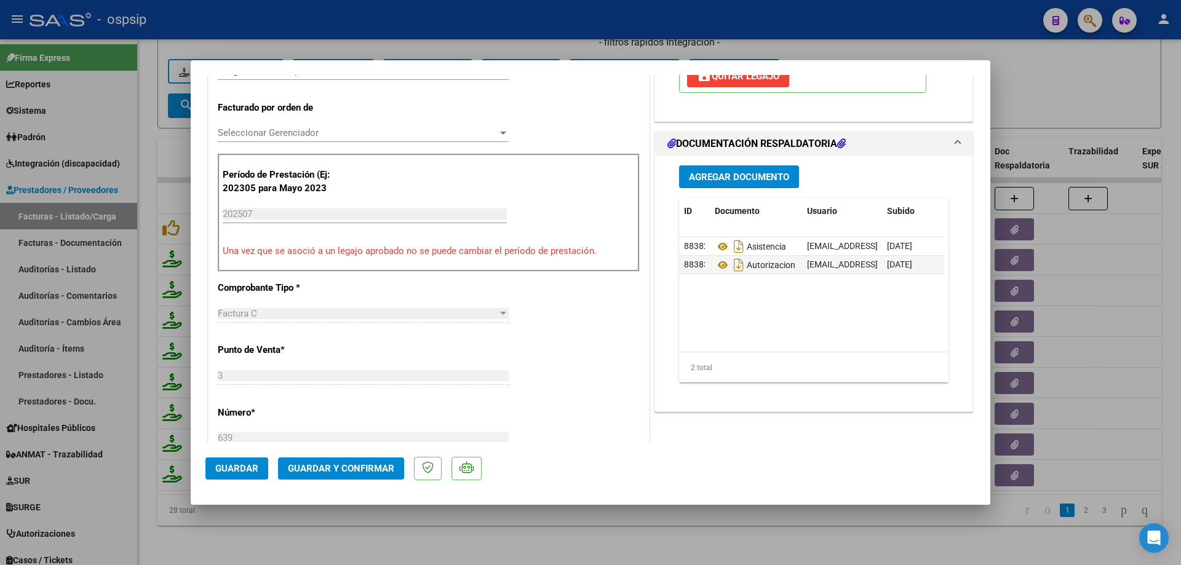
scroll to position [308, 0]
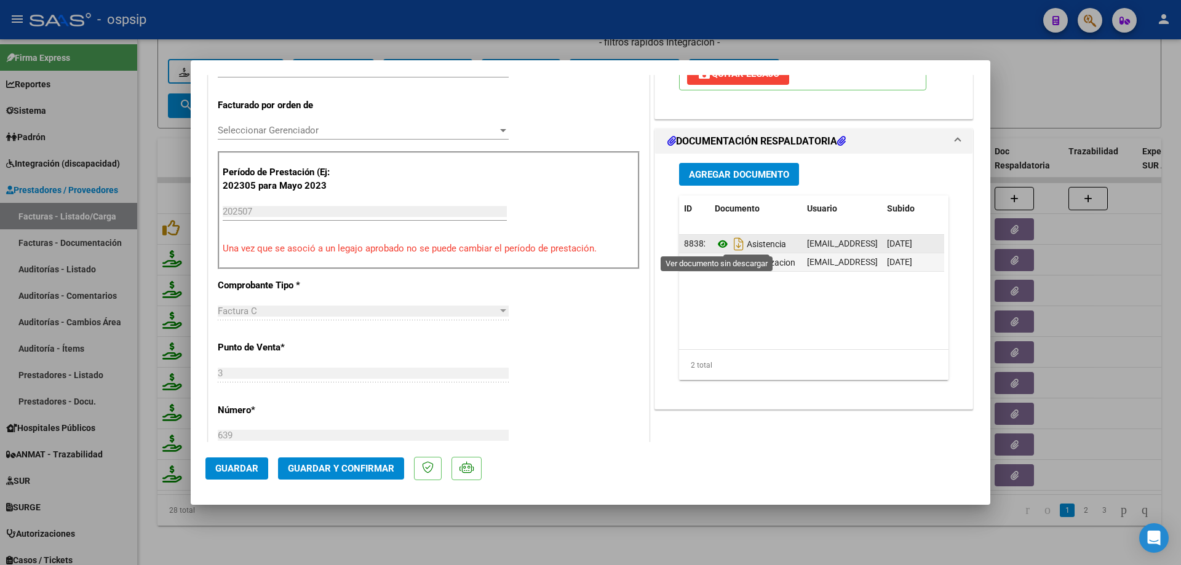
click at [720, 246] on icon at bounding box center [723, 244] width 16 height 15
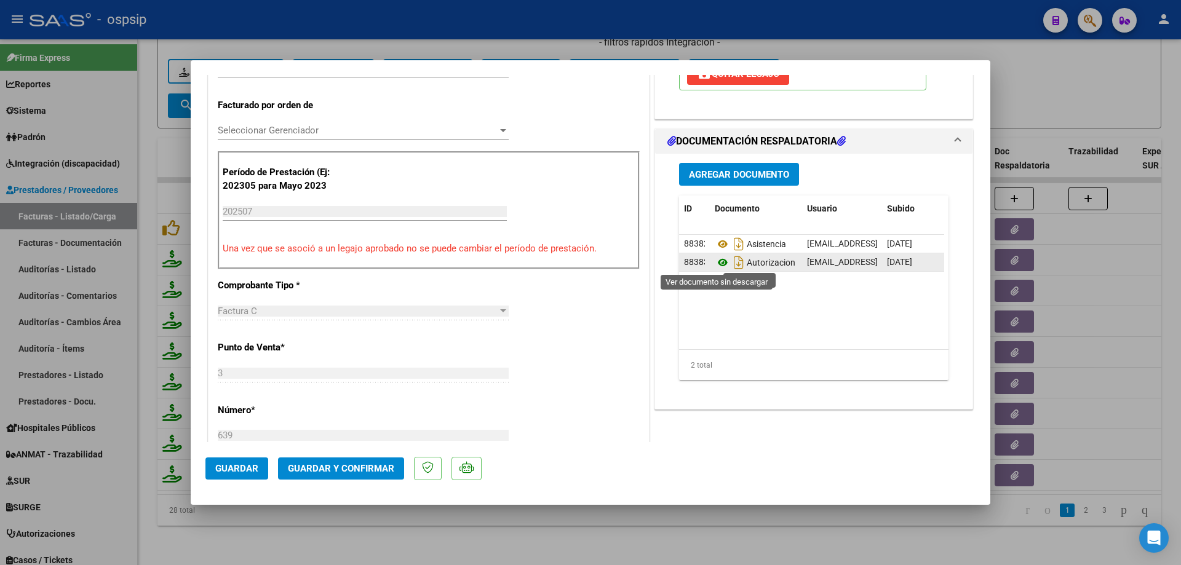
click at [722, 261] on icon at bounding box center [723, 262] width 16 height 15
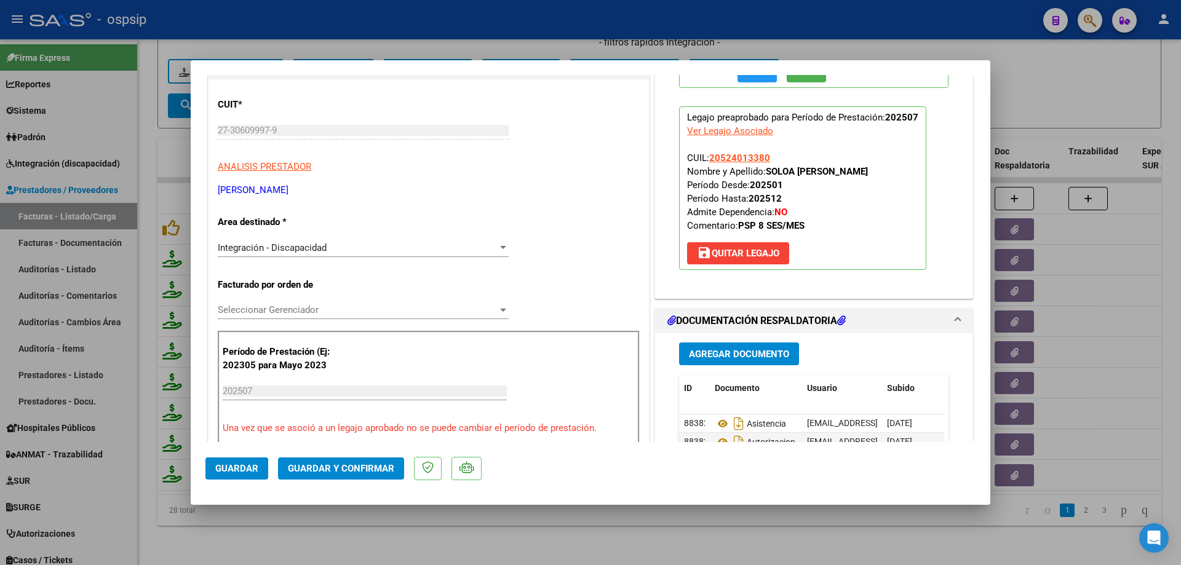
scroll to position [123, 0]
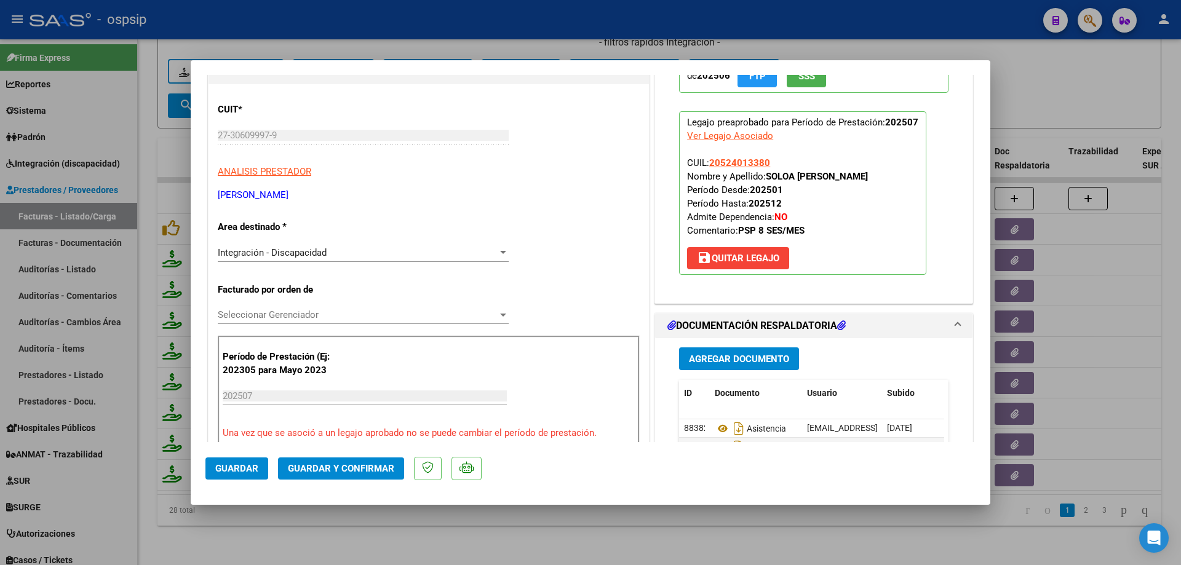
click at [364, 479] on button "Guardar y Confirmar" at bounding box center [341, 469] width 126 height 22
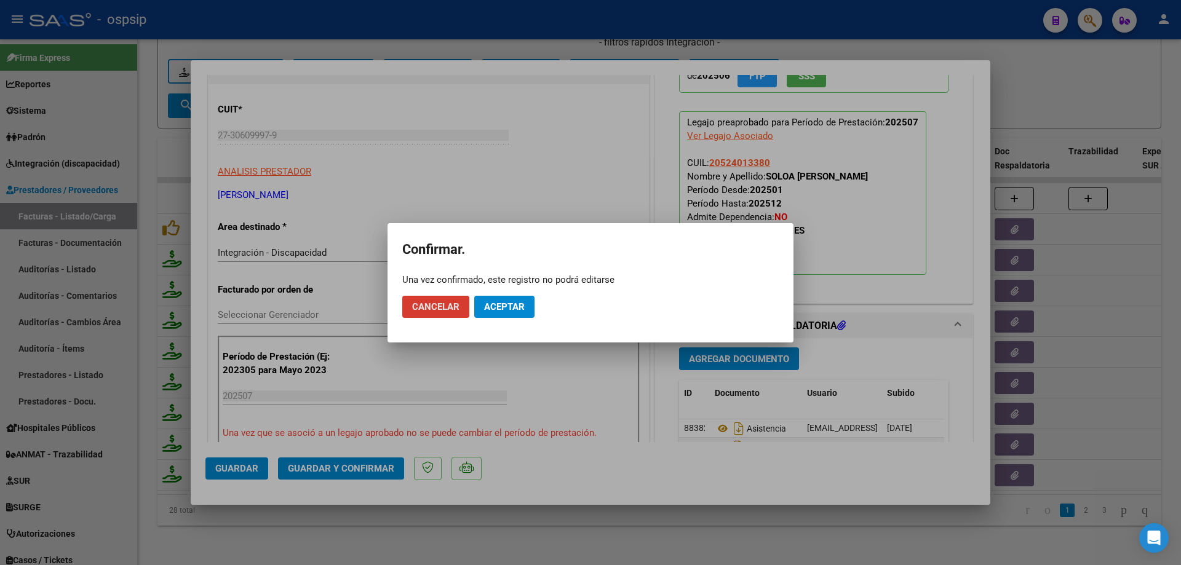
click at [514, 305] on span "Aceptar" at bounding box center [504, 306] width 41 height 11
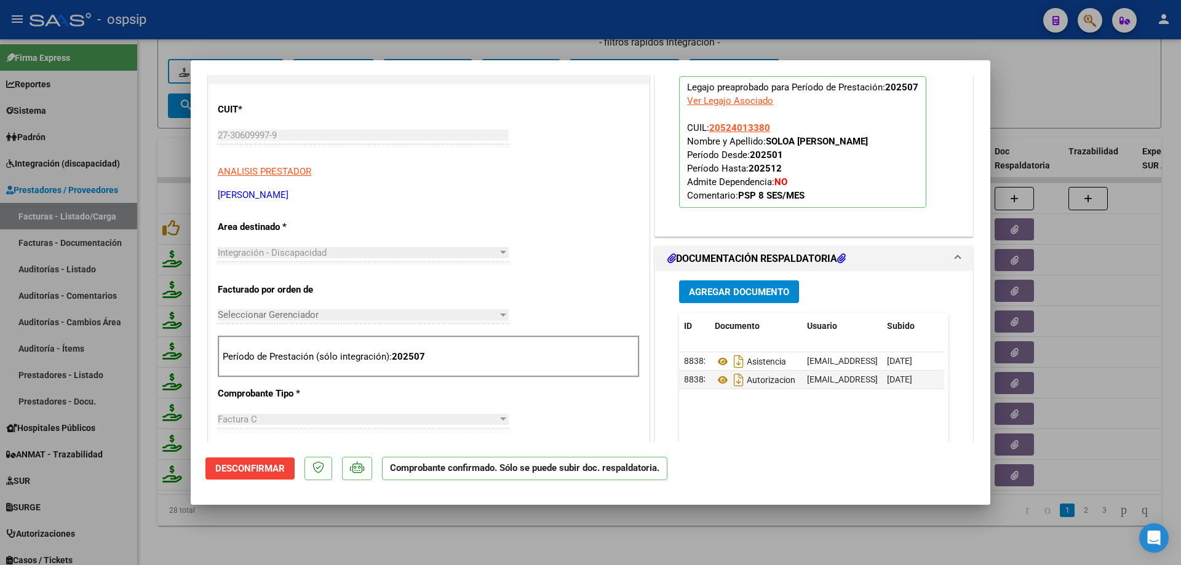
click at [1046, 92] on div at bounding box center [590, 282] width 1181 height 565
type input "$ 0,00"
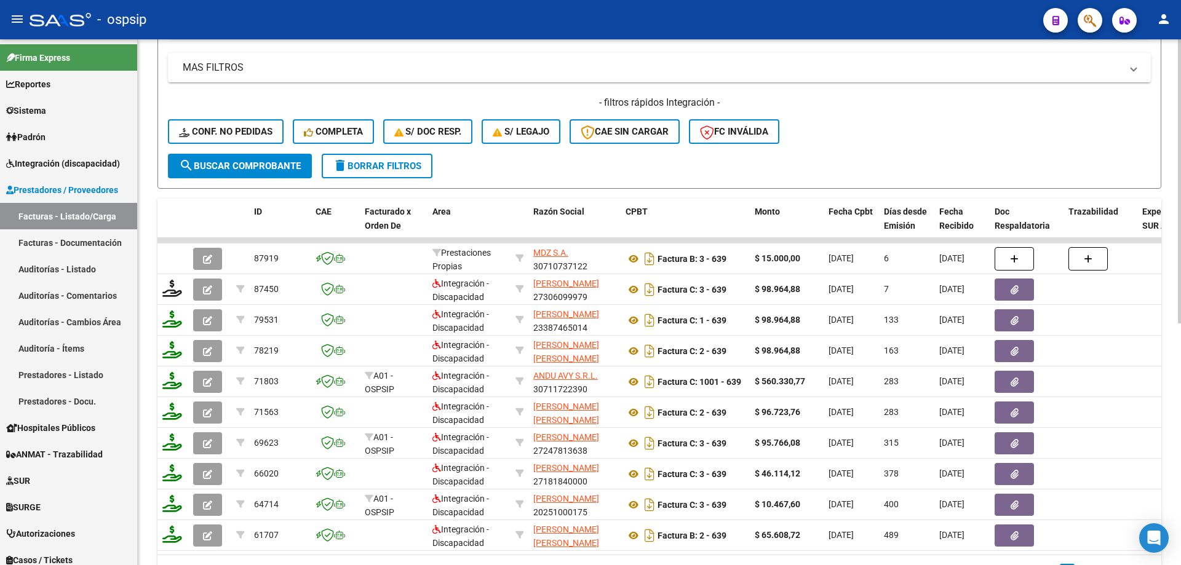
scroll to position [202, 0]
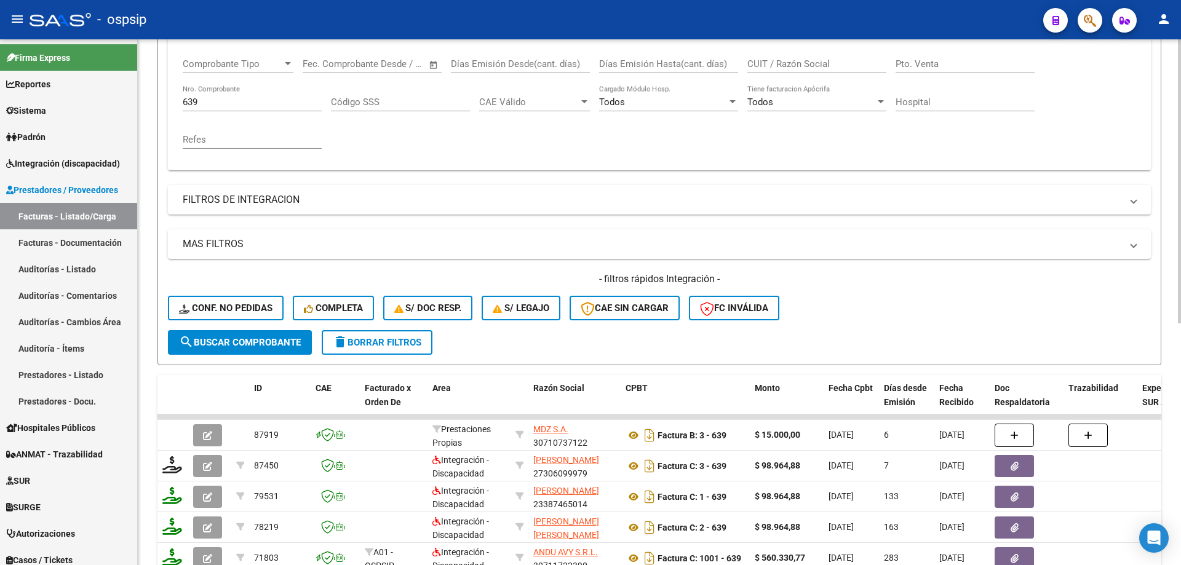
click at [236, 105] on input "639" at bounding box center [252, 102] width 139 height 11
type input "6"
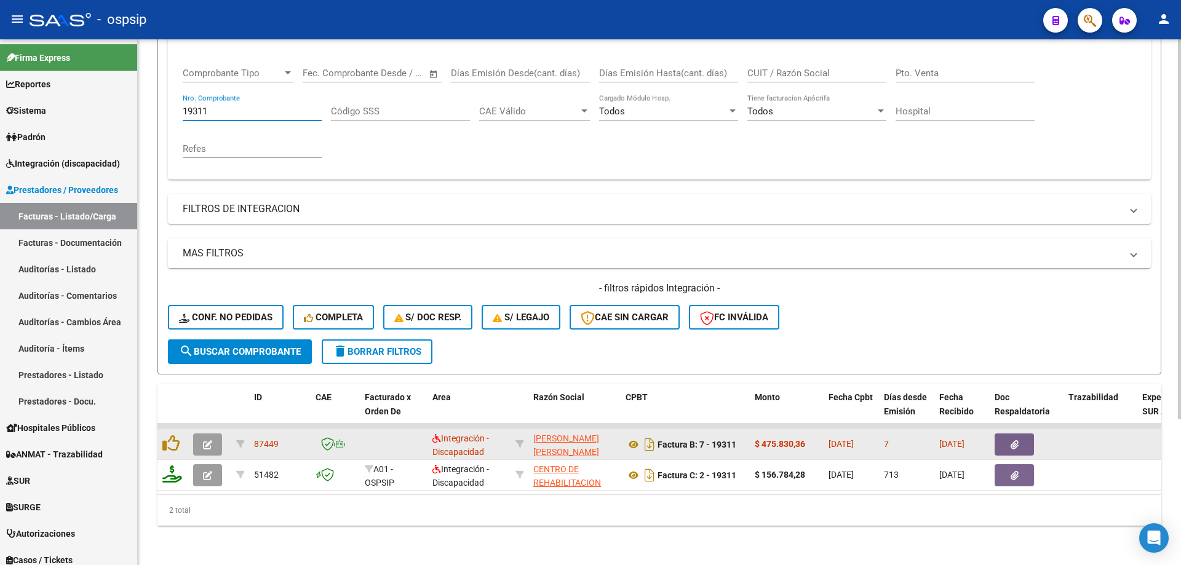
type input "19311"
click at [213, 438] on button "button" at bounding box center [207, 445] width 29 height 22
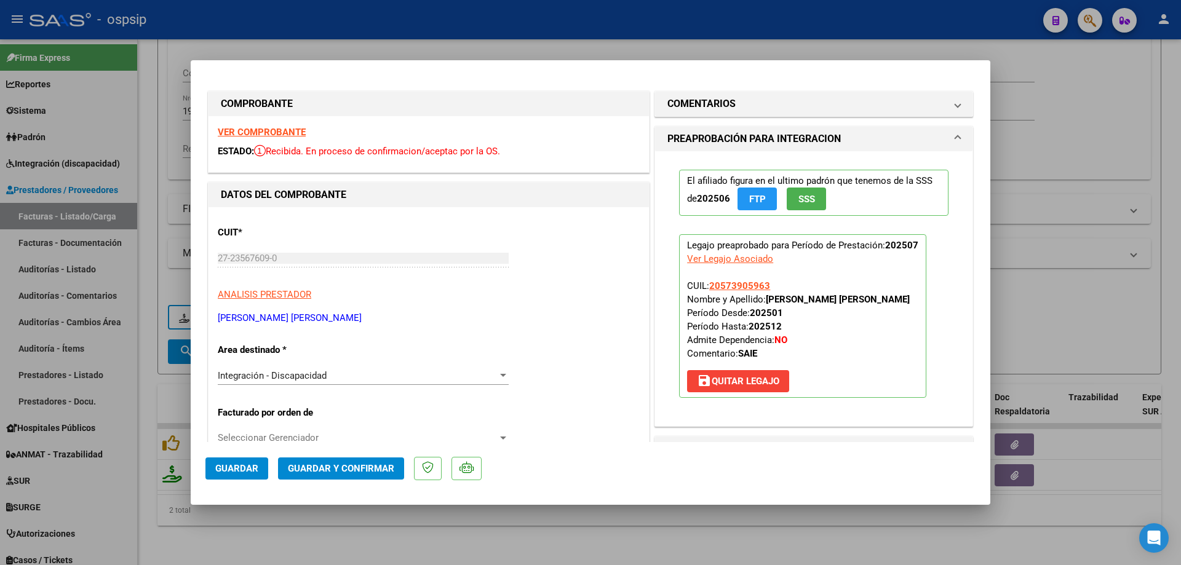
click at [804, 196] on span "SSS" at bounding box center [806, 199] width 17 height 11
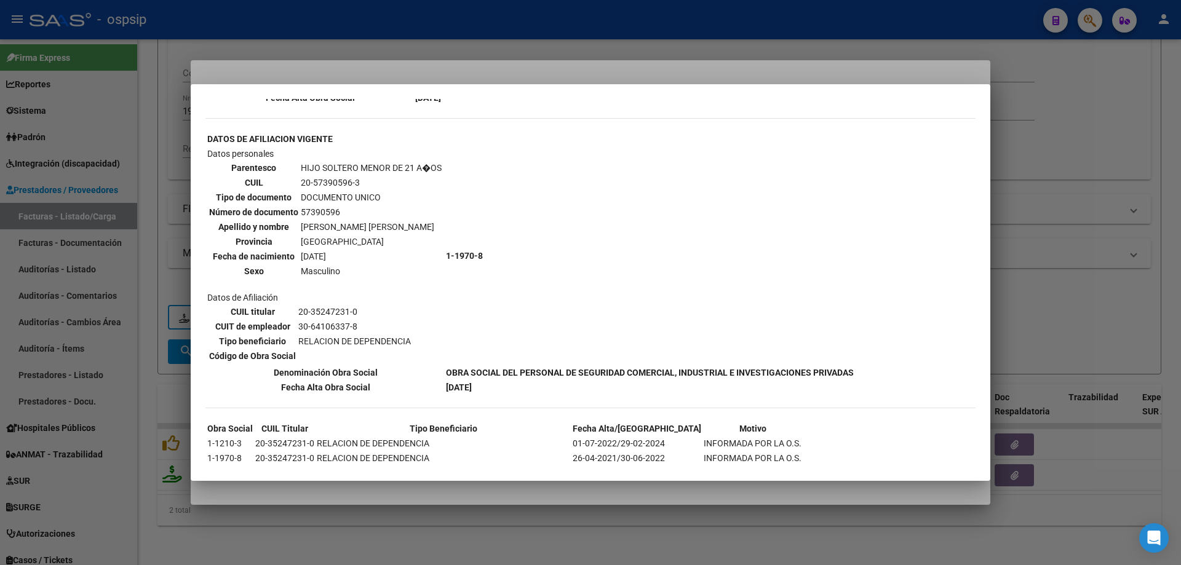
scroll to position [734, 0]
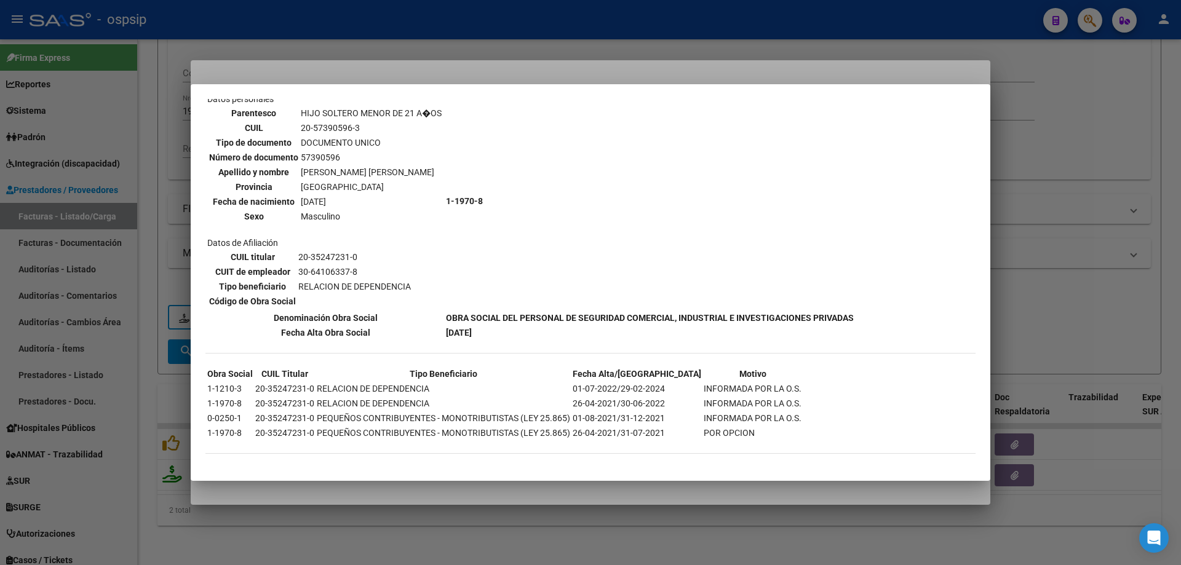
click at [1113, 153] on div at bounding box center [590, 282] width 1181 height 565
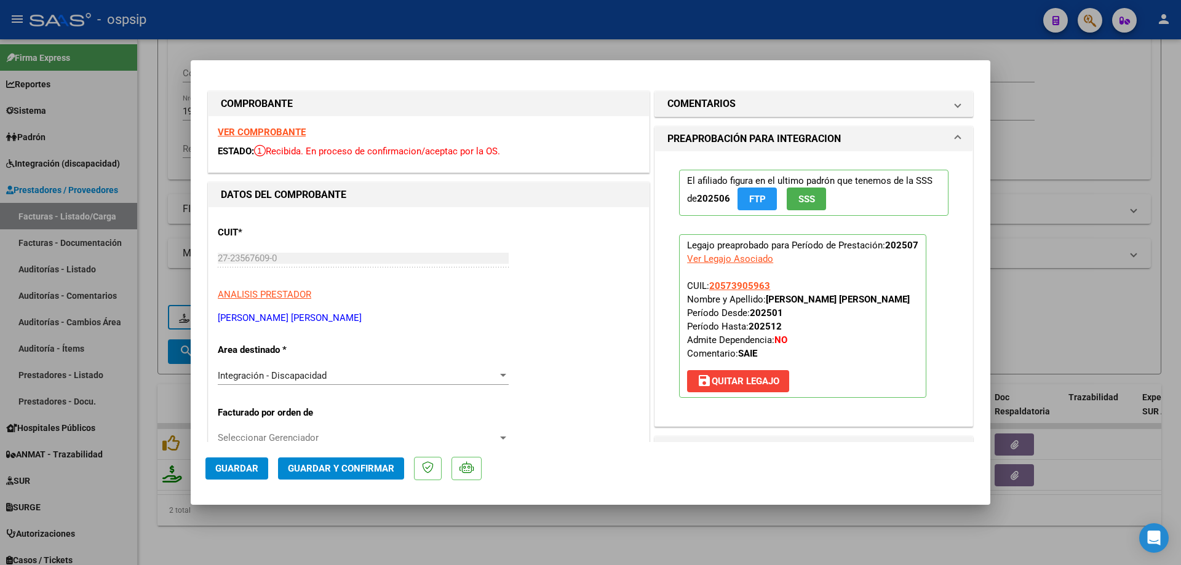
click at [798, 199] on span "SSS" at bounding box center [806, 199] width 17 height 11
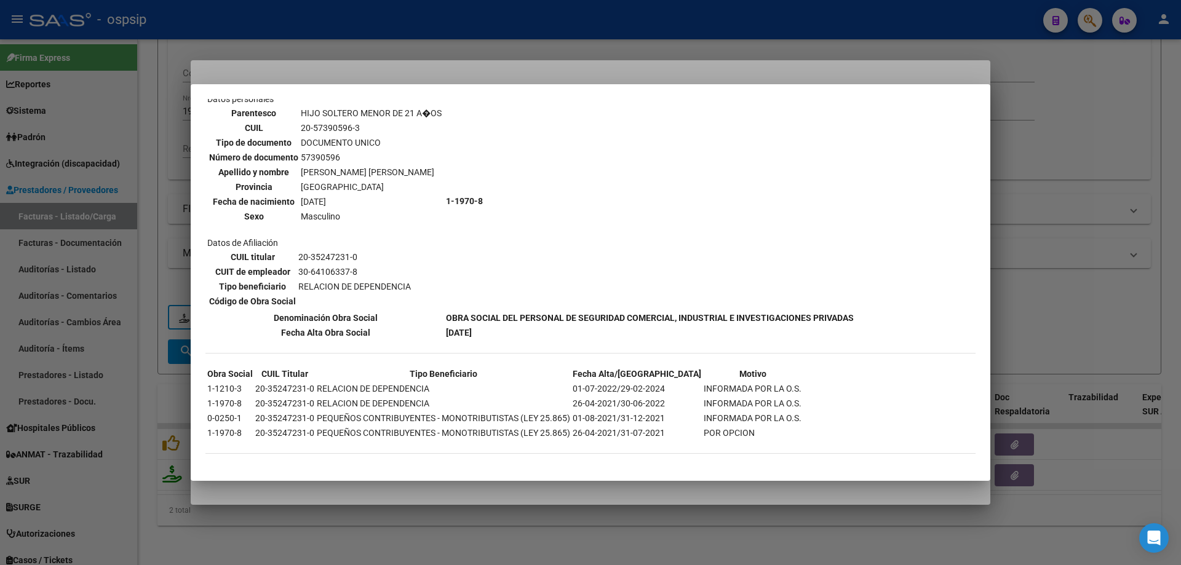
click at [1102, 182] on div at bounding box center [590, 282] width 1181 height 565
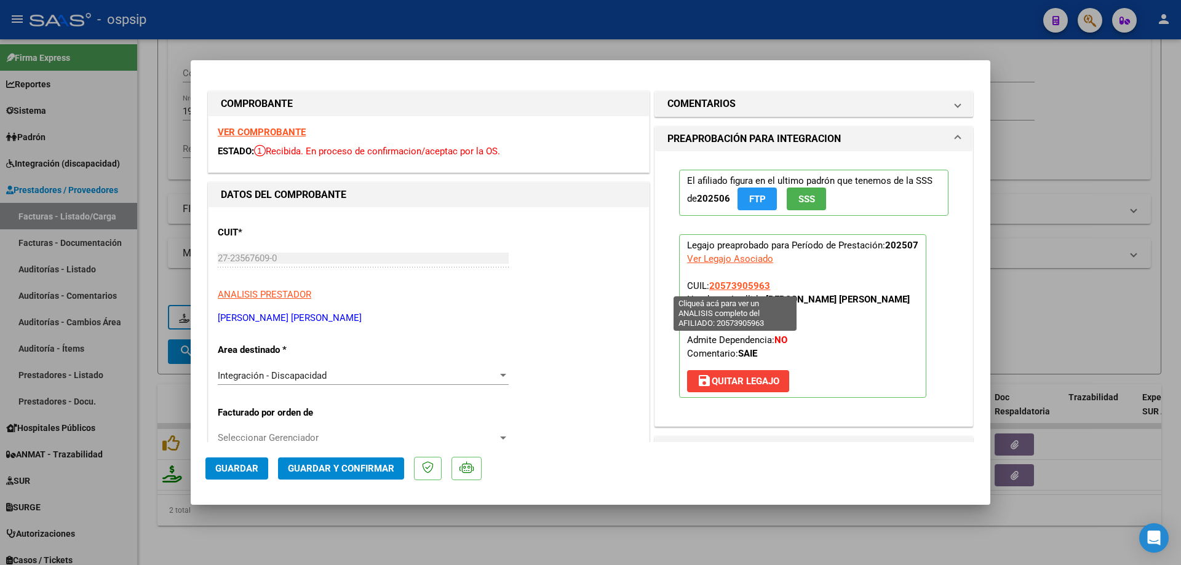
click at [745, 287] on span "20573905963" at bounding box center [739, 285] width 61 height 11
type textarea "20573905963"
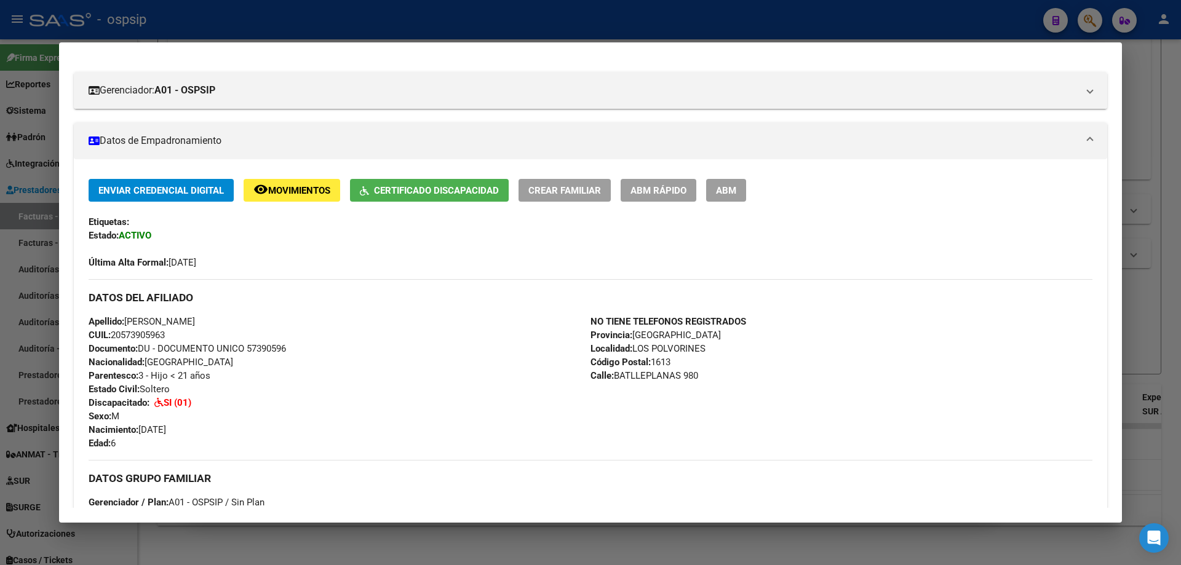
scroll to position [36, 0]
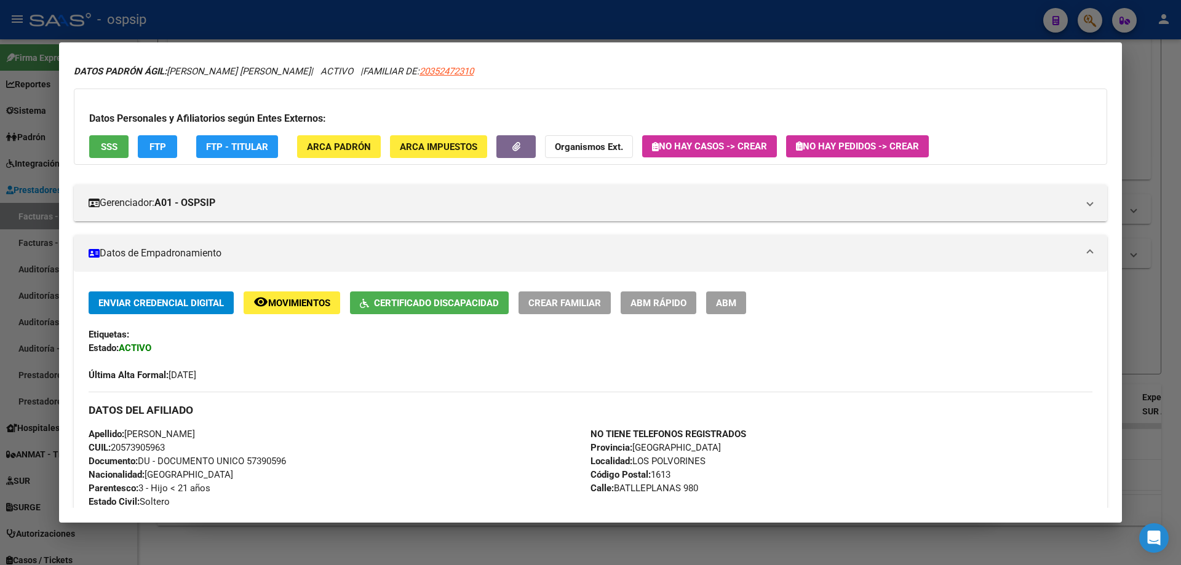
click at [1147, 295] on div at bounding box center [590, 282] width 1181 height 565
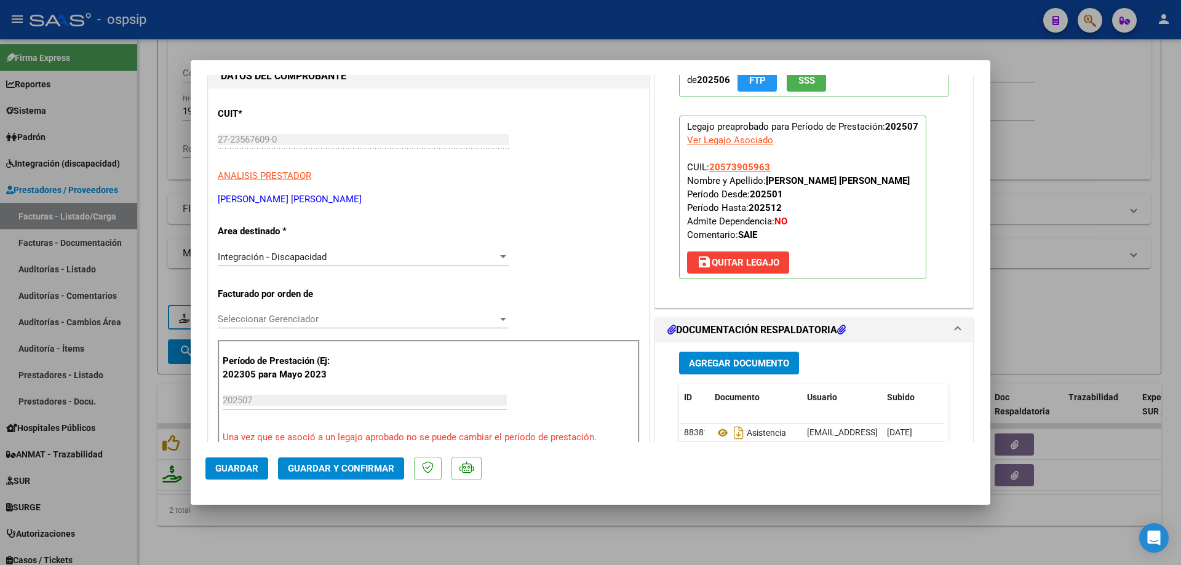
scroll to position [246, 0]
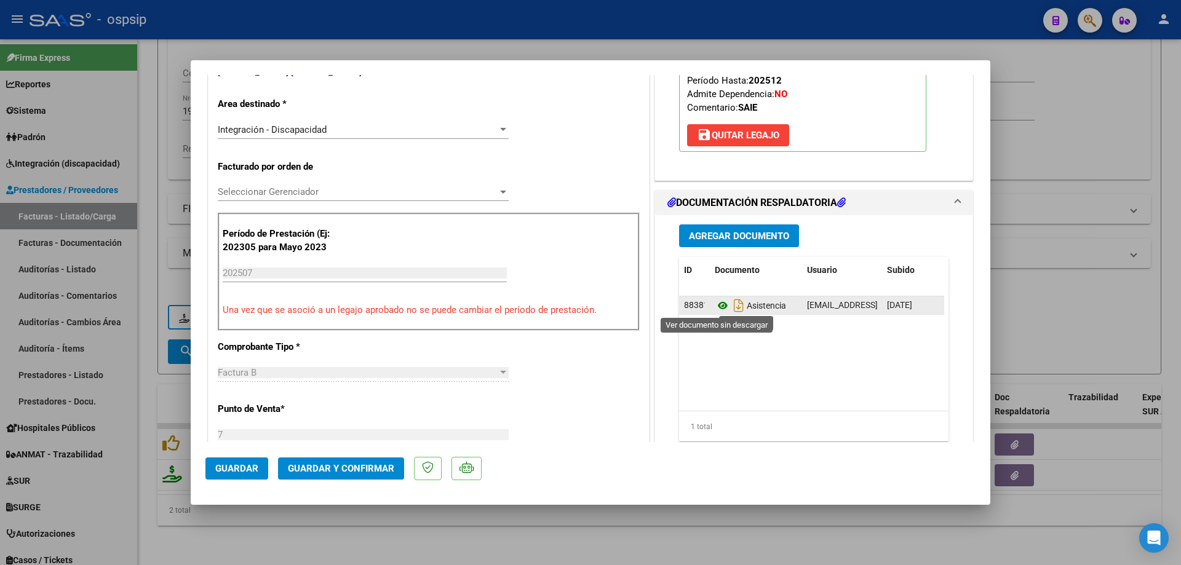
click at [717, 304] on icon at bounding box center [723, 305] width 16 height 15
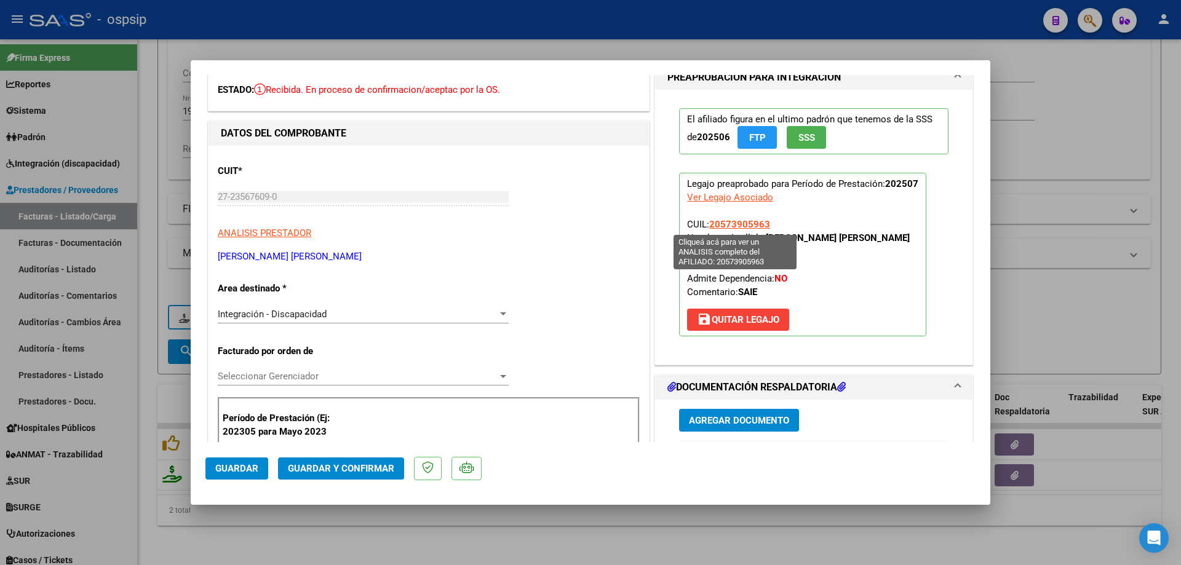
drag, startPoint x: 768, startPoint y: 224, endPoint x: 707, endPoint y: 219, distance: 60.5
click at [707, 219] on p "Legajo preaprobado para Período de Prestación: 202507 Ver Legajo Asociado CUIL:…" at bounding box center [802, 255] width 247 height 164
copy span "20573905963"
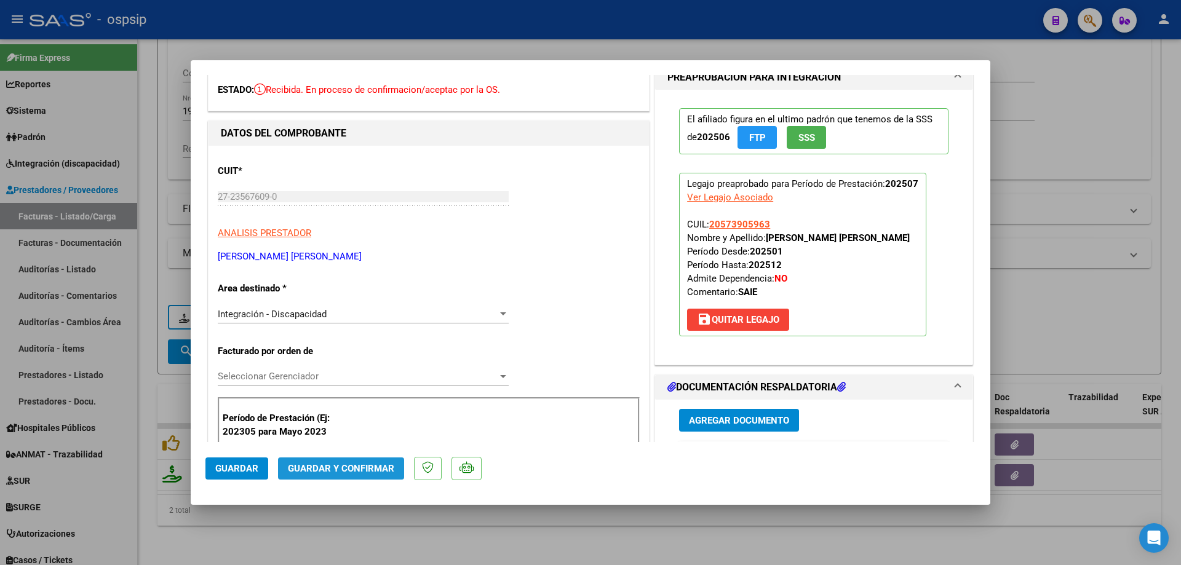
click at [365, 469] on span "Guardar y Confirmar" at bounding box center [341, 468] width 106 height 11
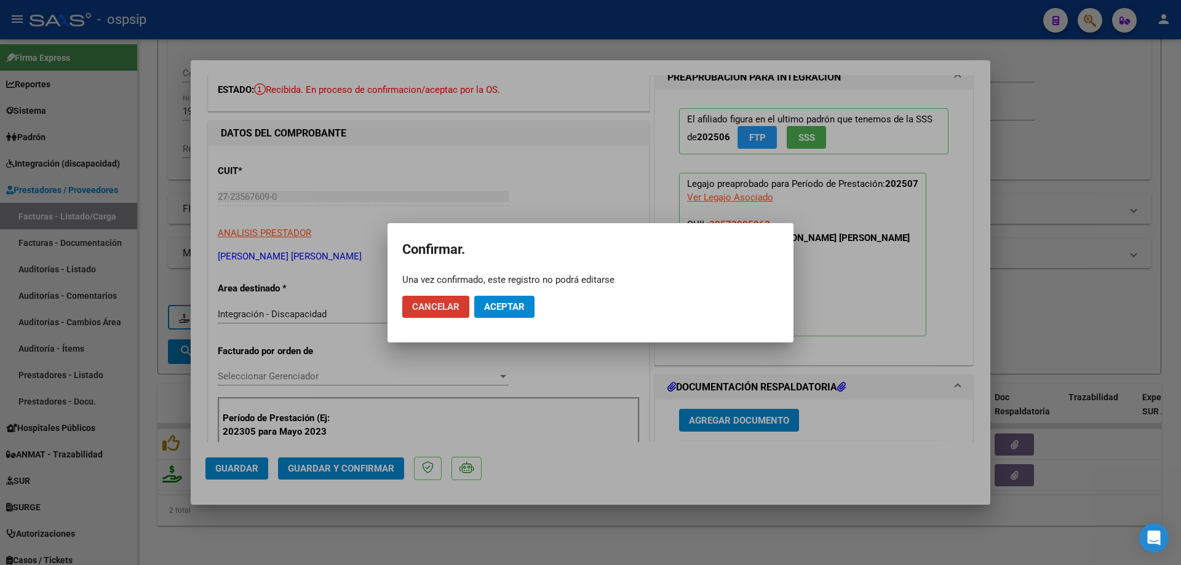
click at [499, 309] on span "Aceptar" at bounding box center [504, 306] width 41 height 11
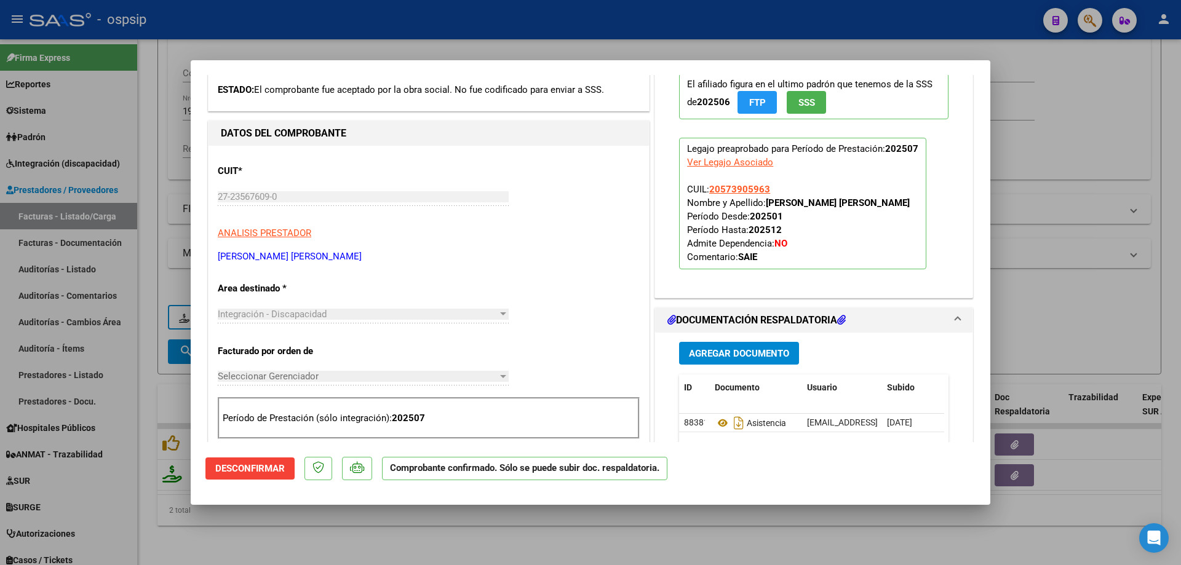
click at [1086, 112] on div at bounding box center [590, 282] width 1181 height 565
type input "$ 0,00"
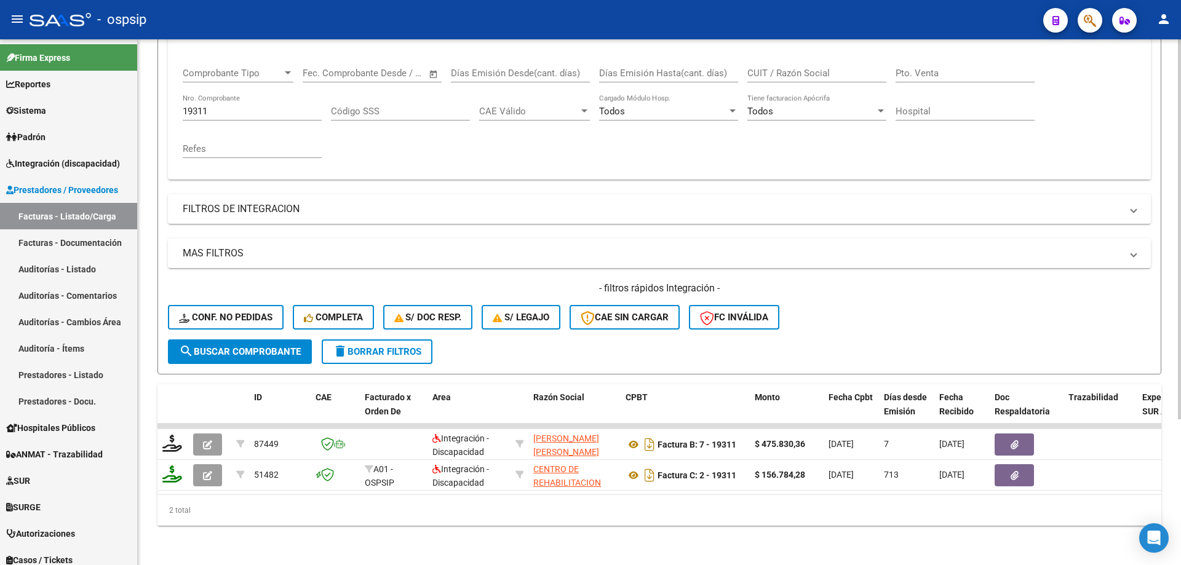
click at [233, 94] on div "19311 Nro. Comprobante" at bounding box center [252, 107] width 139 height 26
type input "1"
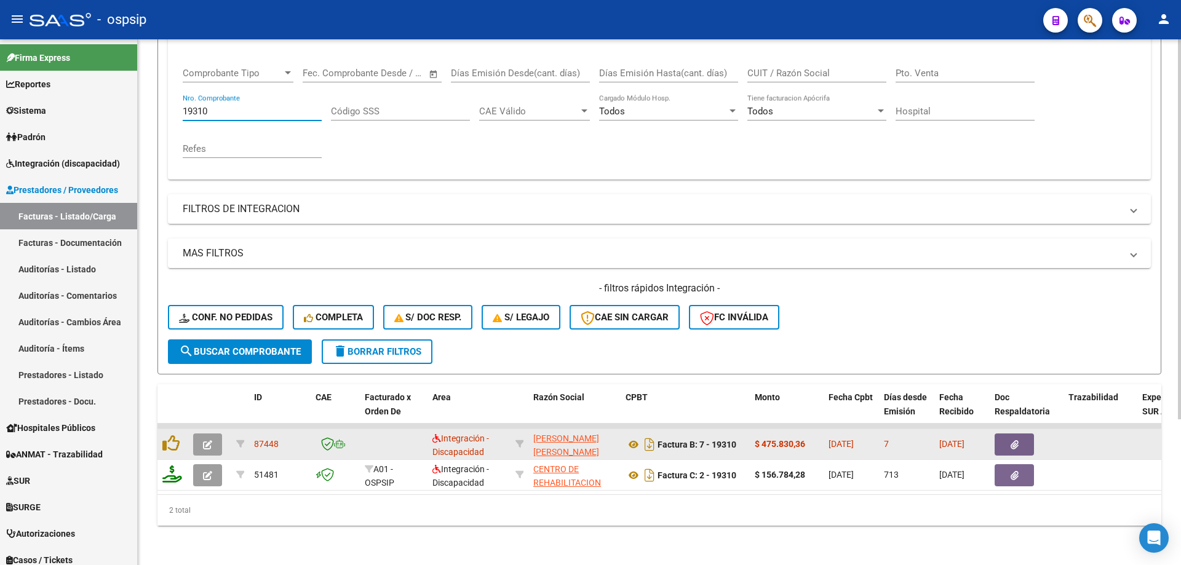
type input "19310"
click at [211, 440] on icon "button" at bounding box center [207, 444] width 9 height 9
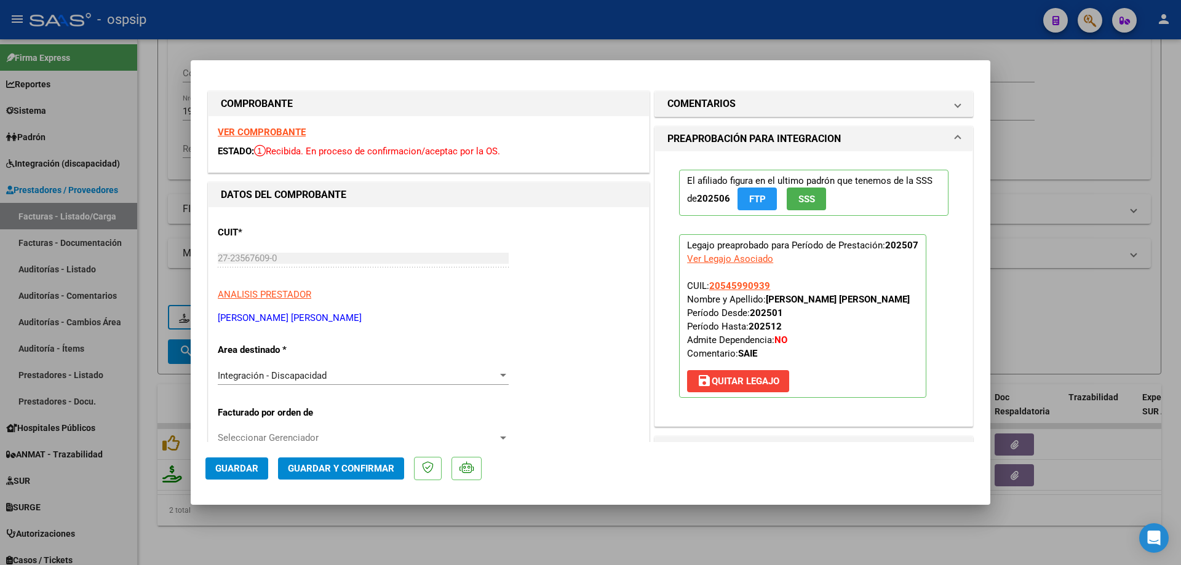
click at [798, 202] on span "SSS" at bounding box center [806, 199] width 17 height 11
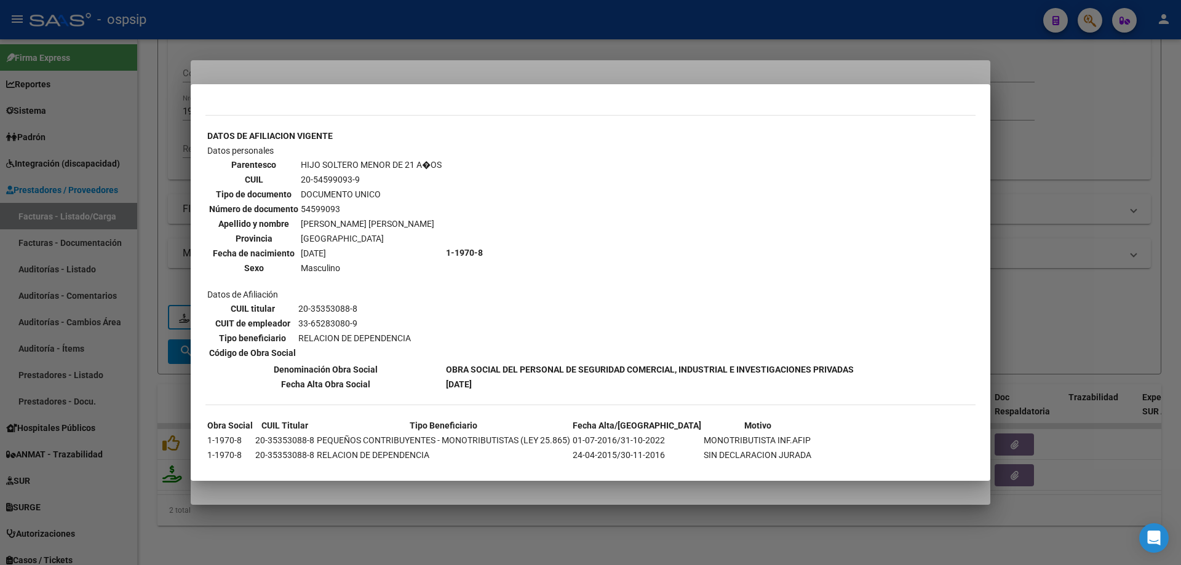
scroll to position [415, 0]
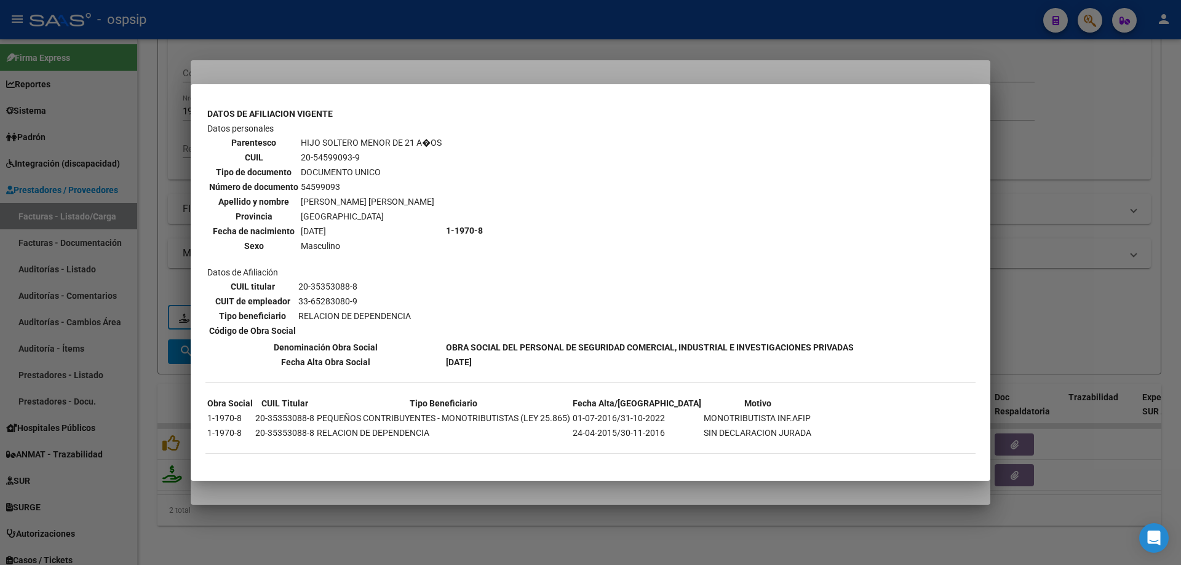
click at [1078, 218] on div at bounding box center [590, 282] width 1181 height 565
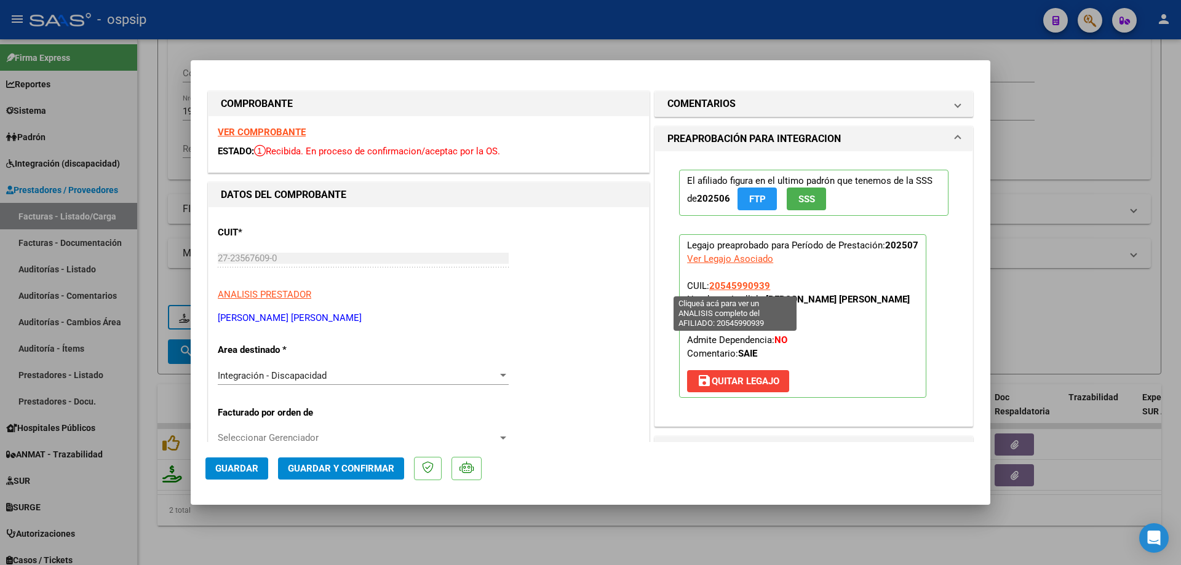
click at [722, 287] on span "20545990939" at bounding box center [739, 285] width 61 height 11
type textarea "20545990939"
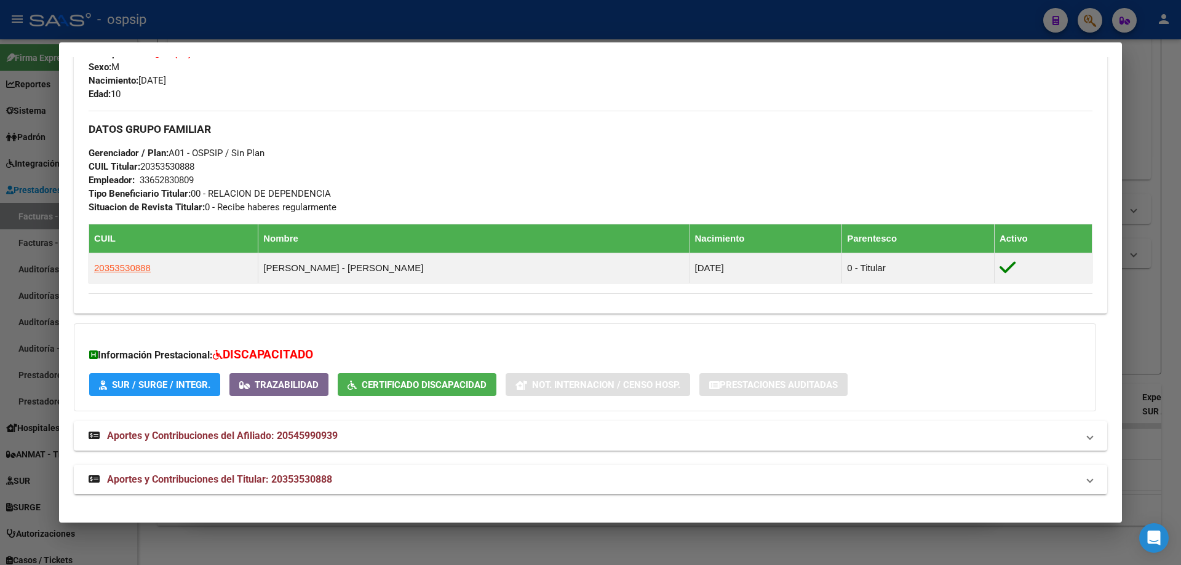
scroll to position [276, 0]
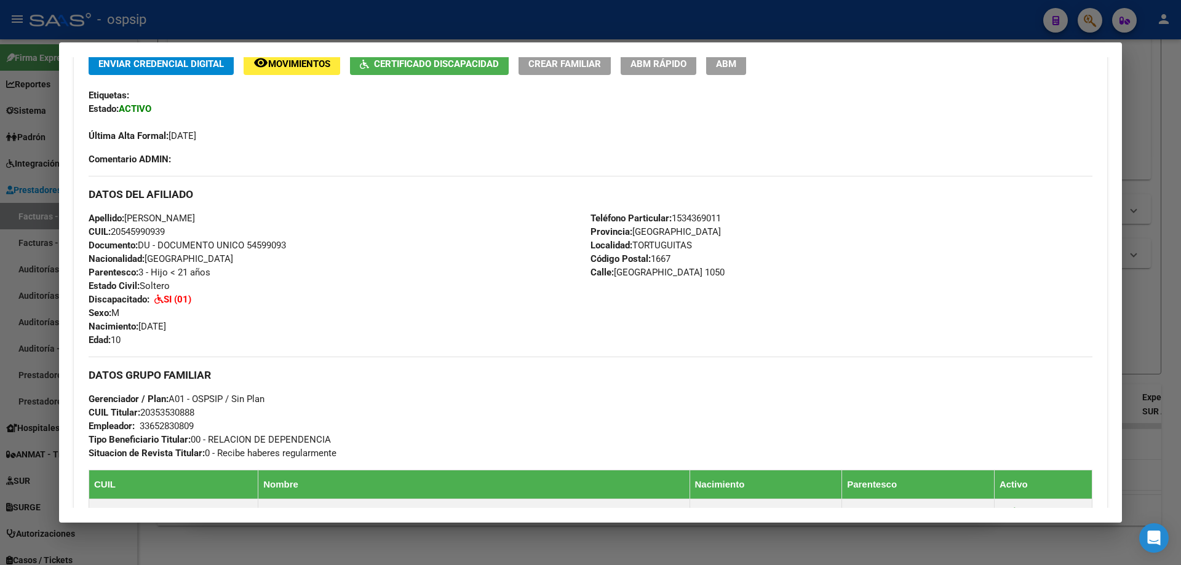
click at [1163, 294] on div at bounding box center [590, 282] width 1181 height 565
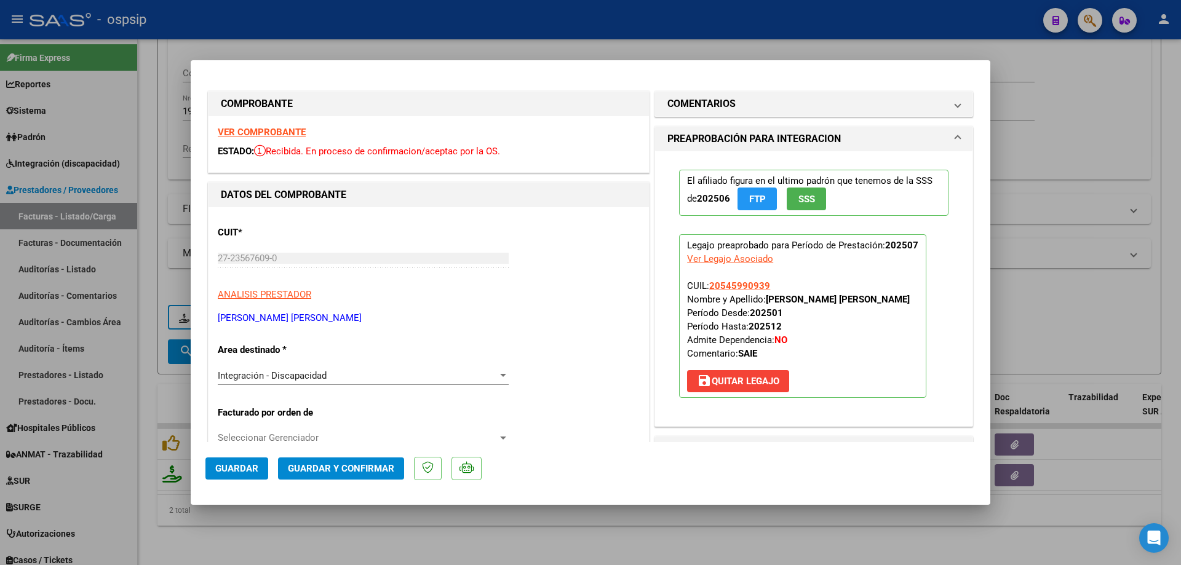
scroll to position [246, 0]
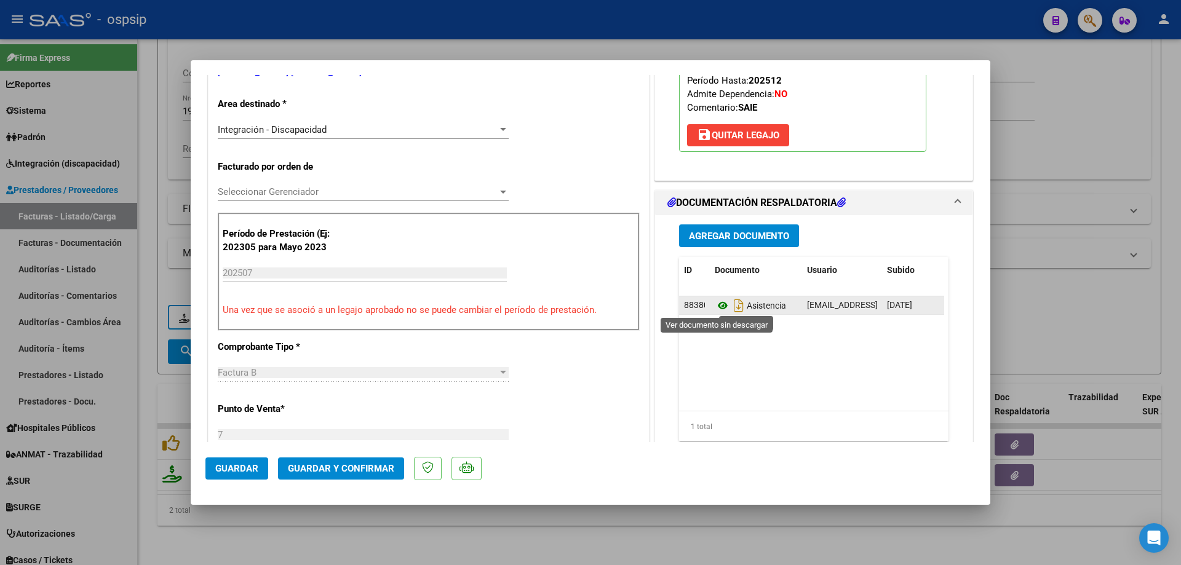
click at [717, 305] on icon at bounding box center [723, 305] width 16 height 15
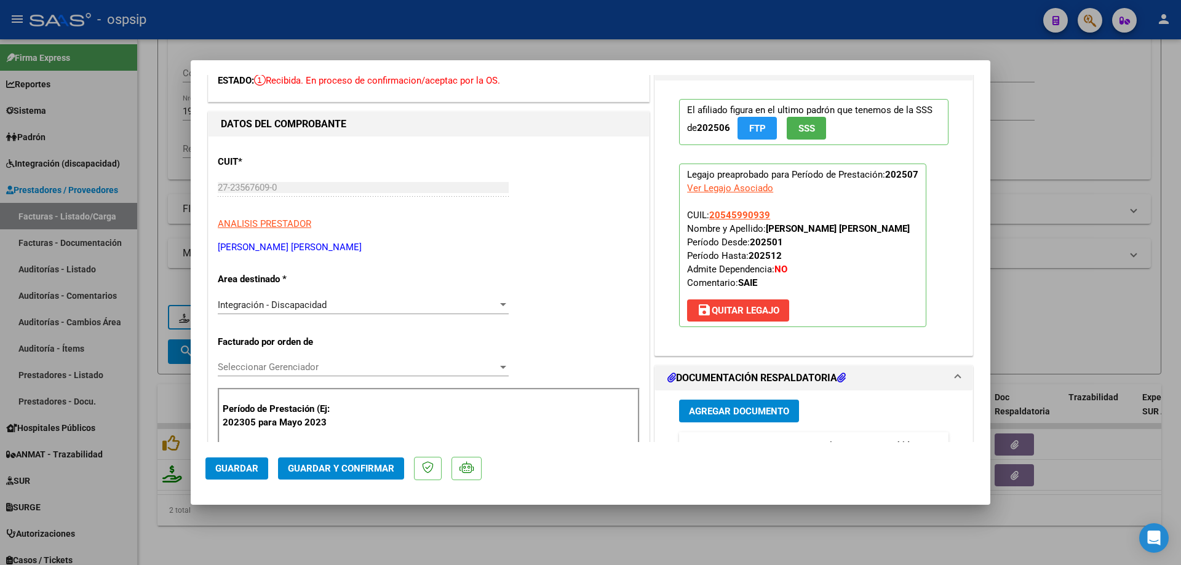
scroll to position [62, 0]
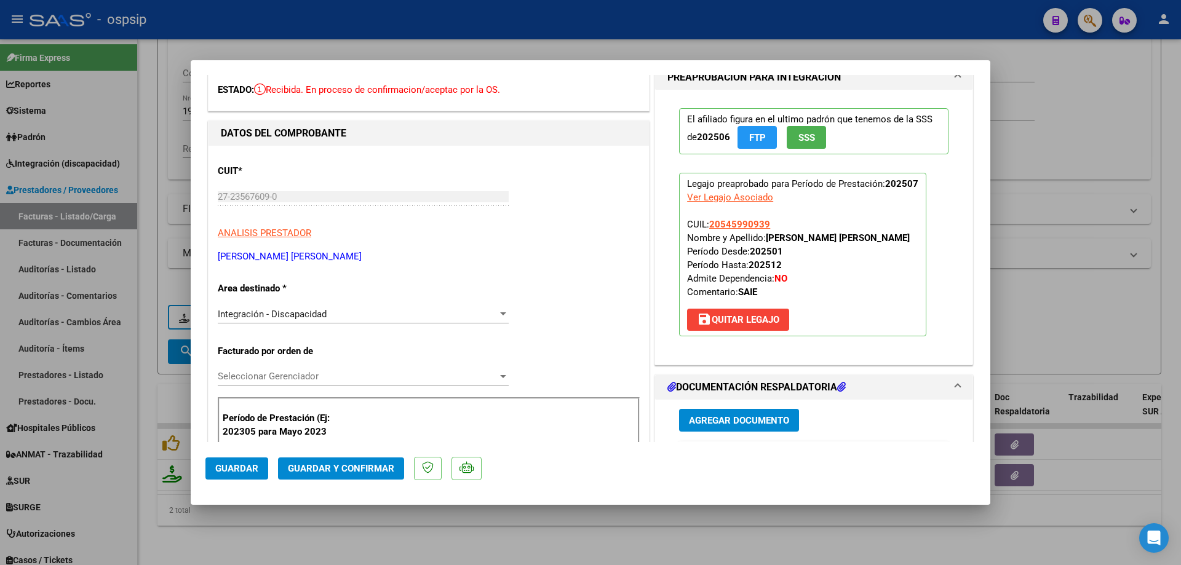
drag, startPoint x: 771, startPoint y: 224, endPoint x: 705, endPoint y: 225, distance: 66.4
click at [705, 225] on p "Legajo preaprobado para Período de Prestación: 202507 Ver Legajo Asociado CUIL:…" at bounding box center [802, 255] width 247 height 164
copy span "20545990939"
click at [360, 472] on span "Guardar y Confirmar" at bounding box center [341, 468] width 106 height 11
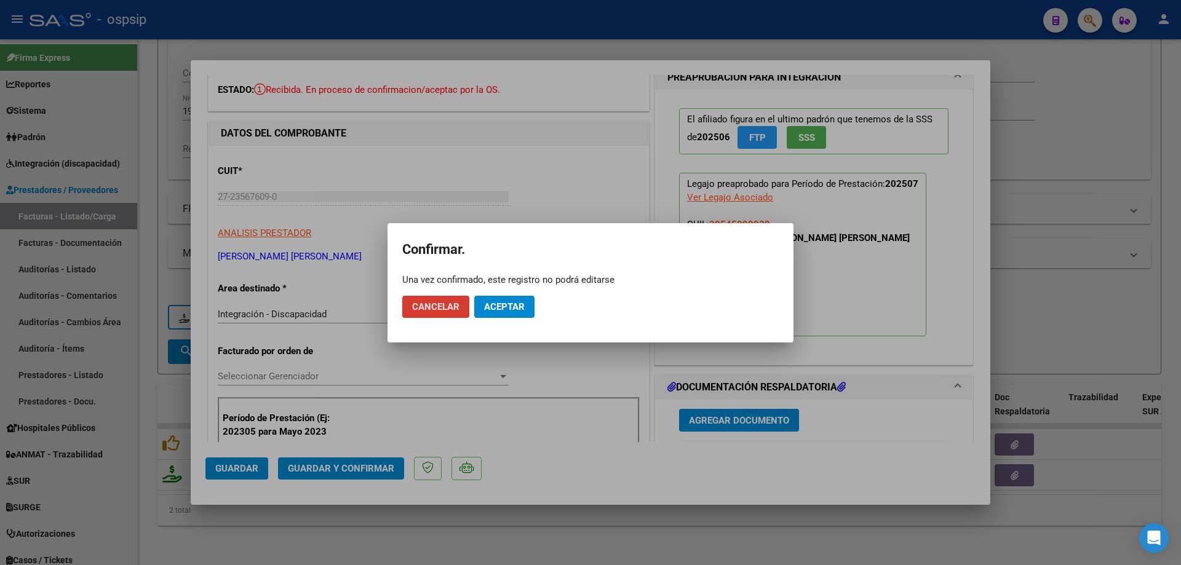
click at [521, 306] on span "Aceptar" at bounding box center [504, 306] width 41 height 11
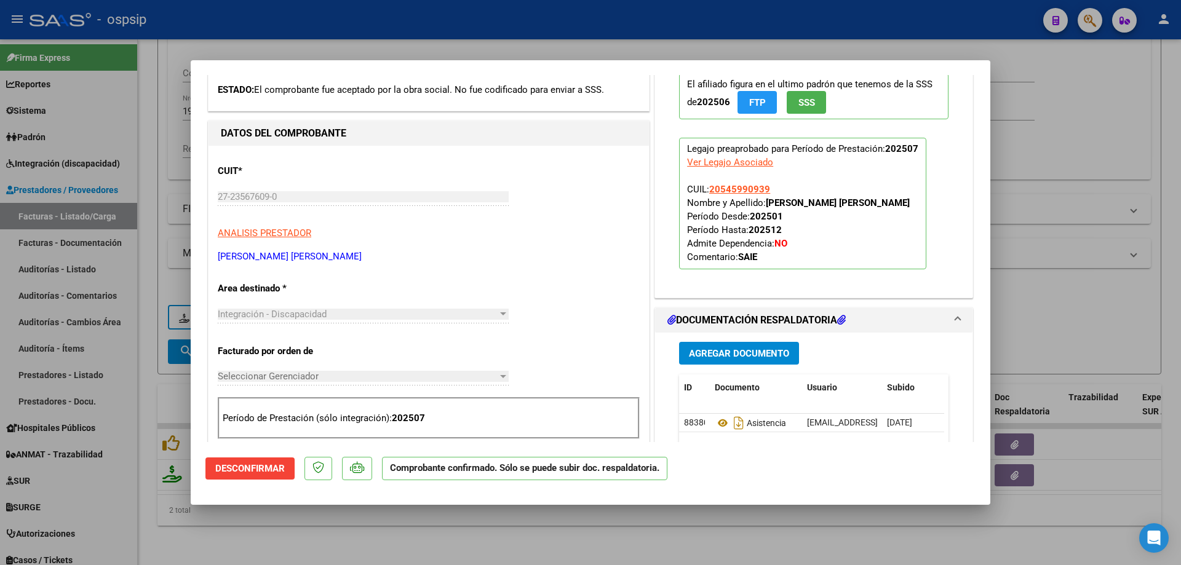
click at [1093, 216] on div at bounding box center [590, 282] width 1181 height 565
type input "$ 0,00"
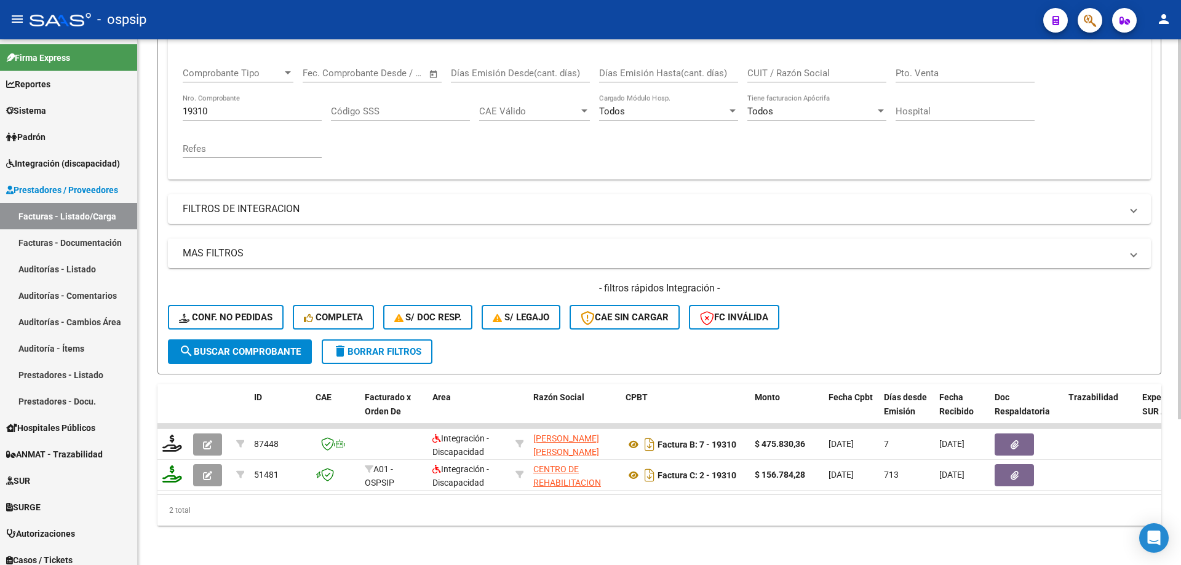
click at [226, 94] on div "19310 Nro. Comprobante" at bounding box center [252, 107] width 139 height 26
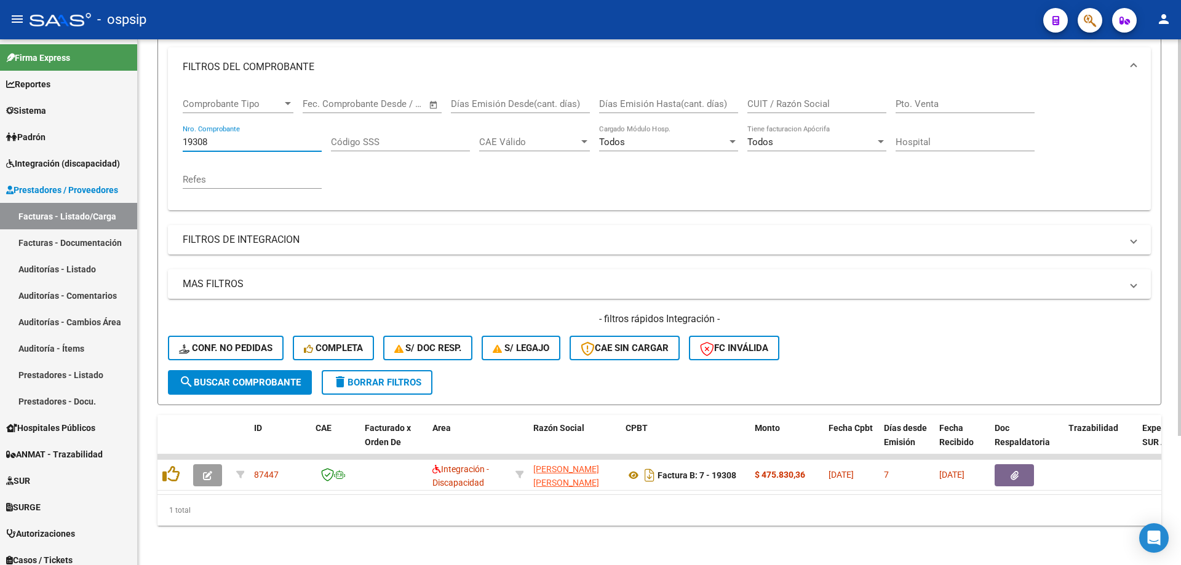
scroll to position [171, 0]
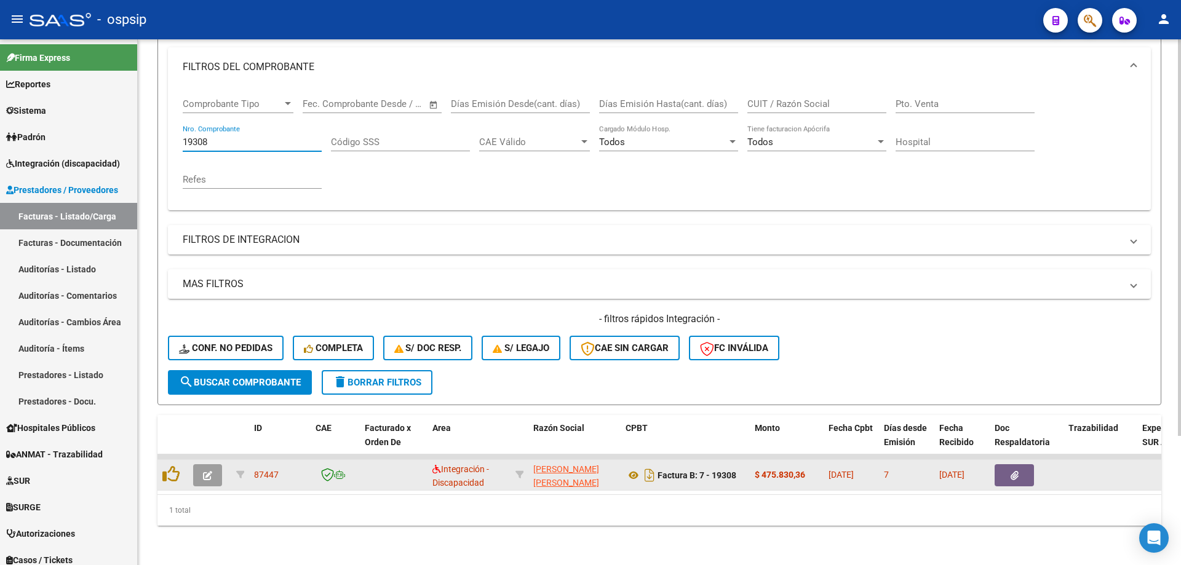
type input "19308"
click at [209, 464] on button "button" at bounding box center [207, 475] width 29 height 22
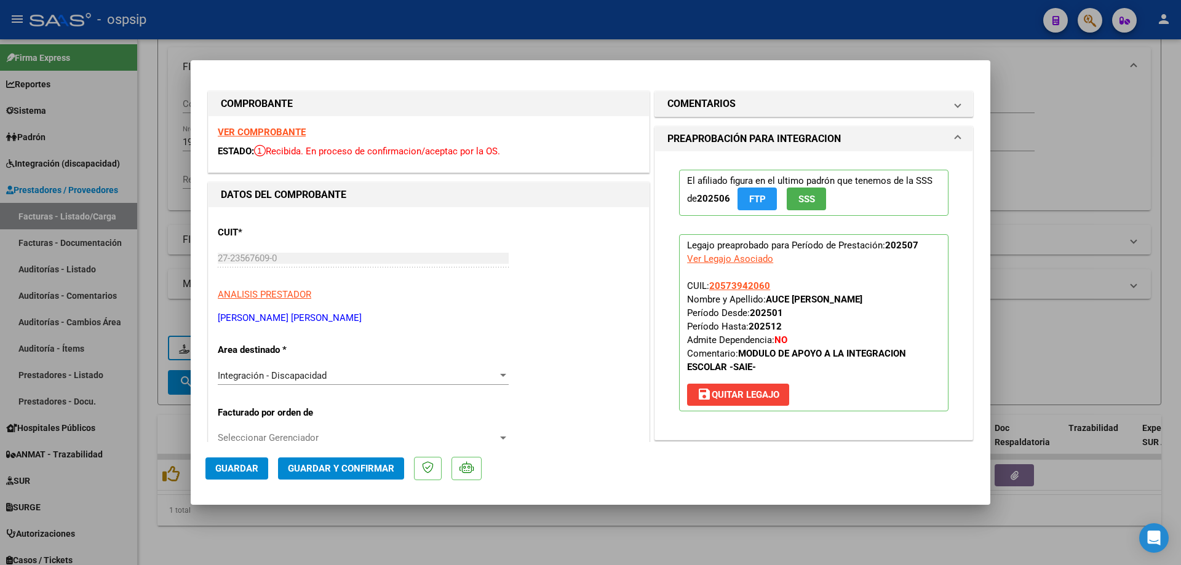
click at [810, 193] on span "SSS" at bounding box center [806, 198] width 17 height 11
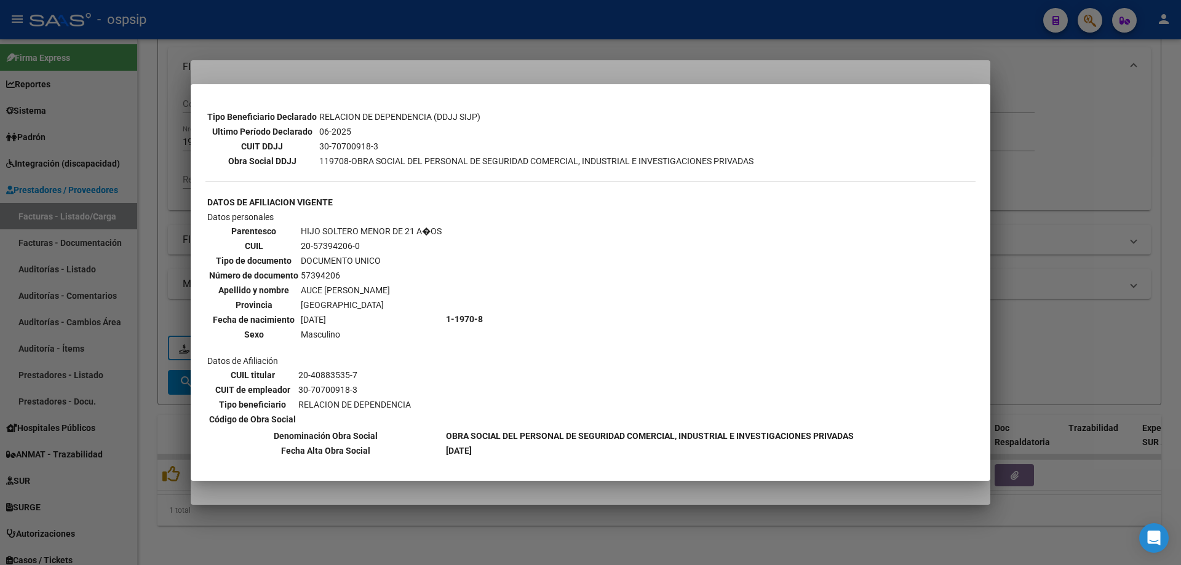
scroll to position [344, 0]
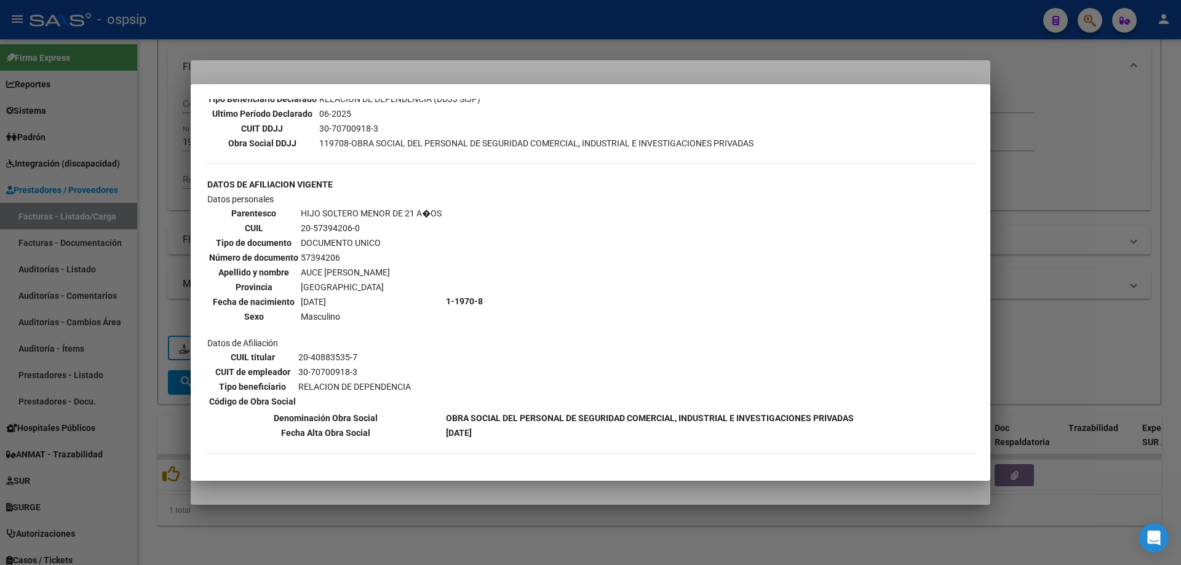
click at [1094, 181] on div at bounding box center [590, 282] width 1181 height 565
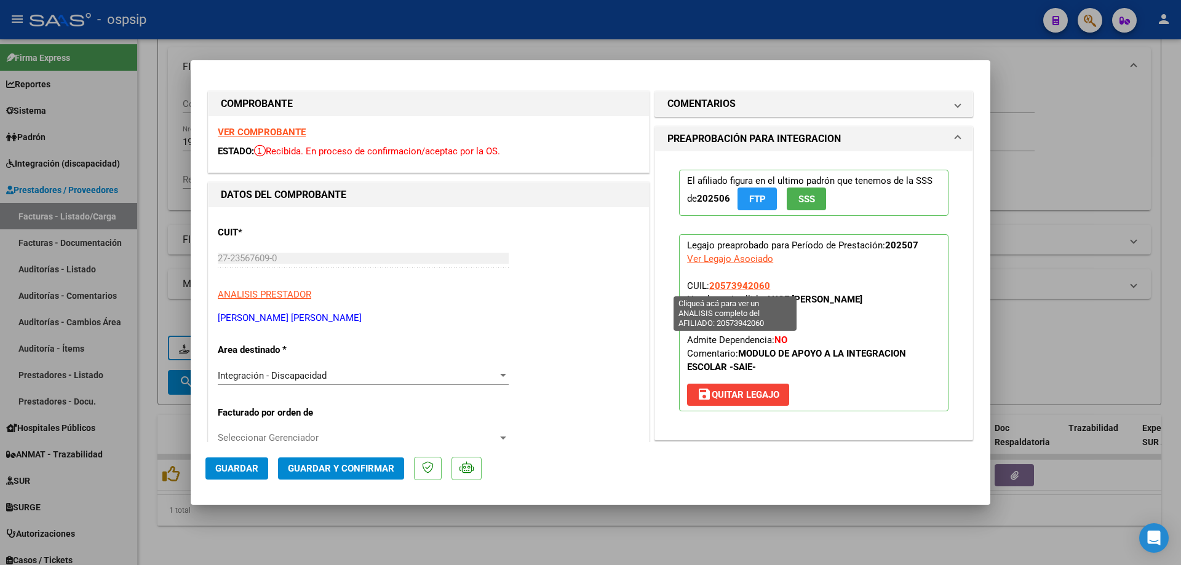
click at [754, 287] on span "20573942060" at bounding box center [739, 285] width 61 height 11
type textarea "20573942060"
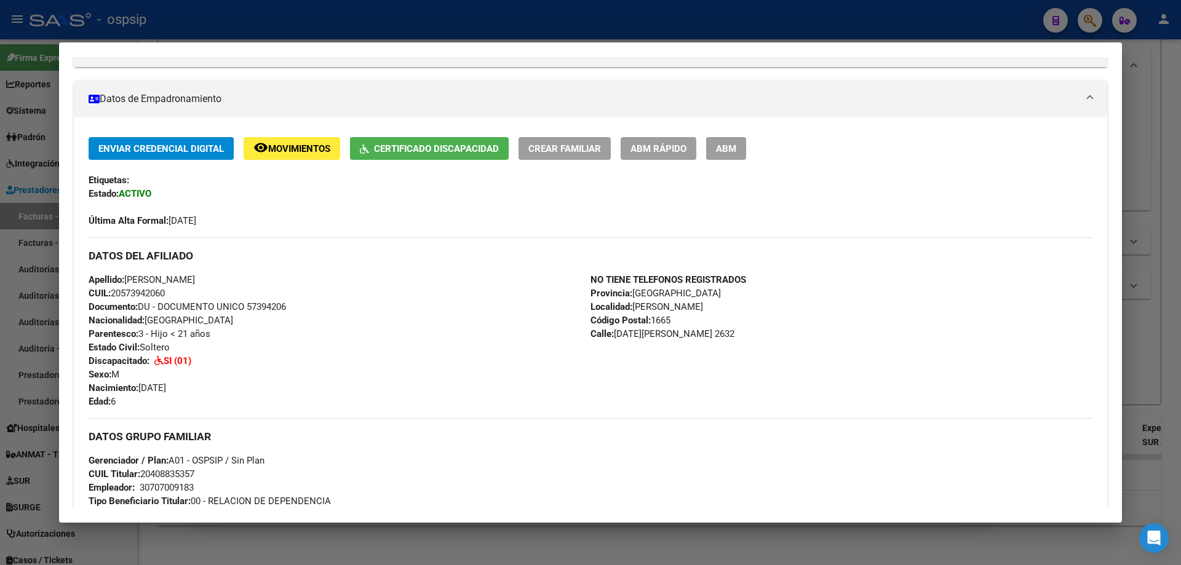
scroll to position [0, 0]
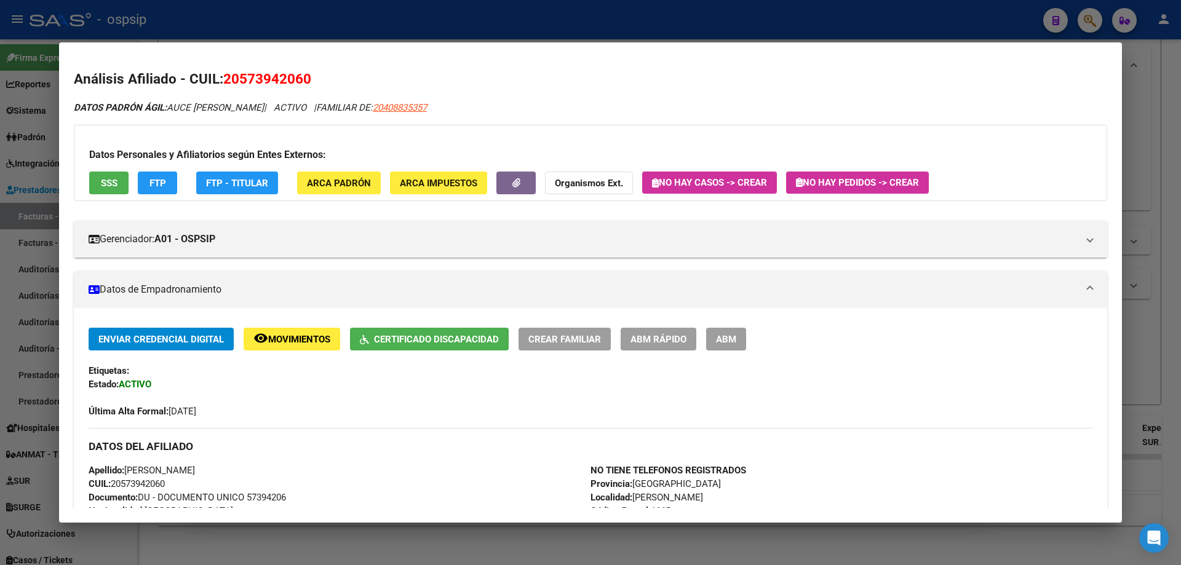
click at [1134, 221] on div at bounding box center [590, 282] width 1181 height 565
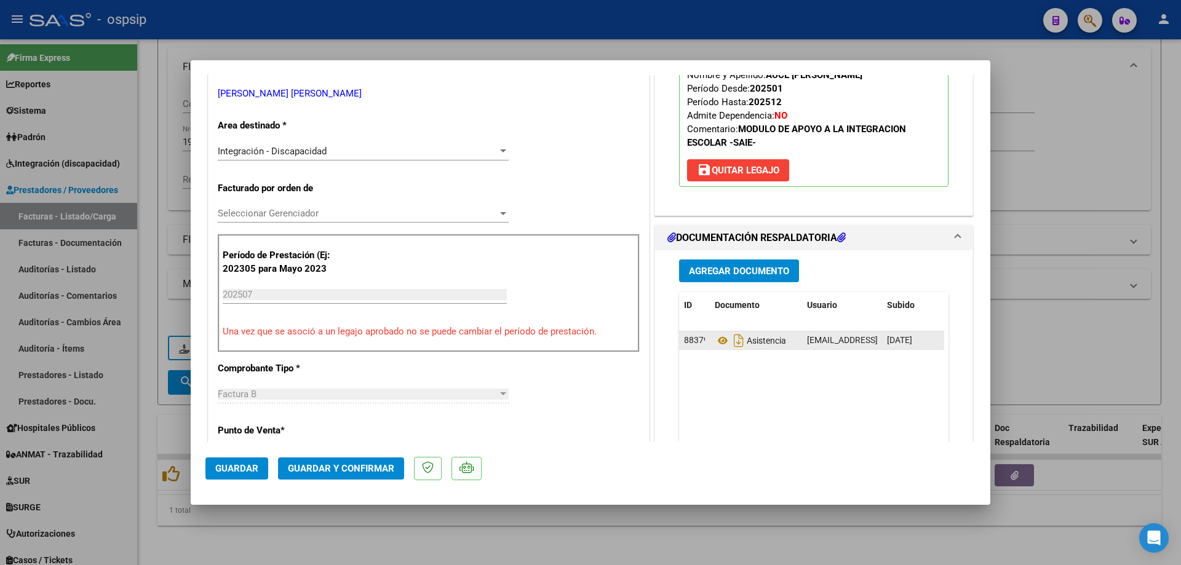
scroll to position [246, 0]
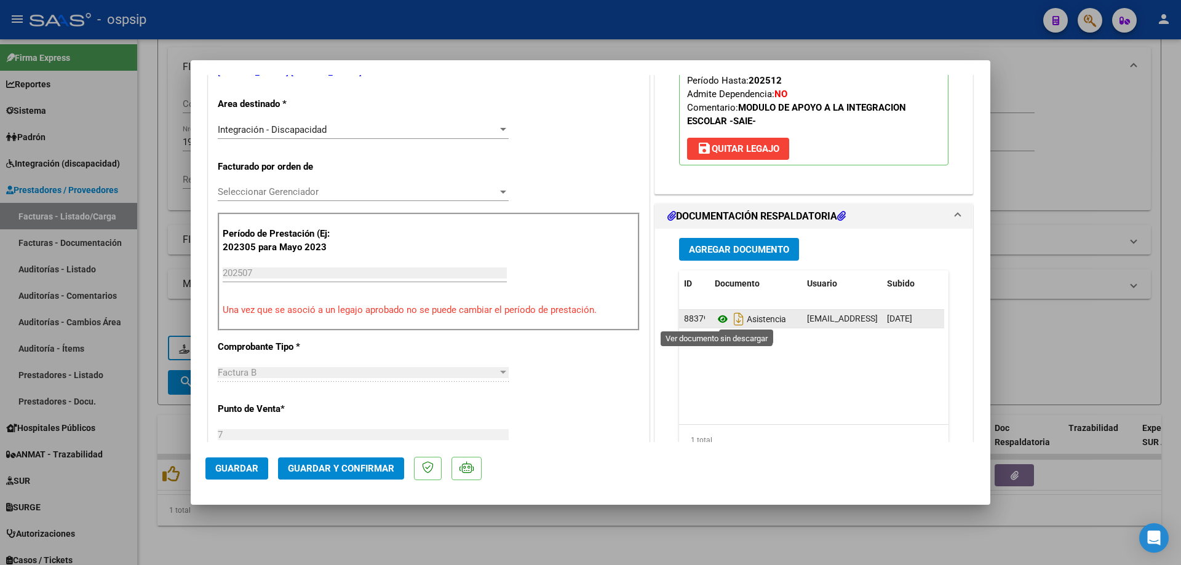
click at [721, 314] on icon at bounding box center [723, 319] width 16 height 15
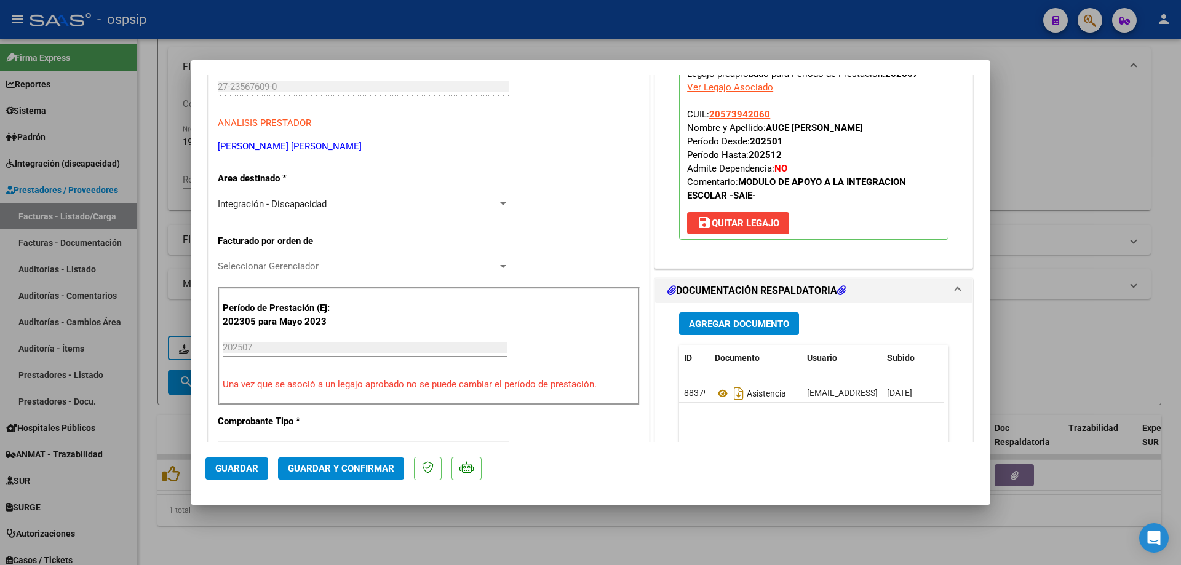
scroll to position [62, 0]
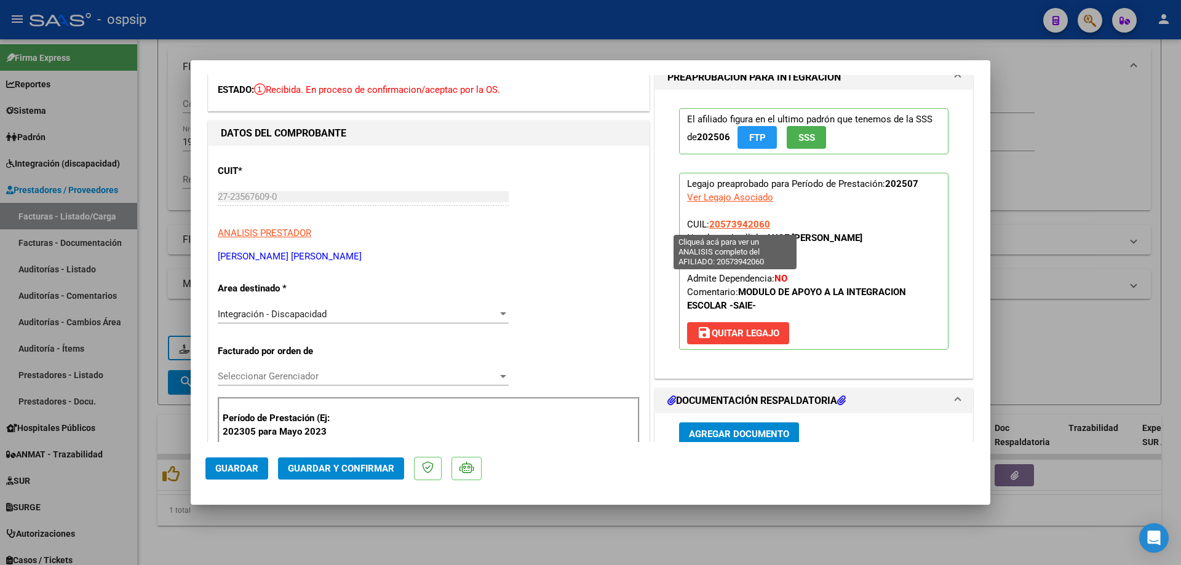
drag, startPoint x: 774, startPoint y: 222, endPoint x: 708, endPoint y: 222, distance: 66.4
click at [708, 222] on p "Legajo preaprobado para Período de Prestación: 202507 Ver Legajo Asociado CUIL:…" at bounding box center [813, 261] width 269 height 177
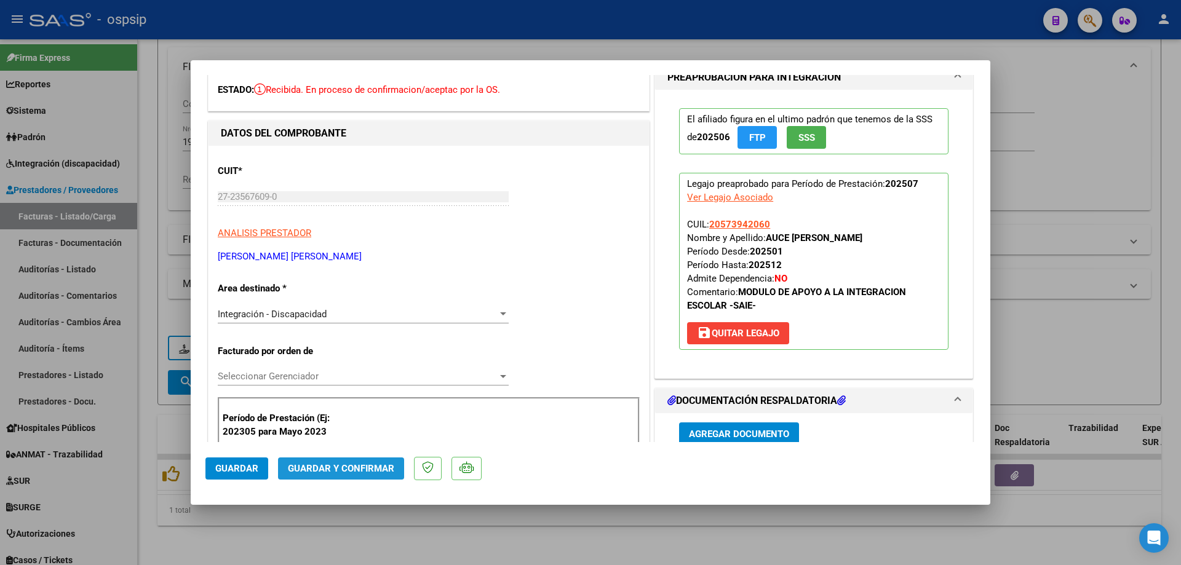
click at [343, 476] on button "Guardar y Confirmar" at bounding box center [341, 469] width 126 height 22
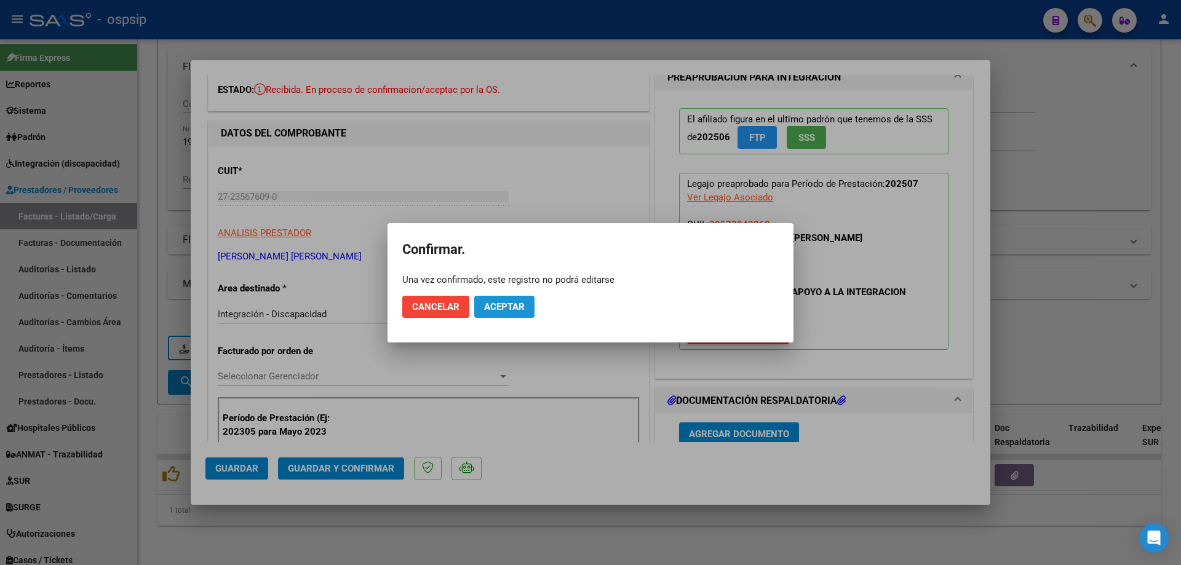
click at [527, 306] on button "Aceptar" at bounding box center [504, 307] width 60 height 22
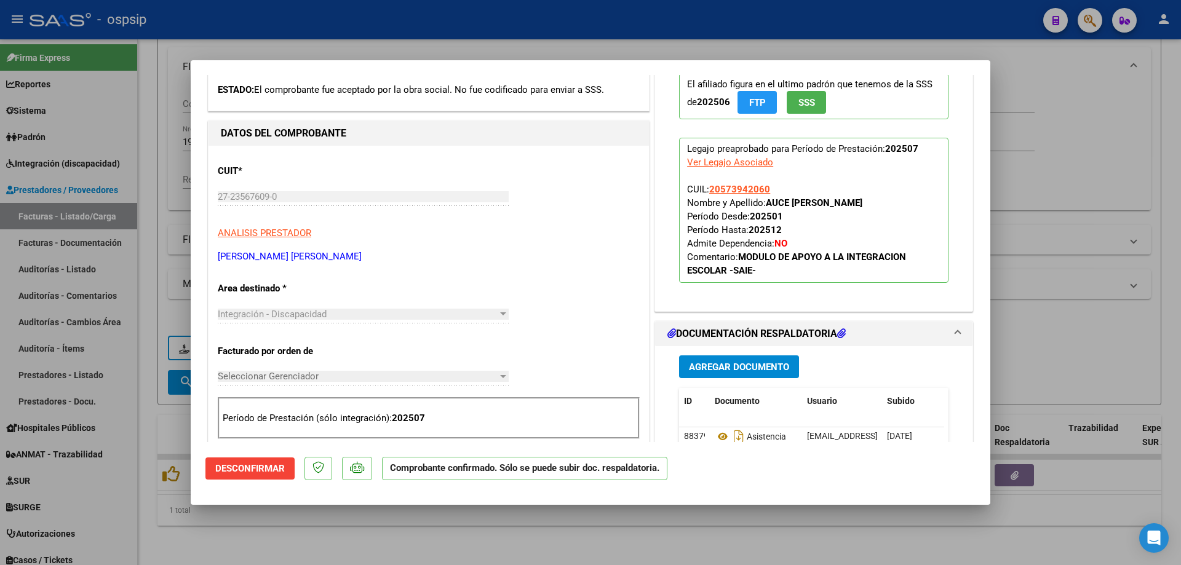
click at [1086, 186] on div at bounding box center [590, 282] width 1181 height 565
type input "$ 0,00"
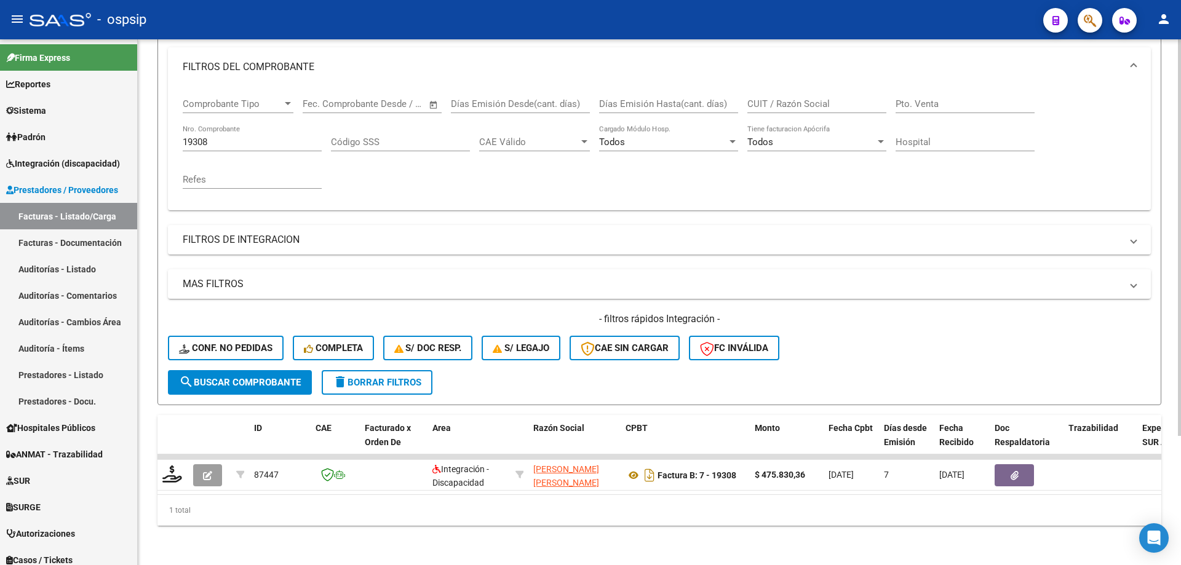
click at [220, 141] on div "19308 Nro. Comprobante" at bounding box center [252, 138] width 139 height 26
type input "1"
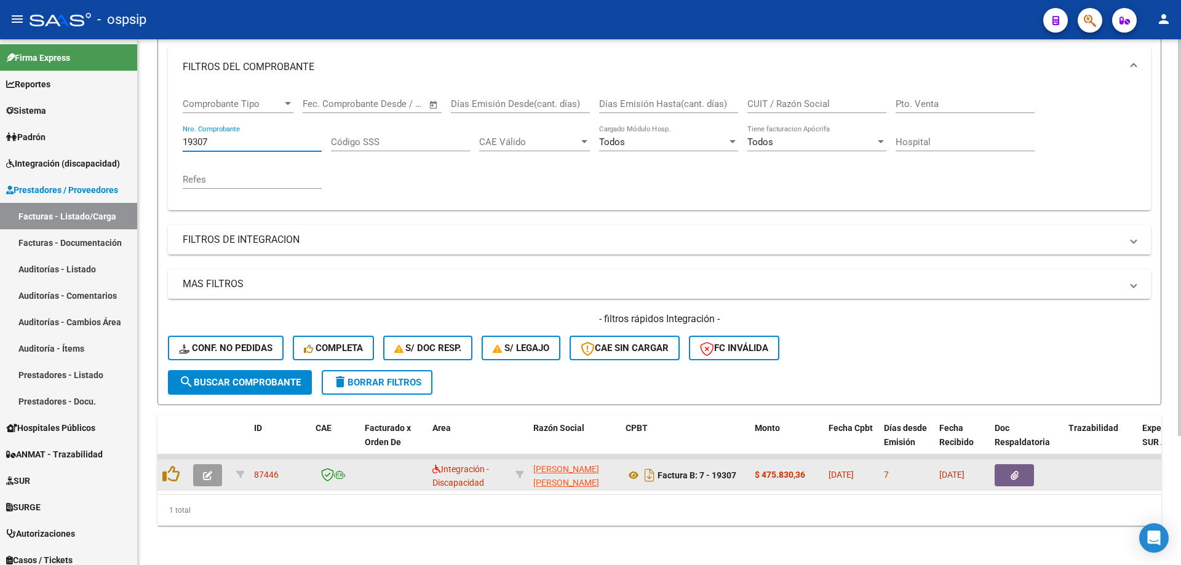
type input "19307"
click at [204, 471] on icon "button" at bounding box center [207, 475] width 9 height 9
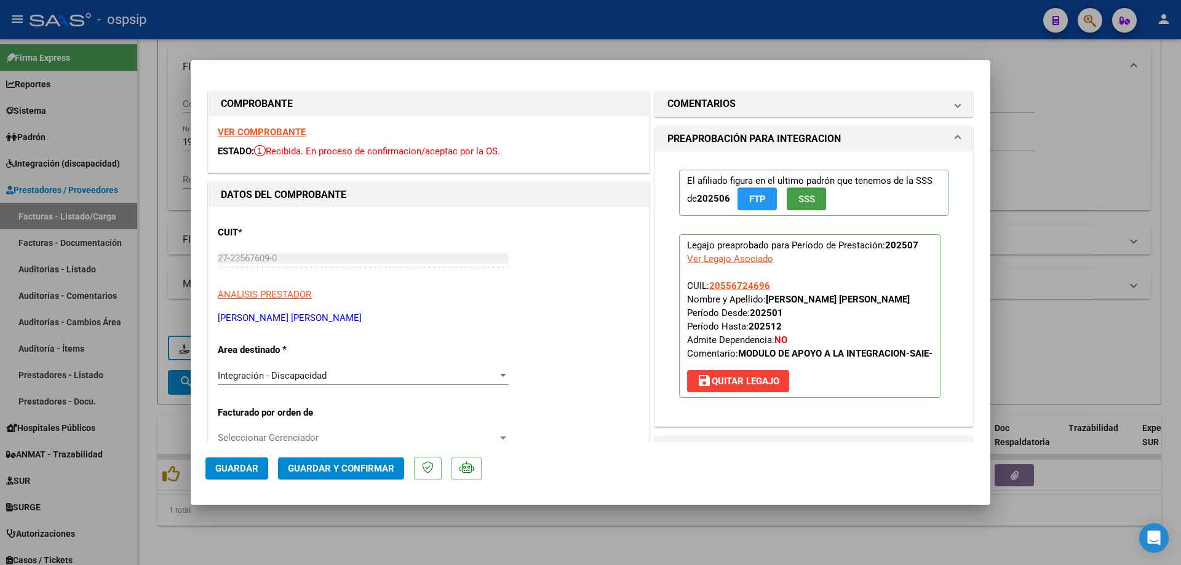
click at [805, 196] on span "SSS" at bounding box center [806, 199] width 17 height 11
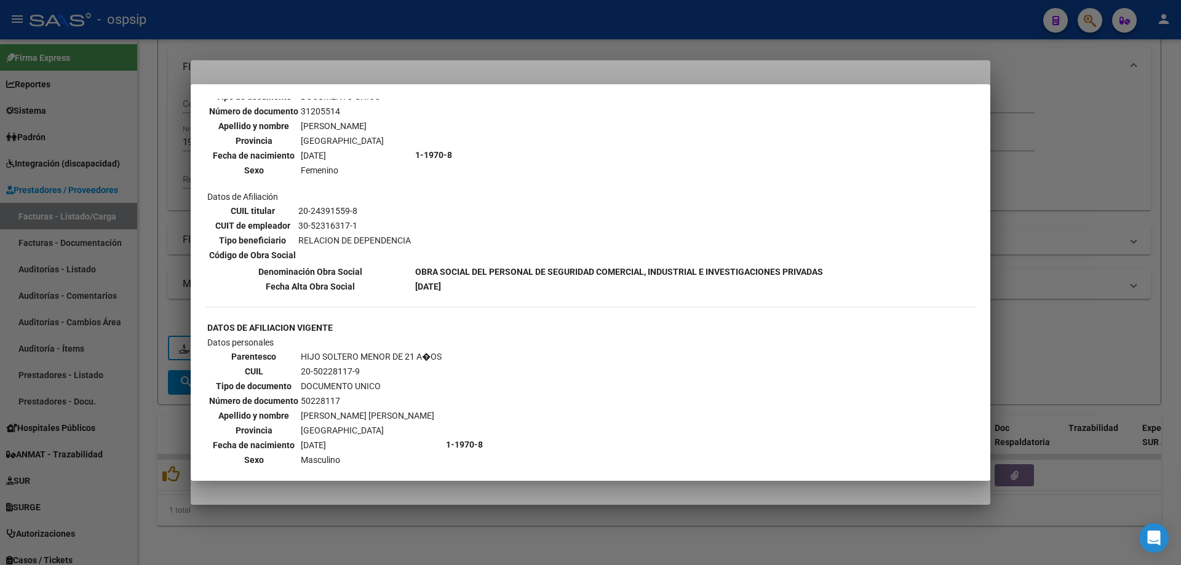
scroll to position [492, 0]
click at [1044, 258] on div at bounding box center [590, 282] width 1181 height 565
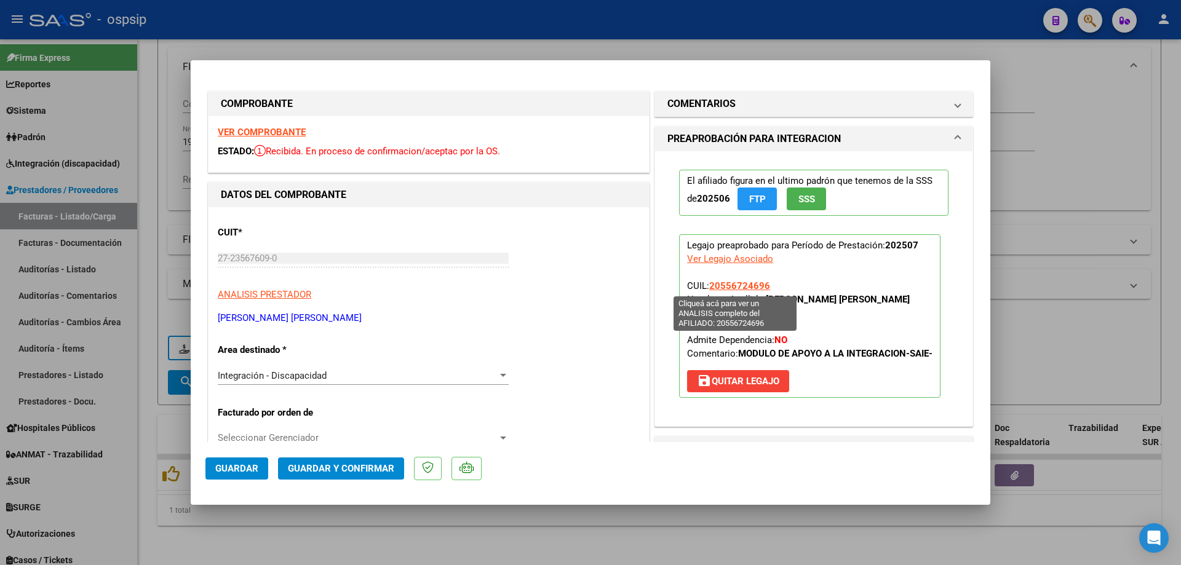
click at [750, 283] on span "20556724696" at bounding box center [739, 285] width 61 height 11
type textarea "20556724696"
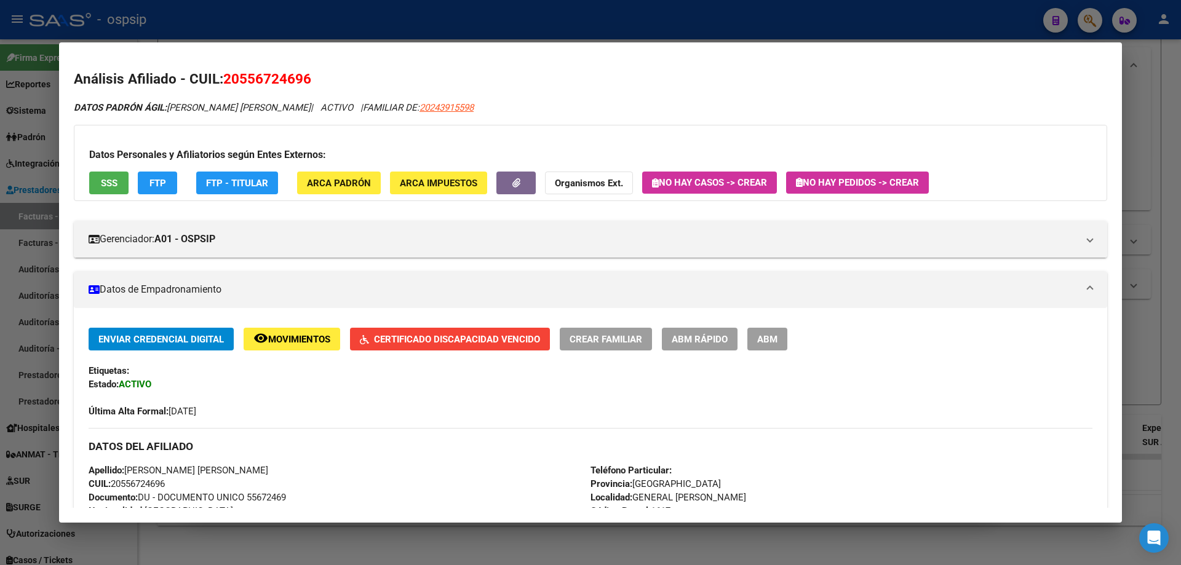
click at [504, 333] on button "Certificado Discapacidad Vencido" at bounding box center [450, 339] width 200 height 23
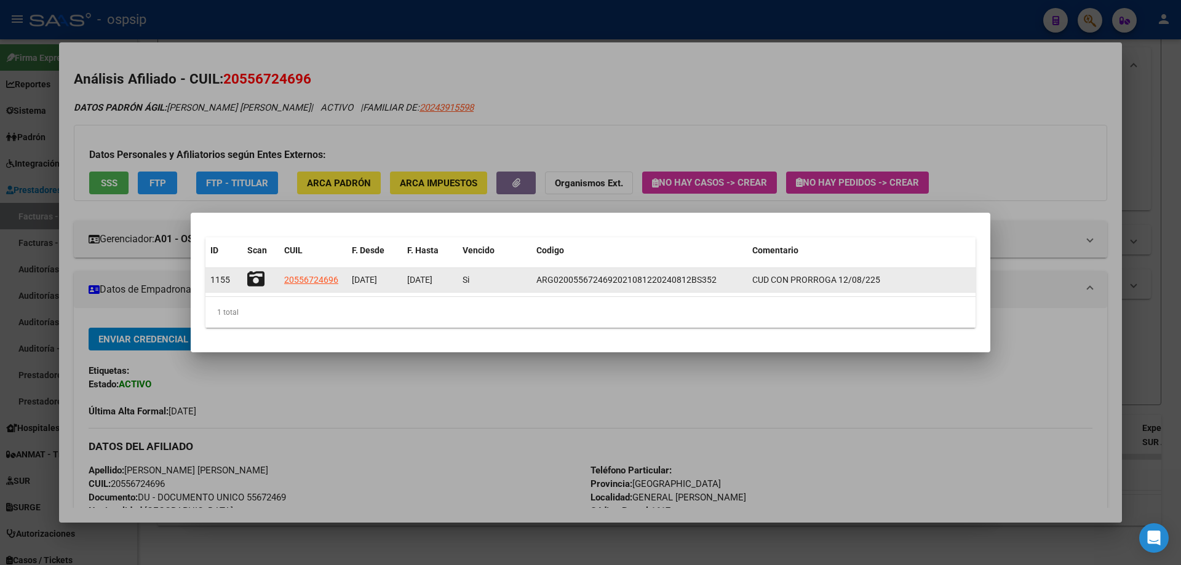
click at [253, 277] on icon at bounding box center [255, 279] width 17 height 17
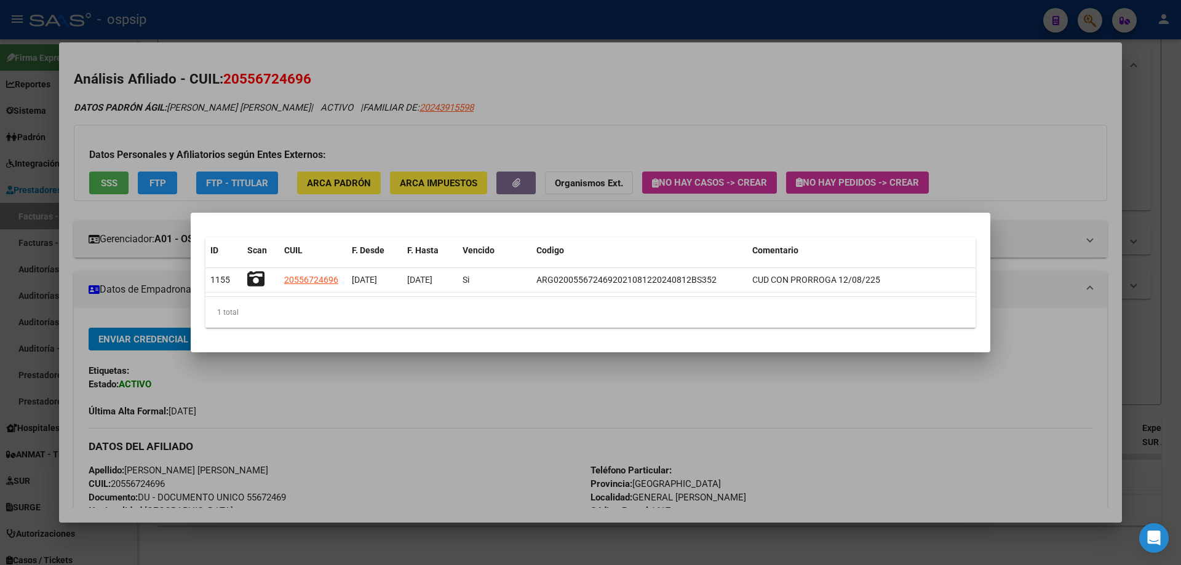
click at [1046, 258] on div at bounding box center [590, 282] width 1181 height 565
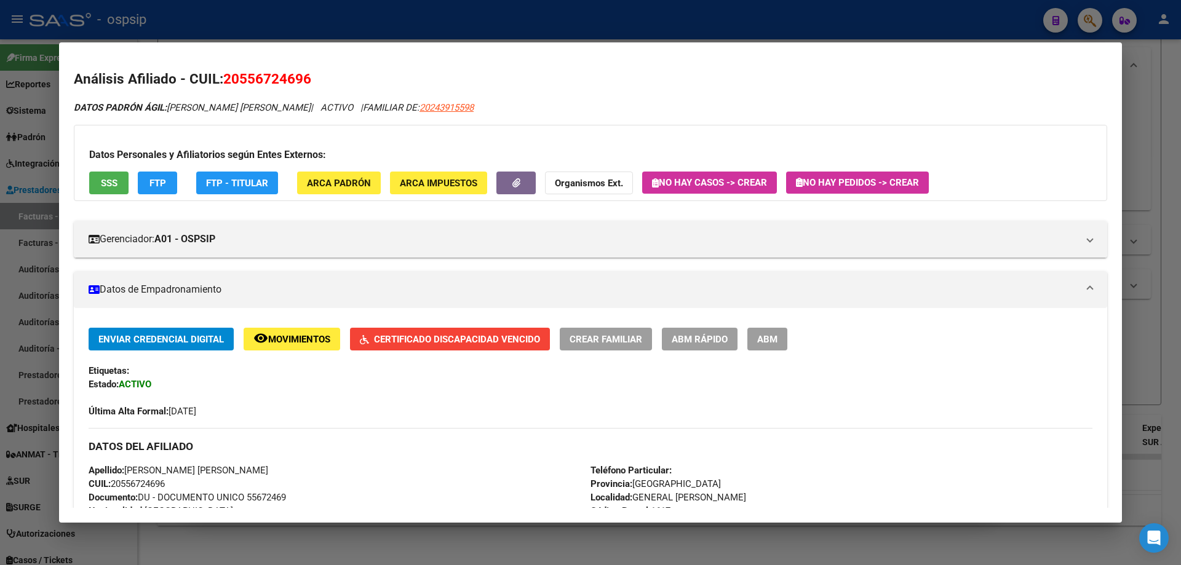
click at [1167, 164] on div at bounding box center [590, 282] width 1181 height 565
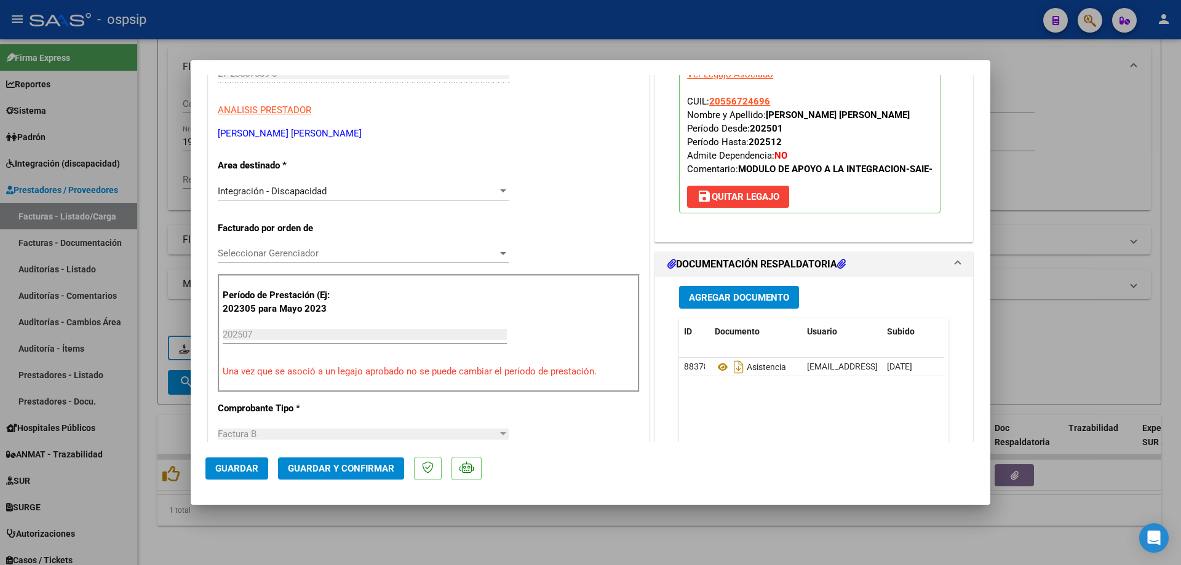
scroll to position [246, 0]
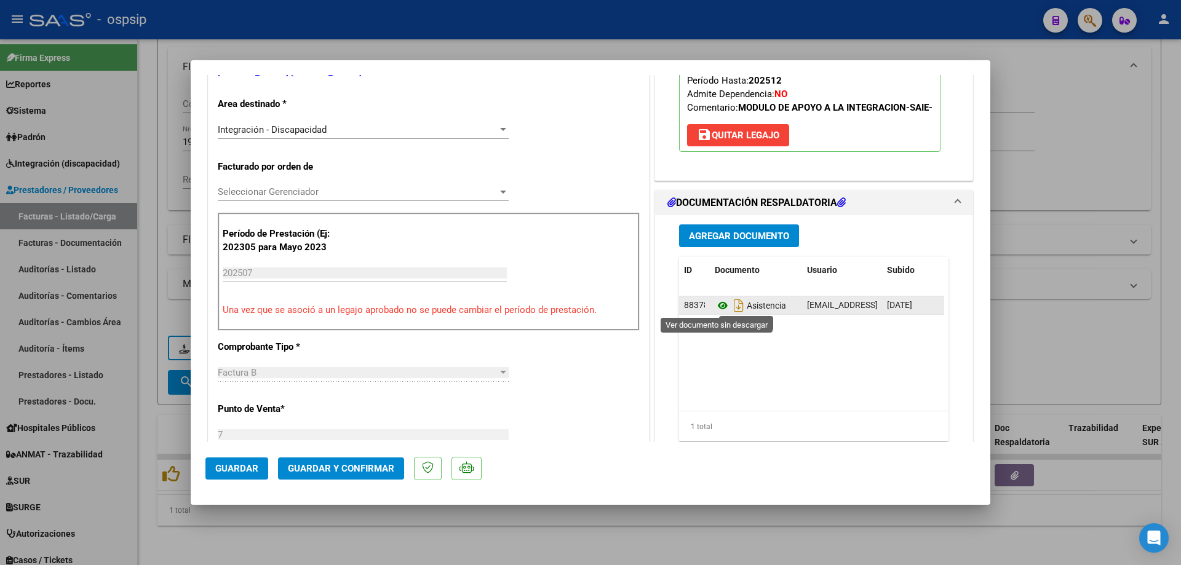
click at [720, 304] on icon at bounding box center [723, 305] width 16 height 15
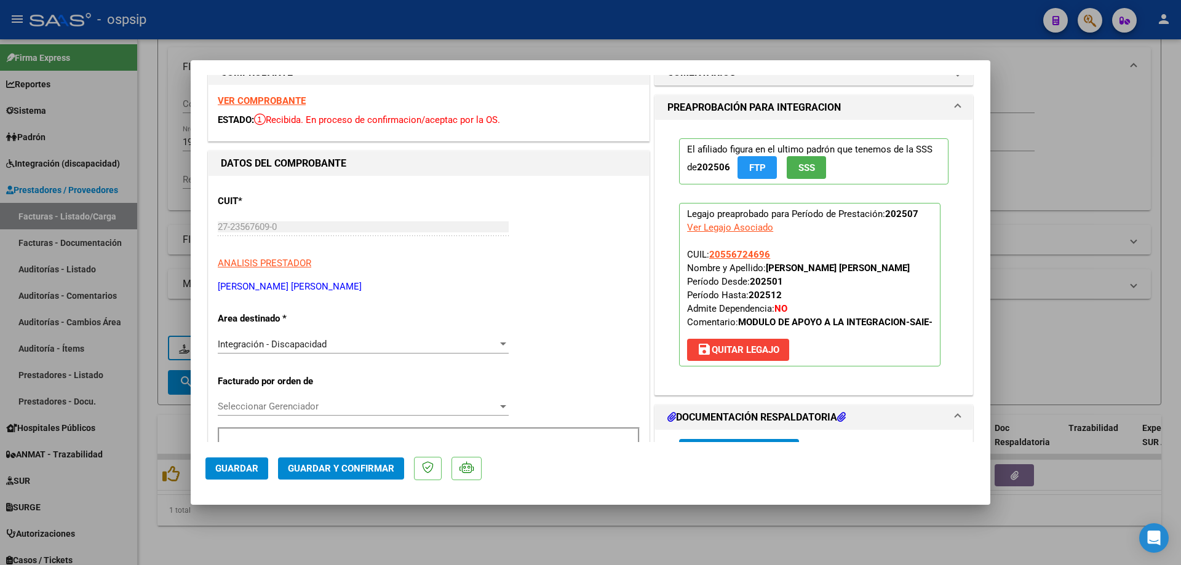
scroll to position [62, 0]
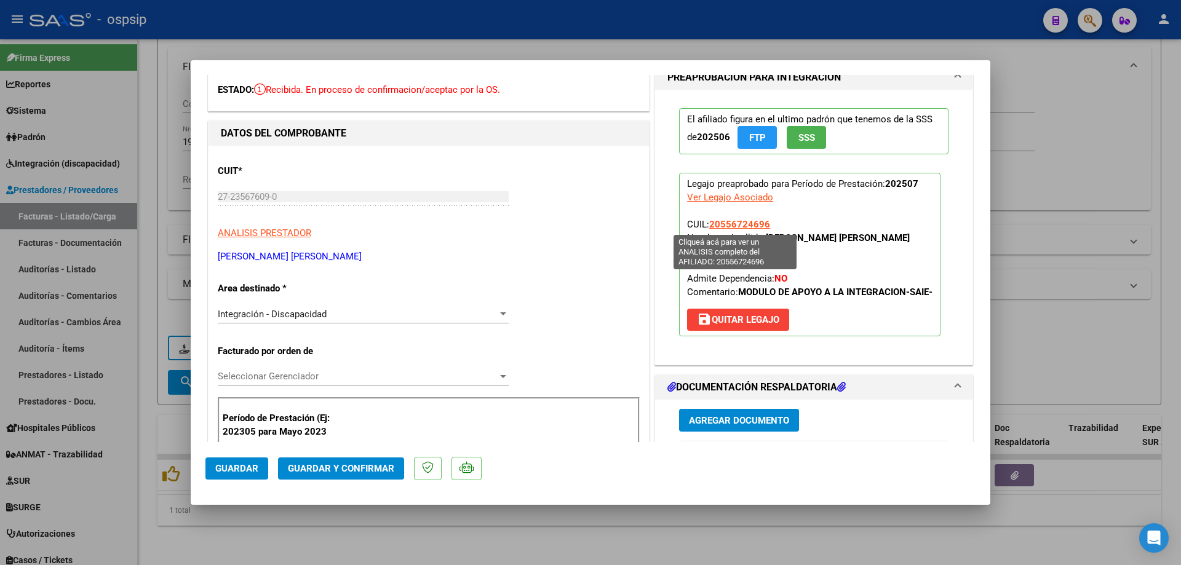
drag, startPoint x: 771, startPoint y: 224, endPoint x: 707, endPoint y: 221, distance: 64.0
click at [707, 221] on p "Legajo preaprobado para Período de Prestación: 202507 Ver Legajo Asociado CUIL:…" at bounding box center [809, 255] width 261 height 164
click at [359, 464] on span "Guardar y Confirmar" at bounding box center [341, 468] width 106 height 11
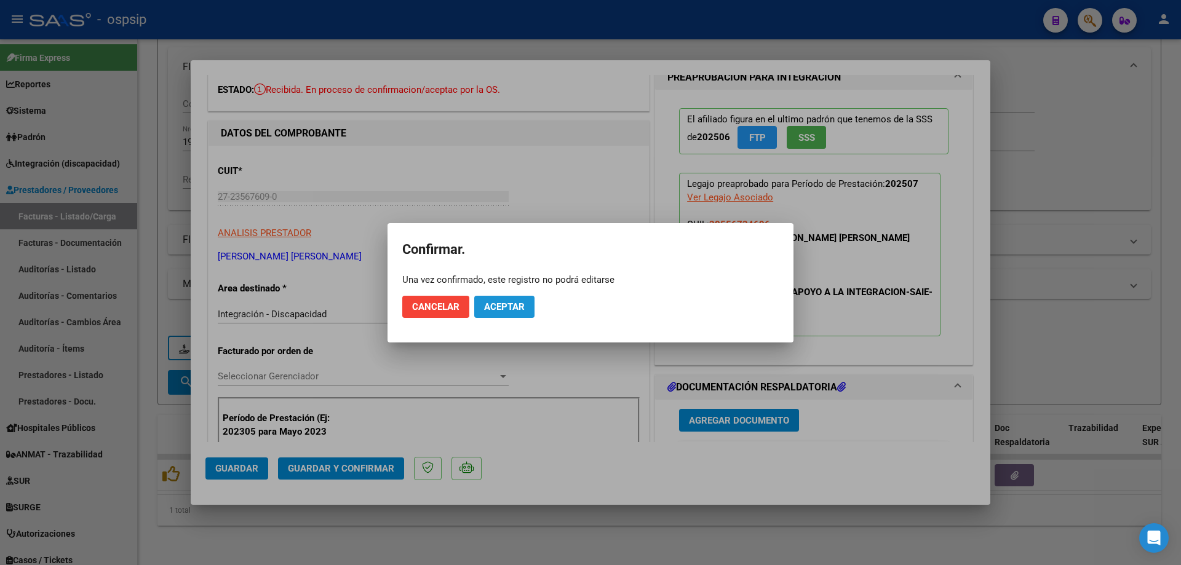
click at [493, 308] on span "Aceptar" at bounding box center [504, 306] width 41 height 11
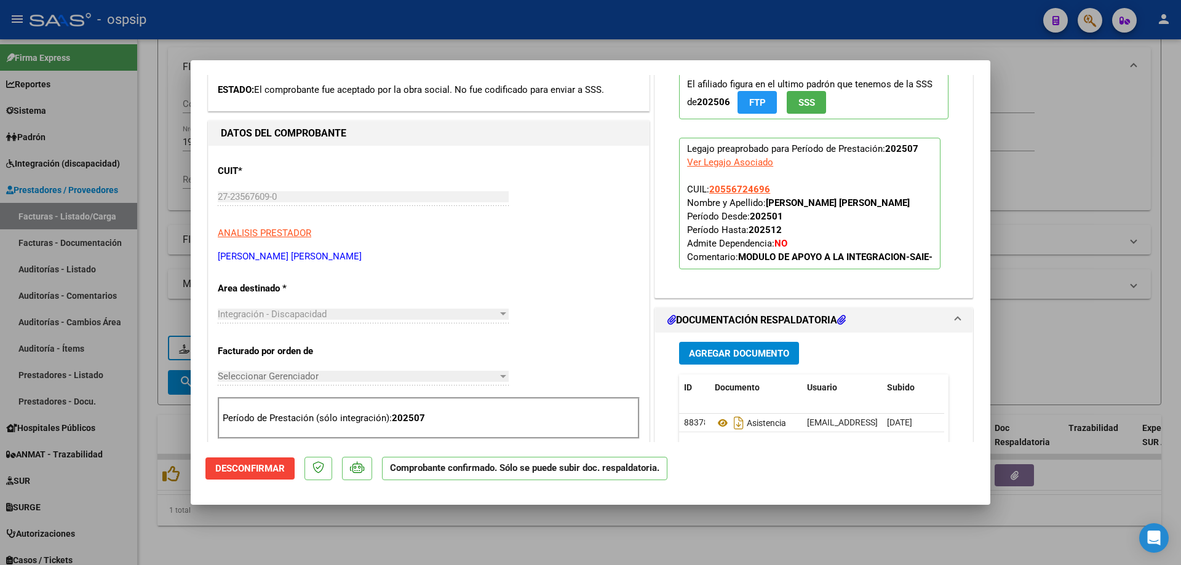
click at [1100, 112] on div at bounding box center [590, 282] width 1181 height 565
type input "$ 0,00"
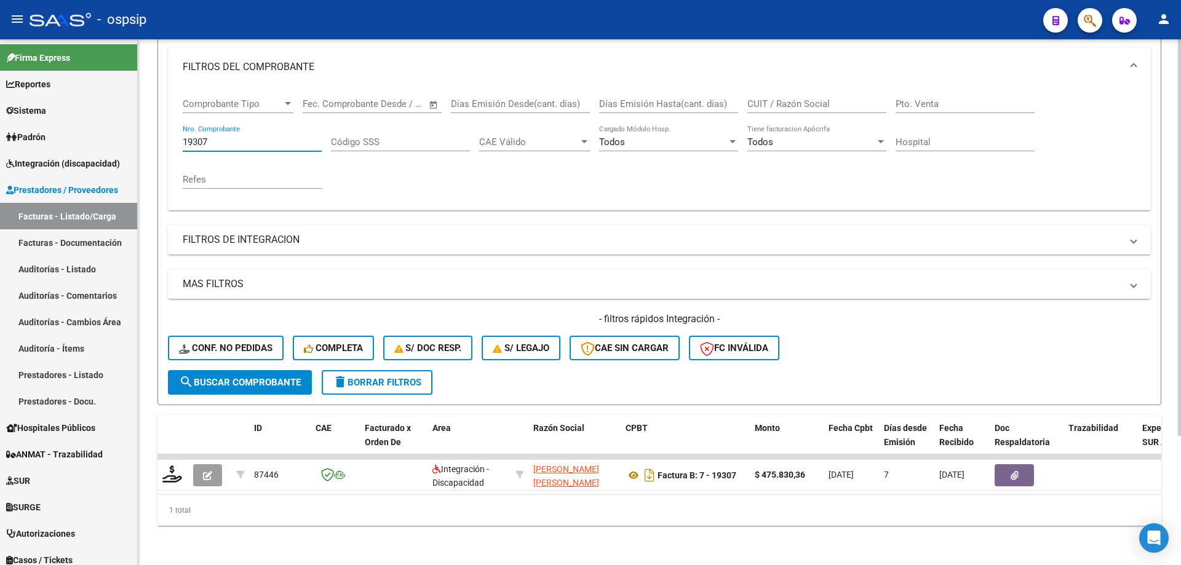
click at [242, 137] on input "19307" at bounding box center [252, 142] width 139 height 11
type input "1"
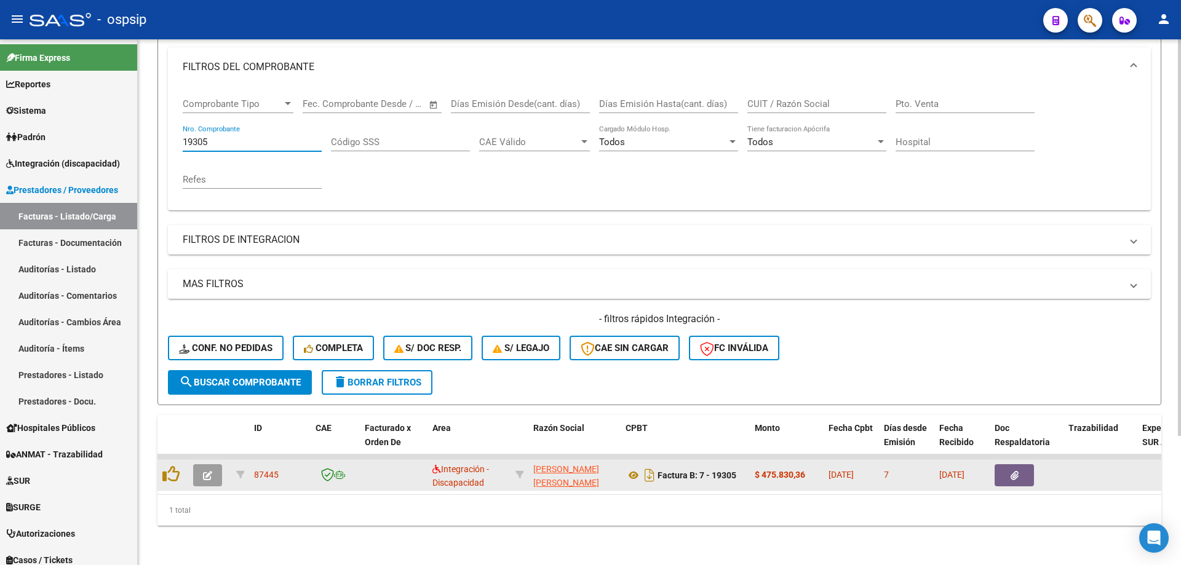
type input "19305"
click at [207, 471] on icon "button" at bounding box center [207, 475] width 9 height 9
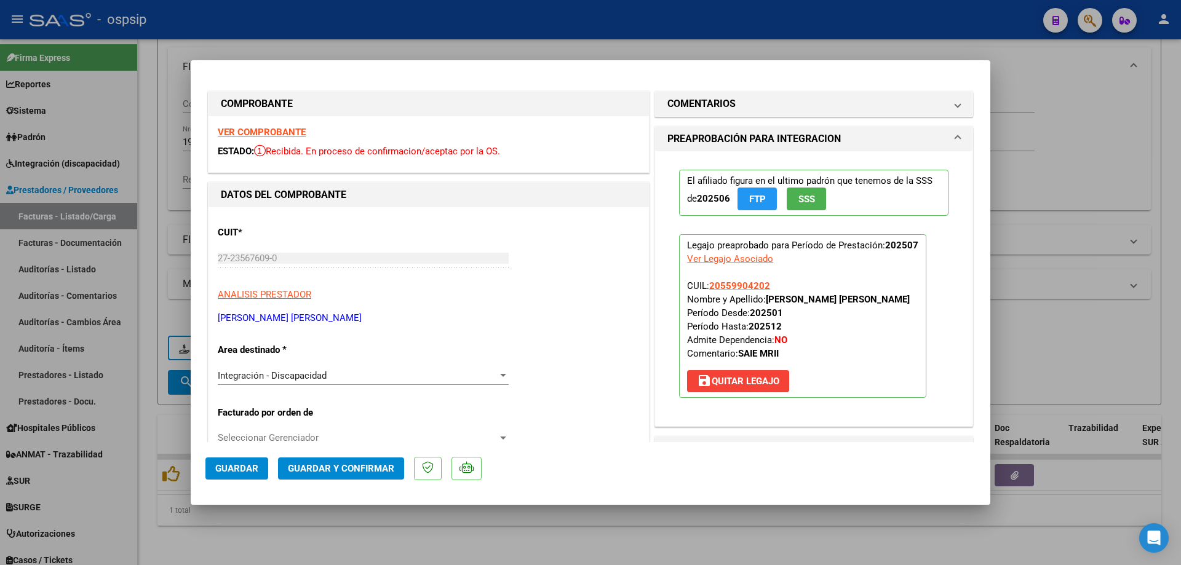
click at [803, 195] on span "SSS" at bounding box center [806, 199] width 17 height 11
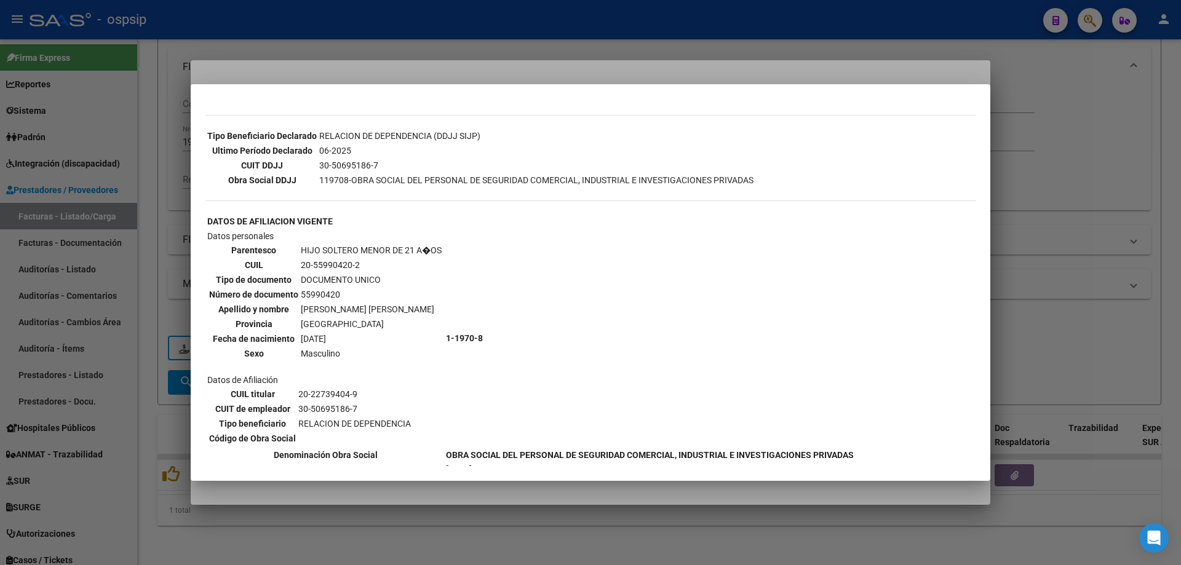
scroll to position [344, 0]
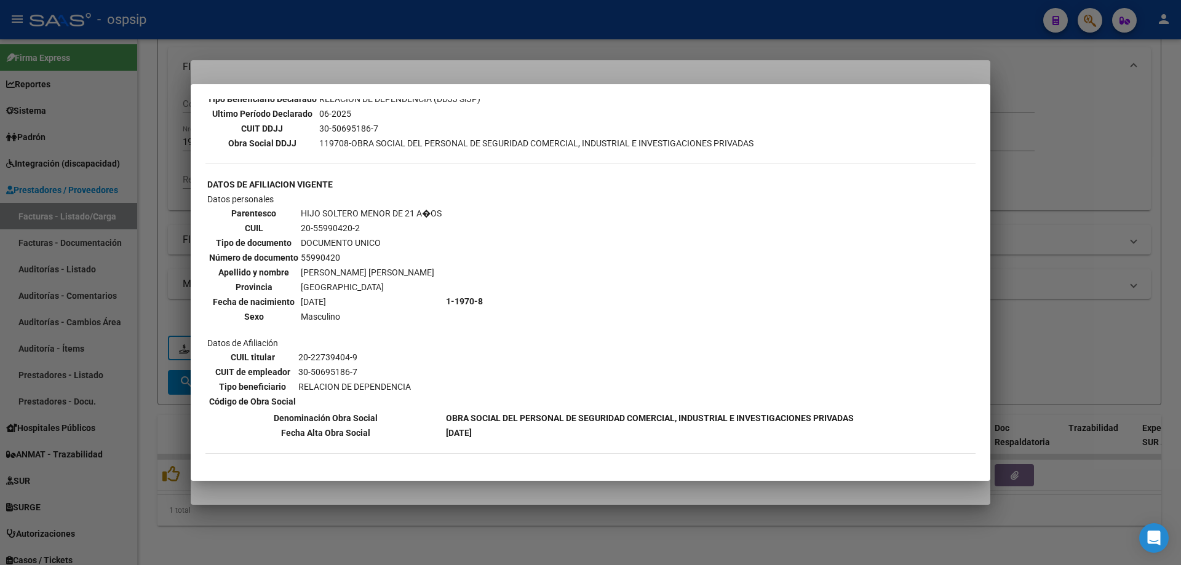
click at [1088, 196] on div at bounding box center [590, 282] width 1181 height 565
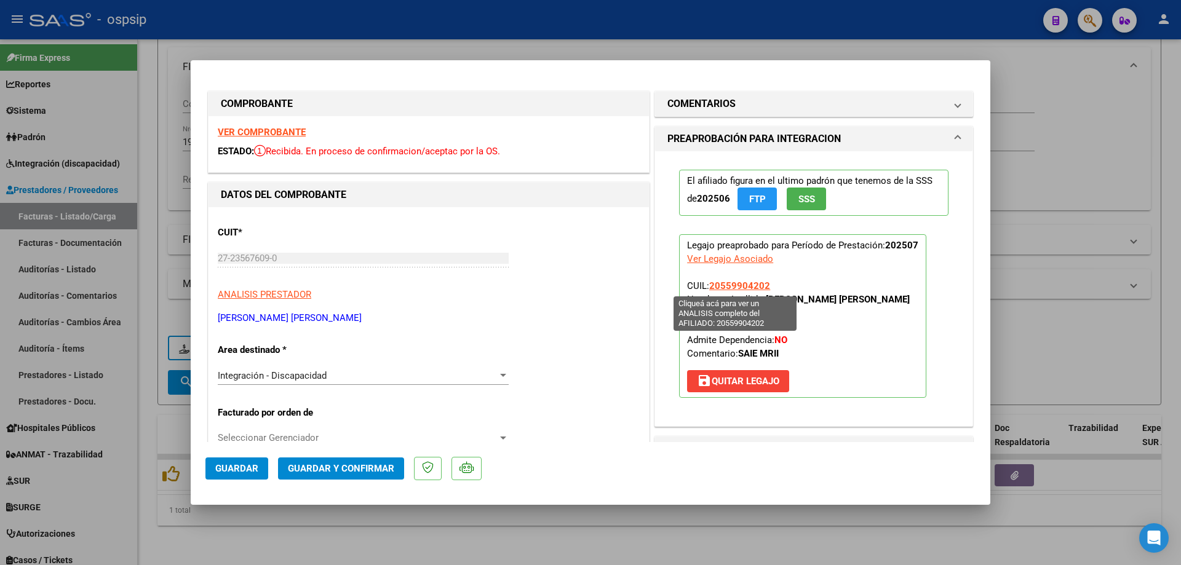
click at [726, 281] on span "20559904202" at bounding box center [739, 285] width 61 height 11
type textarea "20559904202"
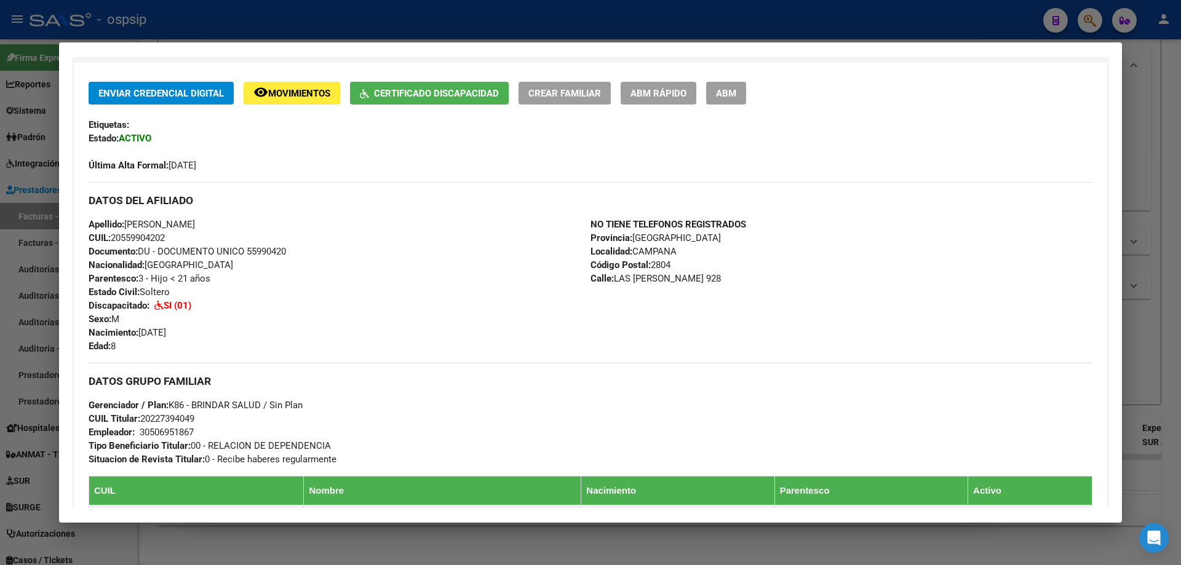
scroll to position [498, 0]
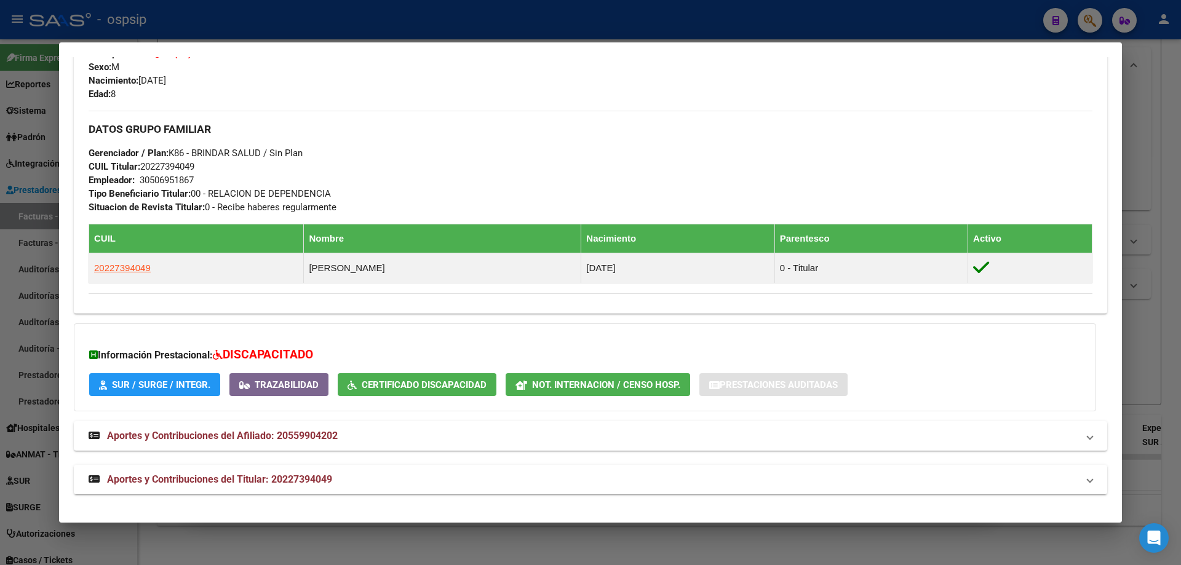
click at [1172, 269] on div at bounding box center [590, 282] width 1181 height 565
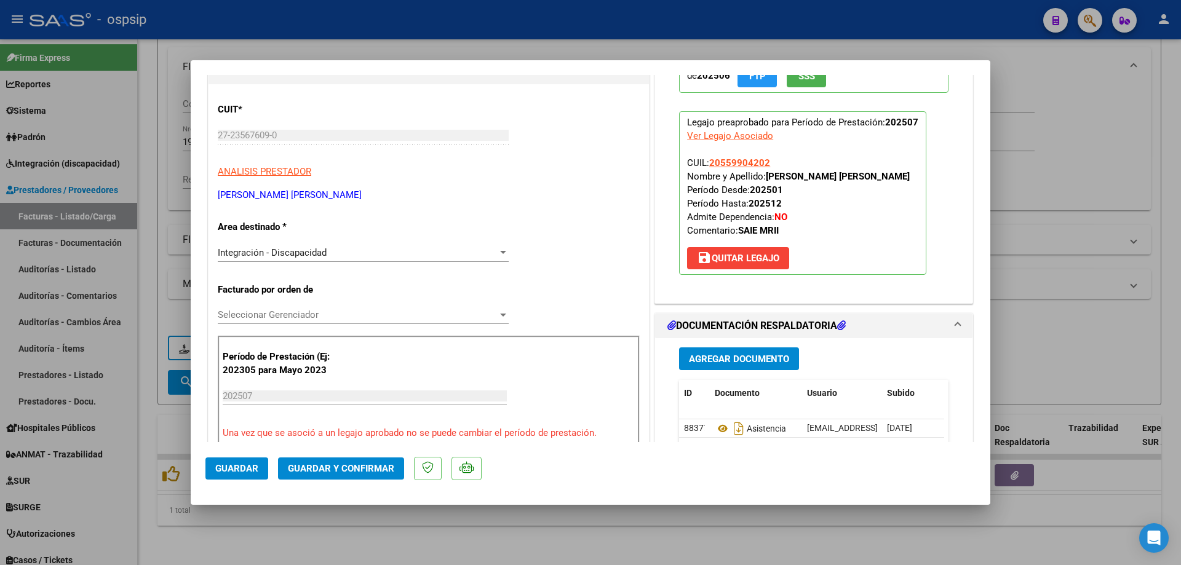
scroll to position [185, 0]
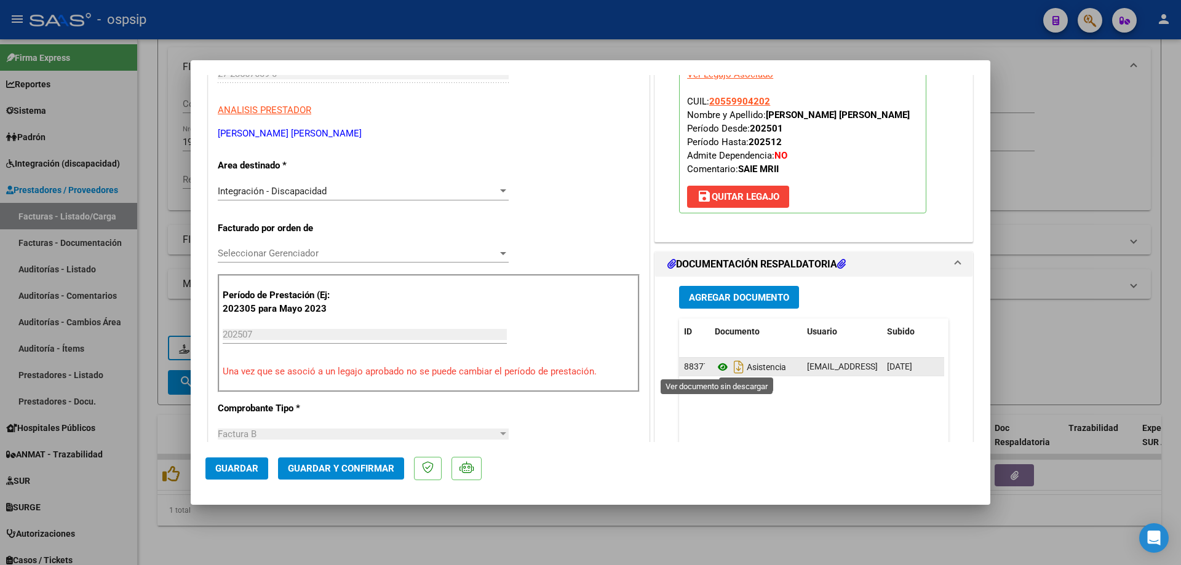
click at [716, 367] on icon at bounding box center [723, 367] width 16 height 15
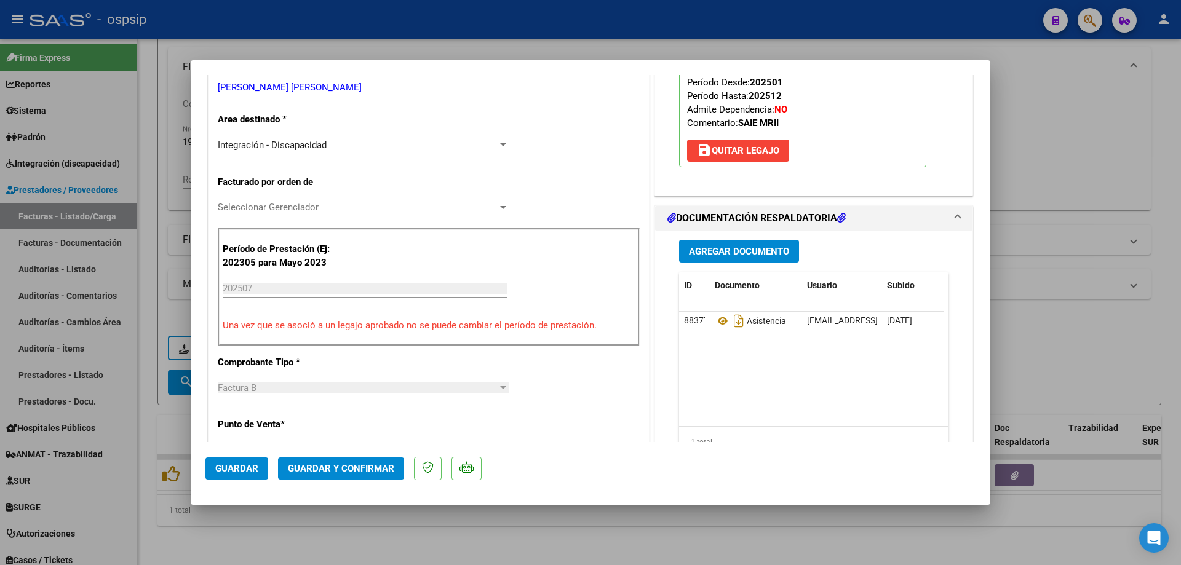
scroll to position [123, 0]
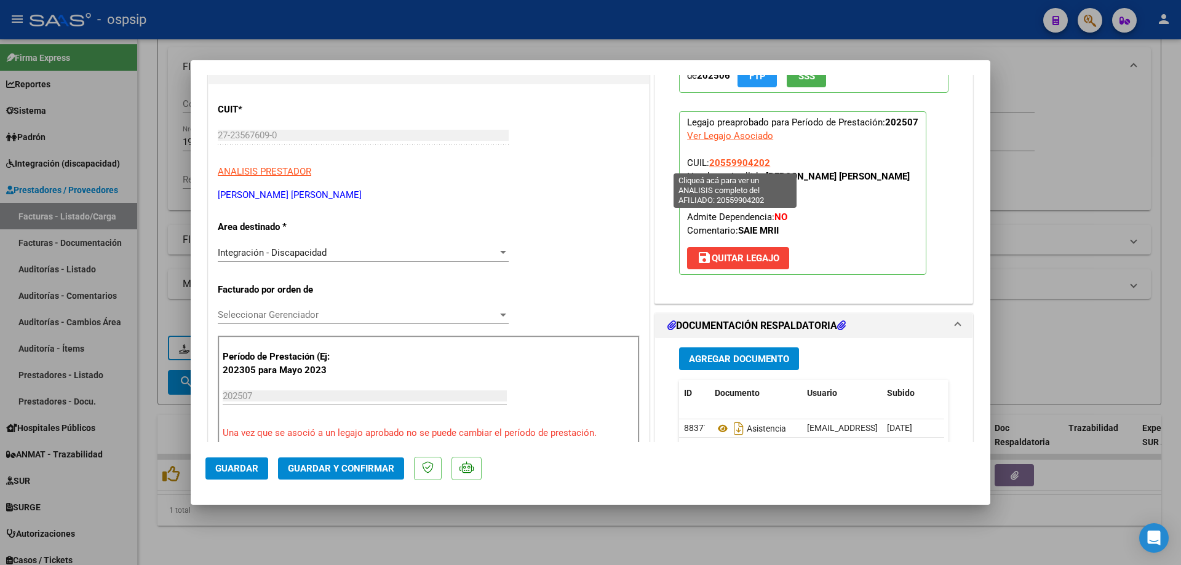
drag, startPoint x: 773, startPoint y: 164, endPoint x: 708, endPoint y: 159, distance: 65.4
click at [708, 159] on p "Legajo preaprobado para Período de Prestación: 202507 Ver Legajo Asociado CUIL:…" at bounding box center [802, 193] width 247 height 164
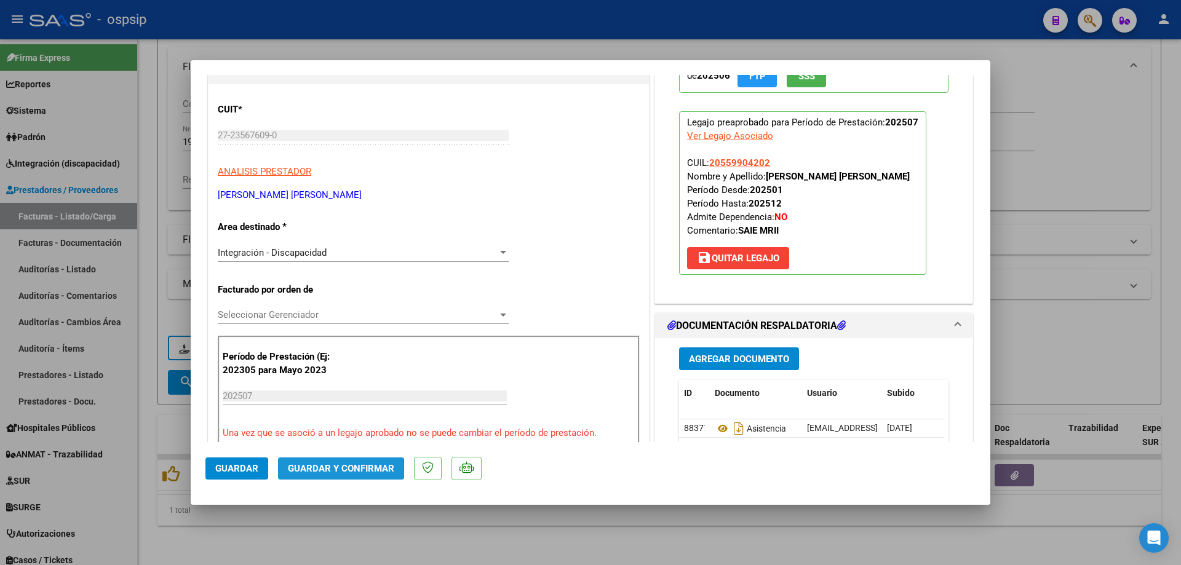
click at [335, 469] on span "Guardar y Confirmar" at bounding box center [341, 468] width 106 height 11
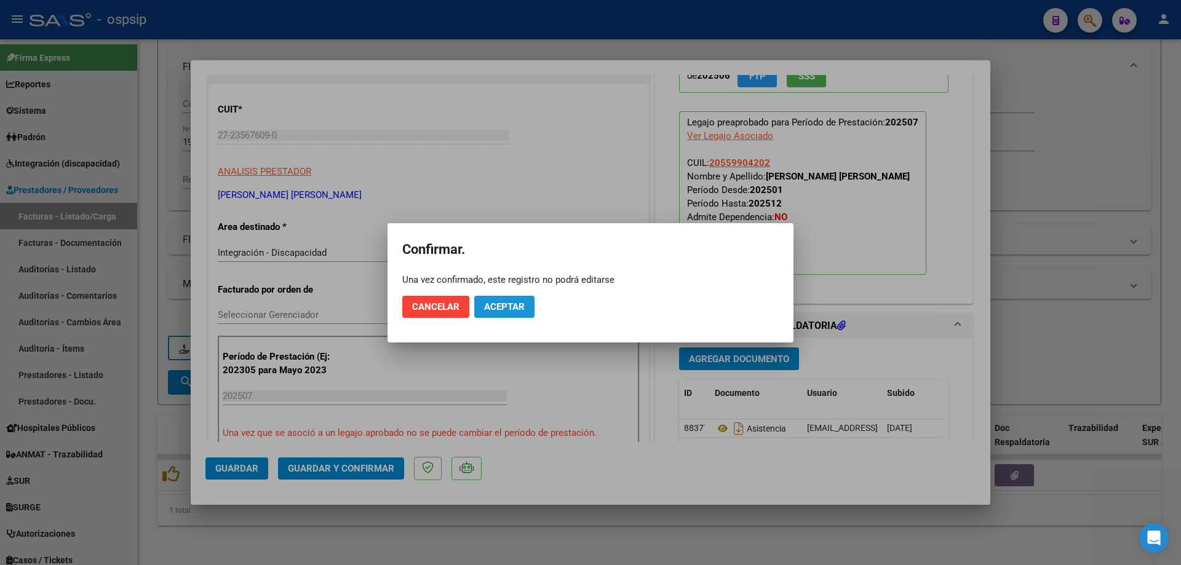
click at [508, 297] on button "Aceptar" at bounding box center [504, 307] width 60 height 22
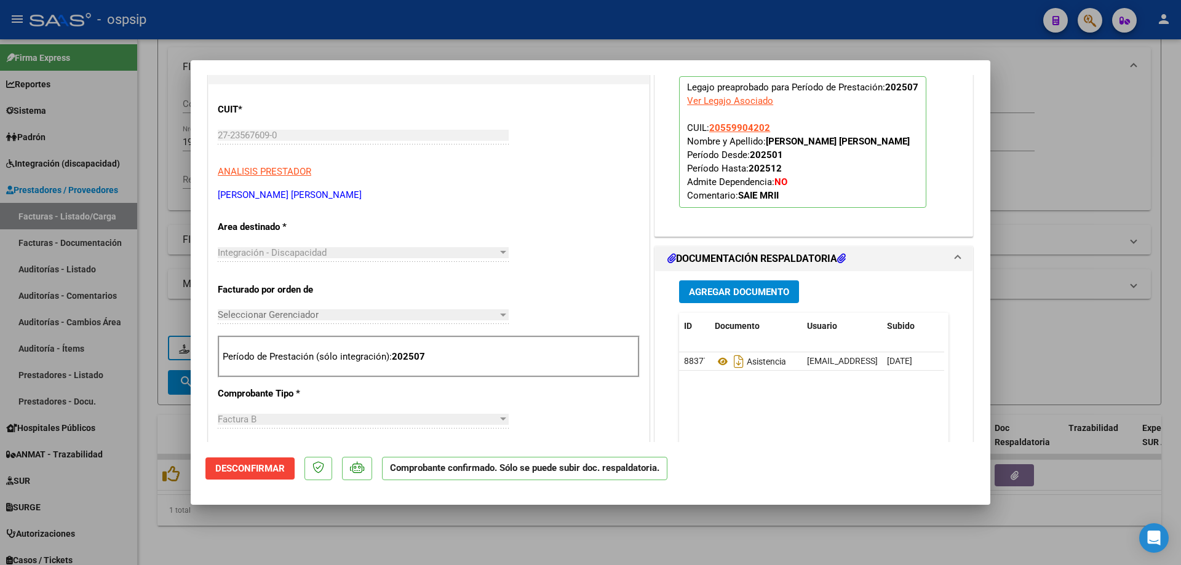
click at [1151, 143] on div at bounding box center [590, 282] width 1181 height 565
type input "$ 0,00"
